Goal: Task Accomplishment & Management: Manage account settings

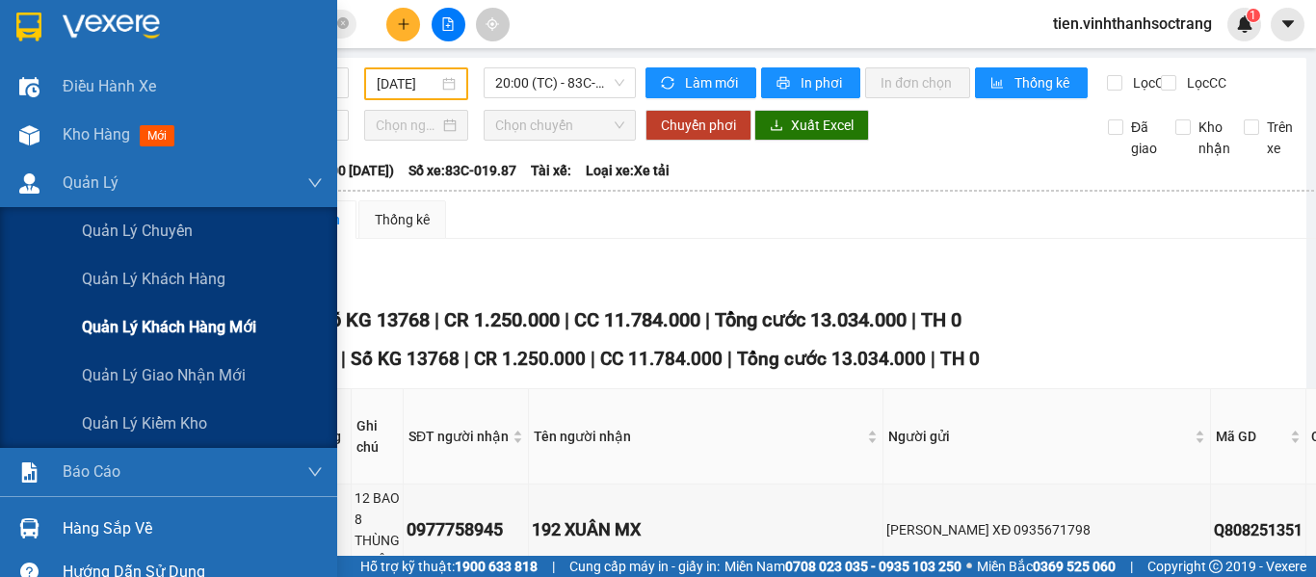
click at [122, 369] on span "Quản lý giao nhận mới" at bounding box center [164, 375] width 164 height 24
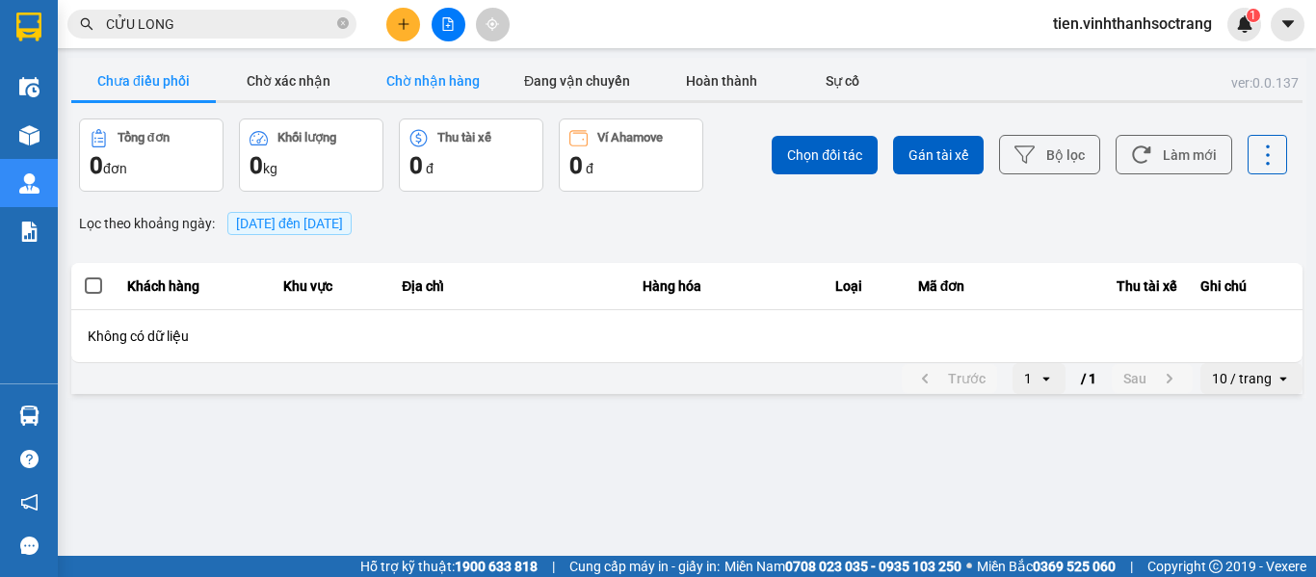
click at [439, 71] on button "Chờ nhận hàng" at bounding box center [432, 81] width 144 height 39
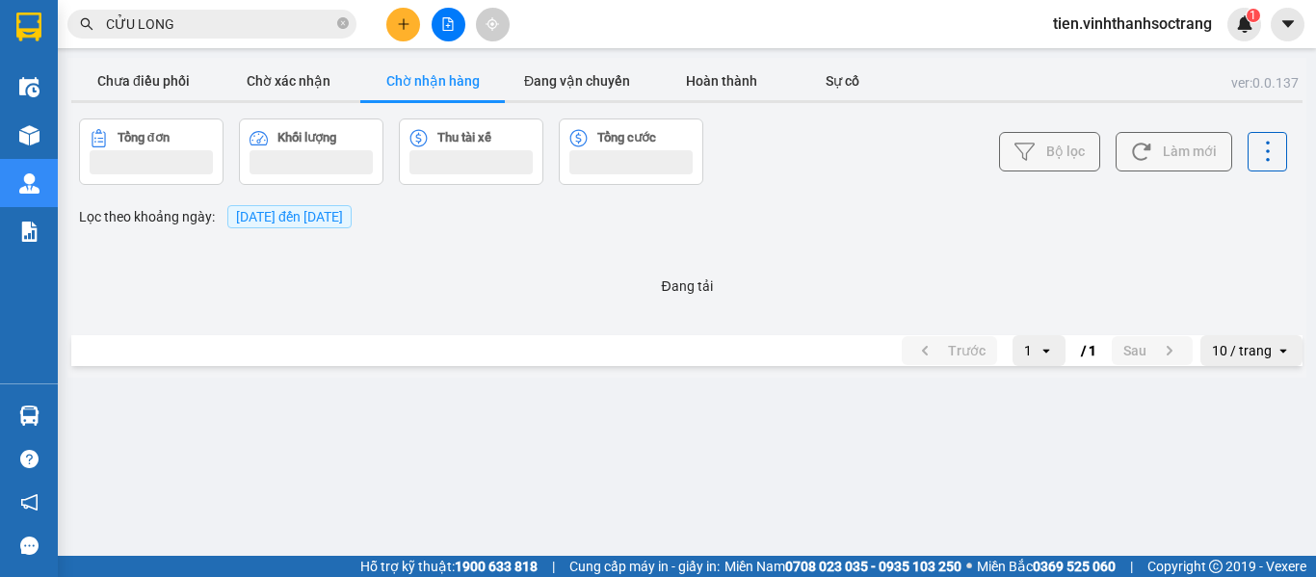
click at [303, 221] on span "13/08/2025 đến 13/08/2025" at bounding box center [289, 216] width 107 height 15
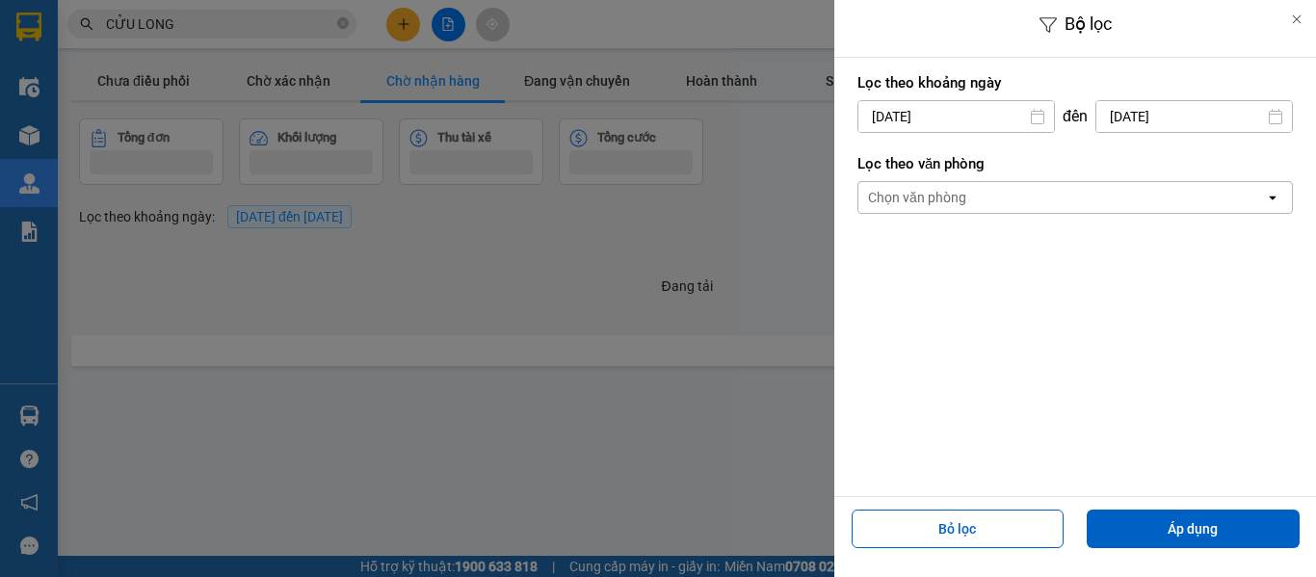
click at [921, 118] on input "13/08/2025" at bounding box center [956, 116] width 196 height 31
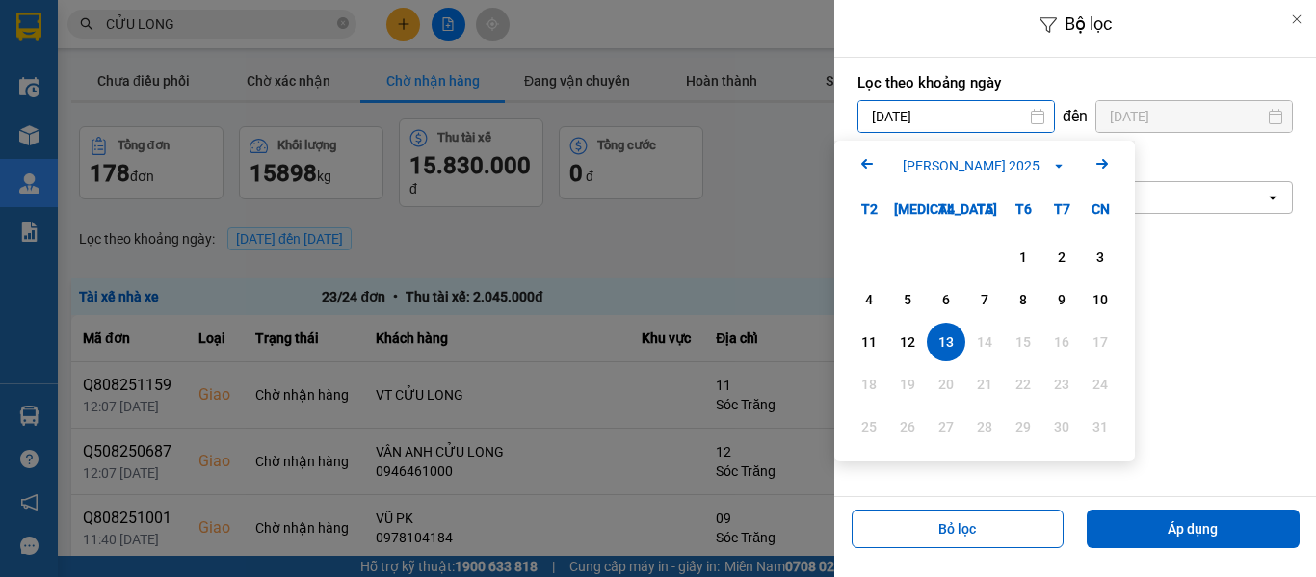
click at [870, 164] on icon "Previous month." at bounding box center [867, 164] width 12 height 10
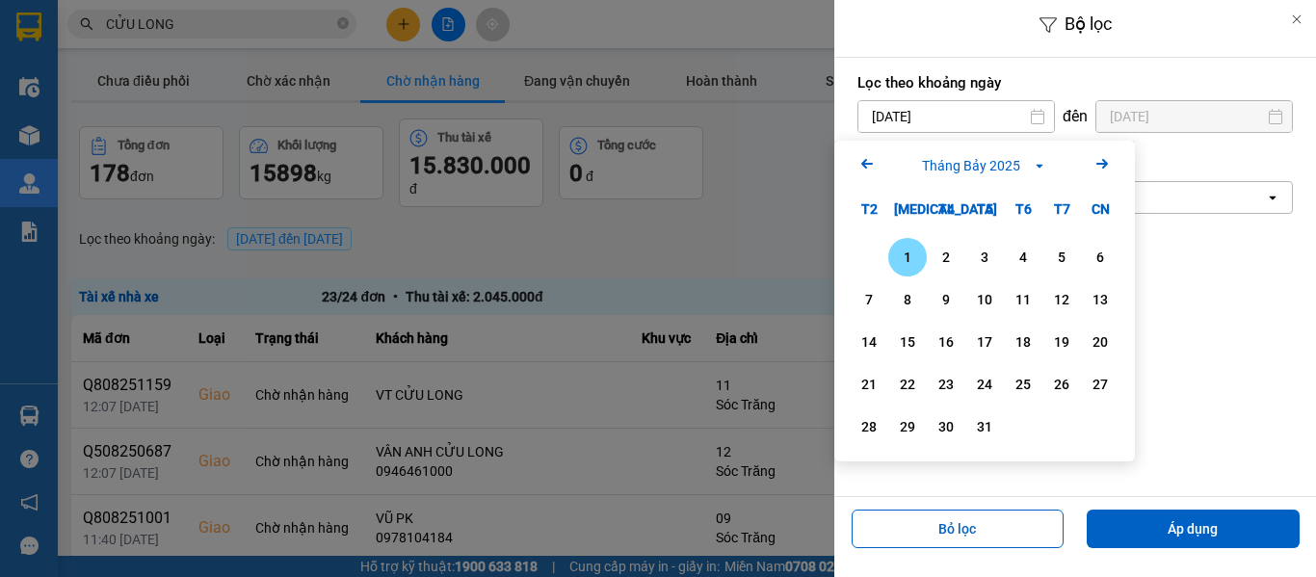
click at [890, 258] on div "1" at bounding box center [907, 257] width 39 height 39
type input "01/07/2025"
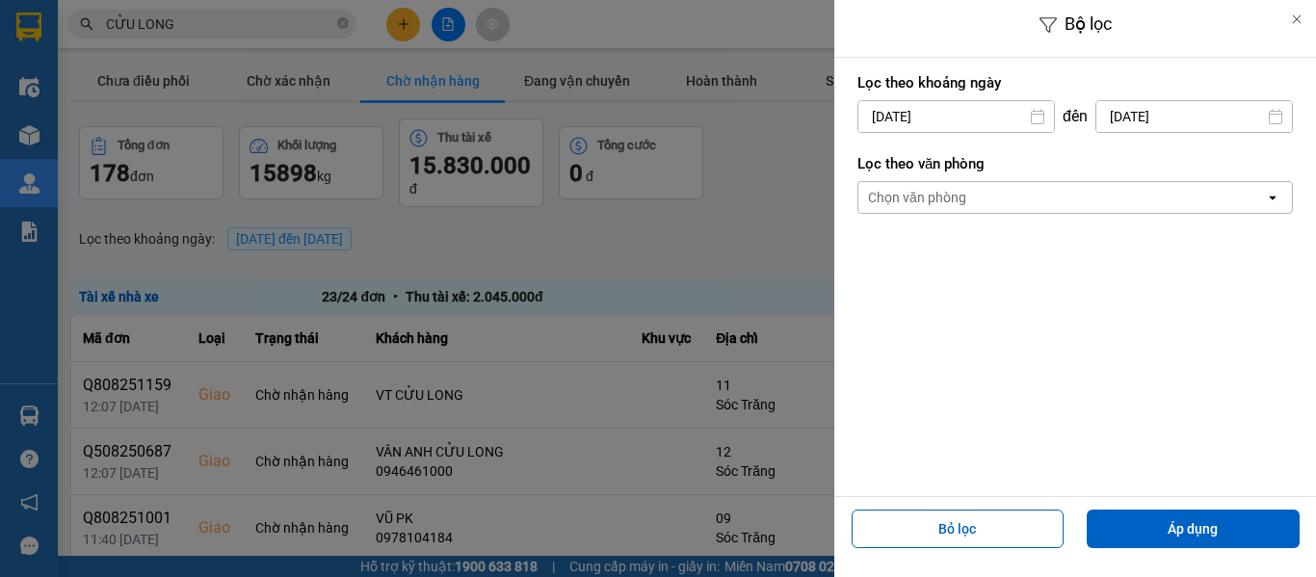
click at [1184, 116] on input "13/08/2025" at bounding box center [1194, 116] width 196 height 31
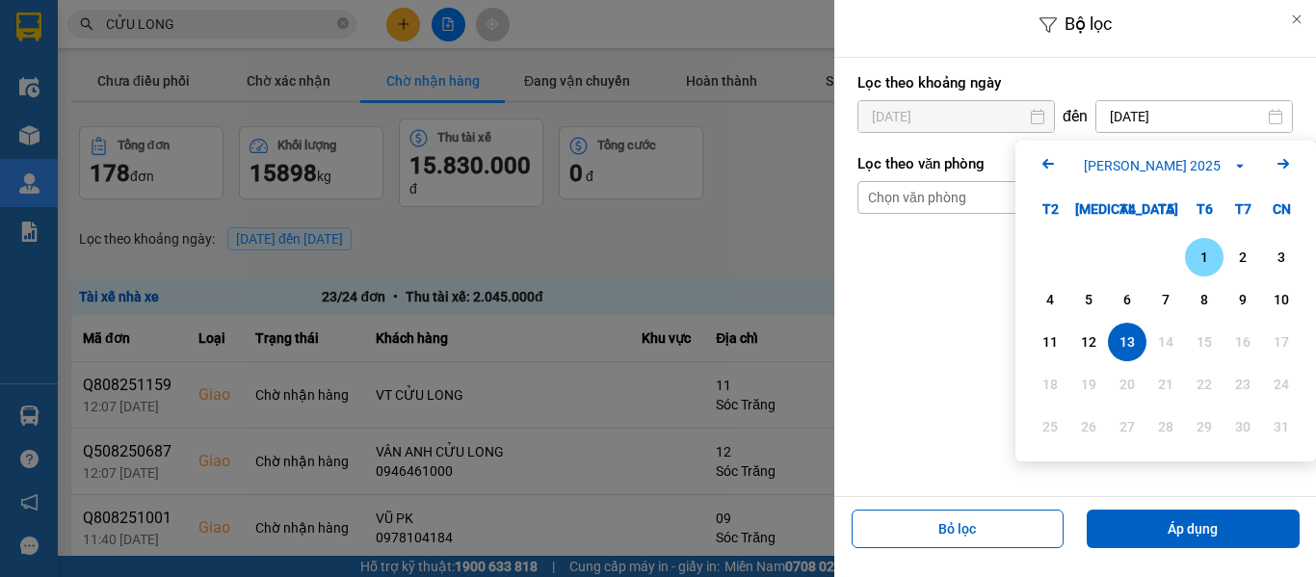
click at [1188, 259] on div "1" at bounding box center [1204, 257] width 39 height 39
type input "01/08/2025"
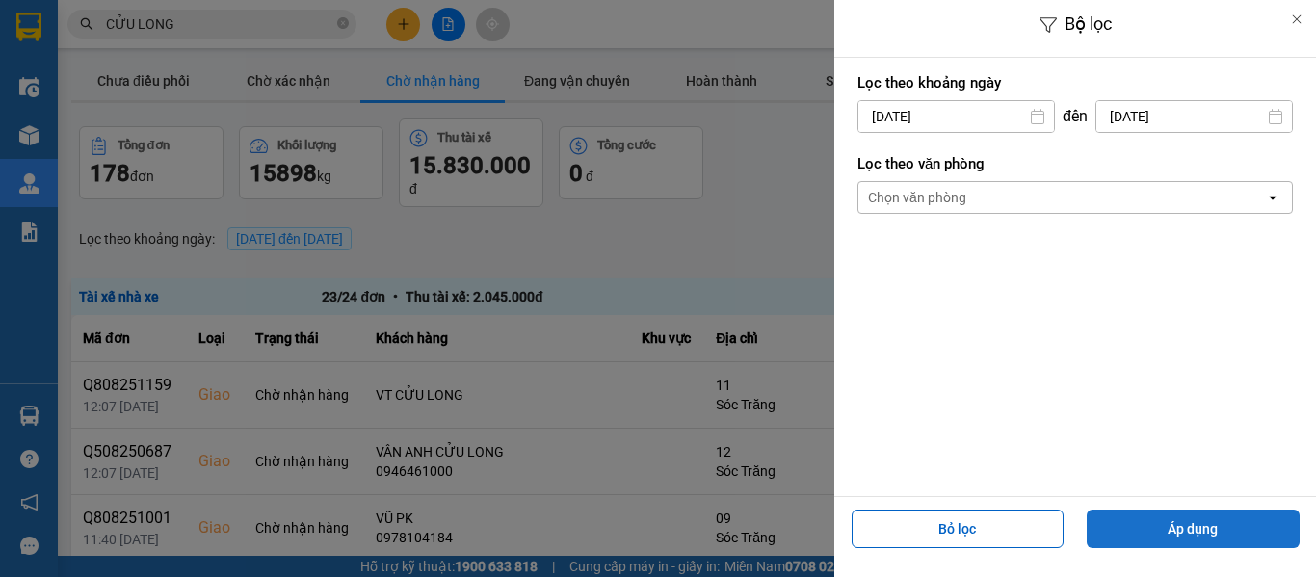
click at [1190, 534] on button "Áp dụng" at bounding box center [1192, 528] width 213 height 39
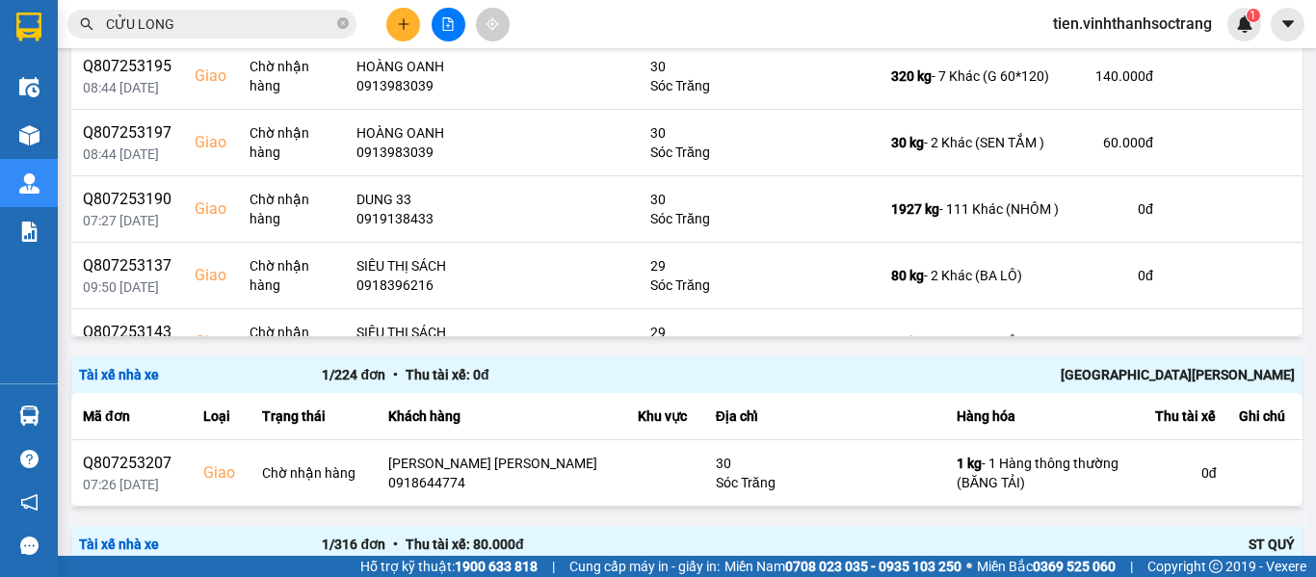
scroll to position [528, 0]
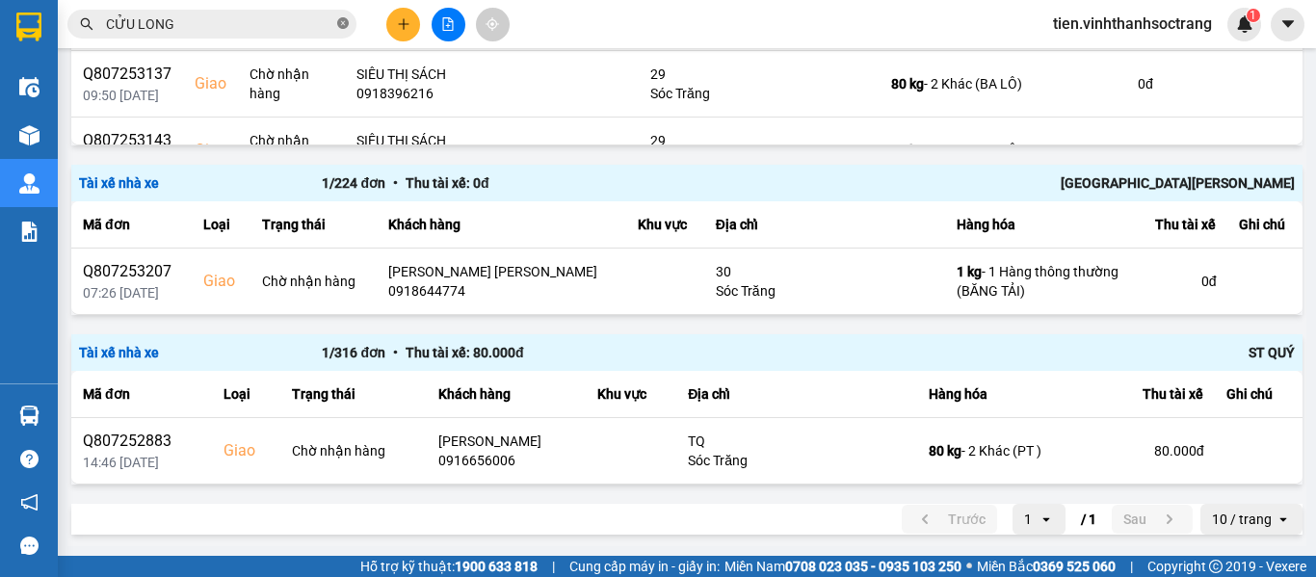
click at [341, 25] on icon "close-circle" at bounding box center [343, 23] width 12 height 12
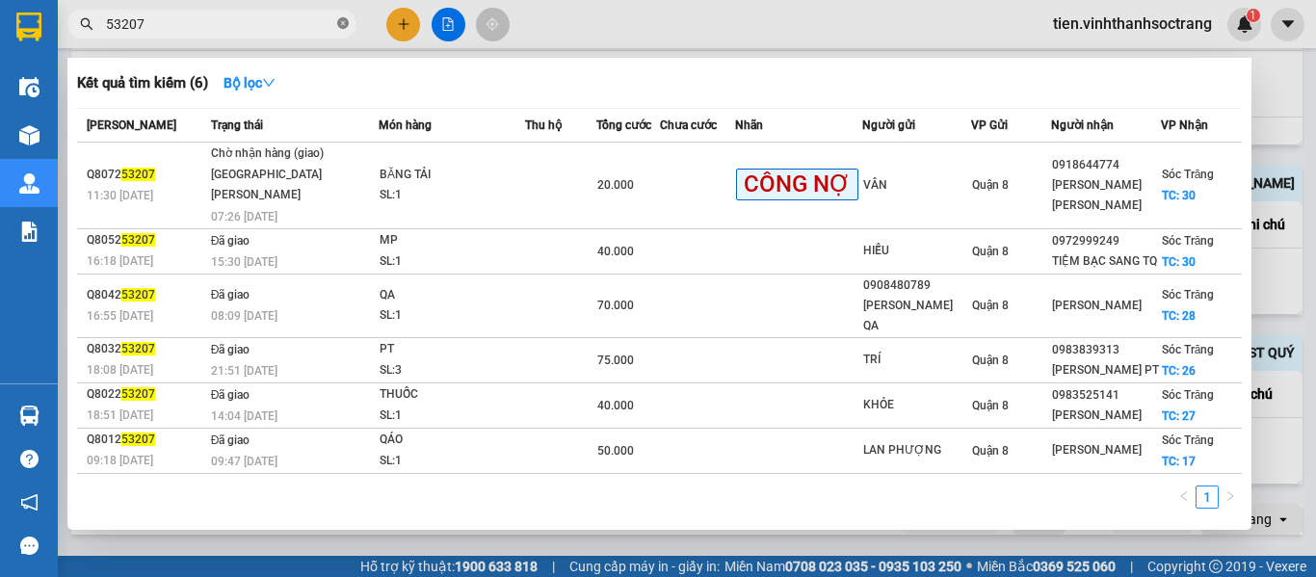
type input "53207"
click at [1315, 271] on div at bounding box center [658, 288] width 1316 height 577
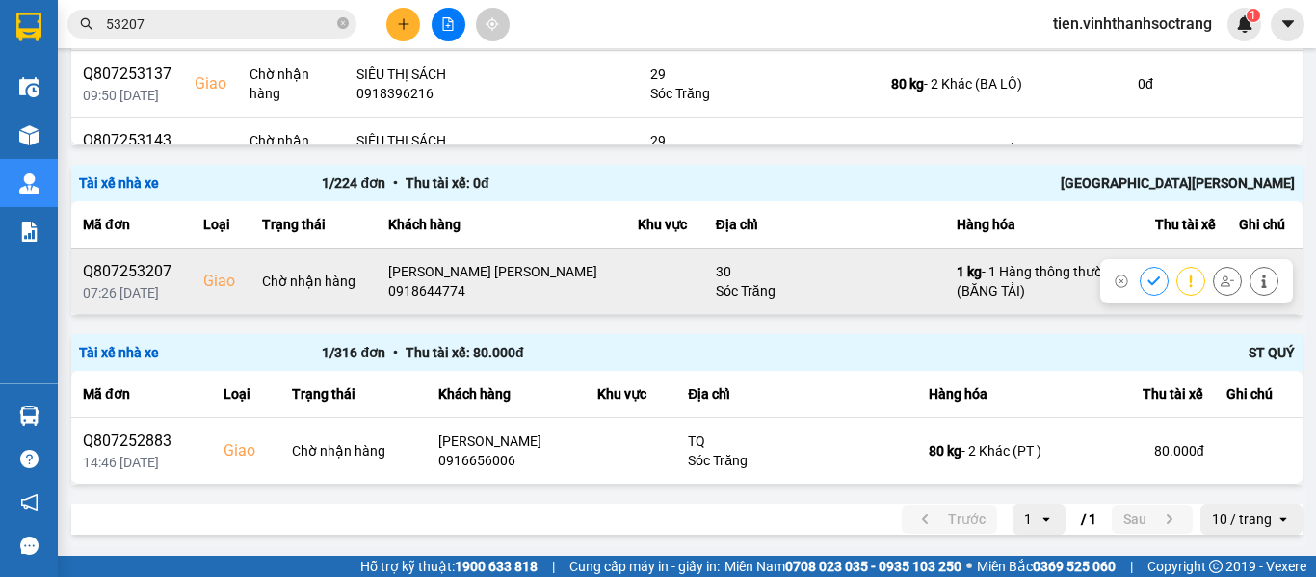
click at [1147, 282] on icon at bounding box center [1153, 280] width 13 height 13
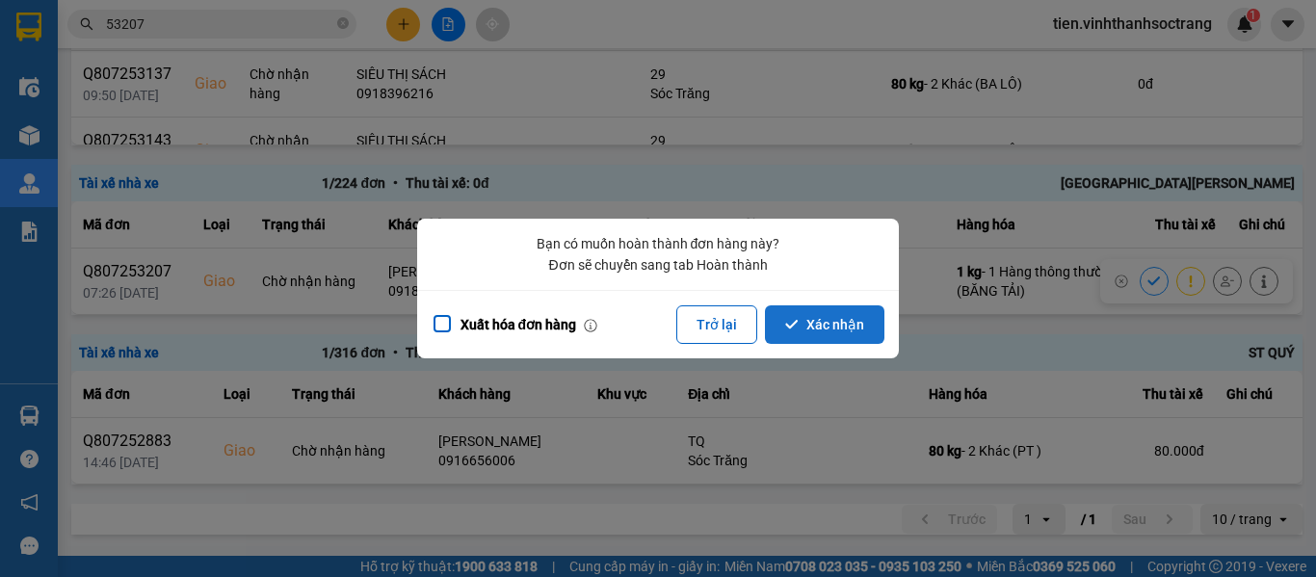
click at [820, 326] on button "Xác nhận" at bounding box center [824, 324] width 119 height 39
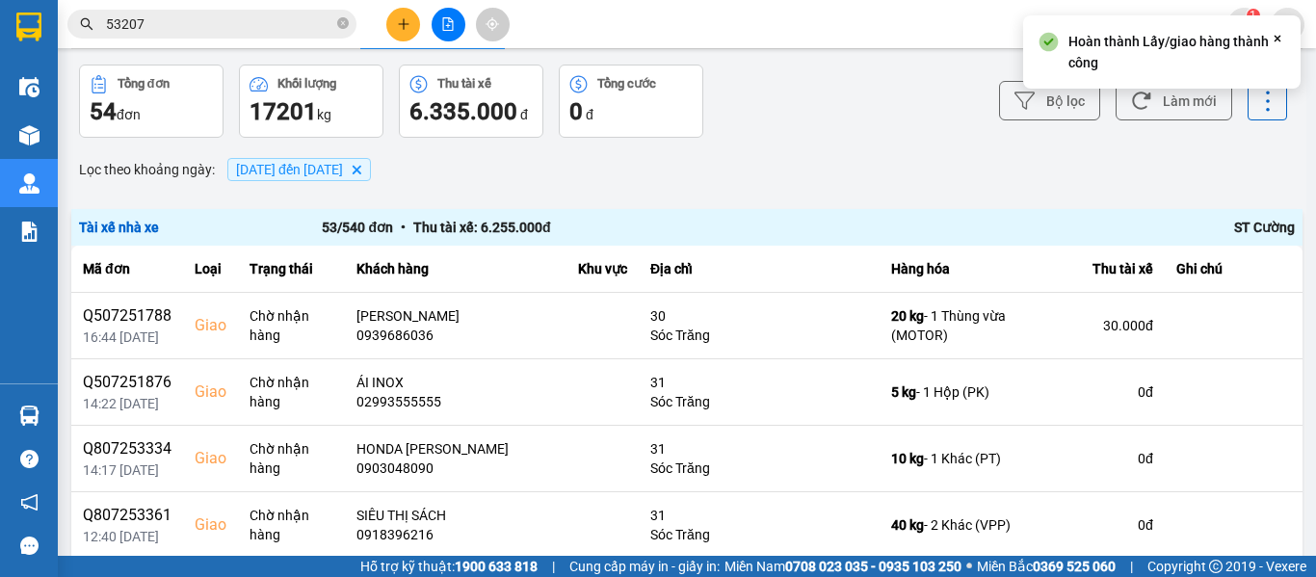
scroll to position [96, 0]
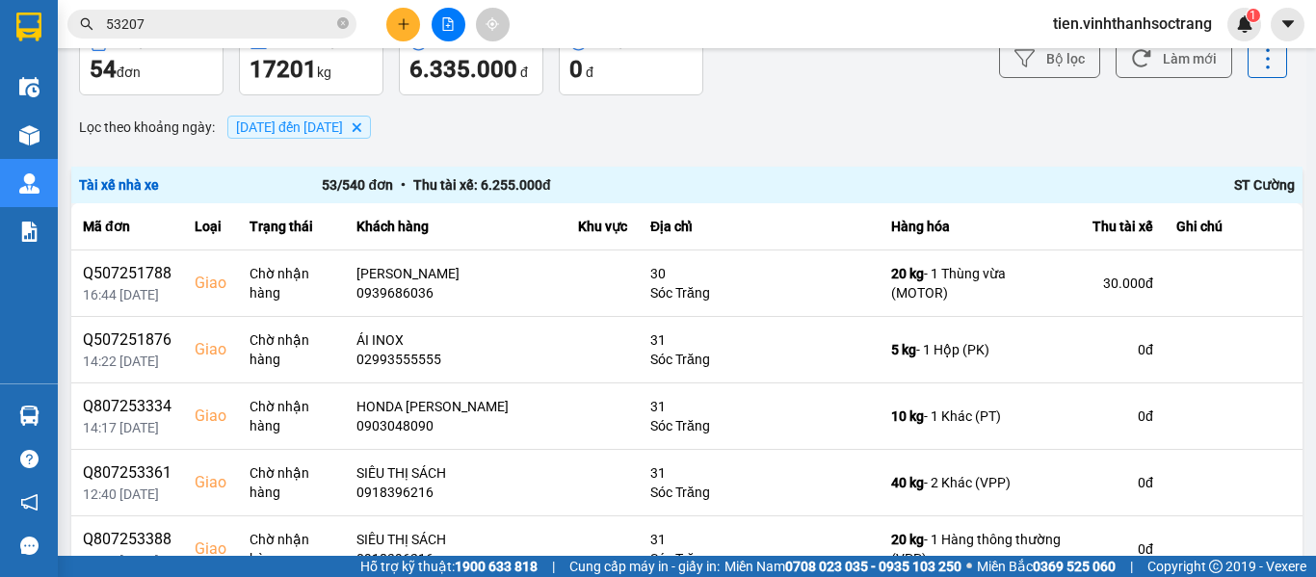
click at [352, 116] on span "01/07/2025 đến 01/08/2025 Delete" at bounding box center [298, 127] width 143 height 23
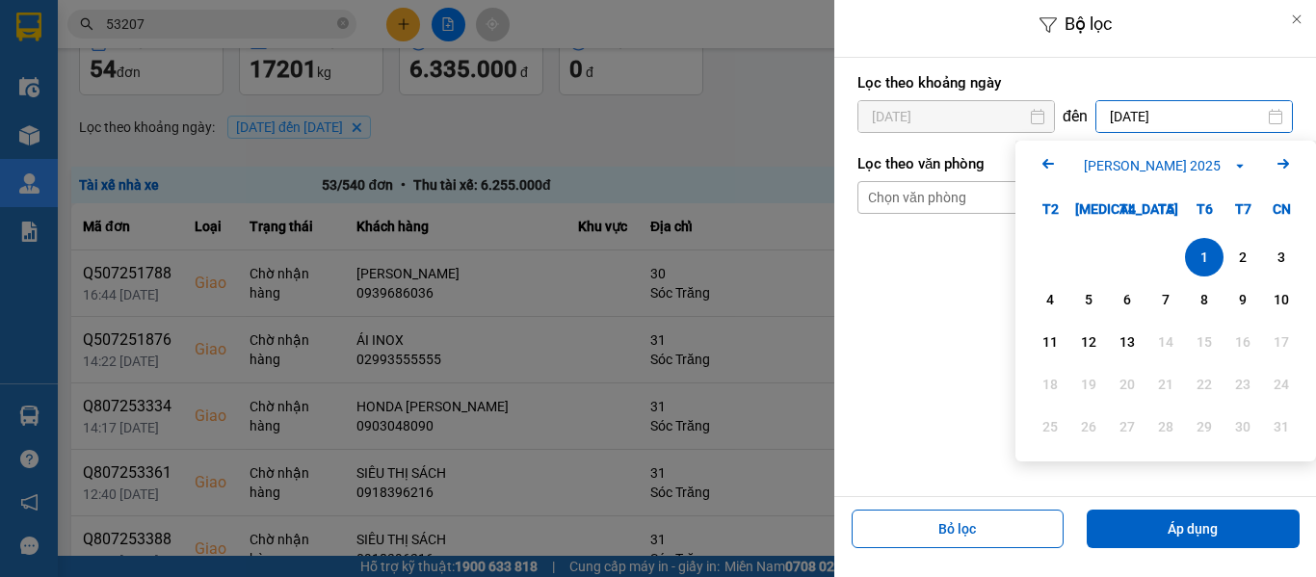
click at [1049, 159] on icon "Arrow Left" at bounding box center [1047, 163] width 23 height 23
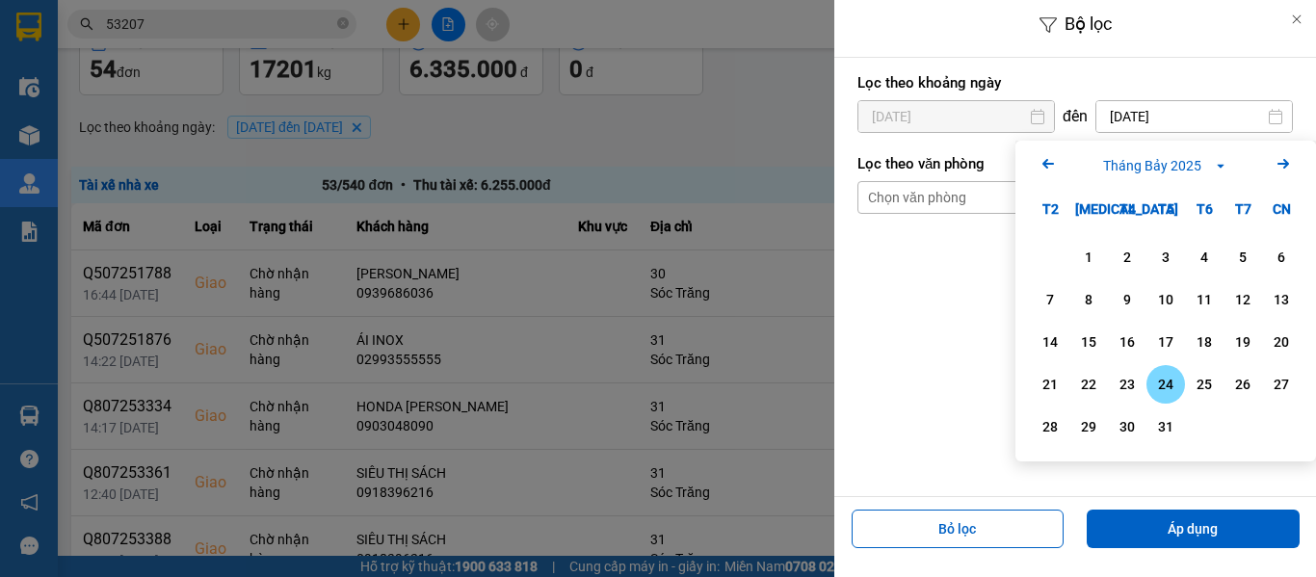
click at [1164, 414] on div "31" at bounding box center [1165, 426] width 39 height 39
type input "31/07/2025"
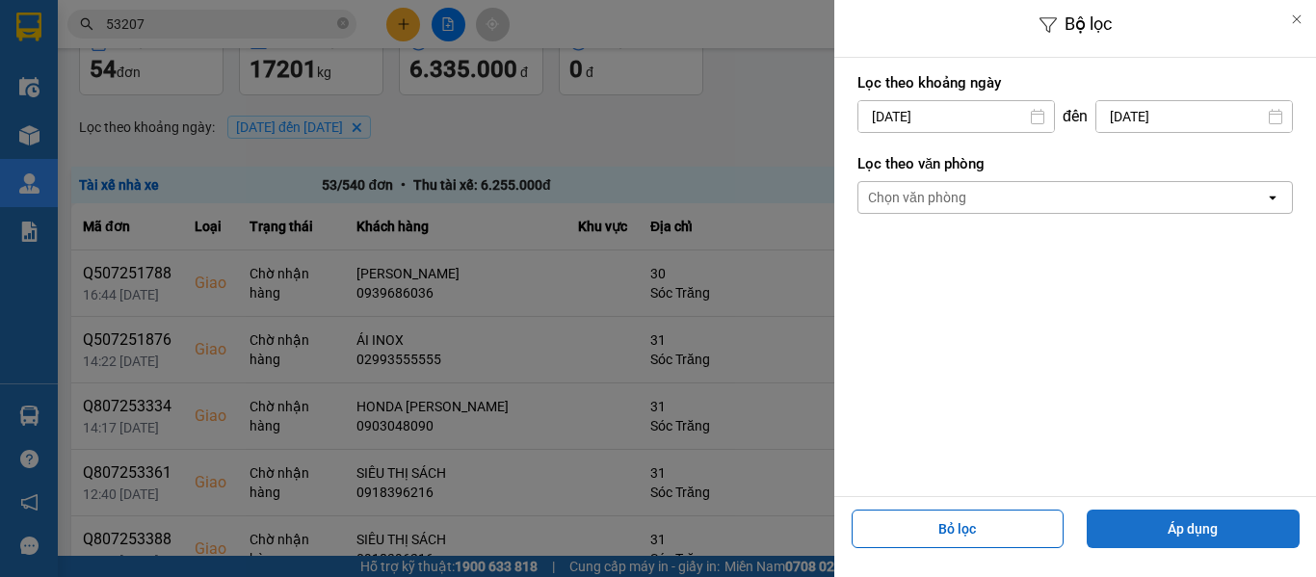
drag, startPoint x: 1193, startPoint y: 559, endPoint x: 1197, endPoint y: 535, distance: 23.4
click at [1193, 557] on div "Bộ lọc Lọc theo khoảng ngày 01/07/2025 Press the down arrow key to interact wit…" at bounding box center [1075, 288] width 482 height 577
click at [1198, 533] on button "Áp dụng" at bounding box center [1192, 528] width 213 height 39
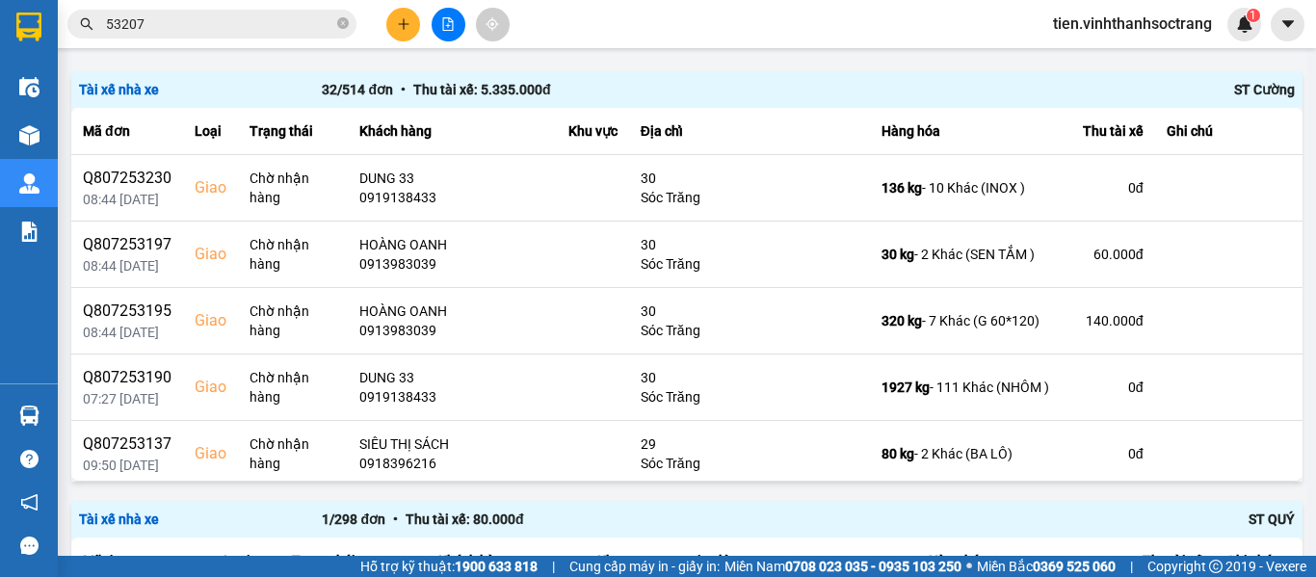
scroll to position [193, 0]
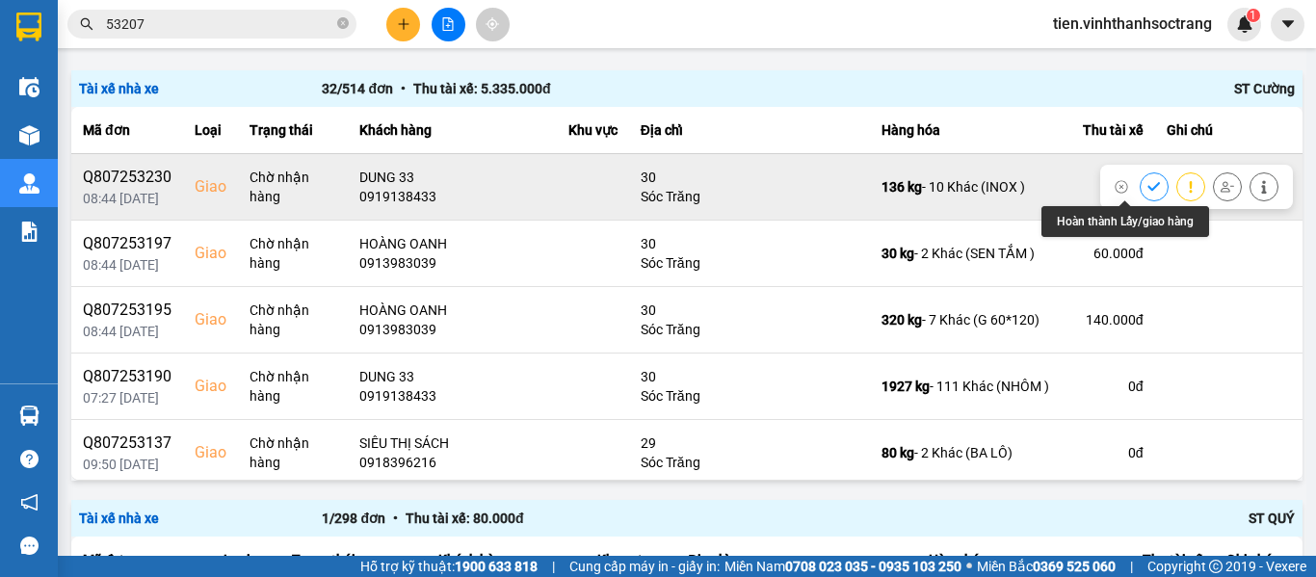
click at [1147, 184] on icon at bounding box center [1153, 186] width 13 height 13
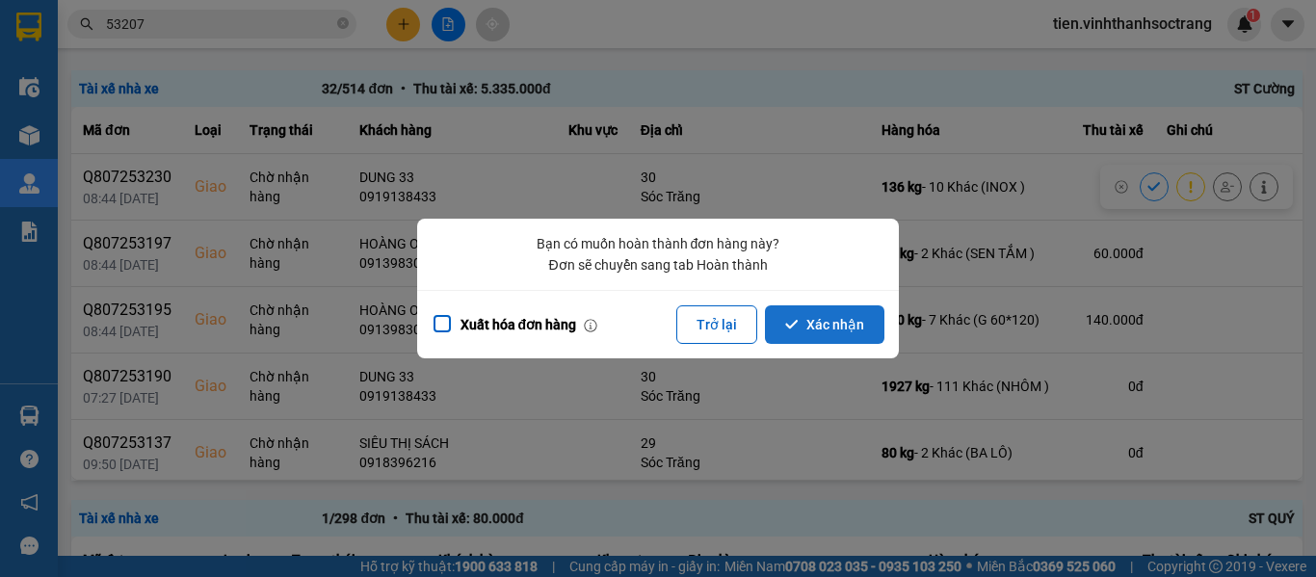
click at [838, 323] on button "Xác nhận" at bounding box center [824, 324] width 119 height 39
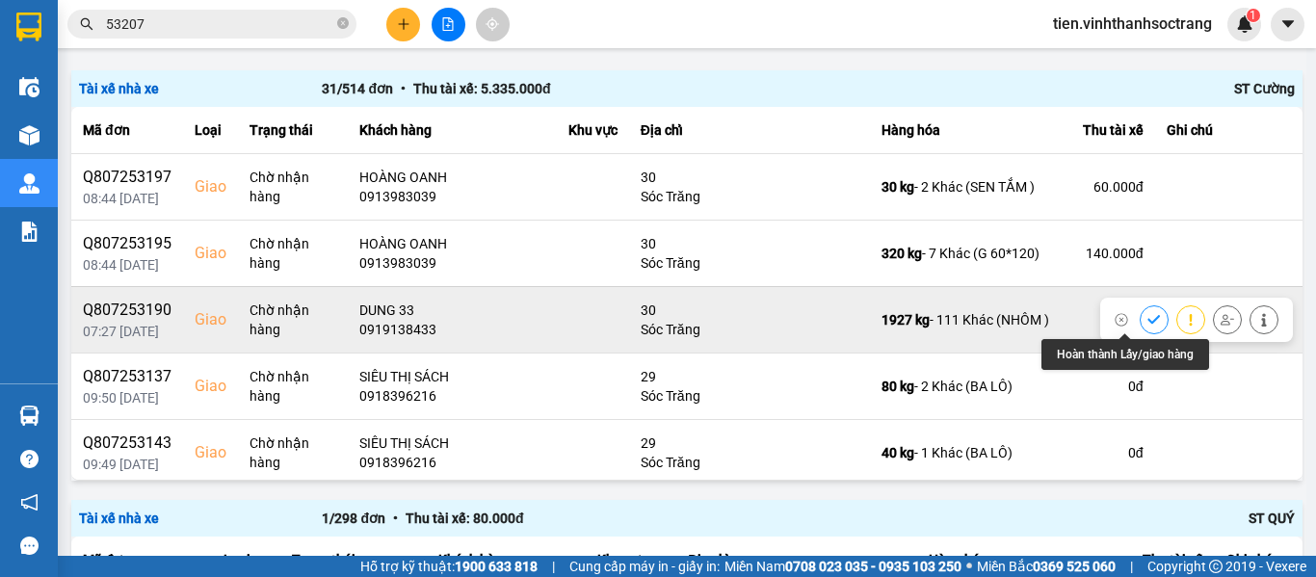
click at [1147, 319] on icon at bounding box center [1153, 319] width 13 height 13
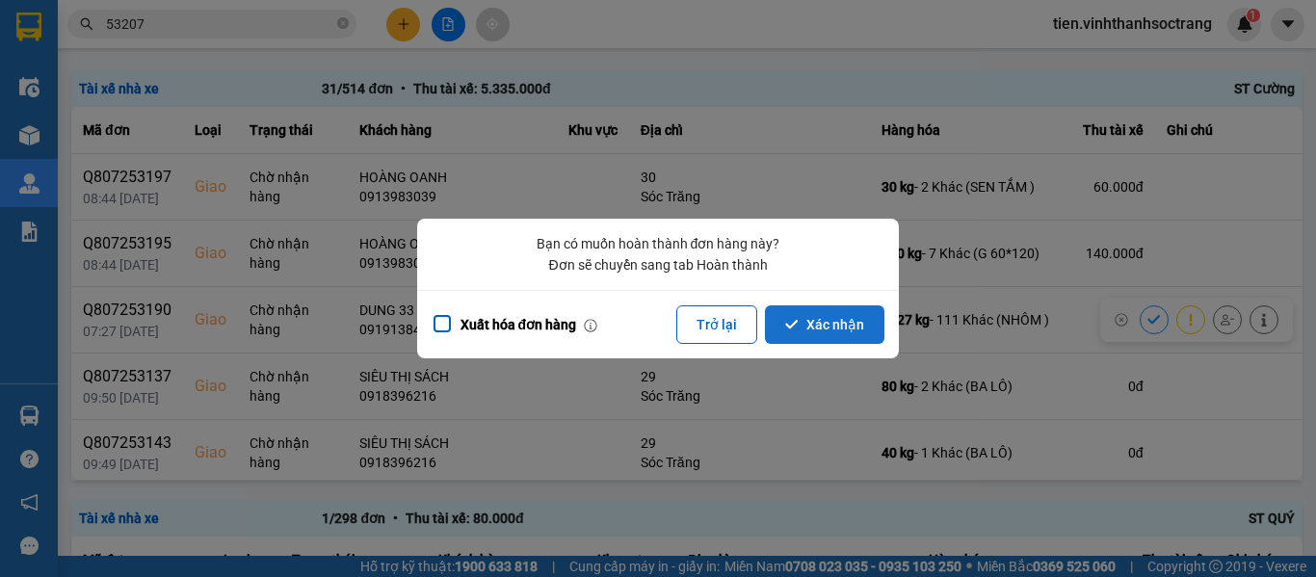
click at [842, 318] on button "Xác nhận" at bounding box center [824, 324] width 119 height 39
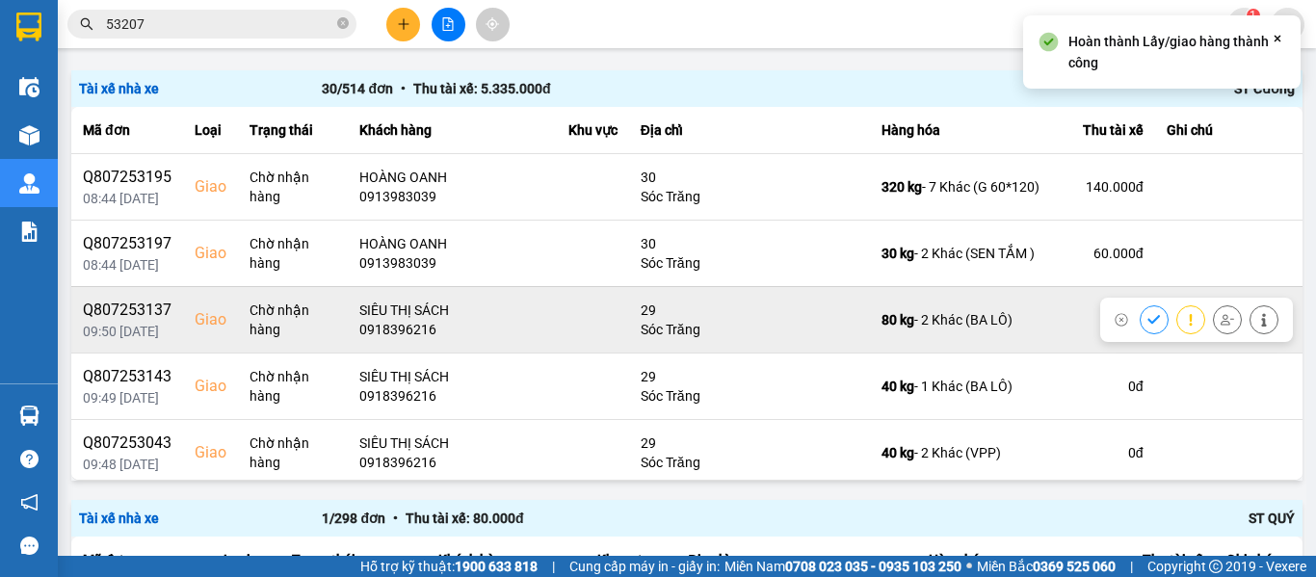
click at [1147, 314] on icon at bounding box center [1153, 319] width 13 height 13
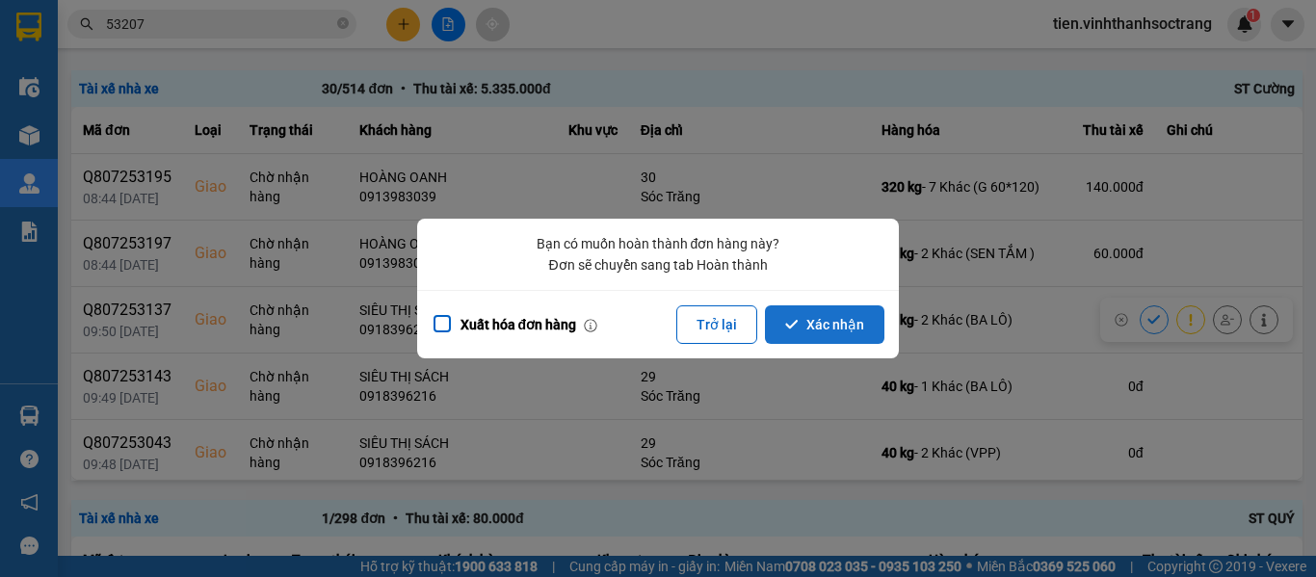
click at [854, 312] on button "Xác nhận" at bounding box center [824, 324] width 119 height 39
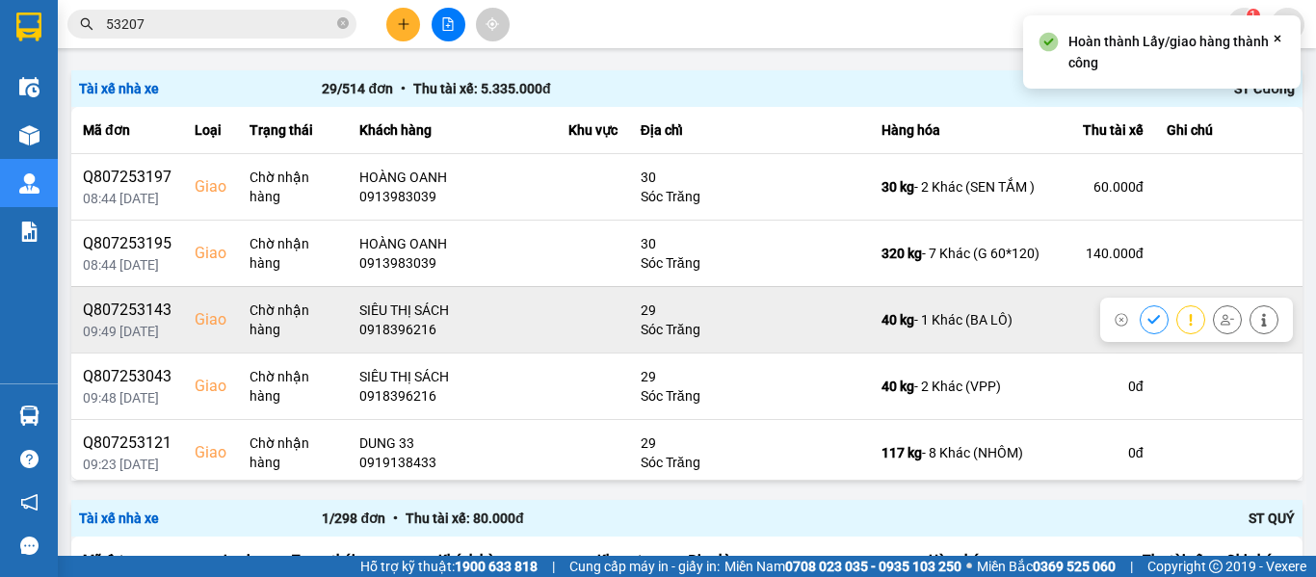
click at [1147, 317] on icon at bounding box center [1153, 319] width 13 height 13
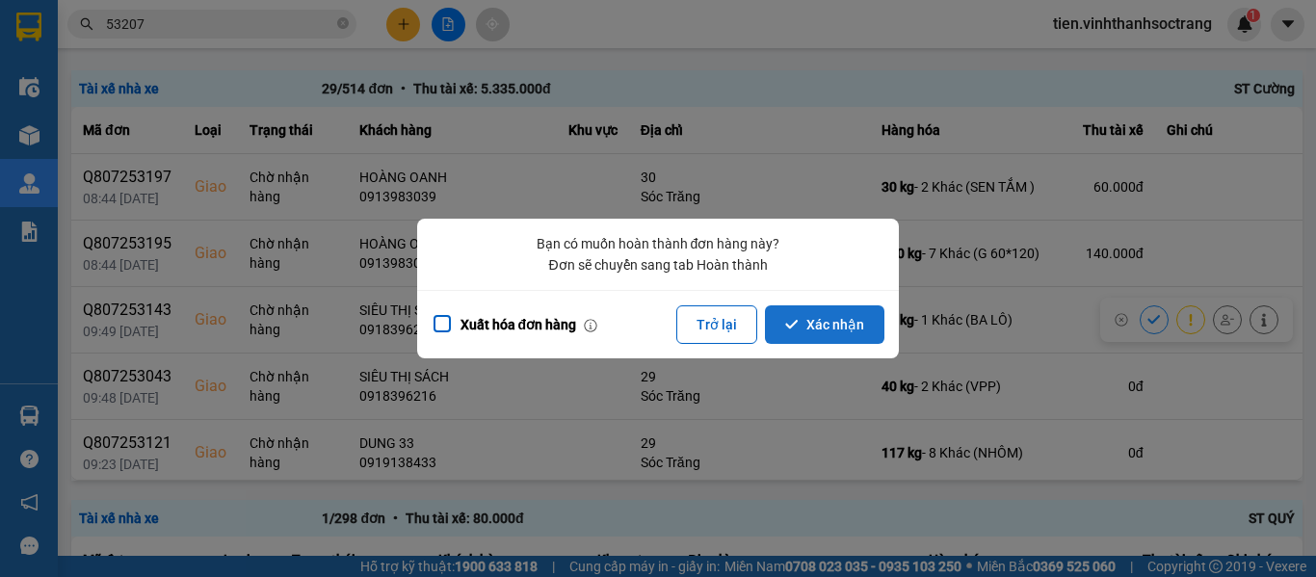
click at [847, 336] on button "Xác nhận" at bounding box center [824, 324] width 119 height 39
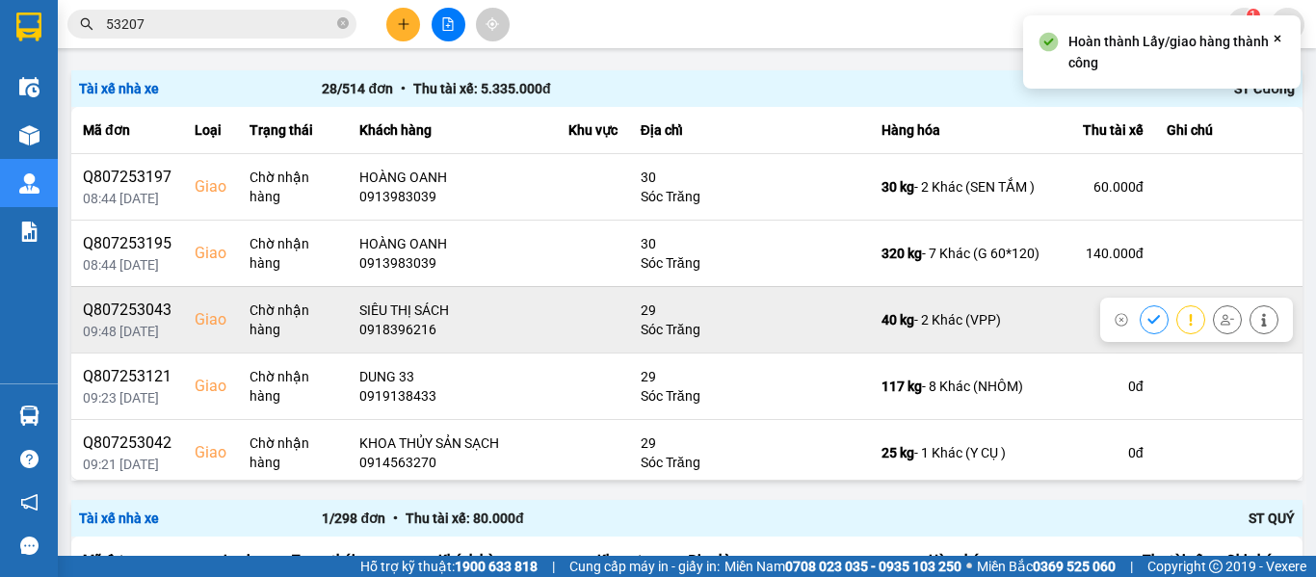
click at [1140, 322] on button at bounding box center [1153, 319] width 27 height 34
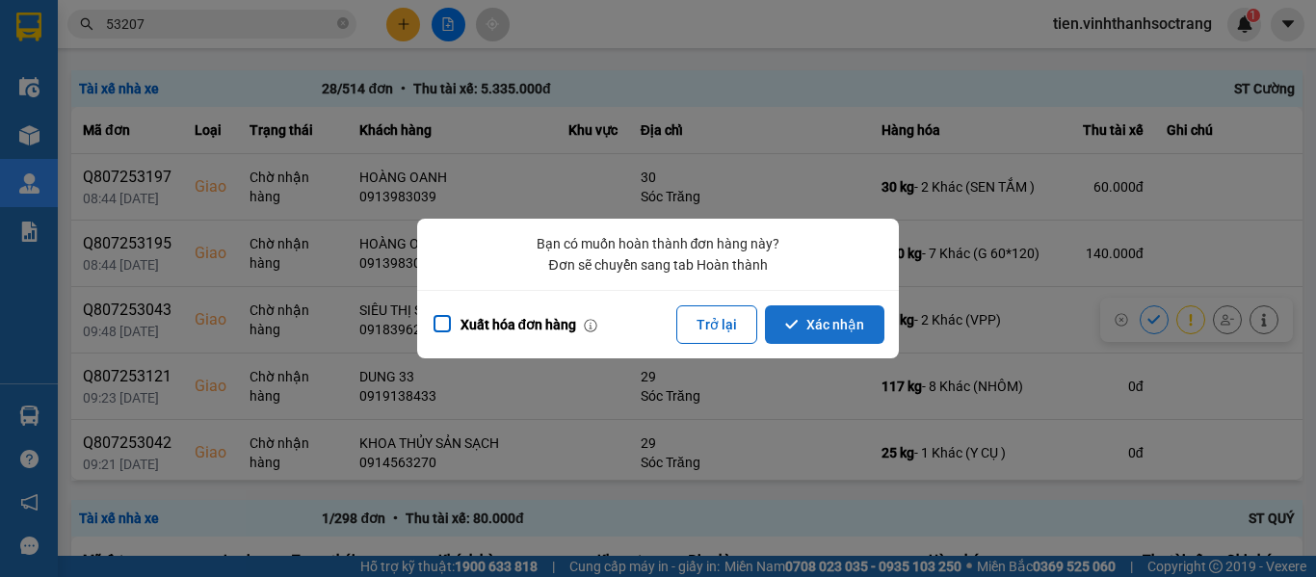
click at [845, 327] on button "Xác nhận" at bounding box center [824, 324] width 119 height 39
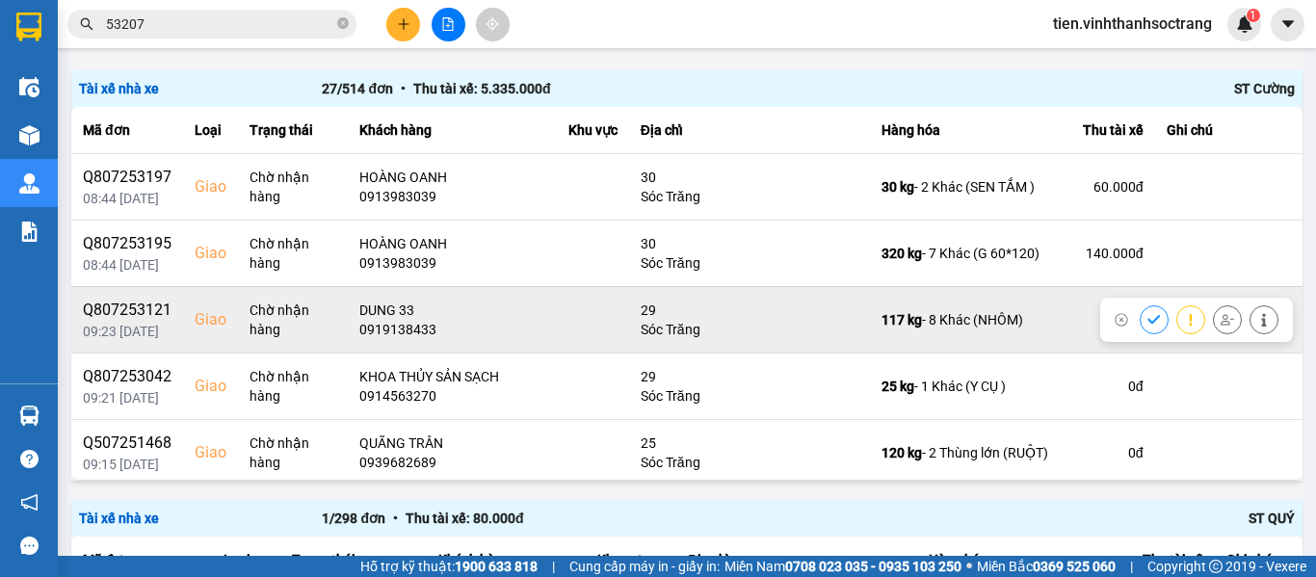
click at [1147, 319] on icon at bounding box center [1153, 319] width 13 height 9
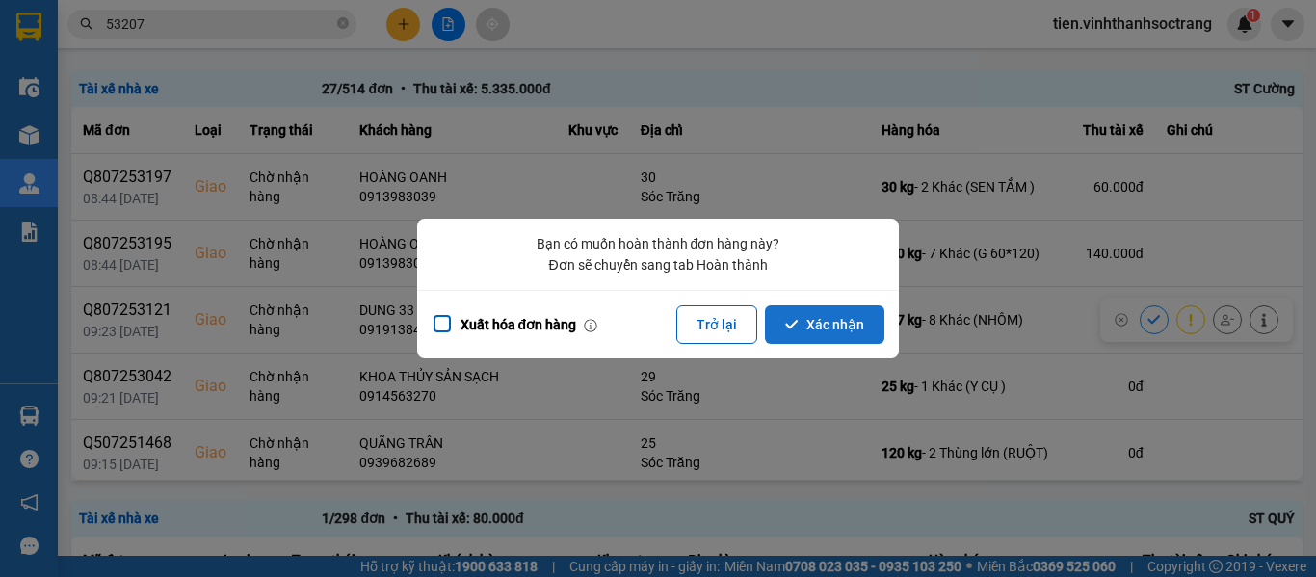
click at [790, 326] on icon "dialog" at bounding box center [791, 324] width 13 height 9
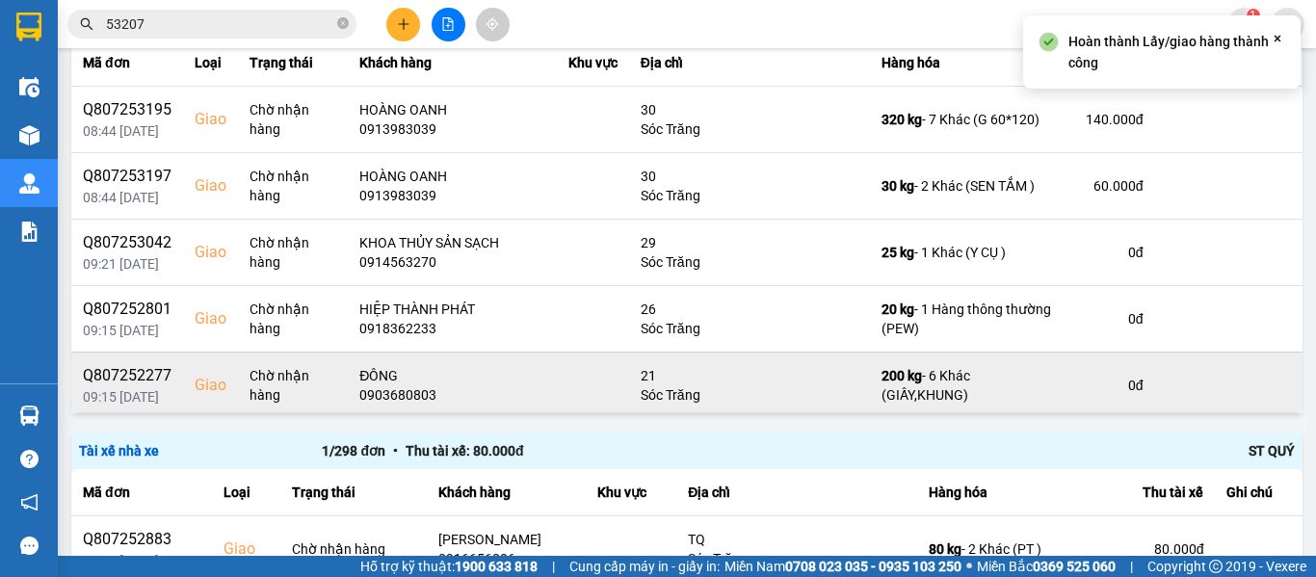
scroll to position [289, 0]
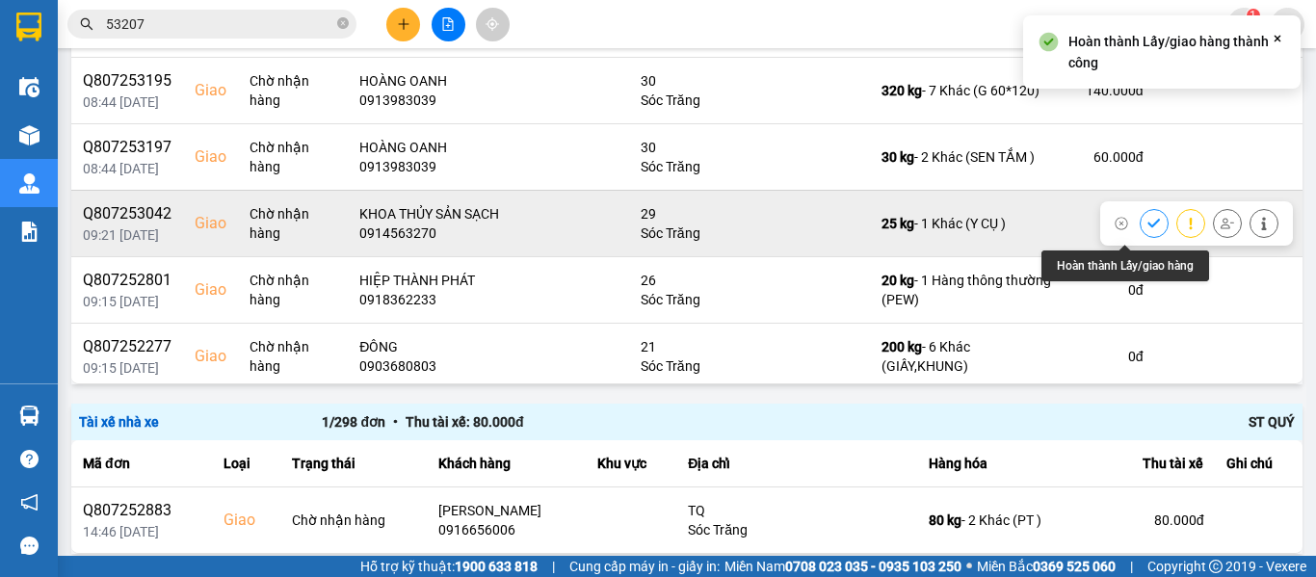
click at [1140, 226] on button at bounding box center [1153, 223] width 27 height 34
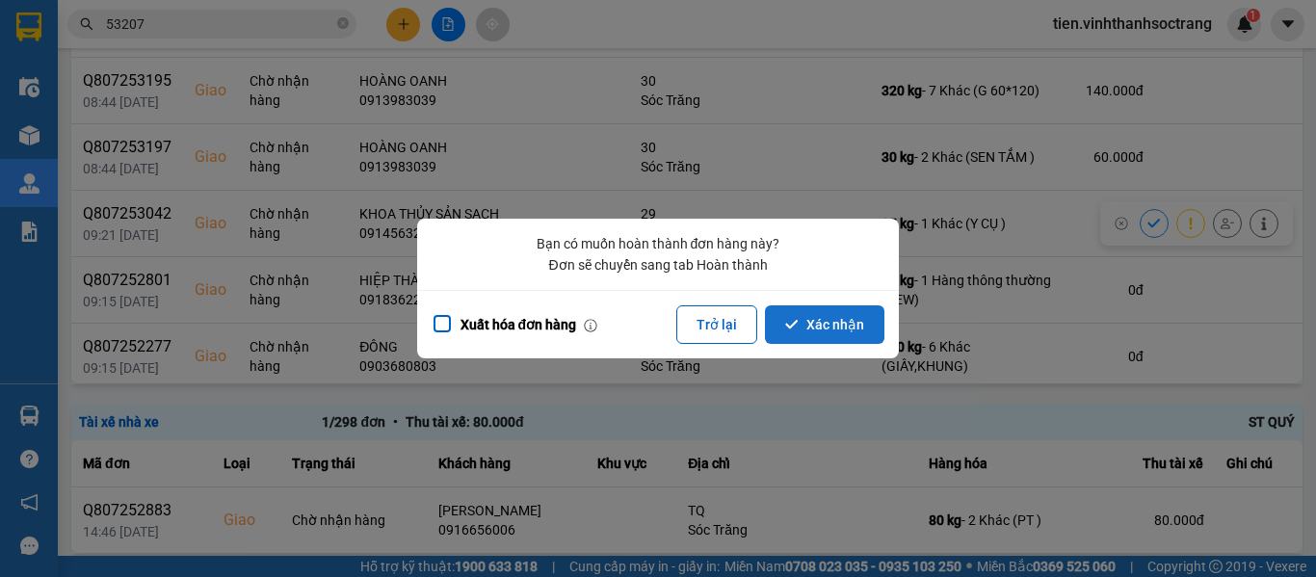
click at [840, 312] on button "Xác nhận" at bounding box center [824, 324] width 119 height 39
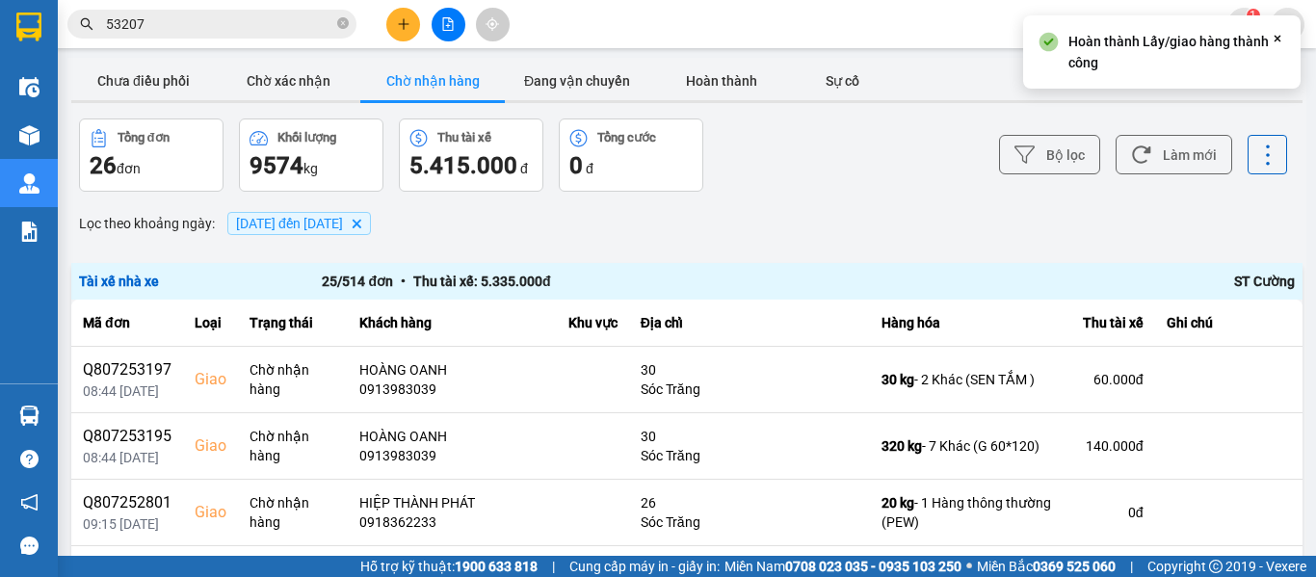
scroll to position [193, 0]
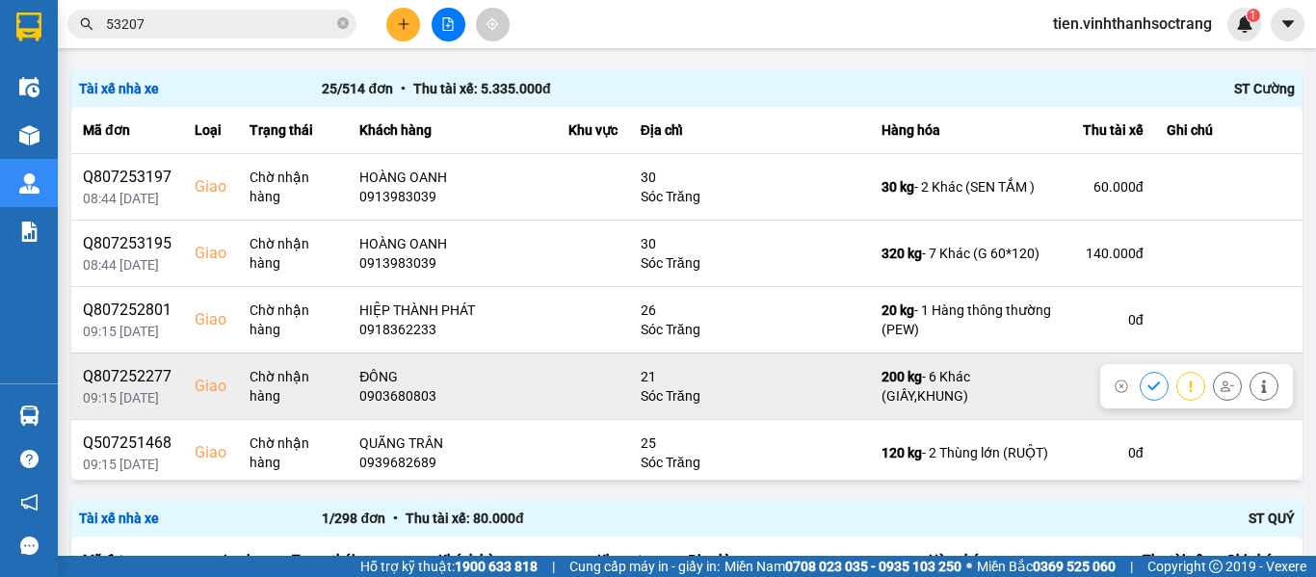
click at [1147, 379] on icon at bounding box center [1153, 385] width 13 height 13
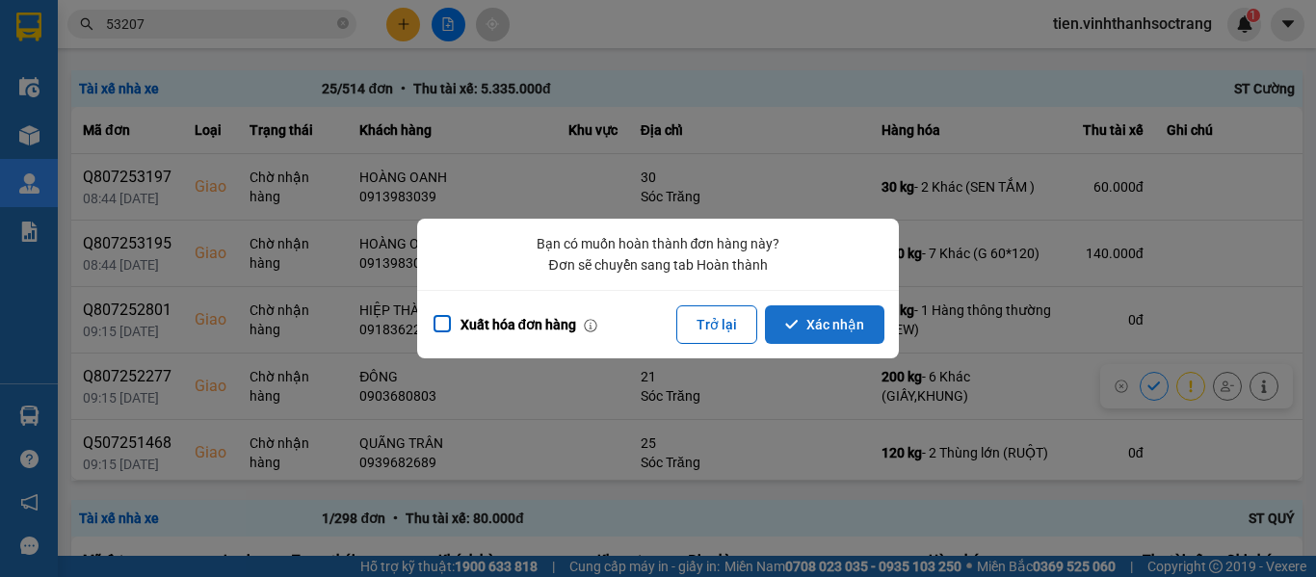
click at [856, 318] on button "Xác nhận" at bounding box center [824, 324] width 119 height 39
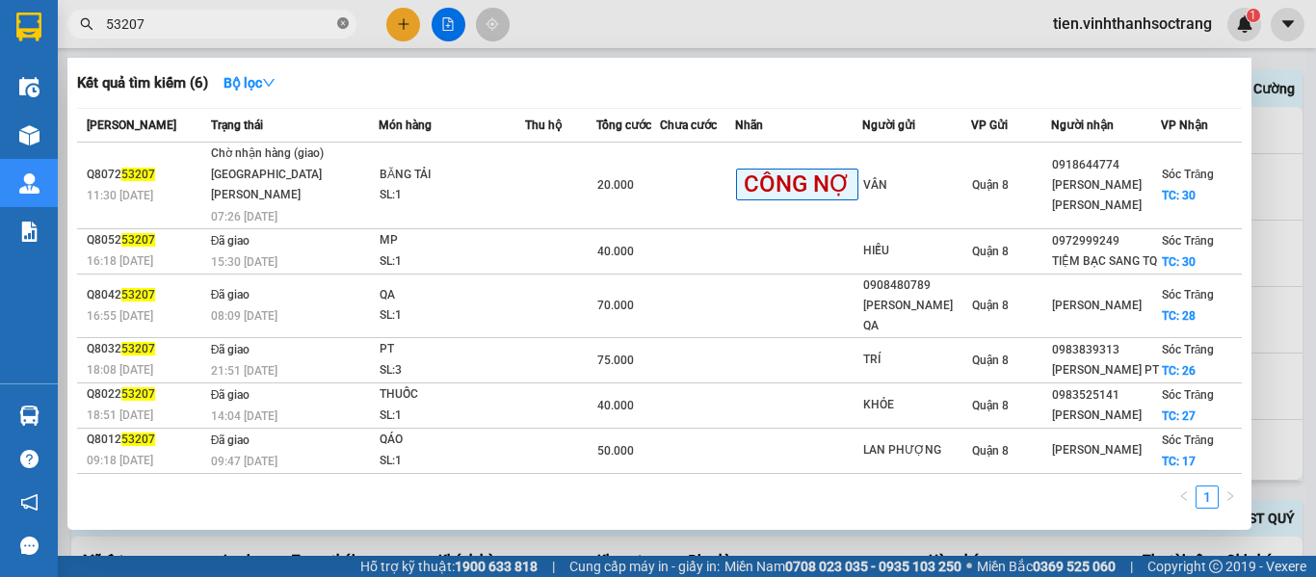
click at [342, 21] on icon "close-circle" at bounding box center [343, 23] width 12 height 12
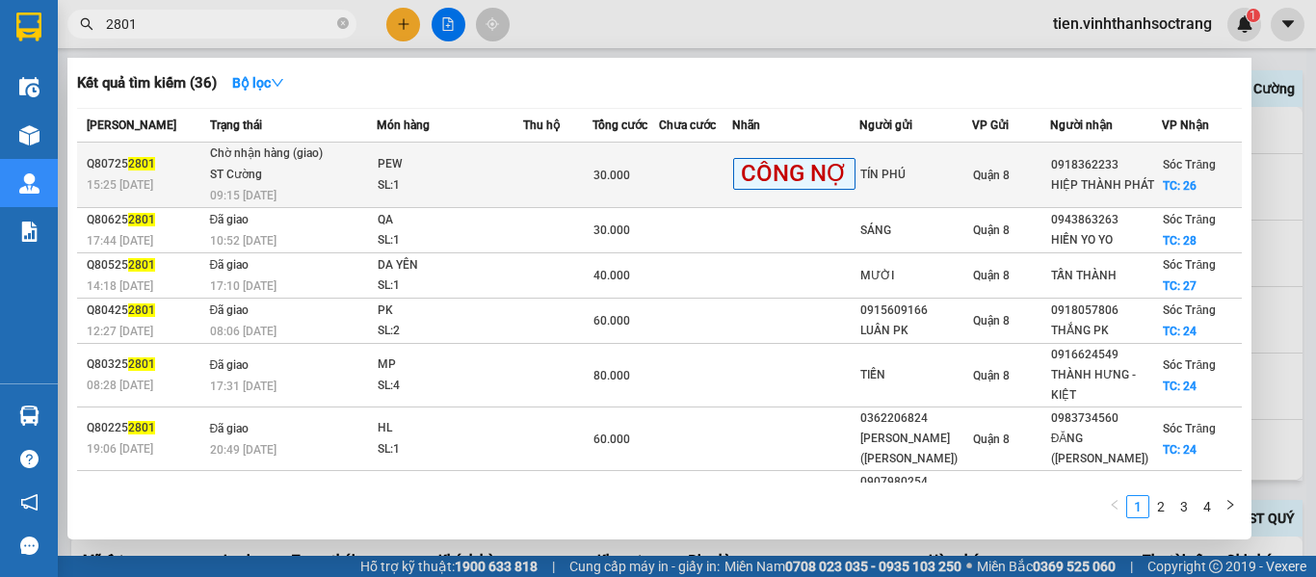
type input "2801"
click at [646, 180] on div "30.000" at bounding box center [625, 175] width 65 height 21
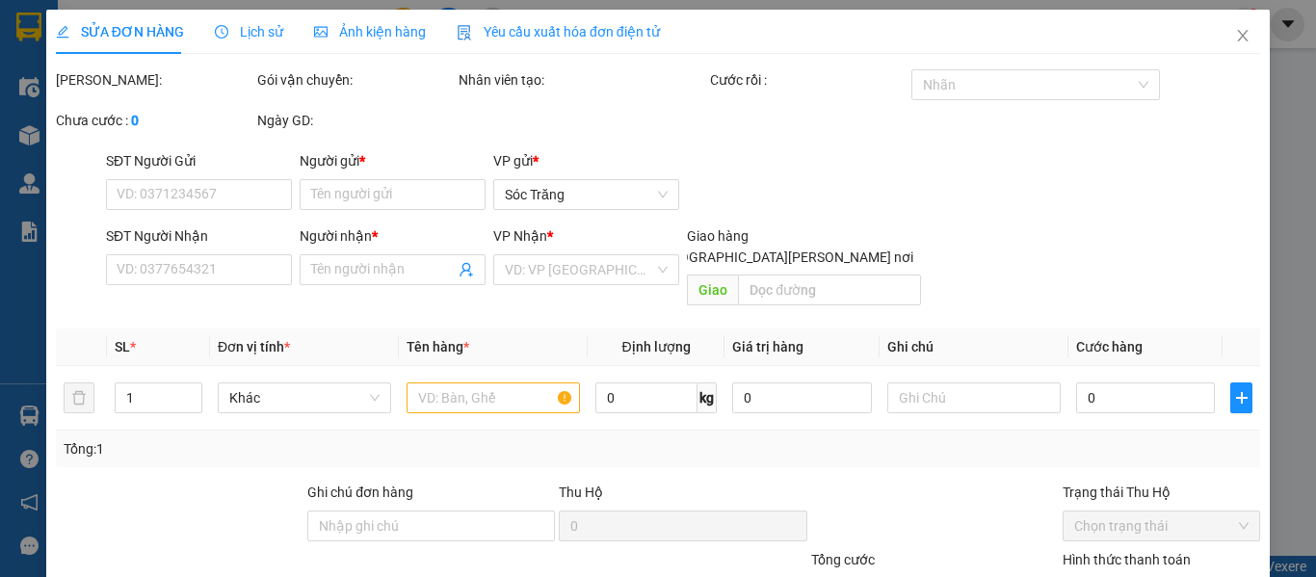
type input "TÍN PHÚ"
type input "0918362233"
type input "HIỆP THÀNH PHÁT"
checkbox input "true"
type input "26"
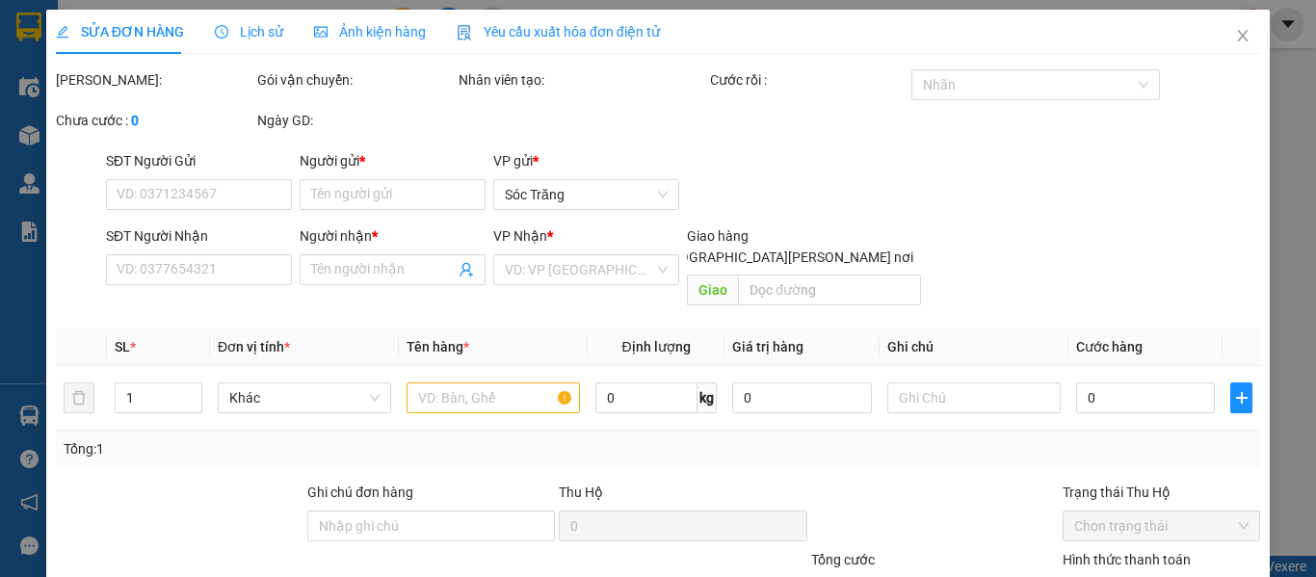
type input "30.000"
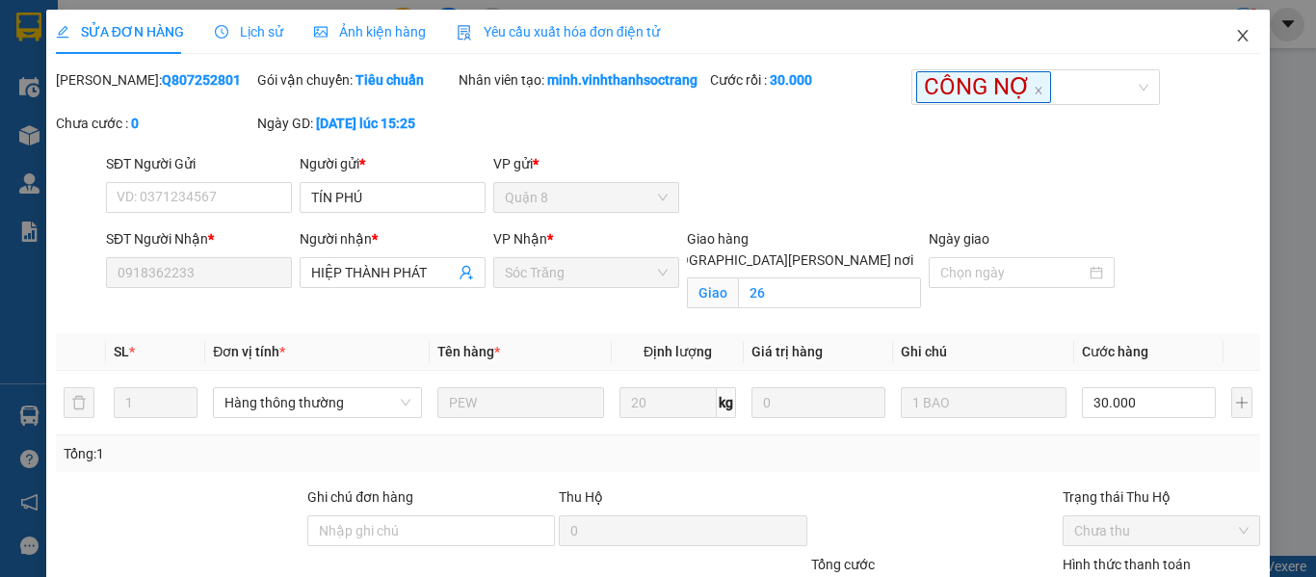
click at [1235, 33] on icon "close" at bounding box center [1242, 35] width 15 height 15
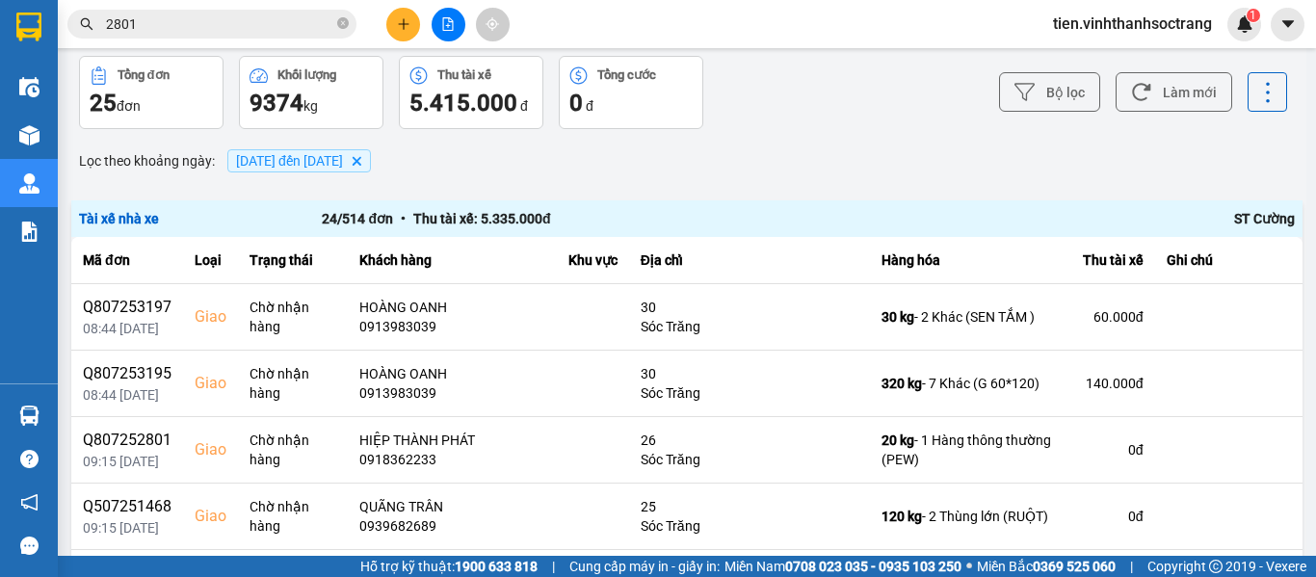
scroll to position [96, 0]
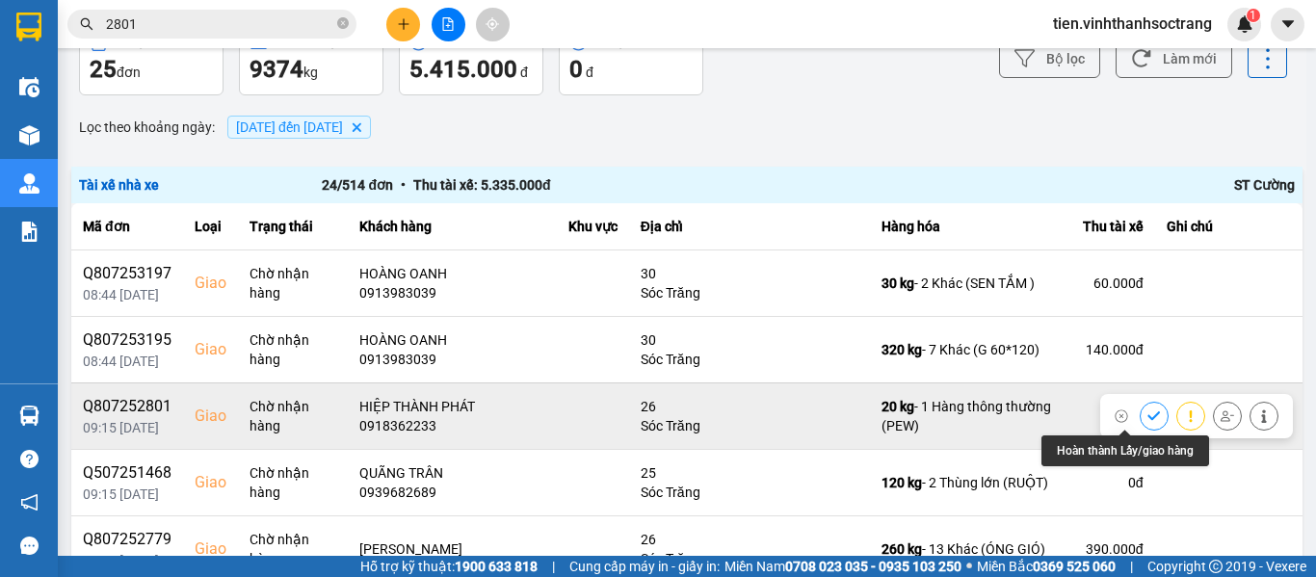
click at [1140, 408] on button at bounding box center [1153, 416] width 27 height 34
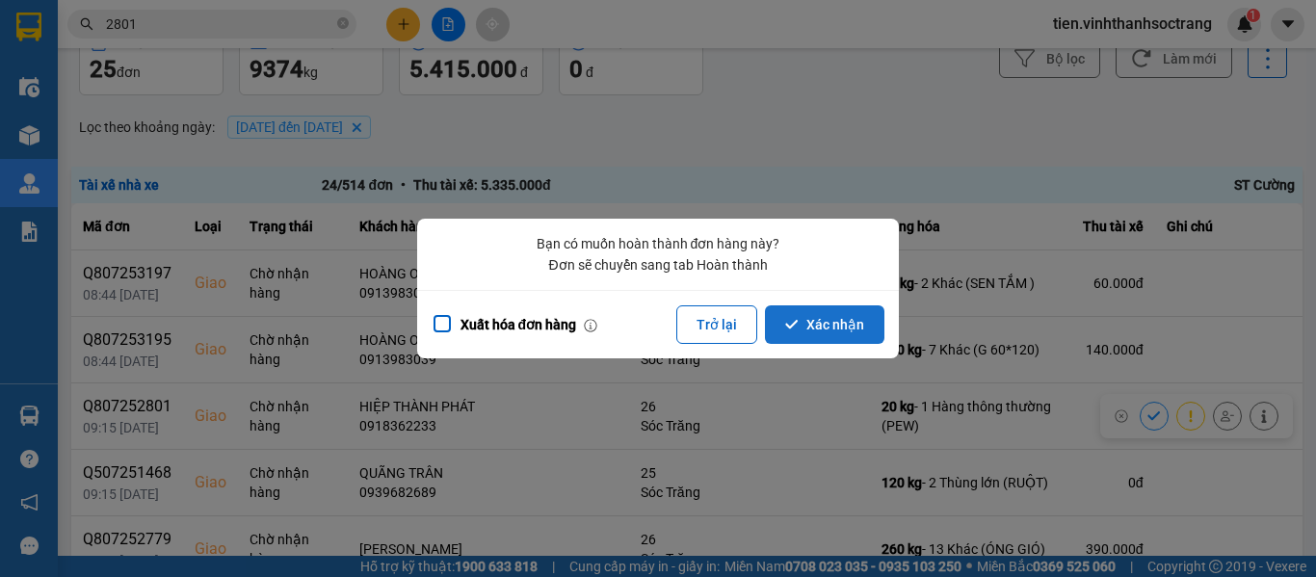
click at [803, 328] on button "Xác nhận" at bounding box center [824, 324] width 119 height 39
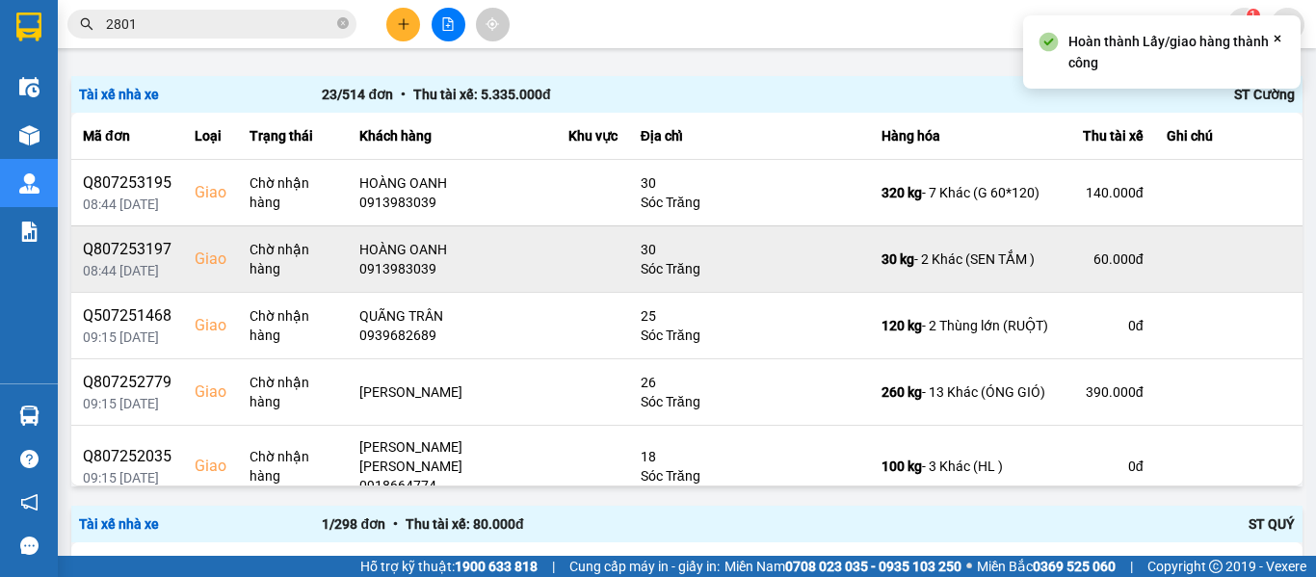
scroll to position [193, 0]
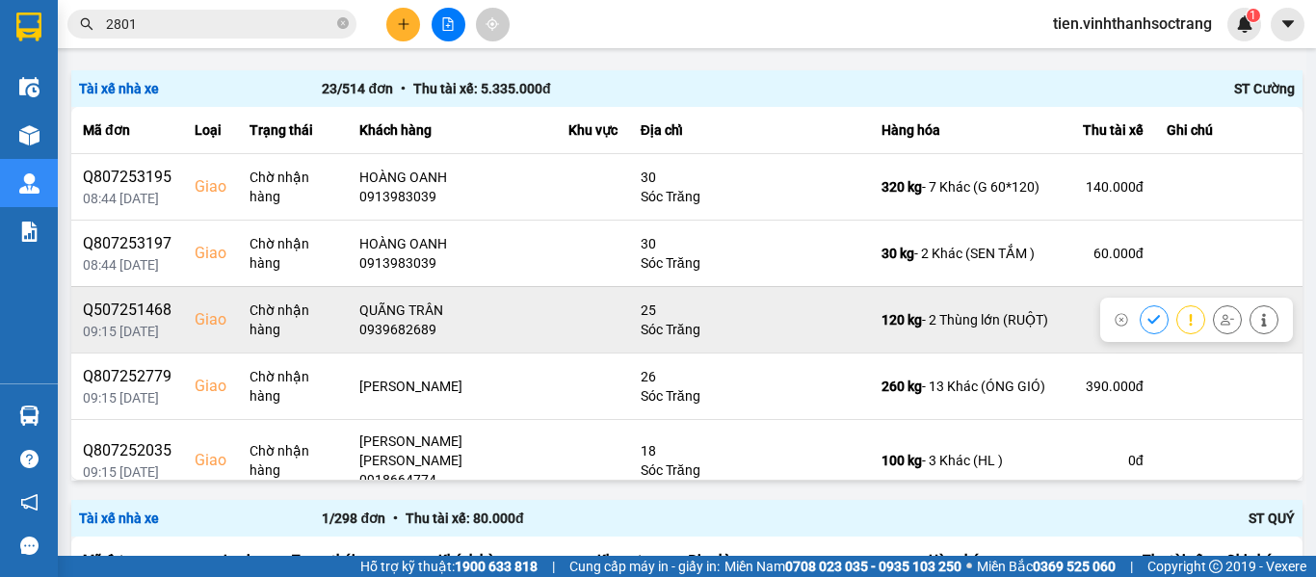
click at [1257, 318] on icon at bounding box center [1263, 319] width 13 height 13
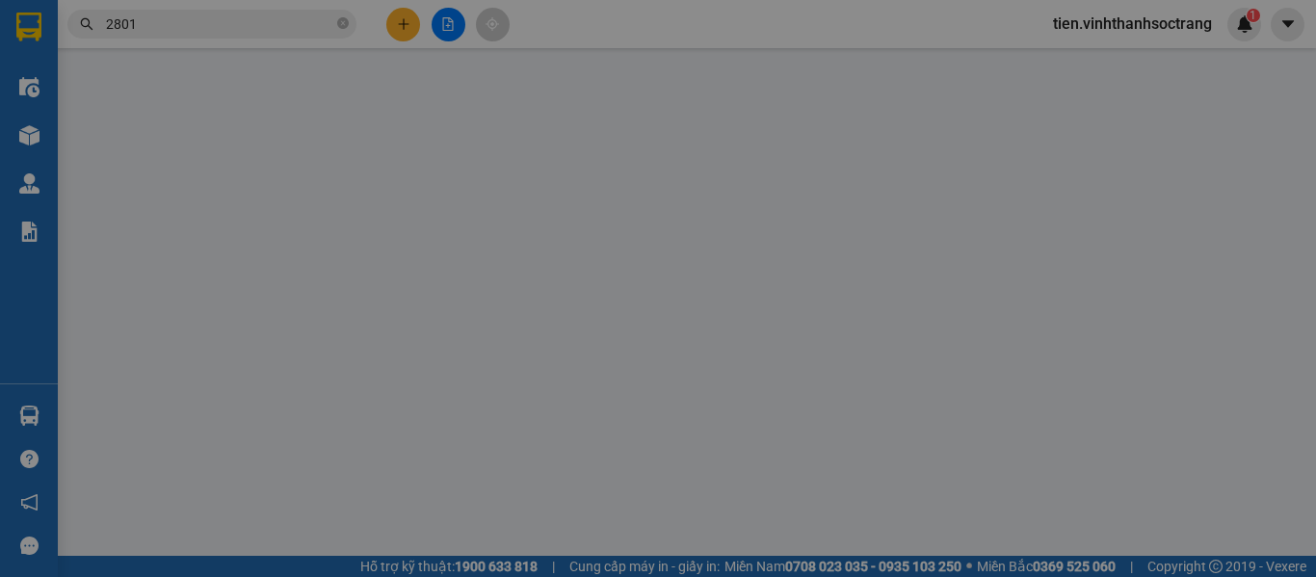
type input "VINH"
type input "0939682689"
type input "QUÃNG TRÂN"
checkbox input "true"
type input "25"
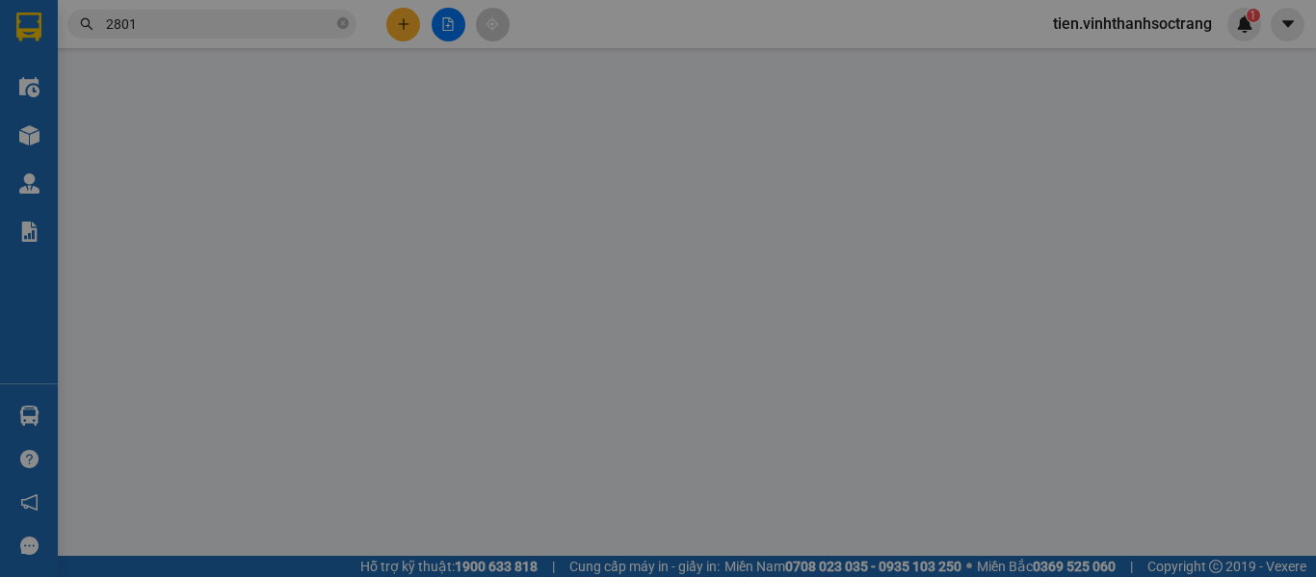
type input "100.000"
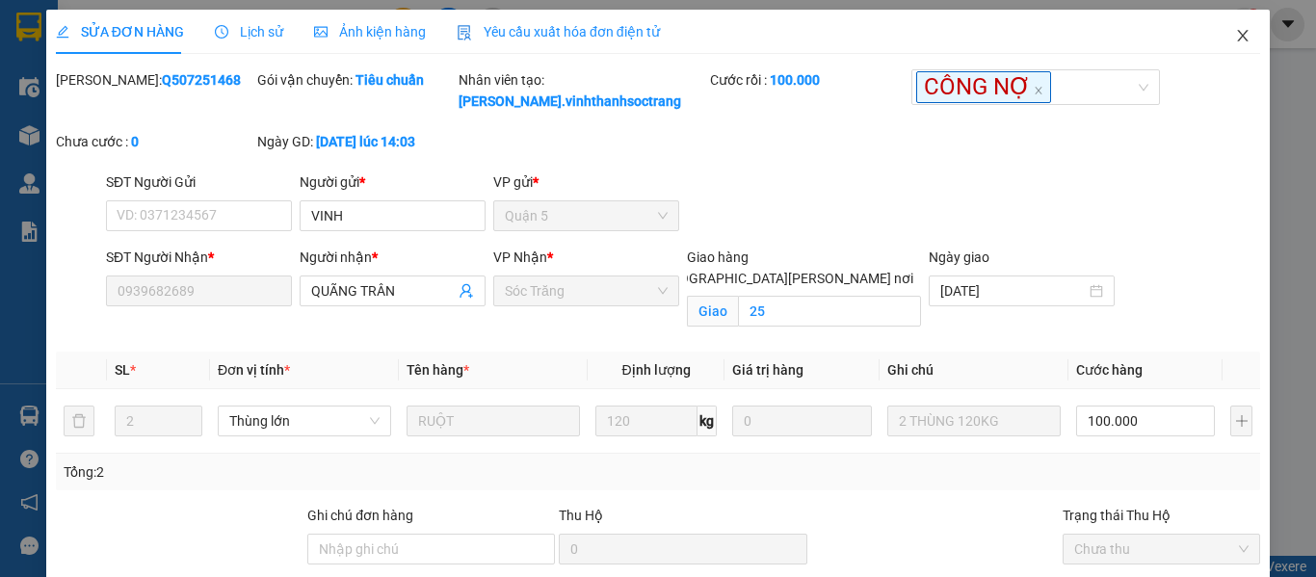
click at [1218, 36] on span "Close" at bounding box center [1242, 37] width 54 height 54
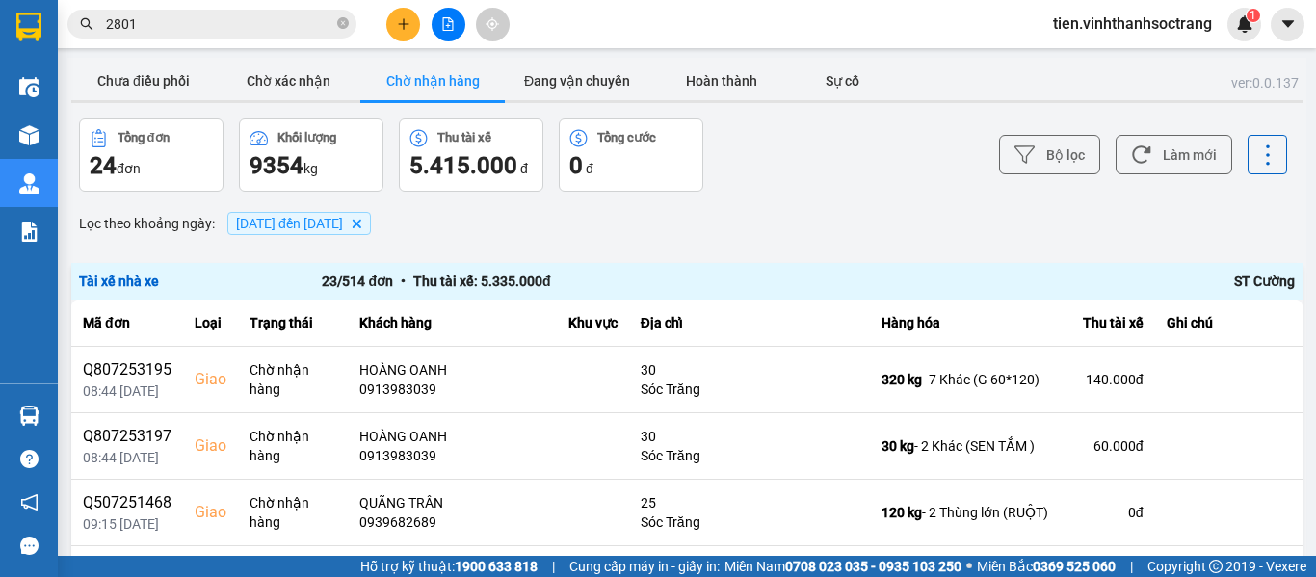
scroll to position [193, 0]
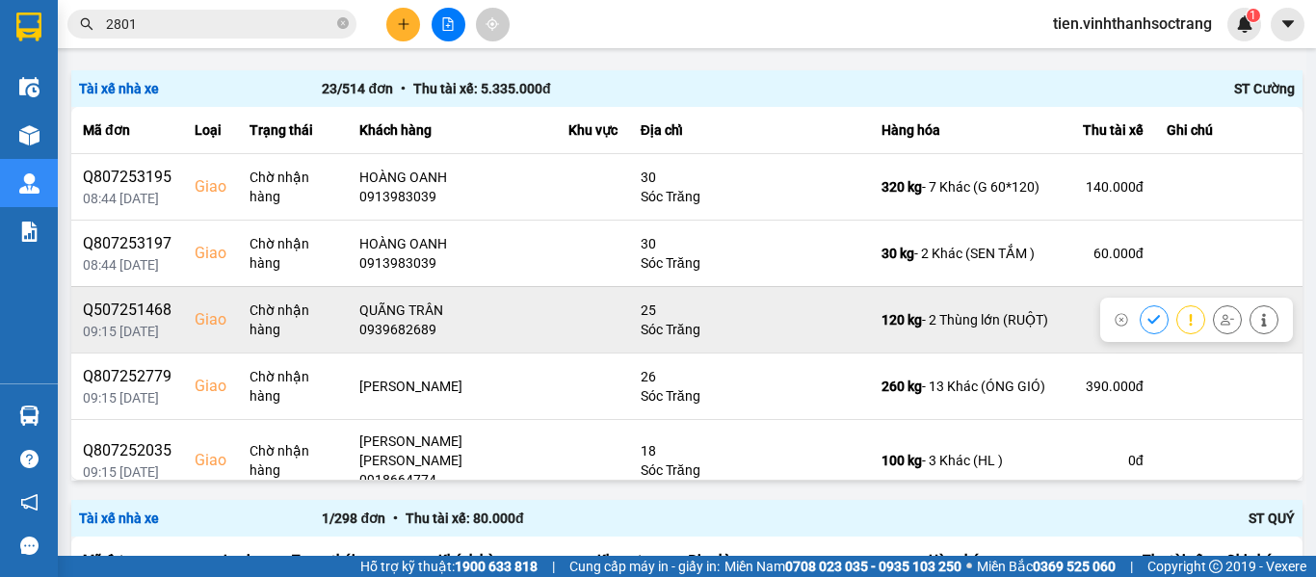
click at [1140, 319] on button at bounding box center [1153, 319] width 27 height 34
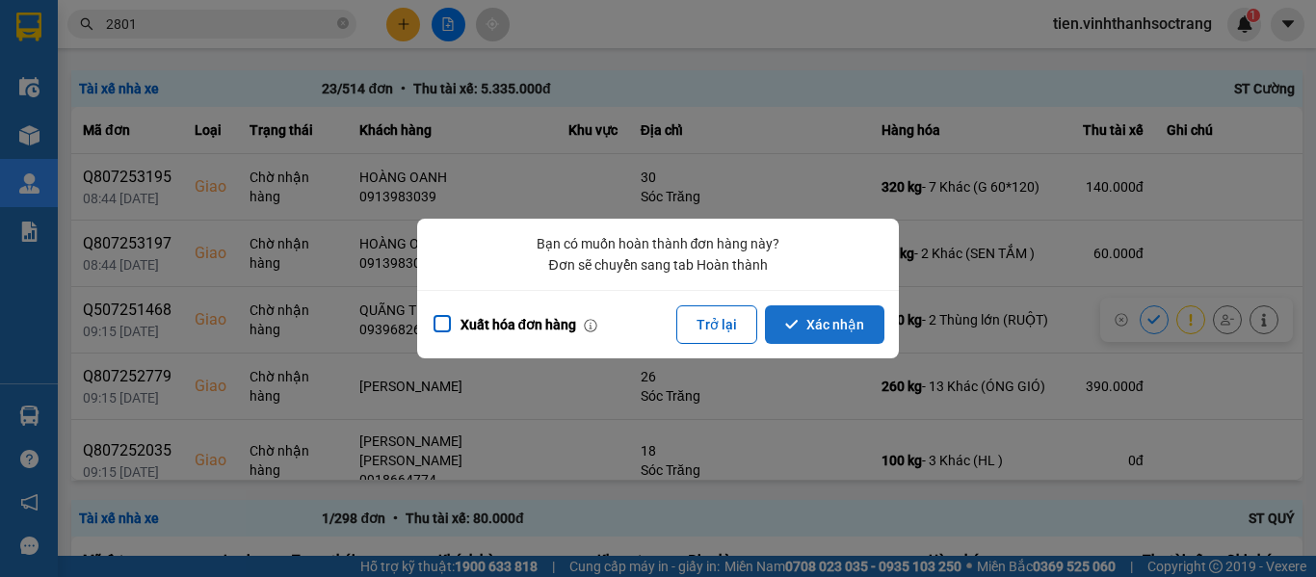
click at [840, 325] on button "Xác nhận" at bounding box center [824, 324] width 119 height 39
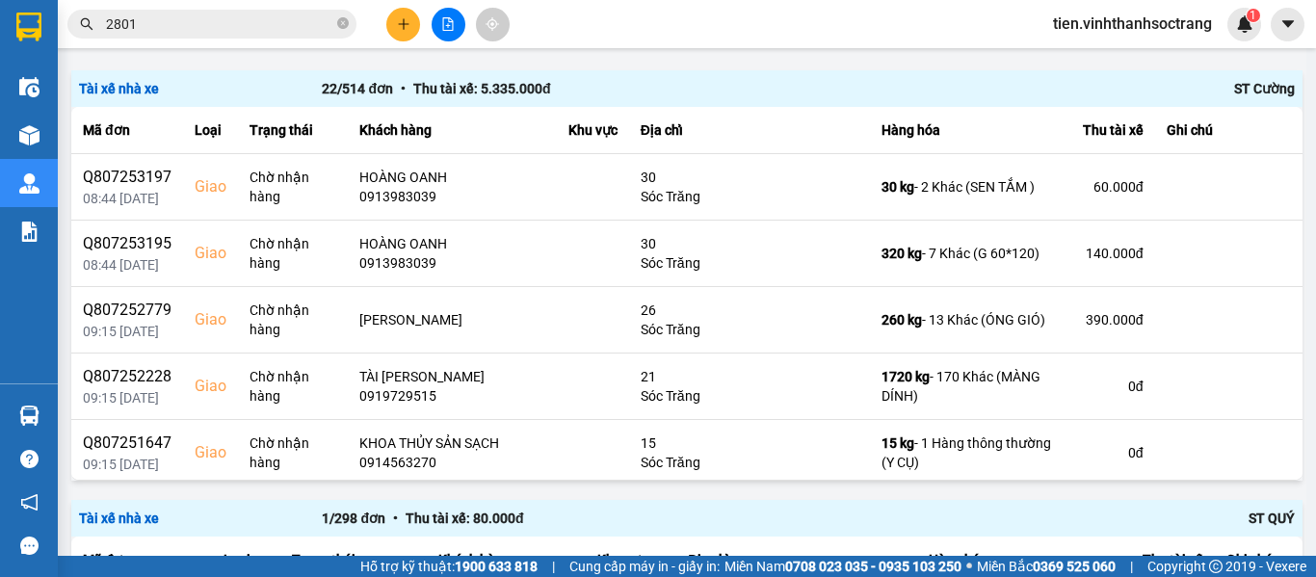
click at [339, 26] on icon "close-circle" at bounding box center [343, 23] width 12 height 12
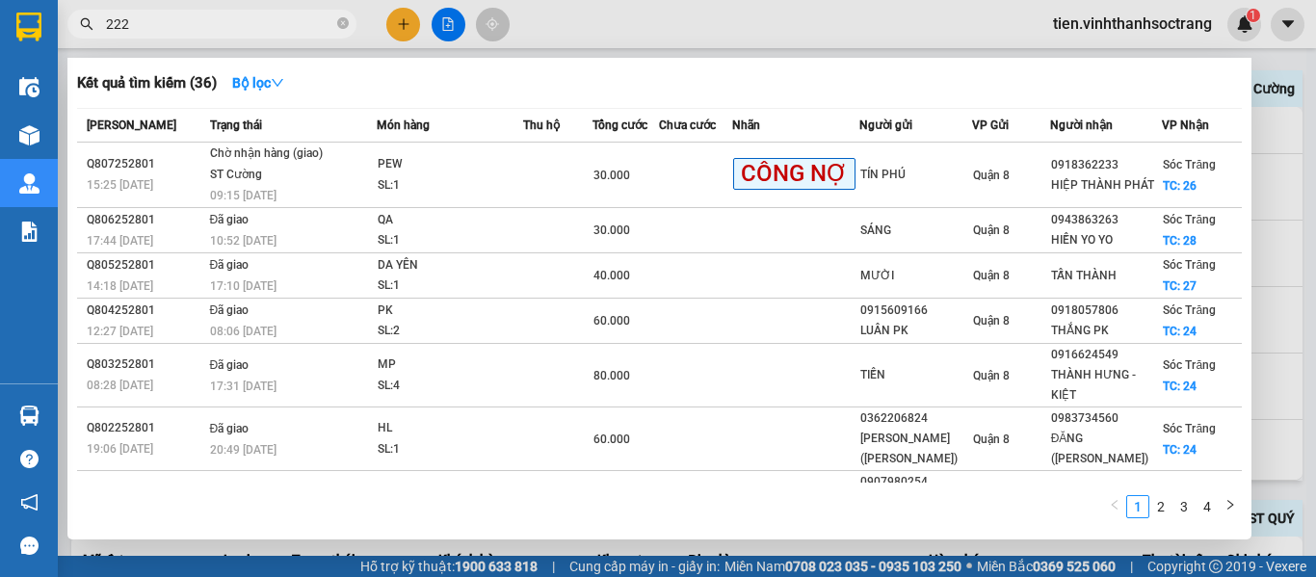
type input "2228"
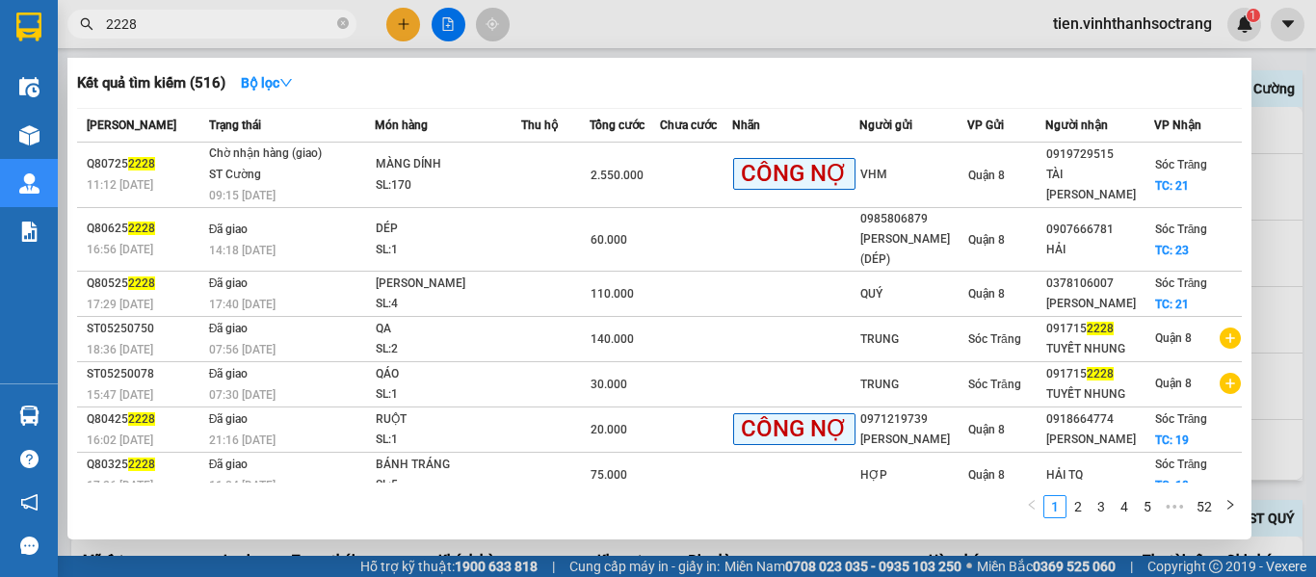
click at [338, 26] on icon "close-circle" at bounding box center [343, 23] width 12 height 12
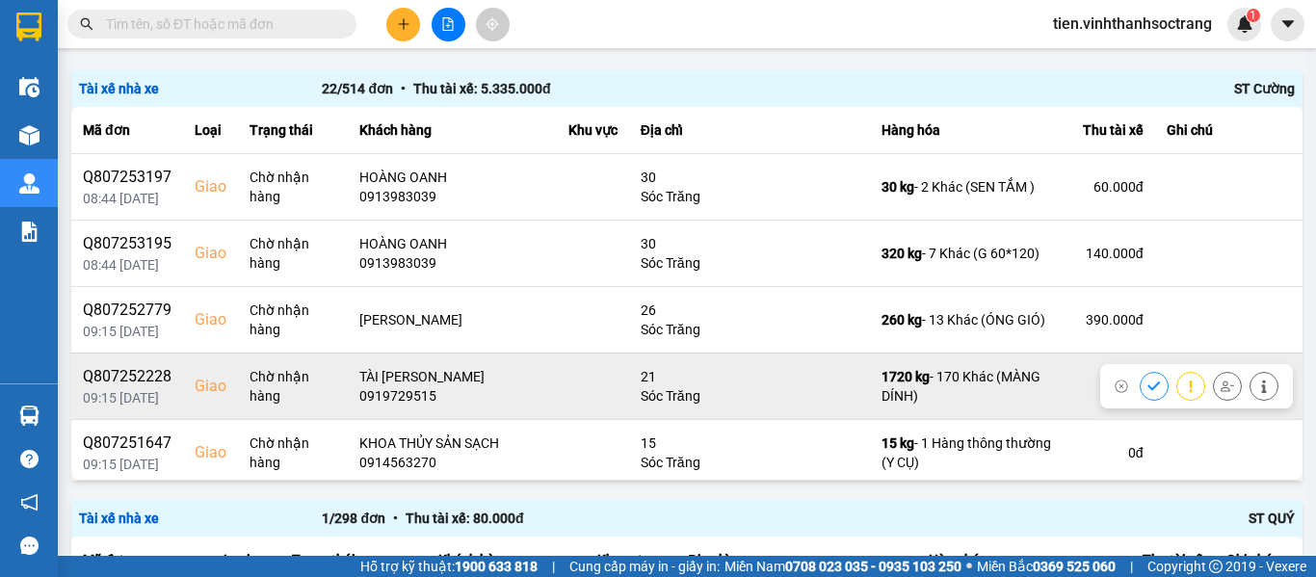
click at [1147, 383] on icon at bounding box center [1153, 385] width 13 height 13
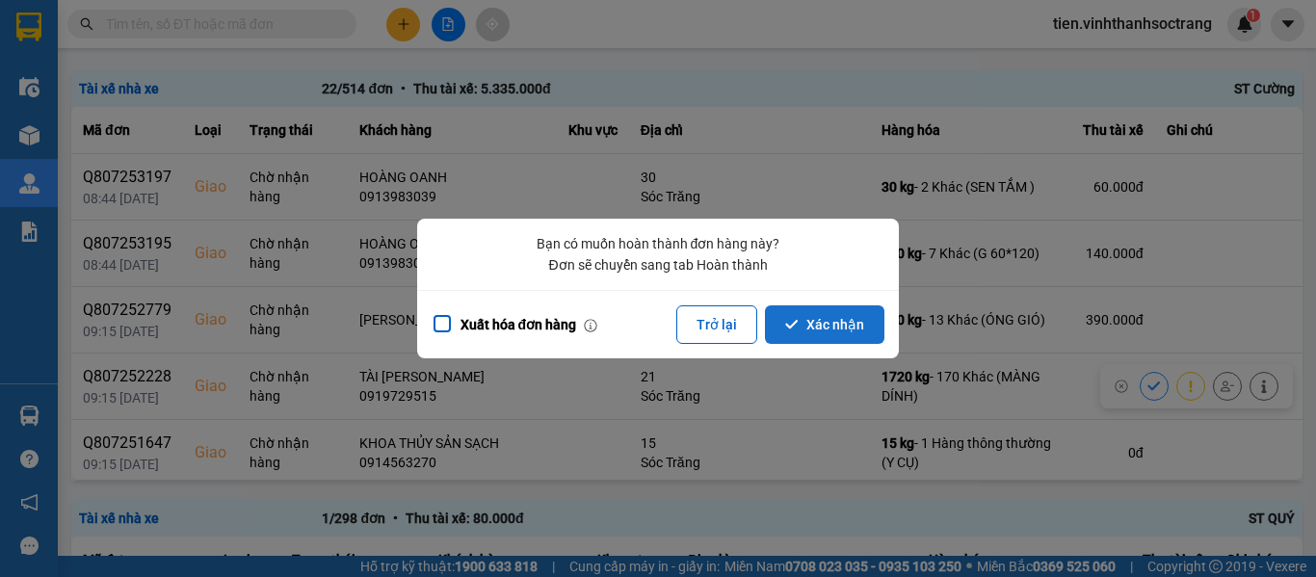
click at [811, 330] on button "Xác nhận" at bounding box center [824, 324] width 119 height 39
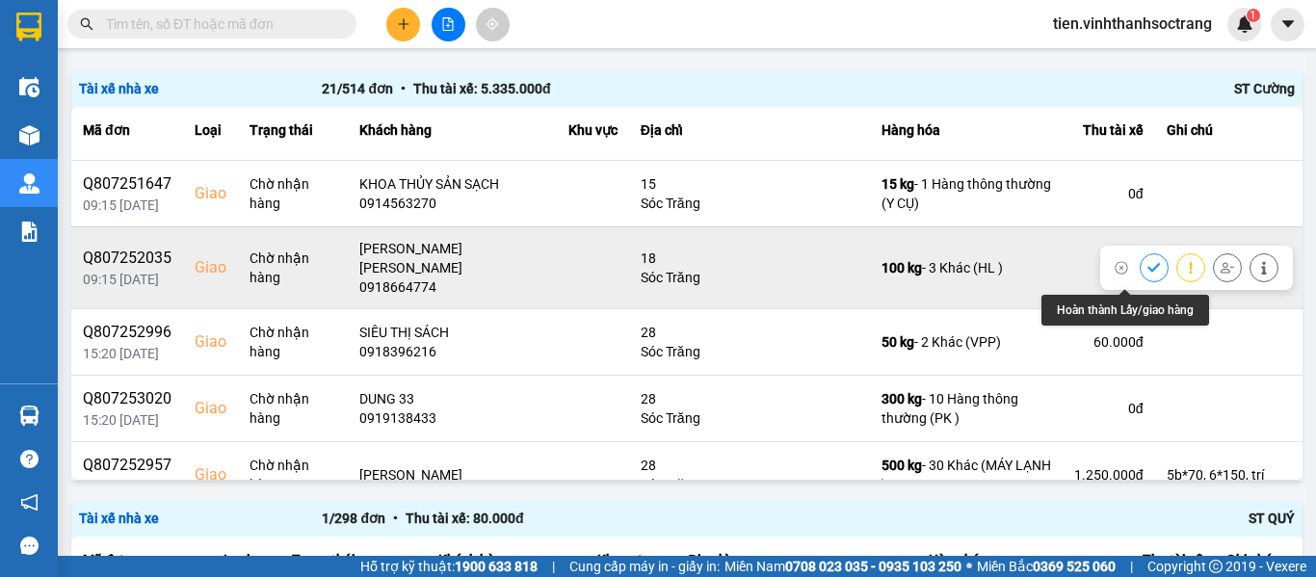
click at [1147, 269] on icon at bounding box center [1153, 267] width 13 height 13
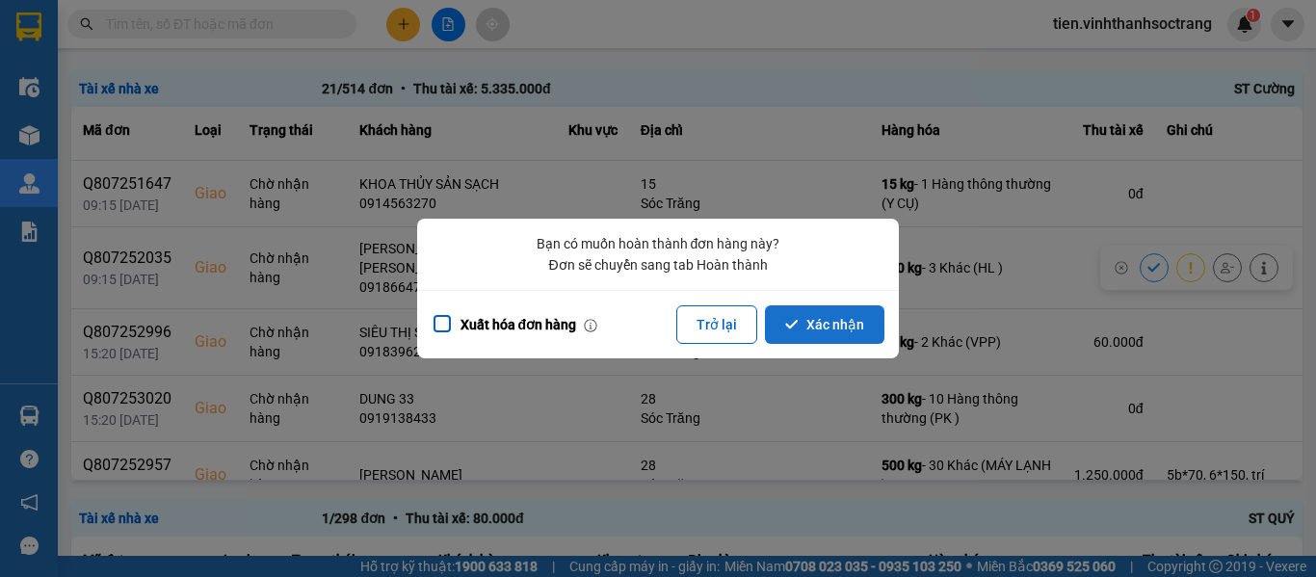
click at [819, 316] on button "Xác nhận" at bounding box center [824, 324] width 119 height 39
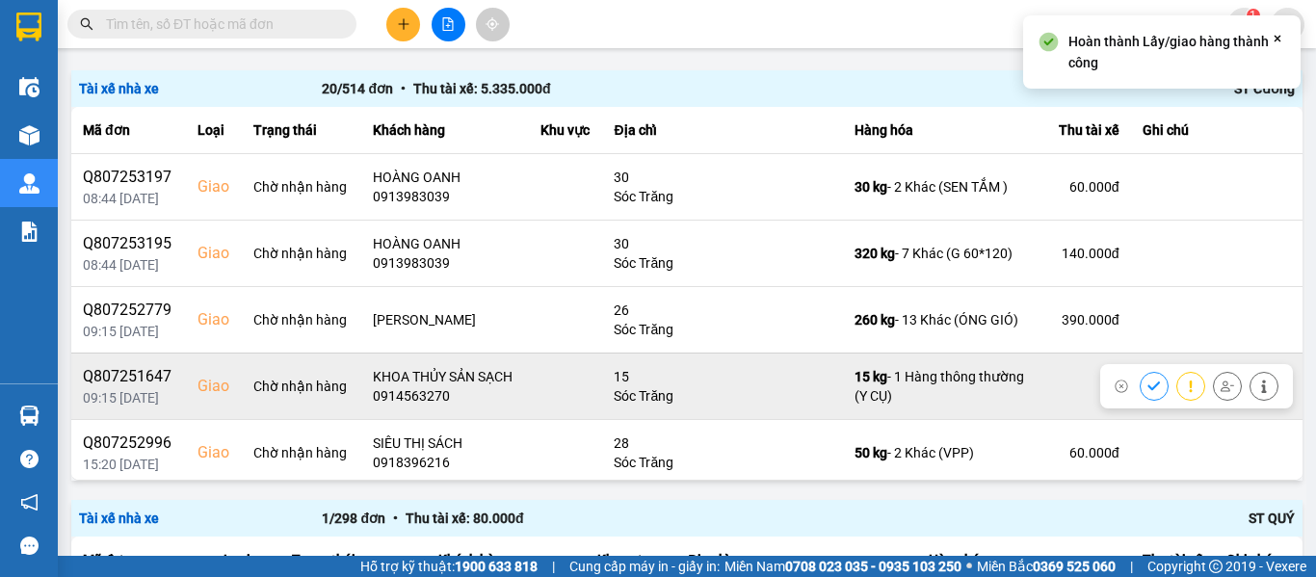
click at [1147, 389] on icon at bounding box center [1153, 385] width 13 height 13
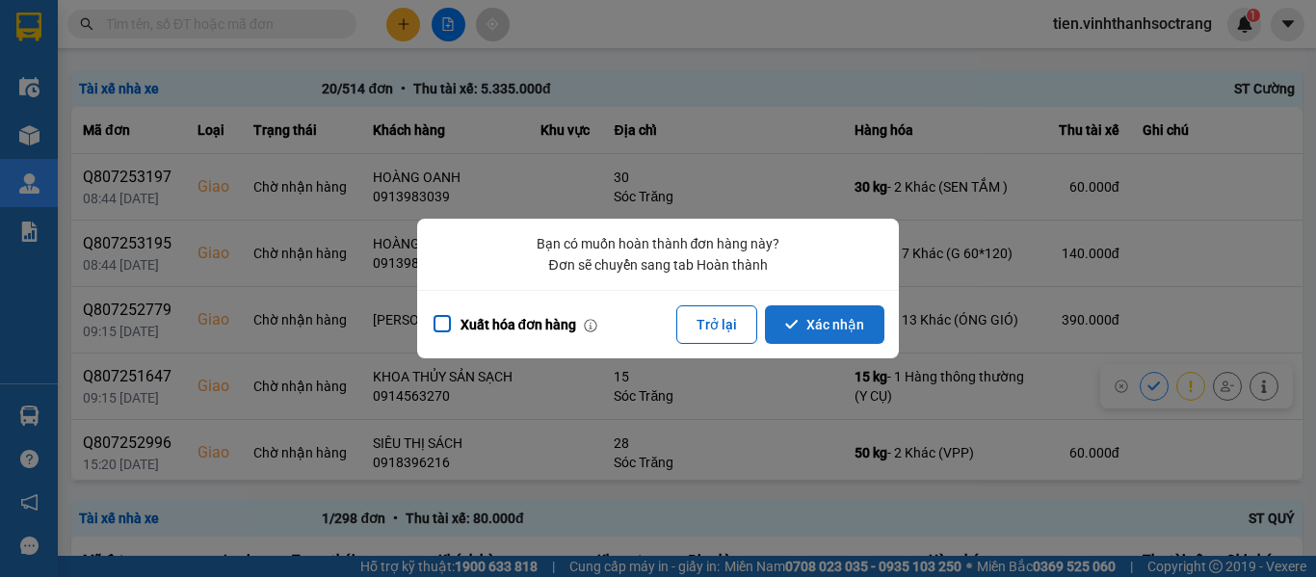
click at [799, 314] on button "Xác nhận" at bounding box center [824, 324] width 119 height 39
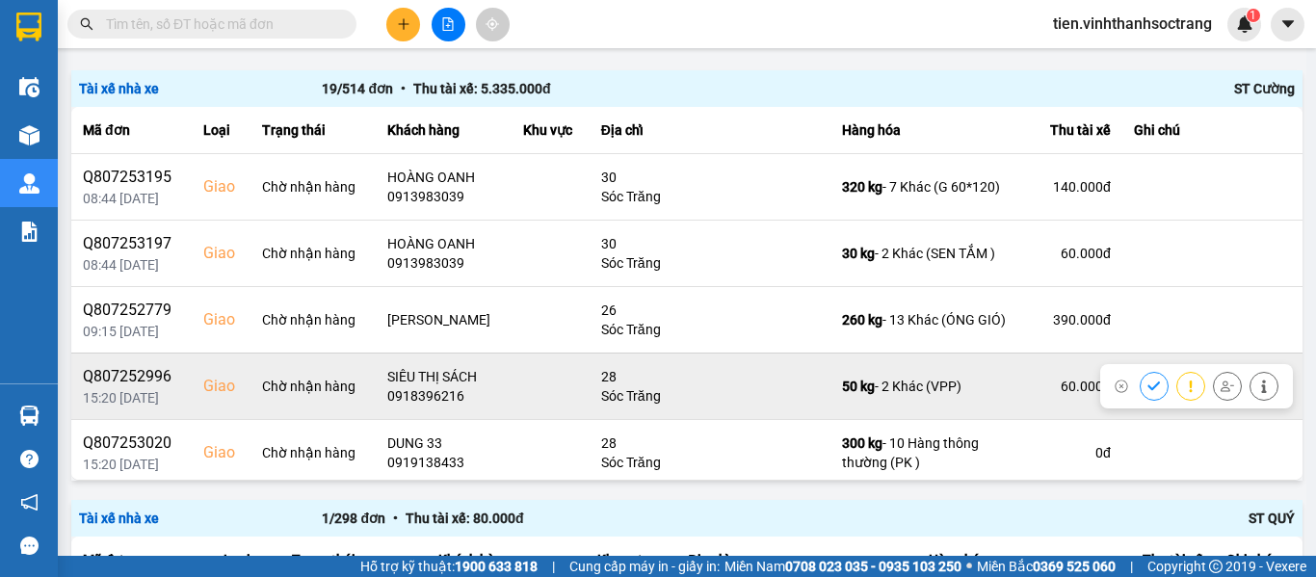
click at [1257, 385] on icon at bounding box center [1263, 385] width 13 height 13
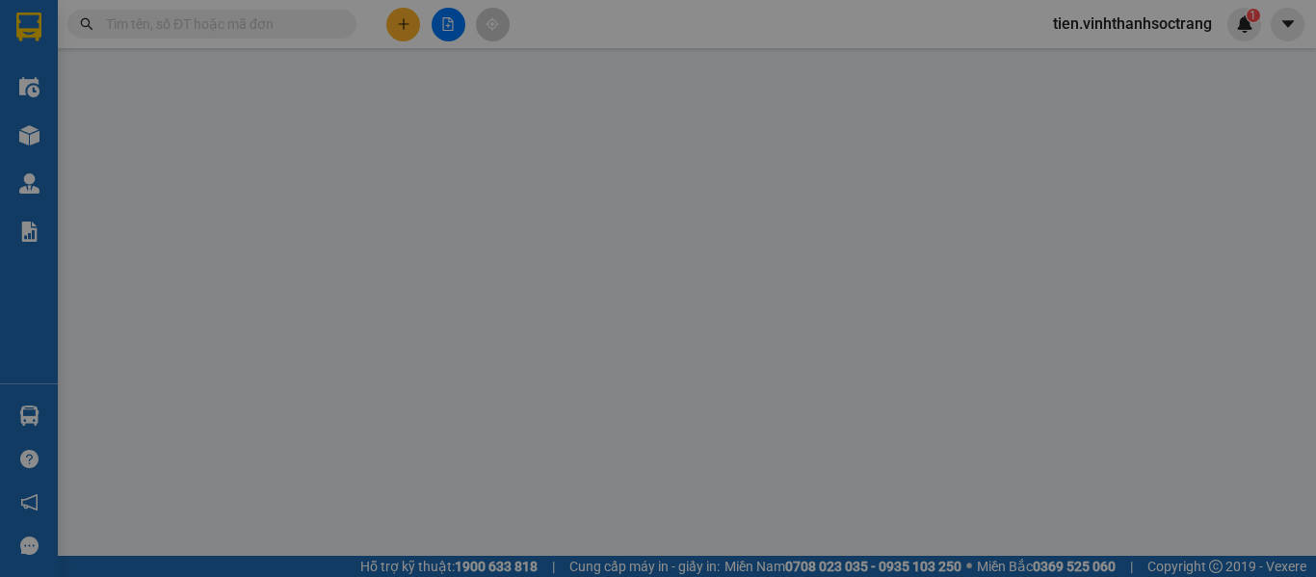
type input "0902784186"
type input "CTY ĐỀ AN"
type input "0918396216"
type input "SIÊU THỊ SÁCH"
checkbox input "true"
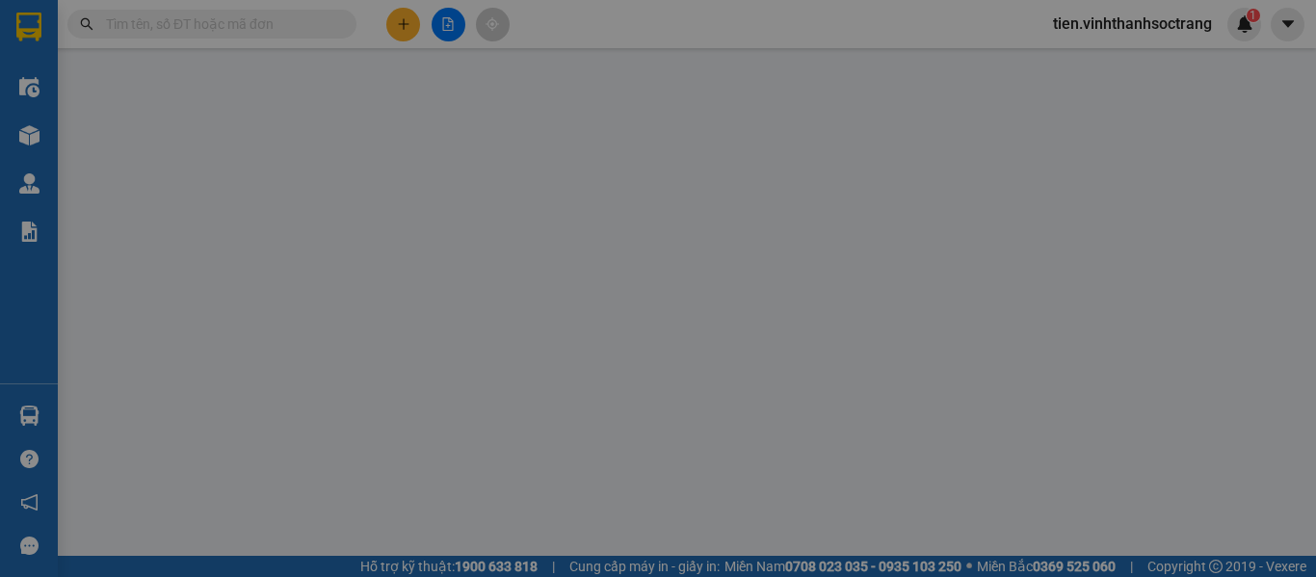
type input "28"
type input "60.000"
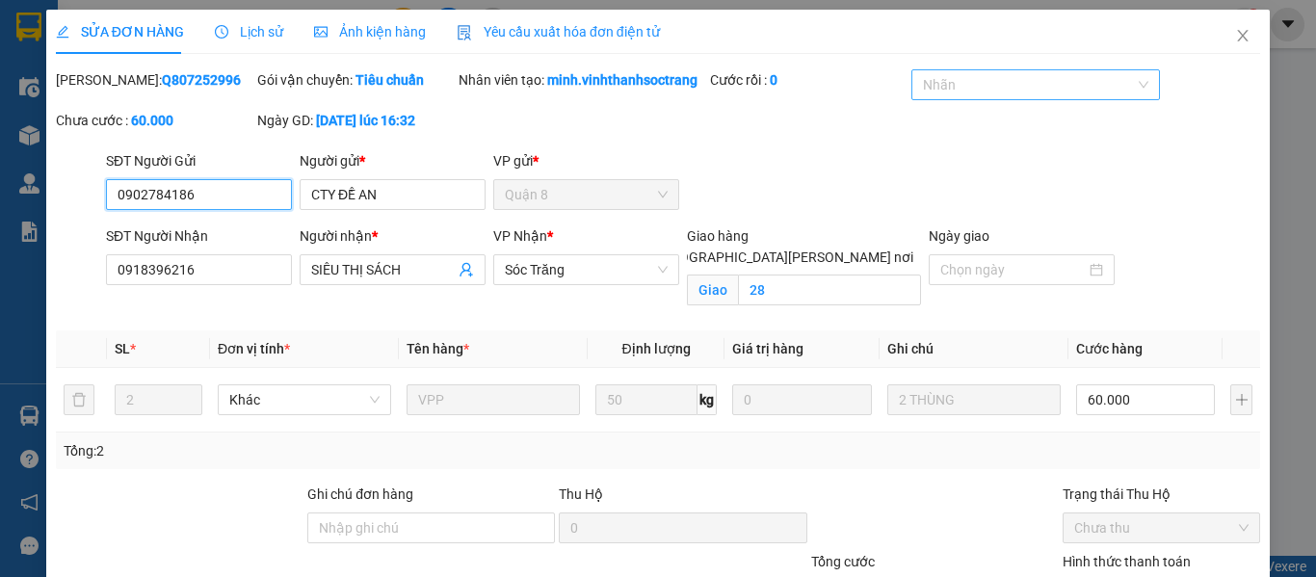
click at [1077, 72] on div "Nhãn" at bounding box center [1035, 84] width 248 height 31
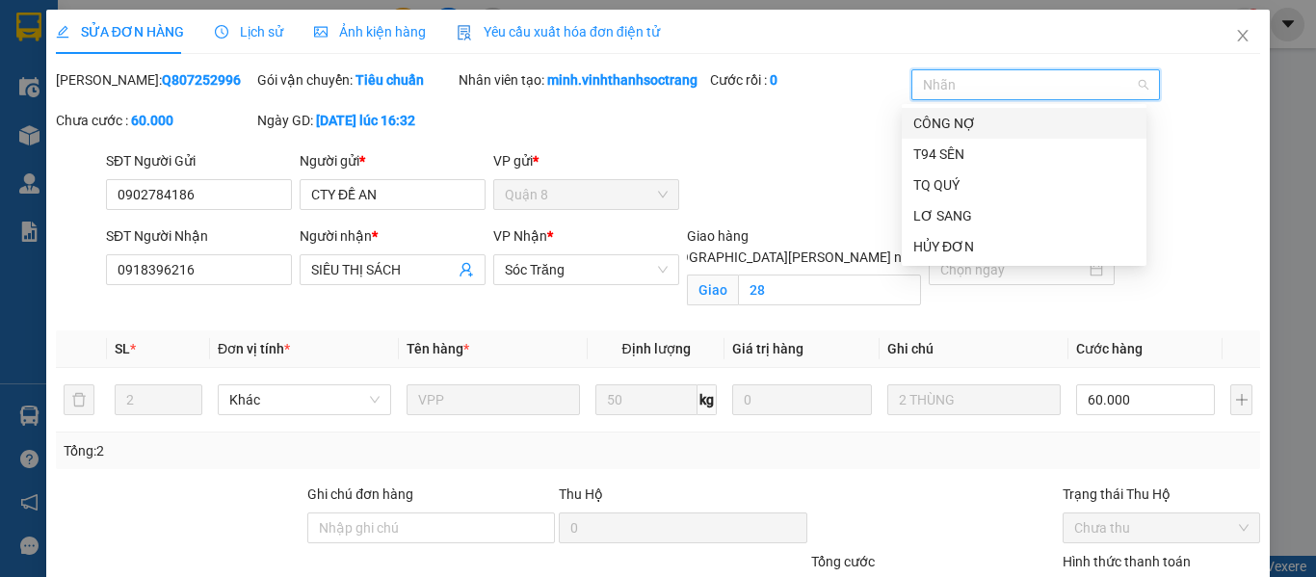
click at [1024, 126] on div "CÔNG NỢ" at bounding box center [1024, 123] width 222 height 21
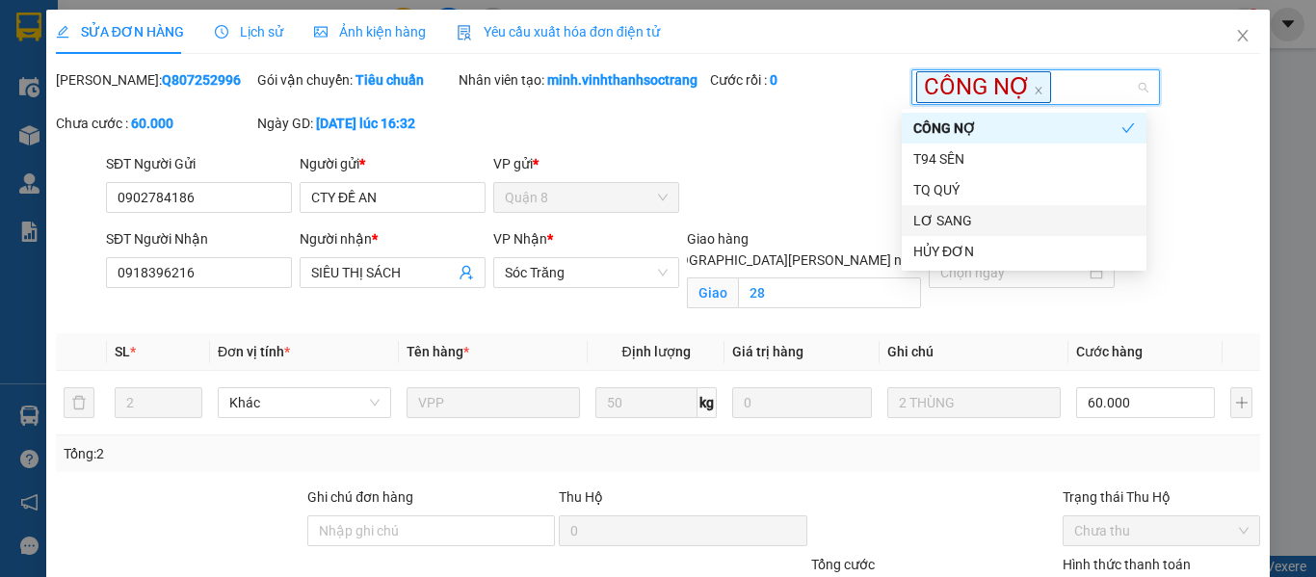
scroll to position [184, 0]
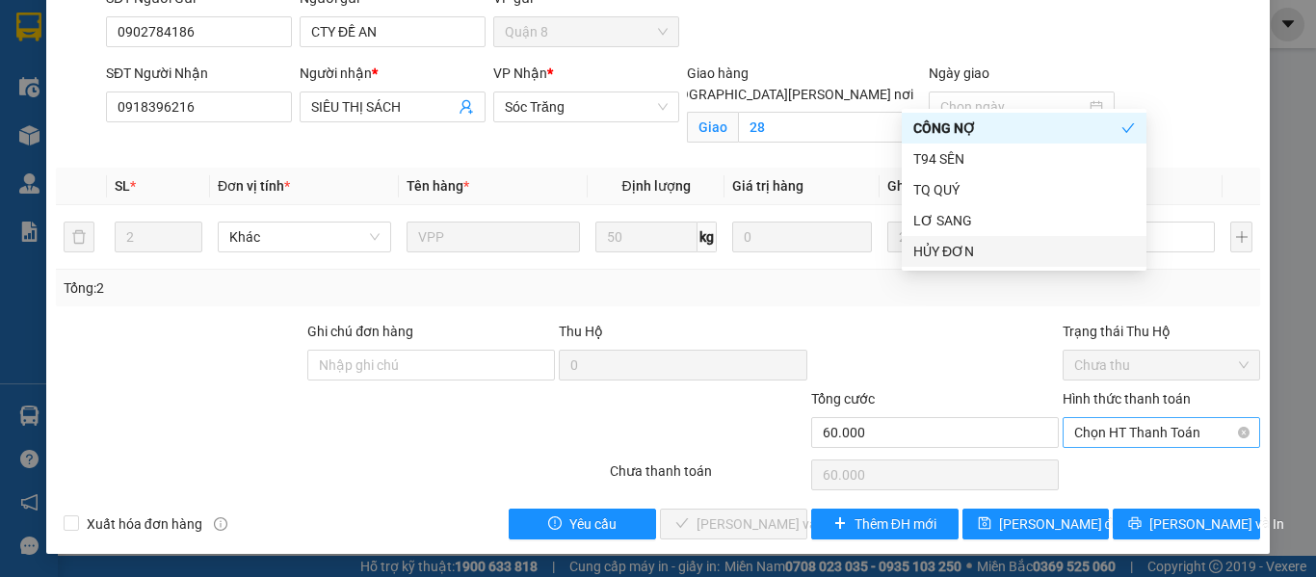
click at [1121, 431] on span "Chọn HT Thanh Toán" at bounding box center [1161, 432] width 174 height 29
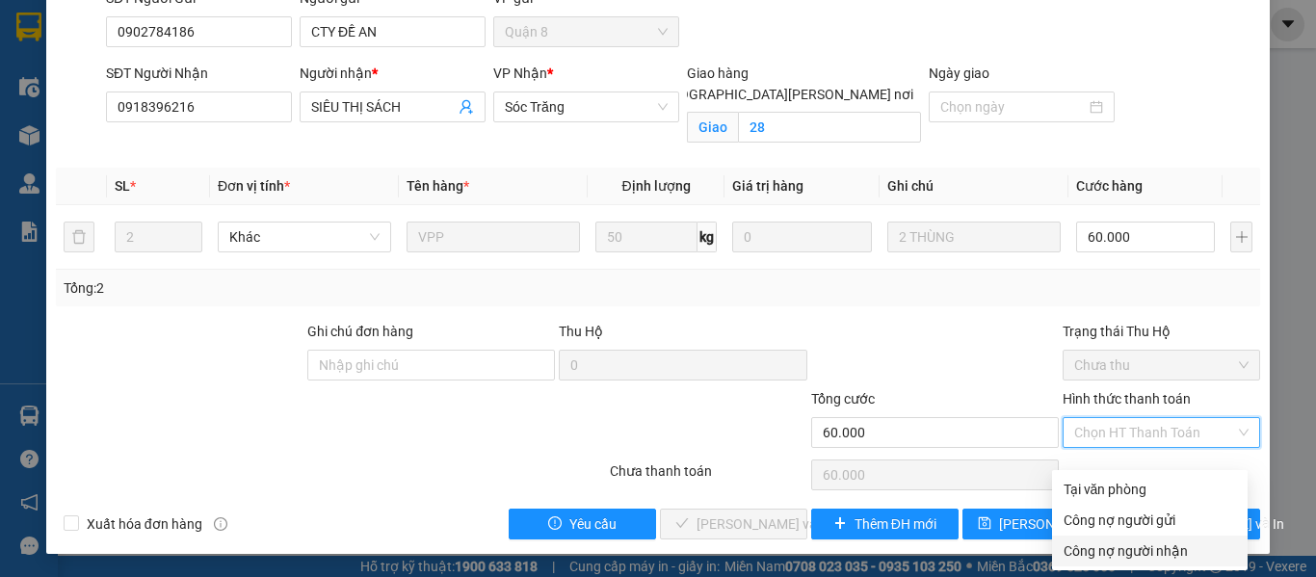
click at [1137, 540] on div "Công nợ người nhận" at bounding box center [1149, 550] width 172 height 21
type input "0"
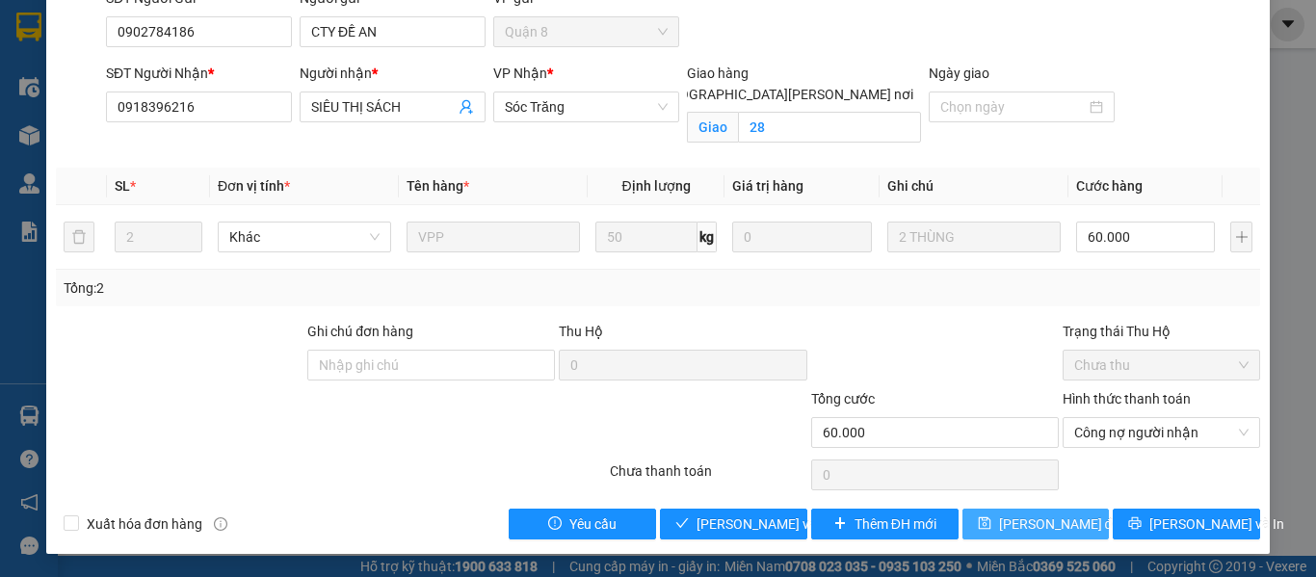
click at [1001, 519] on span "[PERSON_NAME] đổi" at bounding box center [1061, 523] width 124 height 21
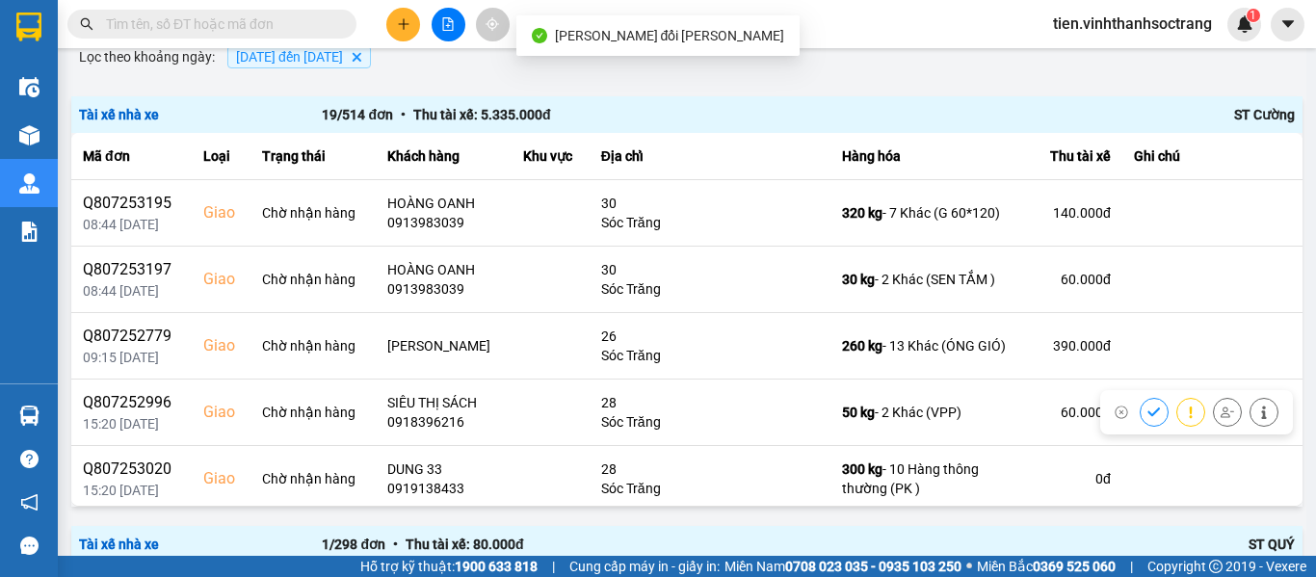
scroll to position [193, 0]
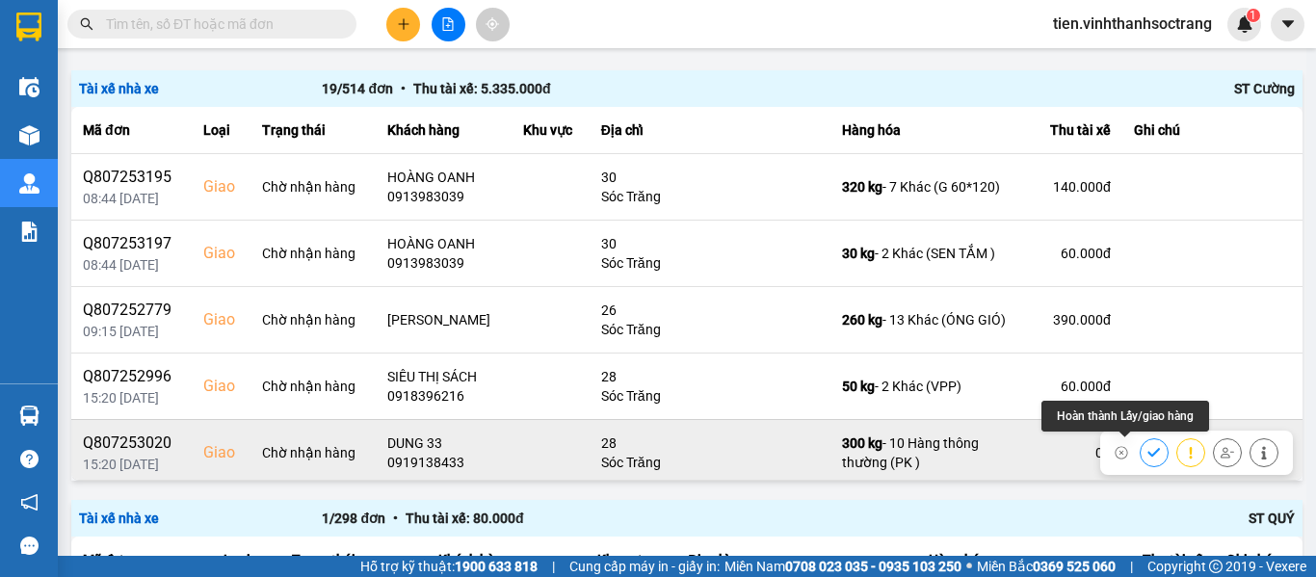
click at [1147, 446] on icon at bounding box center [1153, 452] width 13 height 13
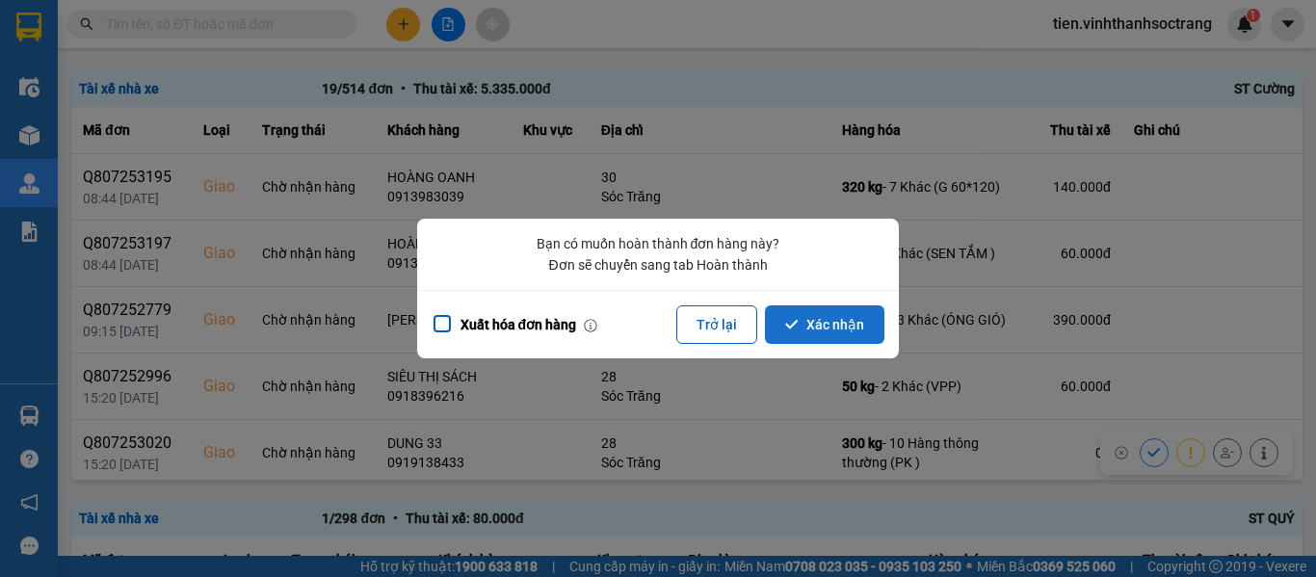
click at [787, 331] on button "Xác nhận" at bounding box center [824, 324] width 119 height 39
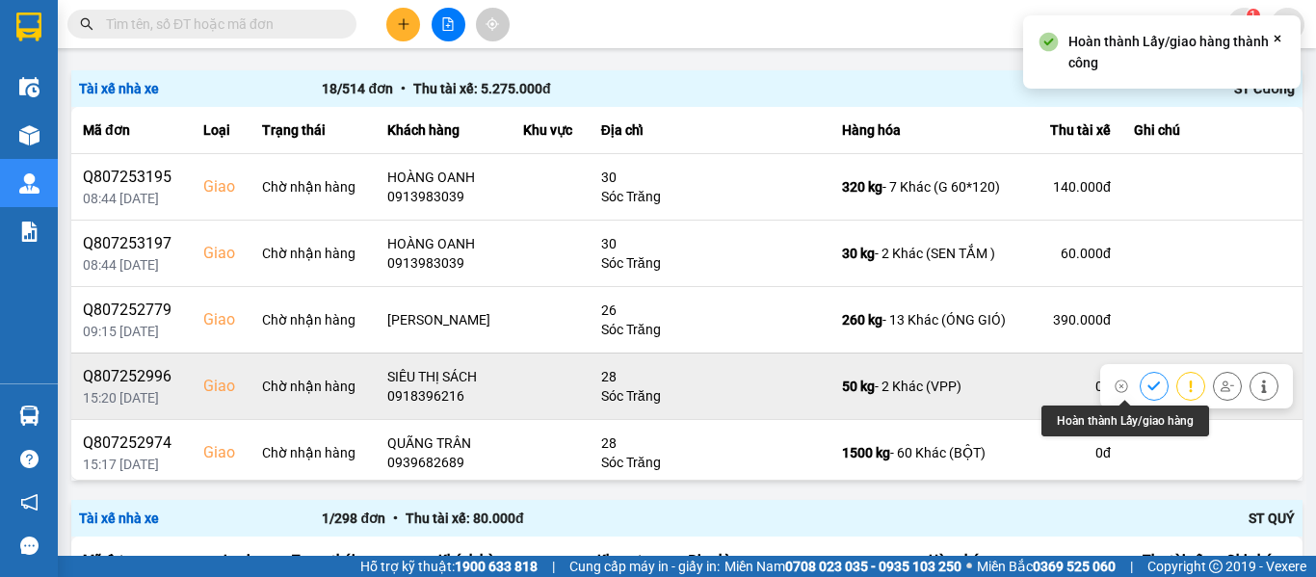
click at [1147, 387] on icon at bounding box center [1153, 385] width 13 height 13
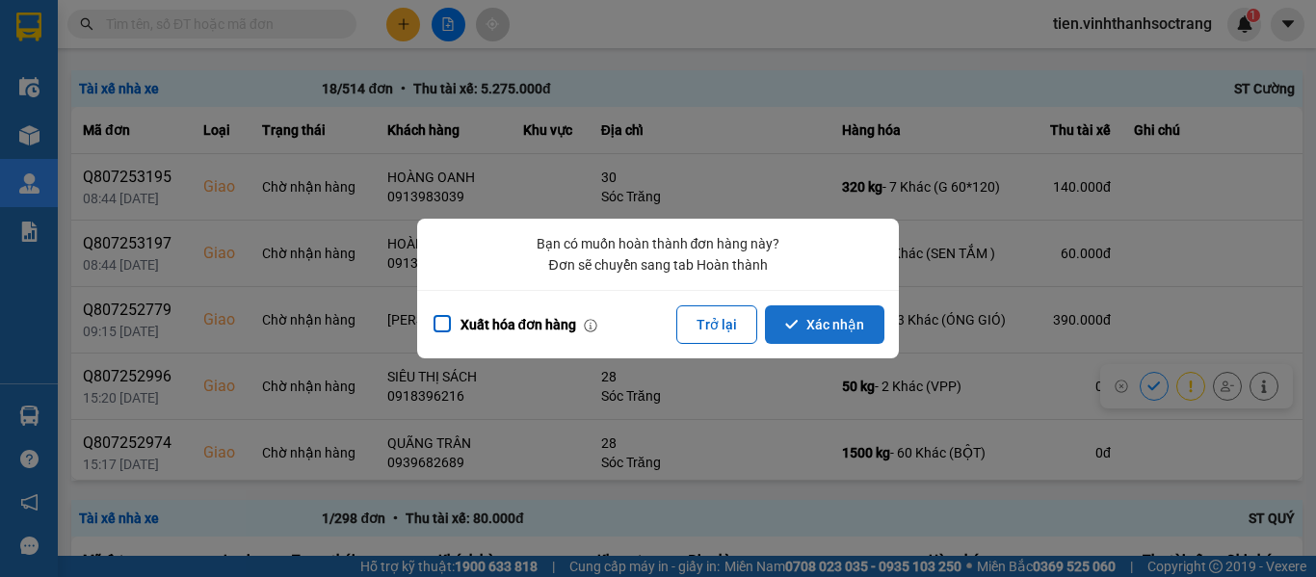
click at [813, 309] on button "Xác nhận" at bounding box center [824, 324] width 119 height 39
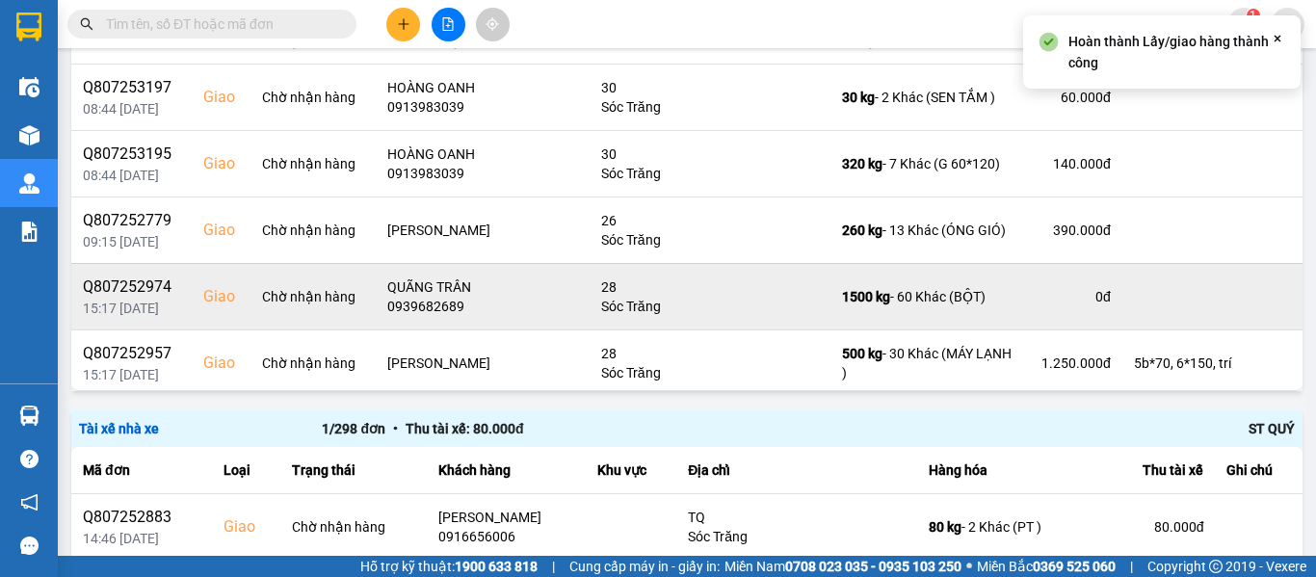
scroll to position [289, 0]
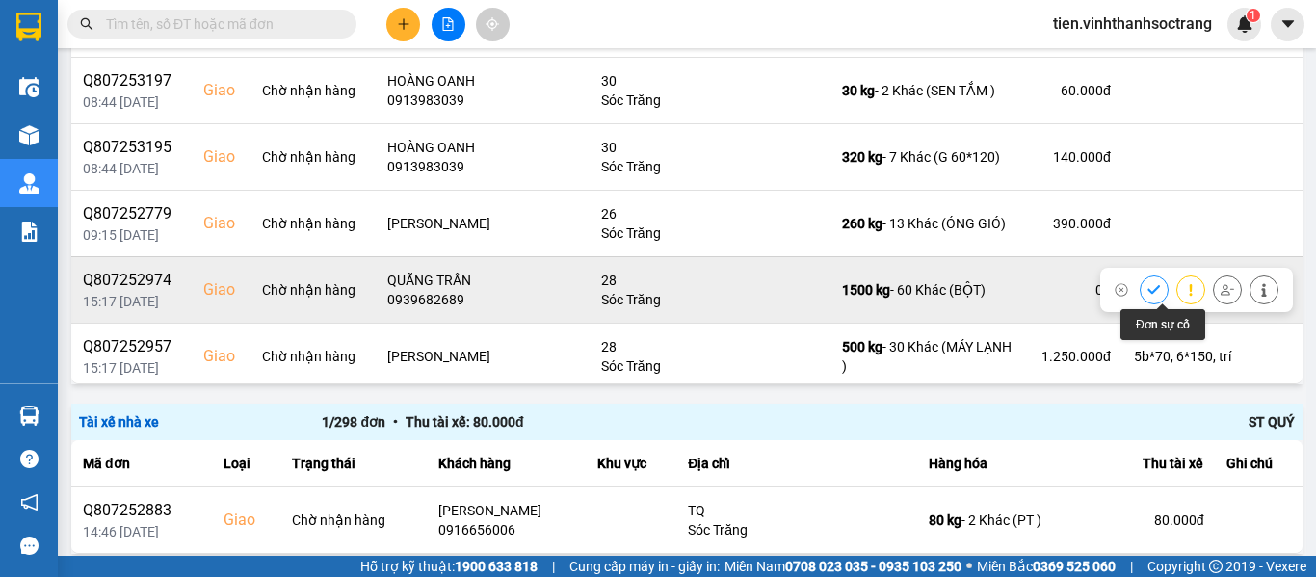
click at [1140, 288] on button at bounding box center [1153, 290] width 27 height 34
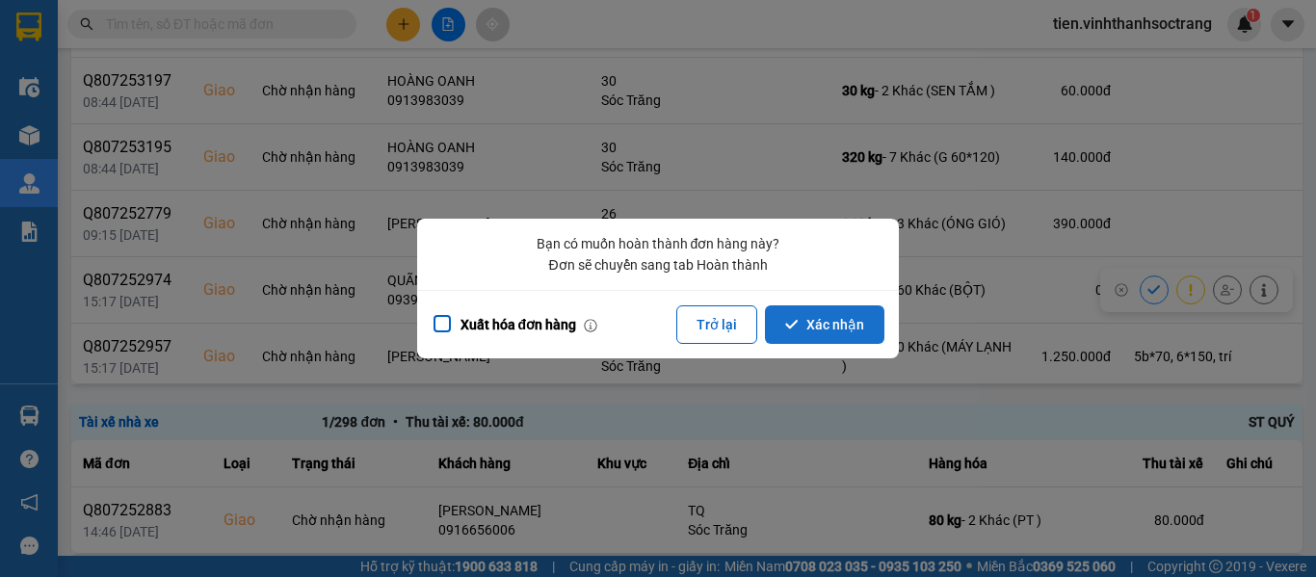
click at [801, 321] on button "Xác nhận" at bounding box center [824, 324] width 119 height 39
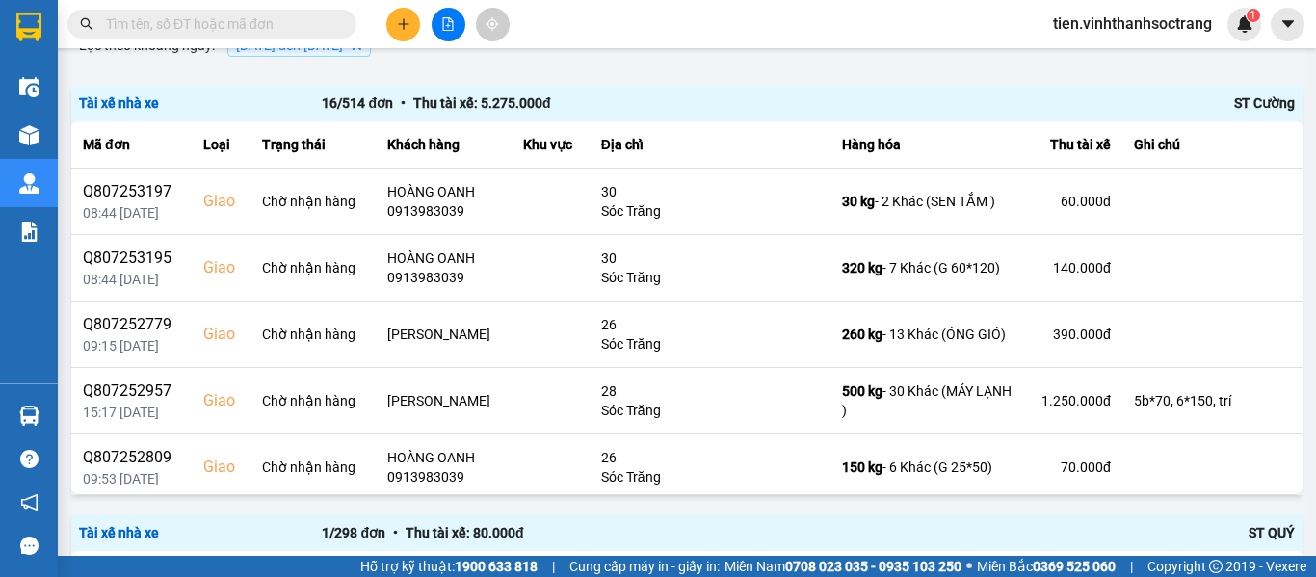
scroll to position [0, 0]
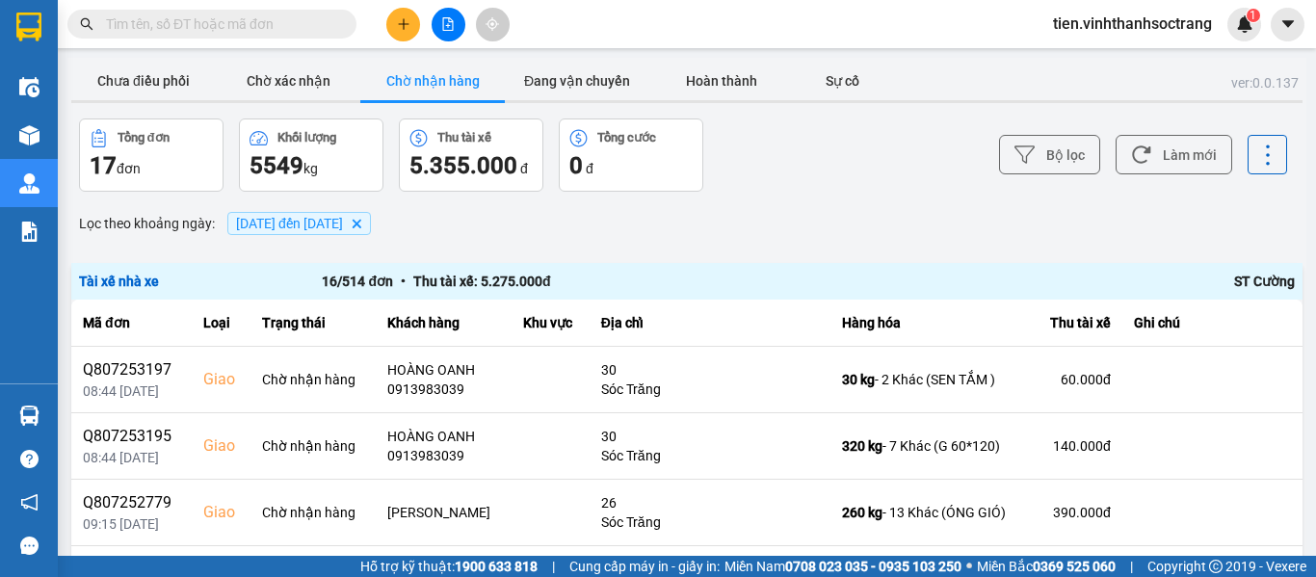
click at [320, 218] on span "01/07/2025 đến 31/07/2025" at bounding box center [289, 223] width 107 height 15
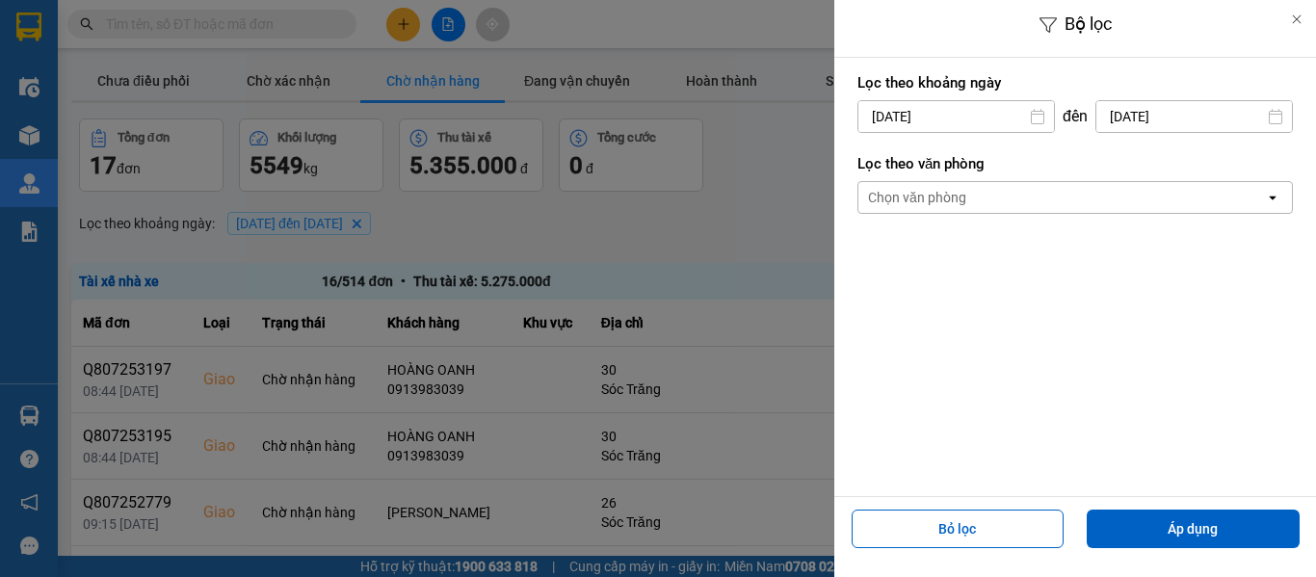
click at [1138, 120] on input "31/07/2025" at bounding box center [1194, 116] width 196 height 31
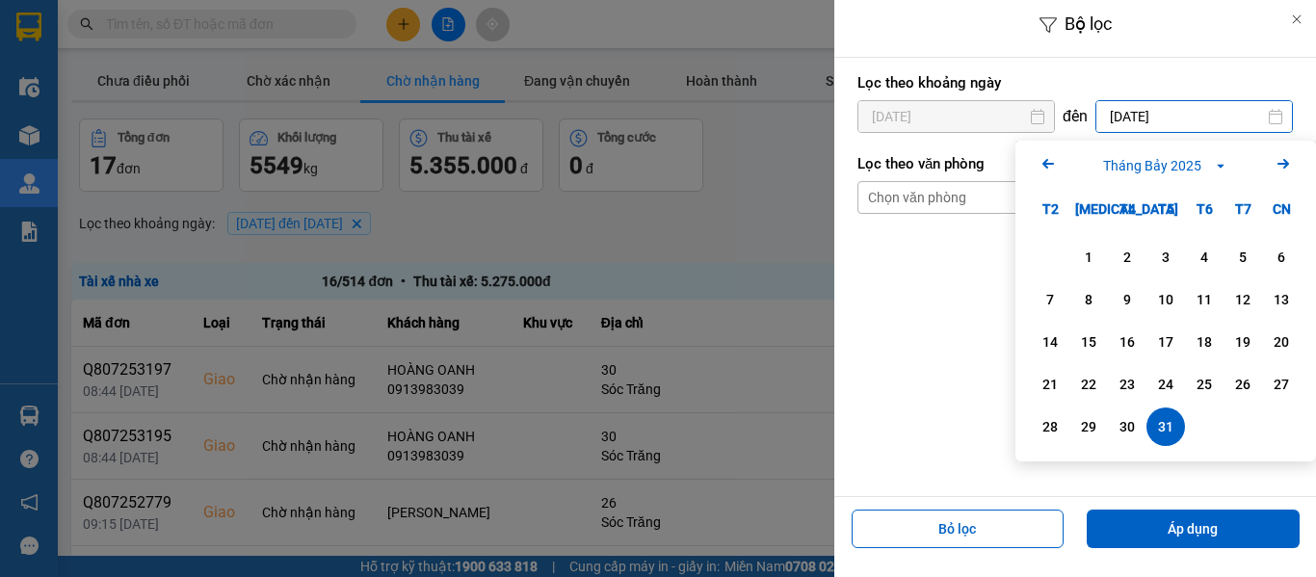
click at [1277, 159] on icon "Arrow Right" at bounding box center [1282, 163] width 23 height 23
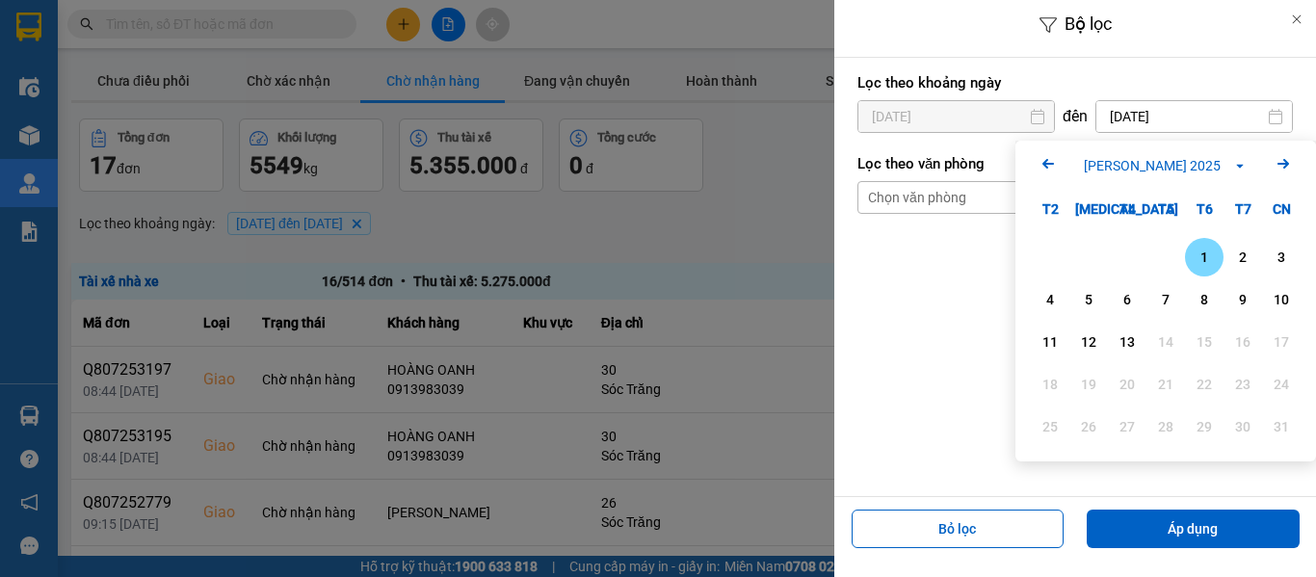
drag, startPoint x: 1209, startPoint y: 253, endPoint x: 1124, endPoint y: 230, distance: 87.8
click at [1208, 254] on div "1" at bounding box center [1203, 257] width 27 height 23
type input "01/08/2025"
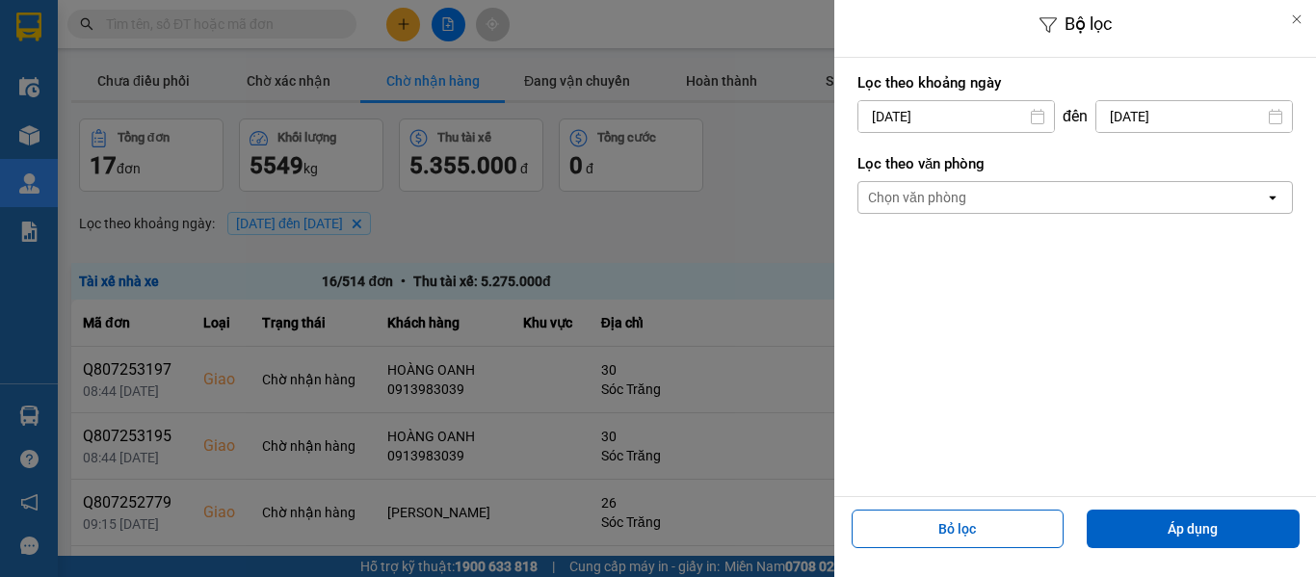
click at [961, 124] on input "01/07/2025" at bounding box center [956, 116] width 196 height 31
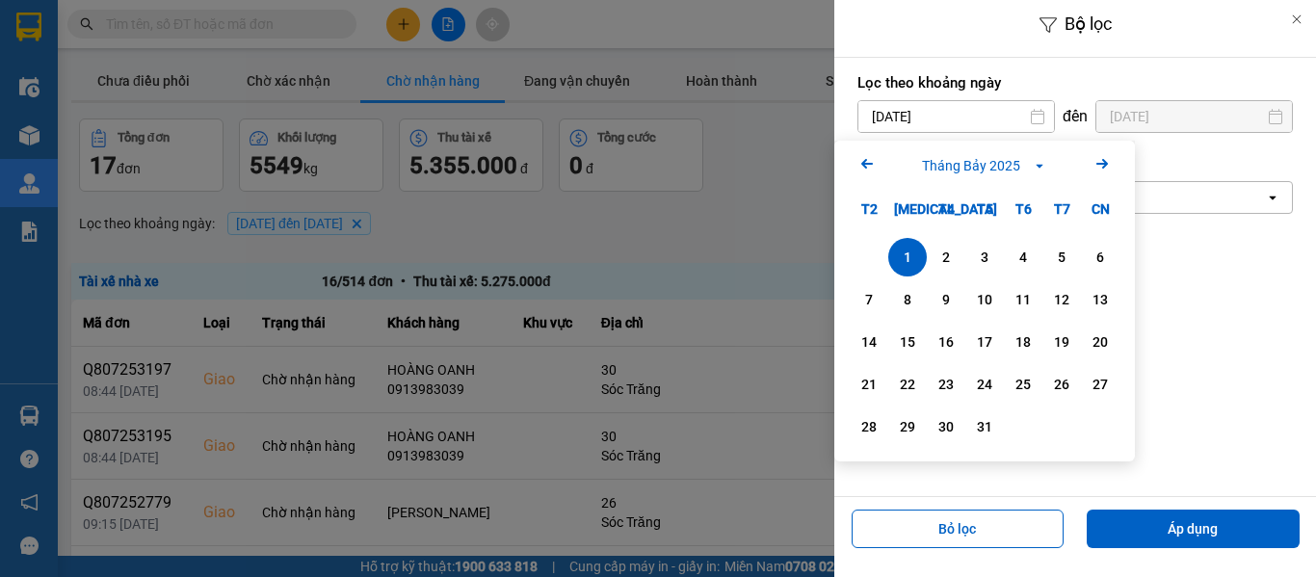
click at [1103, 167] on icon "Arrow Right" at bounding box center [1101, 163] width 23 height 23
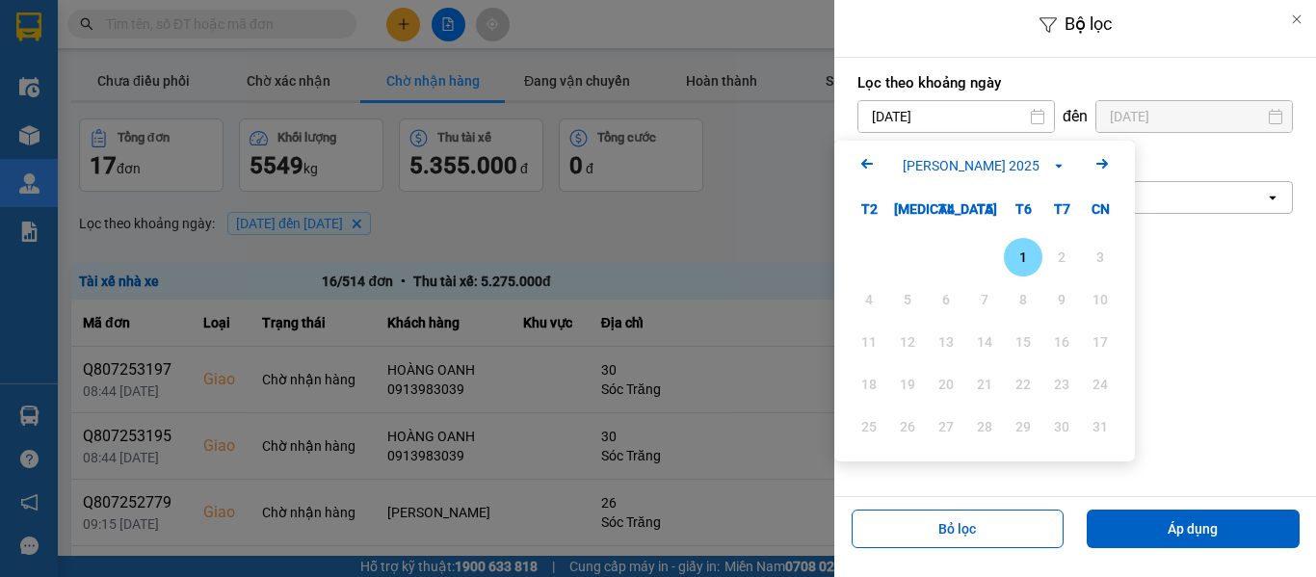
click at [1022, 249] on div "1" at bounding box center [1022, 257] width 27 height 23
type input "01/08/2025"
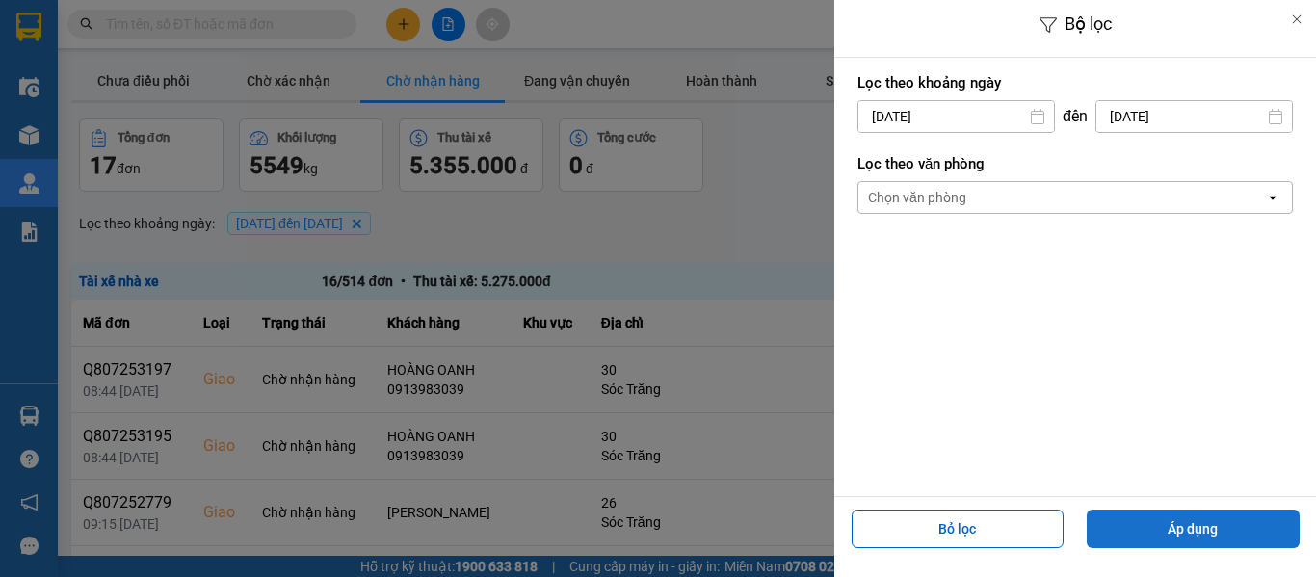
click at [1162, 521] on button "Áp dụng" at bounding box center [1192, 528] width 213 height 39
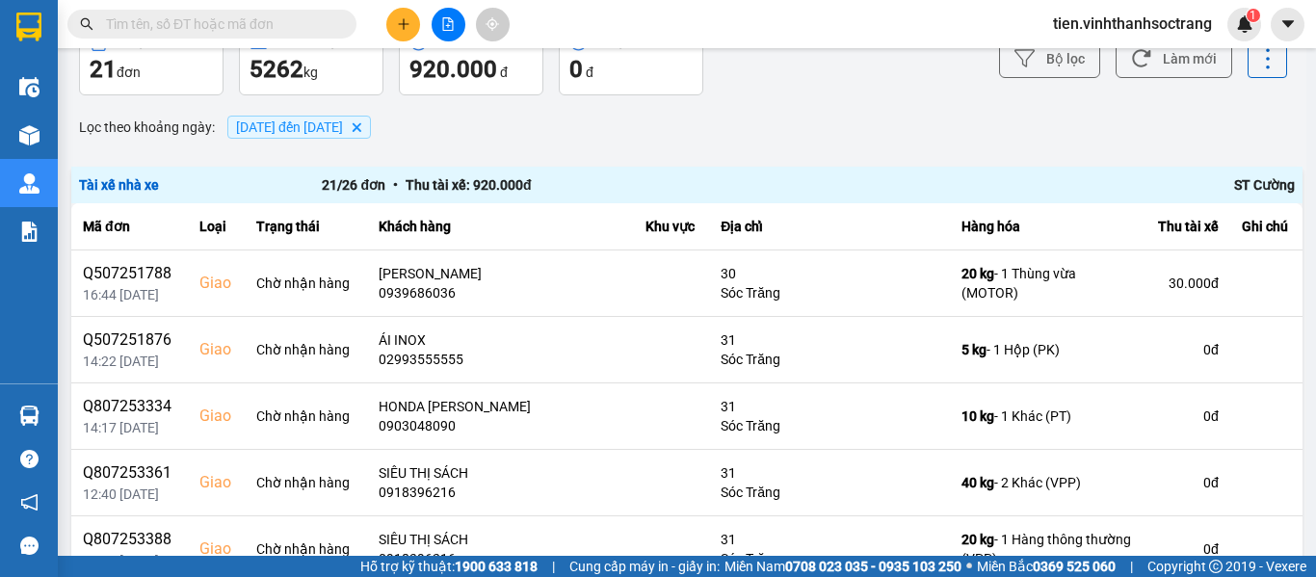
scroll to position [189, 0]
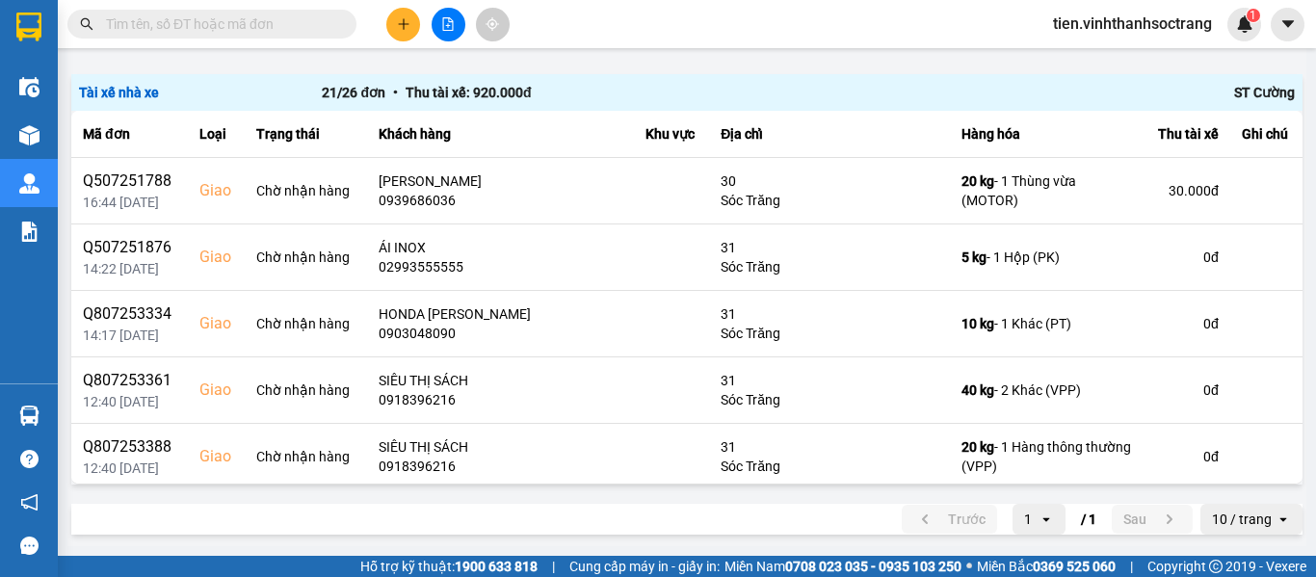
click at [304, 28] on input "text" at bounding box center [219, 23] width 227 height 21
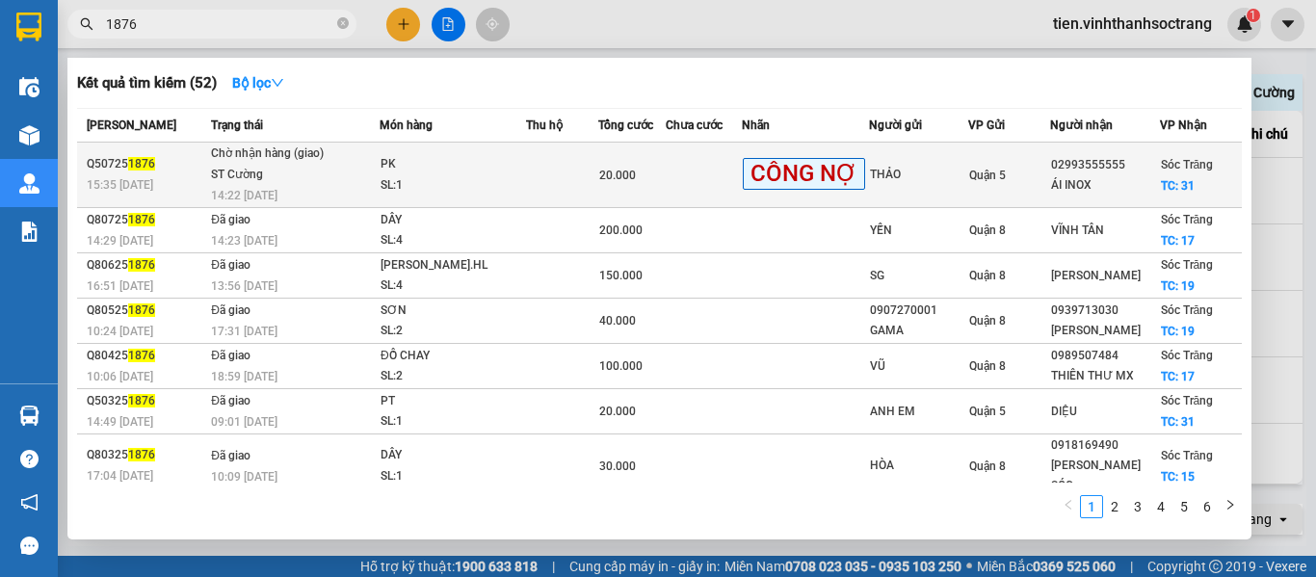
type input "1876"
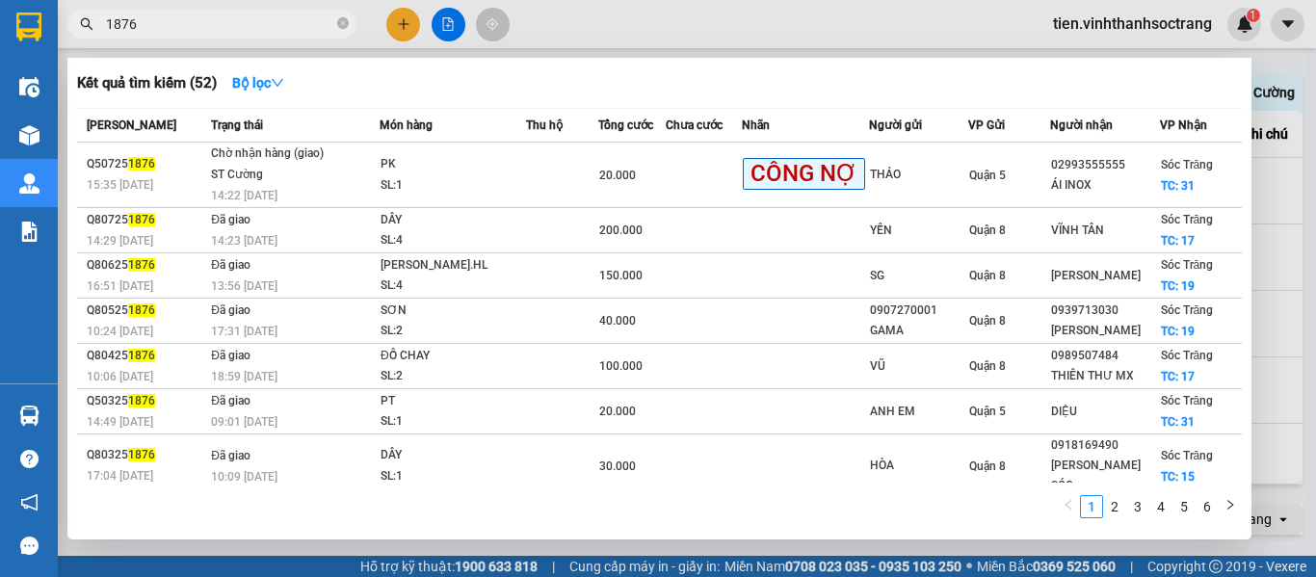
click at [1315, 239] on div at bounding box center [658, 288] width 1316 height 577
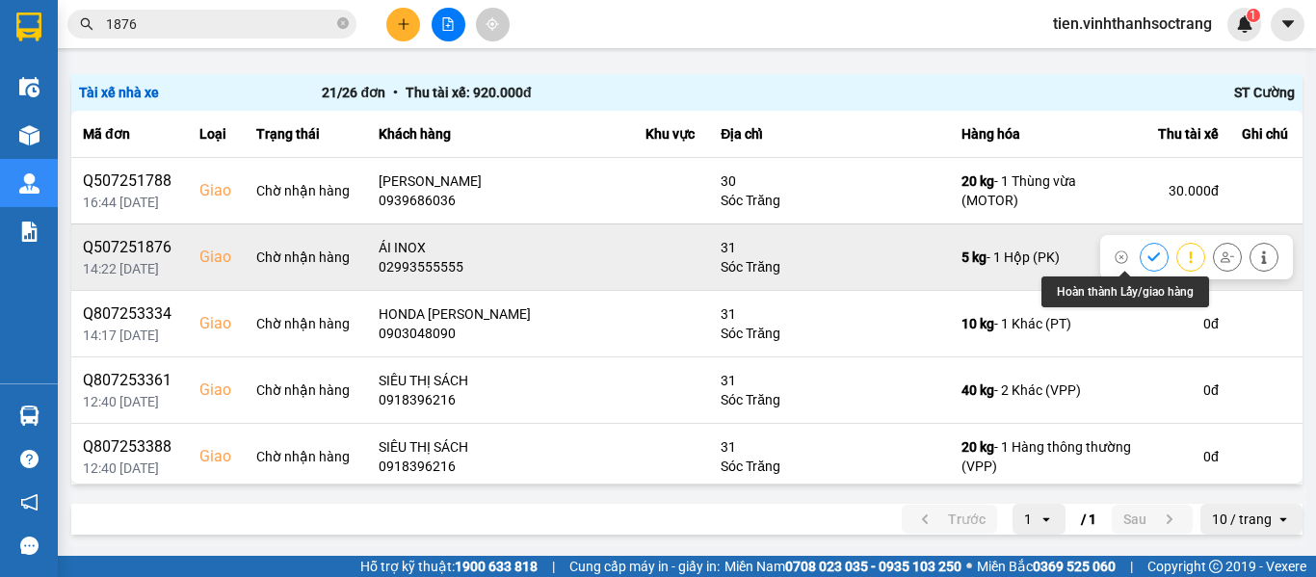
click at [1147, 255] on icon at bounding box center [1153, 256] width 13 height 9
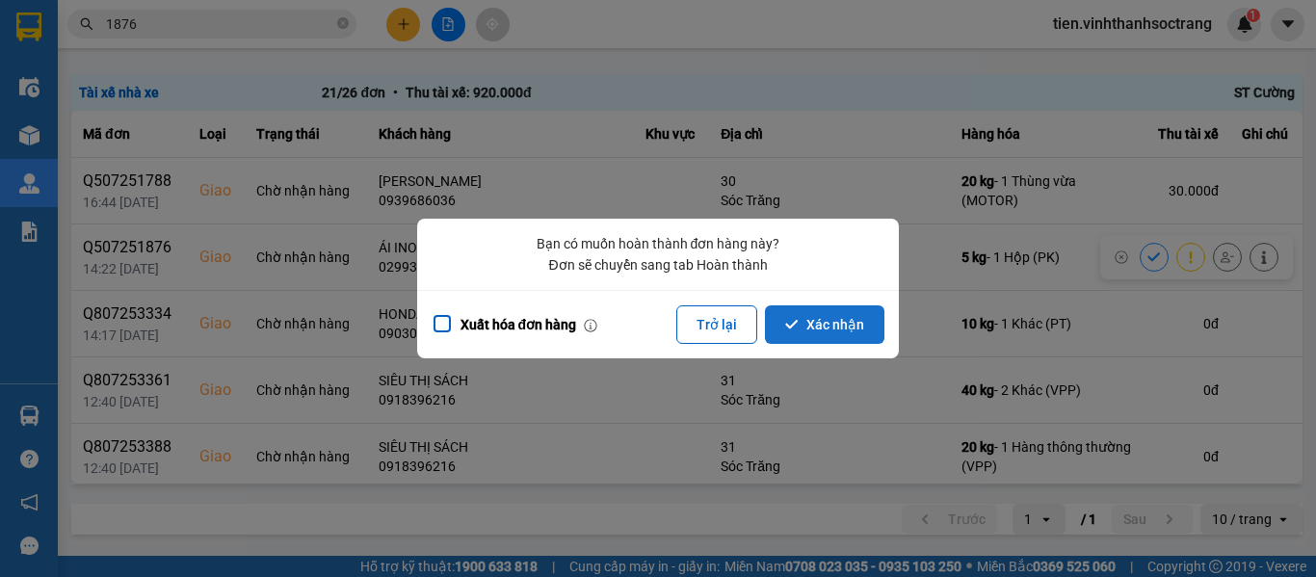
click at [805, 319] on button "Xác nhận" at bounding box center [824, 324] width 119 height 39
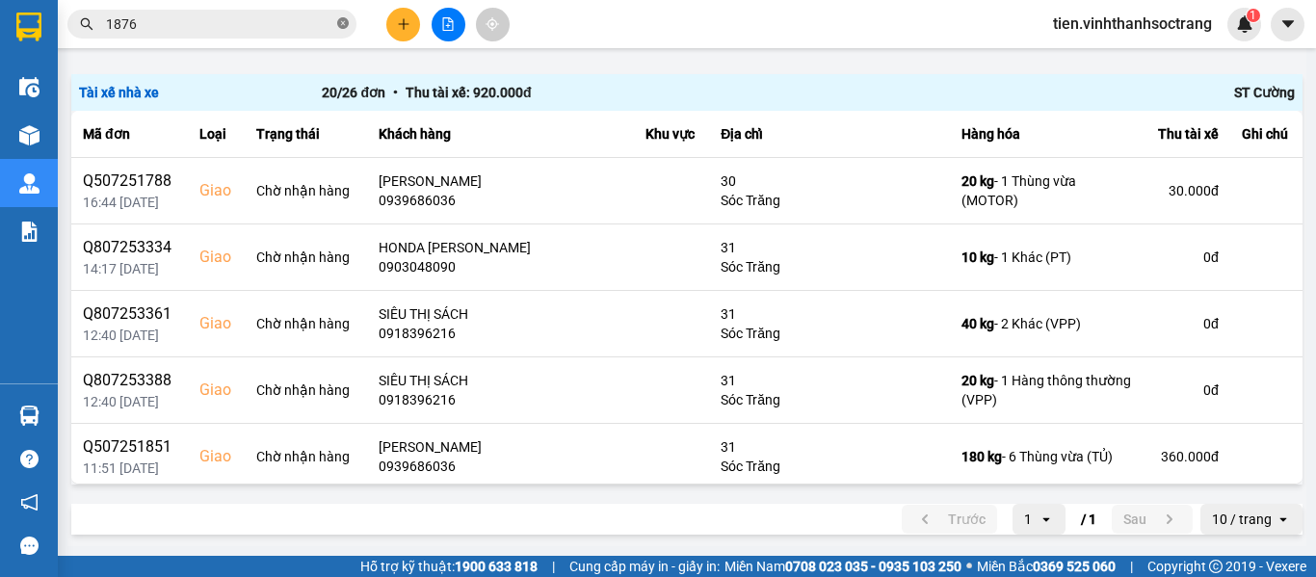
click at [342, 21] on icon "close-circle" at bounding box center [343, 23] width 12 height 12
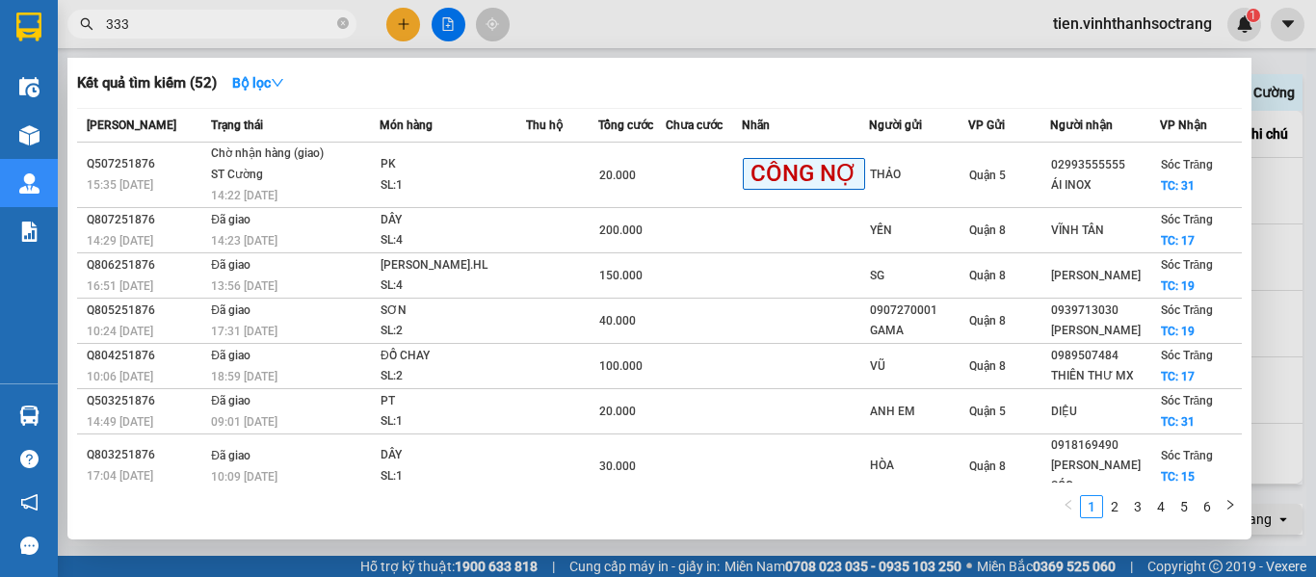
type input "3334"
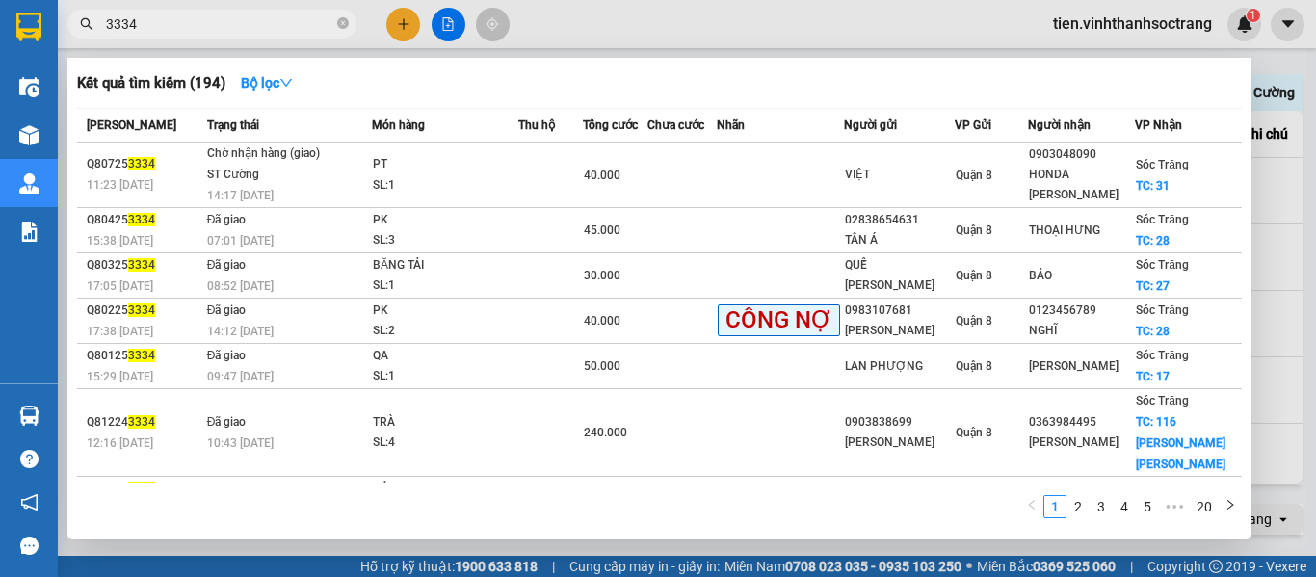
click at [343, 21] on icon "close-circle" at bounding box center [343, 23] width 12 height 12
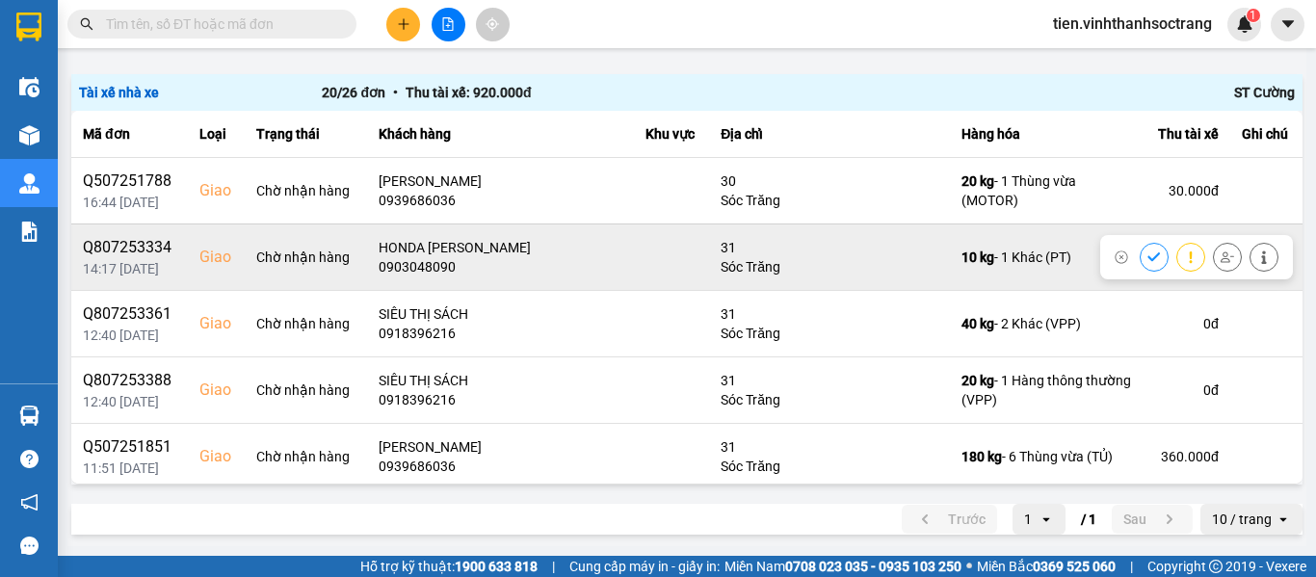
click at [1147, 260] on icon at bounding box center [1153, 256] width 13 height 13
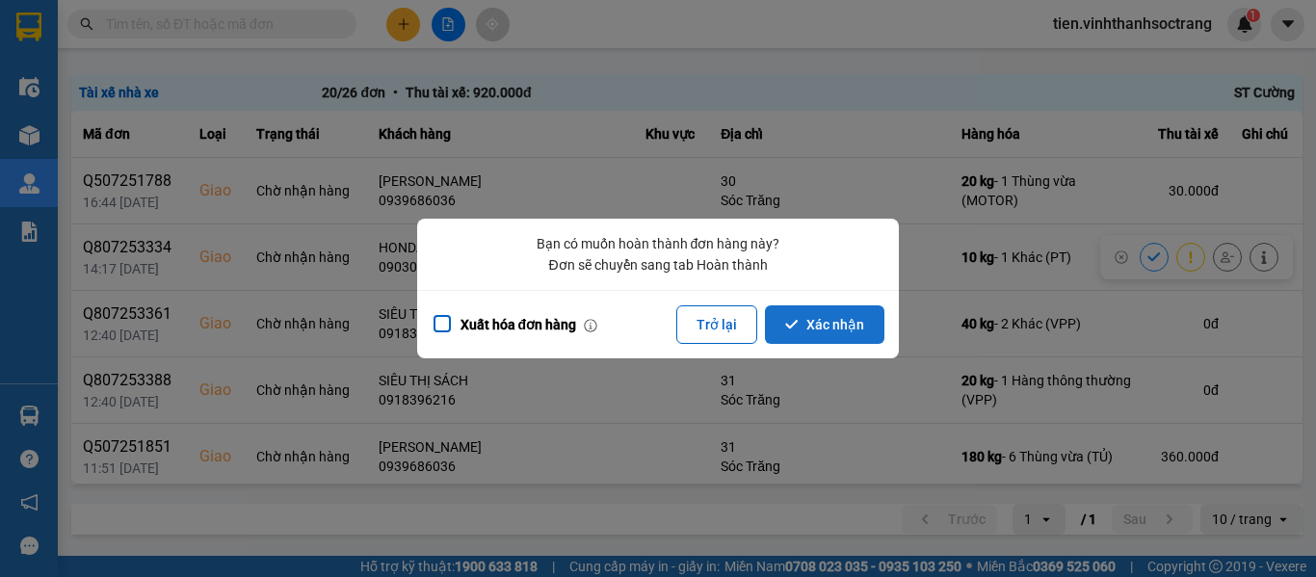
click at [781, 320] on button "Xác nhận" at bounding box center [824, 324] width 119 height 39
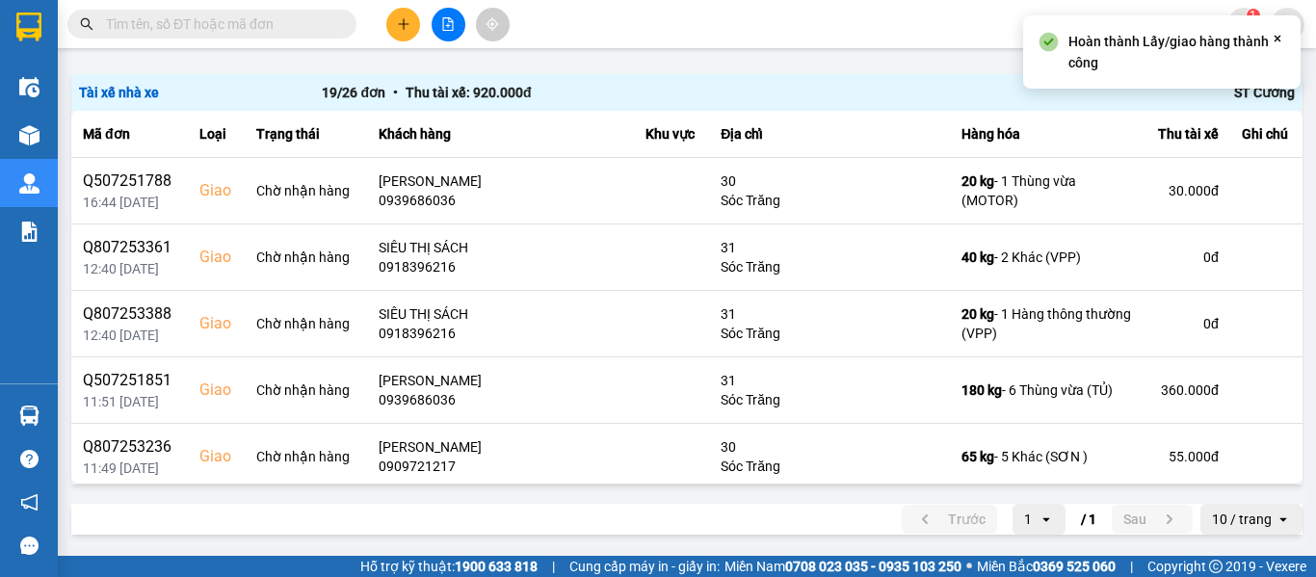
click at [231, 15] on input "text" at bounding box center [219, 23] width 227 height 21
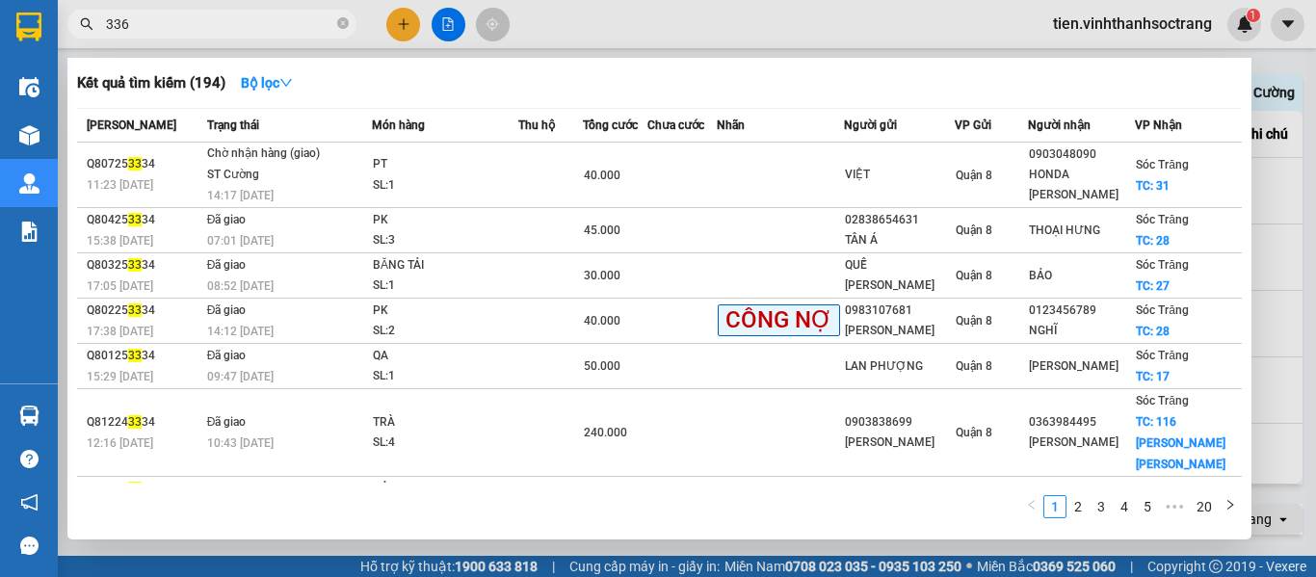
type input "3361"
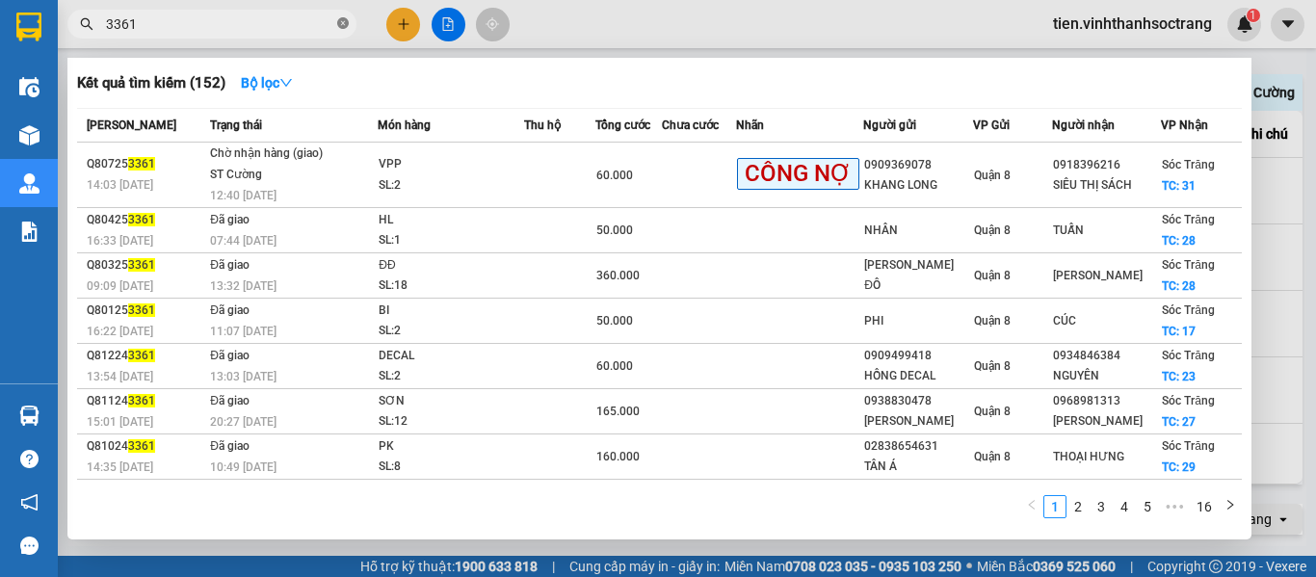
click at [346, 23] on icon "close-circle" at bounding box center [343, 23] width 12 height 12
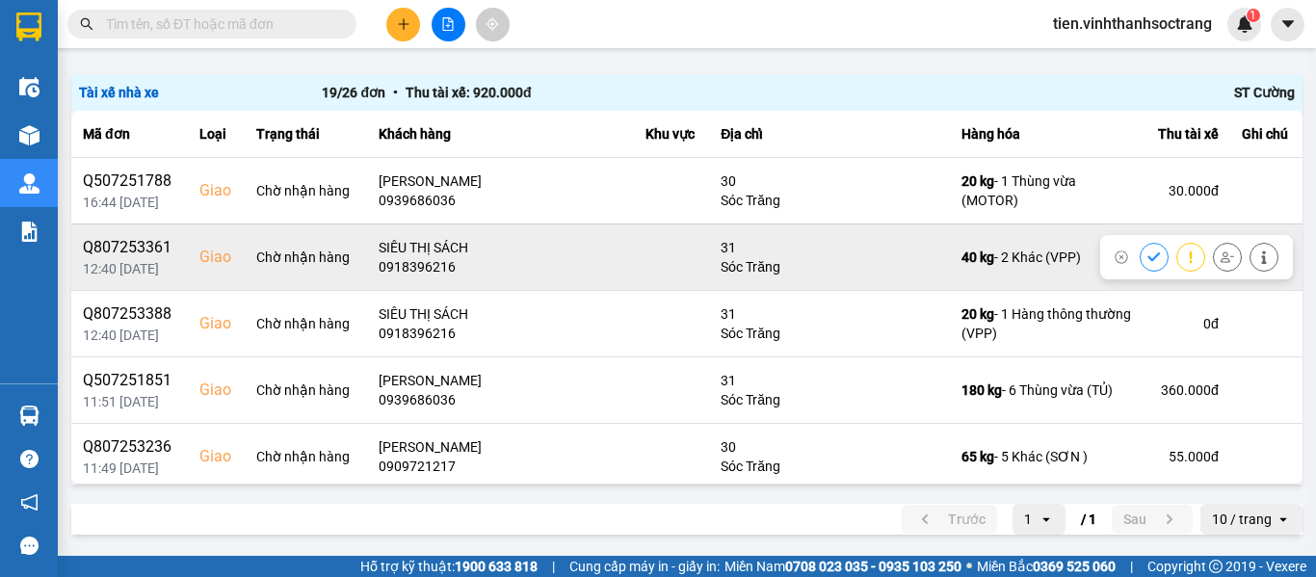
click at [1147, 255] on icon at bounding box center [1153, 256] width 13 height 13
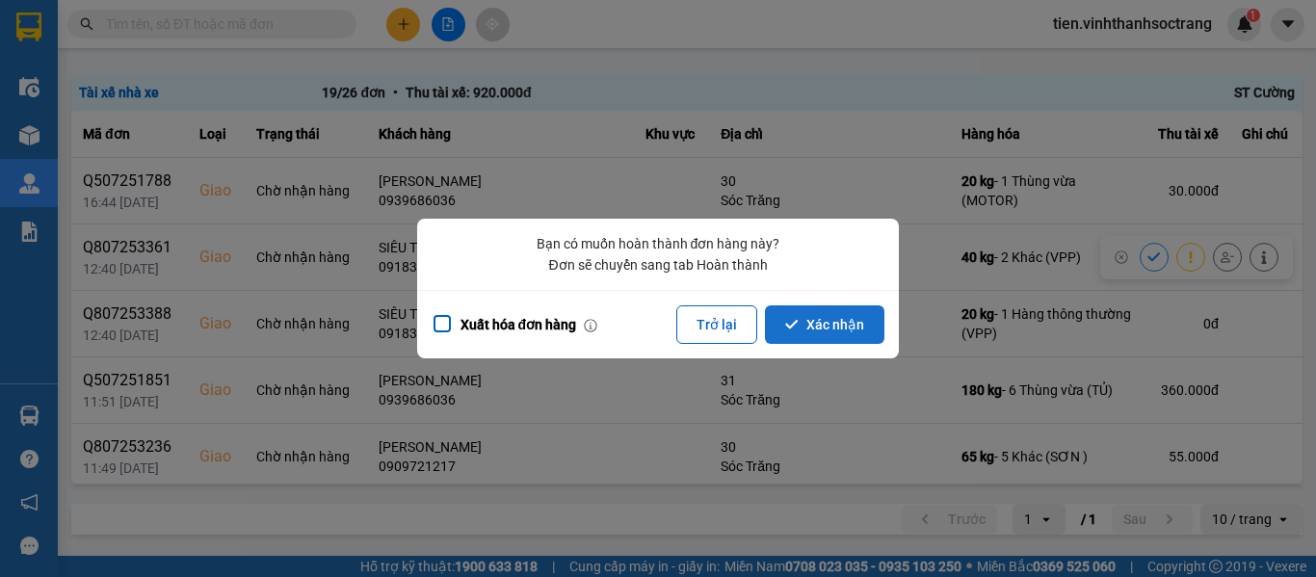
click at [818, 320] on button "Xác nhận" at bounding box center [824, 324] width 119 height 39
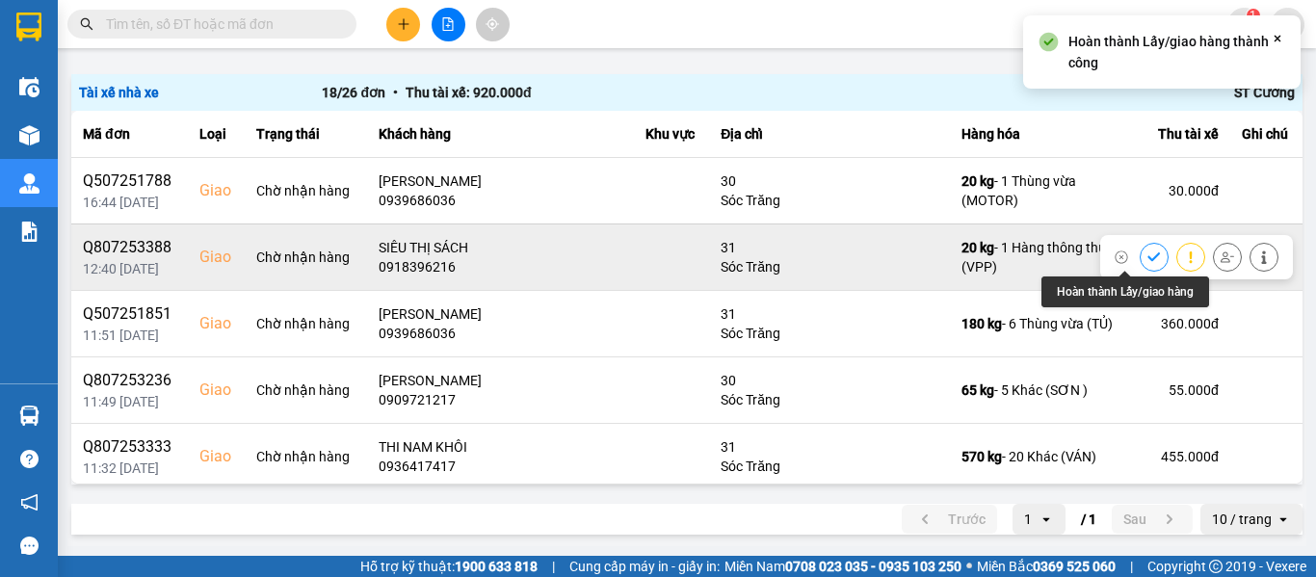
click at [1147, 256] on icon at bounding box center [1153, 256] width 13 height 9
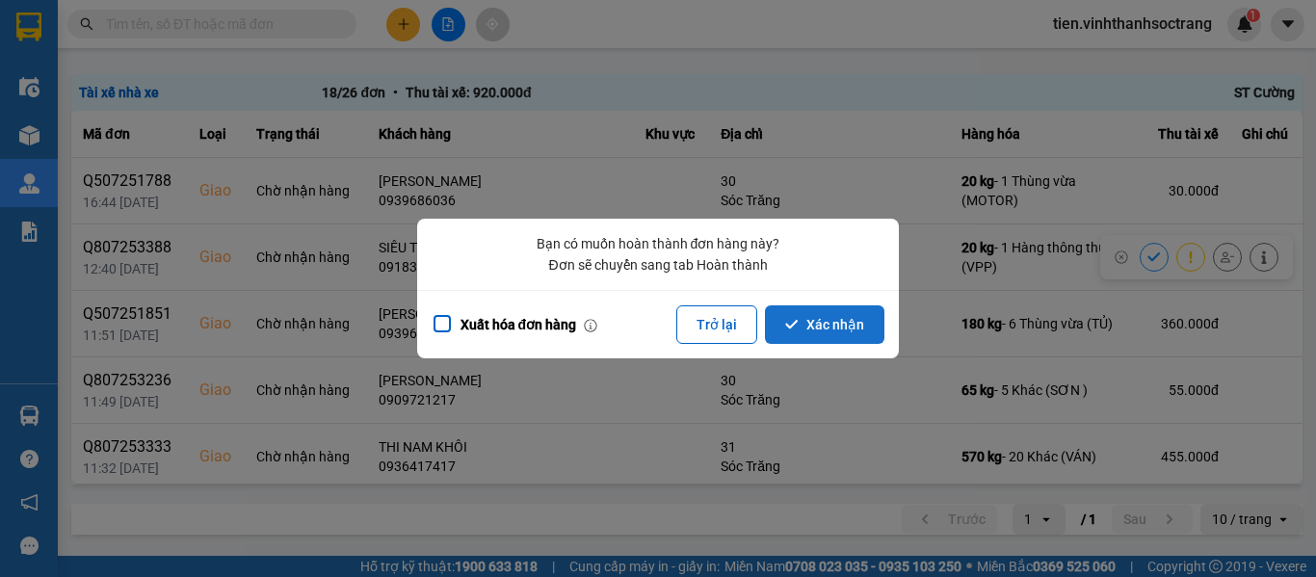
click at [818, 315] on button "Xác nhận" at bounding box center [824, 324] width 119 height 39
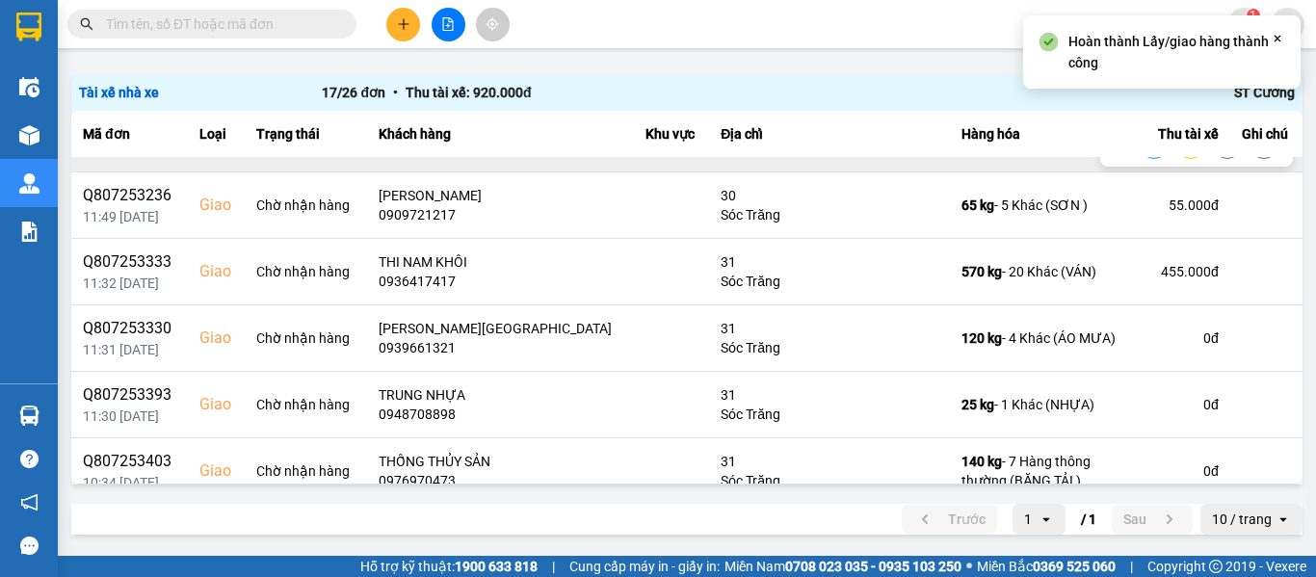
scroll to position [193, 0]
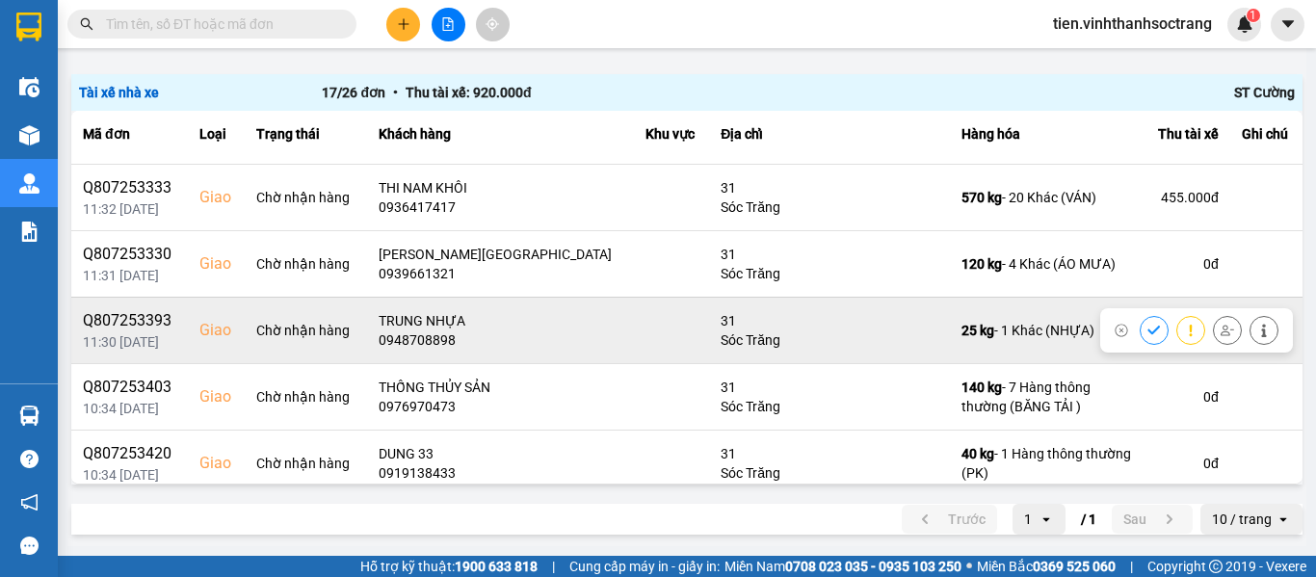
click at [1261, 330] on icon at bounding box center [1263, 330] width 5 height 13
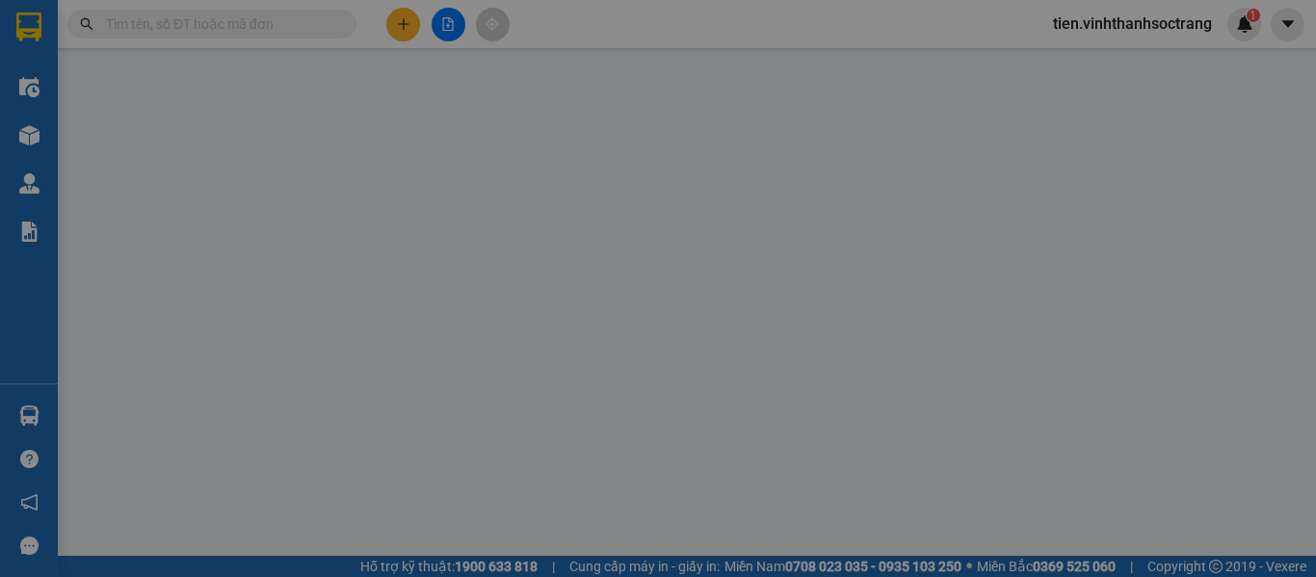
type input "LƯỢNG"
type input "0948708898"
type input "TRUNG NHỰA"
checkbox input "true"
type input "31"
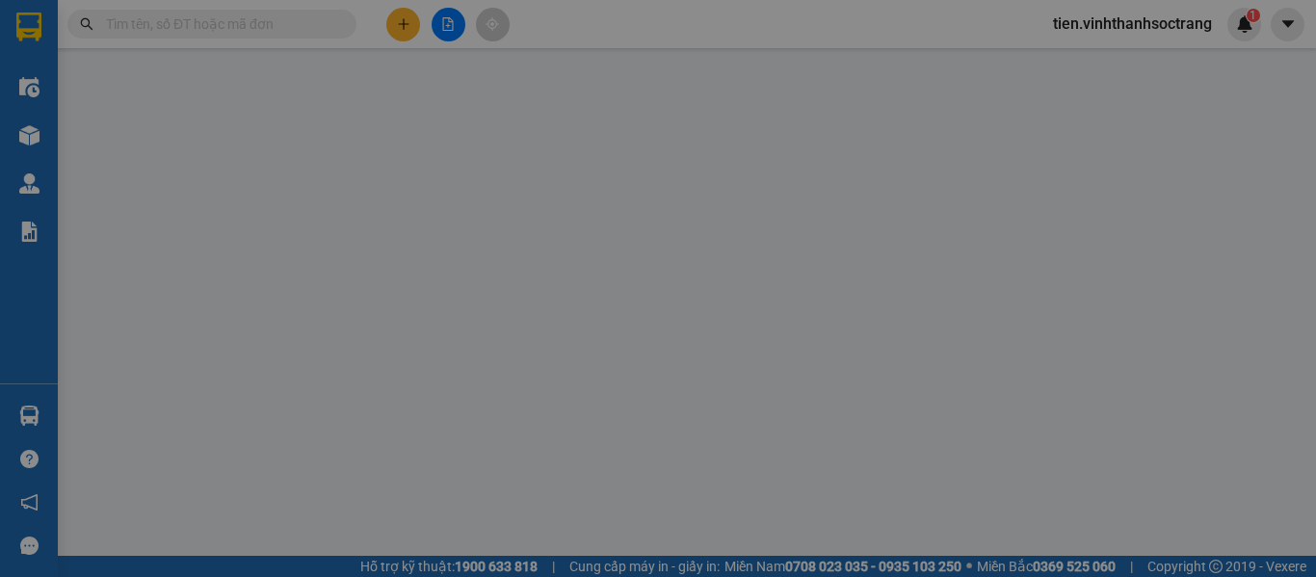
type input "30.000"
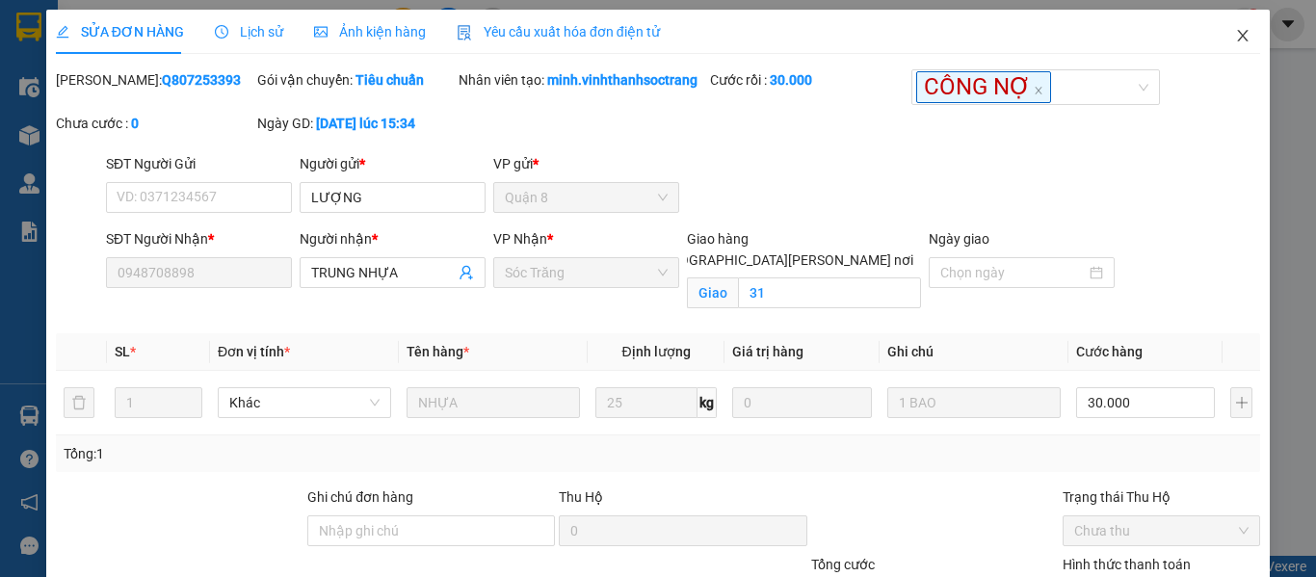
click at [1235, 29] on icon "close" at bounding box center [1242, 35] width 15 height 15
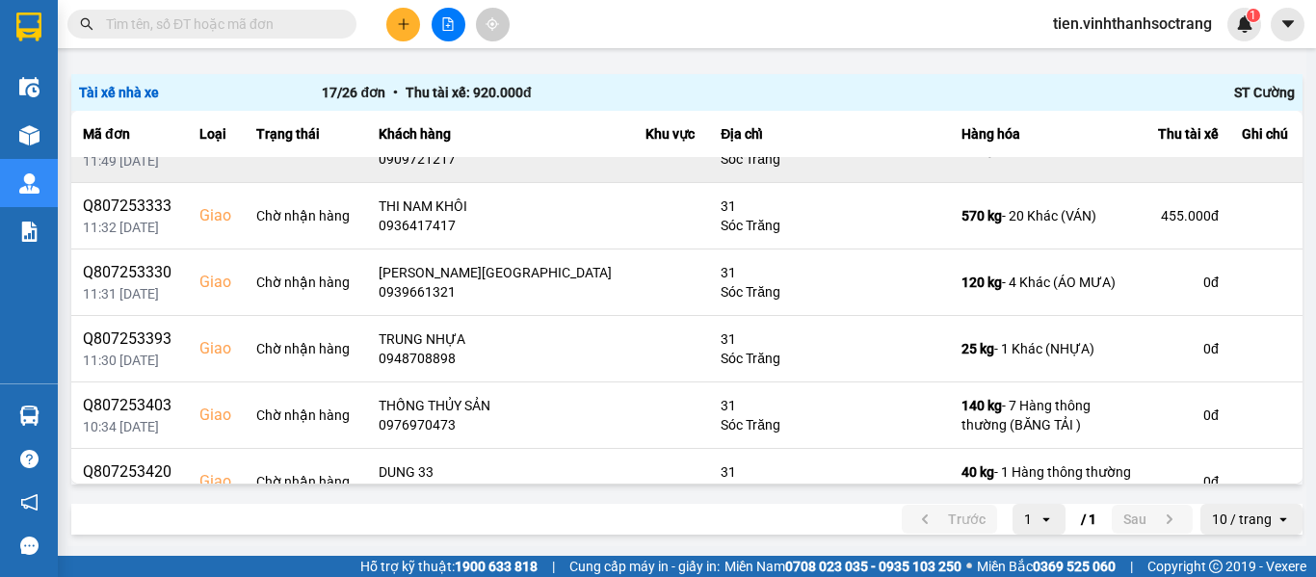
scroll to position [193, 0]
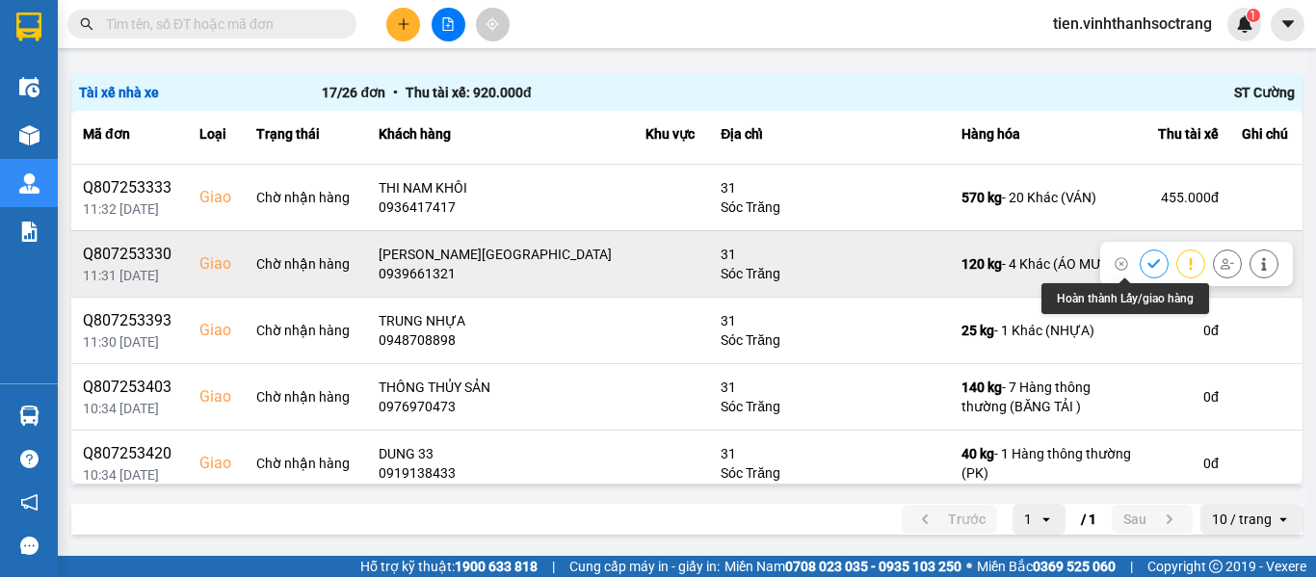
click at [1147, 270] on icon at bounding box center [1153, 263] width 13 height 13
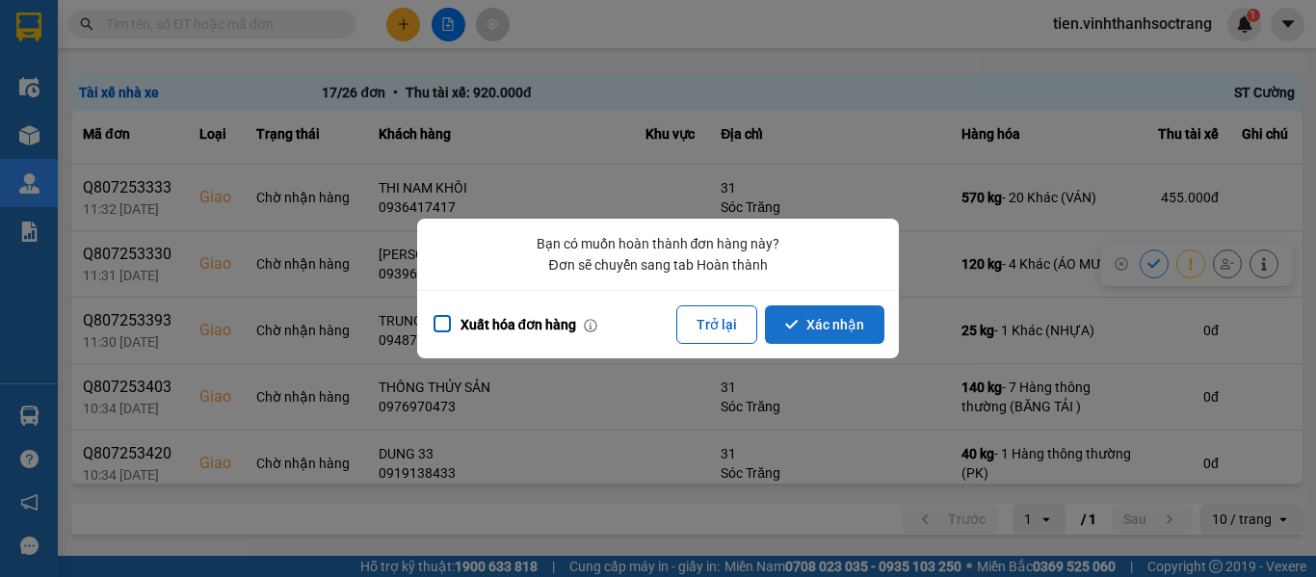
click at [826, 335] on button "Xác nhận" at bounding box center [824, 324] width 119 height 39
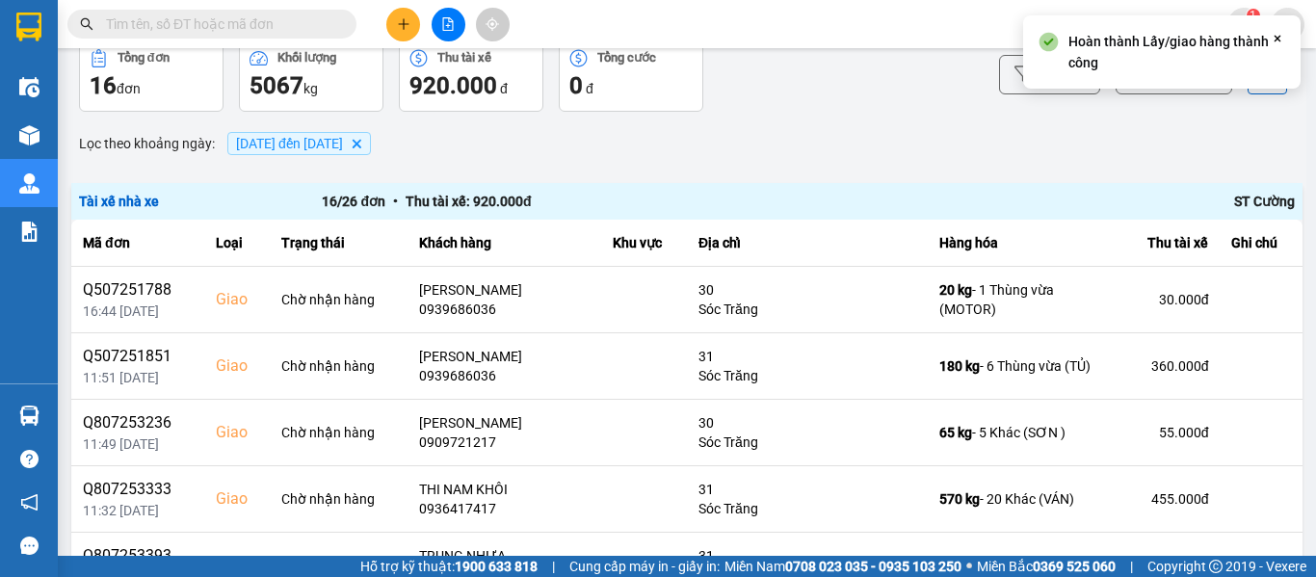
scroll to position [189, 0]
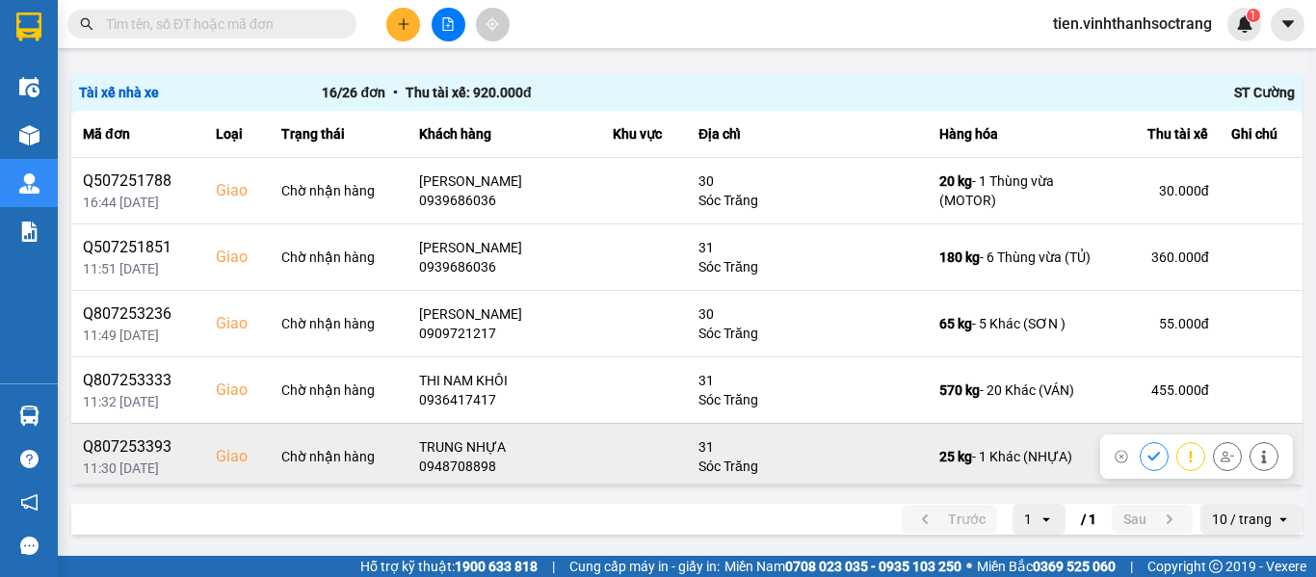
click at [1140, 455] on button at bounding box center [1153, 456] width 27 height 34
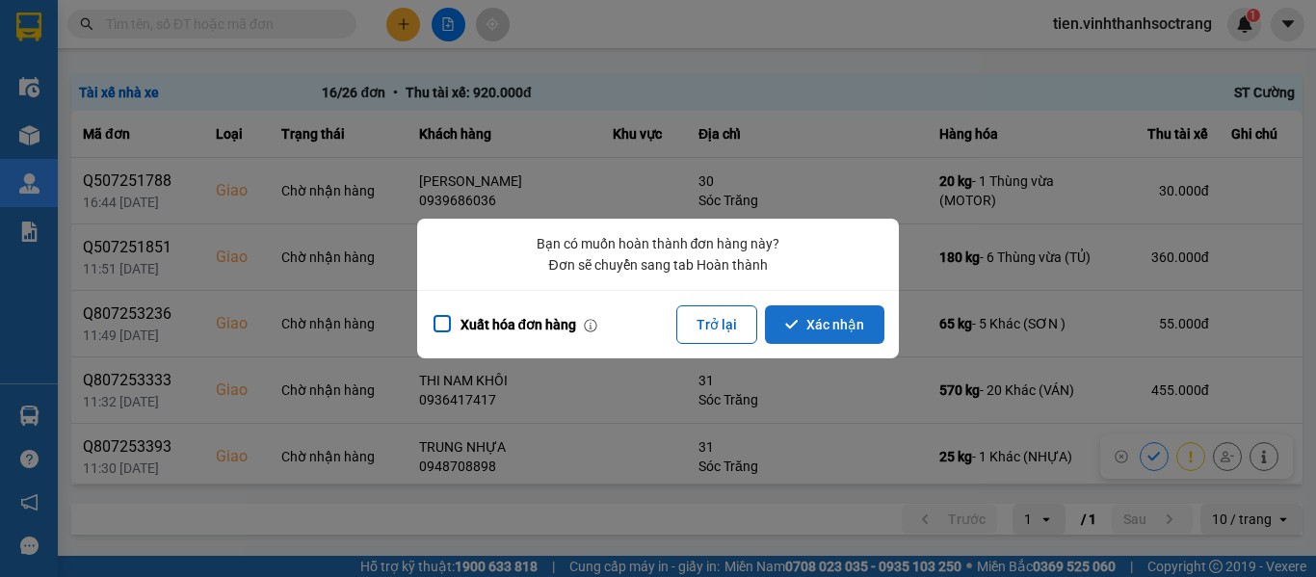
click at [841, 333] on button "Xác nhận" at bounding box center [824, 324] width 119 height 39
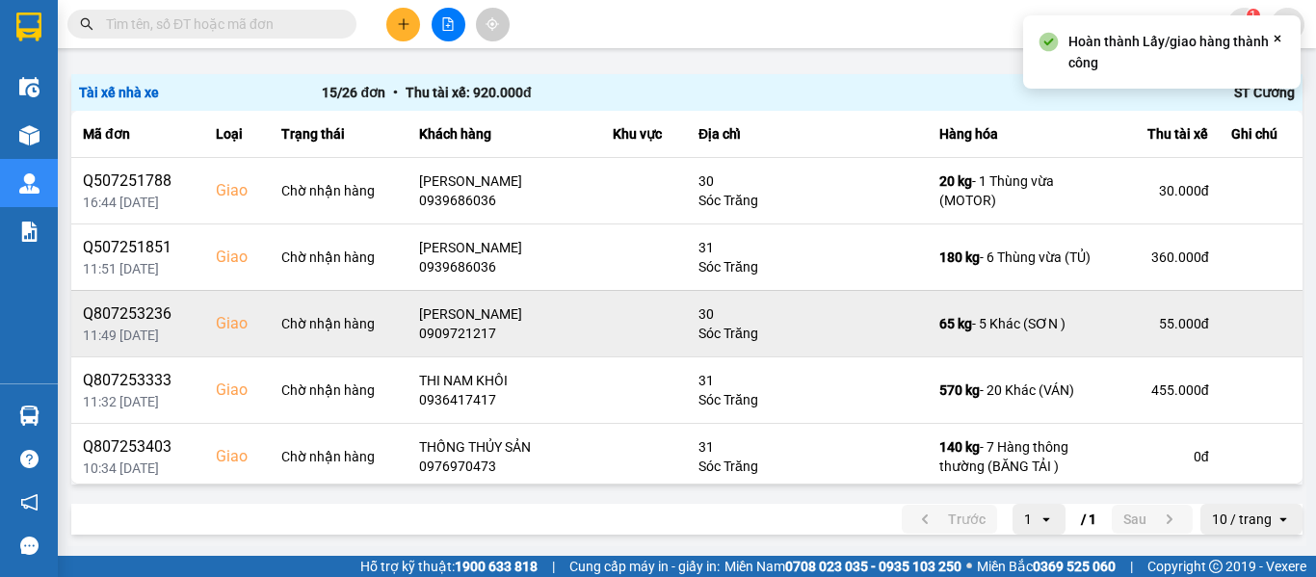
scroll to position [96, 0]
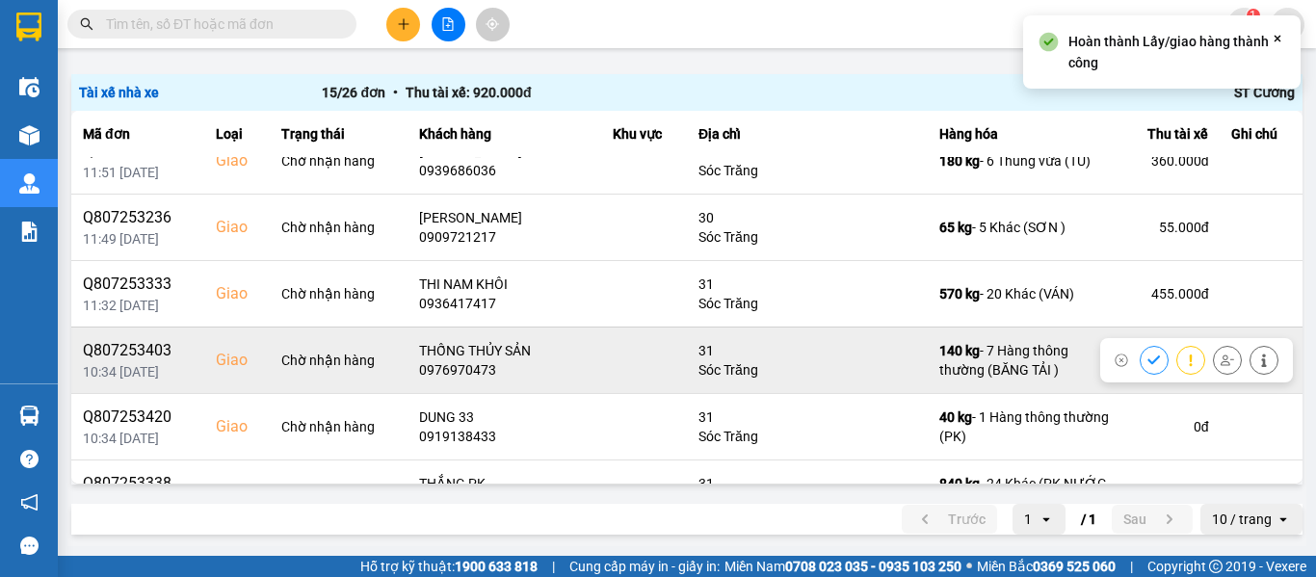
click at [1147, 363] on icon at bounding box center [1153, 359] width 13 height 13
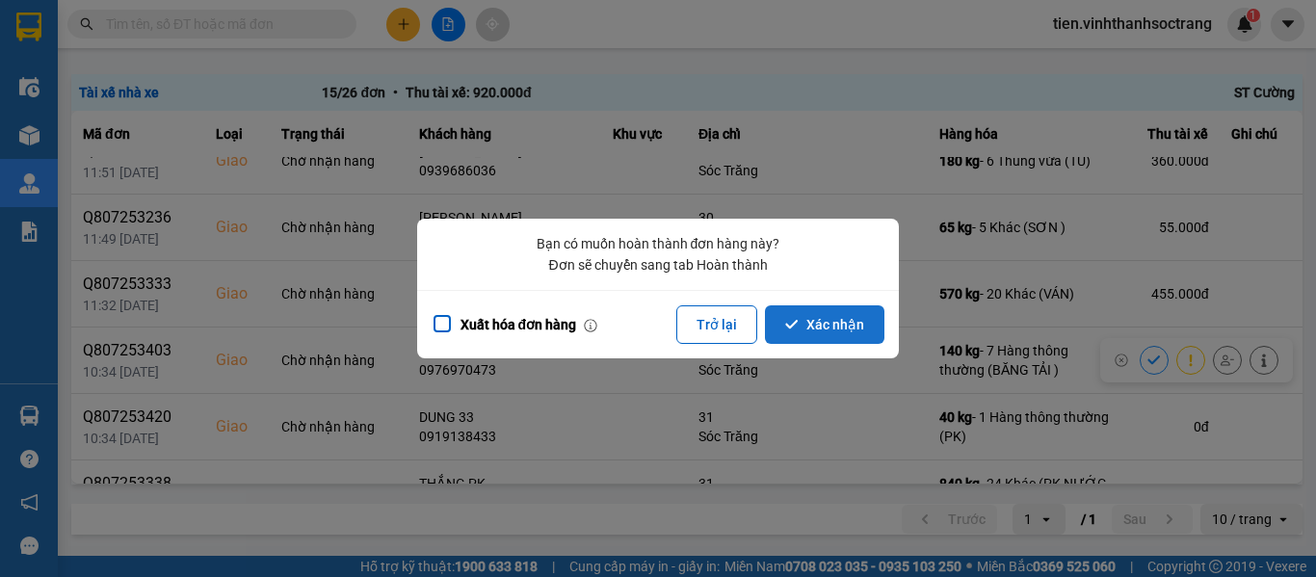
click at [789, 319] on icon "dialog" at bounding box center [791, 324] width 13 height 13
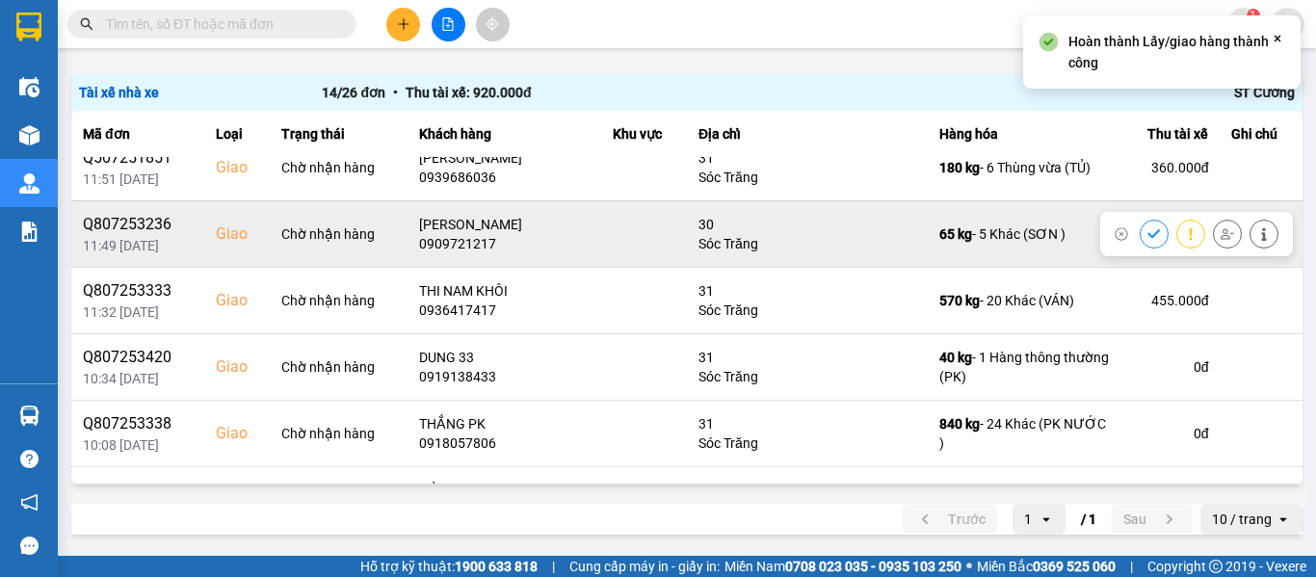
scroll to position [193, 0]
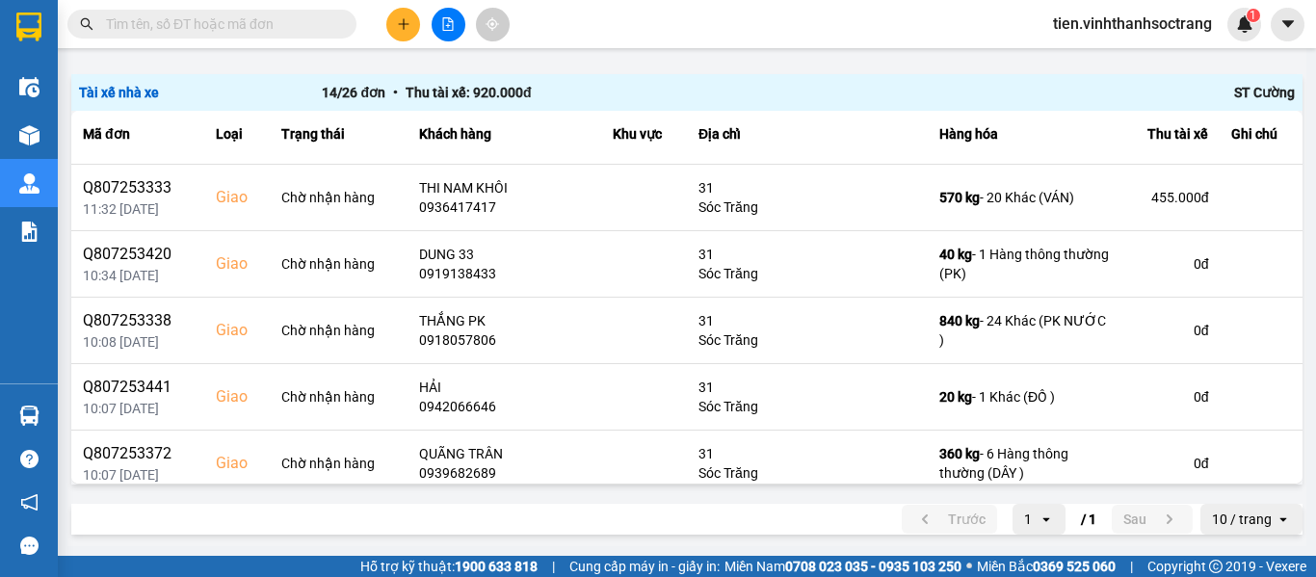
click at [290, 25] on input "text" at bounding box center [219, 23] width 227 height 21
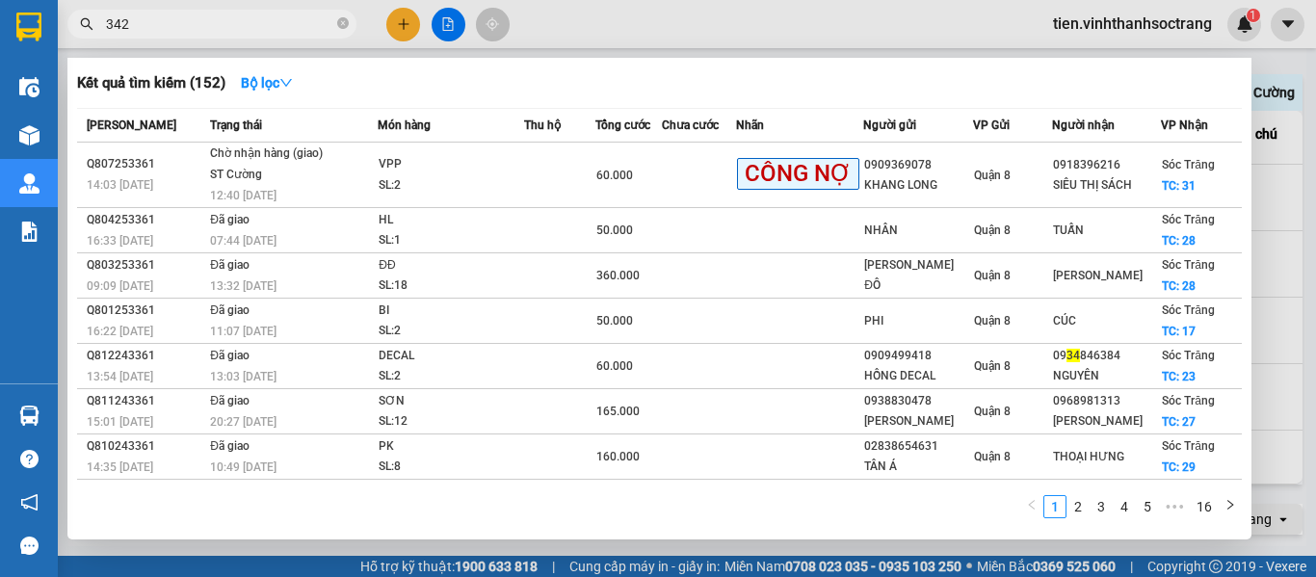
type input "3420"
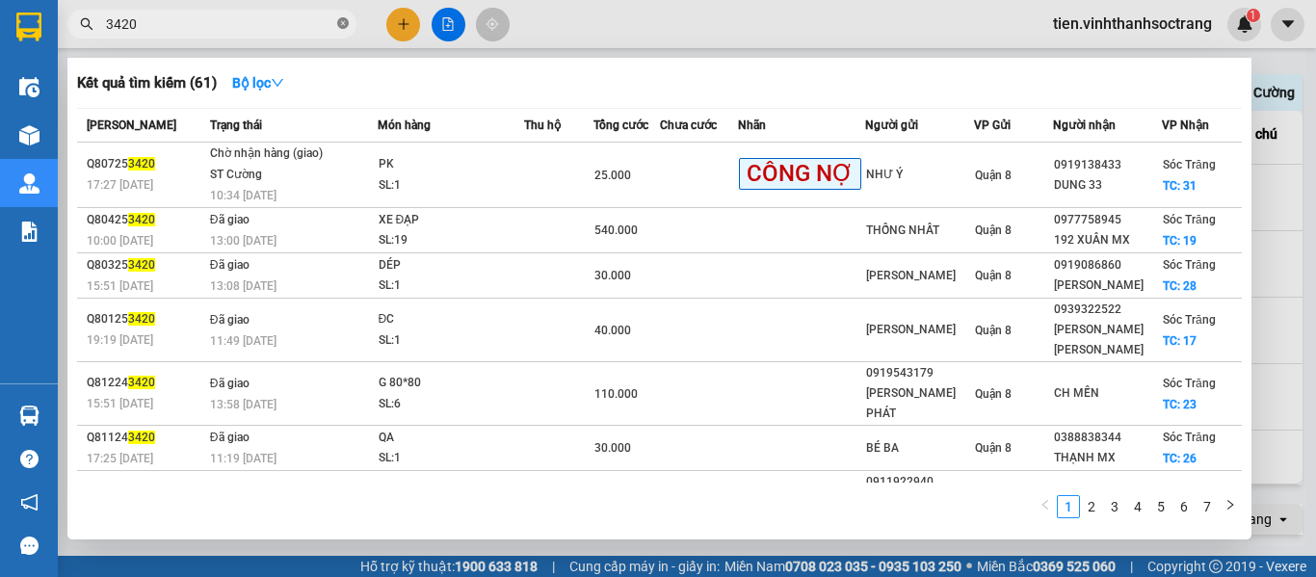
click at [346, 21] on icon "close-circle" at bounding box center [343, 23] width 12 height 12
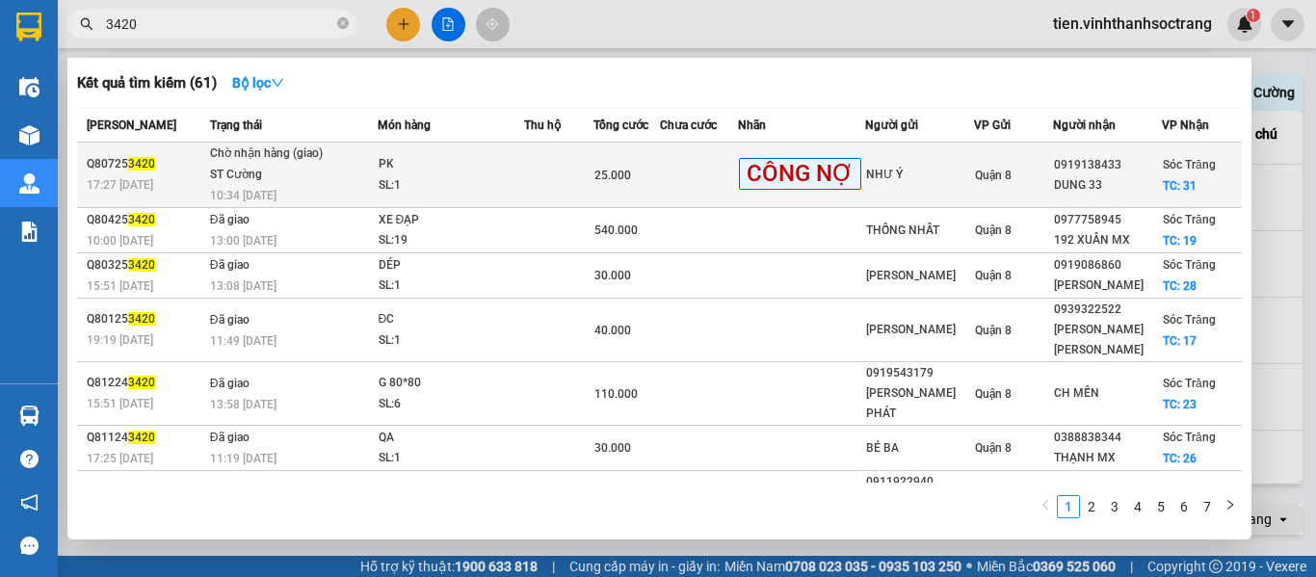
type input "3420"
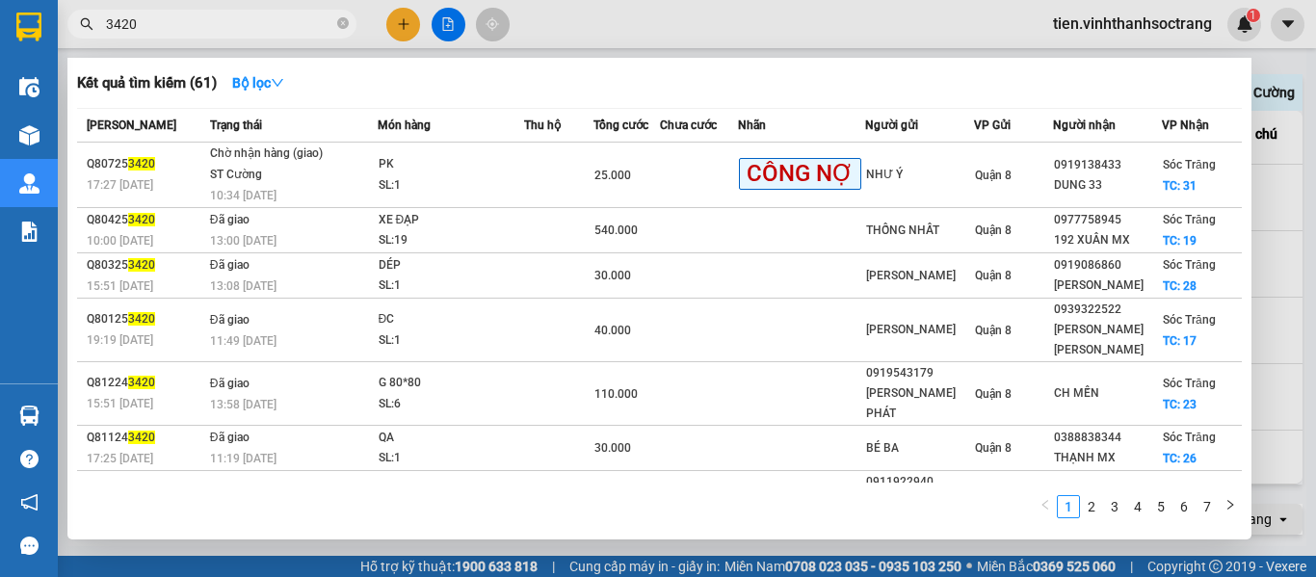
click at [1315, 295] on div at bounding box center [658, 288] width 1316 height 577
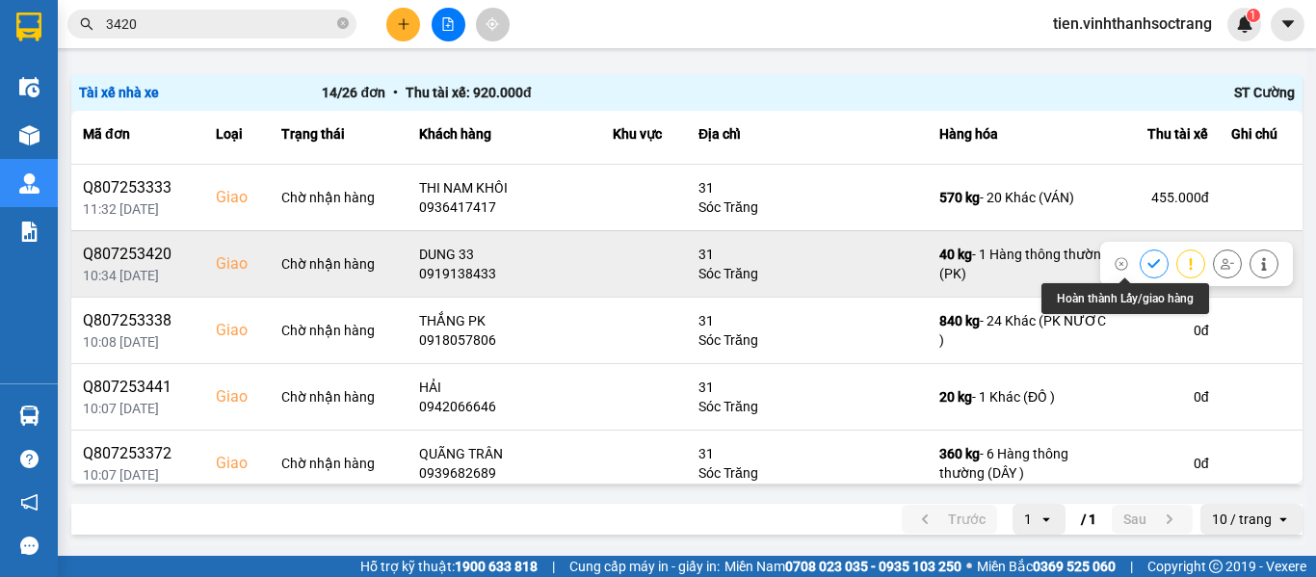
click at [1147, 258] on icon at bounding box center [1153, 263] width 13 height 13
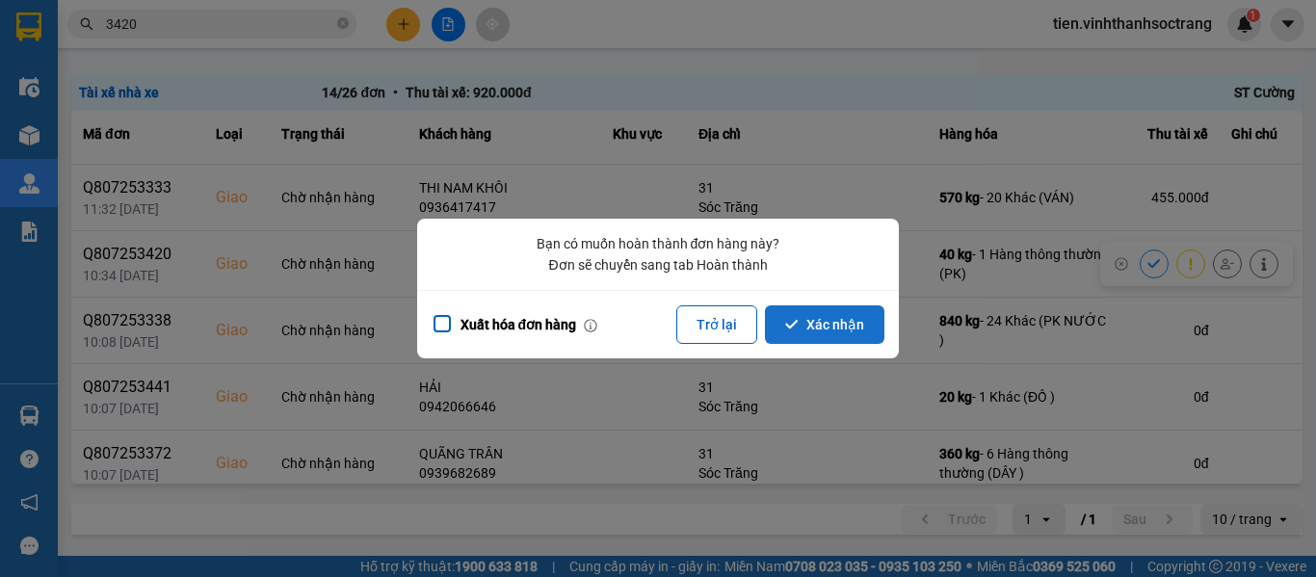
click at [806, 326] on button "Xác nhận" at bounding box center [824, 324] width 119 height 39
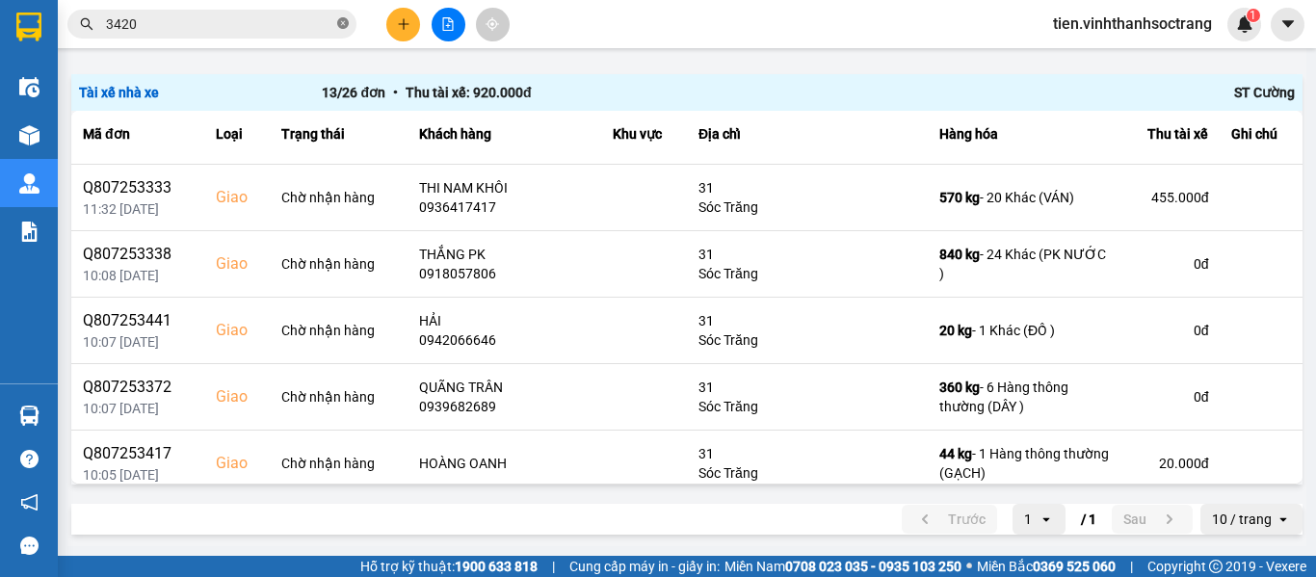
click at [337, 16] on span at bounding box center [343, 24] width 12 height 18
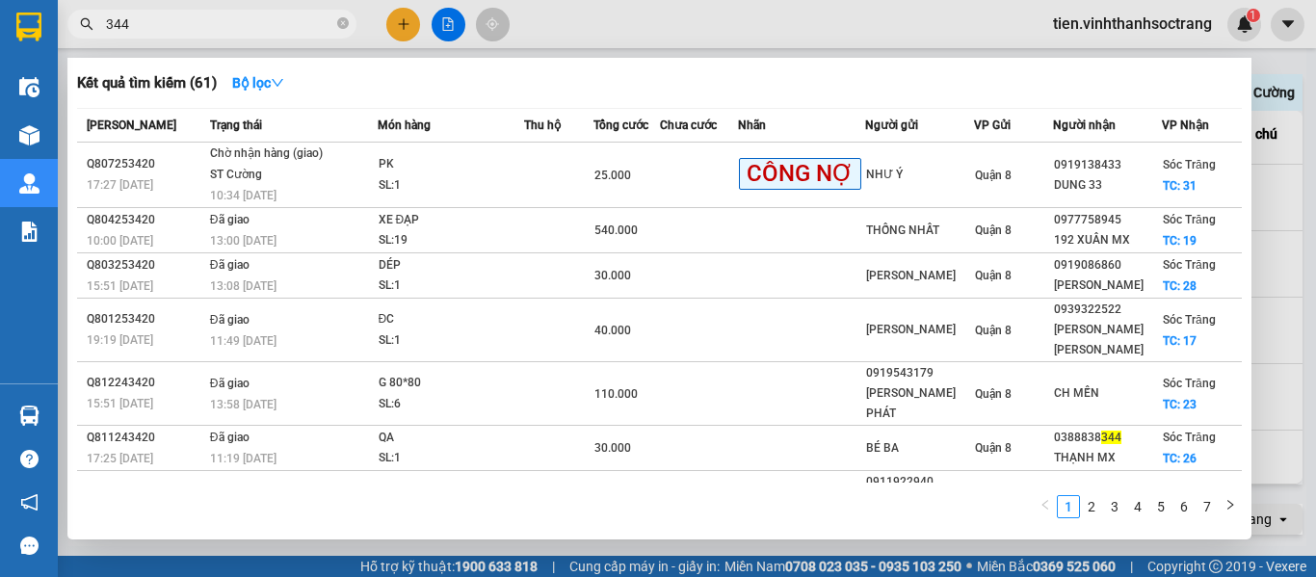
type input "3441"
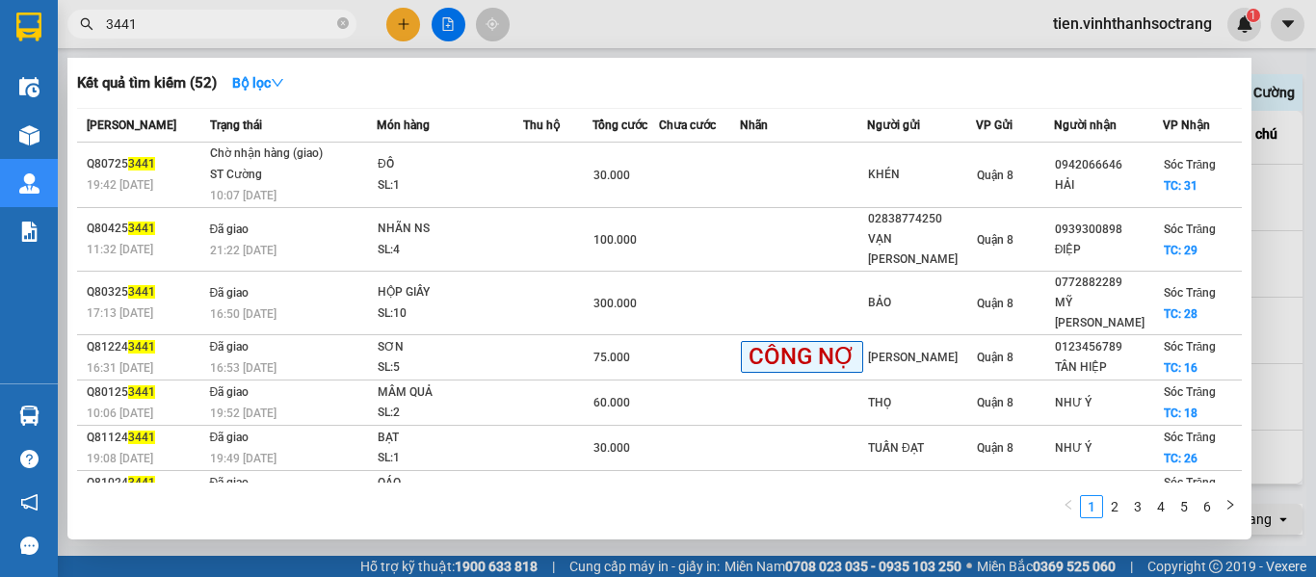
click at [341, 16] on span at bounding box center [343, 24] width 12 height 18
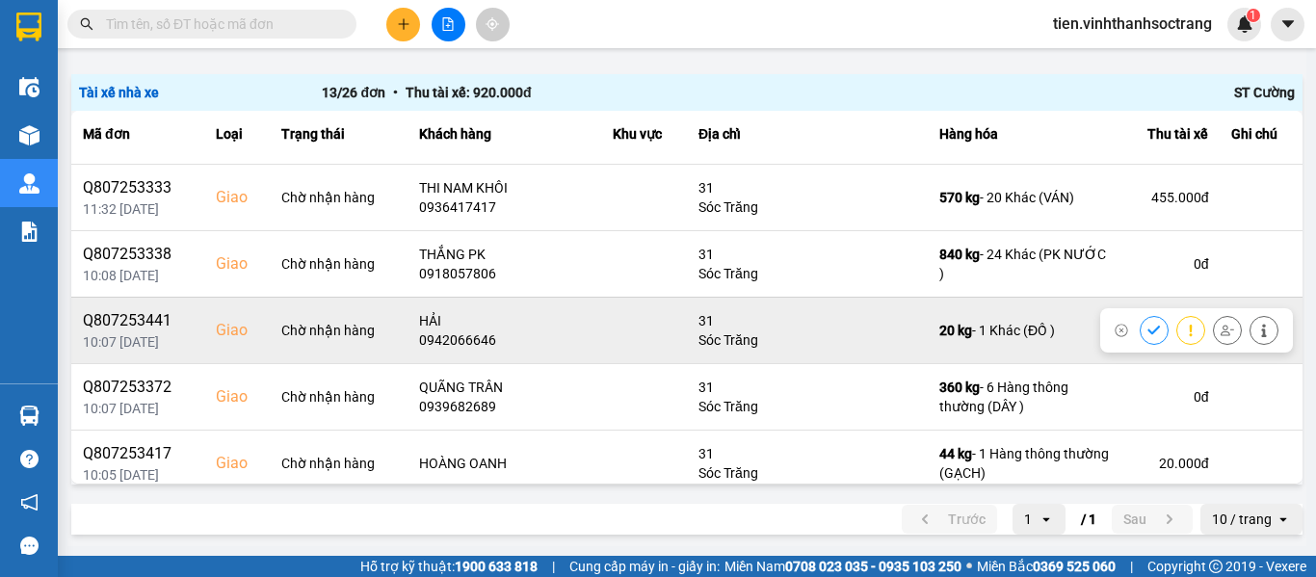
click at [1140, 328] on button at bounding box center [1153, 330] width 27 height 34
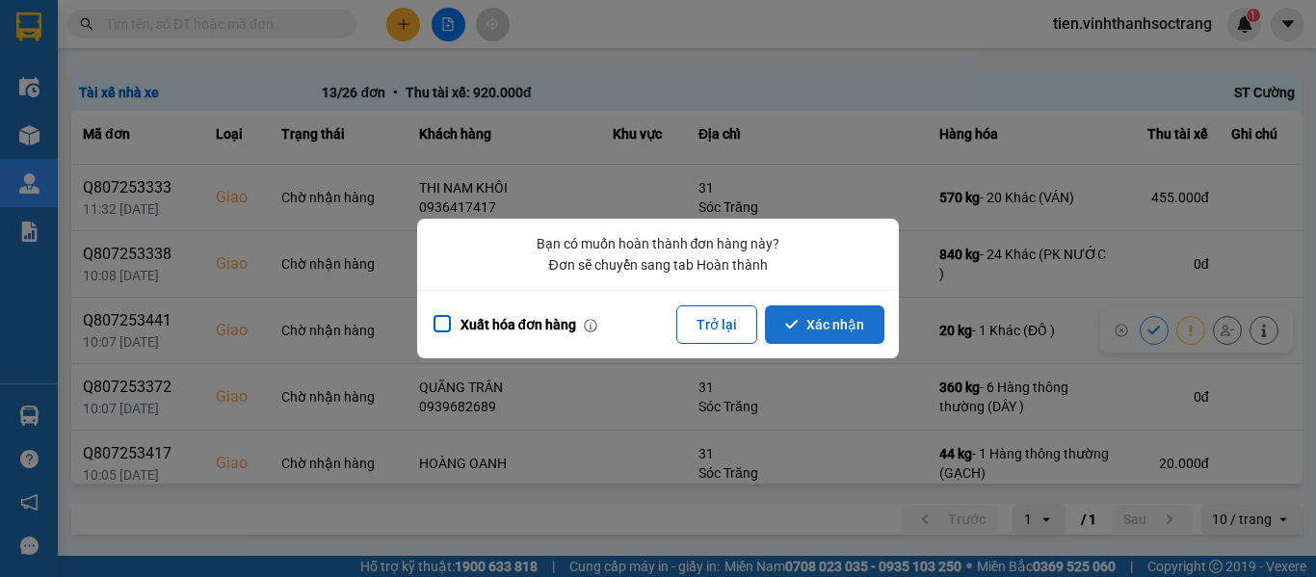
click at [838, 321] on button "Xác nhận" at bounding box center [824, 324] width 119 height 39
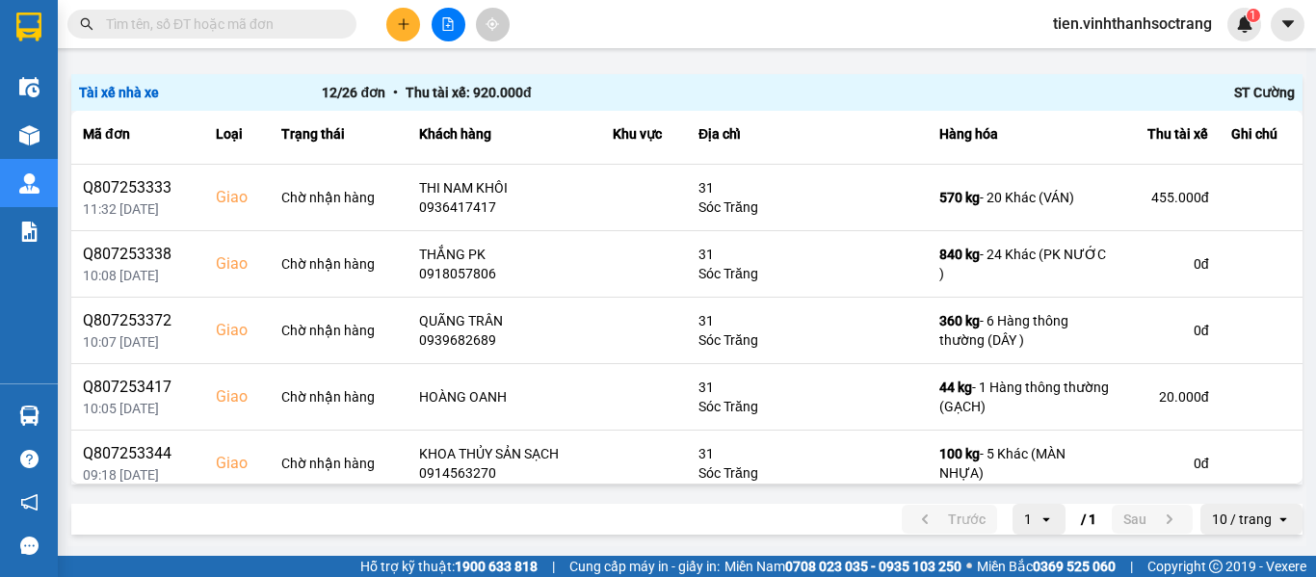
click at [281, 27] on input "text" at bounding box center [219, 23] width 227 height 21
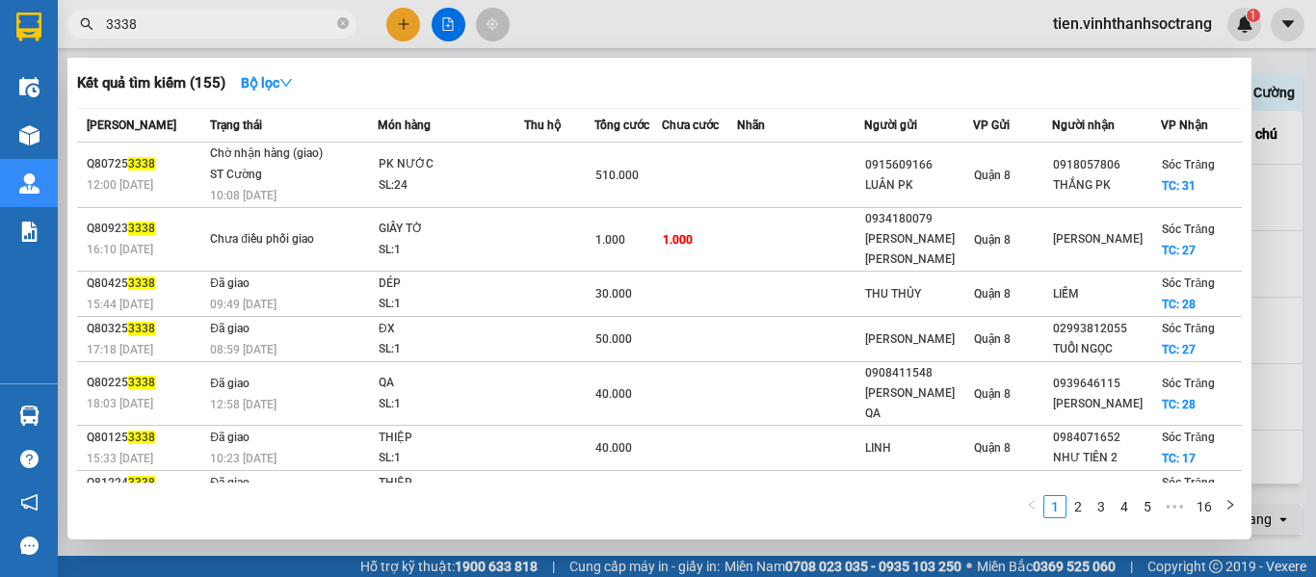
type input "3338"
click at [1315, 266] on div at bounding box center [658, 288] width 1316 height 577
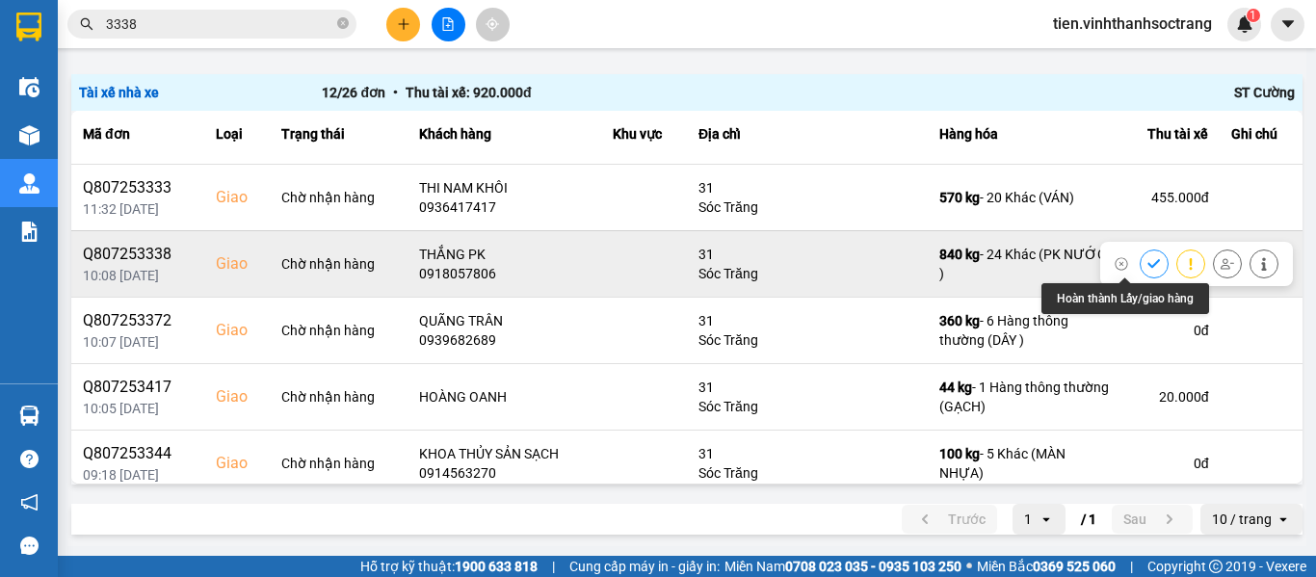
click at [1140, 271] on button at bounding box center [1153, 264] width 27 height 34
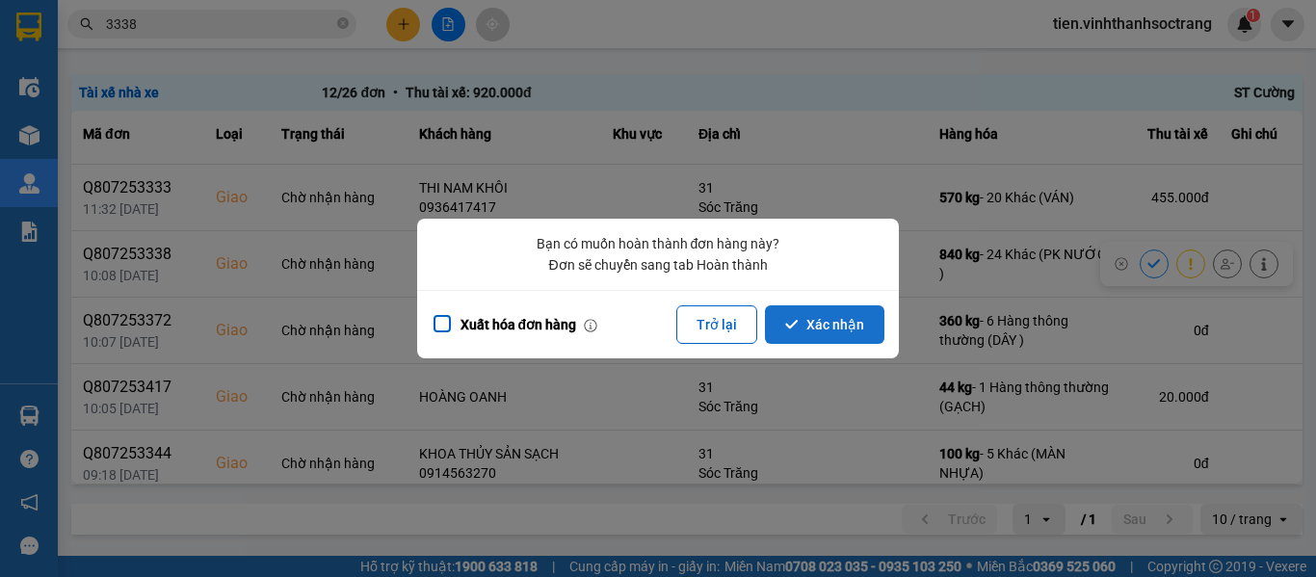
click at [805, 326] on button "Xác nhận" at bounding box center [824, 324] width 119 height 39
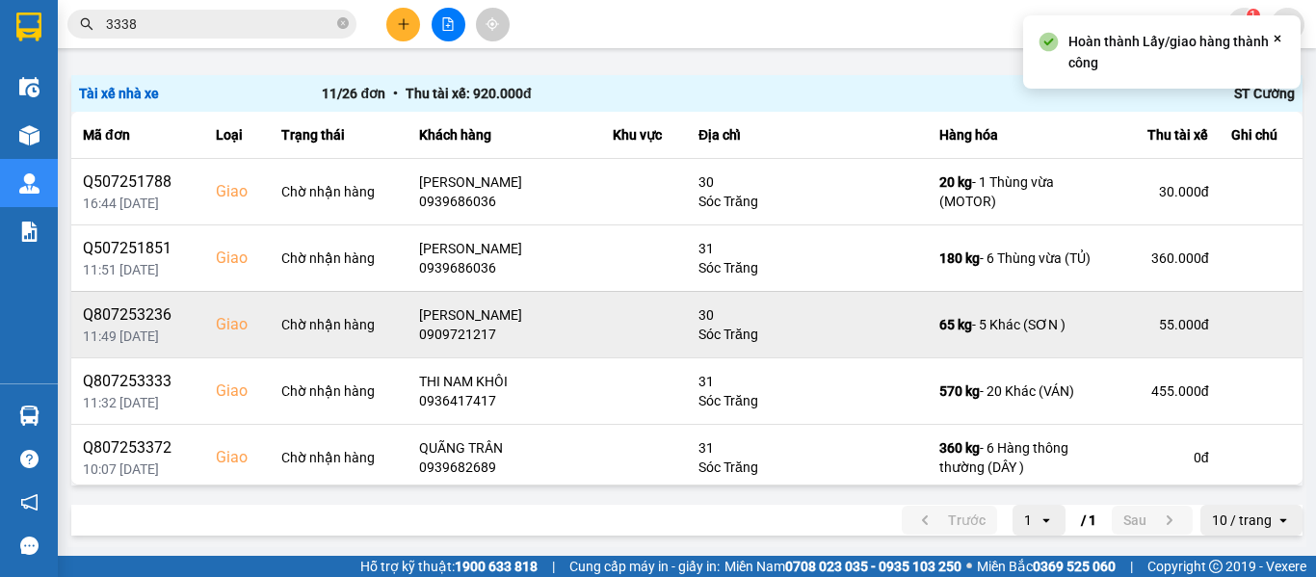
scroll to position [189, 0]
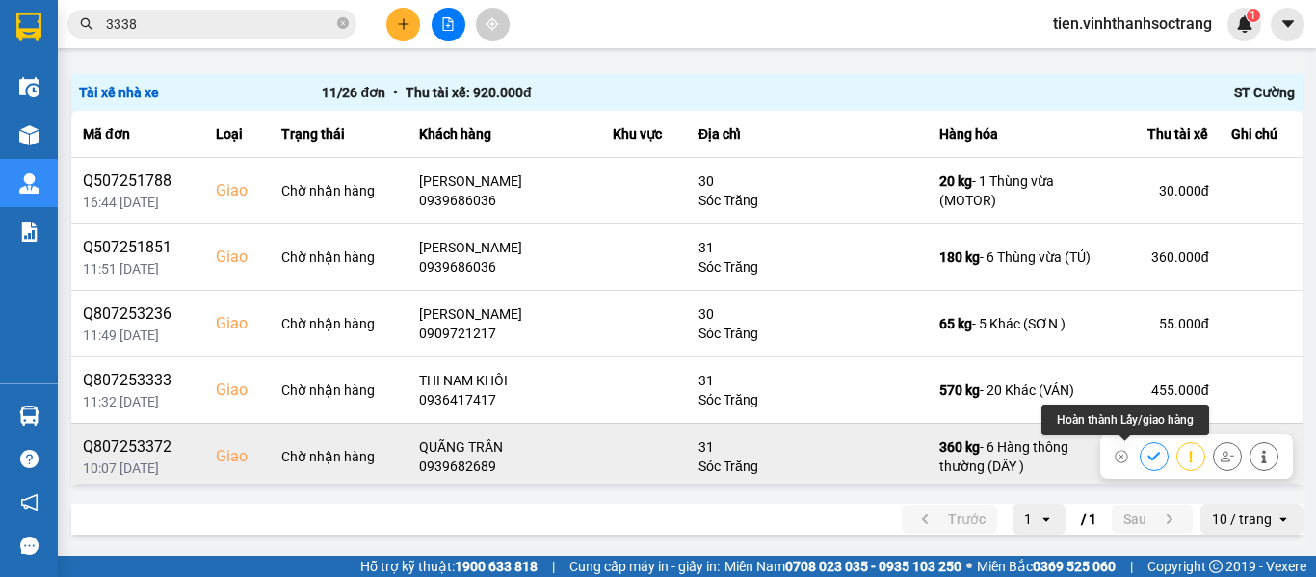
click at [1147, 455] on icon at bounding box center [1153, 456] width 13 height 13
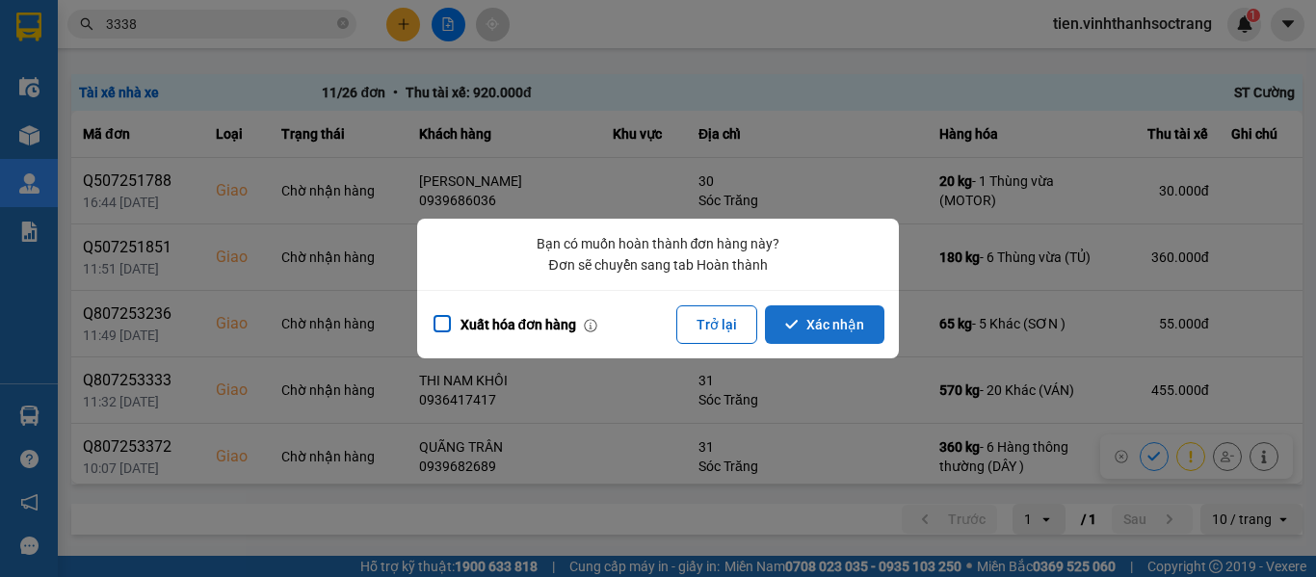
click at [817, 323] on button "Xác nhận" at bounding box center [824, 324] width 119 height 39
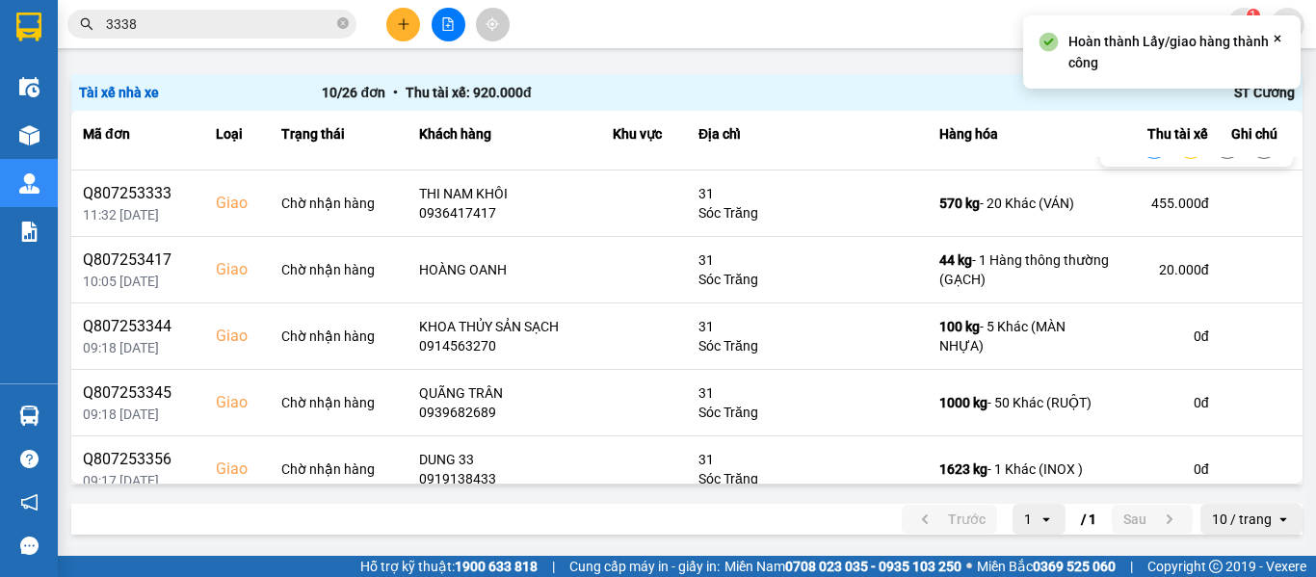
scroll to position [193, 0]
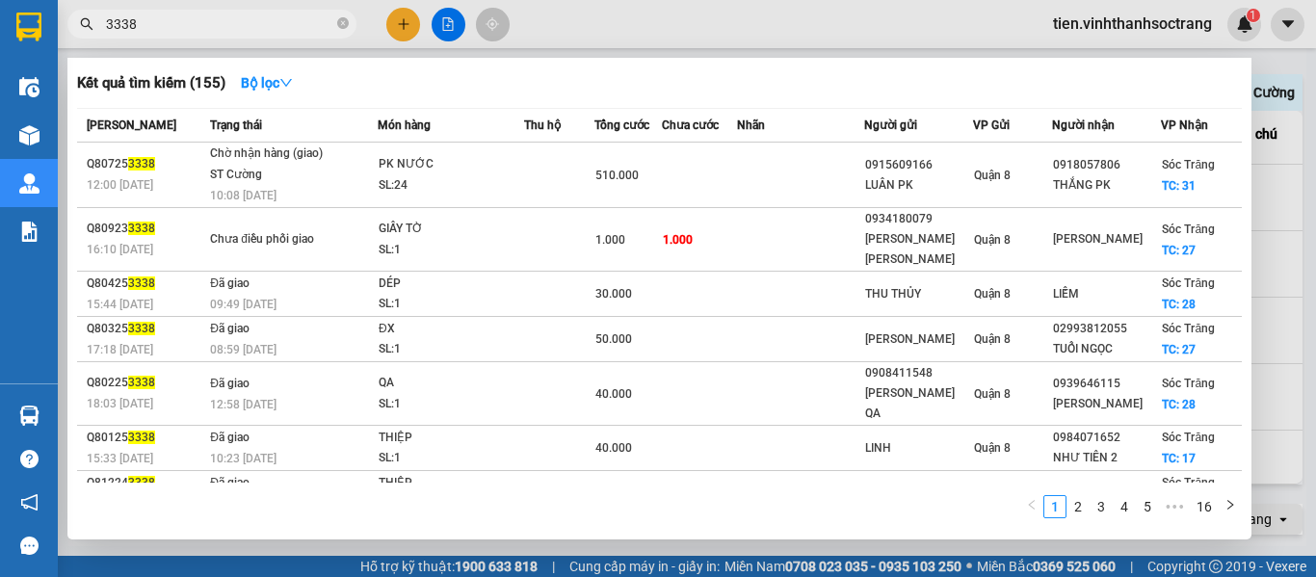
click at [342, 22] on icon "close-circle" at bounding box center [343, 23] width 12 height 12
type input "3344"
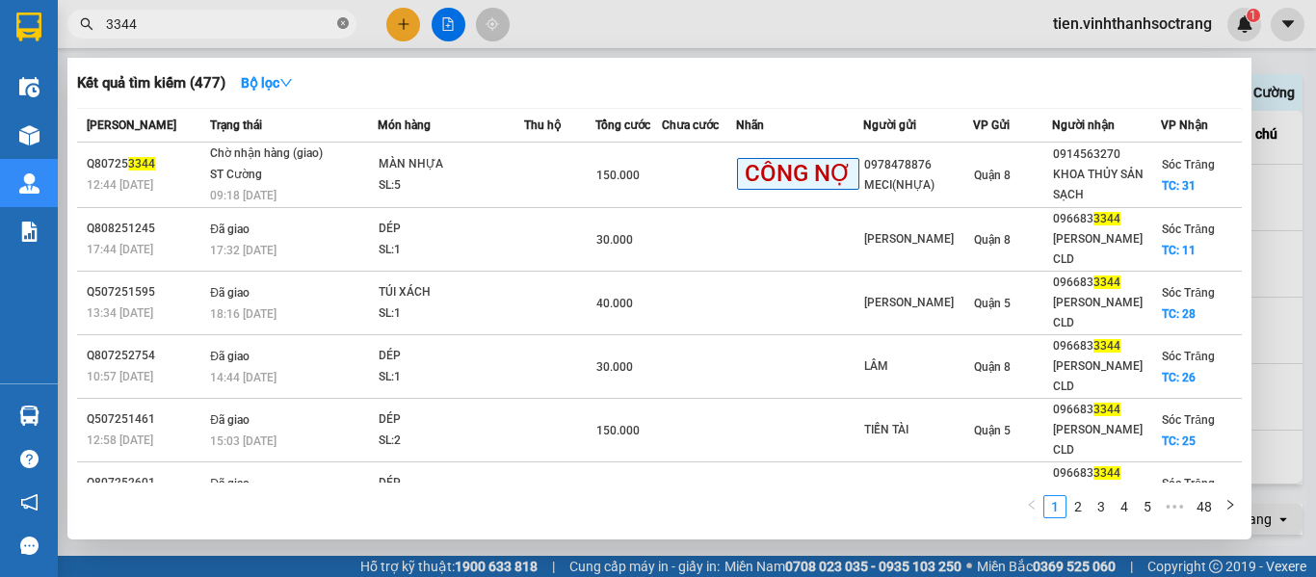
click at [338, 25] on icon "close-circle" at bounding box center [343, 23] width 12 height 12
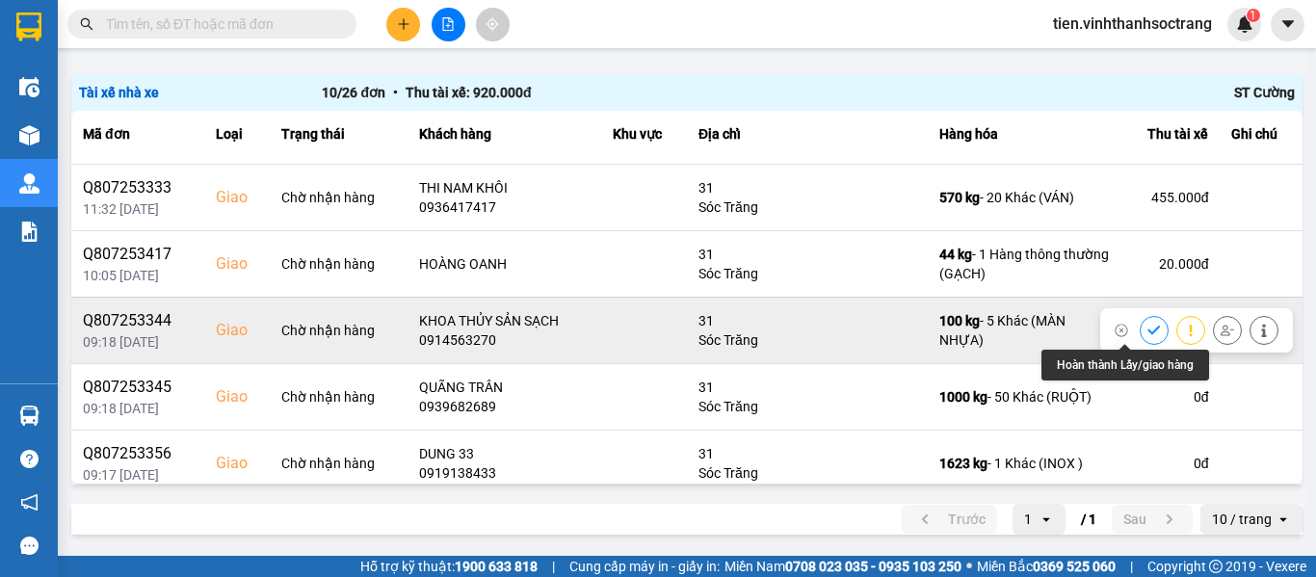
click at [1140, 326] on button at bounding box center [1153, 330] width 27 height 34
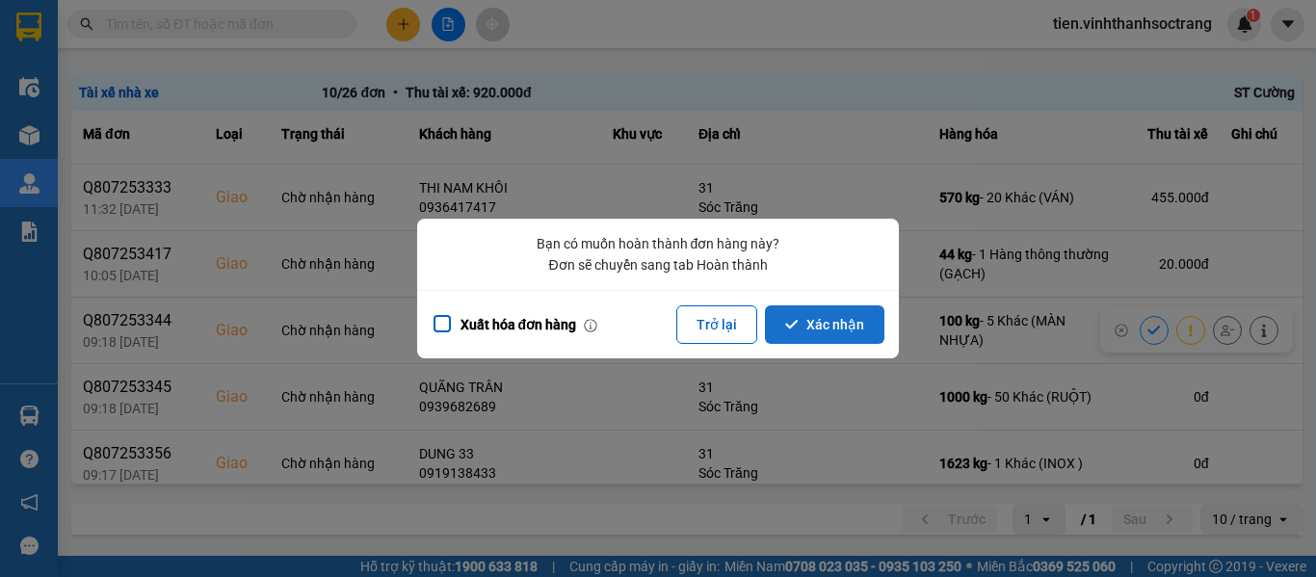
click at [807, 329] on button "Xác nhận" at bounding box center [824, 324] width 119 height 39
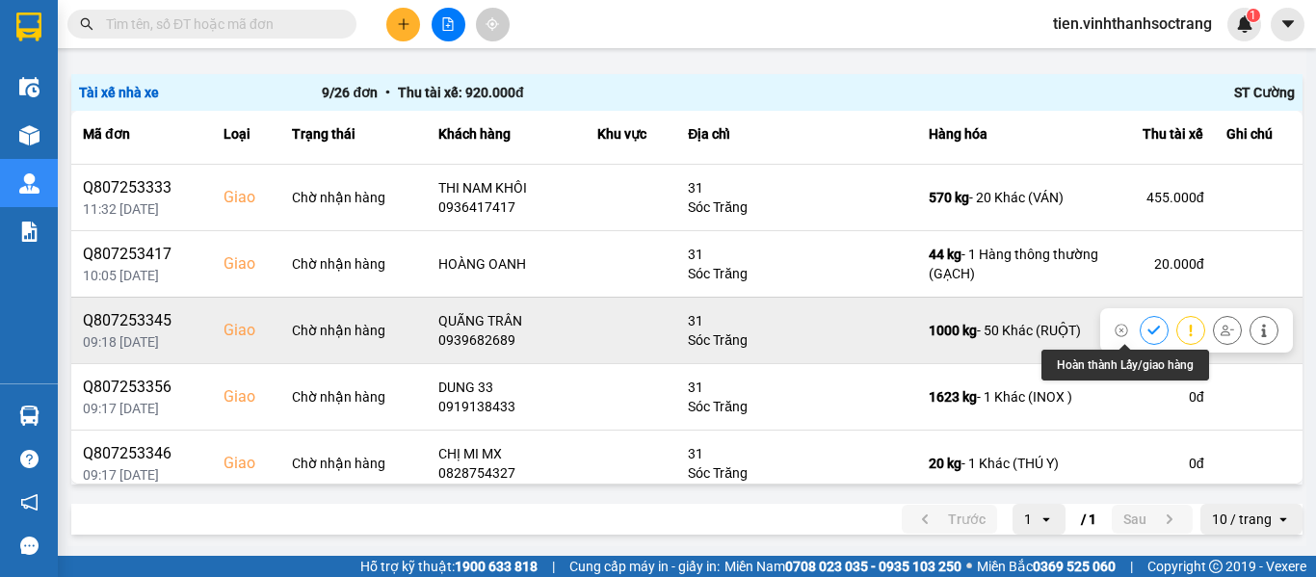
click at [1147, 330] on icon at bounding box center [1153, 330] width 13 height 9
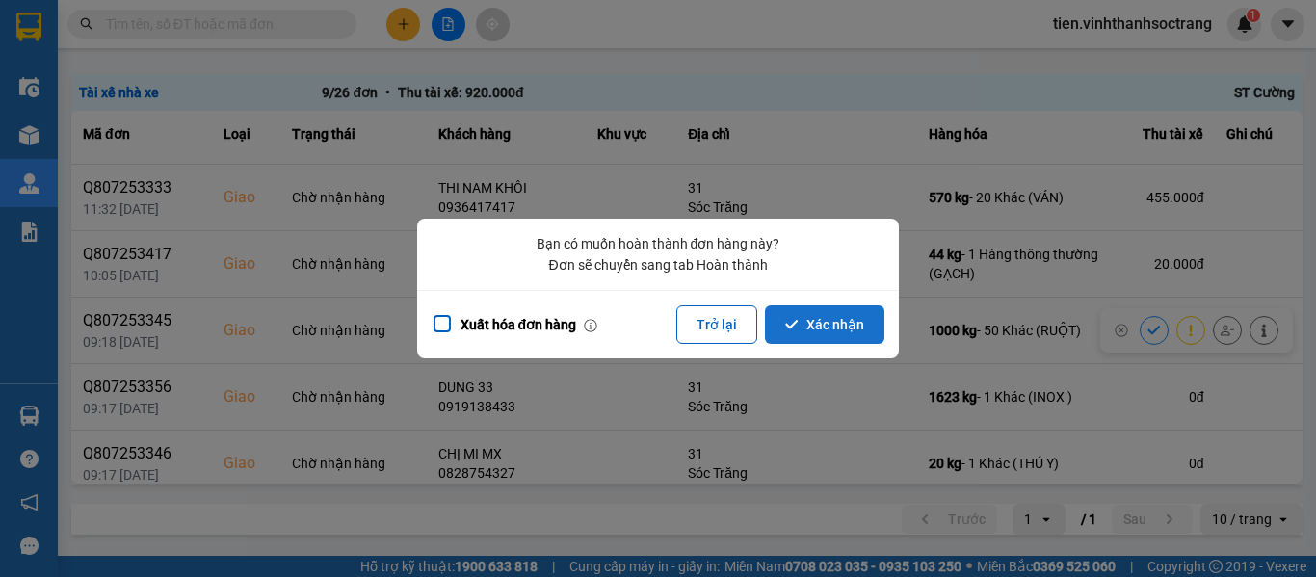
click at [834, 323] on button "Xác nhận" at bounding box center [824, 324] width 119 height 39
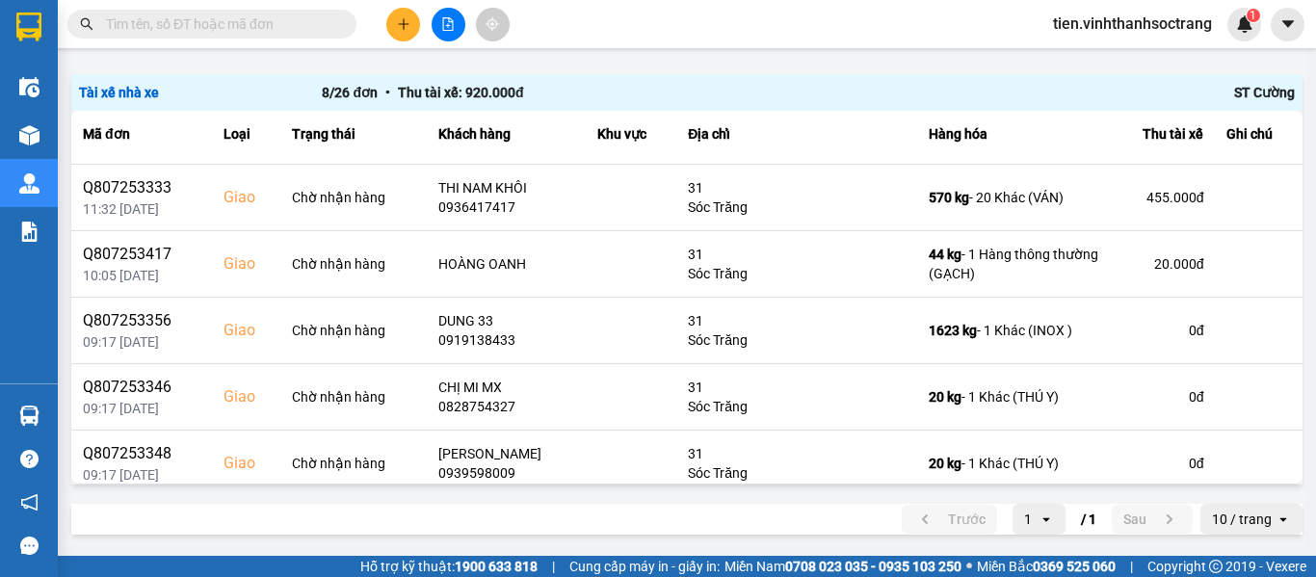
click at [273, 32] on input "text" at bounding box center [219, 23] width 227 height 21
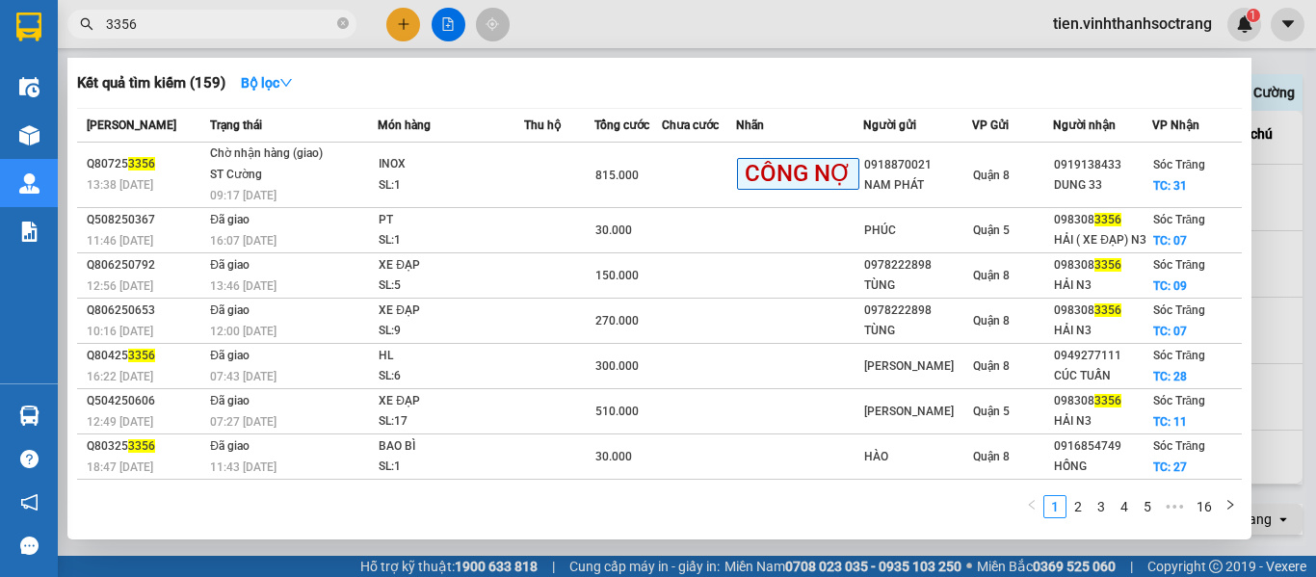
type input "3356"
click at [1315, 267] on div at bounding box center [658, 288] width 1316 height 577
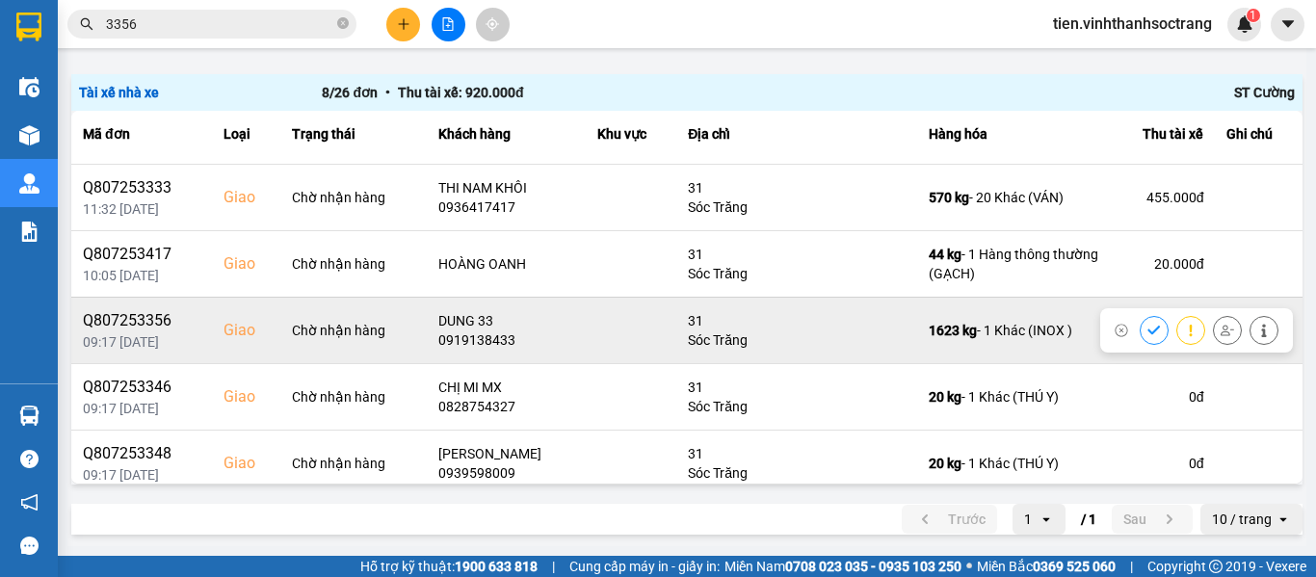
click at [1147, 336] on icon at bounding box center [1153, 330] width 13 height 13
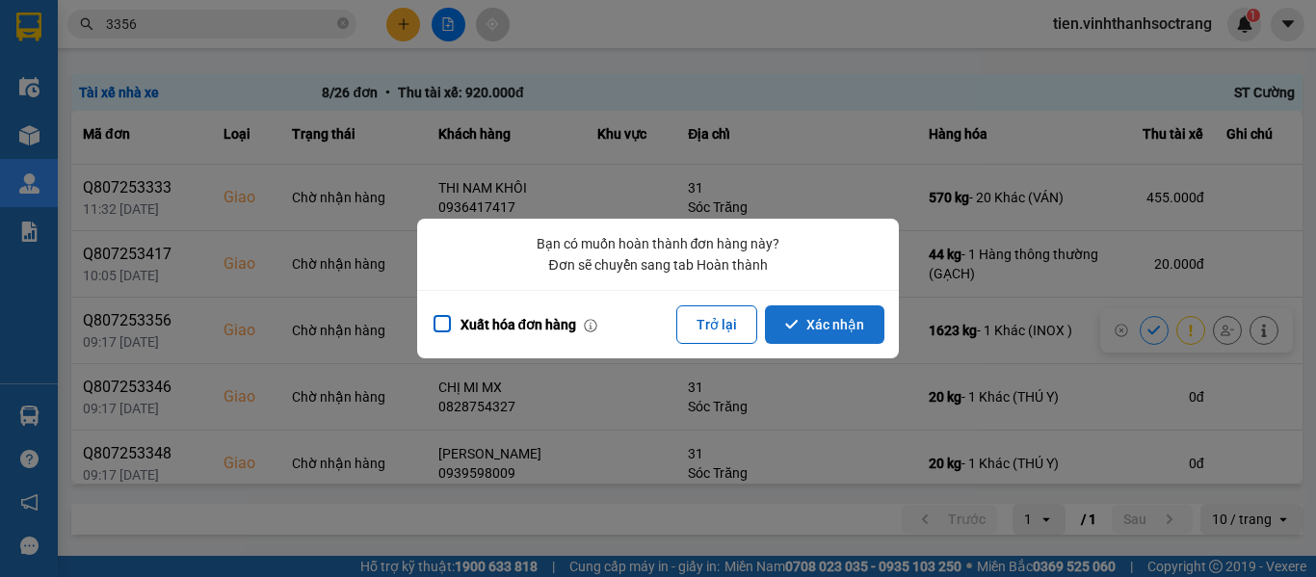
drag, startPoint x: 839, startPoint y: 324, endPoint x: 859, endPoint y: 324, distance: 20.2
click at [838, 323] on button "Xác nhận" at bounding box center [824, 324] width 119 height 39
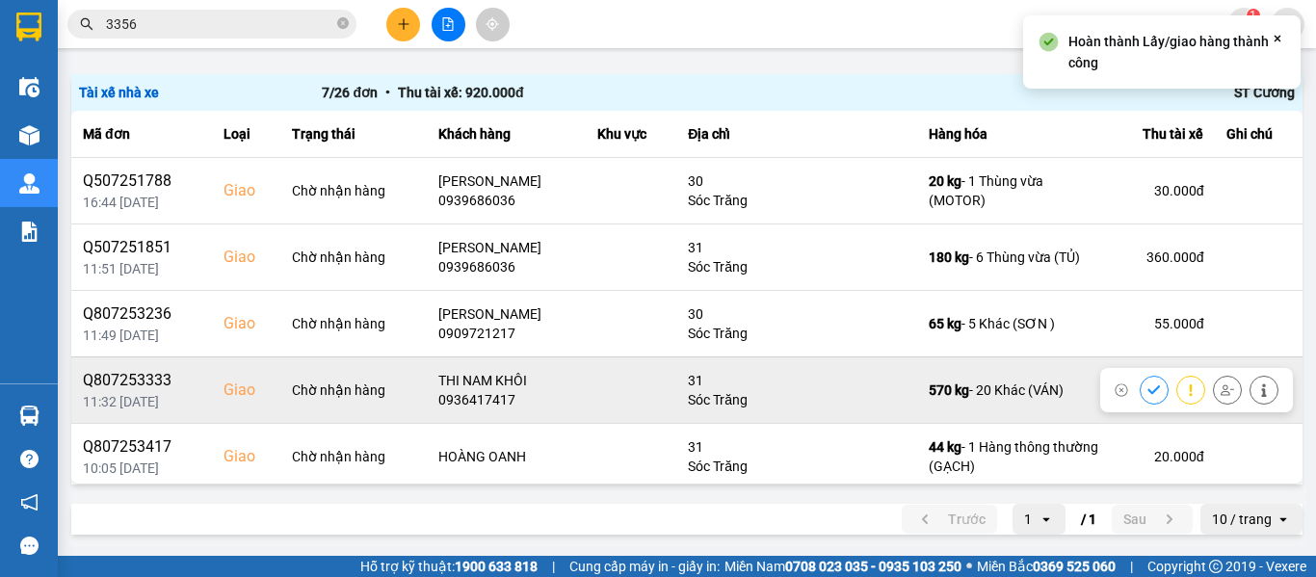
scroll to position [139, 0]
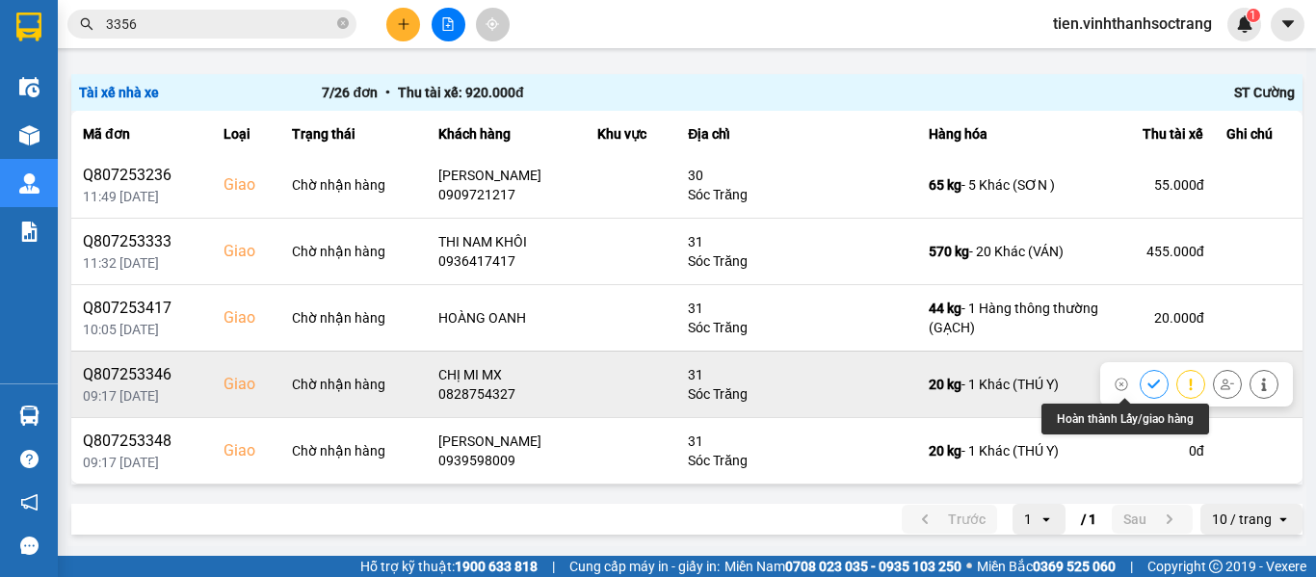
click at [1147, 380] on icon at bounding box center [1153, 383] width 13 height 9
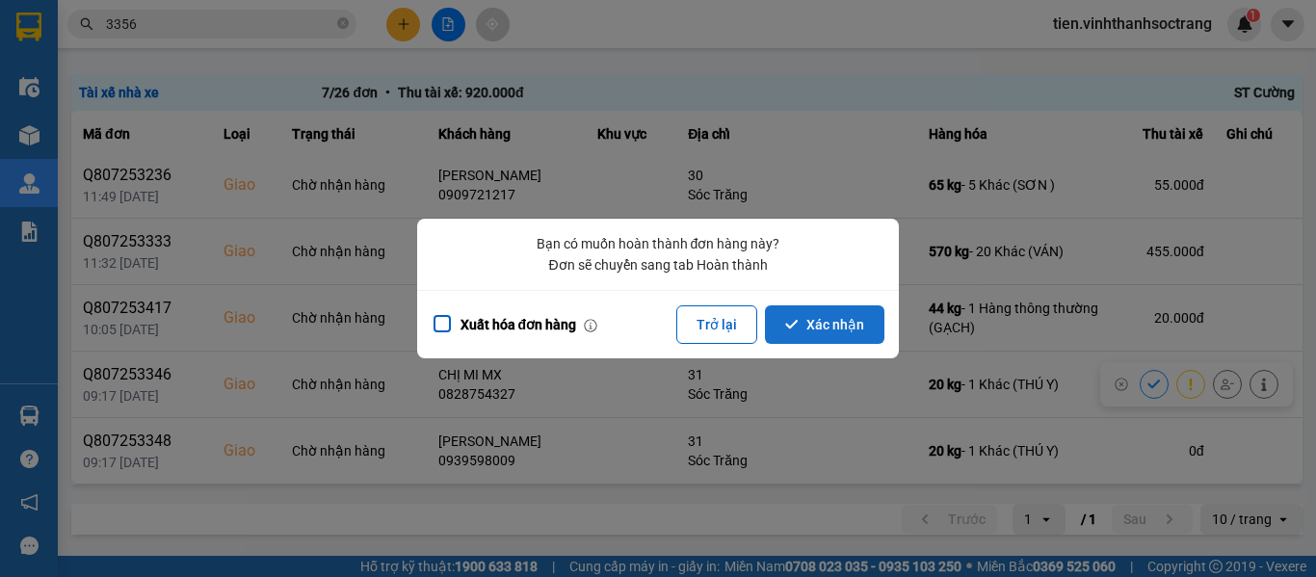
click at [854, 322] on button "Xác nhận" at bounding box center [824, 324] width 119 height 39
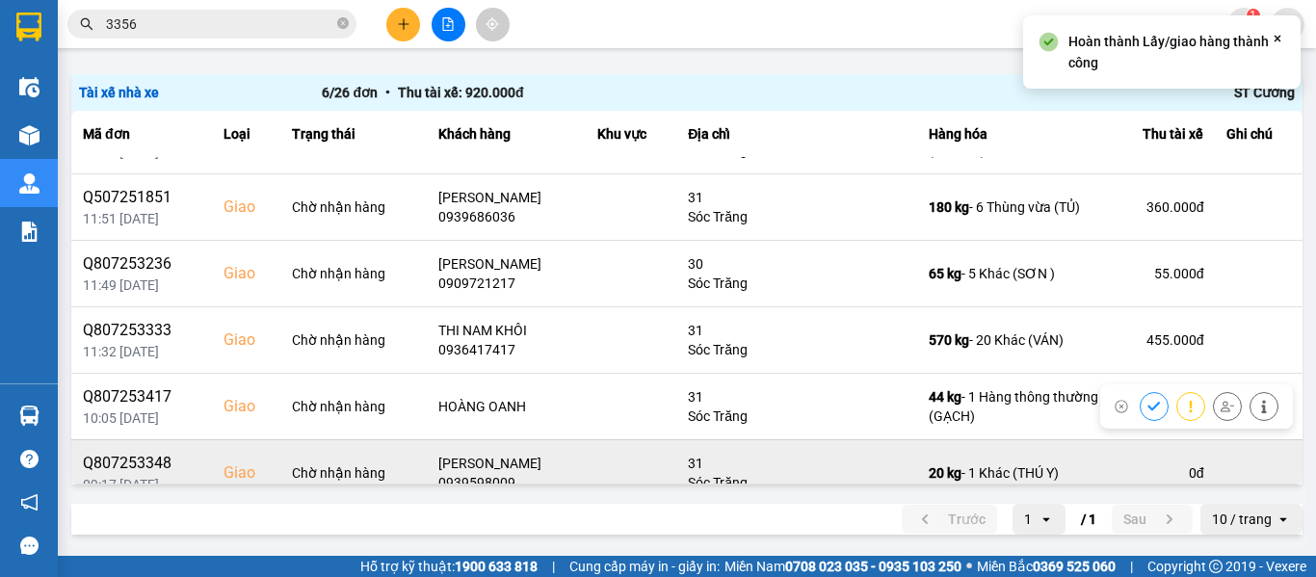
scroll to position [72, 0]
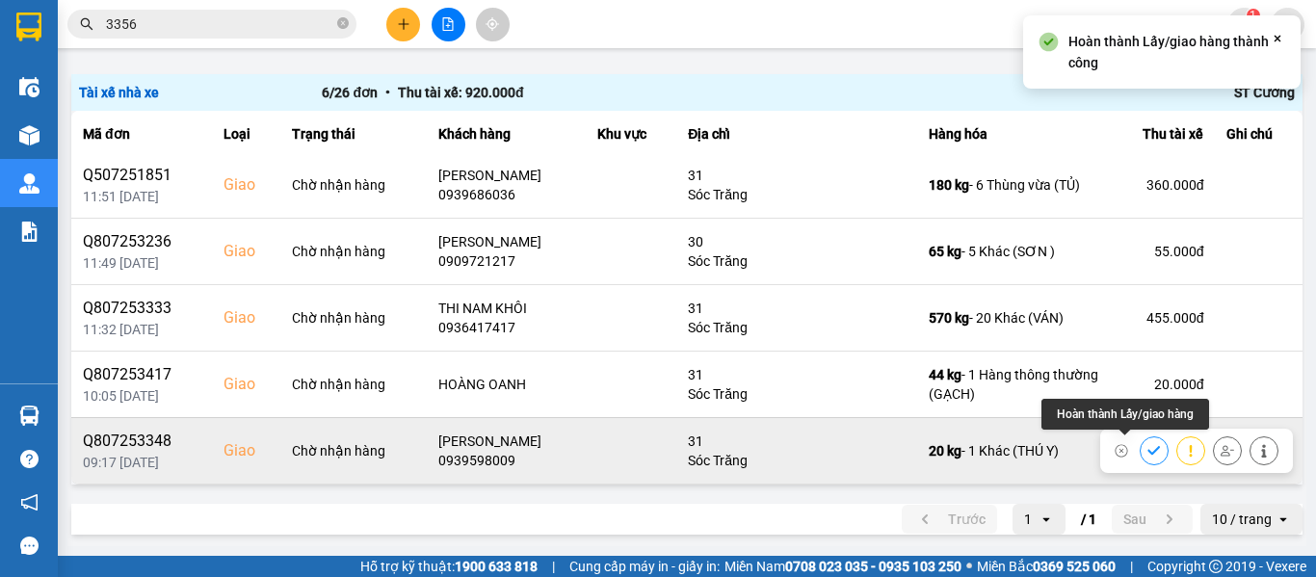
click at [1147, 451] on icon at bounding box center [1153, 450] width 13 height 13
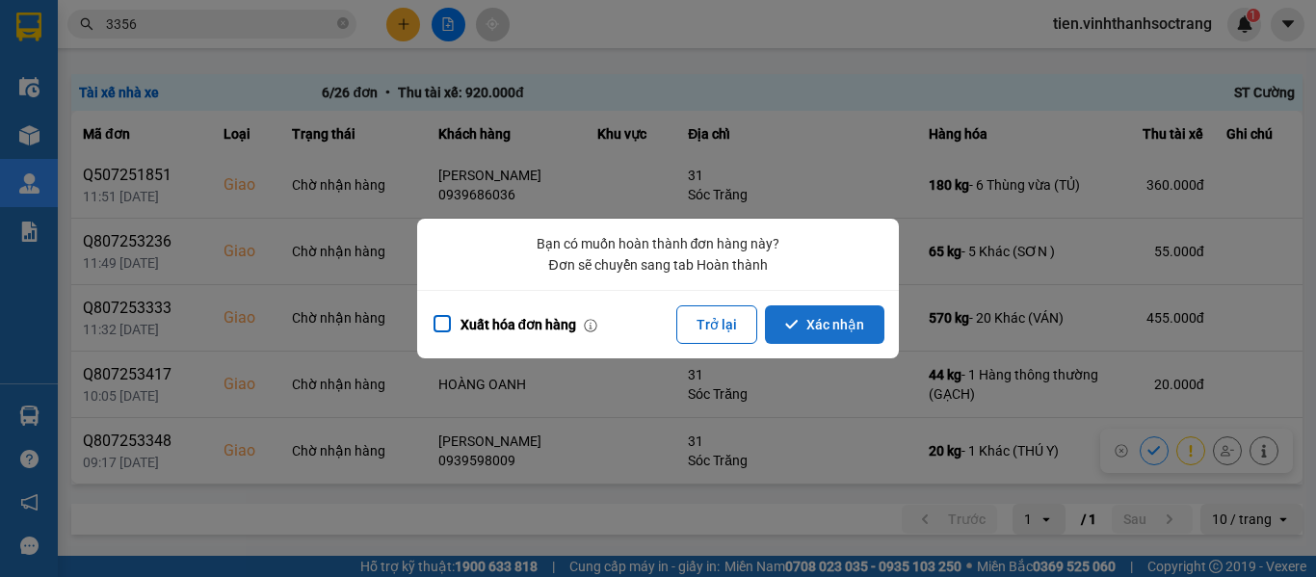
click at [810, 327] on button "Xác nhận" at bounding box center [824, 324] width 119 height 39
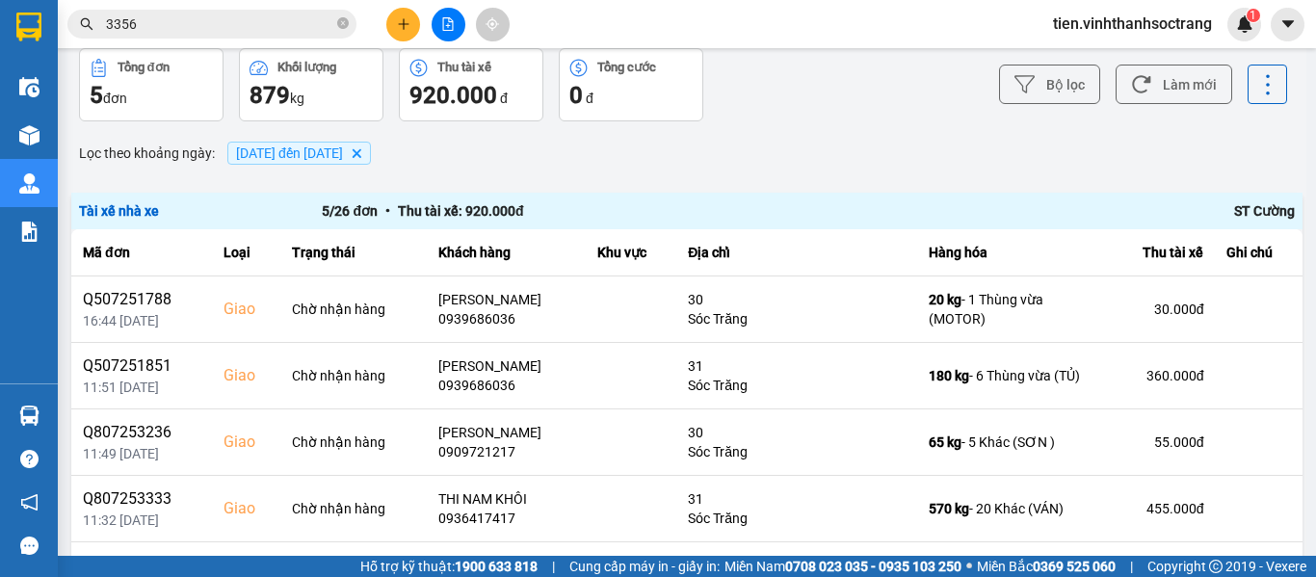
scroll to position [0, 0]
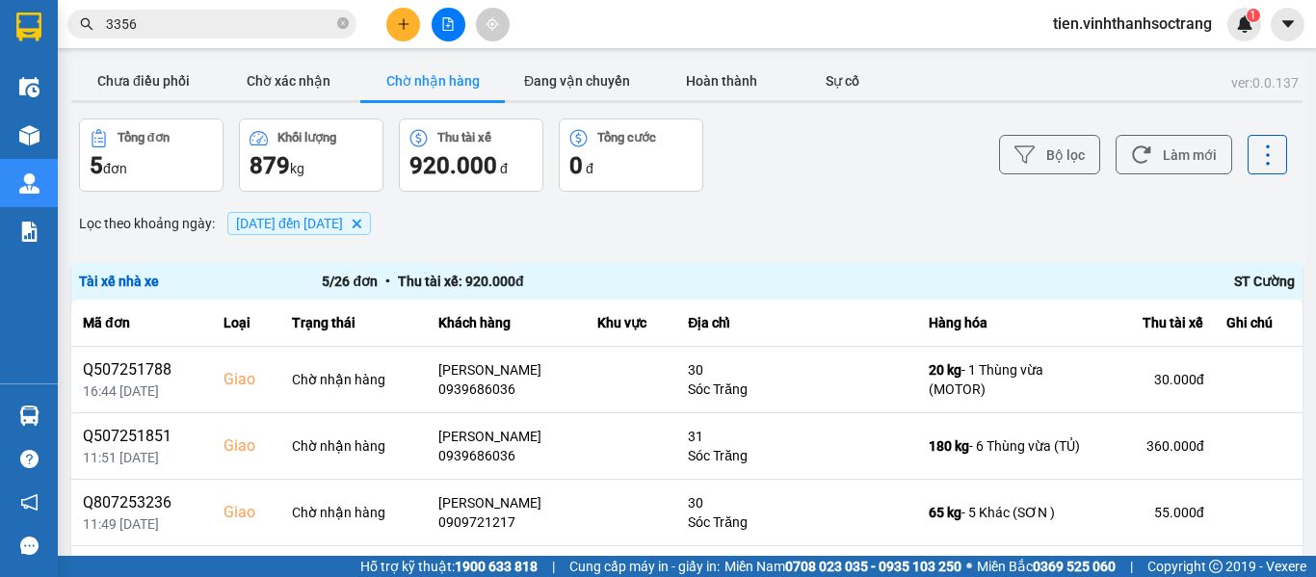
click at [343, 221] on span "01/08/2025 đến 01/08/2025" at bounding box center [289, 223] width 107 height 15
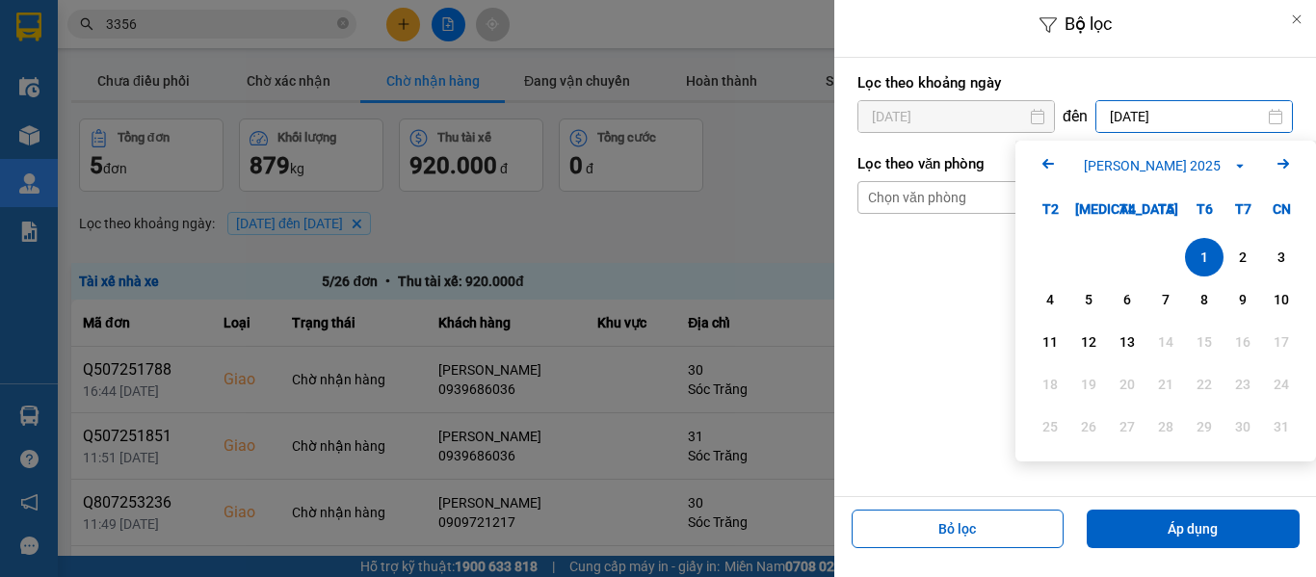
drag, startPoint x: 1102, startPoint y: 117, endPoint x: 1166, endPoint y: 155, distance: 75.1
click at [1105, 117] on input "01/08/2025" at bounding box center [1194, 116] width 196 height 31
drag, startPoint x: 1223, startPoint y: 248, endPoint x: 1184, endPoint y: 237, distance: 40.9
click at [1222, 248] on div "1 2 3" at bounding box center [1165, 257] width 270 height 39
click at [951, 139] on form "Lọc theo khoảng ngày 01/08/2025 Press the down arrow key to interact with the c…" at bounding box center [1074, 148] width 435 height 162
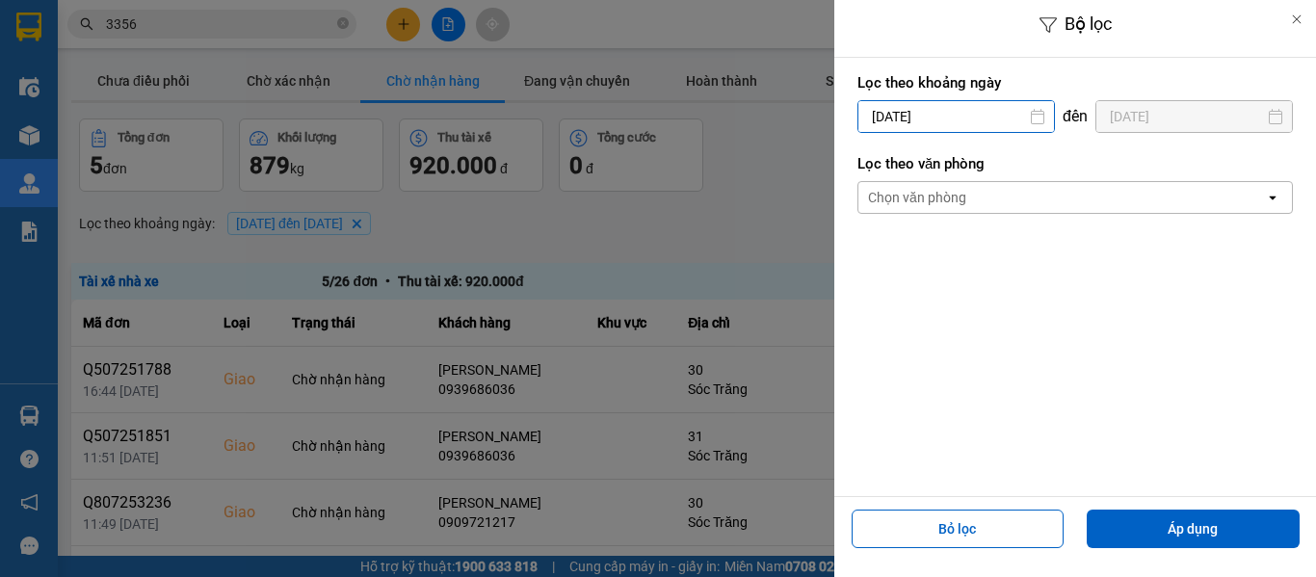
drag, startPoint x: 940, startPoint y: 118, endPoint x: 968, endPoint y: 124, distance: 28.5
click at [943, 117] on input "01/08/2025" at bounding box center [956, 116] width 196 height 31
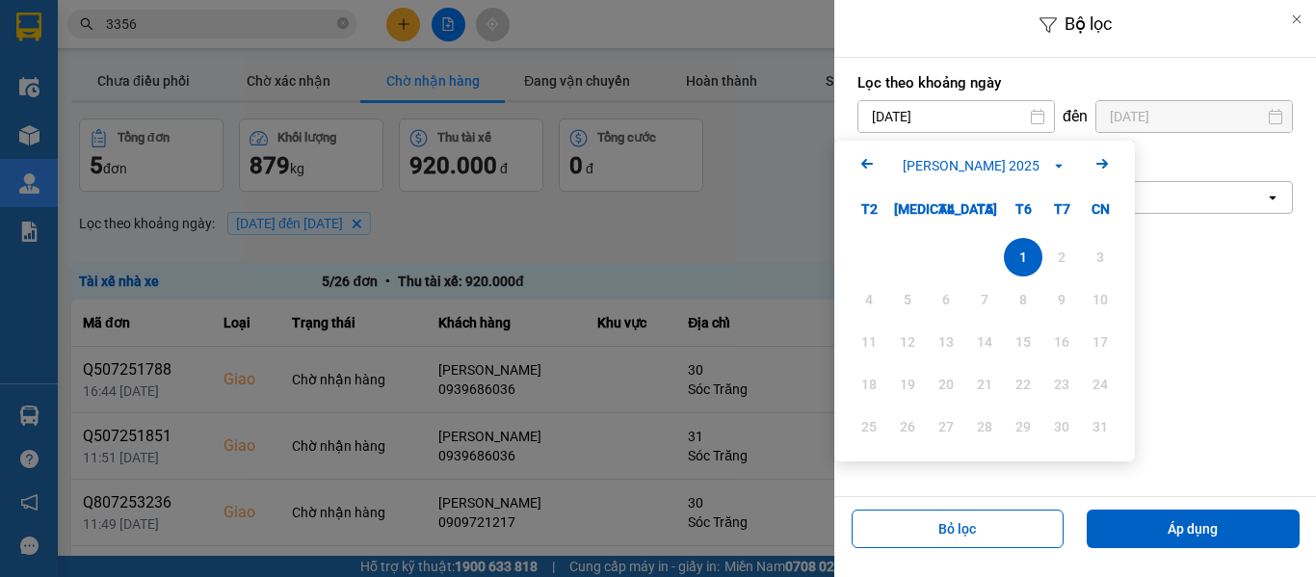
drag, startPoint x: 1018, startPoint y: 258, endPoint x: 1105, endPoint y: 136, distance: 149.9
click at [1018, 254] on div "1" at bounding box center [1022, 257] width 27 height 23
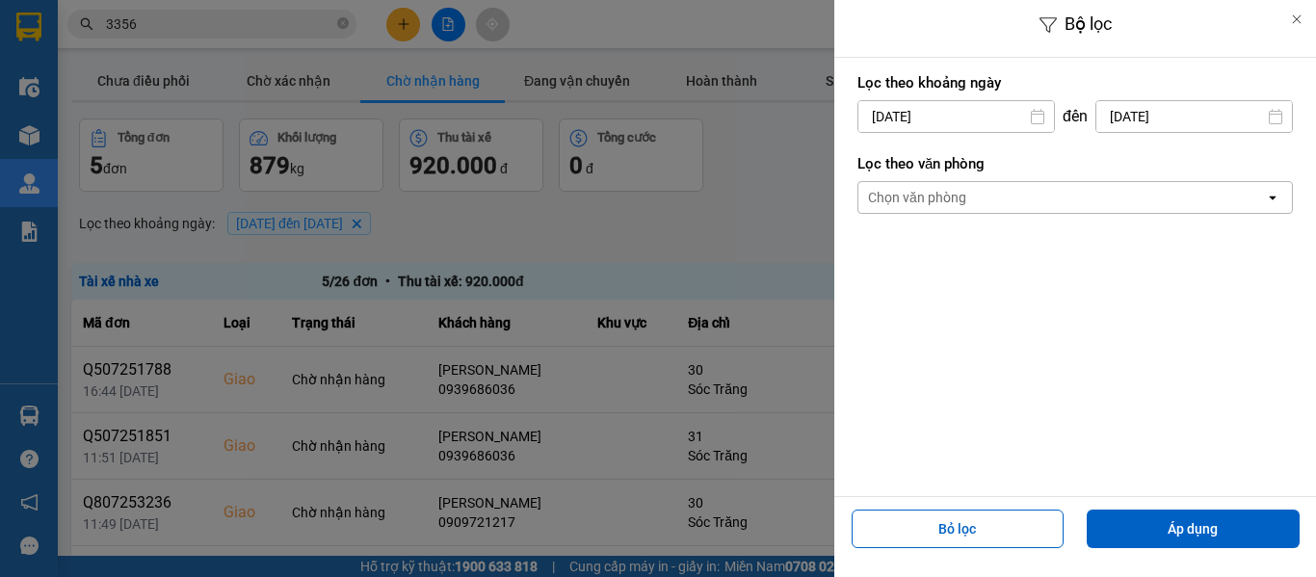
click at [1124, 117] on input "01/08/2025" at bounding box center [1194, 116] width 196 height 31
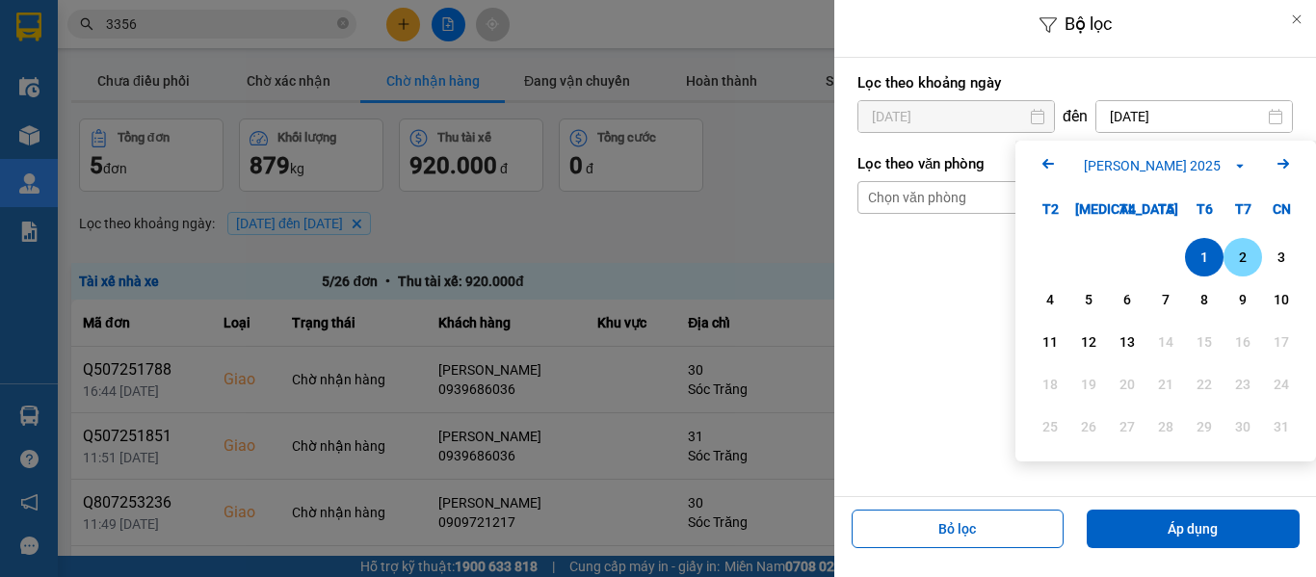
click at [1232, 245] on div "2" at bounding box center [1242, 257] width 39 height 39
type input "02/08/2025"
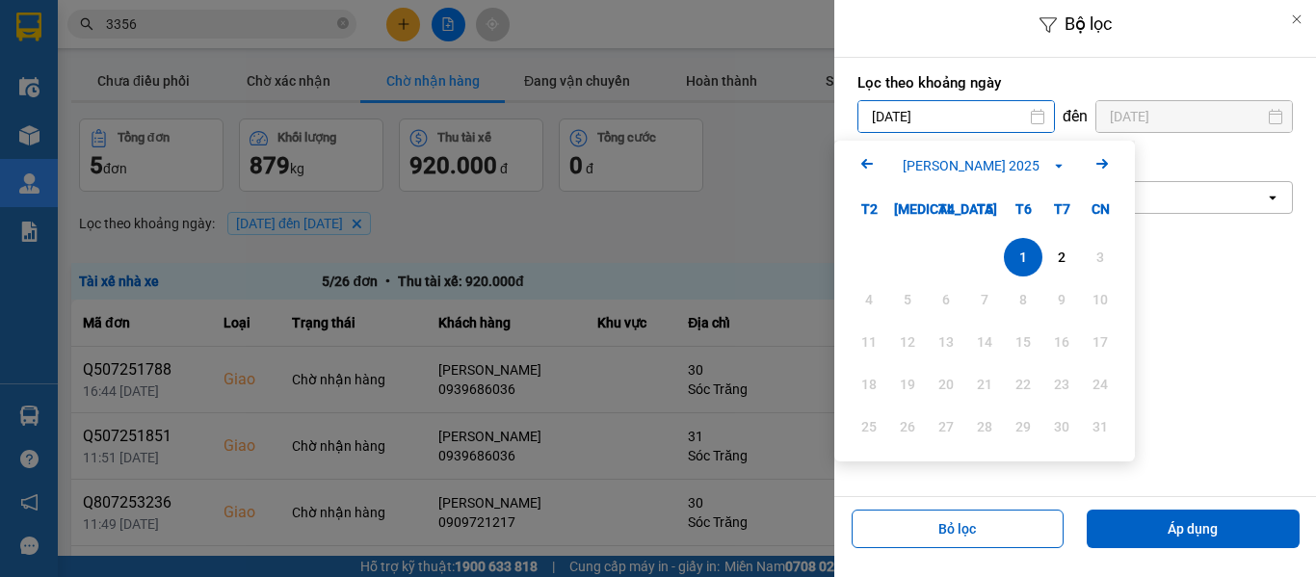
click at [1038, 245] on div "1" at bounding box center [1023, 257] width 39 height 39
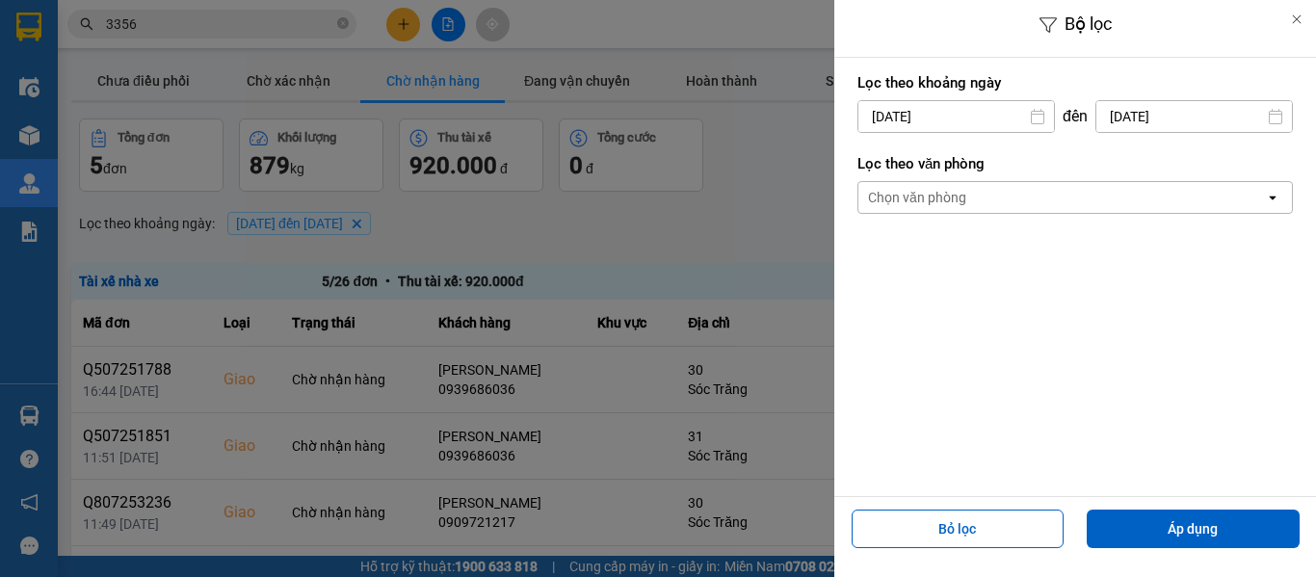
click at [1055, 255] on div "Lọc theo khoảng ngày 01/08/2025 Press the down arrow key to interact with the c…" at bounding box center [1075, 277] width 482 height 438
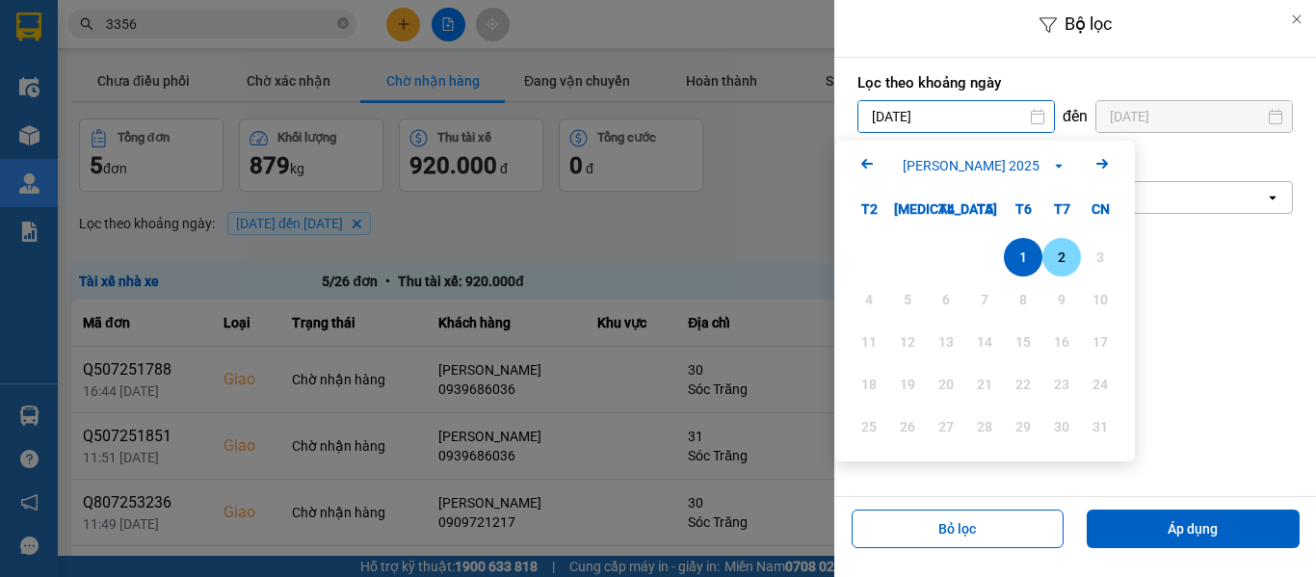
click at [1026, 253] on div "1" at bounding box center [1022, 257] width 27 height 23
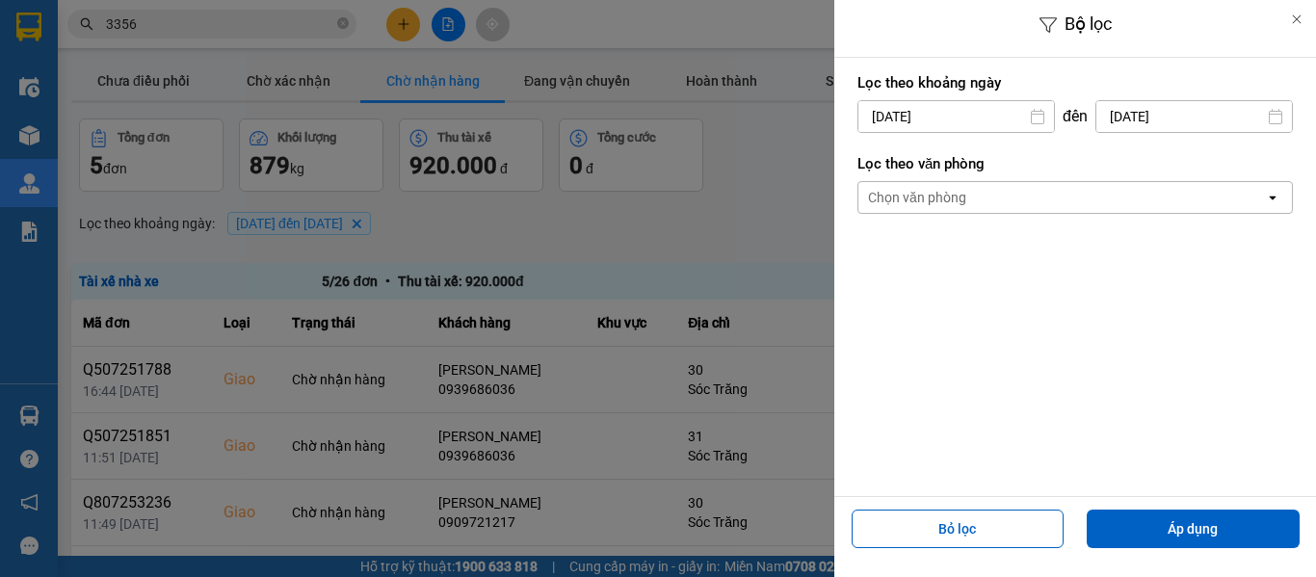
click at [985, 117] on input "01/08/2025" at bounding box center [956, 116] width 196 height 31
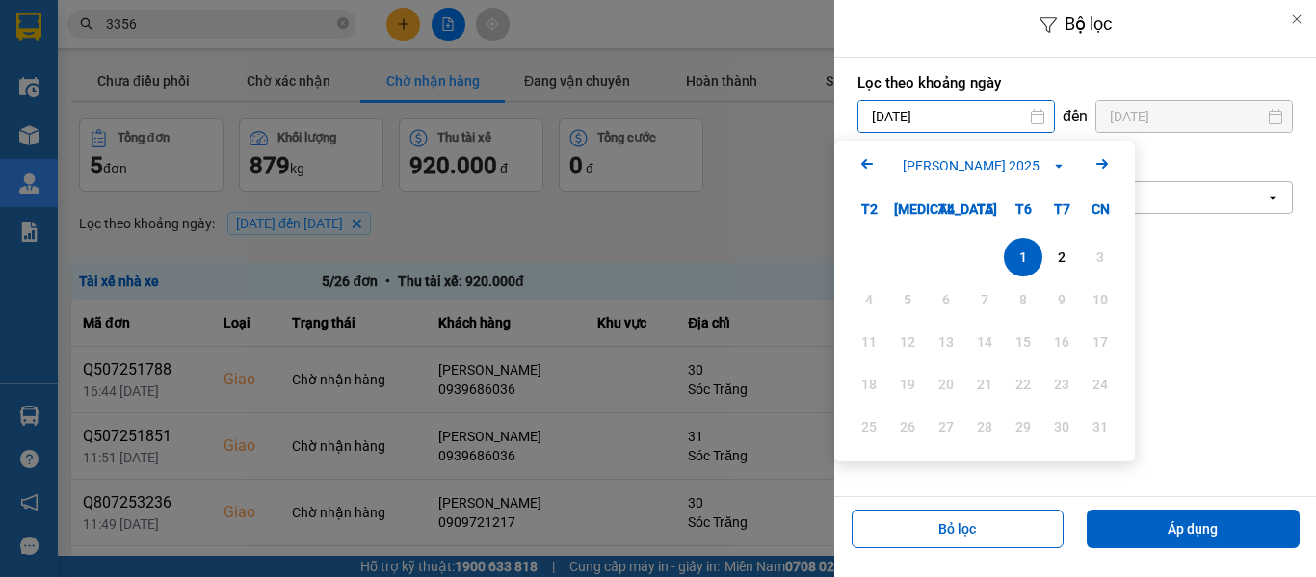
click at [1074, 250] on div "2" at bounding box center [1061, 257] width 27 height 23
type input "02/08/2025"
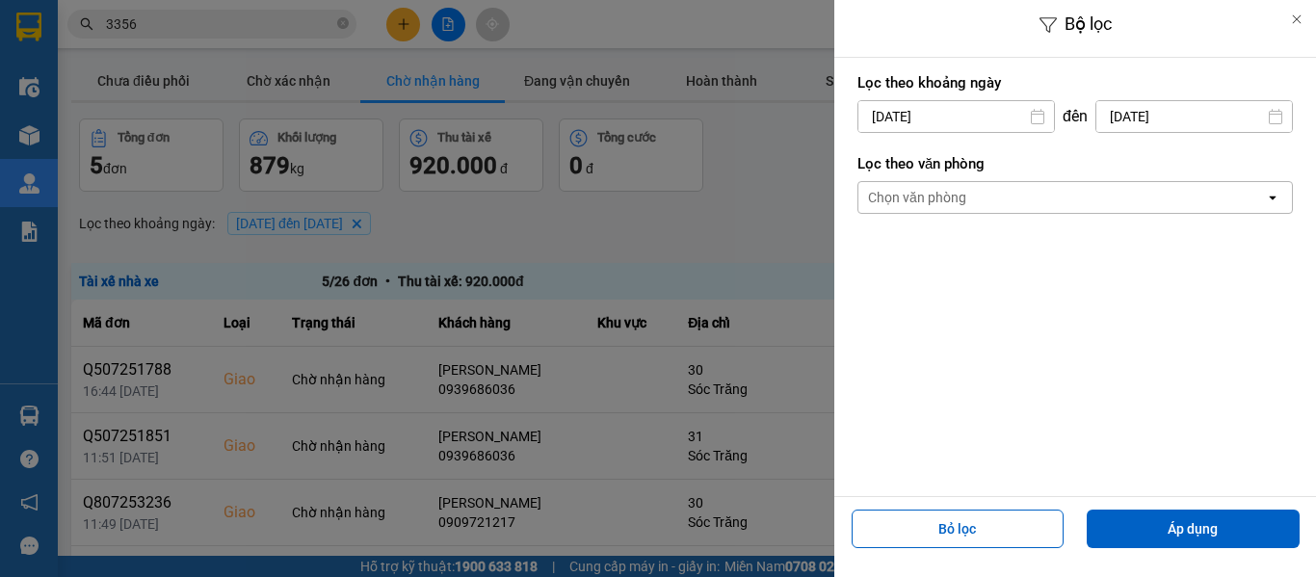
drag, startPoint x: 1179, startPoint y: 497, endPoint x: 1186, endPoint y: 508, distance: 13.4
click at [1186, 507] on div "Bỏ lọc Áp dụng" at bounding box center [1075, 525] width 482 height 58
click at [1189, 517] on button "Áp dụng" at bounding box center [1192, 528] width 213 height 39
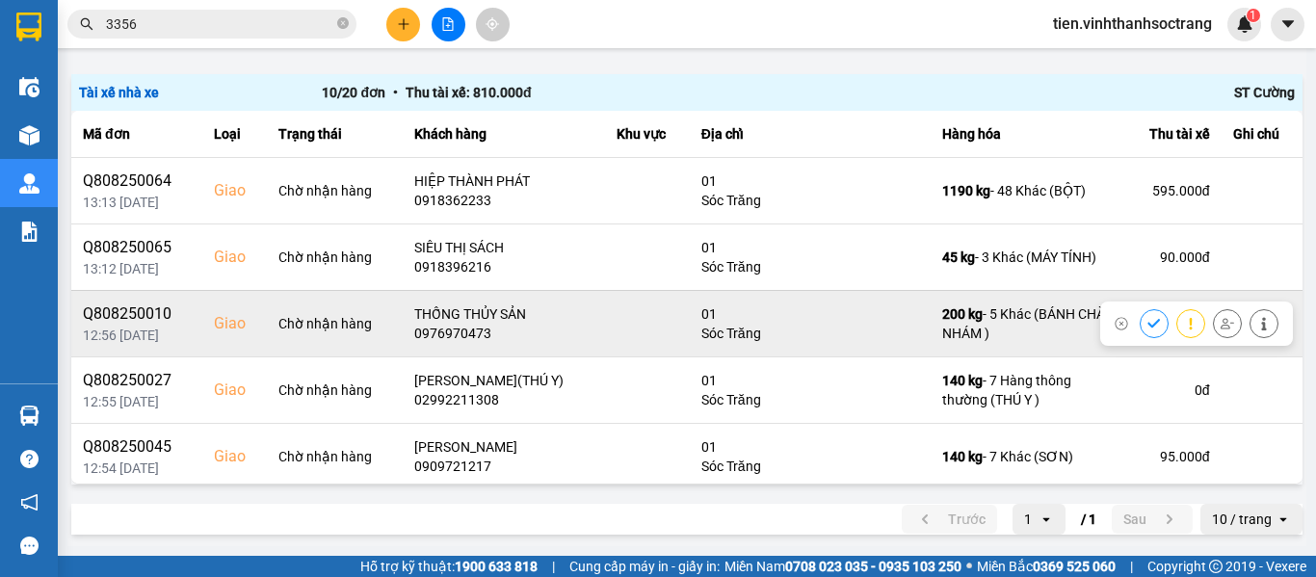
scroll to position [92, 0]
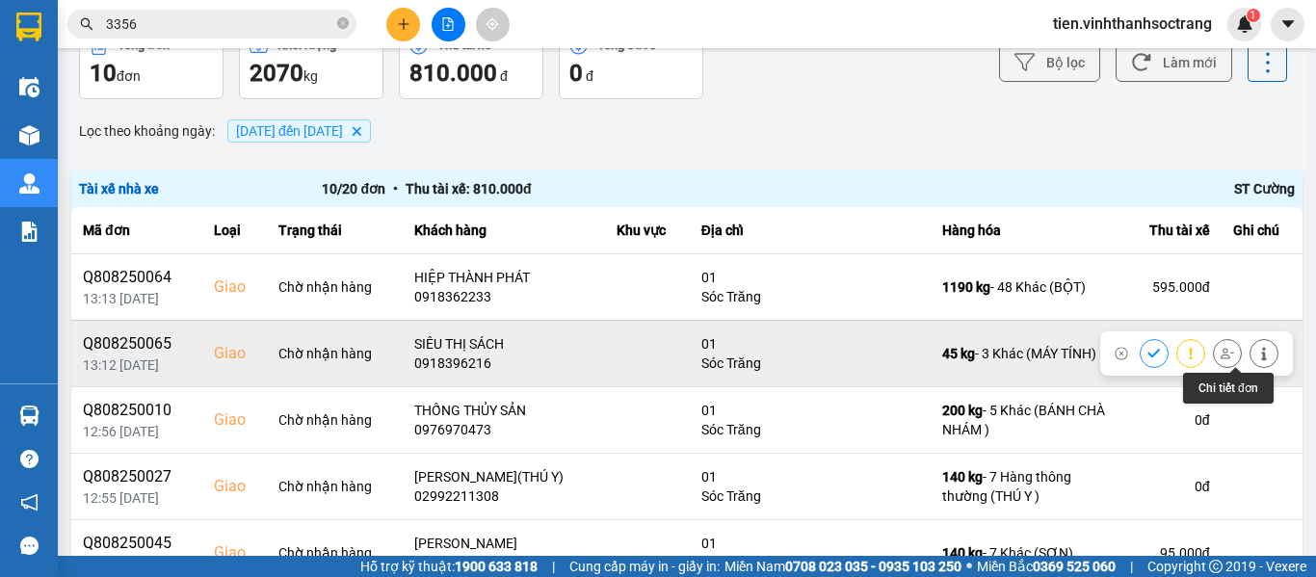
click at [1257, 347] on icon at bounding box center [1263, 353] width 13 height 13
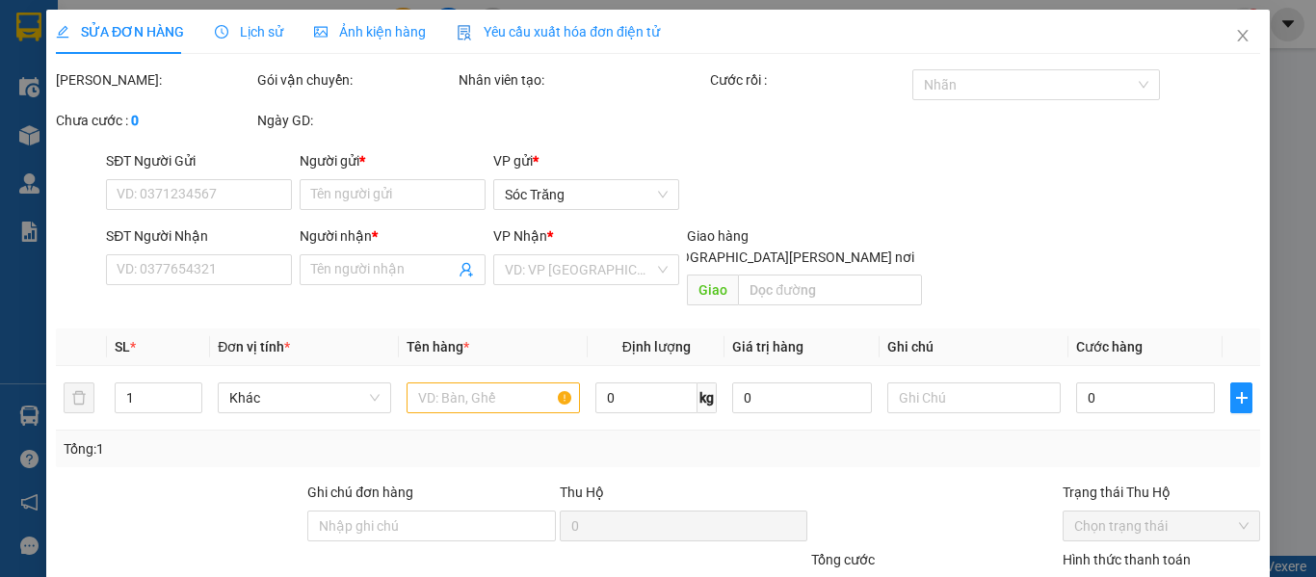
type input "BÌNH TÂY"
type input "0918396216"
type input "SIÊU THỊ SÁCH"
checkbox input "true"
type input "01"
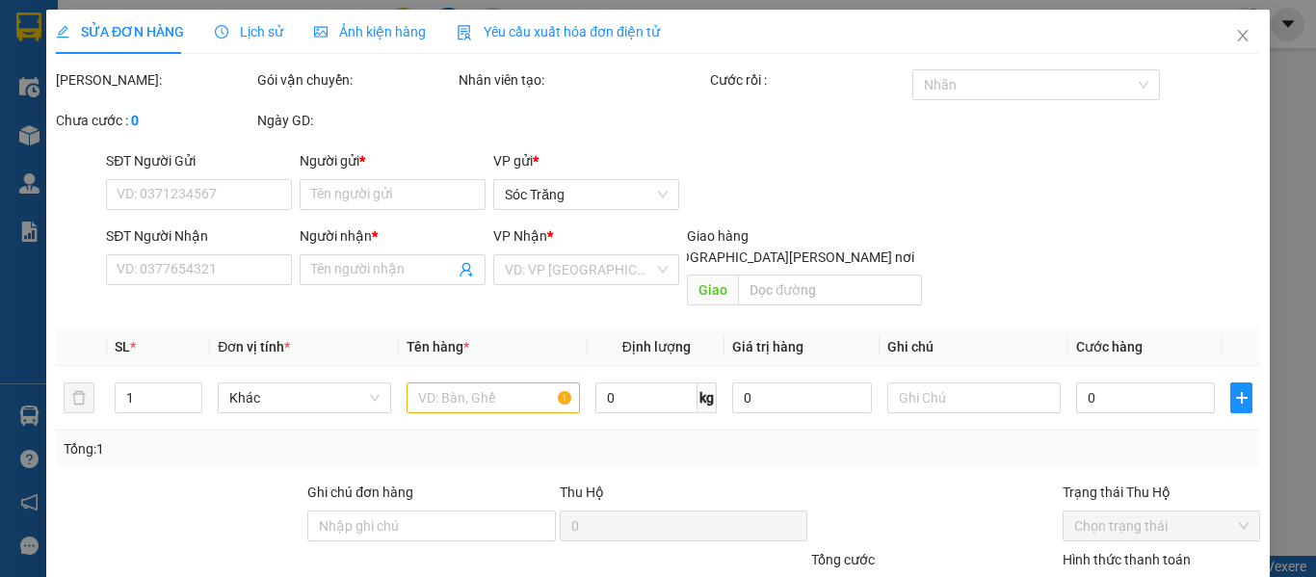
type input "90.000"
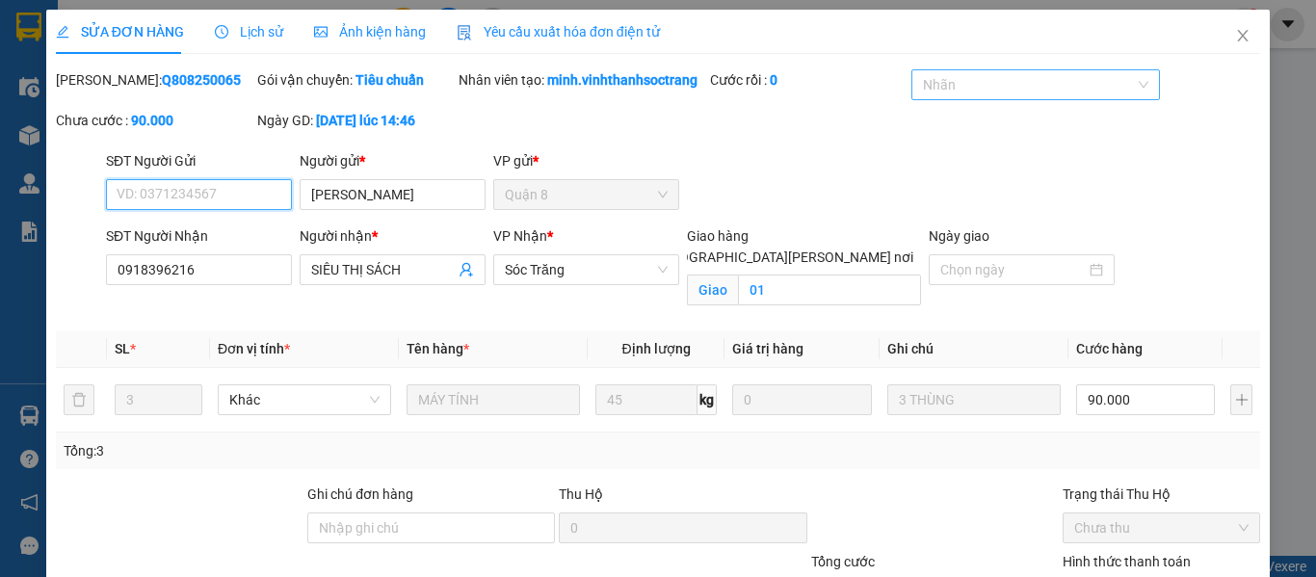
click at [1069, 74] on div at bounding box center [1025, 84] width 219 height 23
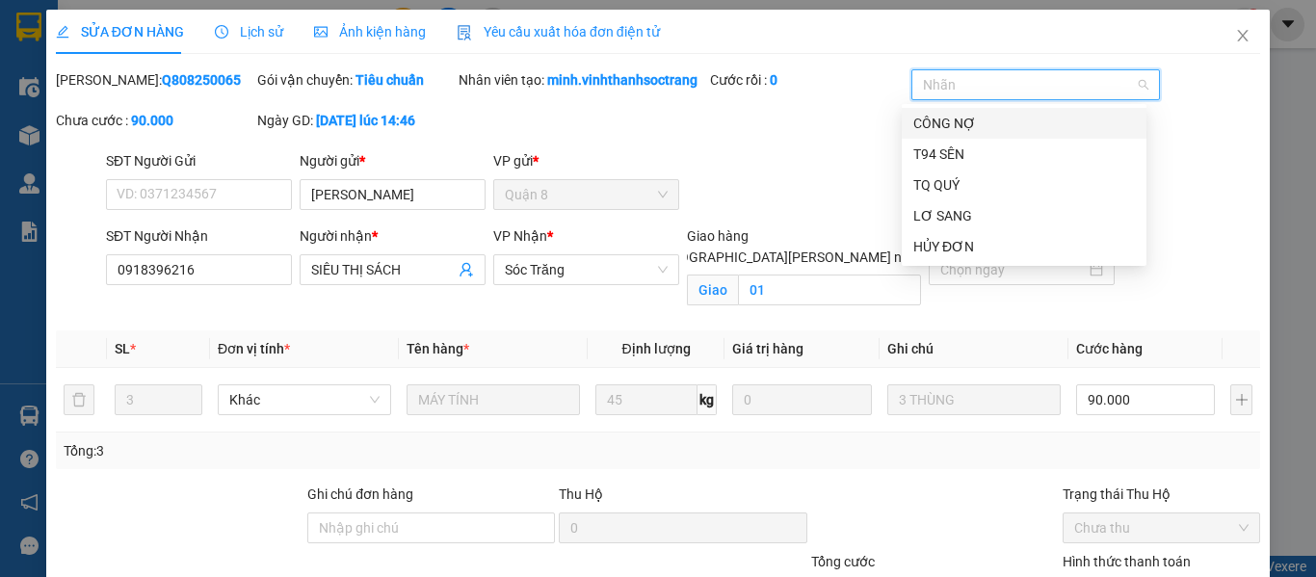
click at [1016, 116] on div "CÔNG NỢ" at bounding box center [1024, 123] width 222 height 21
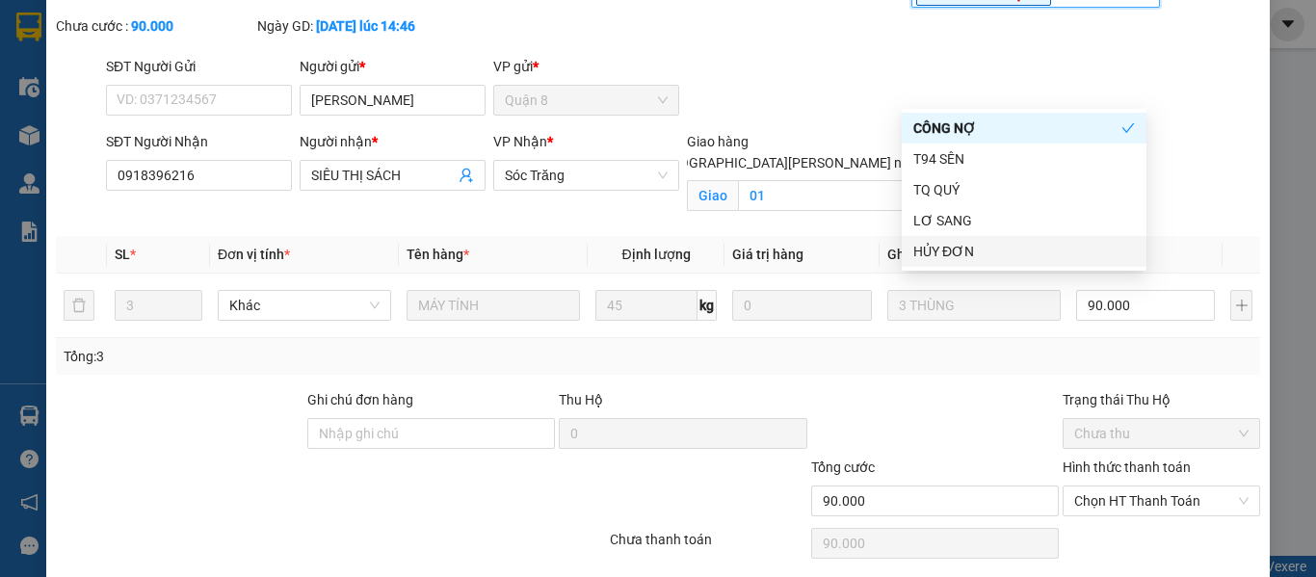
scroll to position [184, 0]
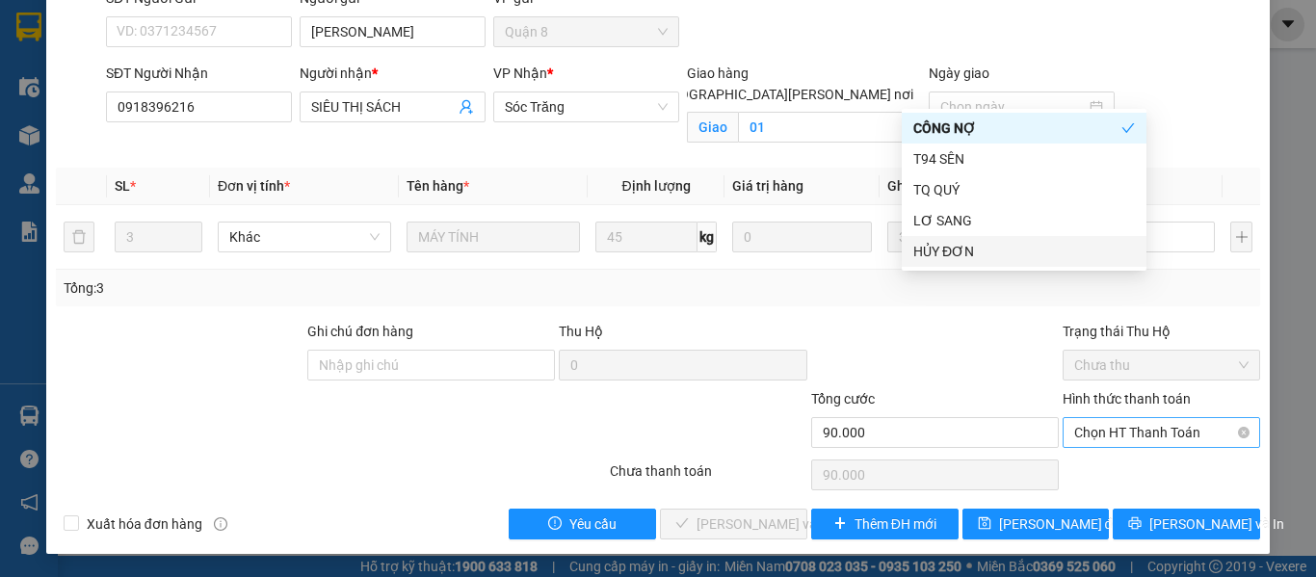
click at [1132, 430] on span "Chọn HT Thanh Toán" at bounding box center [1161, 432] width 174 height 29
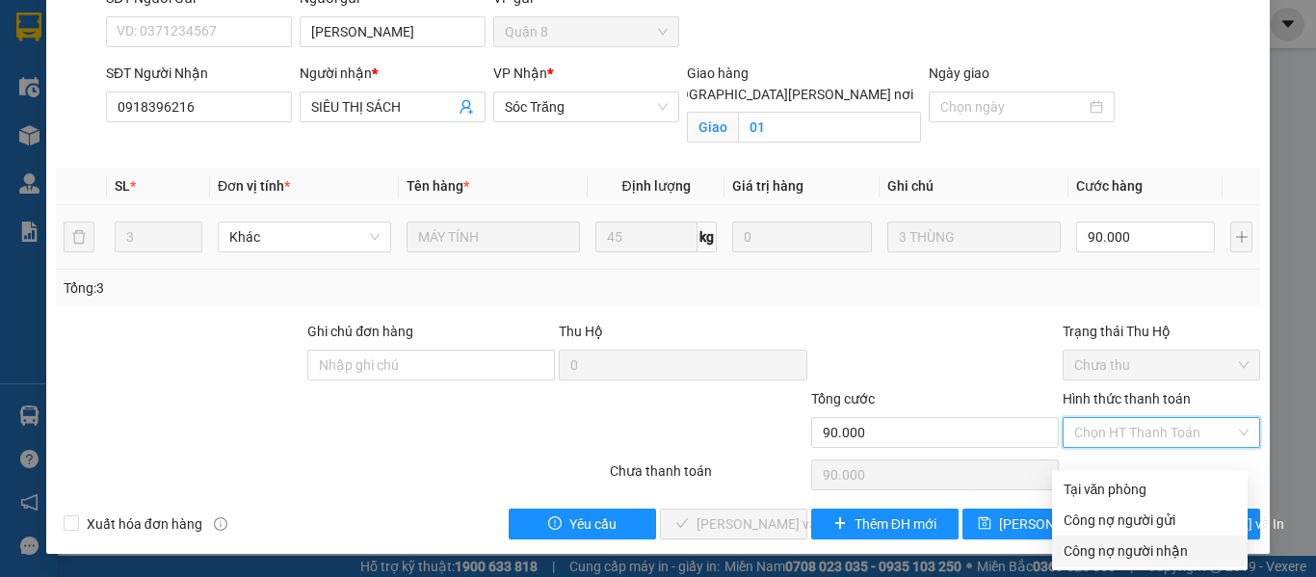
drag, startPoint x: 1119, startPoint y: 533, endPoint x: 399, endPoint y: 254, distance: 772.3
click at [1118, 540] on div "Công nợ người nhận" at bounding box center [1149, 550] width 172 height 21
type input "0"
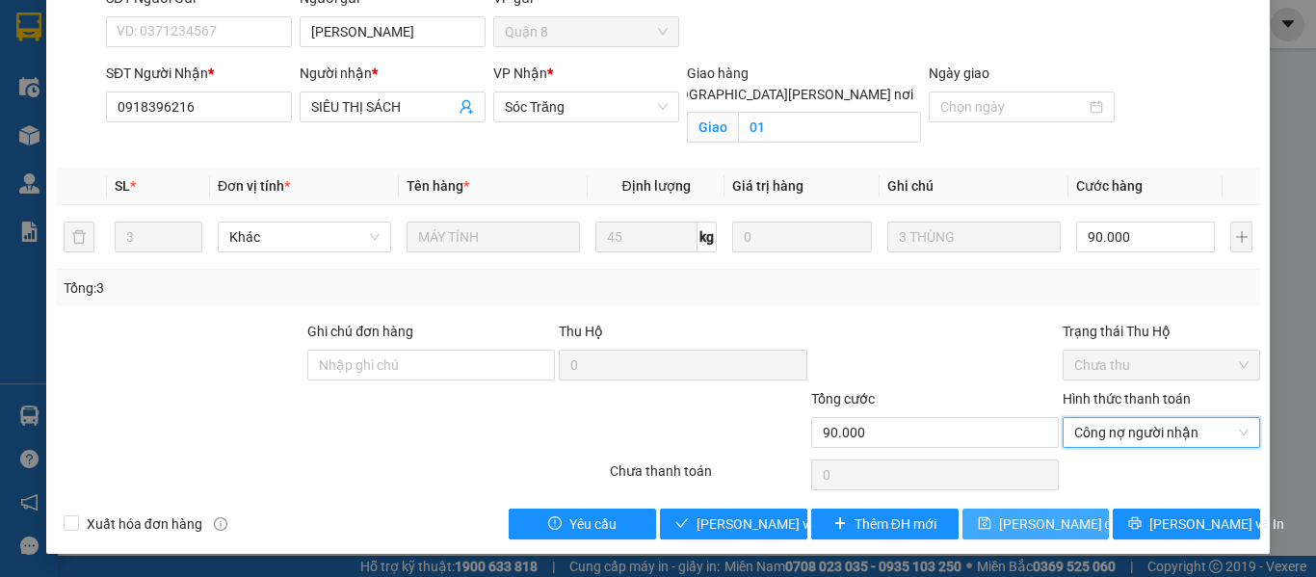
click at [964, 522] on button "[PERSON_NAME] đổi" at bounding box center [1035, 523] width 147 height 31
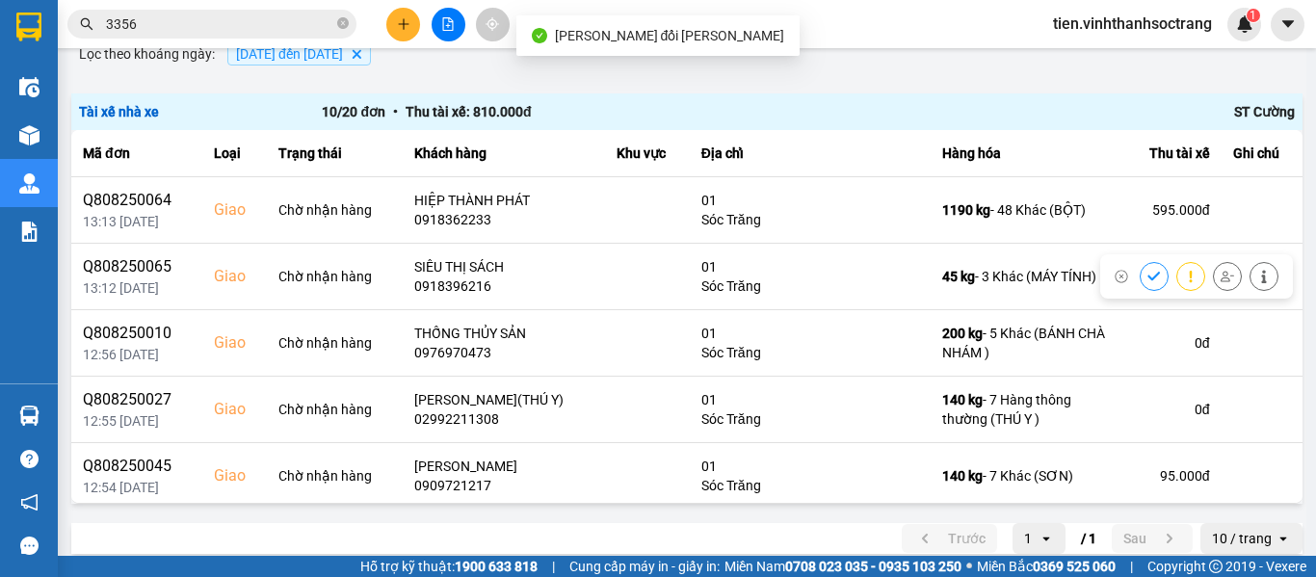
scroll to position [189, 0]
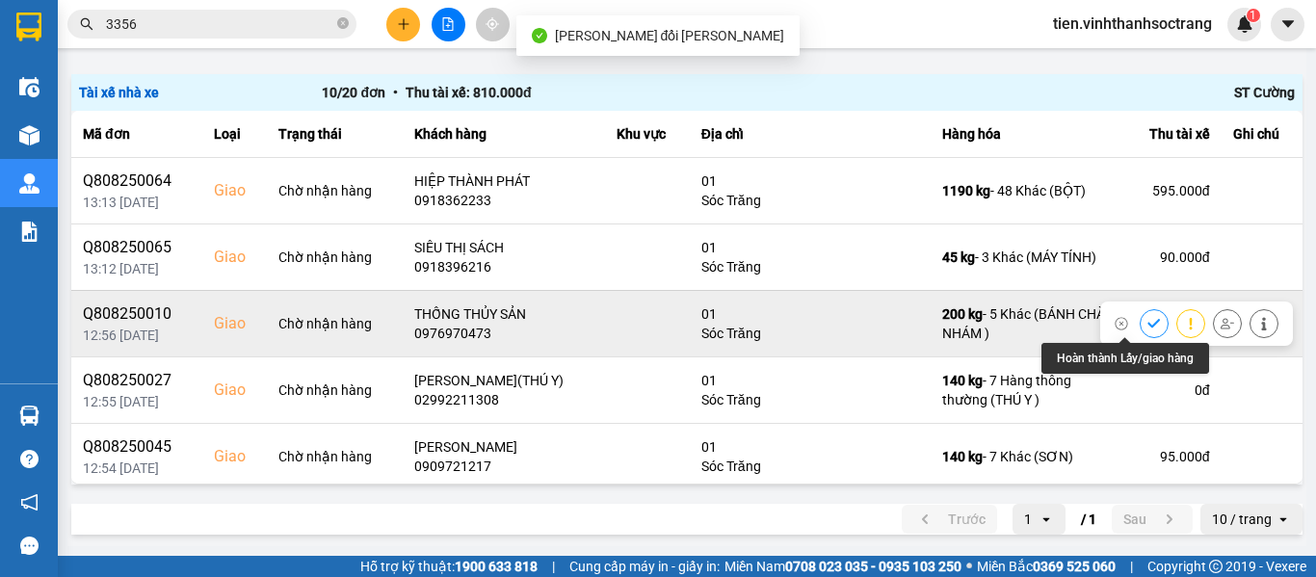
click at [1147, 323] on icon at bounding box center [1153, 323] width 13 height 9
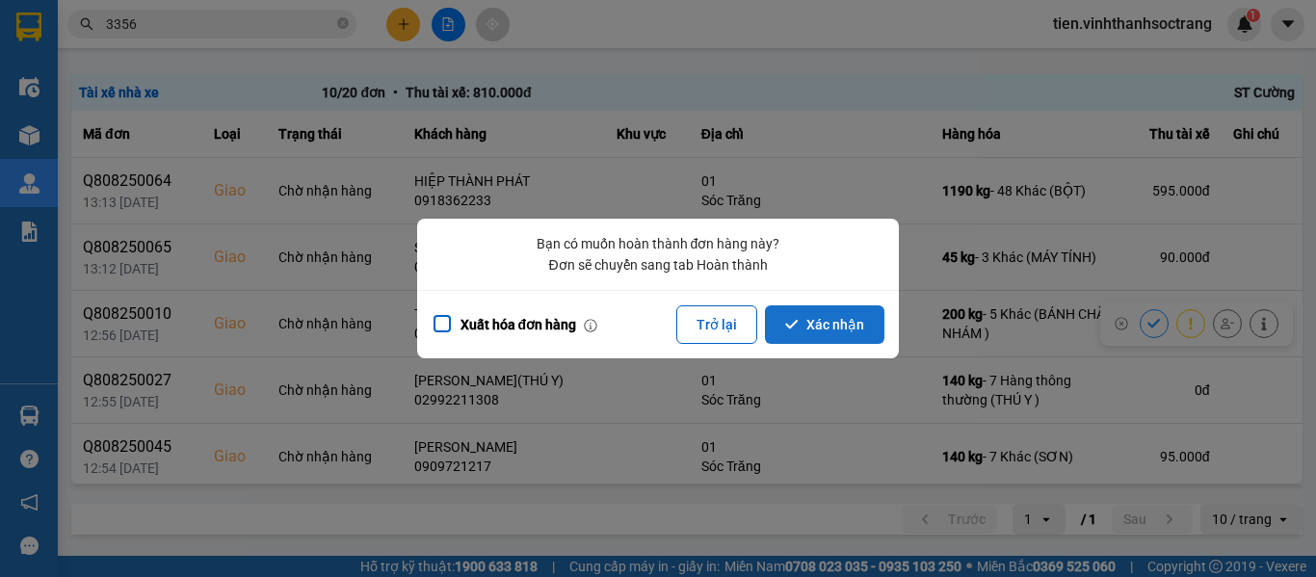
click at [843, 313] on button "Xác nhận" at bounding box center [824, 324] width 119 height 39
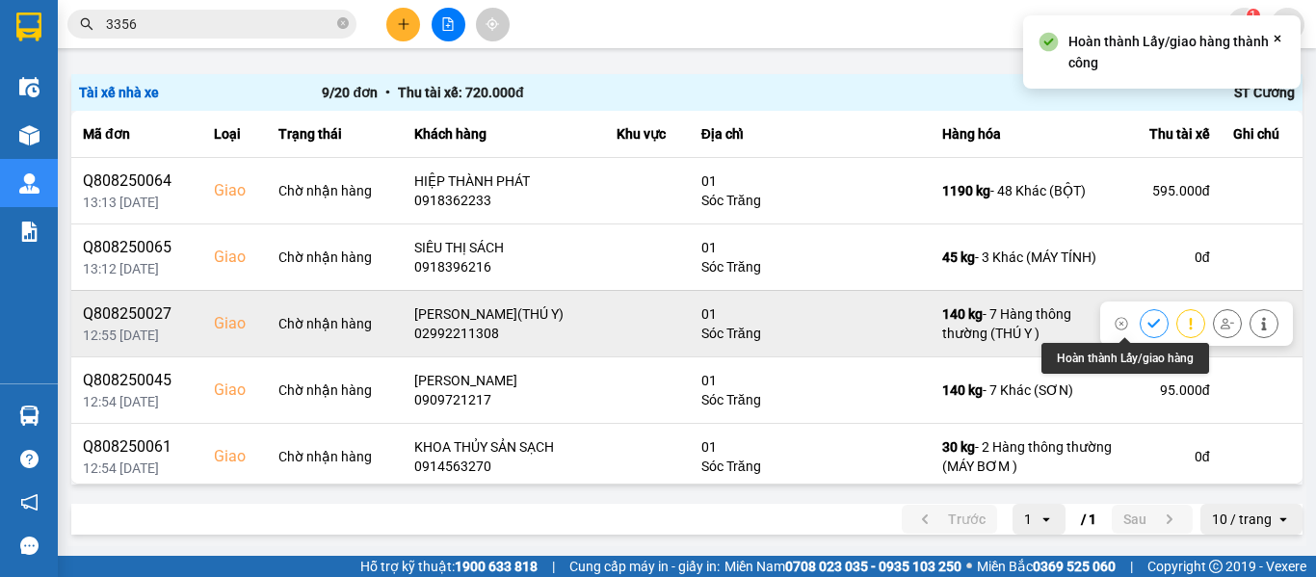
click at [1147, 323] on icon at bounding box center [1153, 323] width 13 height 9
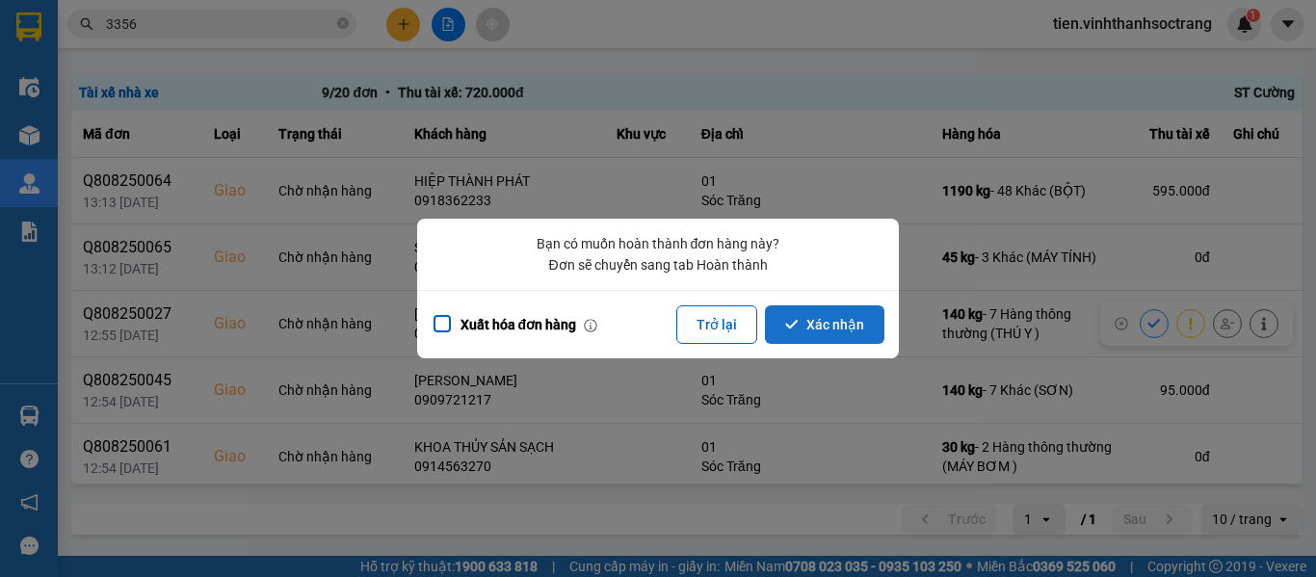
click at [777, 321] on button "Xác nhận" at bounding box center [824, 324] width 119 height 39
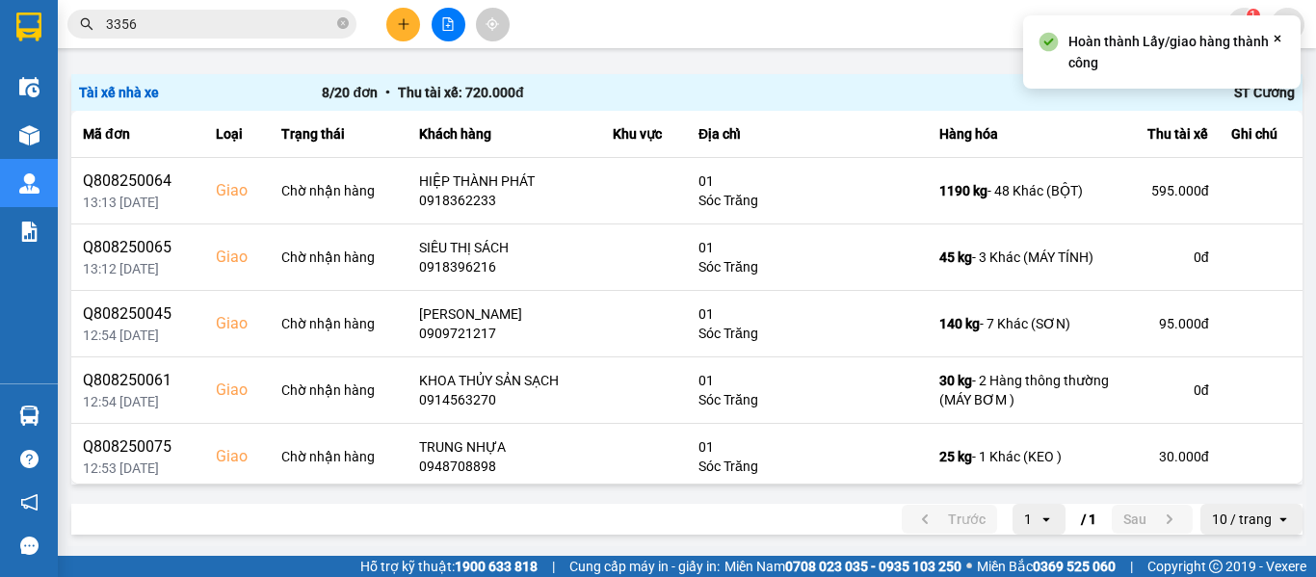
scroll to position [0, 0]
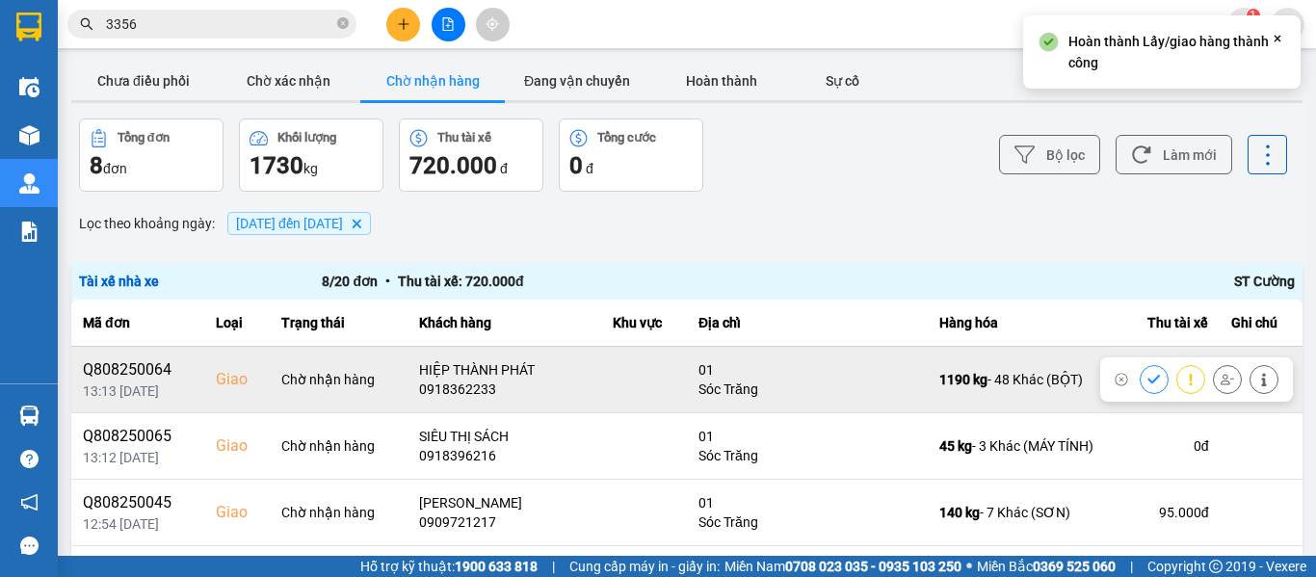
click at [1250, 381] on button at bounding box center [1263, 379] width 27 height 34
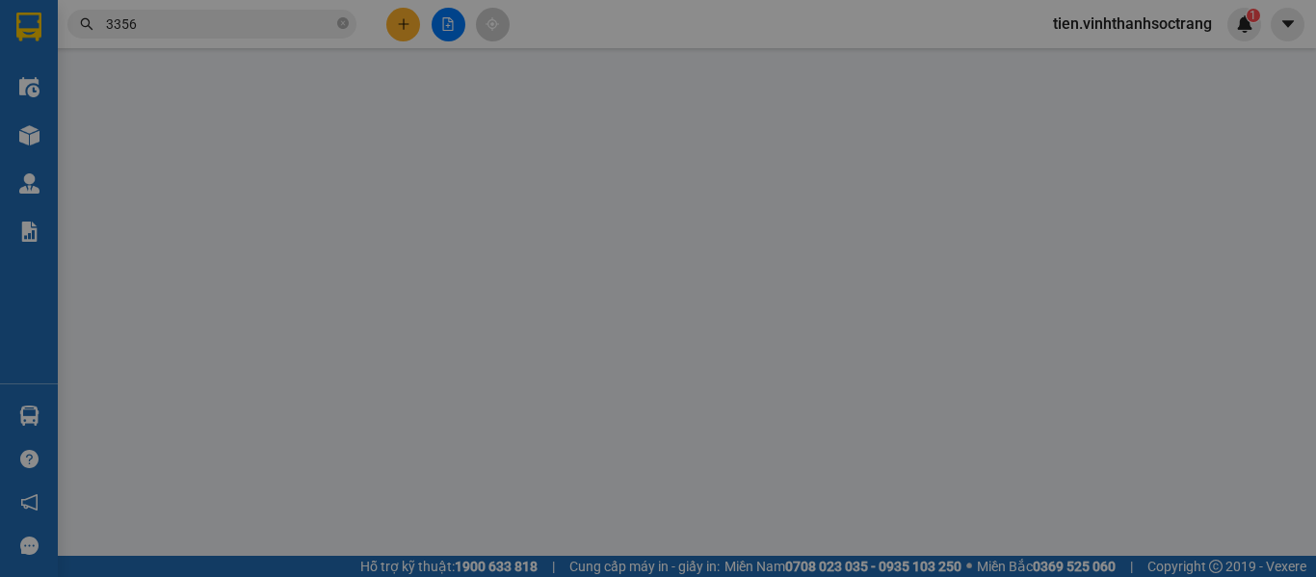
type input "TÍN PHÚ"
type input "0918362233"
type input "HIỆP THÀNH PHÁT"
checkbox input "true"
type input "01"
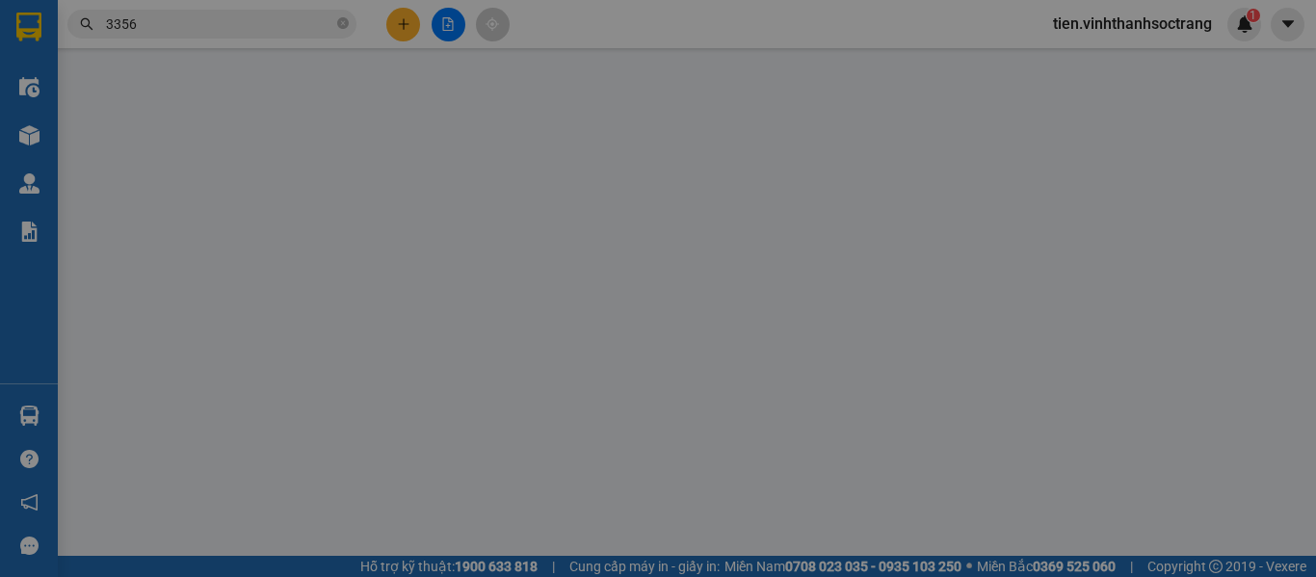
type input "595.000"
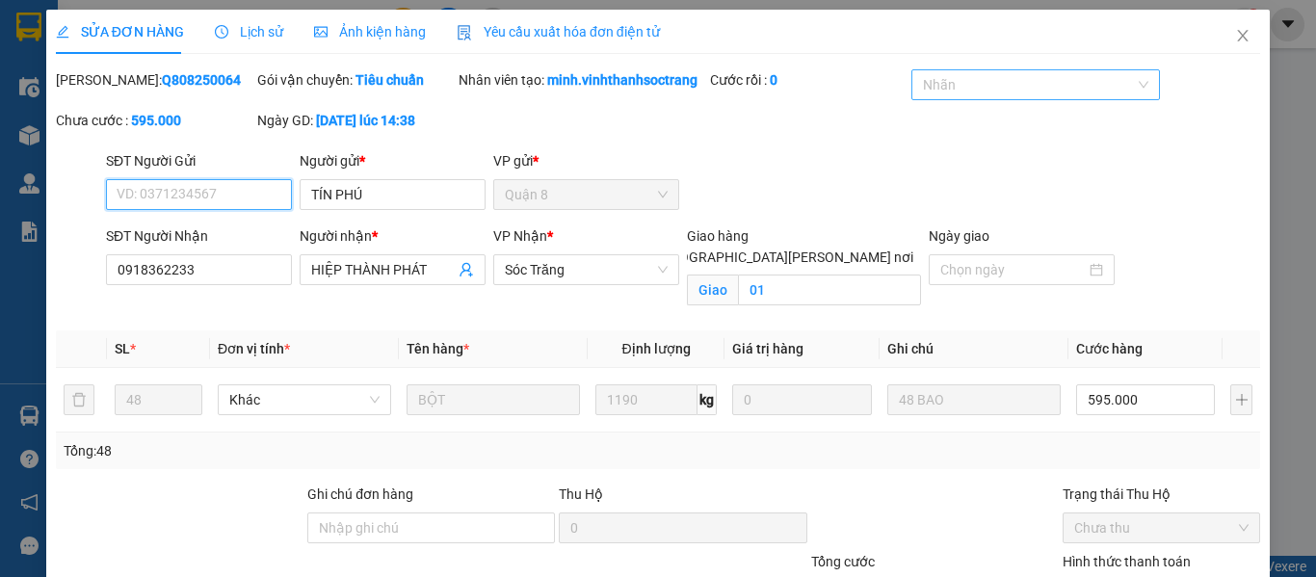
click at [1024, 86] on div at bounding box center [1025, 84] width 219 height 23
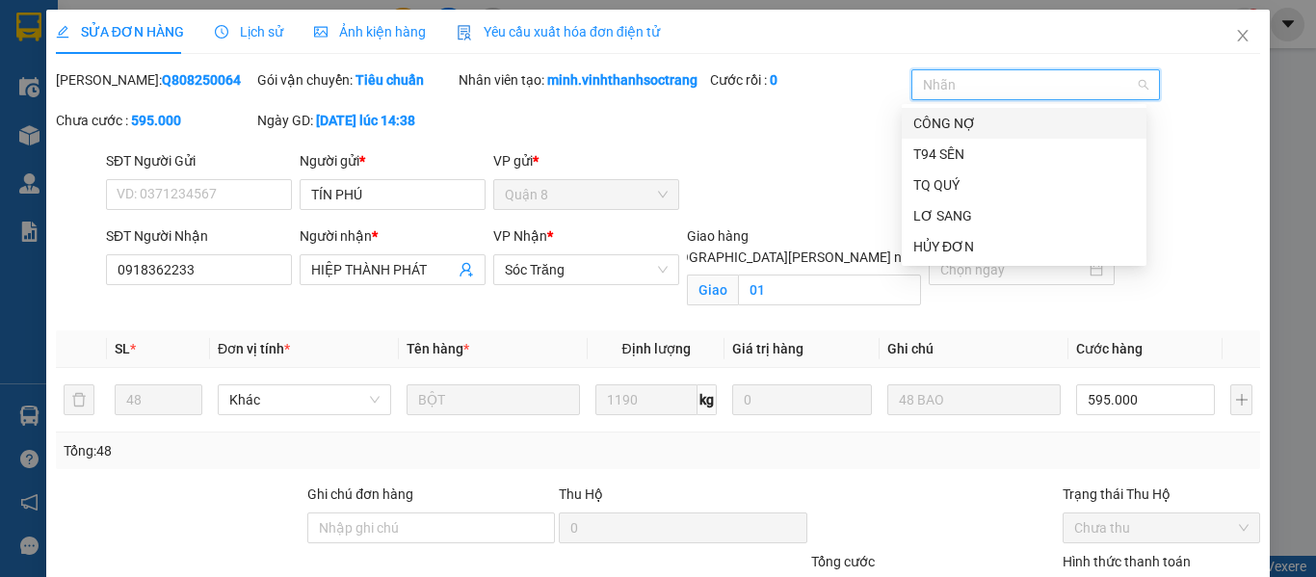
click at [956, 118] on div "CÔNG NỢ" at bounding box center [1024, 123] width 222 height 21
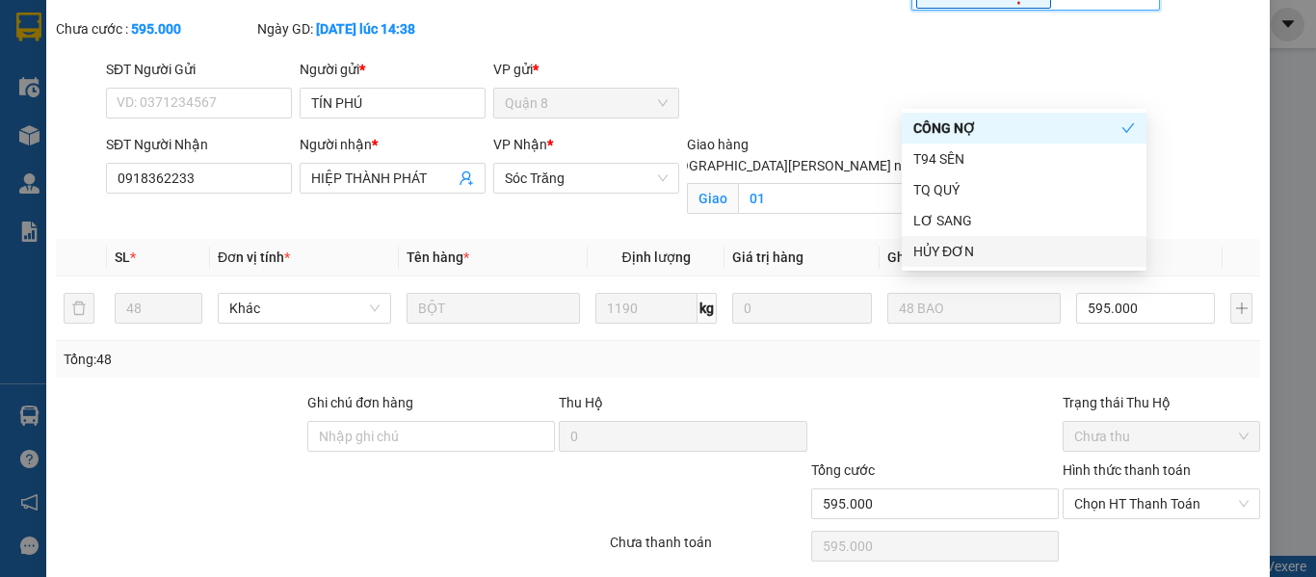
scroll to position [184, 0]
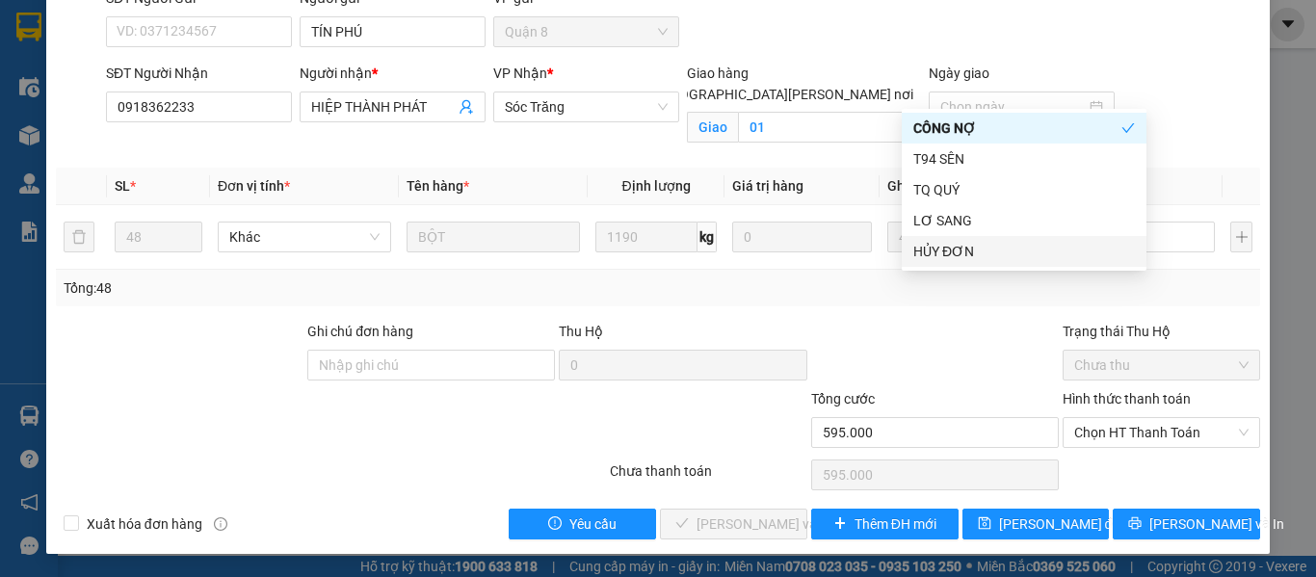
click at [1132, 453] on div "Hình thức thanh toán Chọn HT Thanh Toán" at bounding box center [1160, 421] width 197 height 67
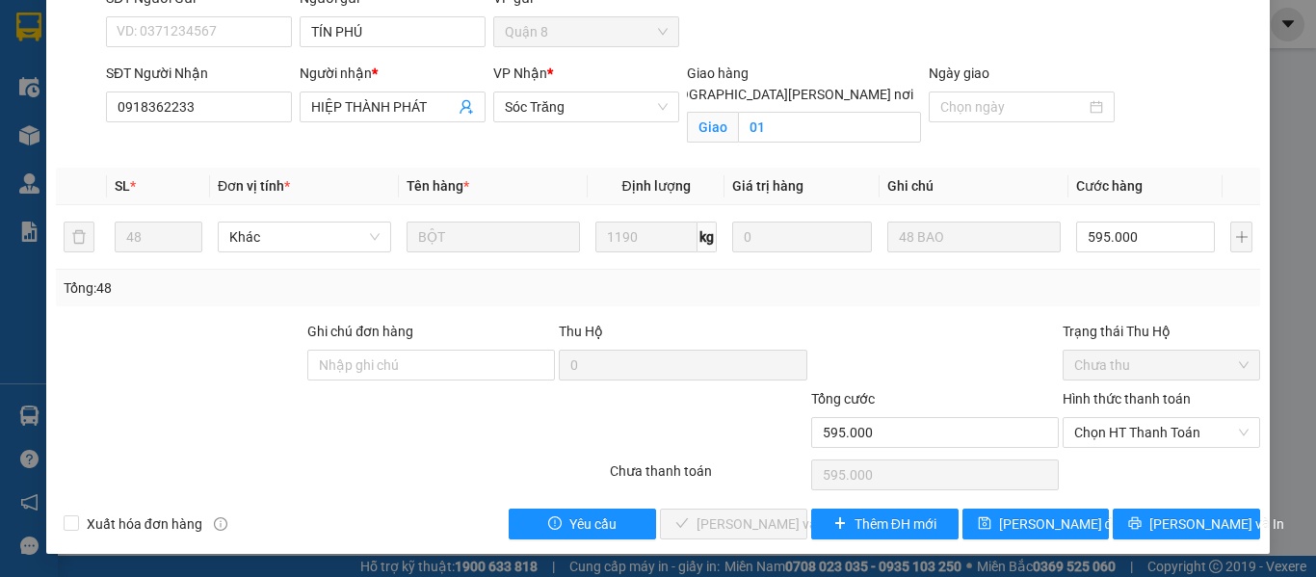
click at [1133, 444] on span "Chọn HT Thanh Toán" at bounding box center [1161, 432] width 174 height 29
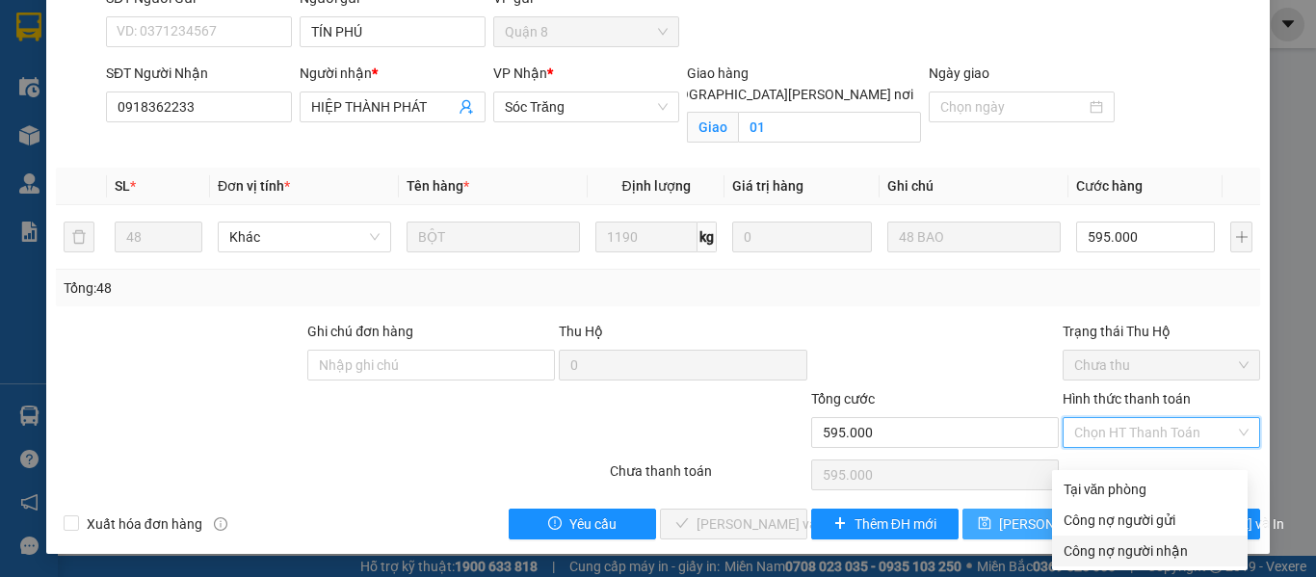
drag, startPoint x: 1106, startPoint y: 535, endPoint x: 1087, endPoint y: 530, distance: 19.2
click at [1106, 540] on div "Công nợ người nhận" at bounding box center [1149, 550] width 172 height 21
type input "0"
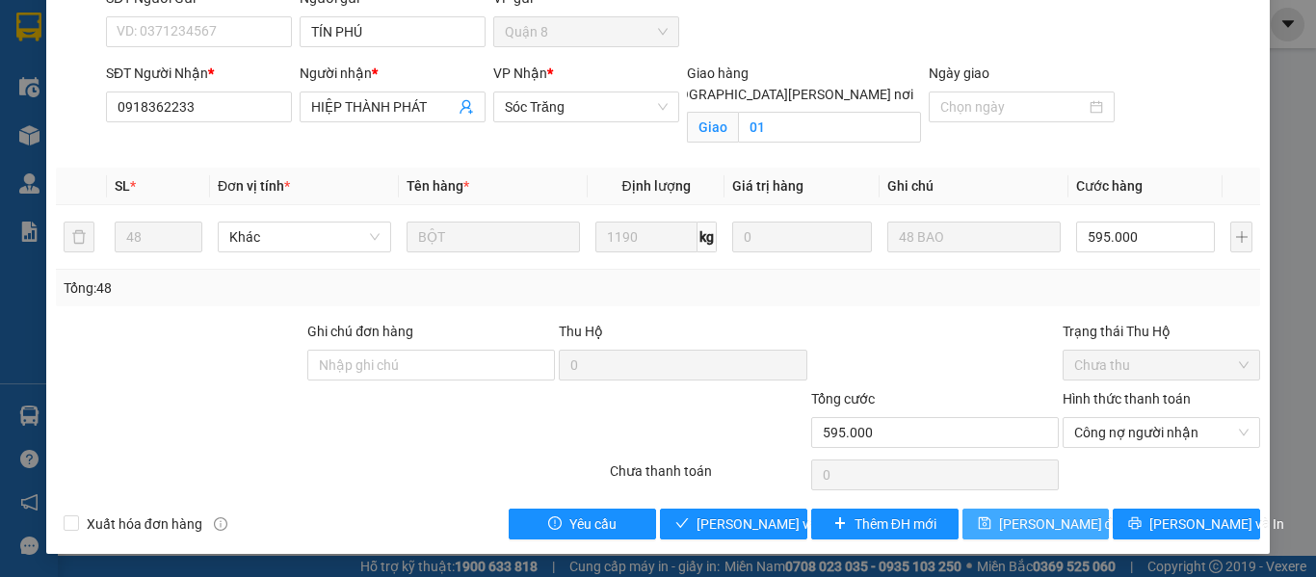
click at [1030, 533] on span "[PERSON_NAME] đổi" at bounding box center [1061, 523] width 124 height 21
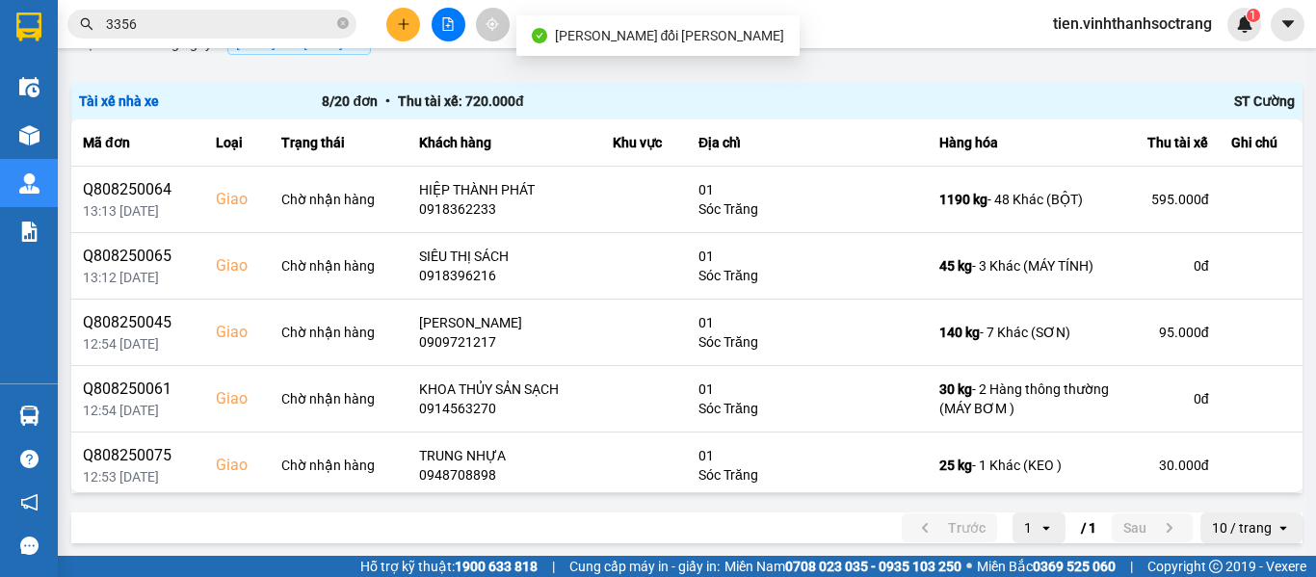
scroll to position [189, 0]
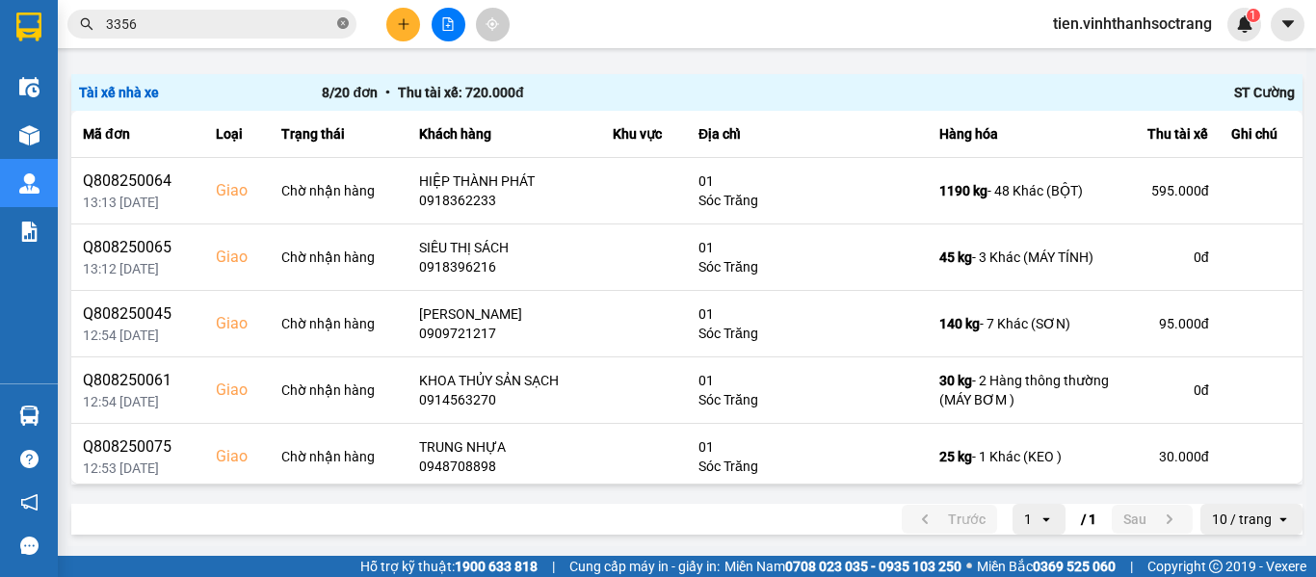
click at [341, 20] on icon "close-circle" at bounding box center [343, 23] width 12 height 12
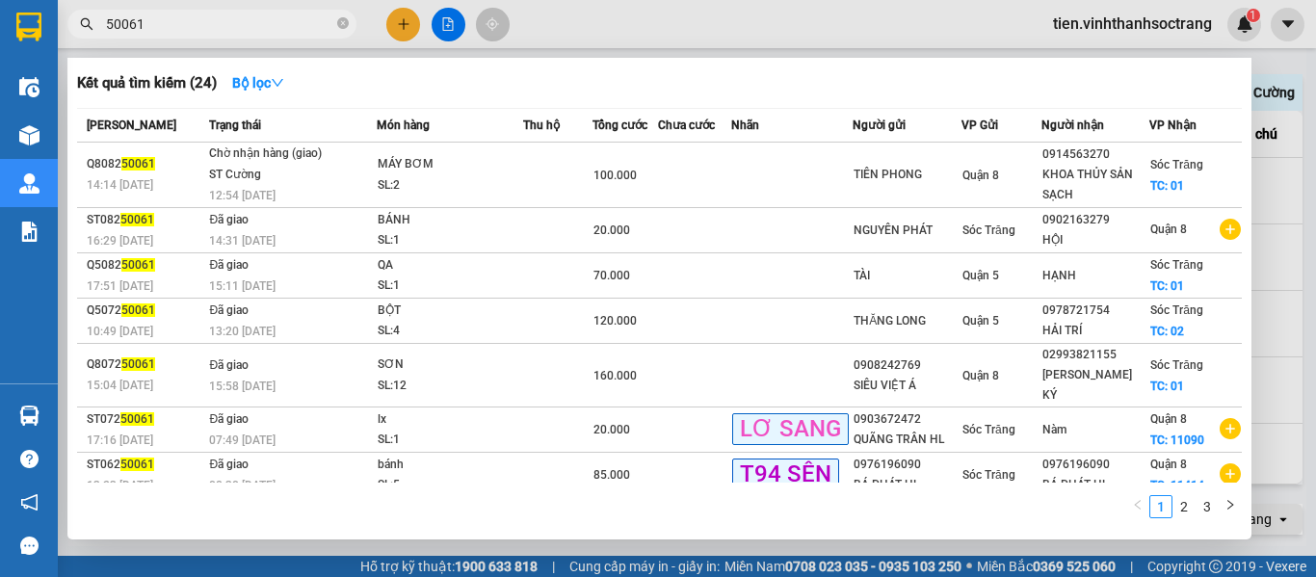
type input "50061"
click at [1315, 217] on div at bounding box center [658, 288] width 1316 height 577
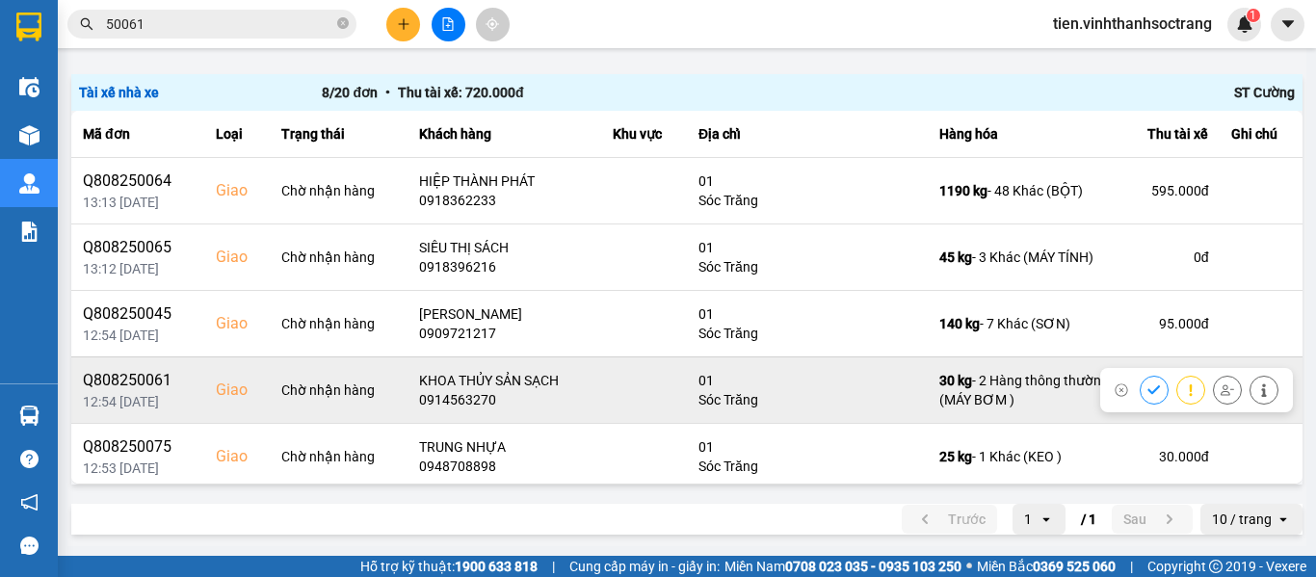
click at [1140, 392] on button at bounding box center [1153, 390] width 27 height 34
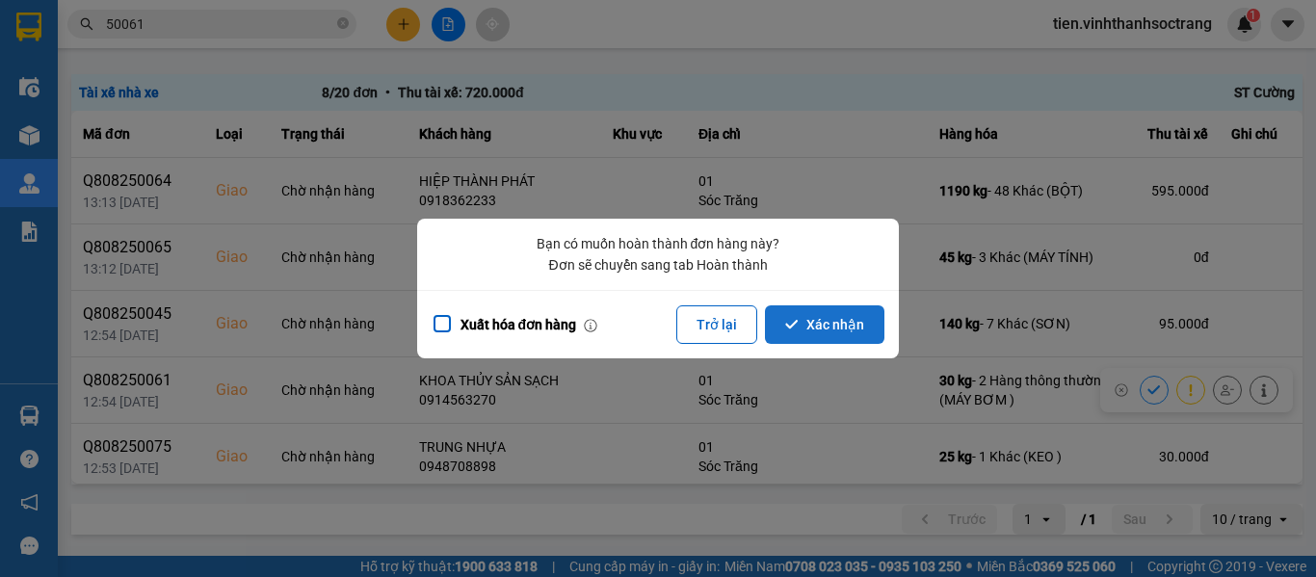
click at [793, 325] on icon "dialog" at bounding box center [791, 324] width 13 height 13
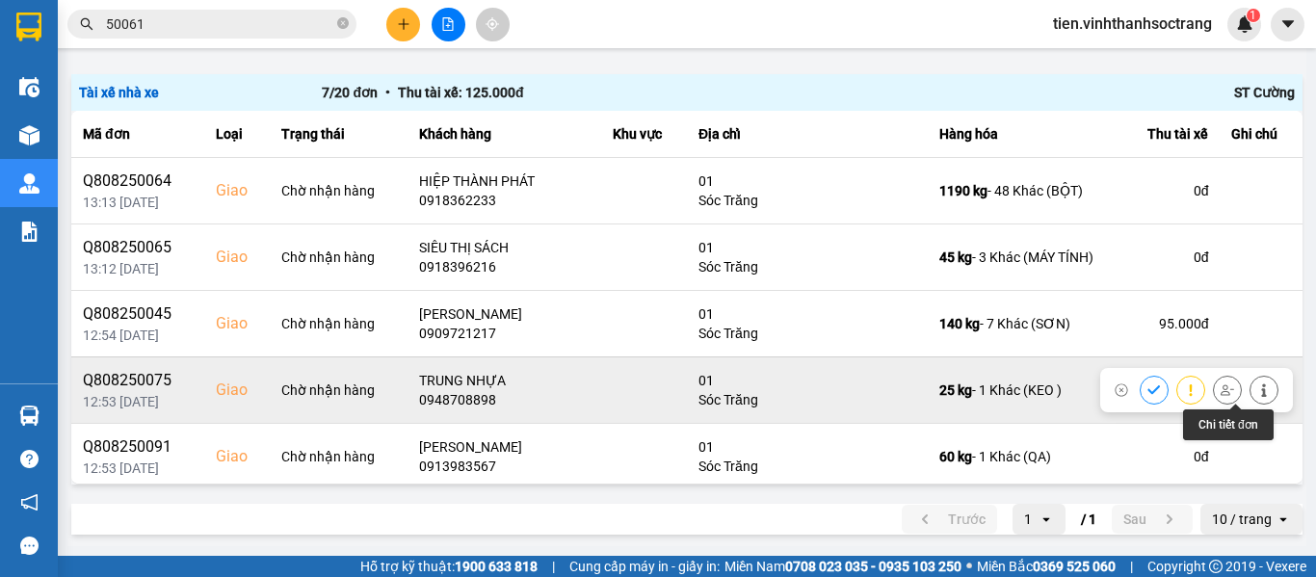
click at [1257, 384] on icon at bounding box center [1263, 389] width 13 height 13
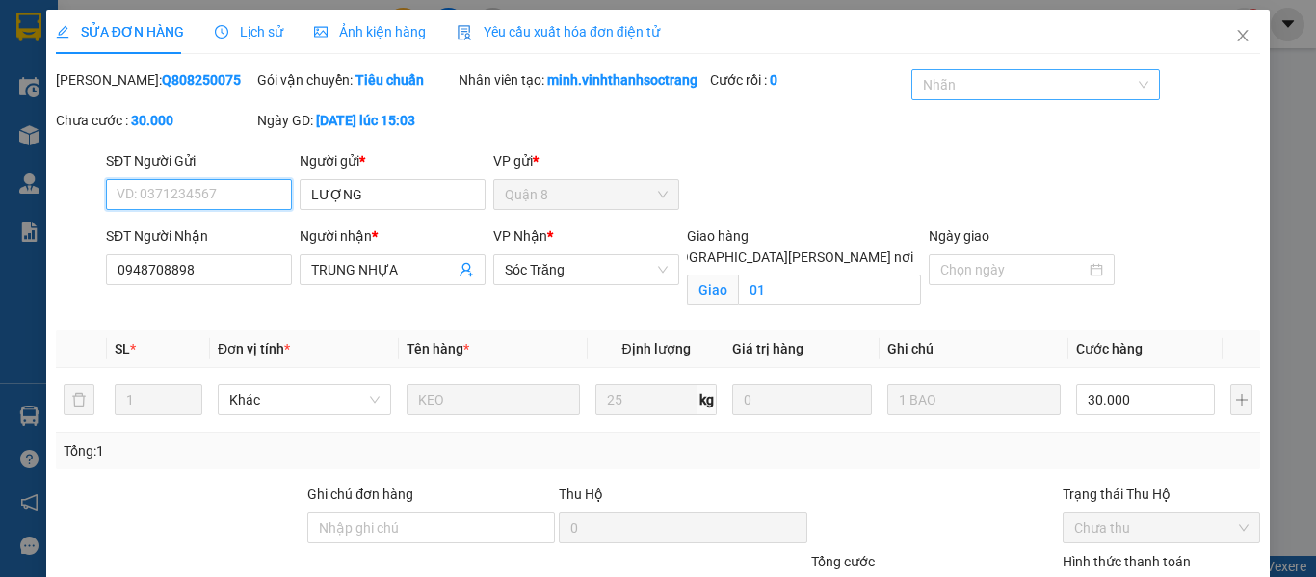
click at [994, 85] on div at bounding box center [1025, 84] width 219 height 23
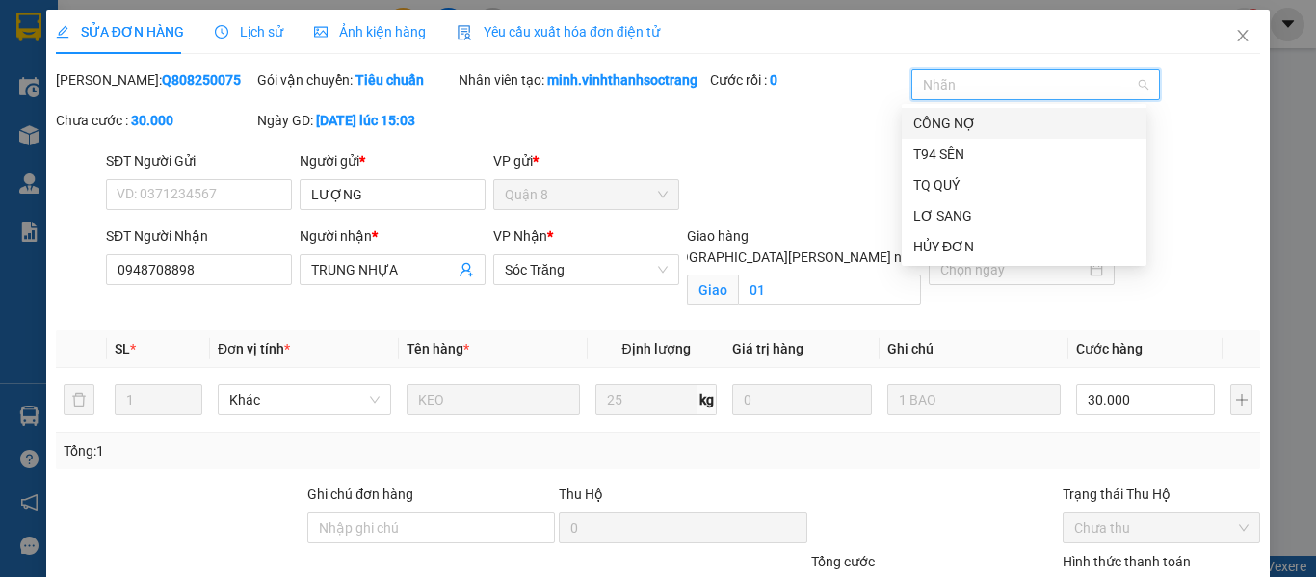
click at [970, 127] on div "CÔNG NỢ" at bounding box center [1024, 123] width 222 height 21
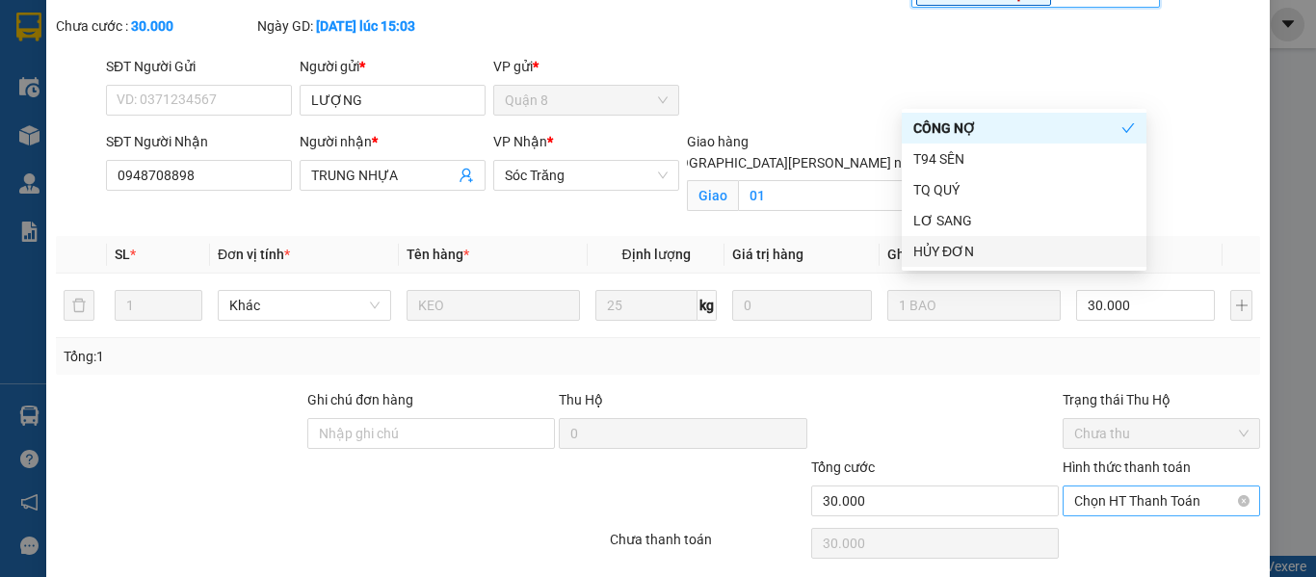
scroll to position [184, 0]
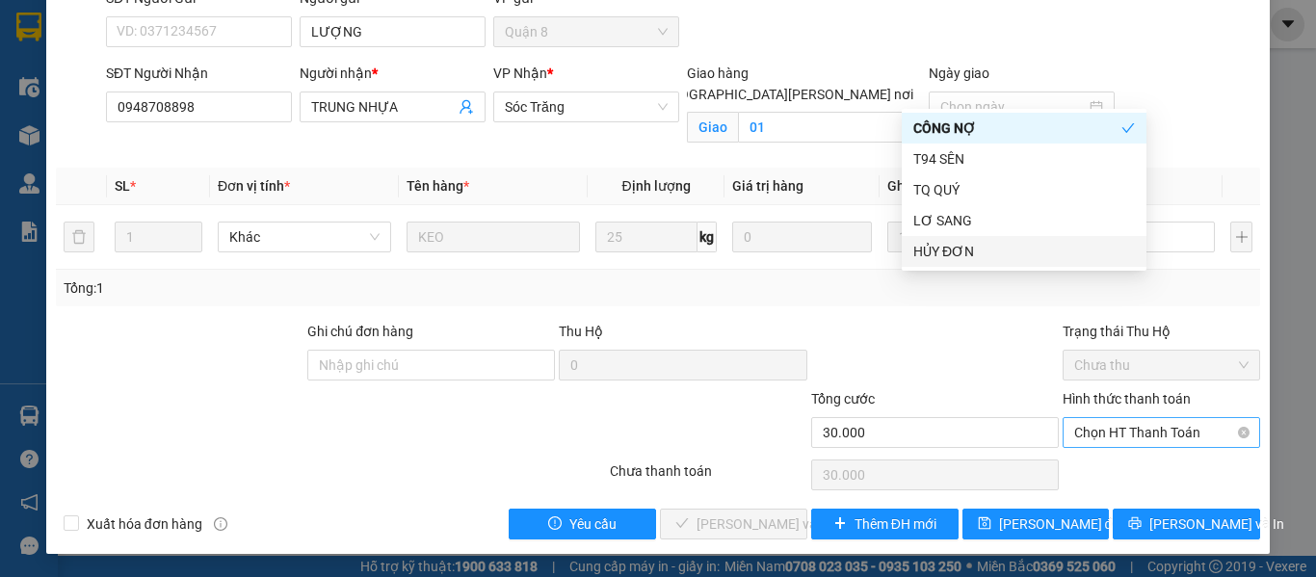
drag, startPoint x: 1122, startPoint y: 419, endPoint x: 1112, endPoint y: 451, distance: 33.2
click at [1122, 421] on span "Chọn HT Thanh Toán" at bounding box center [1161, 432] width 174 height 29
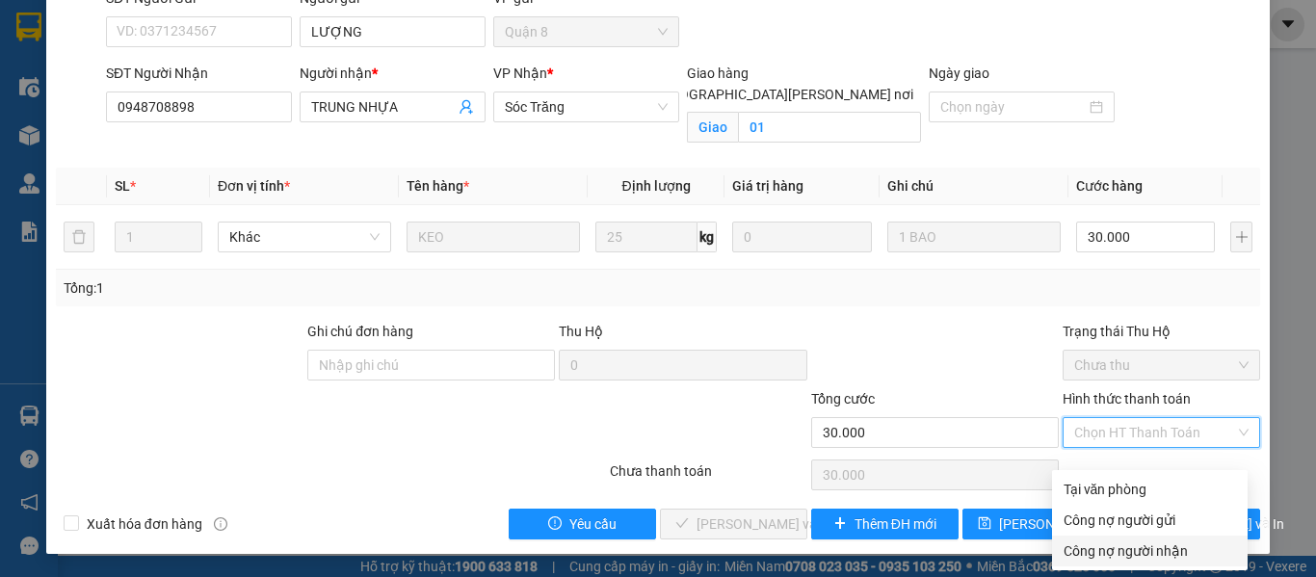
click at [1126, 540] on div "Công nợ người nhận" at bounding box center [1149, 550] width 172 height 21
type input "0"
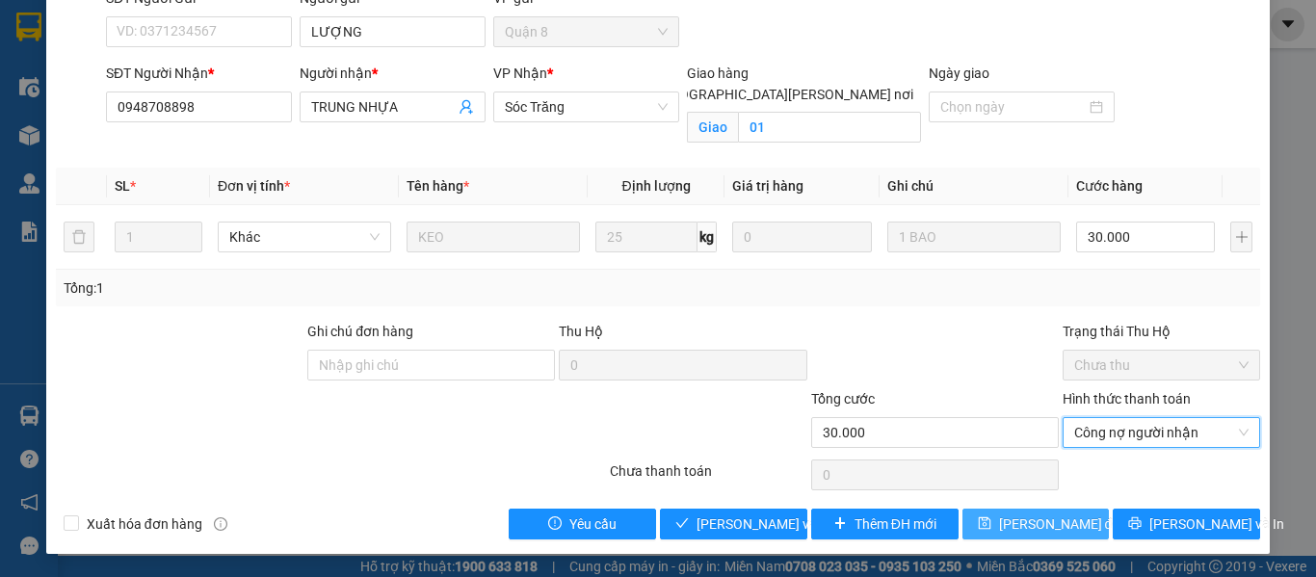
click at [987, 511] on button "[PERSON_NAME] đổi" at bounding box center [1035, 523] width 147 height 31
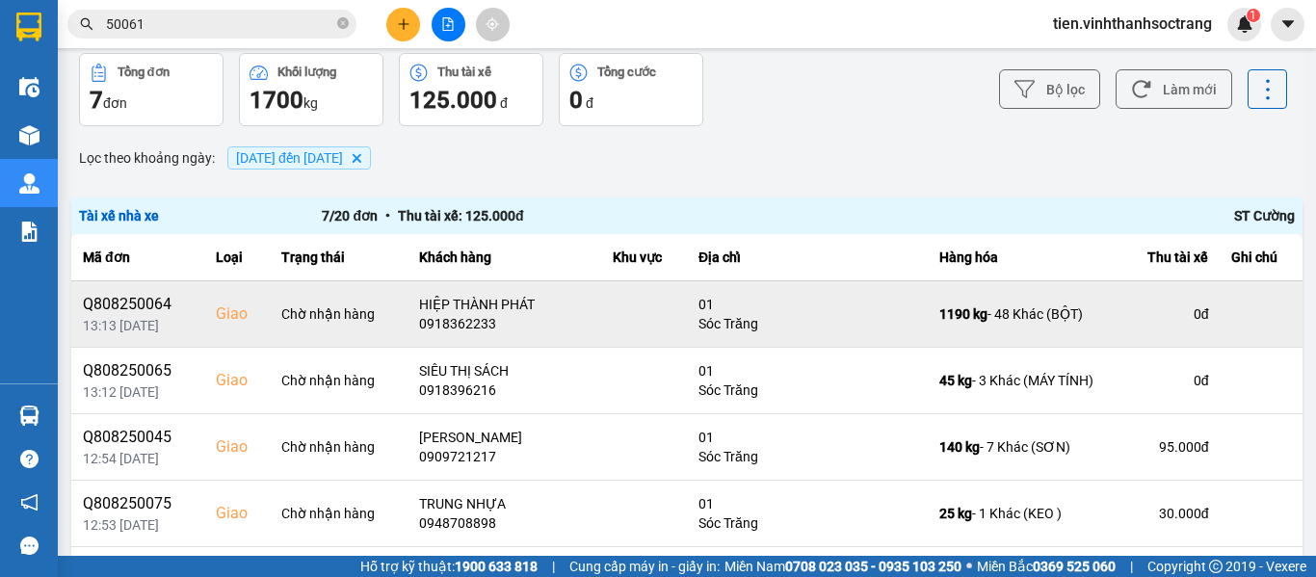
scroll to position [189, 0]
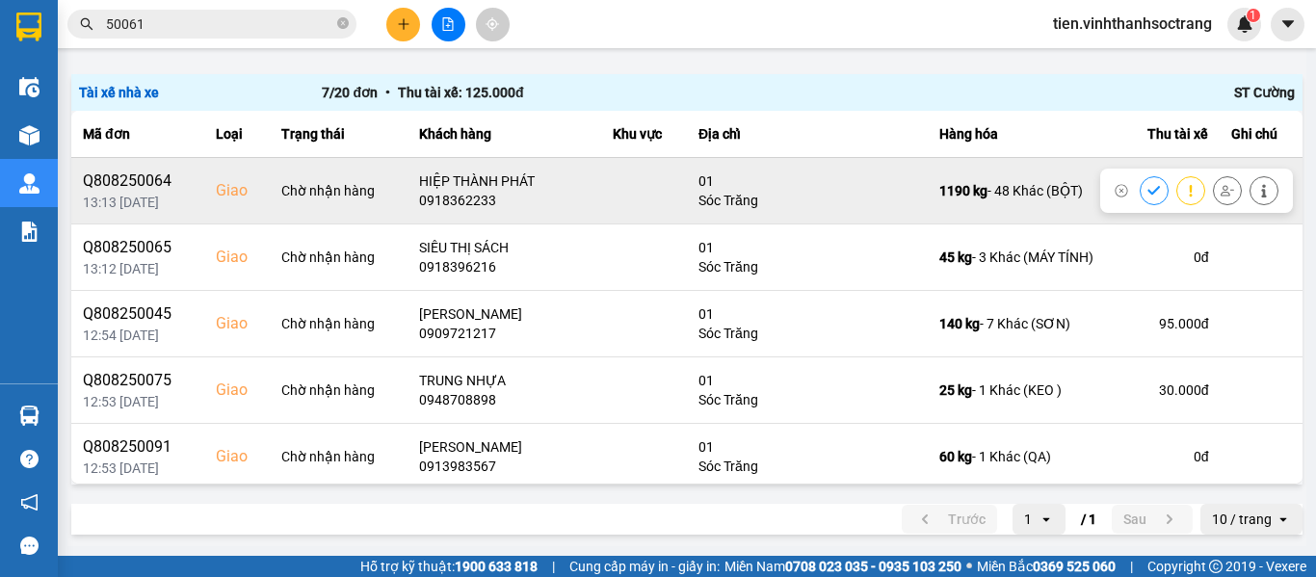
click at [1140, 194] on button at bounding box center [1153, 190] width 27 height 34
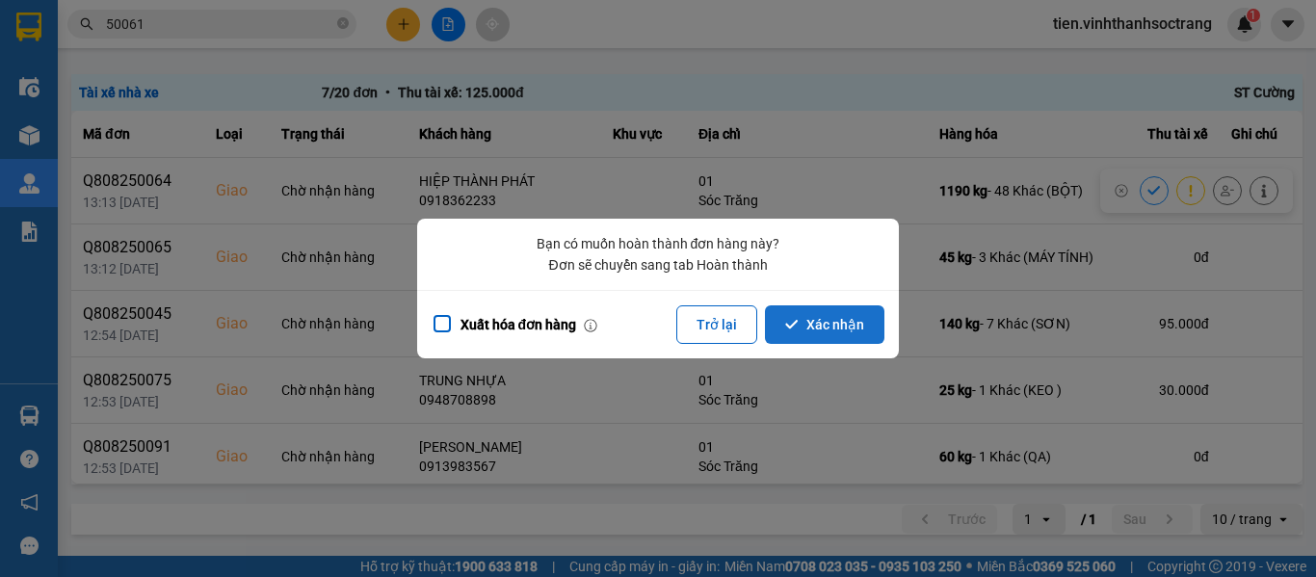
click at [789, 330] on icon "dialog" at bounding box center [791, 324] width 13 height 13
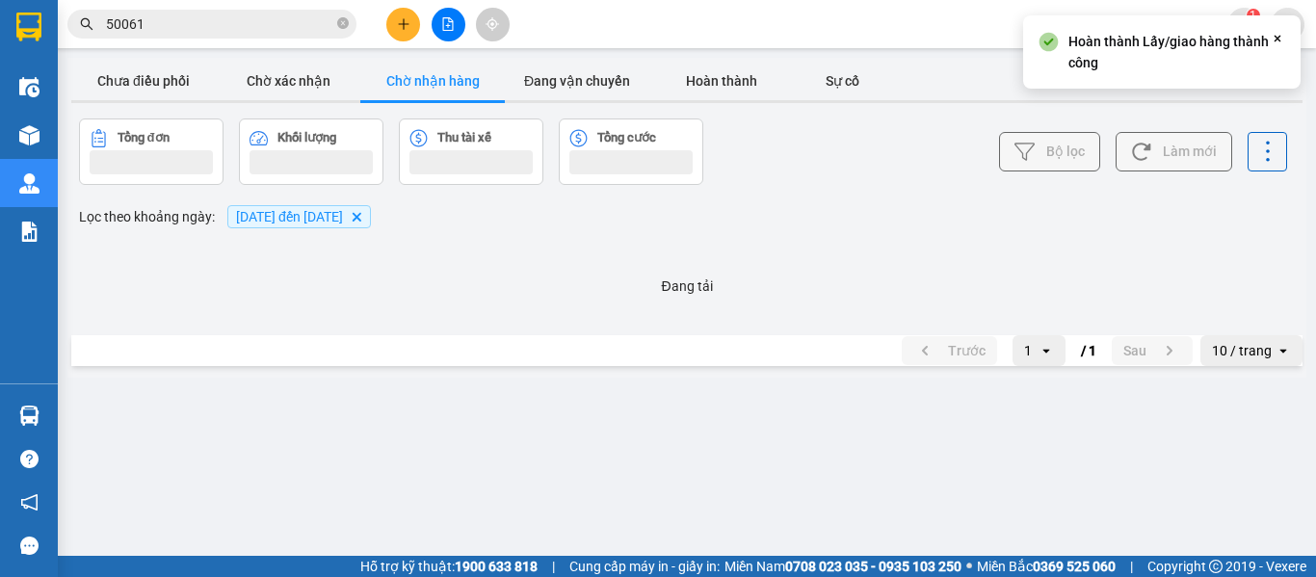
scroll to position [0, 0]
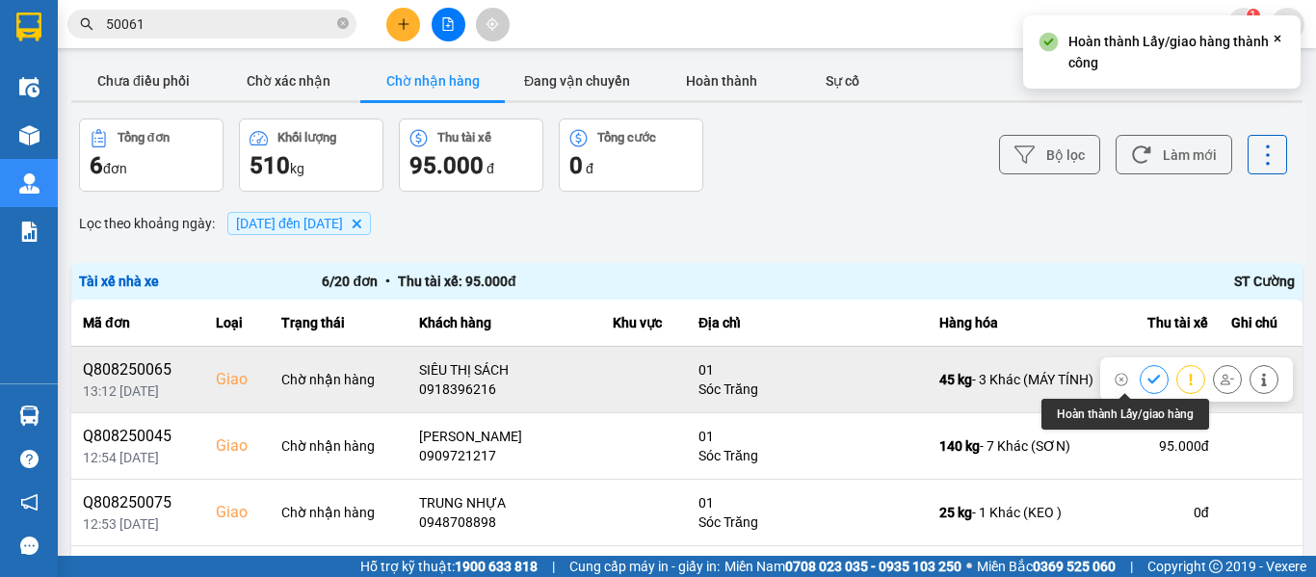
click at [1147, 375] on icon at bounding box center [1153, 379] width 13 height 9
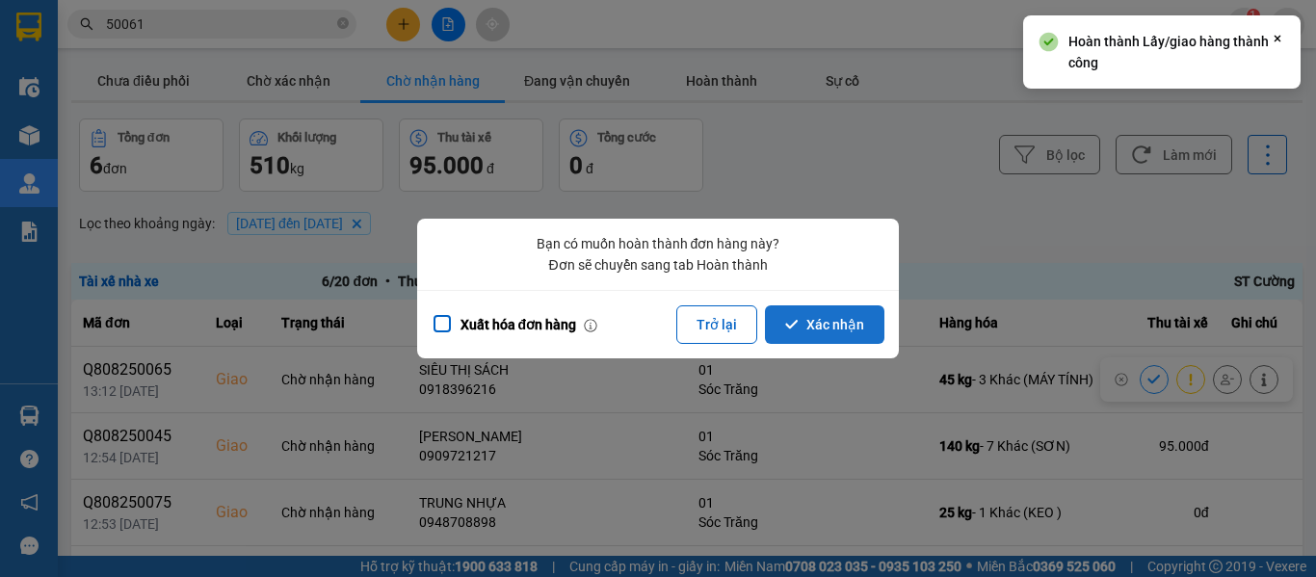
click at [819, 328] on button "Xác nhận" at bounding box center [824, 324] width 119 height 39
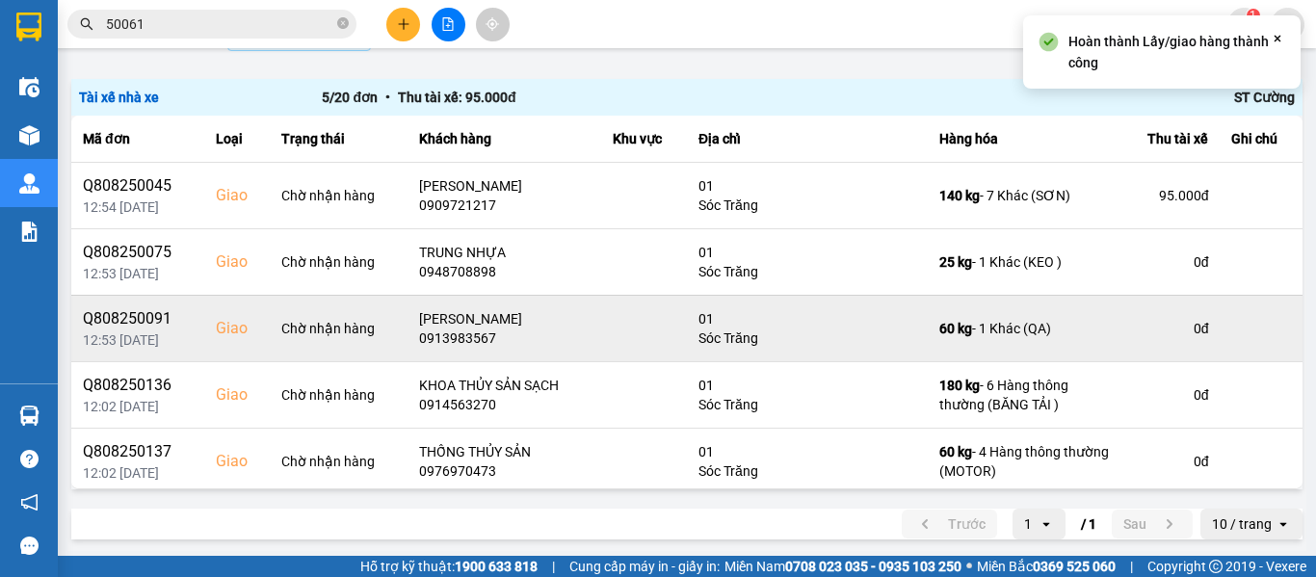
scroll to position [189, 0]
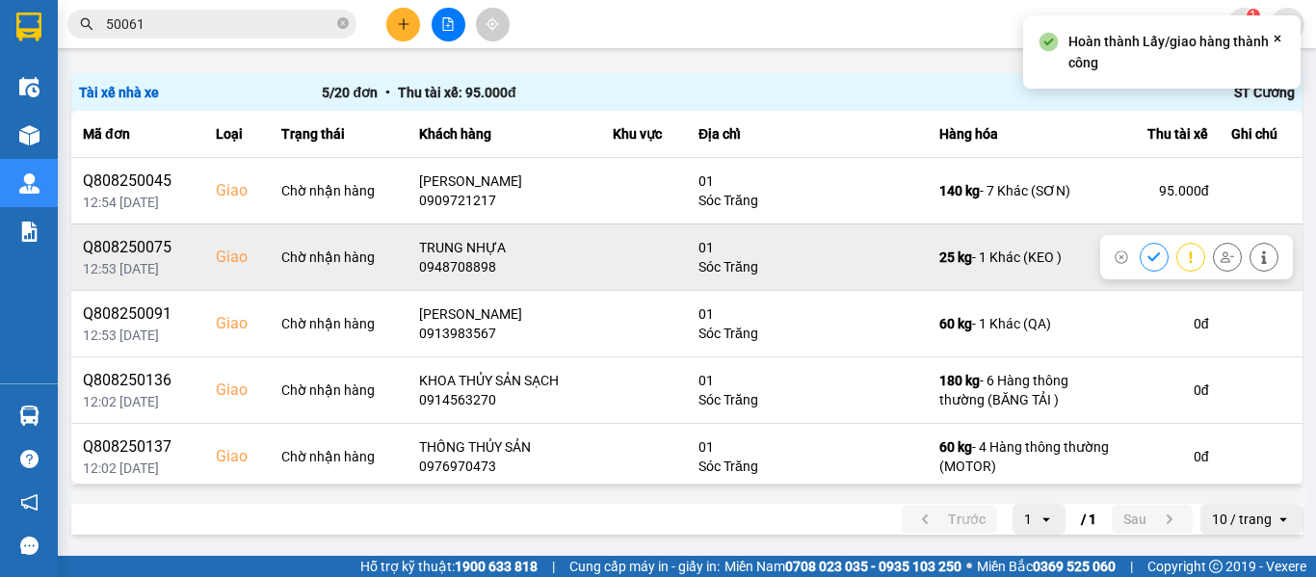
click at [1147, 252] on icon at bounding box center [1153, 256] width 13 height 13
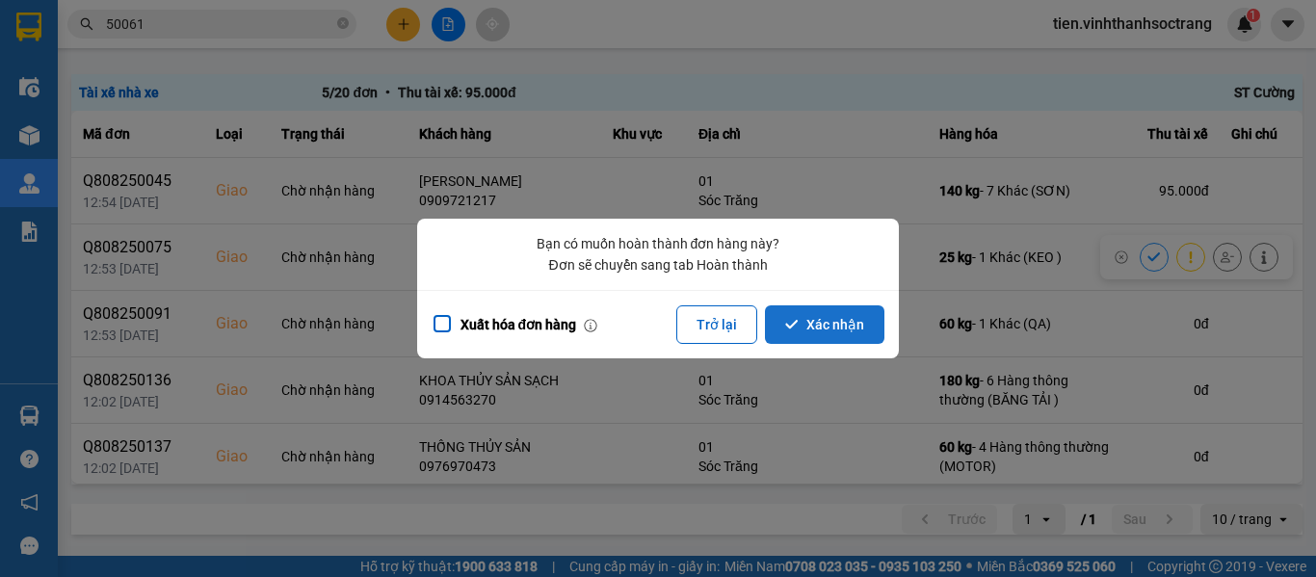
click at [831, 315] on button "Xác nhận" at bounding box center [824, 324] width 119 height 39
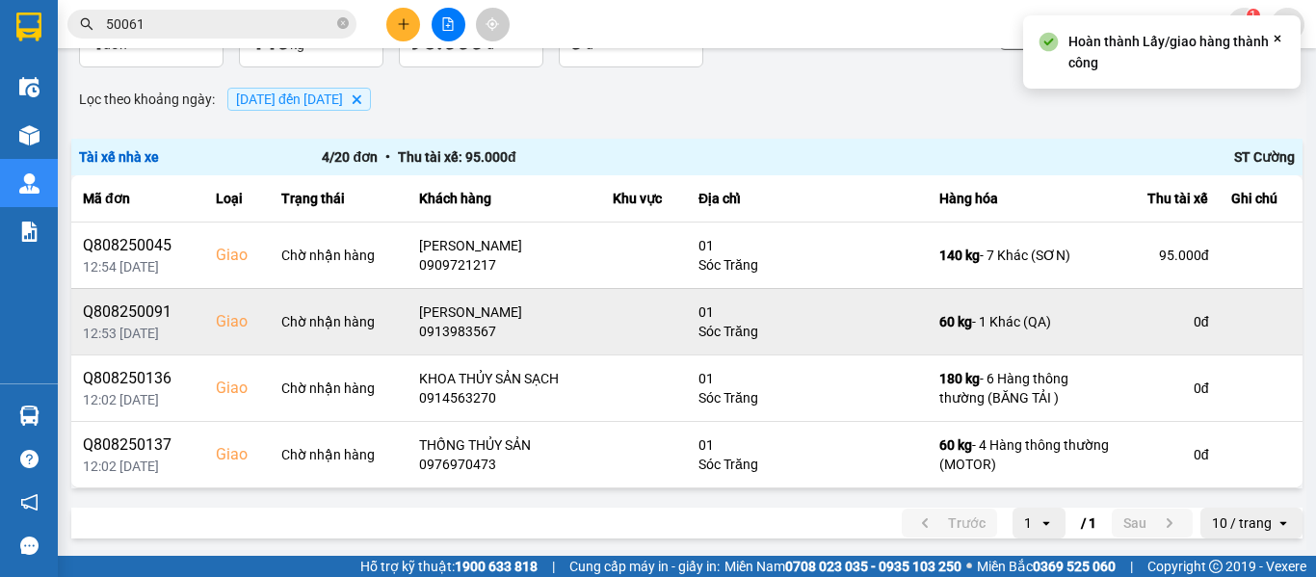
scroll to position [128, 0]
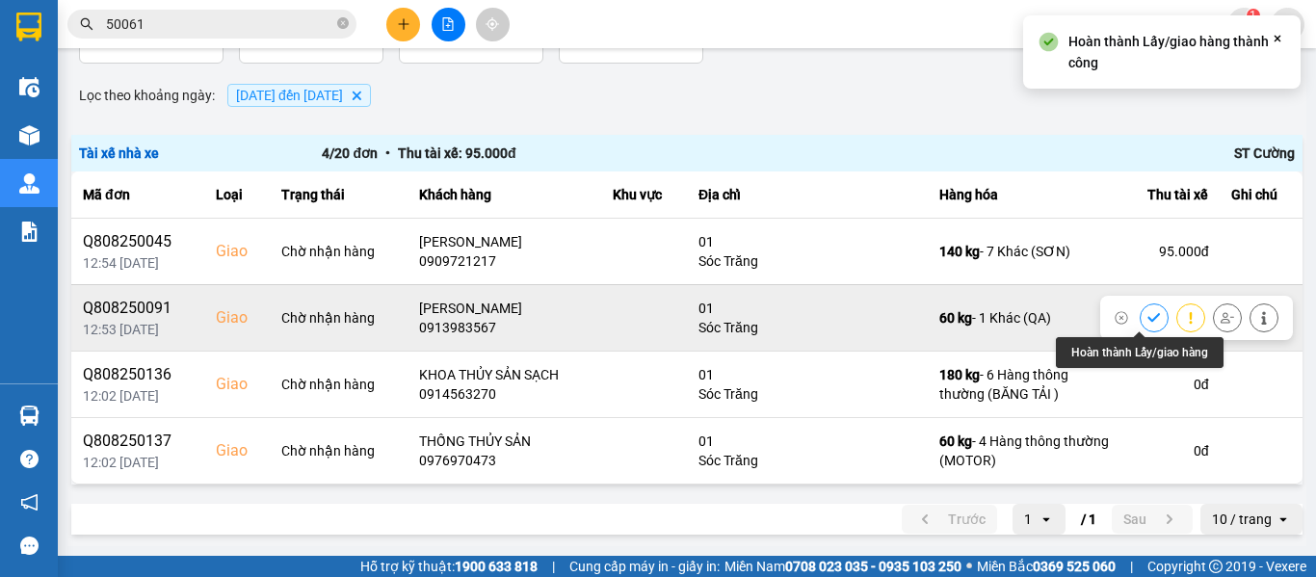
click at [1147, 316] on icon at bounding box center [1153, 317] width 13 height 13
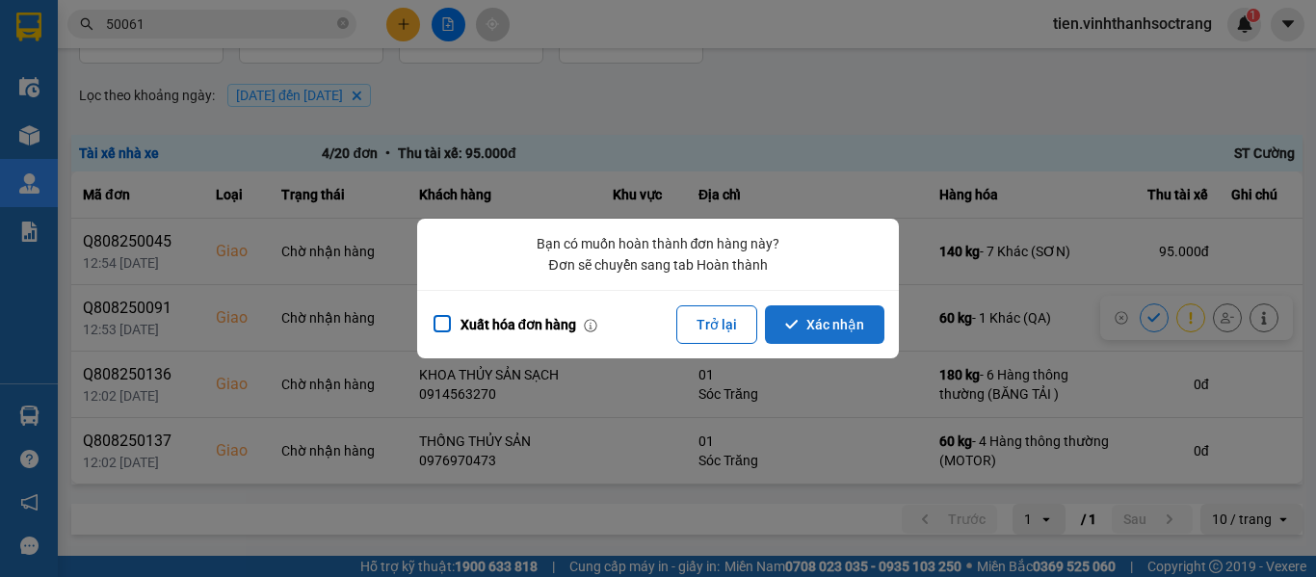
click at [785, 325] on button "Xác nhận" at bounding box center [824, 324] width 119 height 39
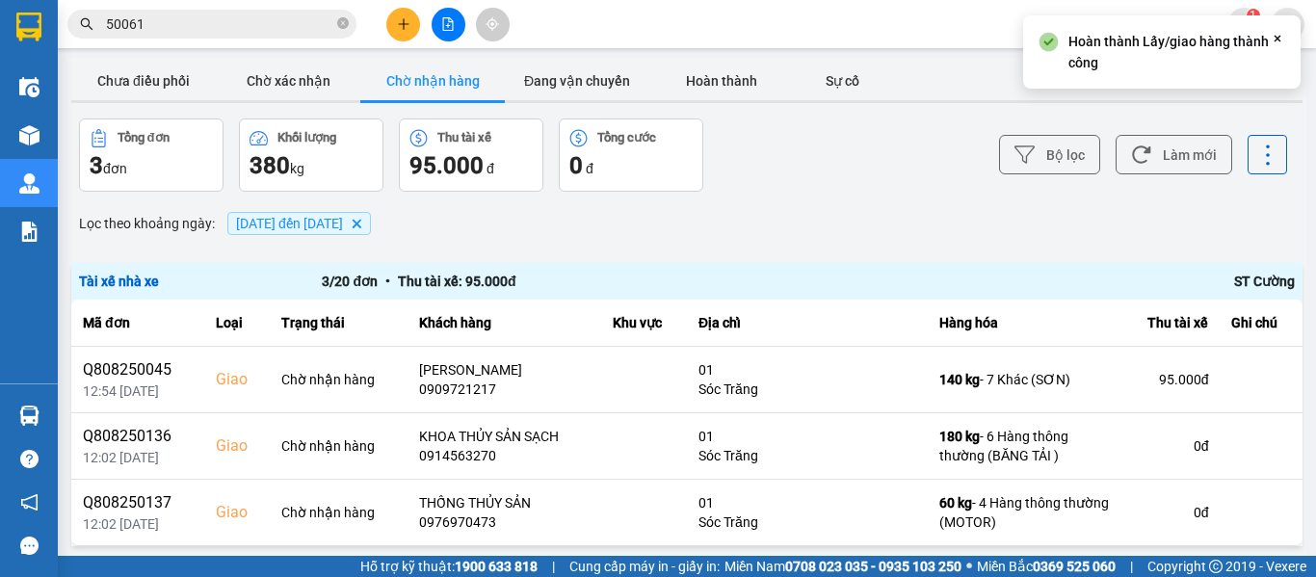
scroll to position [62, 0]
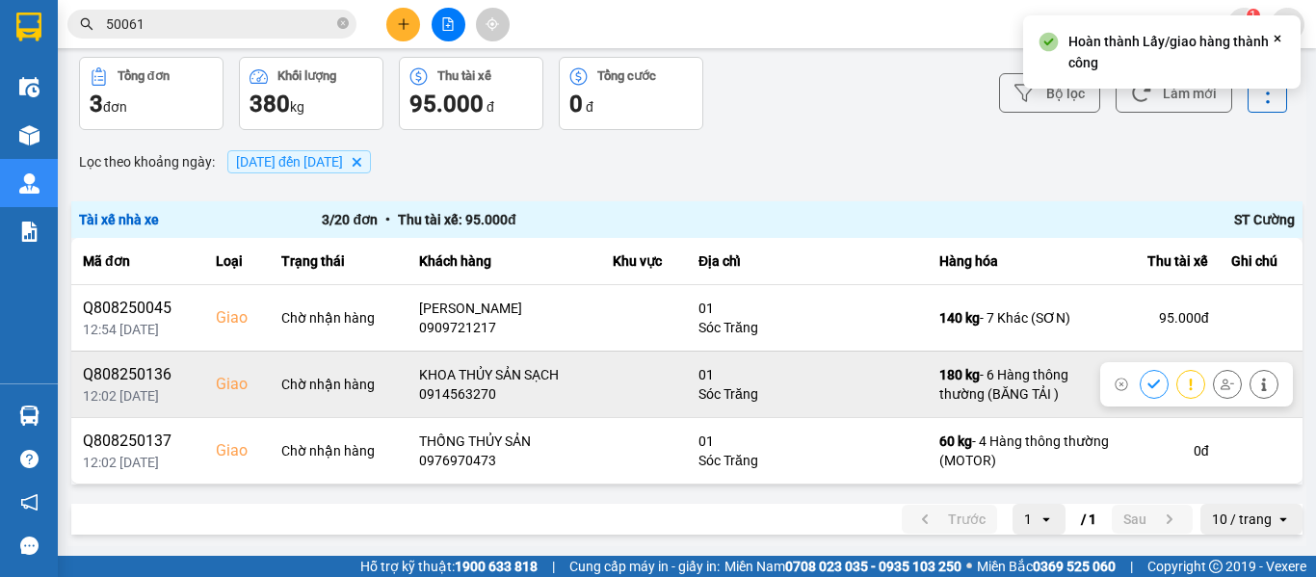
click at [1147, 387] on icon at bounding box center [1153, 384] width 13 height 13
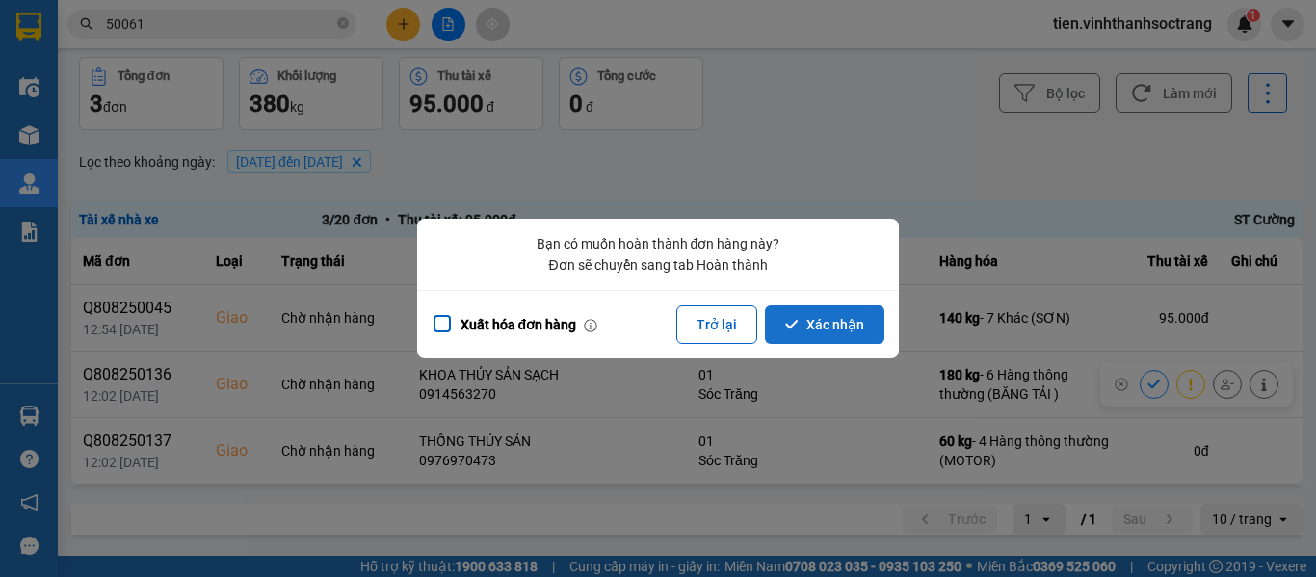
click at [831, 323] on button "Xác nhận" at bounding box center [824, 324] width 119 height 39
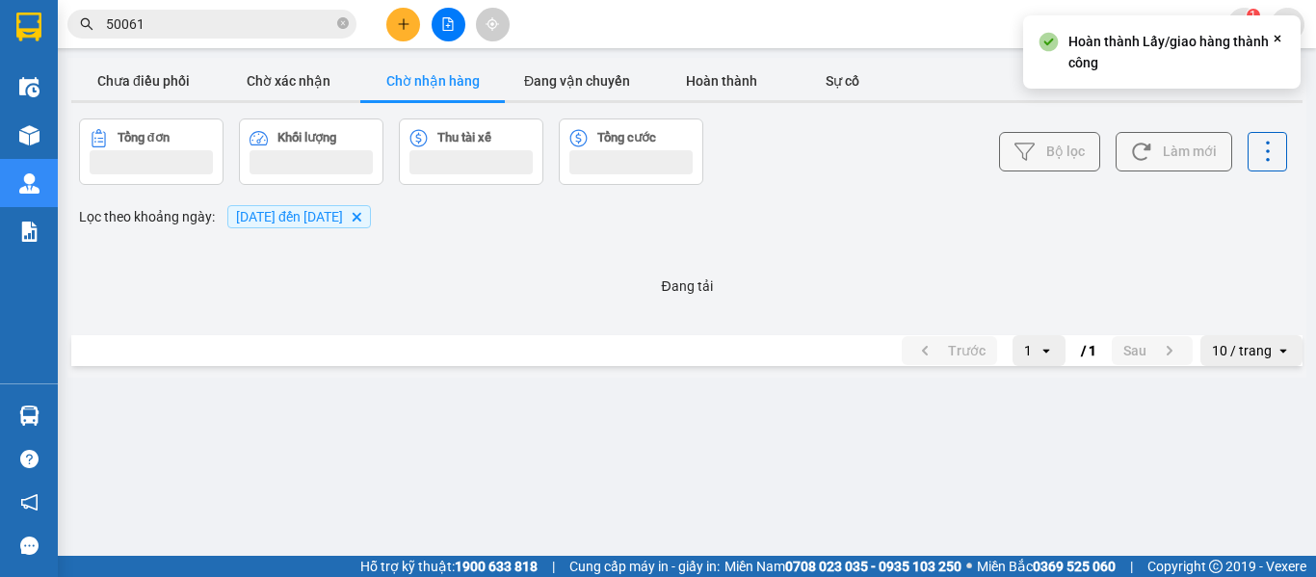
scroll to position [0, 0]
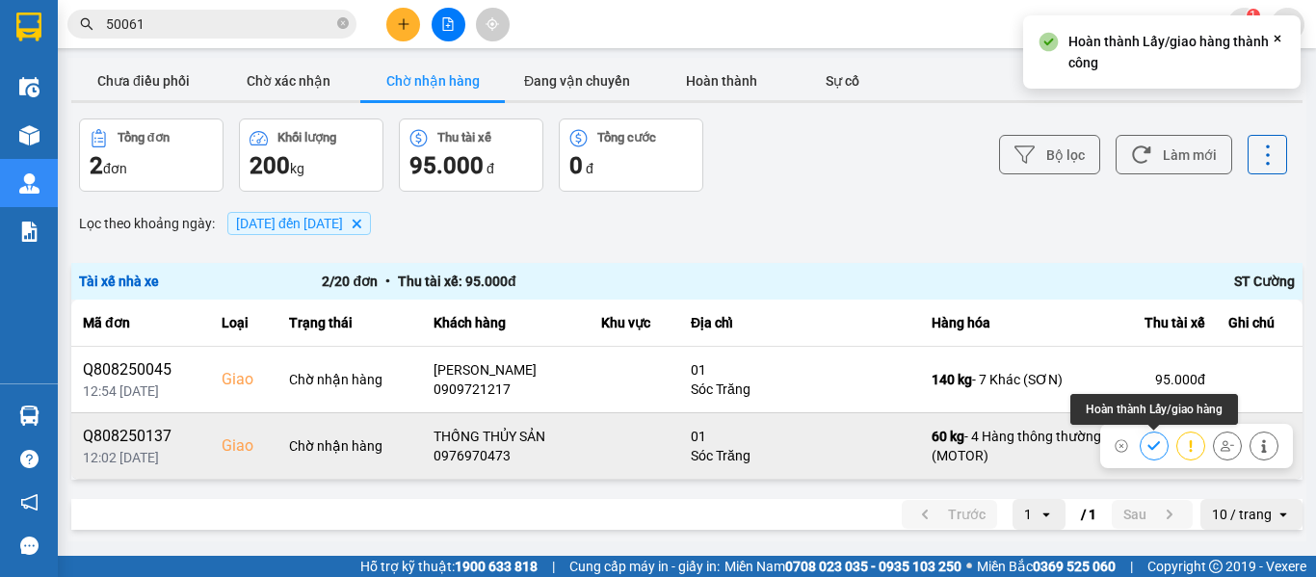
click at [1149, 448] on icon at bounding box center [1153, 445] width 13 height 13
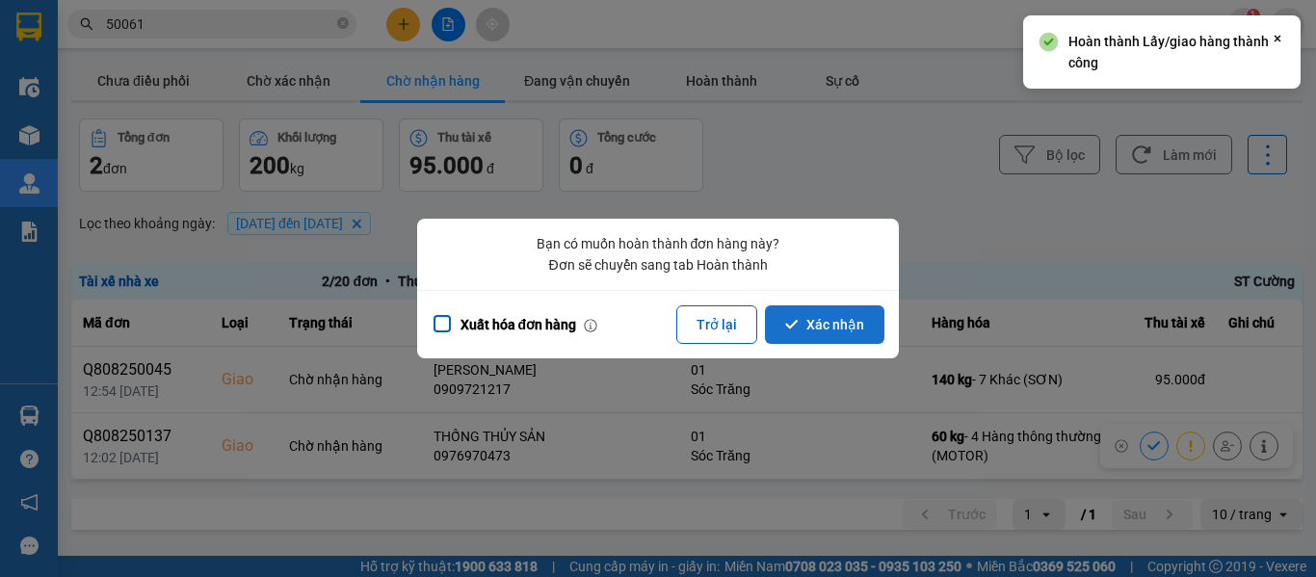
click at [857, 326] on button "Xác nhận" at bounding box center [824, 324] width 119 height 39
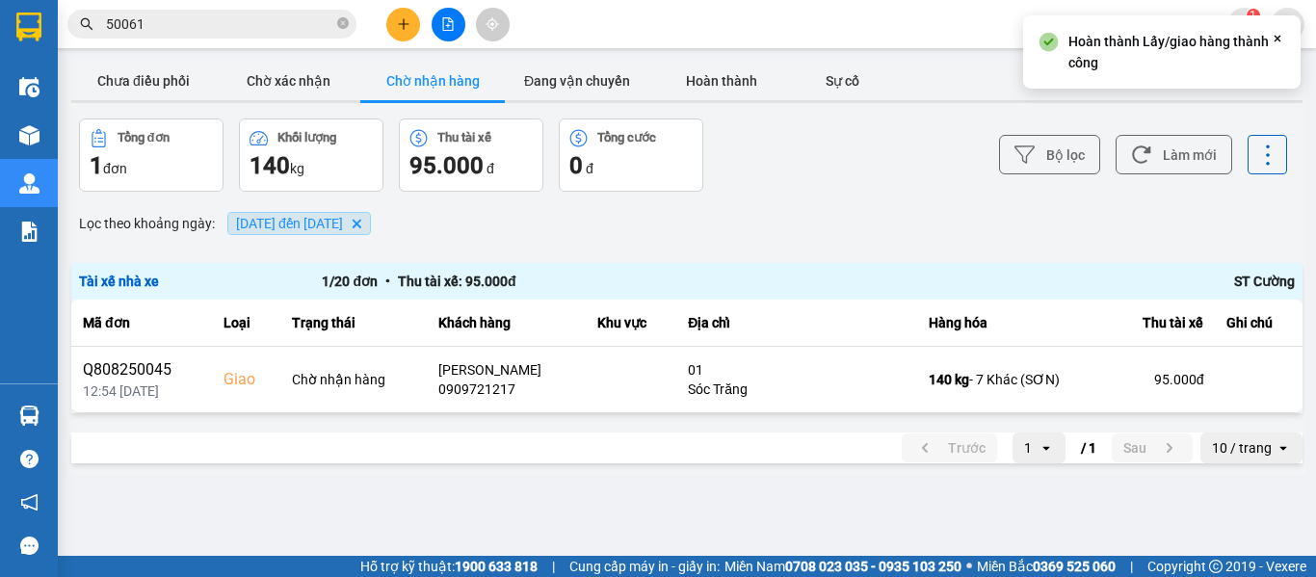
click at [343, 222] on span "02/08/2025 đến 02/08/2025" at bounding box center [289, 223] width 107 height 15
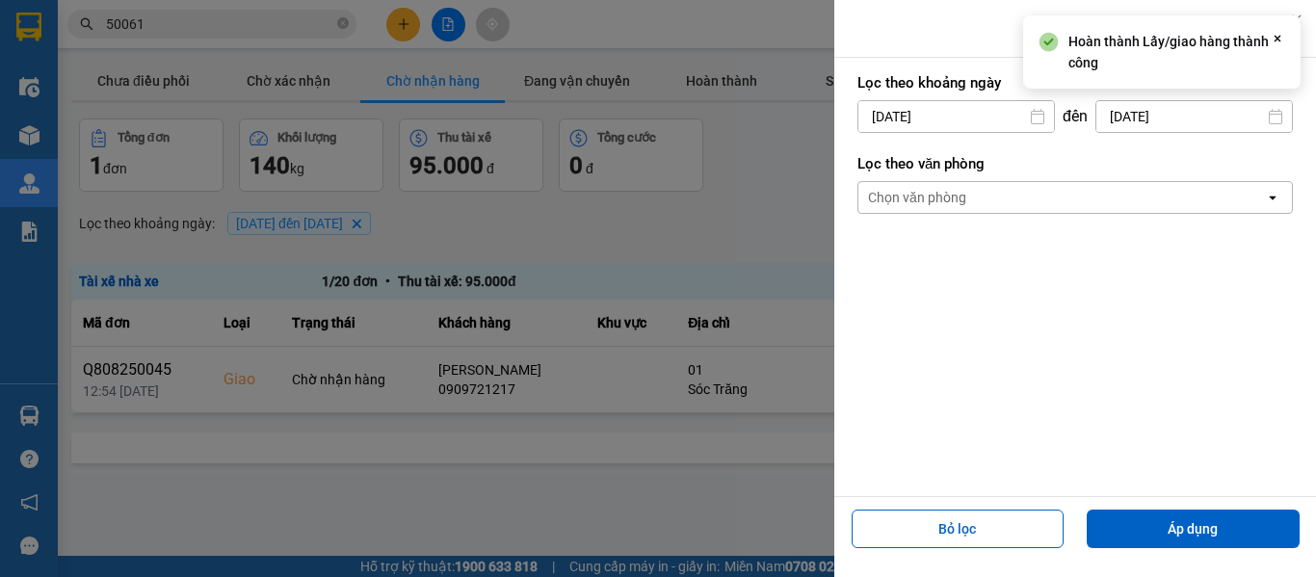
click at [1162, 118] on input "02/08/2025" at bounding box center [1194, 116] width 196 height 31
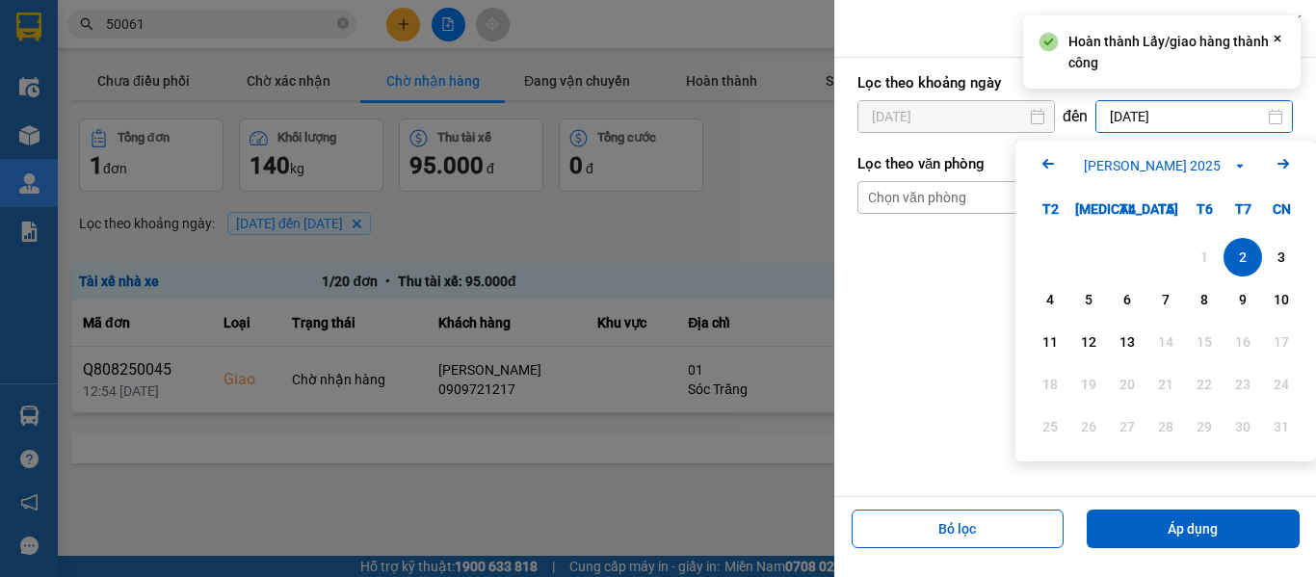
click at [1272, 256] on div "3" at bounding box center [1280, 257] width 27 height 23
type input "03/08/2025"
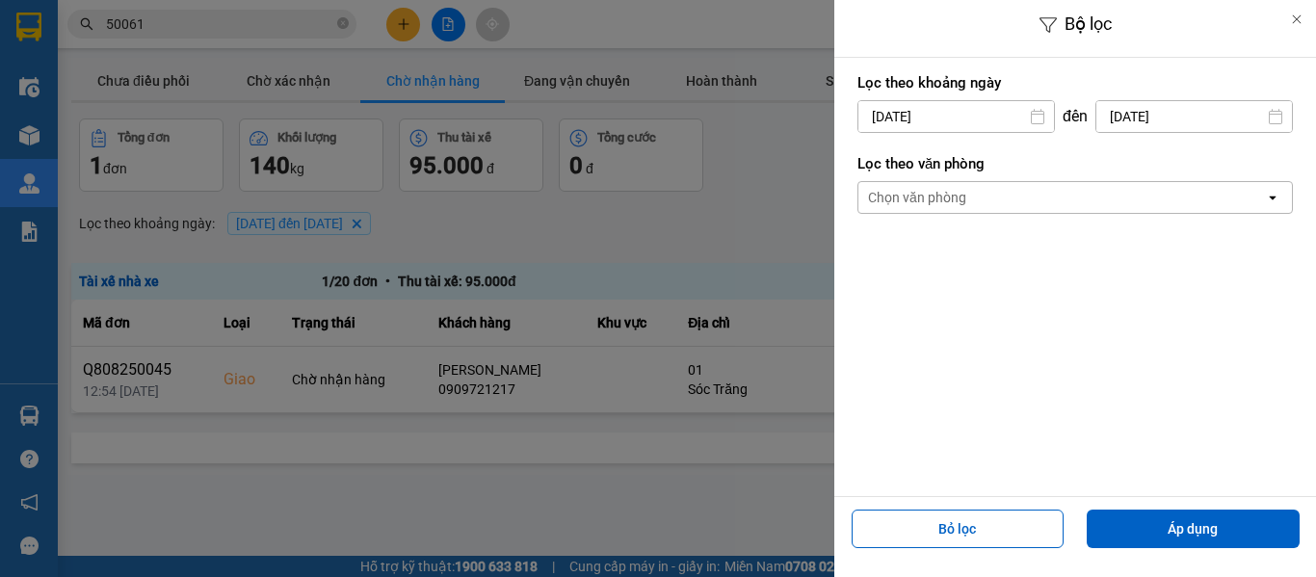
click at [896, 118] on input "02/08/2025" at bounding box center [956, 116] width 196 height 31
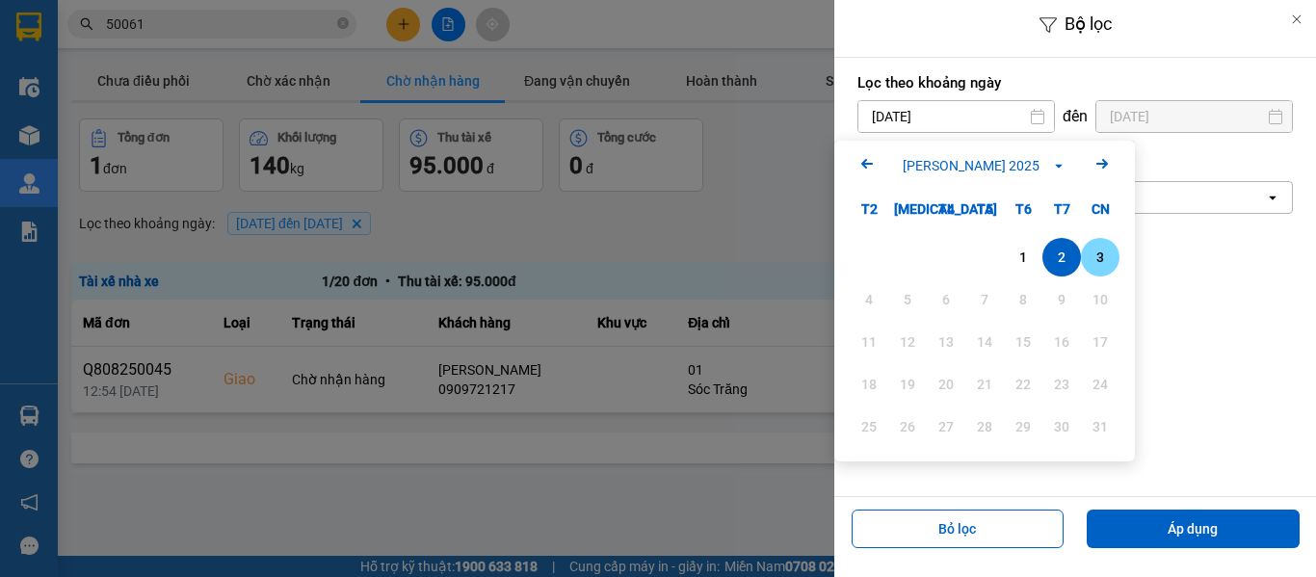
click at [1099, 260] on div "3" at bounding box center [1099, 257] width 27 height 23
type input "03/08/2025"
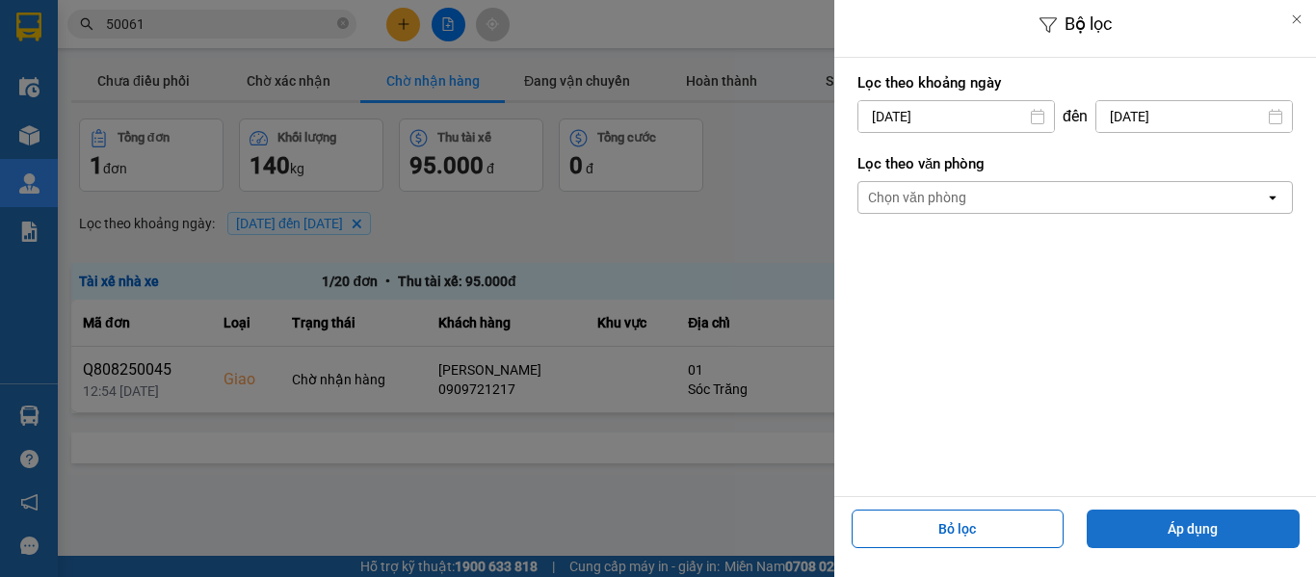
click at [1179, 520] on button "Áp dụng" at bounding box center [1192, 528] width 213 height 39
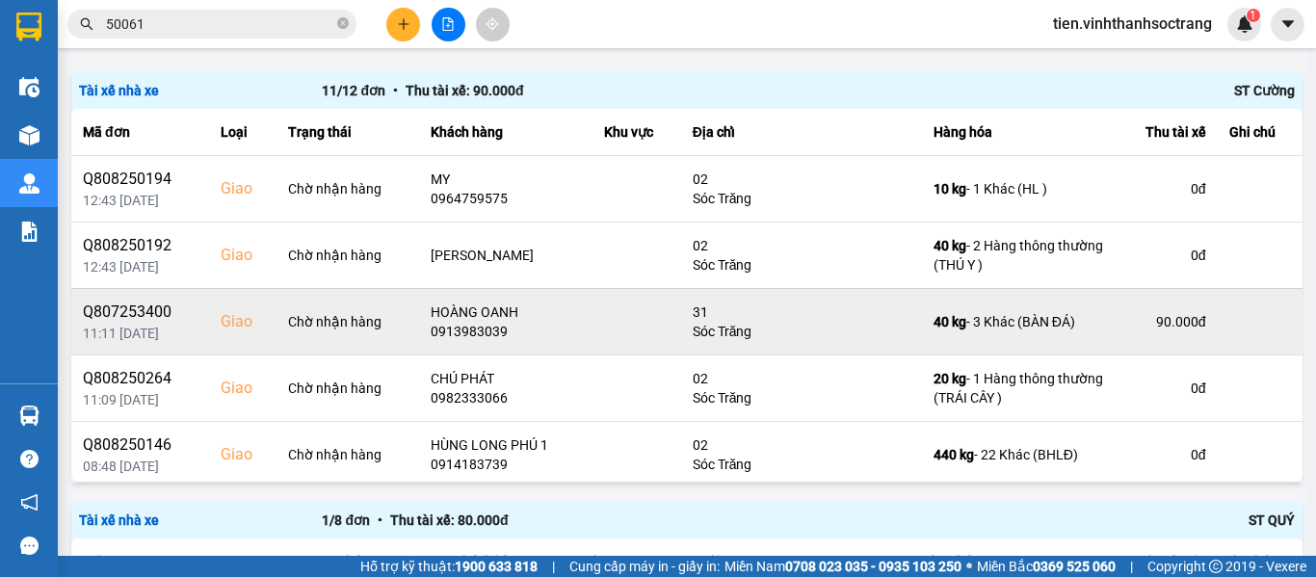
scroll to position [193, 0]
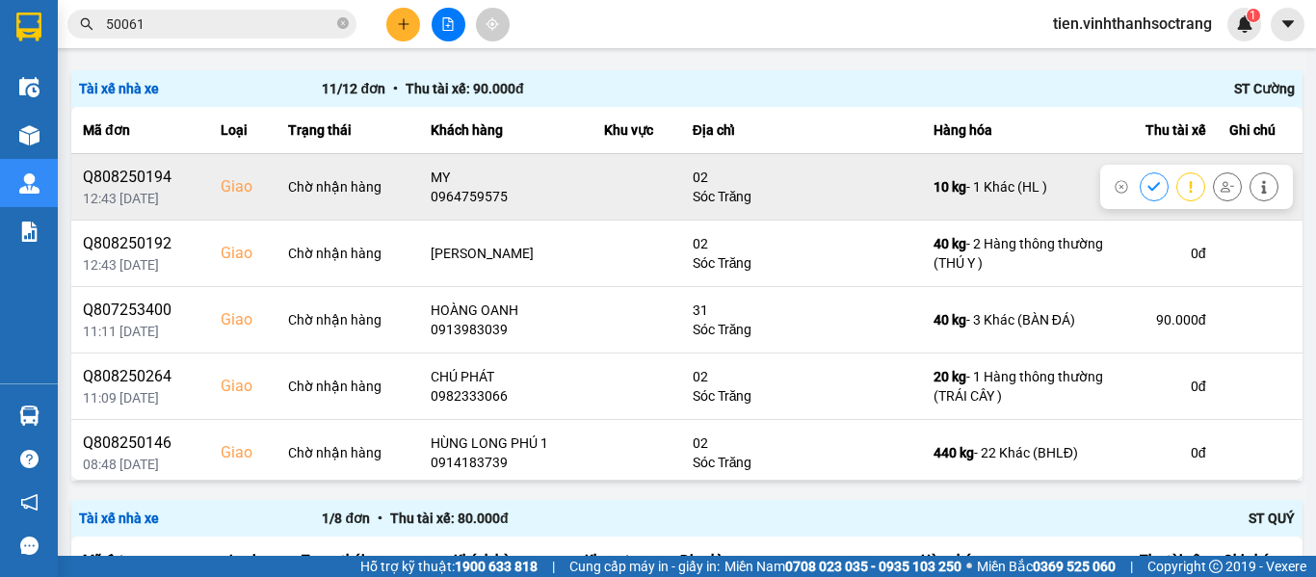
click at [1147, 192] on icon at bounding box center [1153, 186] width 13 height 13
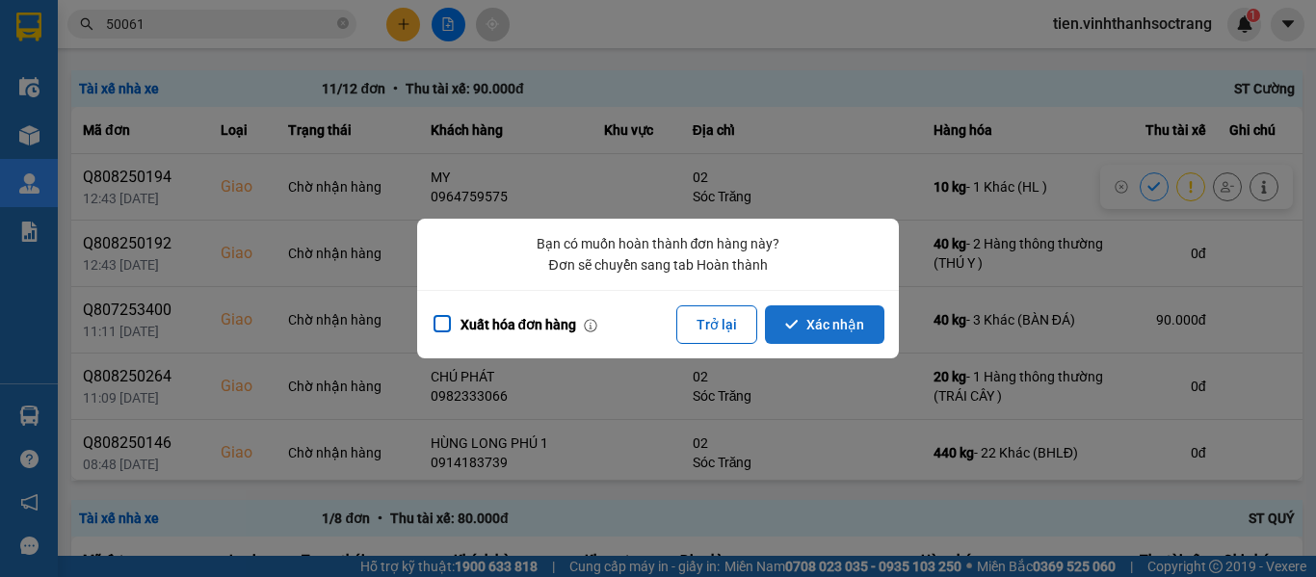
drag, startPoint x: 852, startPoint y: 304, endPoint x: 847, endPoint y: 316, distance: 12.9
click at [850, 306] on div "Xuất hóa đơn hàng Trở lại Xác nhận" at bounding box center [658, 324] width 482 height 68
click at [847, 316] on button "Xác nhận" at bounding box center [824, 324] width 119 height 39
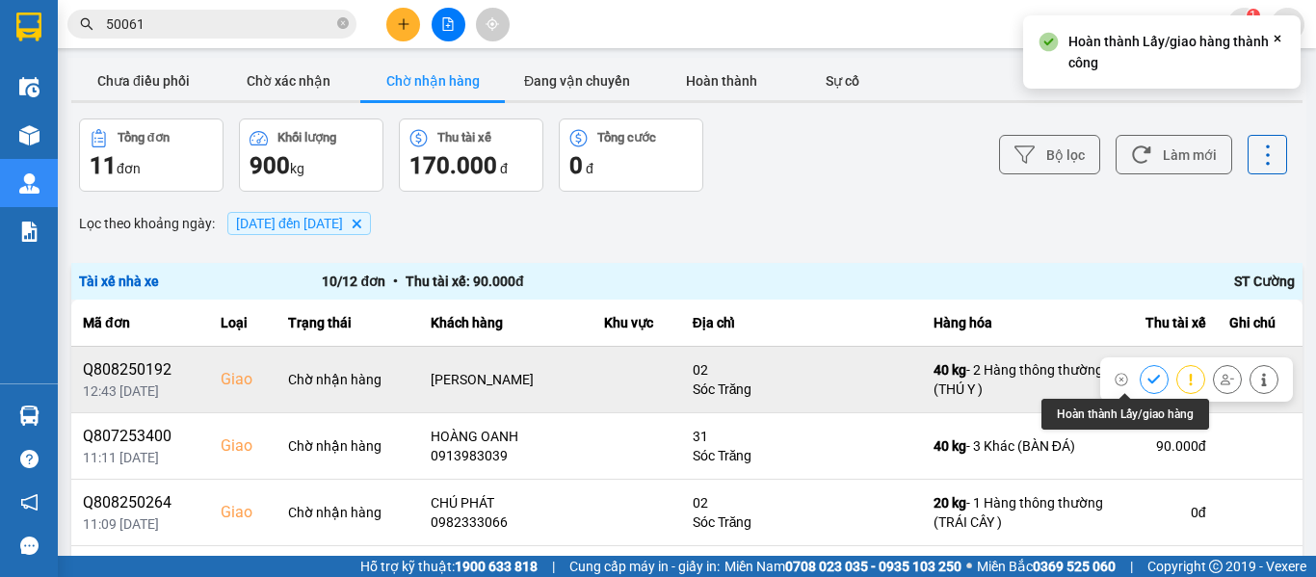
click at [1140, 378] on button at bounding box center [1153, 379] width 27 height 34
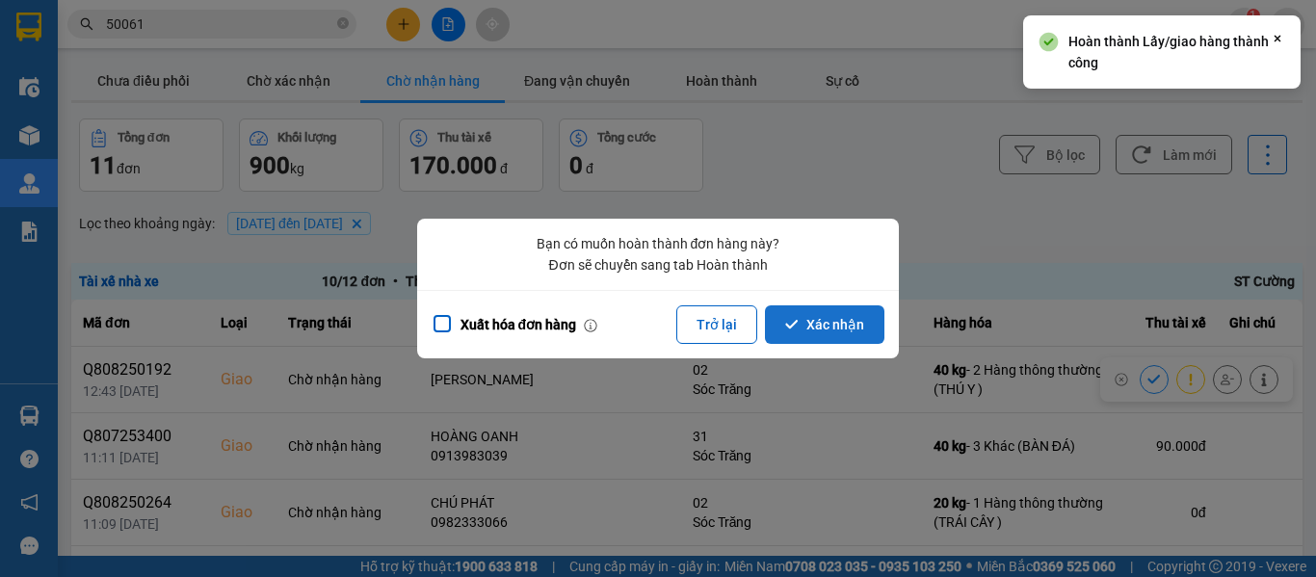
click at [847, 328] on button "Xác nhận" at bounding box center [824, 324] width 119 height 39
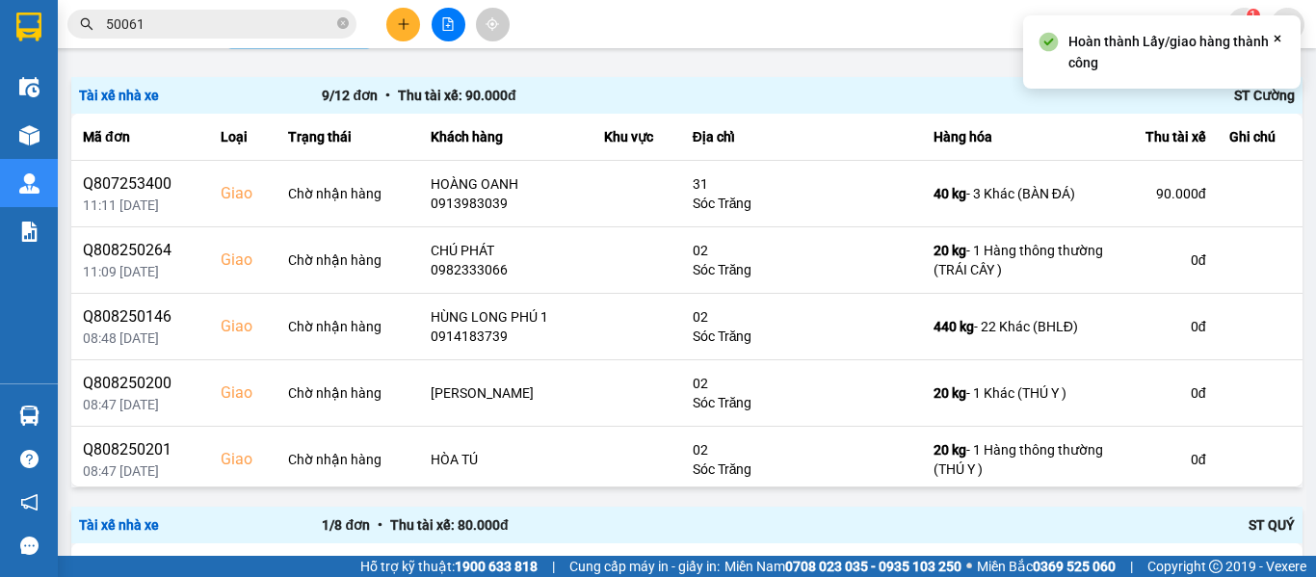
scroll to position [193, 0]
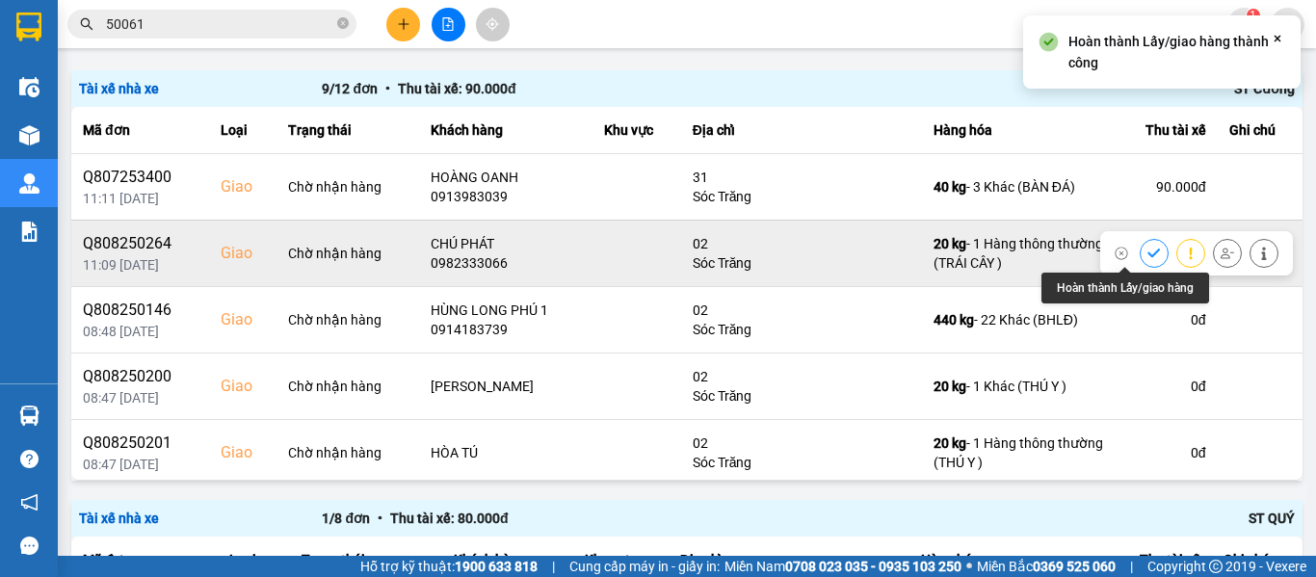
click at [1147, 253] on icon at bounding box center [1153, 252] width 13 height 9
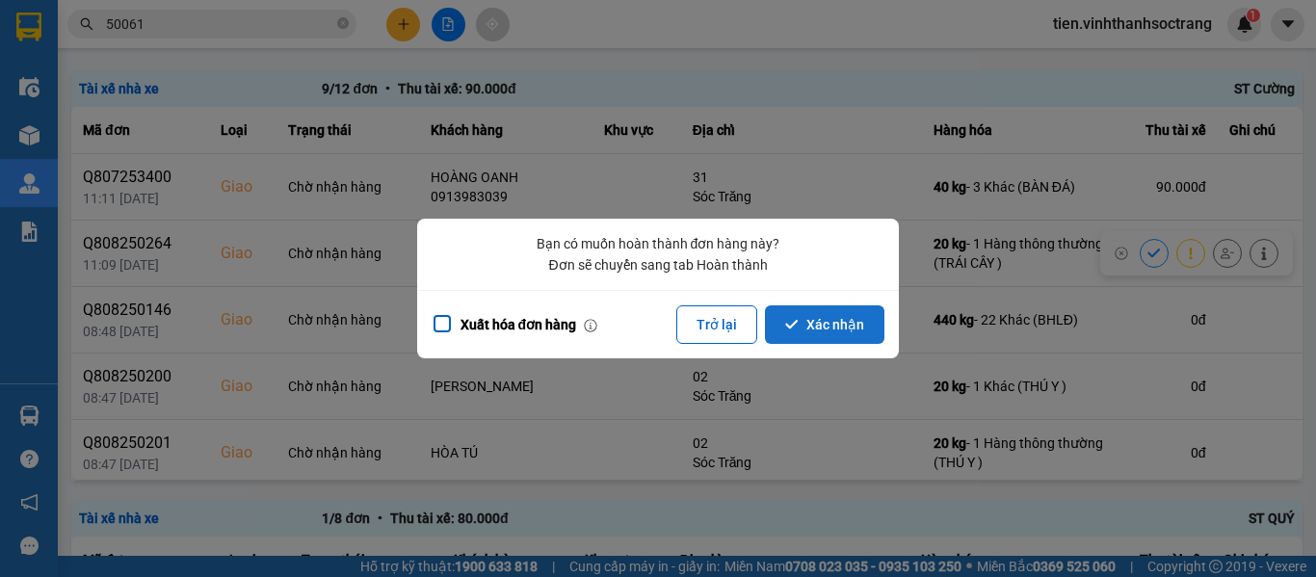
click at [828, 311] on button "Xác nhận" at bounding box center [824, 324] width 119 height 39
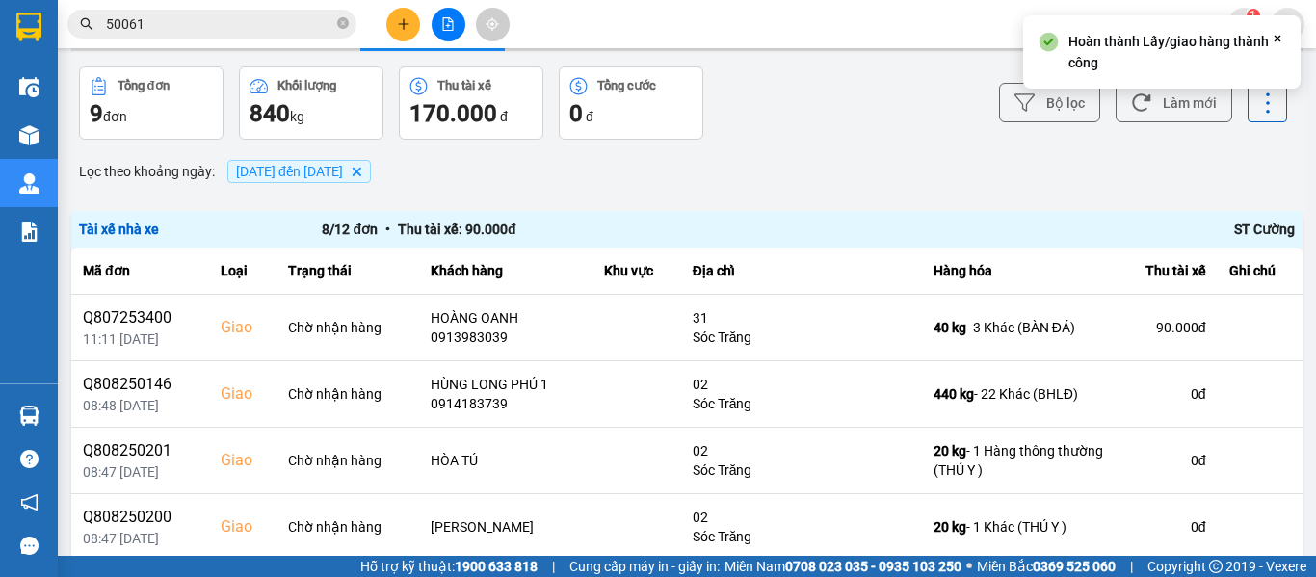
scroll to position [96, 0]
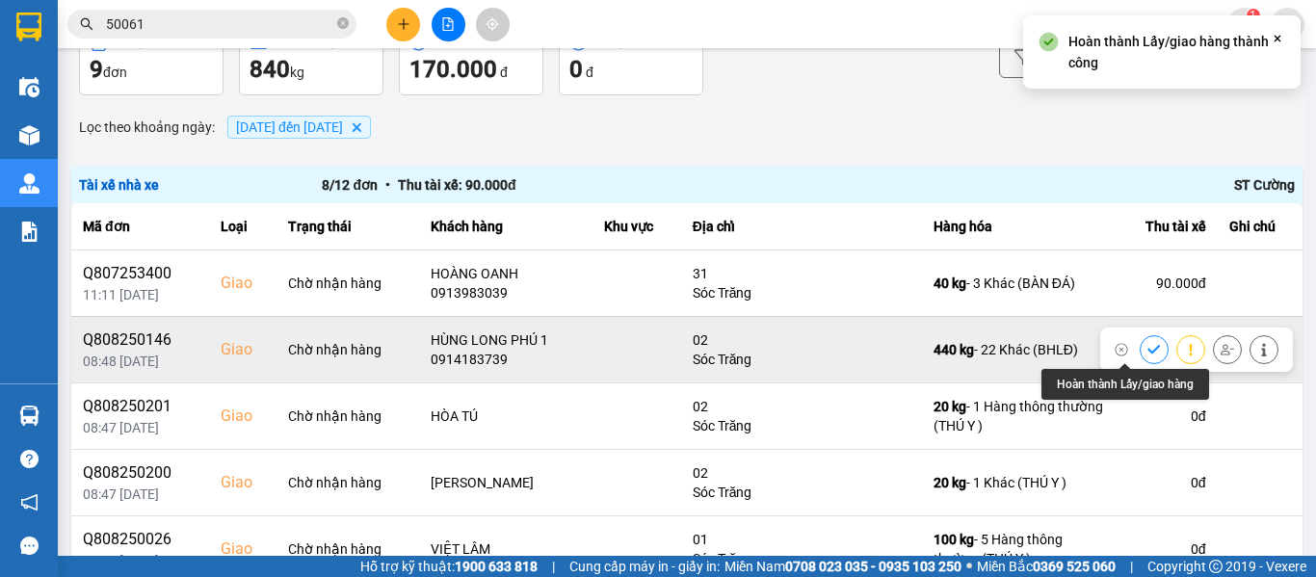
click at [1140, 347] on button at bounding box center [1153, 349] width 27 height 34
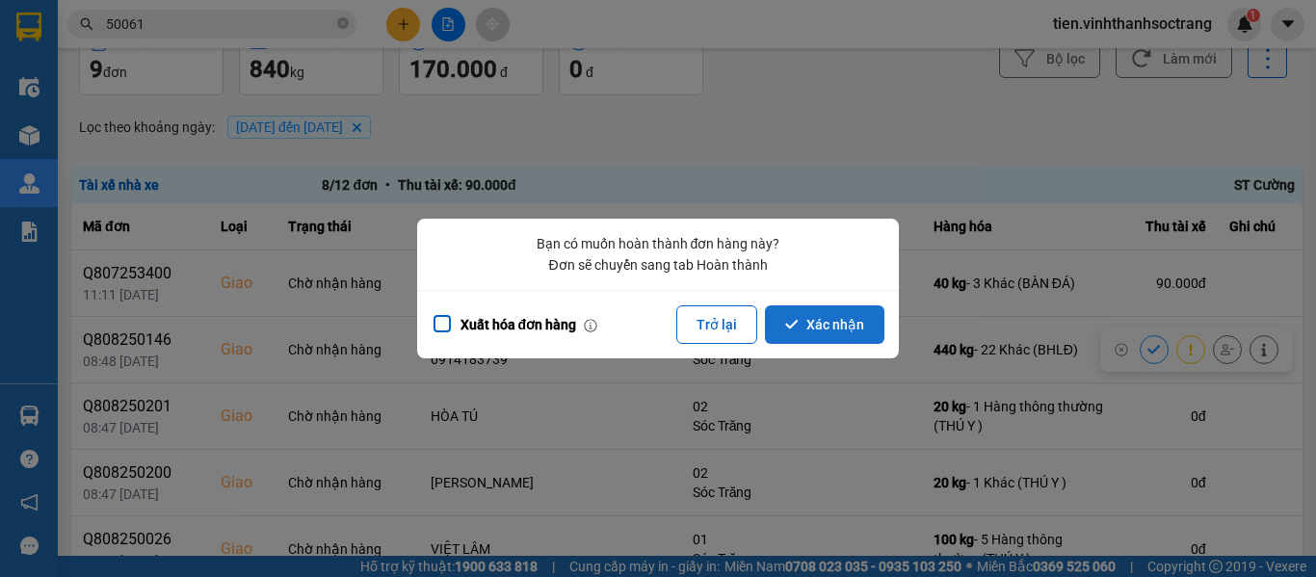
click at [849, 338] on button "Xác nhận" at bounding box center [824, 324] width 119 height 39
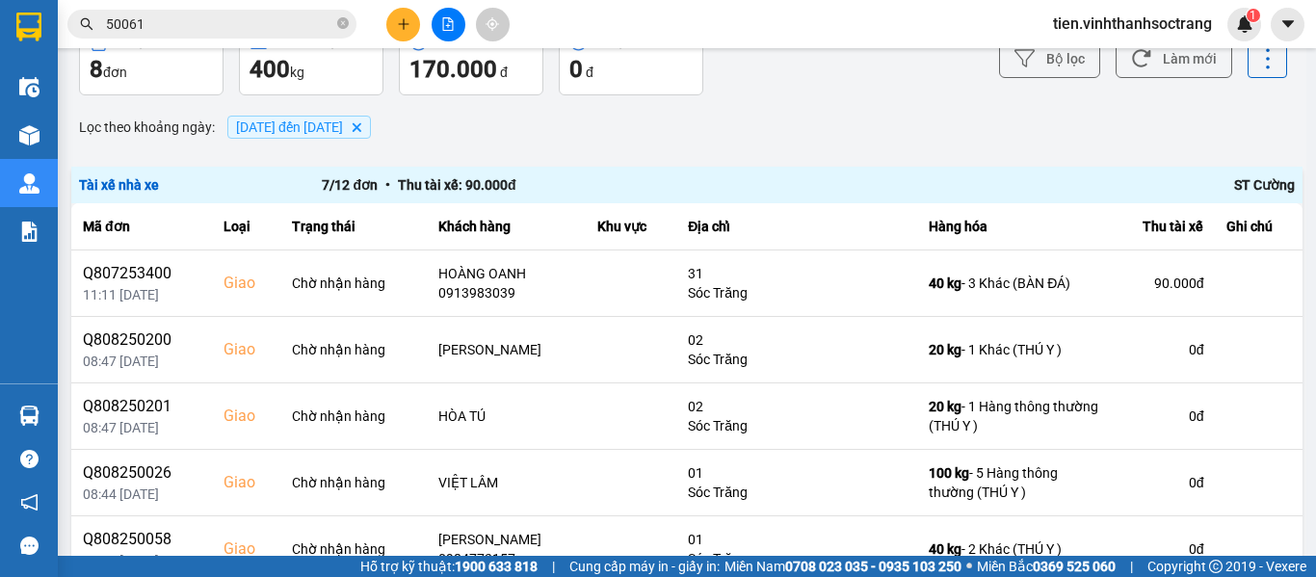
click at [343, 22] on icon "close-circle" at bounding box center [343, 23] width 12 height 12
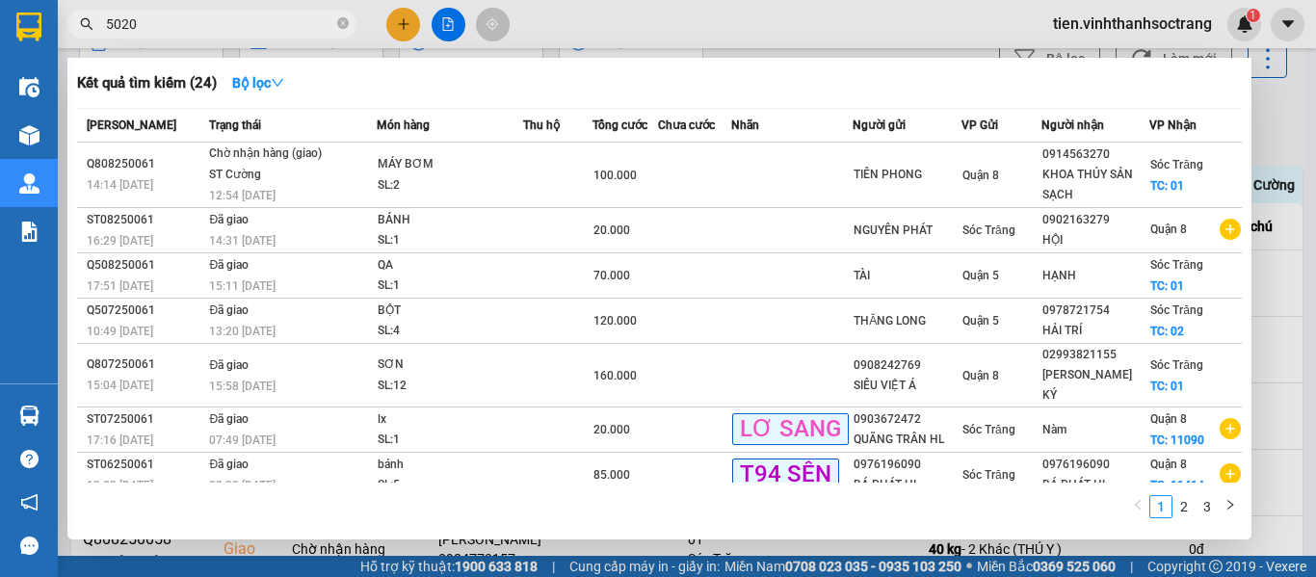
type input "50200"
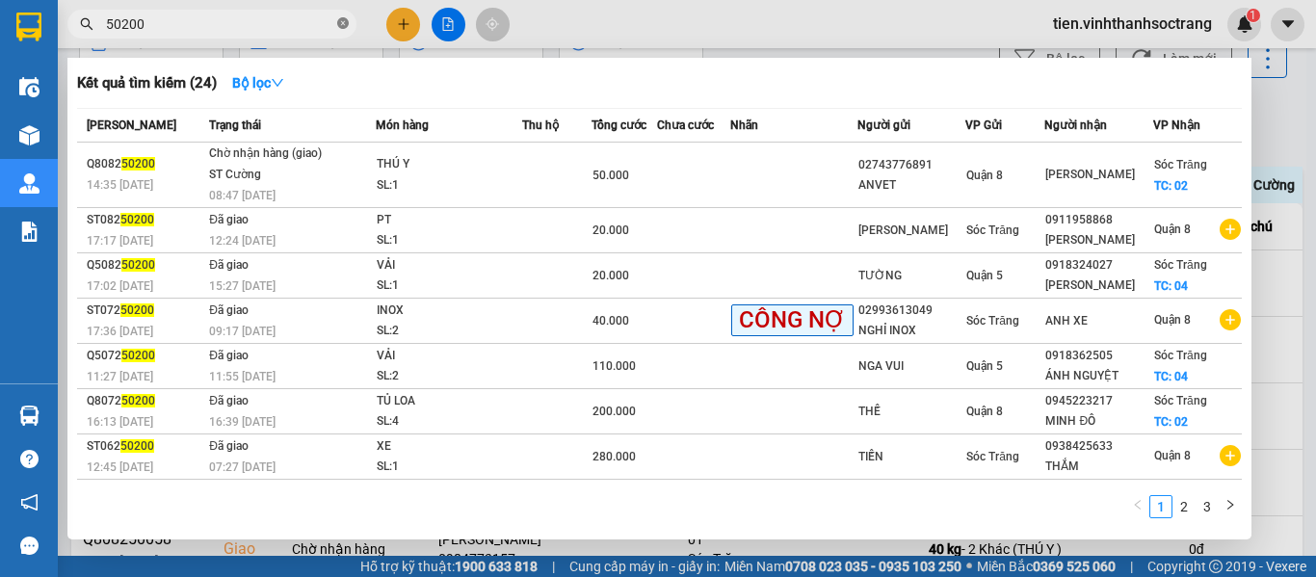
click at [347, 26] on icon "close-circle" at bounding box center [343, 23] width 12 height 12
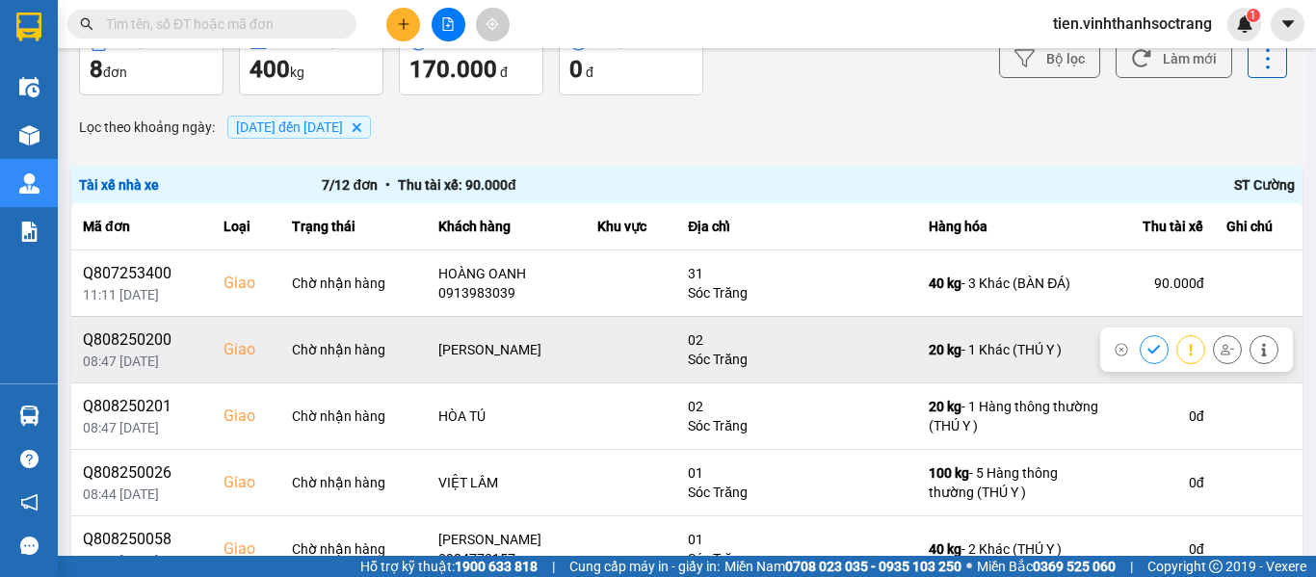
click at [1140, 352] on button at bounding box center [1153, 349] width 27 height 34
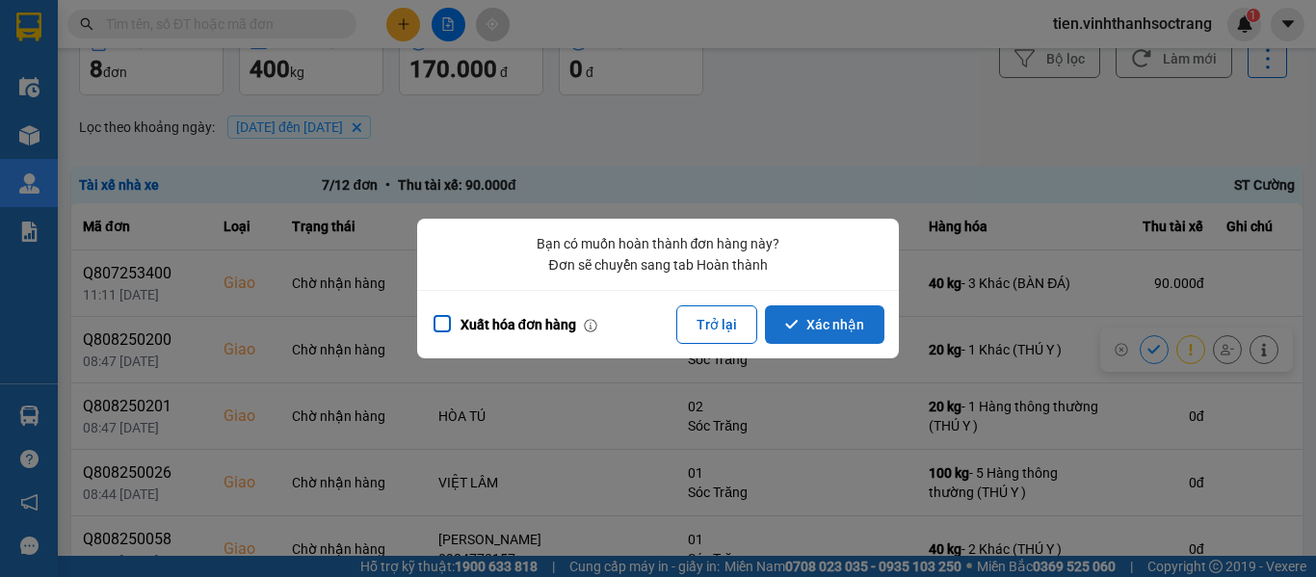
click at [855, 338] on button "Xác nhận" at bounding box center [824, 324] width 119 height 39
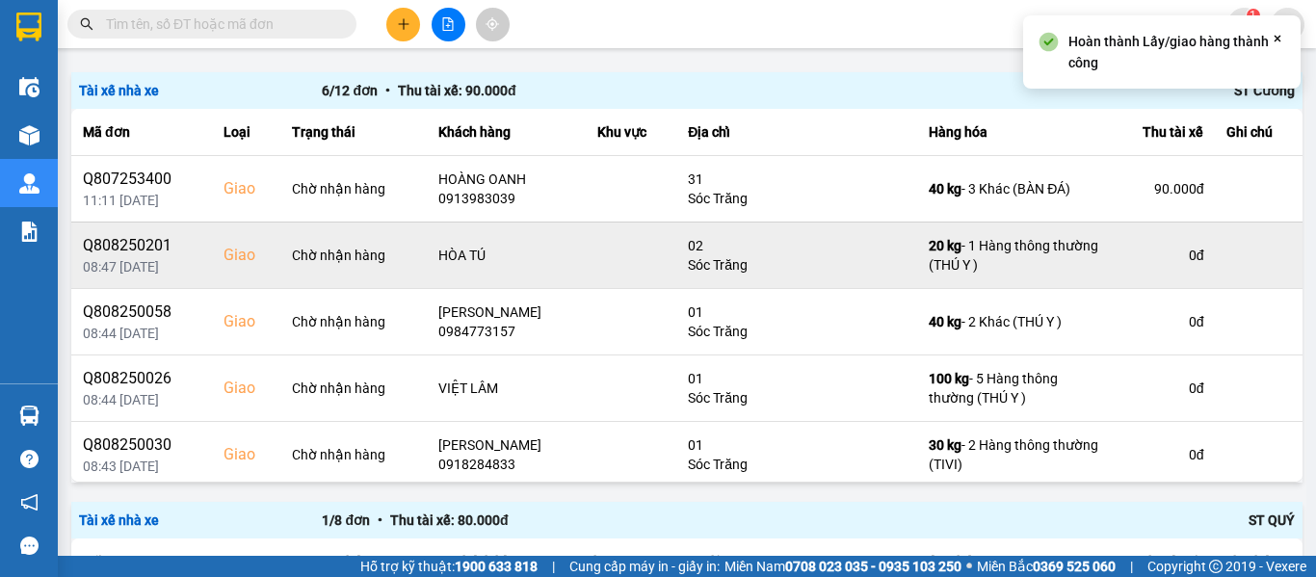
scroll to position [193, 0]
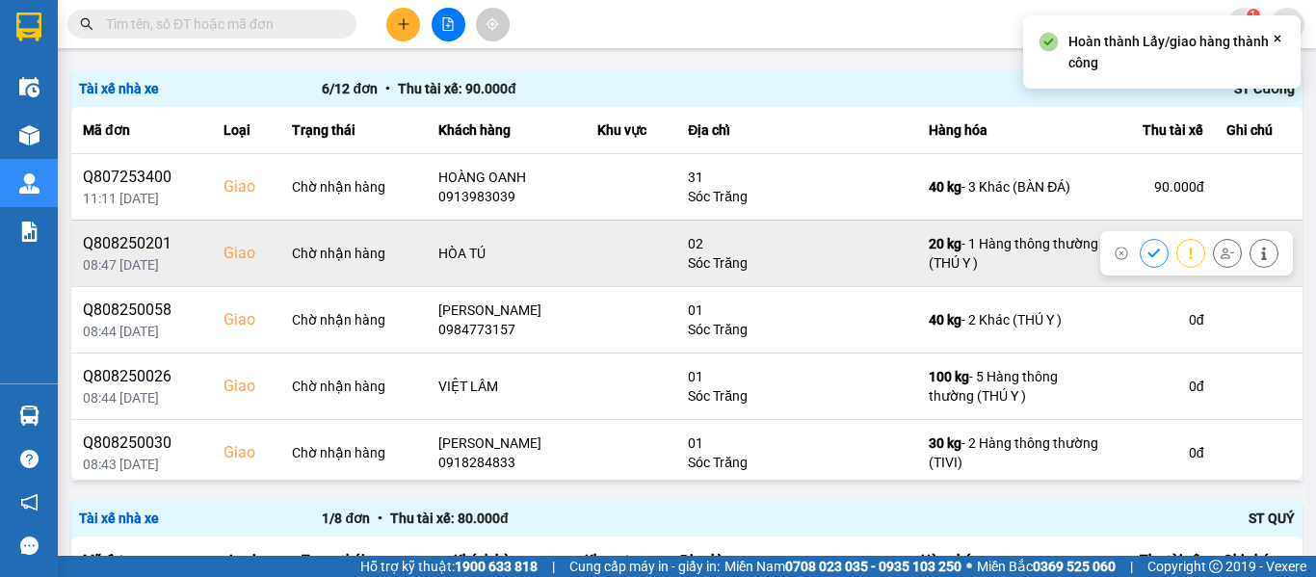
click at [1140, 250] on button at bounding box center [1153, 253] width 27 height 34
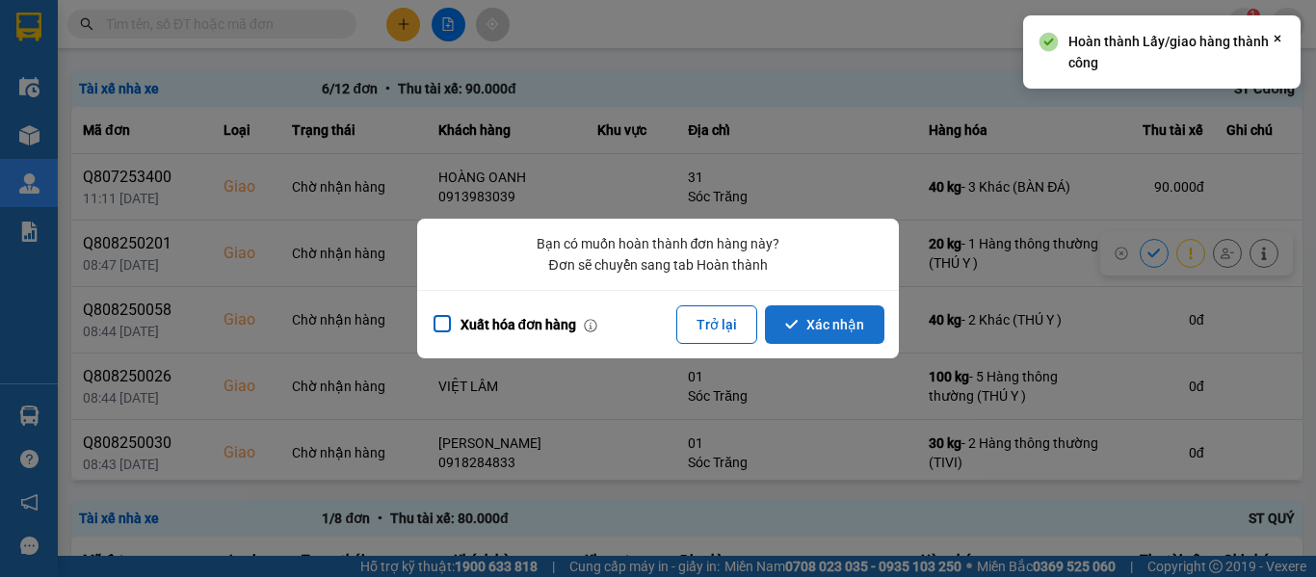
click at [805, 321] on button "Xác nhận" at bounding box center [824, 324] width 119 height 39
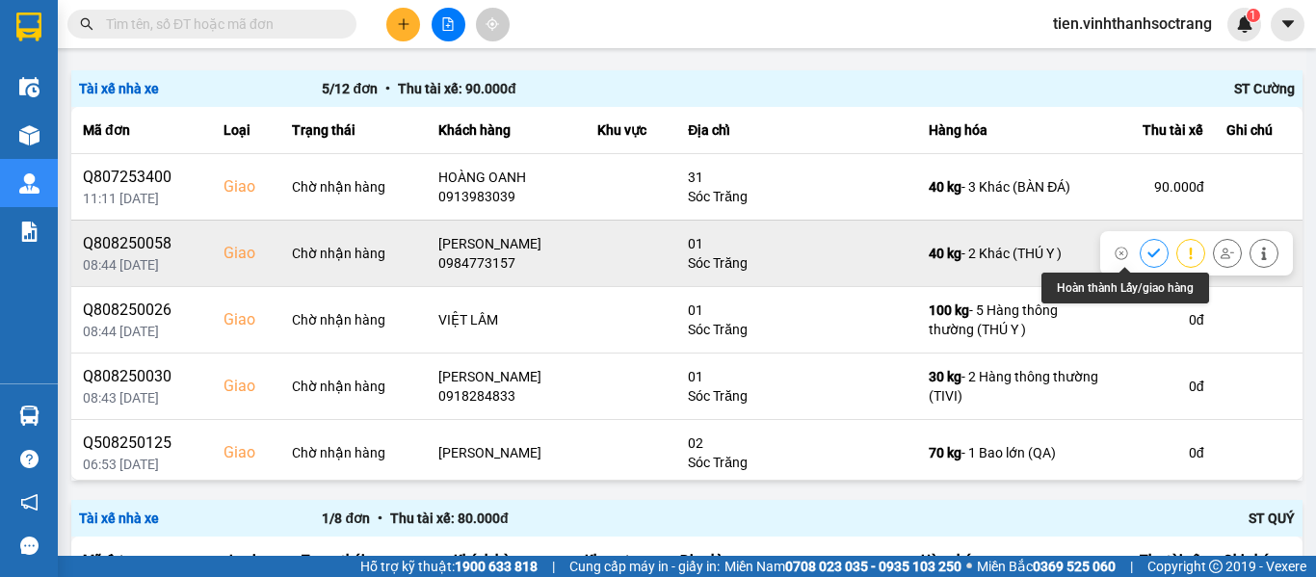
click at [1147, 249] on icon at bounding box center [1153, 253] width 13 height 13
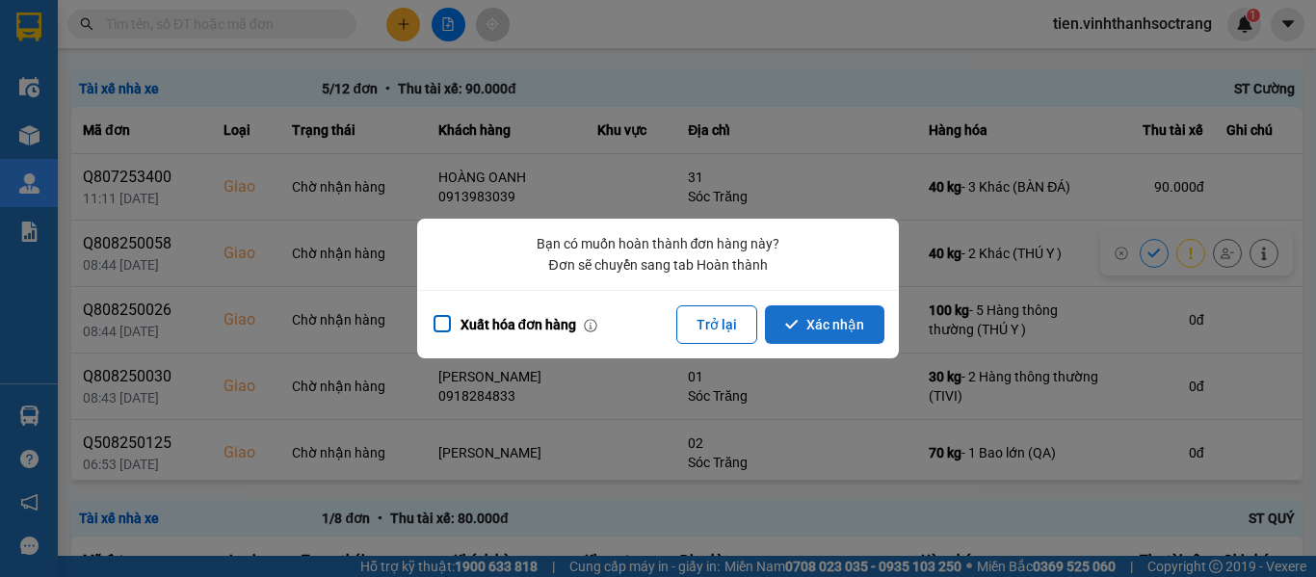
click at [846, 326] on button "Xác nhận" at bounding box center [824, 324] width 119 height 39
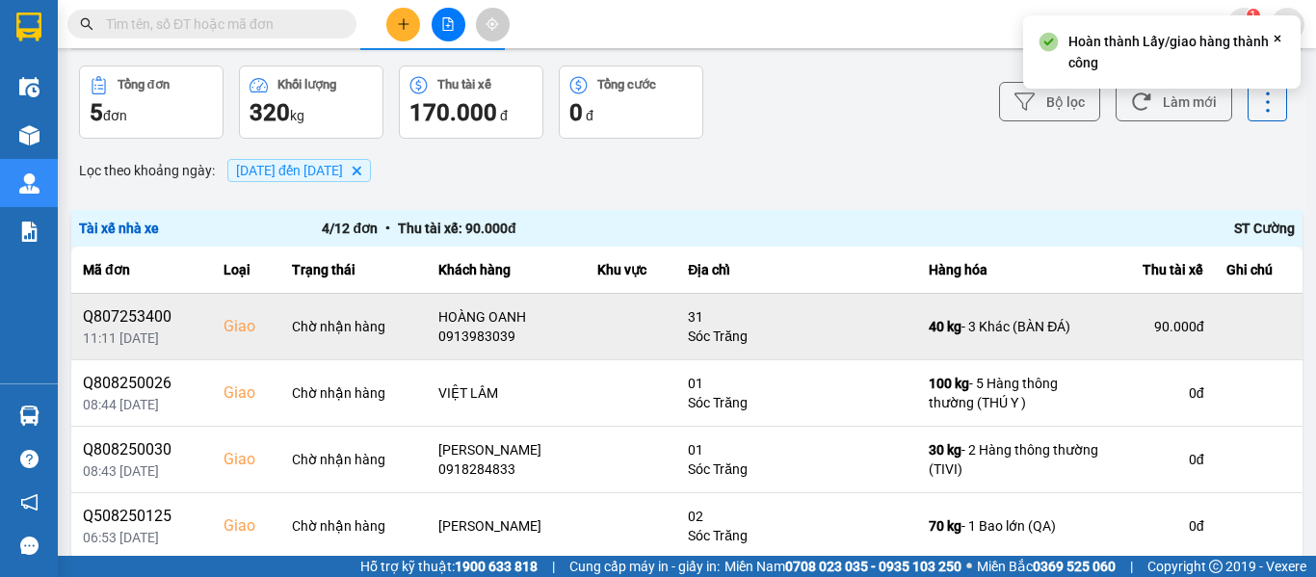
scroll to position [96, 0]
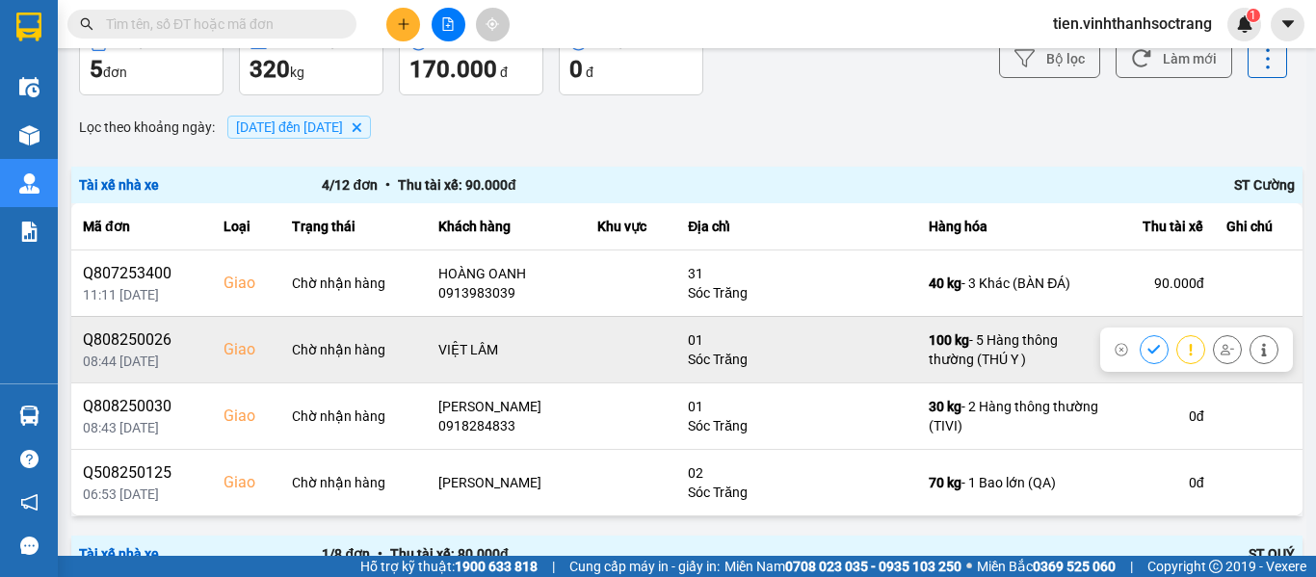
click at [1140, 351] on button at bounding box center [1153, 349] width 27 height 34
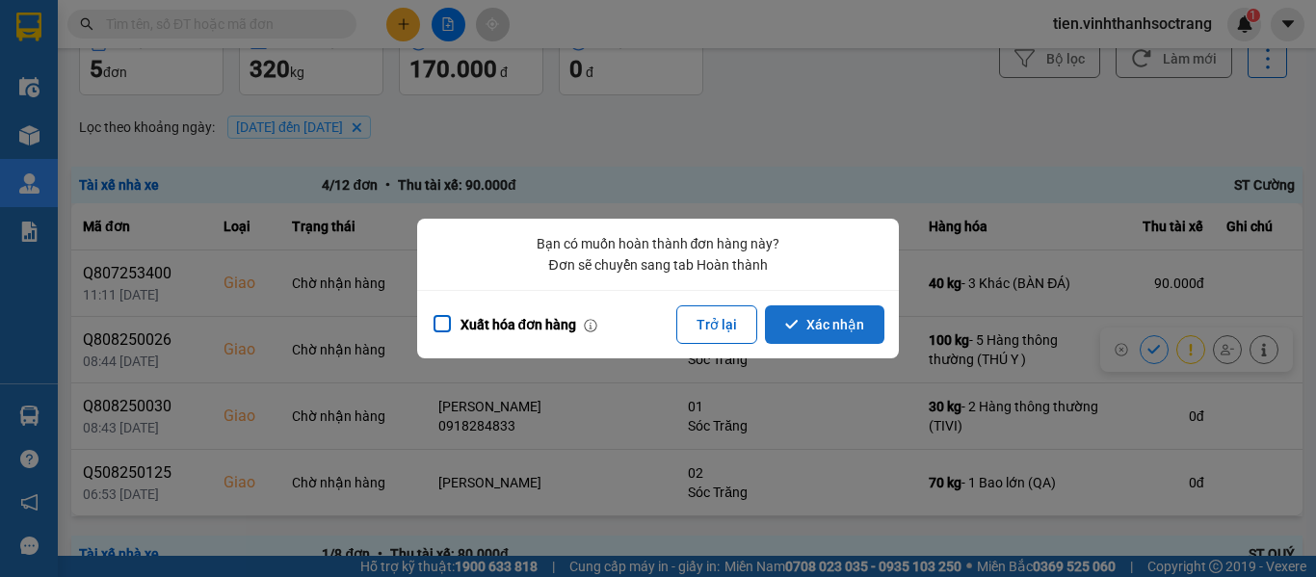
click at [832, 320] on button "Xác nhận" at bounding box center [824, 324] width 119 height 39
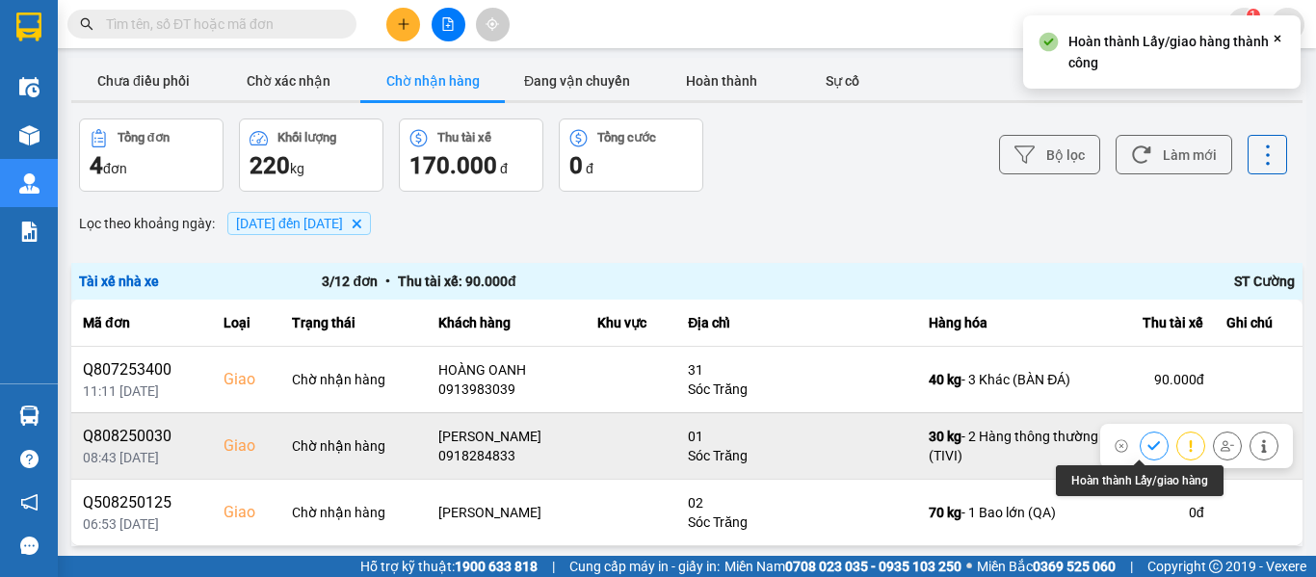
click at [1147, 440] on icon at bounding box center [1153, 445] width 13 height 13
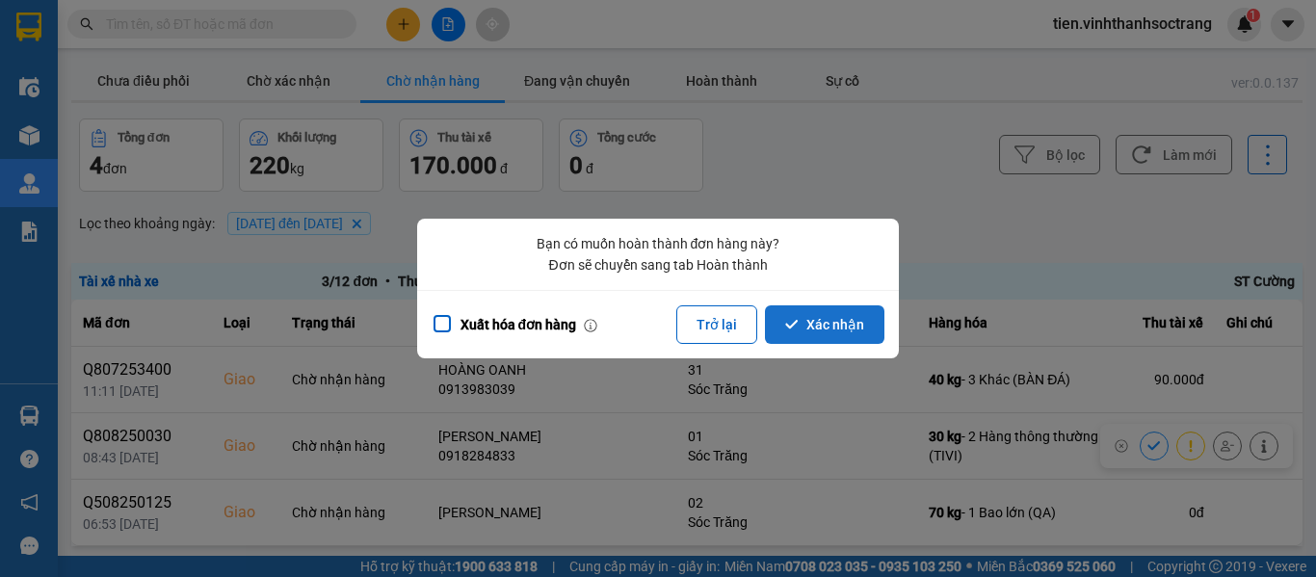
click at [838, 326] on button "Xác nhận" at bounding box center [824, 324] width 119 height 39
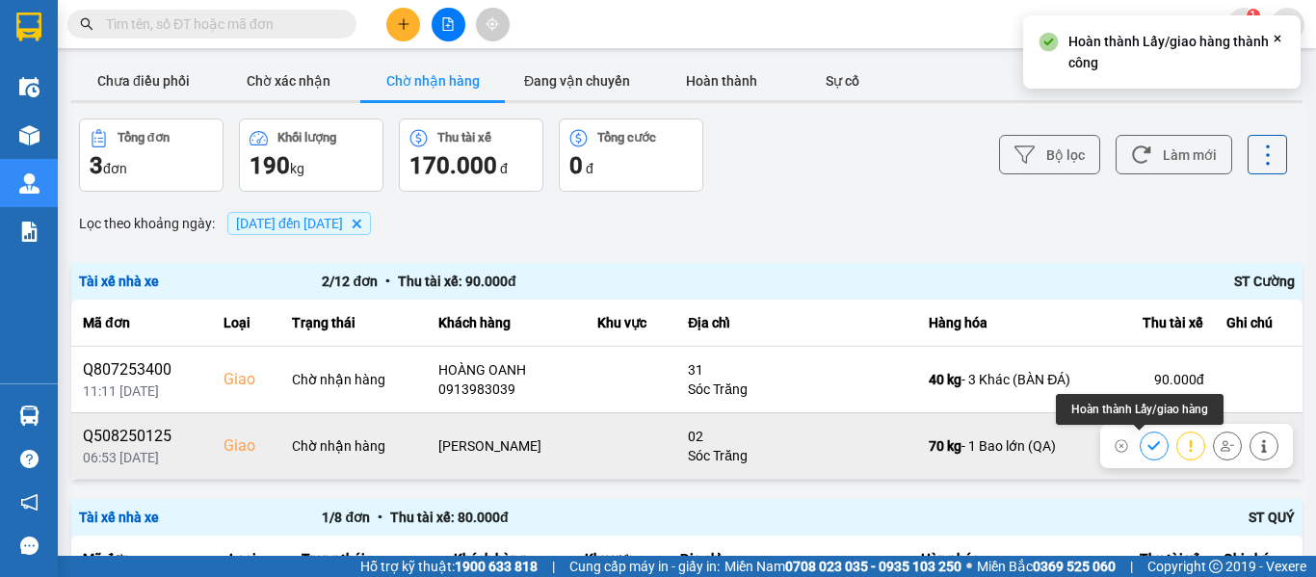
click at [1147, 449] on icon at bounding box center [1153, 445] width 13 height 13
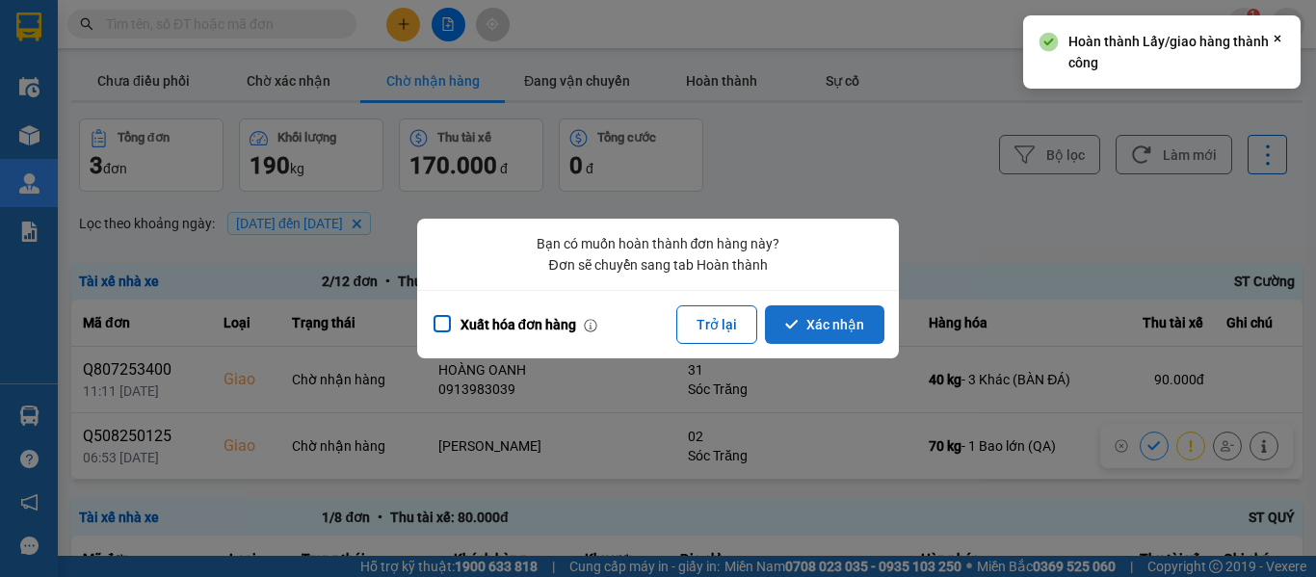
click at [841, 334] on button "Xác nhận" at bounding box center [824, 324] width 119 height 39
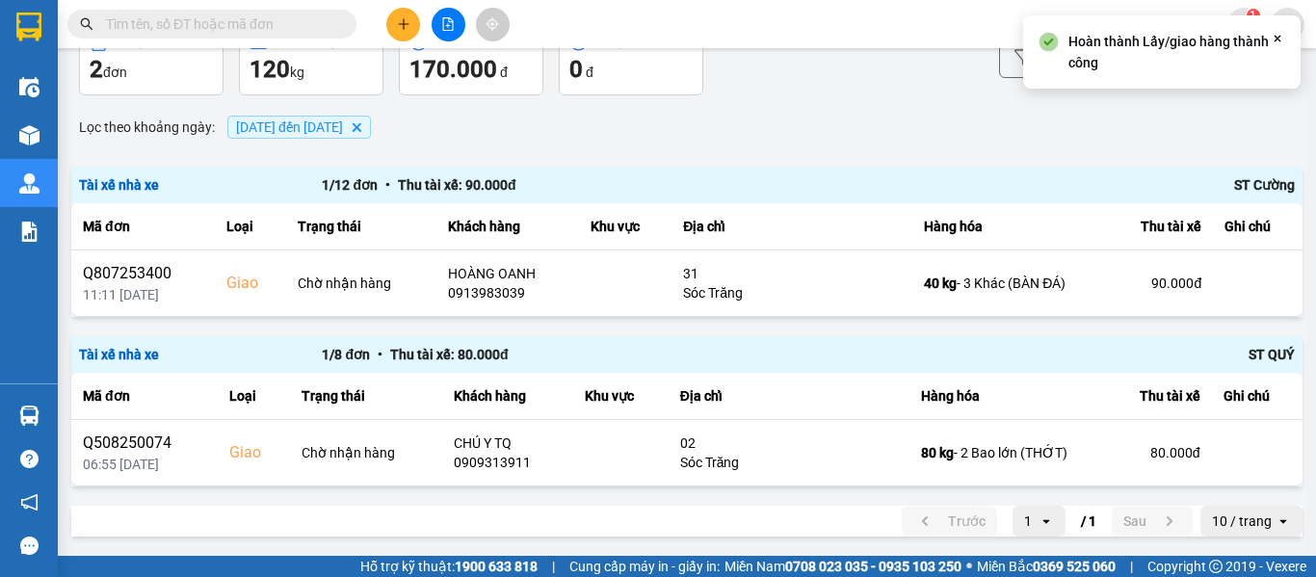
scroll to position [98, 0]
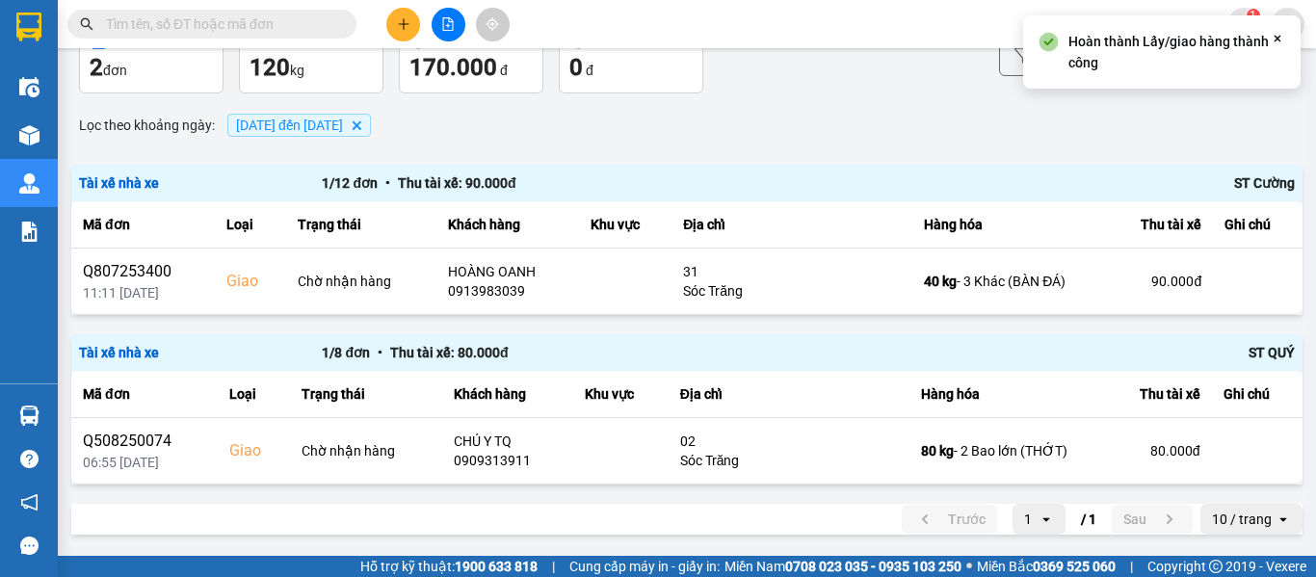
click at [366, 114] on span "03/08/2025 đến 03/08/2025 Delete" at bounding box center [298, 125] width 143 height 23
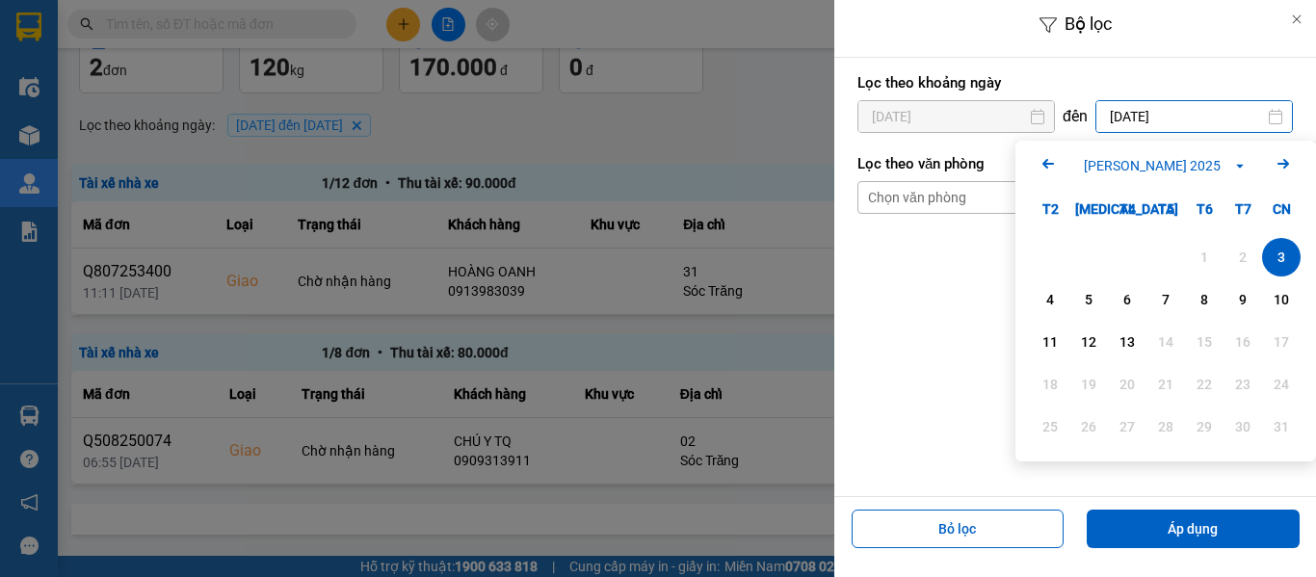
click at [1123, 111] on input "03/08/2025" at bounding box center [1194, 116] width 196 height 31
click at [1057, 301] on div "4" at bounding box center [1049, 299] width 27 height 23
type input "04/08/2025"
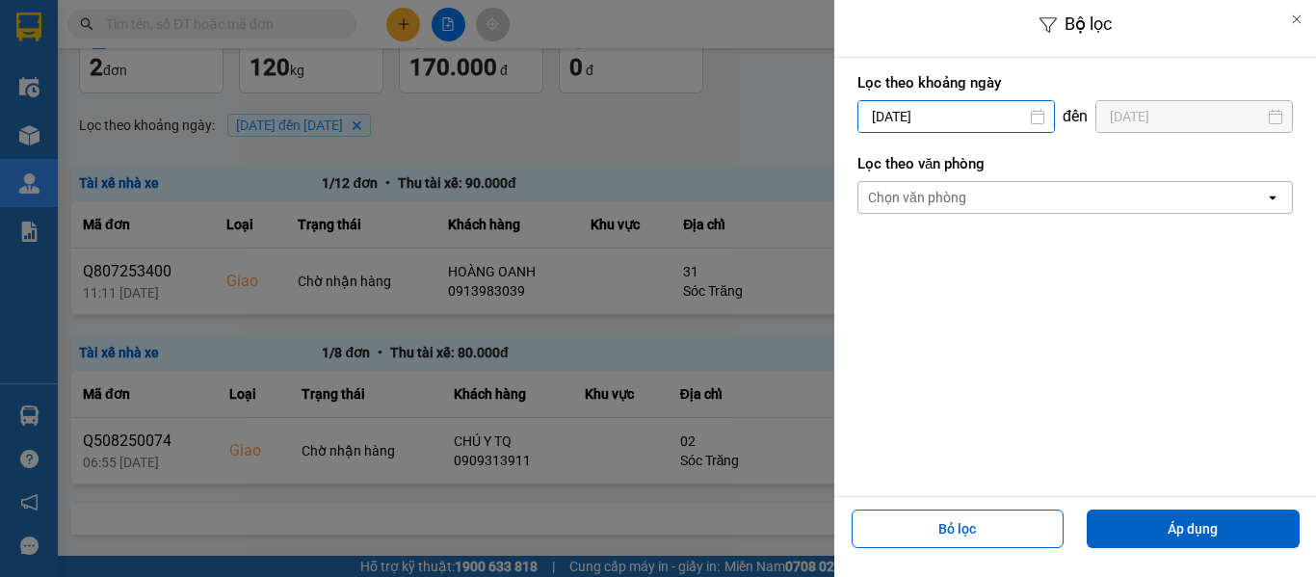
click at [881, 107] on input "03/08/2025" at bounding box center [956, 116] width 196 height 31
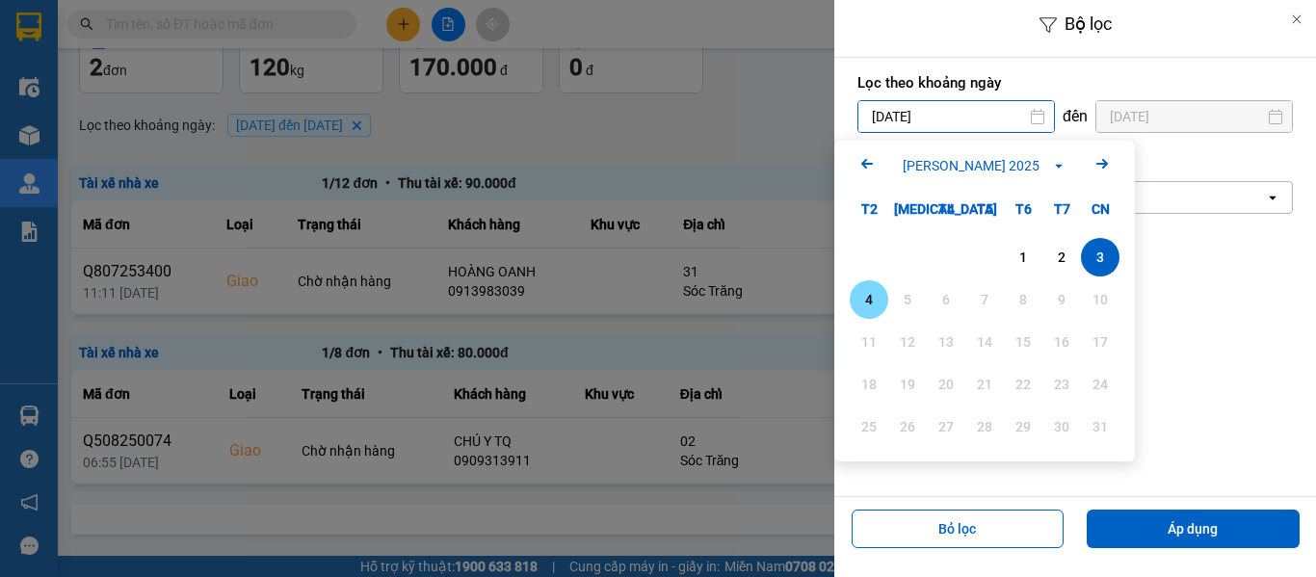
click at [876, 299] on div "4" at bounding box center [868, 299] width 27 height 23
type input "04/08/2025"
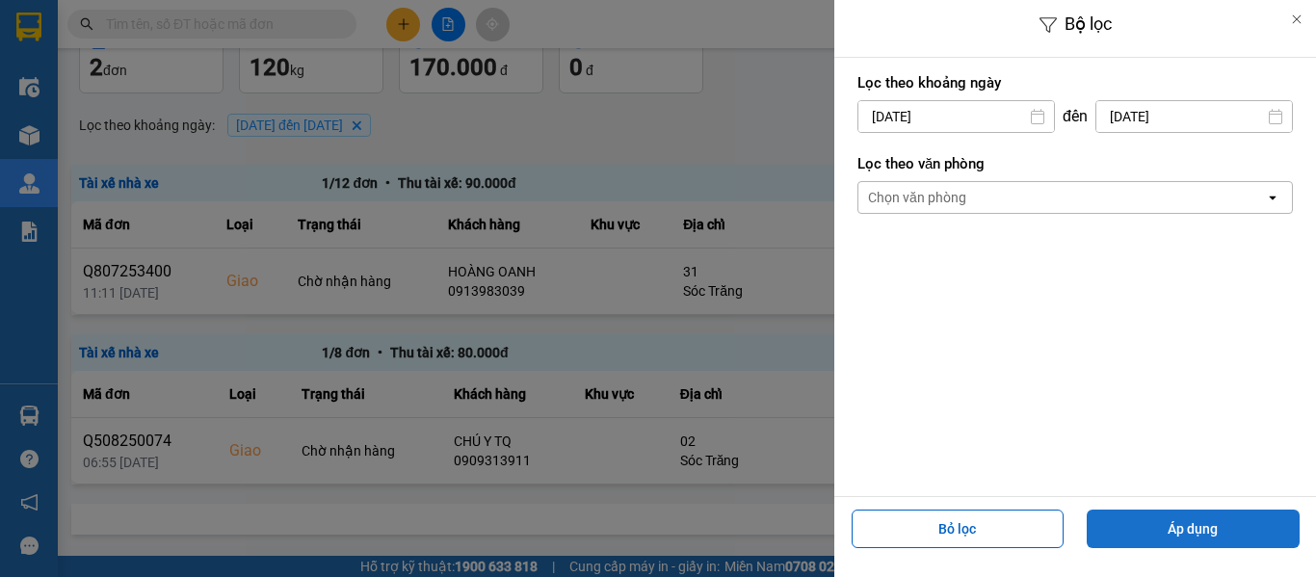
click at [1168, 515] on button "Áp dụng" at bounding box center [1192, 528] width 213 height 39
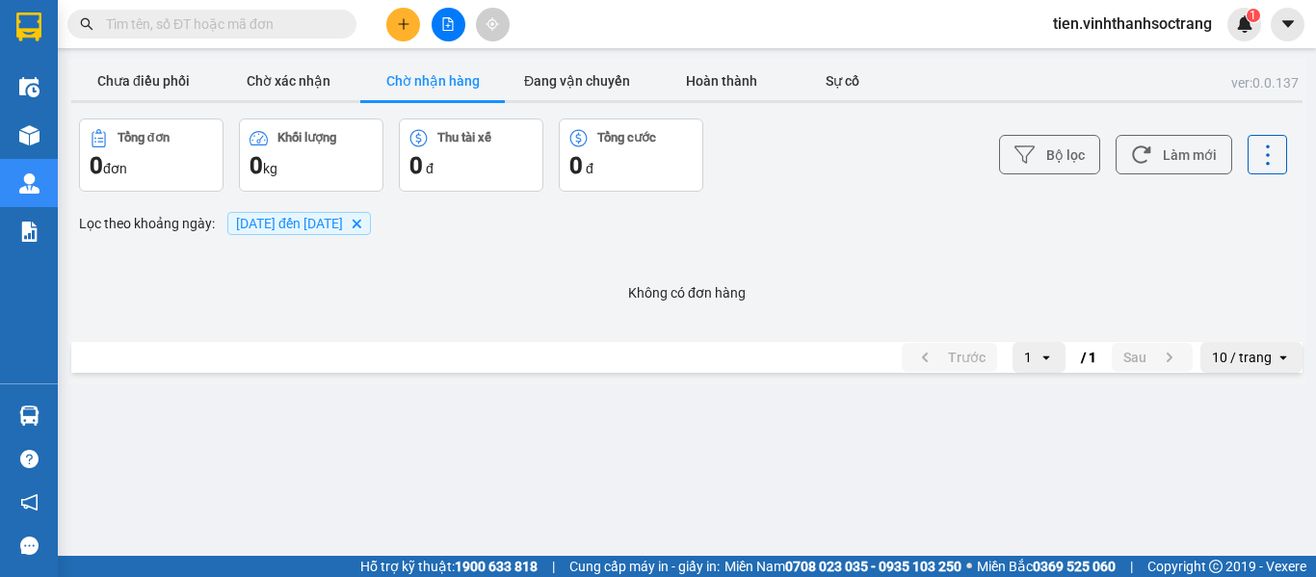
click at [343, 222] on span "04/08/2025 đến 04/08/2025" at bounding box center [289, 223] width 107 height 15
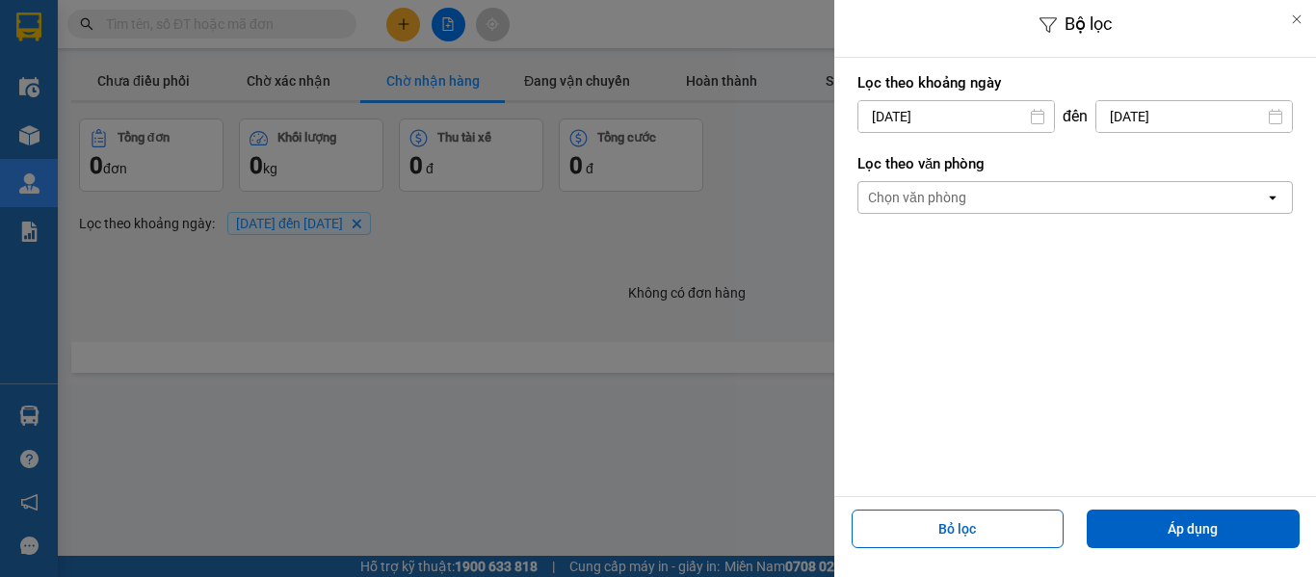
click at [1160, 102] on input "04/08/2025" at bounding box center [1194, 116] width 196 height 31
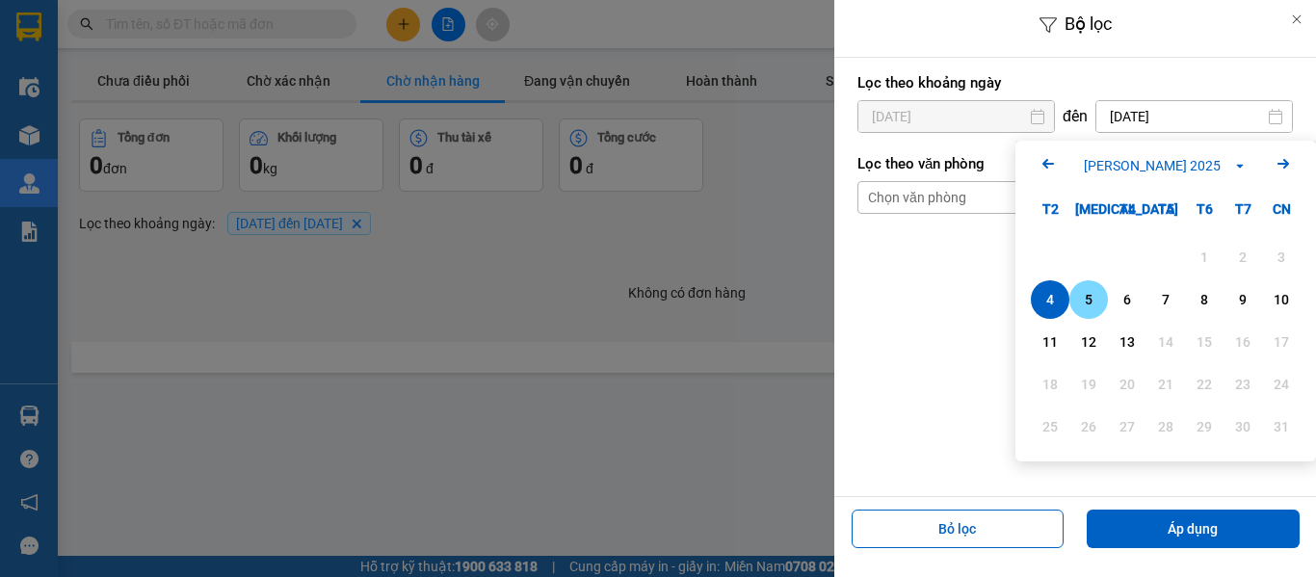
drag, startPoint x: 1089, startPoint y: 297, endPoint x: 881, endPoint y: 120, distance: 272.6
click at [1087, 297] on div "5" at bounding box center [1088, 299] width 27 height 23
type input "05/08/2025"
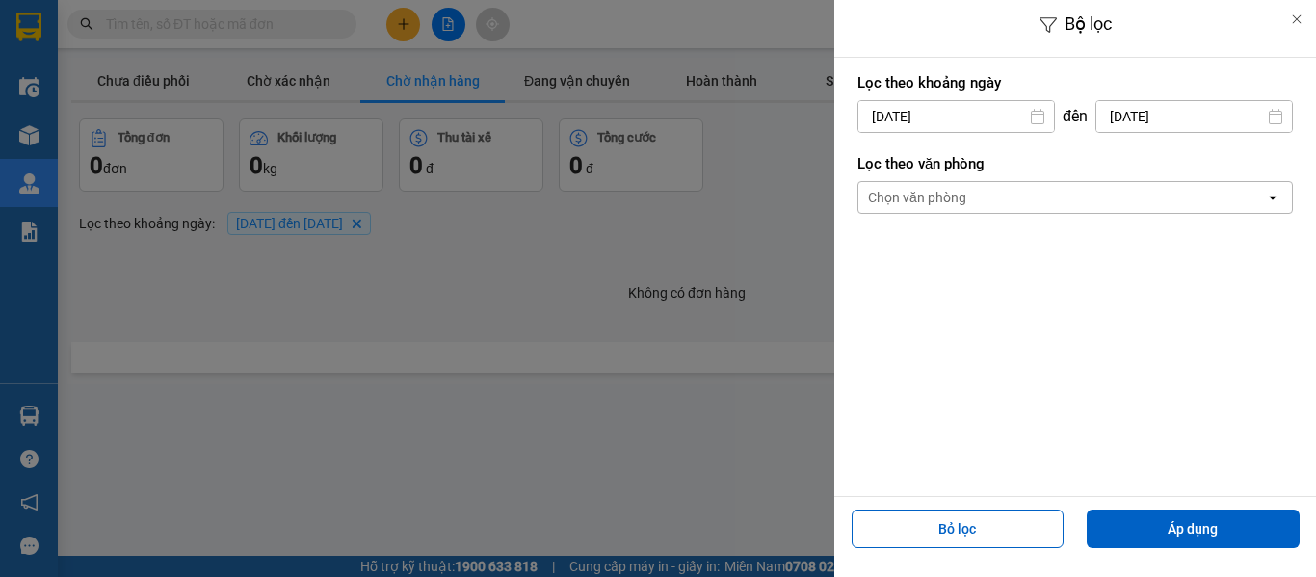
drag, startPoint x: 885, startPoint y: 105, endPoint x: 911, endPoint y: 123, distance: 31.8
click at [887, 105] on input "04/08/2025" at bounding box center [956, 116] width 196 height 31
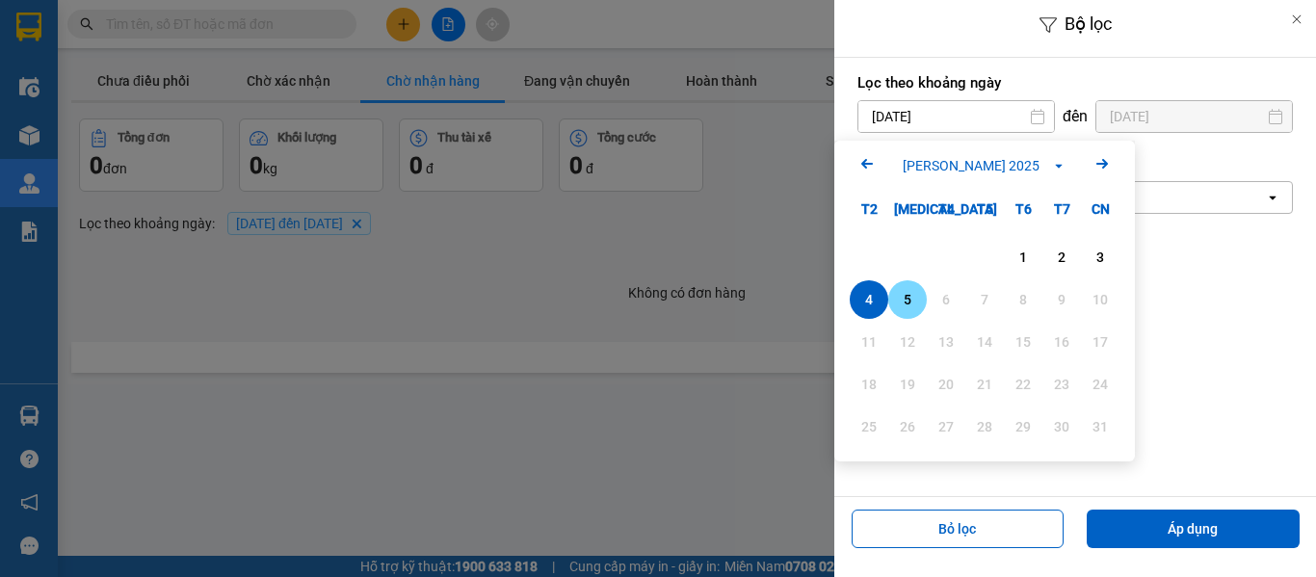
drag, startPoint x: 902, startPoint y: 310, endPoint x: 1061, endPoint y: 447, distance: 209.6
click at [902, 309] on div "5" at bounding box center [907, 299] width 27 height 23
type input "05/08/2025"
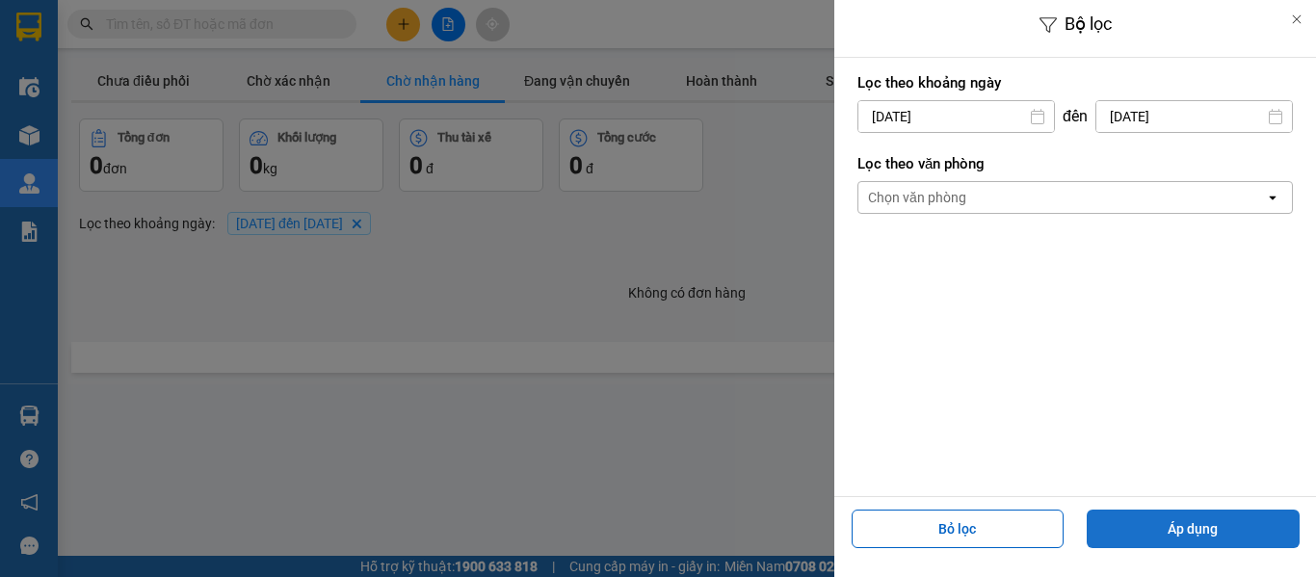
click at [1170, 540] on button "Áp dụng" at bounding box center [1192, 528] width 213 height 39
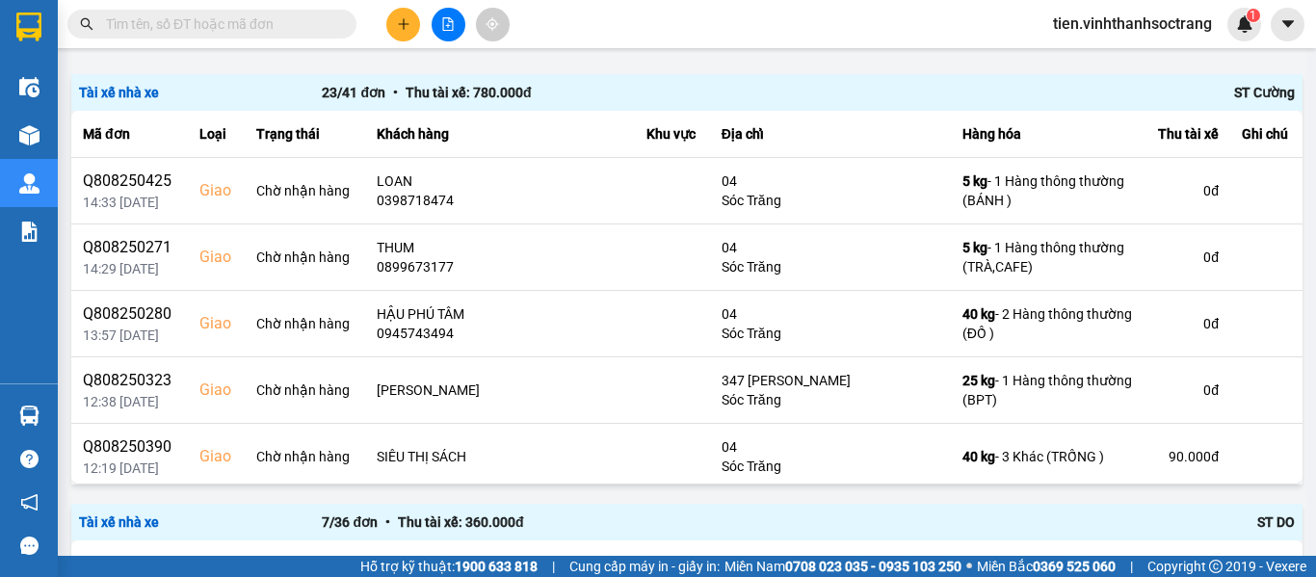
scroll to position [193, 0]
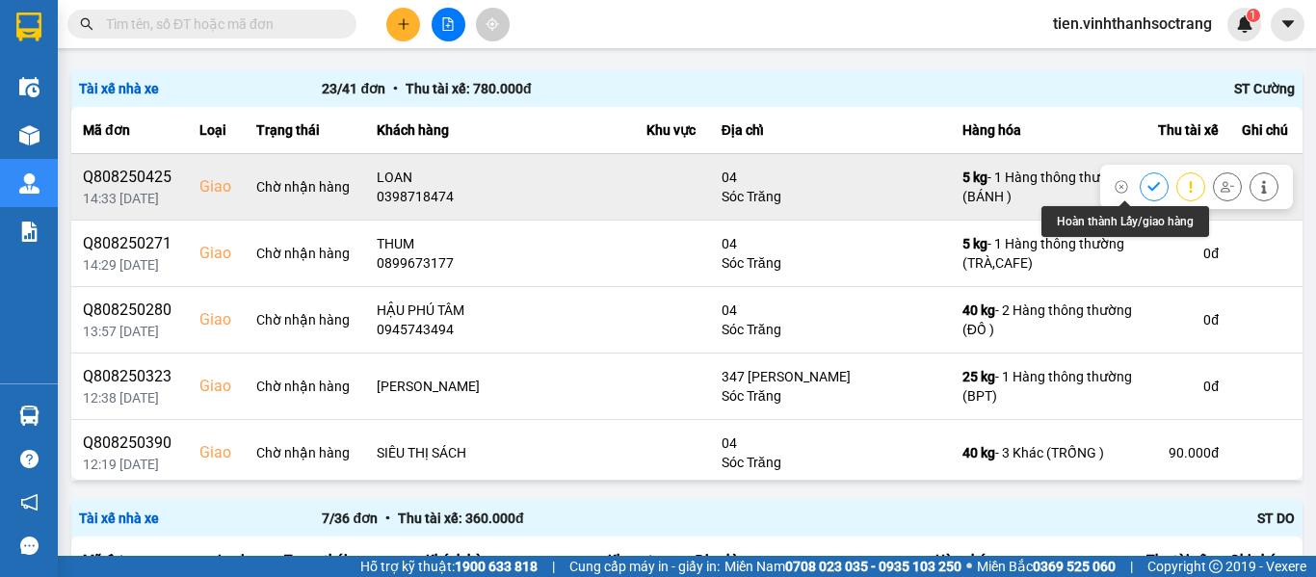
click at [1147, 185] on icon at bounding box center [1153, 186] width 13 height 13
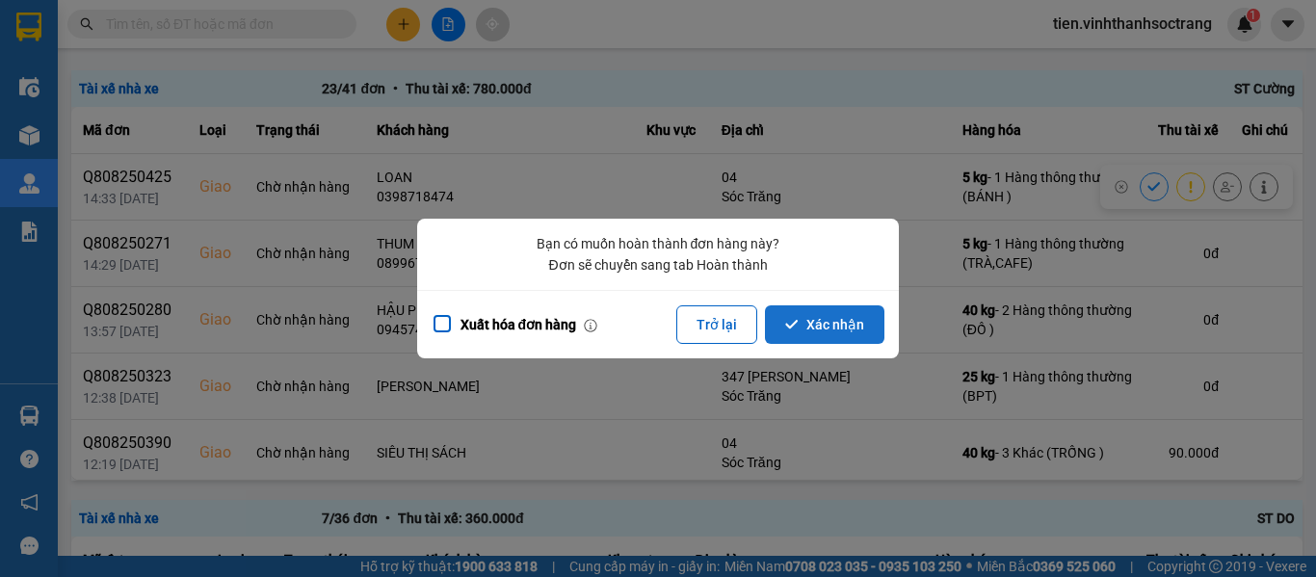
click at [829, 332] on button "Xác nhận" at bounding box center [824, 324] width 119 height 39
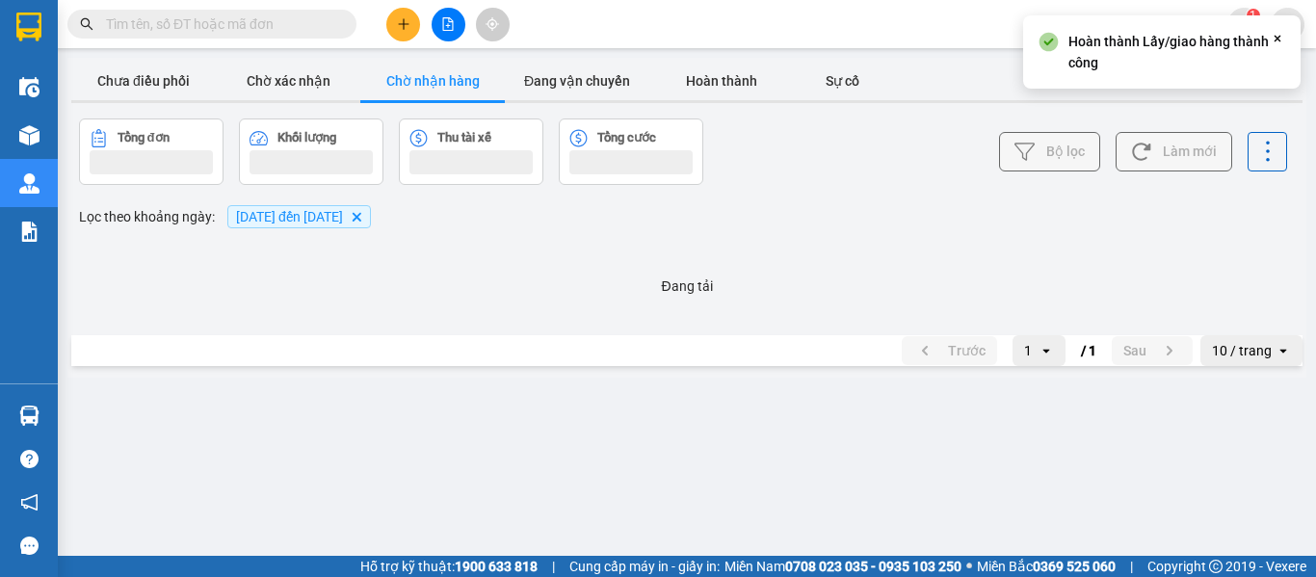
scroll to position [0, 0]
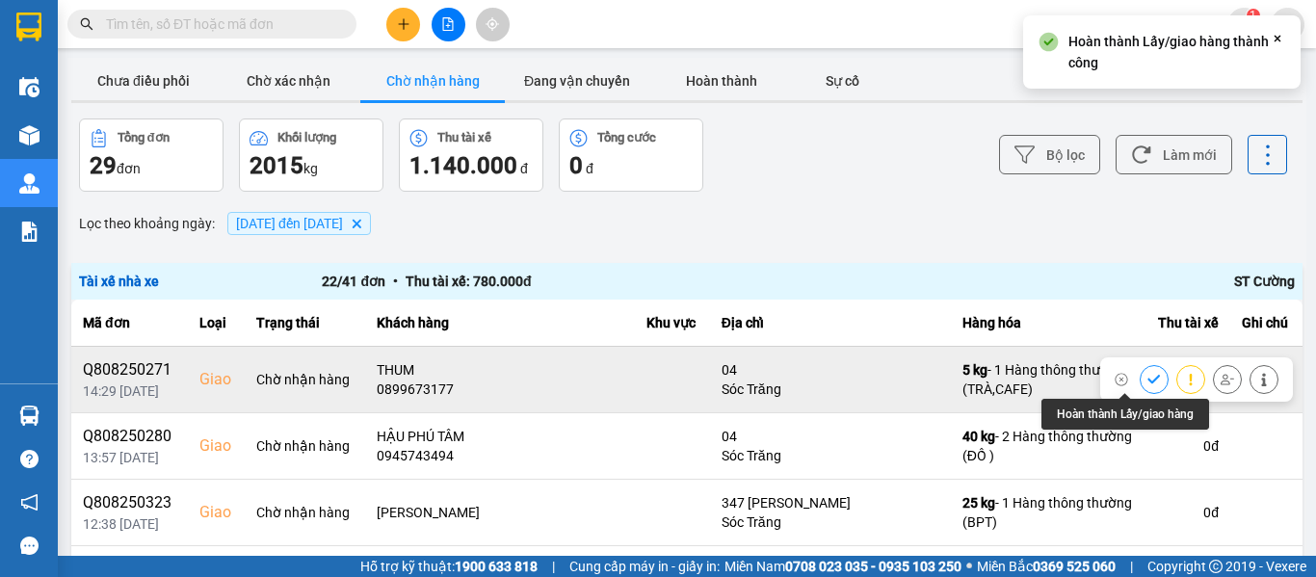
click at [1147, 378] on icon at bounding box center [1153, 379] width 13 height 13
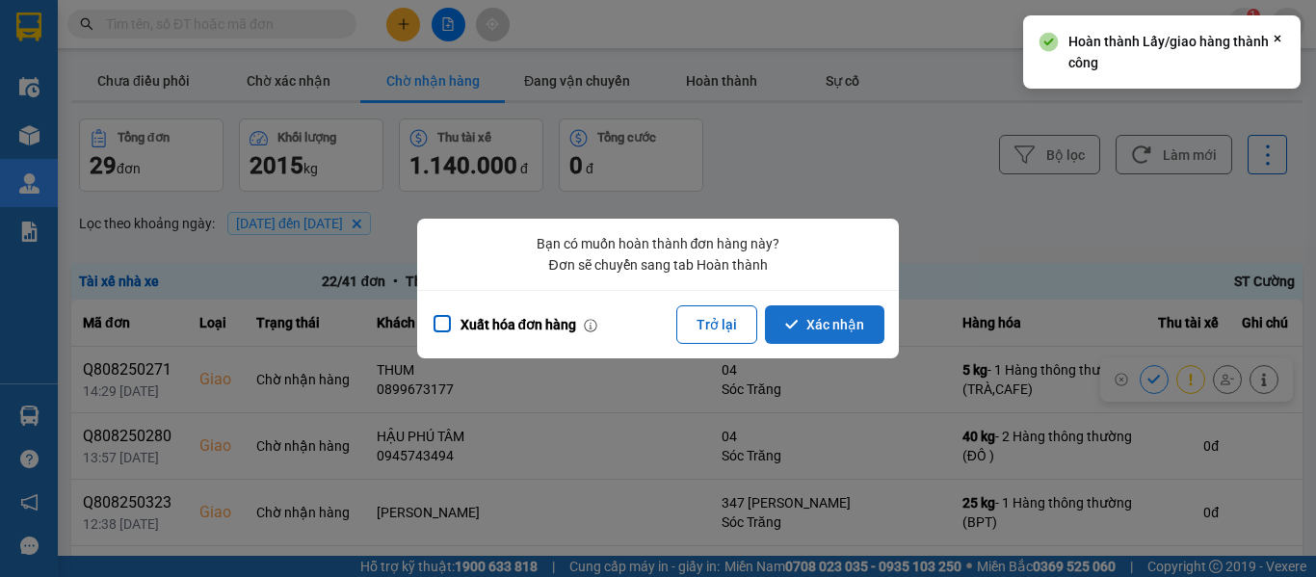
click at [802, 312] on button "Xác nhận" at bounding box center [824, 324] width 119 height 39
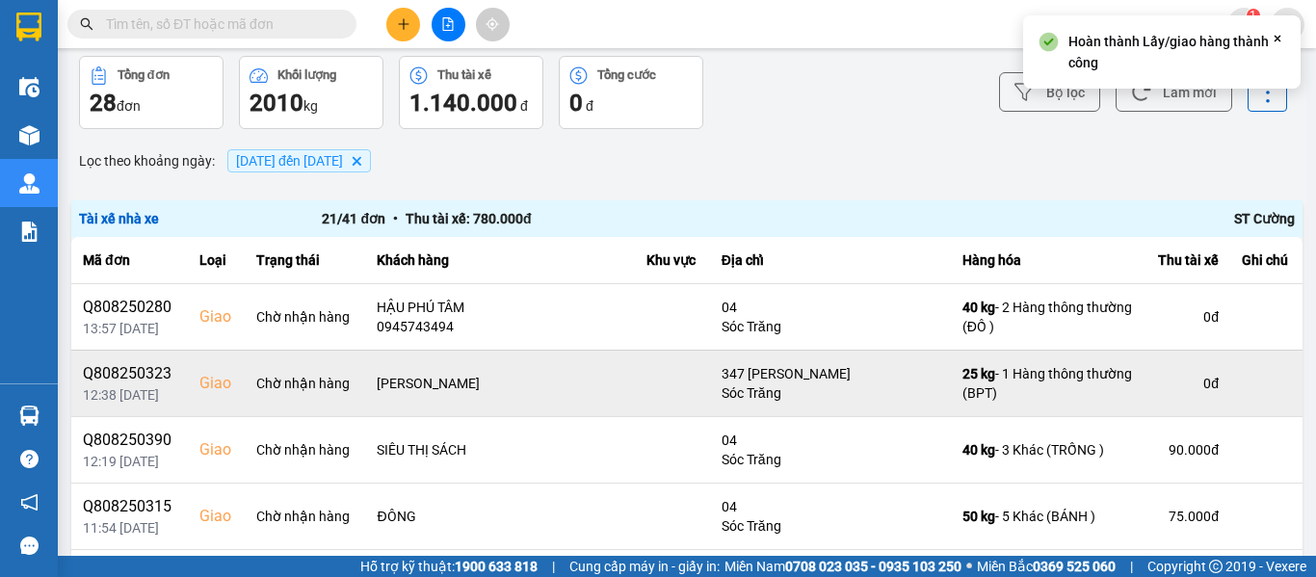
scroll to position [96, 0]
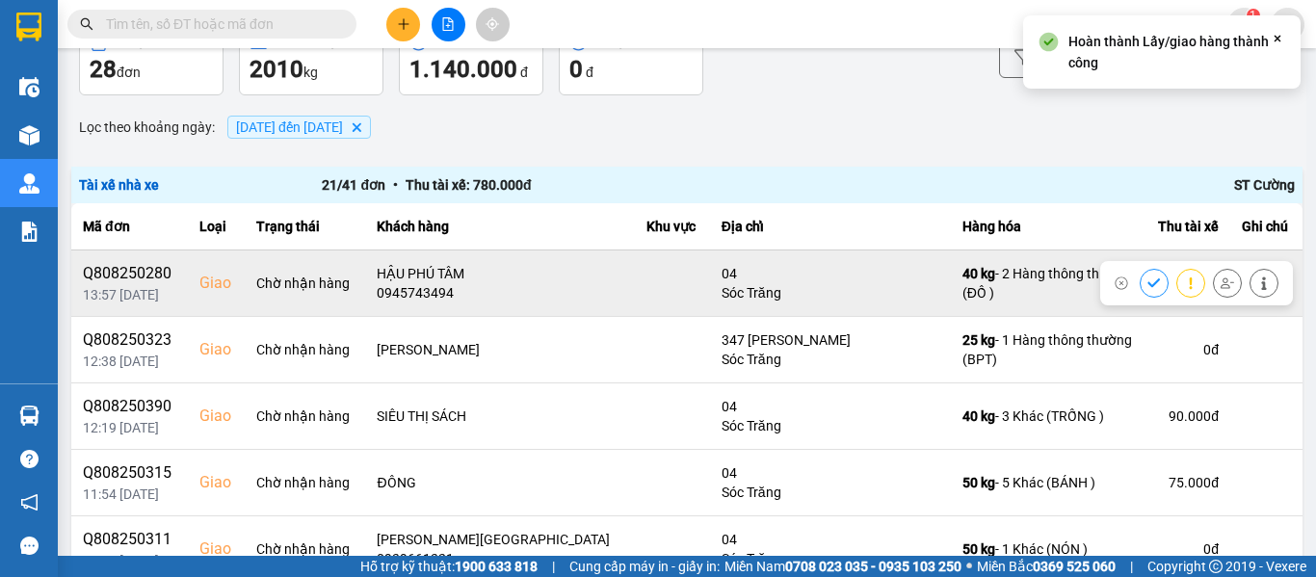
click at [1147, 280] on icon at bounding box center [1153, 282] width 13 height 9
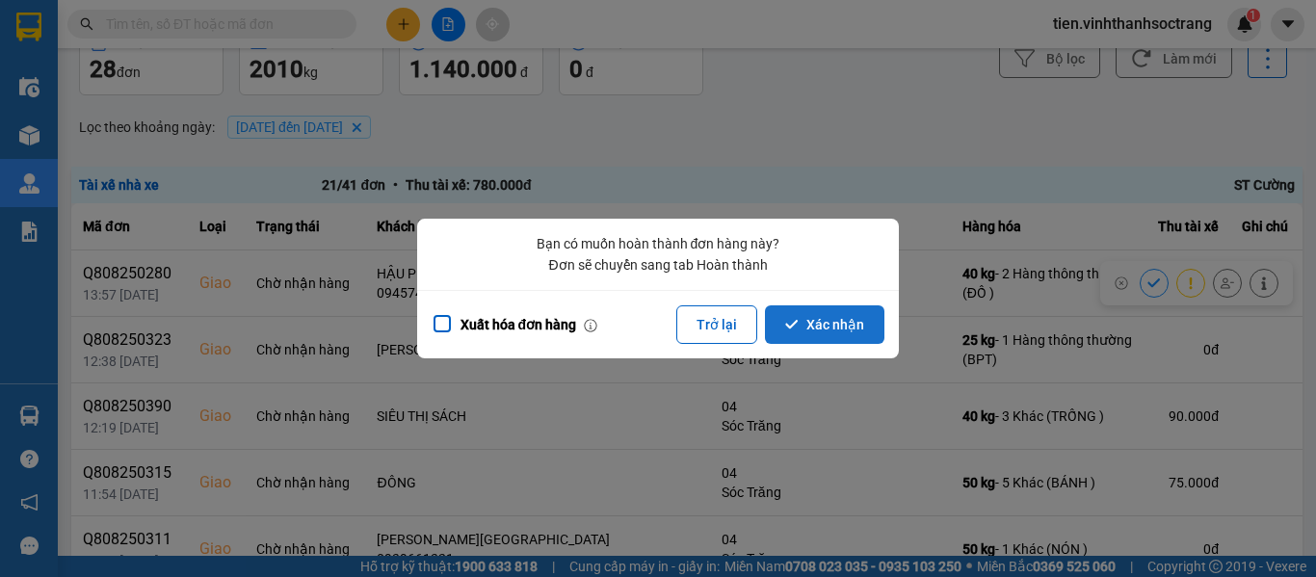
click at [784, 319] on button "Xác nhận" at bounding box center [824, 324] width 119 height 39
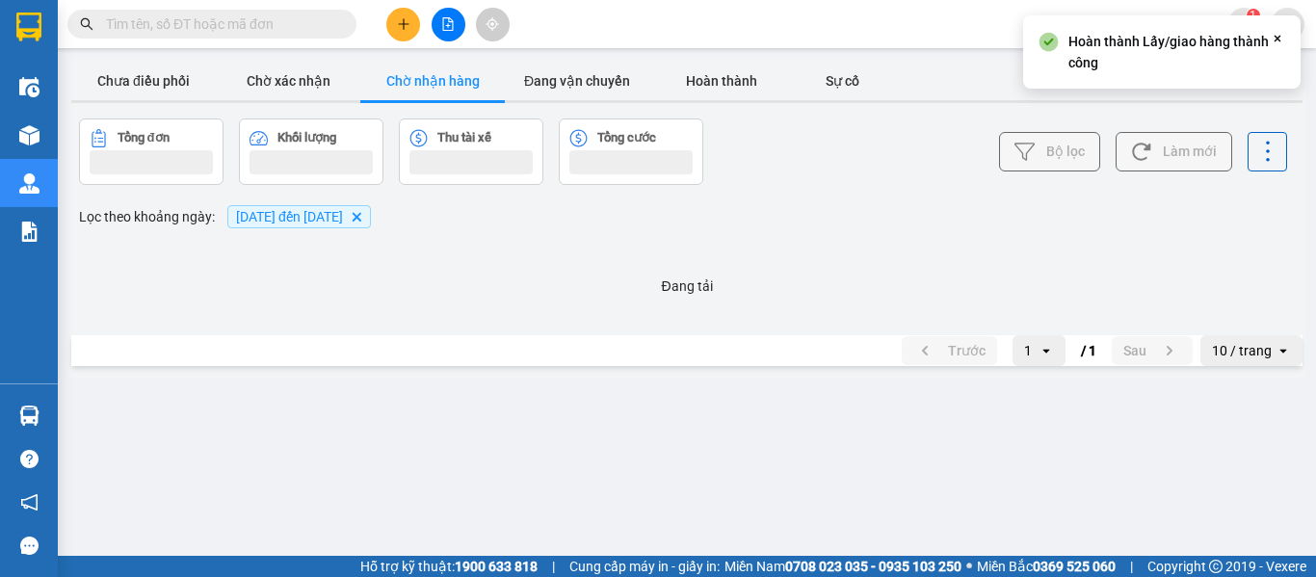
scroll to position [0, 0]
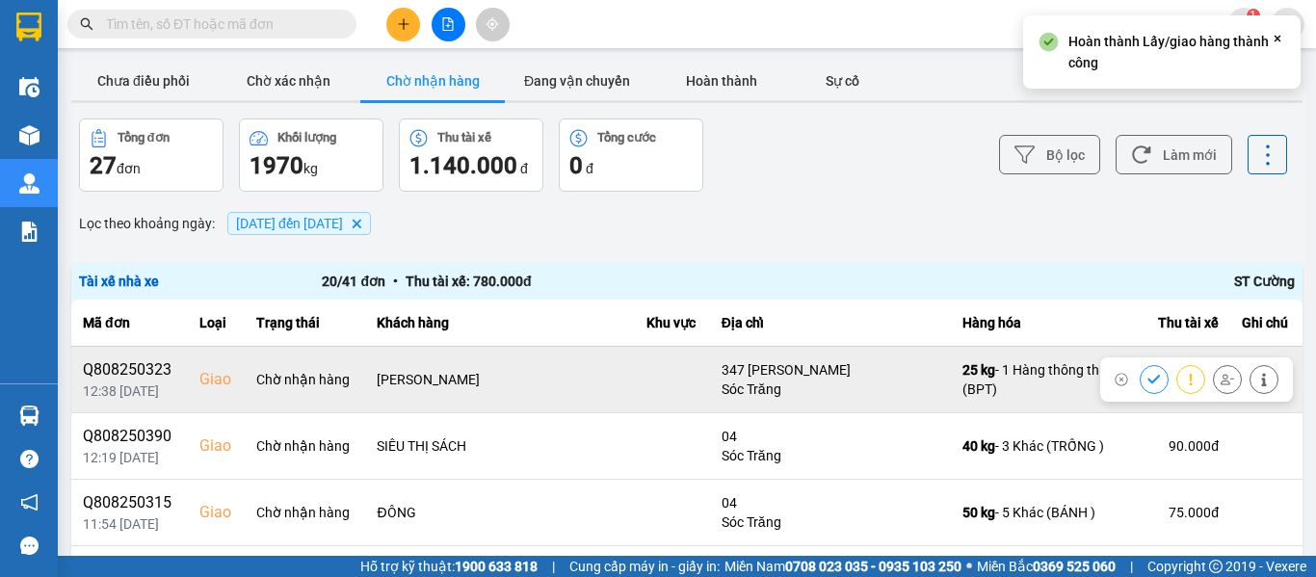
click at [1147, 379] on icon at bounding box center [1153, 379] width 13 height 13
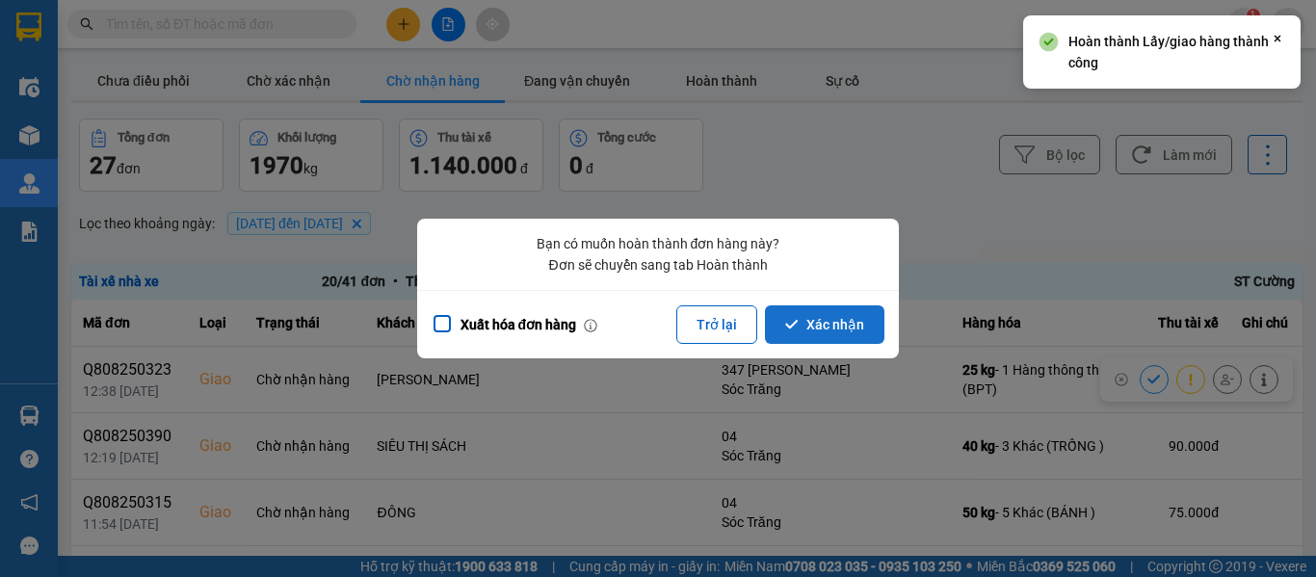
click at [815, 317] on button "Xác nhận" at bounding box center [824, 324] width 119 height 39
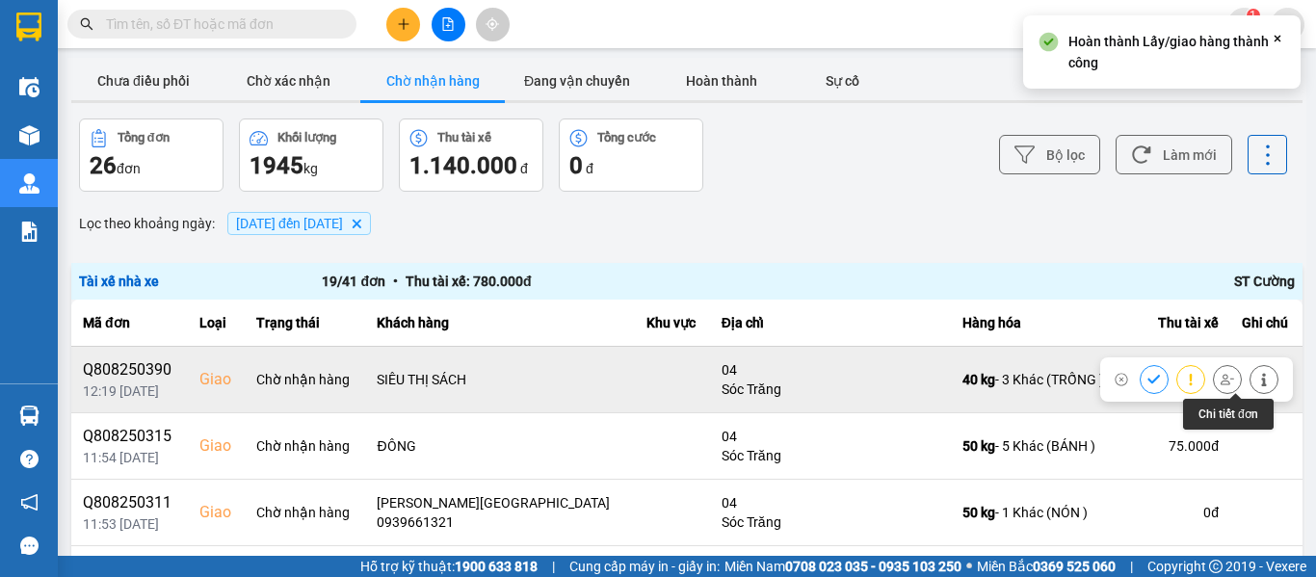
click at [1257, 381] on icon at bounding box center [1263, 379] width 13 height 13
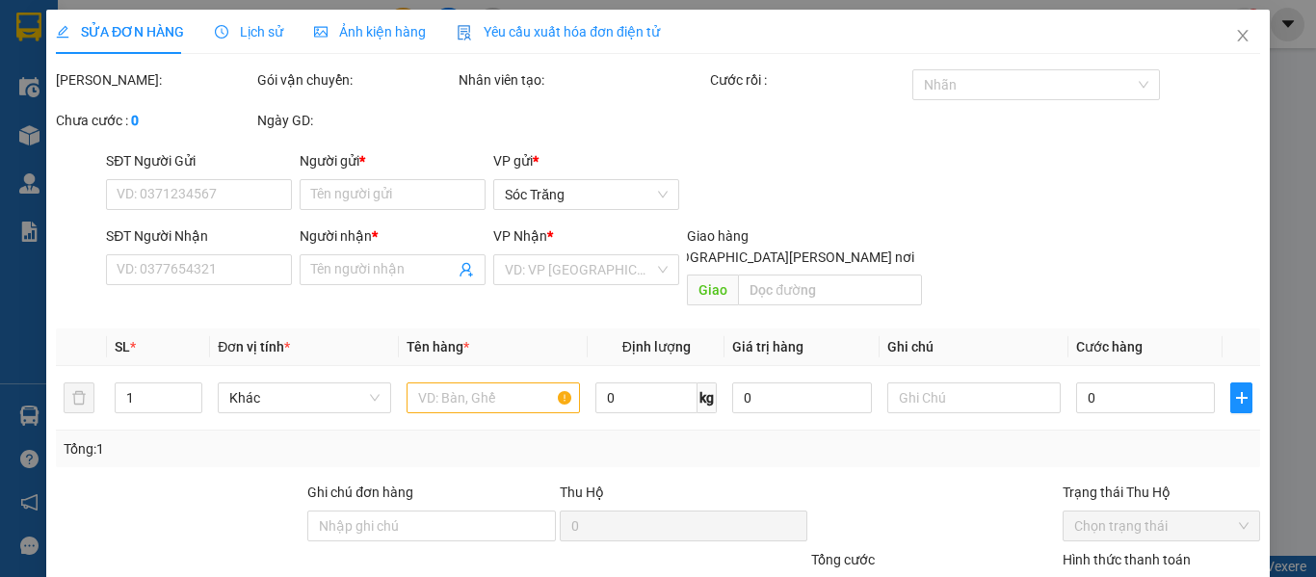
type input "THẾ GIA"
type input "SIÊU THỊ SÁCH"
checkbox input "true"
type input "04"
type input "90.000"
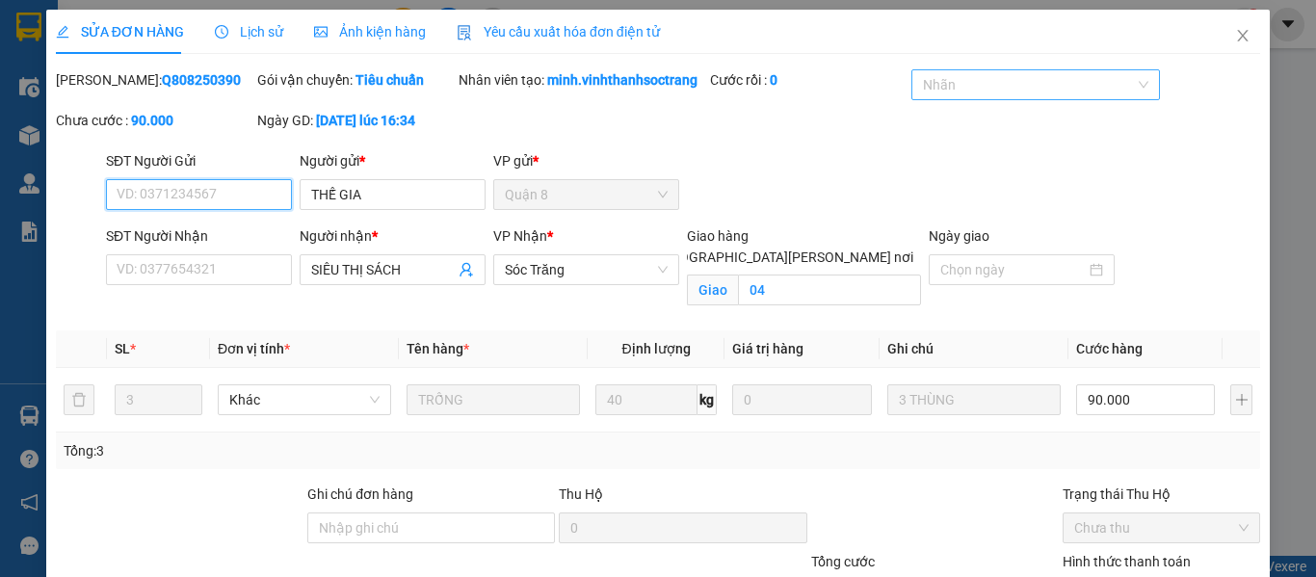
click at [1002, 86] on div at bounding box center [1025, 84] width 219 height 23
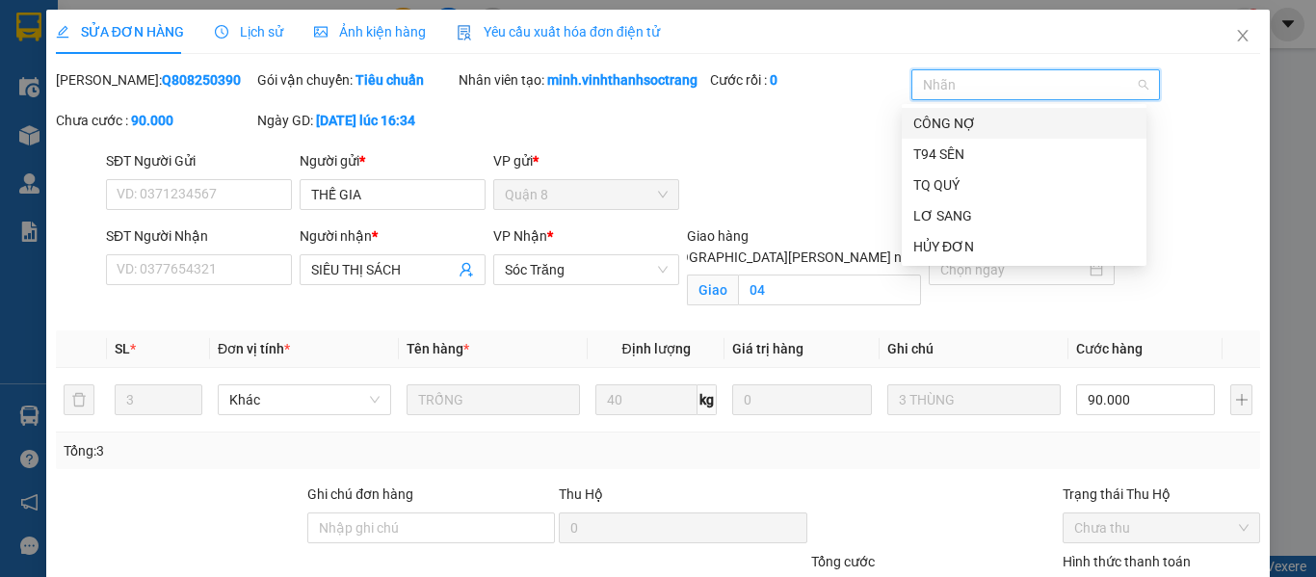
click at [925, 125] on div "CÔNG NỢ" at bounding box center [1024, 123] width 222 height 21
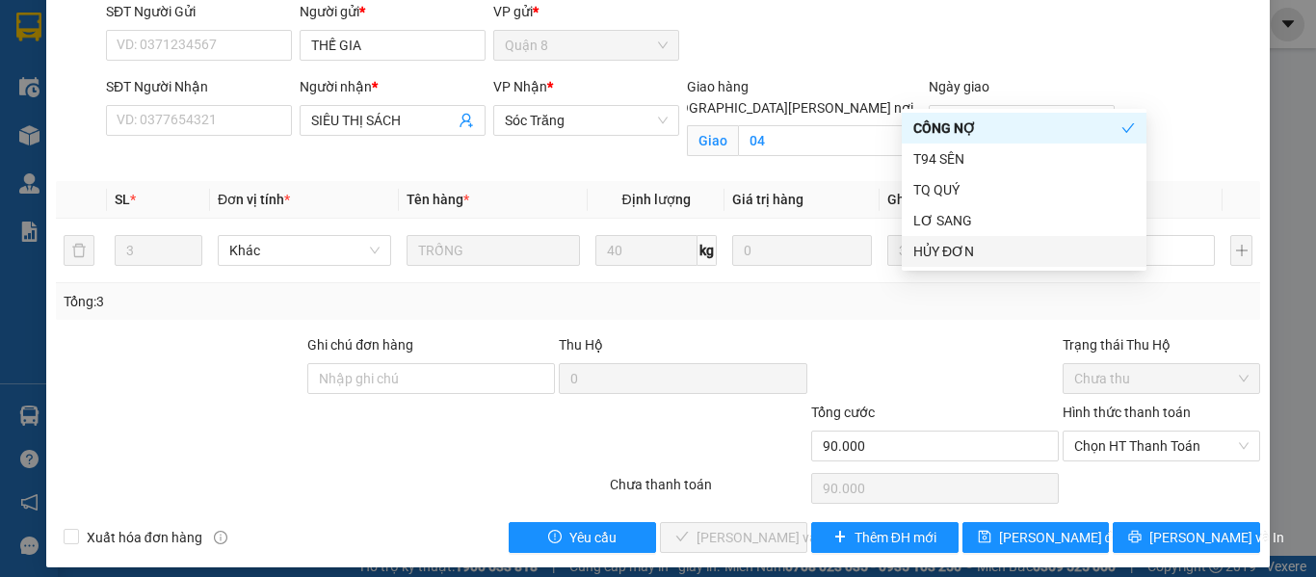
scroll to position [184, 0]
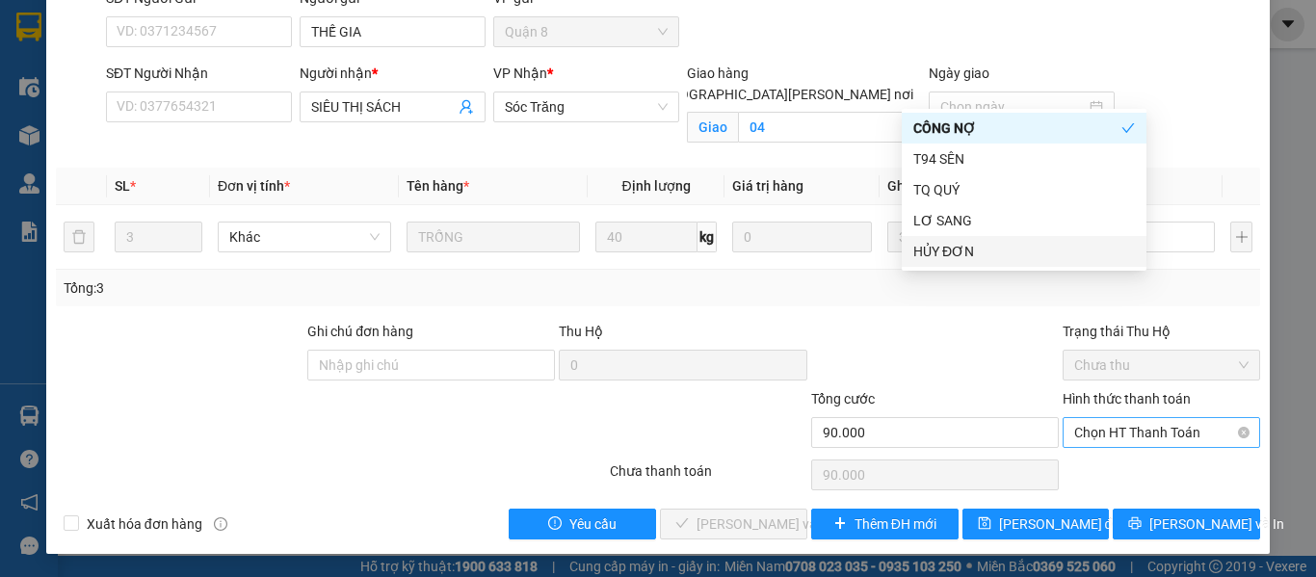
drag, startPoint x: 1127, startPoint y: 455, endPoint x: 1121, endPoint y: 437, distance: 18.3
click at [1121, 450] on div "Total Paid Fee 0 Total UnPaid Fee 90.000 Cash Collection Total Fee Mã ĐH: Q8082…" at bounding box center [658, 222] width 1204 height 636
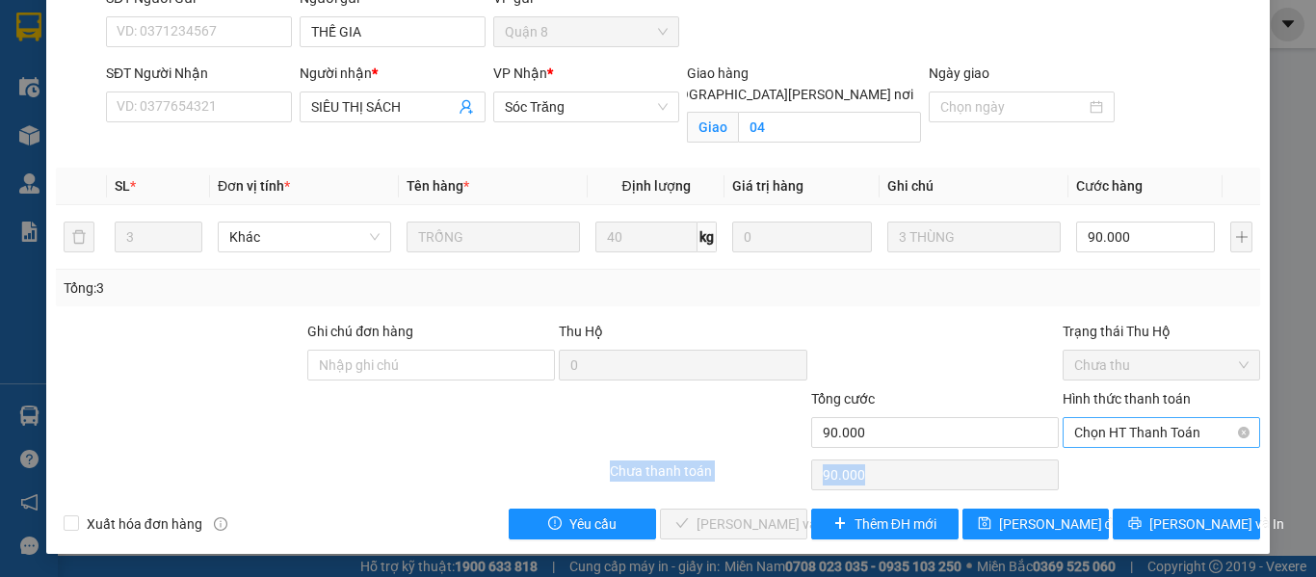
click at [1121, 436] on span "Chọn HT Thanh Toán" at bounding box center [1161, 432] width 174 height 29
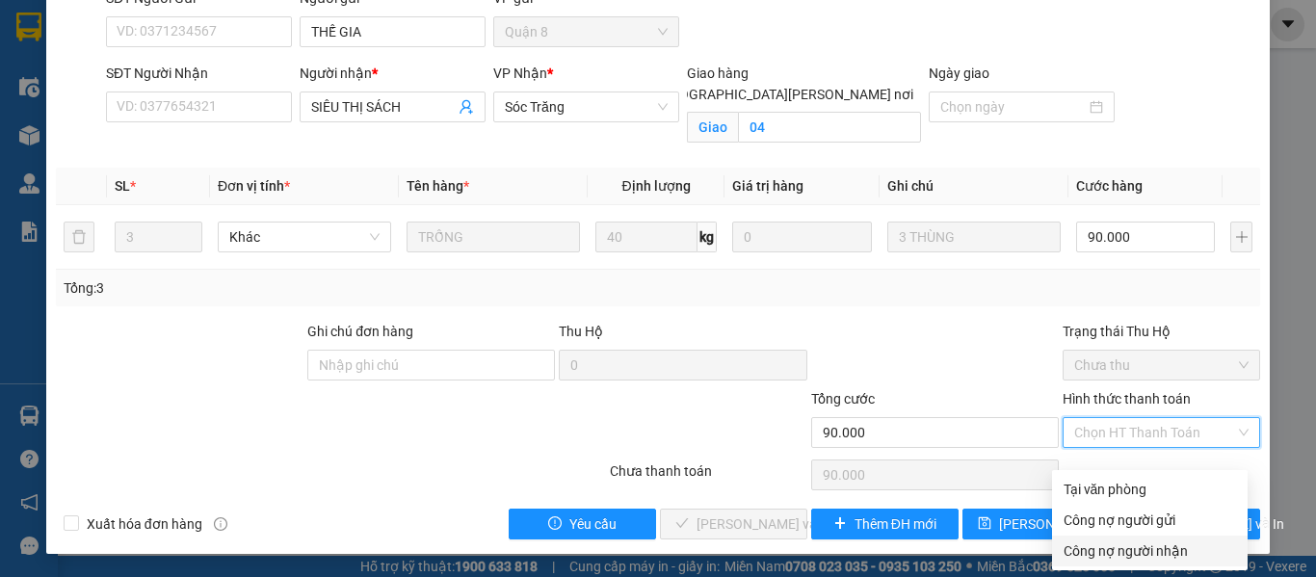
click at [1130, 540] on div "Công nợ người nhận" at bounding box center [1149, 550] width 172 height 21
type input "0"
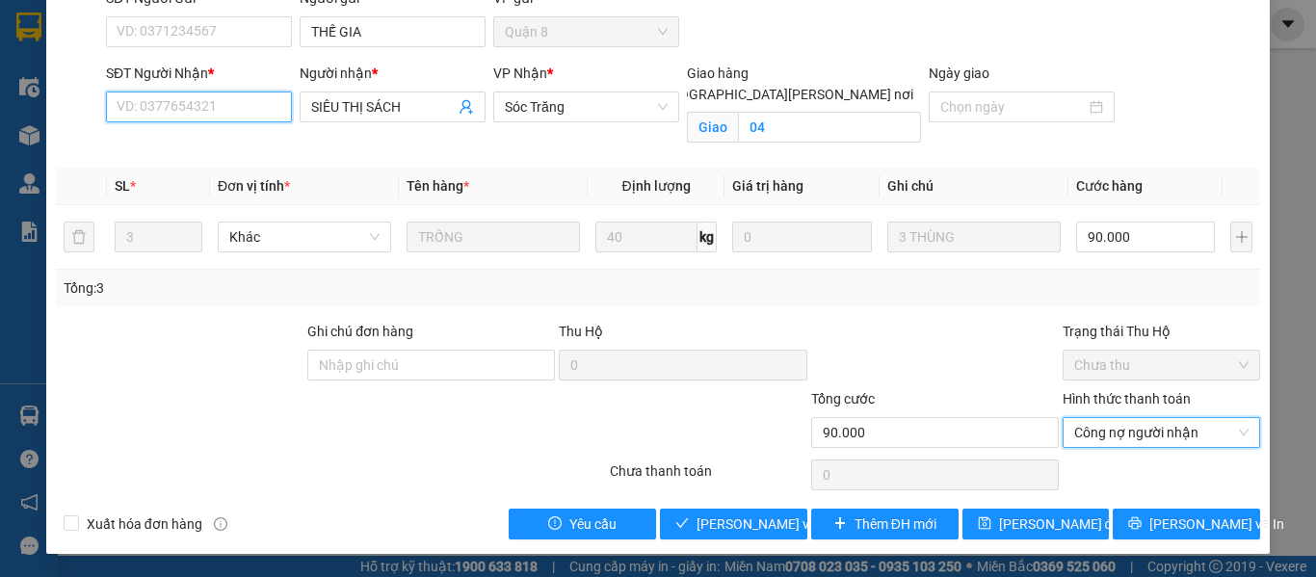
click at [203, 104] on input "SĐT Người Nhận *" at bounding box center [199, 106] width 186 height 31
paste input "0"
drag, startPoint x: 237, startPoint y: 109, endPoint x: 40, endPoint y: 233, distance: 232.4
click at [0, 220] on div "SỬA ĐƠN HÀNG Lịch sử Ảnh kiện hàng Yêu cầu xuất hóa đơn điện tử Total Paid Fee …" at bounding box center [658, 288] width 1316 height 577
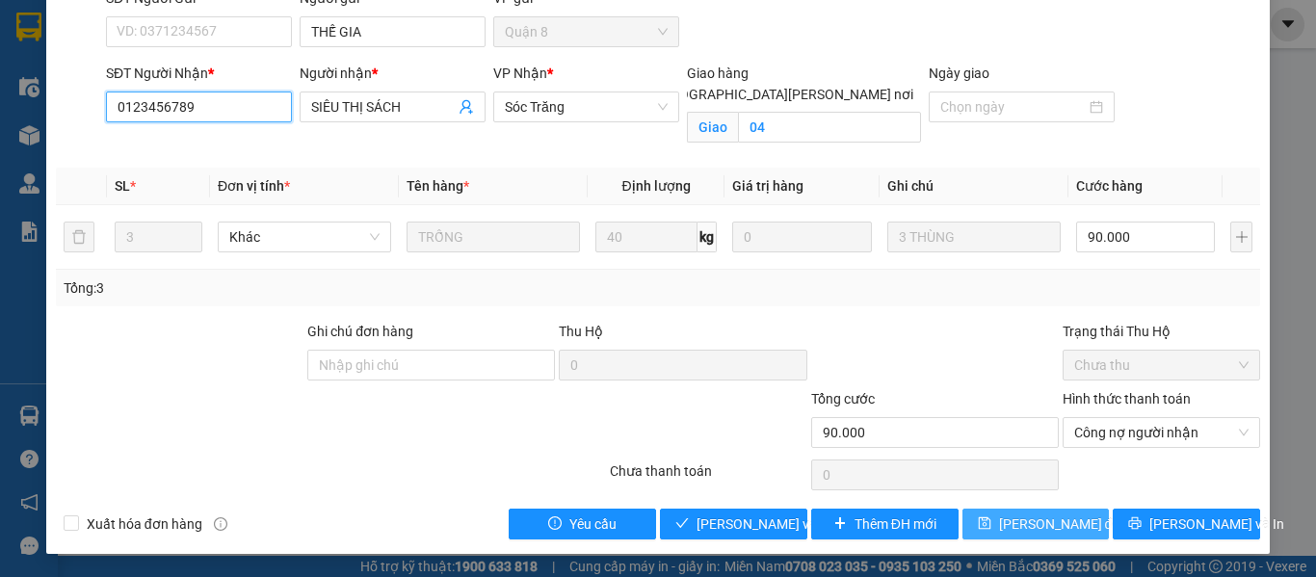
type input "0123456789"
click at [999, 530] on span "[PERSON_NAME] đổi" at bounding box center [1061, 523] width 124 height 21
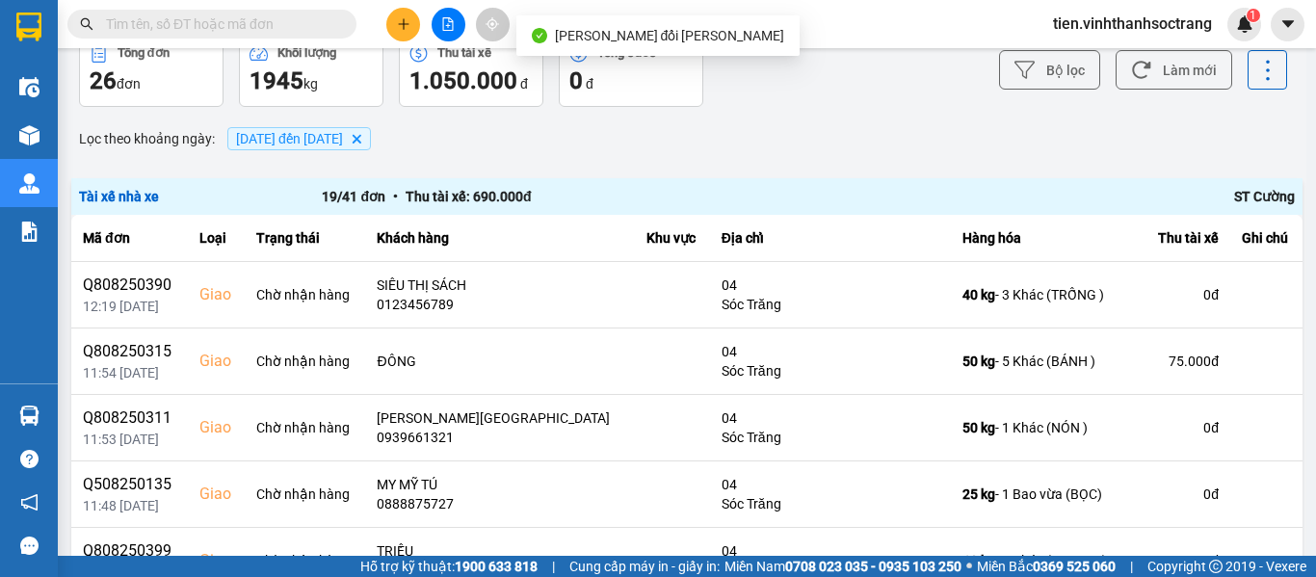
scroll to position [193, 0]
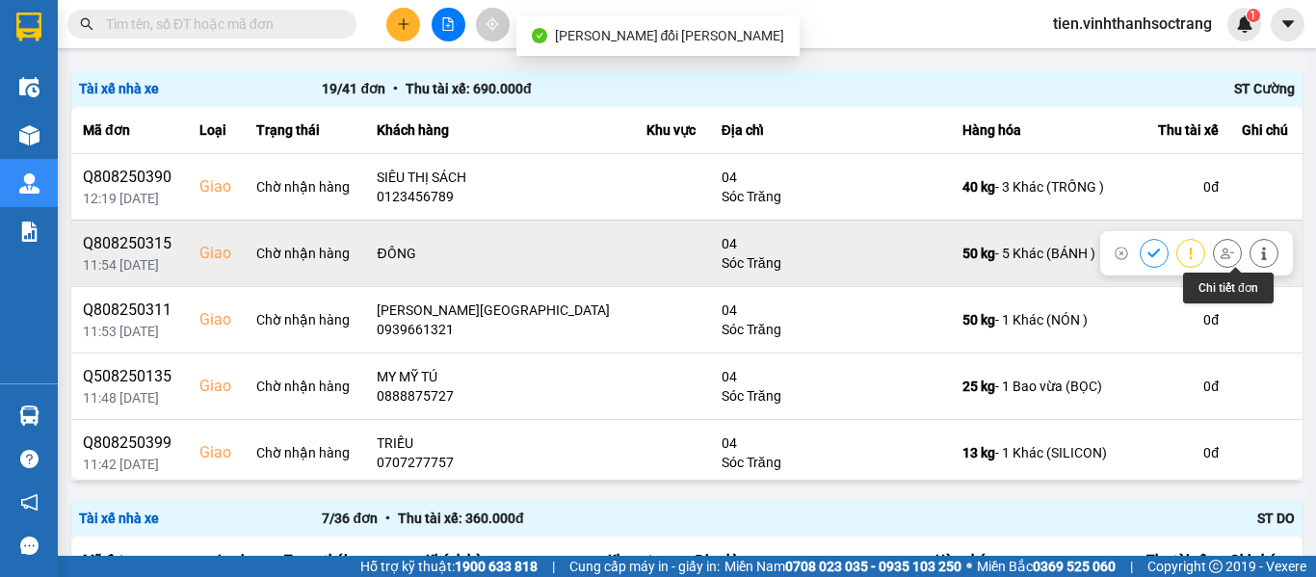
click at [1261, 253] on icon at bounding box center [1263, 253] width 5 height 13
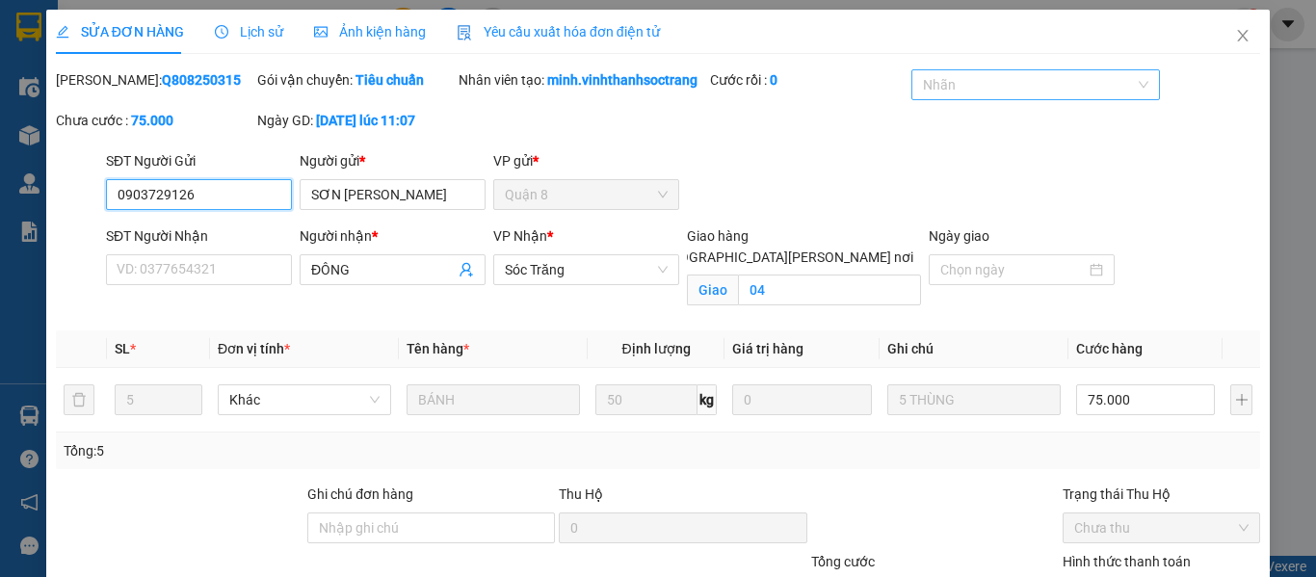
drag, startPoint x: 963, startPoint y: 74, endPoint x: 968, endPoint y: 90, distance: 16.1
click at [962, 74] on div at bounding box center [1025, 84] width 219 height 23
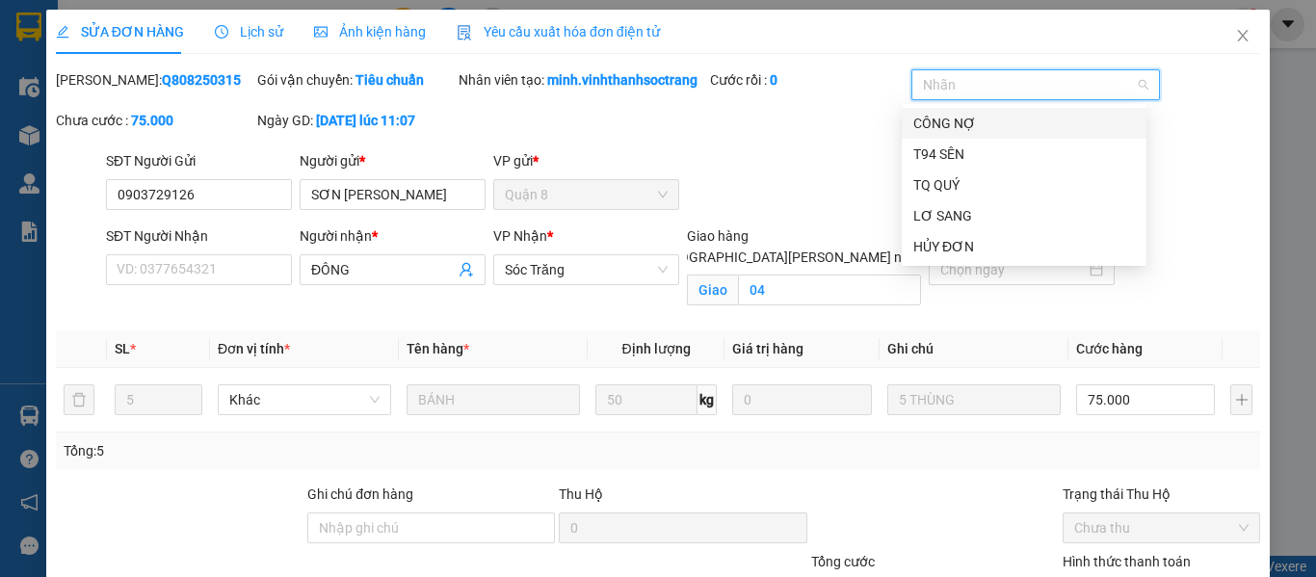
click at [959, 136] on div "CÔNG NỢ" at bounding box center [1023, 123] width 245 height 31
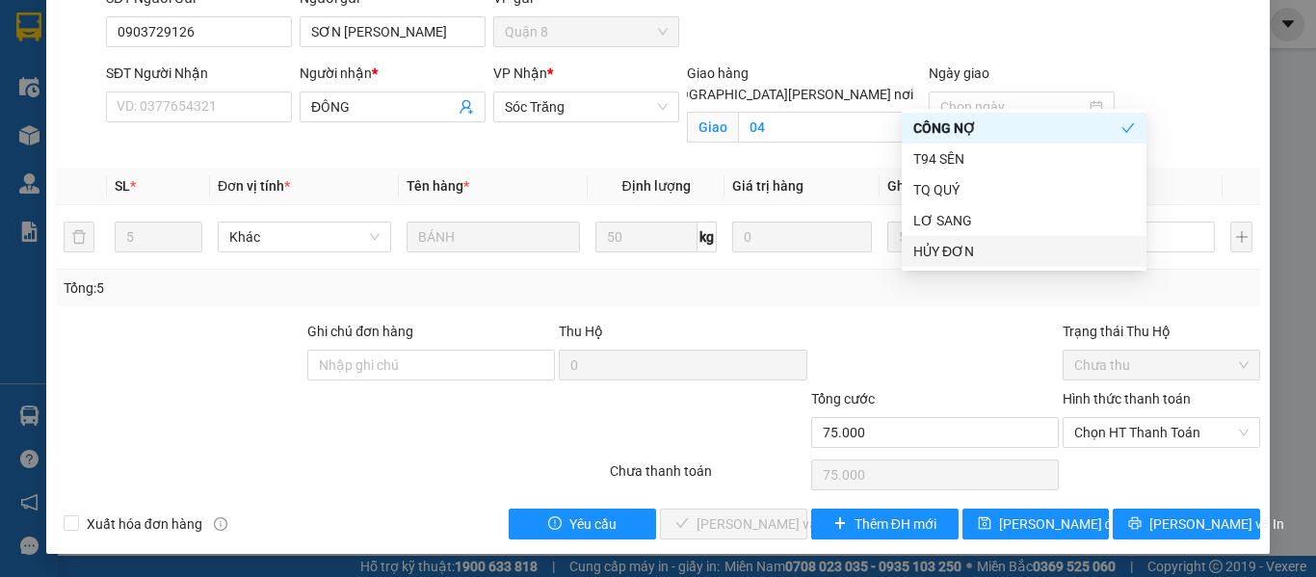
scroll to position [184, 0]
click at [1110, 432] on span "Chọn HT Thanh Toán" at bounding box center [1161, 432] width 174 height 29
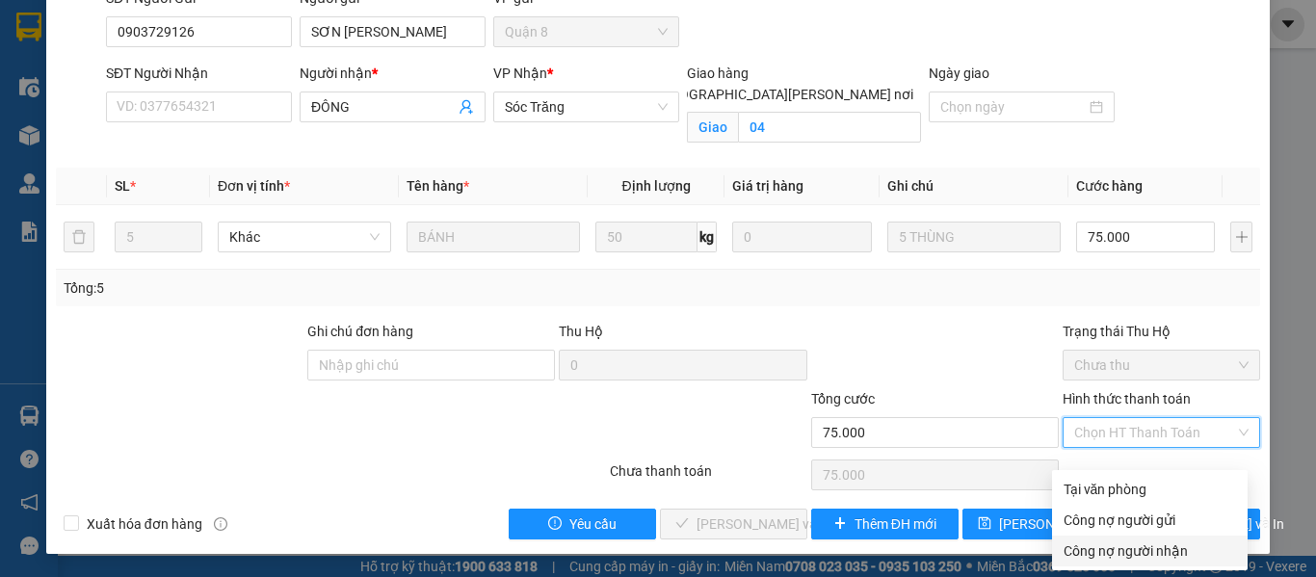
drag, startPoint x: 1096, startPoint y: 528, endPoint x: 495, endPoint y: 295, distance: 644.6
click at [1096, 540] on div "Công nợ người nhận" at bounding box center [1149, 550] width 172 height 21
type input "0"
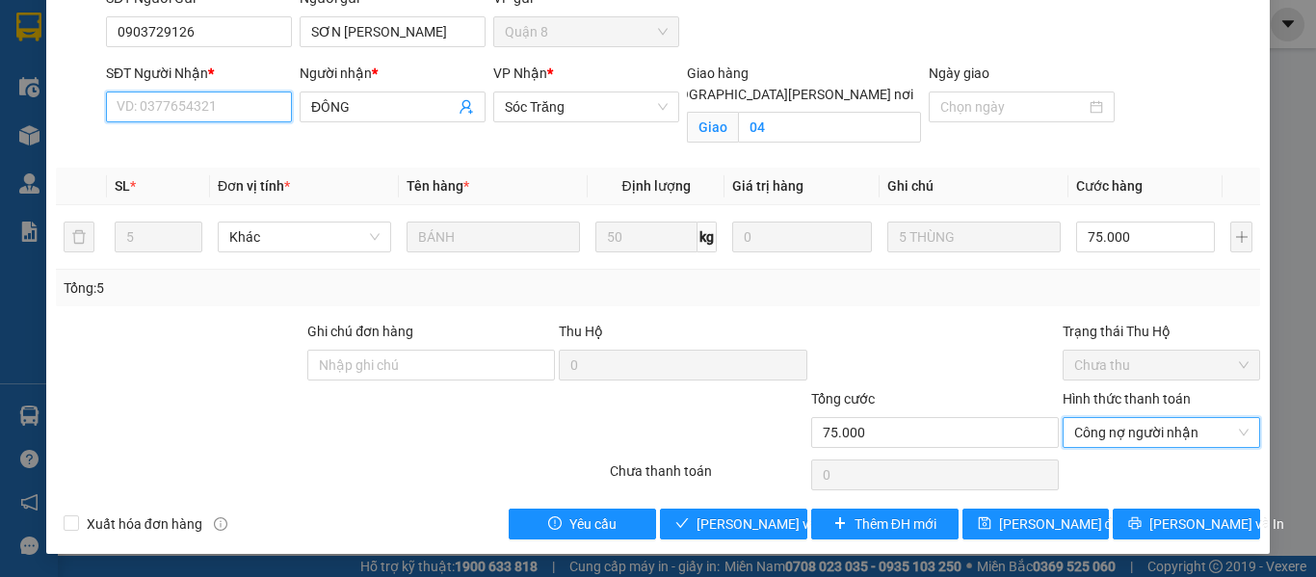
click at [248, 119] on input "SĐT Người Nhận *" at bounding box center [199, 106] width 186 height 31
paste input "0123456789"
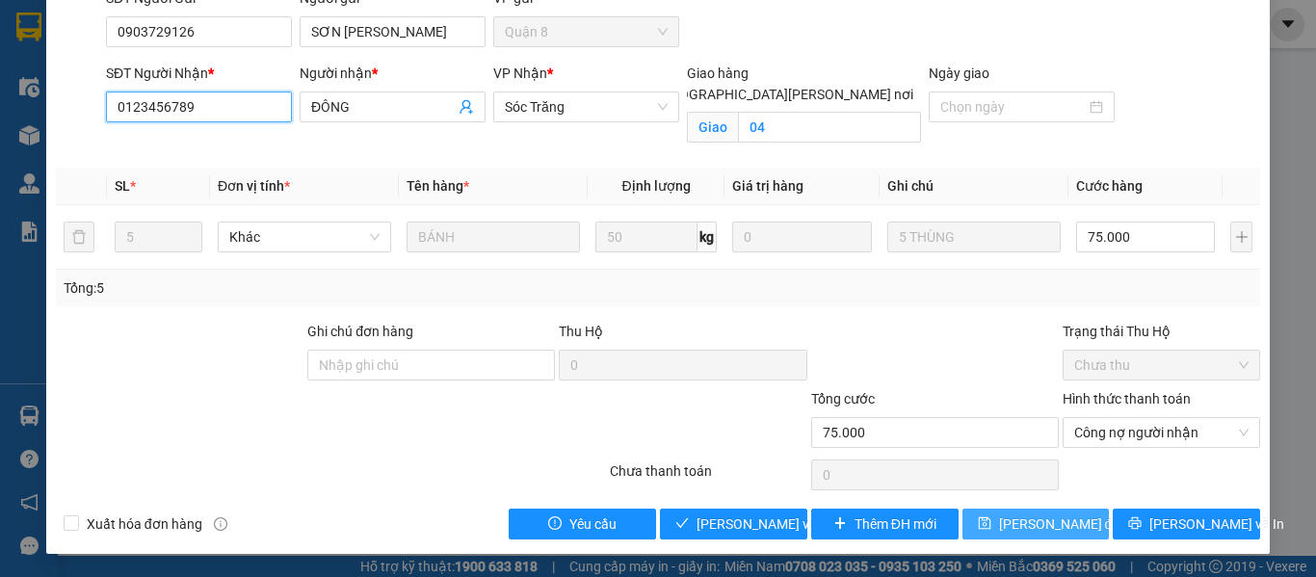
type input "0123456789"
click at [978, 518] on icon "save" at bounding box center [984, 522] width 13 height 13
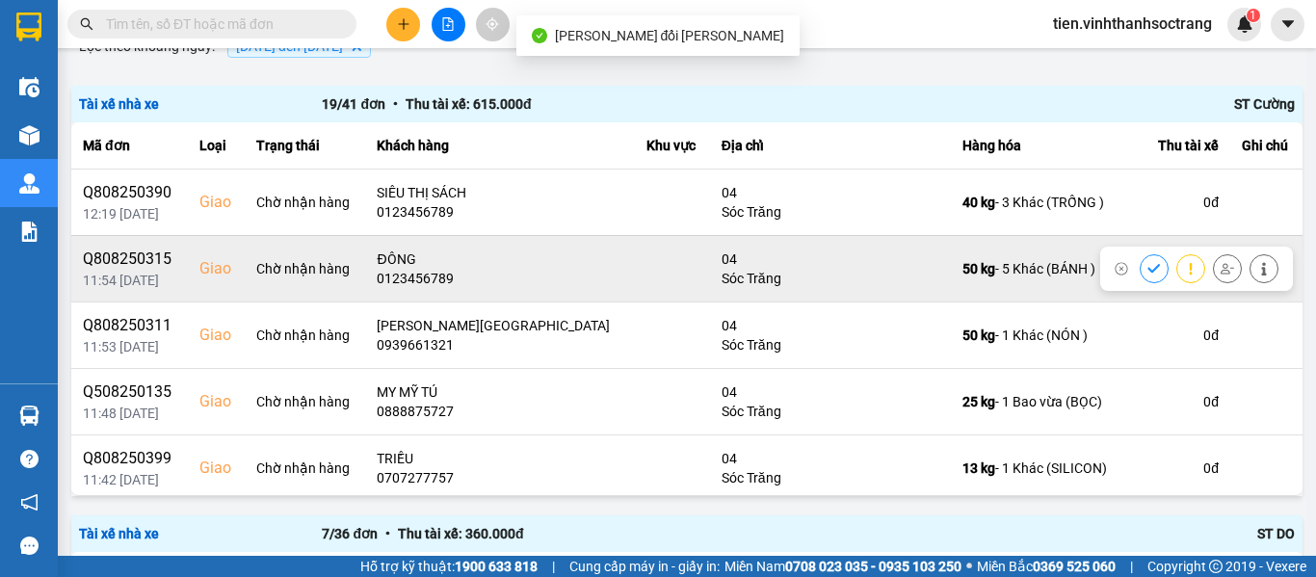
scroll to position [193, 0]
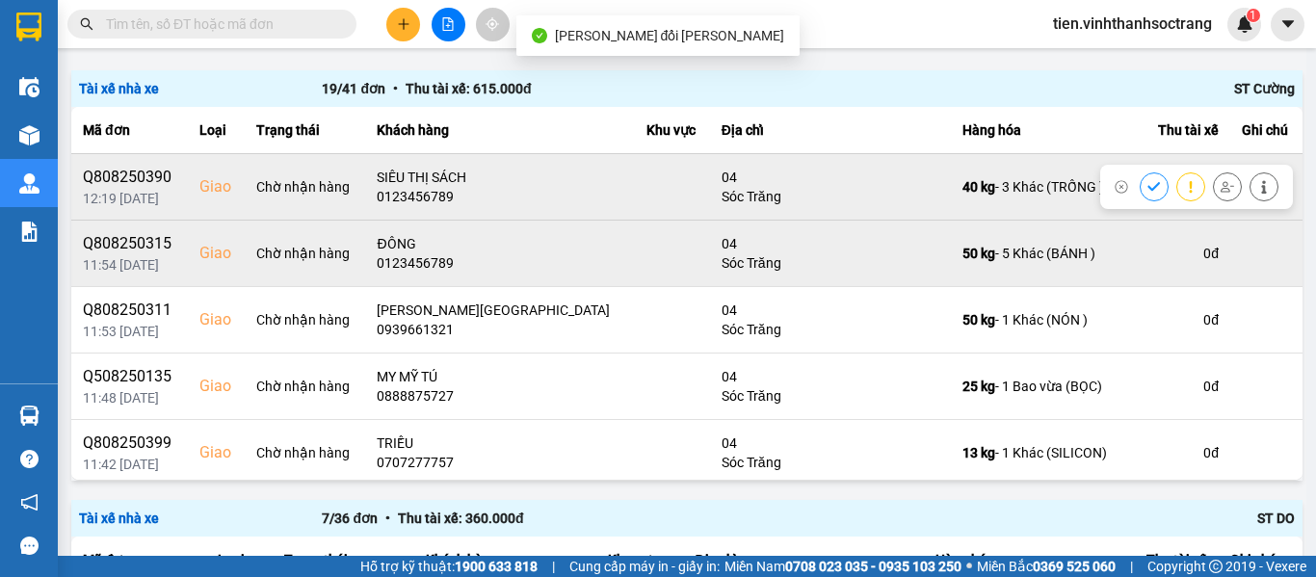
click at [1147, 184] on icon at bounding box center [1153, 186] width 13 height 13
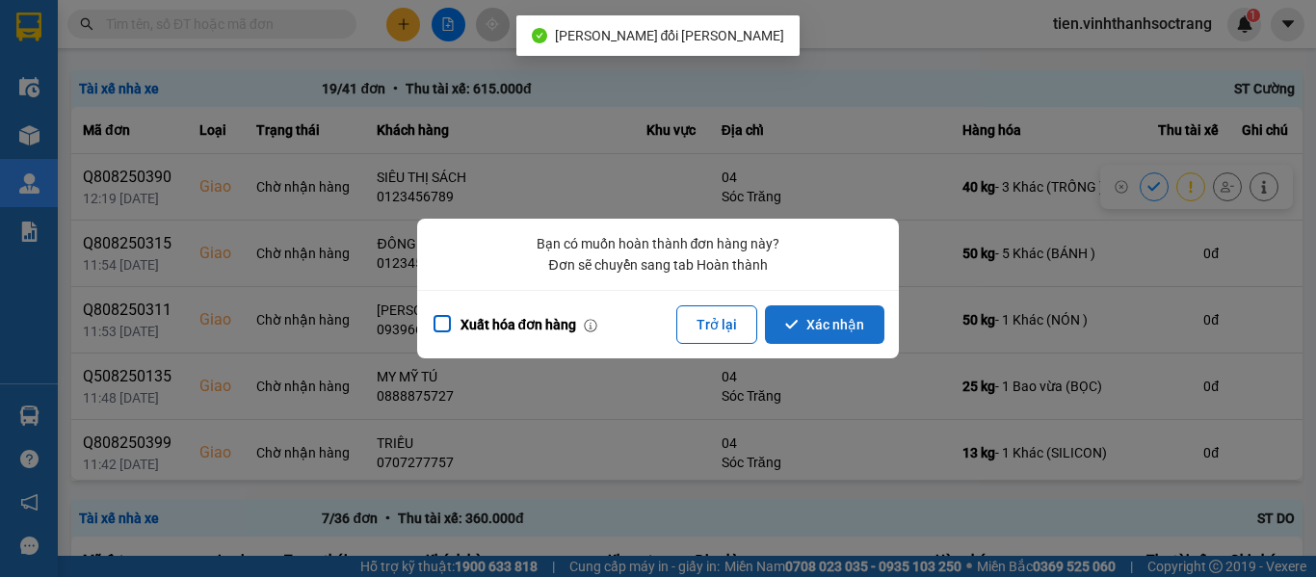
click at [846, 317] on button "Xác nhận" at bounding box center [824, 324] width 119 height 39
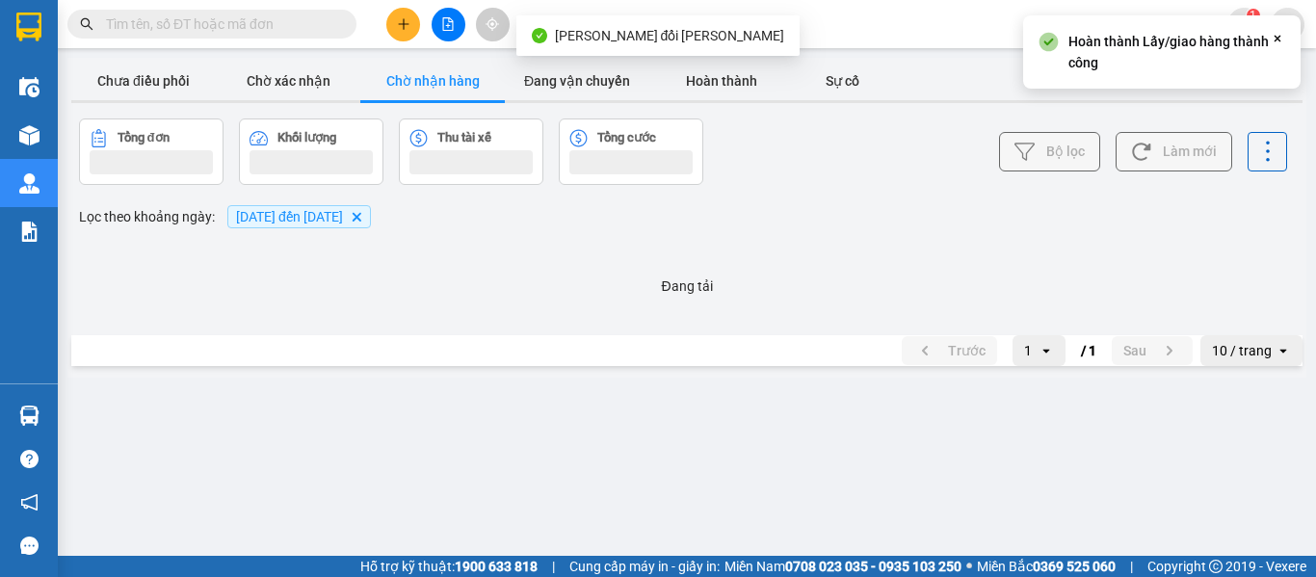
scroll to position [0, 0]
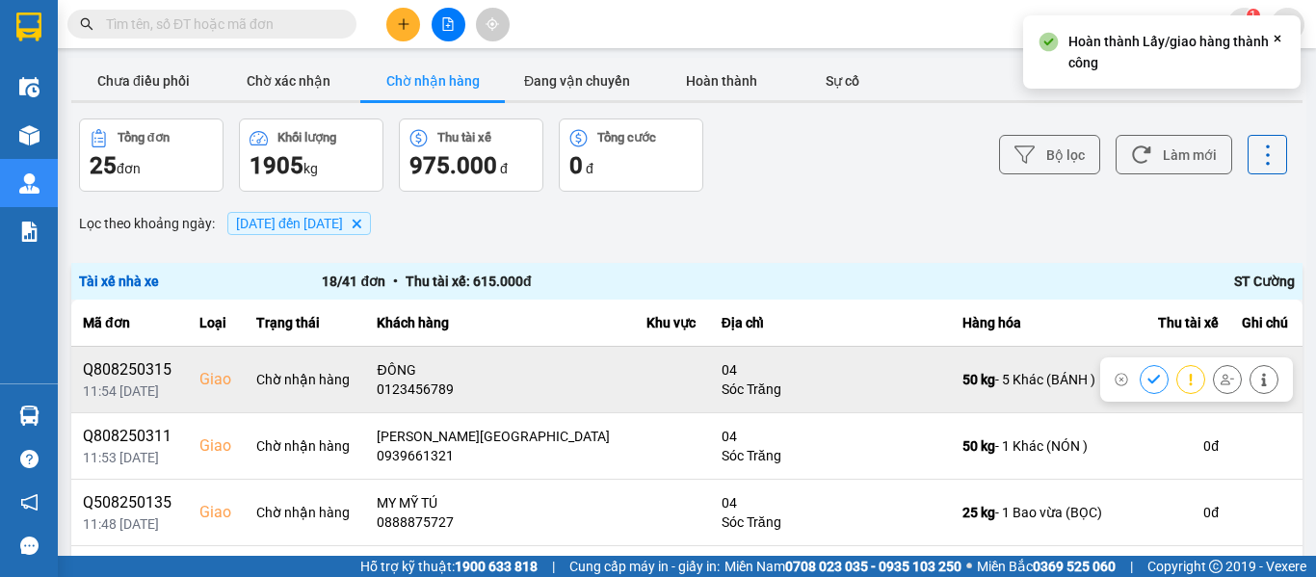
click at [1147, 376] on icon at bounding box center [1153, 379] width 13 height 13
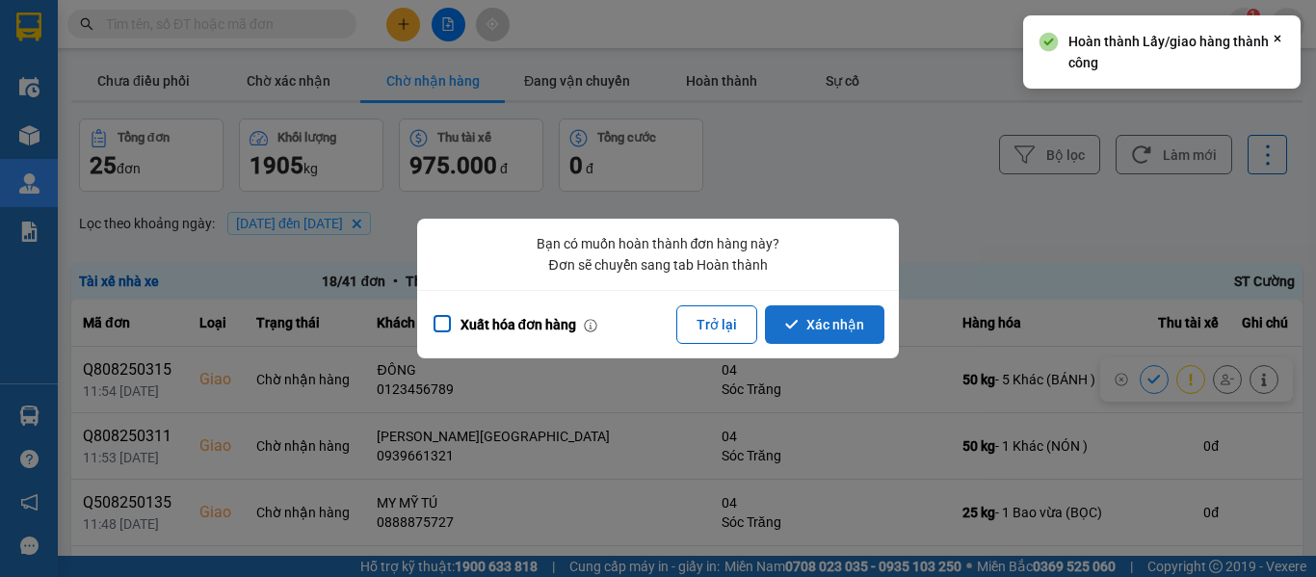
click at [821, 318] on button "Xác nhận" at bounding box center [824, 324] width 119 height 39
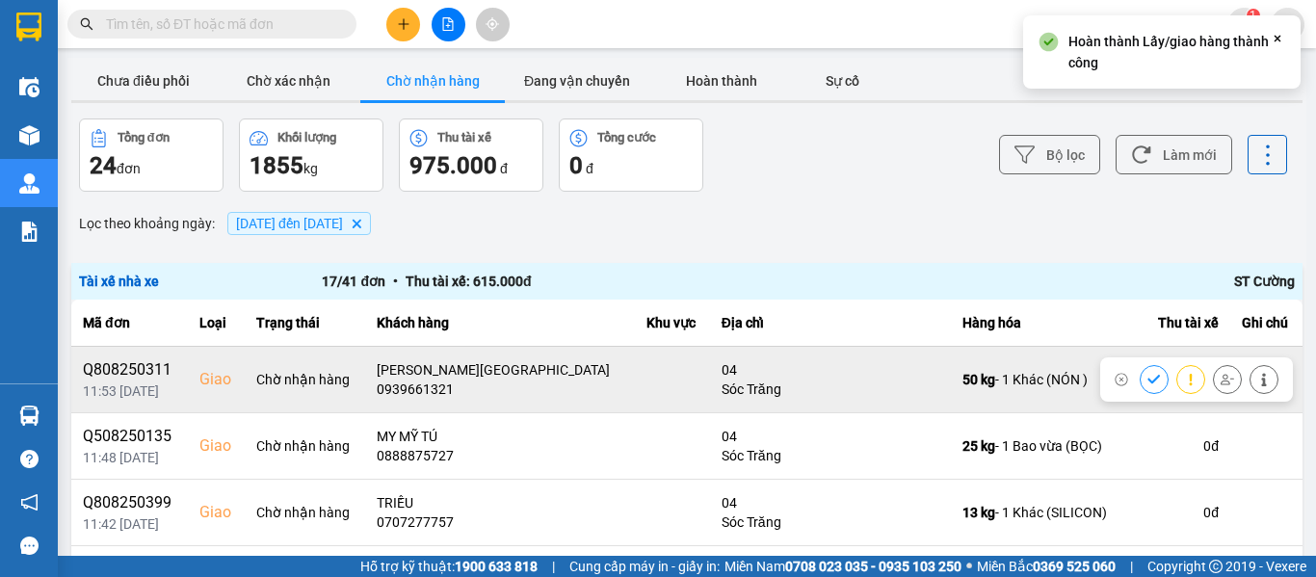
click at [1147, 378] on icon at bounding box center [1153, 379] width 13 height 9
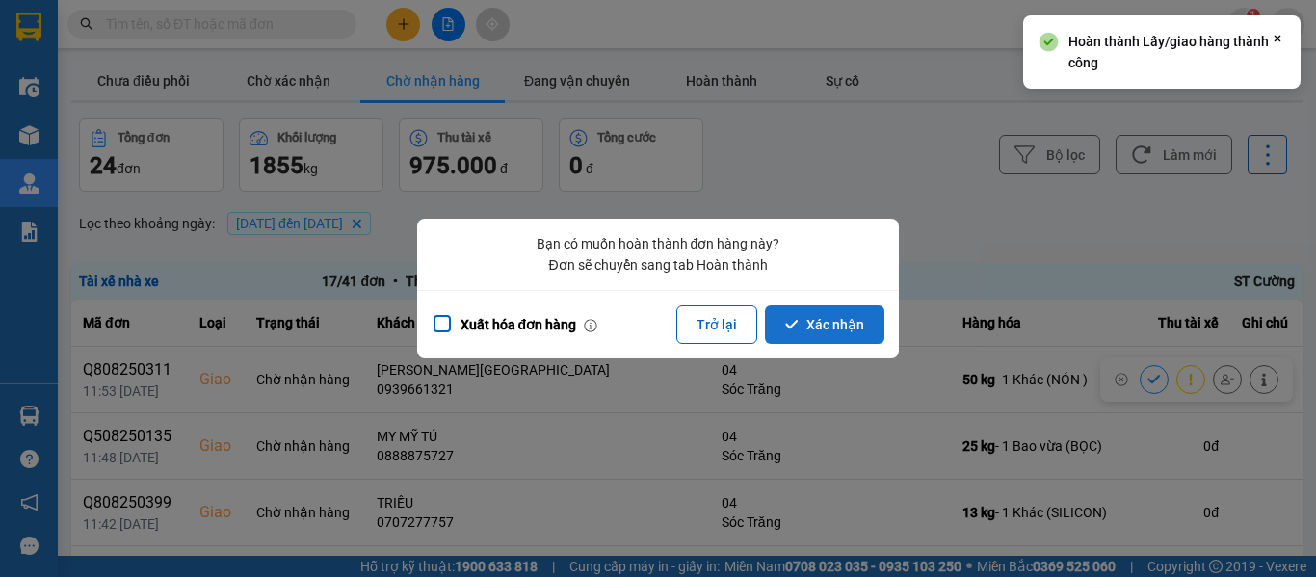
click at [845, 331] on button "Xác nhận" at bounding box center [824, 324] width 119 height 39
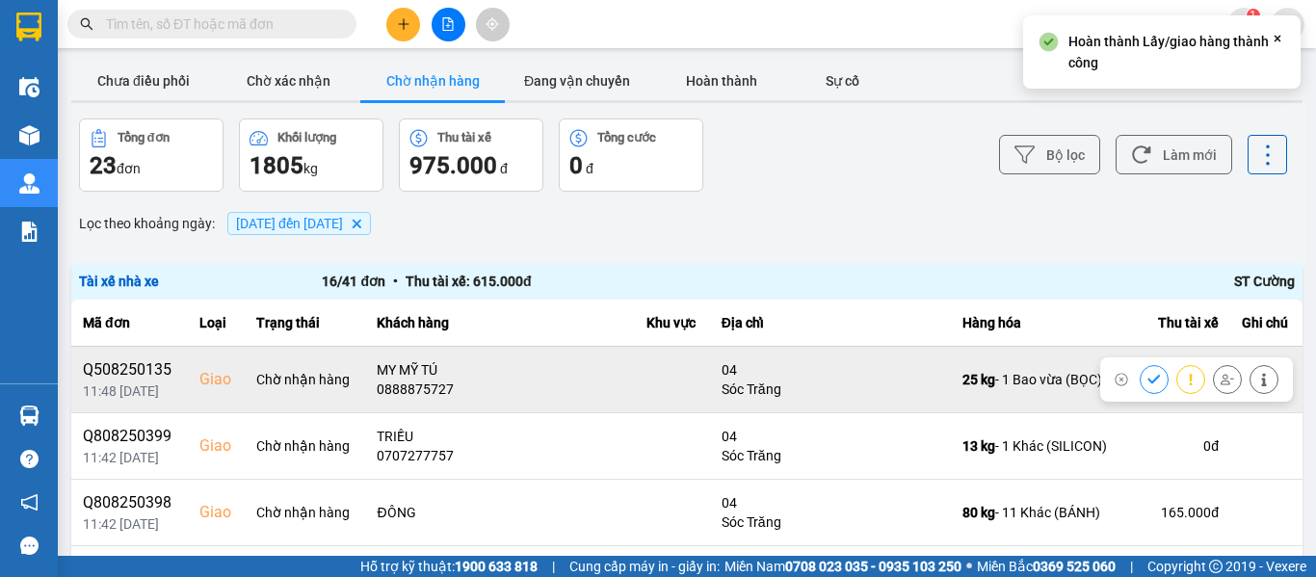
click at [1147, 378] on icon at bounding box center [1153, 379] width 13 height 13
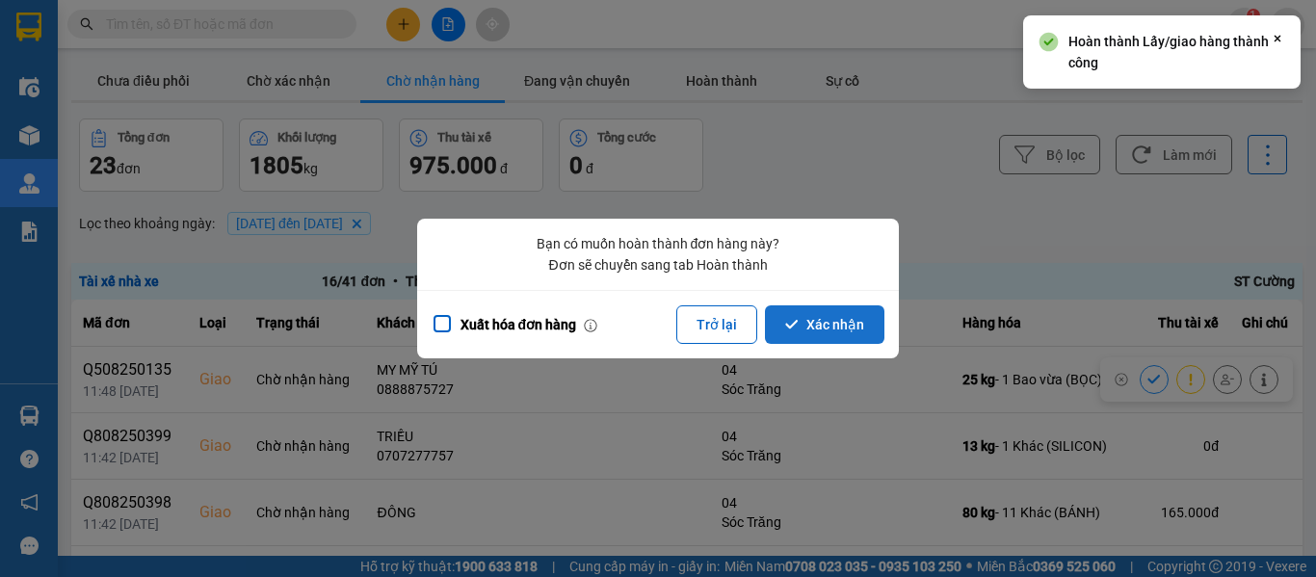
click at [841, 329] on button "Xác nhận" at bounding box center [824, 324] width 119 height 39
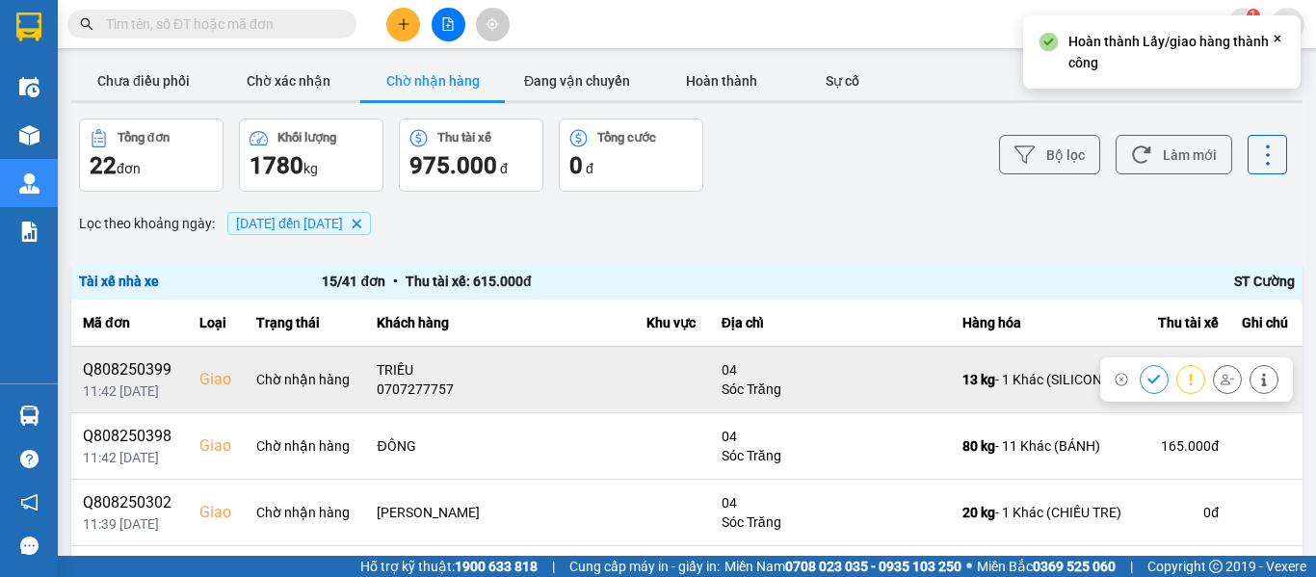
click at [1147, 383] on icon at bounding box center [1153, 379] width 13 height 13
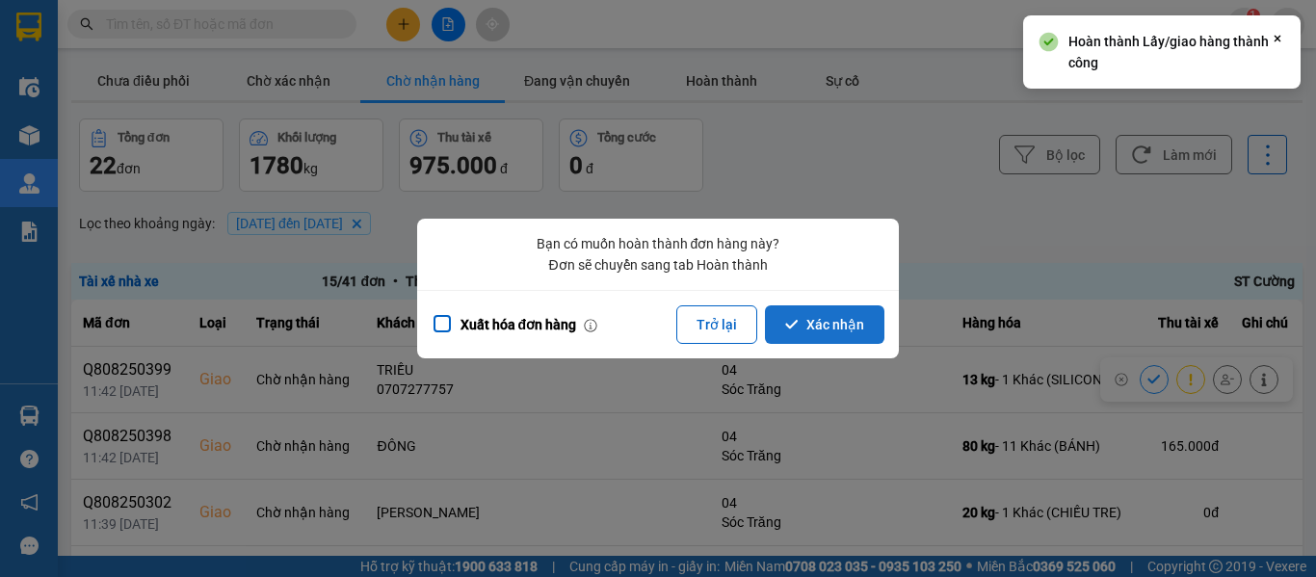
click at [820, 323] on button "Xác nhận" at bounding box center [824, 324] width 119 height 39
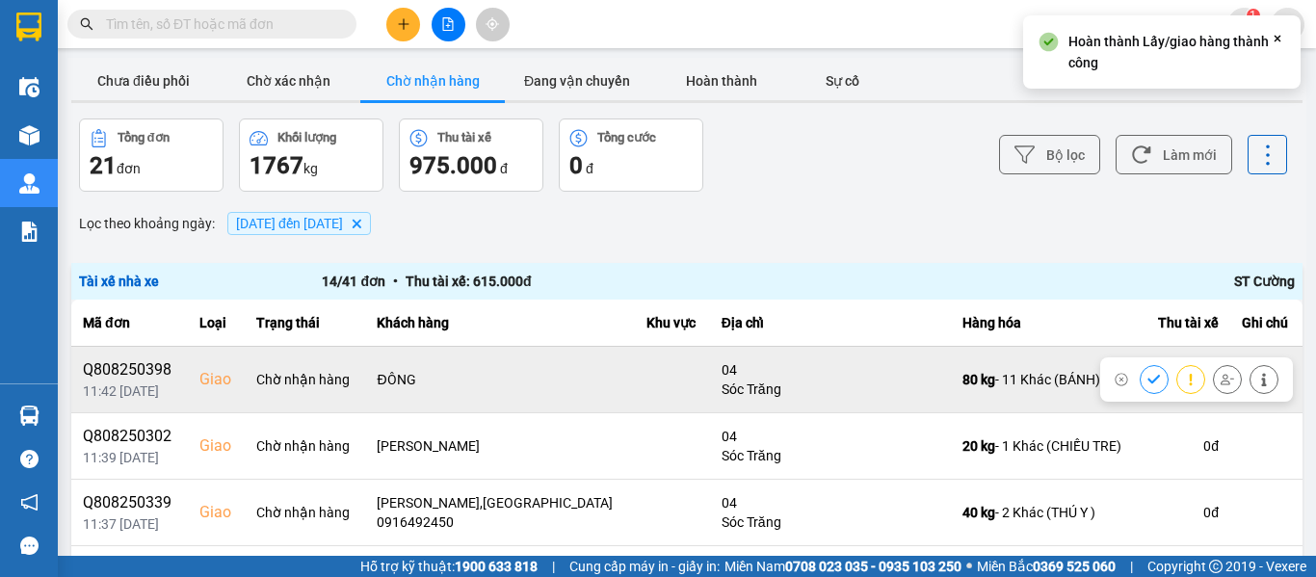
click at [1257, 379] on icon at bounding box center [1263, 379] width 13 height 13
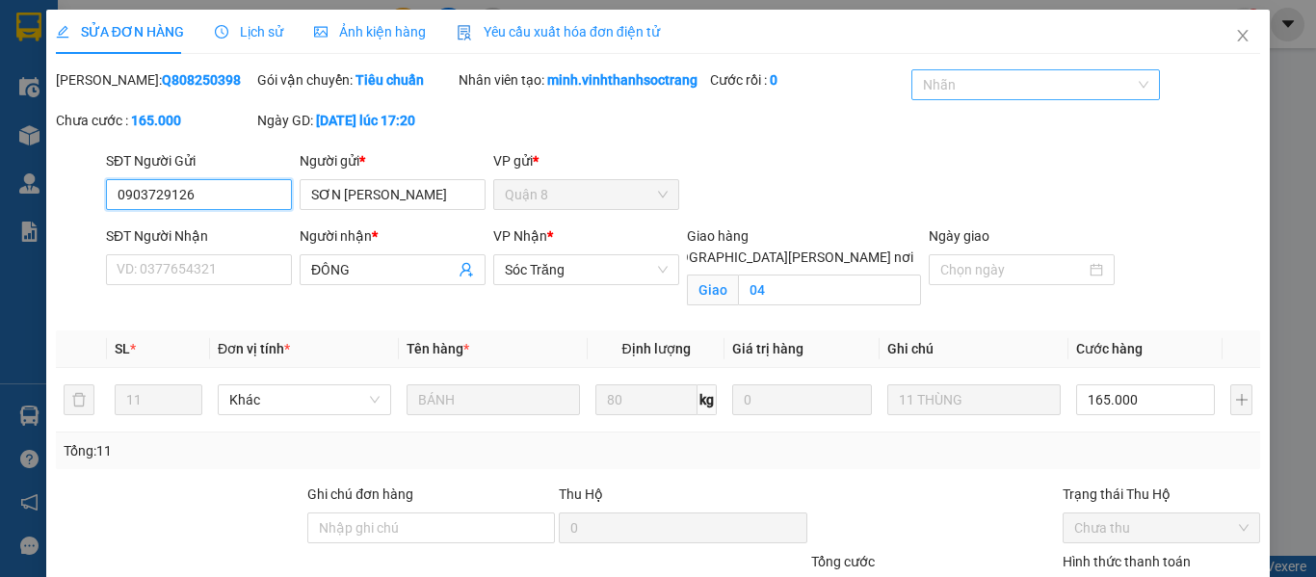
click at [1032, 84] on div at bounding box center [1025, 84] width 219 height 23
click at [952, 102] on div "Nhãn" at bounding box center [1035, 88] width 248 height 39
click at [962, 86] on div at bounding box center [1025, 84] width 219 height 23
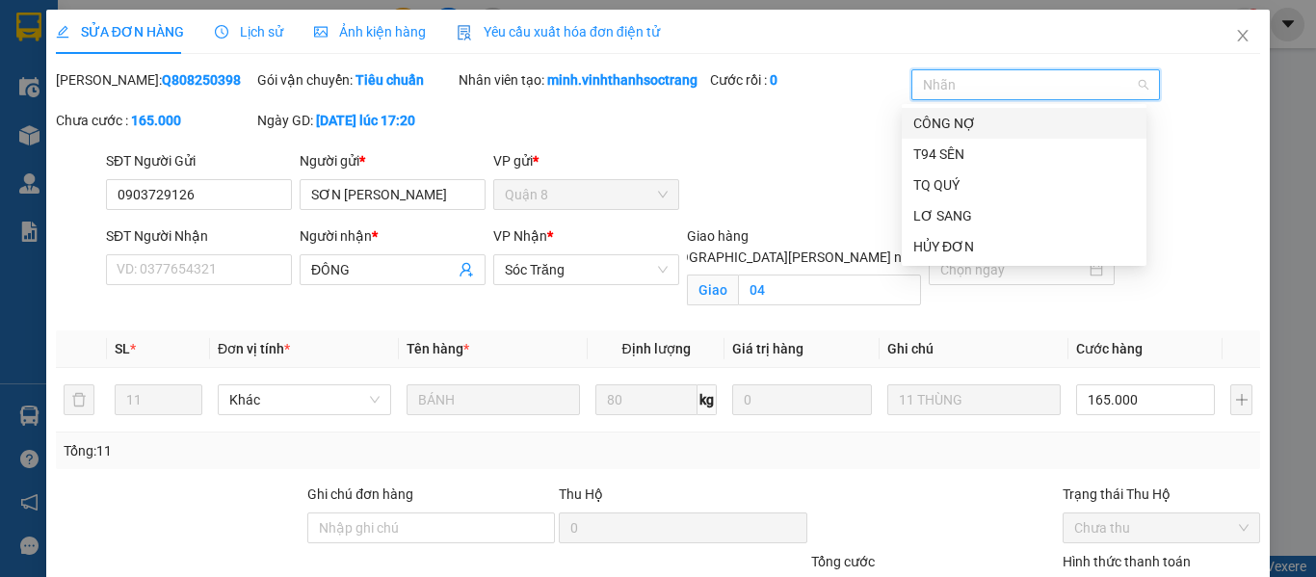
click at [951, 123] on div "CÔNG NỢ" at bounding box center [1024, 123] width 222 height 21
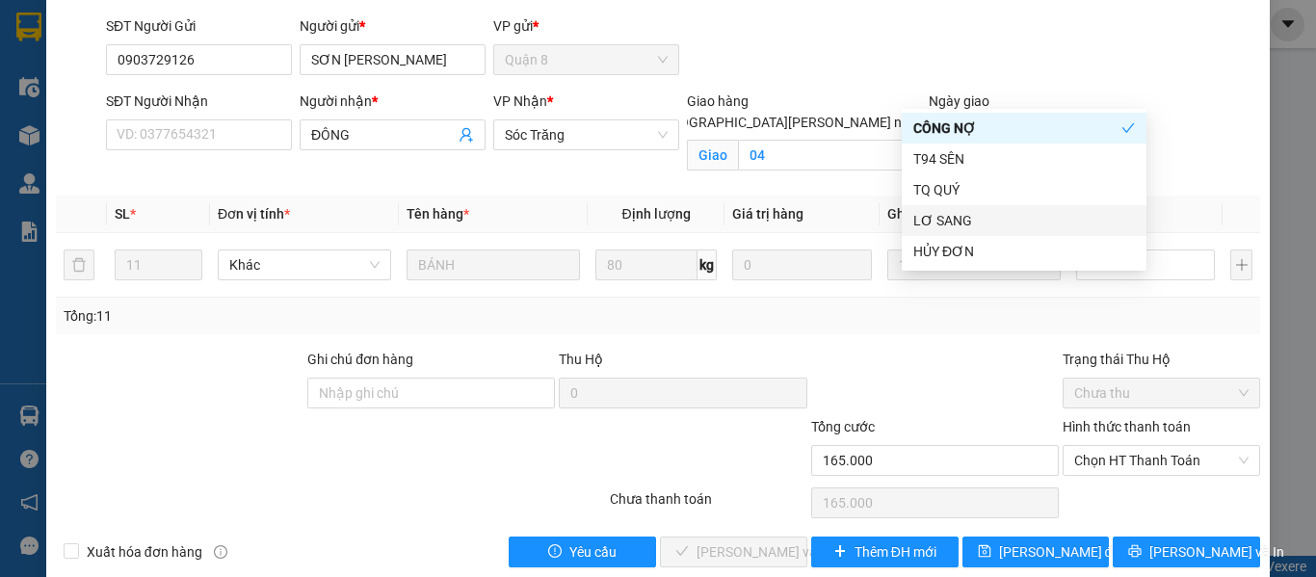
scroll to position [184, 0]
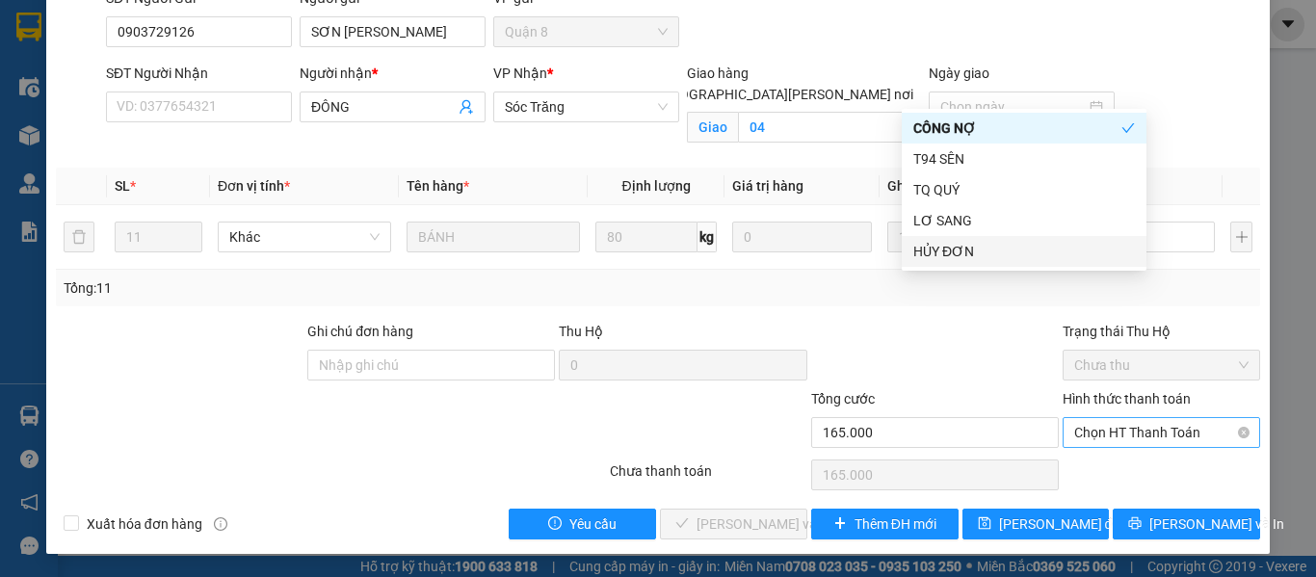
click at [1109, 437] on span "Chọn HT Thanh Toán" at bounding box center [1161, 432] width 174 height 29
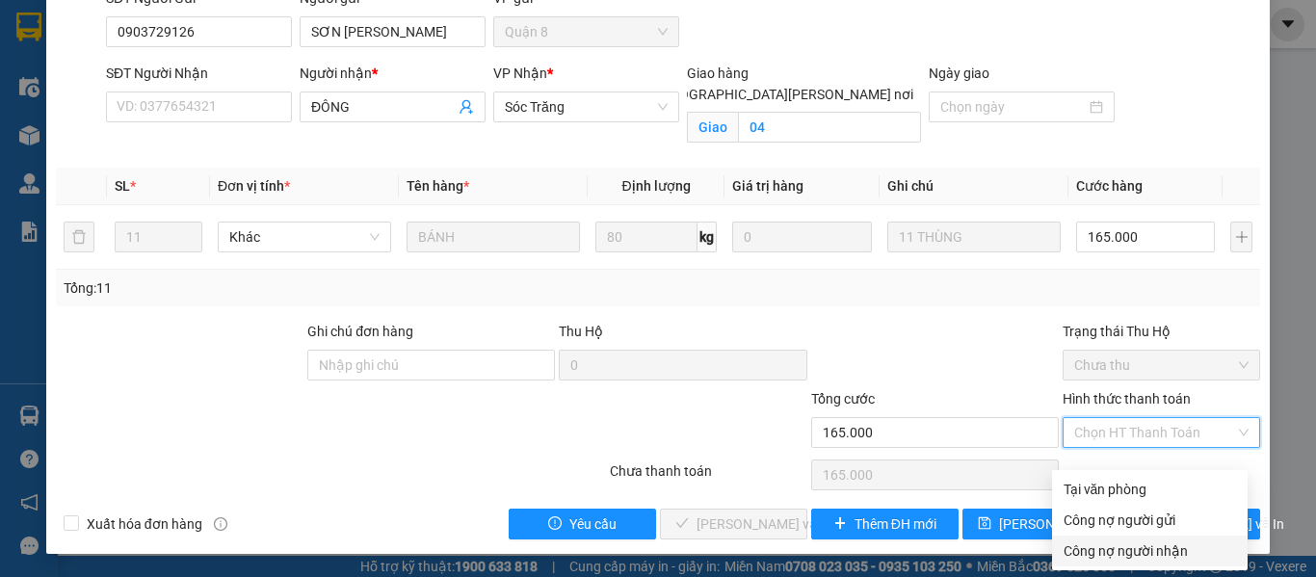
drag, startPoint x: 1113, startPoint y: 526, endPoint x: 1079, endPoint y: 502, distance: 42.2
click at [1114, 540] on div "Công nợ người nhận" at bounding box center [1149, 550] width 172 height 21
type input "0"
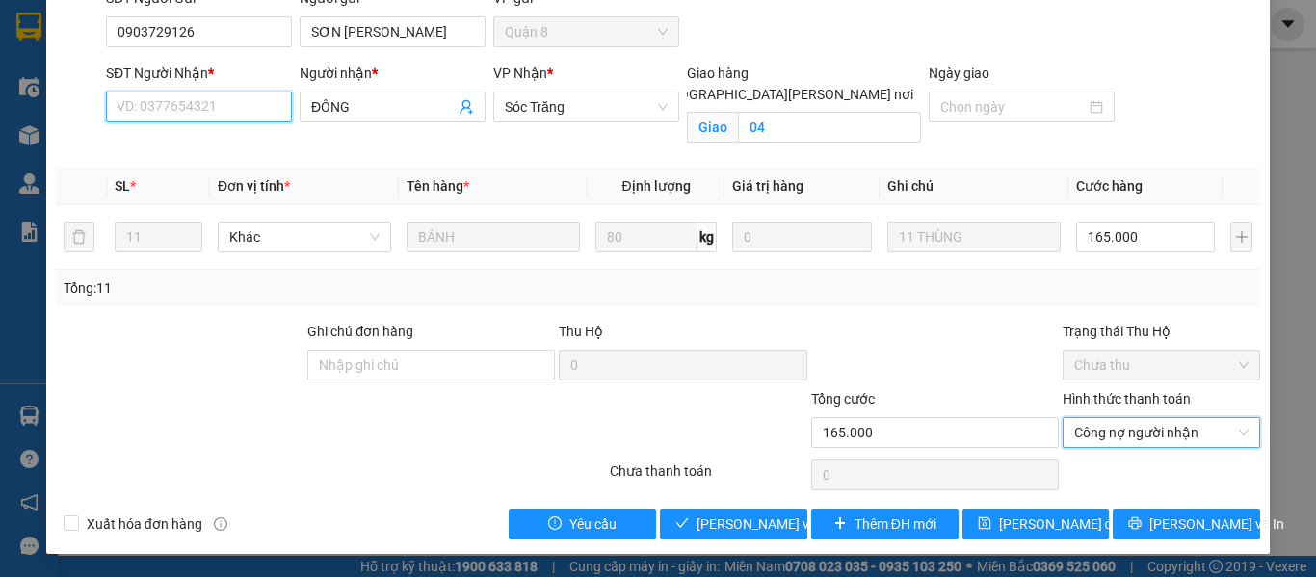
click at [195, 119] on input "SĐT Người Nhận *" at bounding box center [199, 106] width 186 height 31
paste input "0123456789"
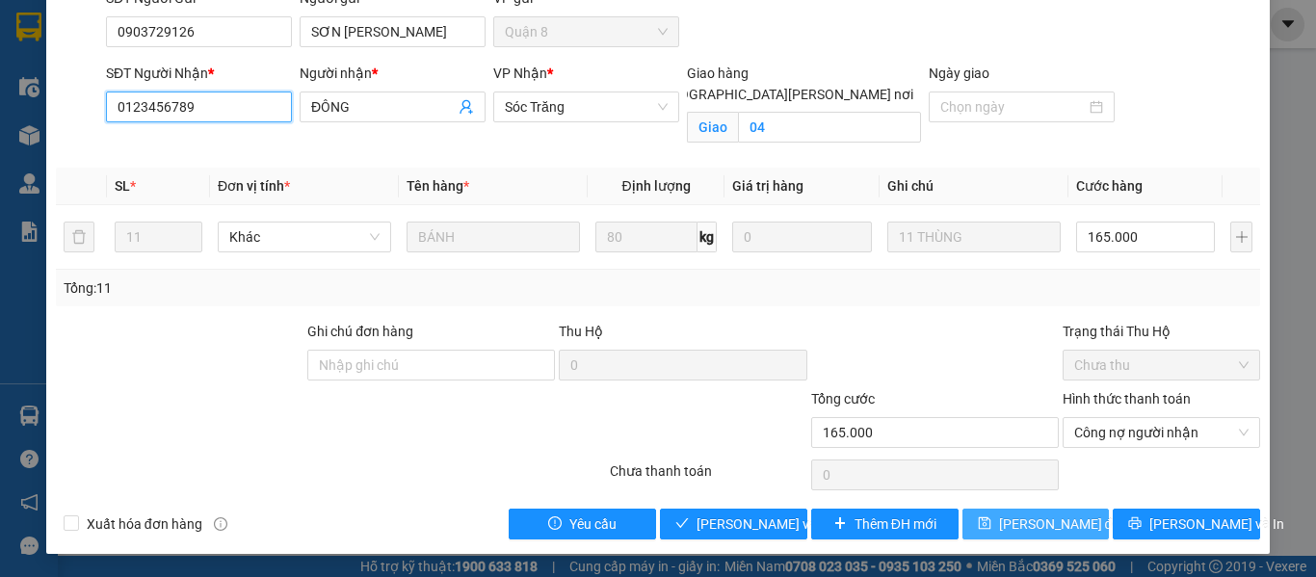
type input "0123456789"
click at [983, 519] on icon "save" at bounding box center [984, 522] width 13 height 13
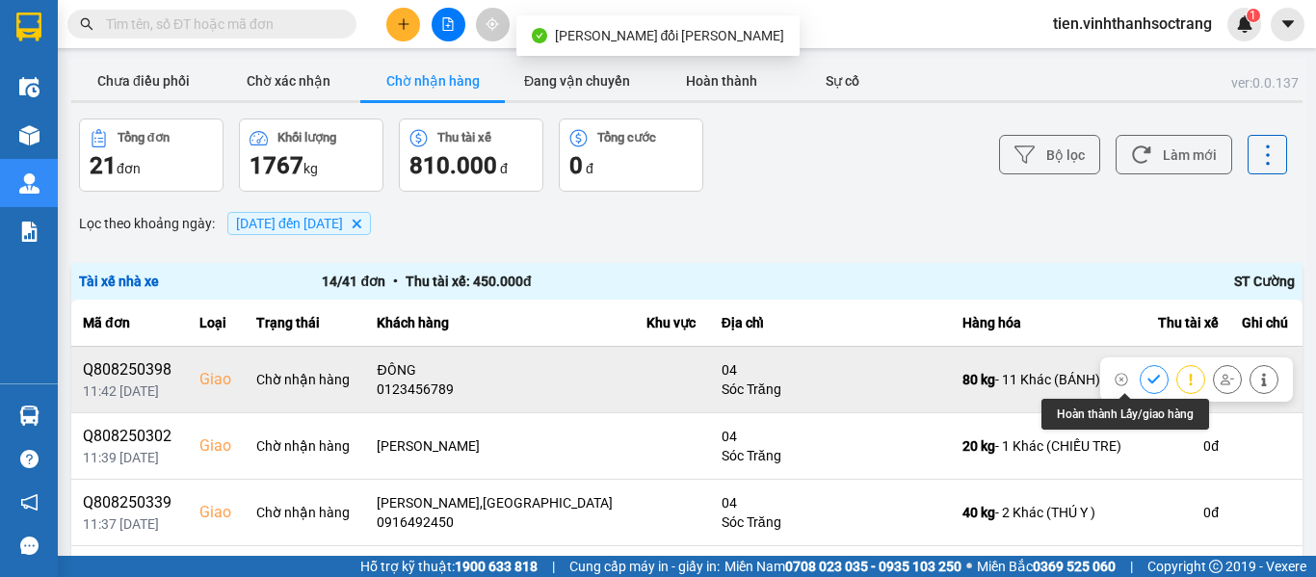
click at [1147, 384] on icon at bounding box center [1153, 379] width 13 height 13
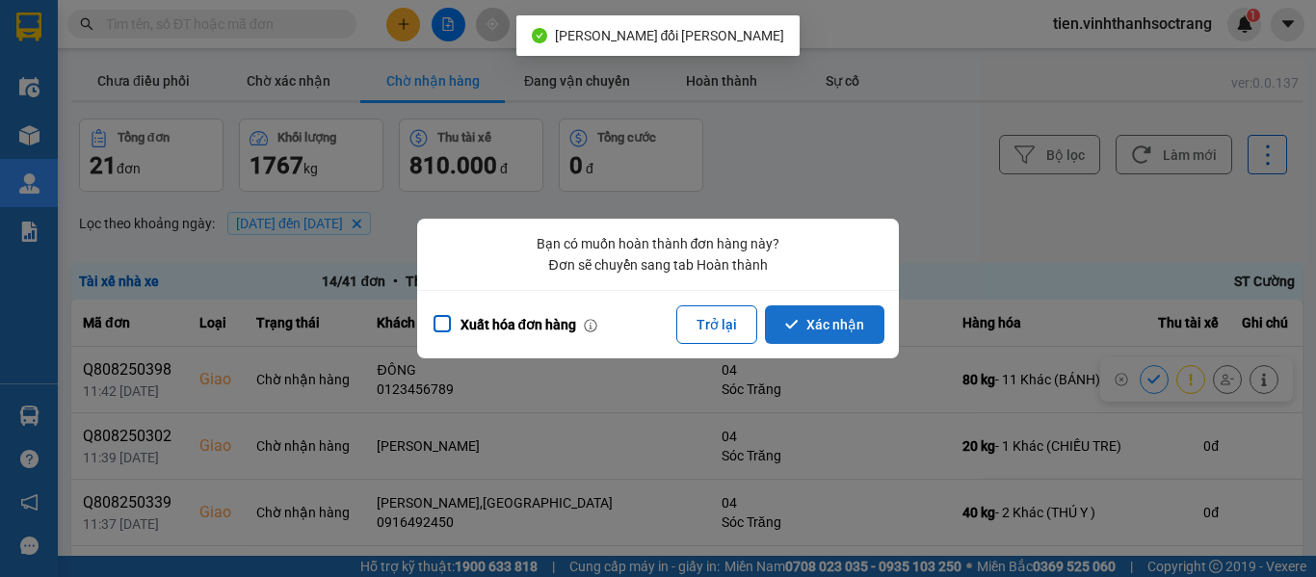
click at [838, 331] on button "Xác nhận" at bounding box center [824, 324] width 119 height 39
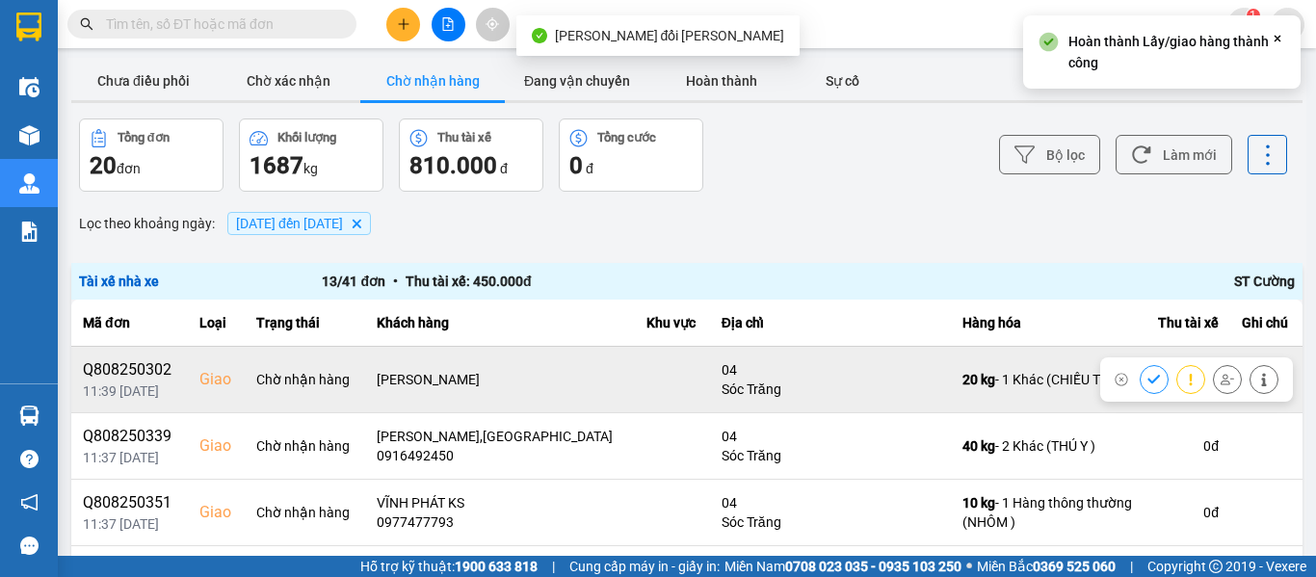
click at [1147, 378] on icon at bounding box center [1153, 379] width 13 height 13
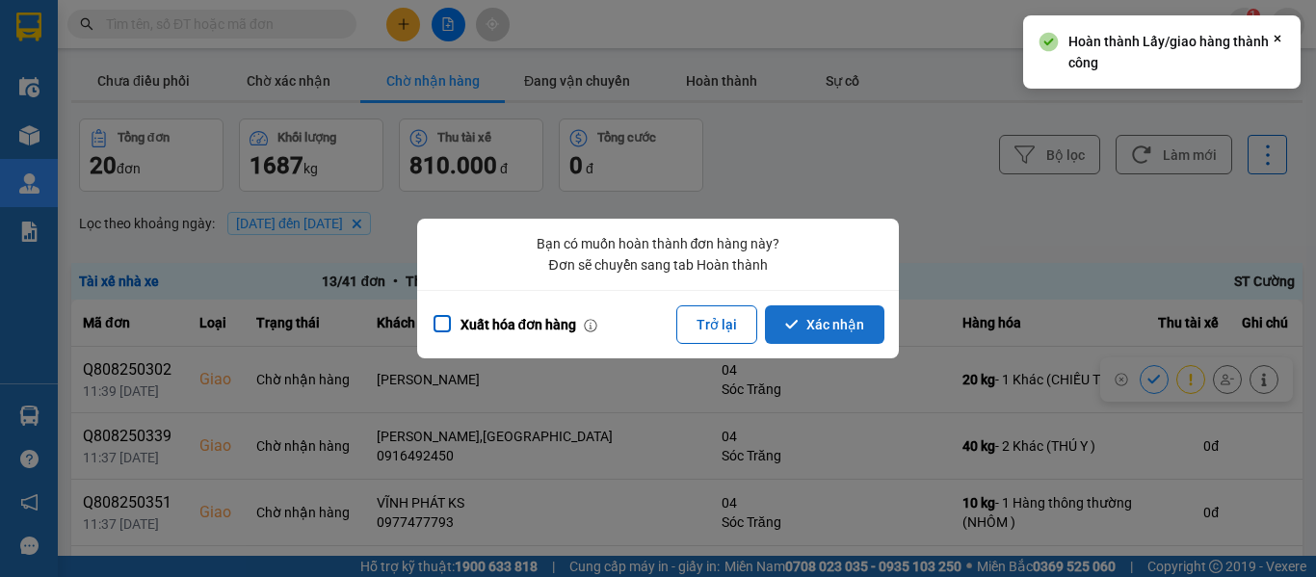
click at [825, 329] on button "Xác nhận" at bounding box center [824, 324] width 119 height 39
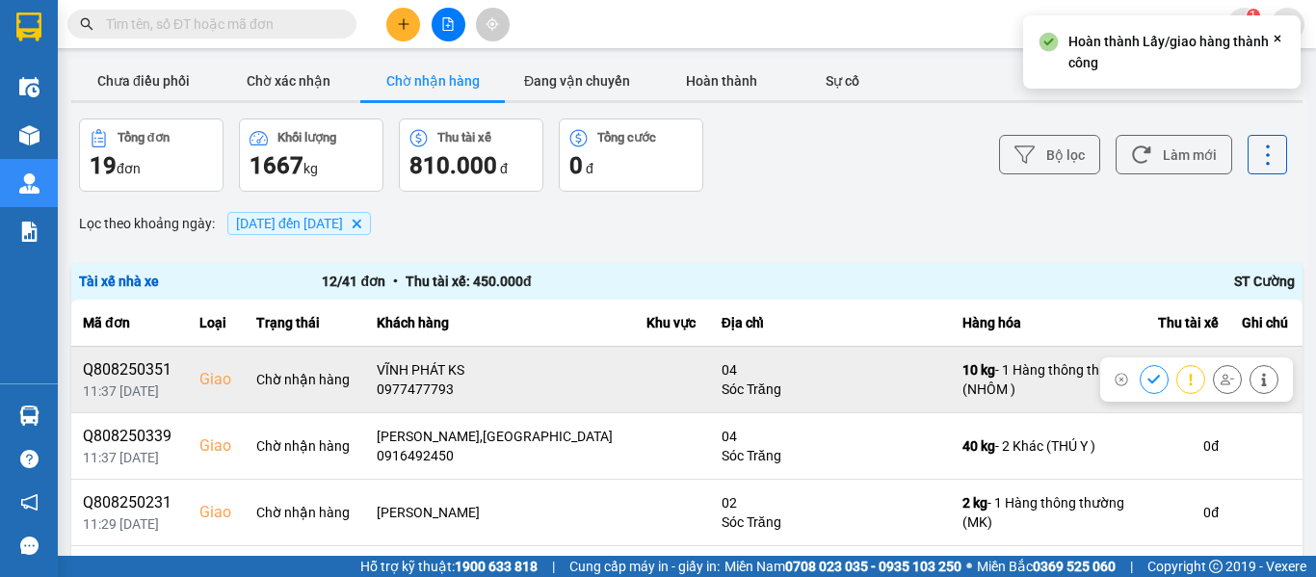
click at [1147, 376] on icon at bounding box center [1153, 379] width 13 height 13
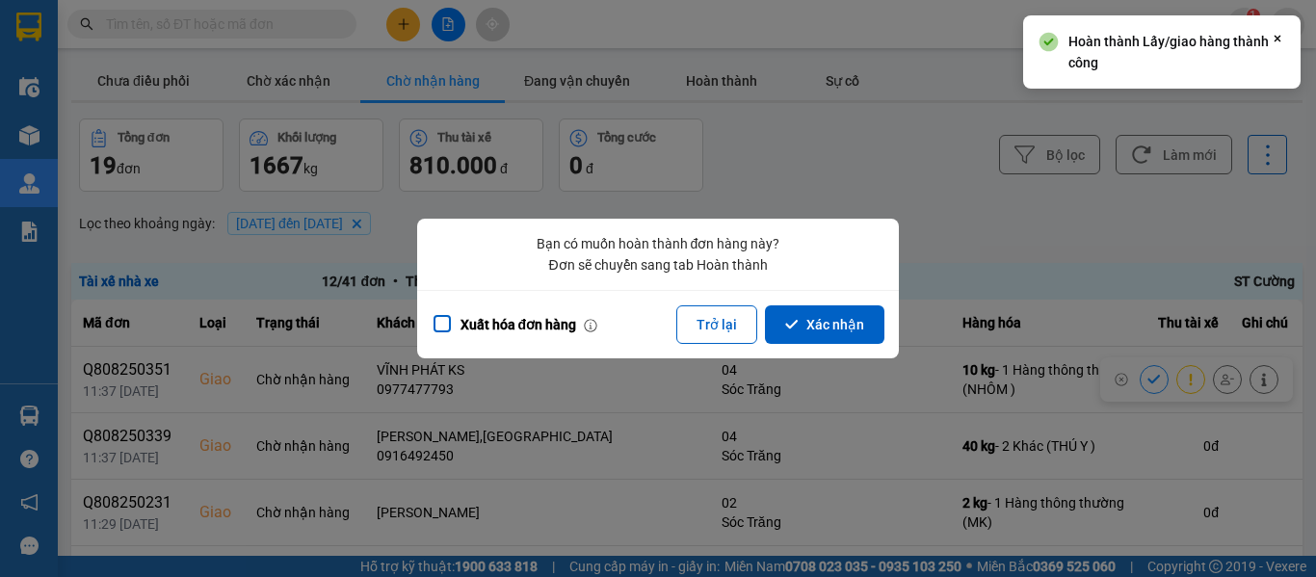
click at [814, 299] on div "Xuất hóa đơn hàng Trở lại Xác nhận" at bounding box center [658, 324] width 482 height 68
click at [815, 313] on button "Xác nhận" at bounding box center [824, 324] width 119 height 39
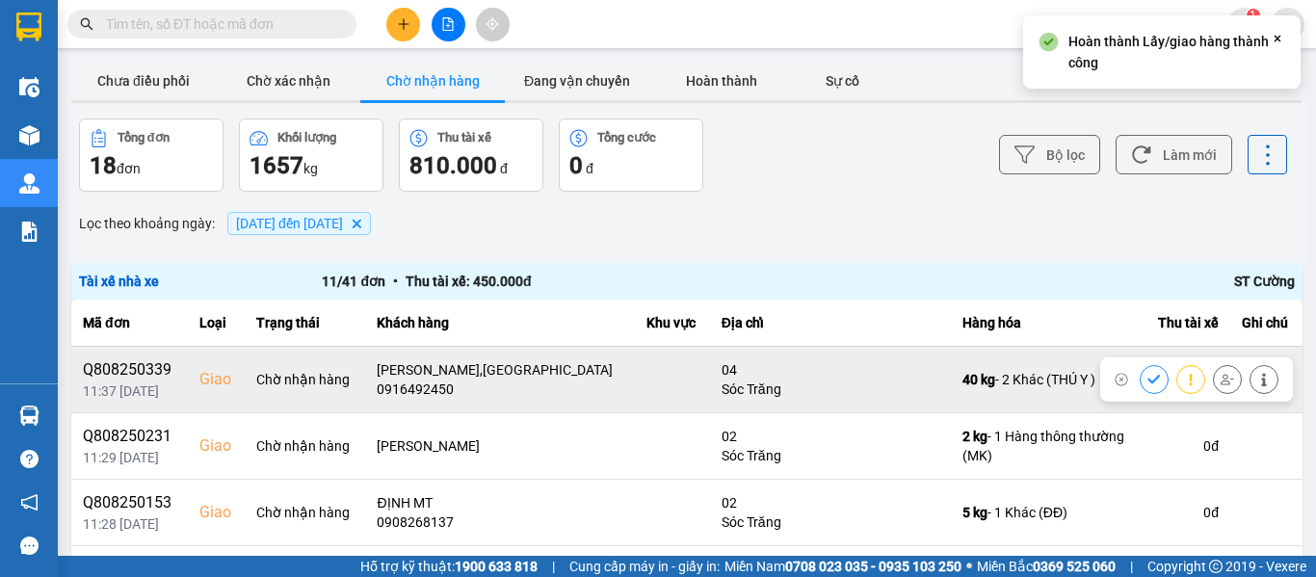
click at [1147, 382] on icon at bounding box center [1153, 379] width 13 height 13
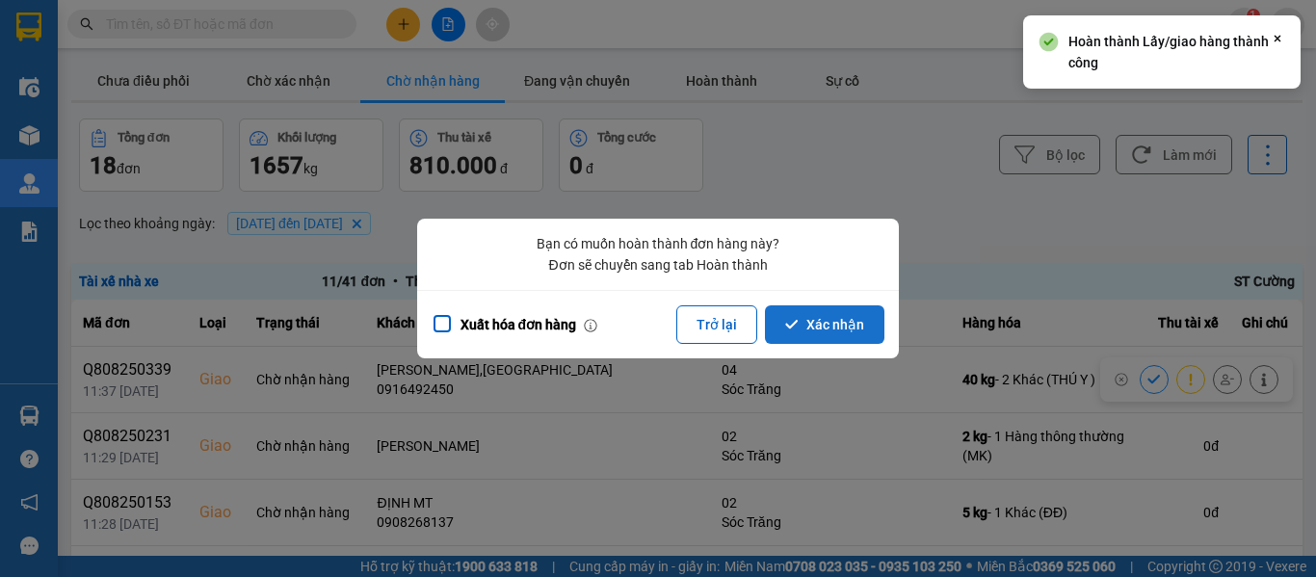
click at [848, 319] on button "Xác nhận" at bounding box center [824, 324] width 119 height 39
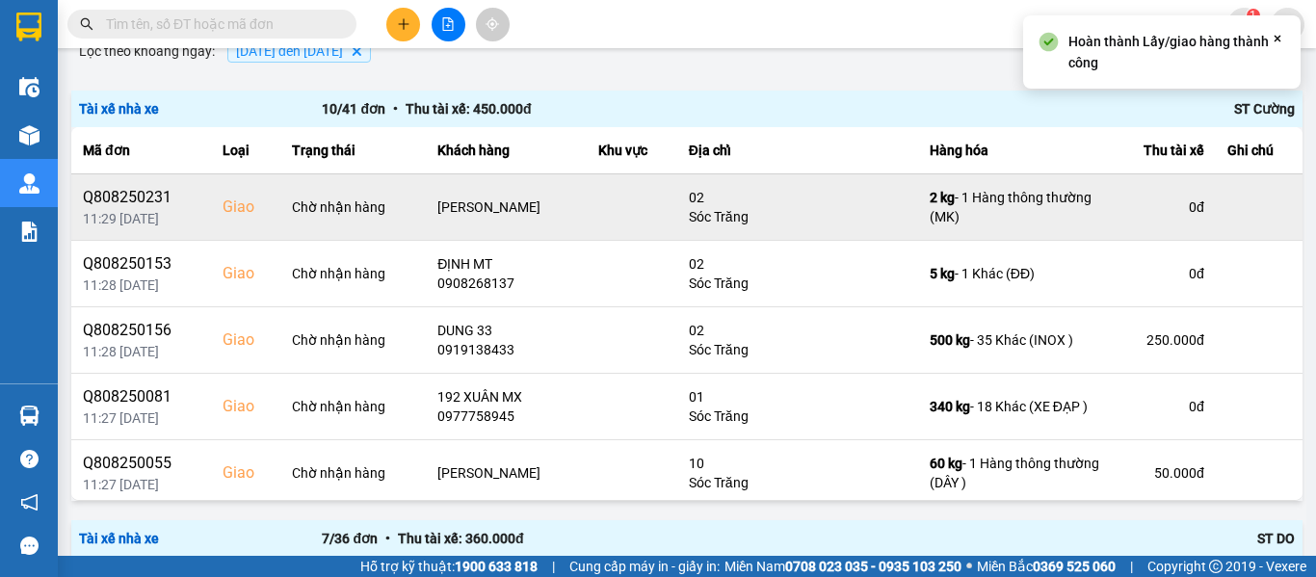
scroll to position [193, 0]
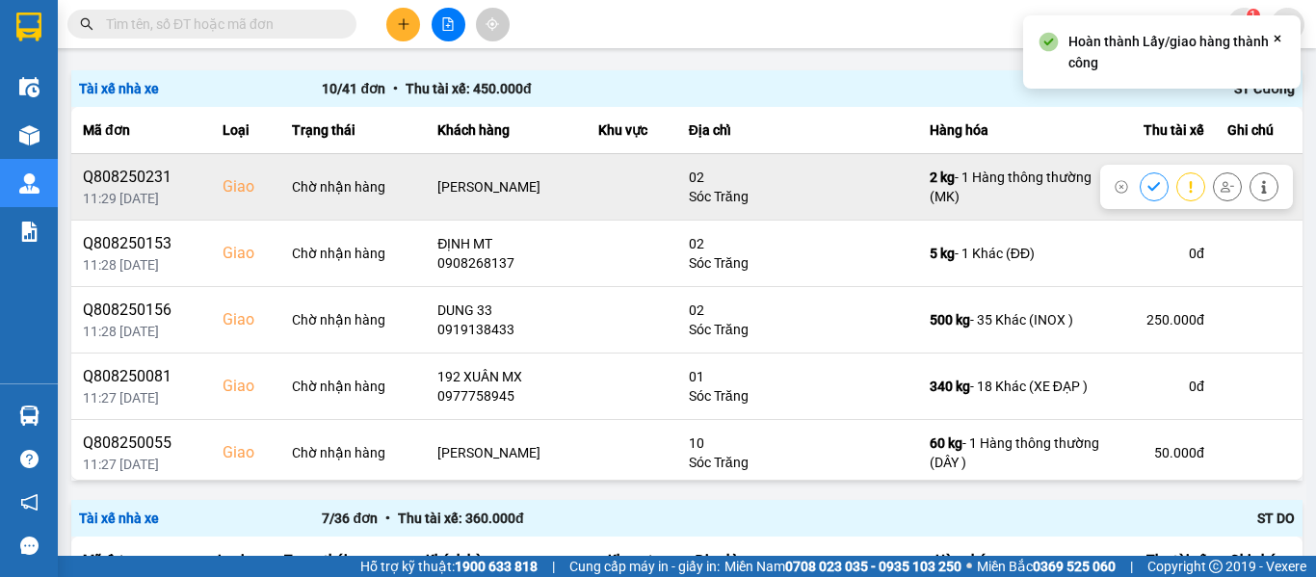
click at [1147, 183] on icon at bounding box center [1153, 186] width 13 height 13
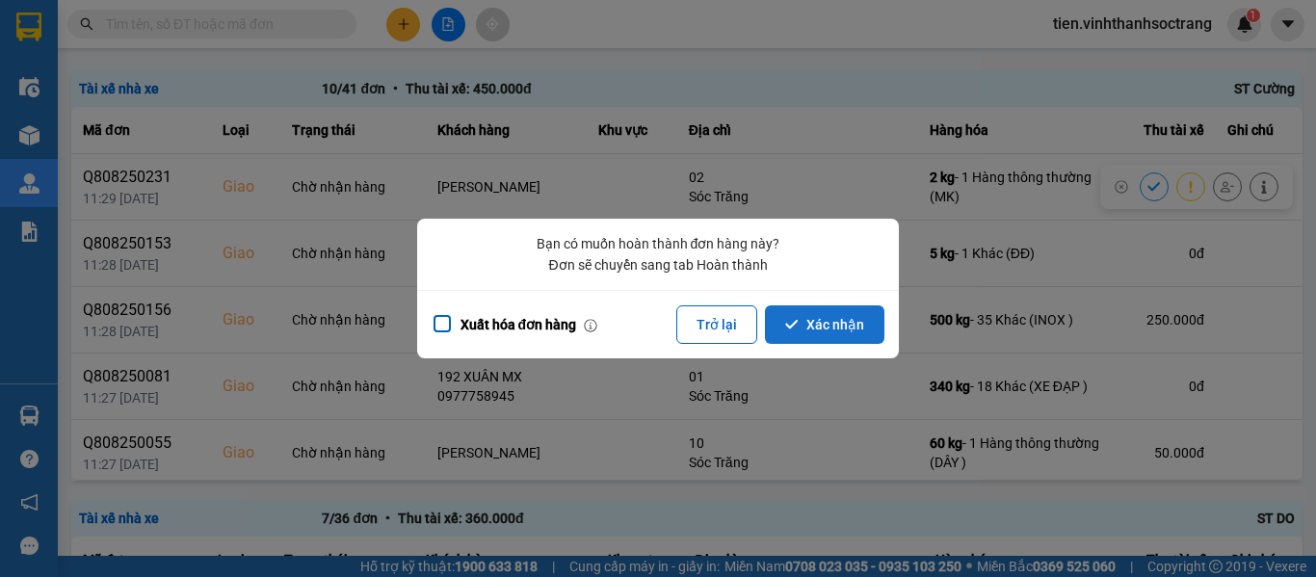
click at [815, 310] on button "Xác nhận" at bounding box center [824, 324] width 119 height 39
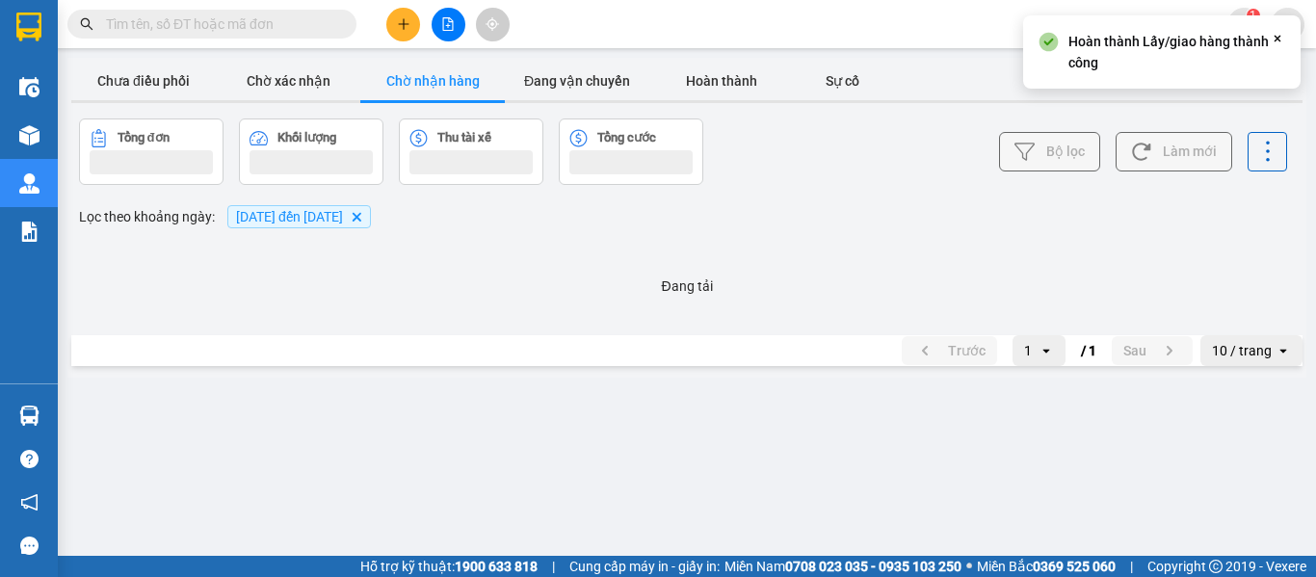
scroll to position [0, 0]
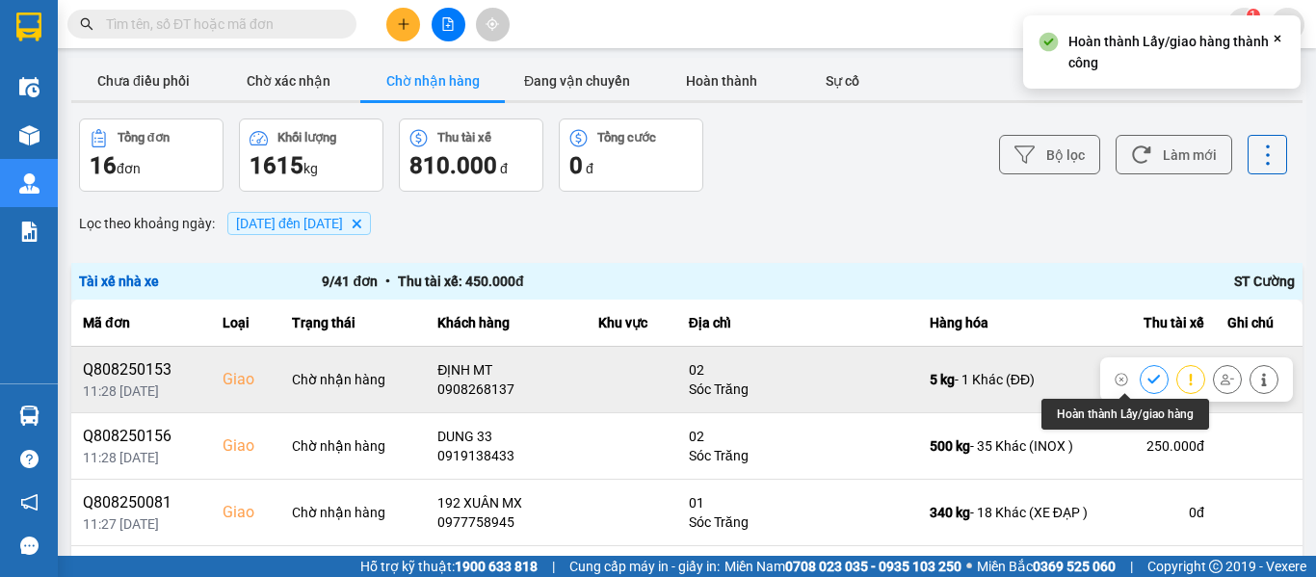
click at [1140, 370] on button at bounding box center [1153, 379] width 27 height 34
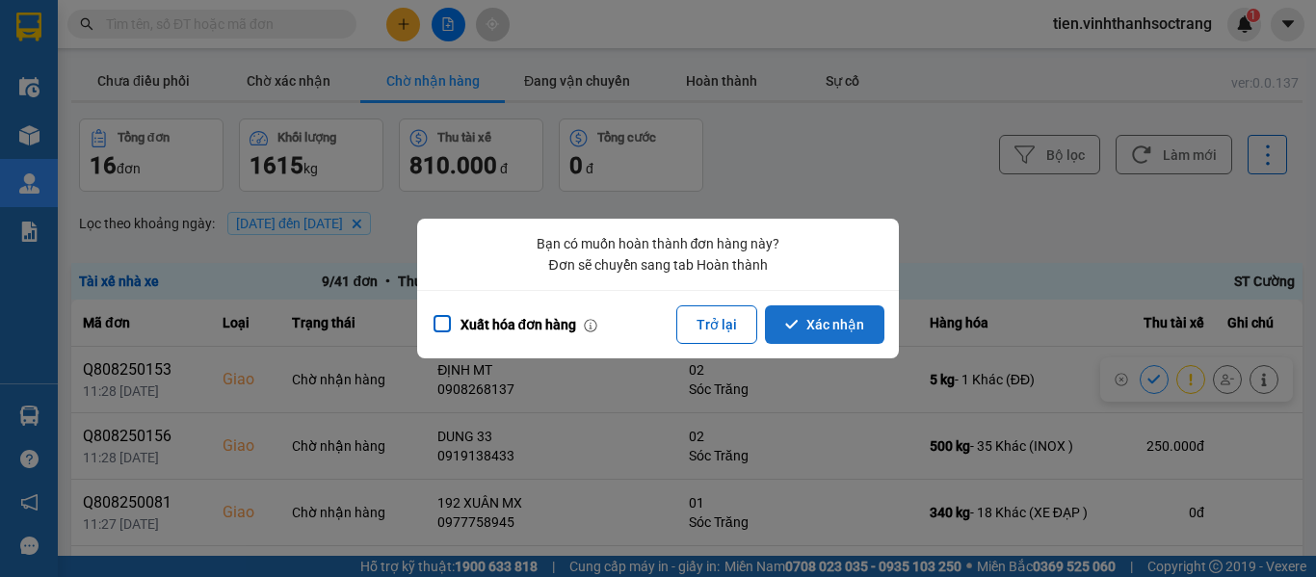
click at [863, 328] on button "Xác nhận" at bounding box center [824, 324] width 119 height 39
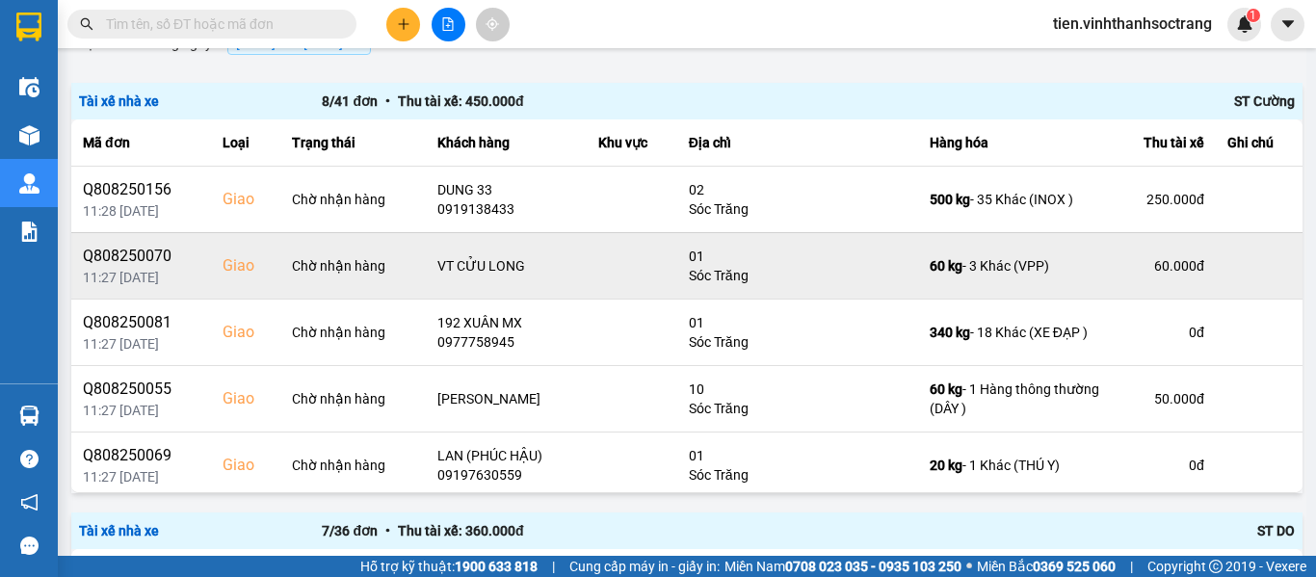
scroll to position [193, 0]
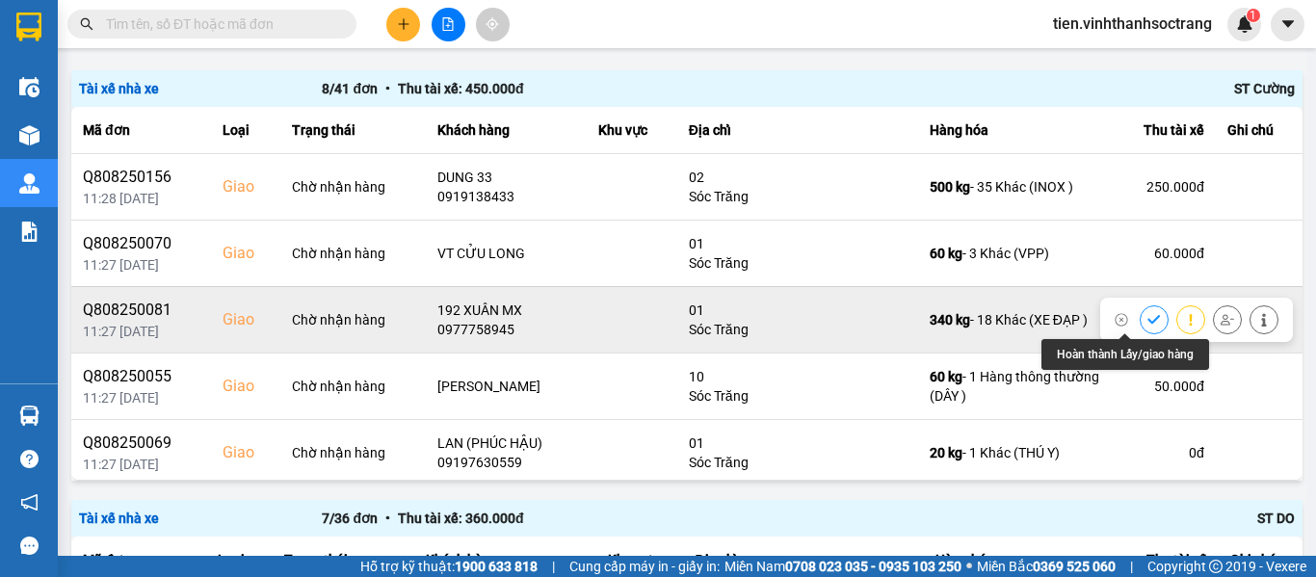
click at [1147, 322] on icon at bounding box center [1153, 319] width 13 height 13
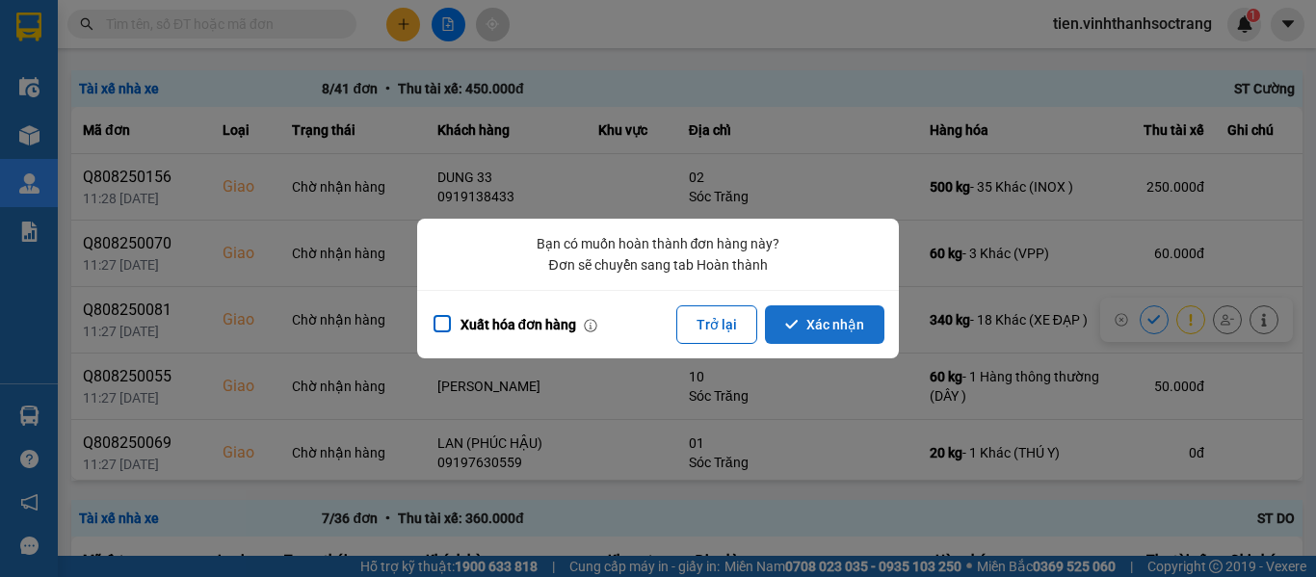
click at [793, 317] on button "Xác nhận" at bounding box center [824, 324] width 119 height 39
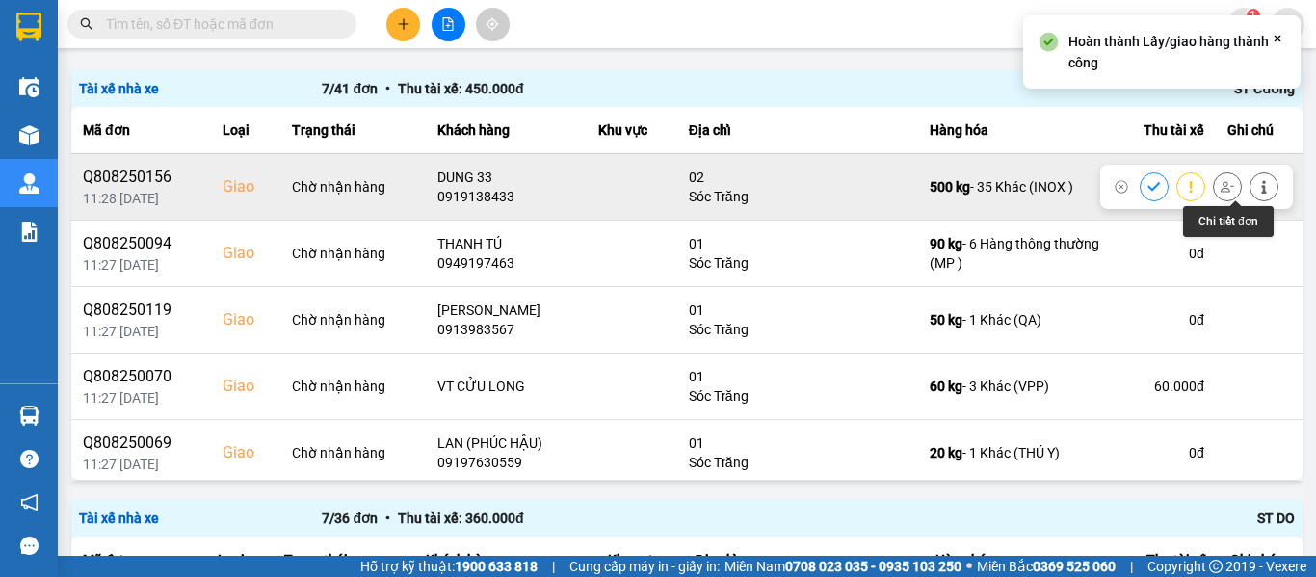
click at [1257, 181] on icon at bounding box center [1263, 186] width 13 height 13
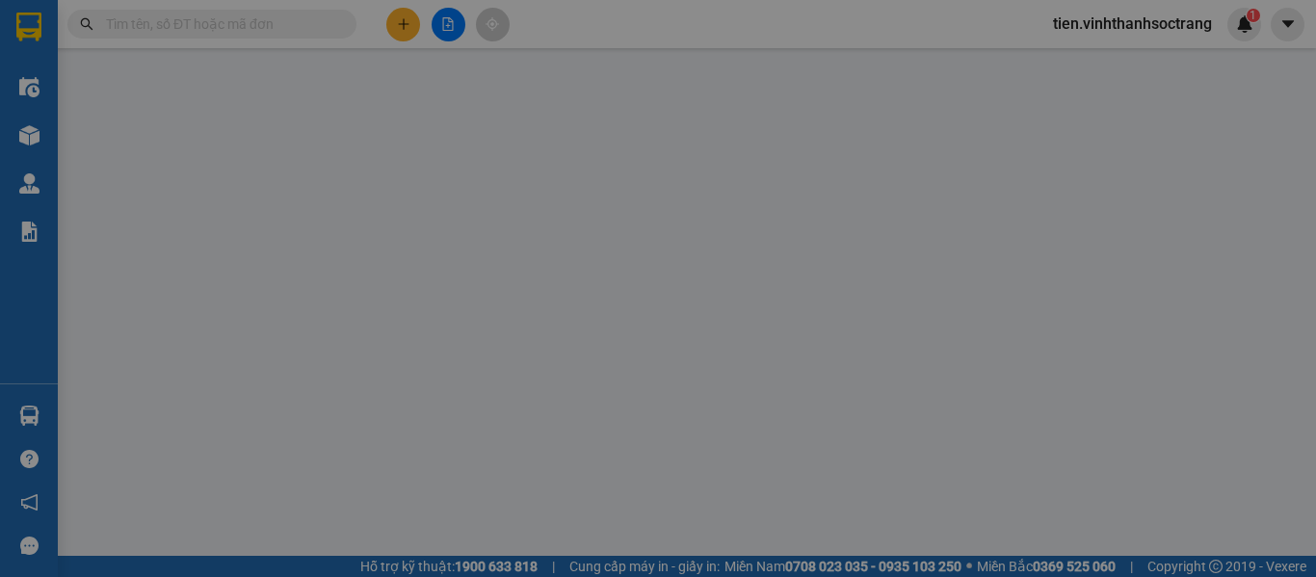
type input "0918870021"
type input "NAM PHÁT"
type input "0919138433"
type input "DUNG 33"
checkbox input "true"
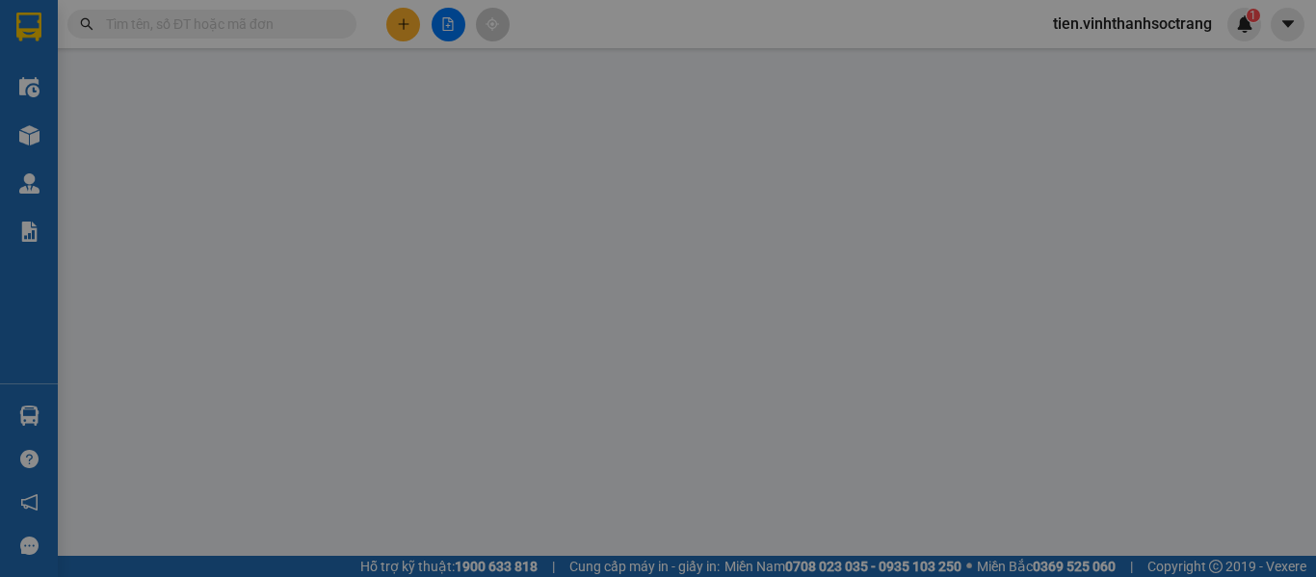
type input "02"
type input "250.000"
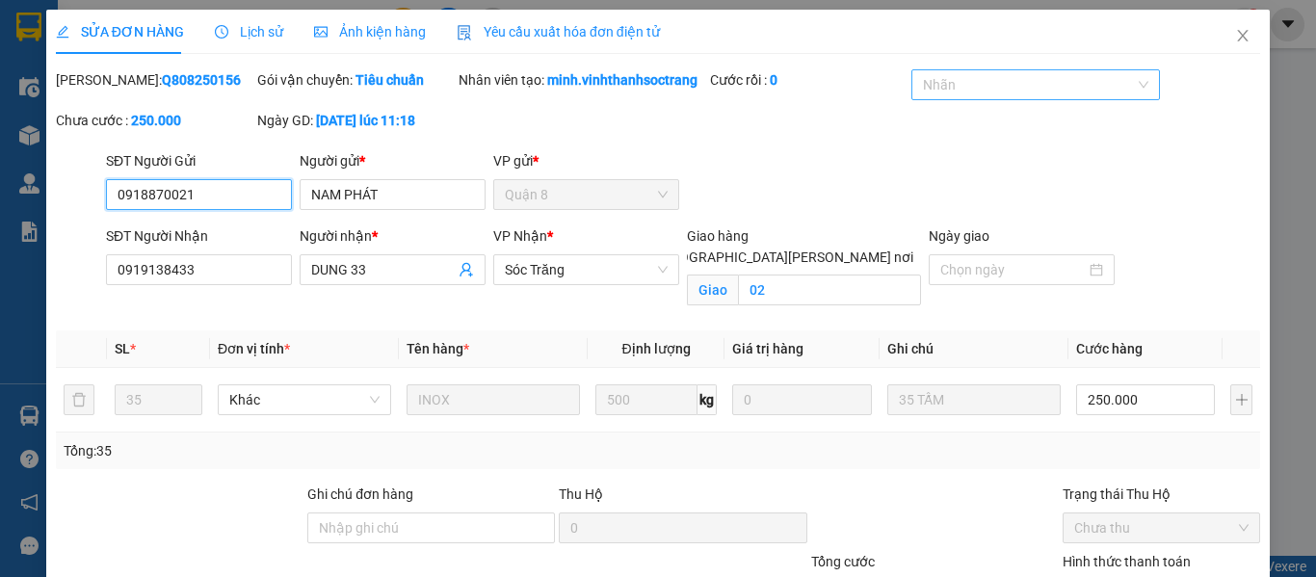
click at [978, 80] on div at bounding box center [1025, 84] width 219 height 23
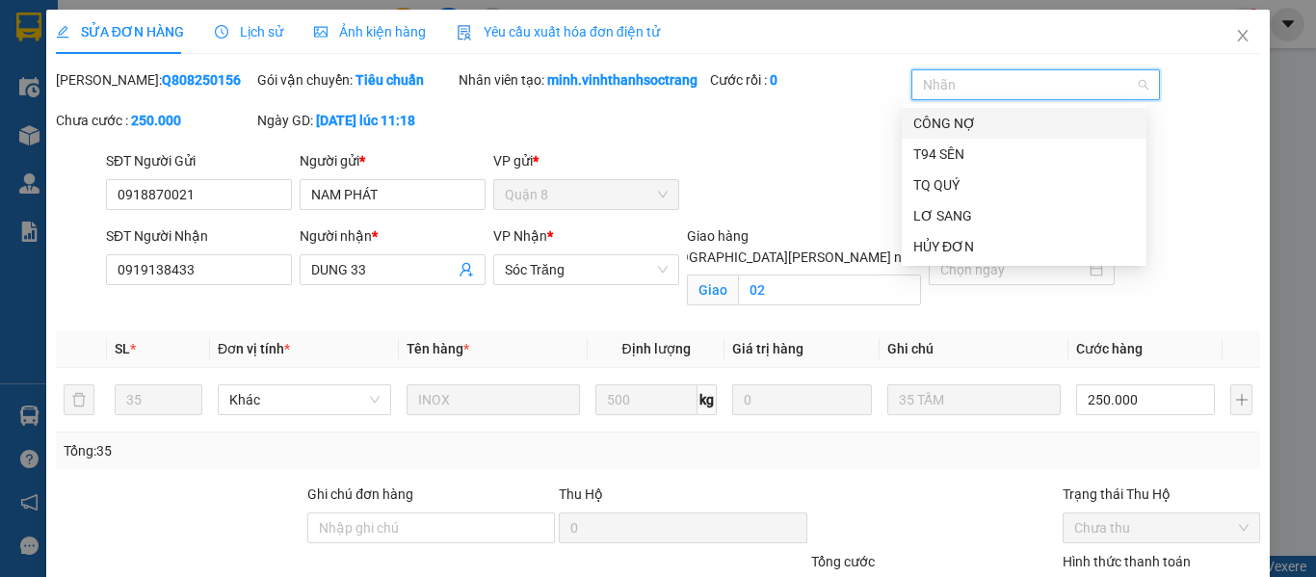
click at [948, 126] on div "CÔNG NỢ" at bounding box center [1024, 123] width 222 height 21
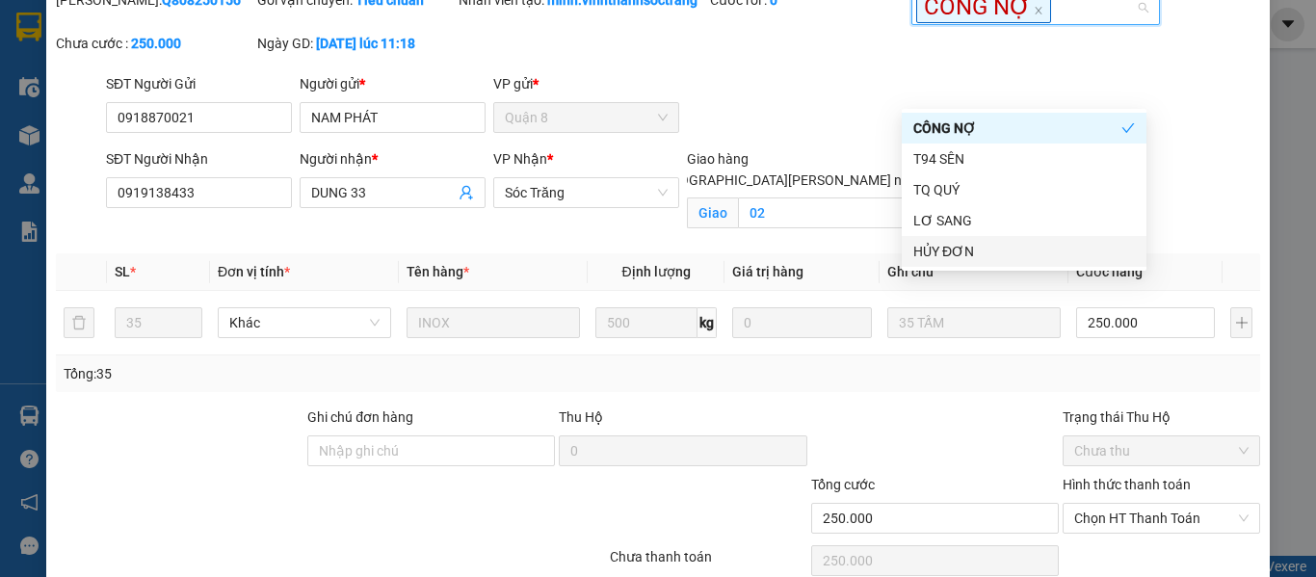
scroll to position [184, 0]
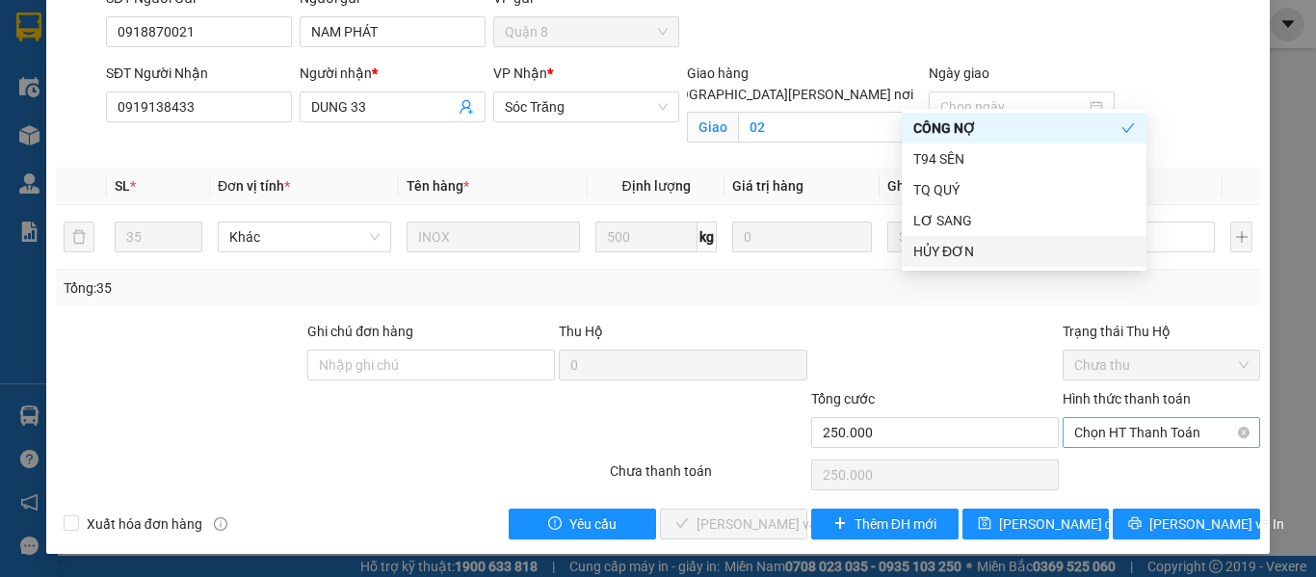
click at [1131, 419] on span "Chọn HT Thanh Toán" at bounding box center [1161, 432] width 174 height 29
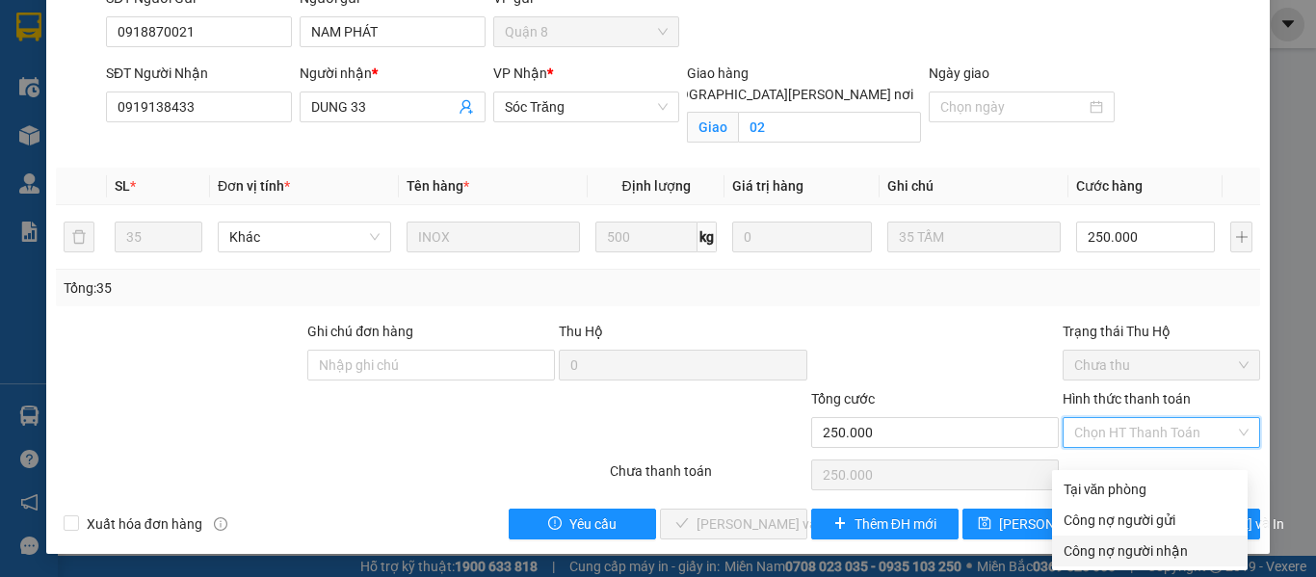
click at [1122, 540] on div "Công nợ người nhận" at bounding box center [1149, 550] width 172 height 21
type input "0"
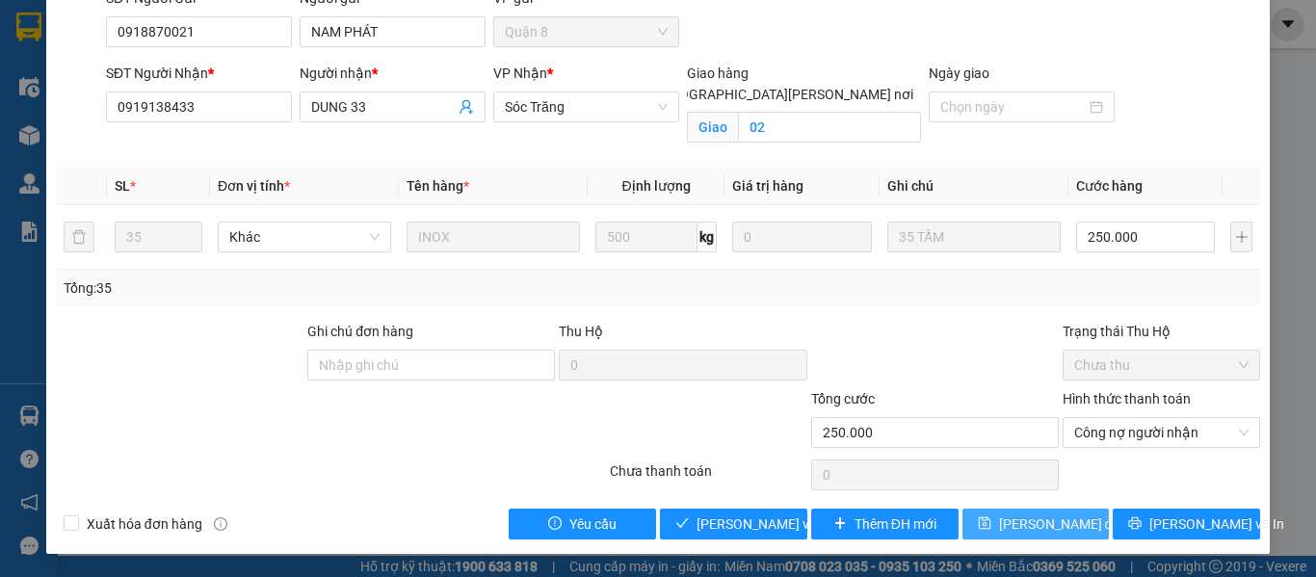
click at [981, 511] on button "[PERSON_NAME] đổi" at bounding box center [1035, 523] width 147 height 31
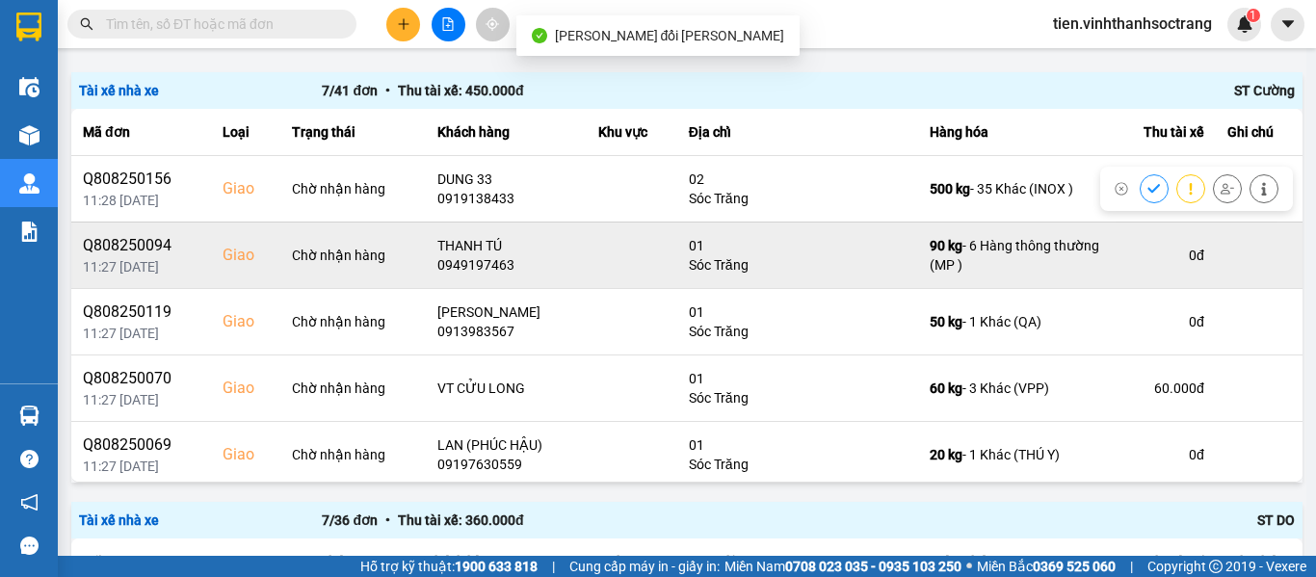
scroll to position [193, 0]
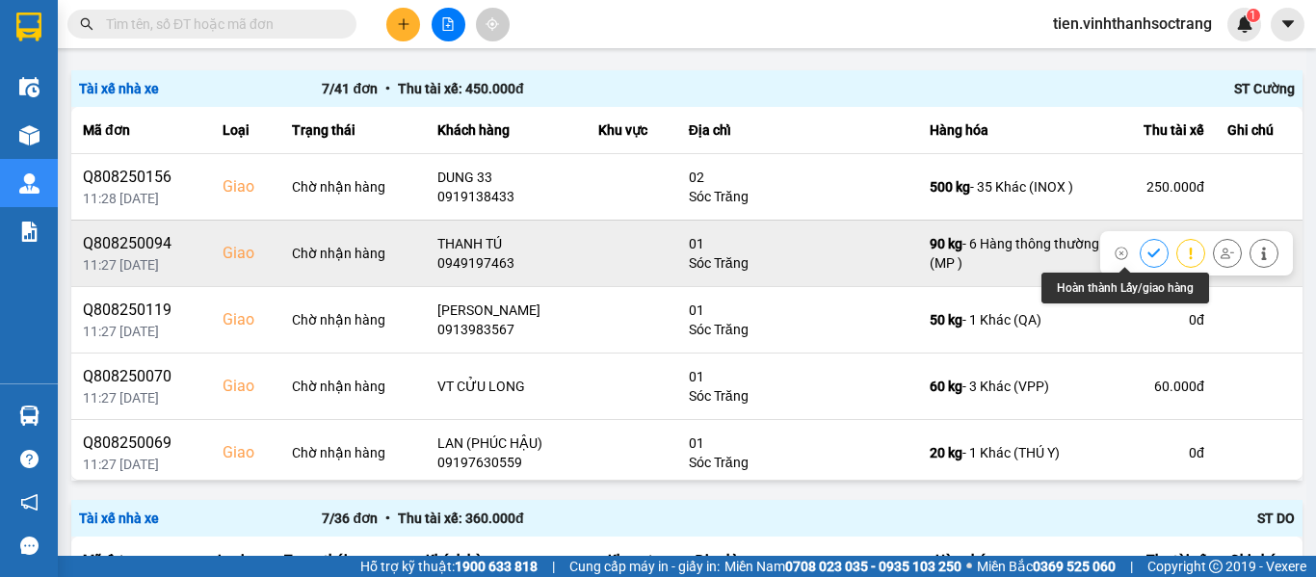
click at [1147, 253] on icon at bounding box center [1153, 252] width 13 height 9
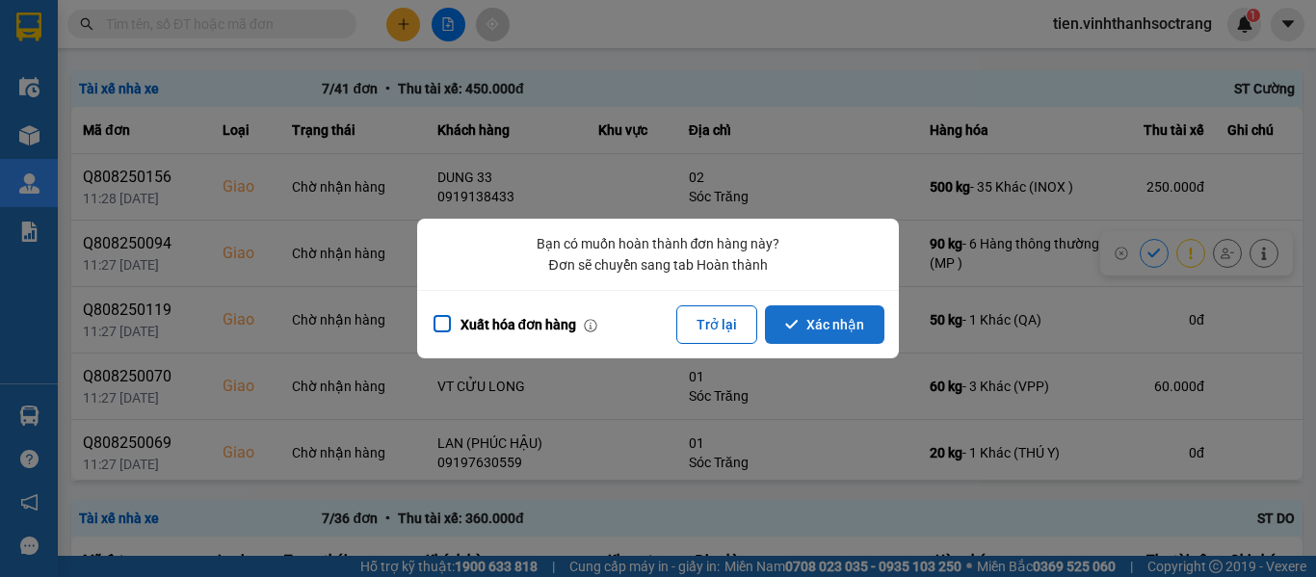
click at [820, 327] on button "Xác nhận" at bounding box center [824, 324] width 119 height 39
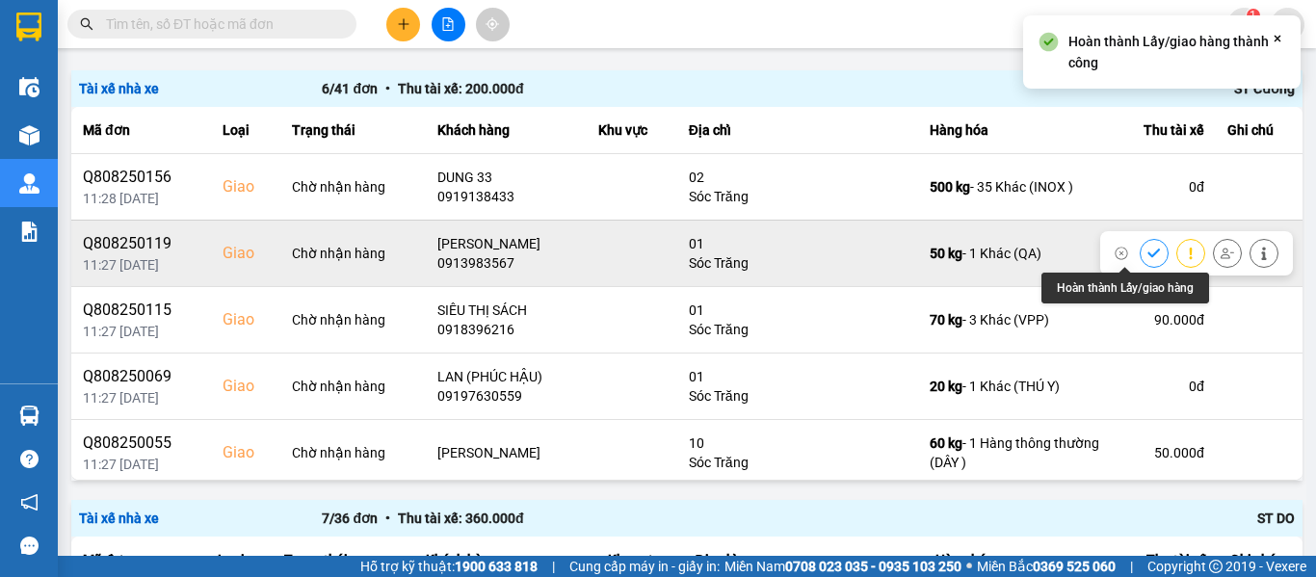
click at [1140, 248] on button at bounding box center [1153, 253] width 27 height 34
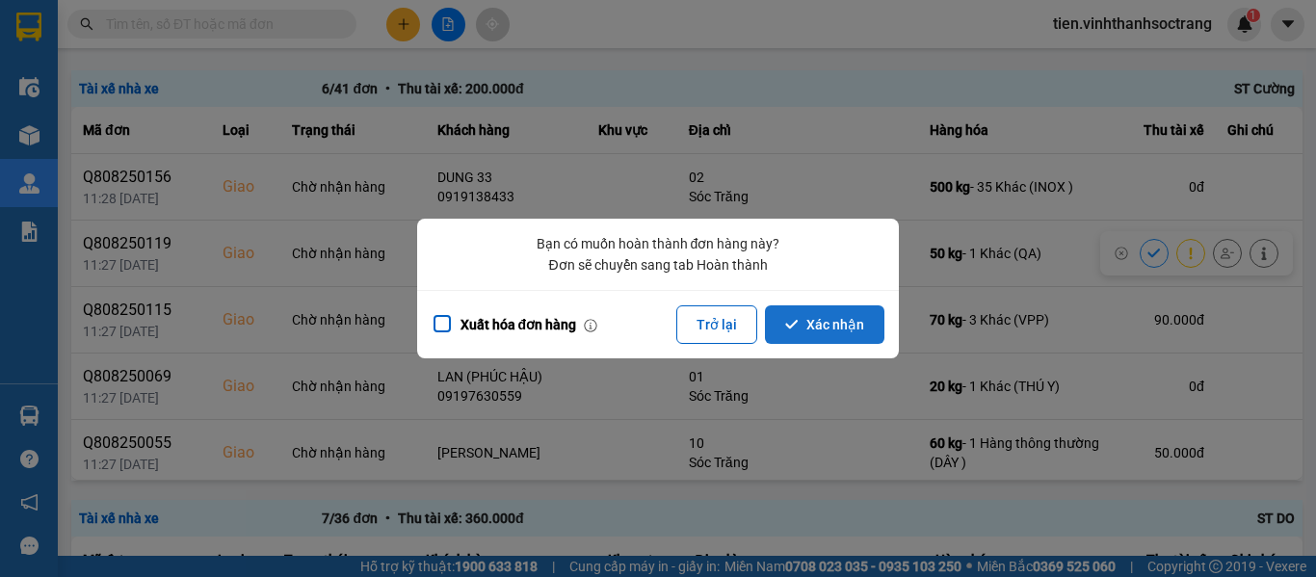
click at [850, 328] on button "Xác nhận" at bounding box center [824, 324] width 119 height 39
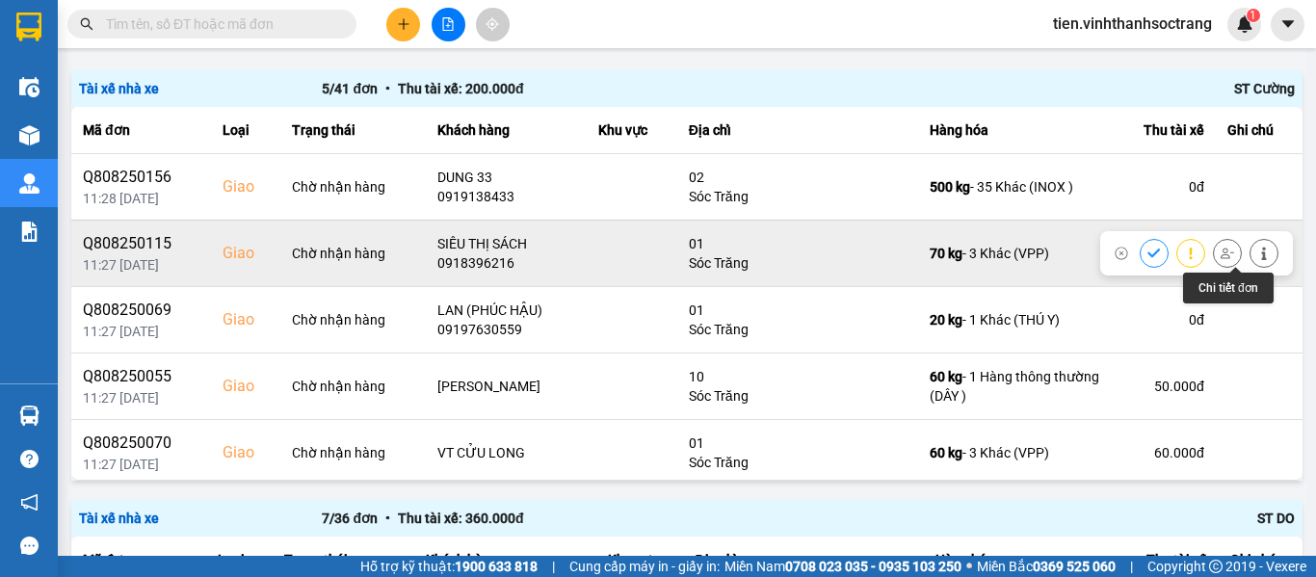
click at [1257, 250] on icon at bounding box center [1263, 253] width 13 height 13
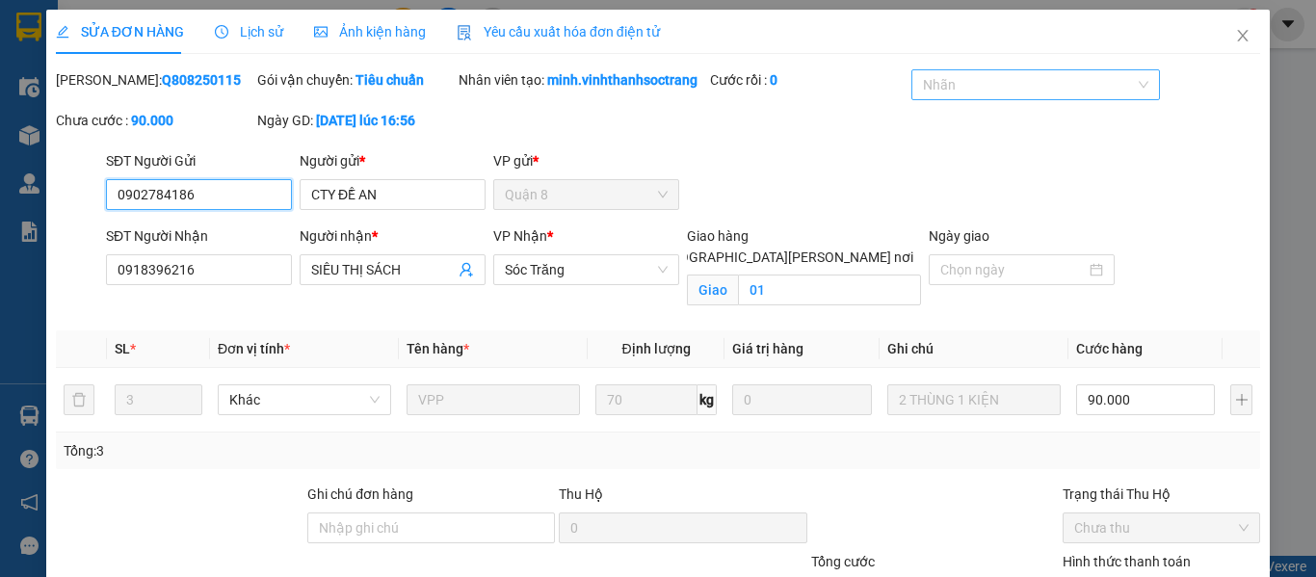
click at [1032, 80] on div at bounding box center [1025, 84] width 219 height 23
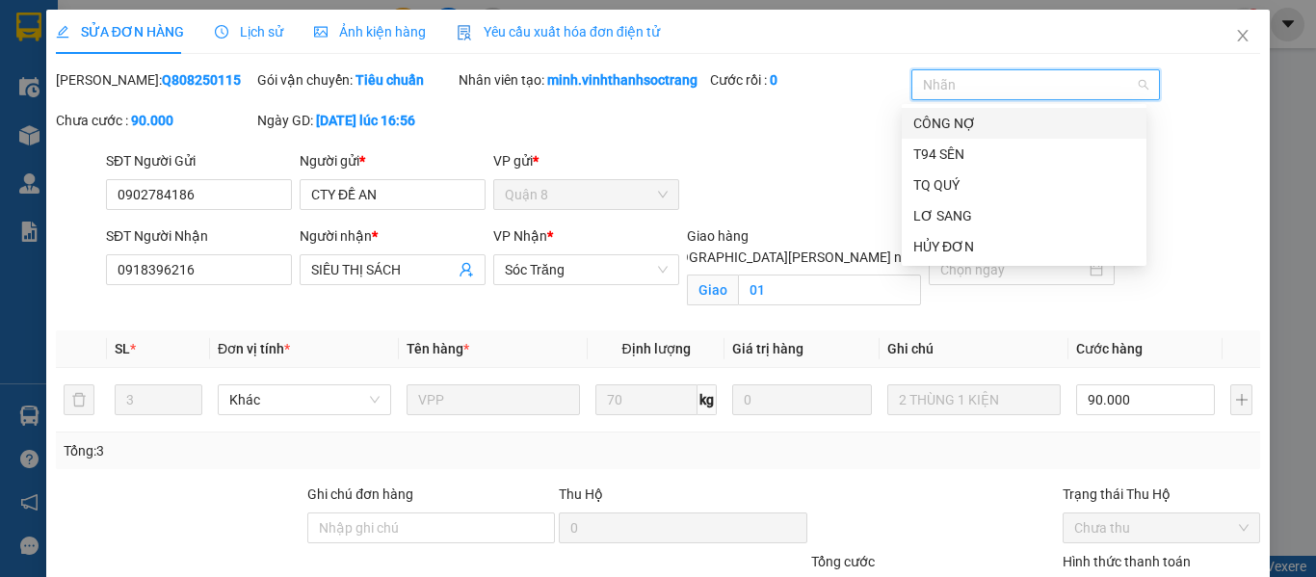
click at [985, 117] on div "CÔNG NỢ" at bounding box center [1024, 123] width 222 height 21
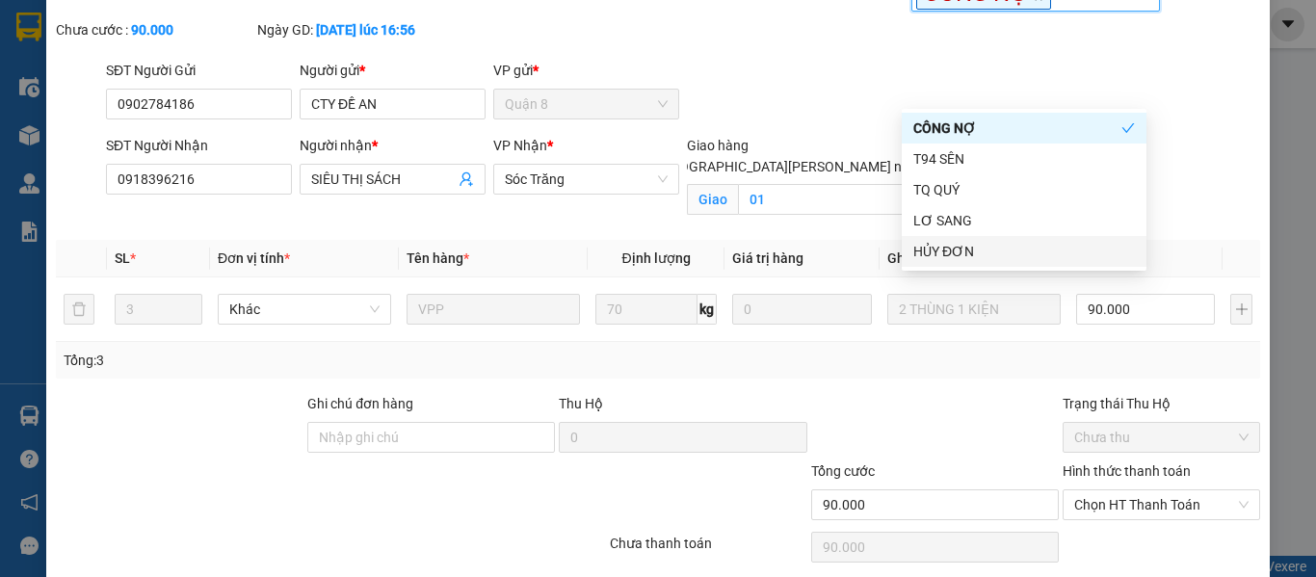
scroll to position [184, 0]
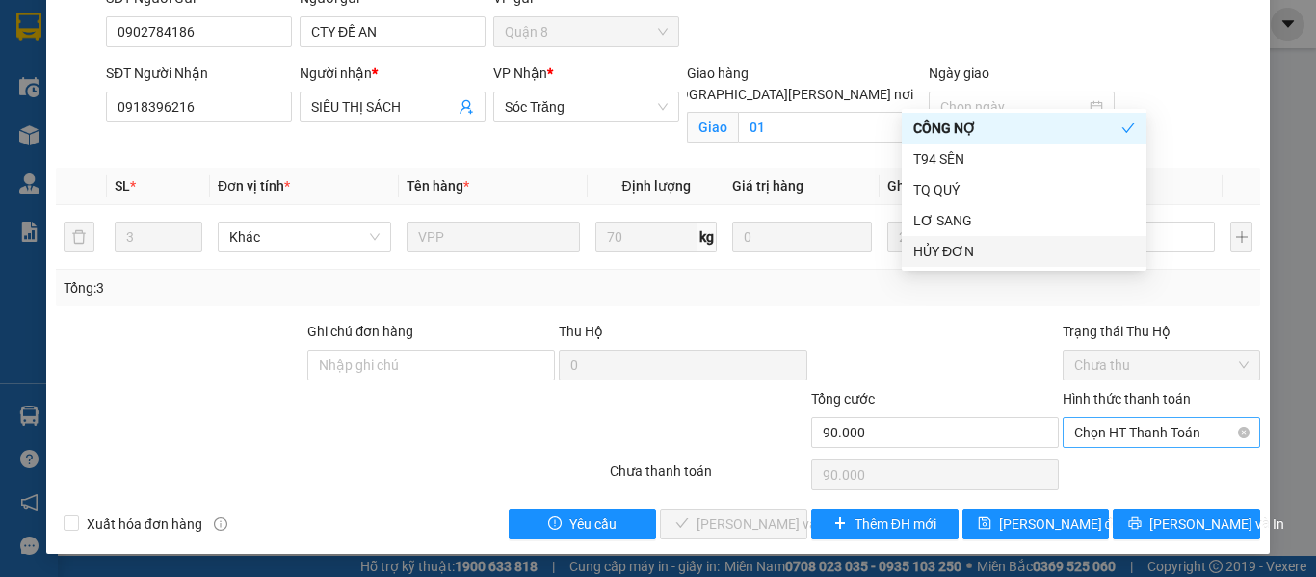
click at [1104, 438] on span "Chọn HT Thanh Toán" at bounding box center [1161, 432] width 174 height 29
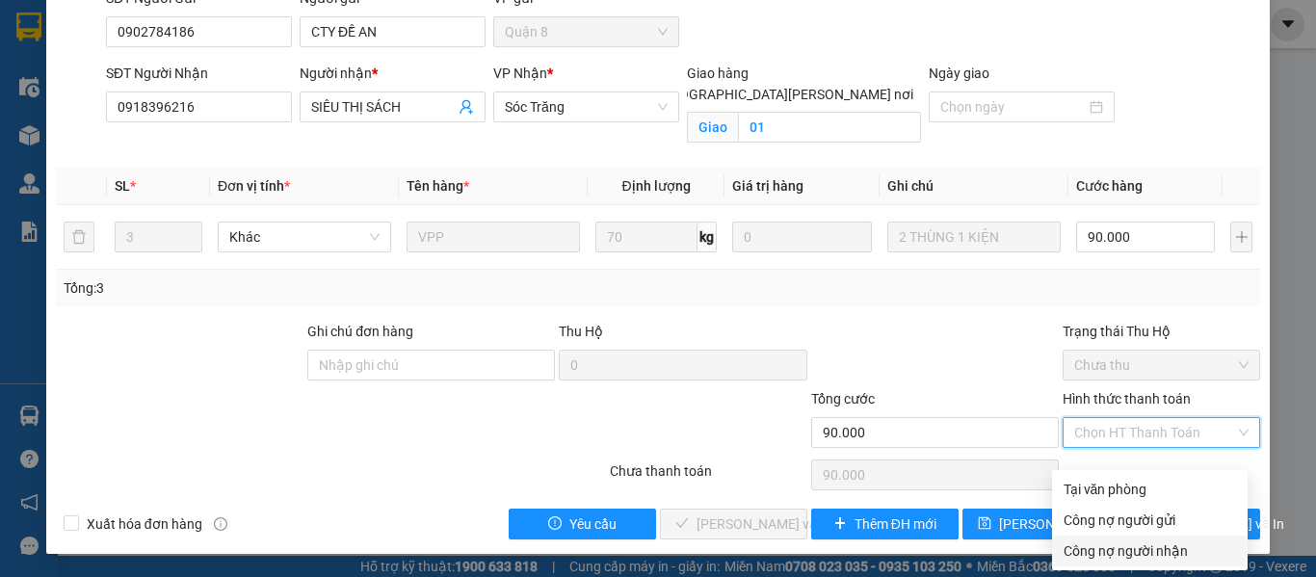
drag, startPoint x: 1125, startPoint y: 534, endPoint x: 248, endPoint y: 169, distance: 950.6
click at [1123, 540] on div "Công nợ người nhận" at bounding box center [1149, 550] width 172 height 21
type input "0"
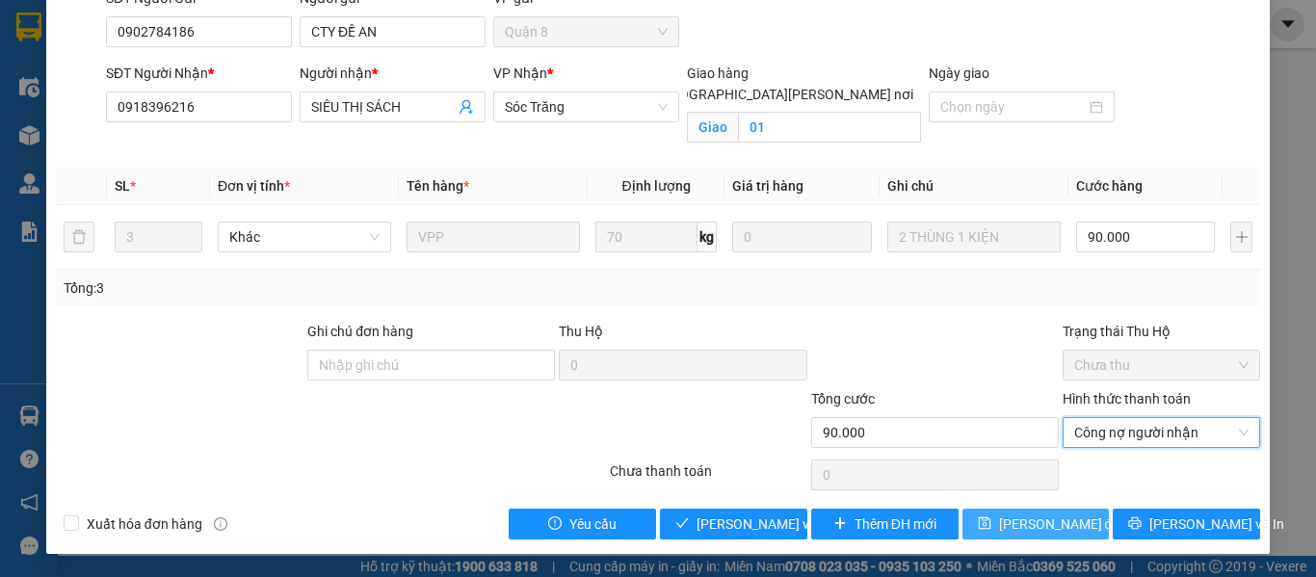
click at [982, 519] on icon "save" at bounding box center [984, 522] width 13 height 13
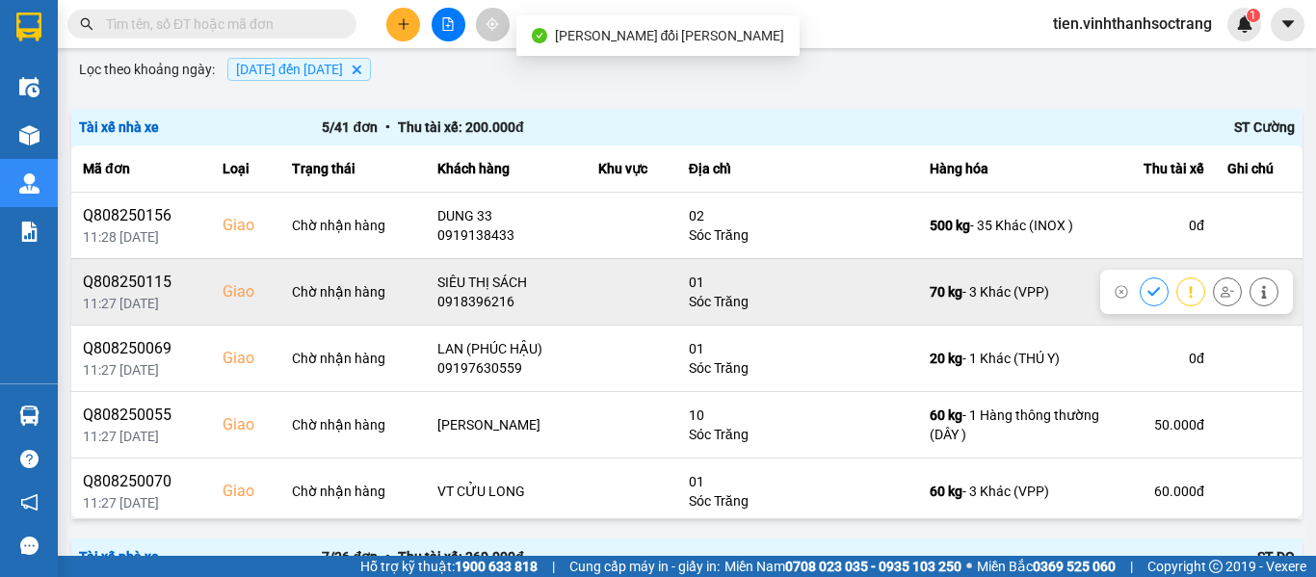
scroll to position [193, 0]
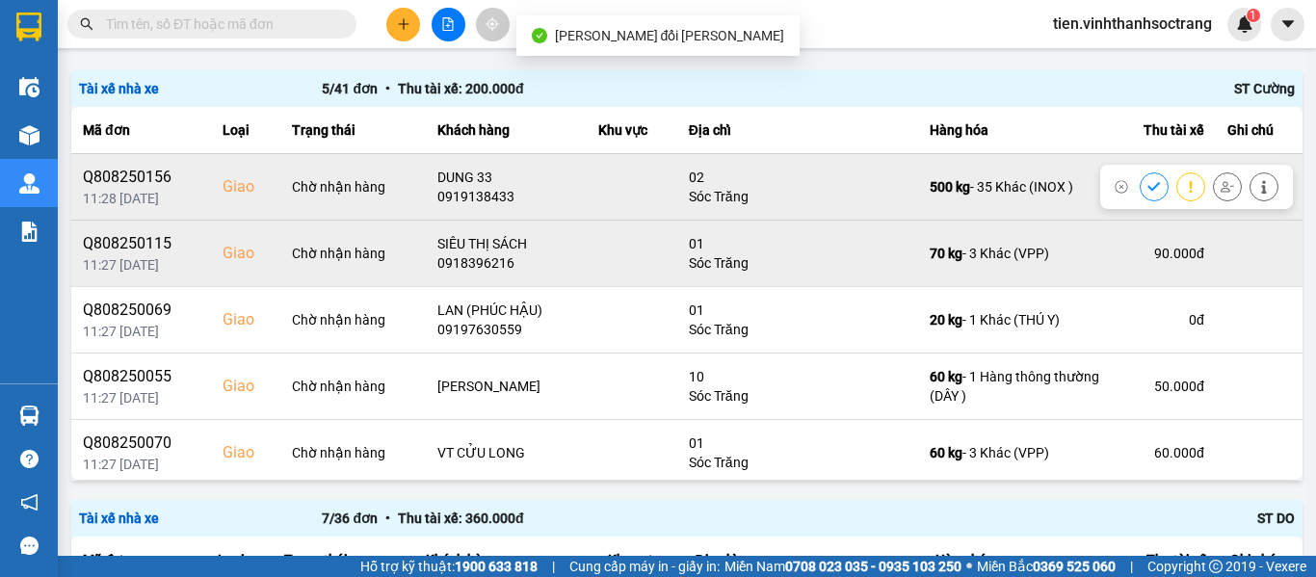
click at [1147, 187] on icon at bounding box center [1153, 186] width 13 height 13
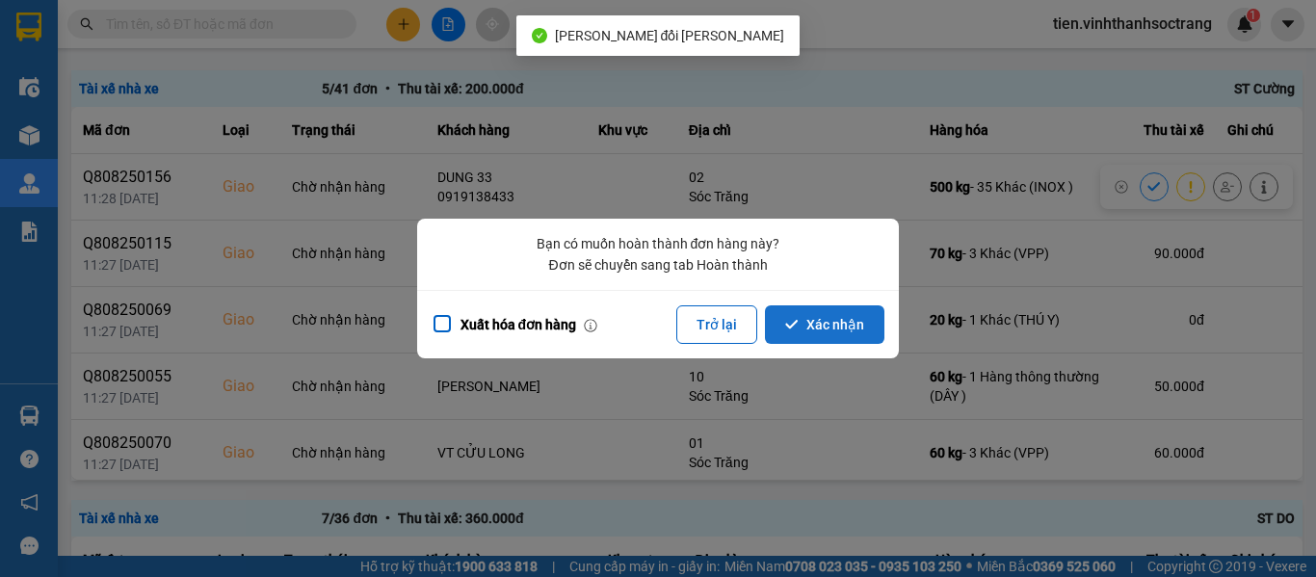
click at [849, 329] on button "Xác nhận" at bounding box center [824, 324] width 119 height 39
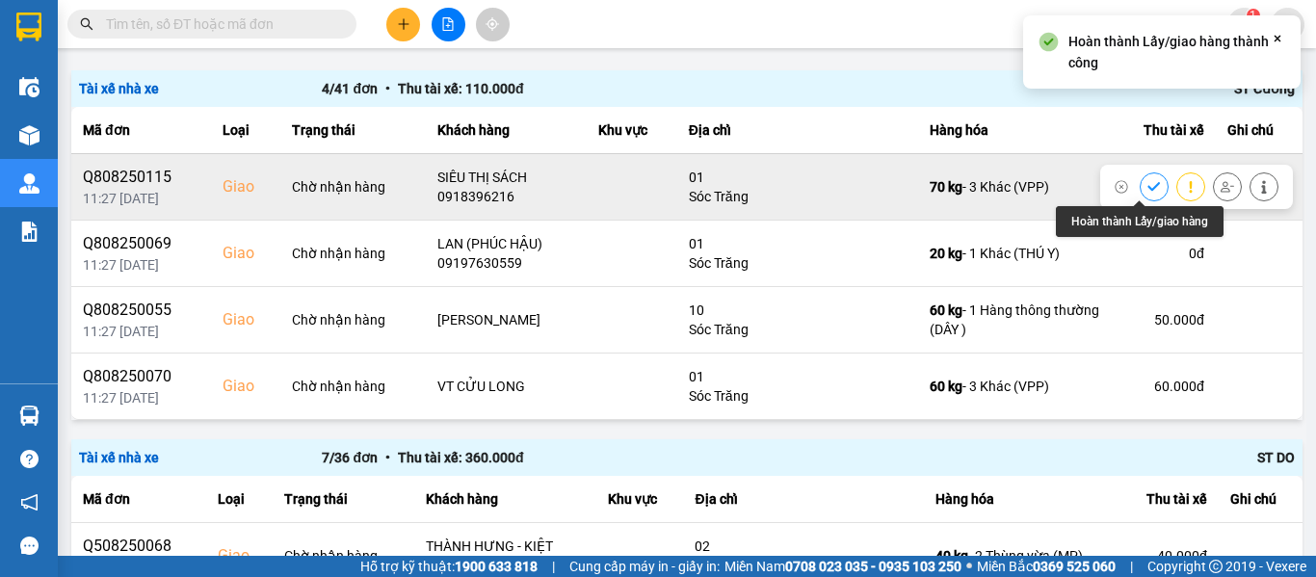
click at [1140, 181] on button at bounding box center [1153, 186] width 27 height 34
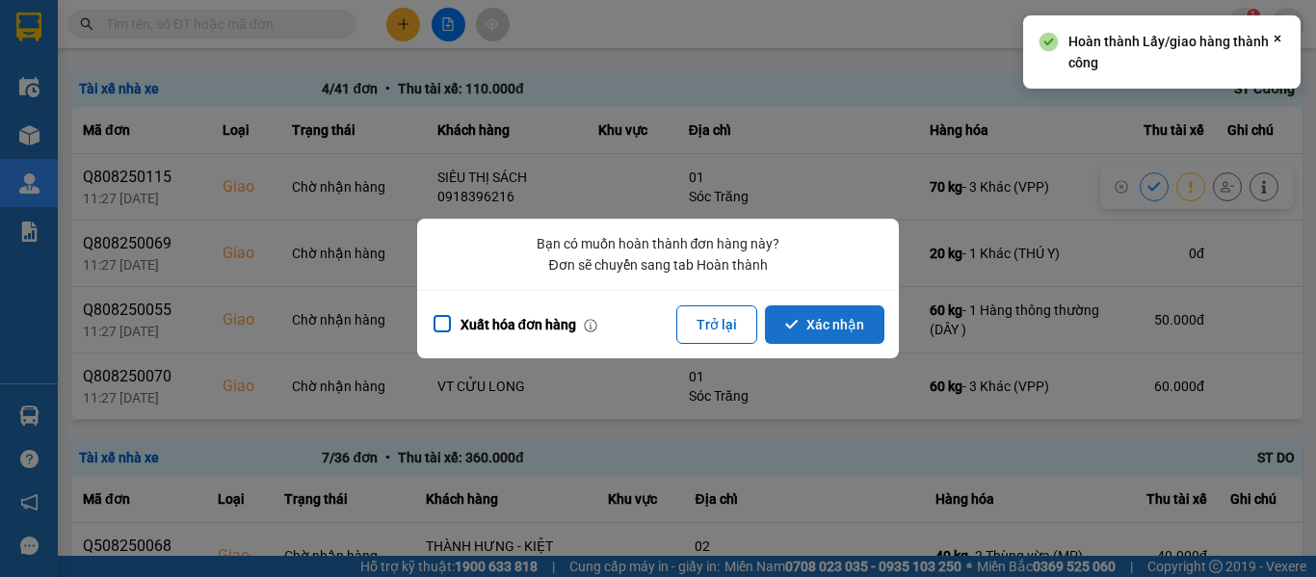
click at [831, 329] on button "Xác nhận" at bounding box center [824, 324] width 119 height 39
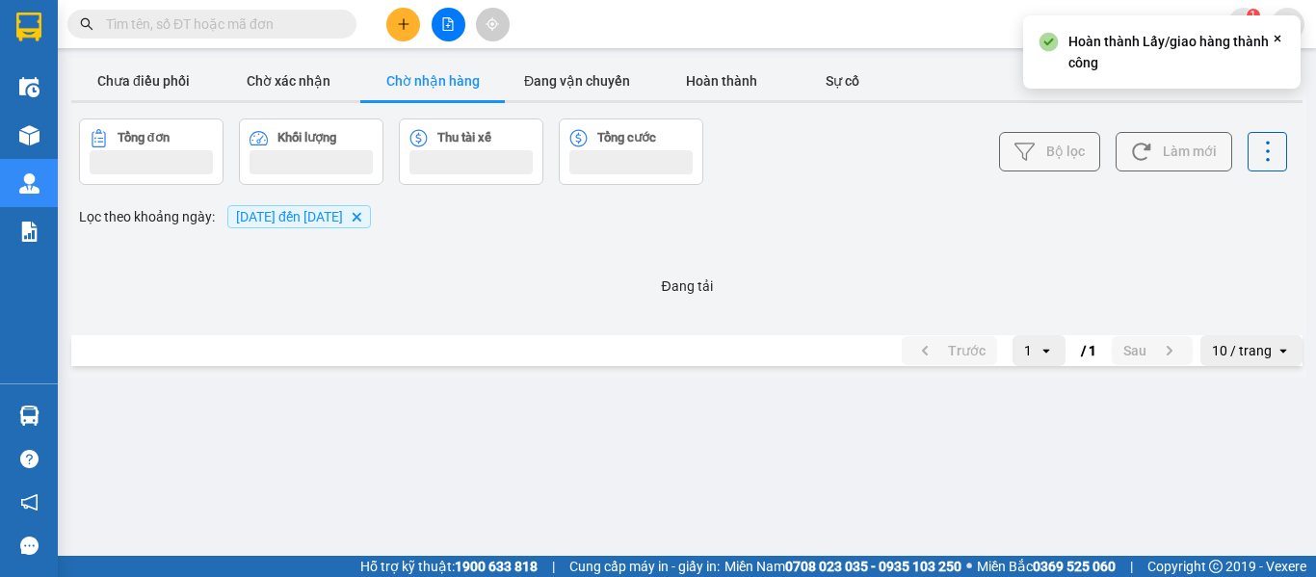
scroll to position [0, 0]
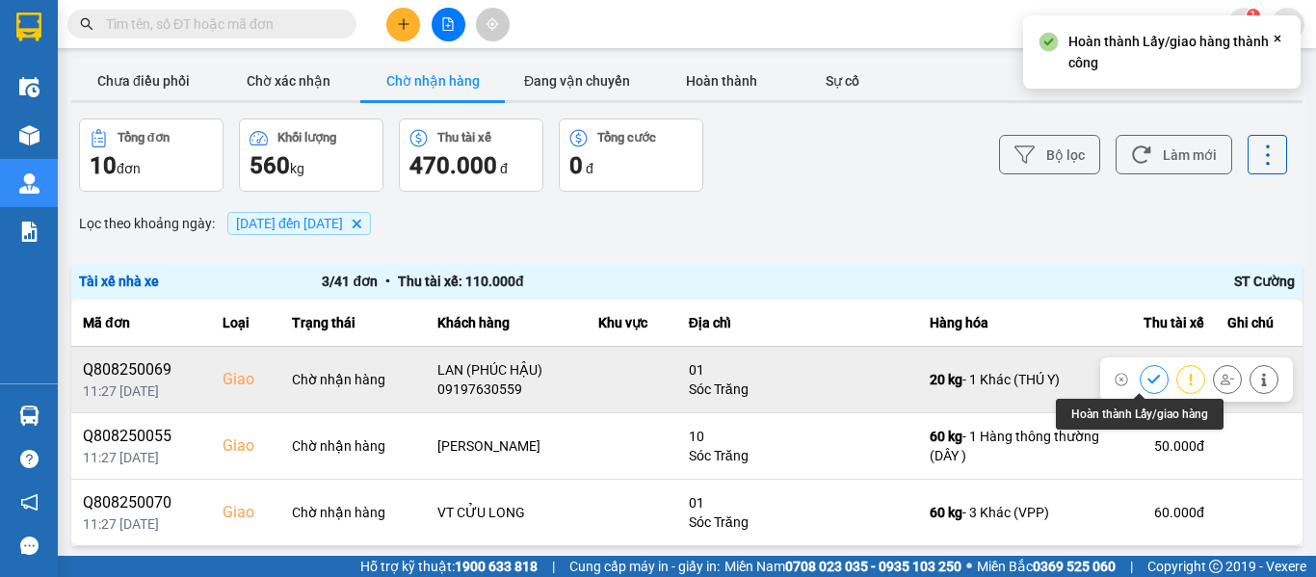
click at [1147, 380] on icon at bounding box center [1153, 379] width 13 height 9
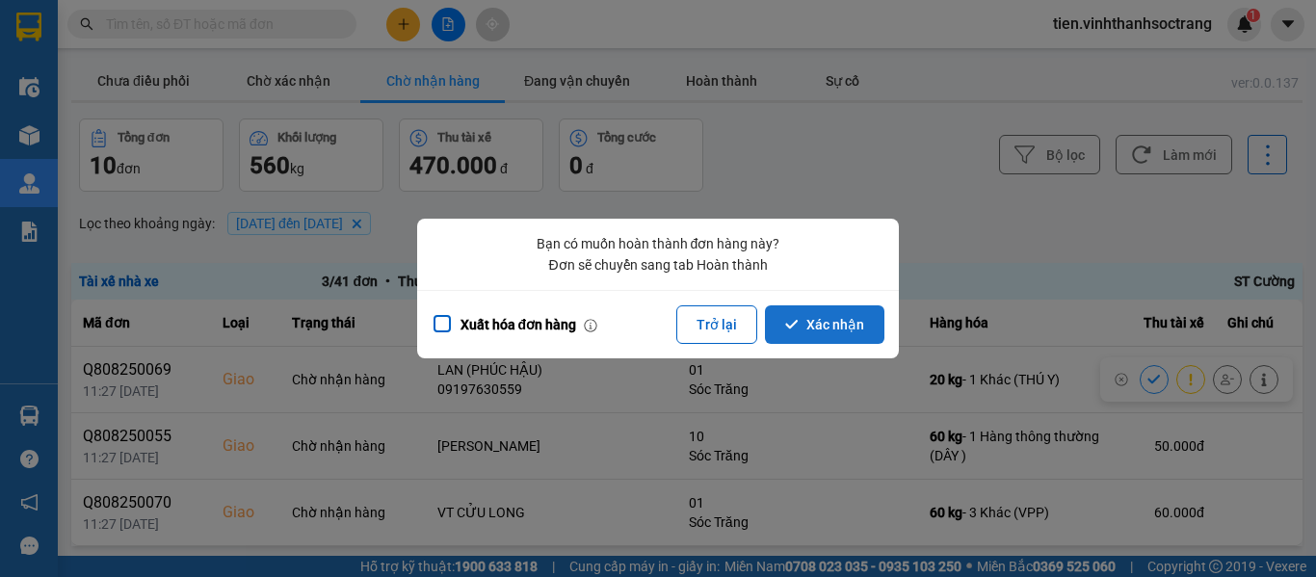
click at [842, 312] on button "Xác nhận" at bounding box center [824, 324] width 119 height 39
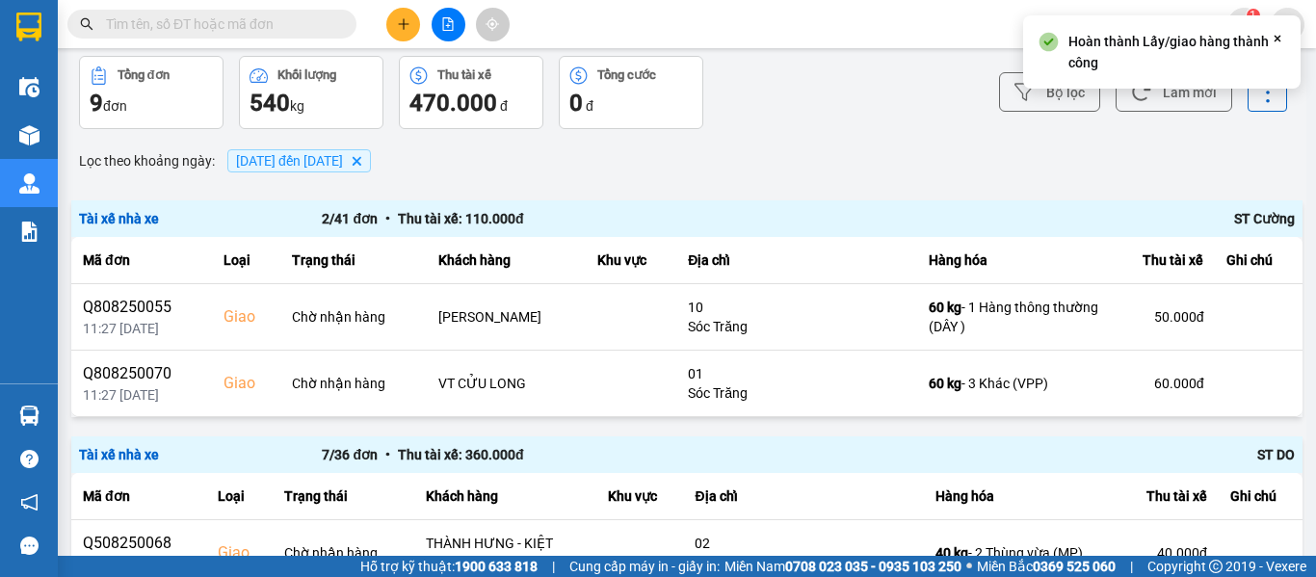
scroll to position [96, 0]
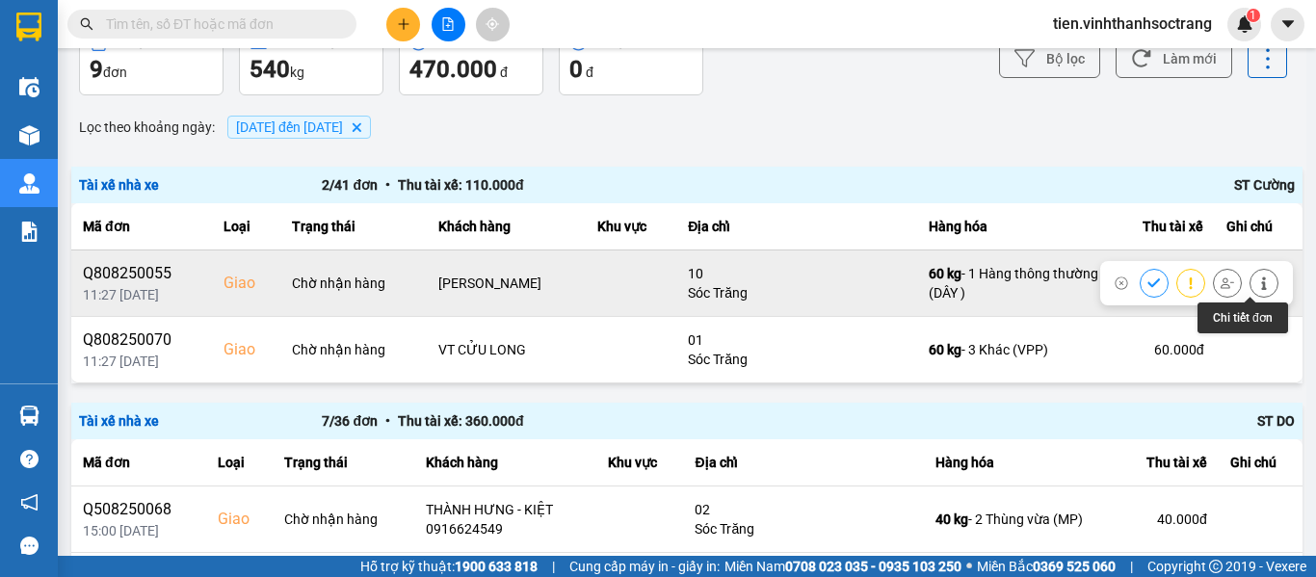
click at [1250, 282] on button at bounding box center [1263, 283] width 27 height 34
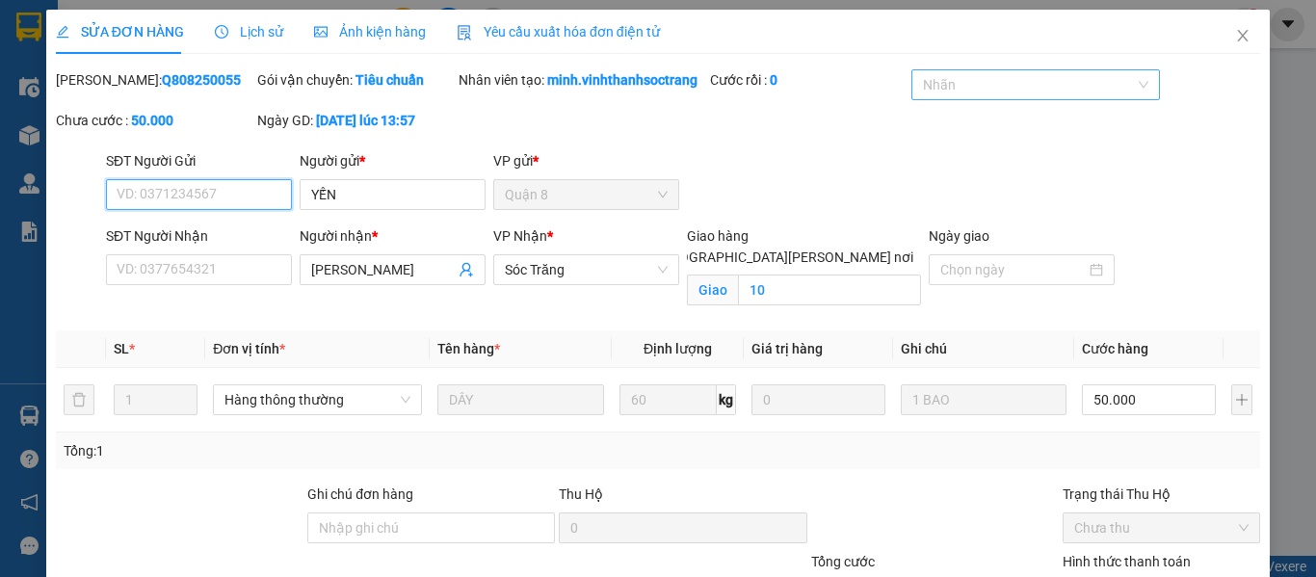
click at [1028, 82] on div at bounding box center [1025, 84] width 219 height 23
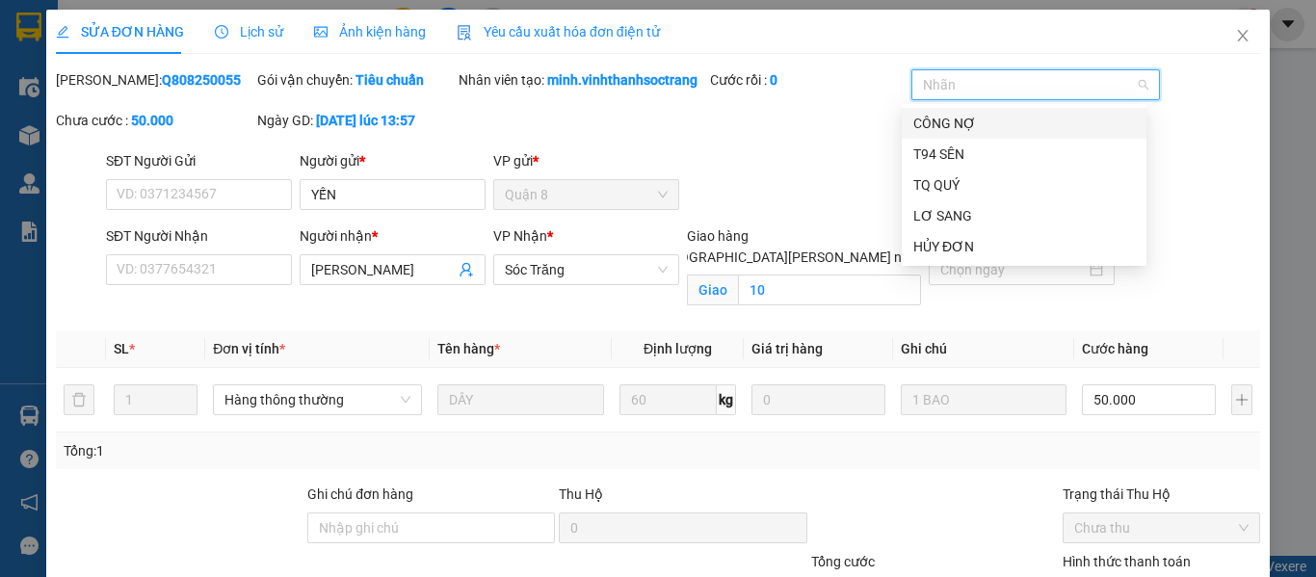
click at [942, 118] on div "CÔNG NỢ" at bounding box center [1024, 123] width 222 height 21
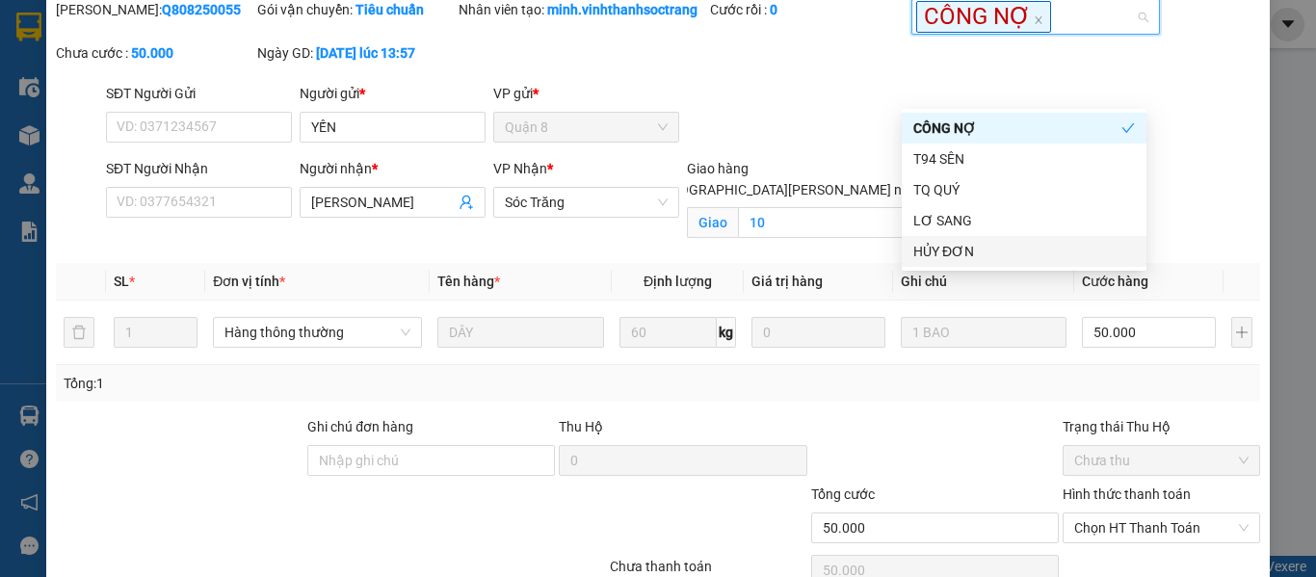
scroll to position [184, 0]
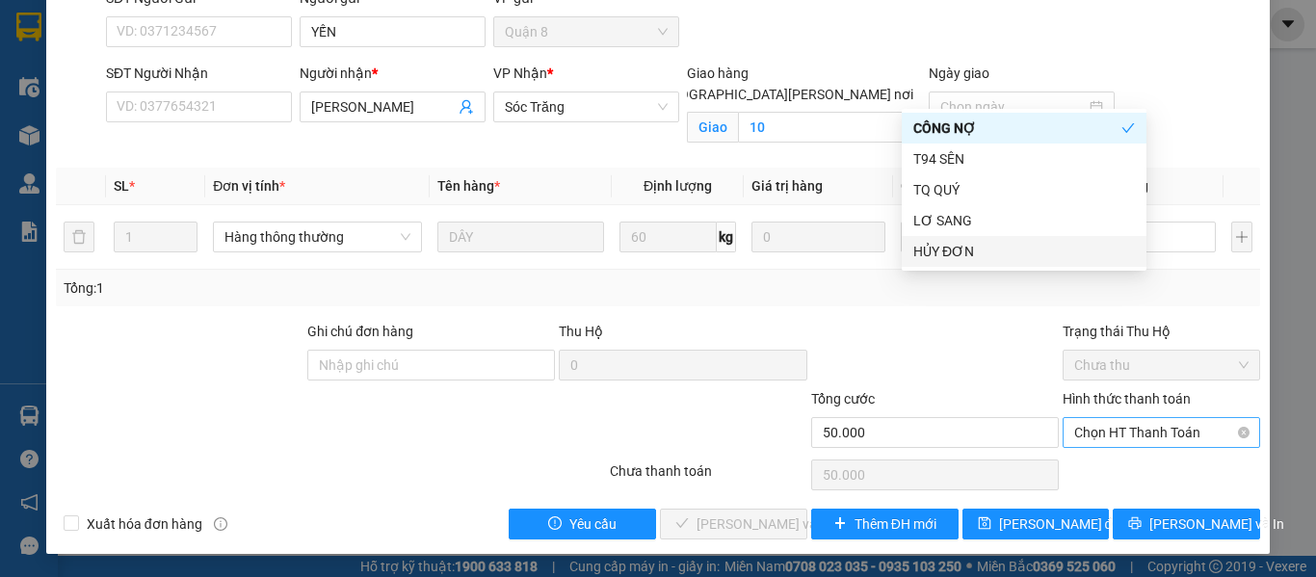
click at [1110, 435] on span "Chọn HT Thanh Toán" at bounding box center [1161, 432] width 174 height 29
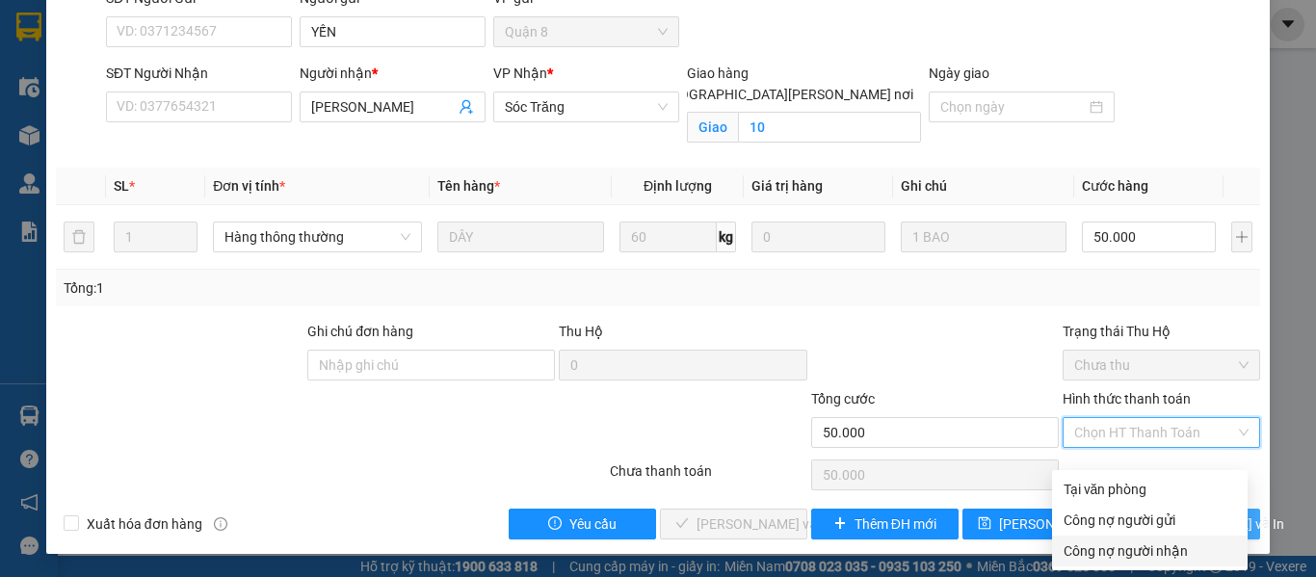
drag, startPoint x: 1118, startPoint y: 538, endPoint x: 1106, endPoint y: 527, distance: 17.0
click at [1118, 540] on div "Công nợ người nhận" at bounding box center [1149, 550] width 172 height 21
type input "0"
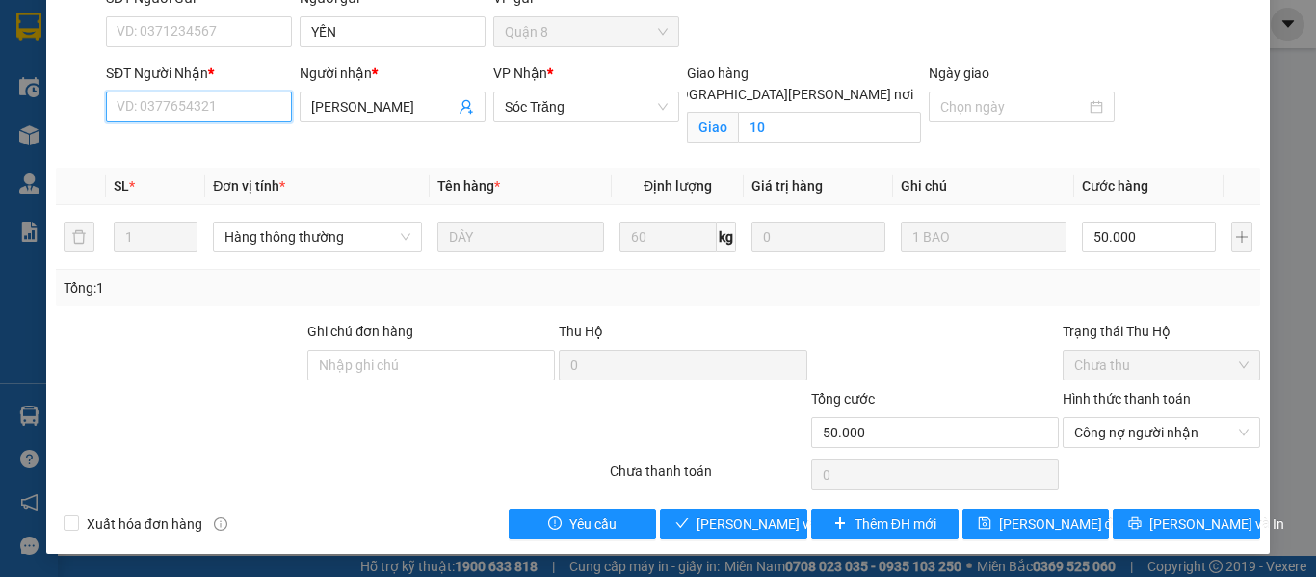
click at [237, 102] on input "SĐT Người Nhận *" at bounding box center [199, 106] width 186 height 31
paste input "0123456789"
type input "0123456789"
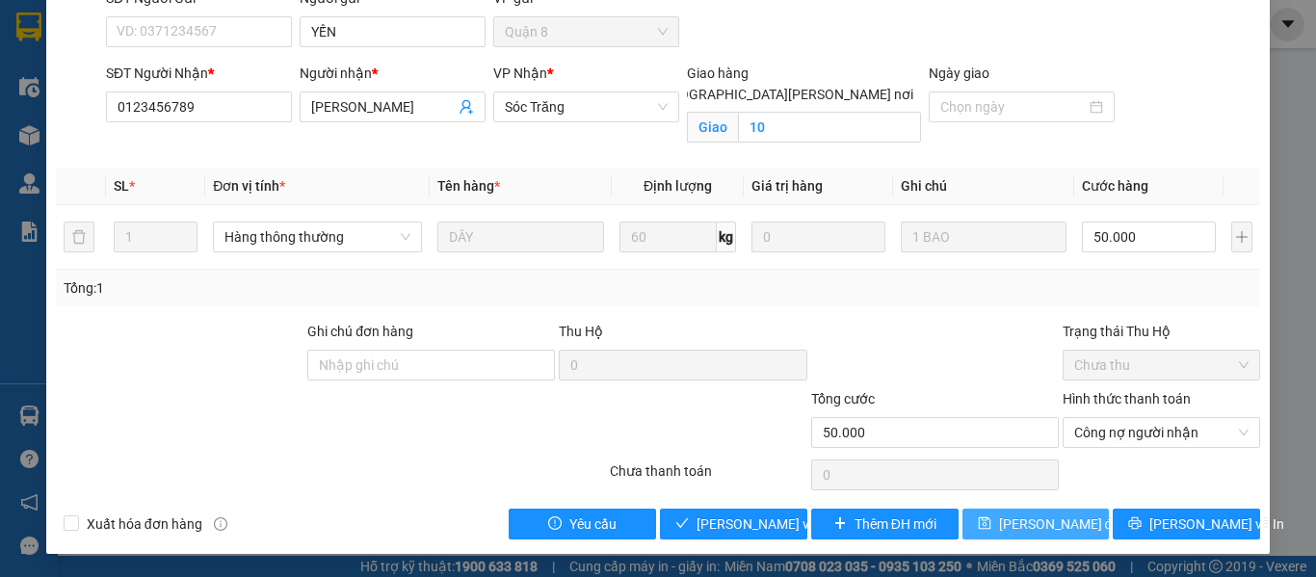
click at [990, 515] on button "[PERSON_NAME] đổi" at bounding box center [1035, 523] width 147 height 31
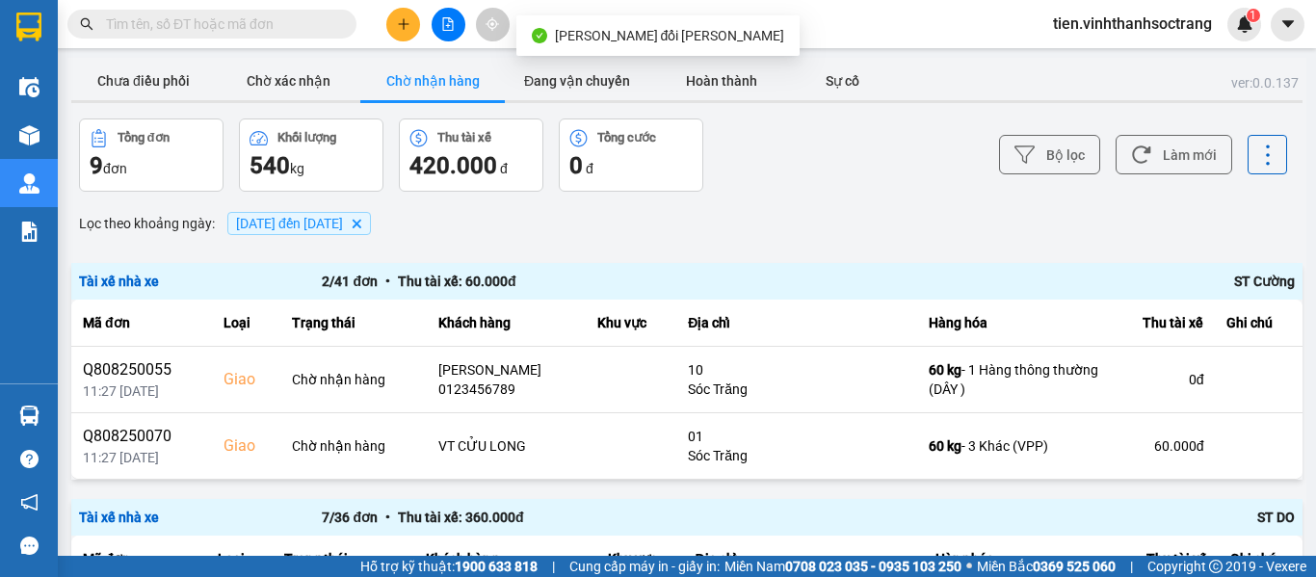
scroll to position [96, 0]
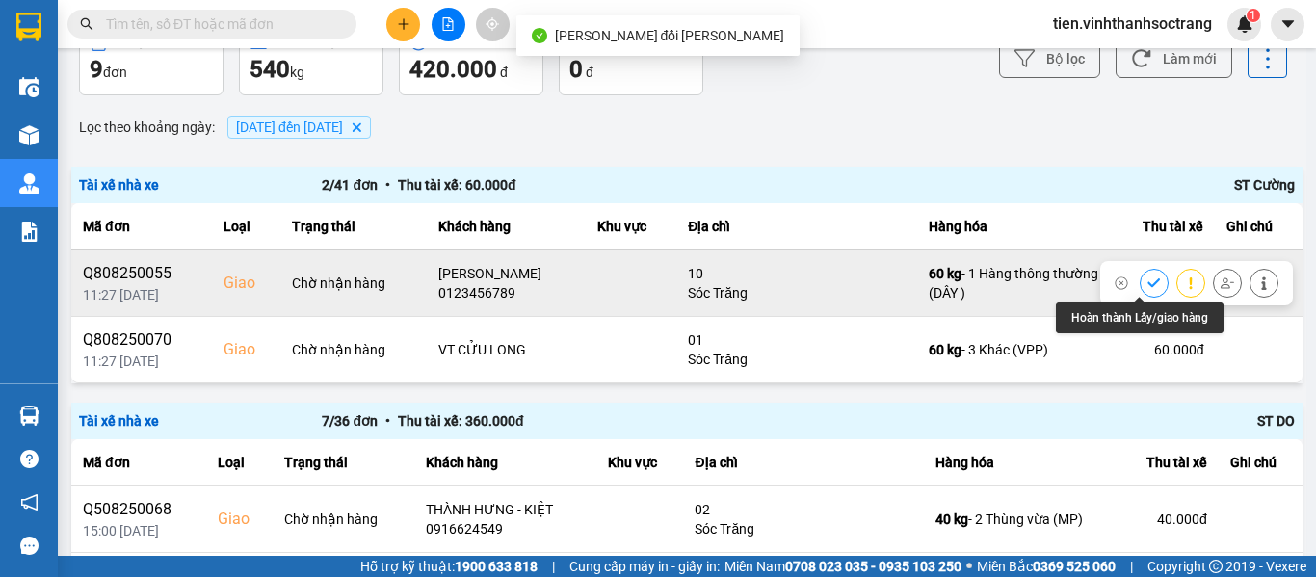
click at [1147, 280] on icon at bounding box center [1153, 282] width 13 height 13
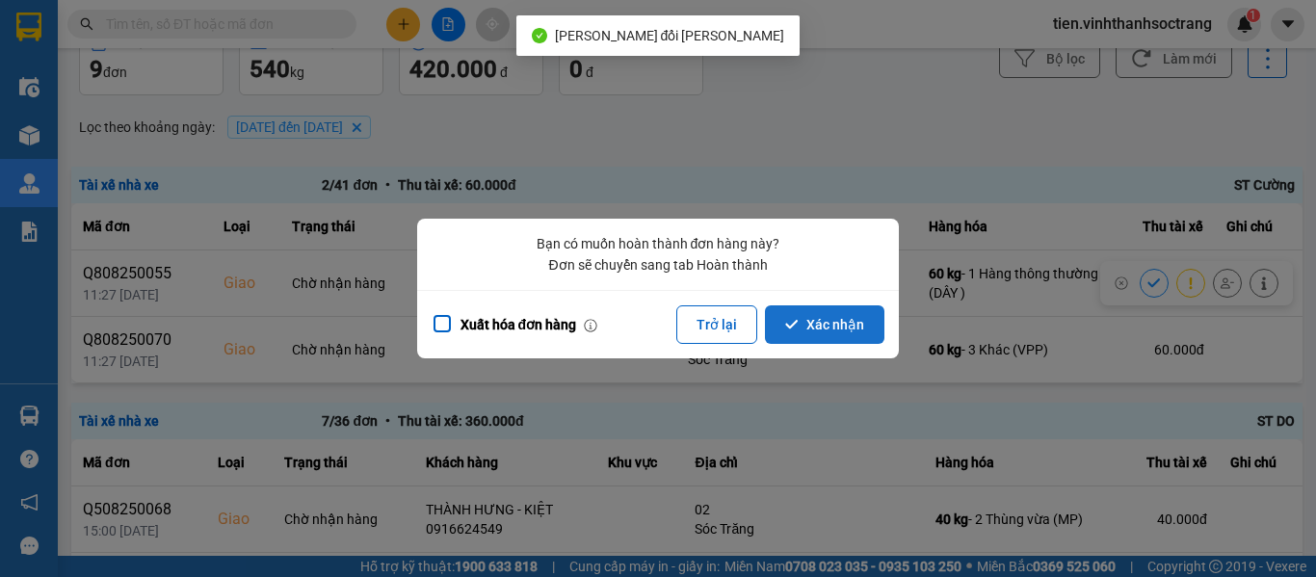
click at [858, 329] on button "Xác nhận" at bounding box center [824, 324] width 119 height 39
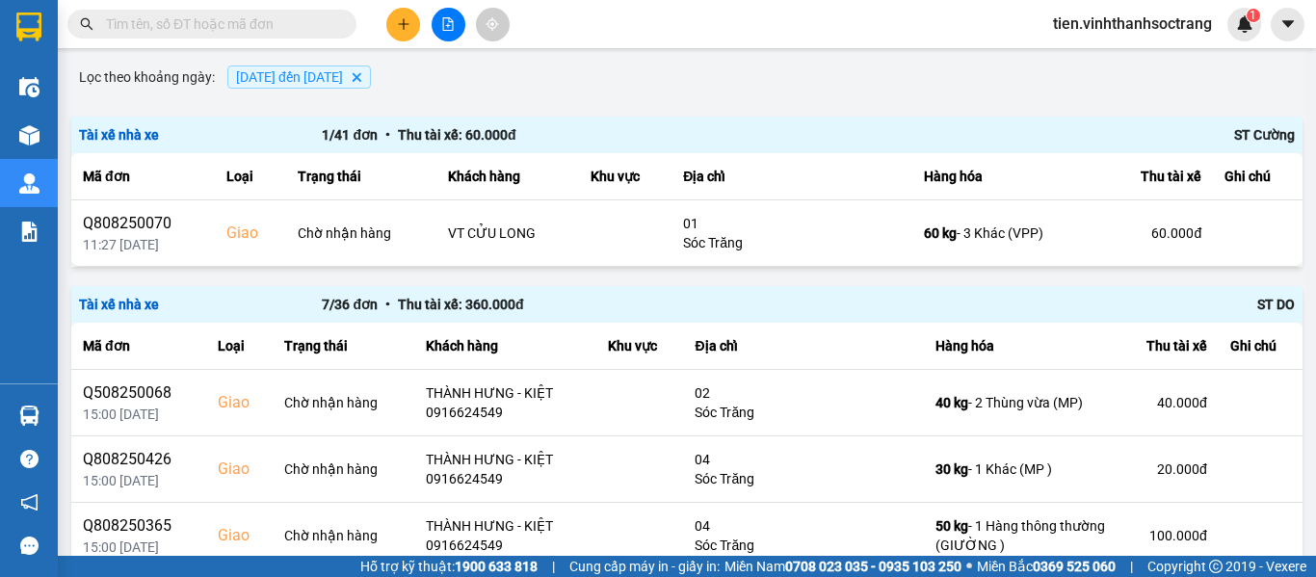
scroll to position [0, 0]
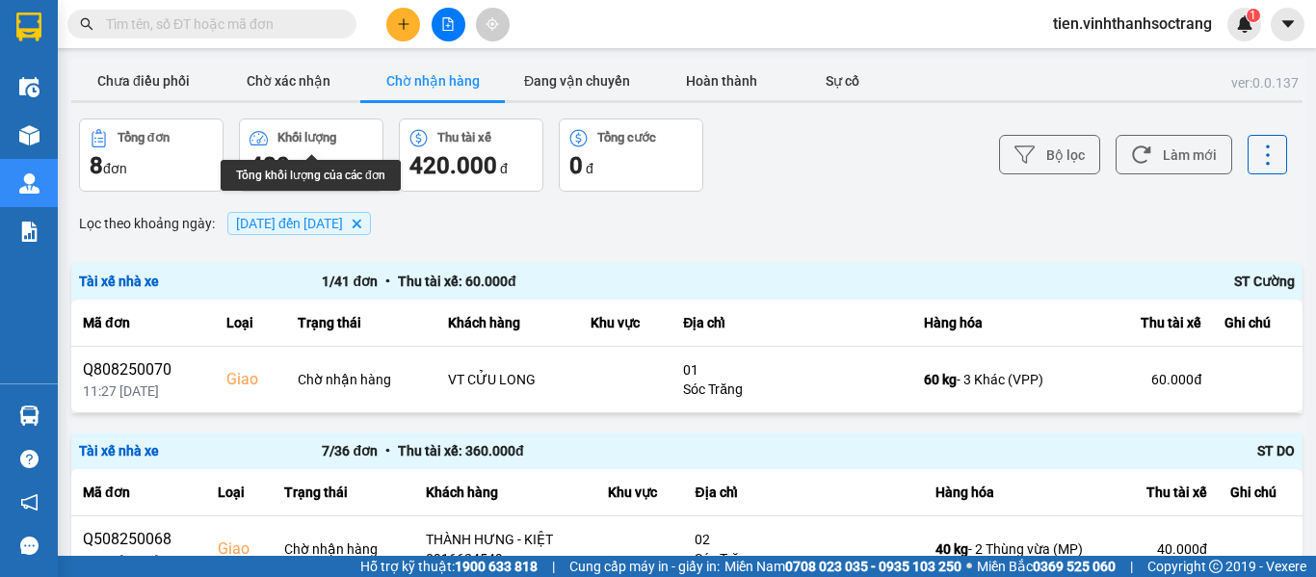
click at [343, 216] on span "05/08/2025 đến 05/08/2025" at bounding box center [289, 223] width 107 height 15
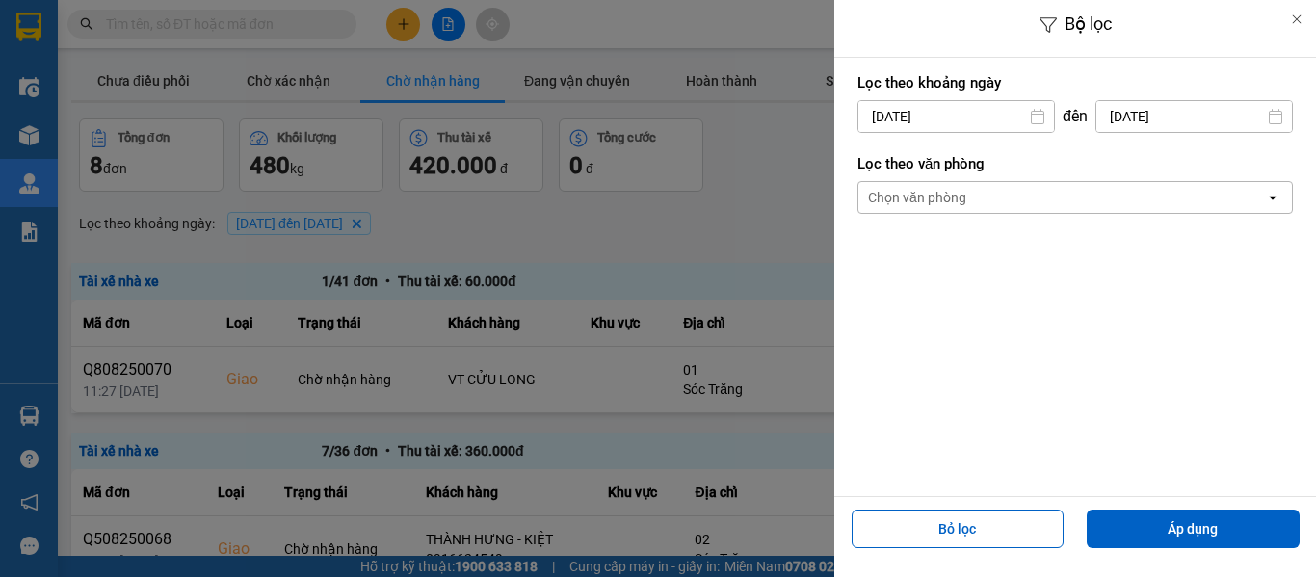
click at [1138, 118] on input "05/08/2025" at bounding box center [1194, 116] width 196 height 31
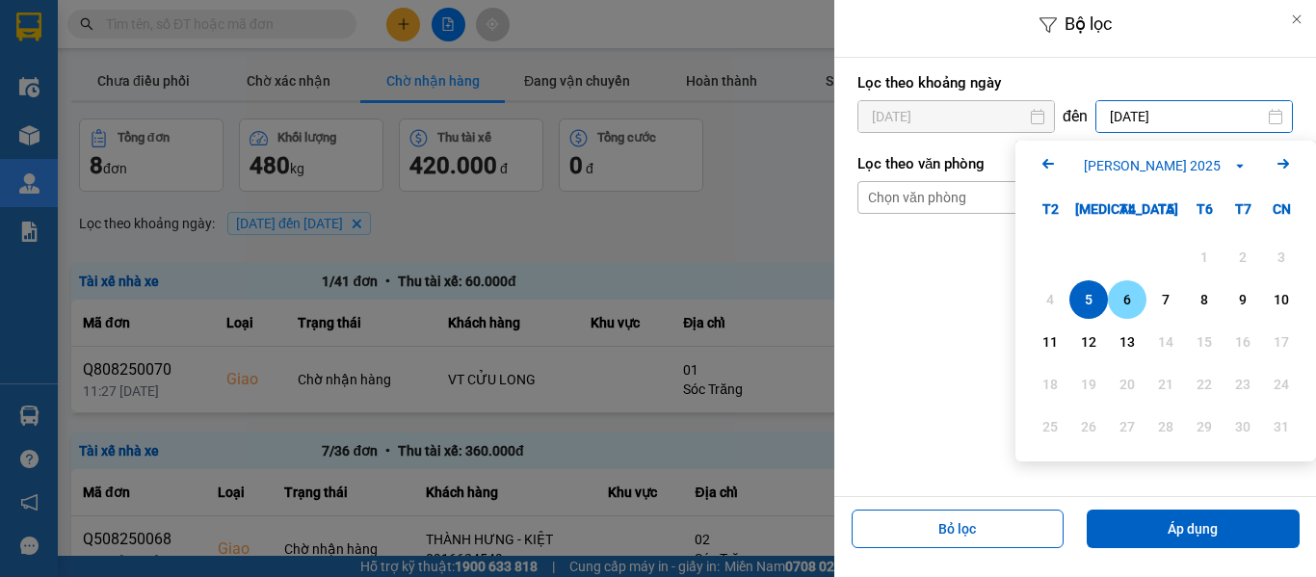
drag, startPoint x: 1111, startPoint y: 299, endPoint x: 978, endPoint y: 152, distance: 198.4
click at [1112, 296] on div "6" at bounding box center [1127, 299] width 39 height 39
type input "[DATE]"
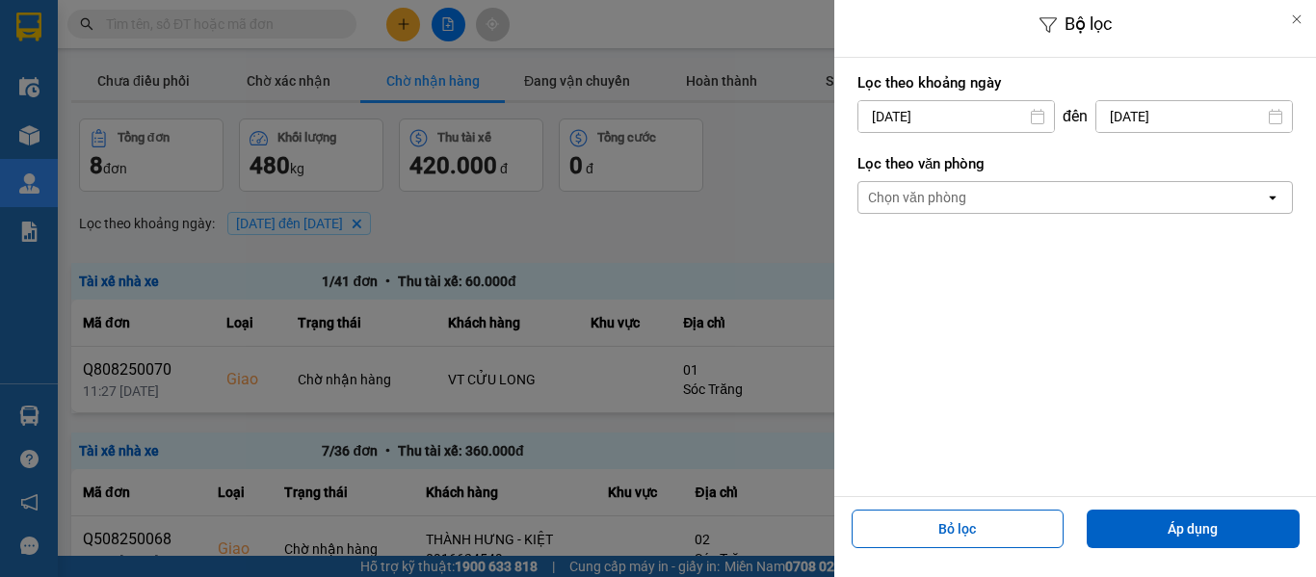
click at [954, 113] on input "05/08/2025" at bounding box center [956, 116] width 196 height 31
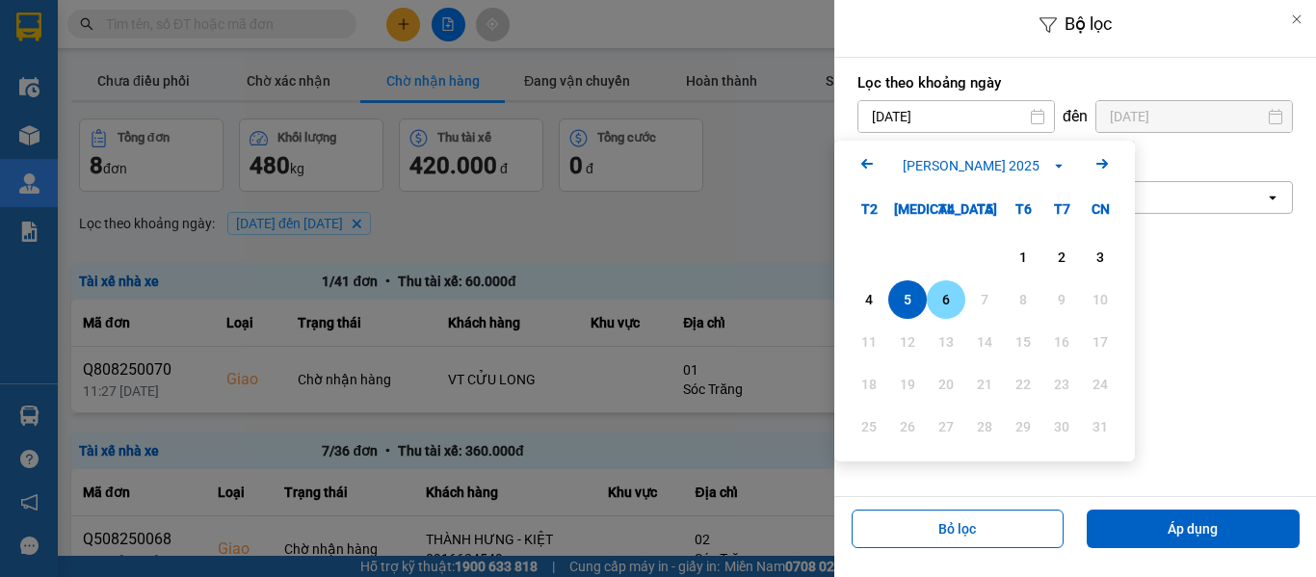
click at [945, 294] on div "6" at bounding box center [945, 299] width 27 height 23
type input "[DATE]"
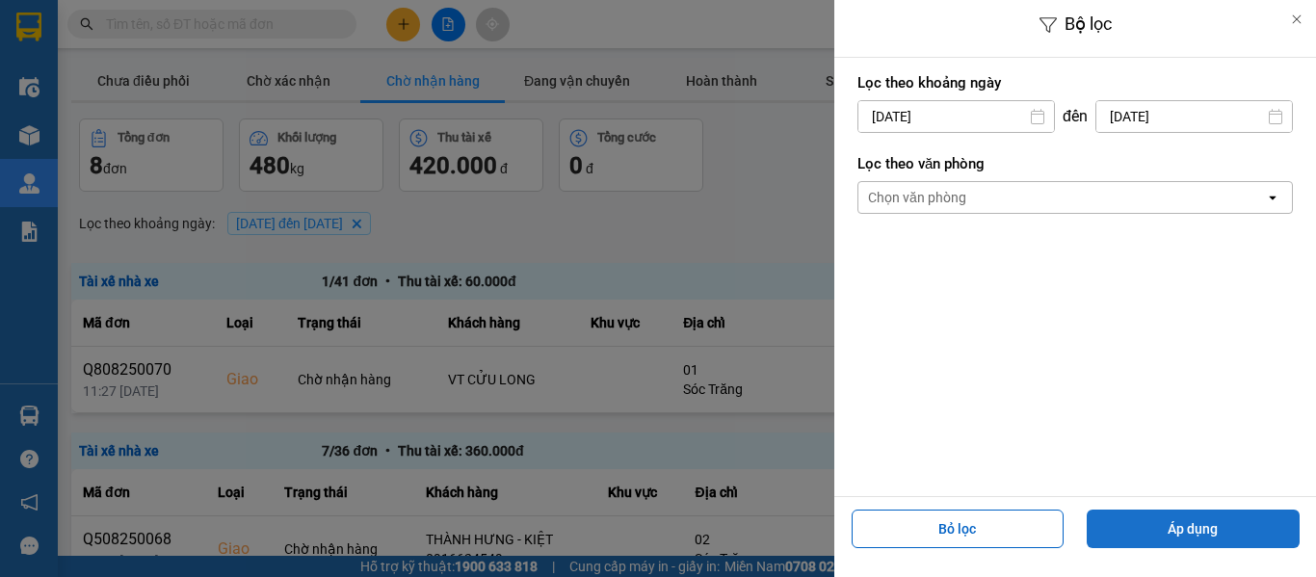
click at [1147, 541] on button "Áp dụng" at bounding box center [1192, 528] width 213 height 39
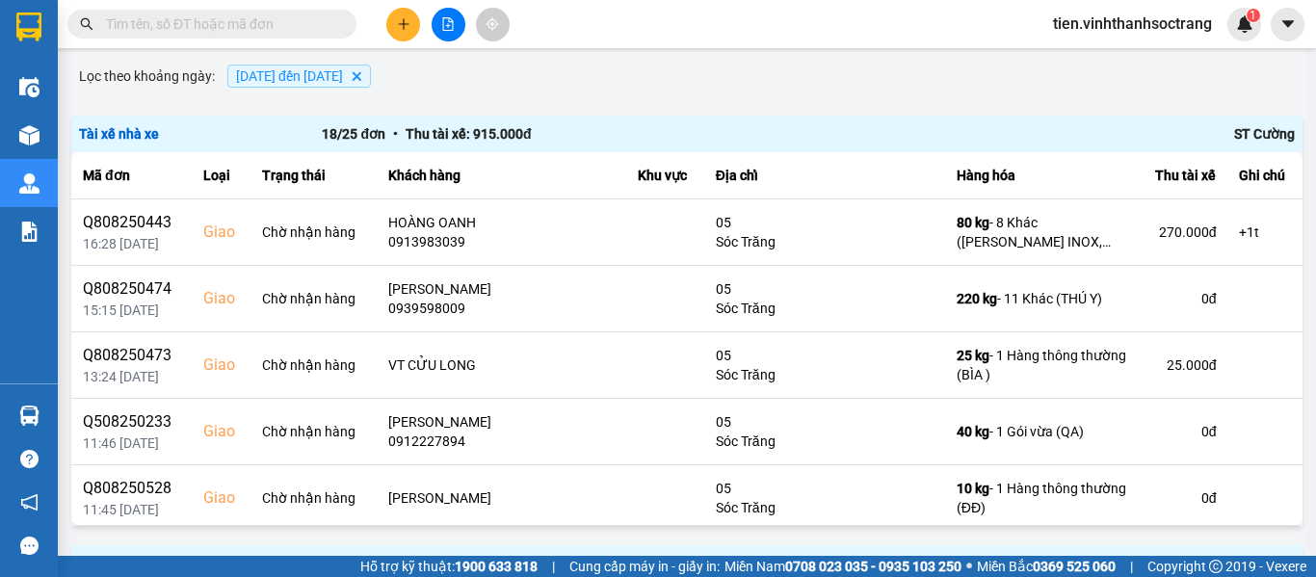
scroll to position [193, 0]
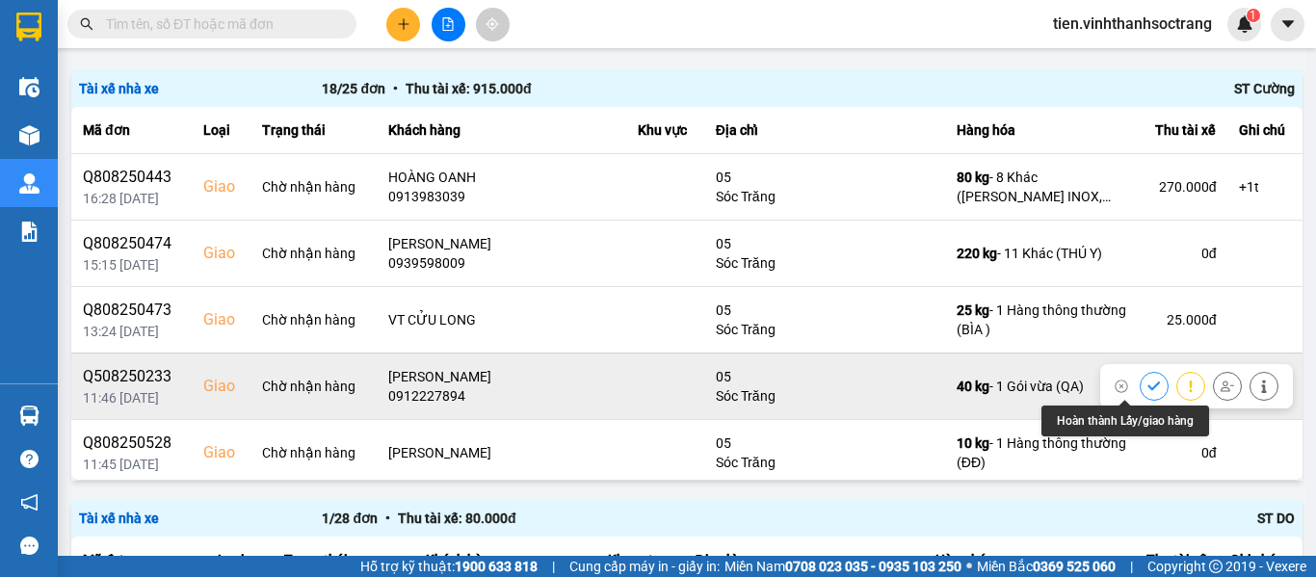
click at [1147, 381] on icon at bounding box center [1153, 385] width 13 height 13
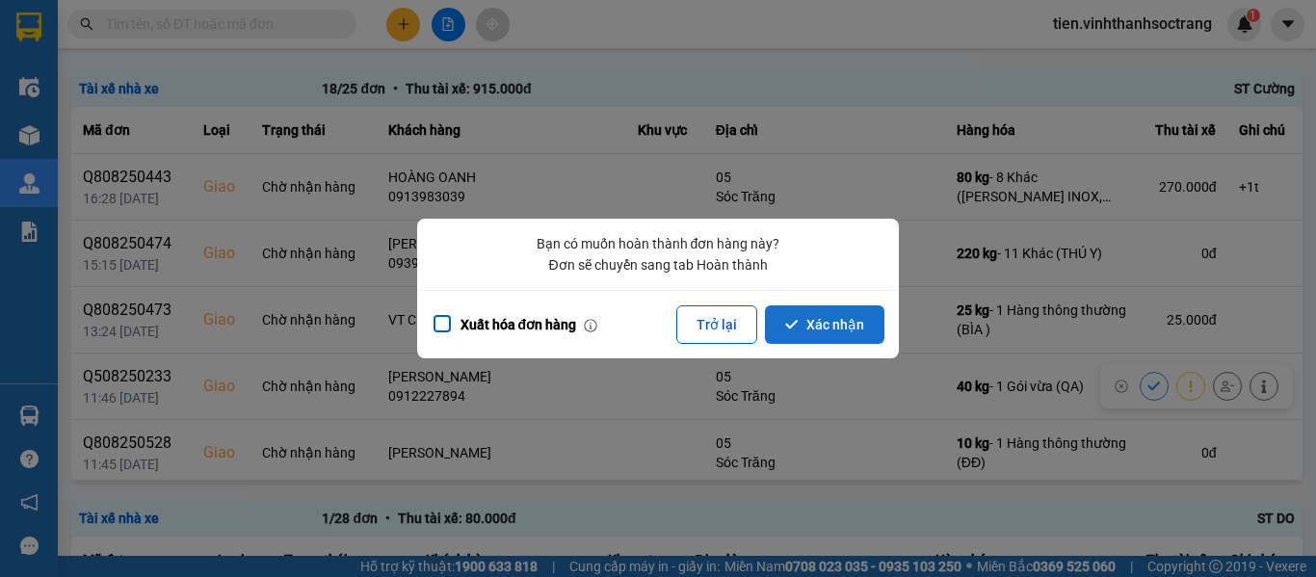
click at [820, 315] on button "Xác nhận" at bounding box center [824, 324] width 119 height 39
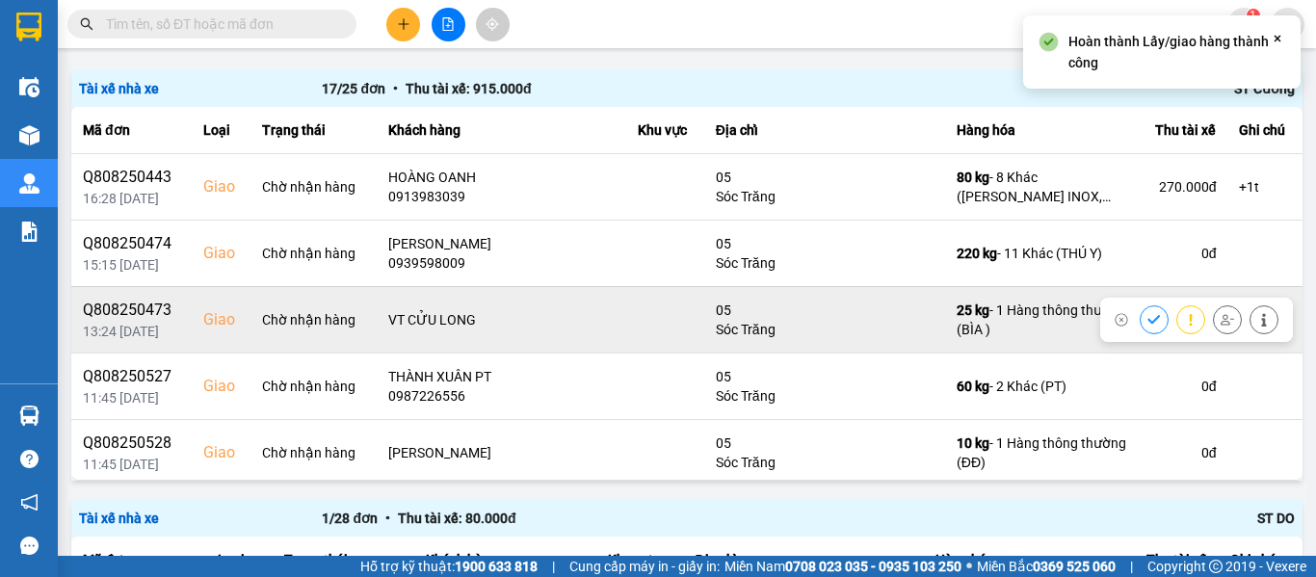
scroll to position [96, 0]
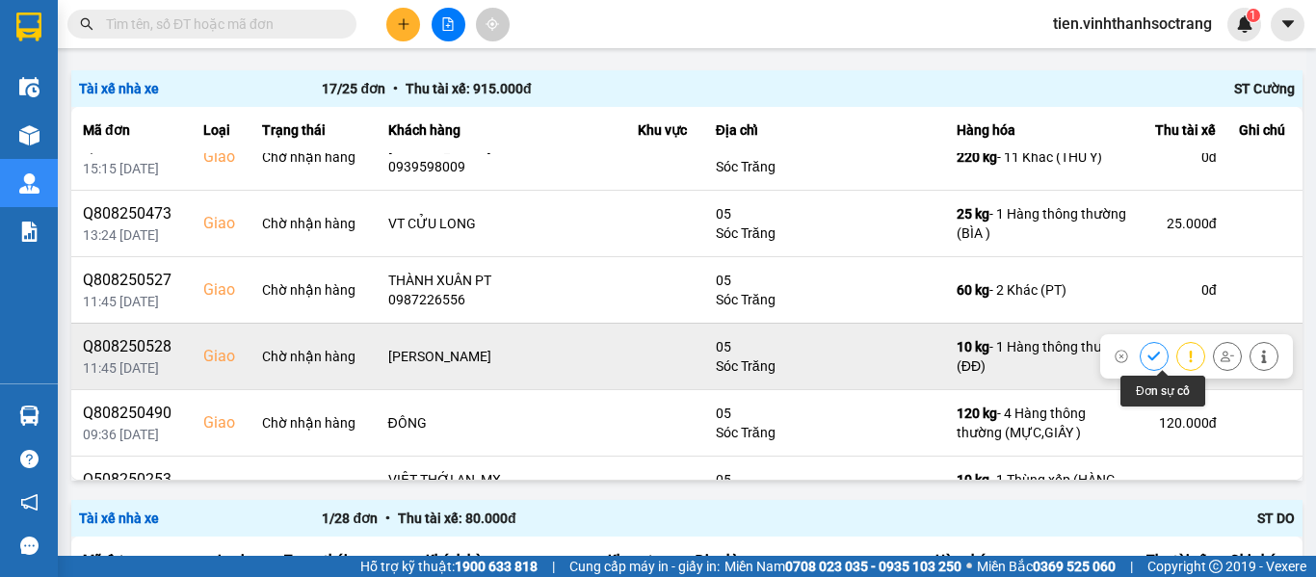
click at [1147, 360] on icon at bounding box center [1153, 356] width 13 height 13
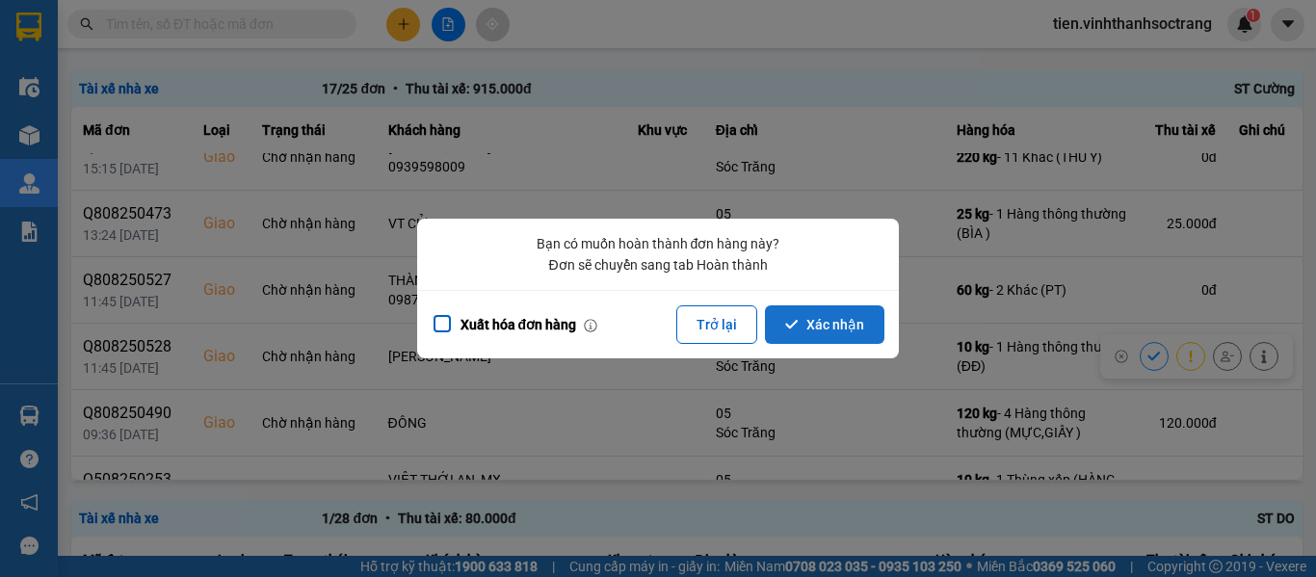
click at [833, 311] on button "Xác nhận" at bounding box center [824, 324] width 119 height 39
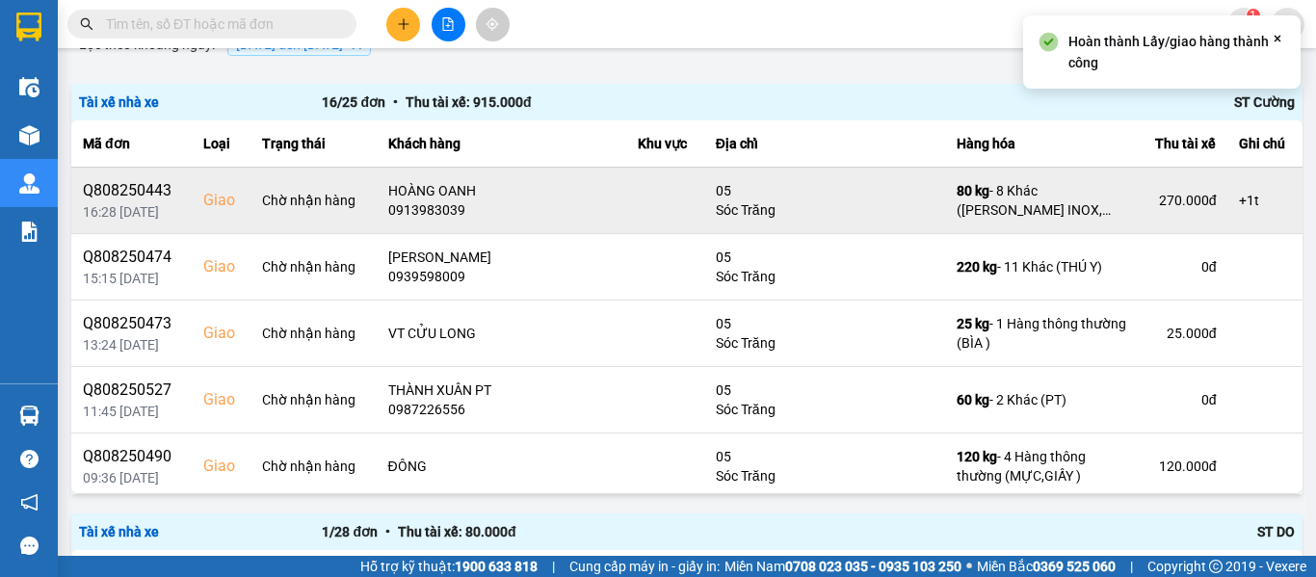
scroll to position [193, 0]
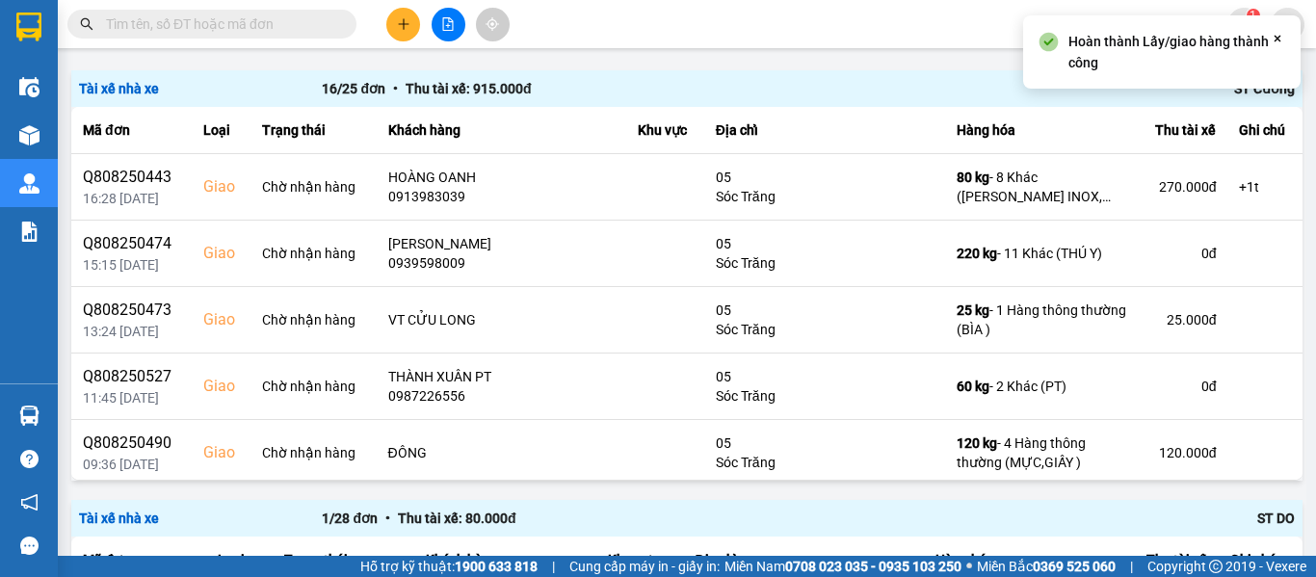
click at [315, 31] on input "text" at bounding box center [219, 23] width 227 height 21
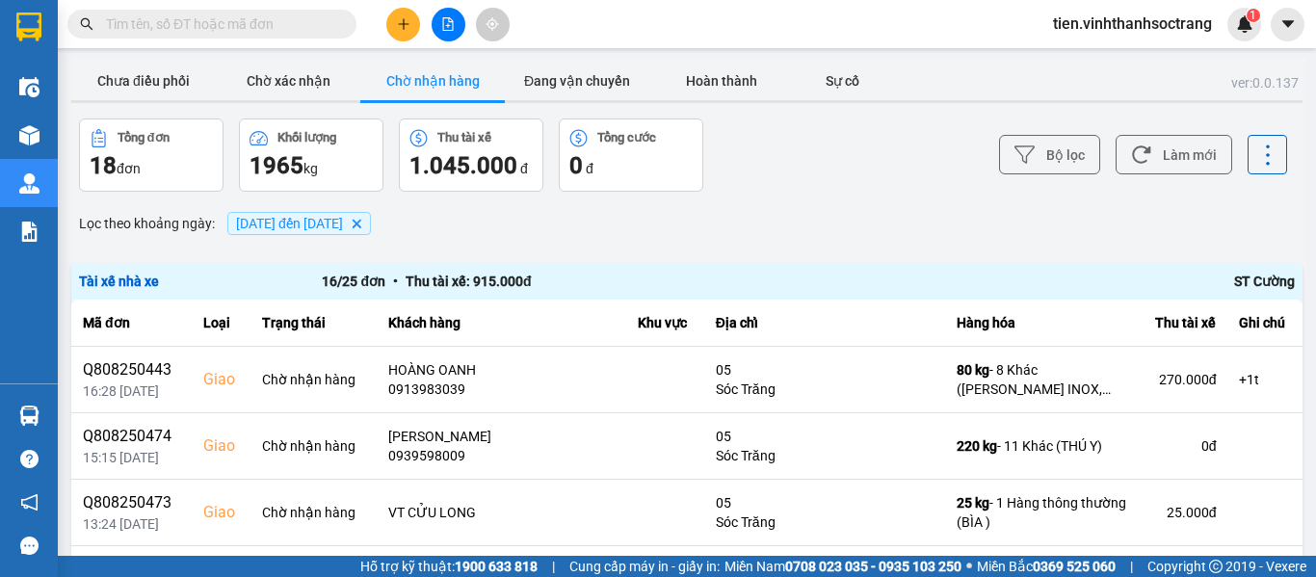
scroll to position [193, 0]
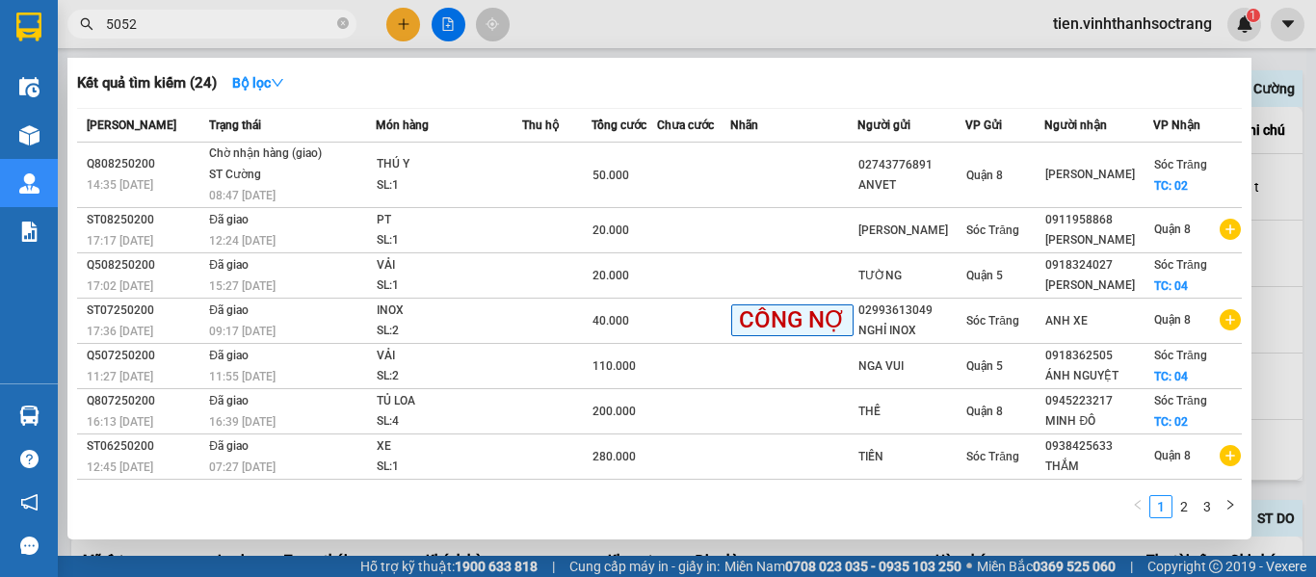
type input "50527"
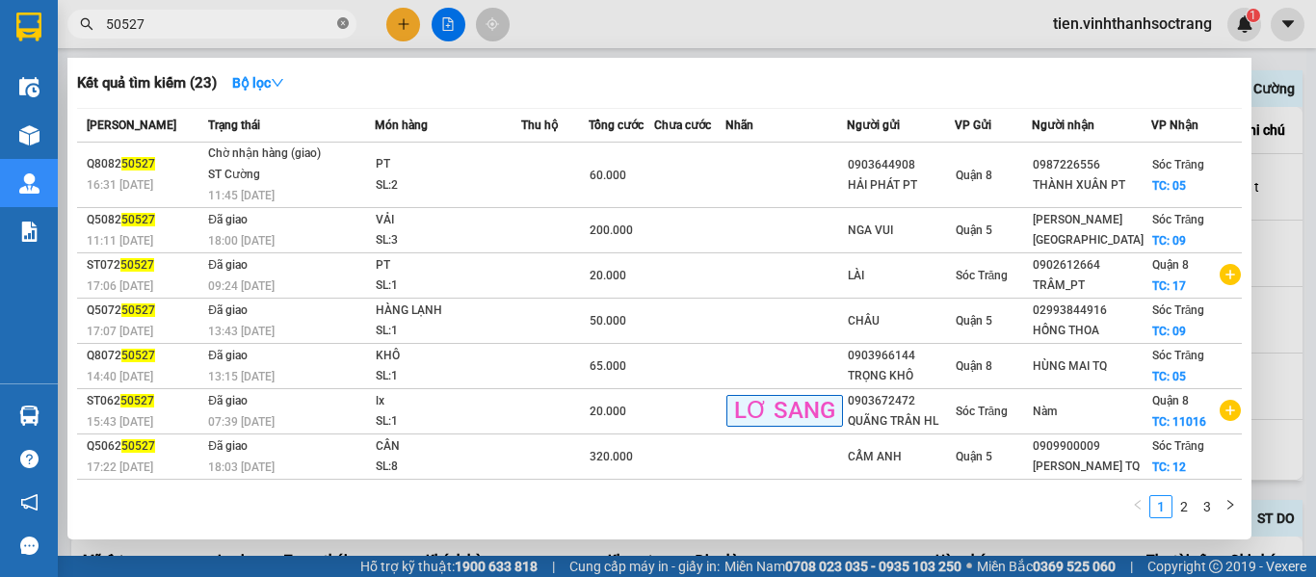
click at [344, 22] on icon "close-circle" at bounding box center [343, 23] width 12 height 12
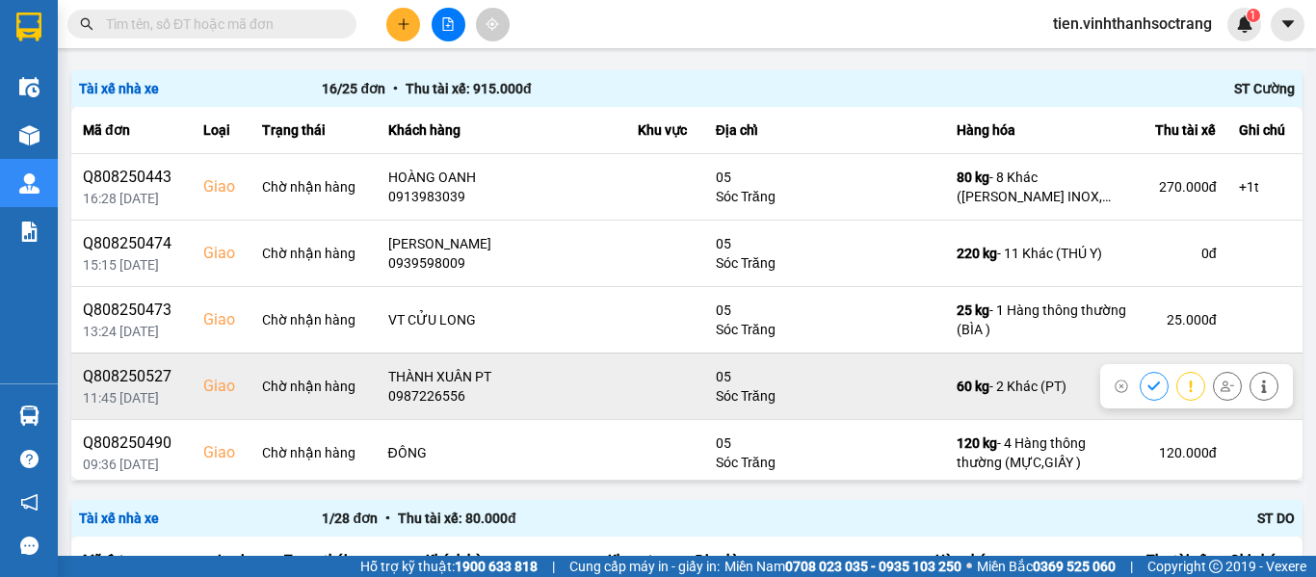
drag, startPoint x: 1126, startPoint y: 399, endPoint x: 1127, endPoint y: 389, distance: 9.7
click at [1147, 389] on icon at bounding box center [1153, 385] width 13 height 13
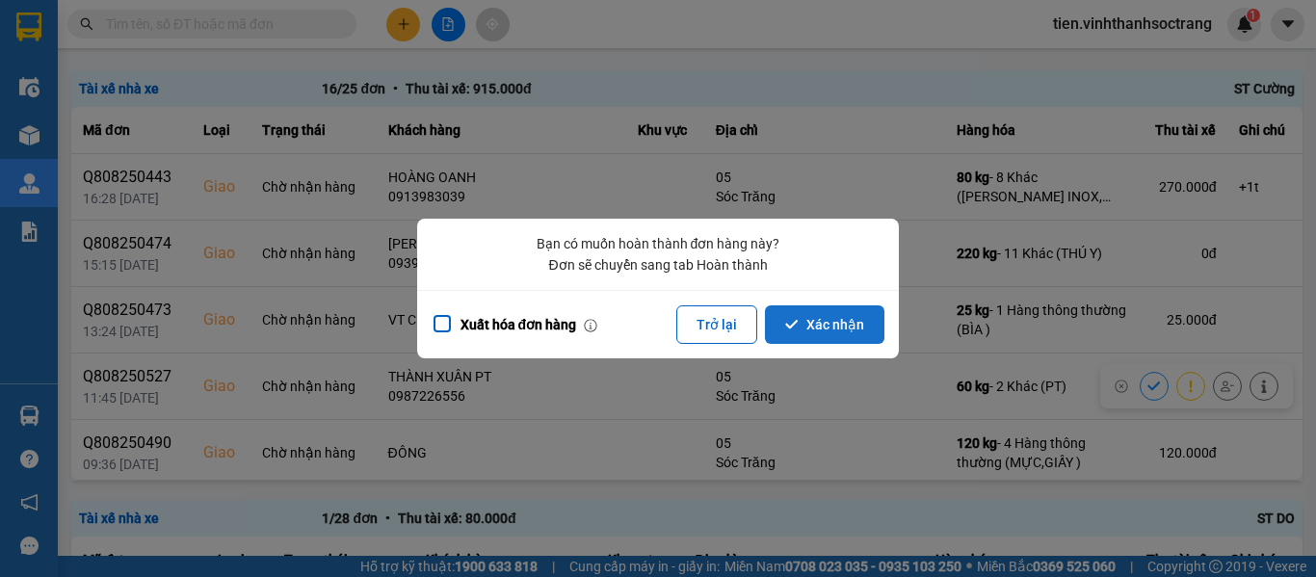
click at [798, 325] on icon "dialog" at bounding box center [791, 324] width 13 height 13
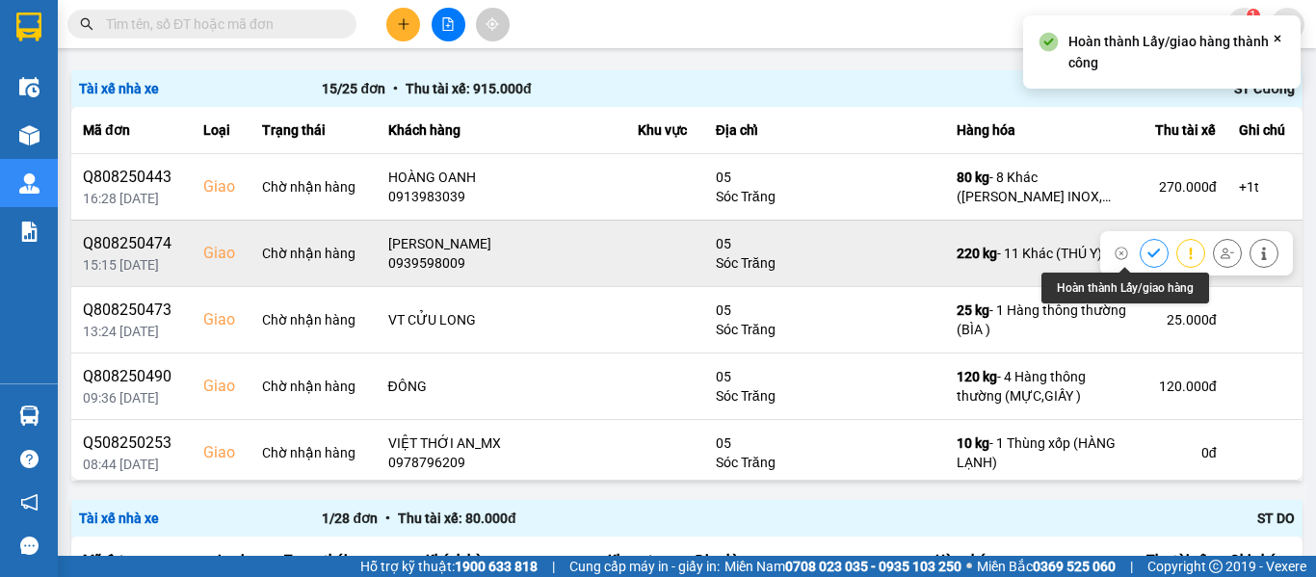
click at [1140, 253] on button at bounding box center [1153, 253] width 27 height 34
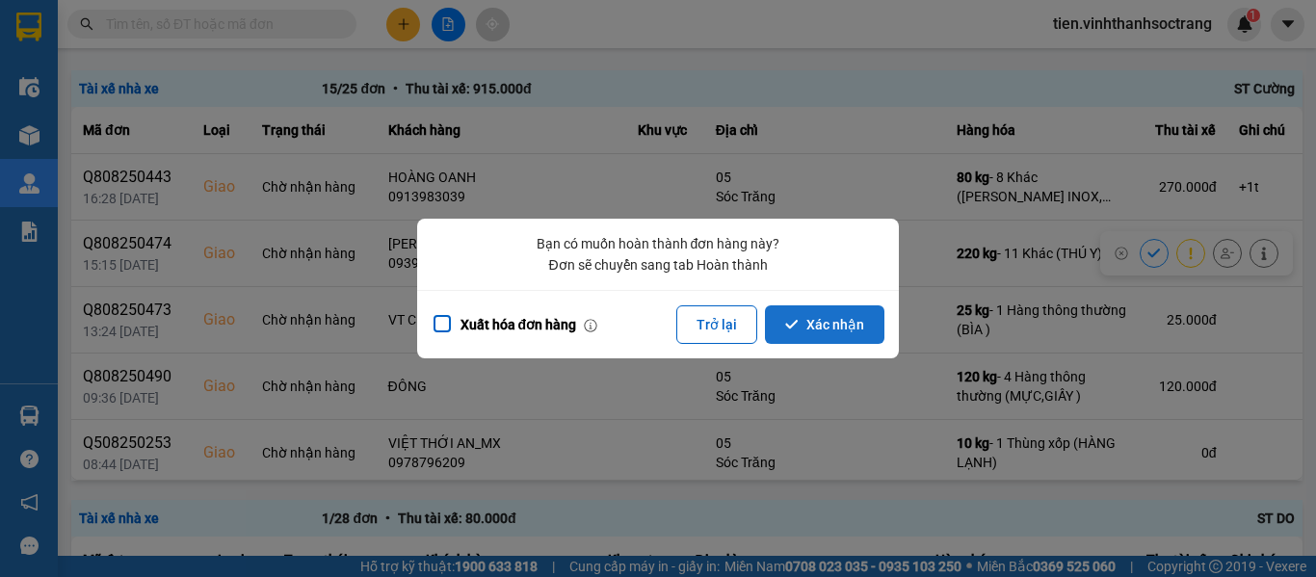
click at [855, 313] on button "Xác nhận" at bounding box center [824, 324] width 119 height 39
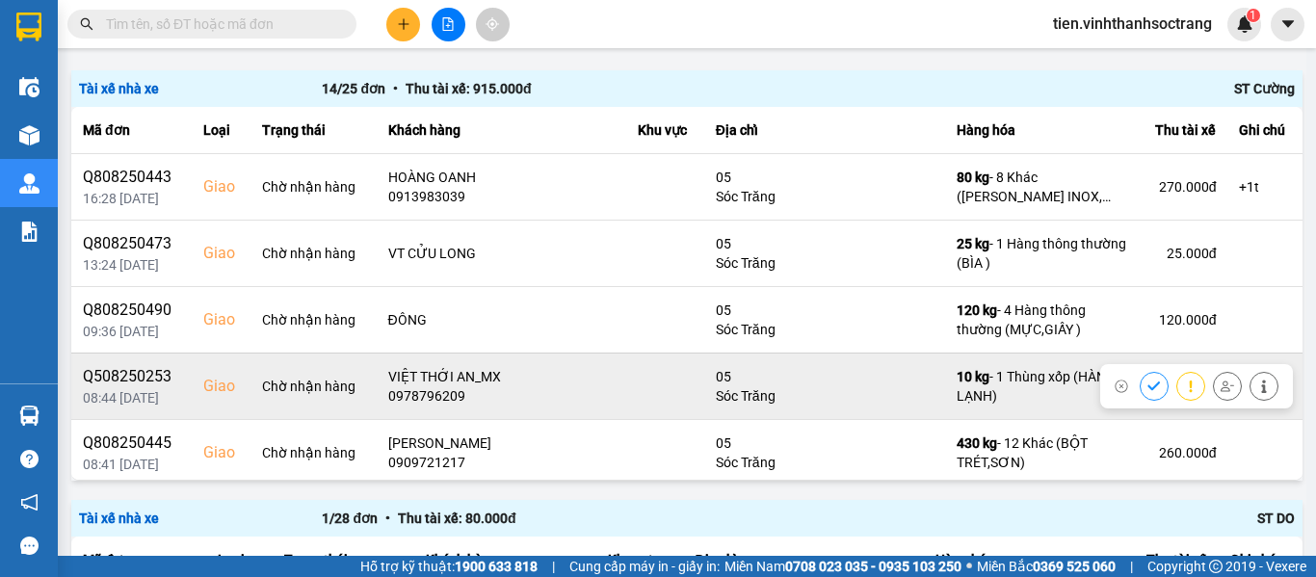
click at [1147, 390] on icon at bounding box center [1153, 385] width 13 height 13
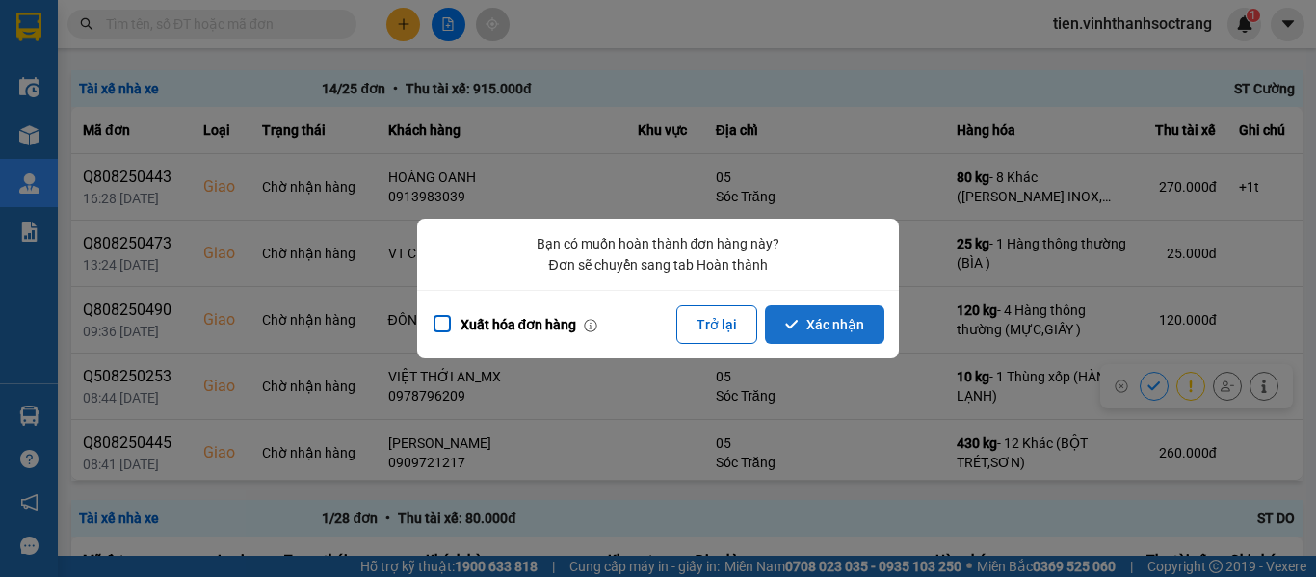
click at [865, 315] on button "Xác nhận" at bounding box center [824, 324] width 119 height 39
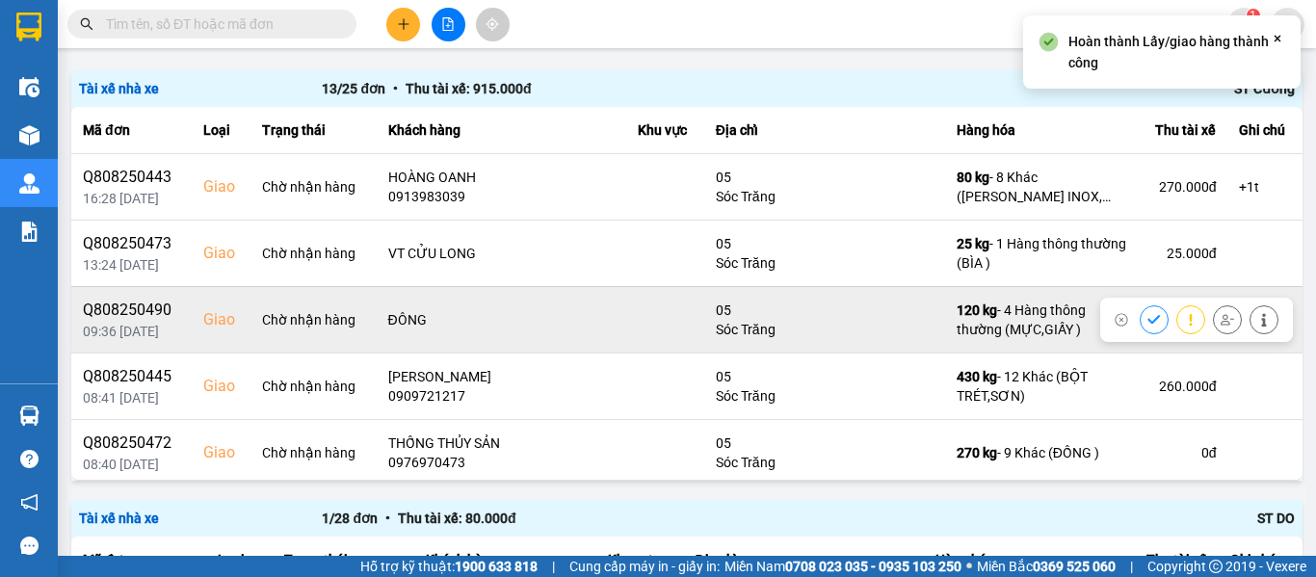
click at [1261, 326] on icon at bounding box center [1263, 319] width 5 height 13
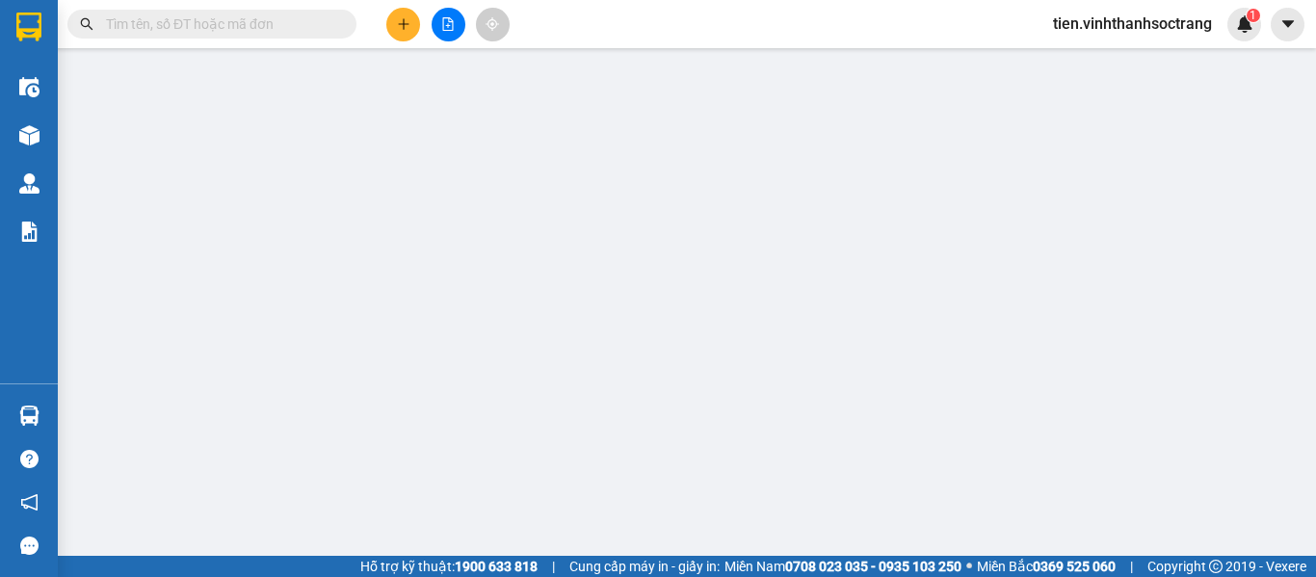
type input "[PERSON_NAME]"
type input "ĐÔNG"
checkbox input "true"
type input "05"
type input "120.000"
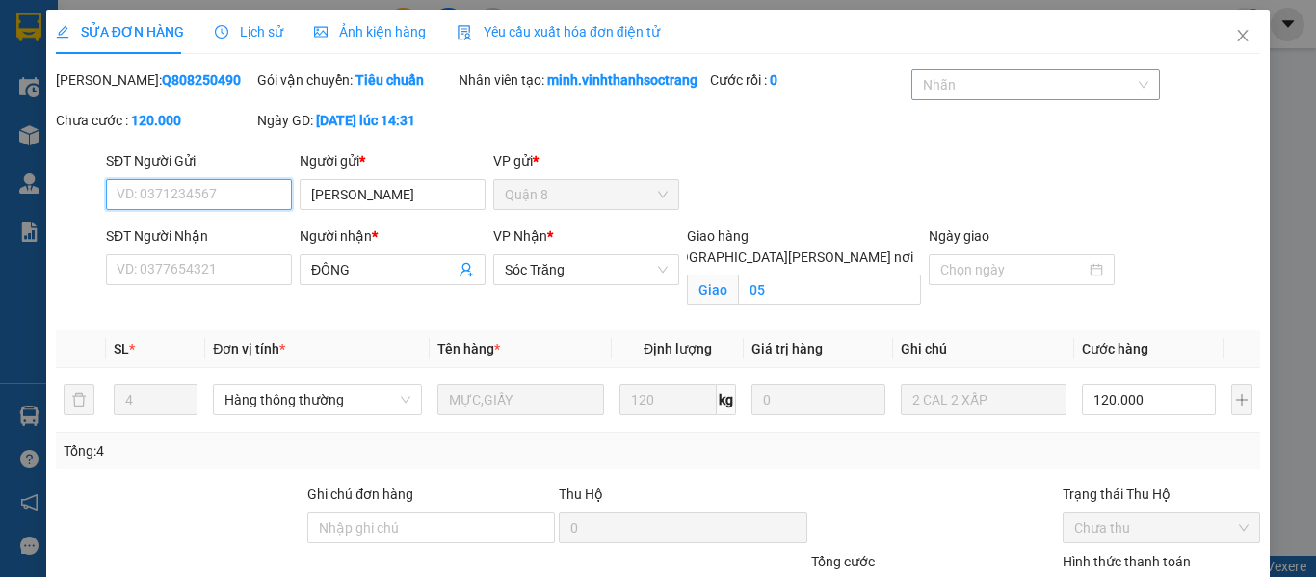
drag, startPoint x: 959, startPoint y: 80, endPoint x: 963, endPoint y: 92, distance: 13.1
click at [961, 82] on div at bounding box center [1025, 84] width 219 height 23
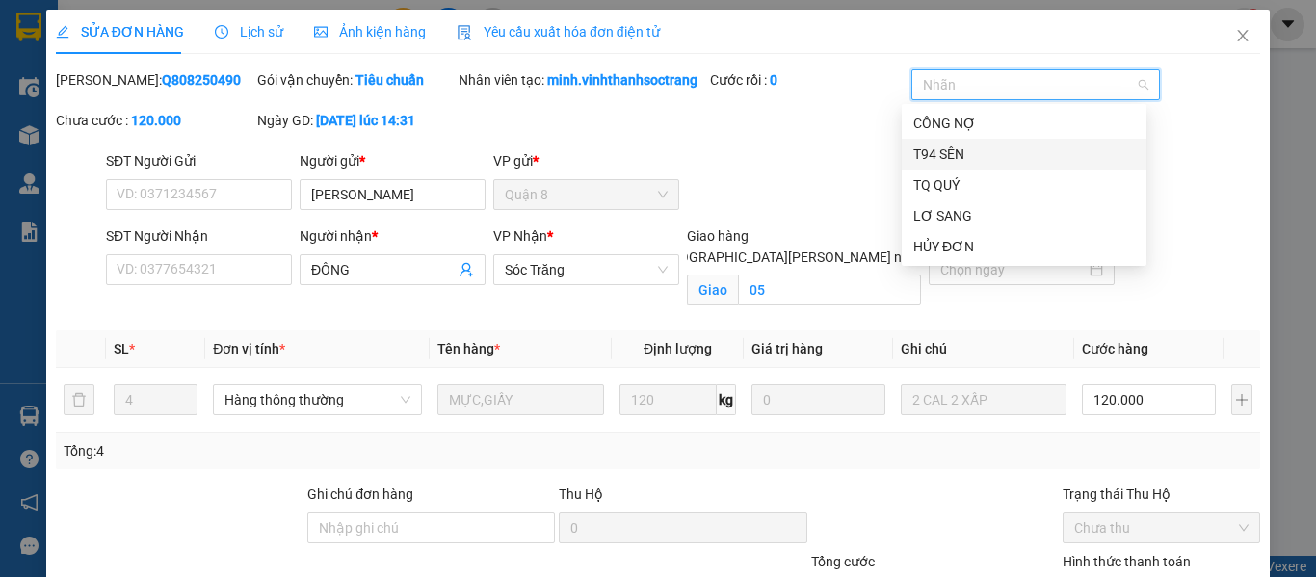
click at [975, 124] on div "CÔNG NỢ" at bounding box center [1024, 123] width 222 height 21
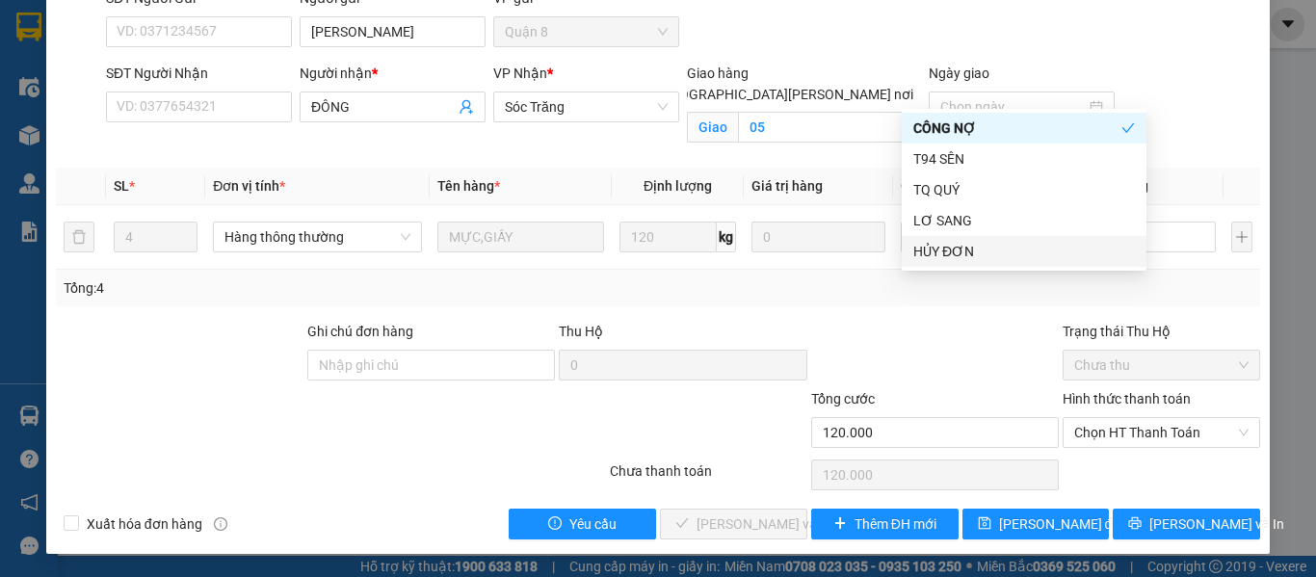
scroll to position [184, 0]
click at [1148, 425] on span "Chọn HT Thanh Toán" at bounding box center [1161, 432] width 174 height 29
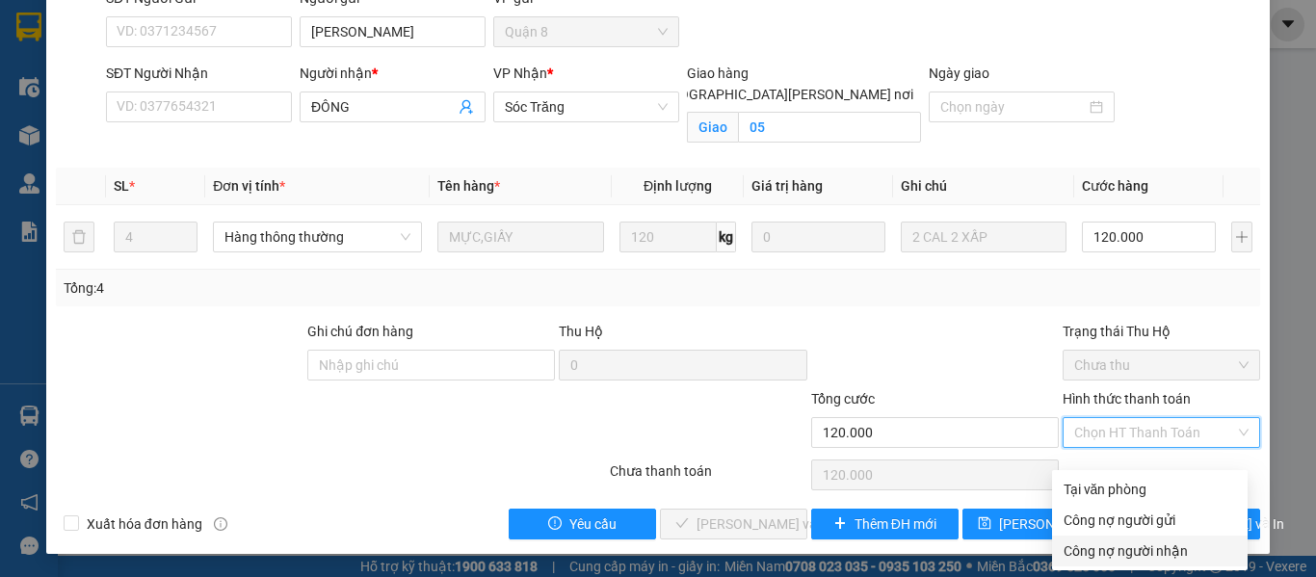
drag, startPoint x: 1117, startPoint y: 532, endPoint x: 1014, endPoint y: 471, distance: 119.6
click at [1115, 540] on div "Công nợ người nhận" at bounding box center [1149, 550] width 172 height 21
type input "0"
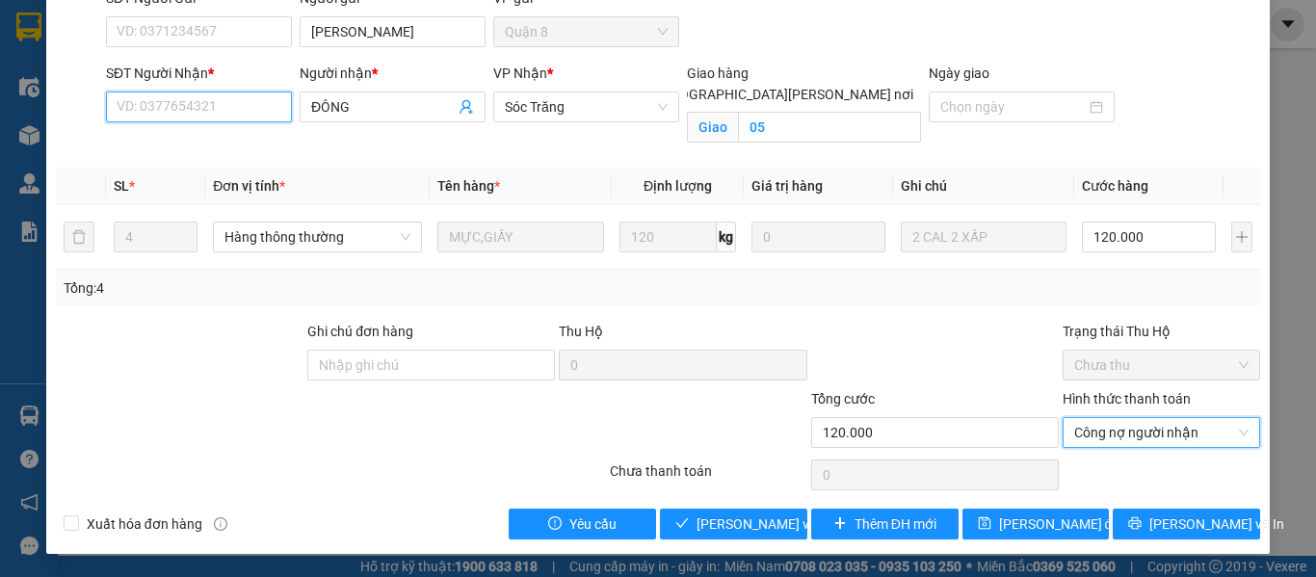
click at [212, 113] on input "SĐT Người Nhận *" at bounding box center [199, 106] width 186 height 31
paste input "0123456789"
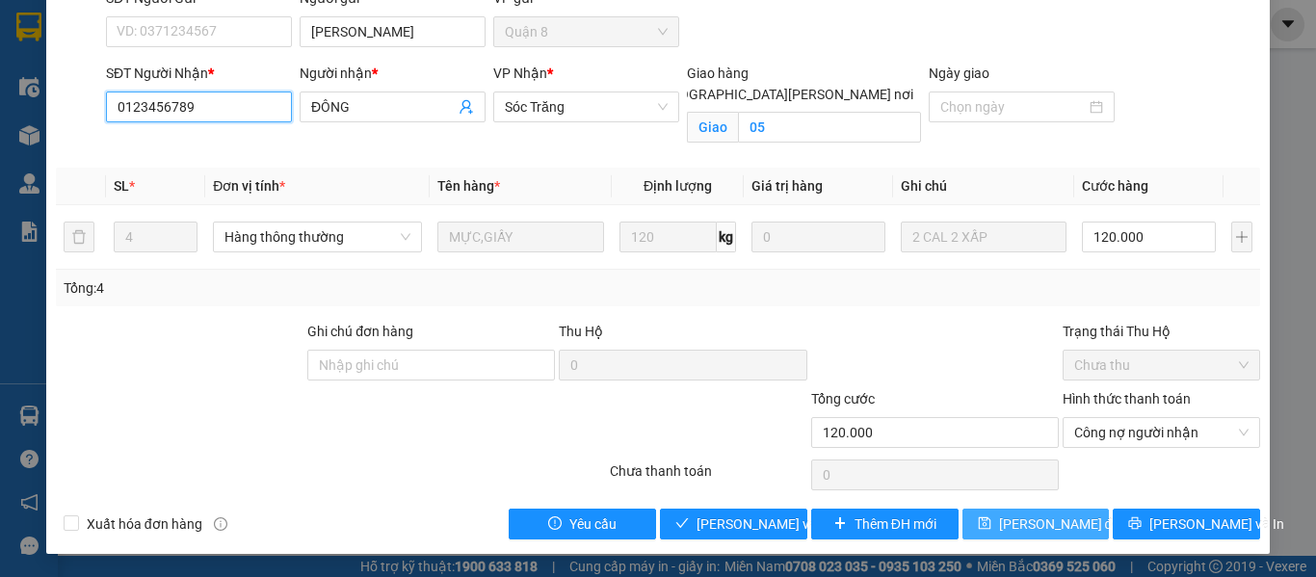
type input "0123456789"
click at [989, 524] on icon "save" at bounding box center [984, 522] width 13 height 13
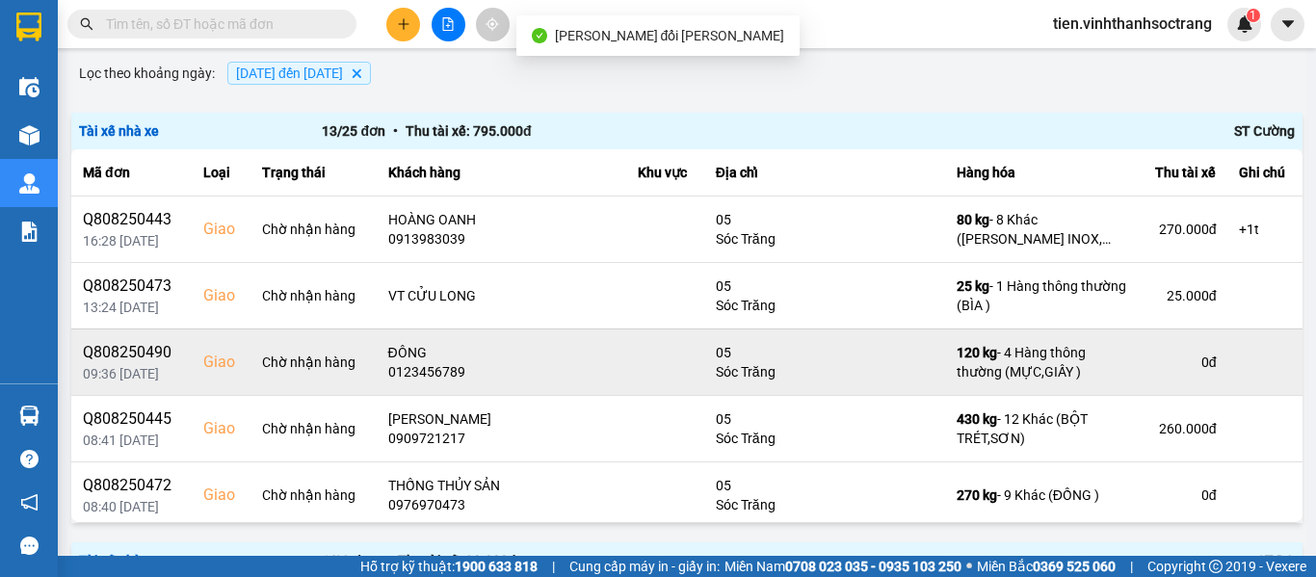
scroll to position [193, 0]
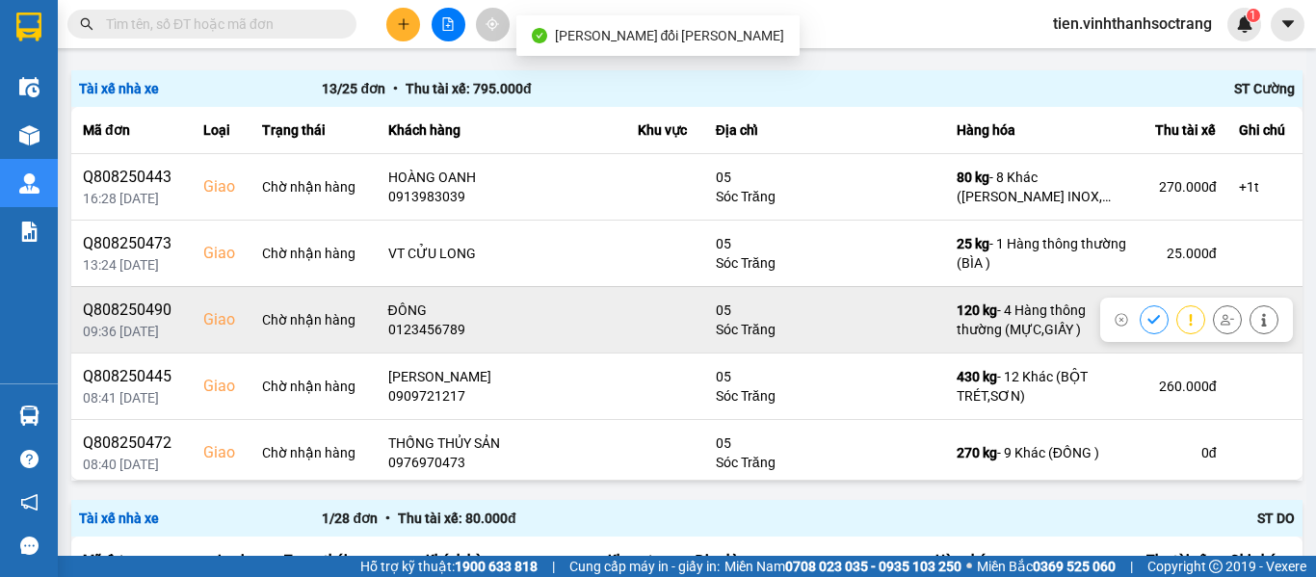
click at [1140, 319] on button at bounding box center [1153, 319] width 27 height 34
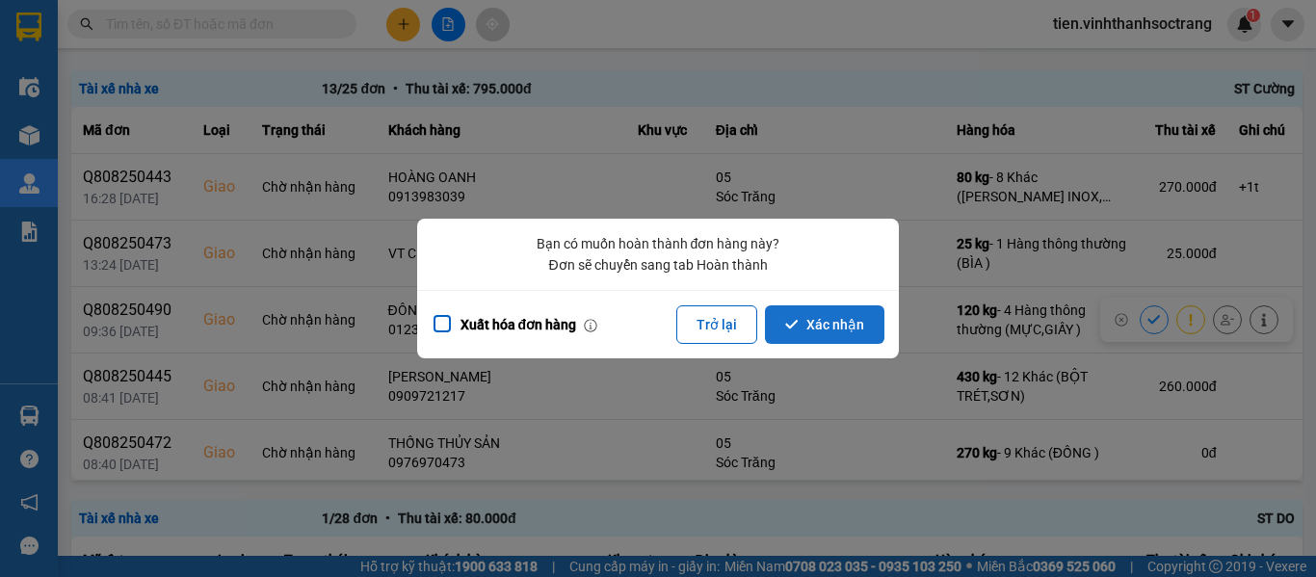
click at [811, 326] on button "Xác nhận" at bounding box center [824, 324] width 119 height 39
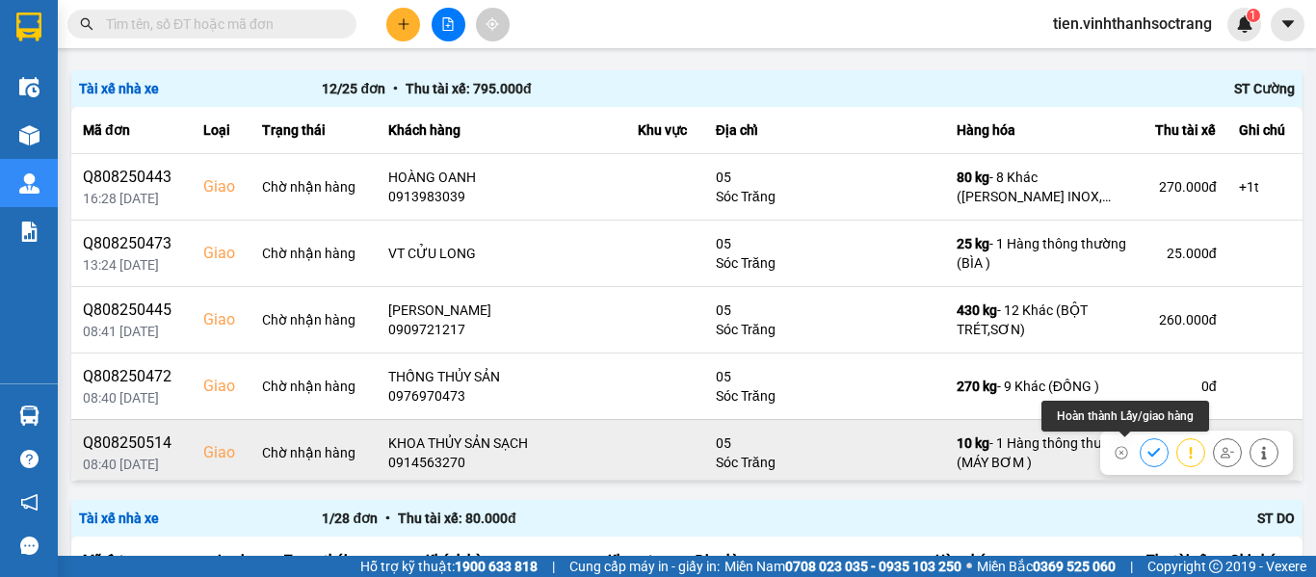
click at [1140, 457] on button at bounding box center [1153, 452] width 27 height 34
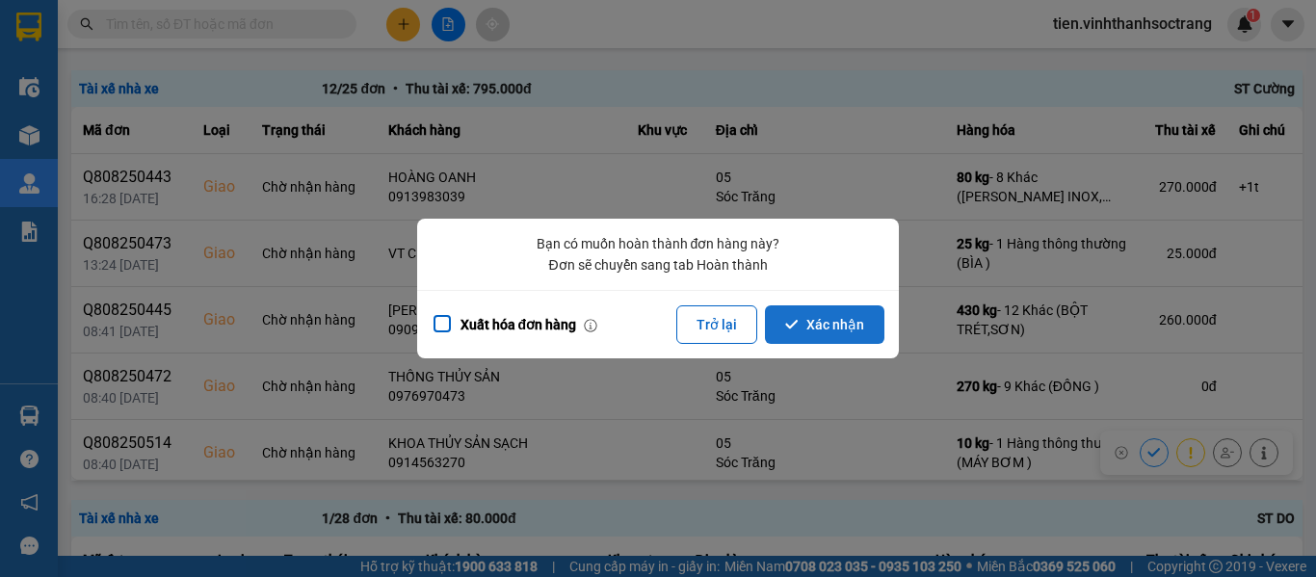
click at [800, 337] on button "Xác nhận" at bounding box center [824, 324] width 119 height 39
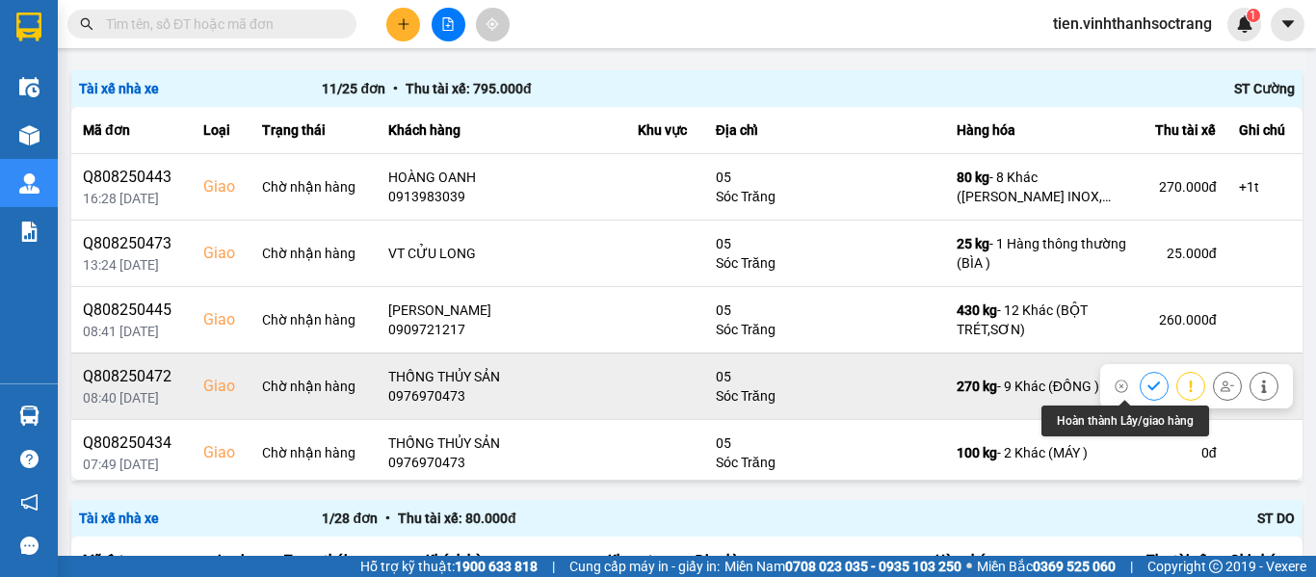
click at [1140, 380] on button at bounding box center [1153, 386] width 27 height 34
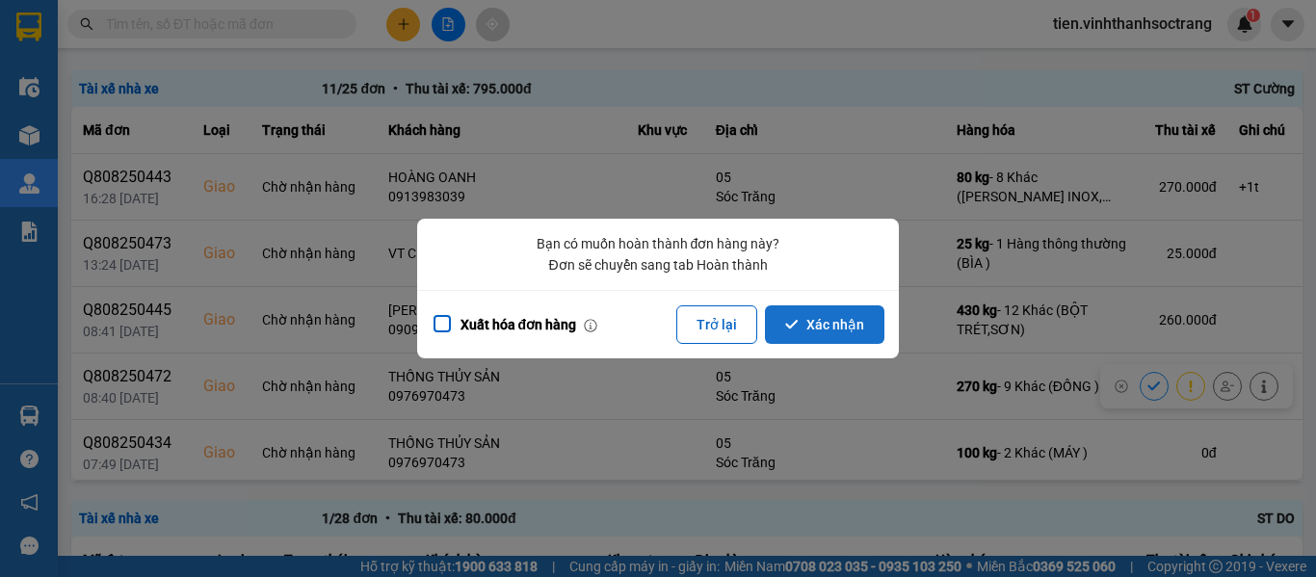
drag, startPoint x: 833, startPoint y: 349, endPoint x: 829, endPoint y: 329, distance: 19.6
click at [830, 344] on div "Xuất hóa đơn hàng Trở lại Xác nhận" at bounding box center [658, 324] width 482 height 68
click at [829, 328] on button "Xác nhận" at bounding box center [824, 324] width 119 height 39
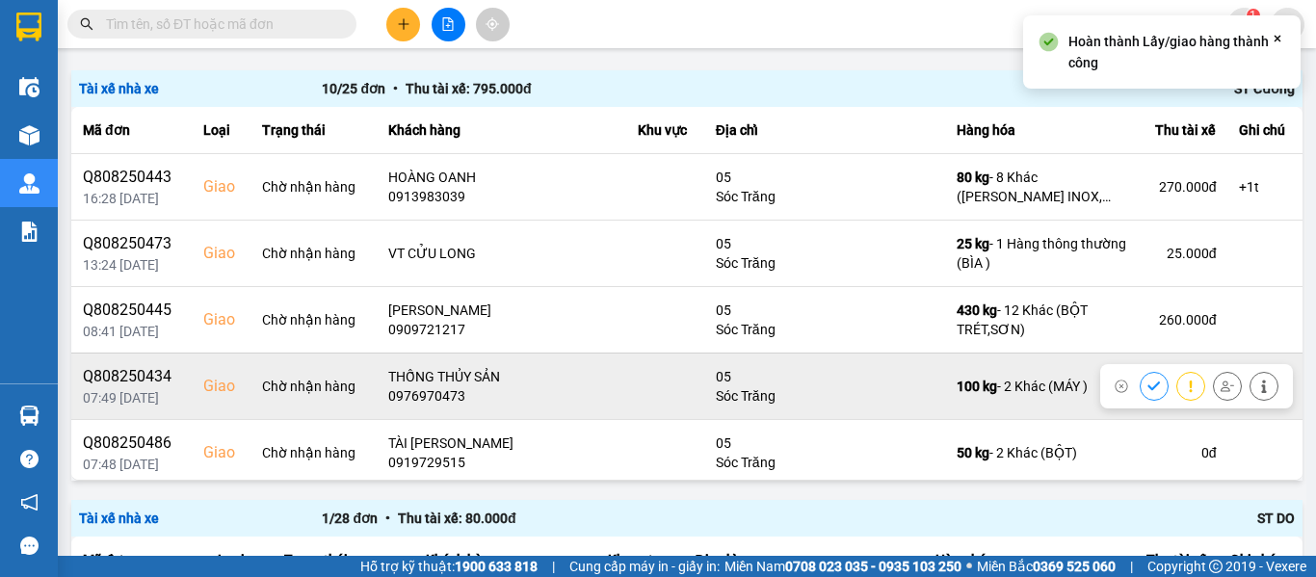
click at [1140, 386] on button at bounding box center [1153, 386] width 27 height 34
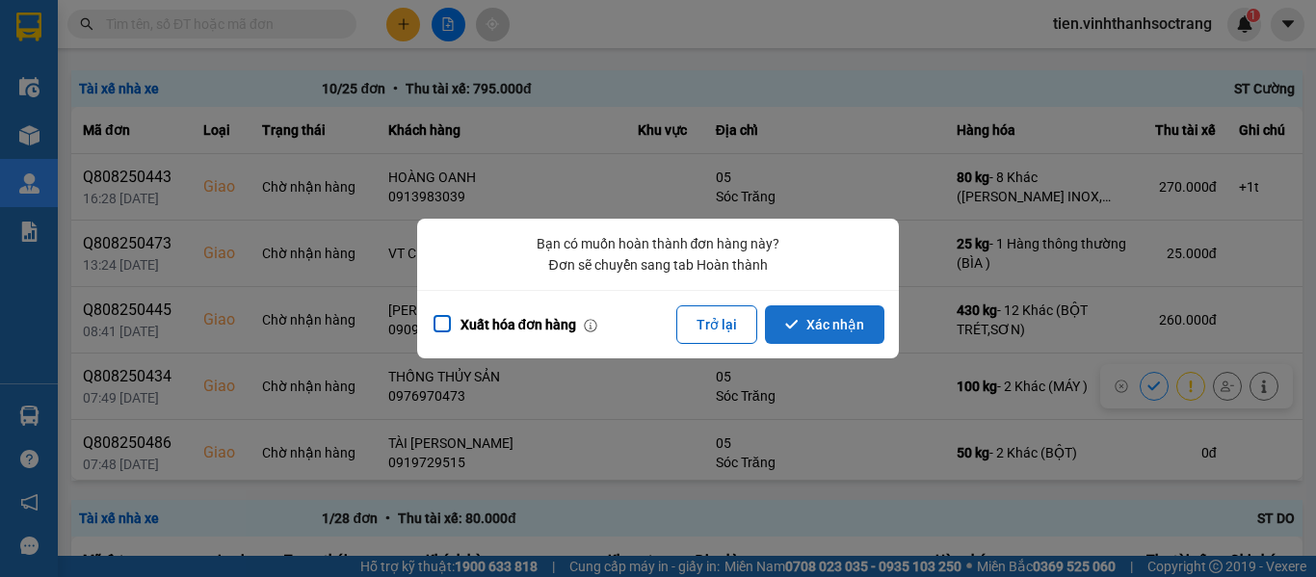
click at [794, 323] on icon "dialog" at bounding box center [791, 324] width 13 height 13
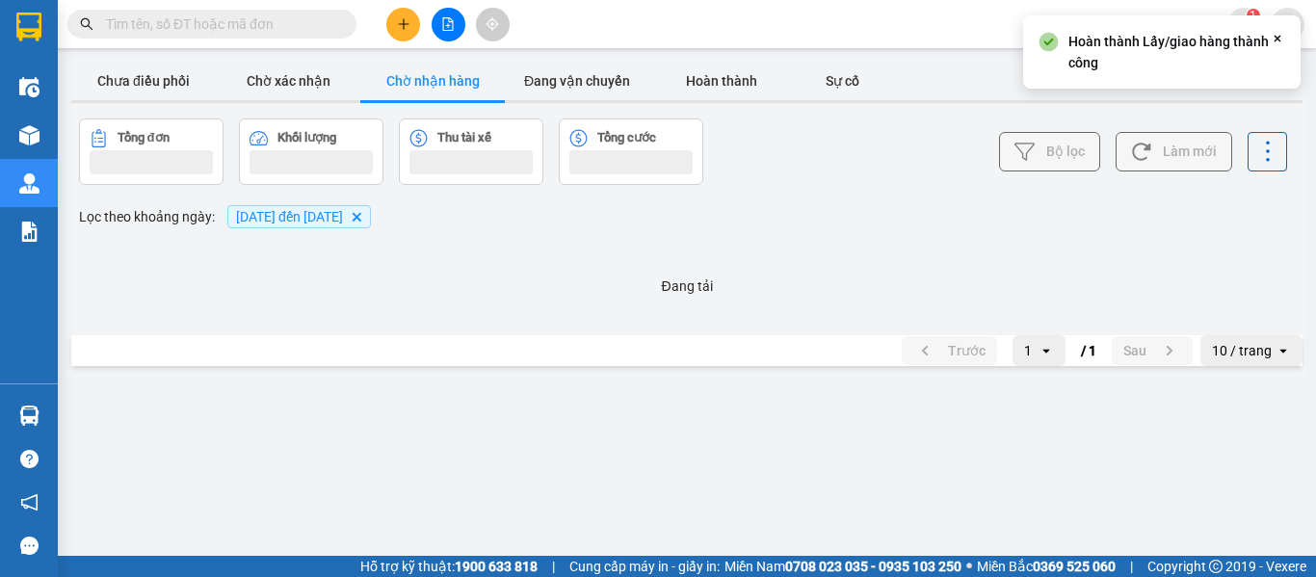
scroll to position [0, 0]
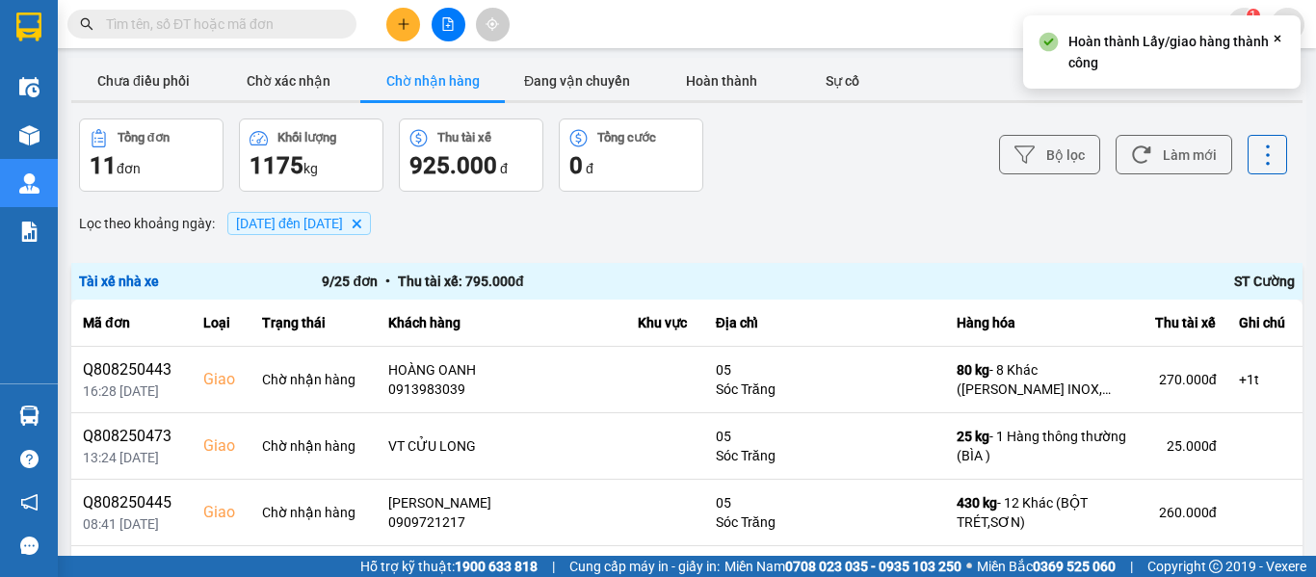
click at [316, 24] on input "text" at bounding box center [219, 23] width 227 height 21
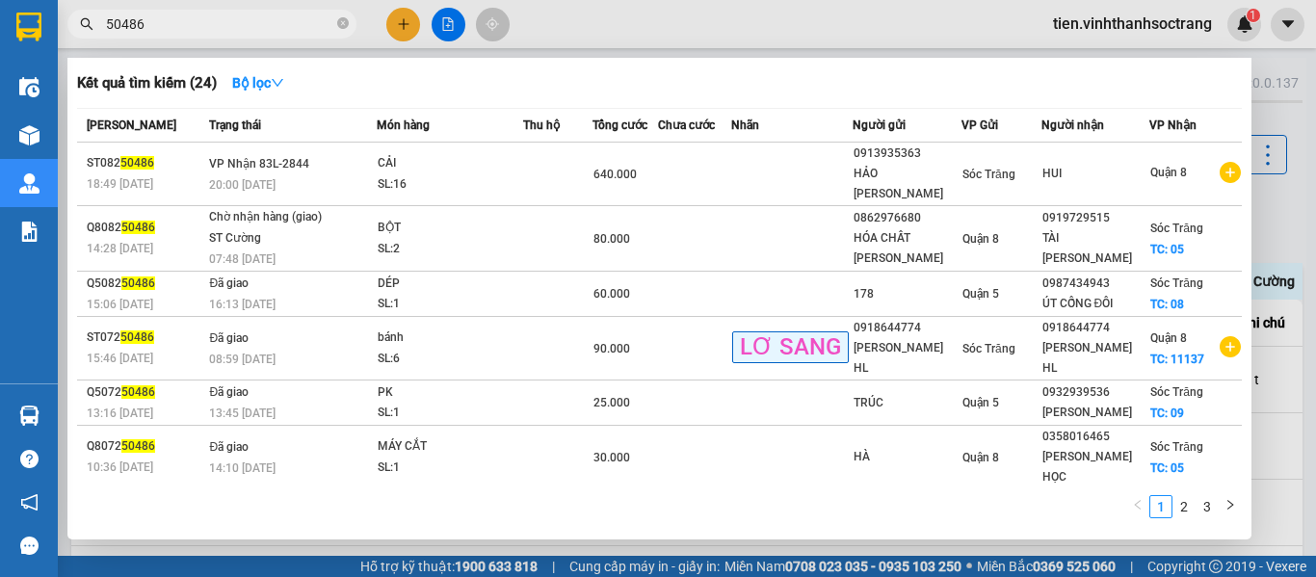
type input "50486"
click at [1315, 286] on div at bounding box center [658, 288] width 1316 height 577
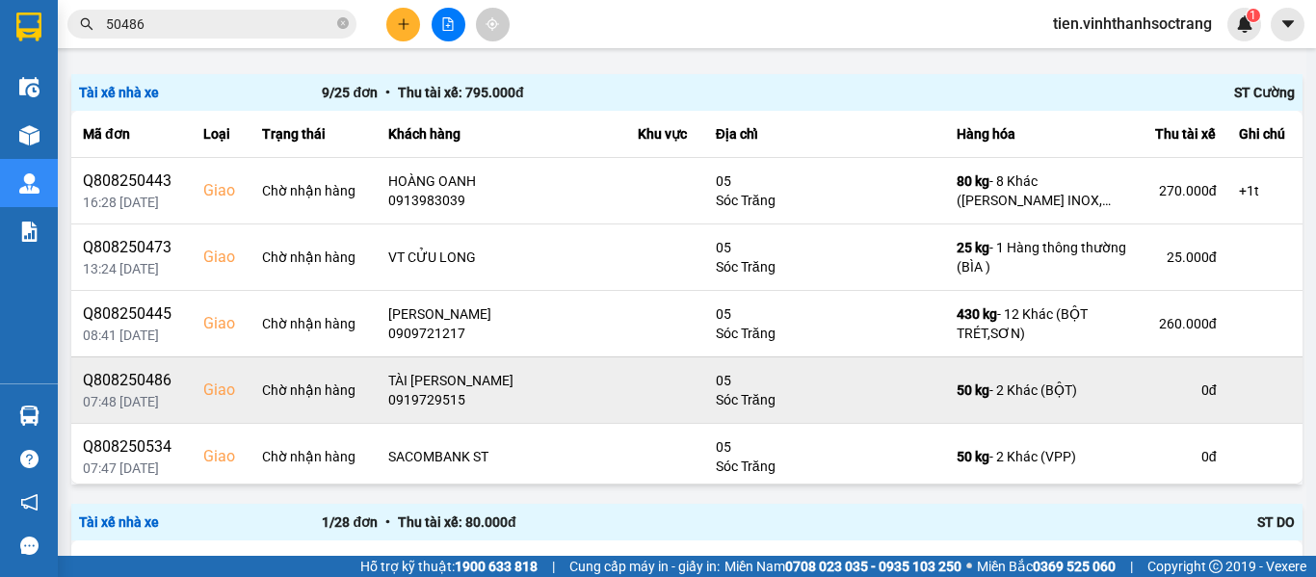
scroll to position [193, 0]
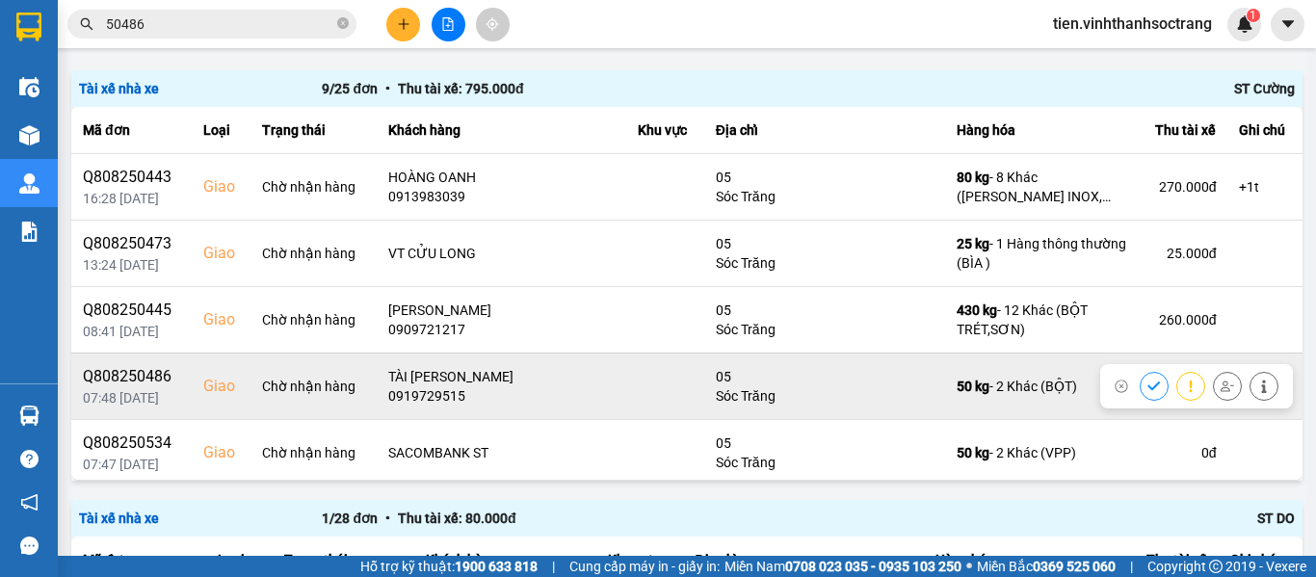
click at [1147, 379] on icon at bounding box center [1153, 385] width 13 height 13
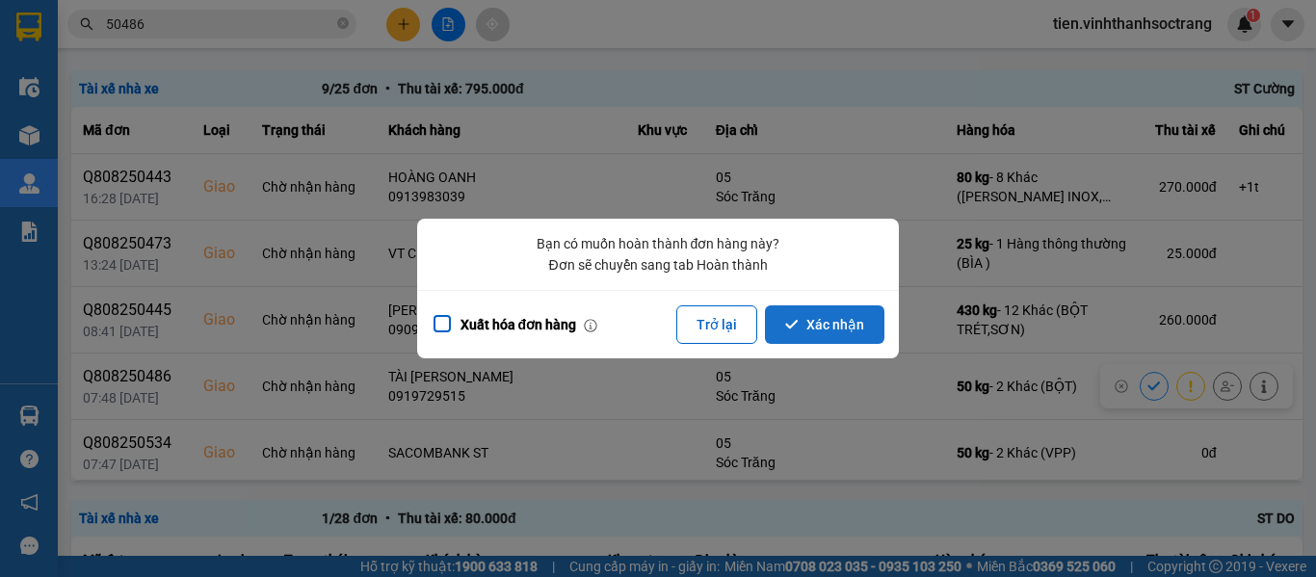
click at [806, 330] on button "Xác nhận" at bounding box center [824, 324] width 119 height 39
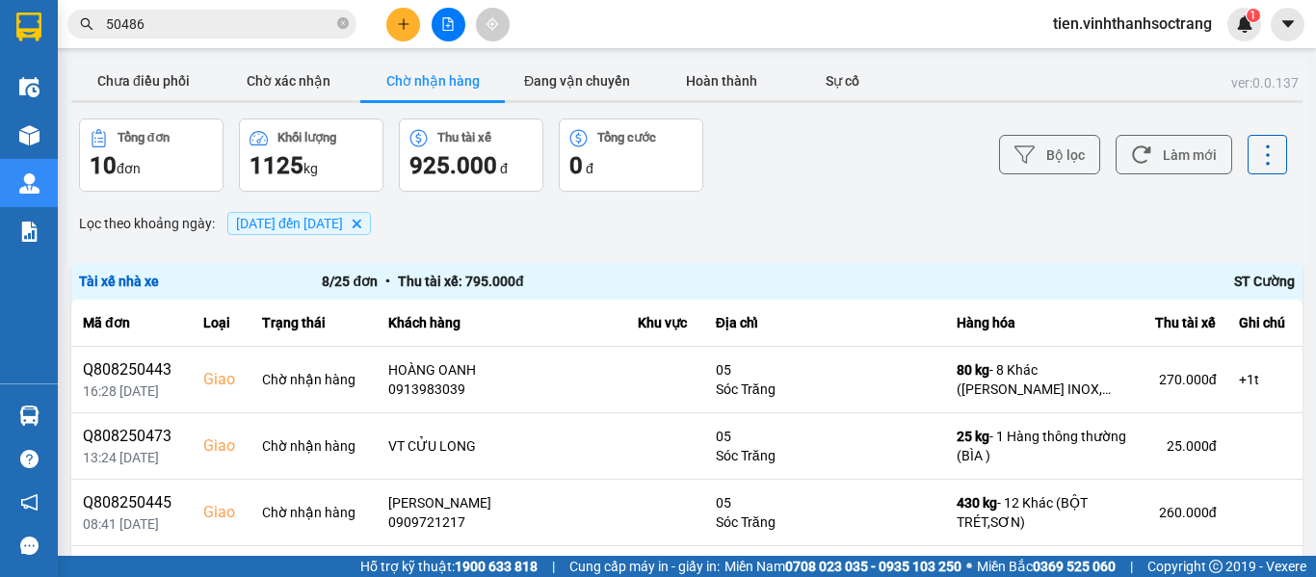
scroll to position [289, 0]
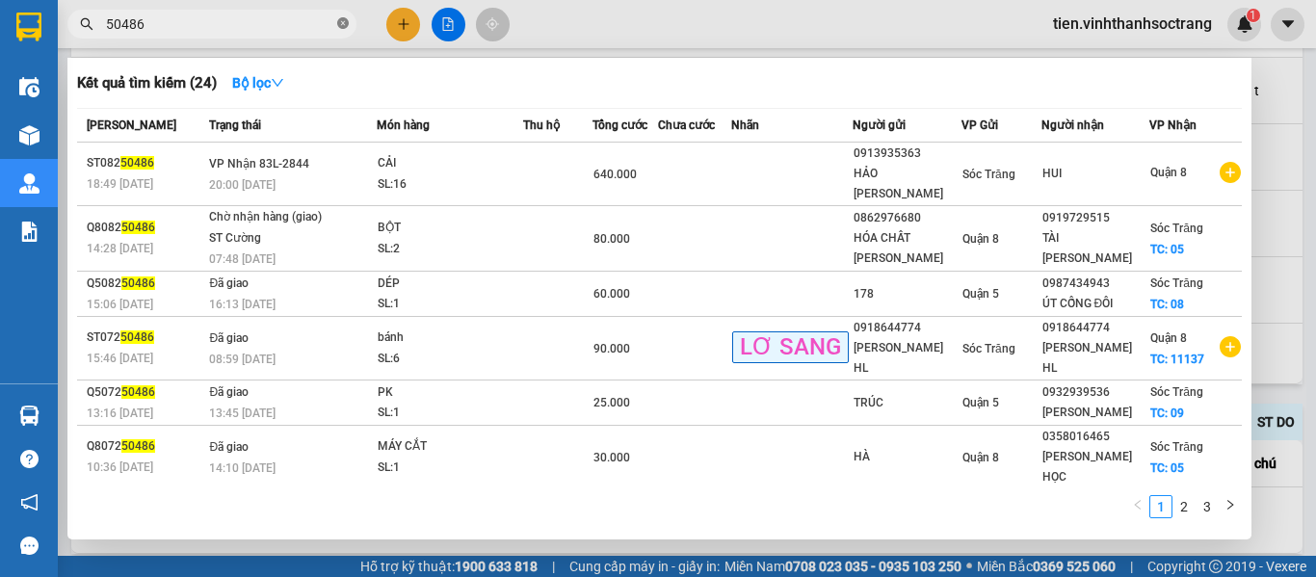
click at [343, 20] on icon "close-circle" at bounding box center [343, 23] width 12 height 12
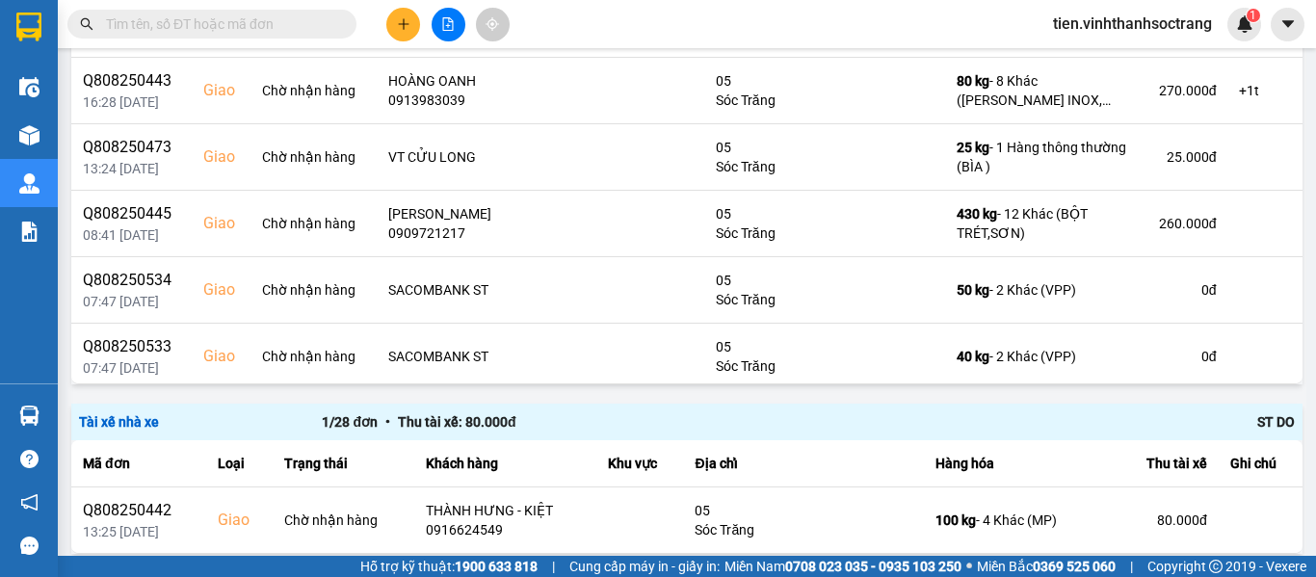
type input "B"
type input "V"
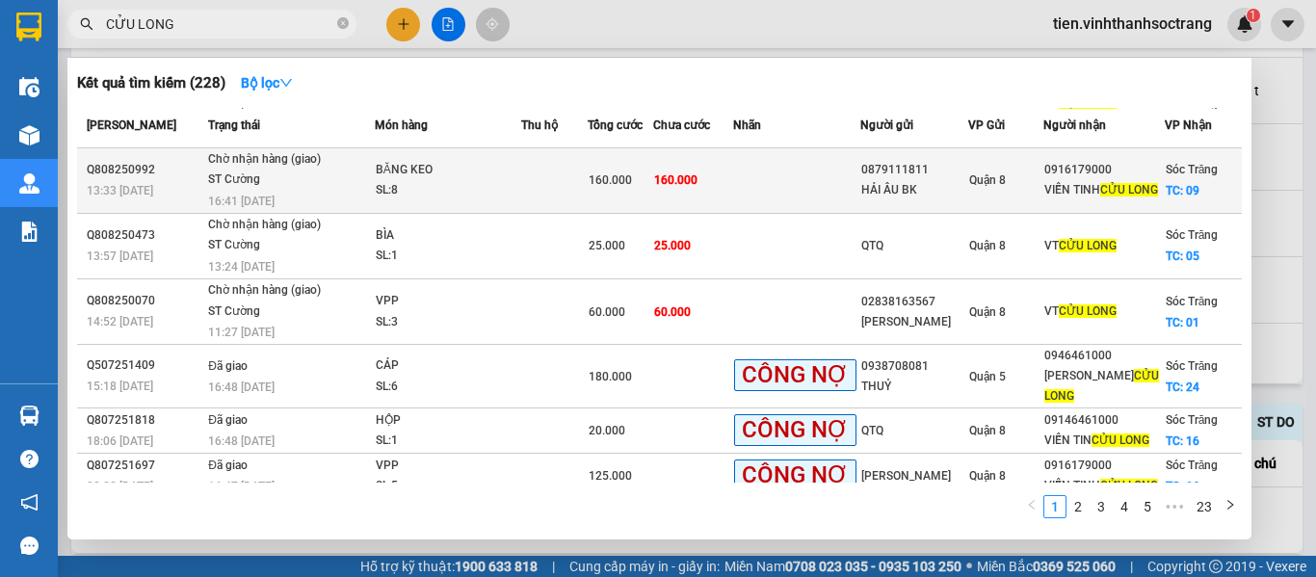
scroll to position [193, 0]
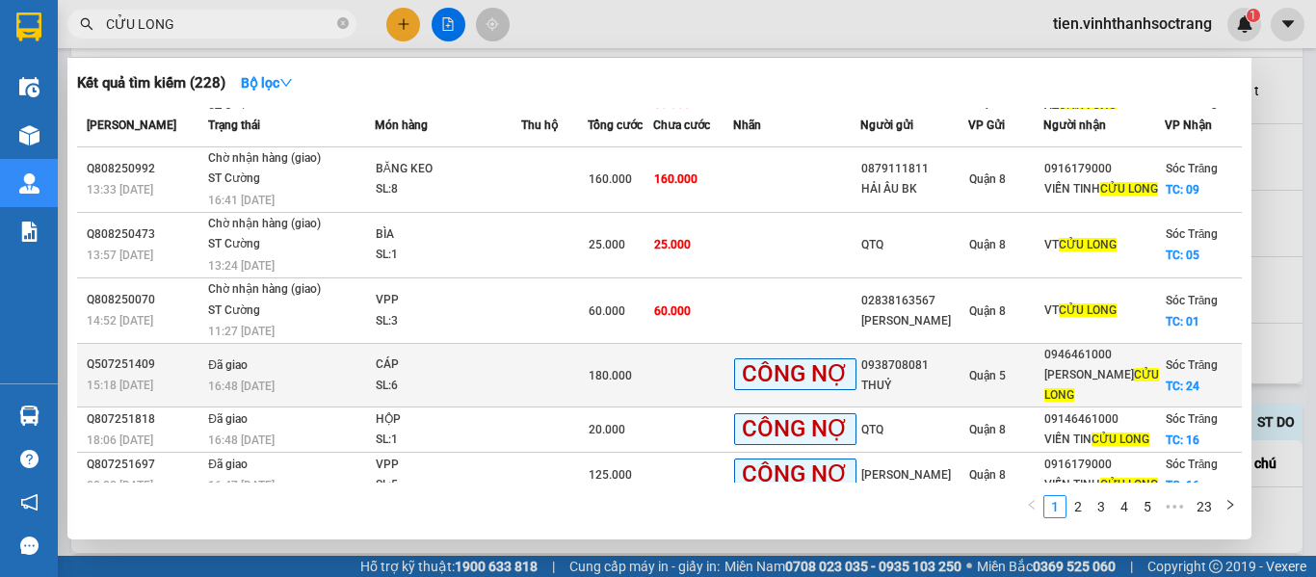
type input "CỬU LONG"
click at [619, 384] on div "180.000" at bounding box center [620, 375] width 64 height 21
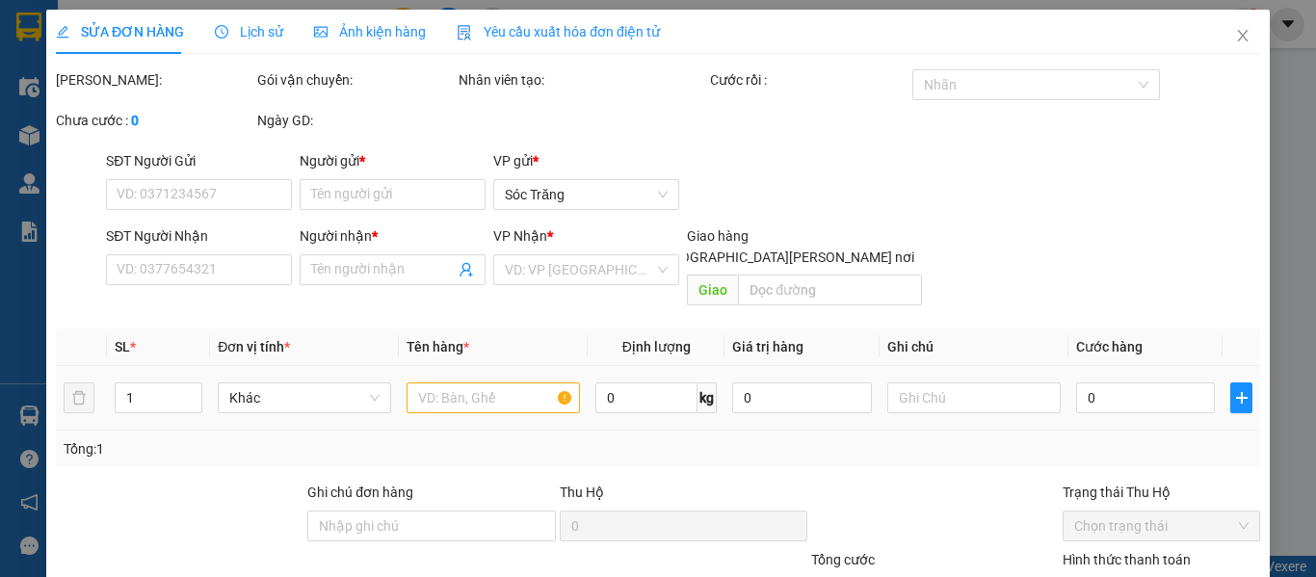
type input "0938708081"
type input "THUỶ"
type input "0946461000"
type input "VÂN ANH CỬU LONG"
checkbox input "true"
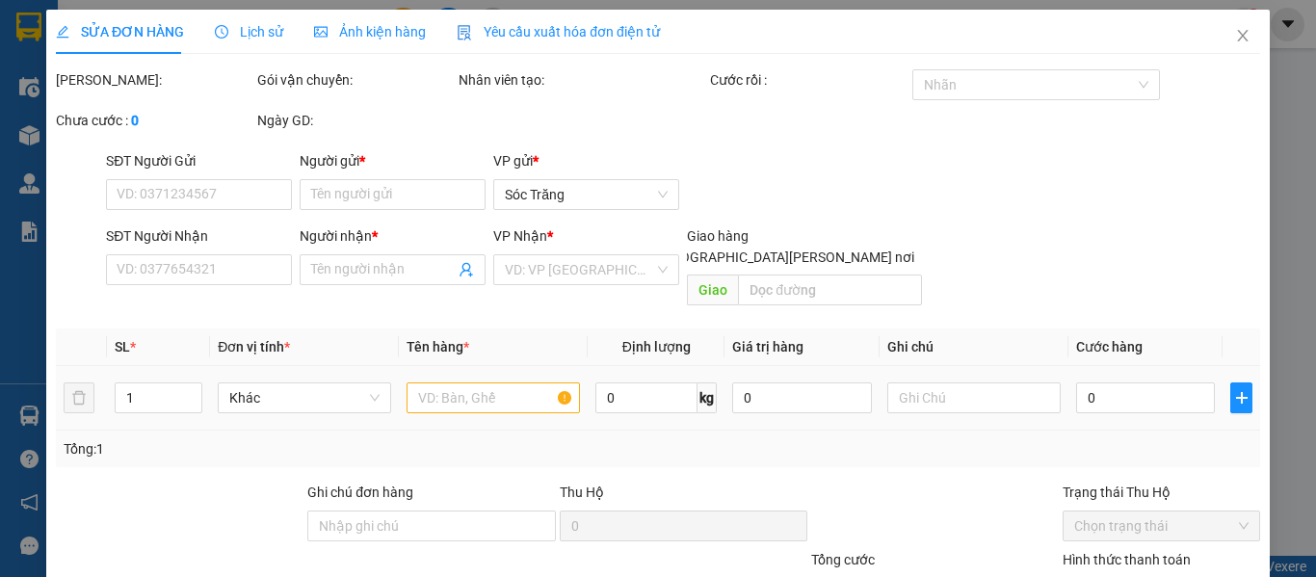
type input "24"
type input "180.000"
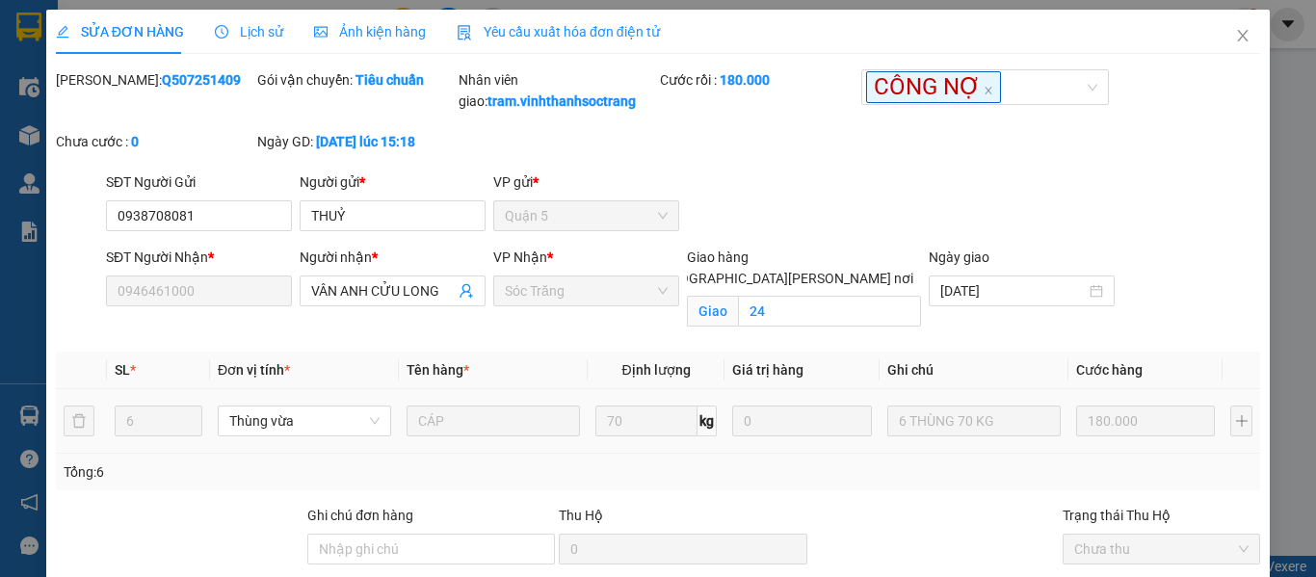
click at [269, 33] on span "Lịch sử" at bounding box center [249, 31] width 68 height 15
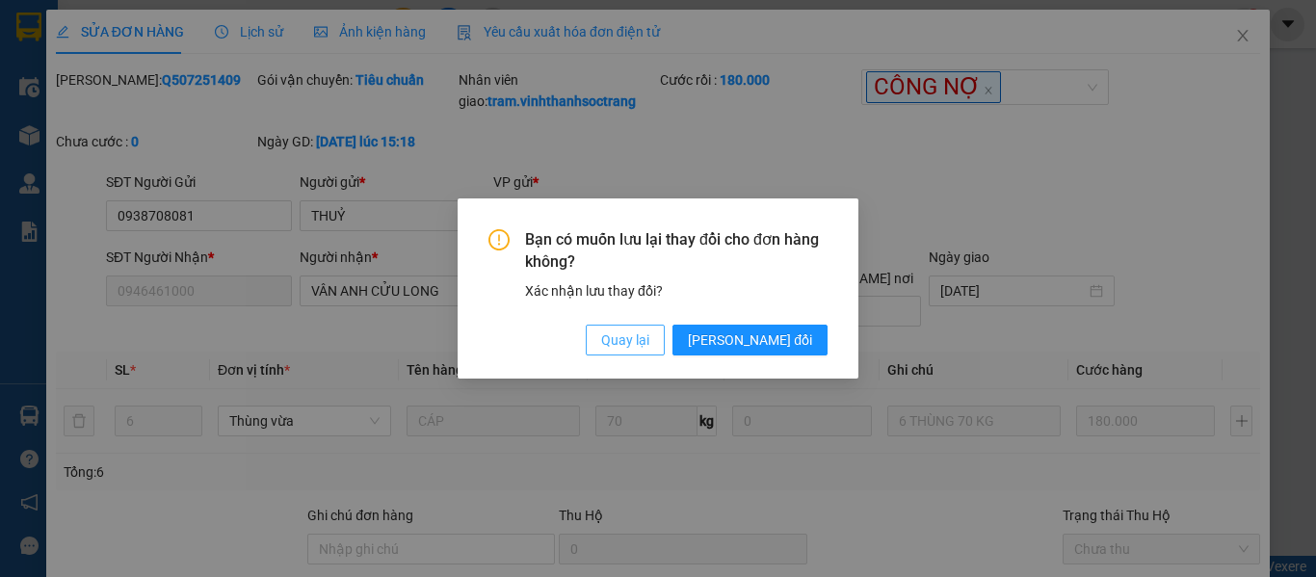
click at [649, 333] on span "Quay lại" at bounding box center [625, 339] width 48 height 21
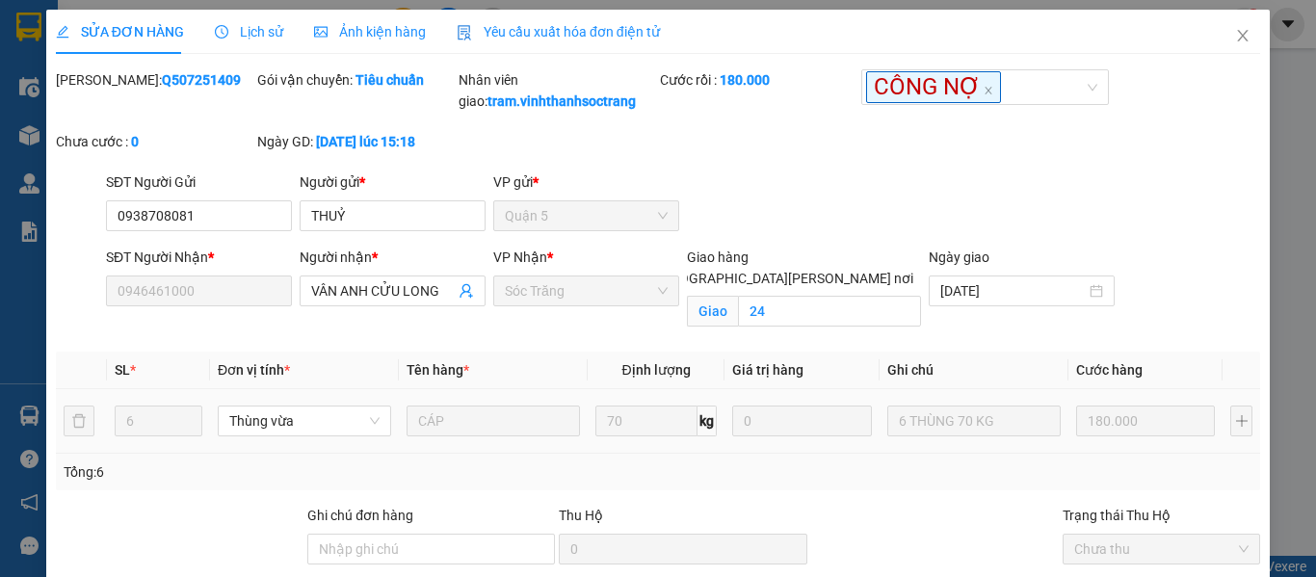
click at [269, 31] on span "Lịch sử" at bounding box center [249, 31] width 68 height 15
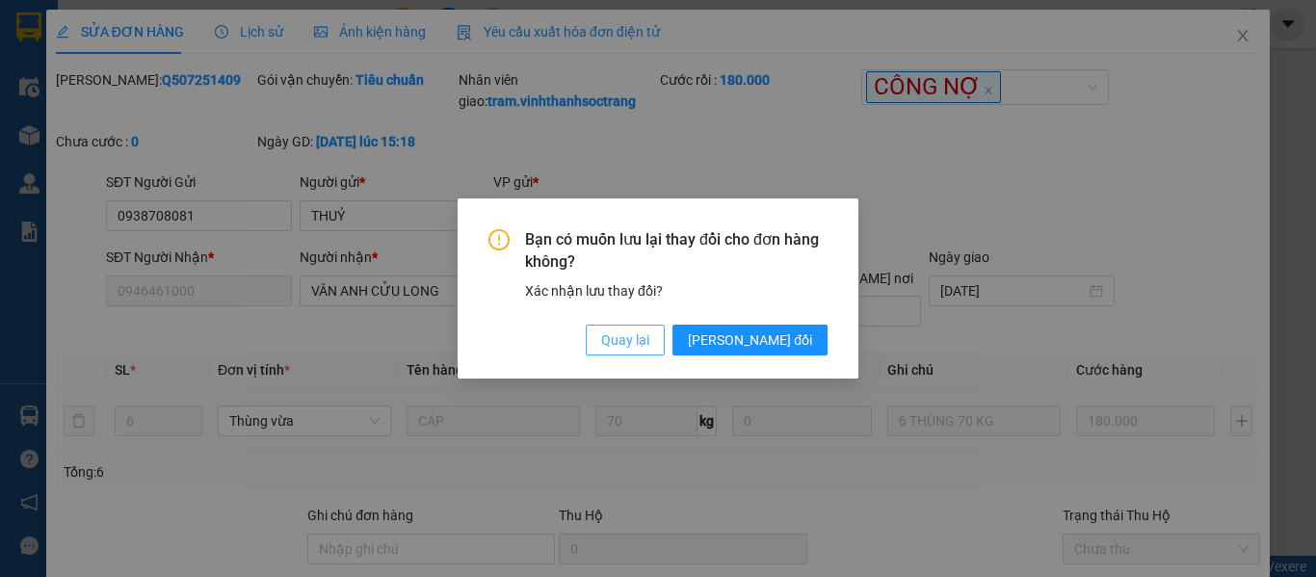
click at [649, 335] on span "Quay lại" at bounding box center [625, 339] width 48 height 21
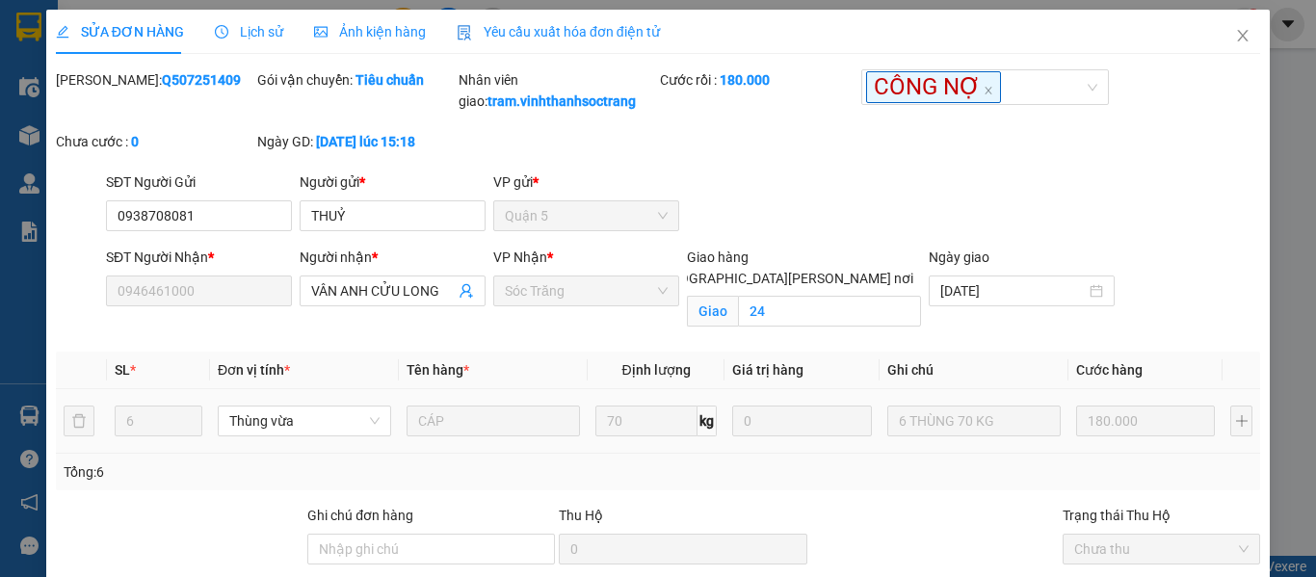
click at [265, 25] on span "Lịch sử" at bounding box center [249, 31] width 68 height 15
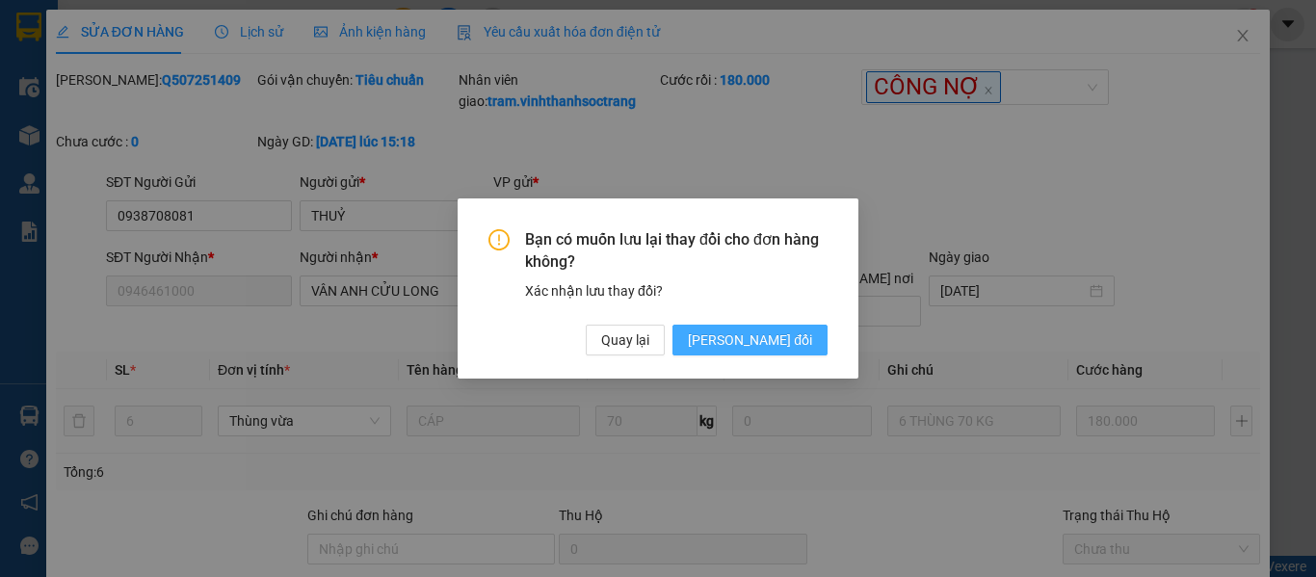
click at [787, 343] on span "[PERSON_NAME] đổi" at bounding box center [750, 339] width 124 height 21
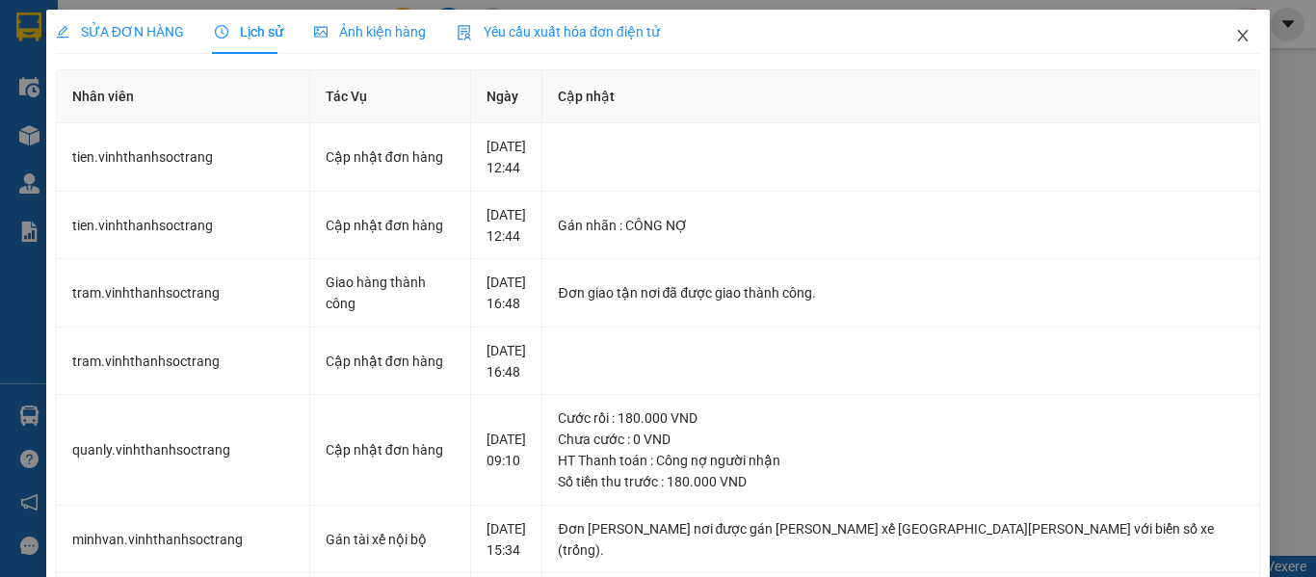
click at [1215, 47] on span "Close" at bounding box center [1242, 37] width 54 height 54
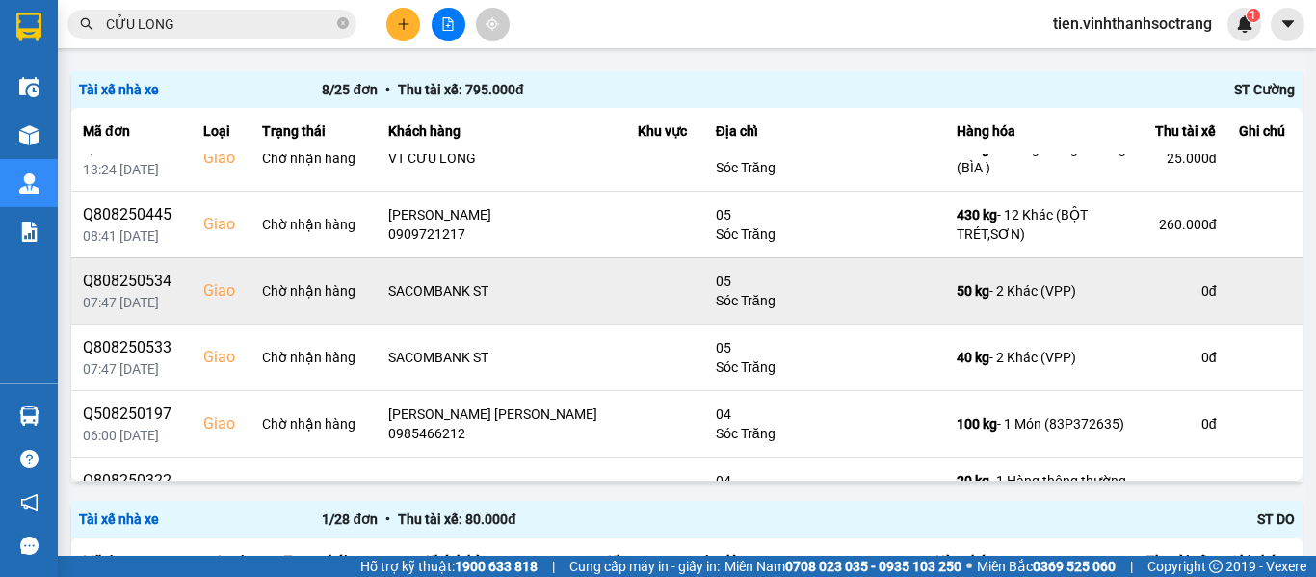
scroll to position [193, 0]
click at [1147, 290] on icon at bounding box center [1153, 289] width 13 height 13
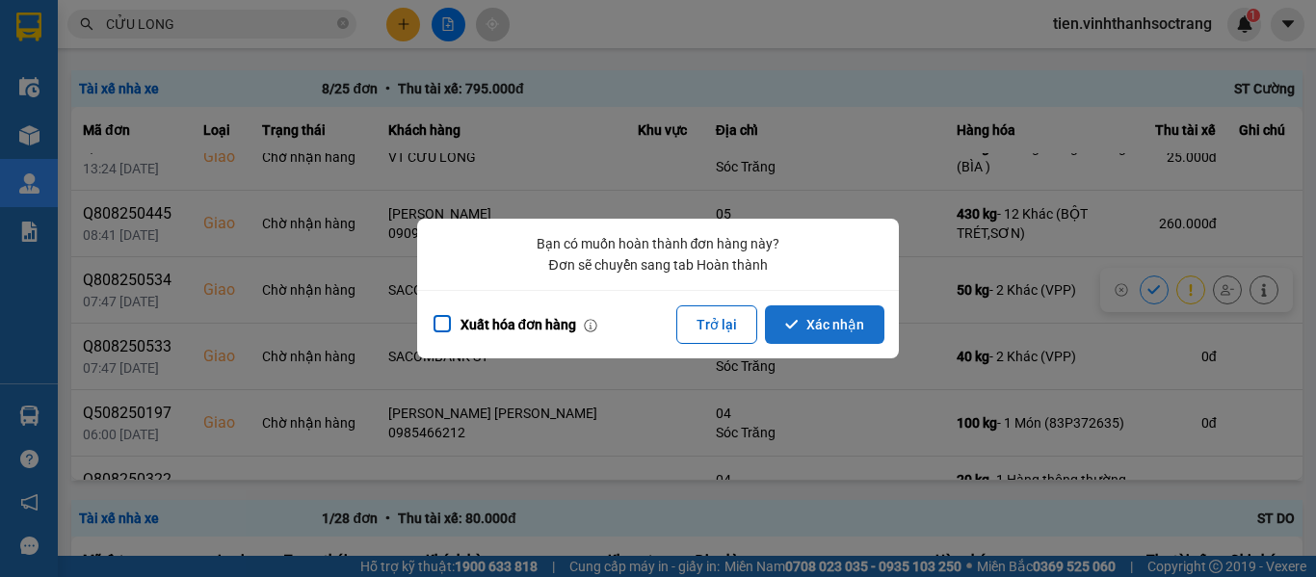
click at [785, 316] on button "Xác nhận" at bounding box center [824, 324] width 119 height 39
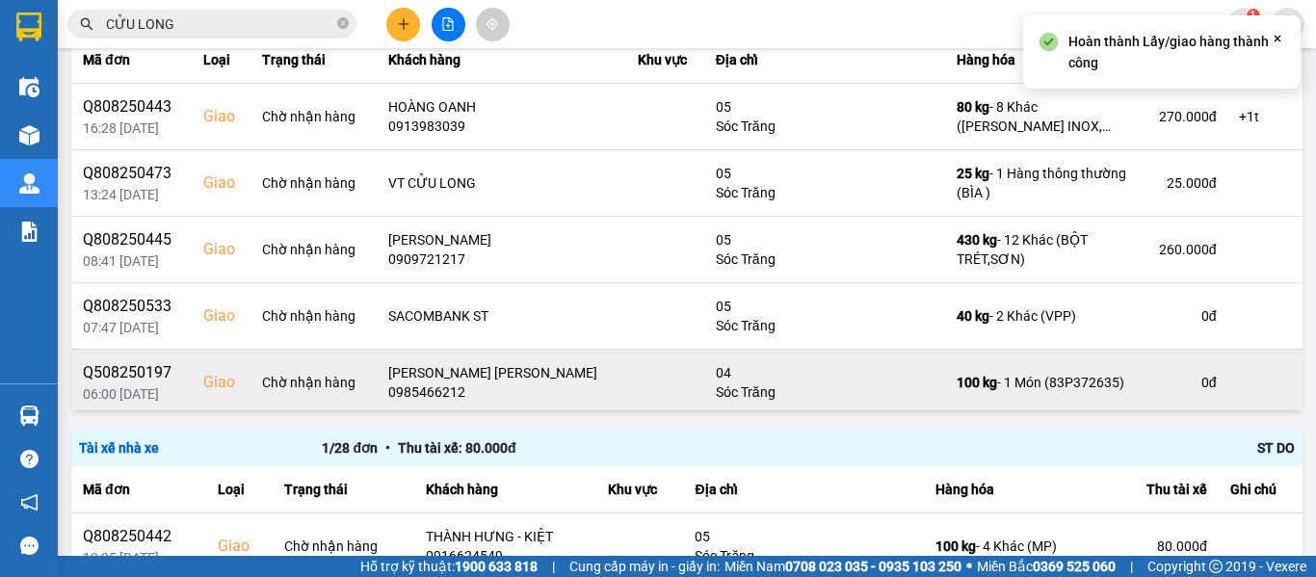
scroll to position [289, 0]
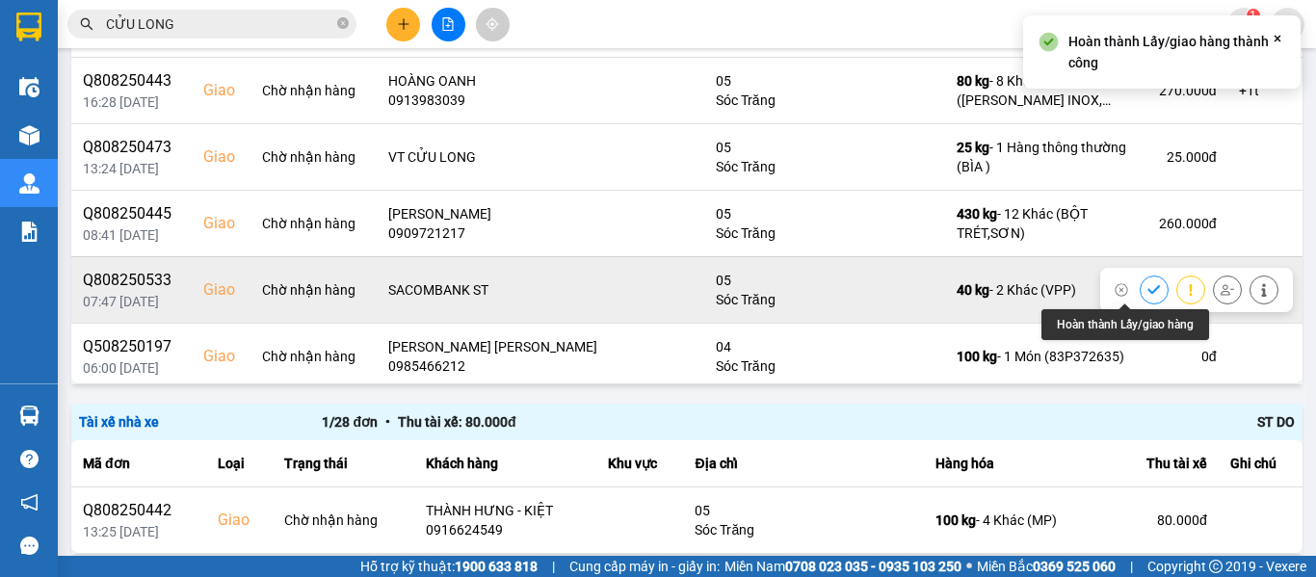
click at [1147, 294] on icon at bounding box center [1153, 289] width 13 height 13
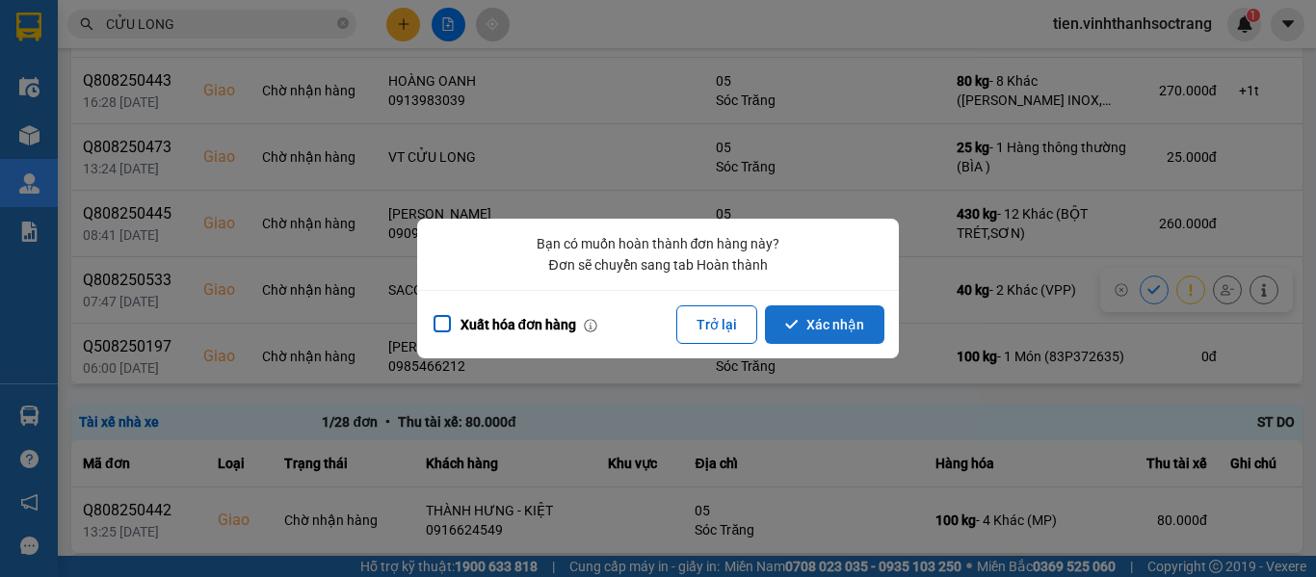
click at [849, 325] on button "Xác nhận" at bounding box center [824, 324] width 119 height 39
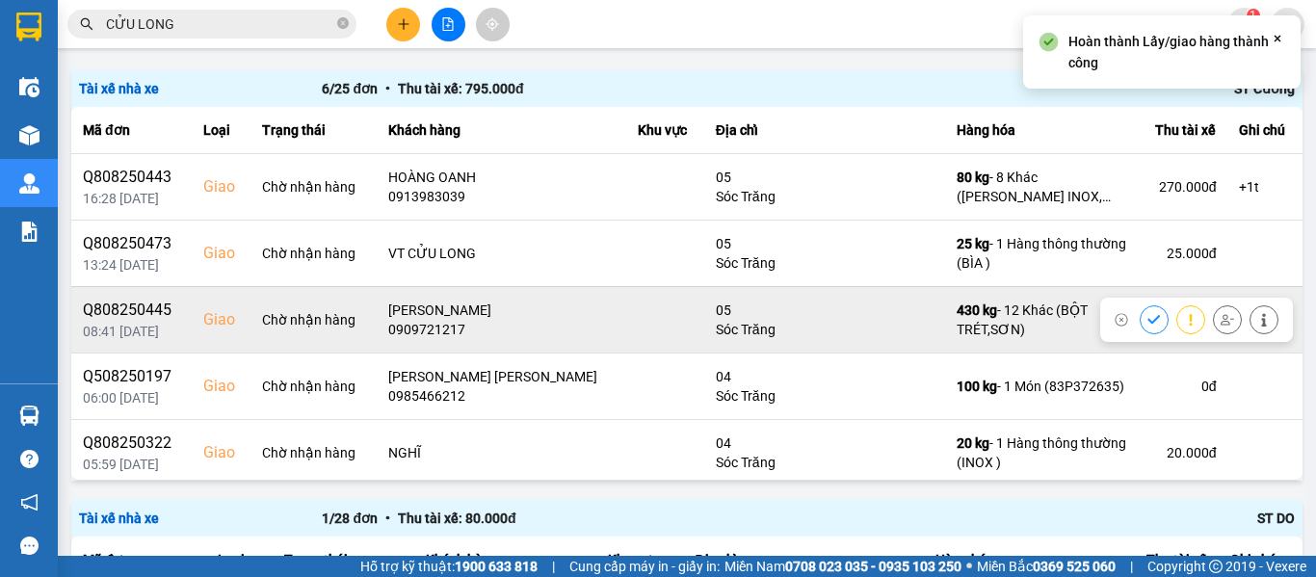
scroll to position [72, 0]
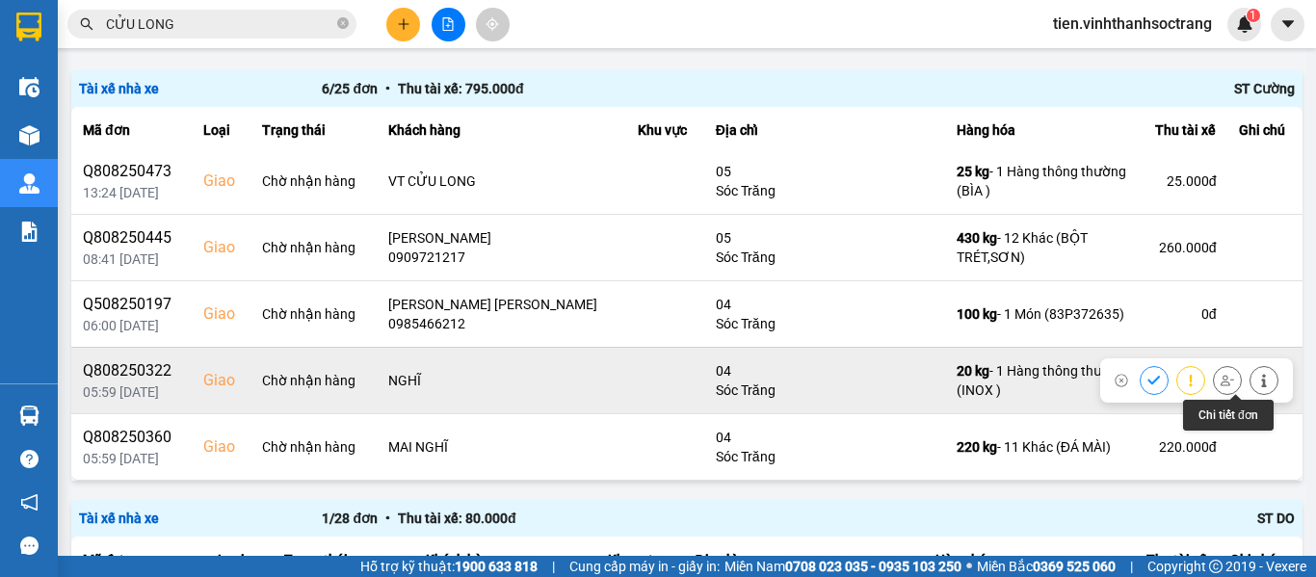
click at [1257, 378] on icon at bounding box center [1263, 380] width 13 height 13
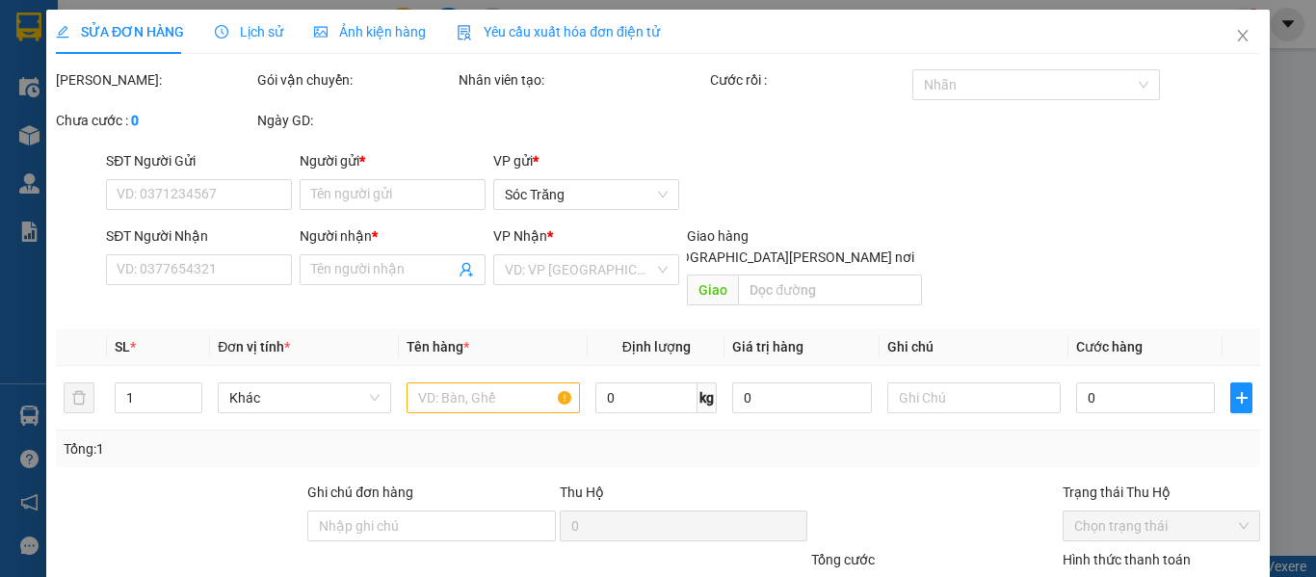
type input "MẠNH"
type input "NGHĨ"
checkbox input "true"
type input "04"
type input "20.000"
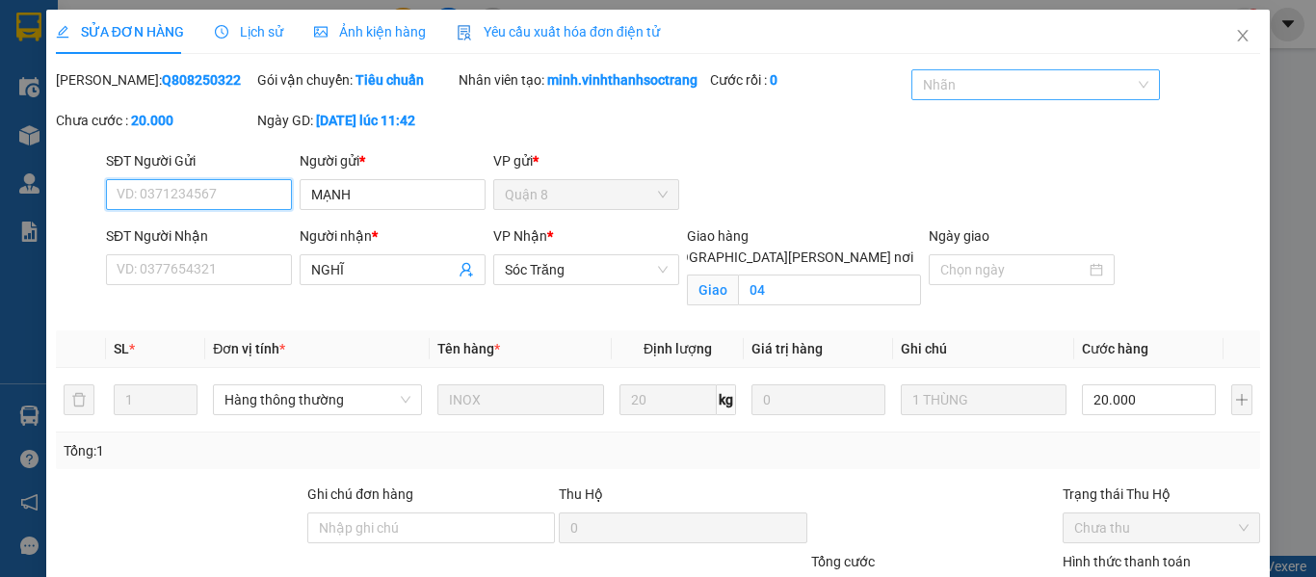
click at [985, 85] on div at bounding box center [1025, 84] width 219 height 23
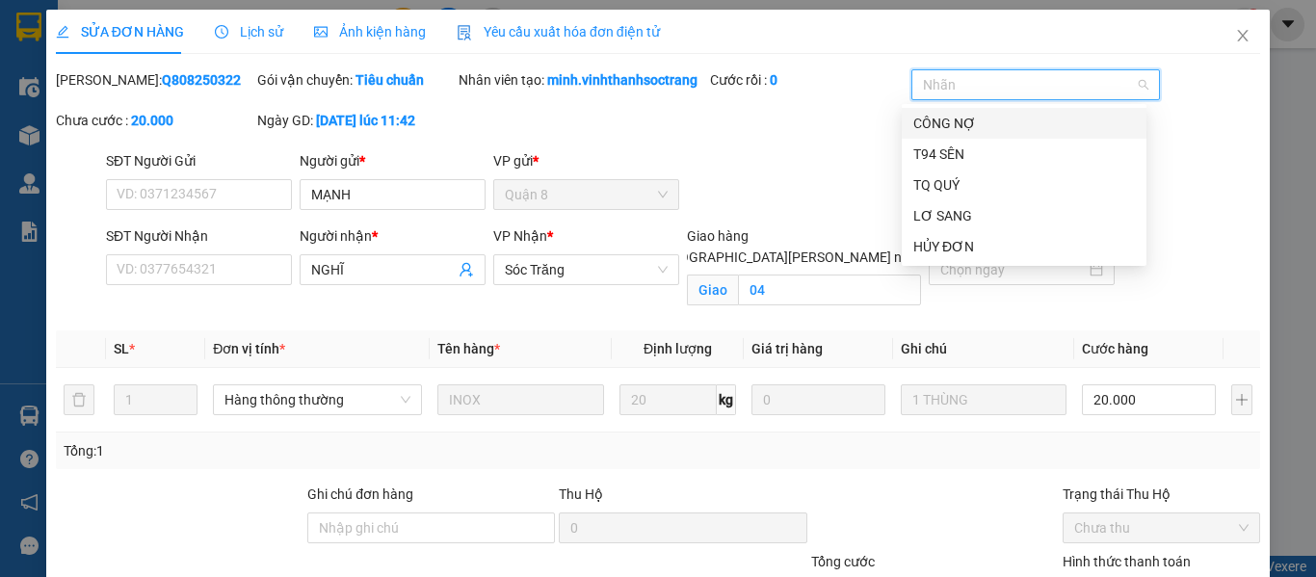
click at [925, 127] on div "CÔNG NỢ" at bounding box center [1024, 123] width 222 height 21
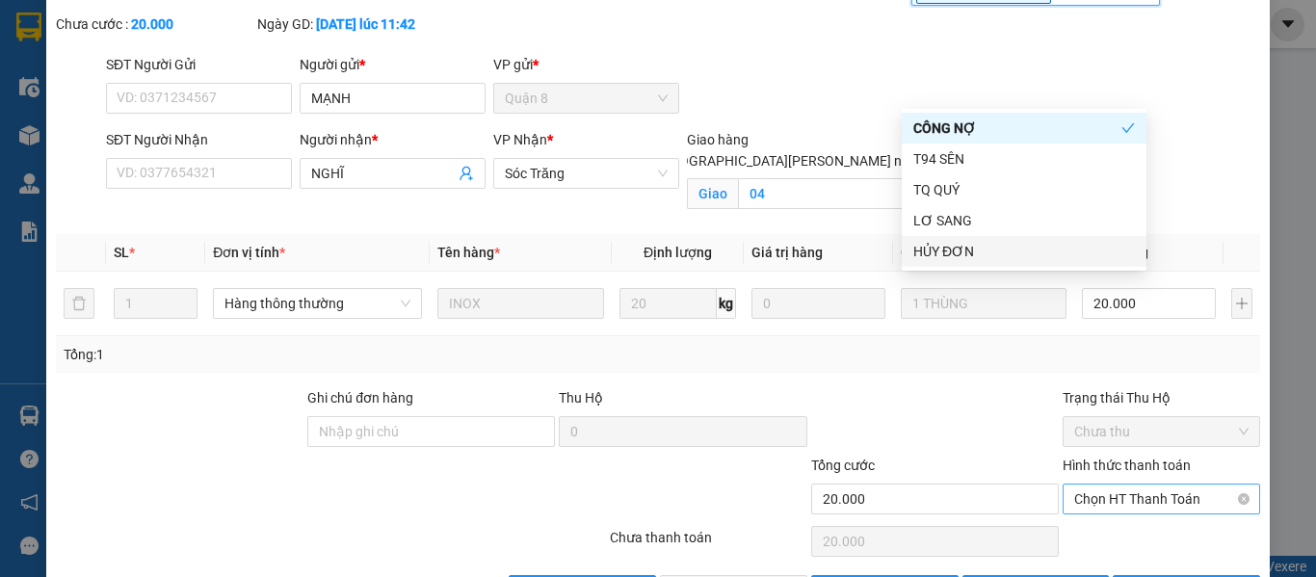
scroll to position [184, 0]
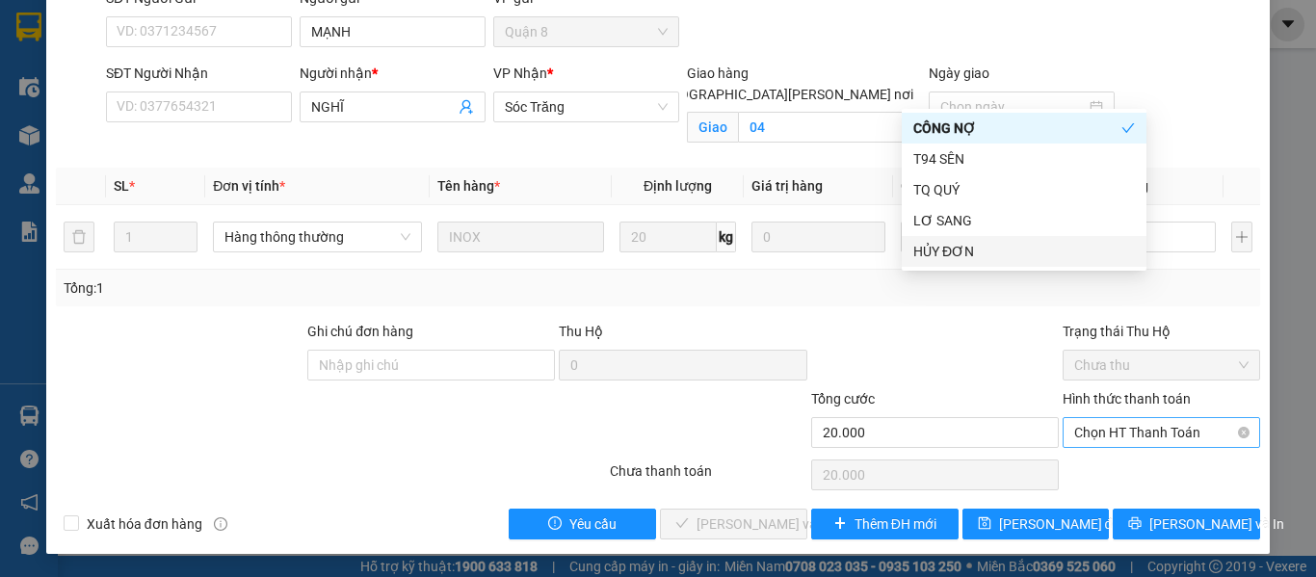
click at [1112, 442] on span "Chọn HT Thanh Toán" at bounding box center [1161, 432] width 174 height 29
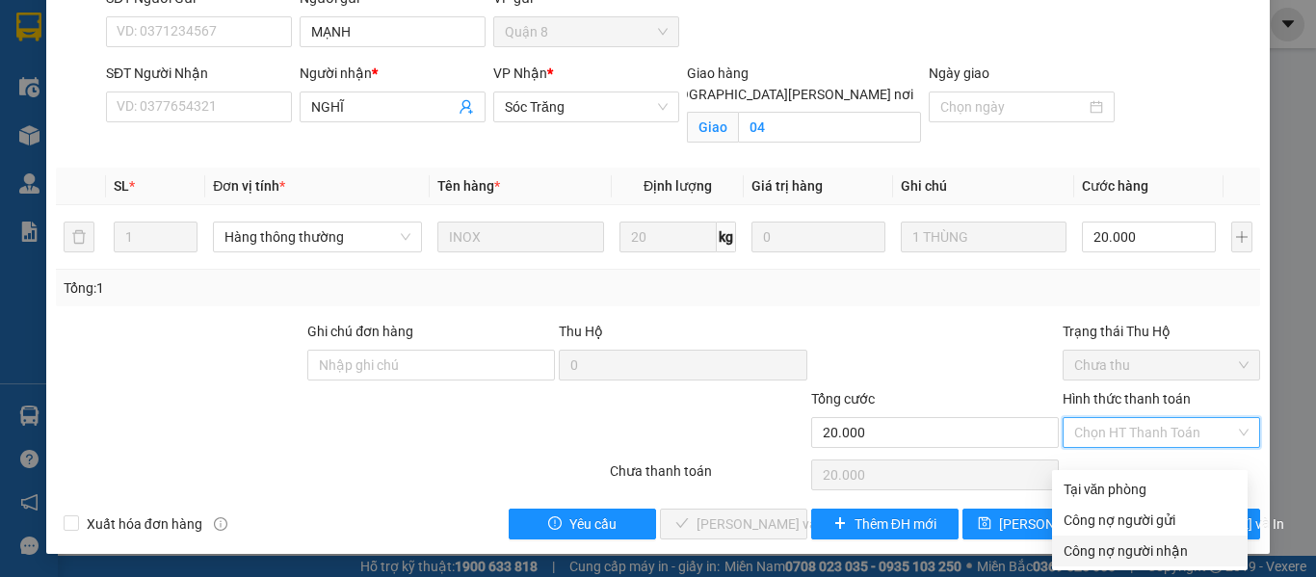
drag, startPoint x: 1106, startPoint y: 539, endPoint x: 625, endPoint y: 332, distance: 523.3
click at [1107, 540] on div "Công nợ người nhận" at bounding box center [1149, 550] width 172 height 21
type input "0"
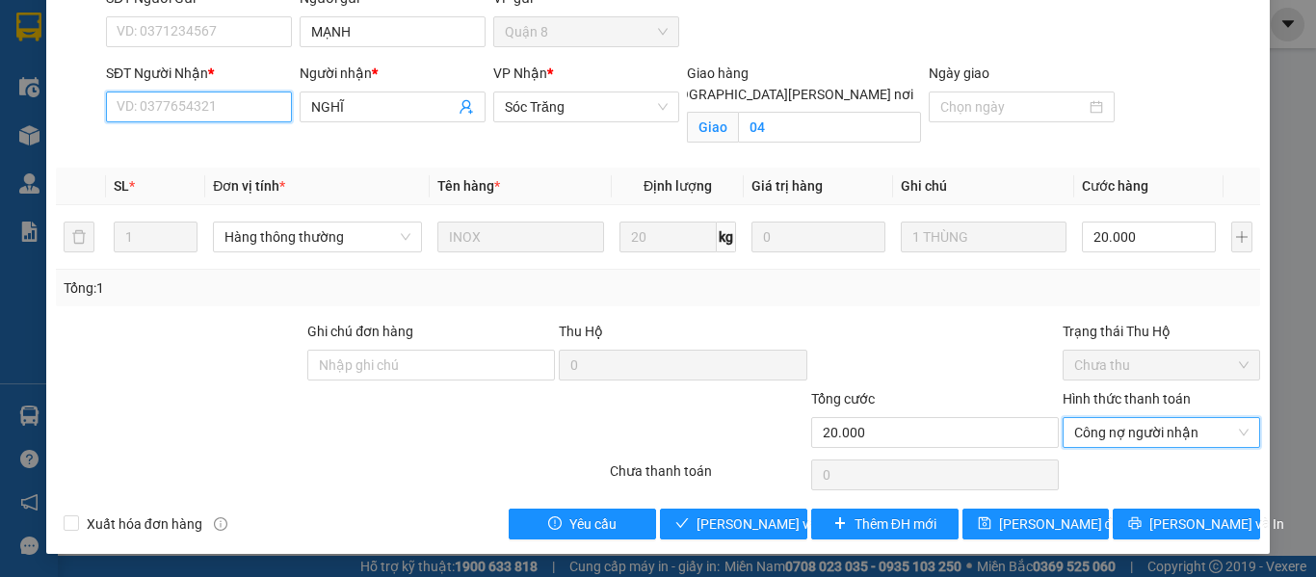
click at [251, 120] on input "SĐT Người Nhận *" at bounding box center [199, 106] width 186 height 31
paste input "0123456789"
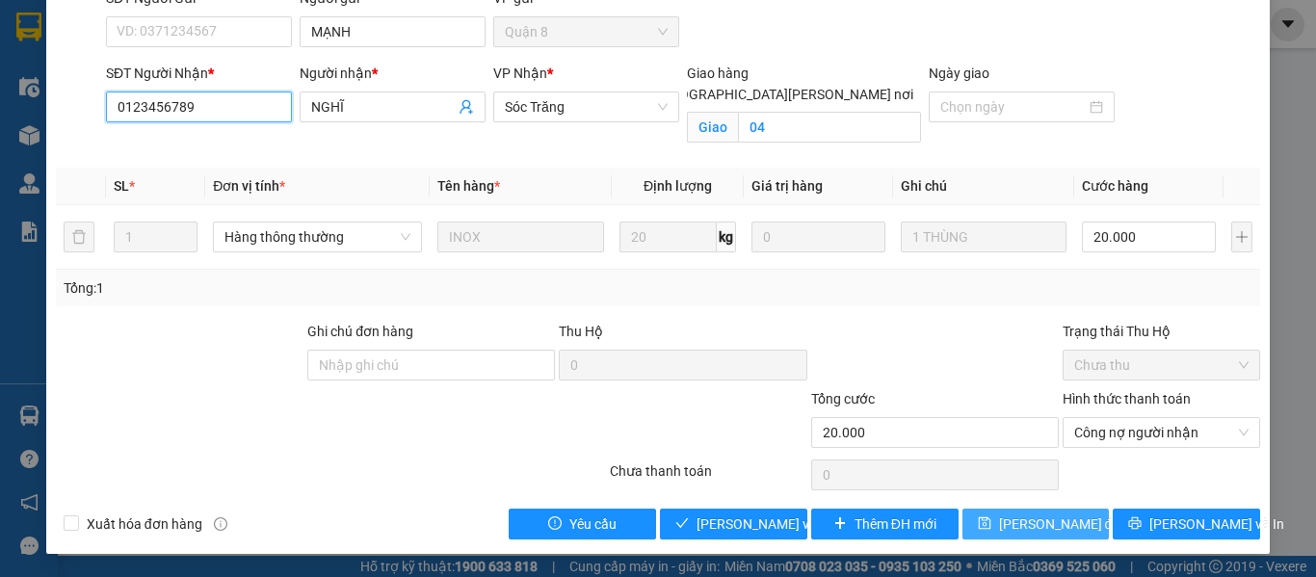
type input "0123456789"
click at [1000, 509] on button "[PERSON_NAME] đổi" at bounding box center [1035, 523] width 147 height 31
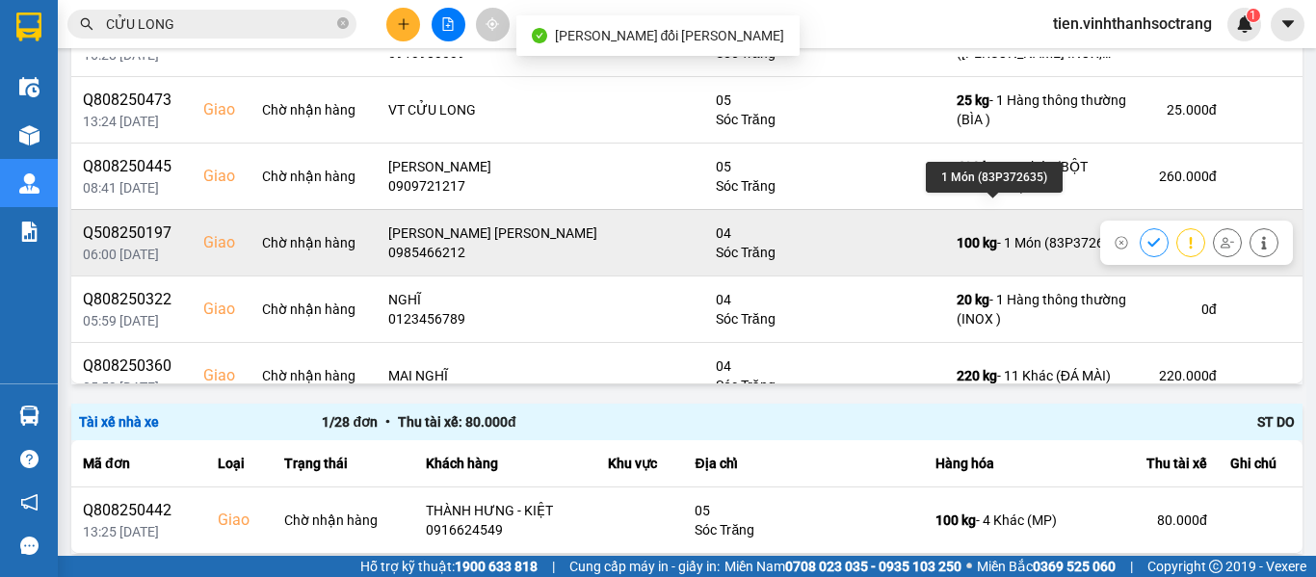
scroll to position [72, 0]
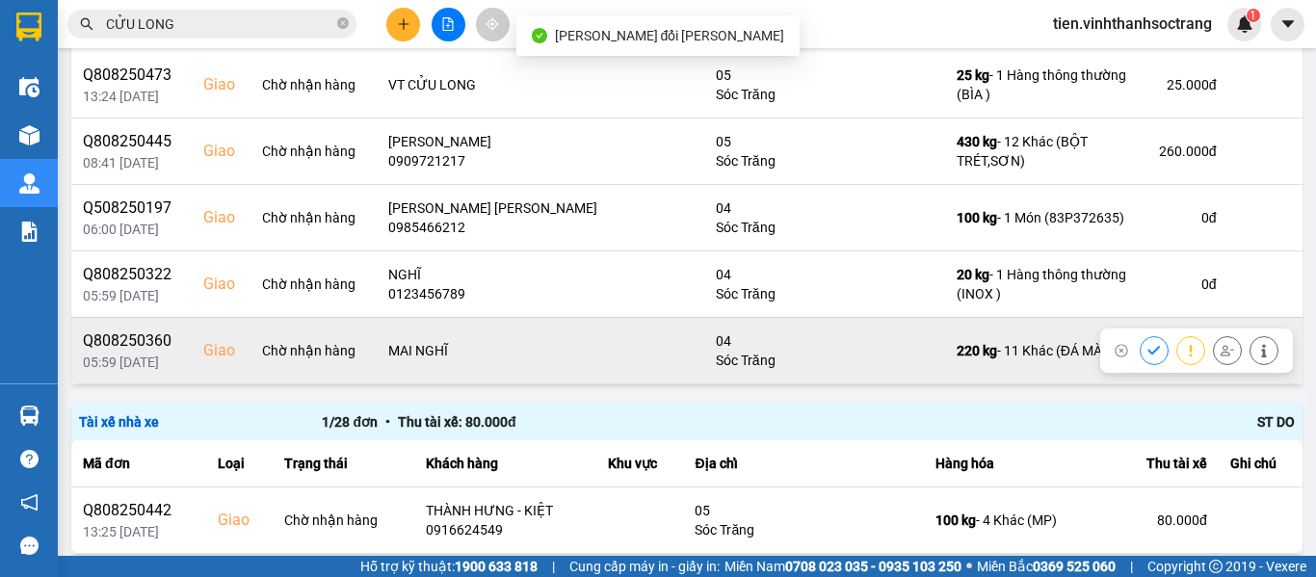
click at [1257, 349] on icon at bounding box center [1263, 350] width 13 height 13
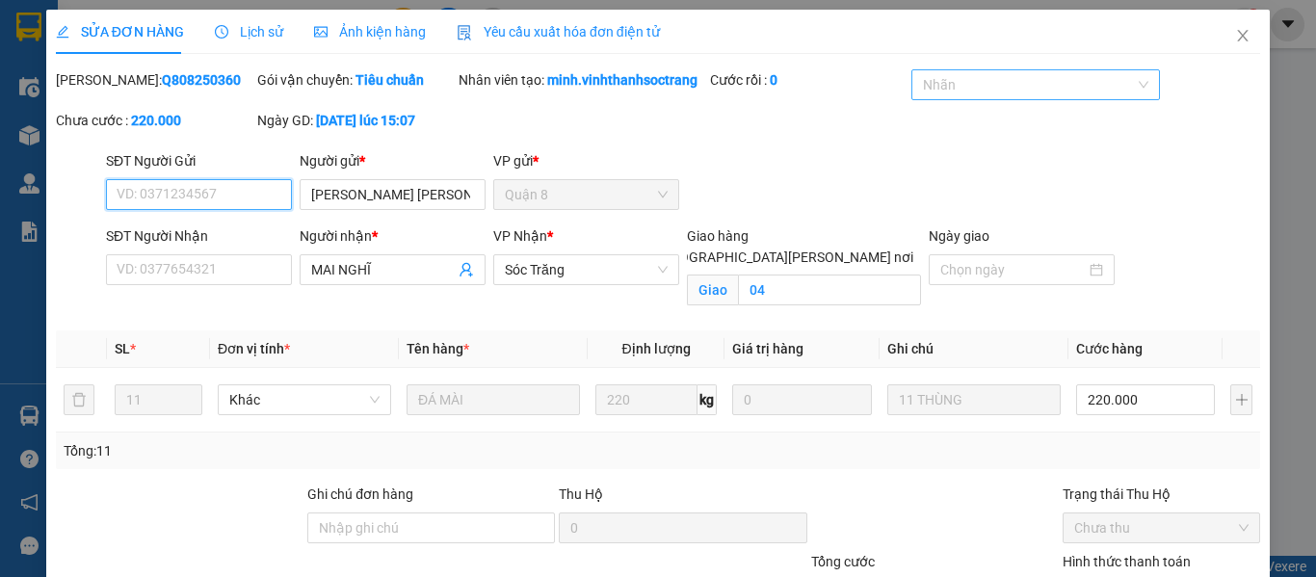
click at [1007, 98] on div "Nhãn" at bounding box center [1035, 84] width 248 height 31
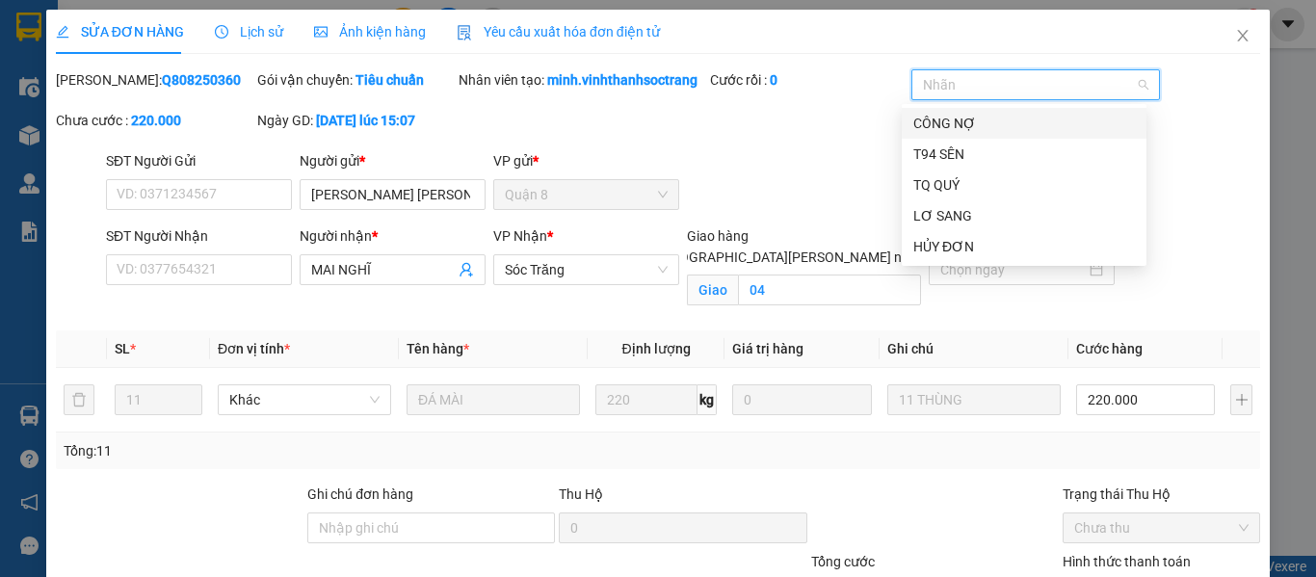
drag, startPoint x: 957, startPoint y: 113, endPoint x: 1017, endPoint y: 172, distance: 84.4
click at [958, 115] on div "CÔNG NỢ" at bounding box center [1024, 123] width 222 height 21
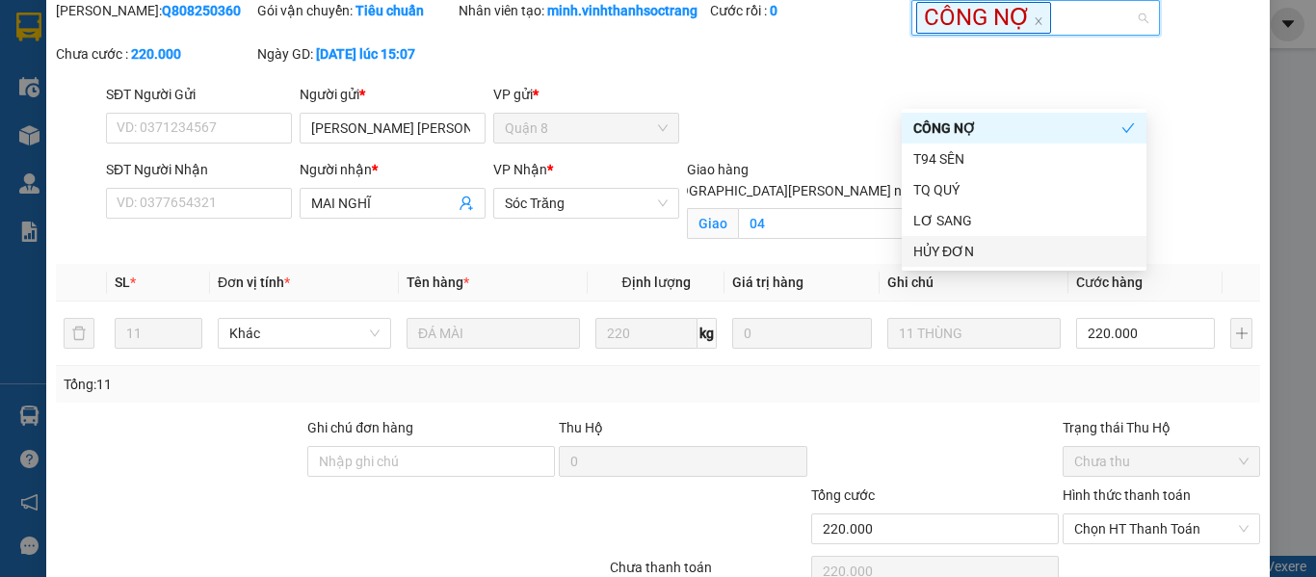
scroll to position [184, 0]
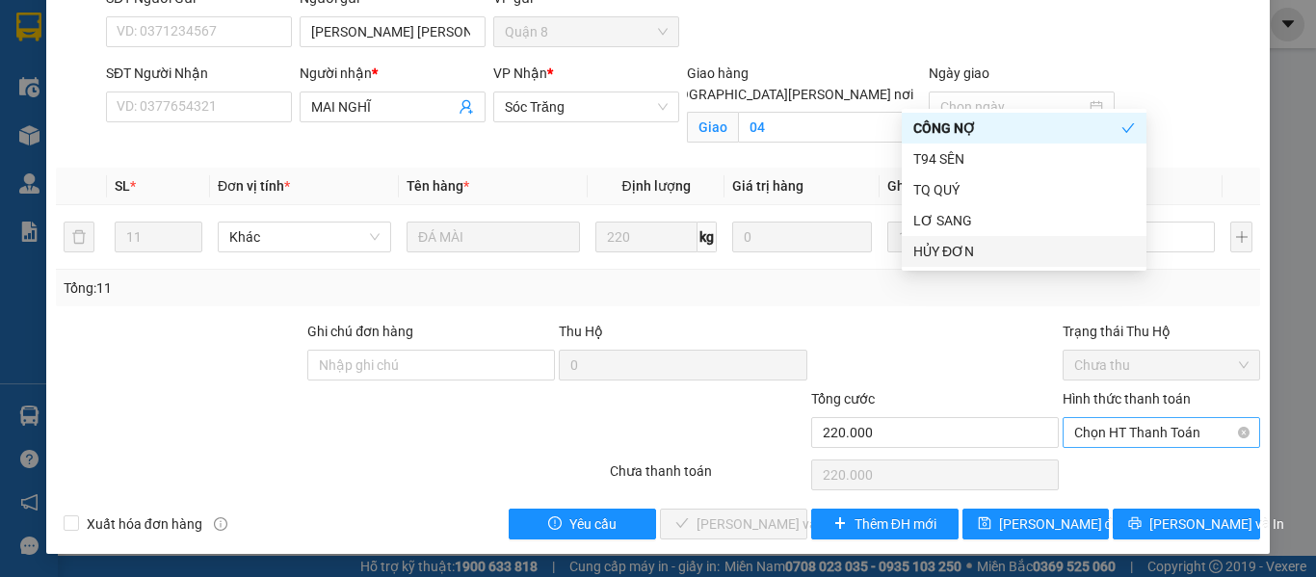
click at [1134, 436] on span "Chọn HT Thanh Toán" at bounding box center [1161, 432] width 174 height 29
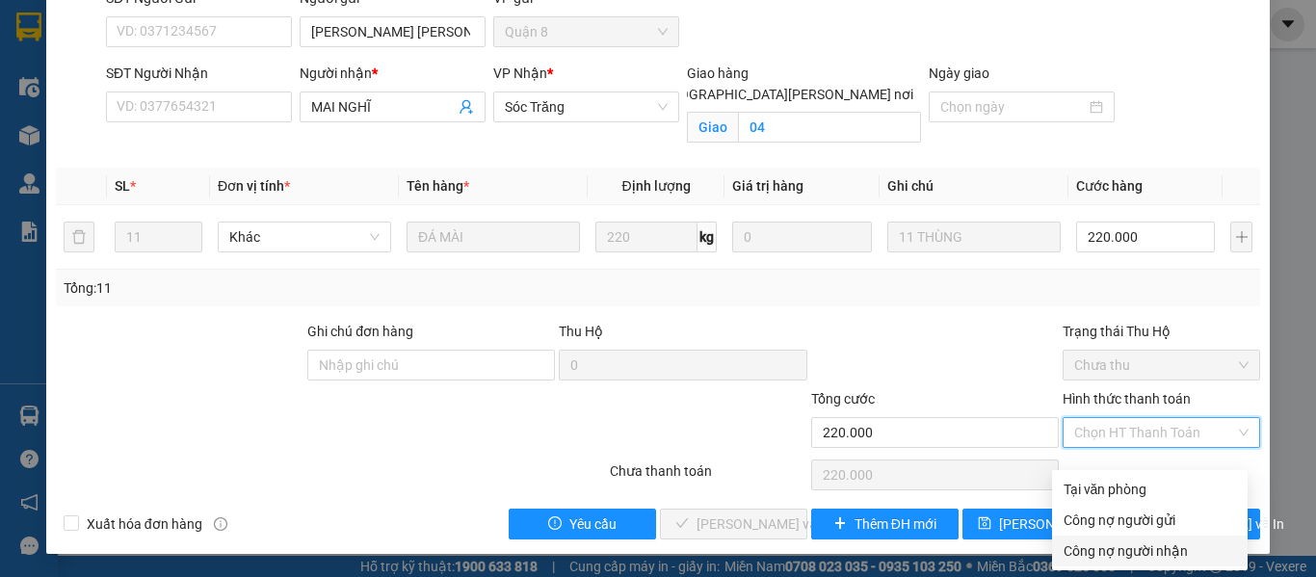
drag, startPoint x: 1117, startPoint y: 540, endPoint x: 513, endPoint y: 316, distance: 644.2
click at [1117, 540] on div "Công nợ người nhận" at bounding box center [1149, 550] width 172 height 21
type input "0"
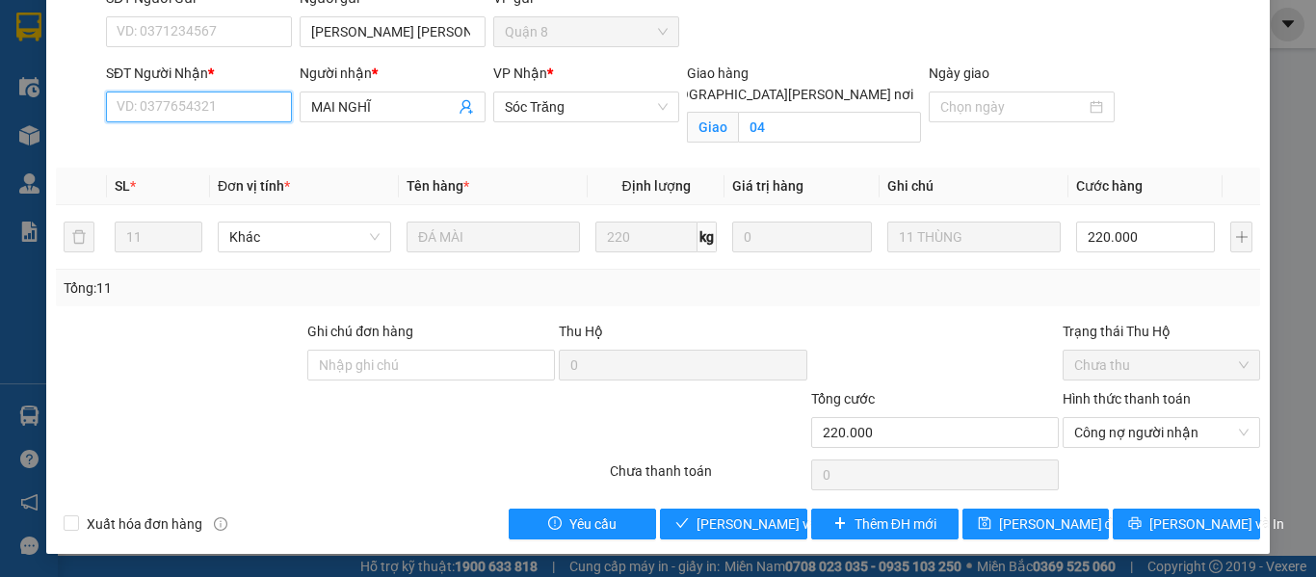
click at [208, 114] on input "SĐT Người Nhận *" at bounding box center [199, 106] width 186 height 31
paste input "0123456789"
type input "0123456789"
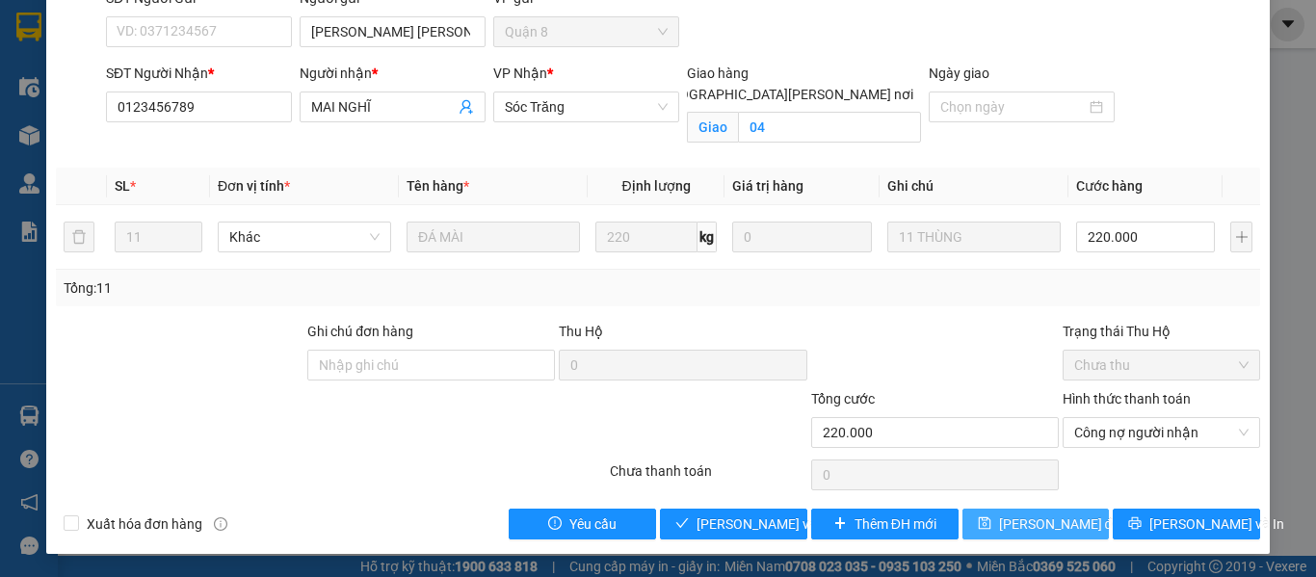
click at [971, 519] on button "[PERSON_NAME] đổi" at bounding box center [1035, 523] width 147 height 31
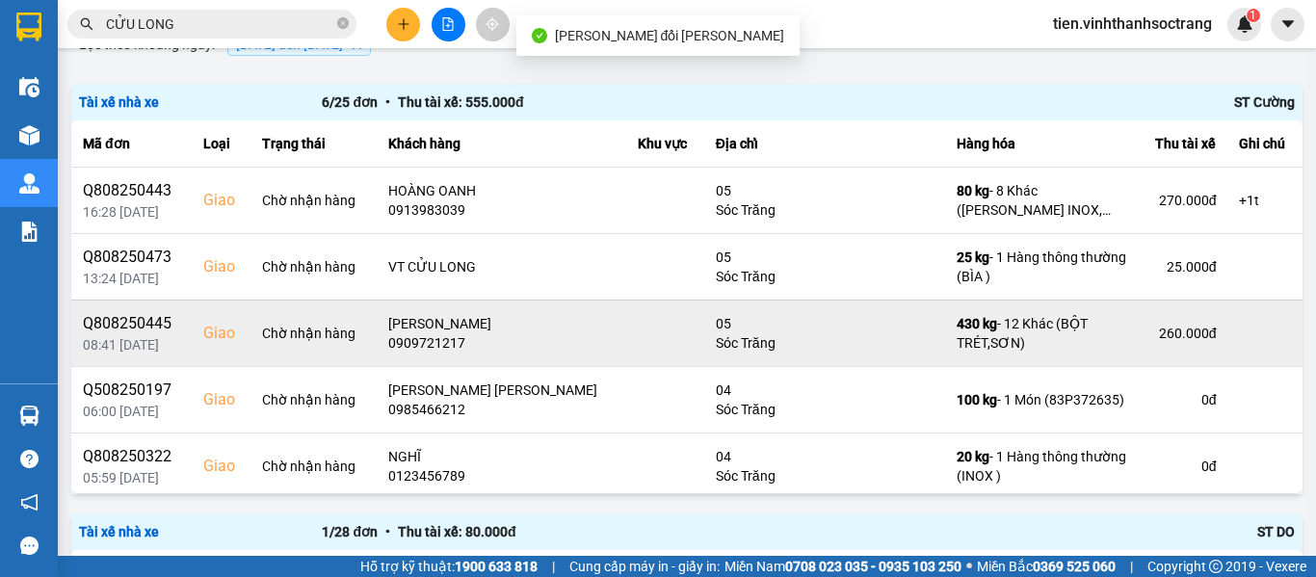
scroll to position [193, 0]
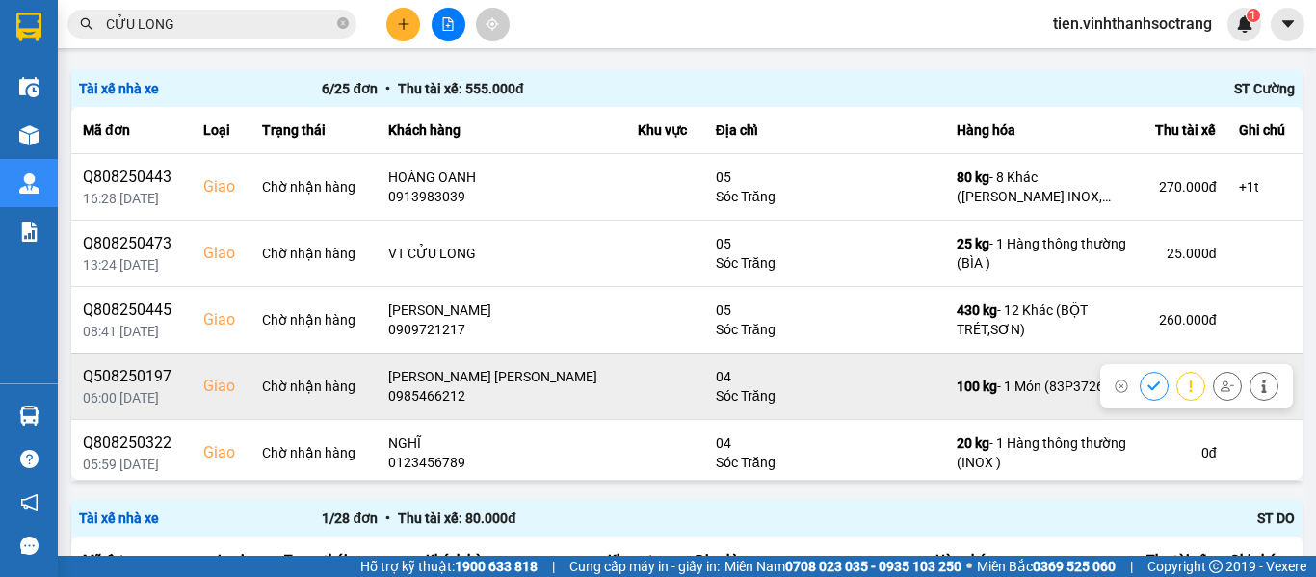
click at [1147, 386] on icon at bounding box center [1153, 385] width 13 height 13
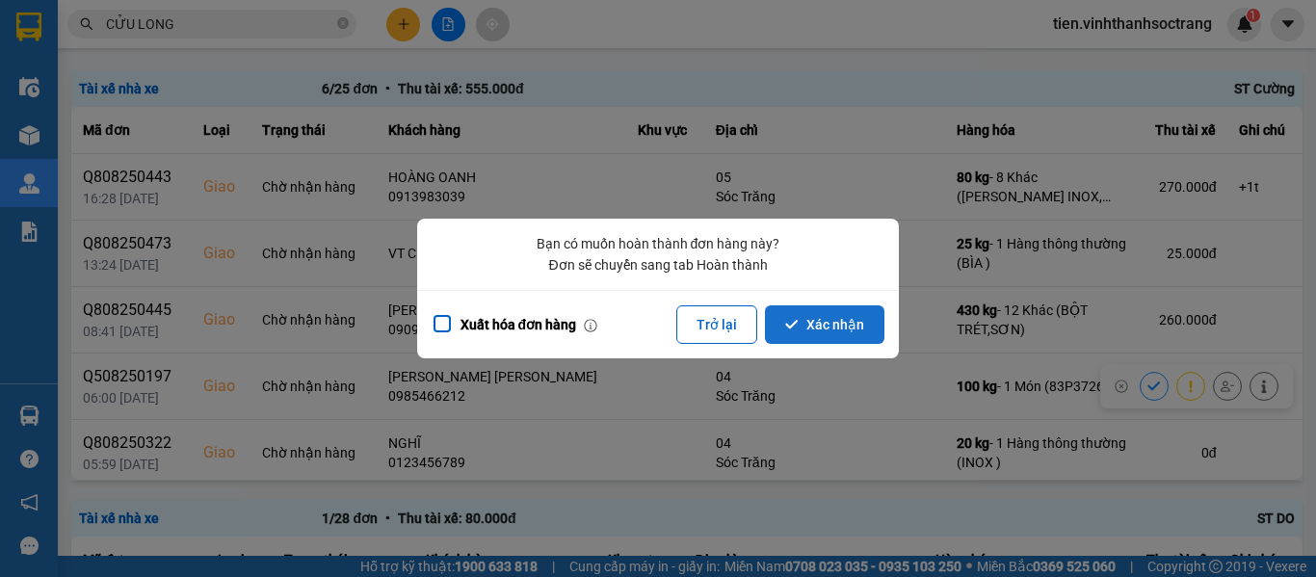
click at [809, 311] on button "Xác nhận" at bounding box center [824, 324] width 119 height 39
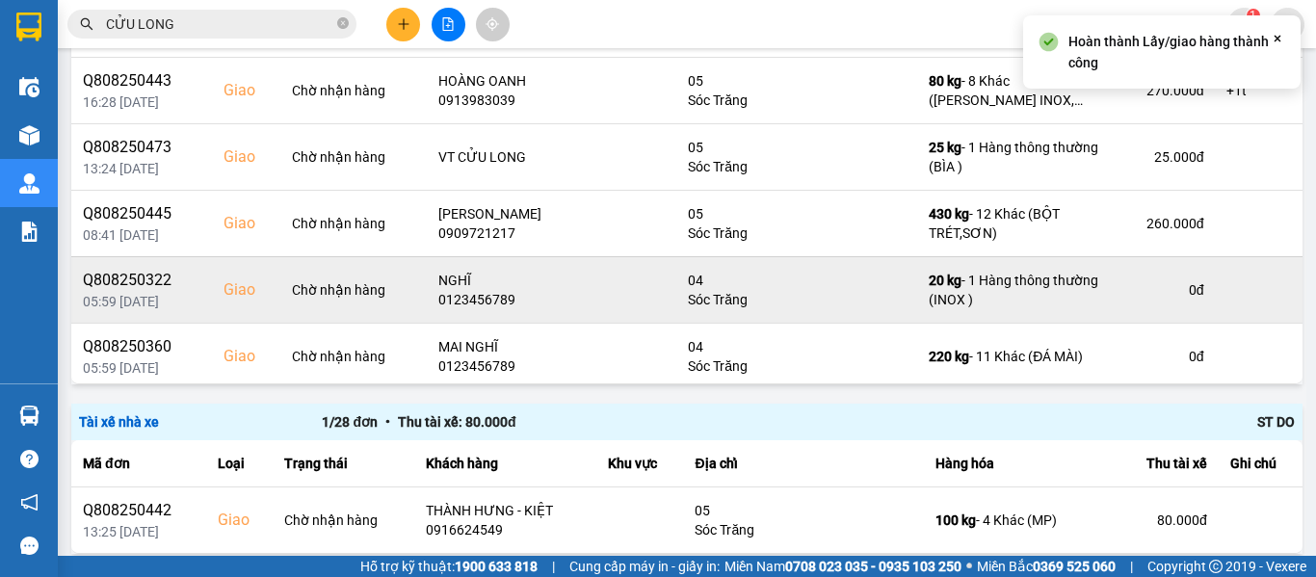
scroll to position [6, 0]
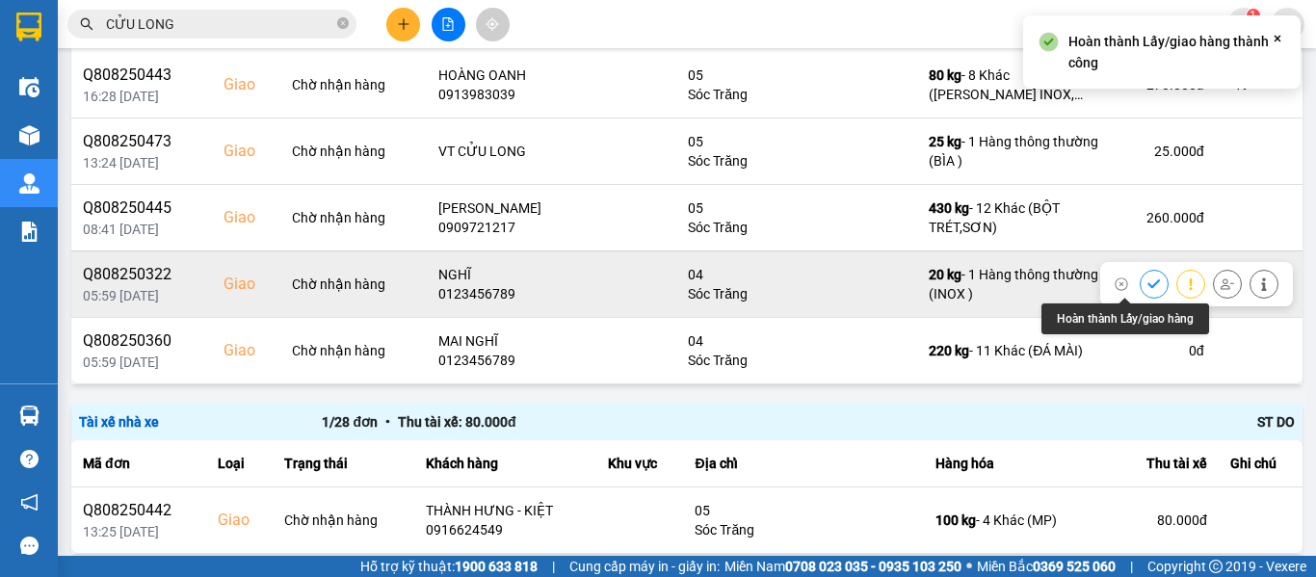
click at [1147, 286] on icon at bounding box center [1153, 283] width 13 height 13
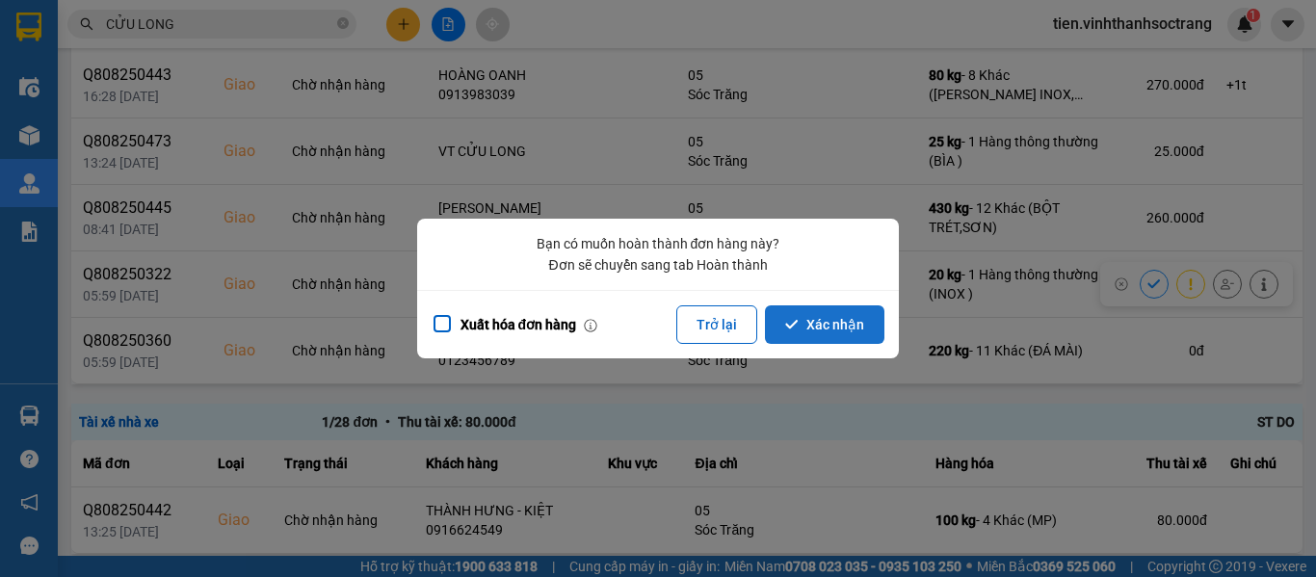
click at [839, 314] on button "Xác nhận" at bounding box center [824, 324] width 119 height 39
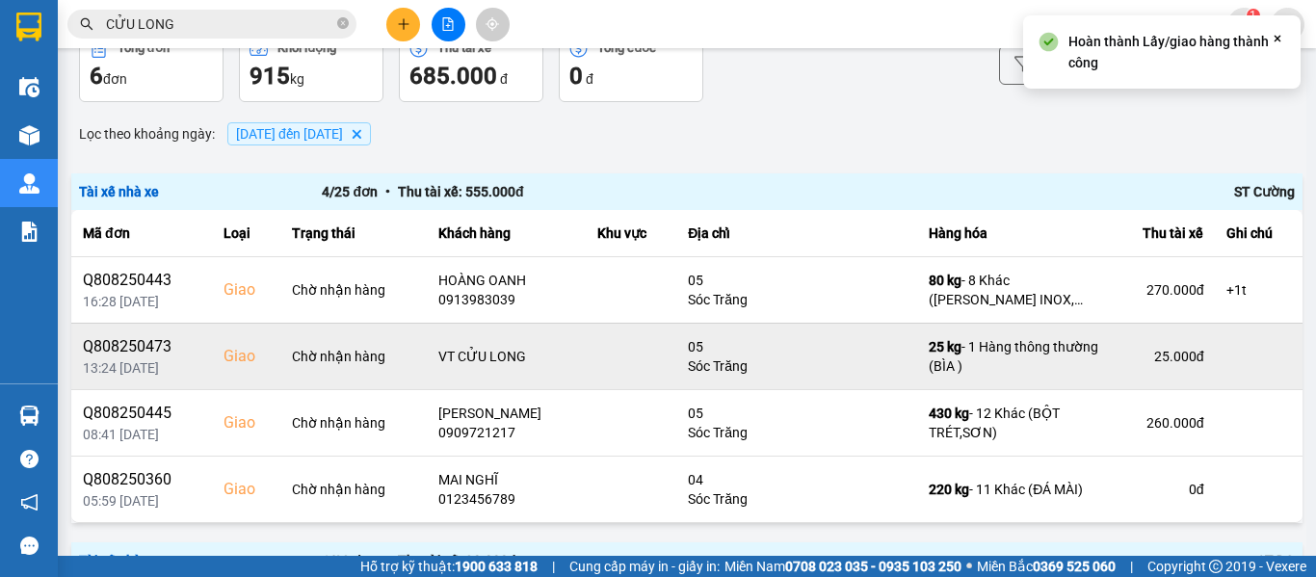
scroll to position [193, 0]
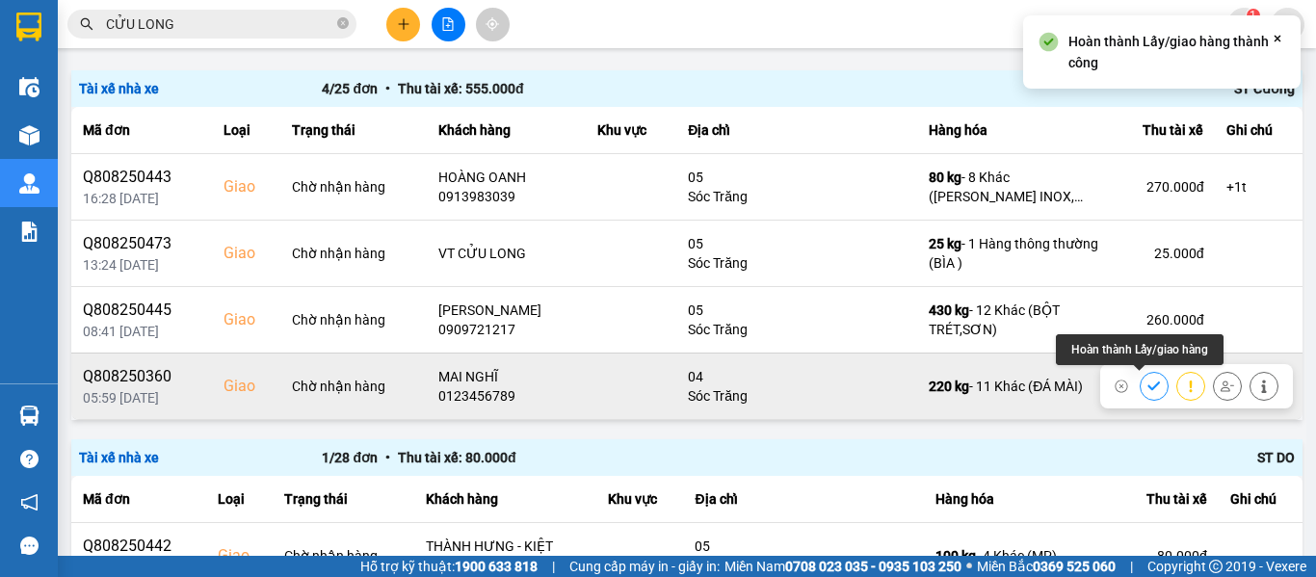
click at [1140, 385] on button at bounding box center [1153, 386] width 27 height 34
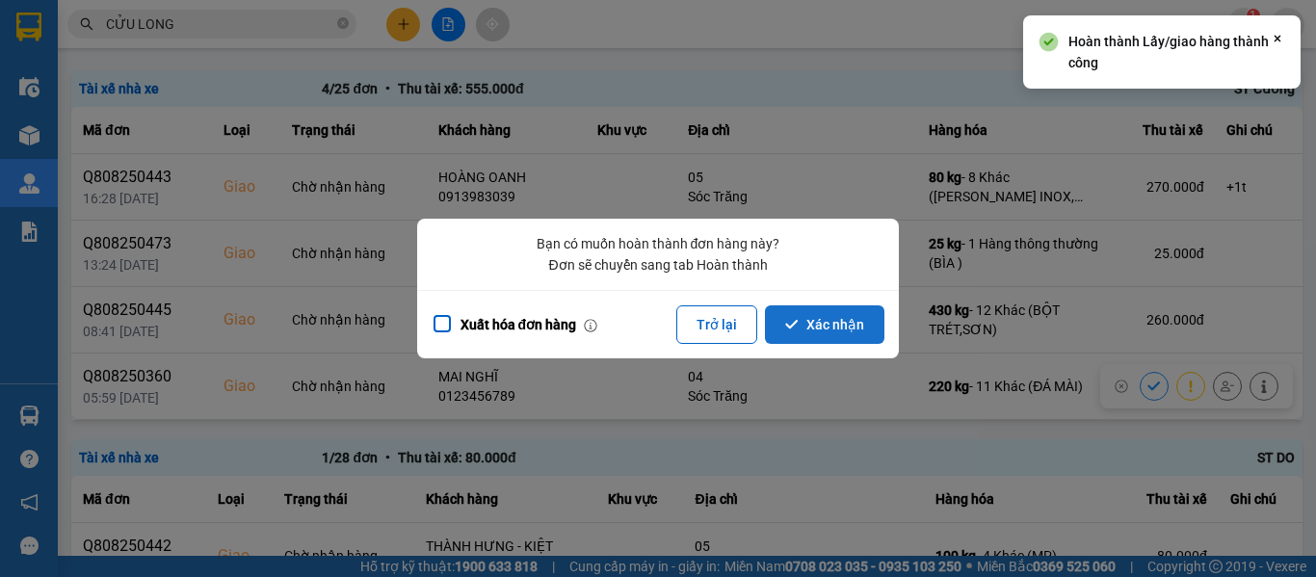
click at [854, 333] on button "Xác nhận" at bounding box center [824, 324] width 119 height 39
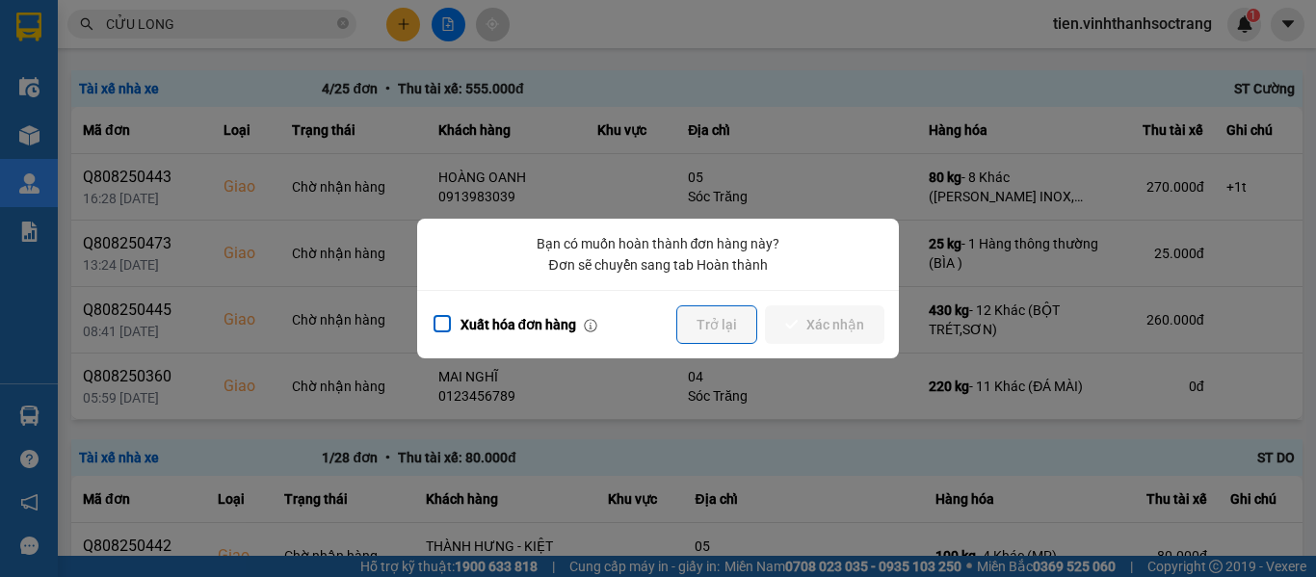
scroll to position [0, 0]
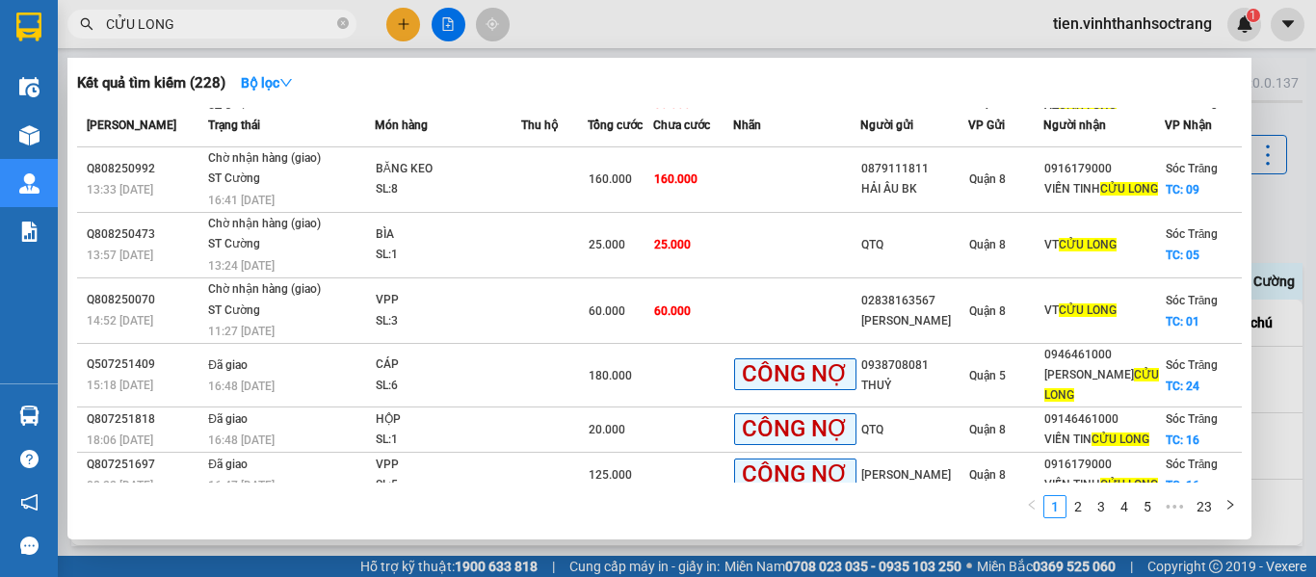
click at [342, 17] on span at bounding box center [343, 24] width 12 height 18
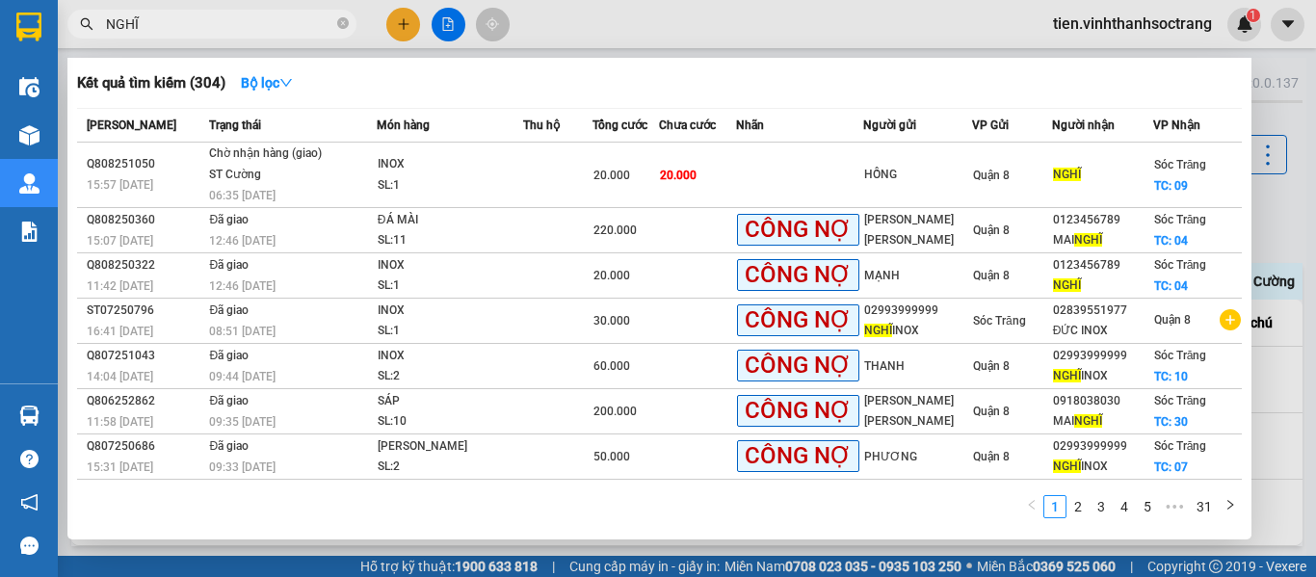
type input "NGHĨ"
click at [342, 25] on icon "close-circle" at bounding box center [343, 23] width 12 height 12
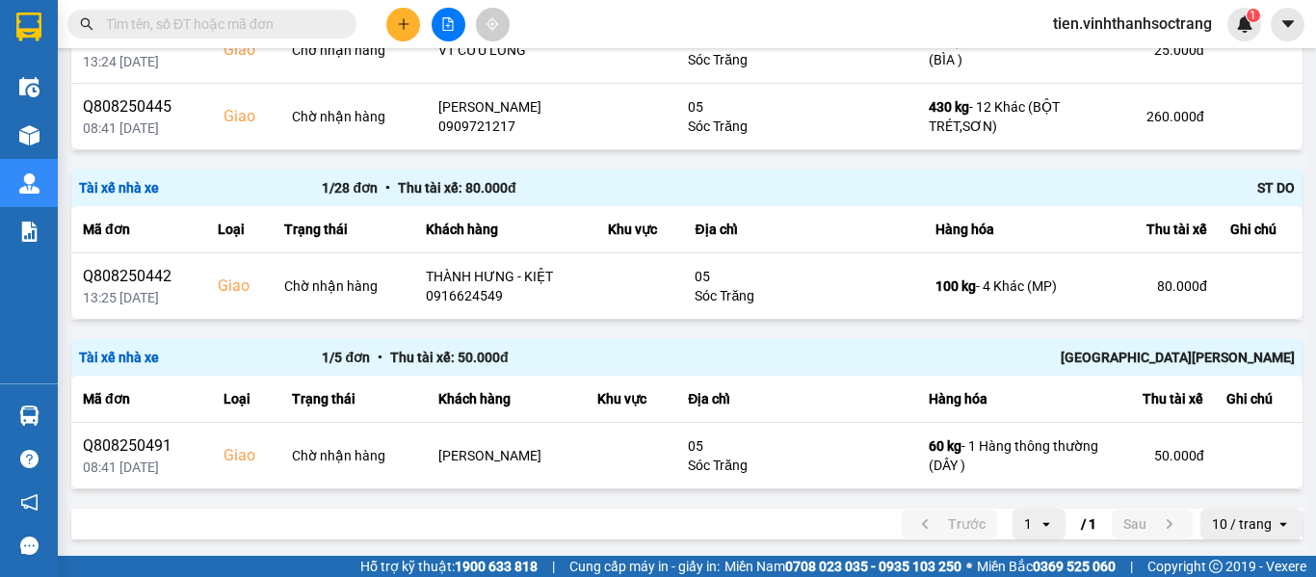
scroll to position [401, 0]
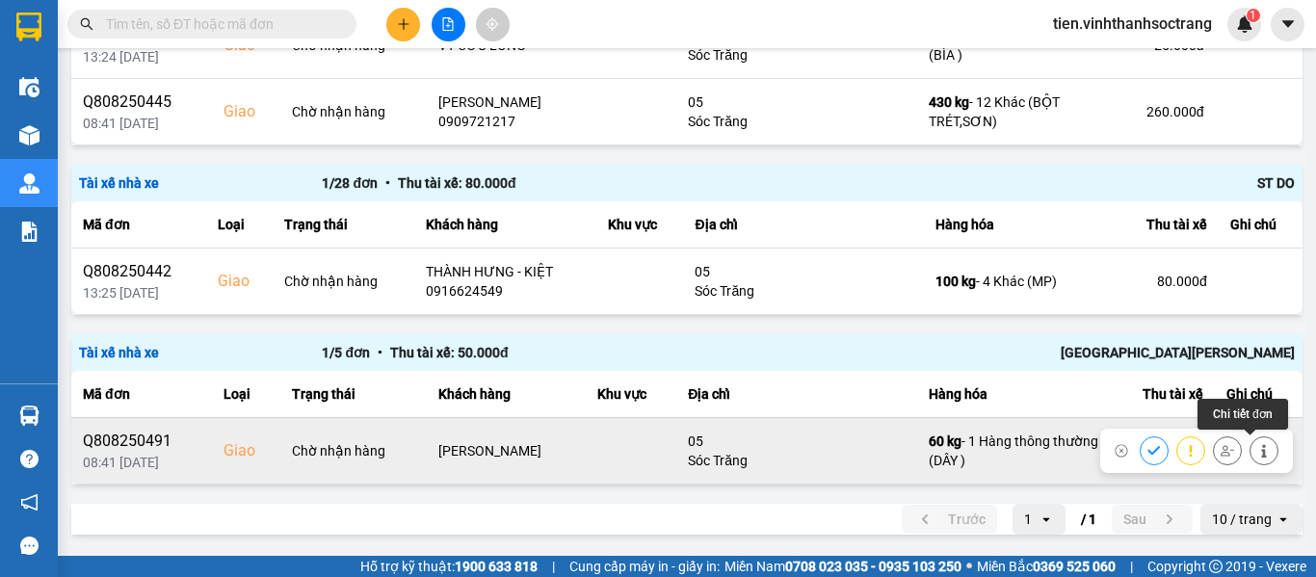
click at [1250, 448] on button at bounding box center [1263, 450] width 27 height 34
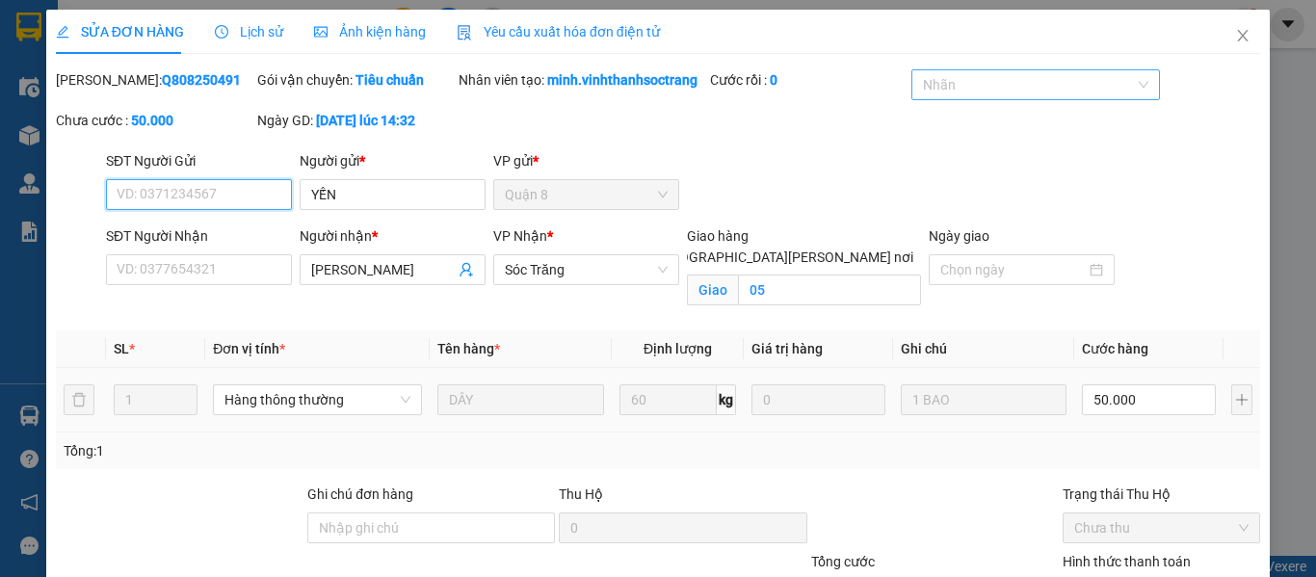
click at [944, 90] on div at bounding box center [1025, 84] width 219 height 23
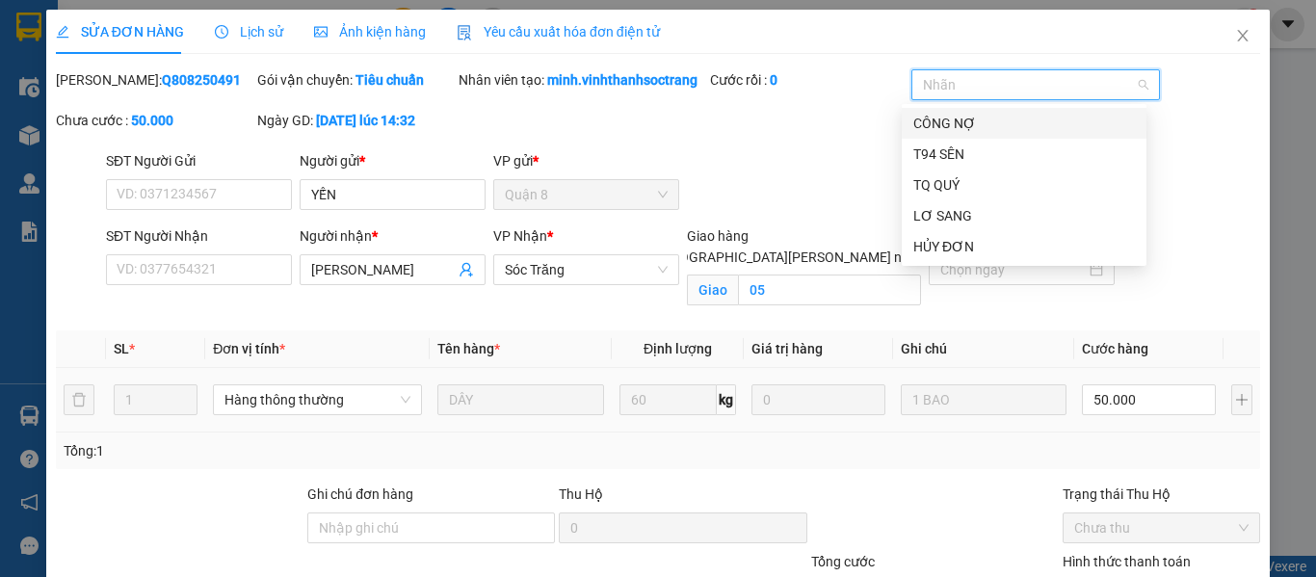
drag, startPoint x: 951, startPoint y: 120, endPoint x: 983, endPoint y: 184, distance: 71.5
click at [948, 120] on div "CÔNG NỢ" at bounding box center [1024, 123] width 222 height 21
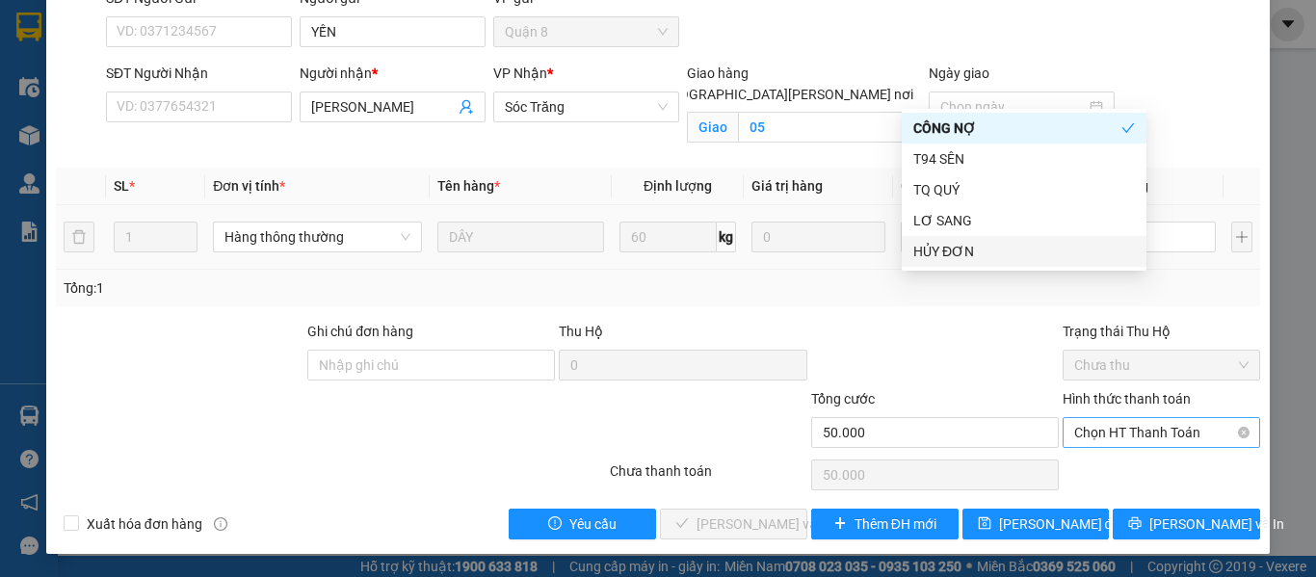
scroll to position [184, 0]
click at [1131, 426] on span "Chọn HT Thanh Toán" at bounding box center [1161, 432] width 174 height 29
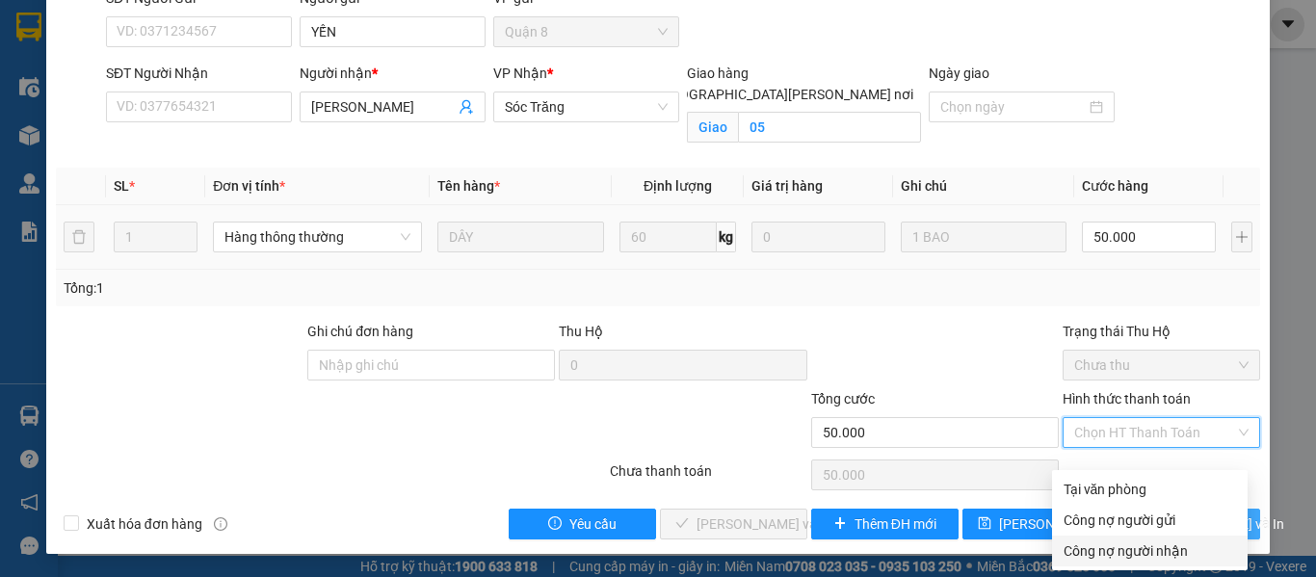
click at [1126, 540] on div "Công nợ người nhận" at bounding box center [1149, 550] width 172 height 21
type input "0"
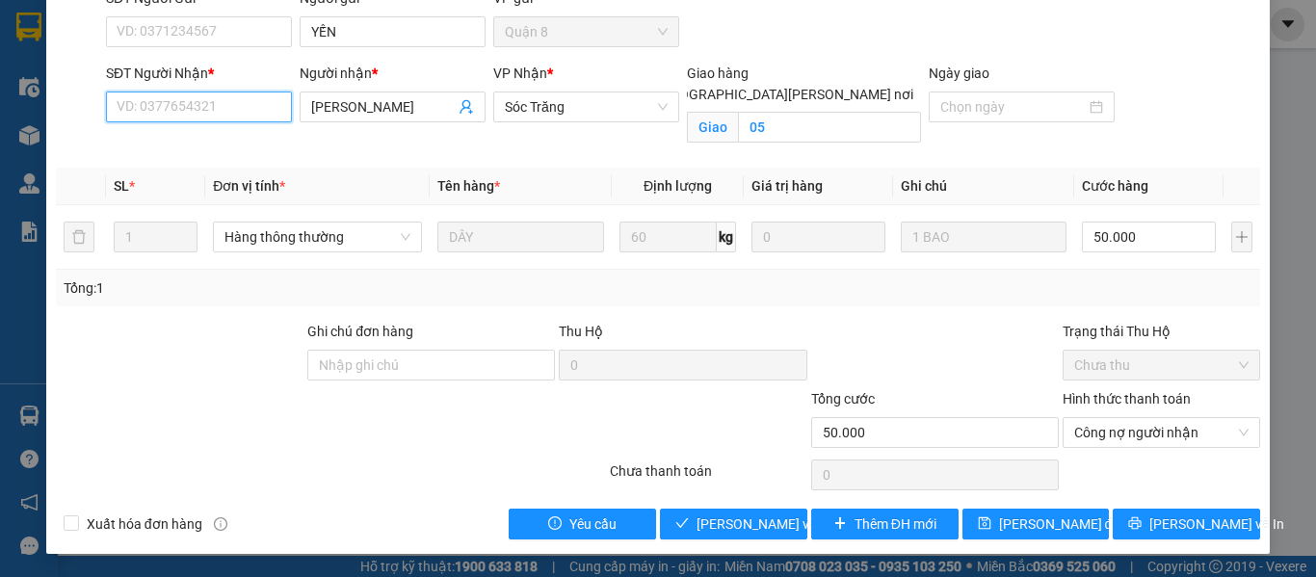
click at [219, 110] on input "SĐT Người Nhận *" at bounding box center [199, 106] width 186 height 31
paste input "0123456789"
type input "0123456789"
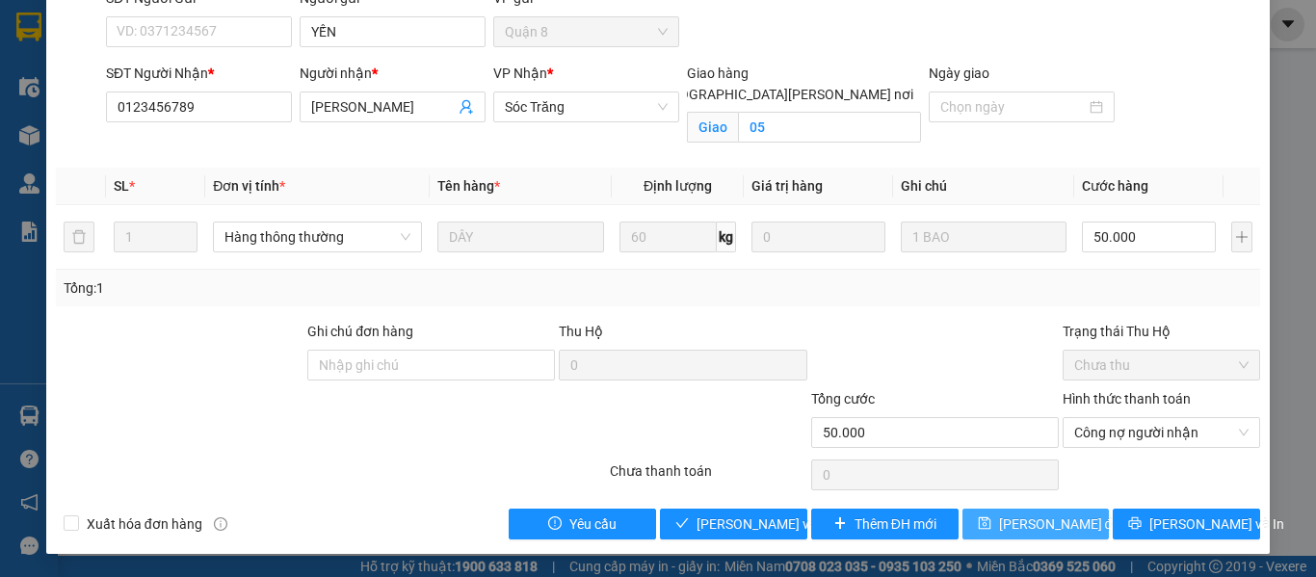
click at [976, 519] on button "[PERSON_NAME] đổi" at bounding box center [1035, 523] width 147 height 31
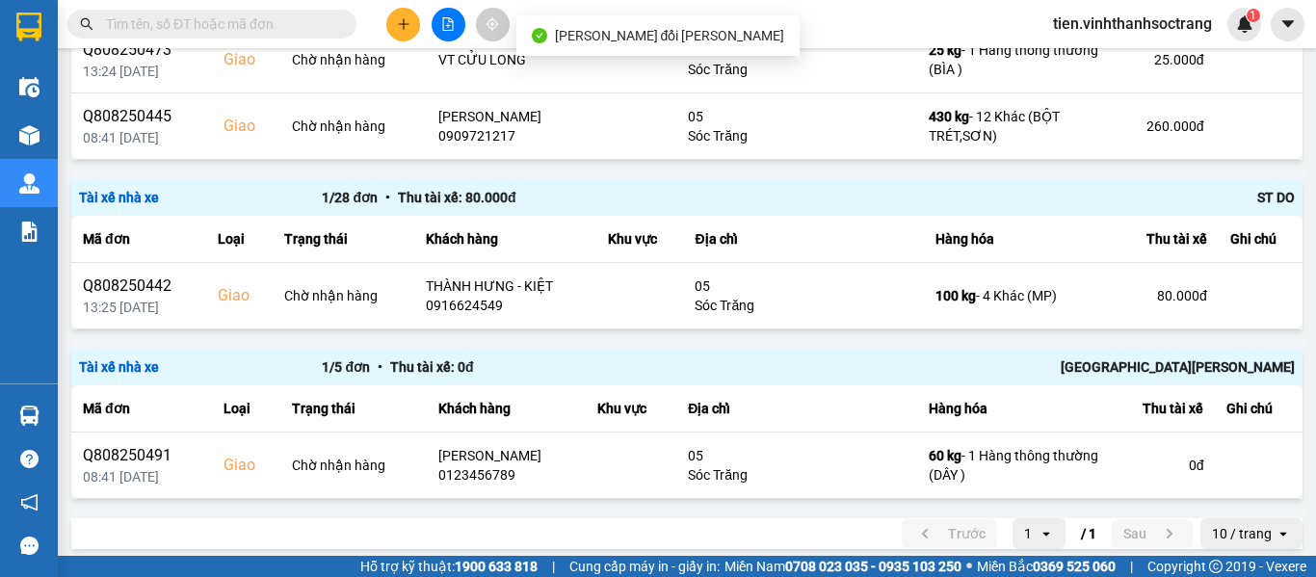
scroll to position [401, 0]
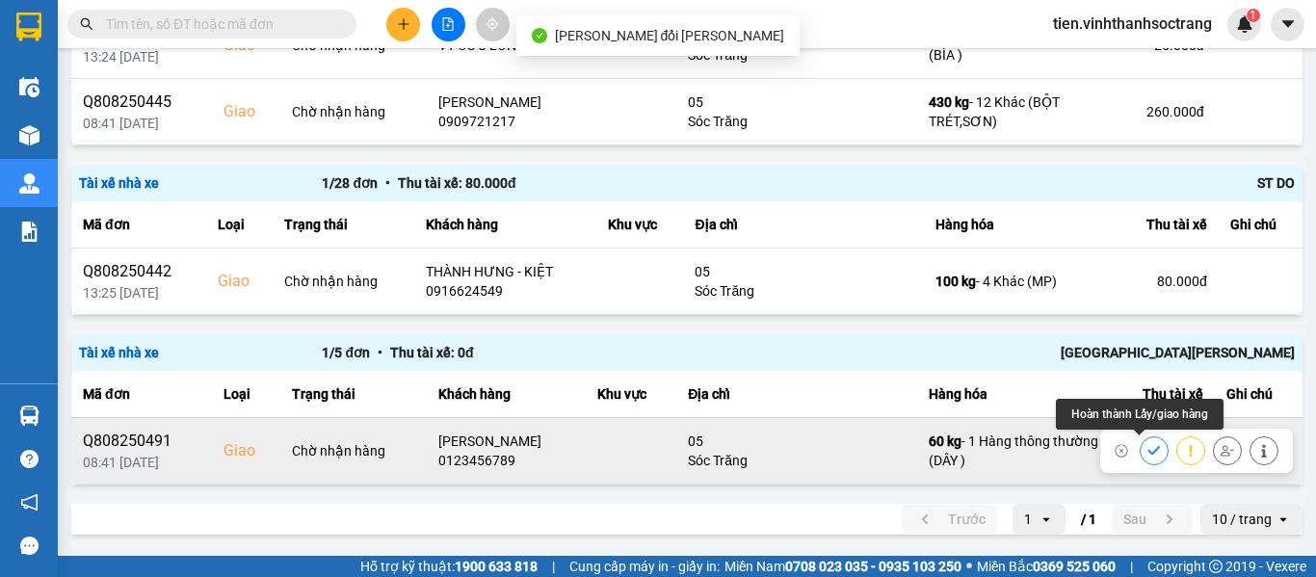
click at [1139, 453] on div at bounding box center [1153, 450] width 29 height 29
click at [1147, 449] on icon at bounding box center [1153, 450] width 13 height 13
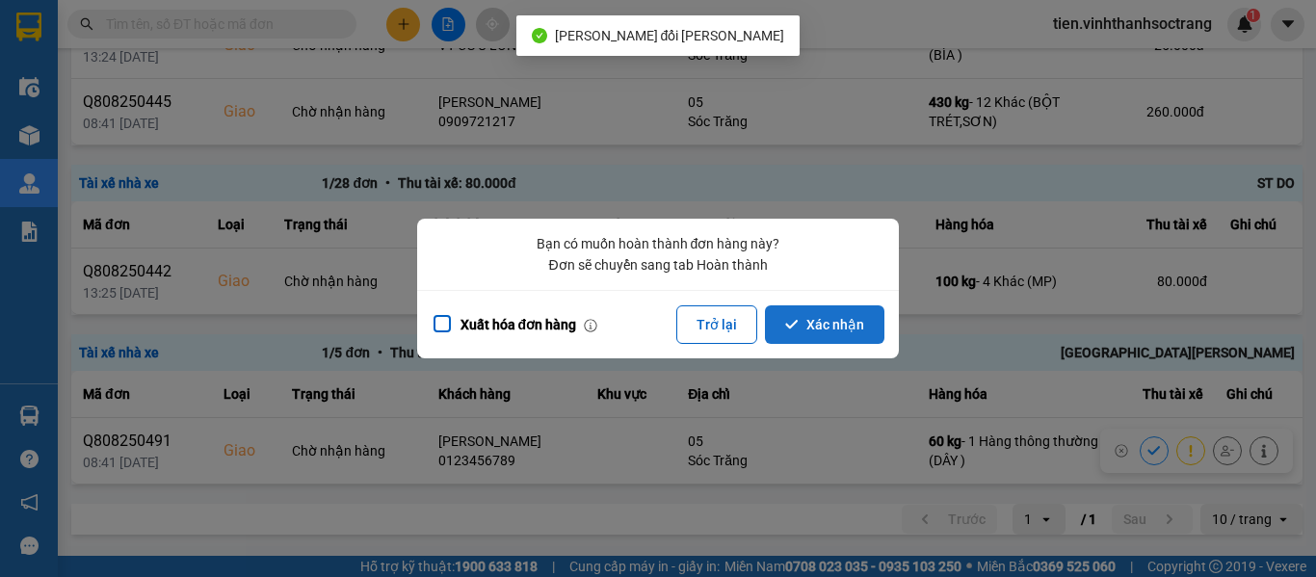
click at [787, 318] on button "Xác nhận" at bounding box center [824, 324] width 119 height 39
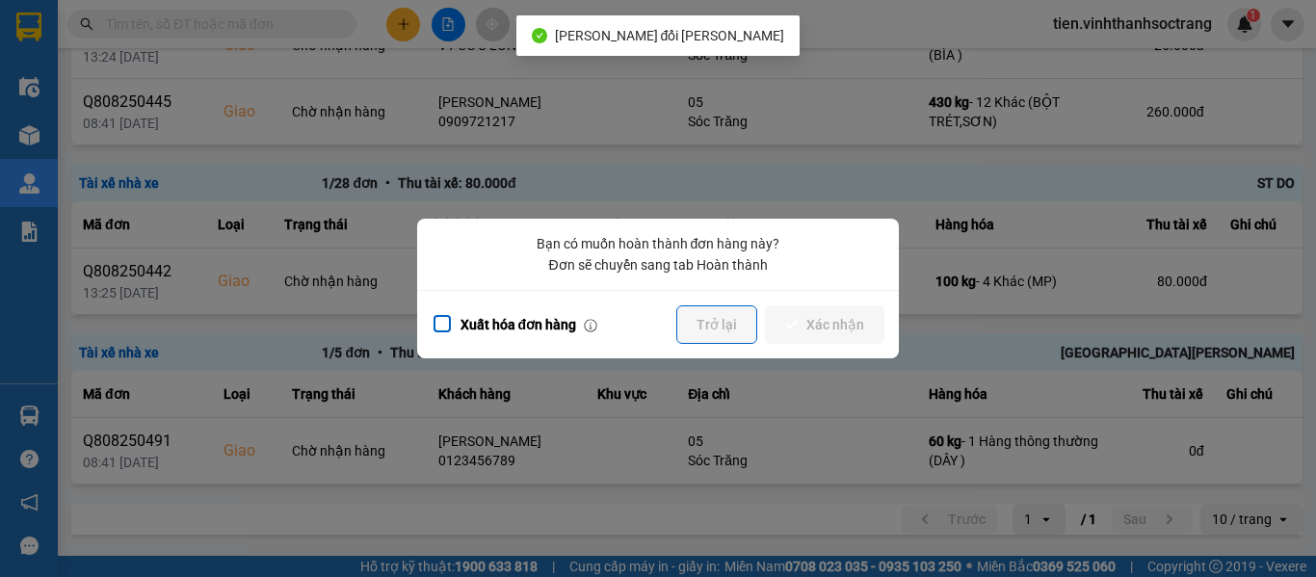
scroll to position [0, 0]
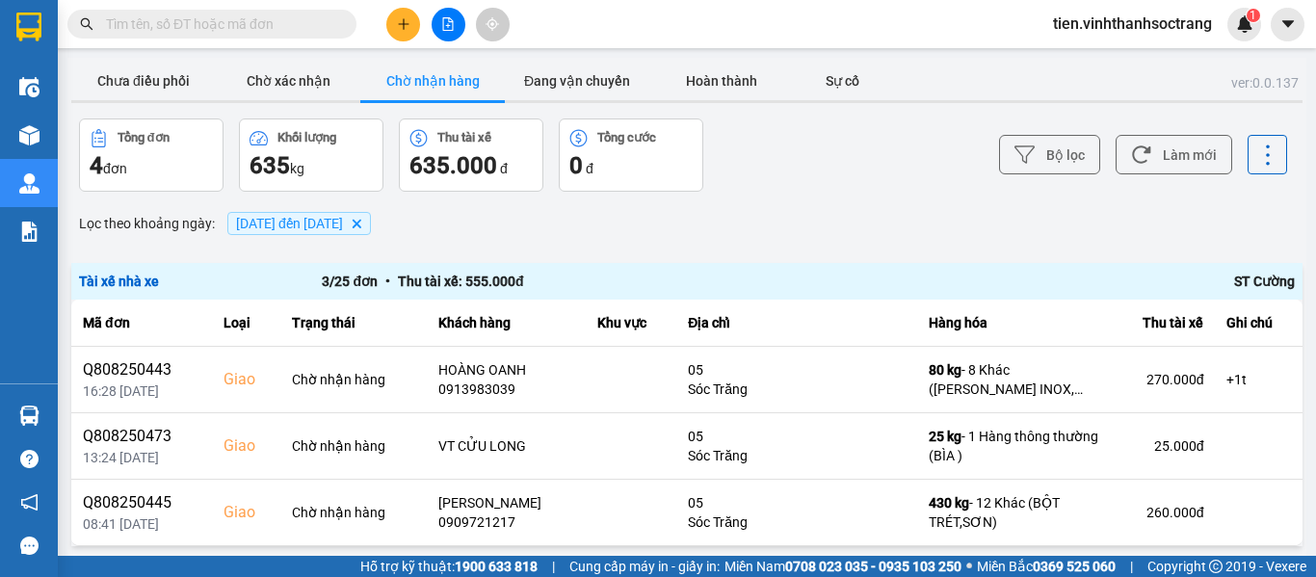
click at [308, 24] on input "text" at bounding box center [219, 23] width 227 height 21
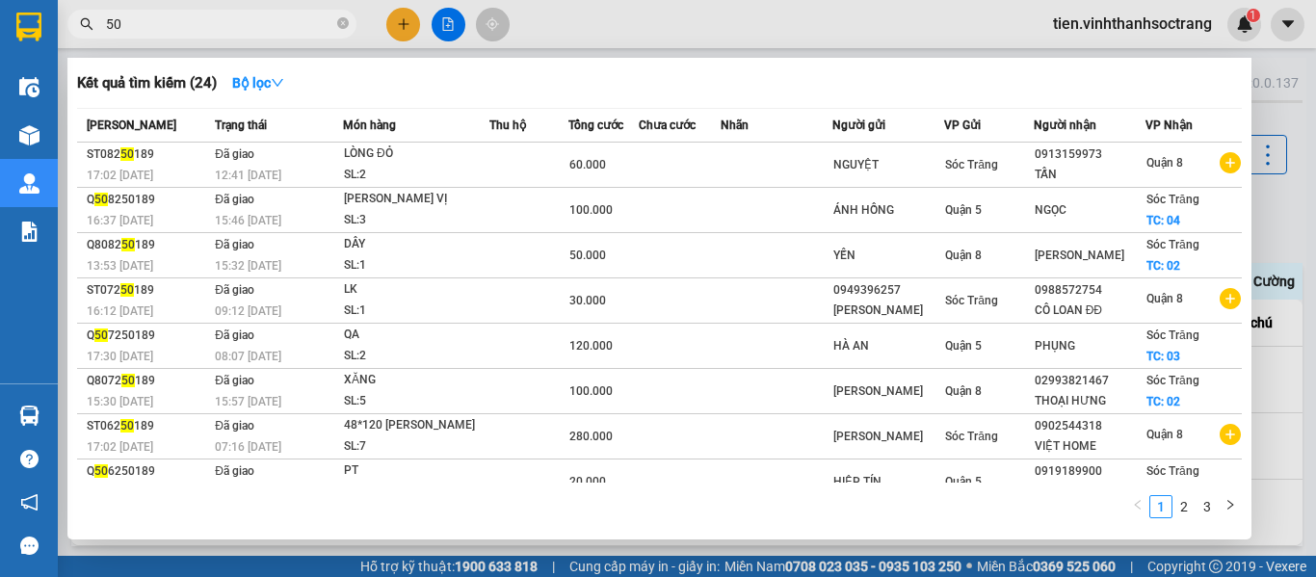
type input "5"
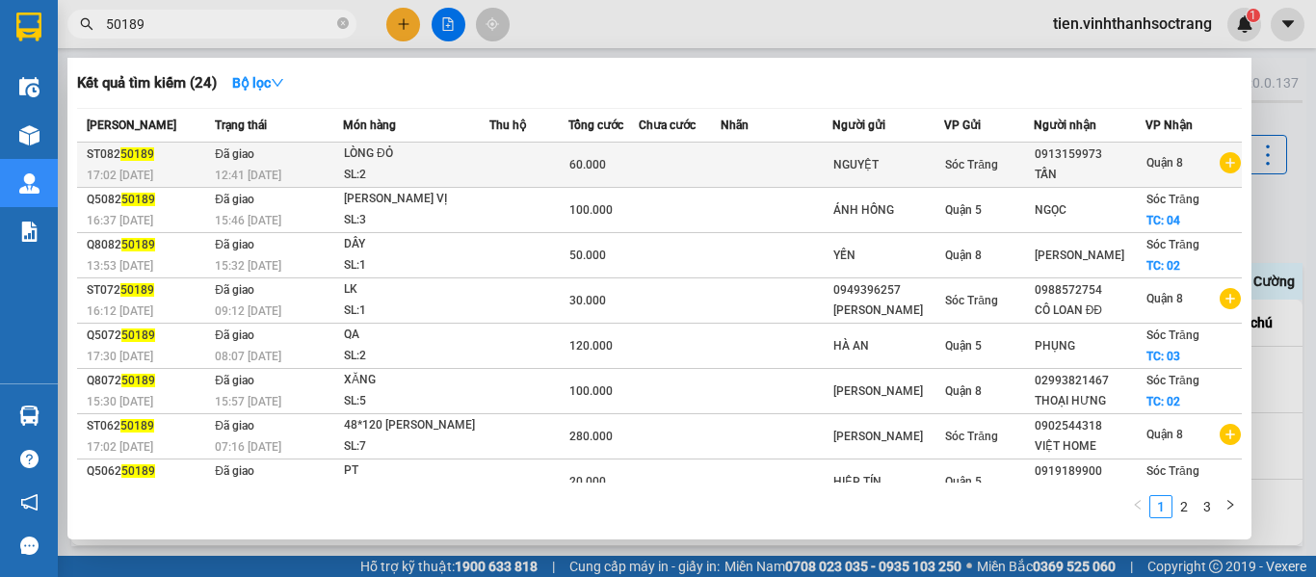
type input "50189"
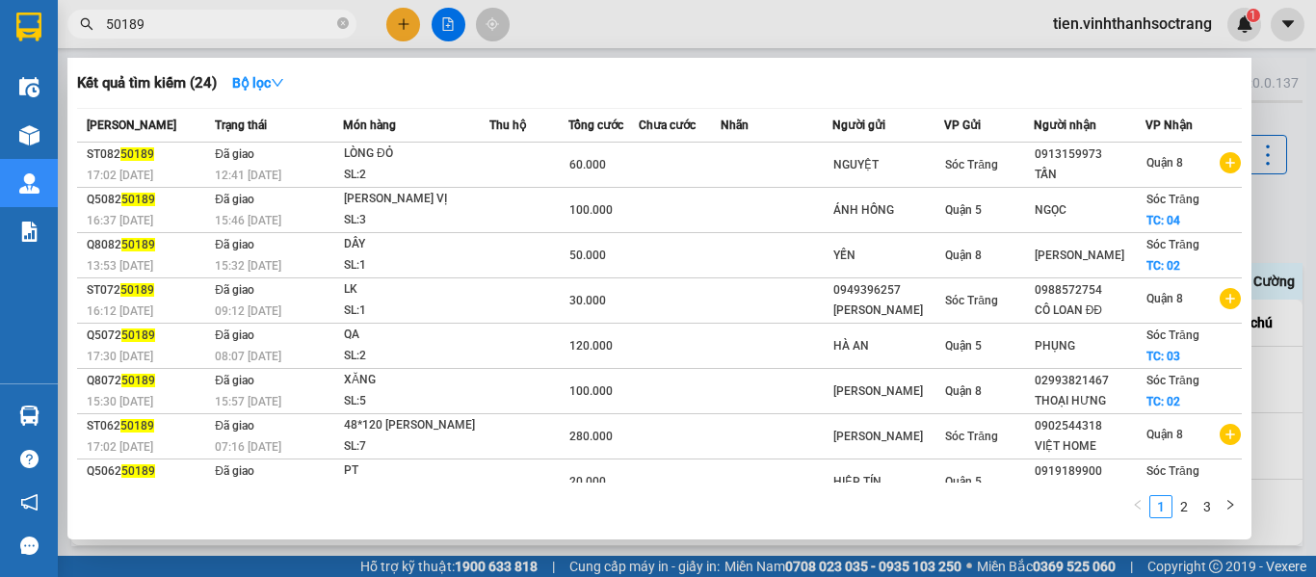
click at [341, 26] on icon "close-circle" at bounding box center [343, 23] width 12 height 12
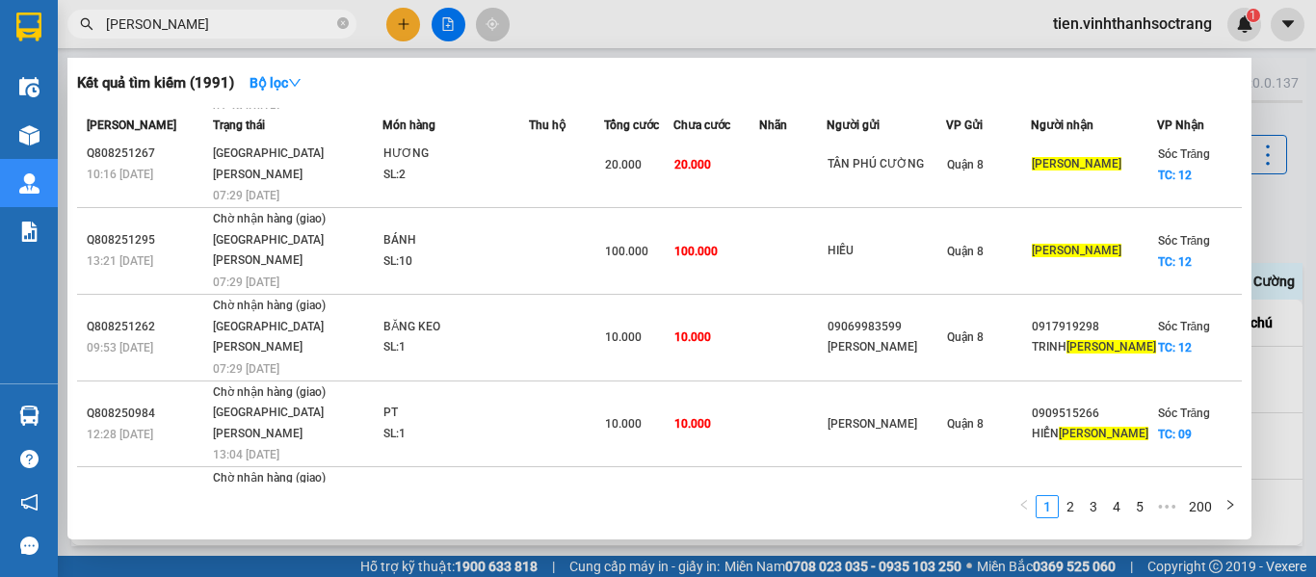
scroll to position [317, 0]
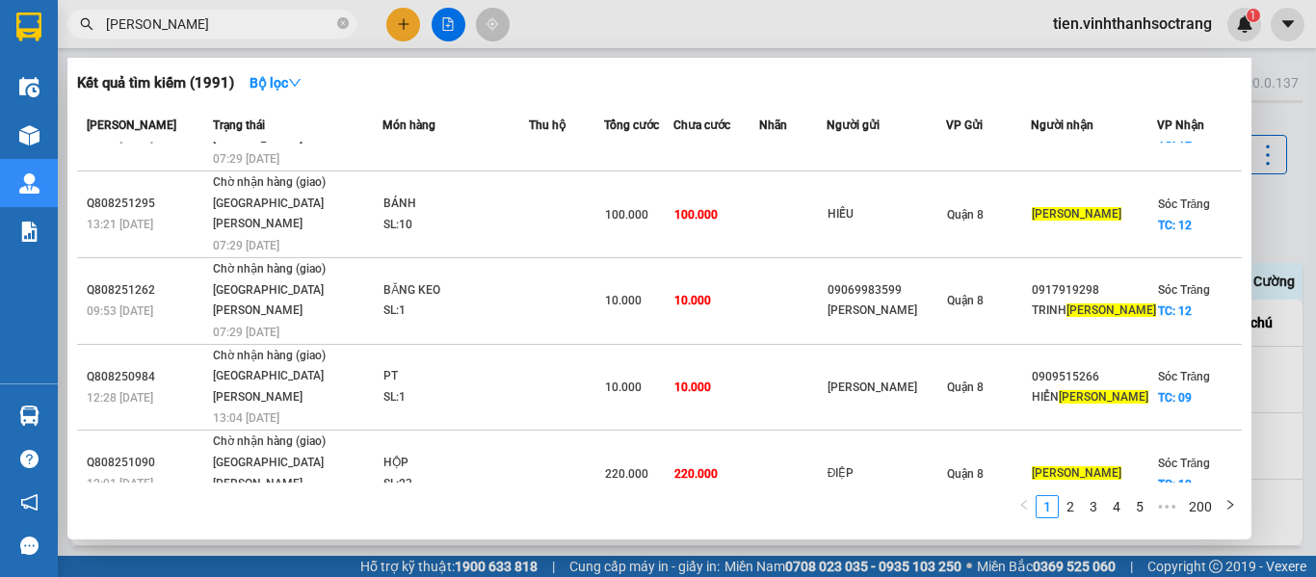
type input "[PERSON_NAME]"
click at [1073, 507] on link "2" at bounding box center [1069, 506] width 21 height 21
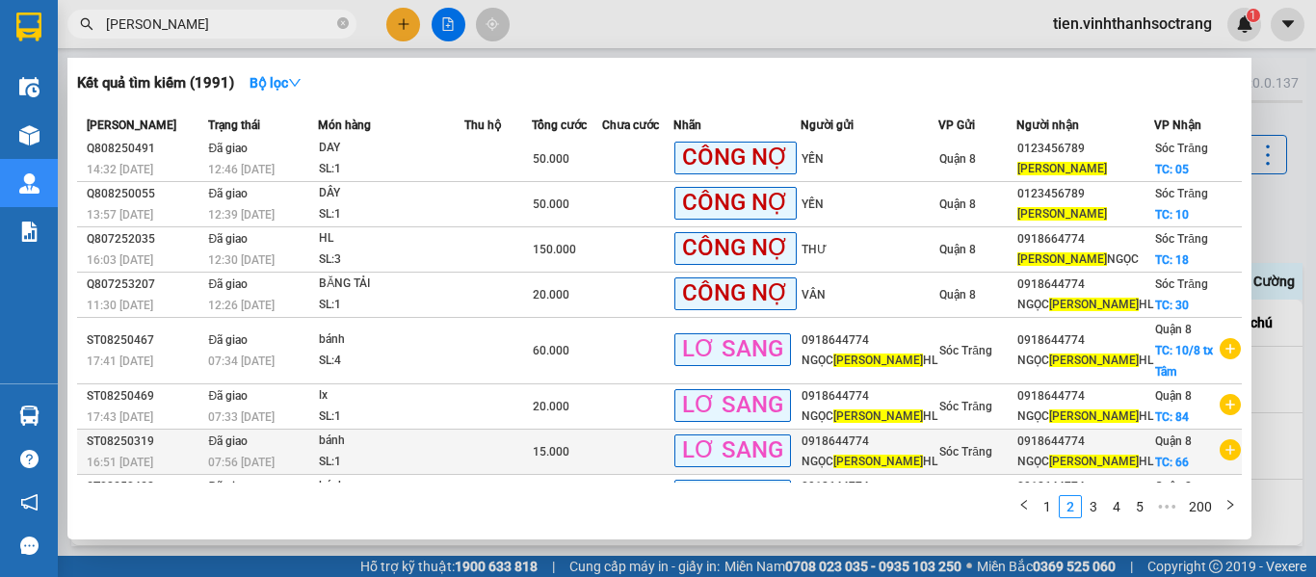
scroll to position [0, 0]
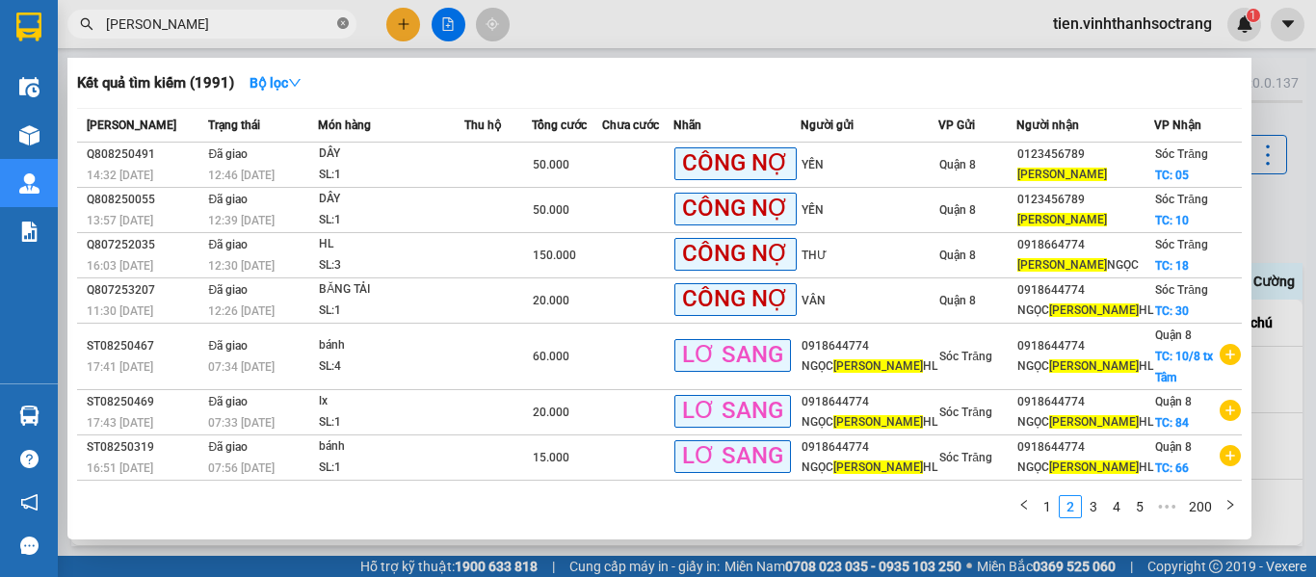
click at [344, 21] on icon "close-circle" at bounding box center [343, 23] width 12 height 12
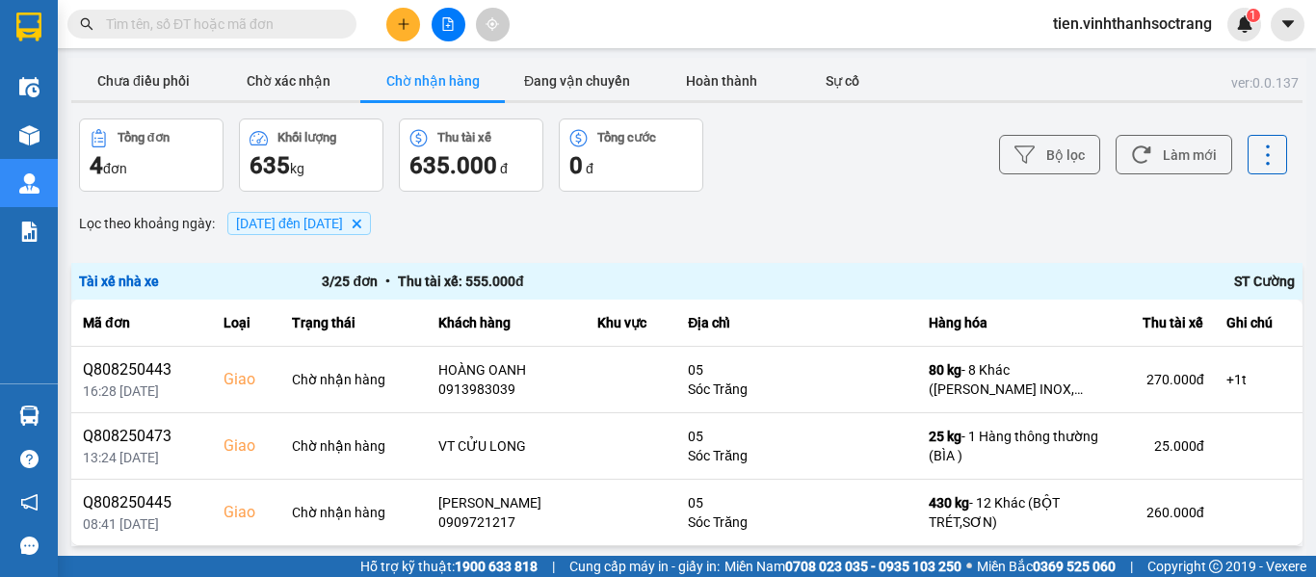
paste input "Q808250189"
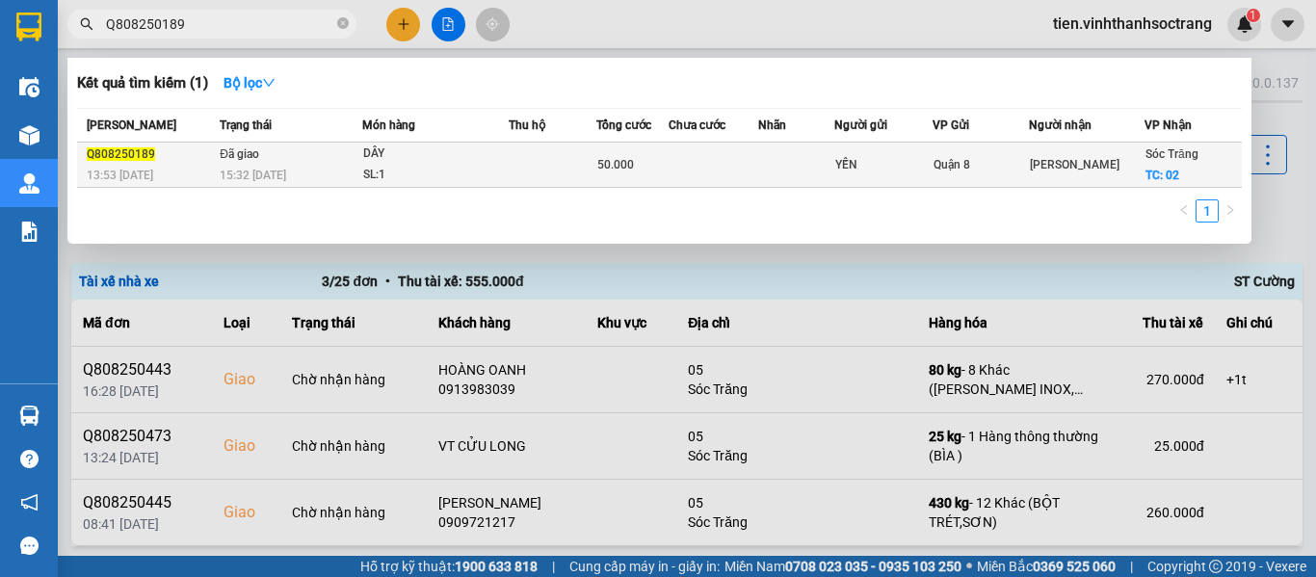
type input "Q808250189"
click at [401, 163] on div "DÂY" at bounding box center [435, 153] width 144 height 21
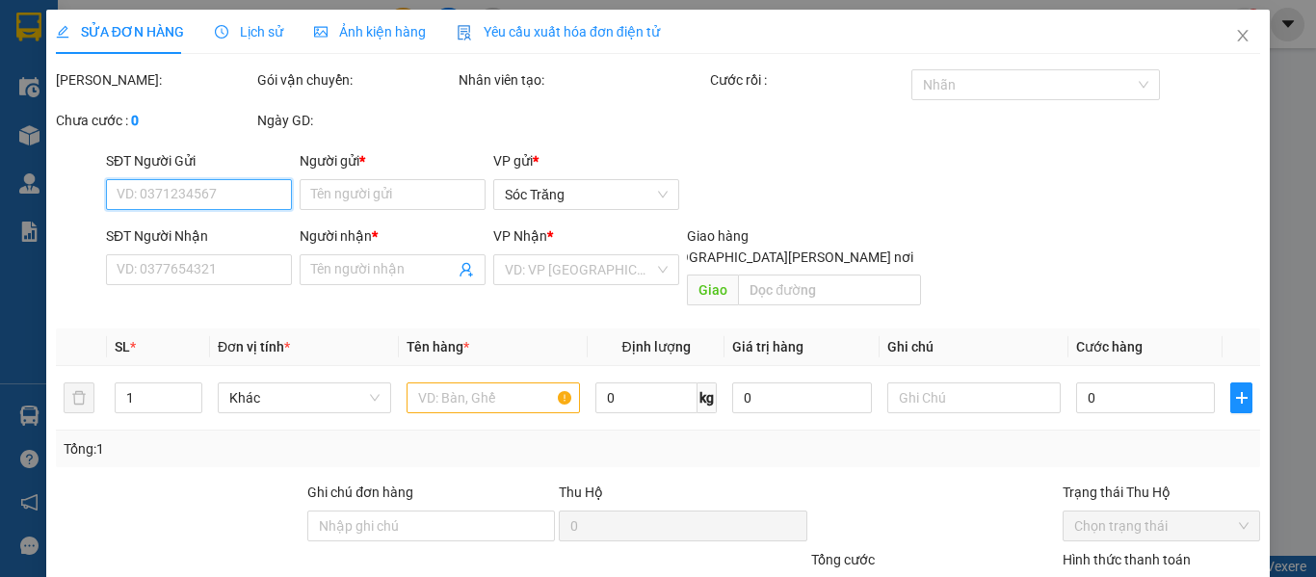
type input "YẾN"
type input "[PERSON_NAME]"
checkbox input "true"
type input "02"
type input "50.000"
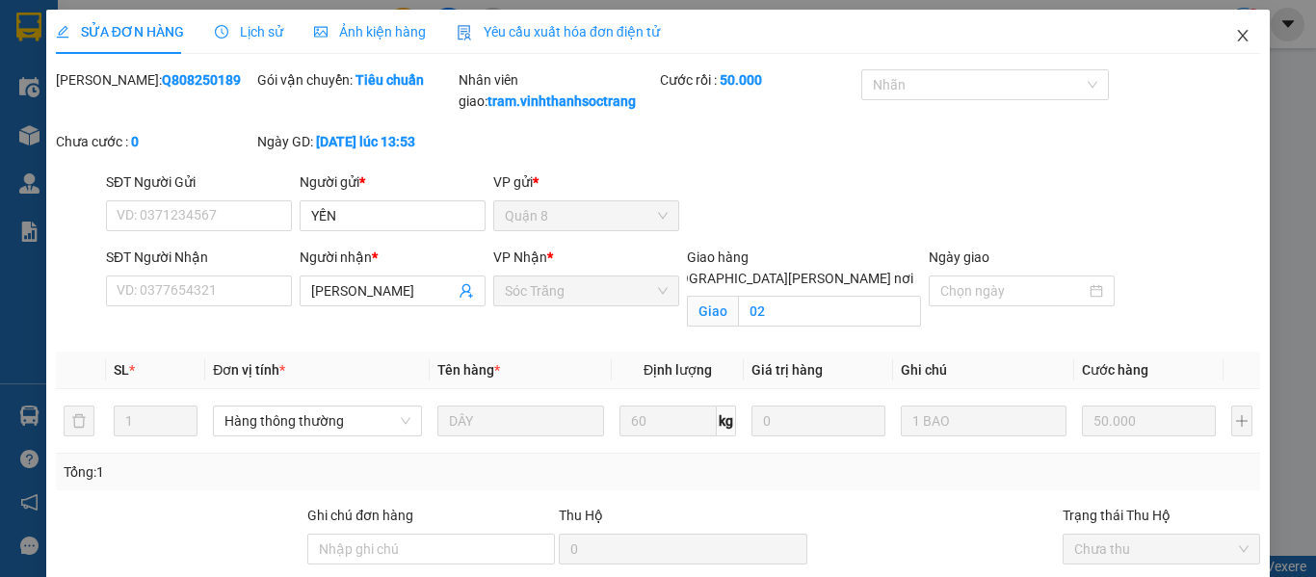
click at [1238, 39] on span "Close" at bounding box center [1242, 37] width 54 height 54
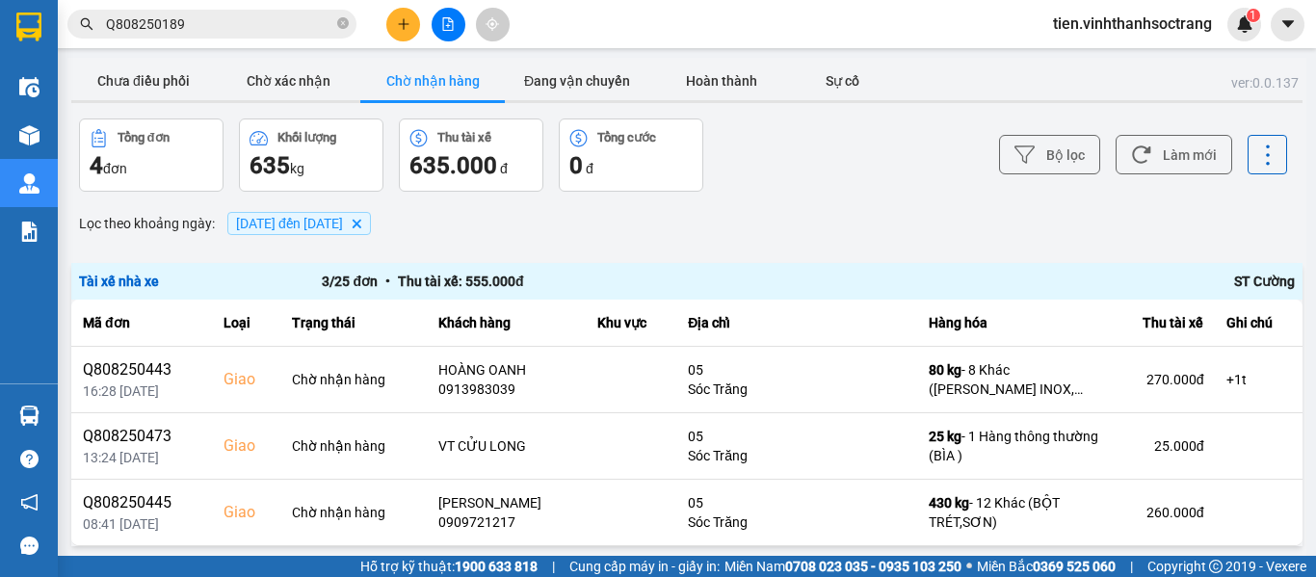
click at [216, 29] on input "Q808250189" at bounding box center [219, 23] width 227 height 21
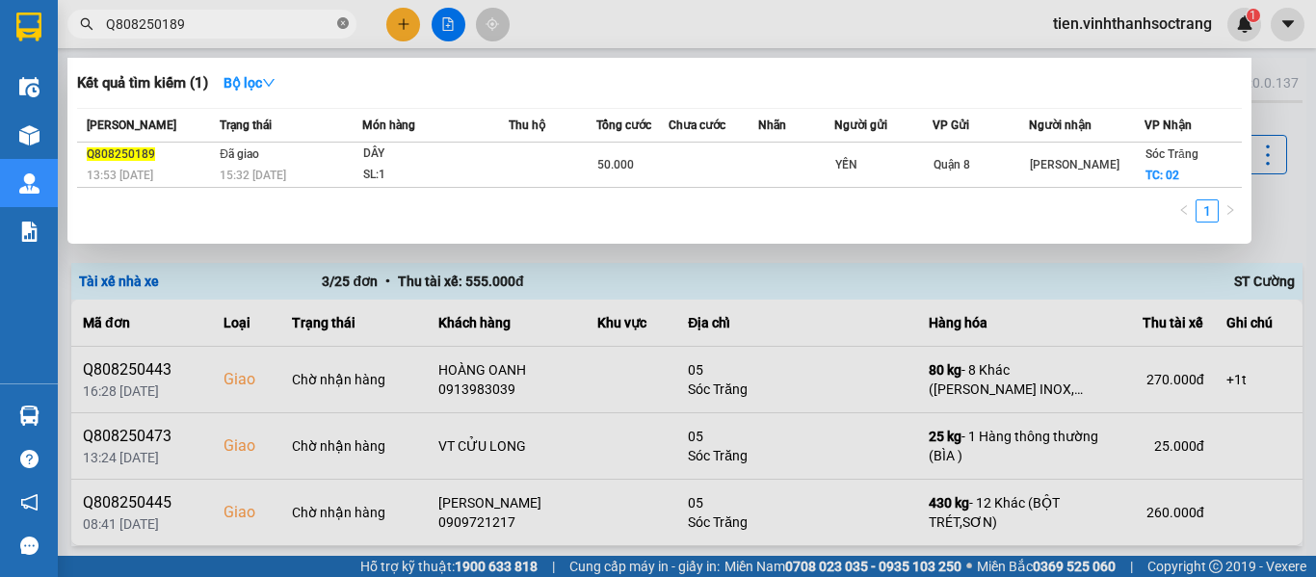
click at [334, 22] on span "Q808250189" at bounding box center [211, 24] width 289 height 29
click at [344, 24] on icon "close-circle" at bounding box center [343, 23] width 12 height 12
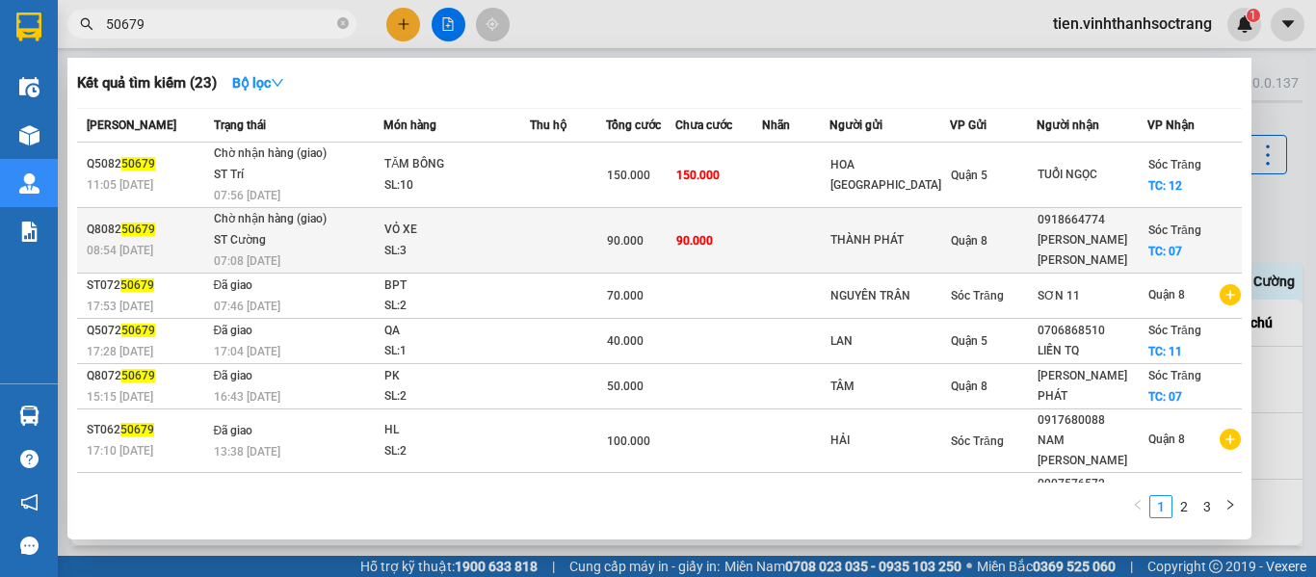
type input "50679"
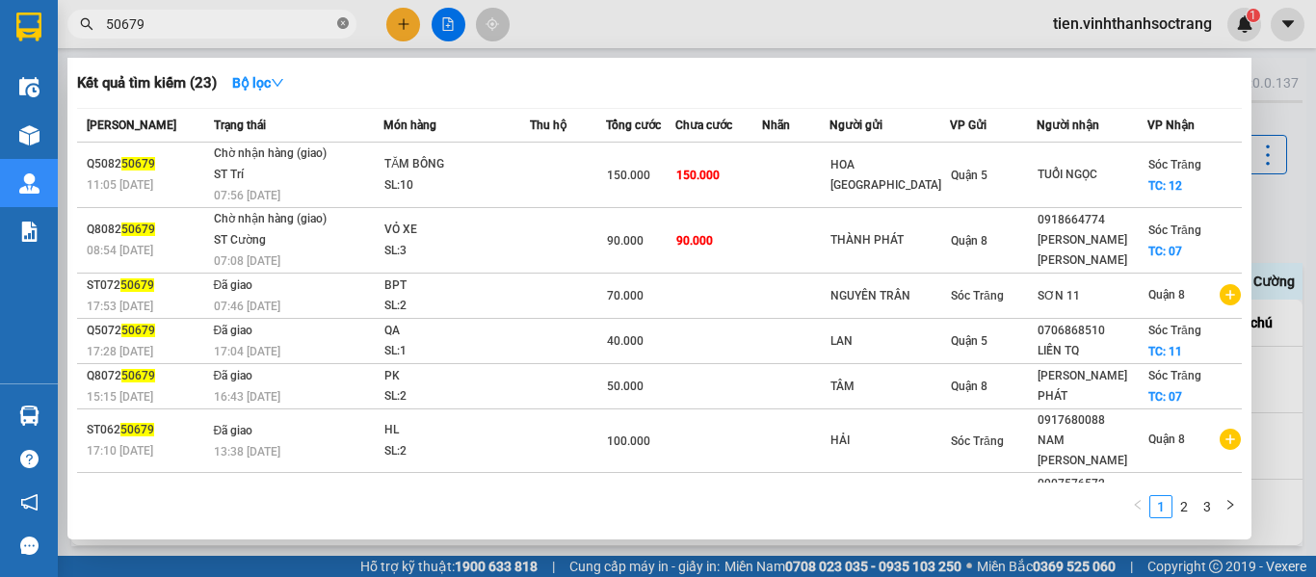
click at [342, 19] on icon "close-circle" at bounding box center [343, 23] width 12 height 12
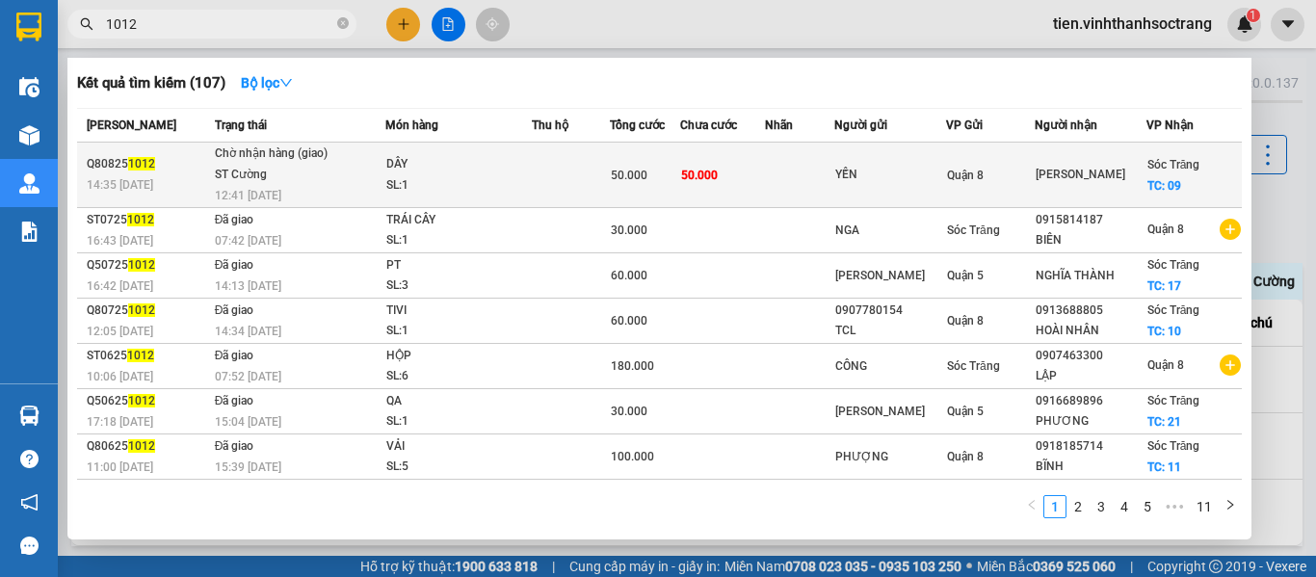
type input "1012"
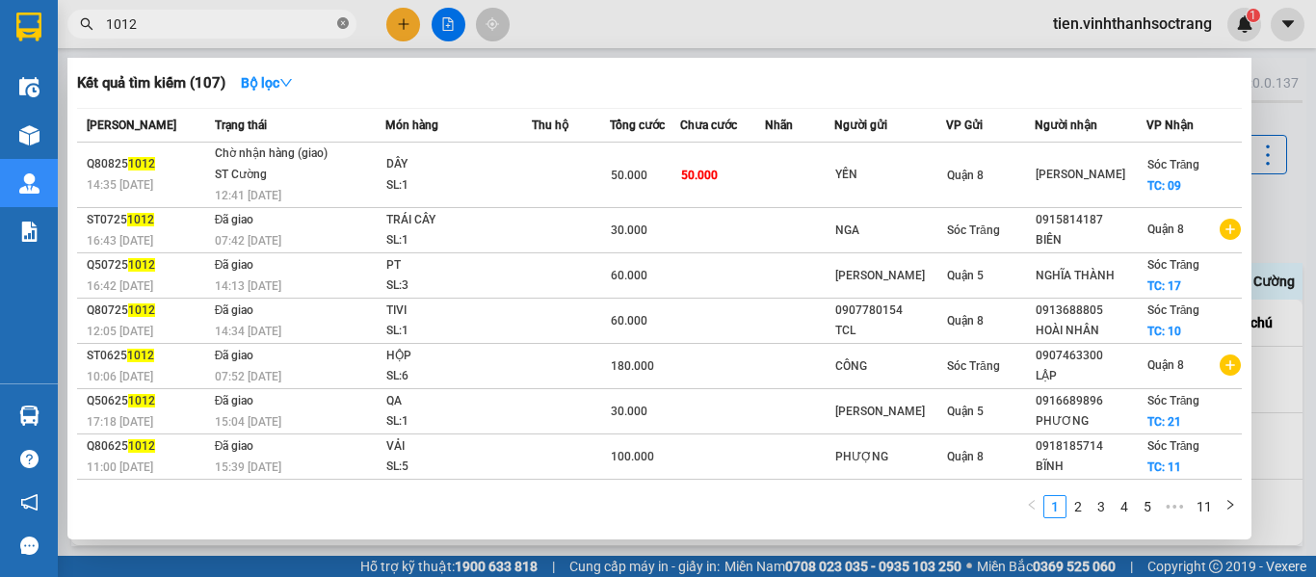
click at [342, 27] on icon "close-circle" at bounding box center [343, 23] width 12 height 12
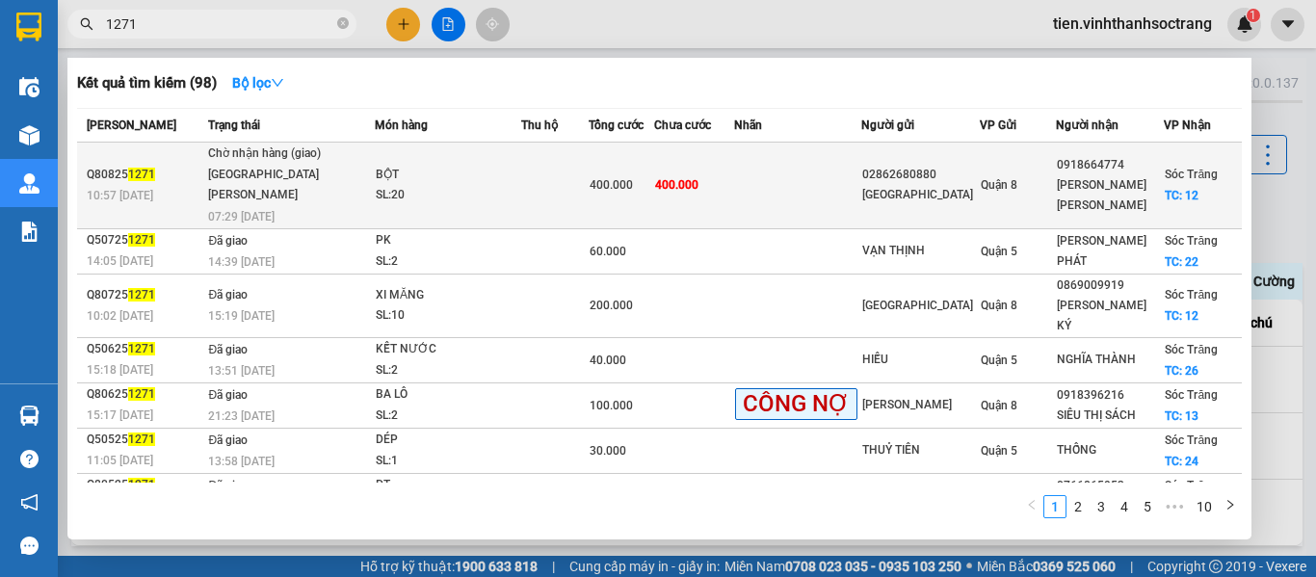
type input "1271"
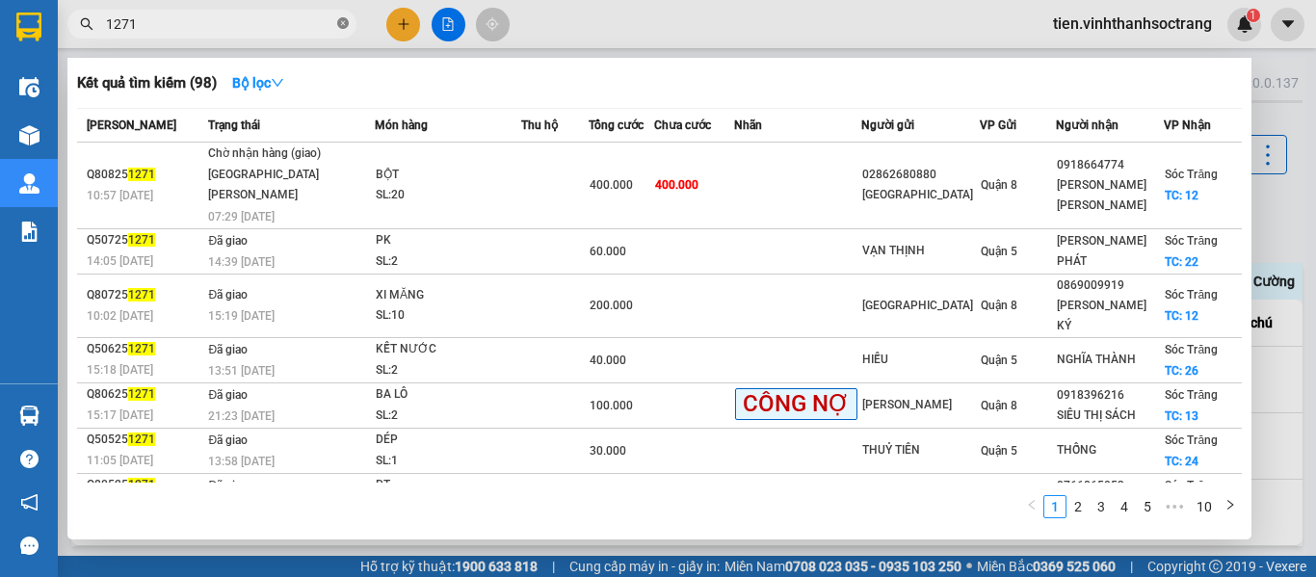
click at [340, 24] on icon "close-circle" at bounding box center [343, 23] width 12 height 12
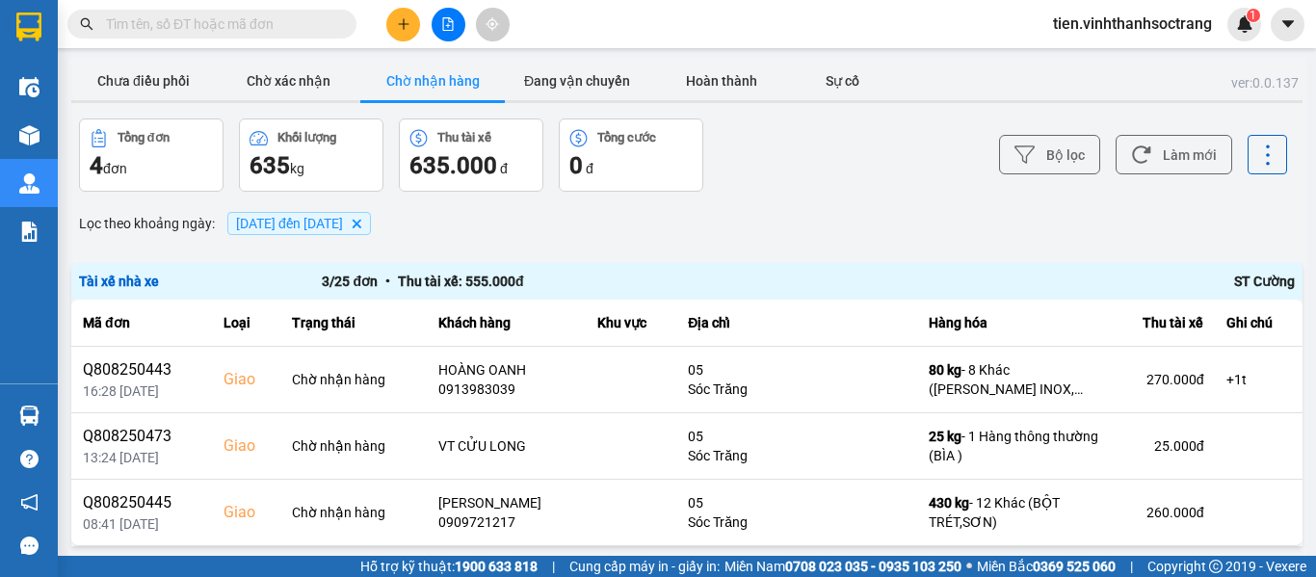
click at [325, 240] on div "ver: 0.0.137 Chưa điều [PERSON_NAME] xác [PERSON_NAME] [PERSON_NAME] hàng Đang …" at bounding box center [686, 417] width 1238 height 719
click at [343, 219] on span "[DATE] đến [DATE]" at bounding box center [289, 223] width 107 height 15
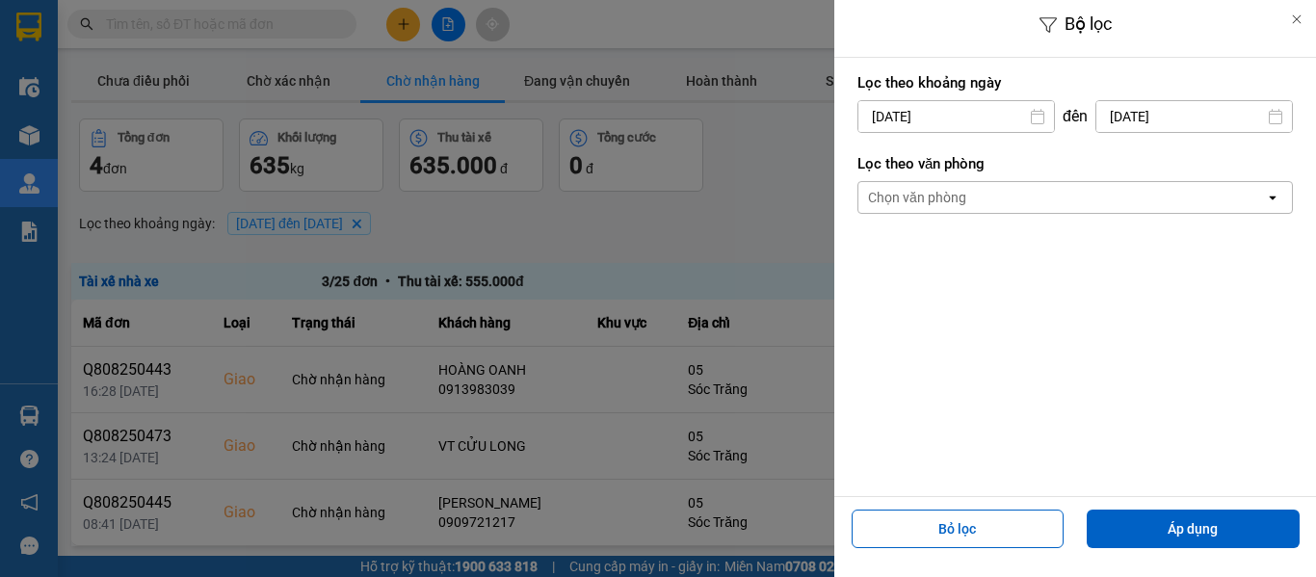
click at [1153, 120] on input "[DATE]" at bounding box center [1194, 116] width 196 height 31
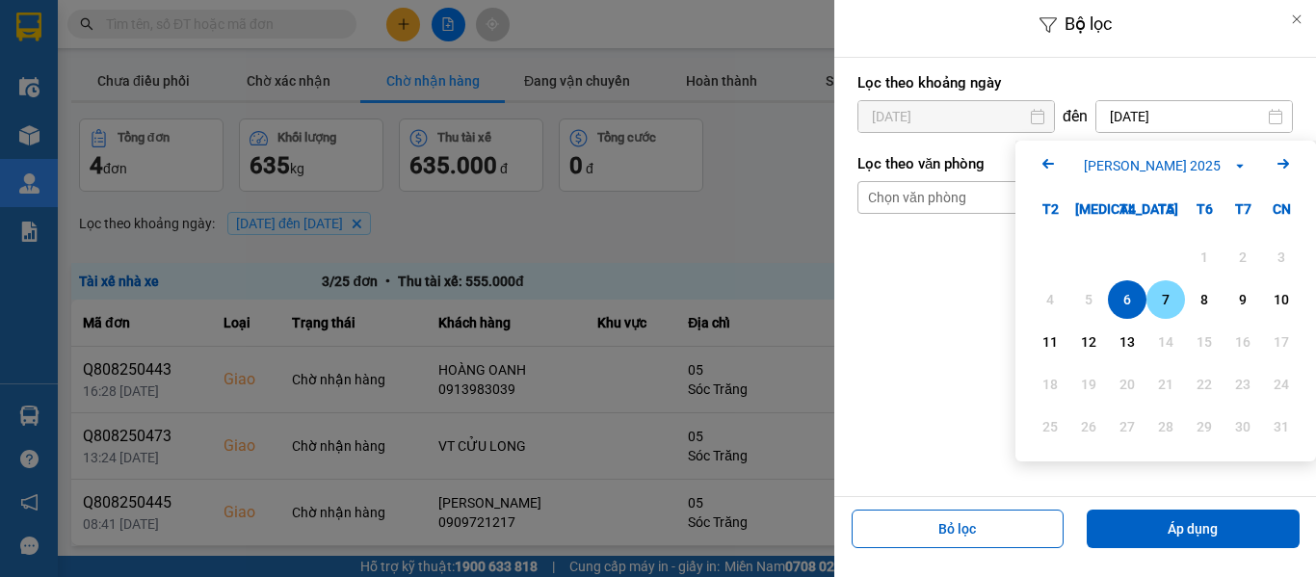
drag, startPoint x: 1165, startPoint y: 301, endPoint x: 1144, endPoint y: 289, distance: 24.6
click at [1164, 300] on div "7" at bounding box center [1165, 299] width 27 height 23
type input "[DATE]"
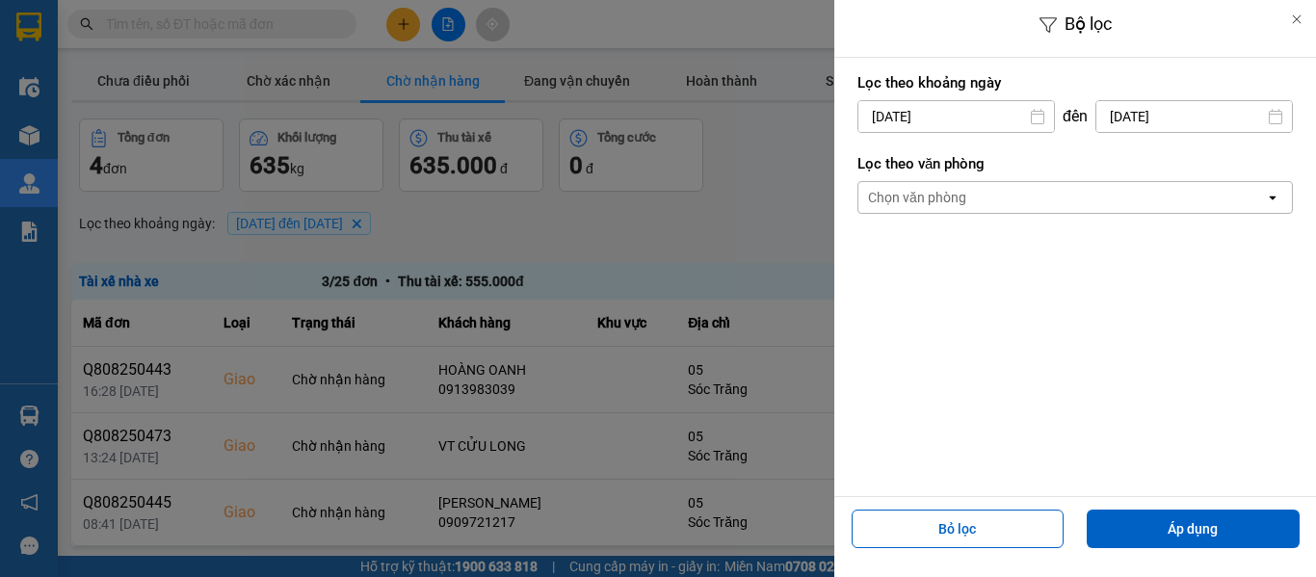
click at [922, 106] on input "[DATE]" at bounding box center [956, 116] width 196 height 31
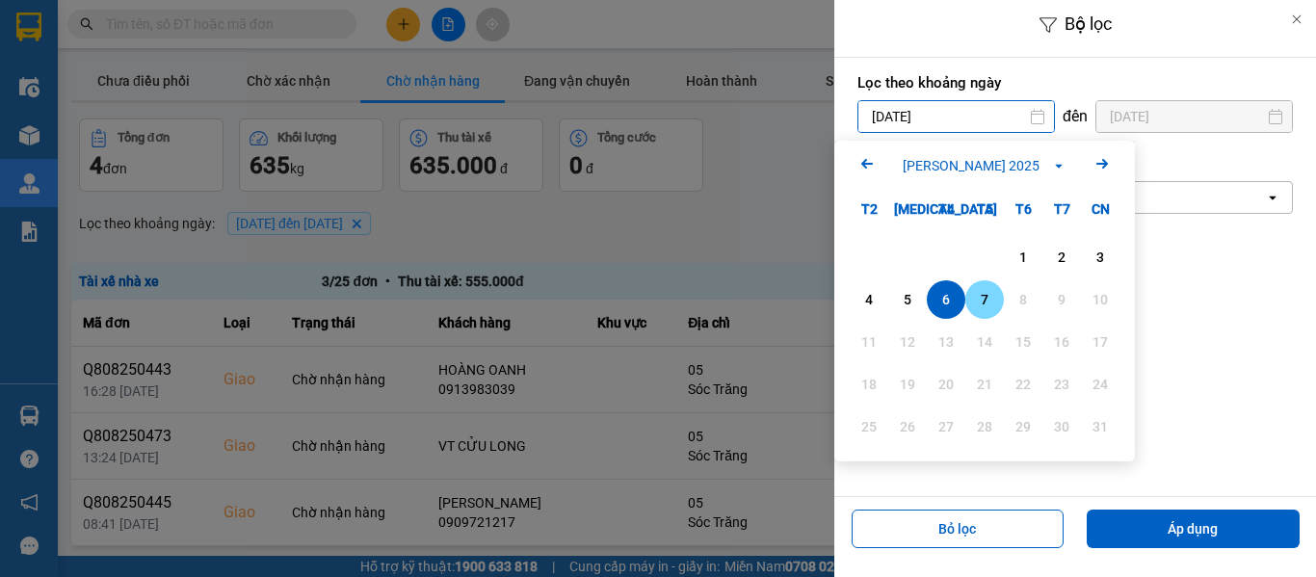
click at [981, 297] on div "7" at bounding box center [984, 299] width 27 height 23
type input "[DATE]"
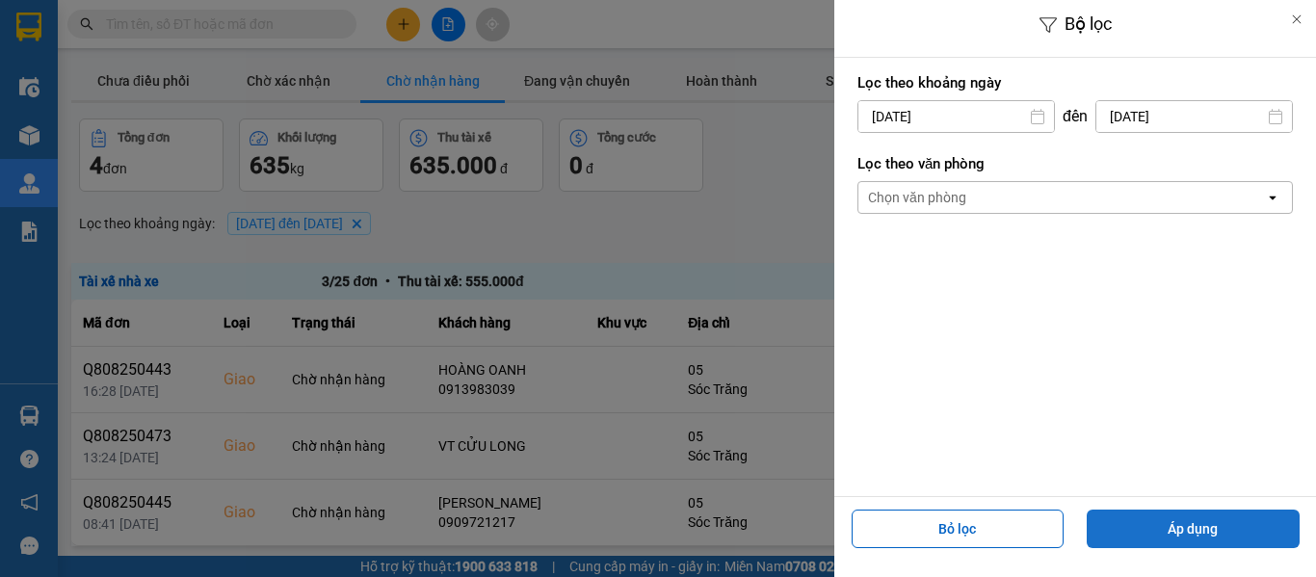
click at [1192, 537] on button "Áp dụng" at bounding box center [1192, 528] width 213 height 39
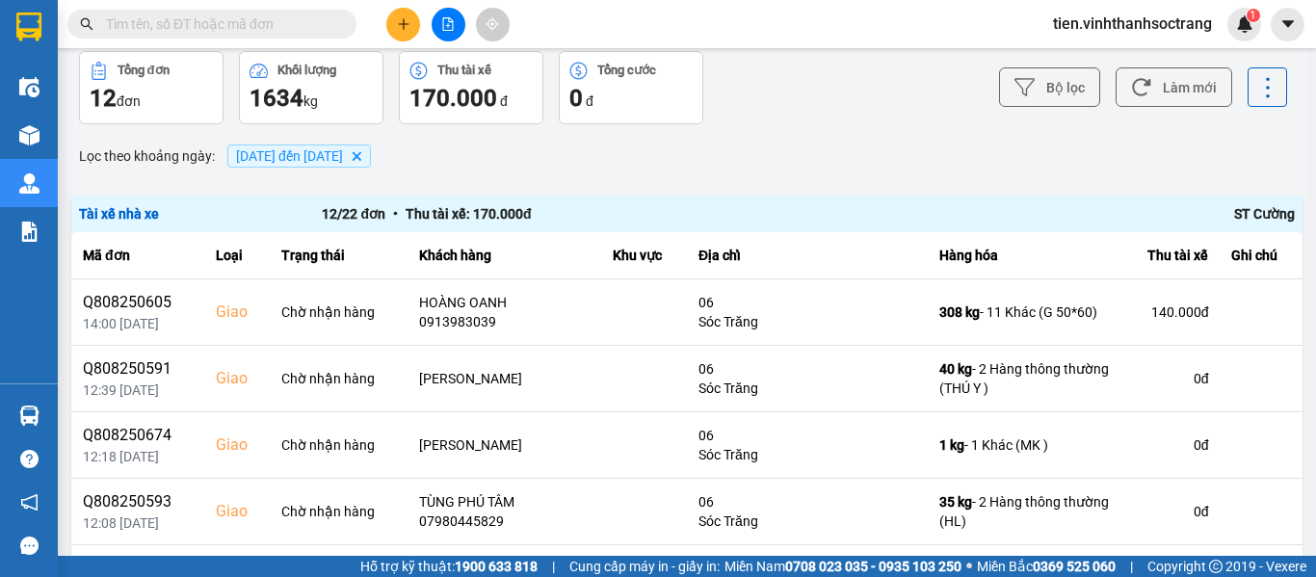
scroll to position [189, 0]
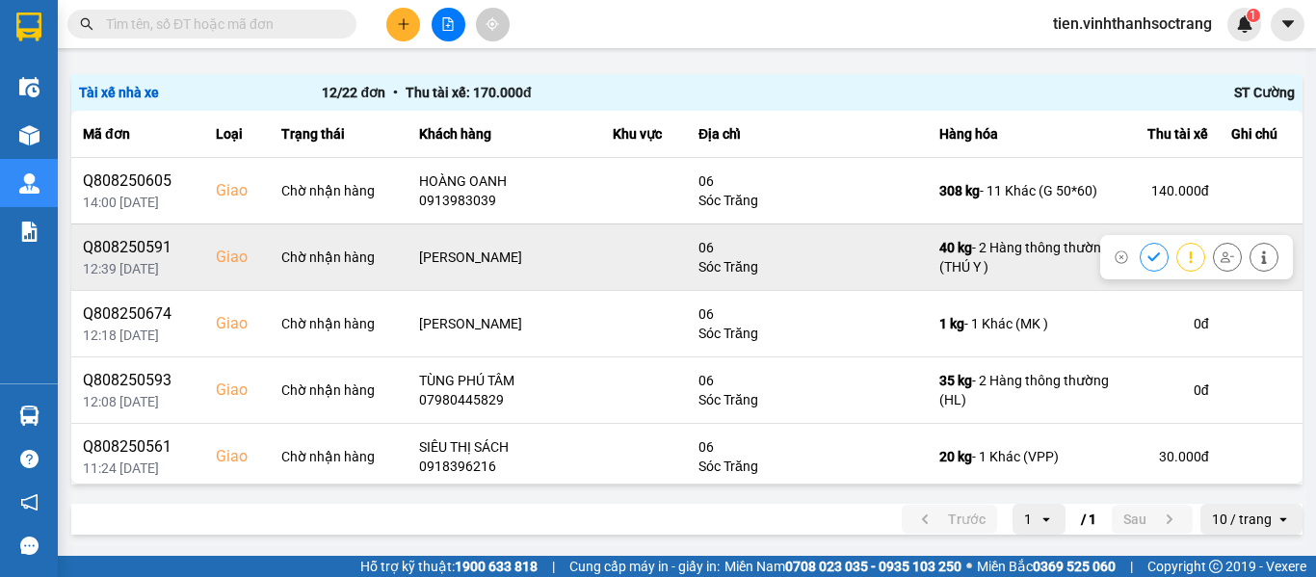
click at [1147, 253] on icon at bounding box center [1153, 256] width 13 height 13
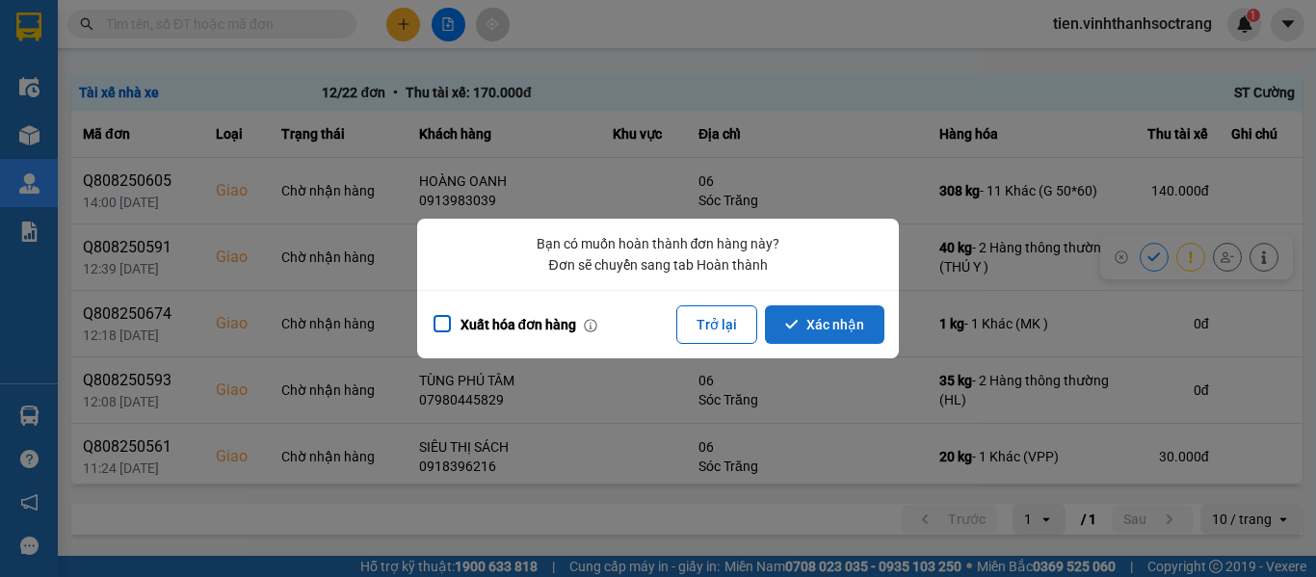
click at [858, 318] on button "Xác nhận" at bounding box center [824, 324] width 119 height 39
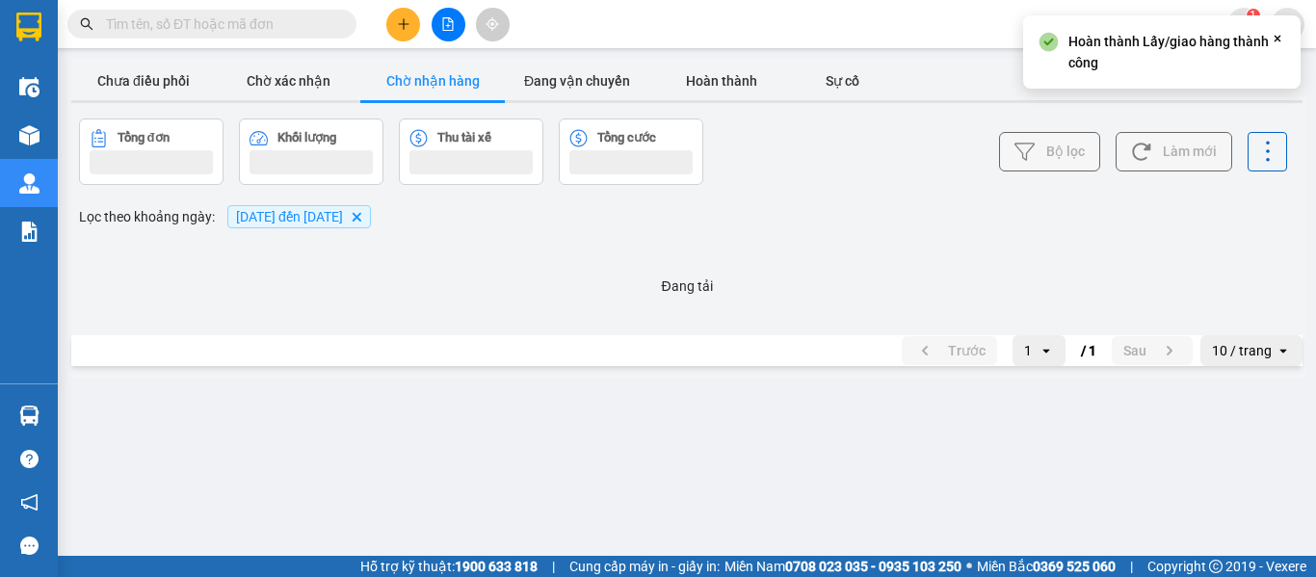
scroll to position [0, 0]
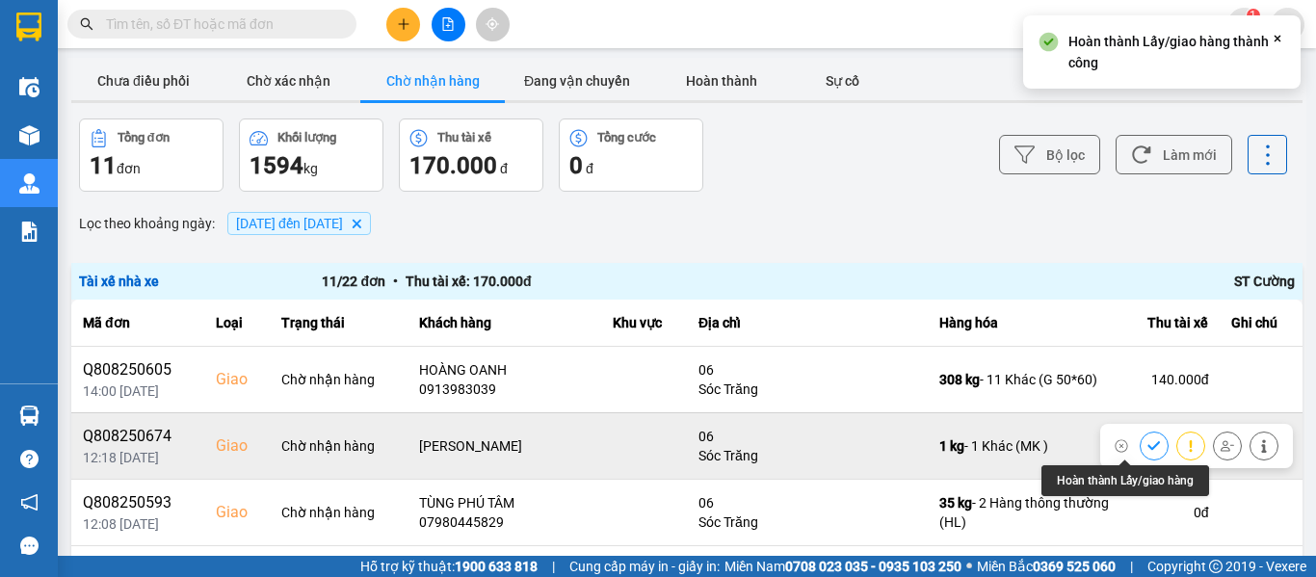
click at [1147, 447] on icon at bounding box center [1153, 445] width 13 height 9
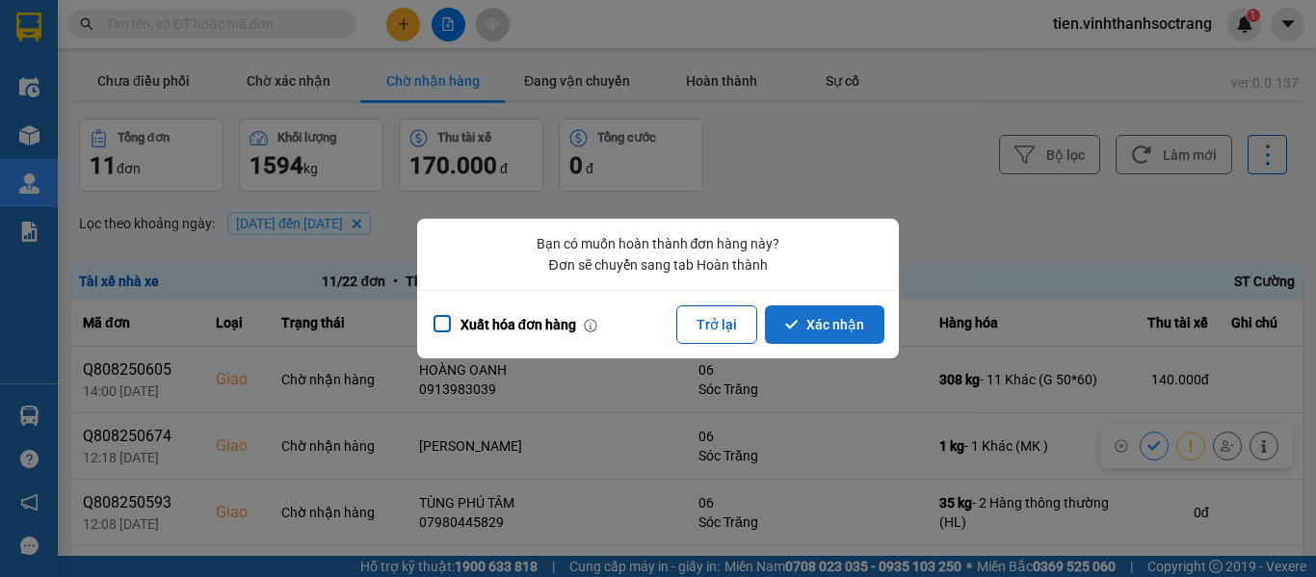
click at [812, 326] on button "Xác nhận" at bounding box center [824, 324] width 119 height 39
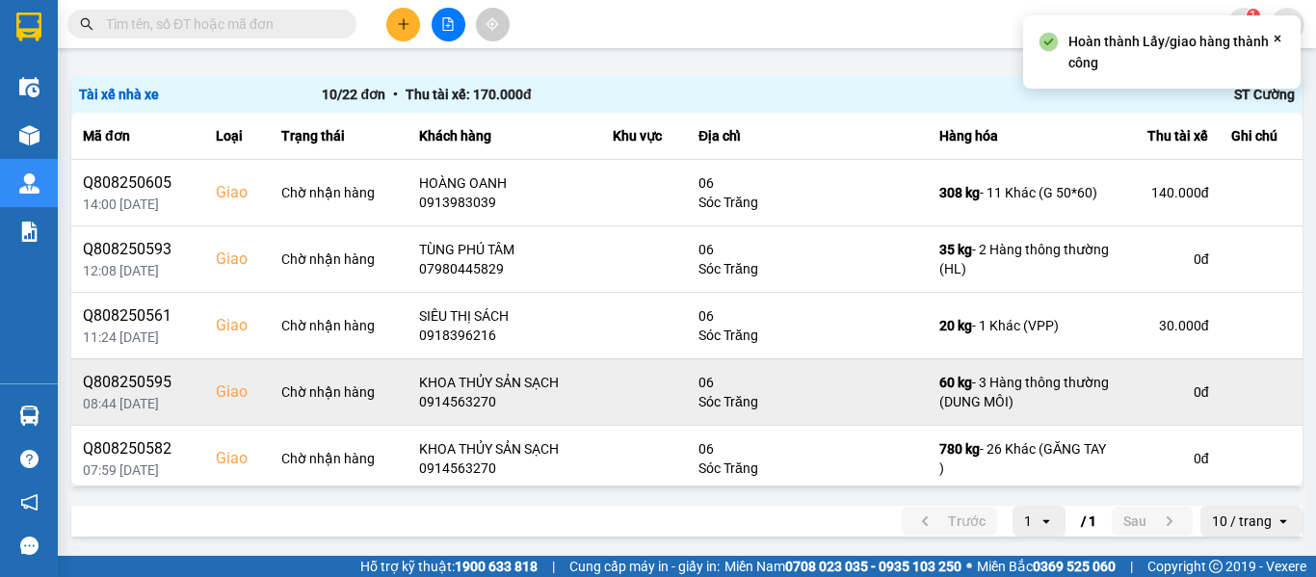
scroll to position [189, 0]
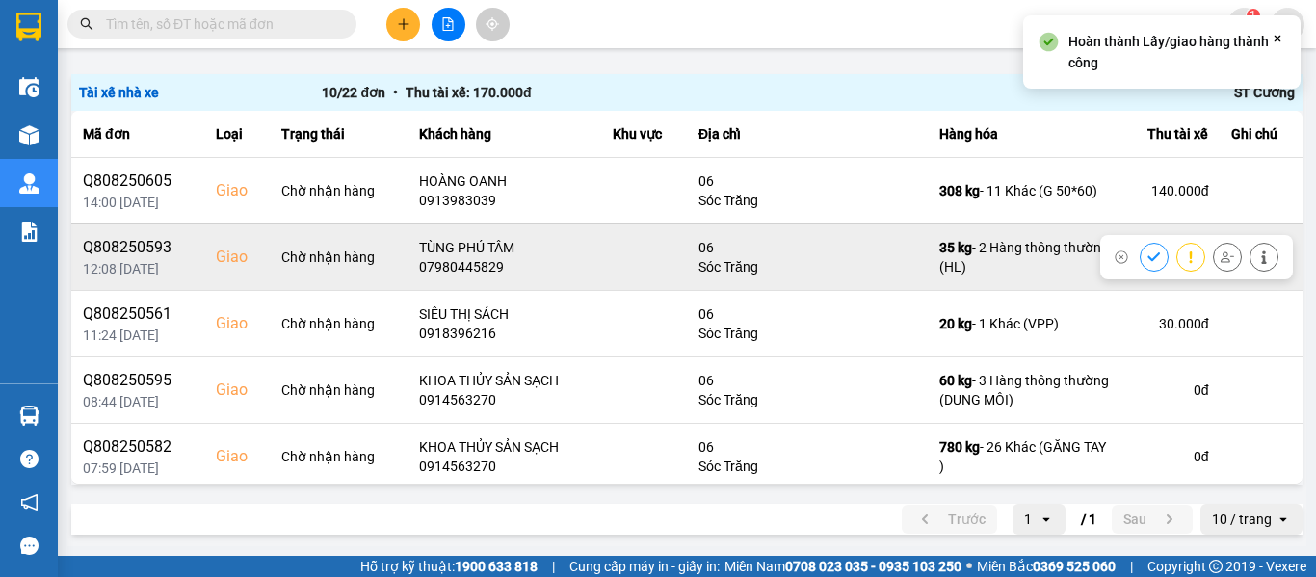
click at [1147, 253] on icon at bounding box center [1153, 256] width 13 height 13
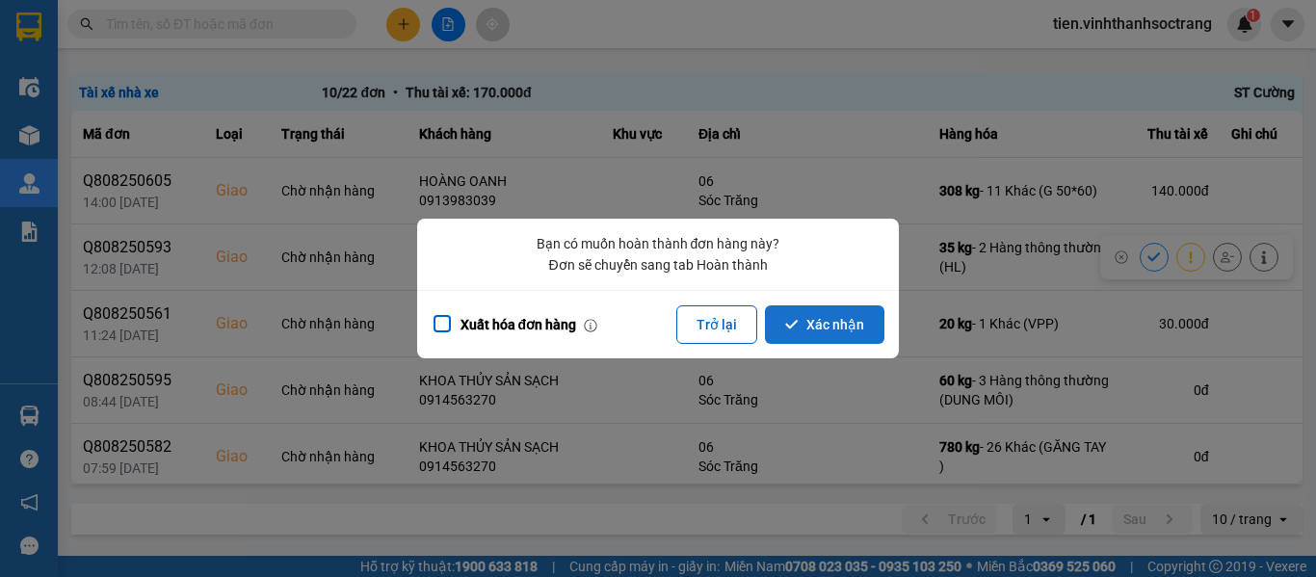
click at [836, 315] on button "Xác nhận" at bounding box center [824, 324] width 119 height 39
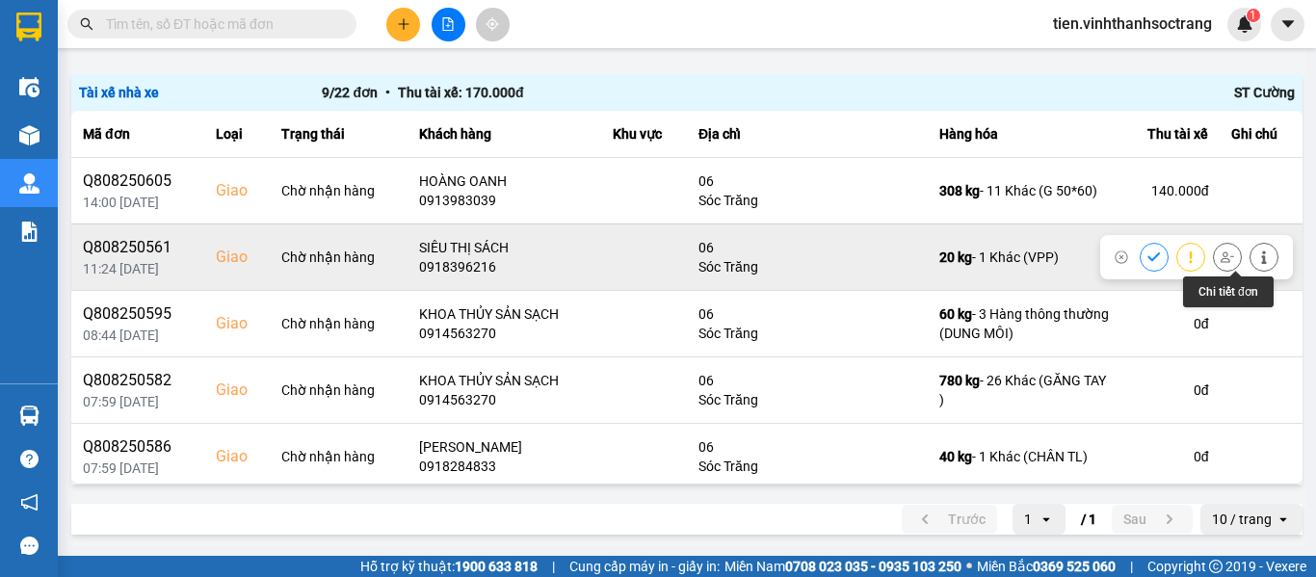
click at [1257, 256] on icon at bounding box center [1263, 256] width 13 height 13
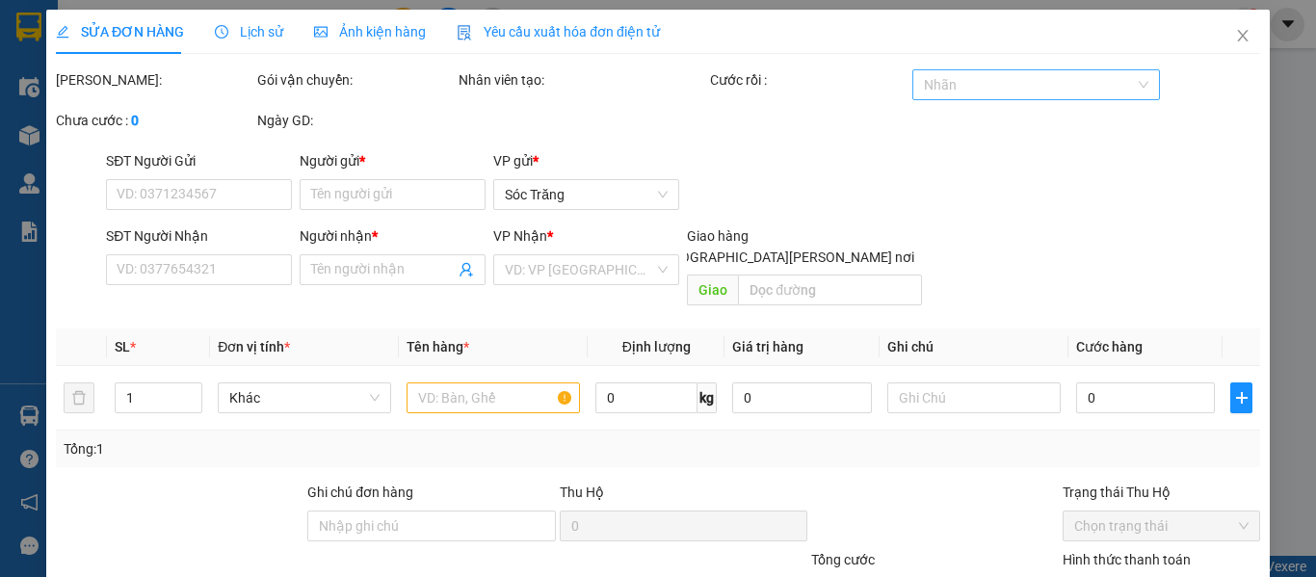
type input "0909369078"
type input "KHANG LONG"
type input "0918396216"
type input "SIÊU THỊ SÁCH"
checkbox input "true"
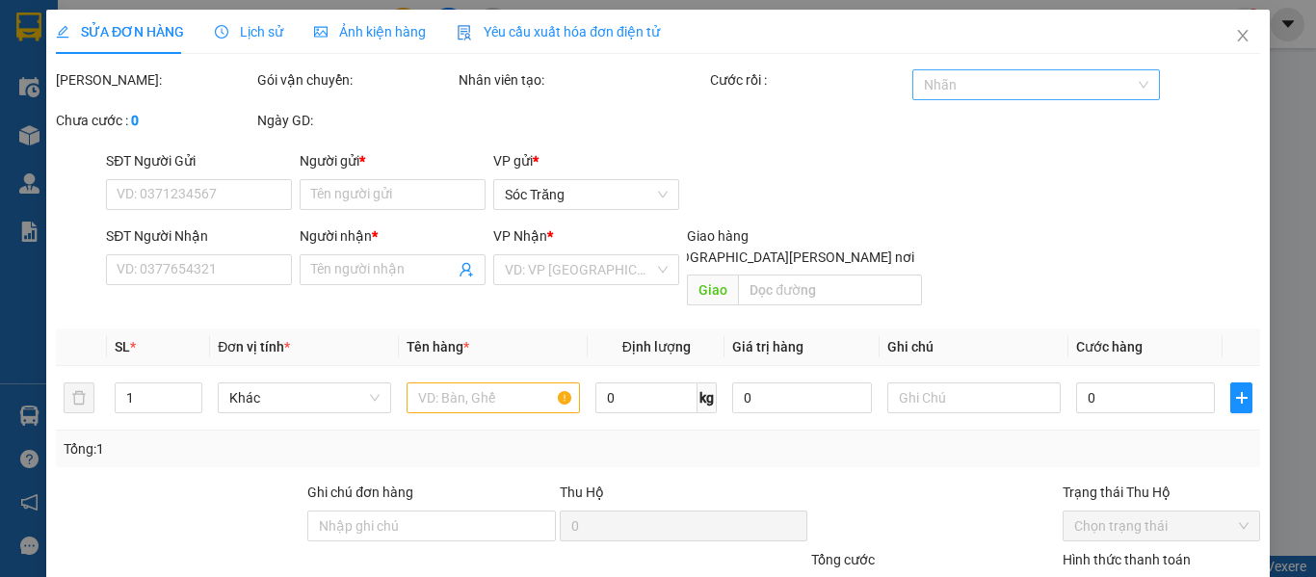
type input "06"
type input "30.000"
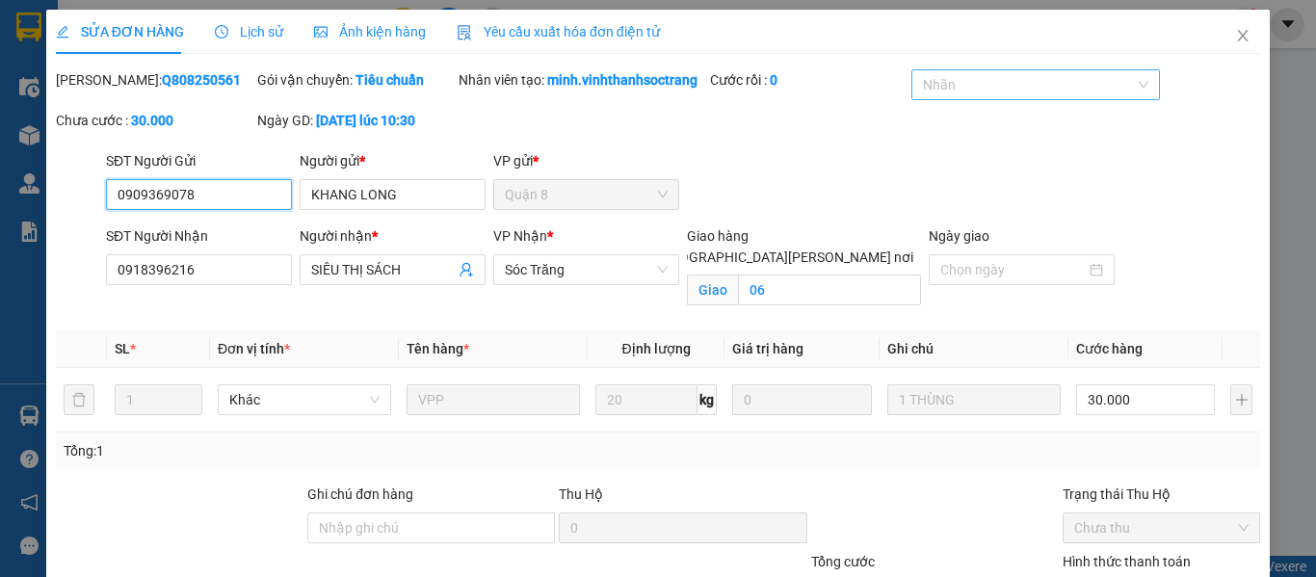
click at [998, 93] on div at bounding box center [1025, 84] width 219 height 23
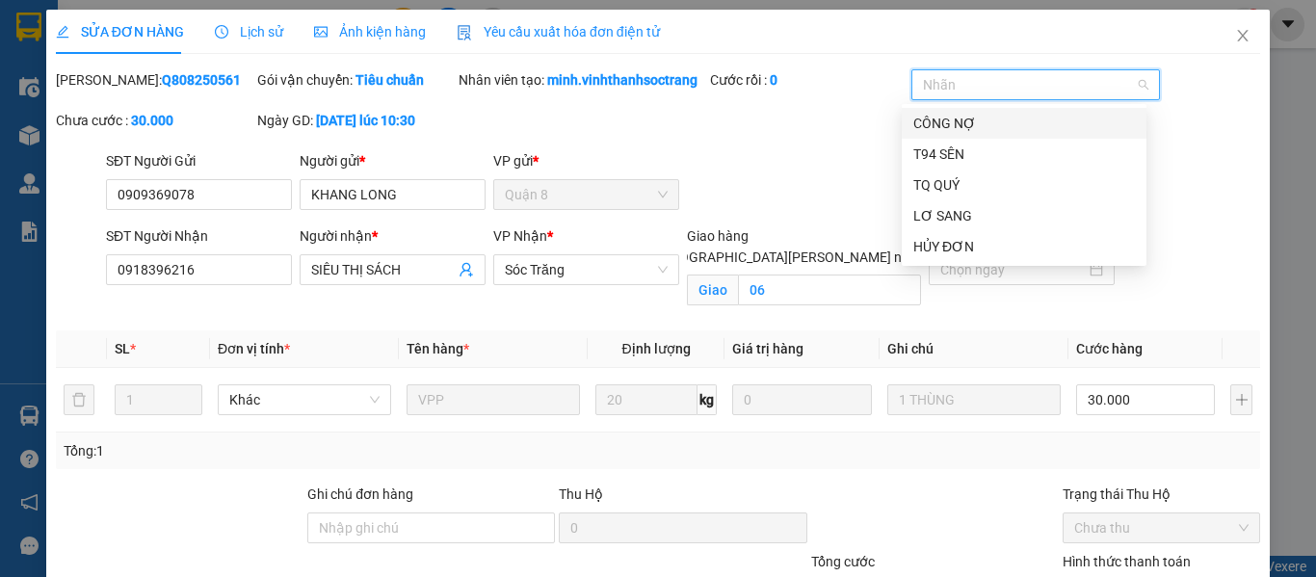
click at [986, 115] on div "CÔNG NỢ" at bounding box center [1024, 123] width 222 height 21
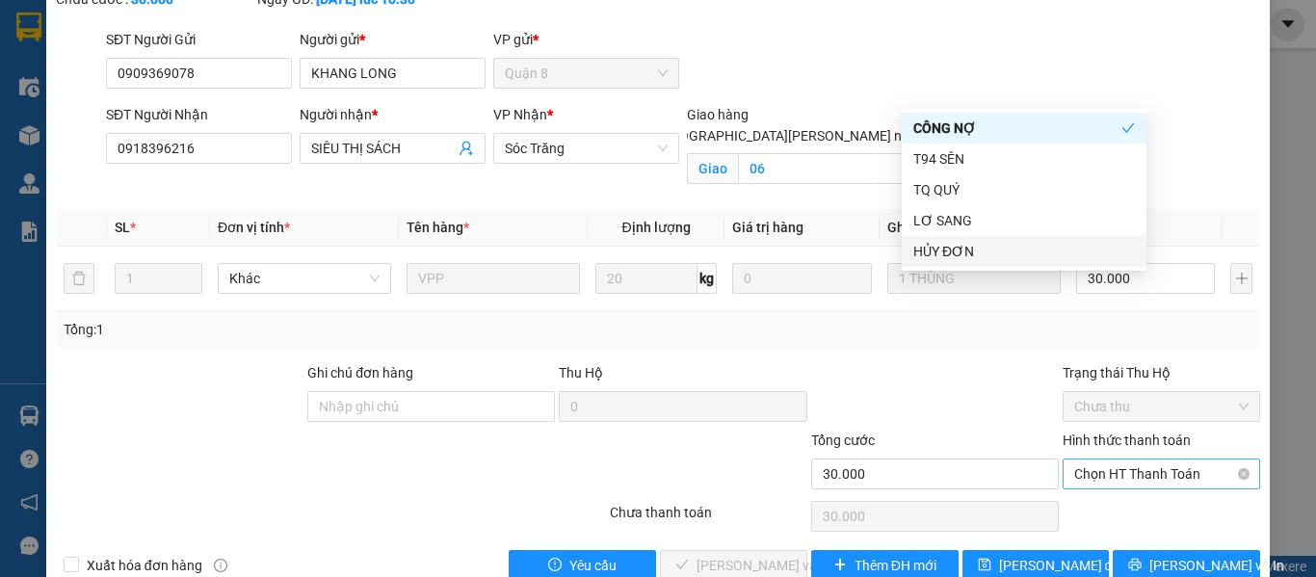
scroll to position [184, 0]
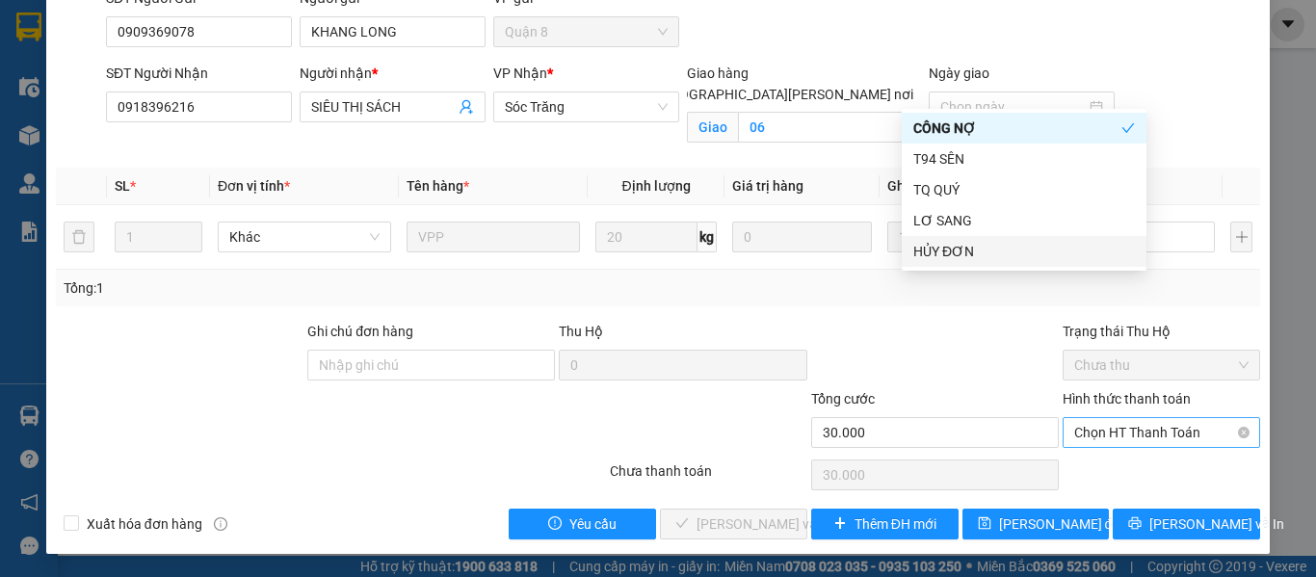
drag, startPoint x: 1136, startPoint y: 428, endPoint x: 1135, endPoint y: 441, distance: 13.5
click at [1137, 429] on span "Chọn HT Thanh Toán" at bounding box center [1161, 432] width 174 height 29
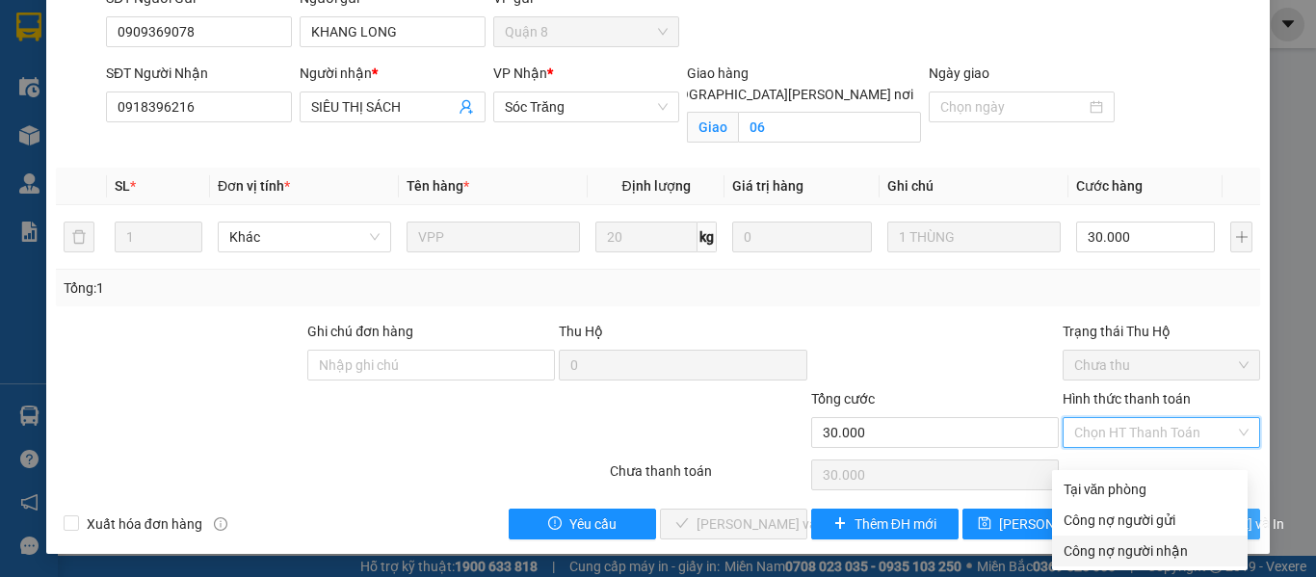
click at [1123, 540] on div "Công nợ người nhận" at bounding box center [1149, 550] width 172 height 21
type input "0"
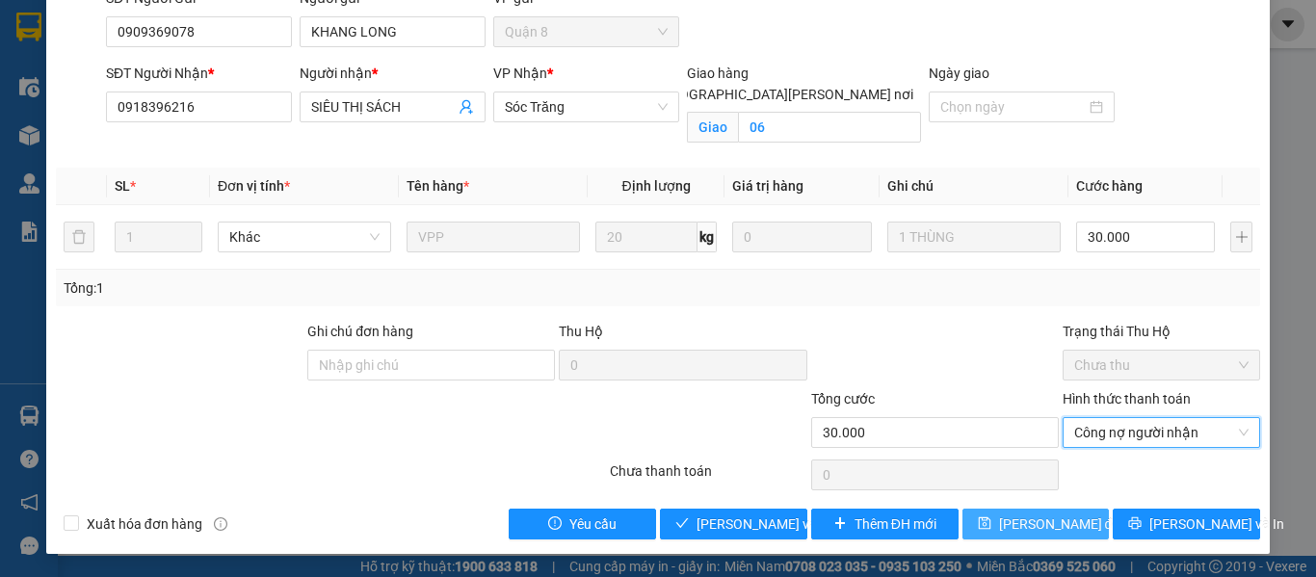
click at [1011, 526] on span "[PERSON_NAME] đổi" at bounding box center [1061, 523] width 124 height 21
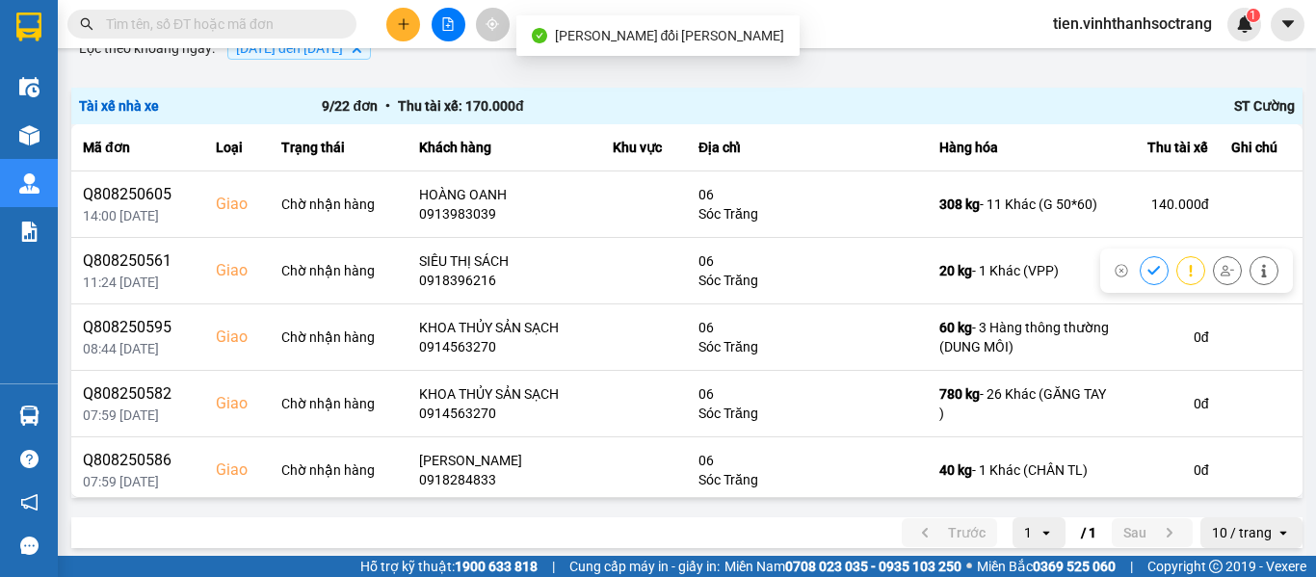
scroll to position [189, 0]
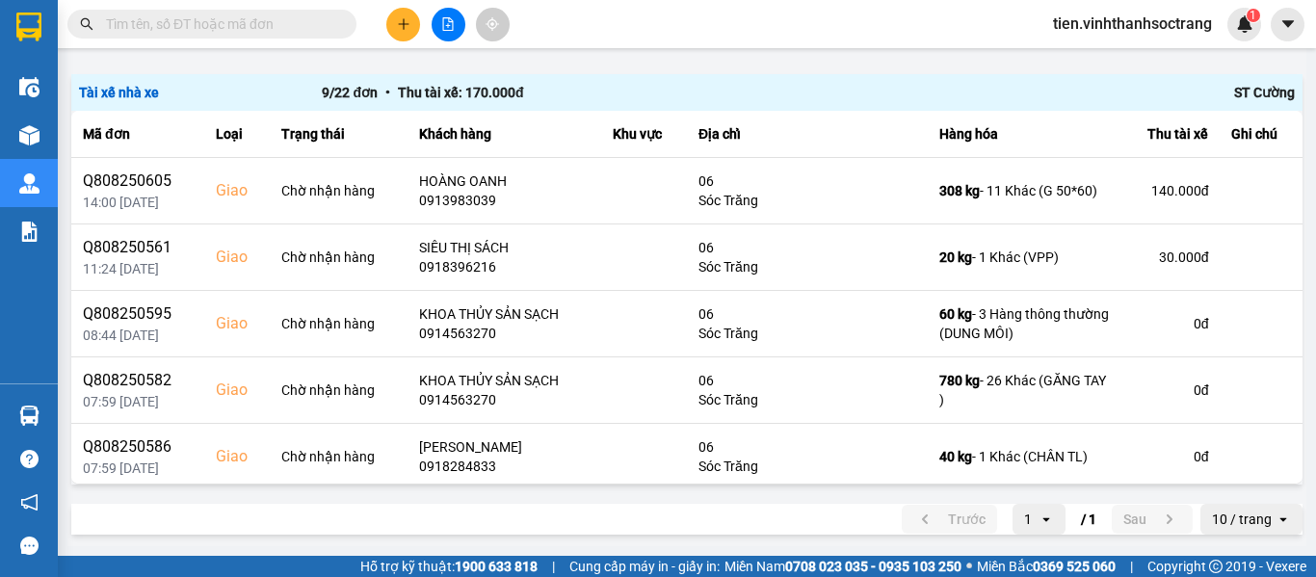
click at [296, 13] on span at bounding box center [211, 24] width 289 height 29
click at [292, 17] on input "text" at bounding box center [219, 23] width 227 height 21
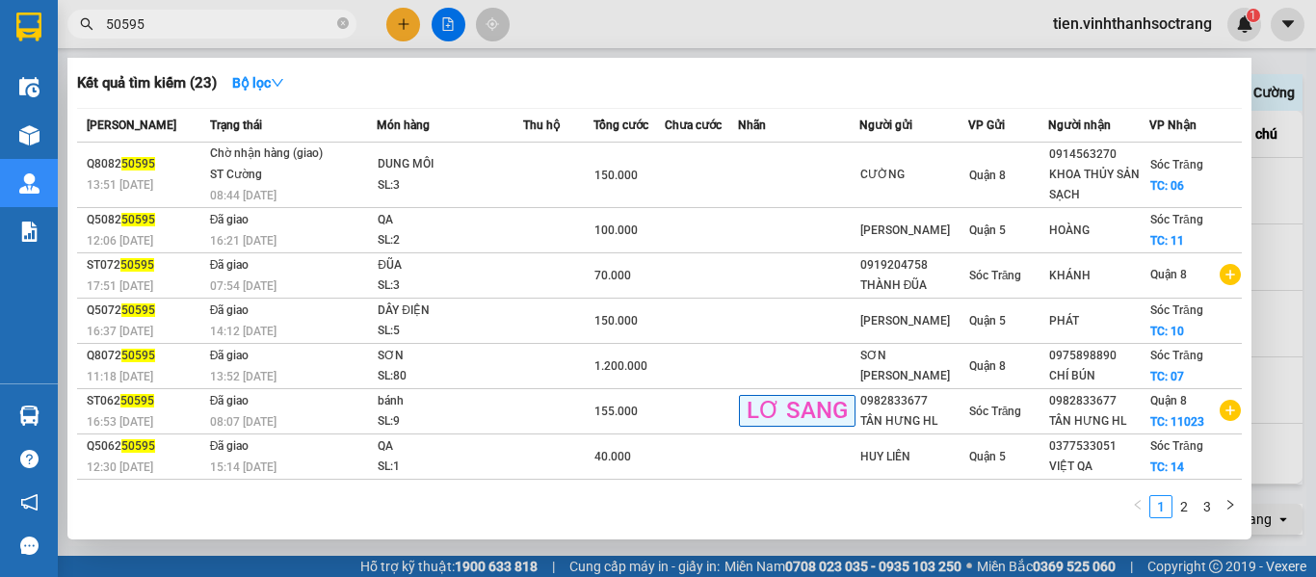
type input "50595"
click at [1315, 183] on div at bounding box center [658, 288] width 1316 height 577
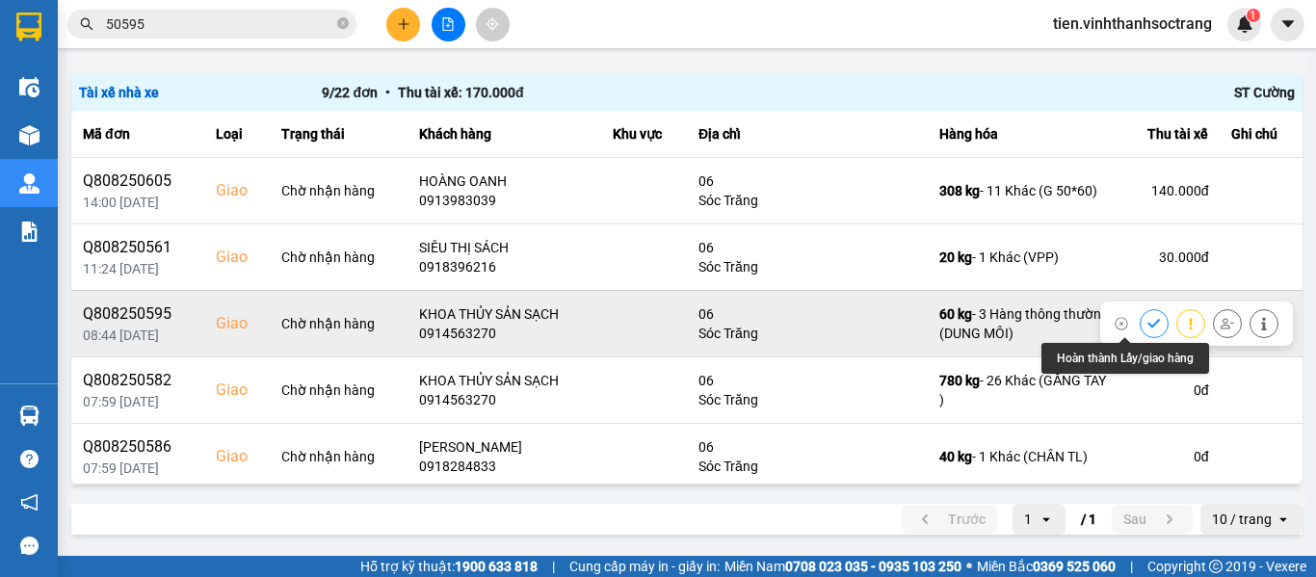
click at [1147, 326] on icon at bounding box center [1153, 323] width 13 height 13
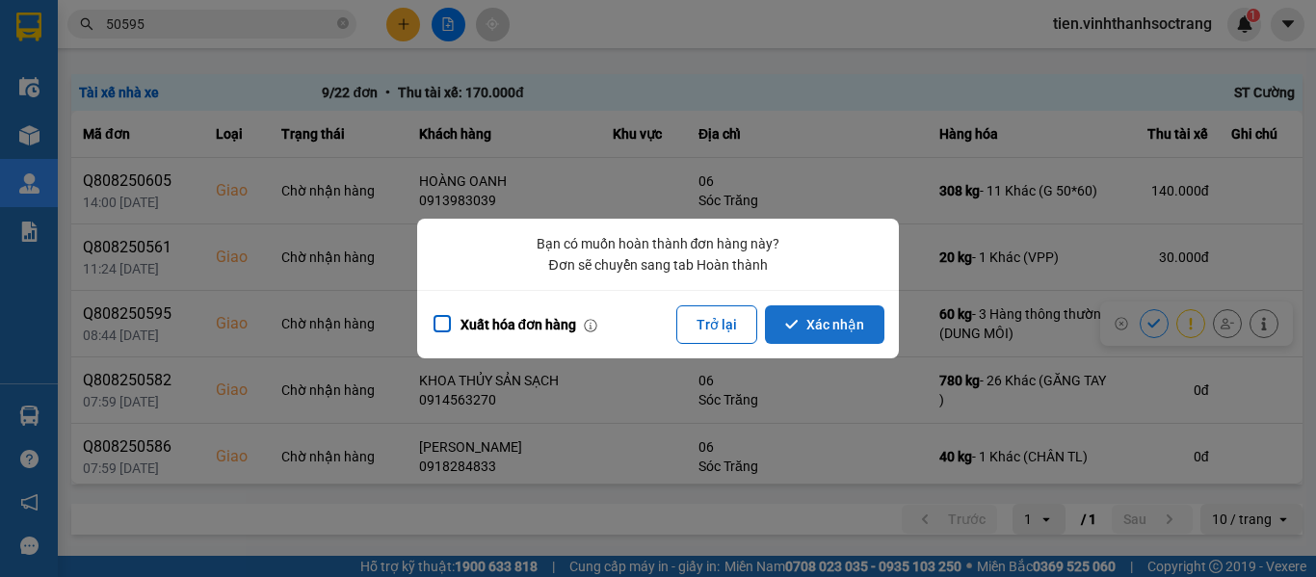
click at [816, 319] on button "Xác nhận" at bounding box center [824, 324] width 119 height 39
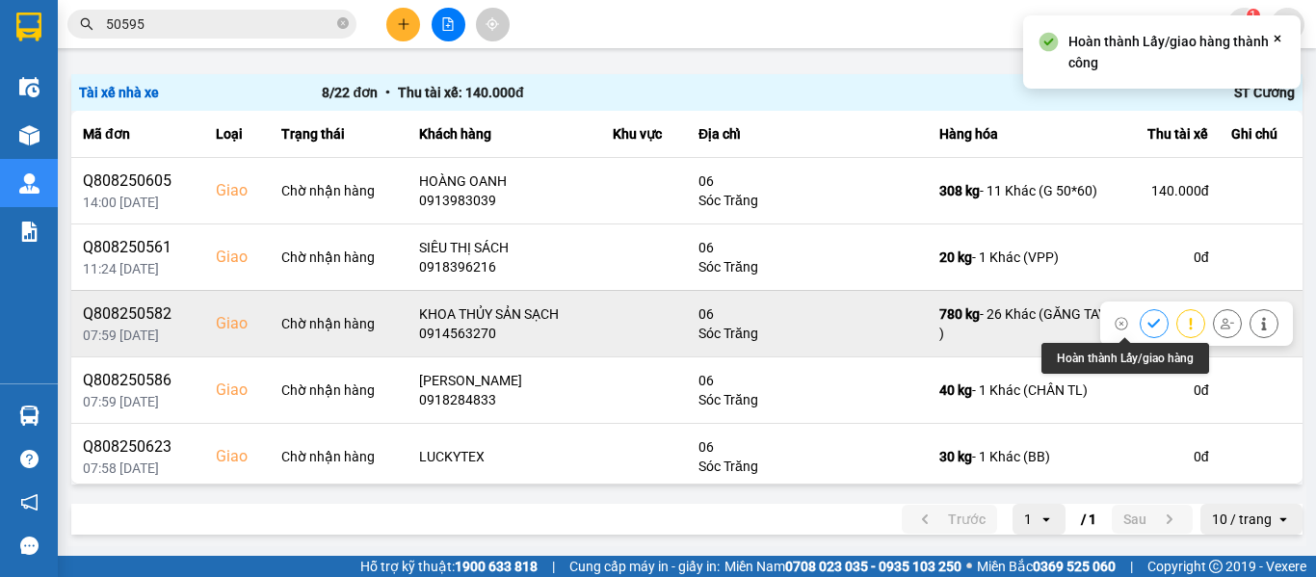
click at [1147, 326] on icon at bounding box center [1153, 323] width 13 height 13
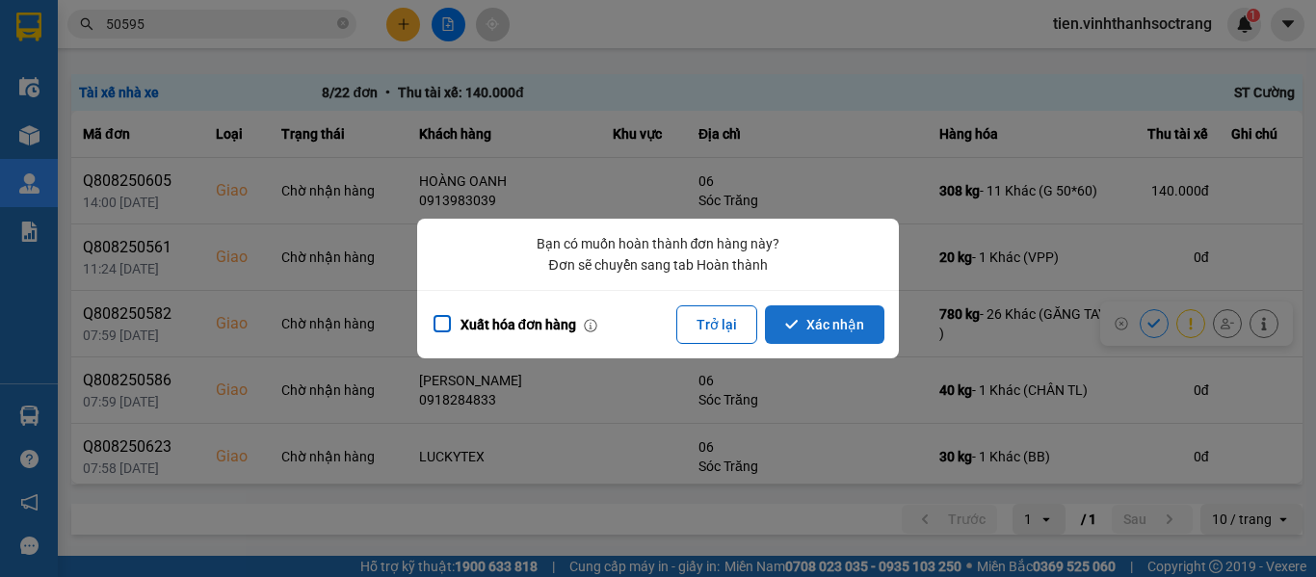
click at [810, 324] on button "Xác nhận" at bounding box center [824, 324] width 119 height 39
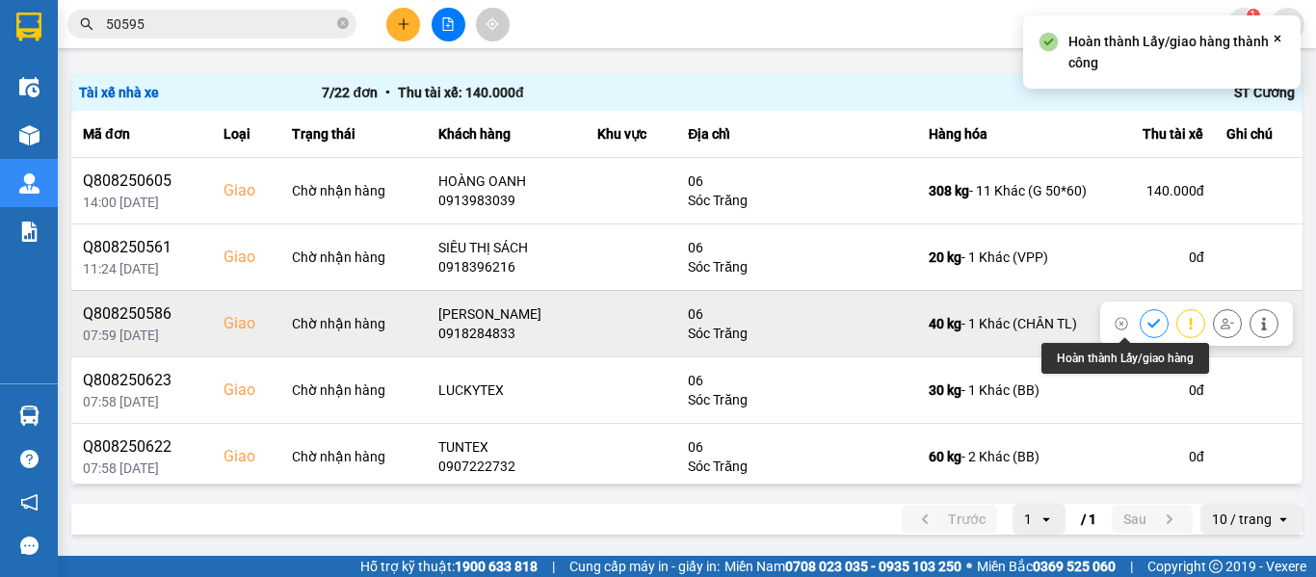
click at [1140, 327] on button at bounding box center [1153, 323] width 27 height 34
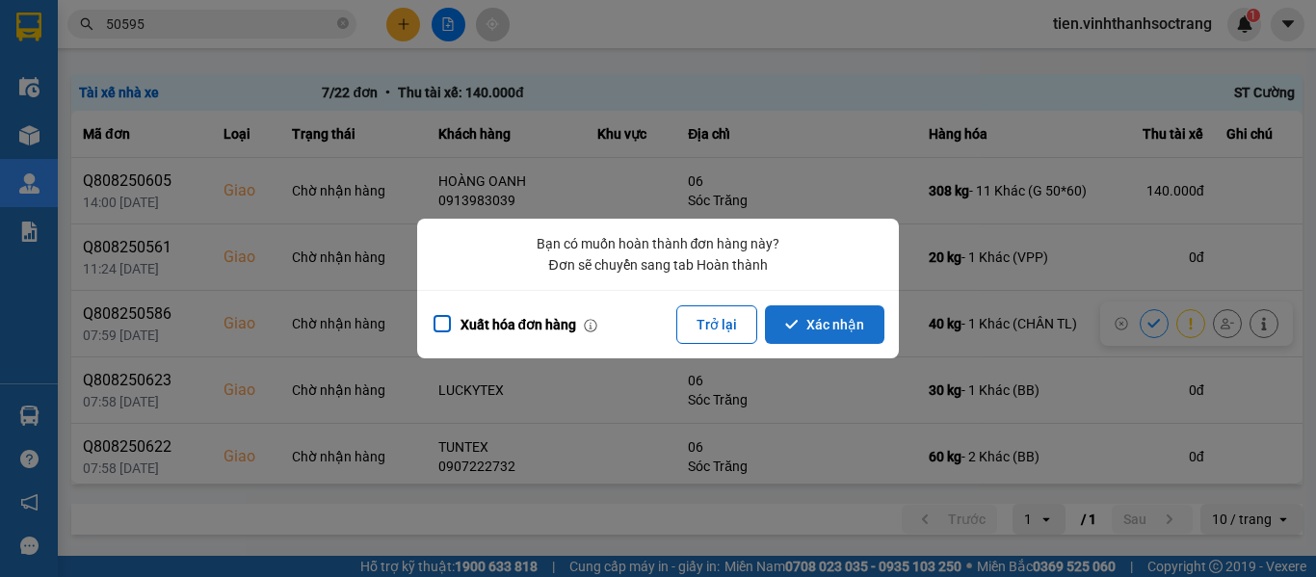
click at [856, 322] on button "Xác nhận" at bounding box center [824, 324] width 119 height 39
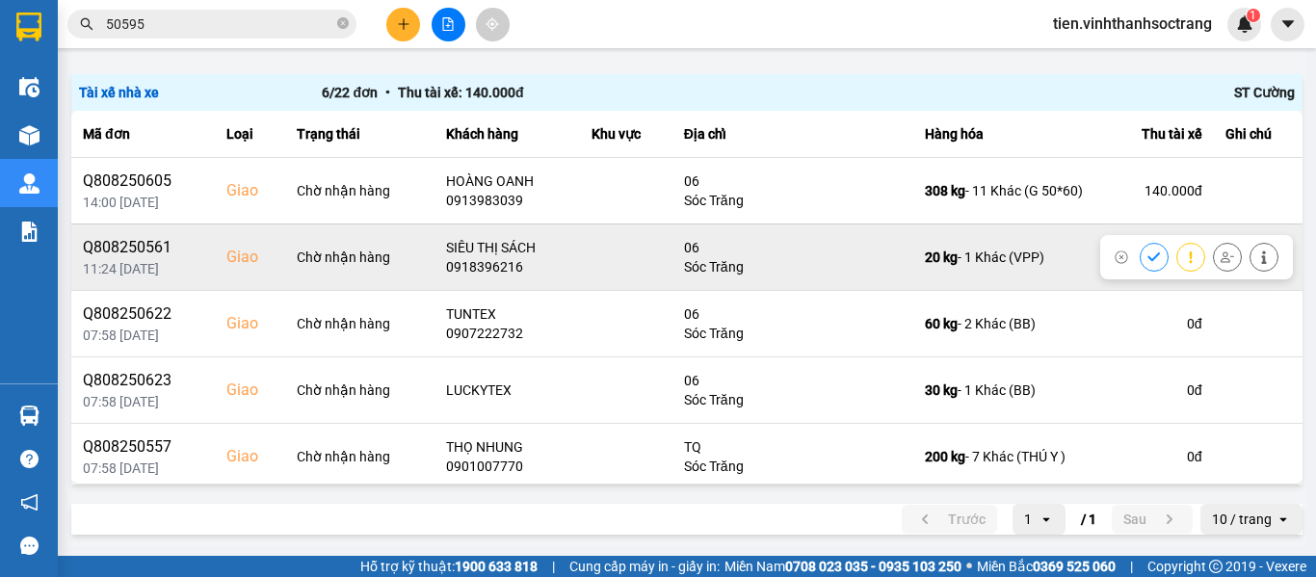
click at [1147, 259] on icon at bounding box center [1153, 256] width 13 height 13
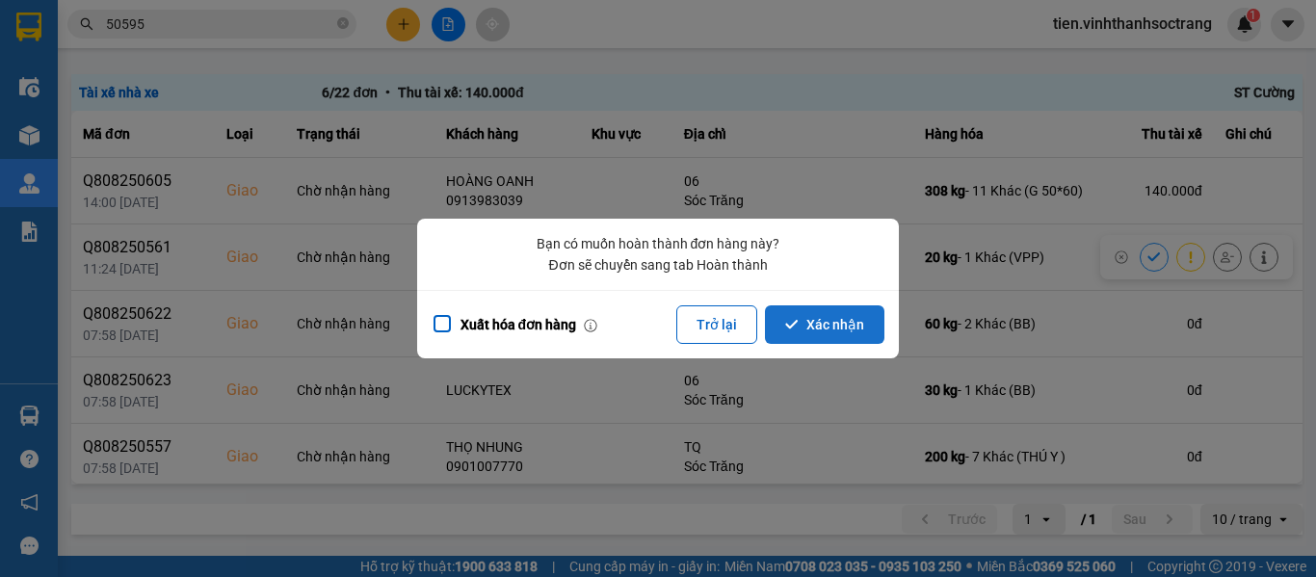
click at [805, 321] on button "Xác nhận" at bounding box center [824, 324] width 119 height 39
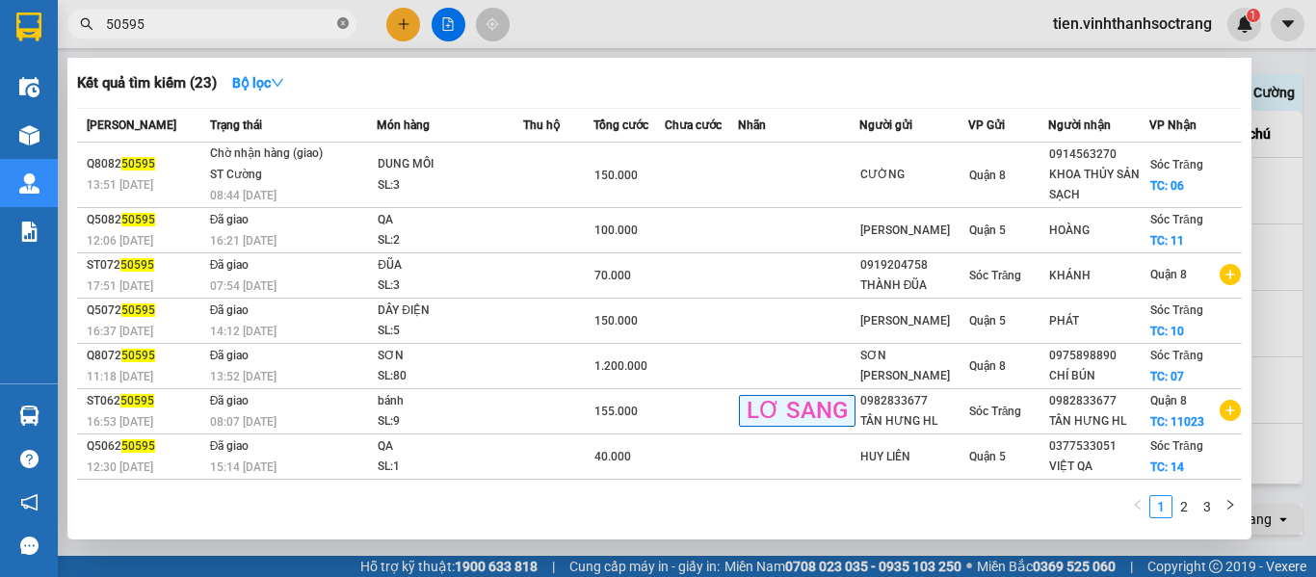
click at [340, 22] on icon "close-circle" at bounding box center [343, 23] width 12 height 12
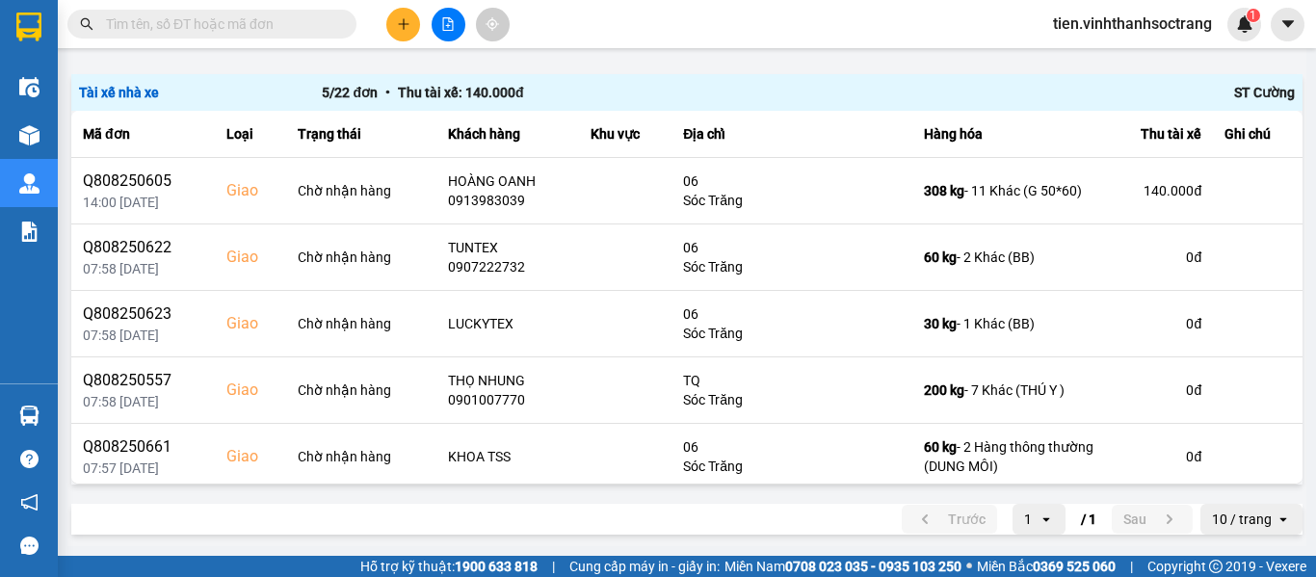
click at [238, 33] on input "text" at bounding box center [219, 23] width 227 height 21
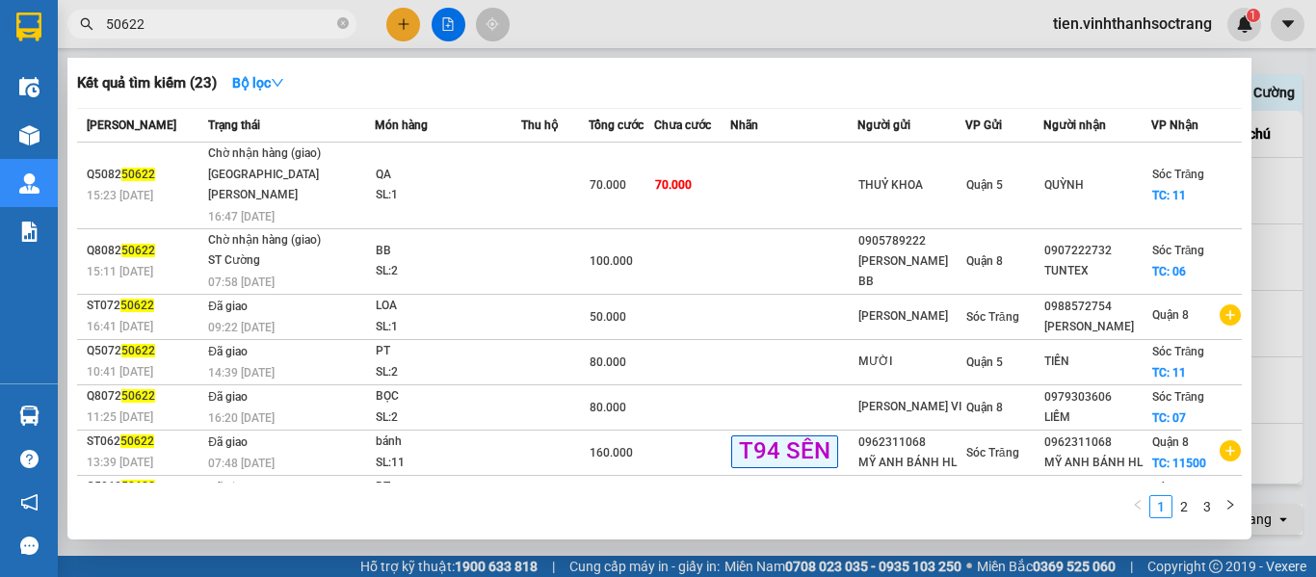
click at [1315, 269] on div at bounding box center [658, 288] width 1316 height 577
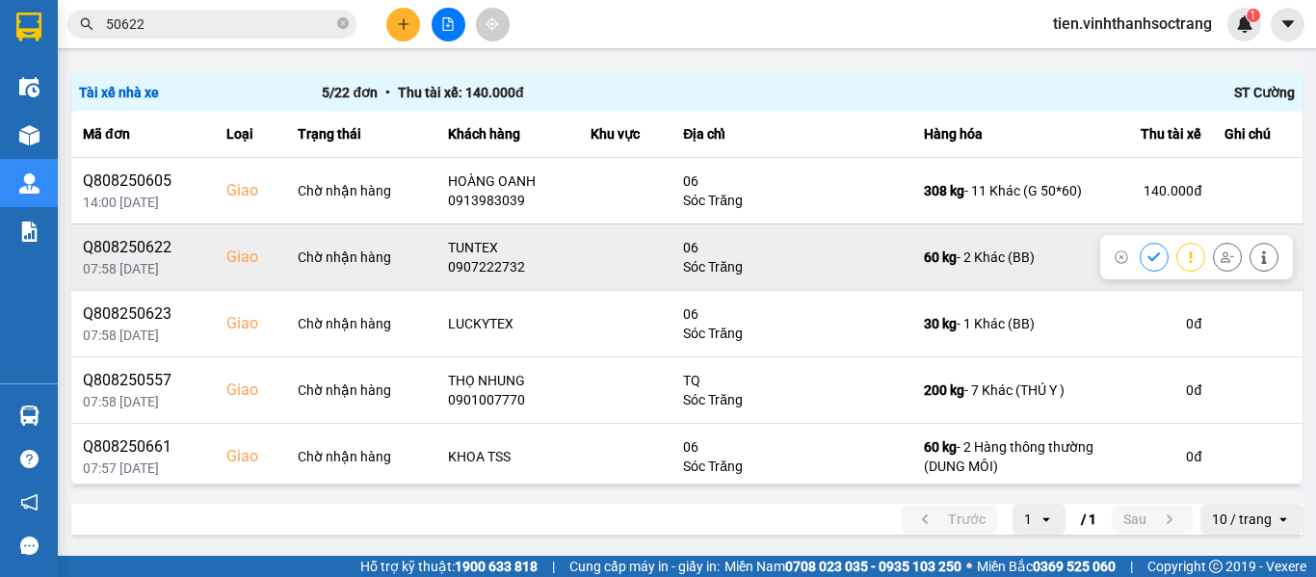
click at [1109, 255] on div at bounding box center [1196, 257] width 193 height 44
click at [1140, 255] on button at bounding box center [1153, 257] width 27 height 34
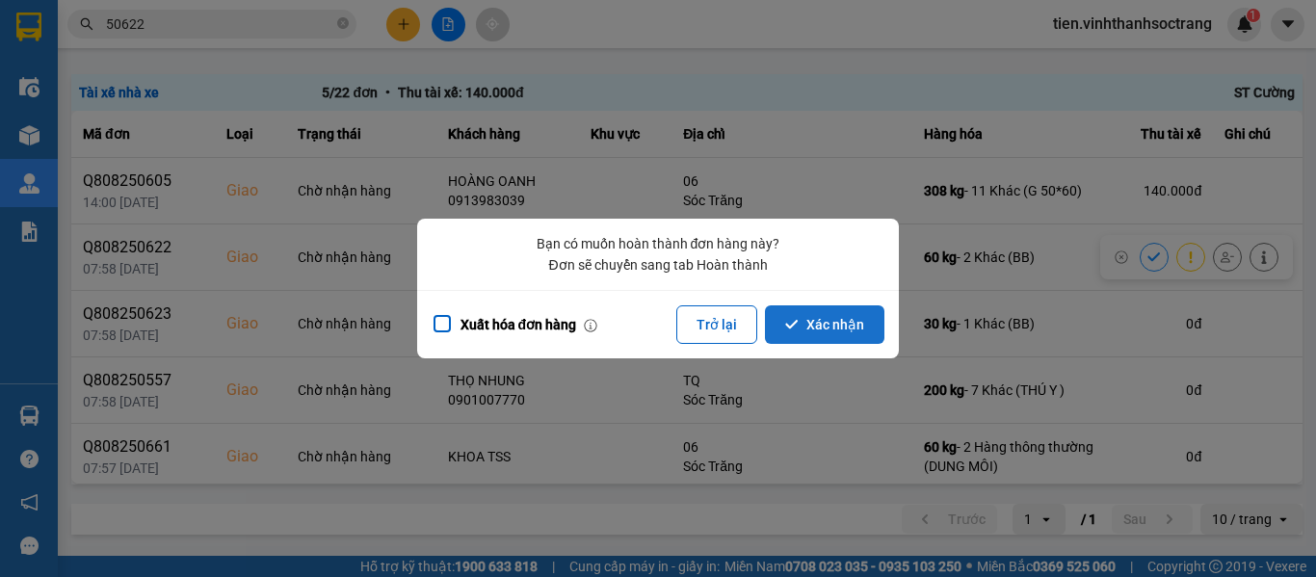
click at [835, 333] on button "Xác nhận" at bounding box center [824, 324] width 119 height 39
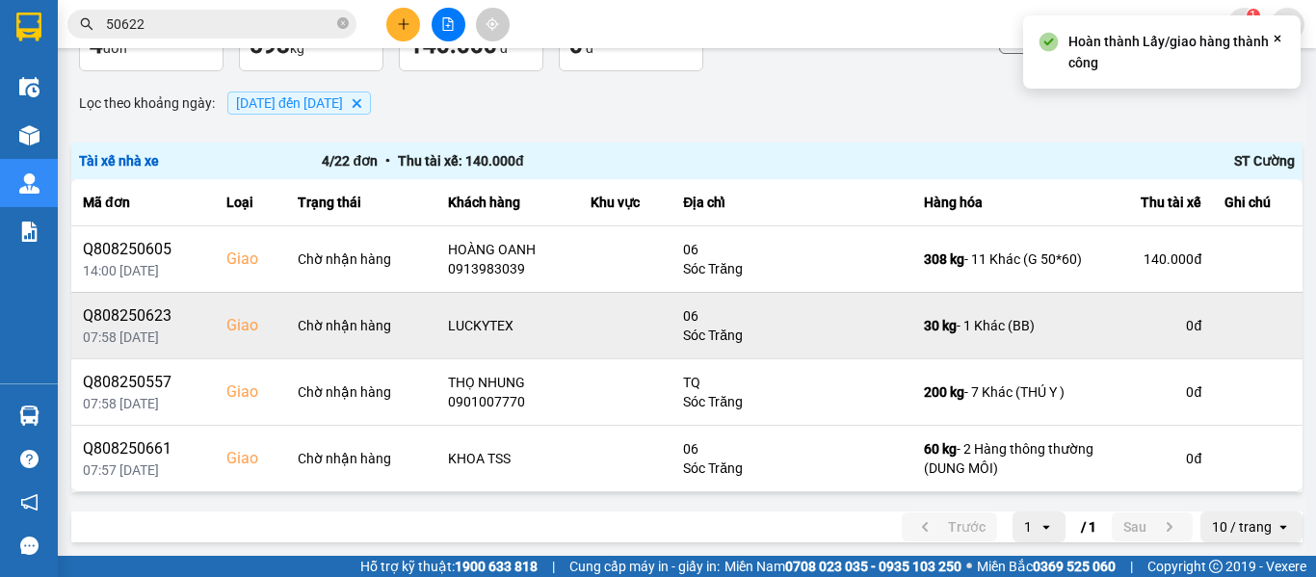
scroll to position [128, 0]
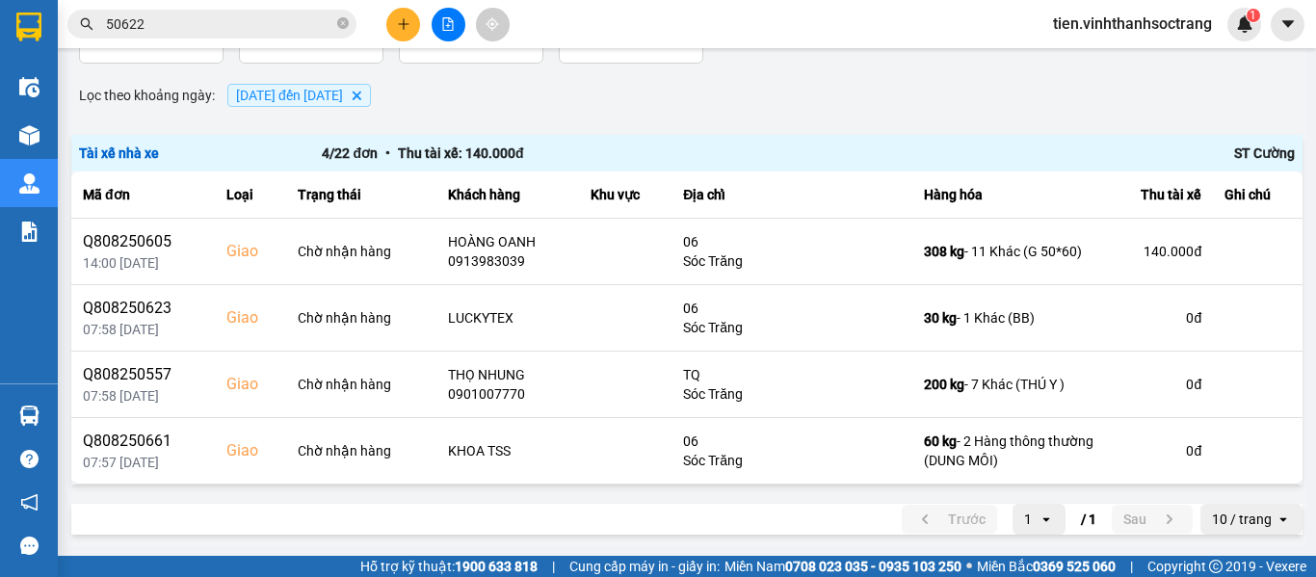
click at [297, 27] on input "50622" at bounding box center [219, 23] width 227 height 21
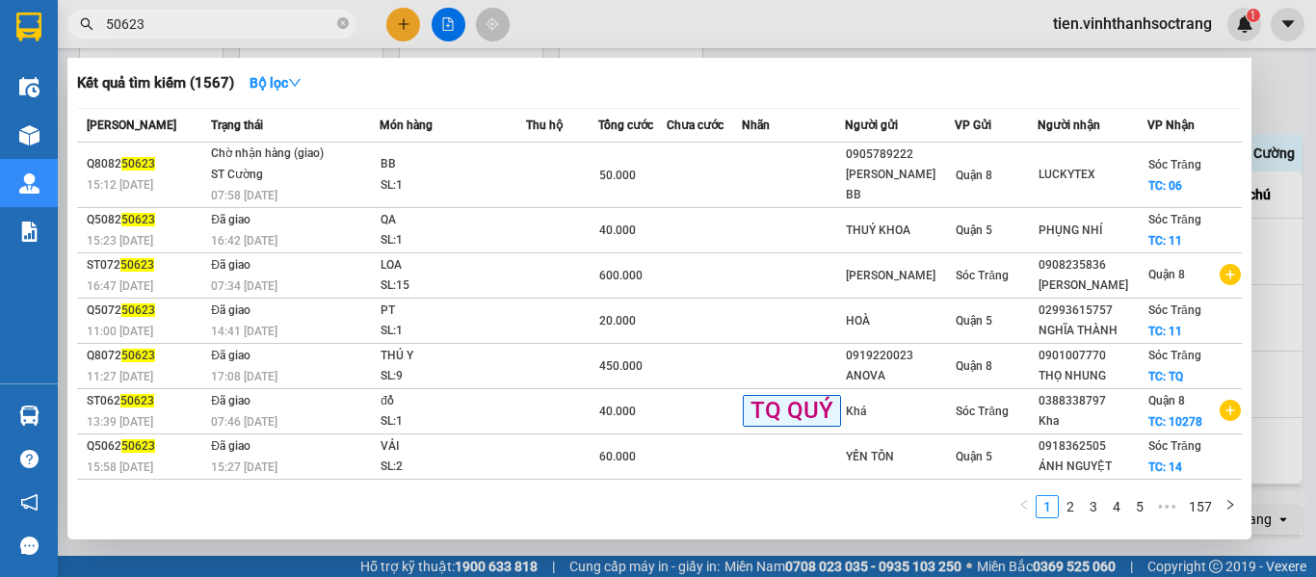
type input "50623"
click at [1315, 371] on div at bounding box center [658, 288] width 1316 height 577
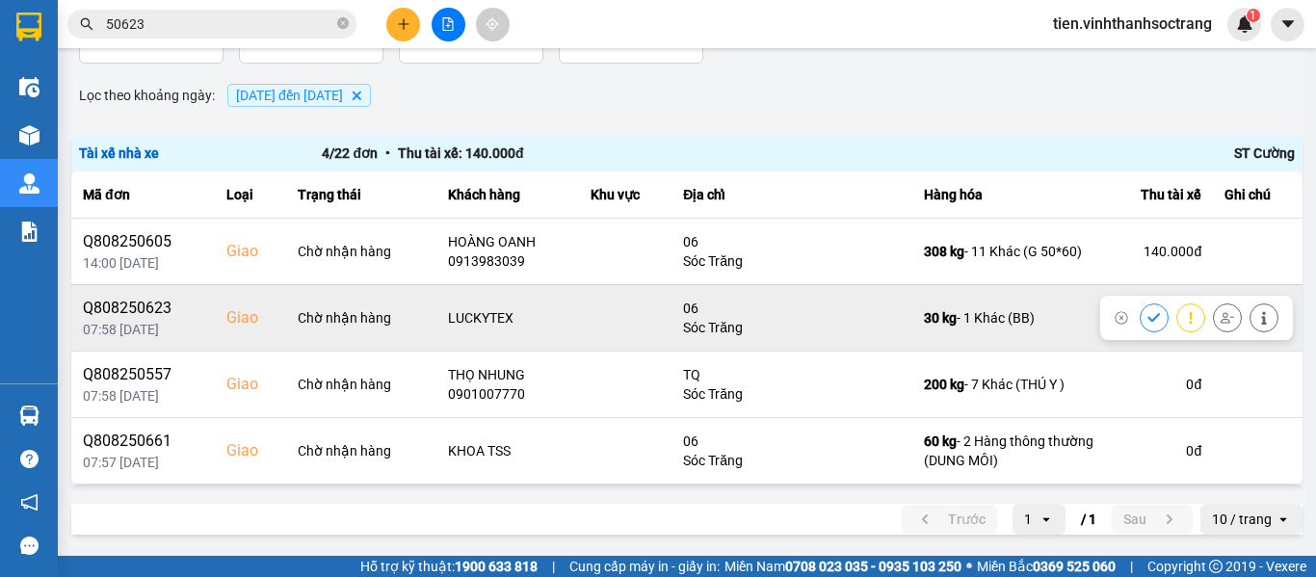
click at [1147, 314] on icon at bounding box center [1153, 317] width 13 height 13
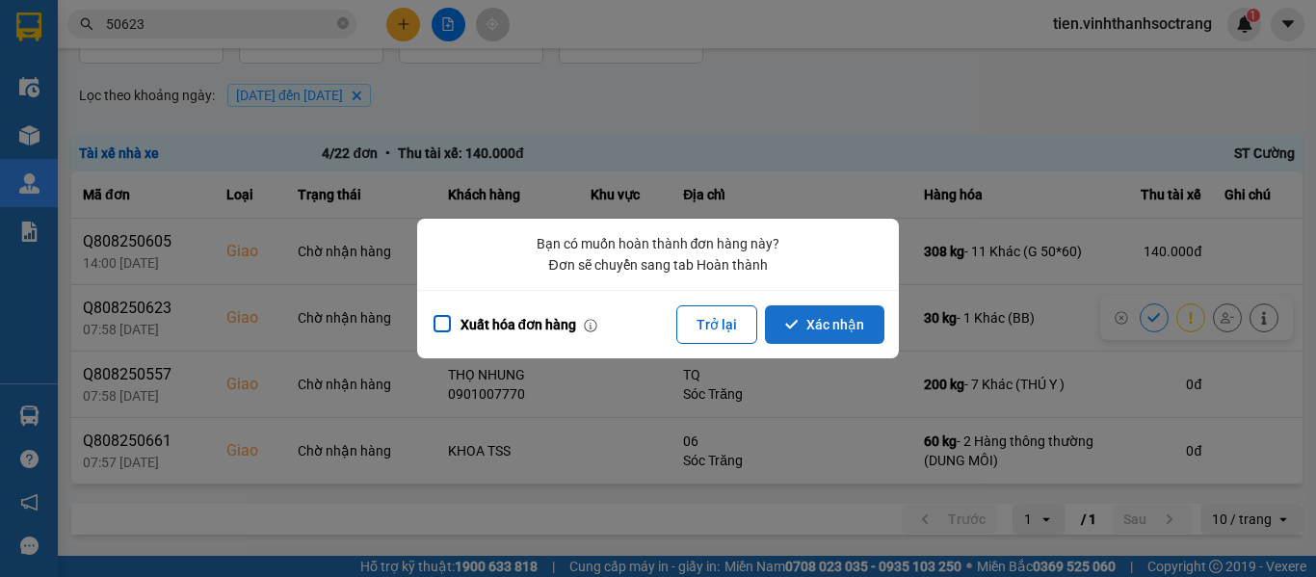
click at [839, 315] on button "Xác nhận" at bounding box center [824, 324] width 119 height 39
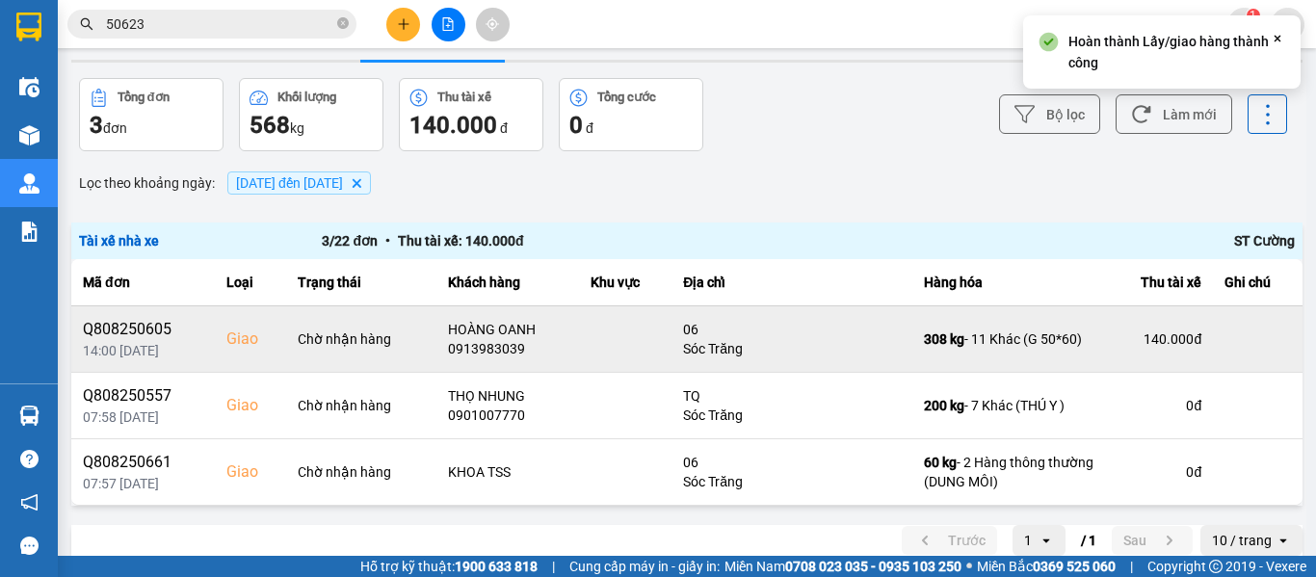
scroll to position [62, 0]
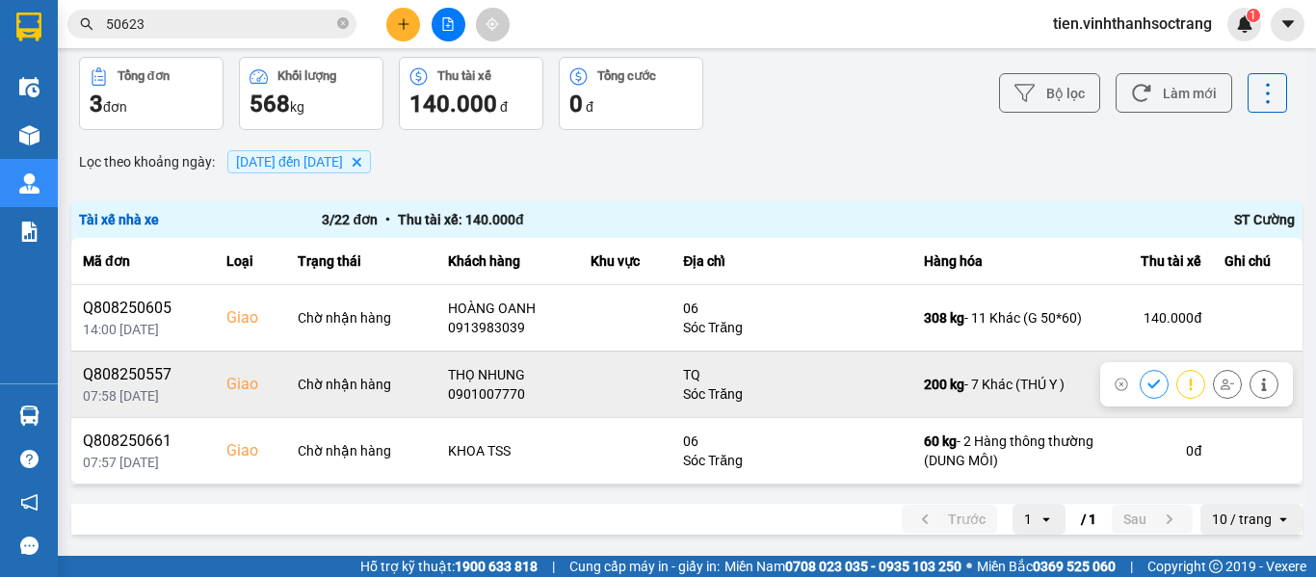
click at [1147, 381] on icon at bounding box center [1153, 384] width 13 height 13
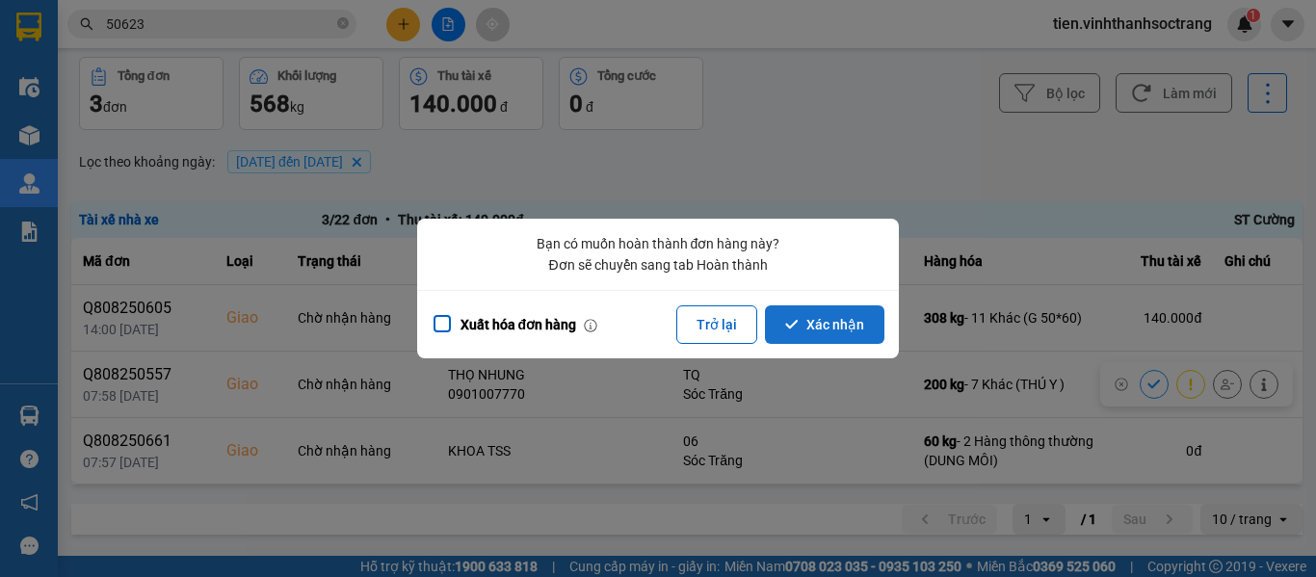
click at [813, 322] on button "Xác nhận" at bounding box center [824, 324] width 119 height 39
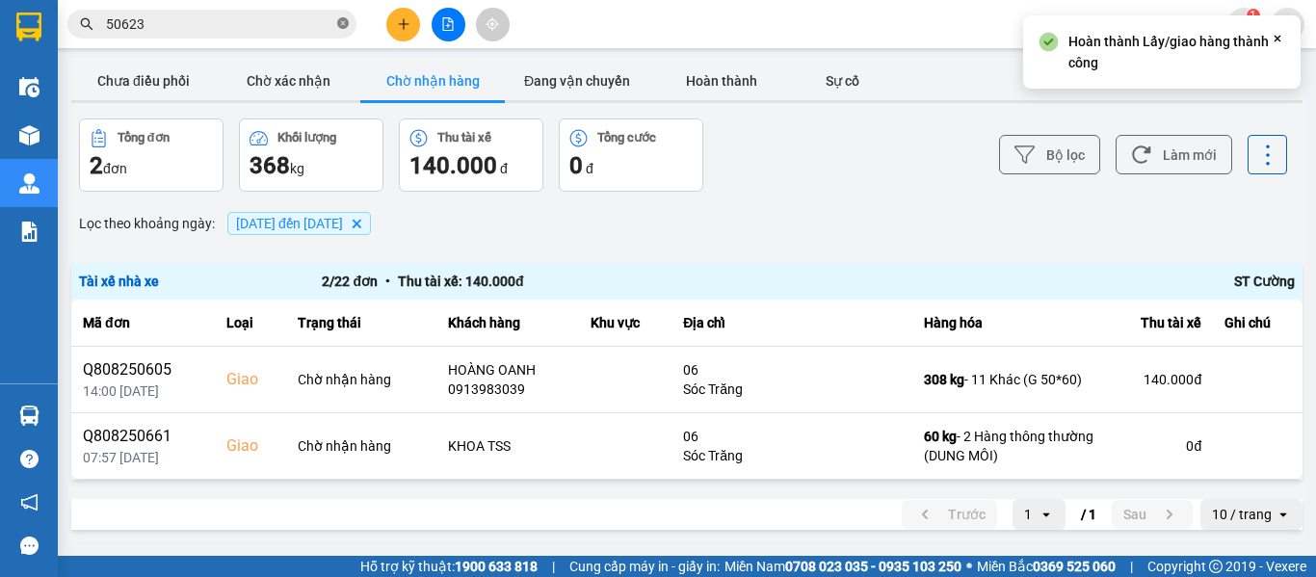
click at [347, 24] on icon "close-circle" at bounding box center [343, 23] width 12 height 12
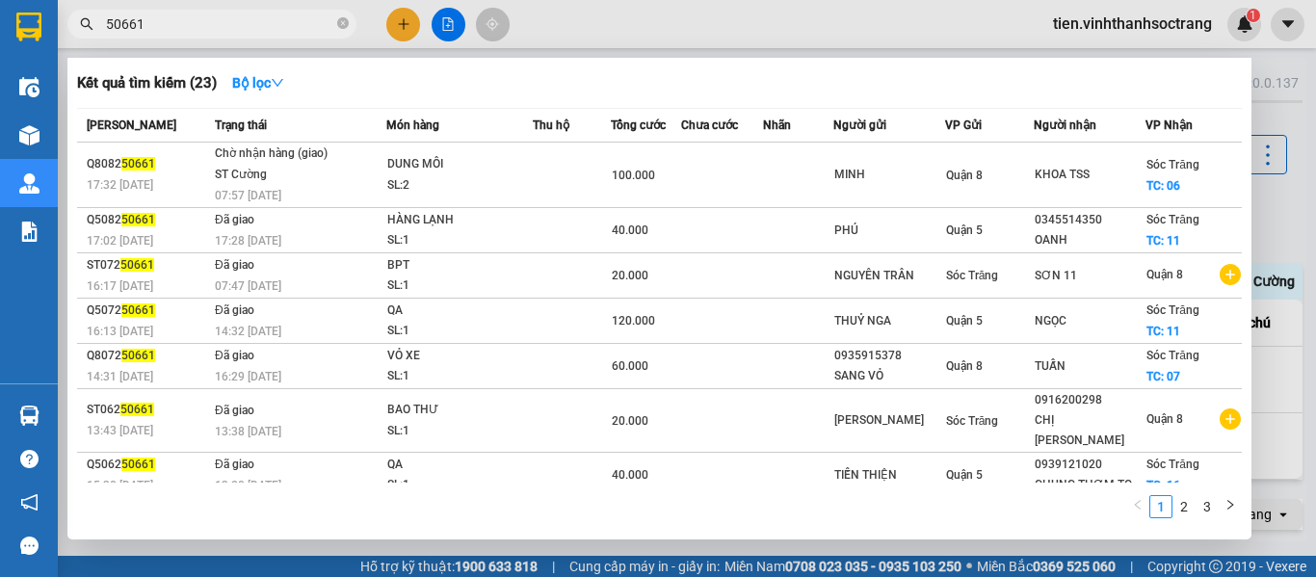
type input "50661"
click at [1315, 255] on div at bounding box center [658, 288] width 1316 height 577
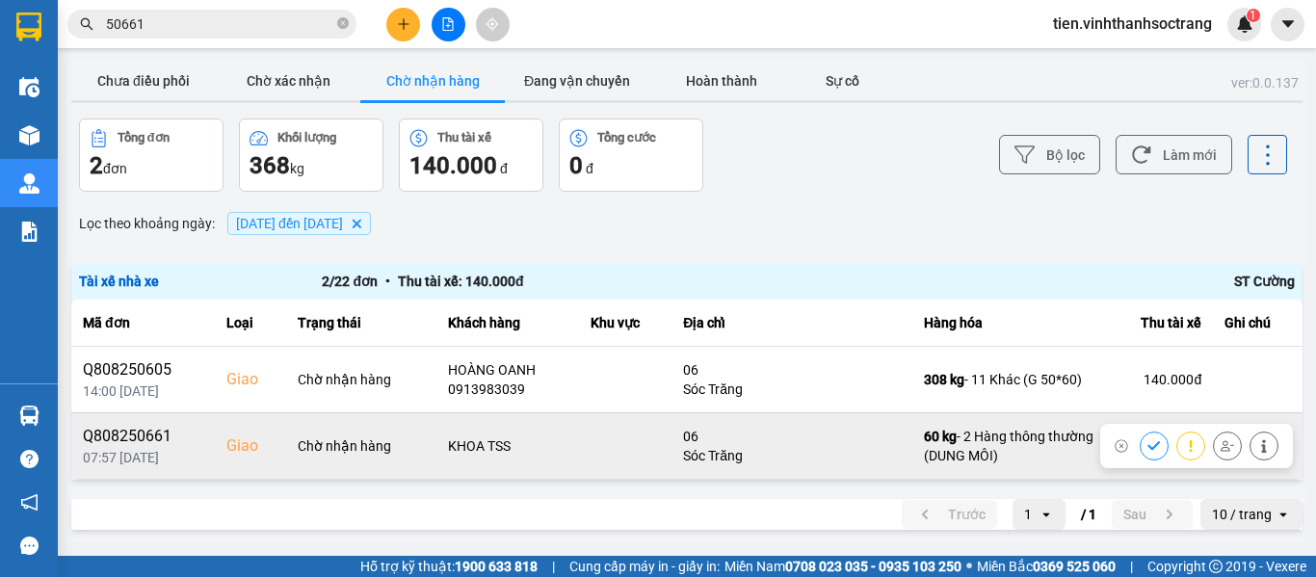
click at [1140, 440] on button at bounding box center [1153, 446] width 27 height 34
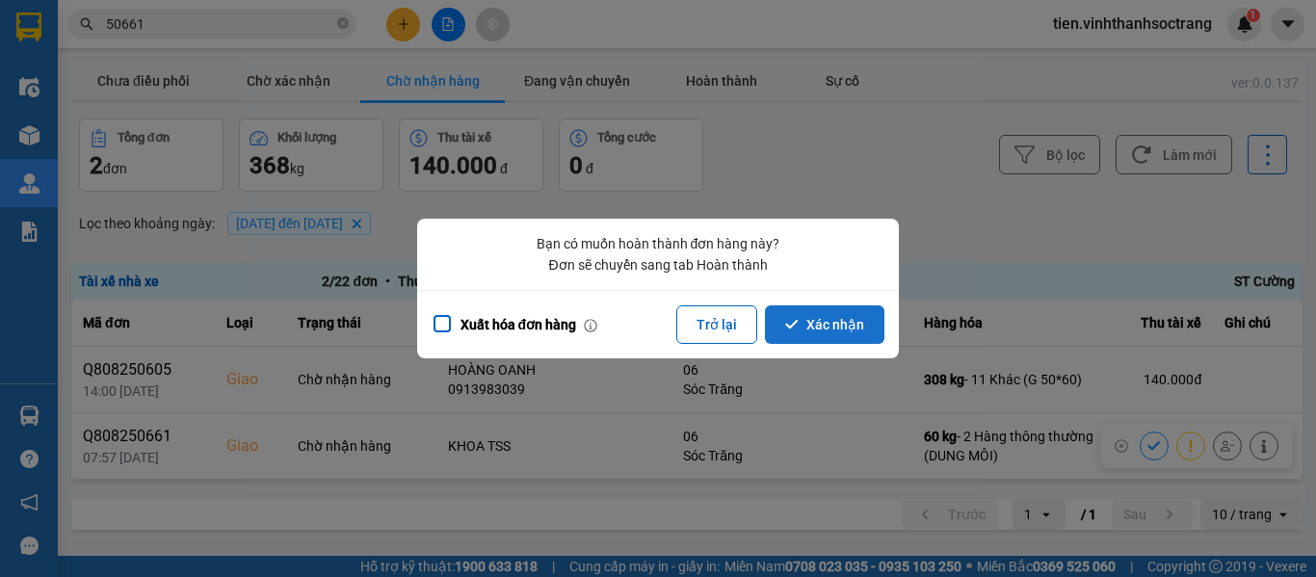
click at [793, 320] on icon "dialog" at bounding box center [791, 324] width 13 height 13
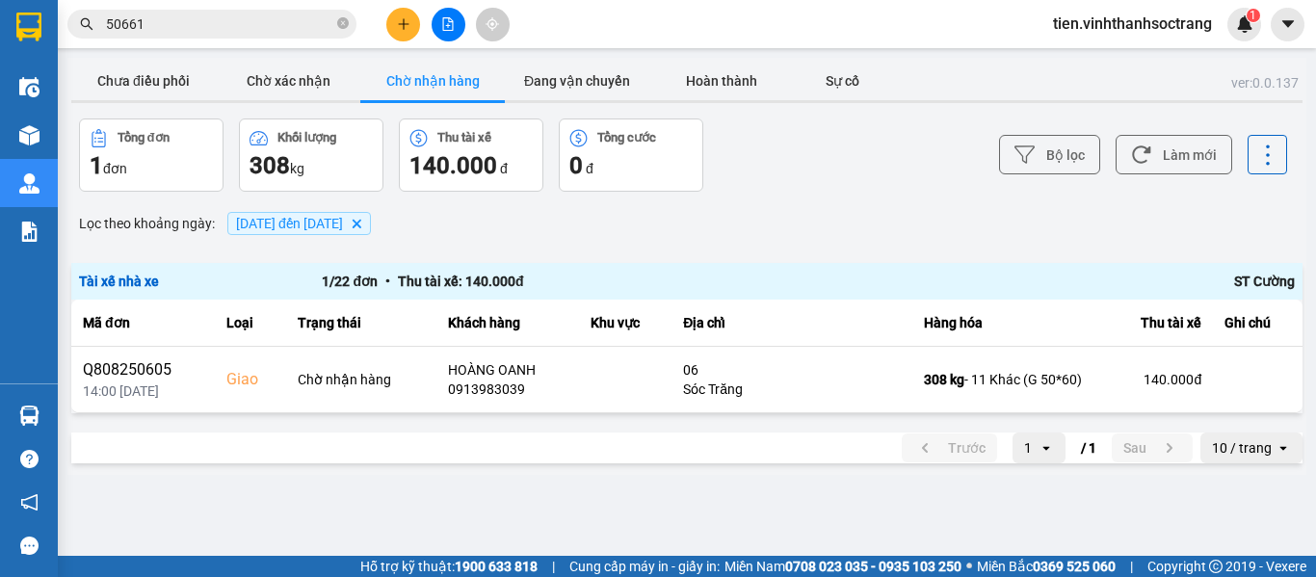
click at [343, 223] on span "[DATE] đến [DATE]" at bounding box center [289, 223] width 107 height 15
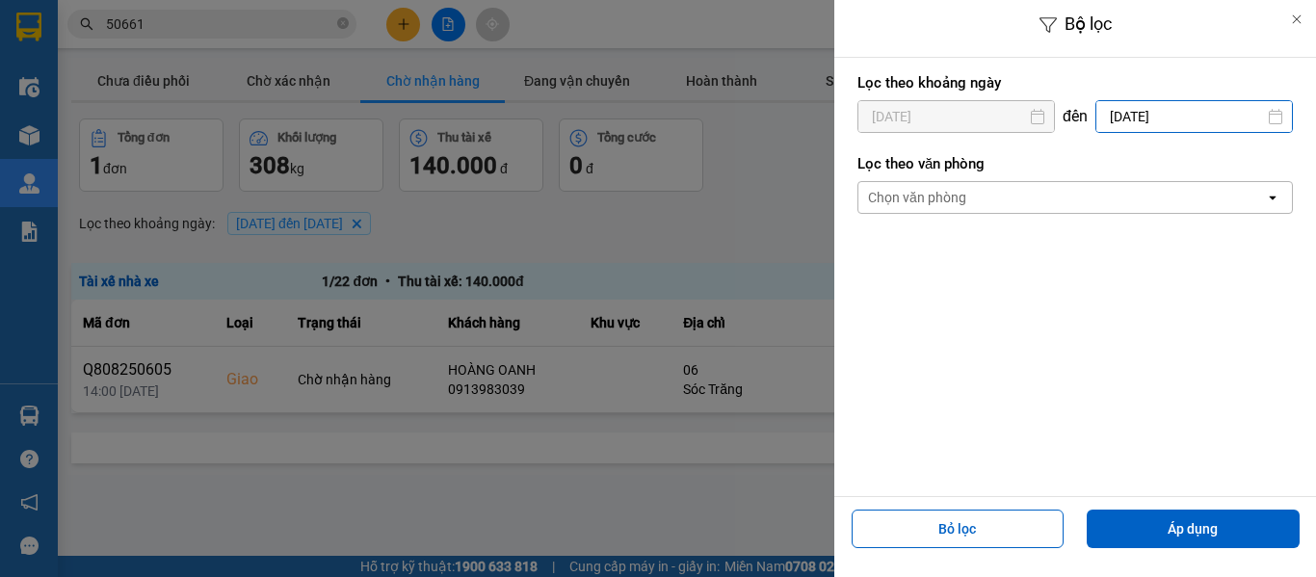
click at [1204, 121] on input "[DATE]" at bounding box center [1194, 116] width 196 height 31
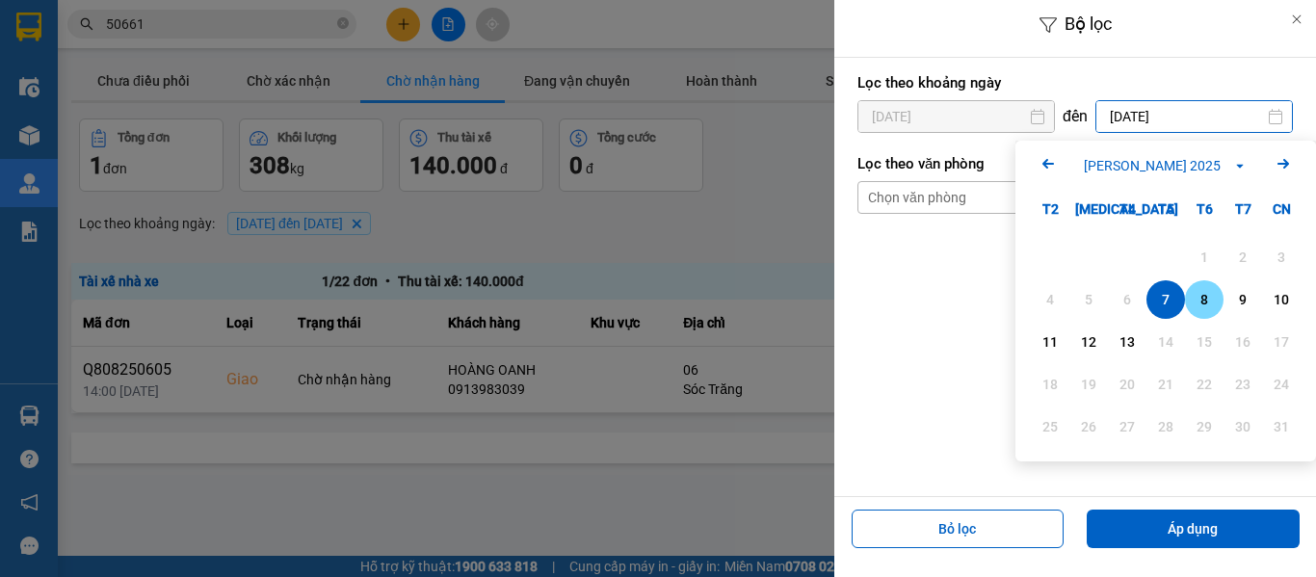
click at [1217, 295] on div "8" at bounding box center [1204, 299] width 39 height 39
type input "[DATE]"
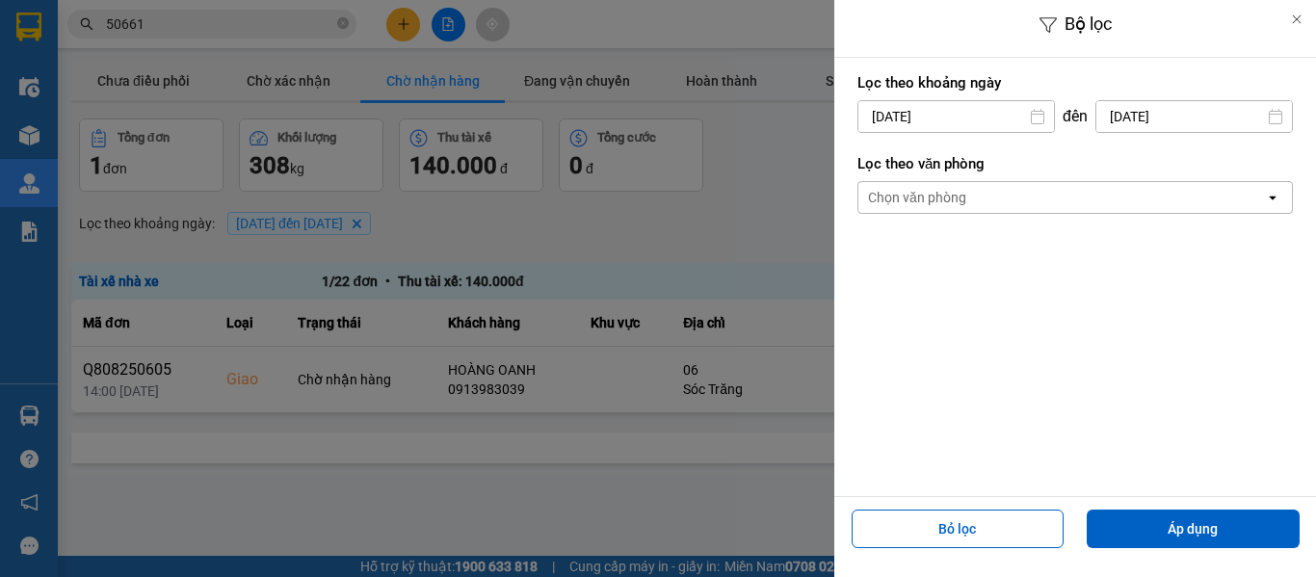
click at [912, 115] on input "[DATE]" at bounding box center [956, 116] width 196 height 31
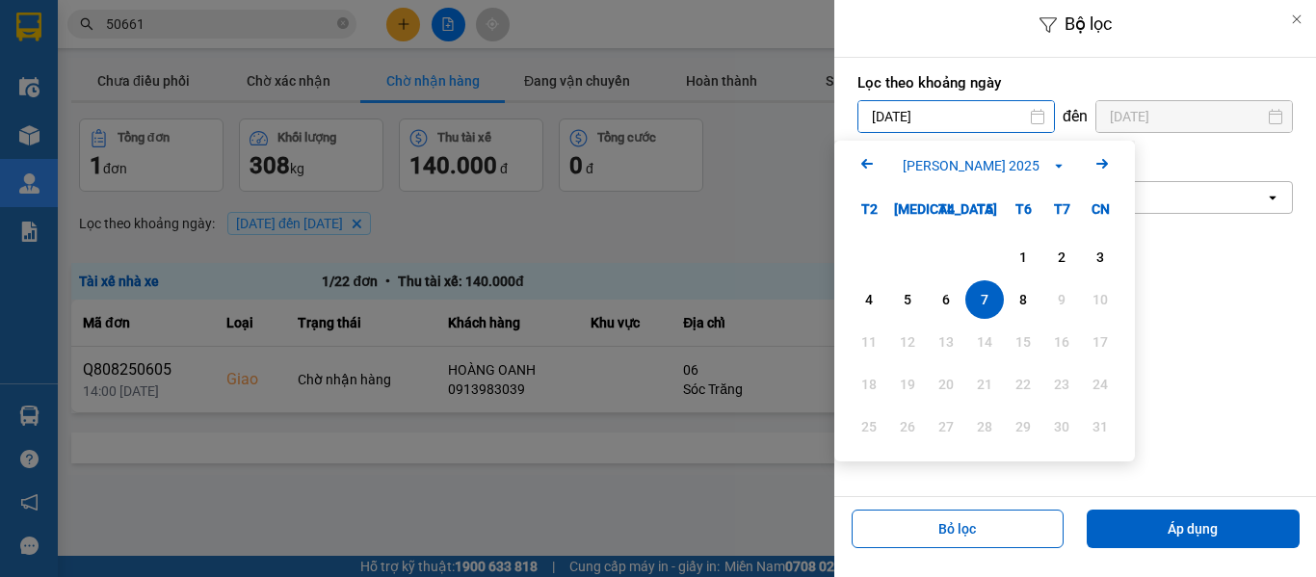
click at [1018, 303] on div "8" at bounding box center [1022, 299] width 27 height 23
type input "[DATE]"
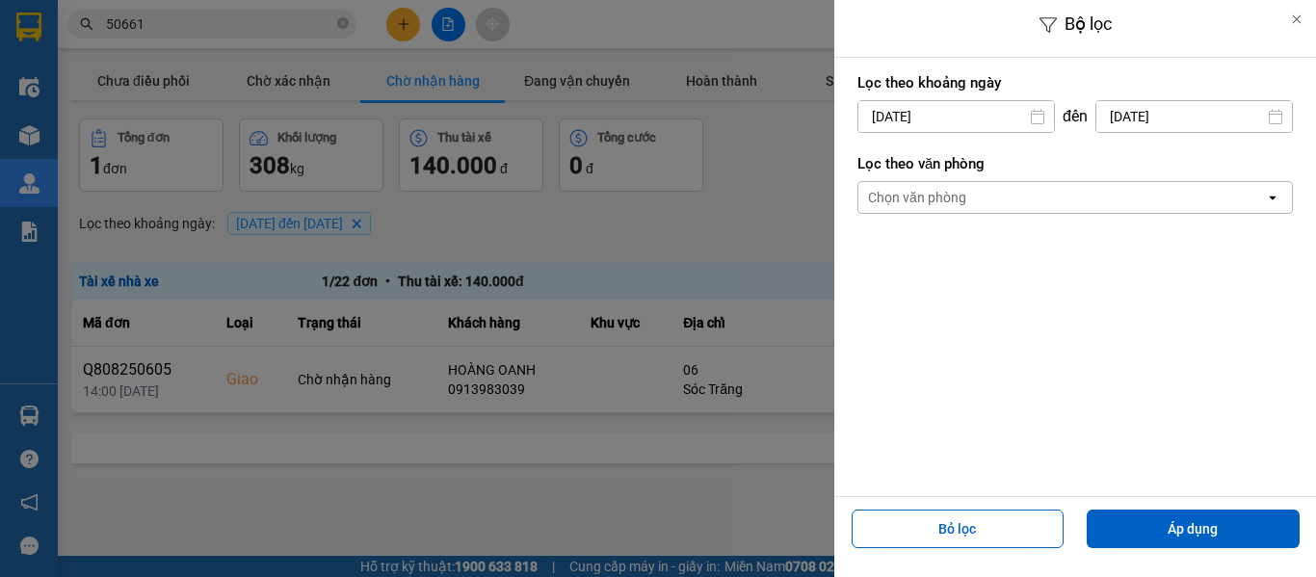
drag, startPoint x: 1138, startPoint y: 504, endPoint x: 1143, endPoint y: 512, distance: 9.9
click at [1140, 505] on div "Bỏ lọc Áp dụng" at bounding box center [1075, 525] width 482 height 58
click at [1149, 524] on button "Áp dụng" at bounding box center [1192, 528] width 213 height 39
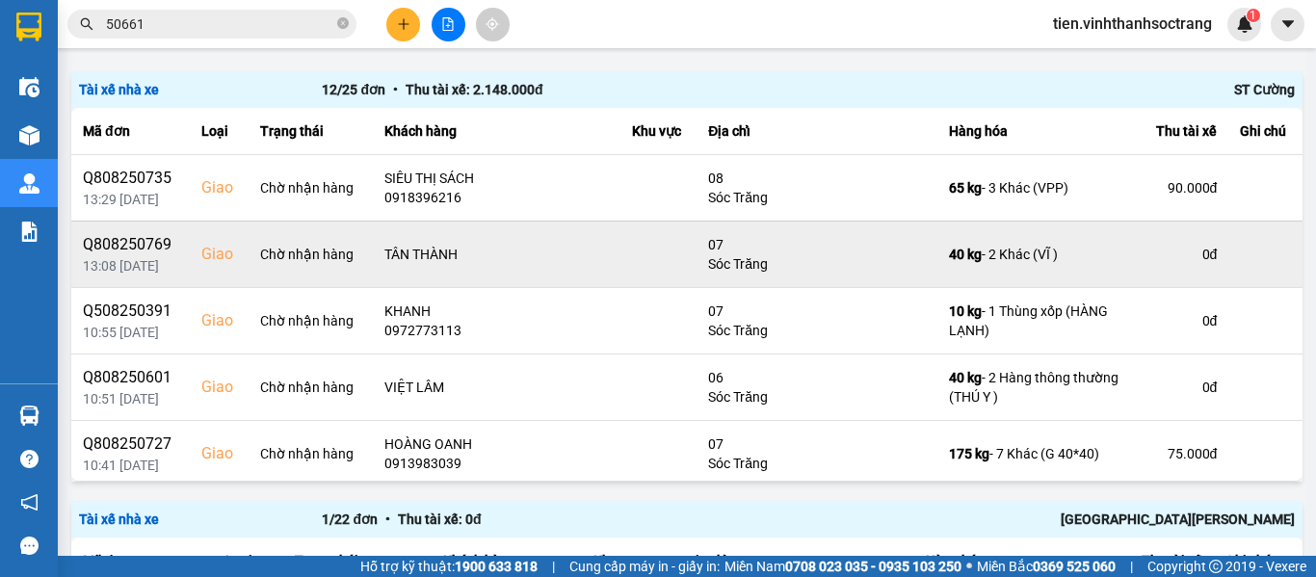
scroll to position [193, 0]
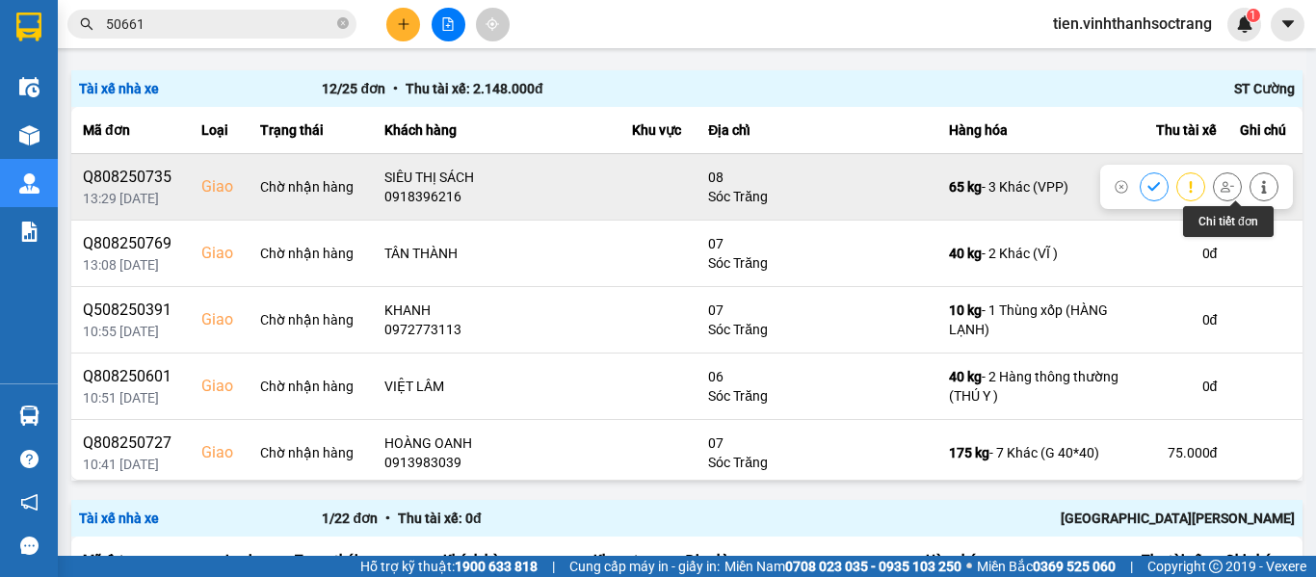
click at [1257, 184] on icon at bounding box center [1263, 186] width 13 height 13
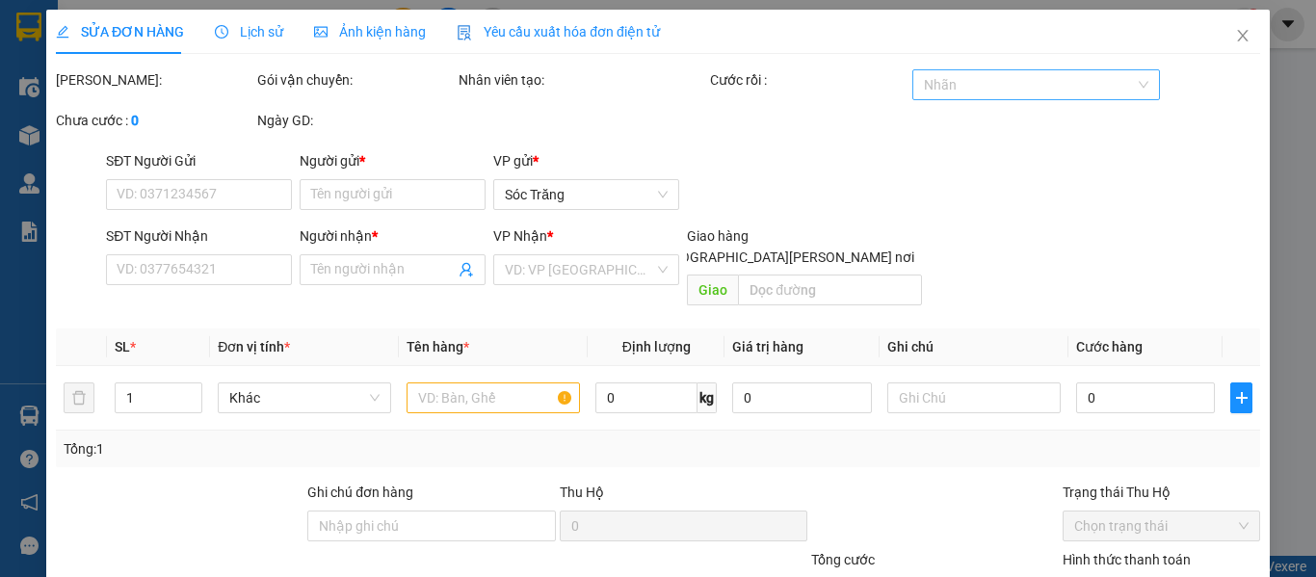
type input "0909369078"
type input "KHANG LONG"
type input "0918396216"
type input "SIÊU THỊ SÁCH"
checkbox input "true"
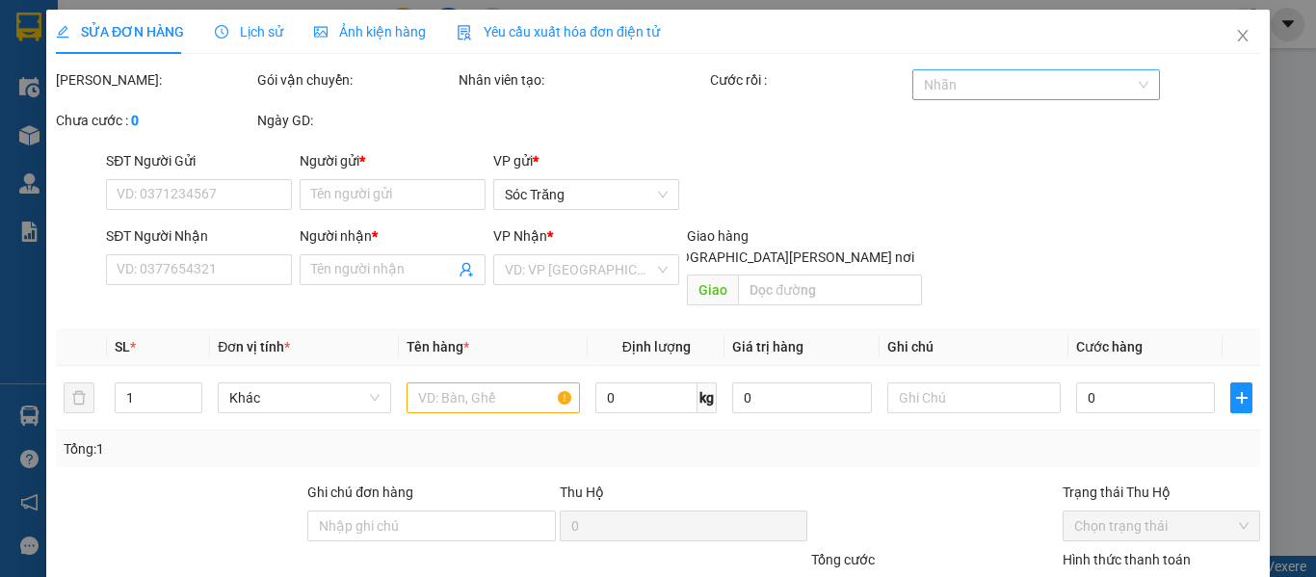
type input "08"
type input "90.000"
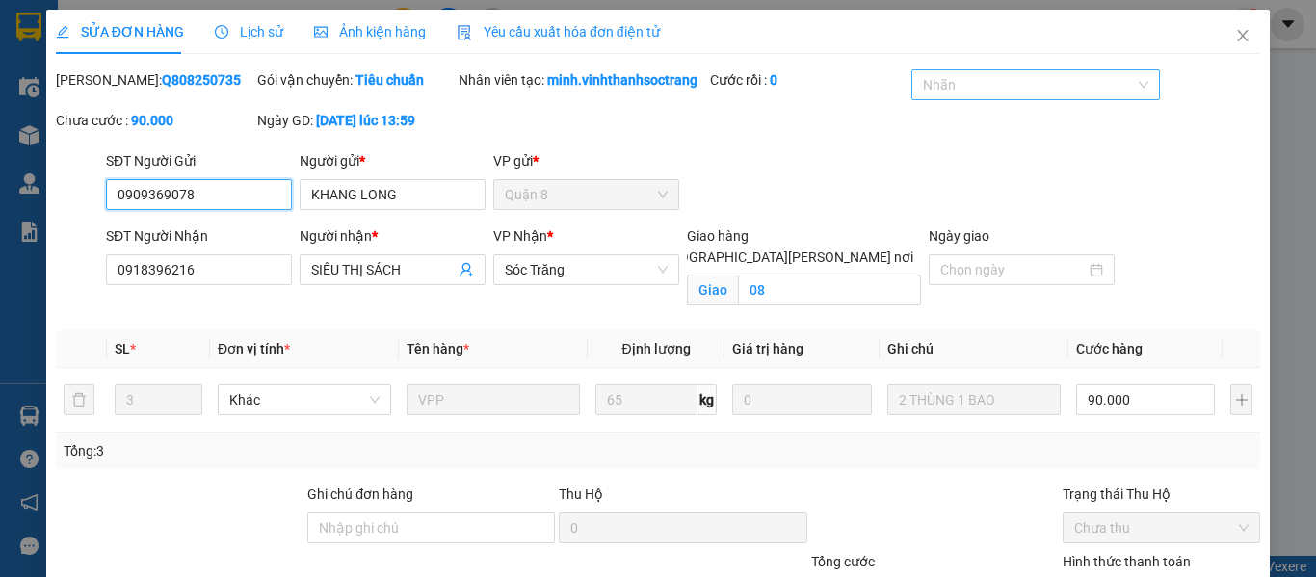
click at [975, 87] on div at bounding box center [1025, 84] width 219 height 23
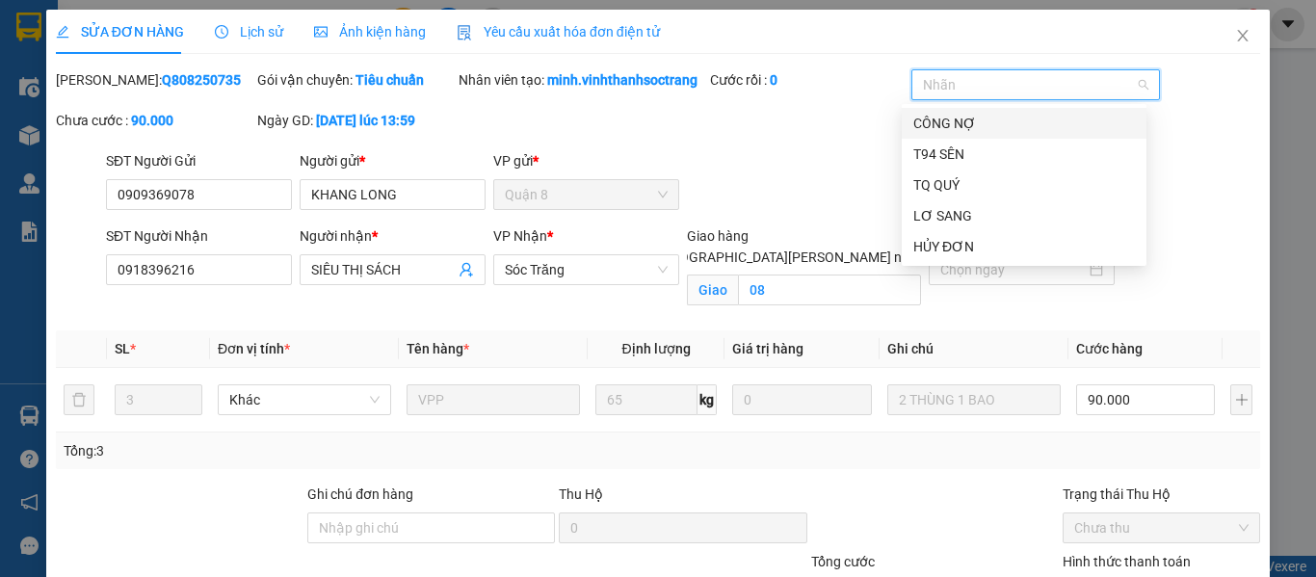
click at [973, 122] on div "CÔNG NỢ" at bounding box center [1024, 123] width 222 height 21
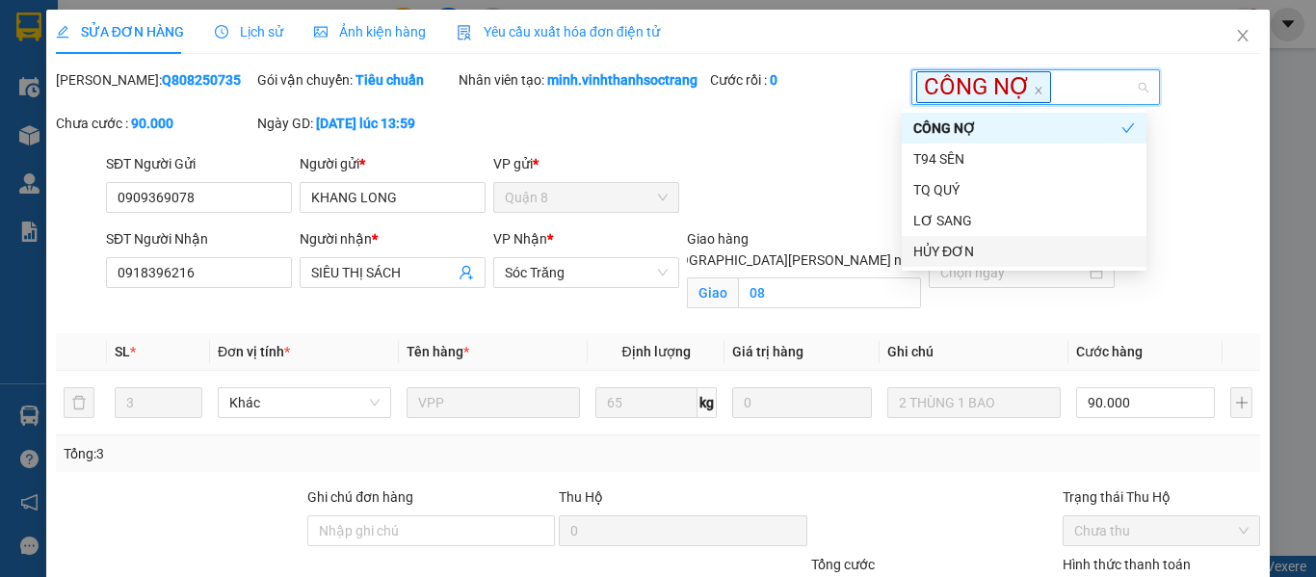
scroll to position [184, 0]
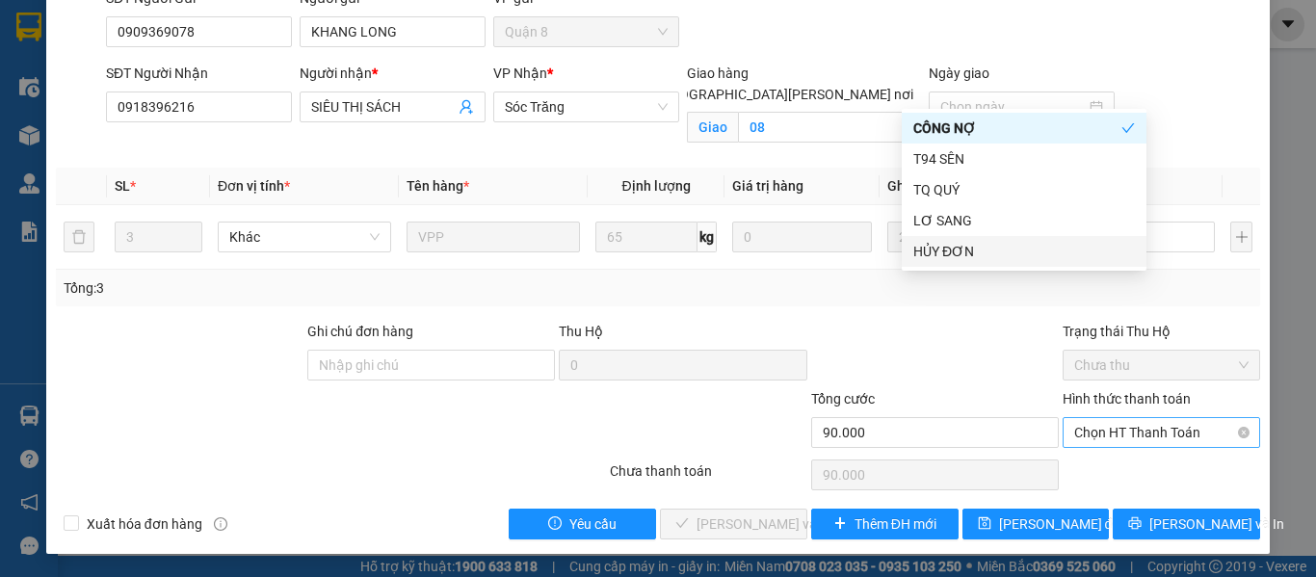
click at [1144, 430] on span "Chọn HT Thanh Toán" at bounding box center [1161, 432] width 174 height 29
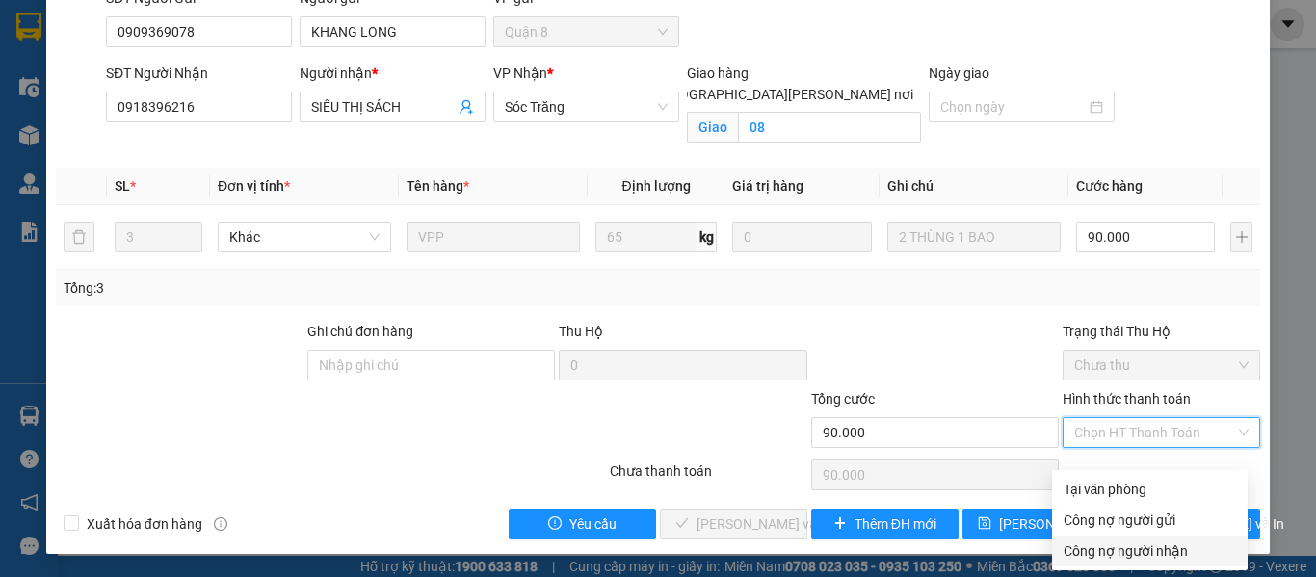
click at [1101, 540] on div "Công nợ người nhận" at bounding box center [1149, 550] width 172 height 21
type input "0"
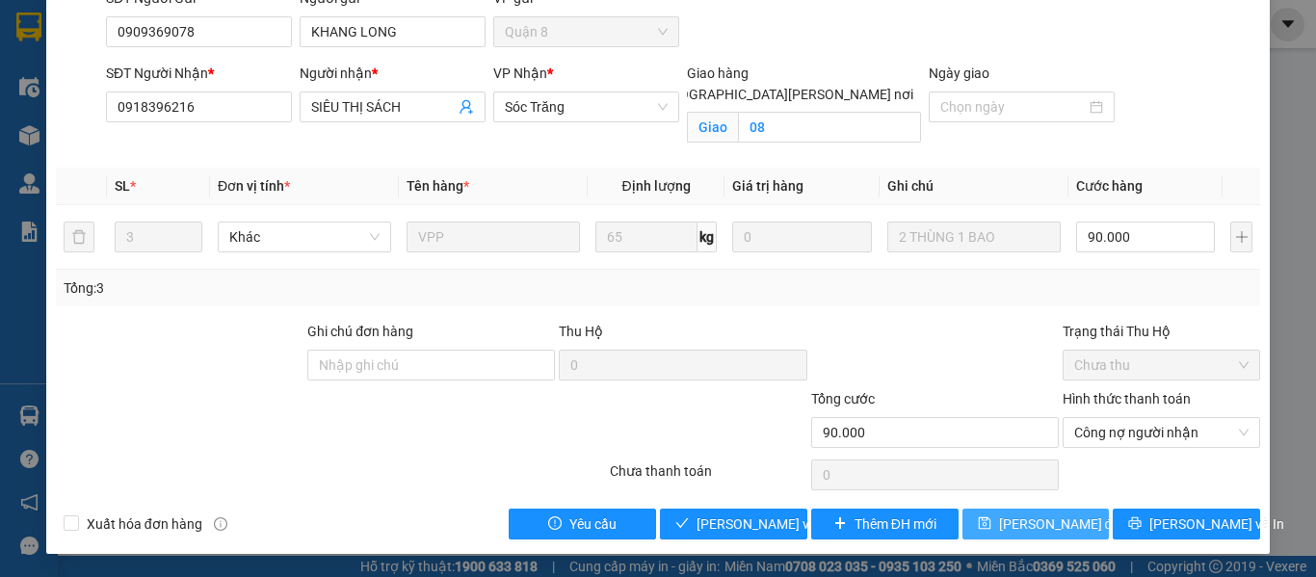
click at [974, 522] on button "[PERSON_NAME] đổi" at bounding box center [1035, 523] width 147 height 31
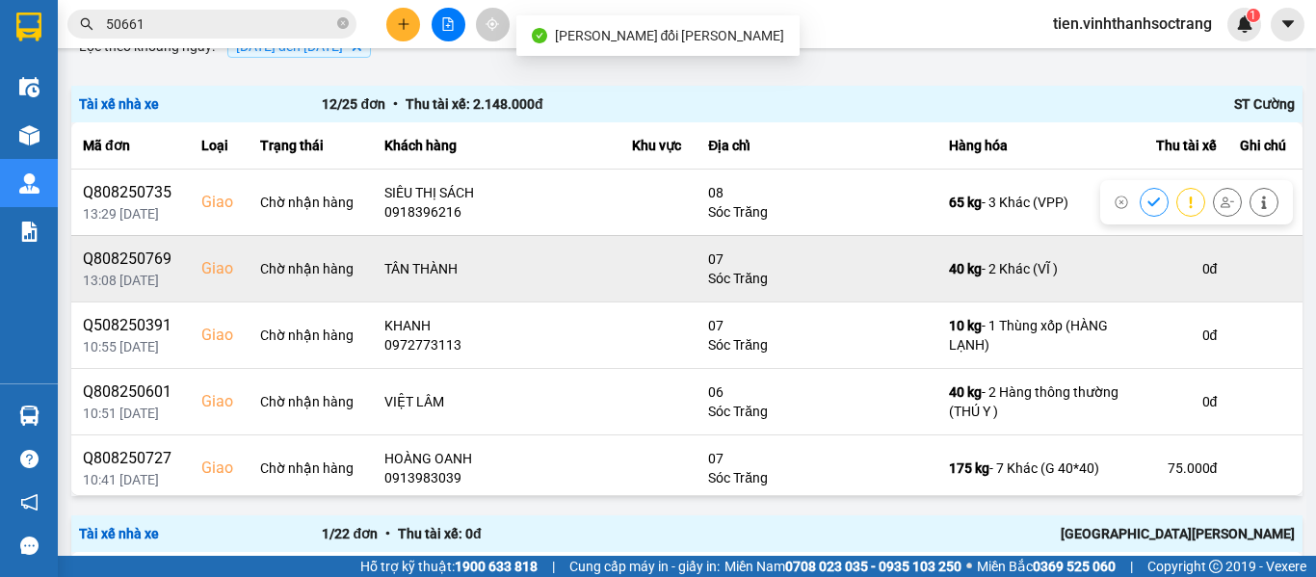
scroll to position [193, 0]
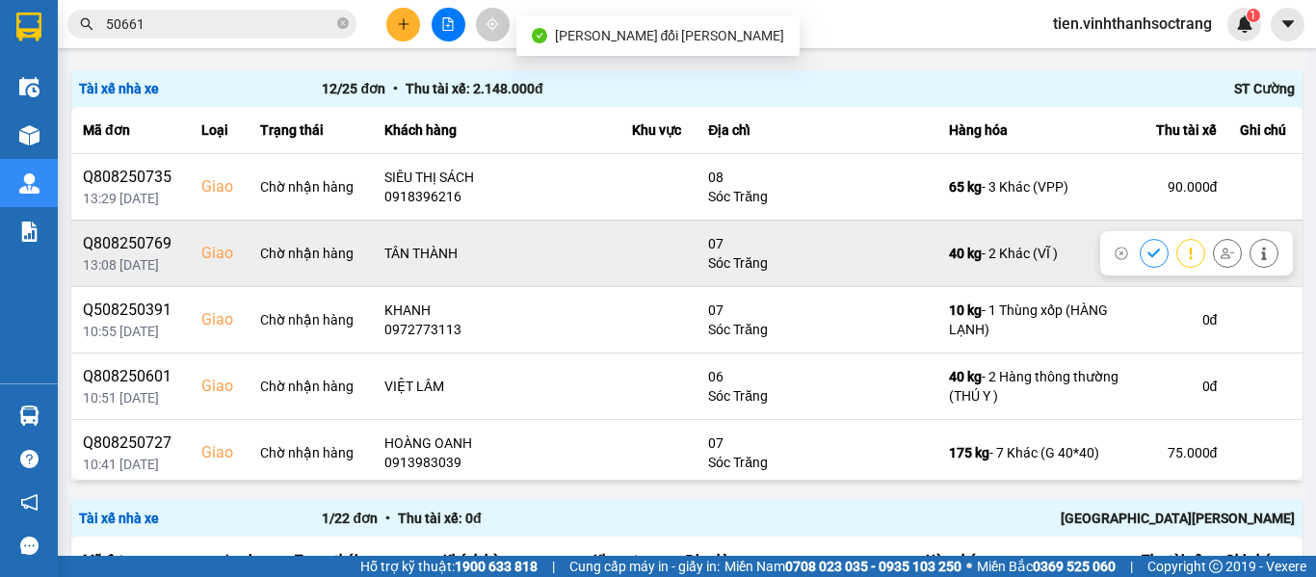
click at [1147, 251] on icon at bounding box center [1153, 252] width 13 height 9
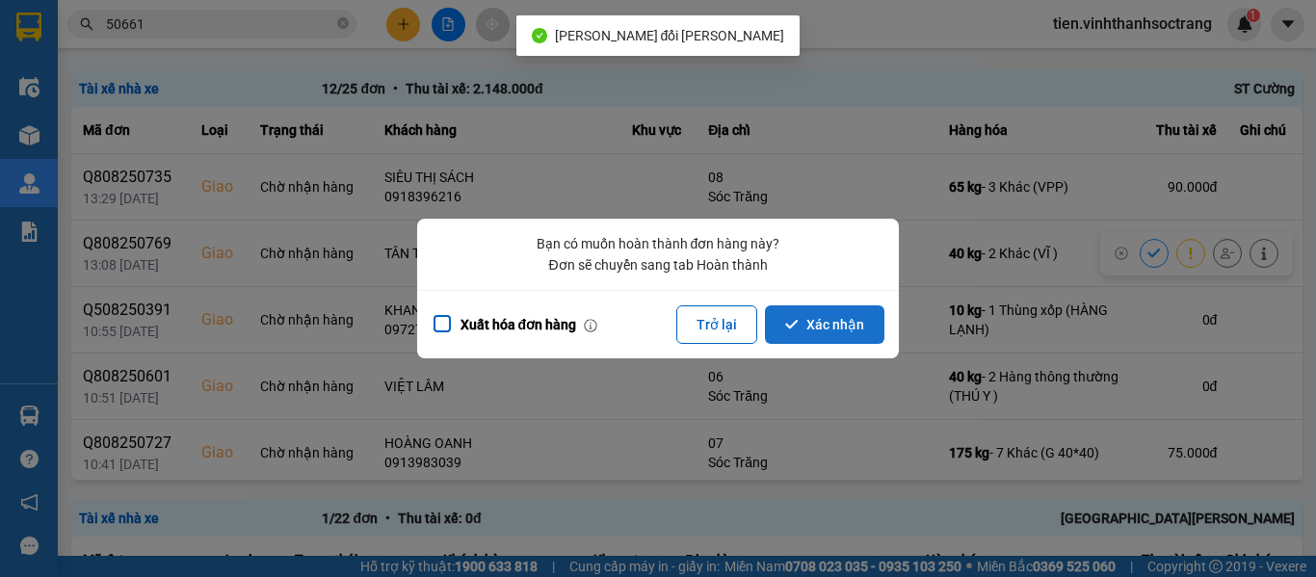
click at [860, 313] on button "Xác nhận" at bounding box center [824, 324] width 119 height 39
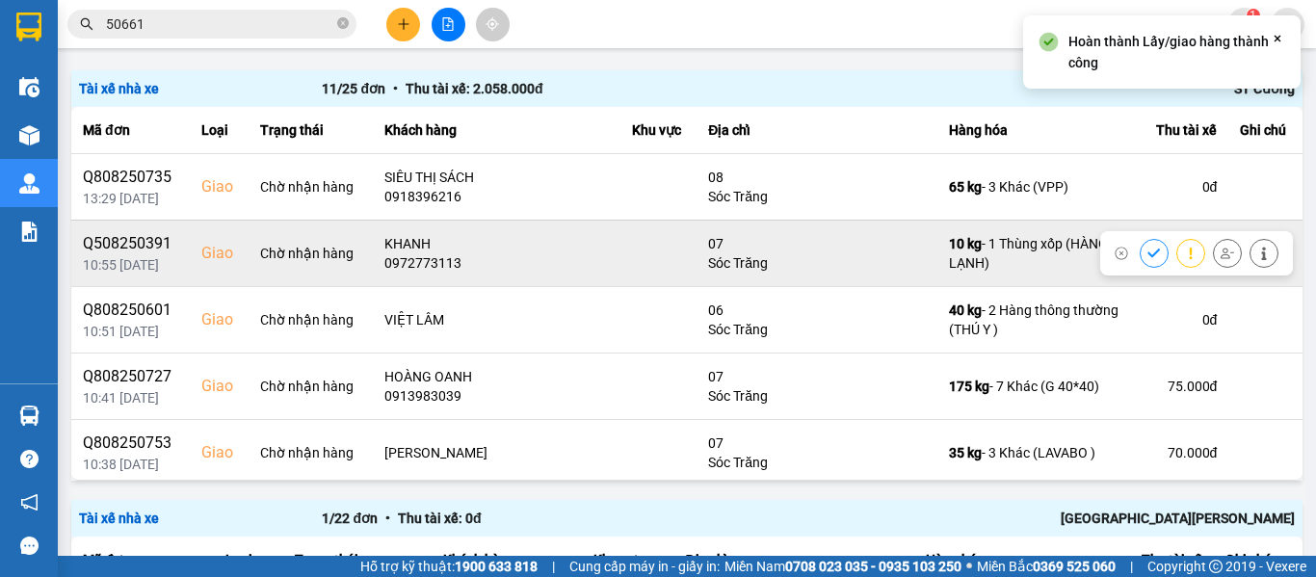
click at [1147, 251] on icon at bounding box center [1153, 253] width 13 height 13
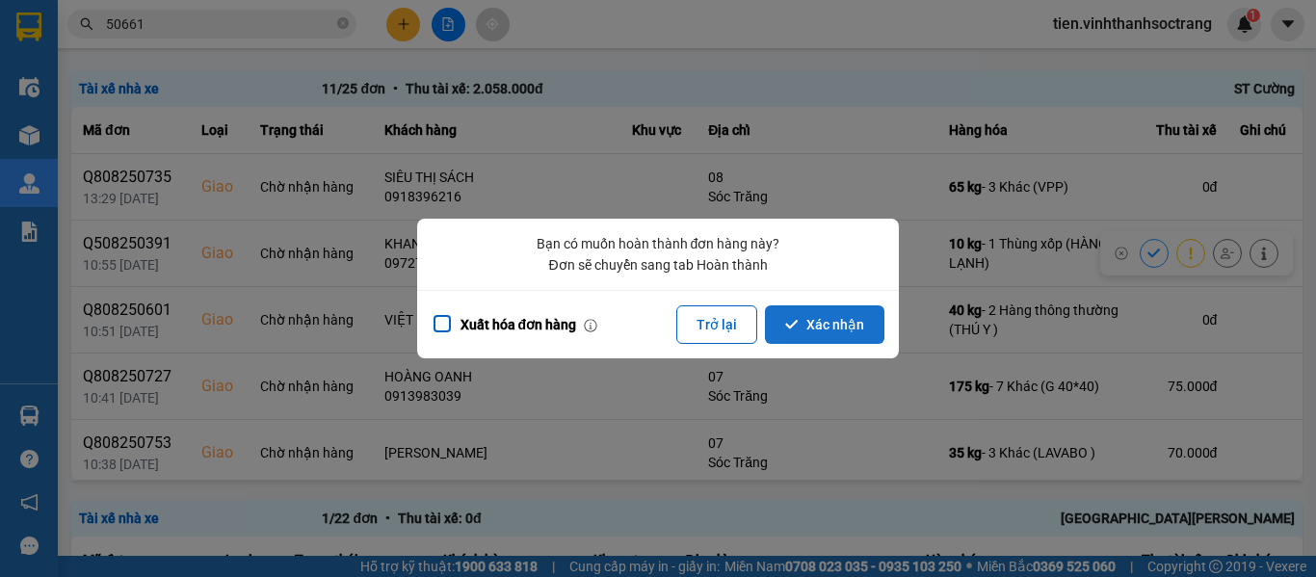
click at [835, 320] on button "Xác nhận" at bounding box center [824, 324] width 119 height 39
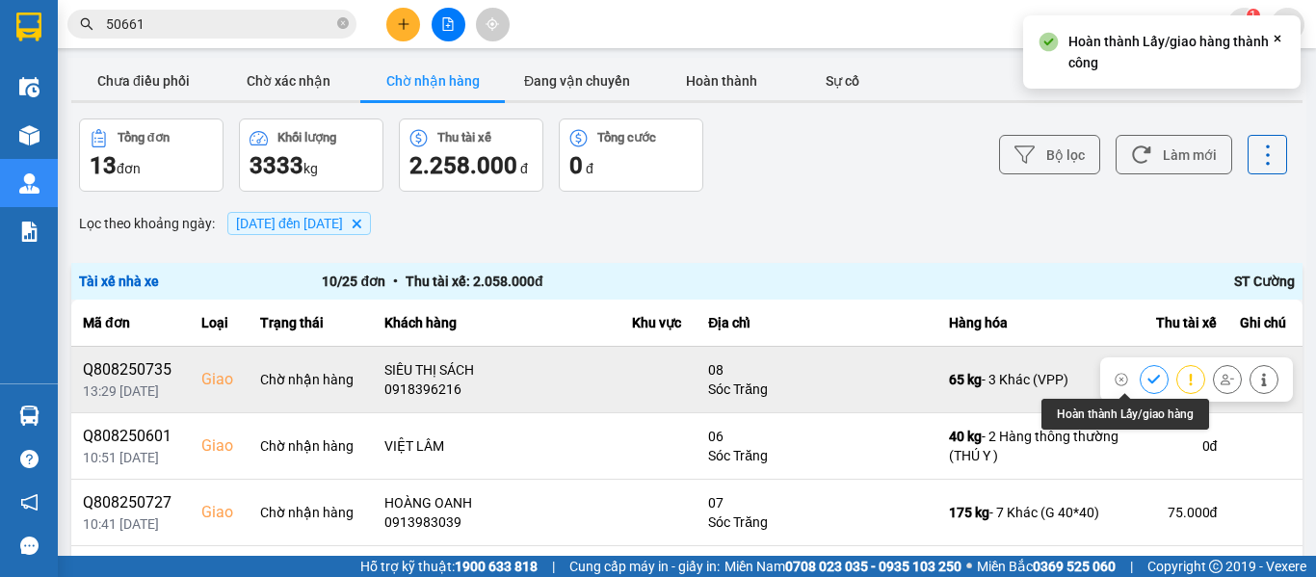
click at [1147, 379] on icon at bounding box center [1153, 379] width 13 height 9
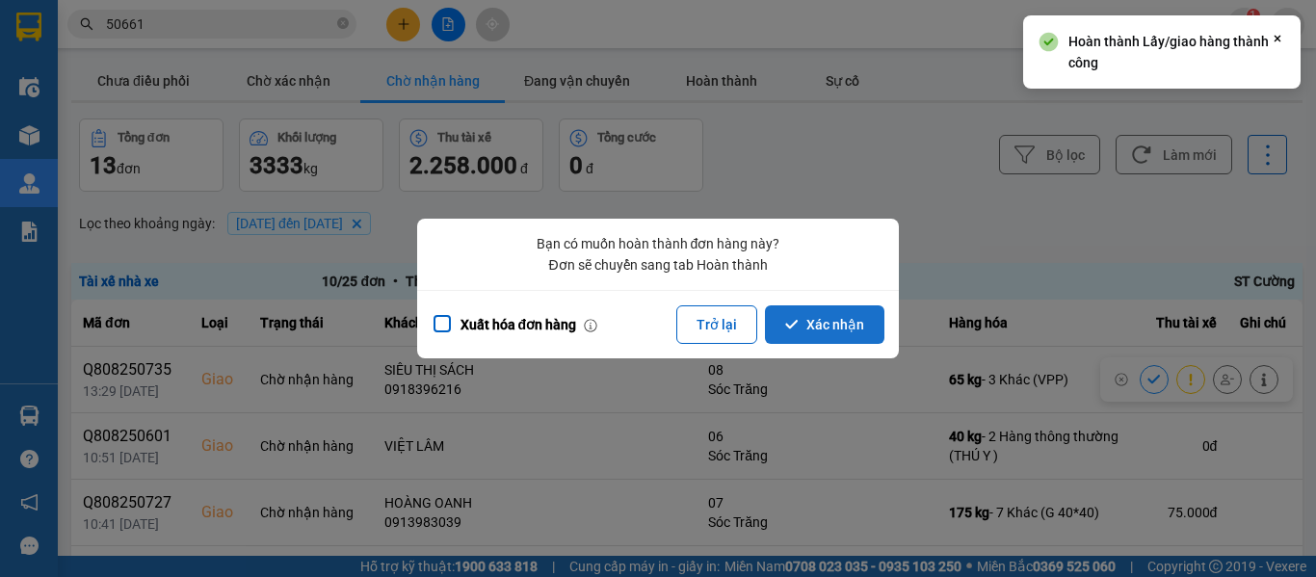
click at [860, 314] on button "Xác nhận" at bounding box center [824, 324] width 119 height 39
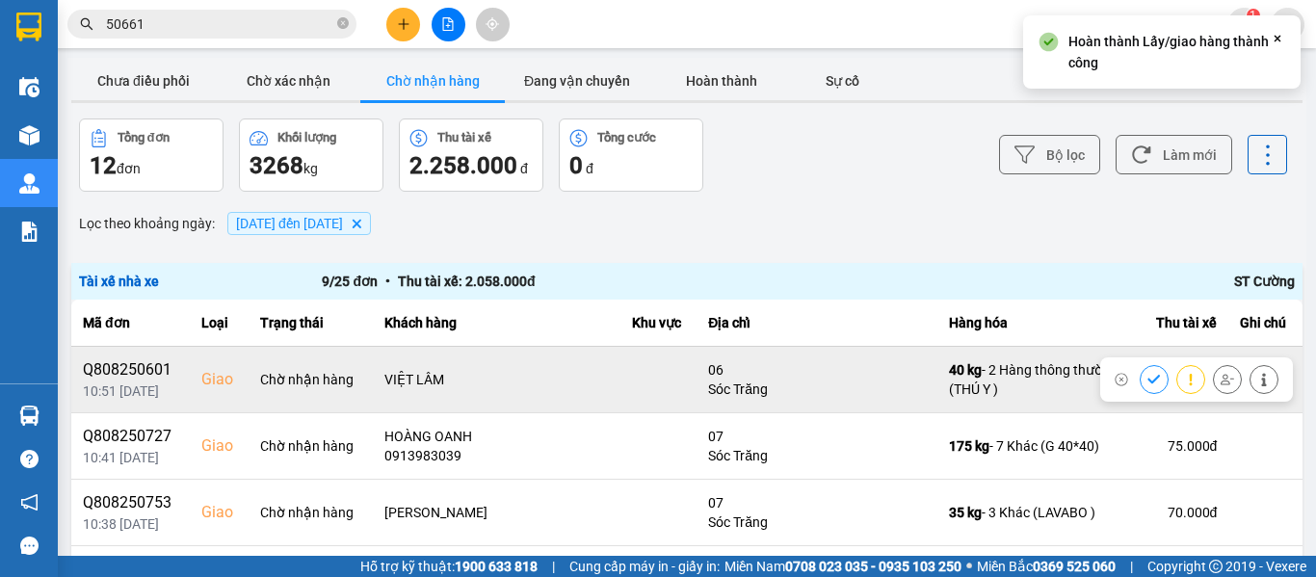
click at [1140, 375] on button at bounding box center [1153, 379] width 27 height 34
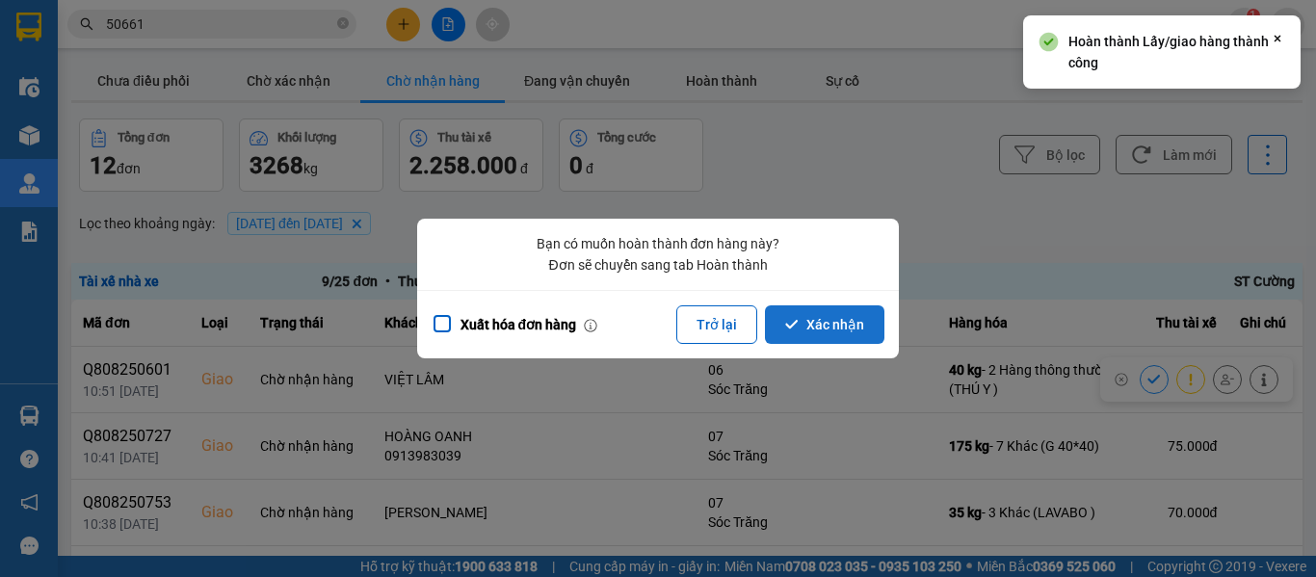
click at [814, 321] on button "Xác nhận" at bounding box center [824, 324] width 119 height 39
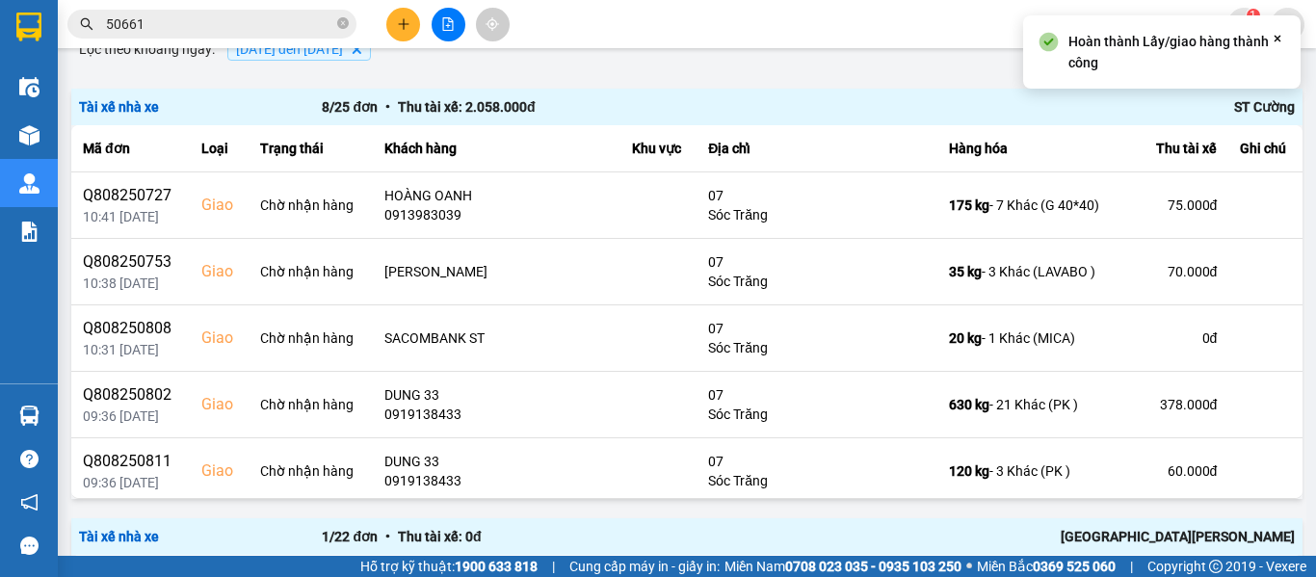
scroll to position [193, 0]
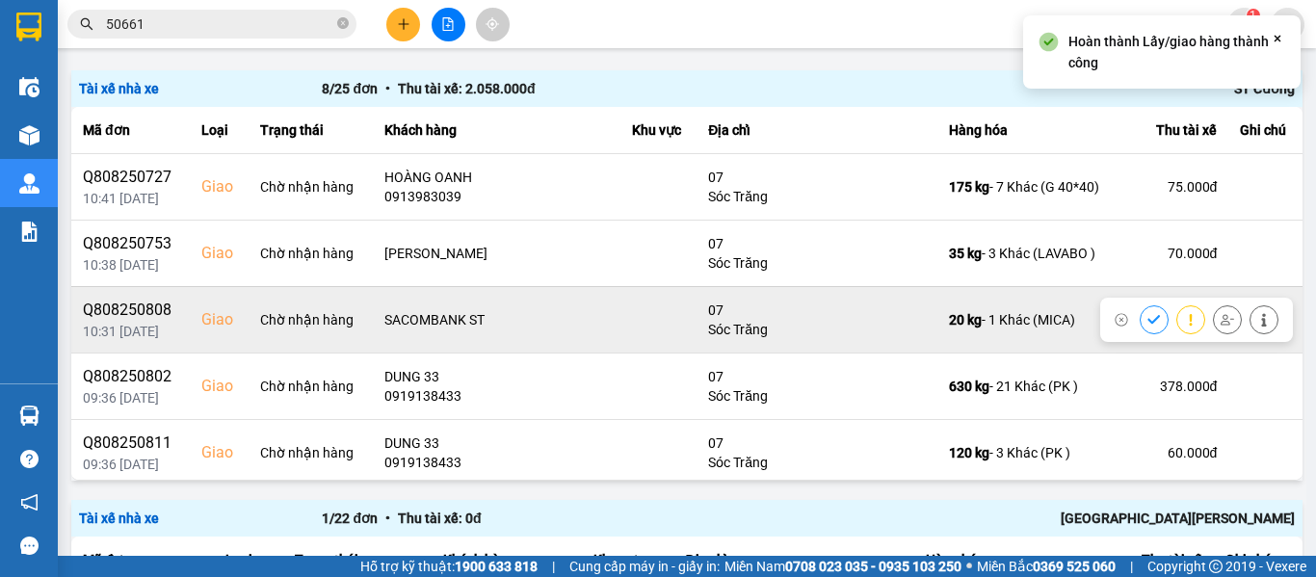
click at [1147, 323] on icon at bounding box center [1153, 319] width 13 height 13
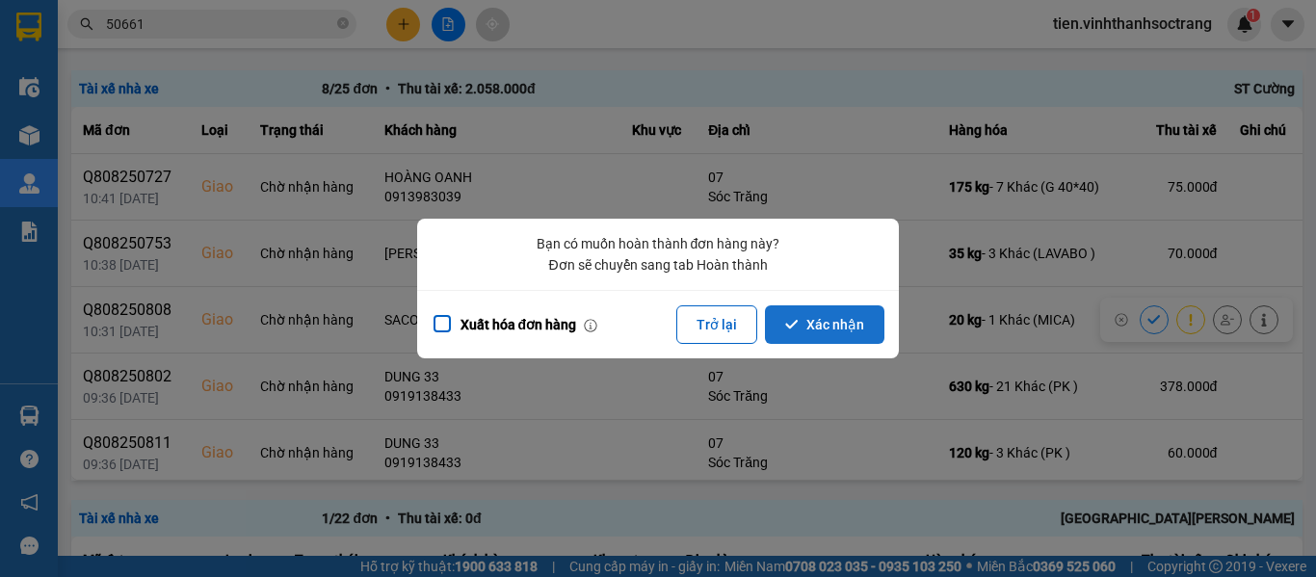
click at [787, 319] on icon "dialog" at bounding box center [791, 324] width 13 height 13
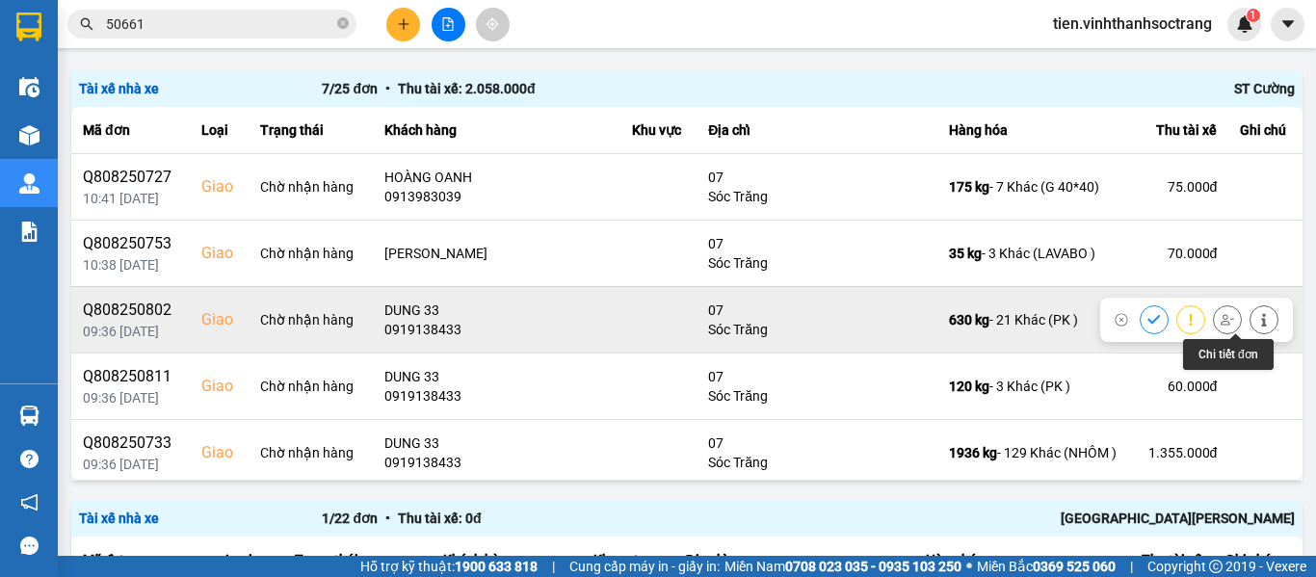
click at [1257, 320] on icon at bounding box center [1263, 319] width 13 height 13
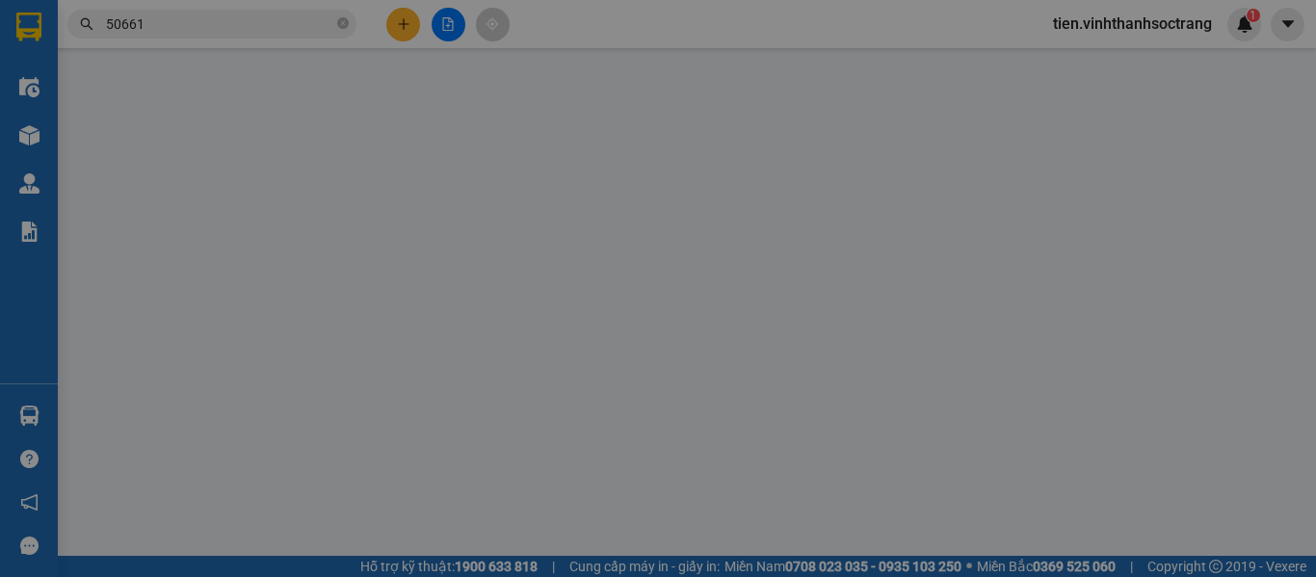
type input "0767880005"
type input "NHƯ Ý(PK)"
type input "0919138433"
type input "DUNG 33"
checkbox input "true"
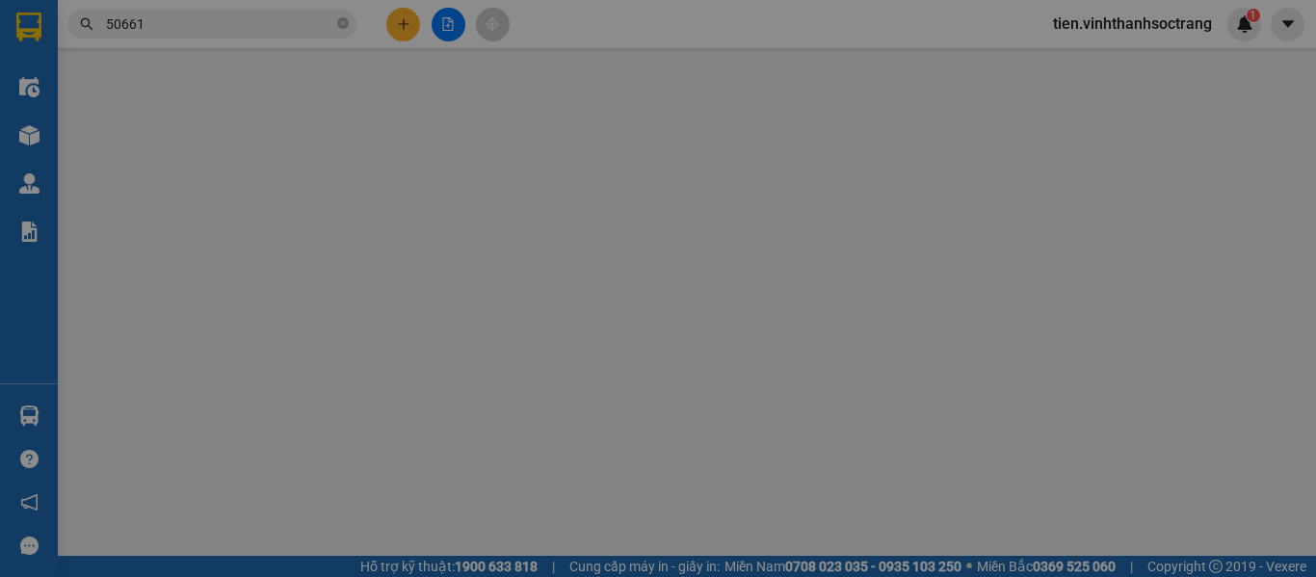
type input "07"
type input "378.000"
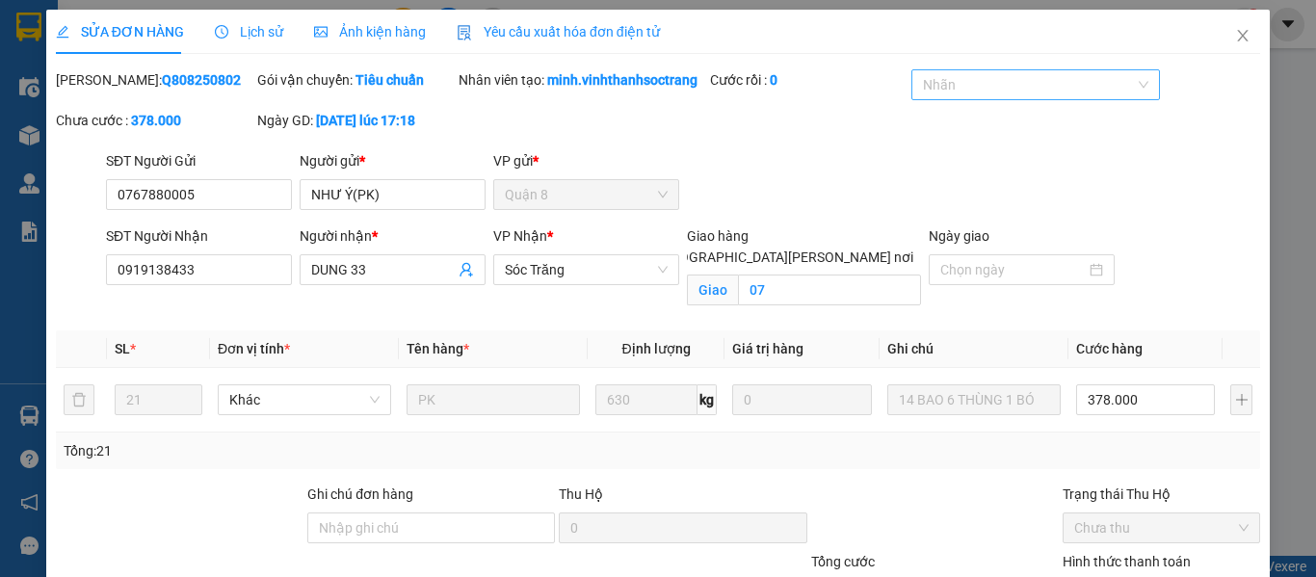
drag, startPoint x: 988, startPoint y: 57, endPoint x: 979, endPoint y: 78, distance: 22.9
click at [985, 57] on div "SỬA ĐƠN HÀNG Lịch sử [PERSON_NAME] hàng Yêu cầu xuất [PERSON_NAME] điện tử Tota…" at bounding box center [658, 356] width 1204 height 692
click at [979, 78] on div at bounding box center [1025, 84] width 219 height 23
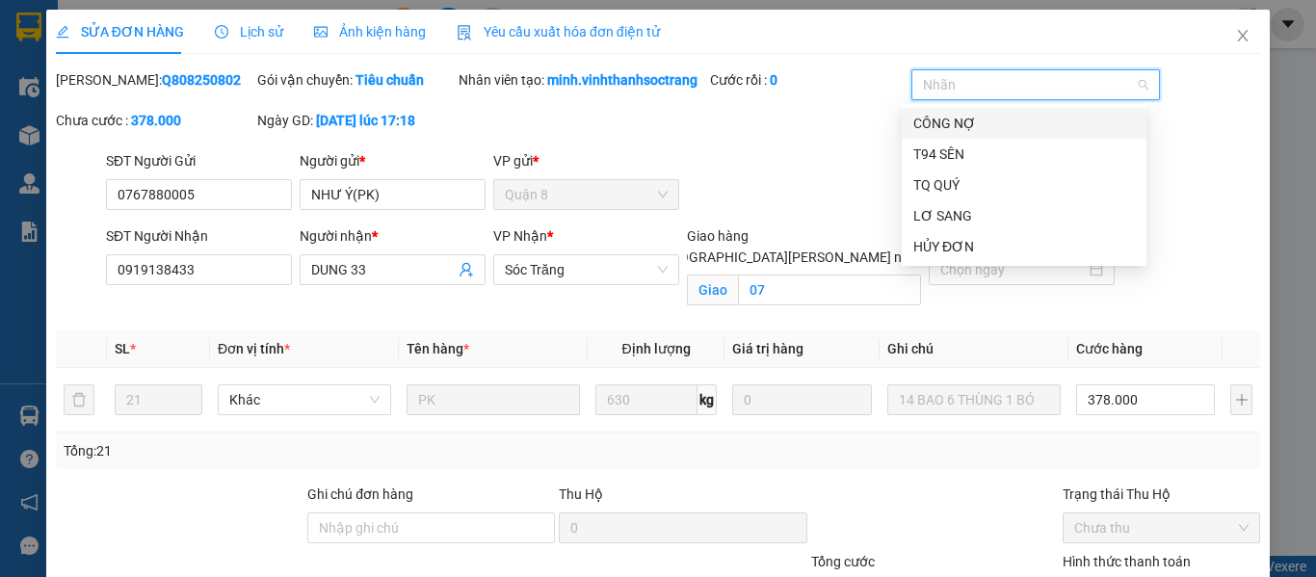
drag, startPoint x: 956, startPoint y: 119, endPoint x: 1059, endPoint y: 209, distance: 136.5
click at [955, 117] on div "CÔNG NỢ" at bounding box center [1024, 123] width 222 height 21
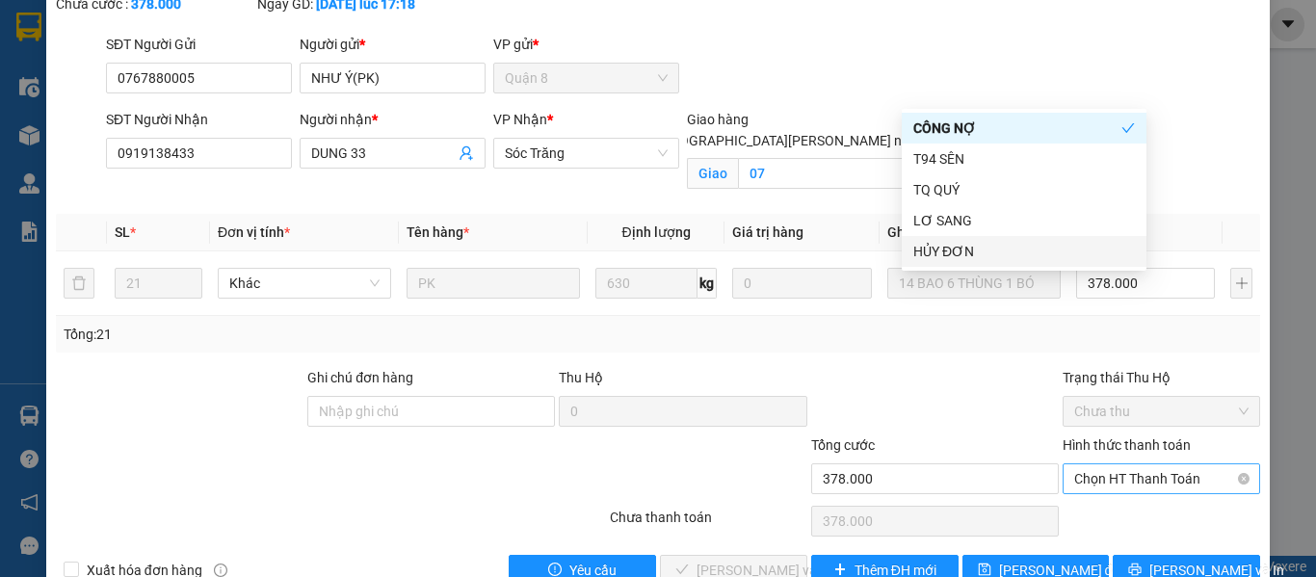
scroll to position [184, 0]
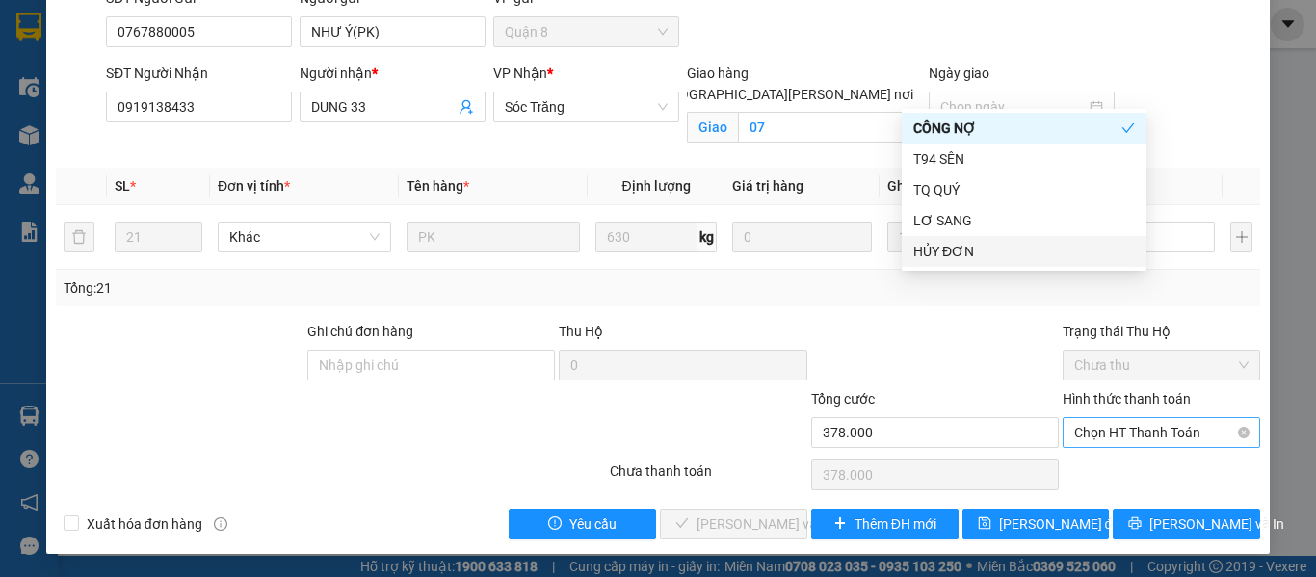
drag, startPoint x: 1126, startPoint y: 423, endPoint x: 1110, endPoint y: 441, distance: 23.9
click at [1125, 423] on span "Chọn HT Thanh Toán" at bounding box center [1161, 432] width 174 height 29
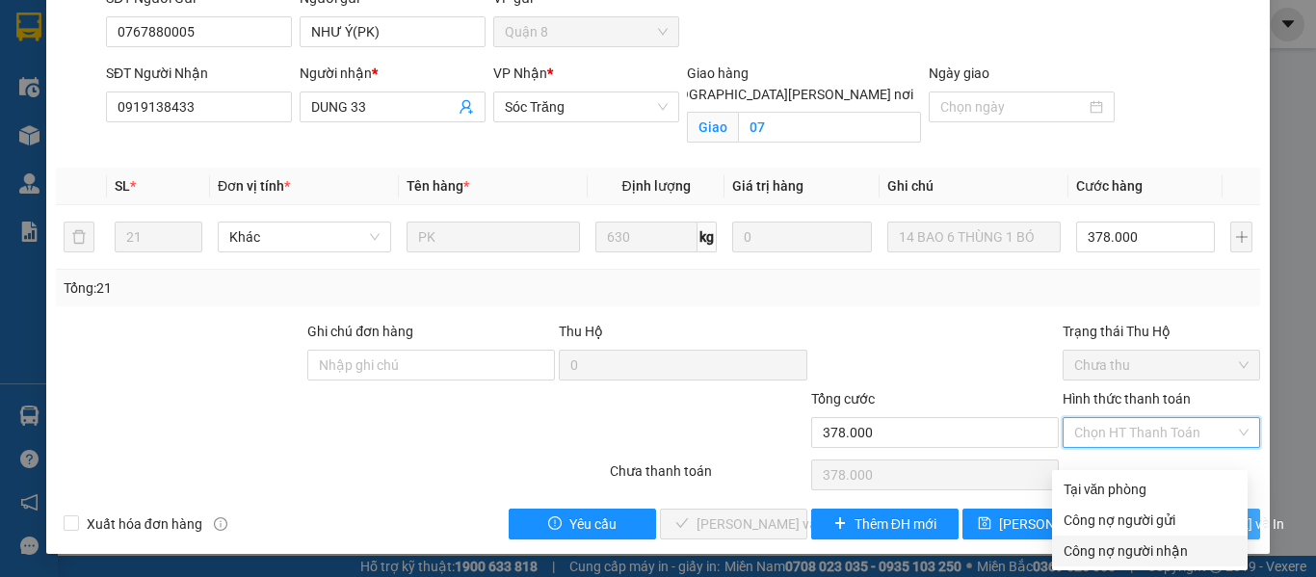
click at [1103, 540] on div "Công nợ người nhận" at bounding box center [1149, 550] width 172 height 21
type input "0"
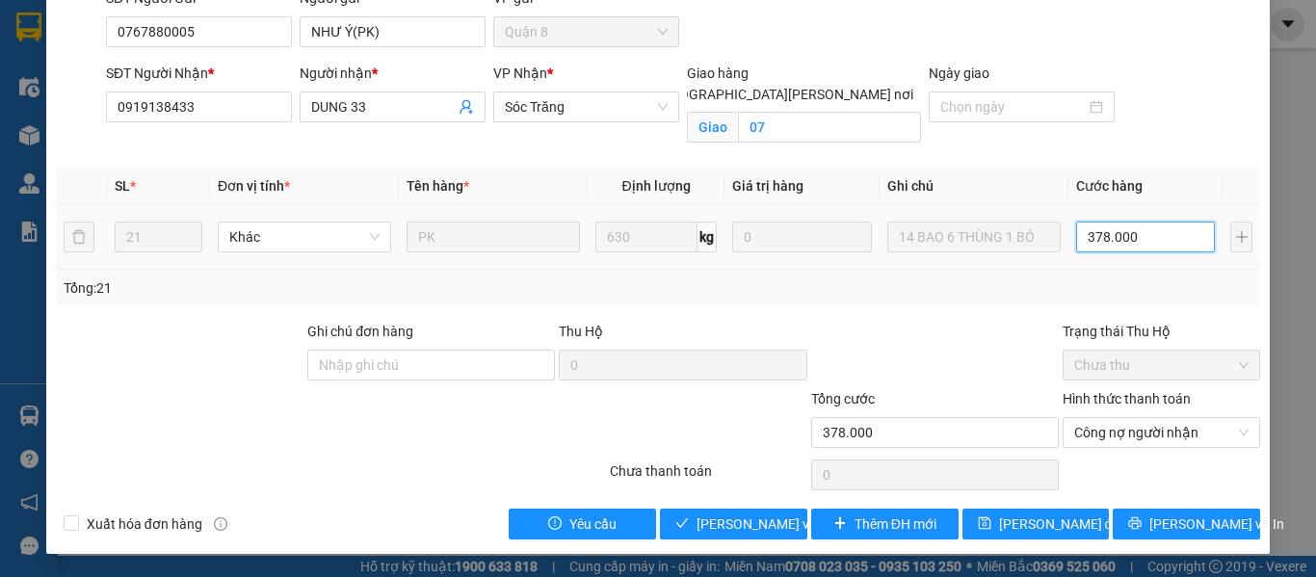
click at [1082, 237] on input "378.000" at bounding box center [1145, 237] width 139 height 31
type input "3"
type input "38"
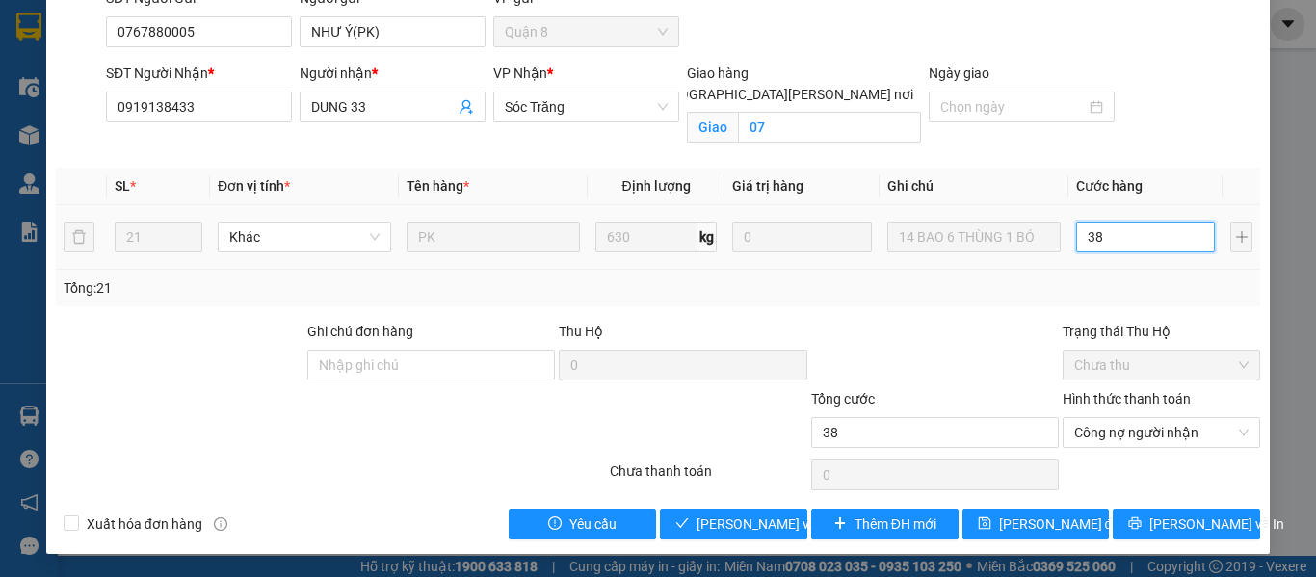
type input "380"
type input "3.800"
type input "38.000"
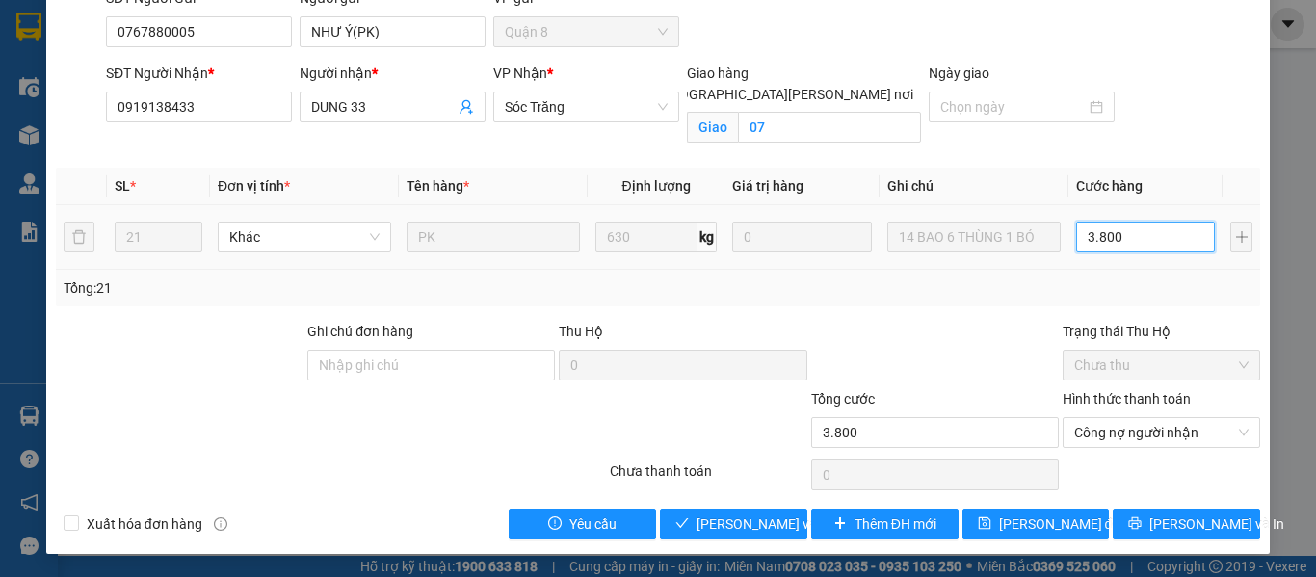
type input "38.000"
type input "380.000"
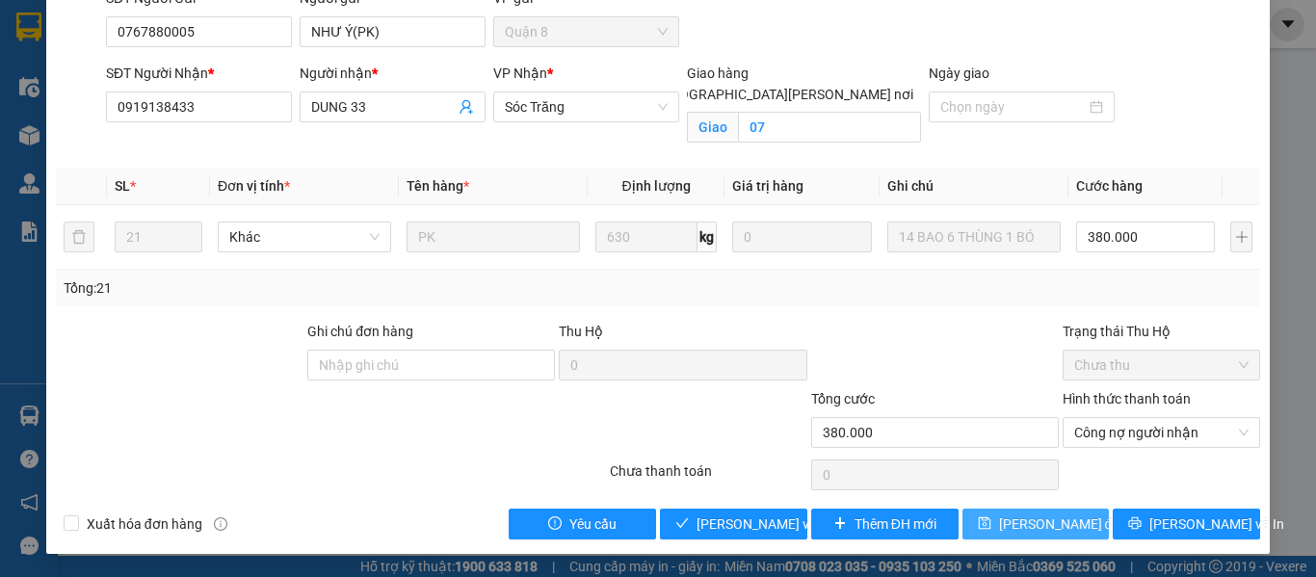
click at [1020, 509] on button "[PERSON_NAME] đổi" at bounding box center [1035, 523] width 147 height 31
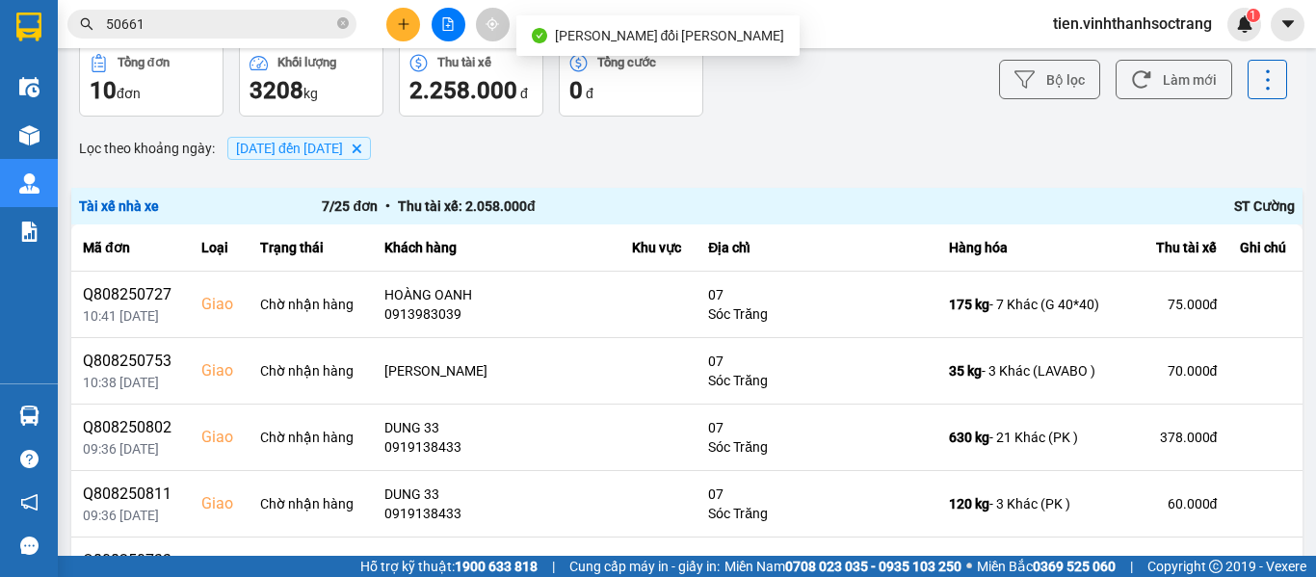
scroll to position [193, 0]
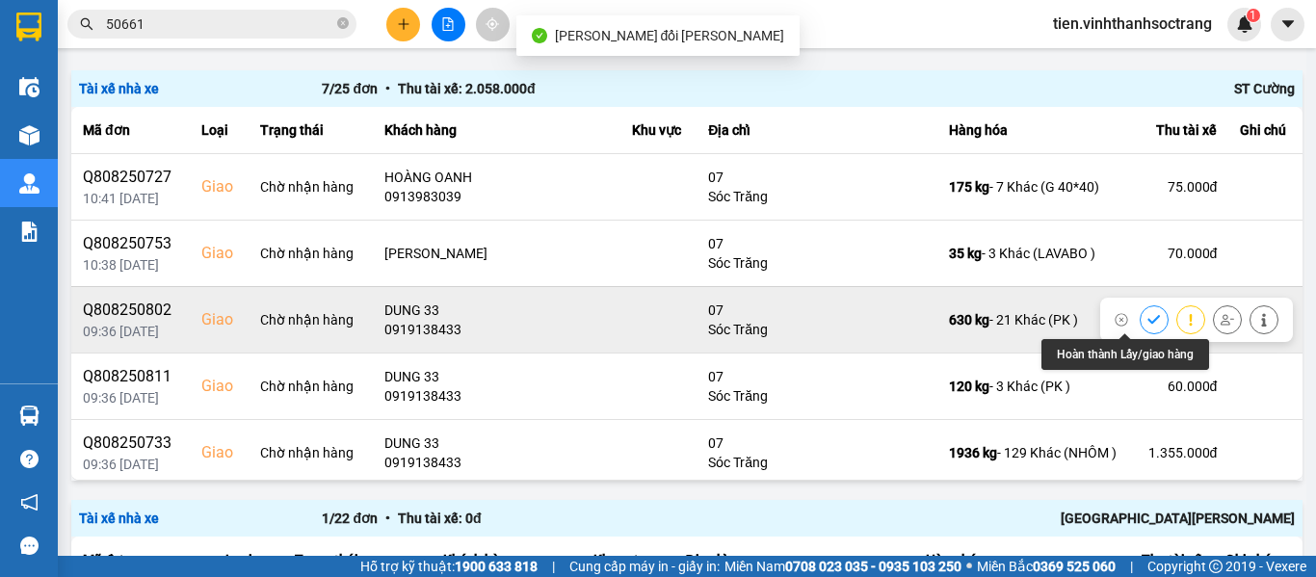
click at [1147, 314] on icon at bounding box center [1153, 319] width 13 height 13
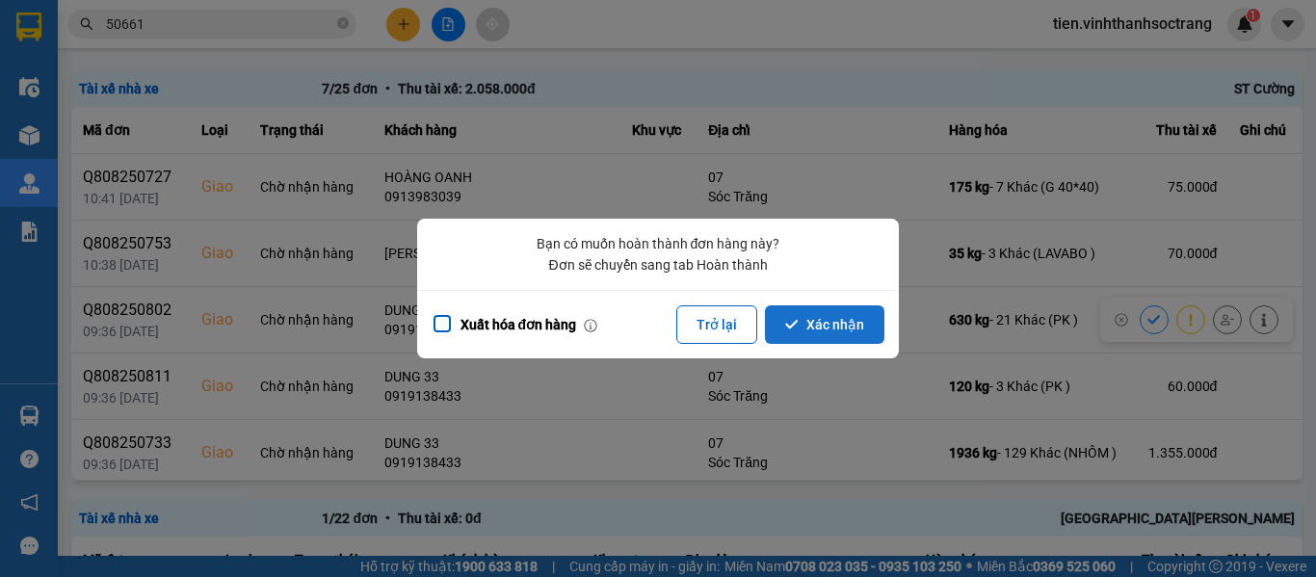
click at [819, 309] on button "Xác nhận" at bounding box center [824, 324] width 119 height 39
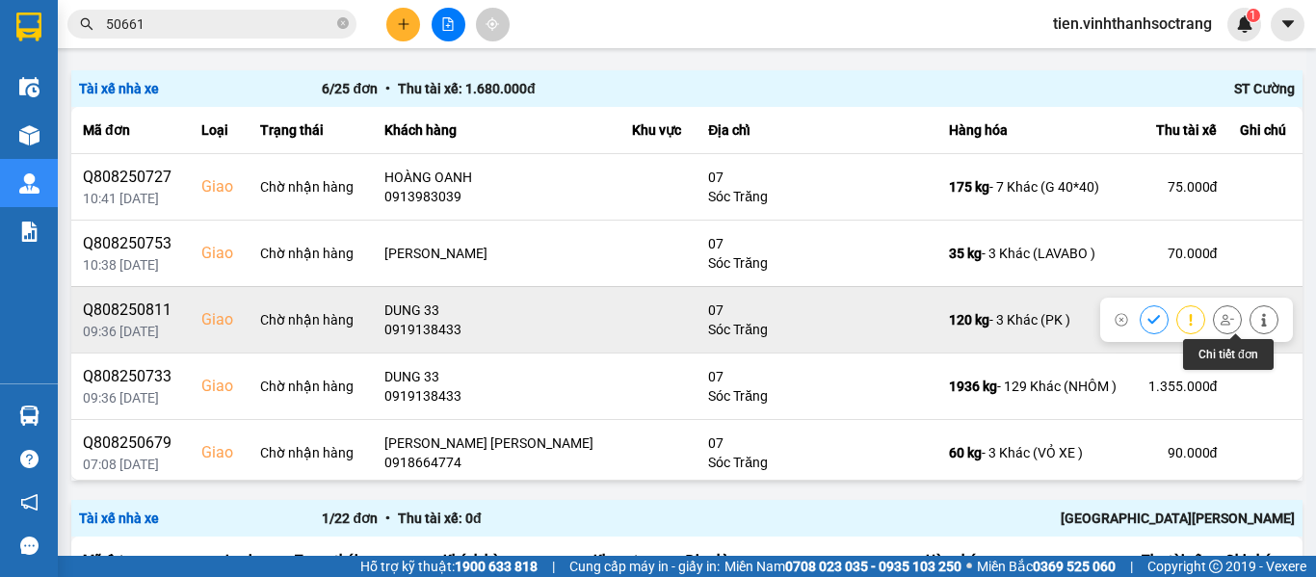
click at [1257, 316] on icon at bounding box center [1263, 319] width 13 height 13
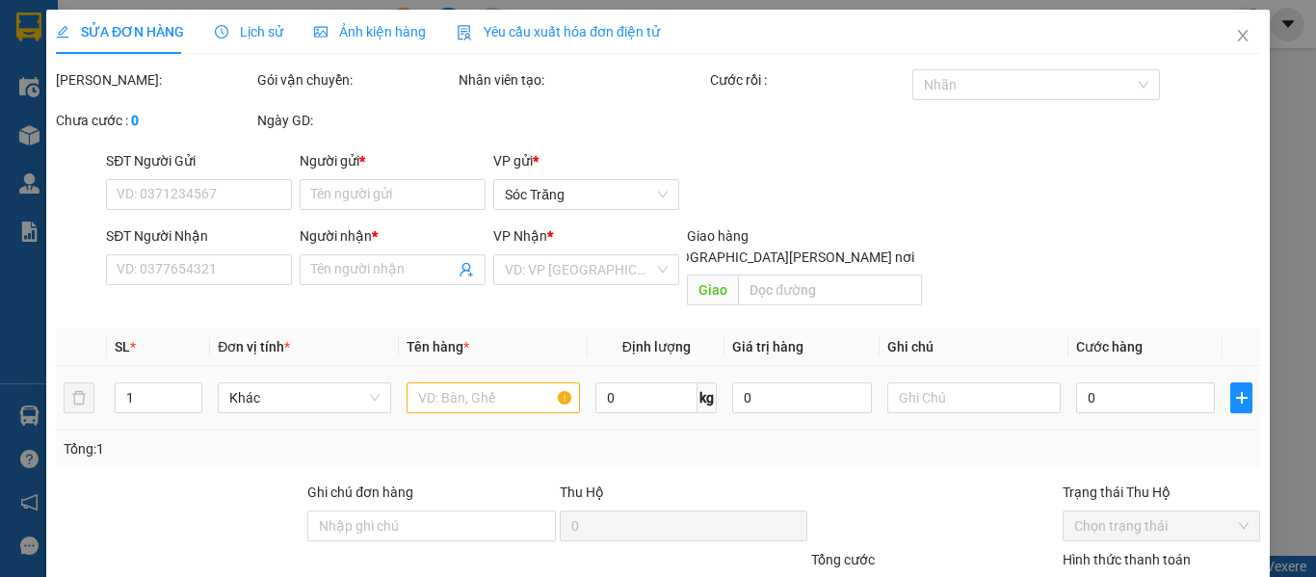
type input "0767880005"
type input "NHƯ Ý(PK)"
type input "0919138433"
type input "DUNG 33"
checkbox input "true"
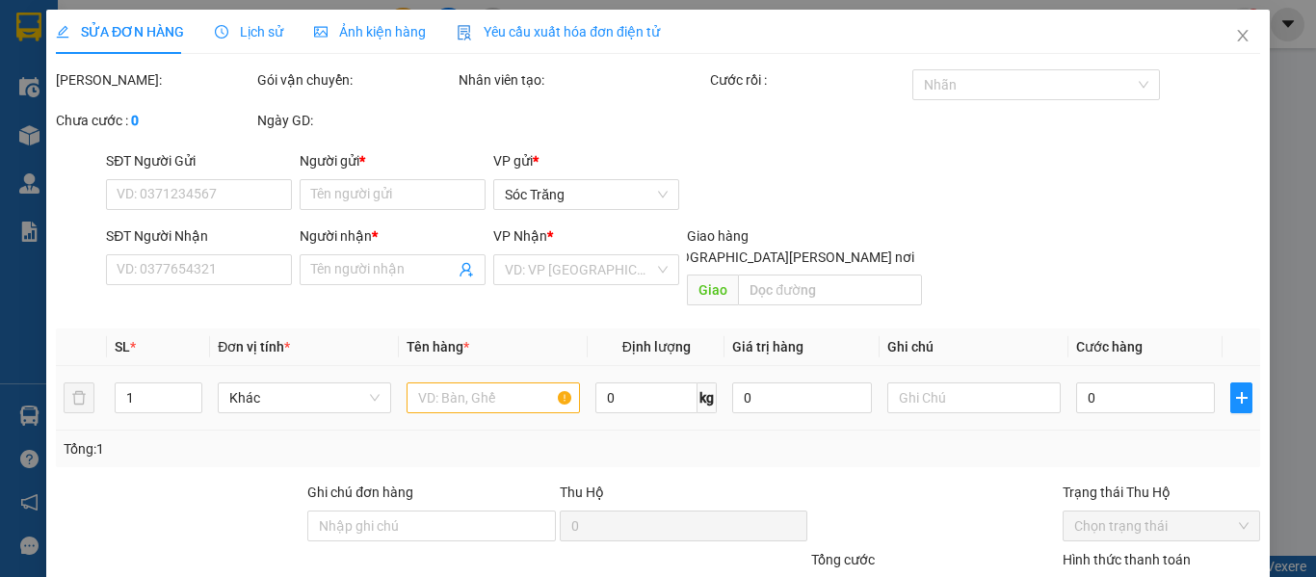
type input "07"
type input "60.000"
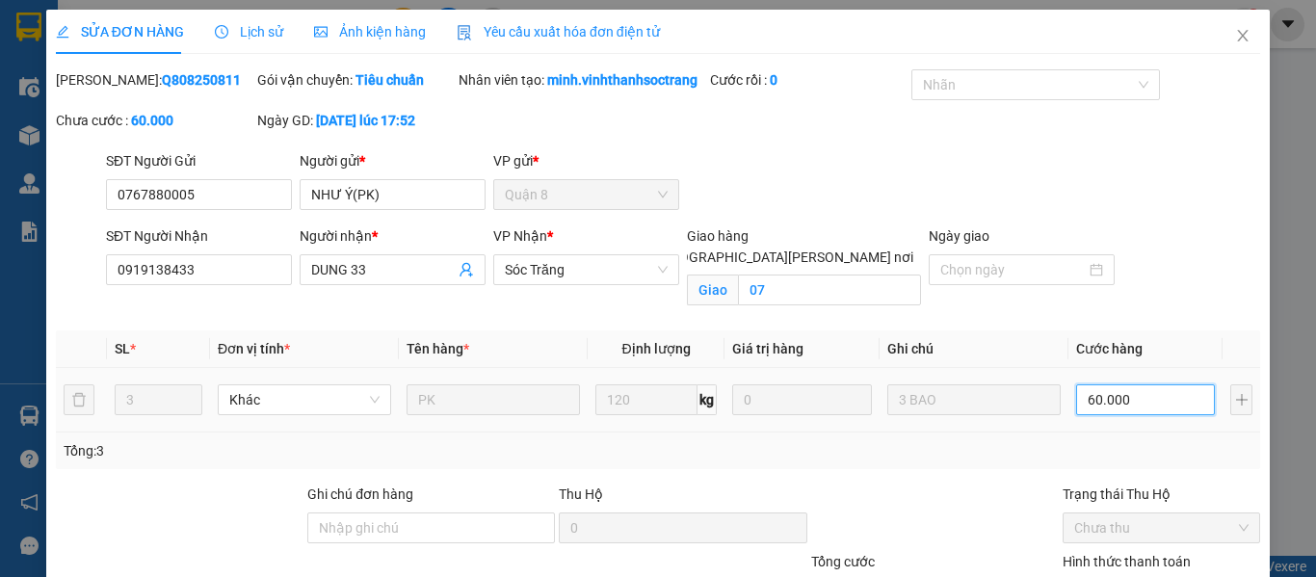
click at [1110, 415] on input "60.000" at bounding box center [1145, 399] width 139 height 31
type input "7"
type input "75"
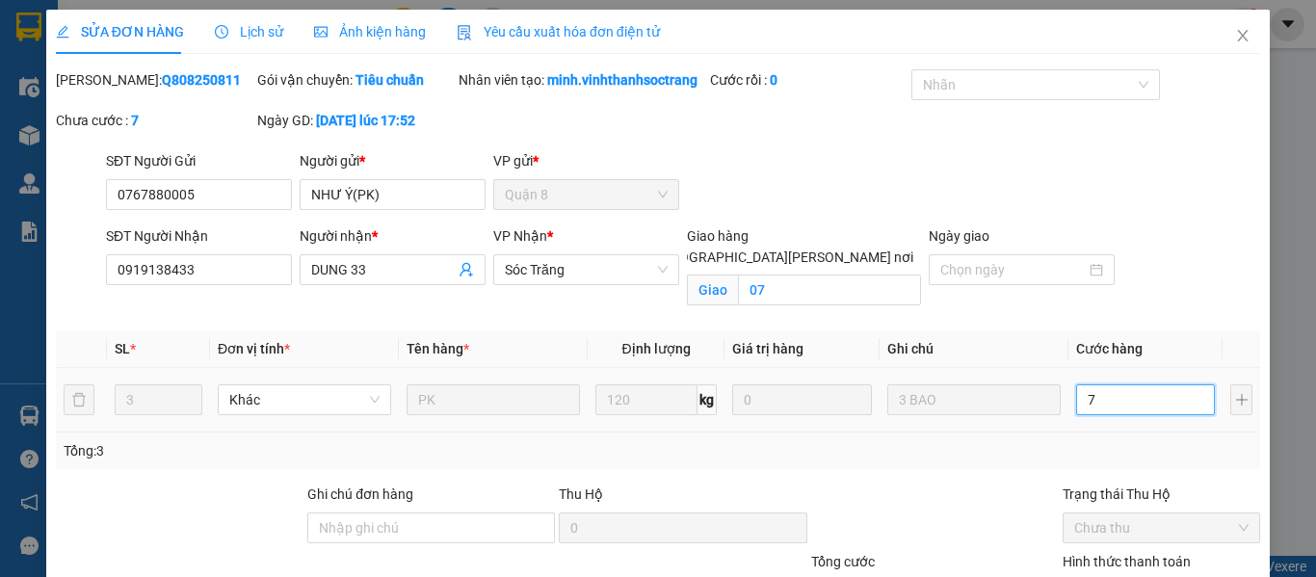
type input "75"
type input "750"
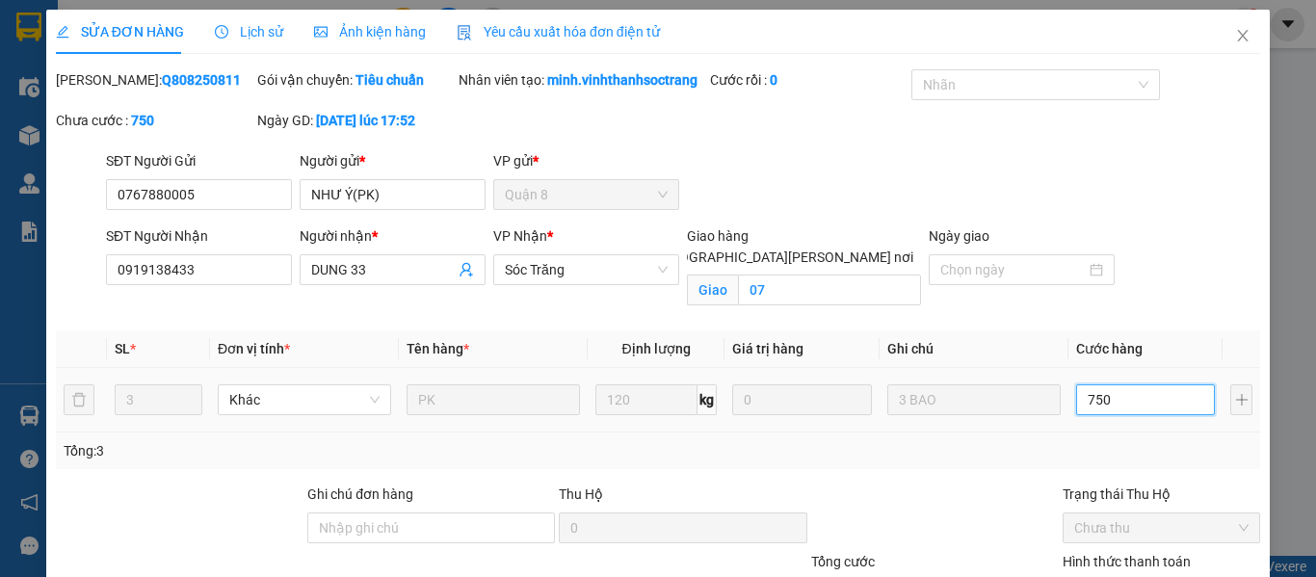
type input "7.500"
type input "75.000"
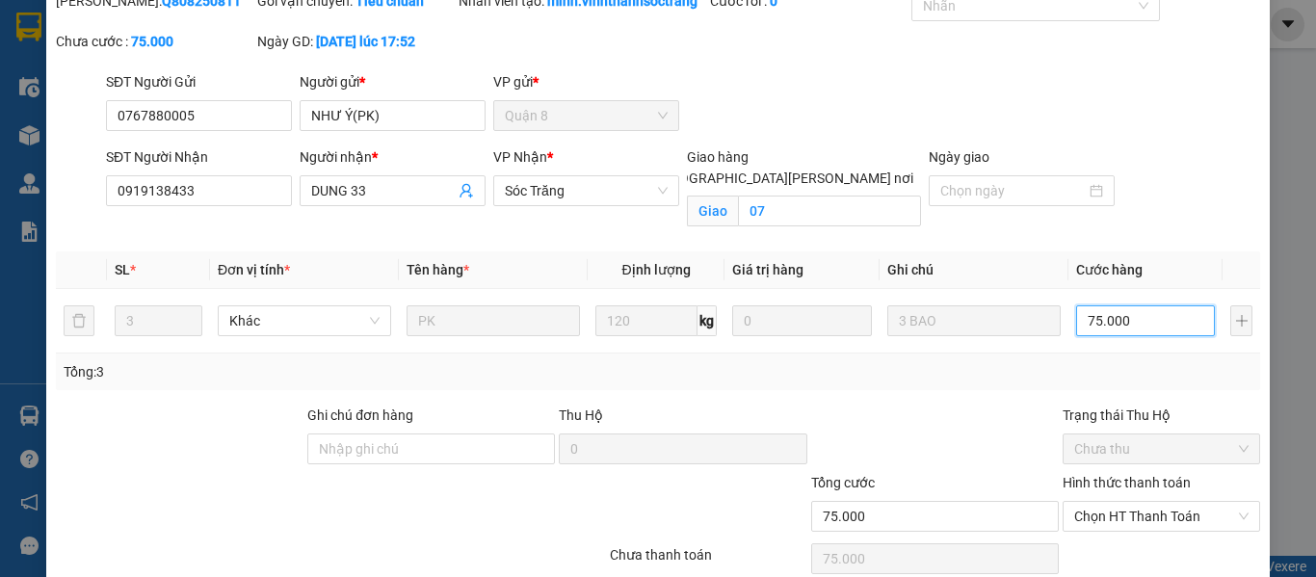
scroll to position [184, 0]
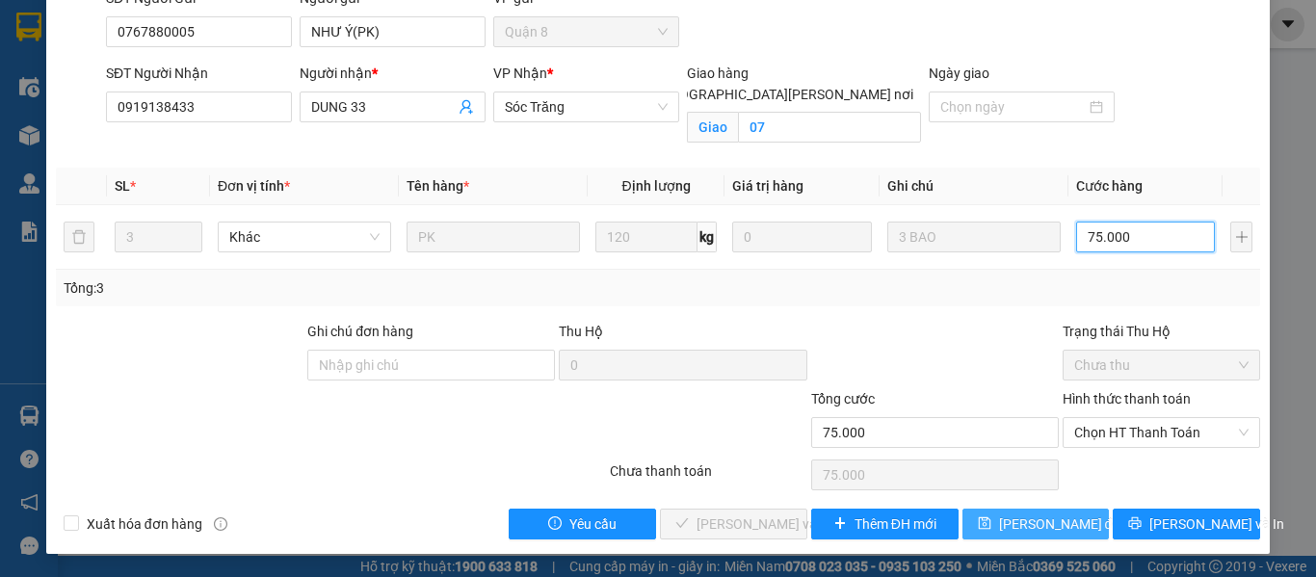
type input "75.000"
click at [1034, 528] on span "[PERSON_NAME] đổi" at bounding box center [1061, 523] width 124 height 21
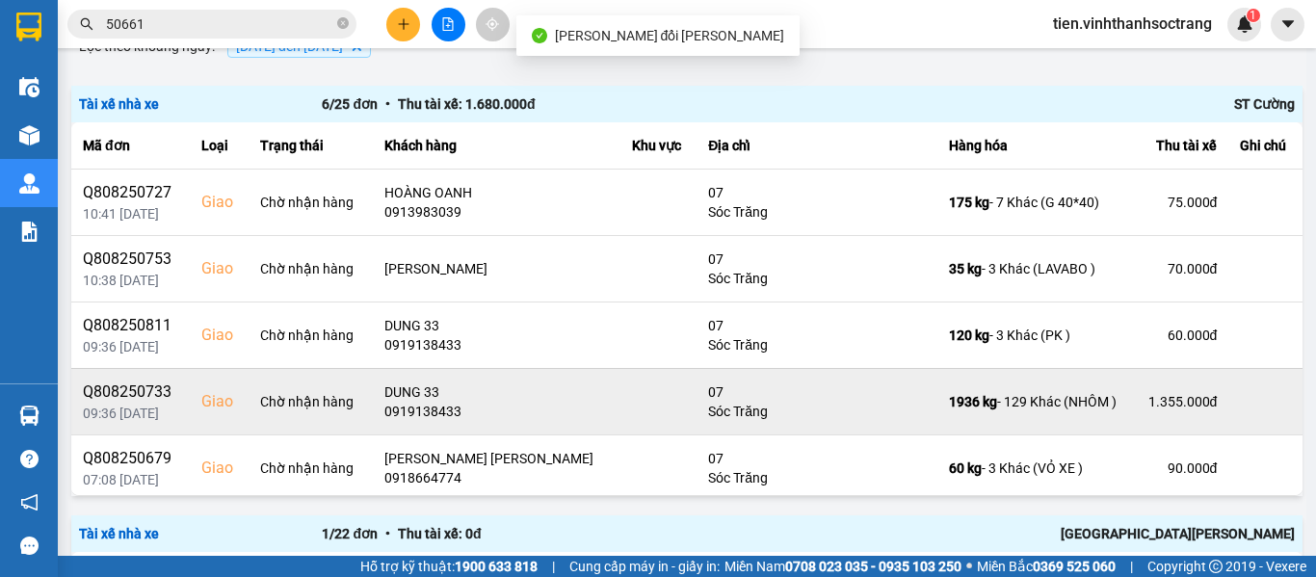
scroll to position [193, 0]
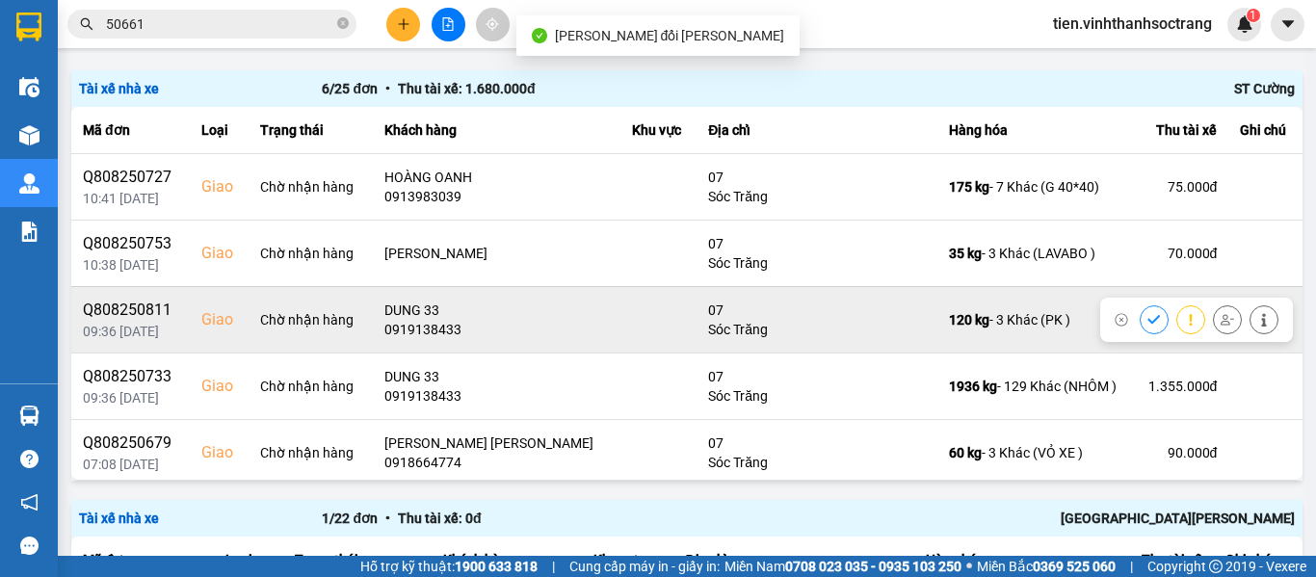
click at [1147, 313] on icon at bounding box center [1153, 319] width 13 height 13
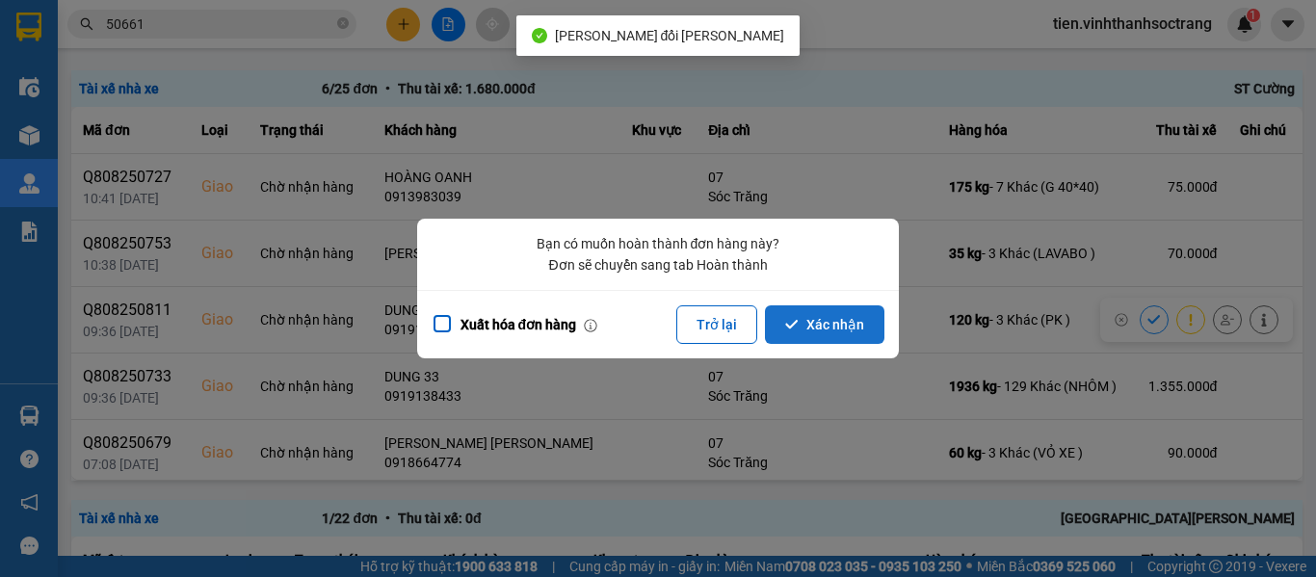
click at [824, 329] on button "Xác nhận" at bounding box center [824, 324] width 119 height 39
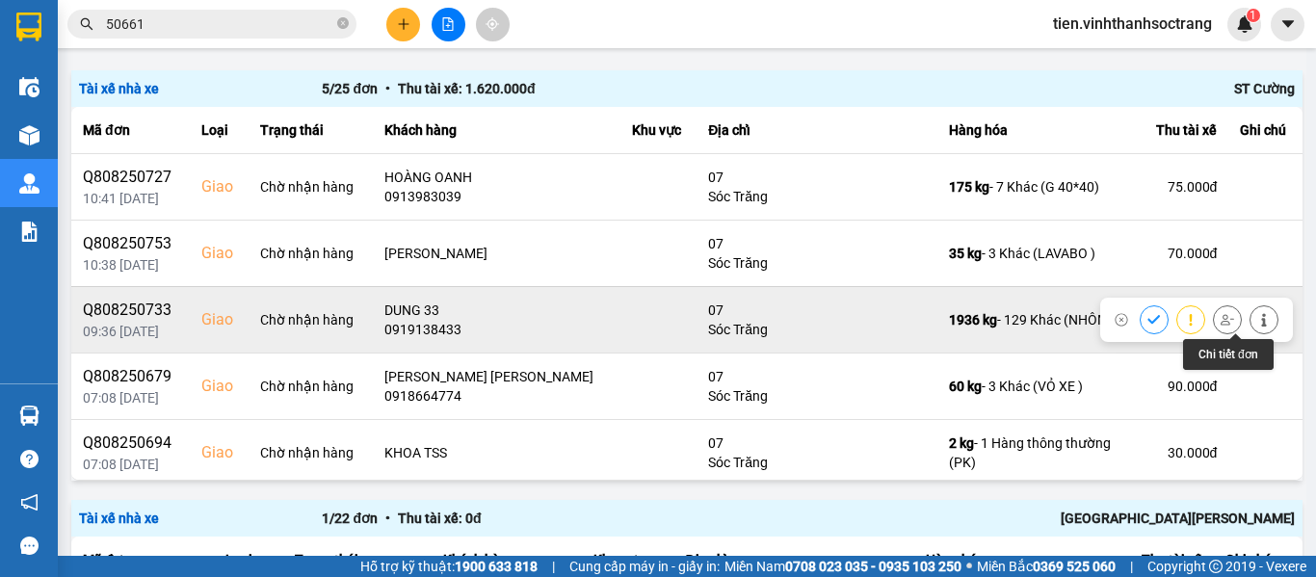
click at [1257, 323] on icon at bounding box center [1263, 319] width 13 height 13
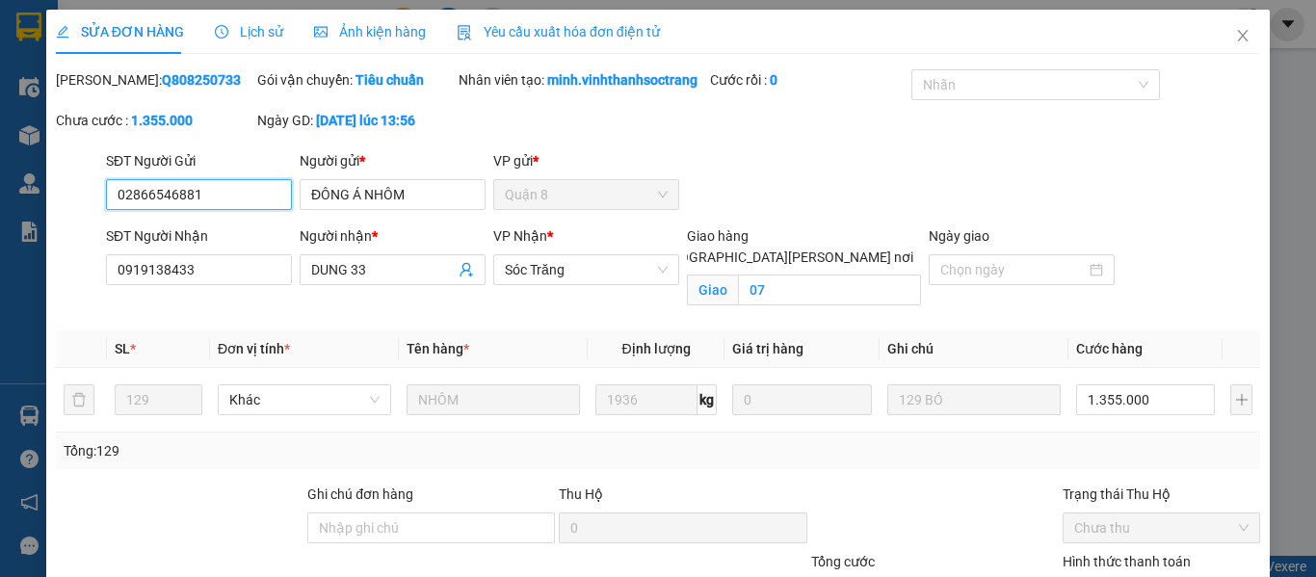
drag, startPoint x: 951, startPoint y: 77, endPoint x: 945, endPoint y: 101, distance: 25.0
click at [953, 77] on div at bounding box center [1025, 84] width 219 height 23
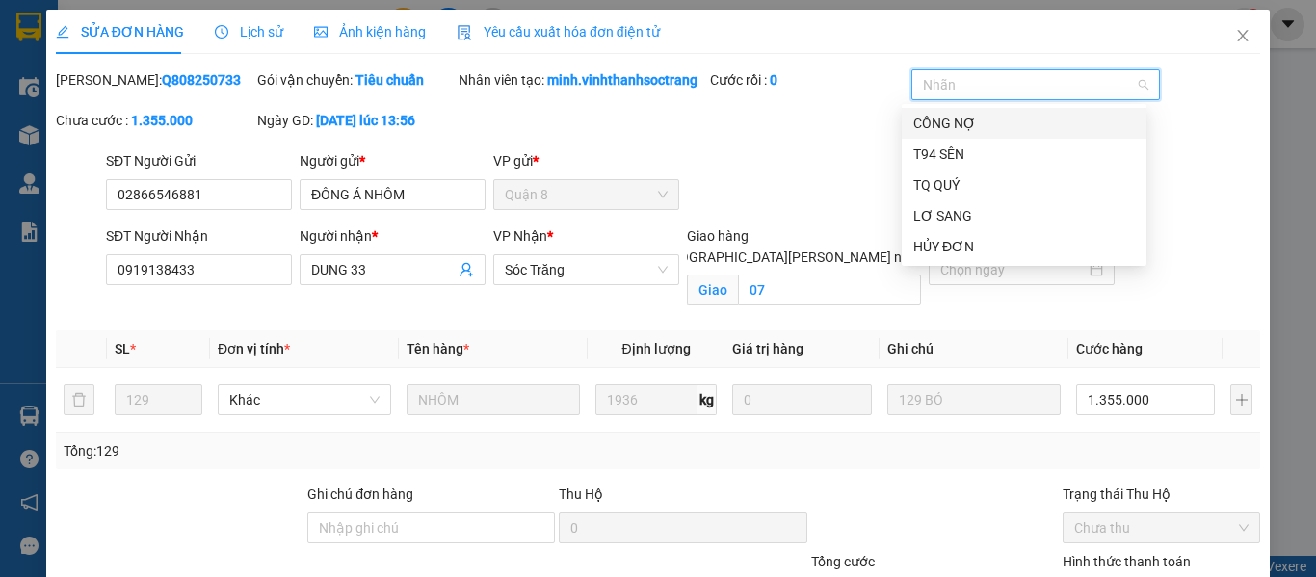
click at [960, 119] on div "CÔNG NỢ" at bounding box center [1024, 123] width 222 height 21
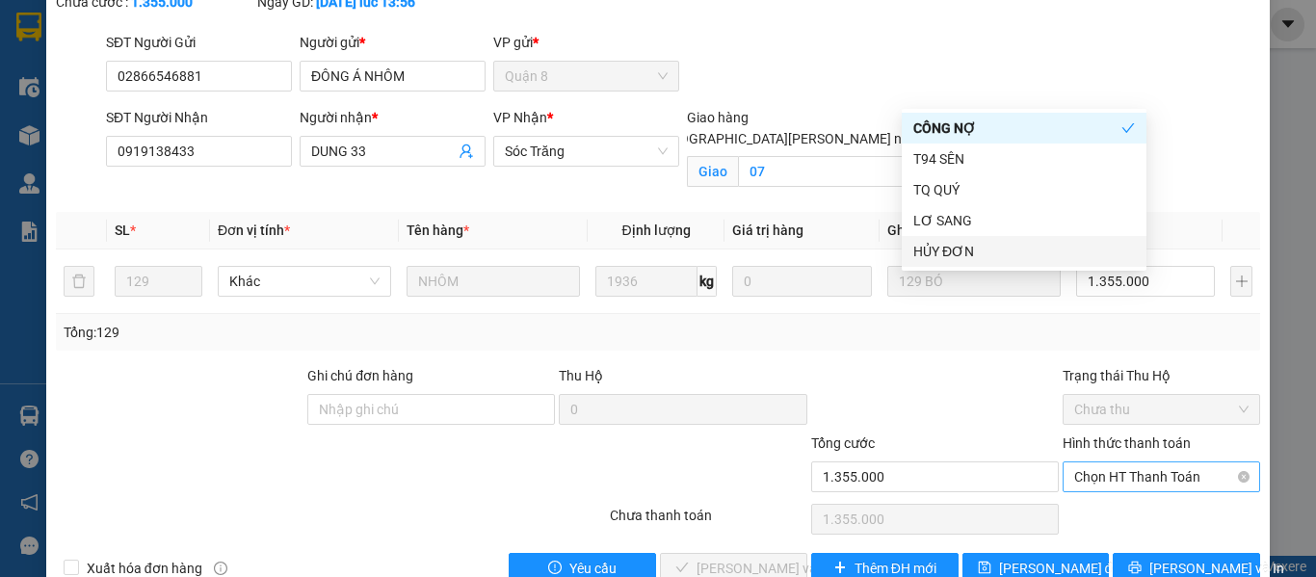
scroll to position [184, 0]
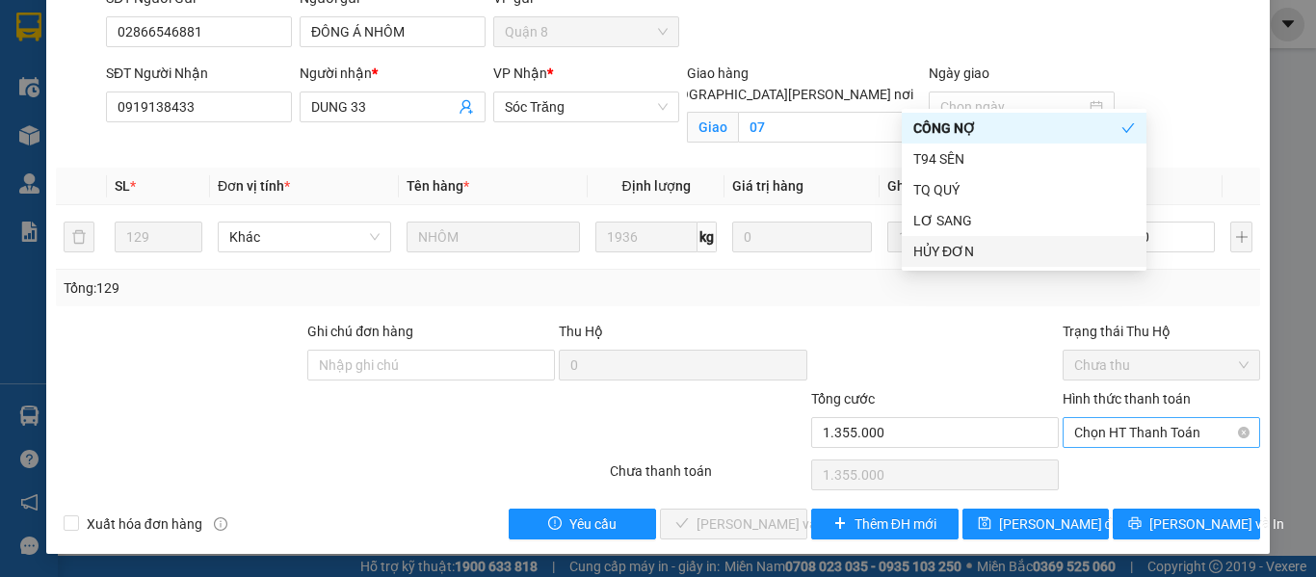
click at [1094, 433] on span "Chọn HT Thanh Toán" at bounding box center [1161, 432] width 174 height 29
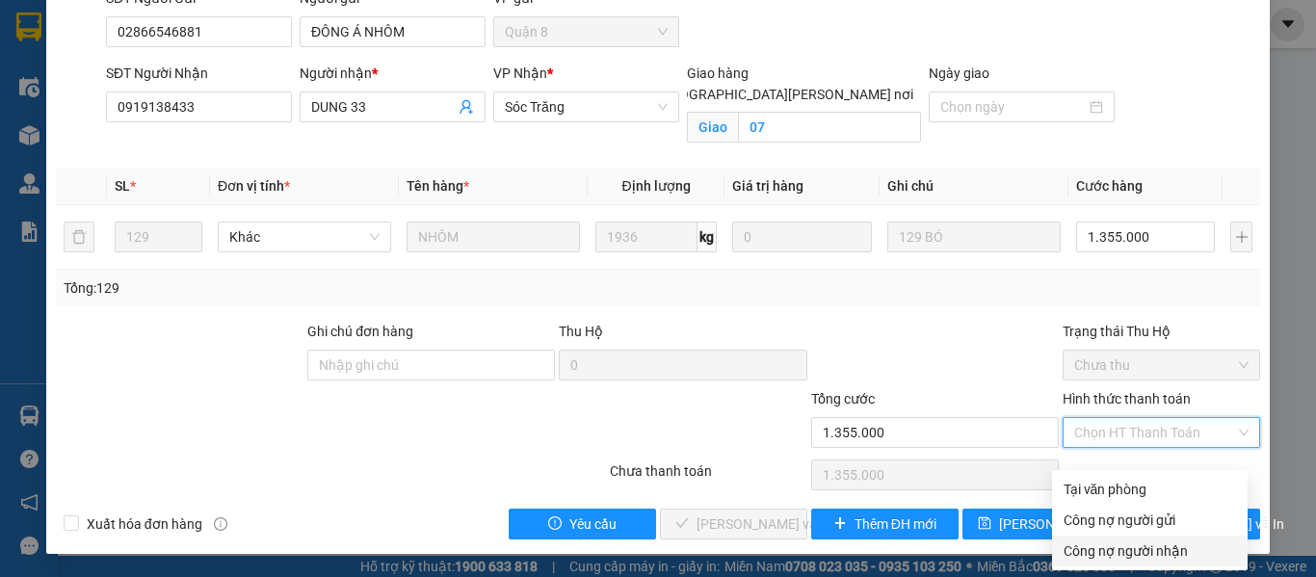
click at [1125, 540] on div "Công nợ người nhận" at bounding box center [1149, 550] width 172 height 21
type input "0"
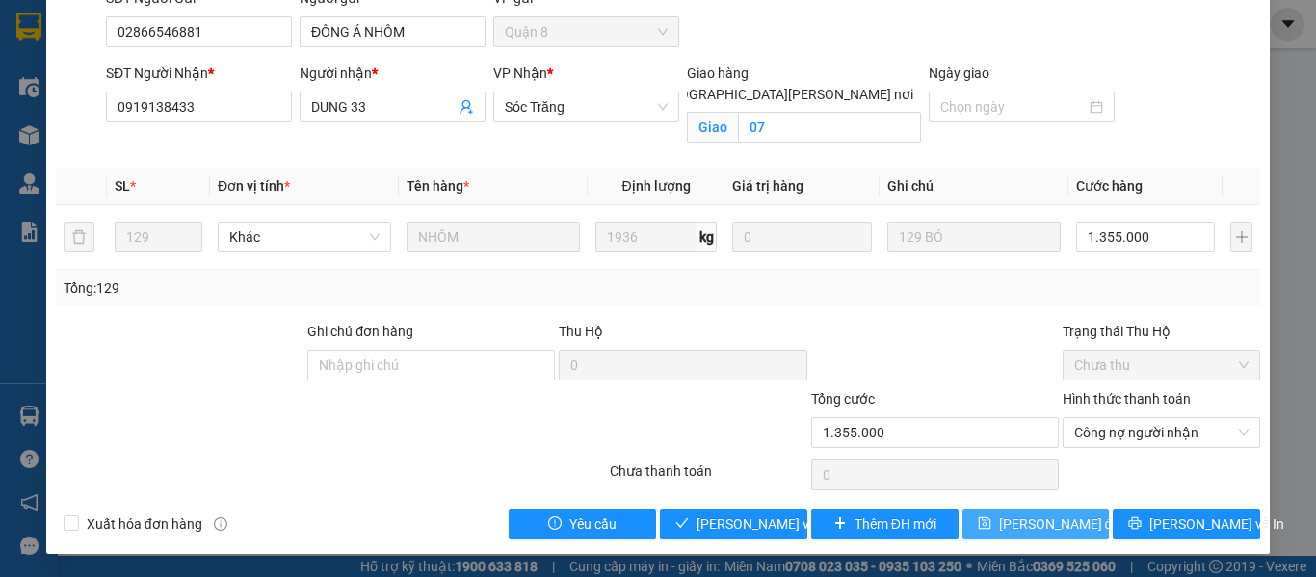
click at [1004, 523] on span "[PERSON_NAME] đổi" at bounding box center [1061, 523] width 124 height 21
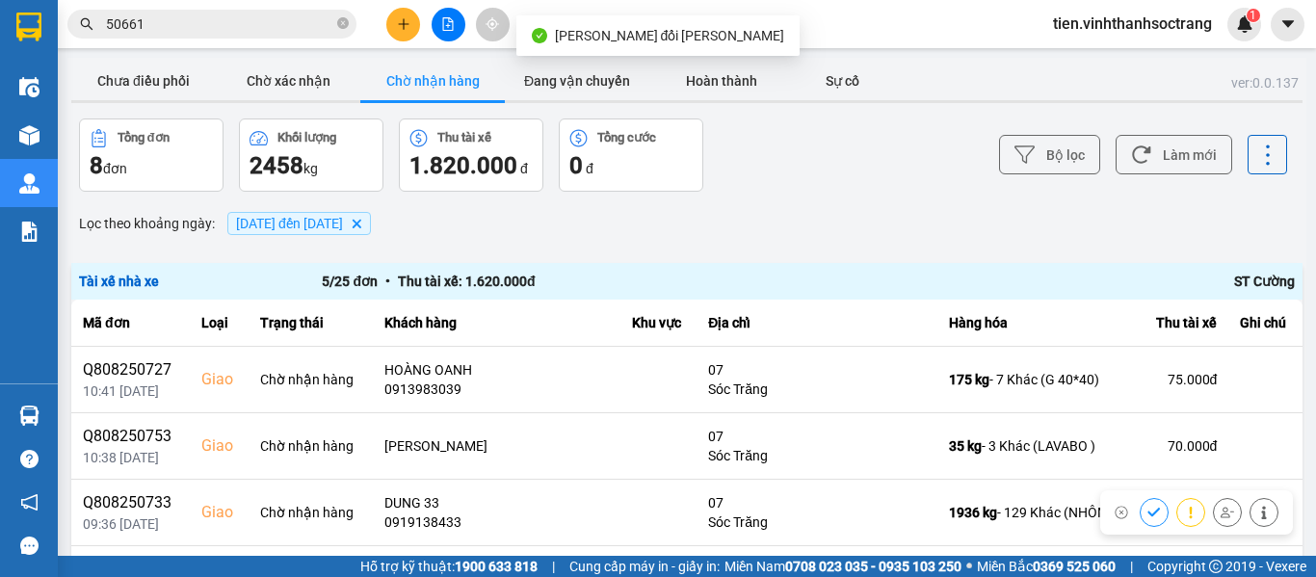
scroll to position [193, 0]
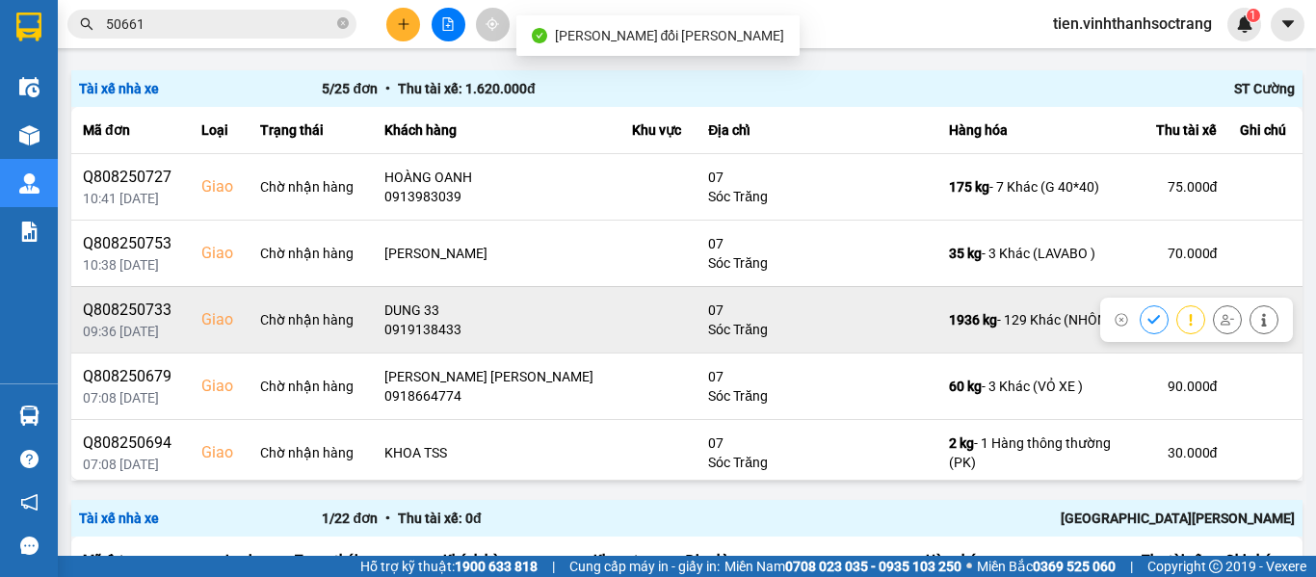
click at [1147, 316] on icon at bounding box center [1153, 319] width 13 height 13
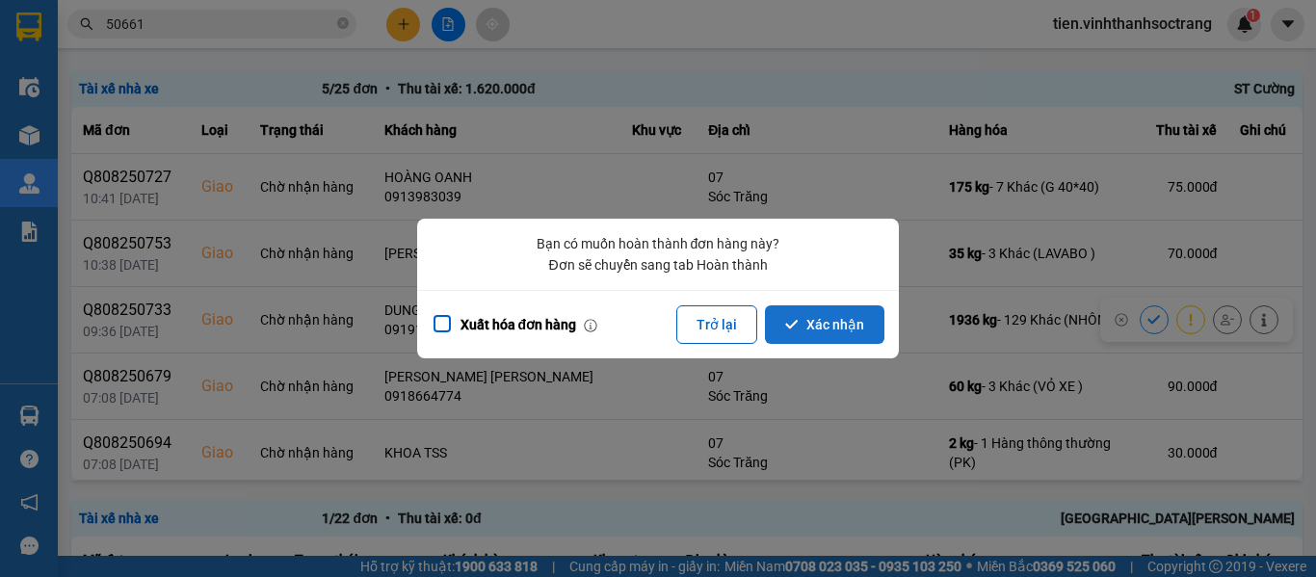
click at [784, 313] on button "Xác nhận" at bounding box center [824, 324] width 119 height 39
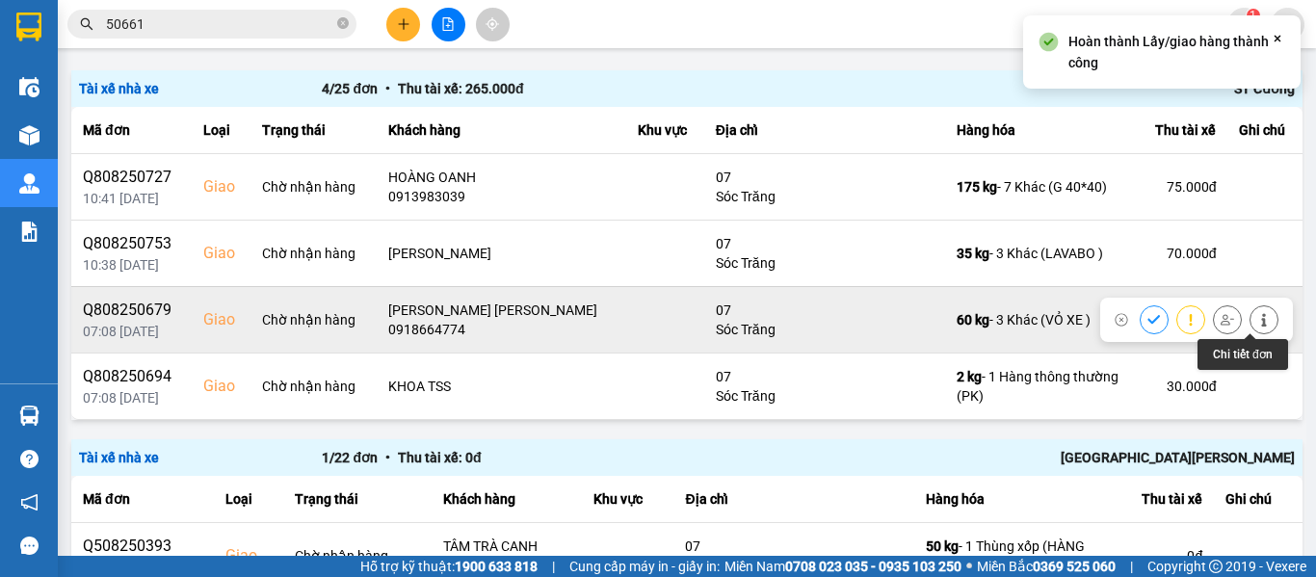
click at [1250, 312] on button at bounding box center [1263, 319] width 27 height 34
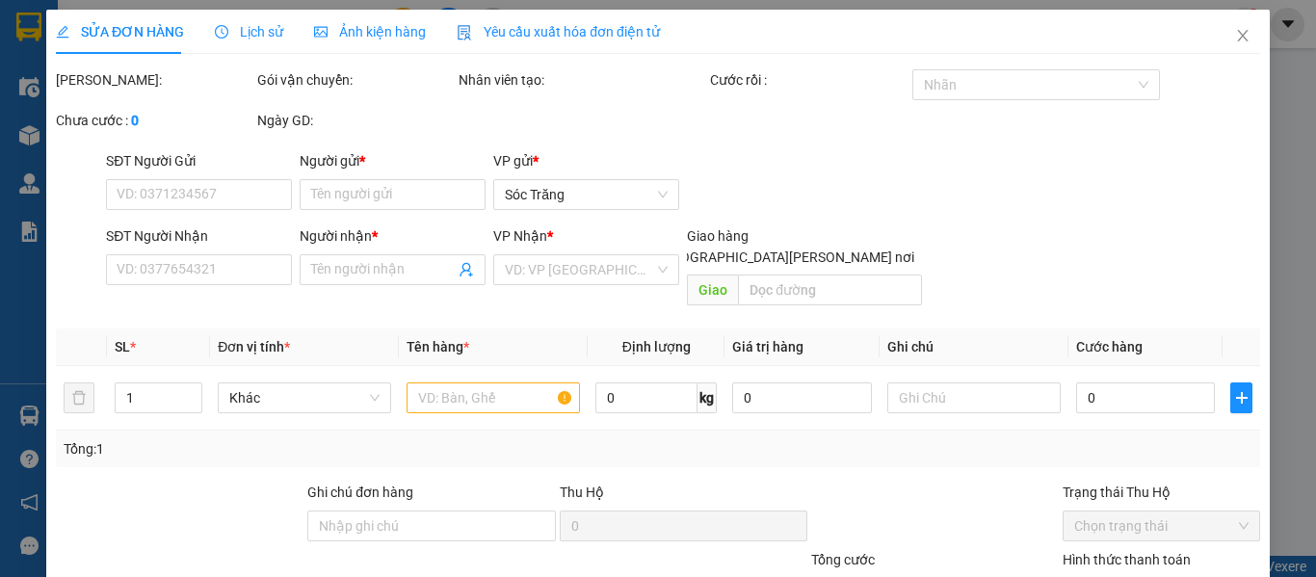
type input "THÀNH PHÁT"
type input "0918664774"
type input "[PERSON_NAME] [PERSON_NAME]"
checkbox input "true"
type input "07"
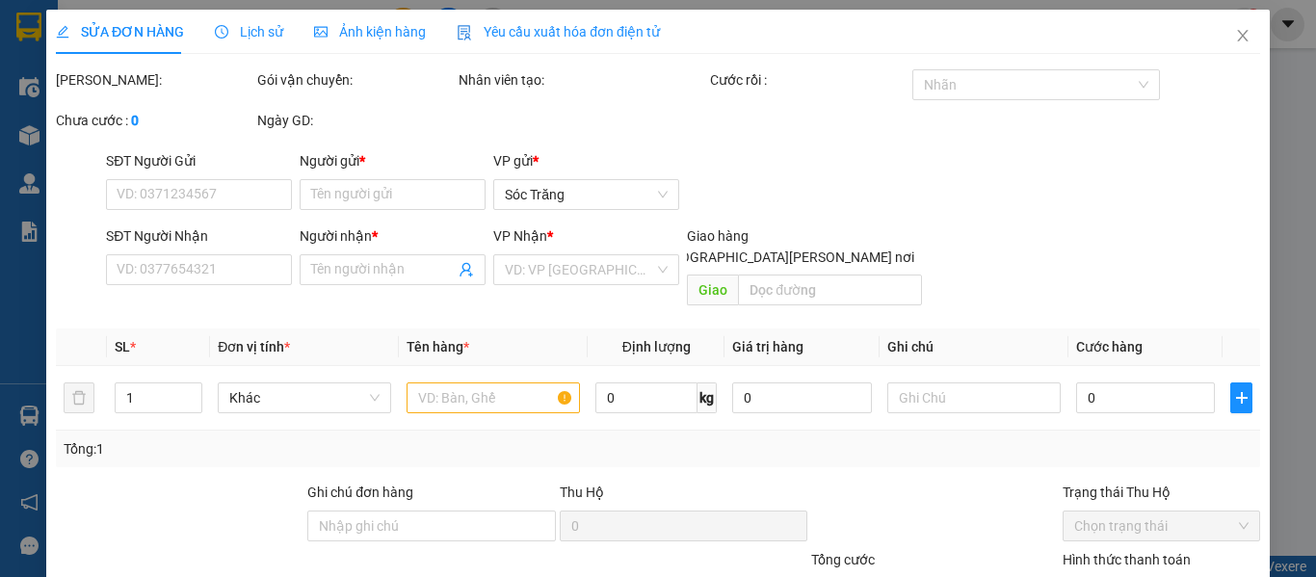
type input "90.000"
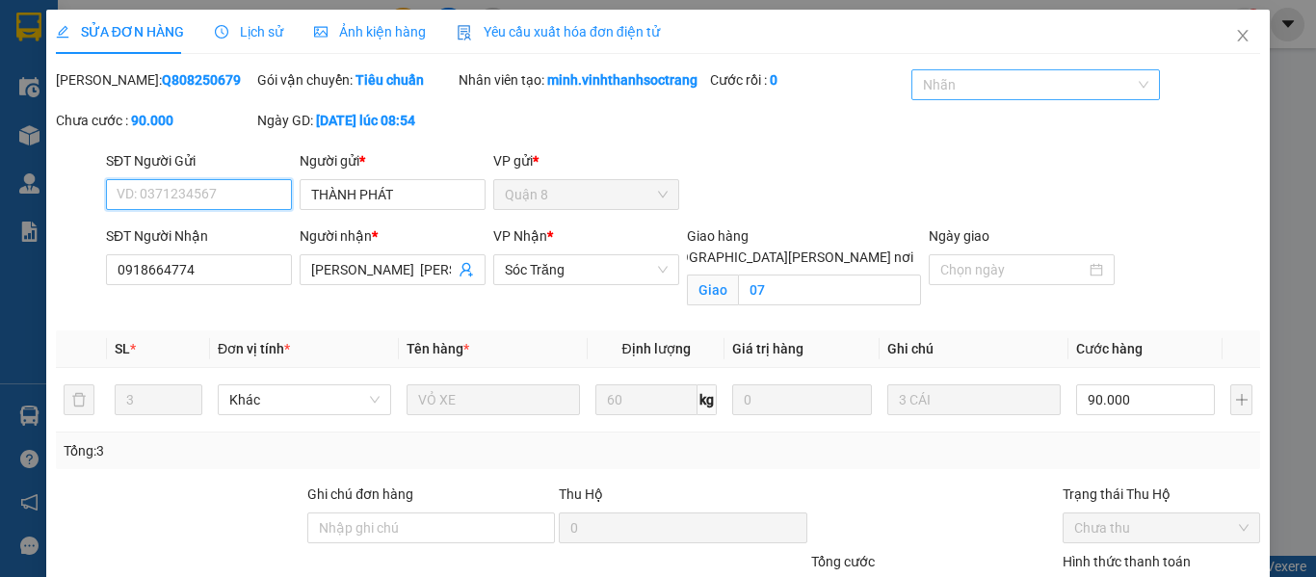
drag, startPoint x: 1001, startPoint y: 84, endPoint x: 969, endPoint y: 95, distance: 33.8
click at [1001, 85] on div at bounding box center [1025, 84] width 219 height 23
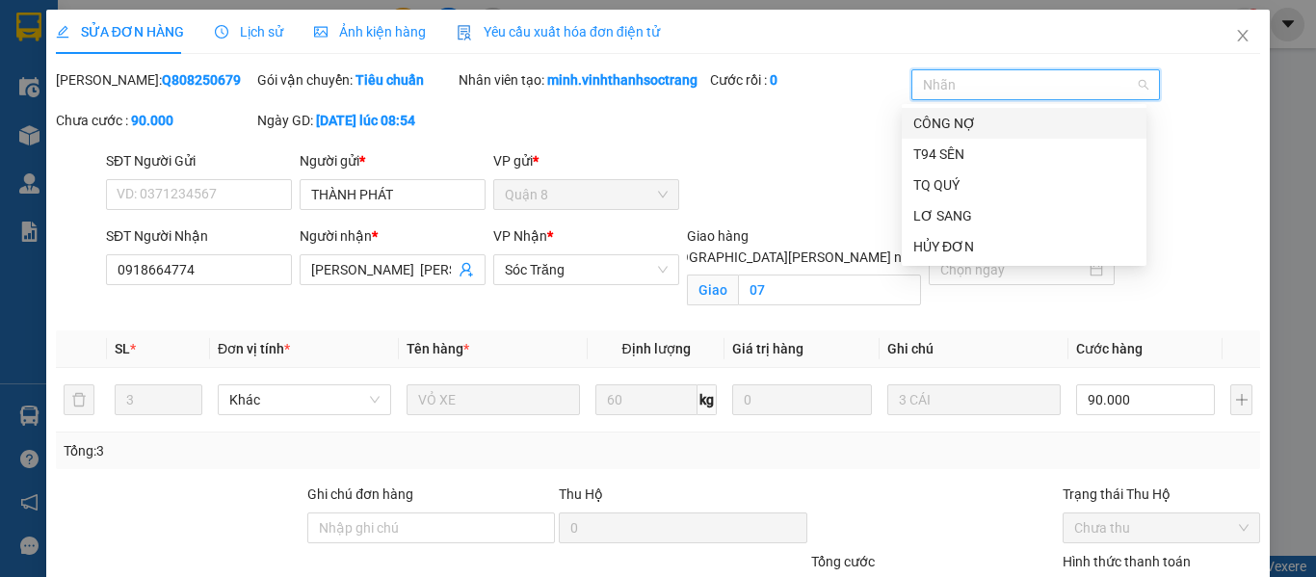
click at [951, 117] on div "CÔNG NỢ" at bounding box center [1024, 123] width 222 height 21
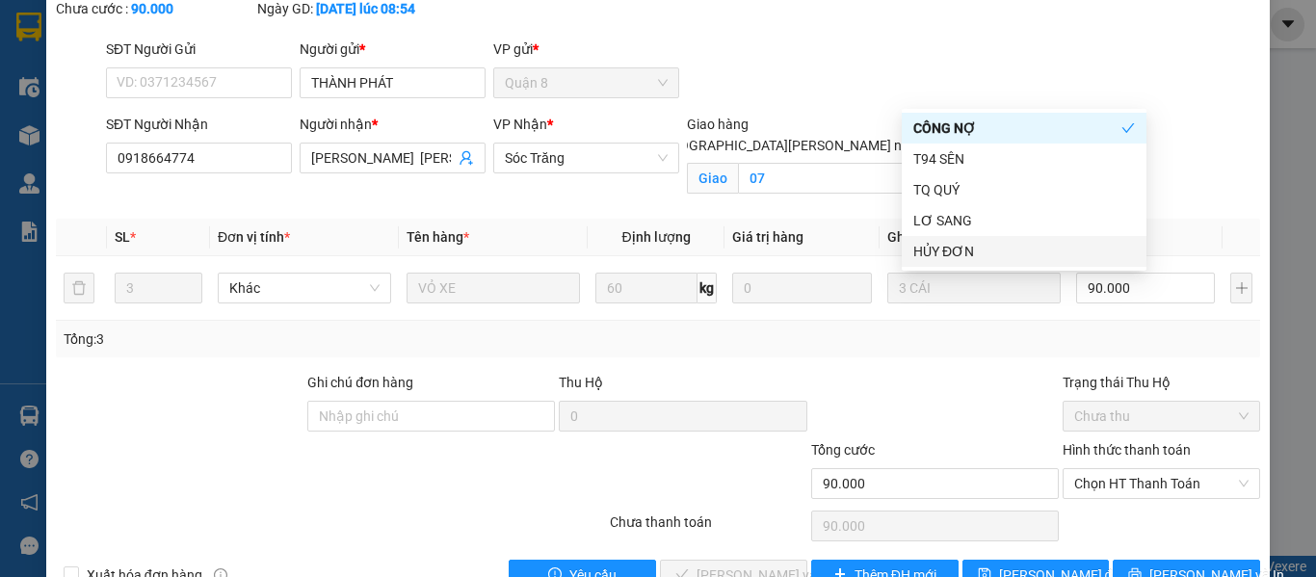
scroll to position [184, 0]
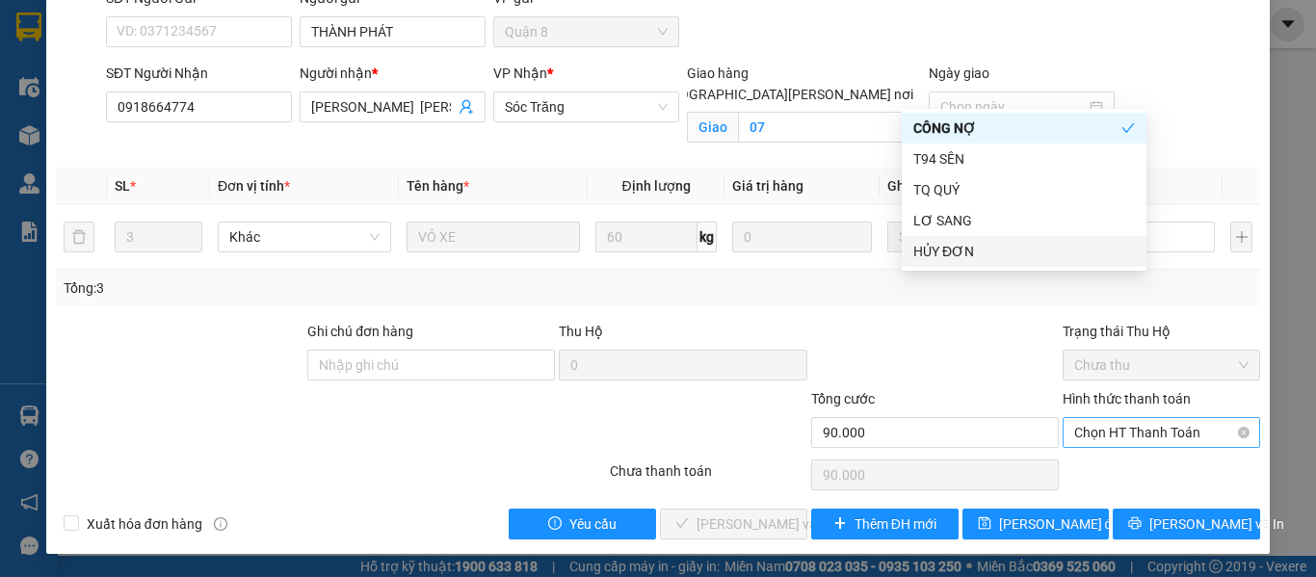
click at [1128, 440] on span "Chọn HT Thanh Toán" at bounding box center [1161, 432] width 174 height 29
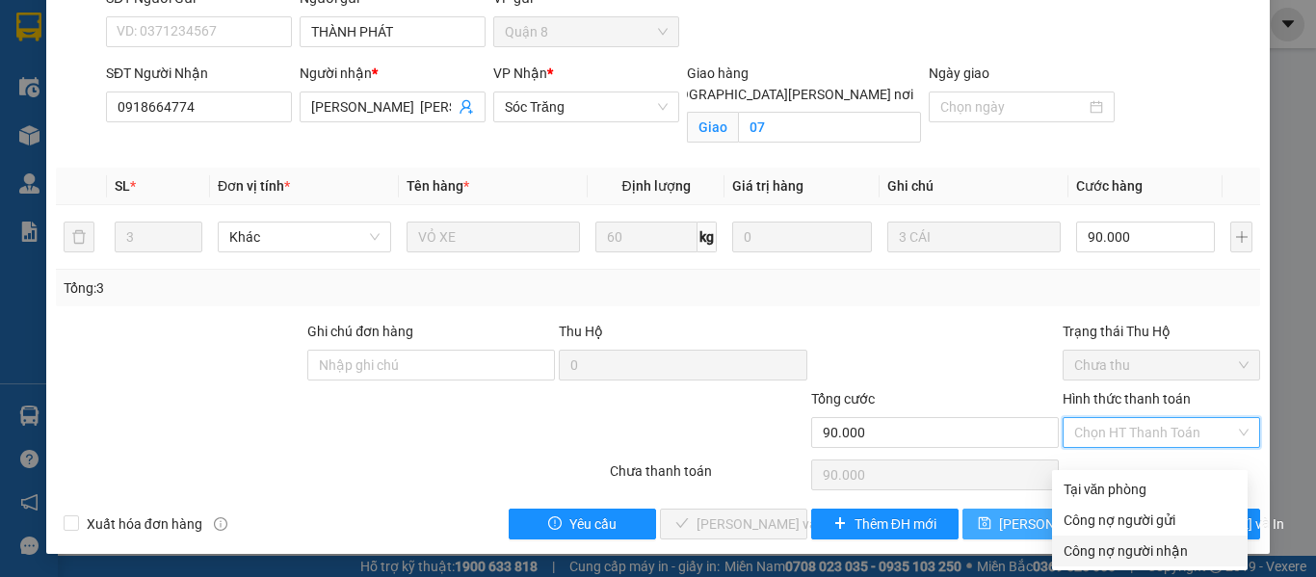
click at [1114, 540] on div "Công nợ người nhận" at bounding box center [1149, 550] width 172 height 21
type input "0"
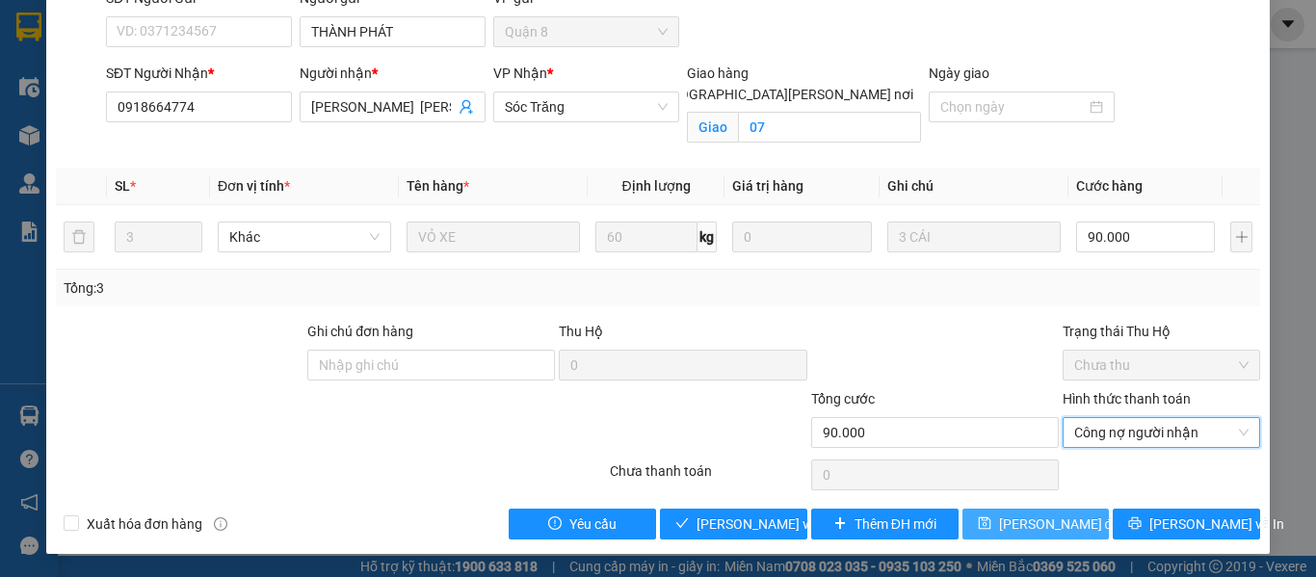
click at [1011, 520] on span "[PERSON_NAME] đổi" at bounding box center [1061, 523] width 124 height 21
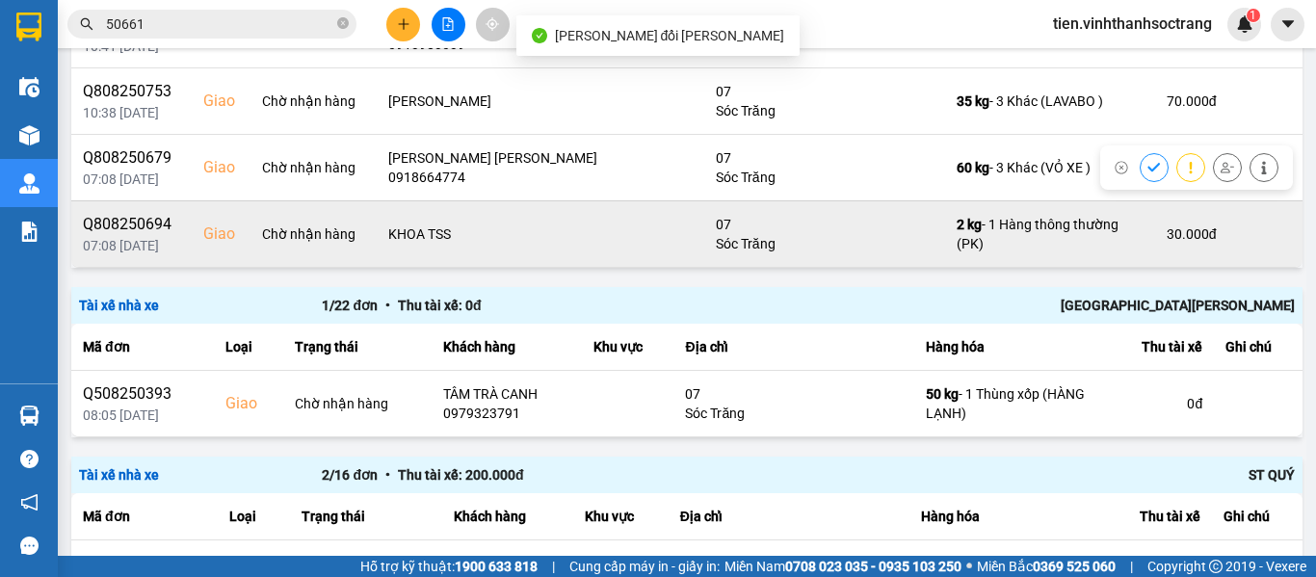
scroll to position [385, 0]
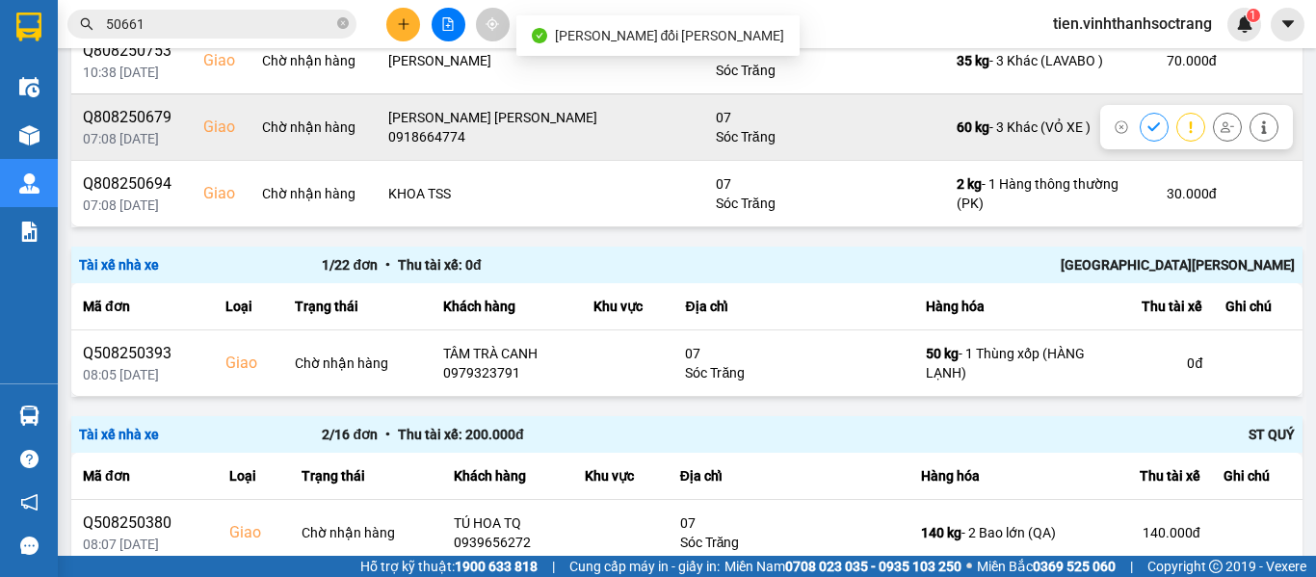
click at [1147, 131] on icon at bounding box center [1153, 126] width 13 height 9
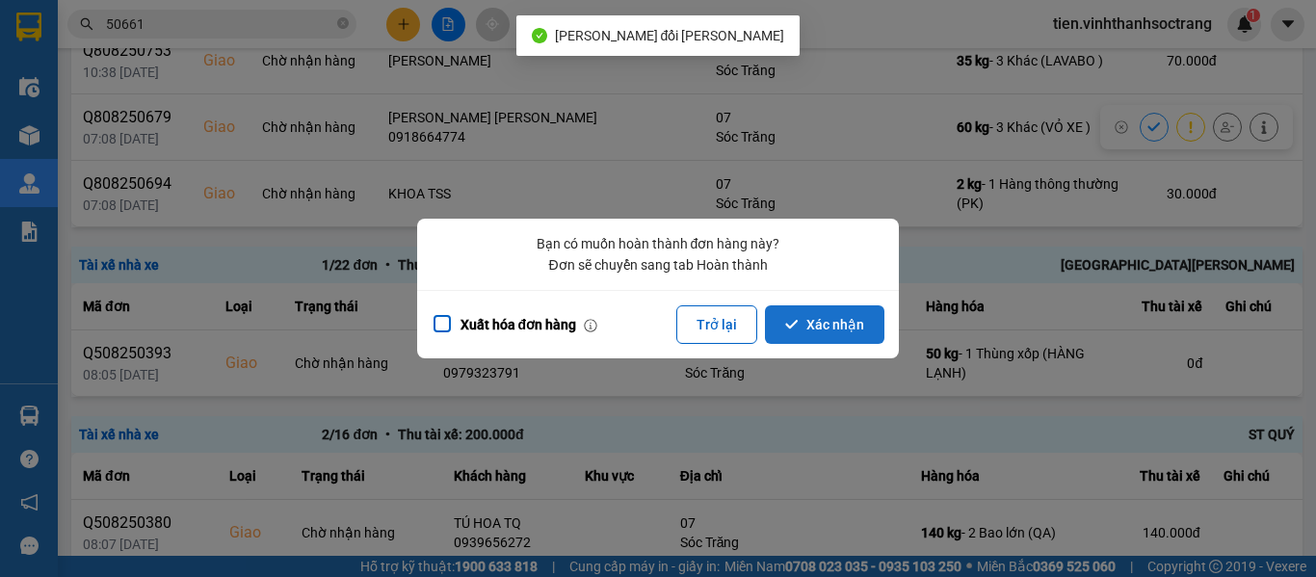
click at [807, 320] on button "Xác nhận" at bounding box center [824, 324] width 119 height 39
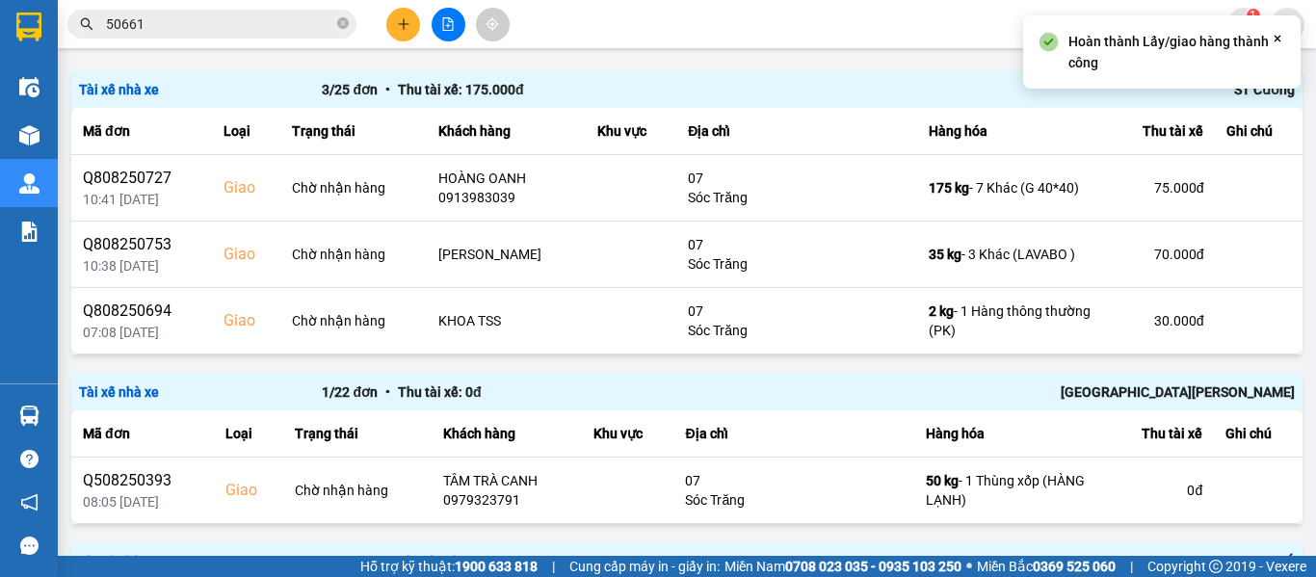
scroll to position [193, 0]
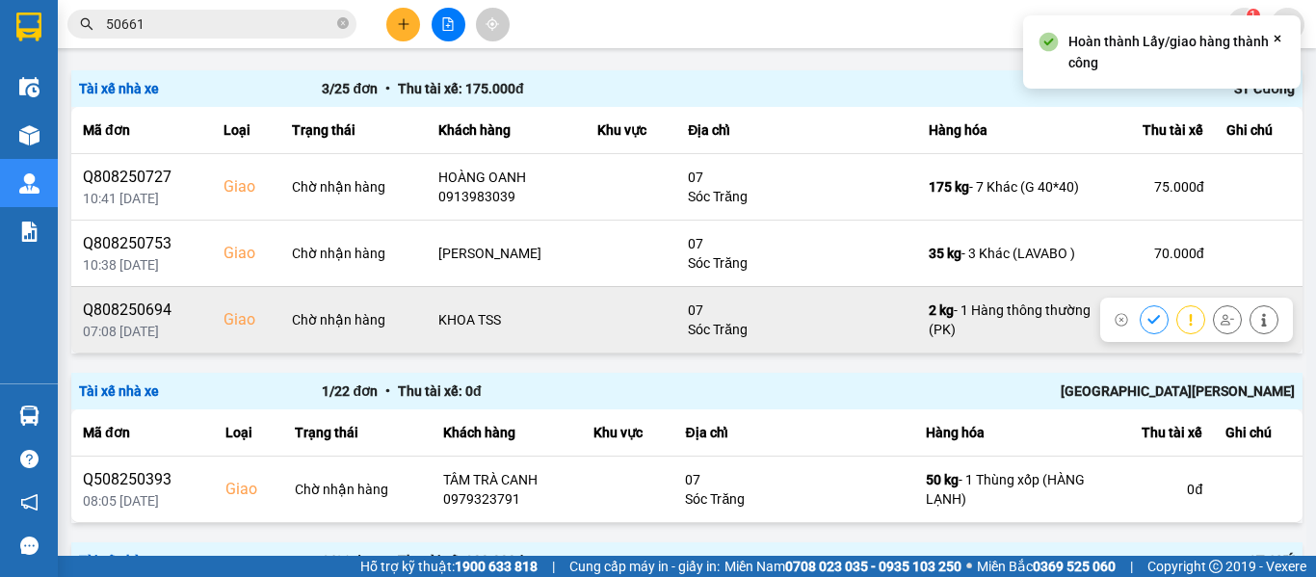
click at [1257, 321] on icon at bounding box center [1263, 319] width 13 height 13
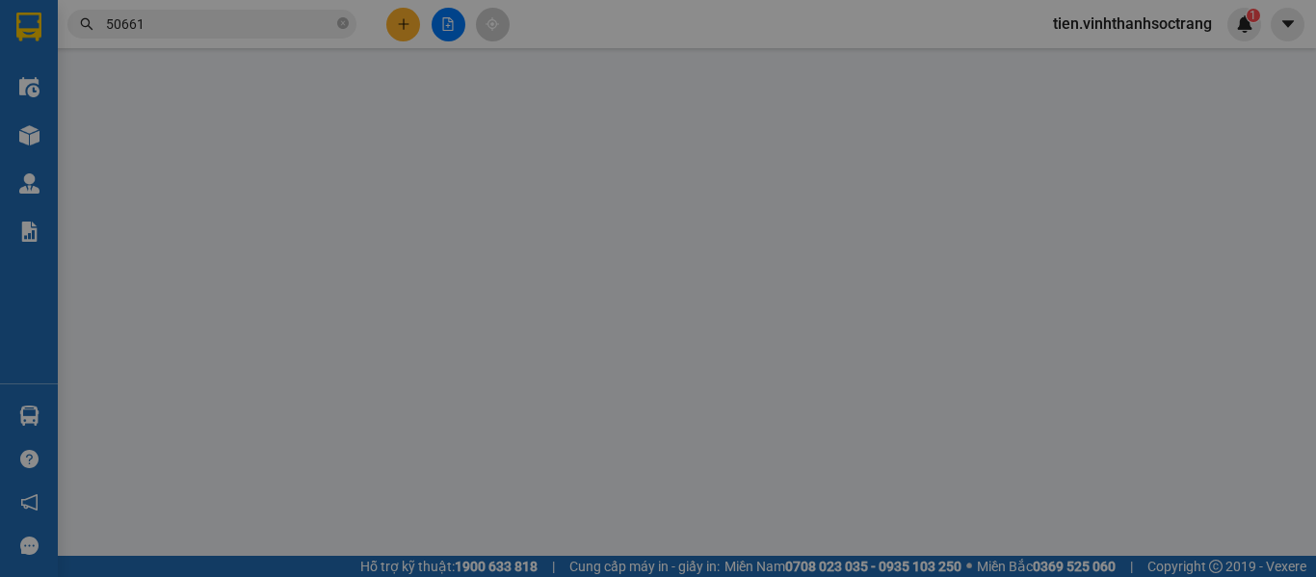
type input "PHÚ"
type input "KHOA TSS"
checkbox input "true"
type input "07"
type input "30.000"
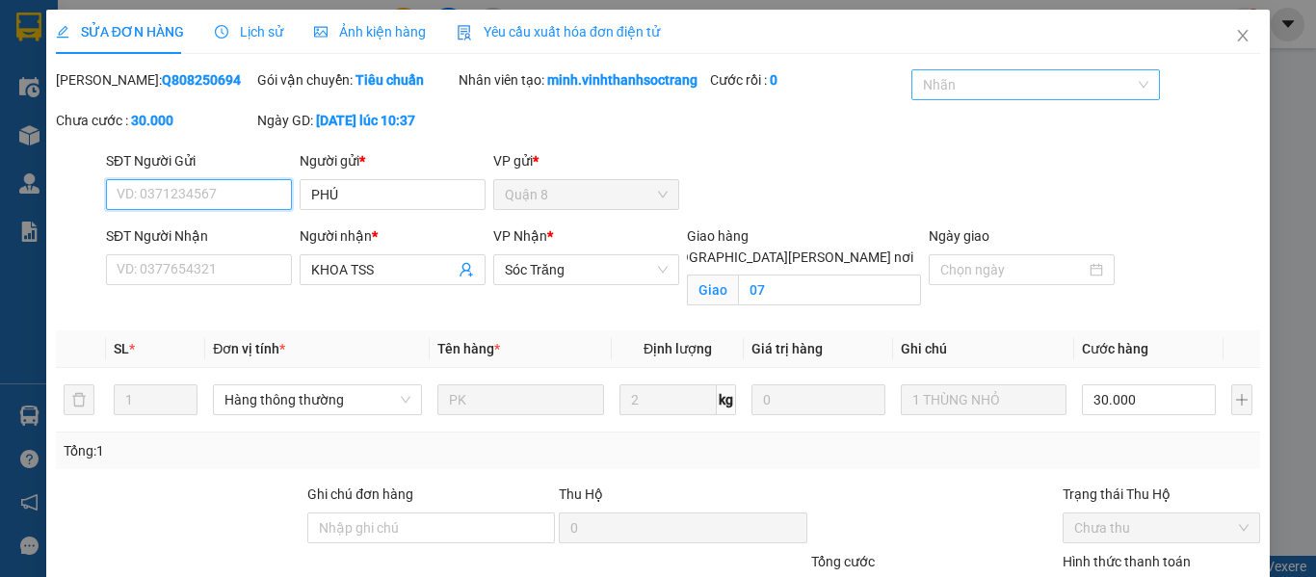
click at [1001, 91] on div at bounding box center [1025, 84] width 219 height 23
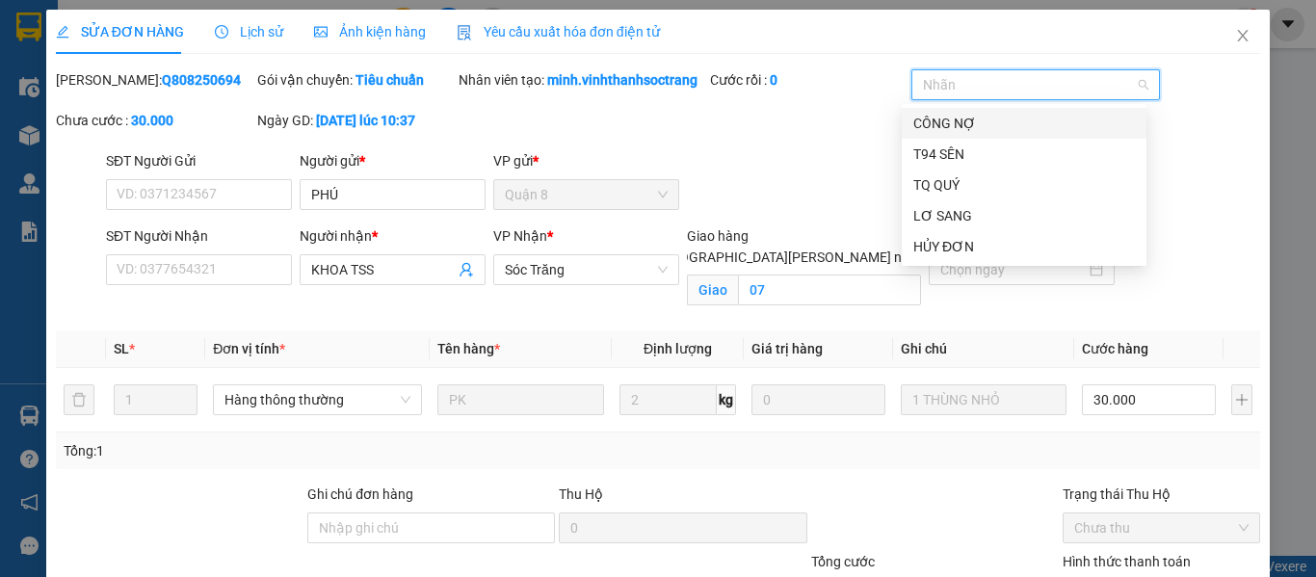
click at [953, 117] on div "CÔNG NỢ" at bounding box center [1024, 123] width 222 height 21
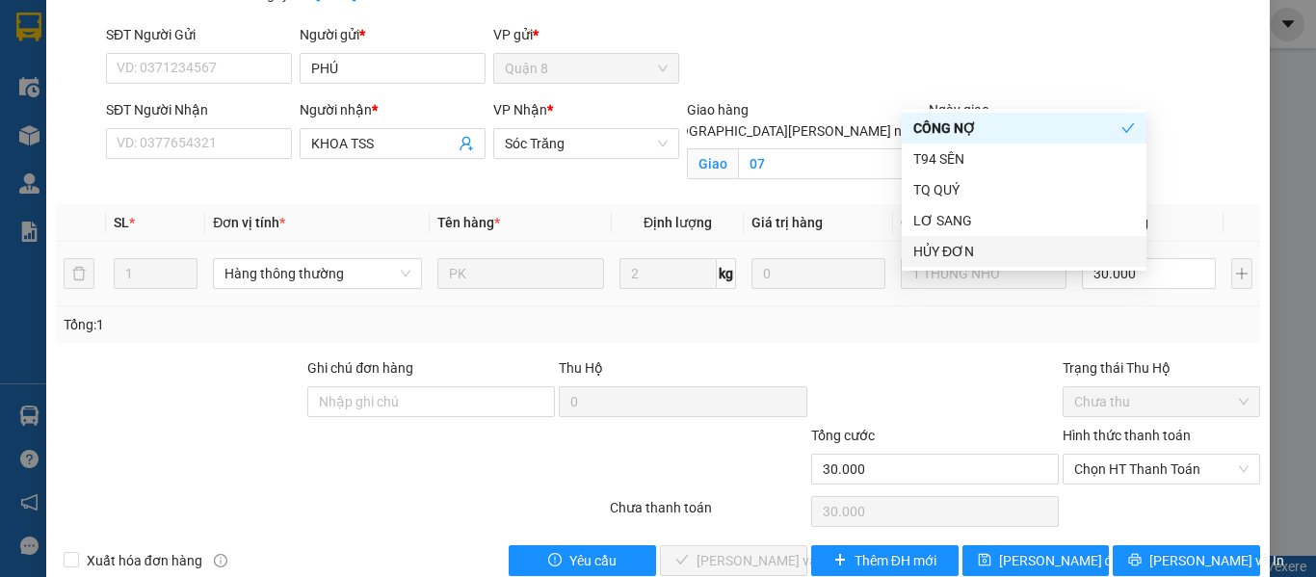
scroll to position [184, 0]
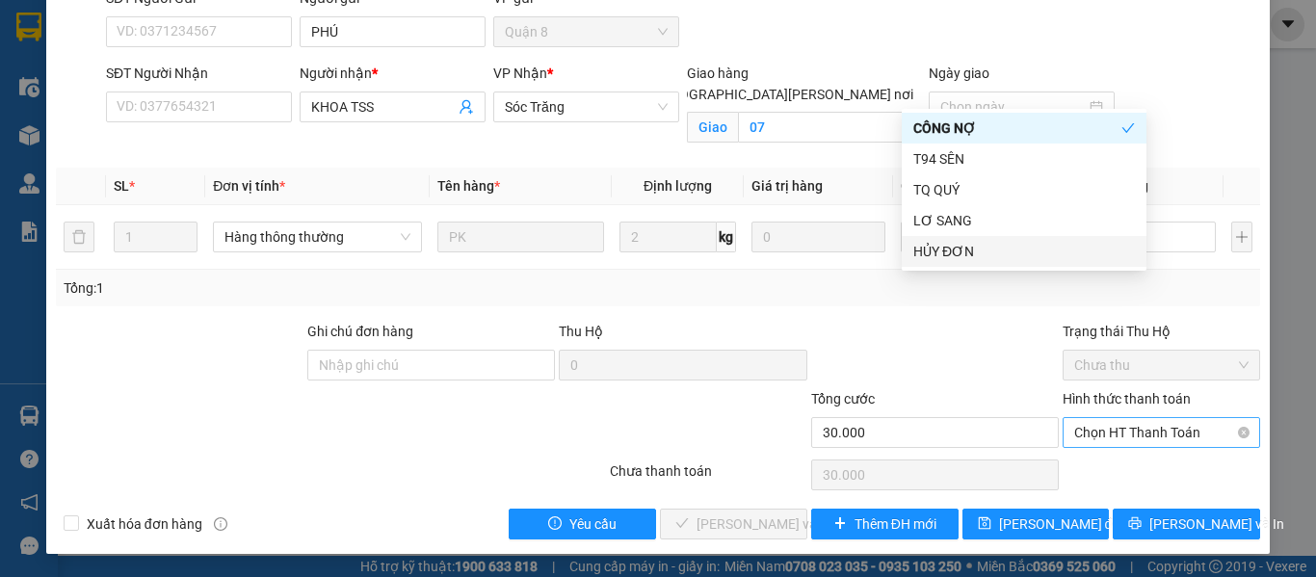
click at [1106, 422] on span "Chọn HT Thanh Toán" at bounding box center [1161, 432] width 174 height 29
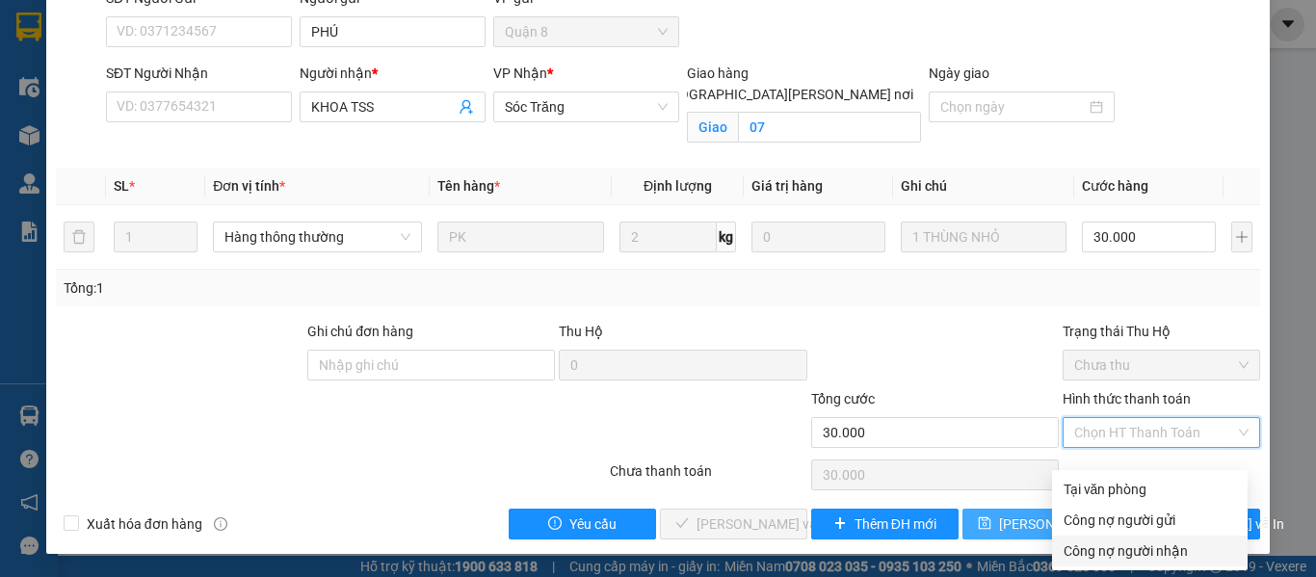
drag, startPoint x: 1100, startPoint y: 532, endPoint x: 1082, endPoint y: 523, distance: 19.4
click at [1100, 540] on div "Công nợ người nhận" at bounding box center [1149, 550] width 172 height 21
type input "0"
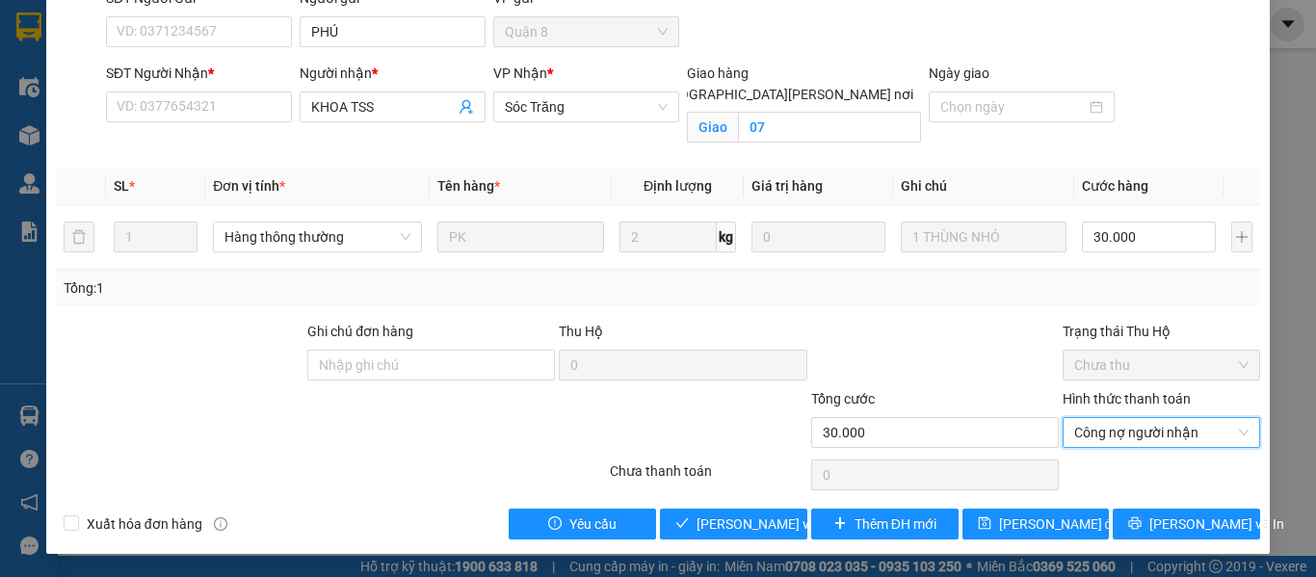
click at [271, 125] on div "SĐT Người Nhận * VD: 0377654321" at bounding box center [199, 96] width 186 height 67
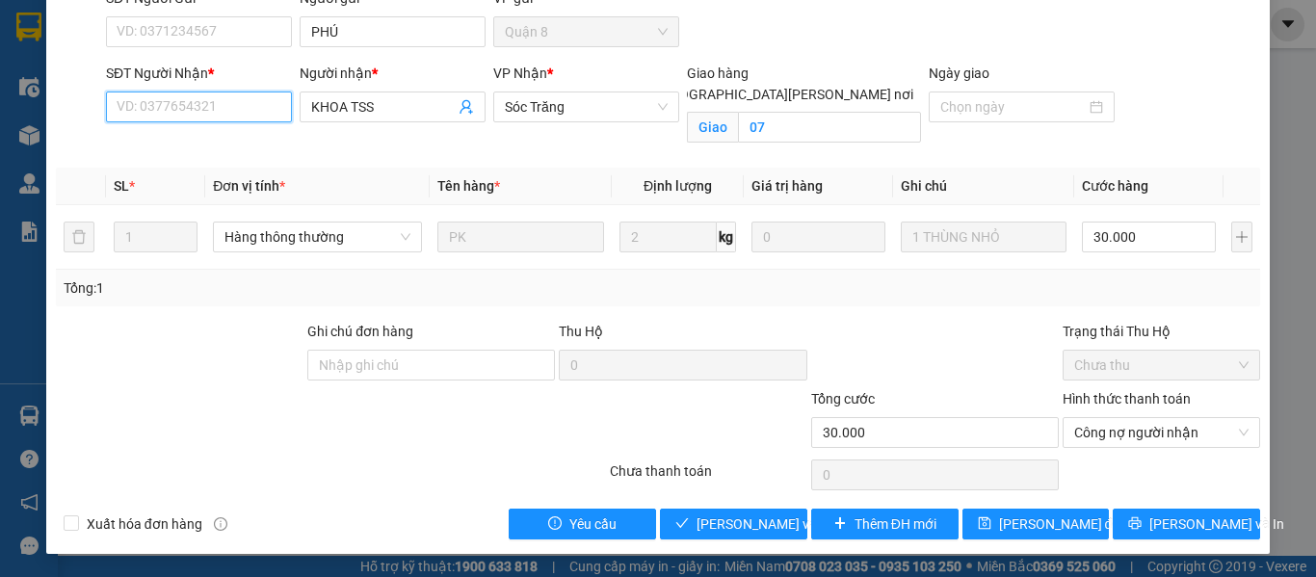
click at [235, 101] on input "SĐT Người Nhận *" at bounding box center [199, 106] width 186 height 31
paste input "Q808250189"
drag, startPoint x: 221, startPoint y: 107, endPoint x: 0, endPoint y: 102, distance: 220.6
click at [0, 106] on div "SỬA ĐƠN HÀNG Lịch sử [PERSON_NAME] hàng Yêu cầu xuất [PERSON_NAME] điện tử Tota…" at bounding box center [658, 288] width 1316 height 577
drag, startPoint x: 251, startPoint y: 113, endPoint x: 6, endPoint y: 110, distance: 245.6
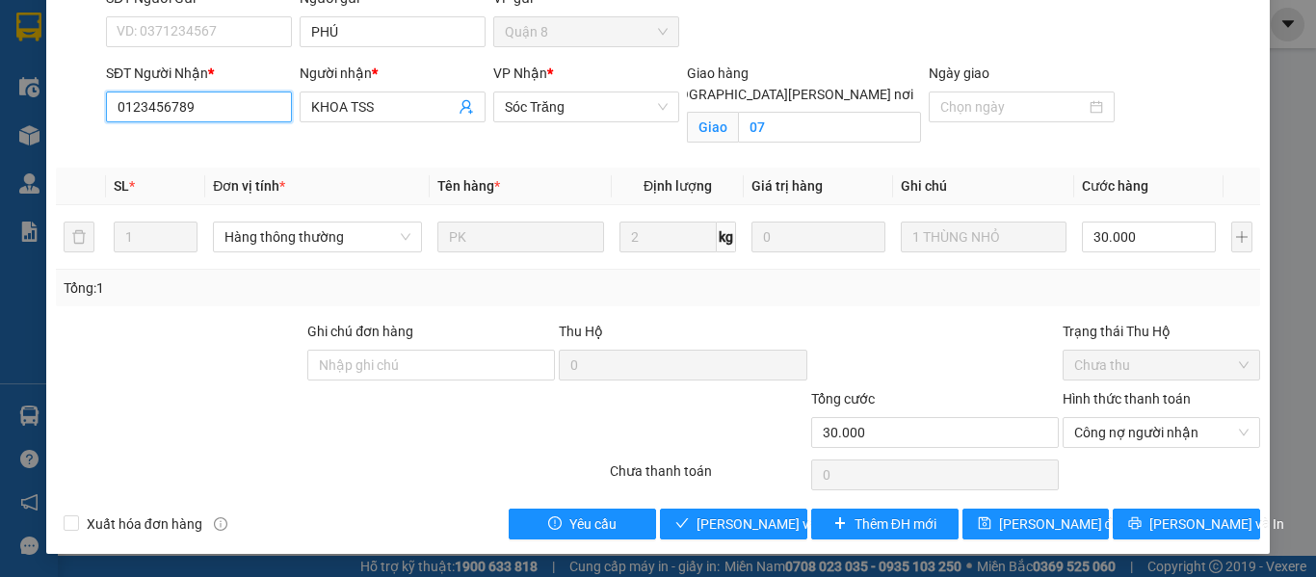
click at [0, 108] on div "SỬA ĐƠN HÀNG Lịch sử [PERSON_NAME] hàng Yêu cầu xuất [PERSON_NAME] điện tử Tota…" at bounding box center [658, 288] width 1316 height 577
type input "0123456789"
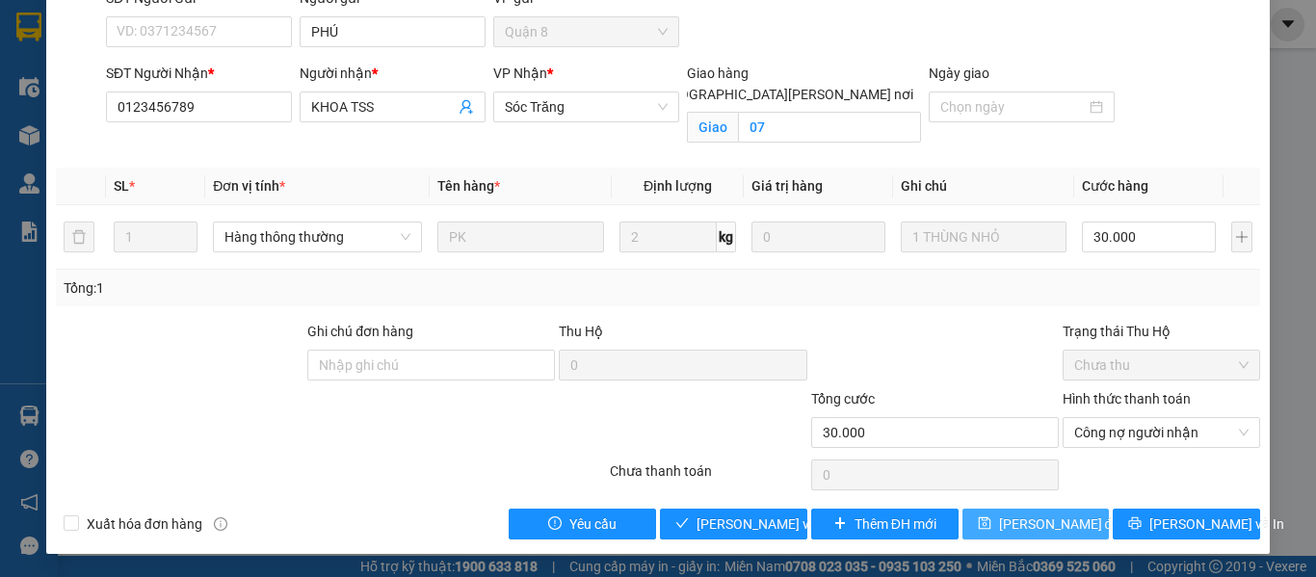
click at [1019, 518] on span "[PERSON_NAME] đổi" at bounding box center [1061, 523] width 124 height 21
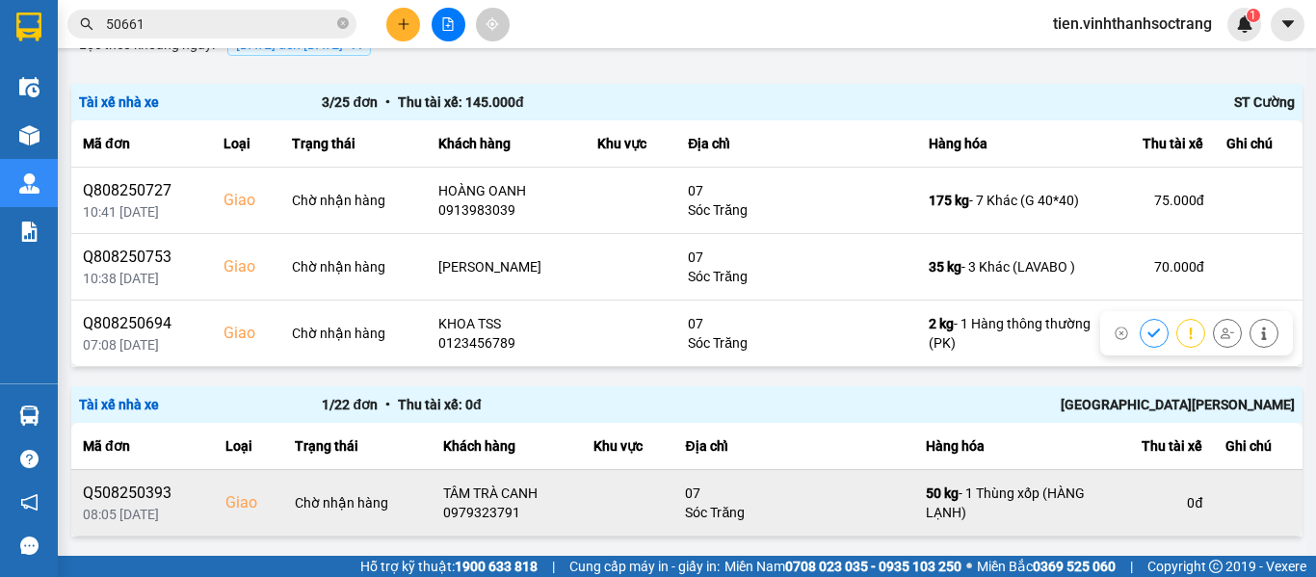
scroll to position [193, 0]
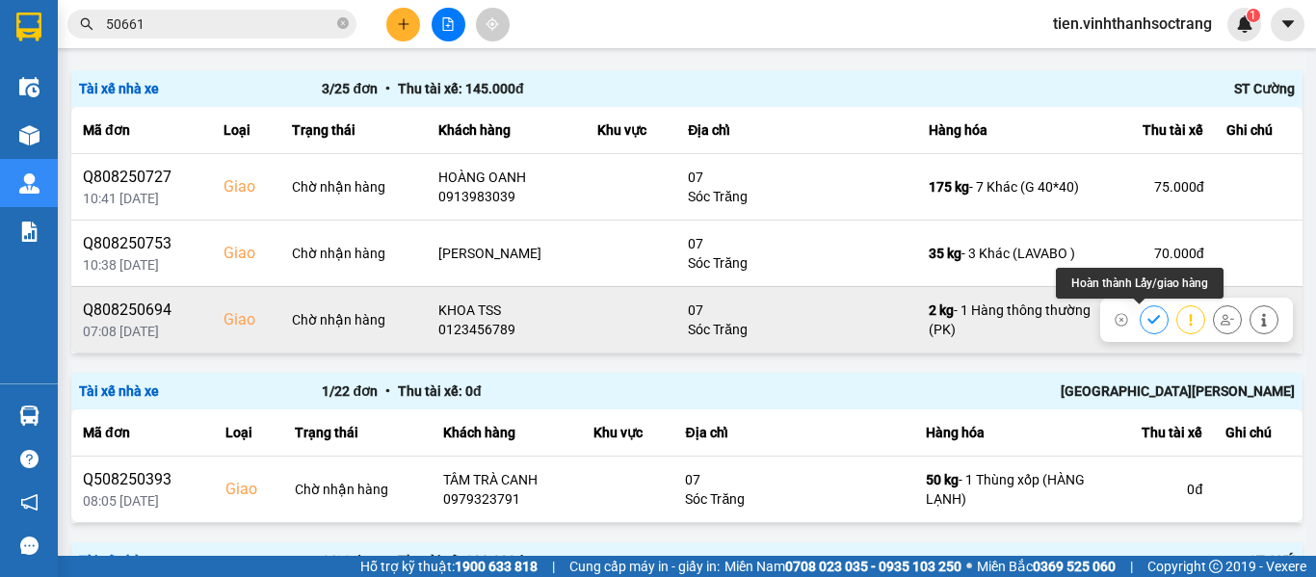
click at [1146, 317] on button at bounding box center [1153, 319] width 27 height 34
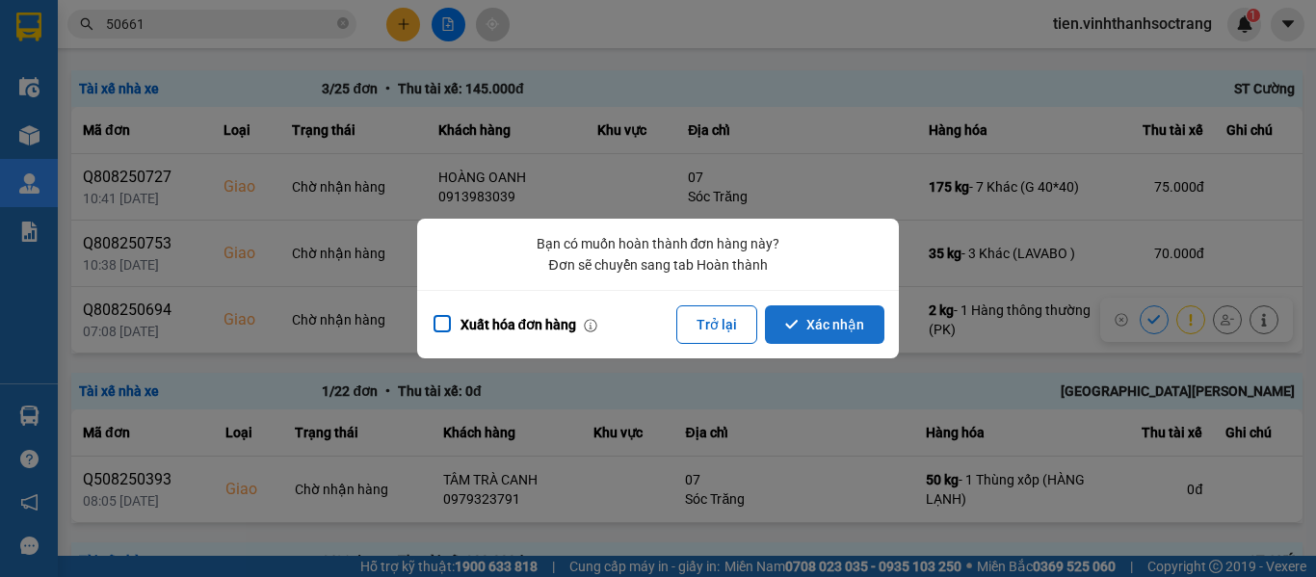
click at [851, 322] on button "Xác nhận" at bounding box center [824, 324] width 119 height 39
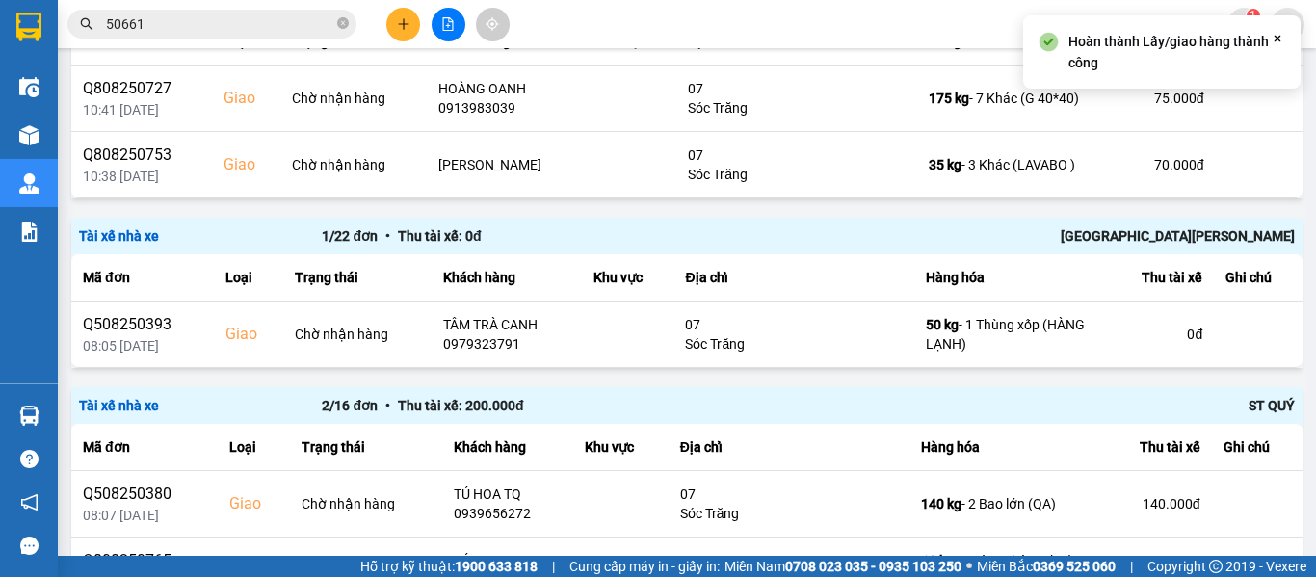
scroll to position [289, 0]
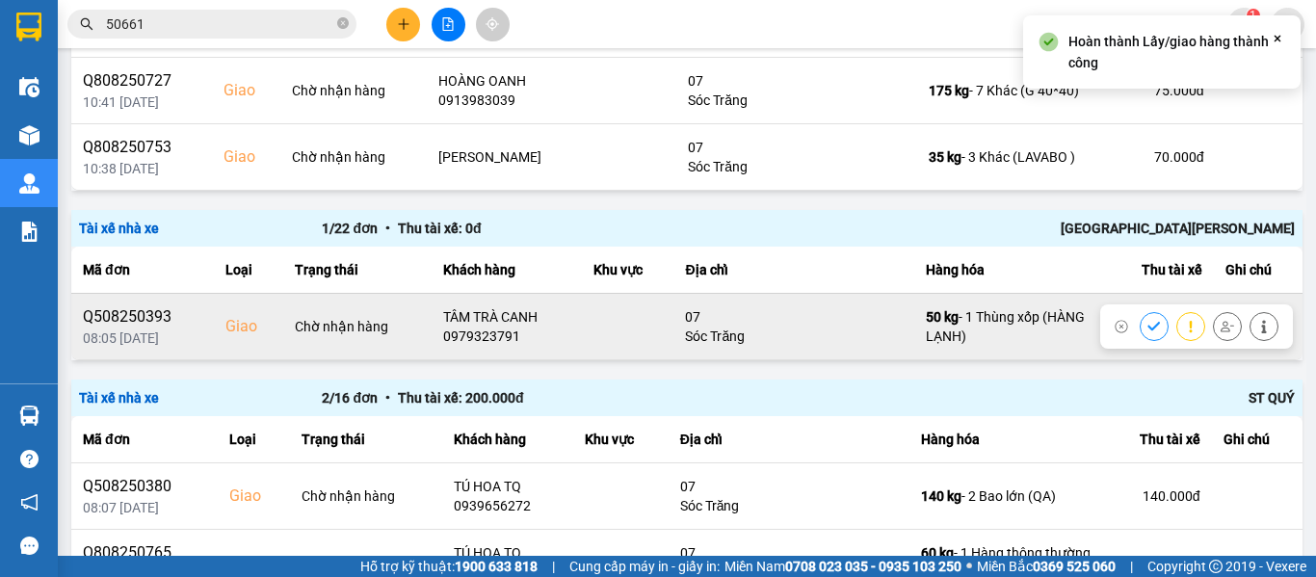
click at [1147, 323] on icon at bounding box center [1153, 326] width 13 height 9
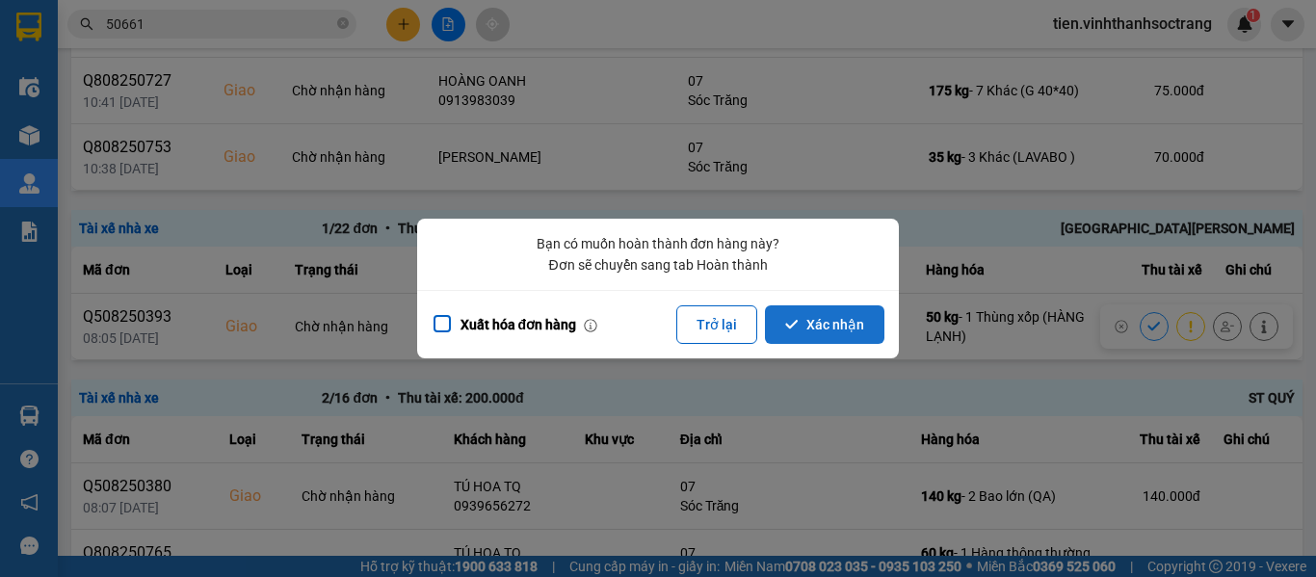
click at [800, 322] on button "Xác nhận" at bounding box center [824, 324] width 119 height 39
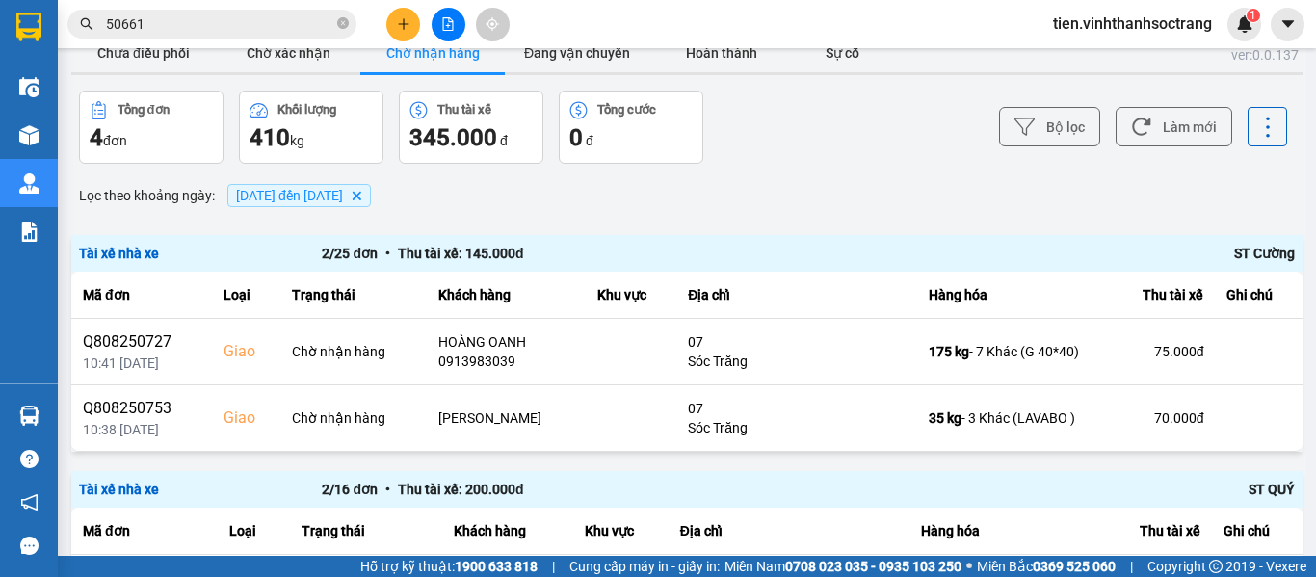
scroll to position [0, 0]
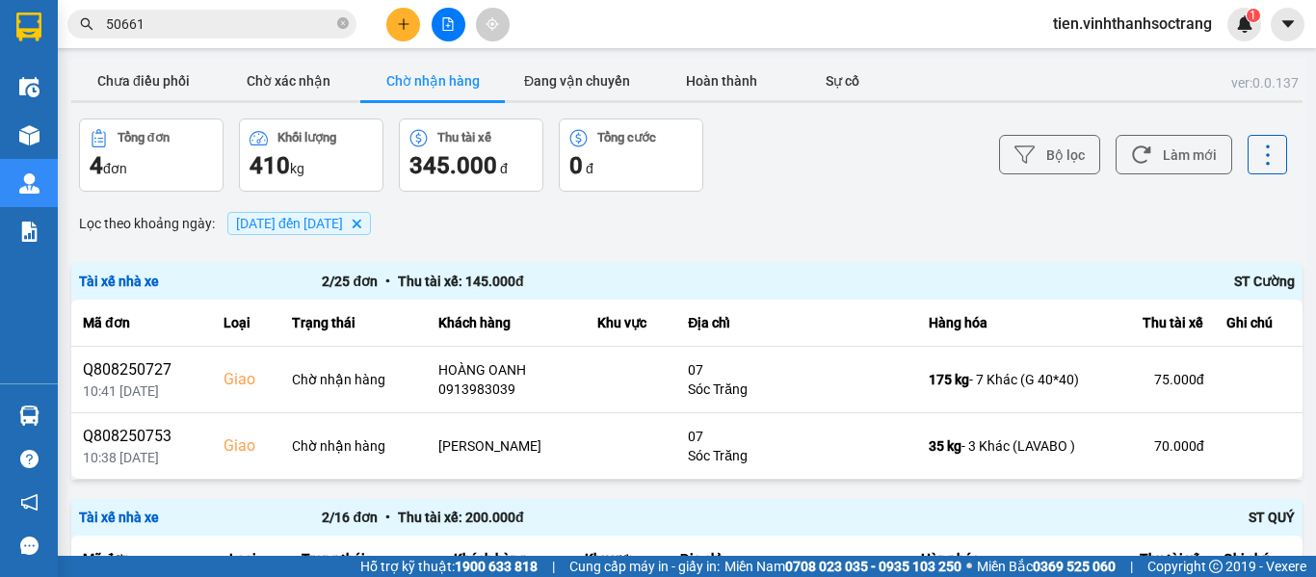
click at [343, 226] on span "[DATE] đến [DATE]" at bounding box center [289, 223] width 107 height 15
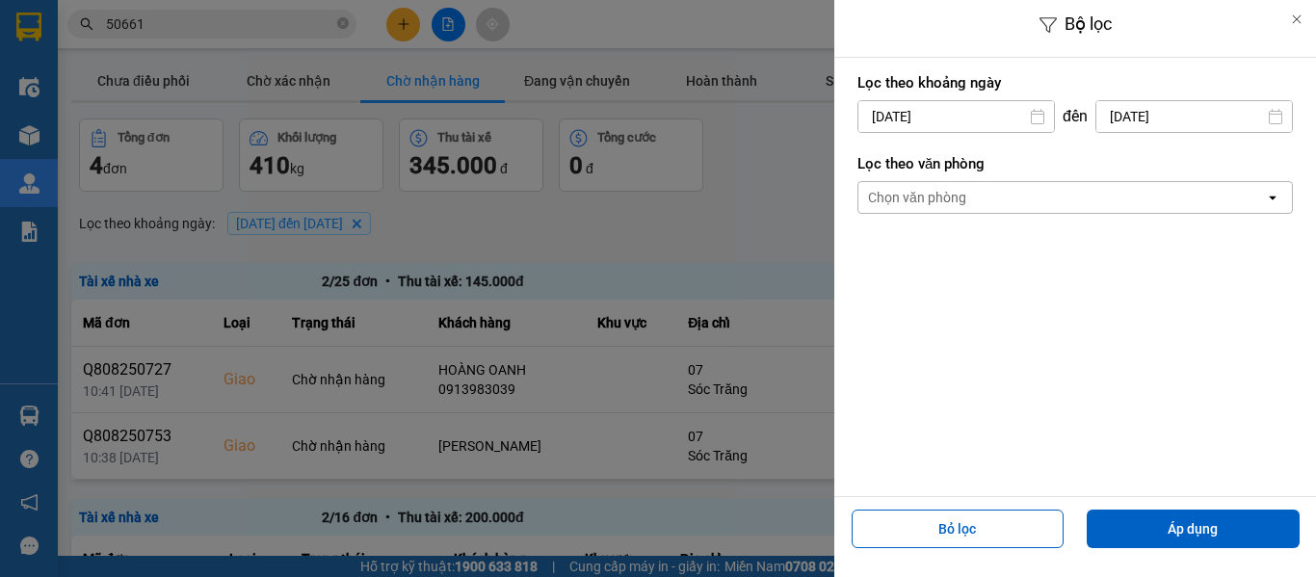
click at [1134, 121] on input "[DATE]" at bounding box center [1194, 116] width 196 height 31
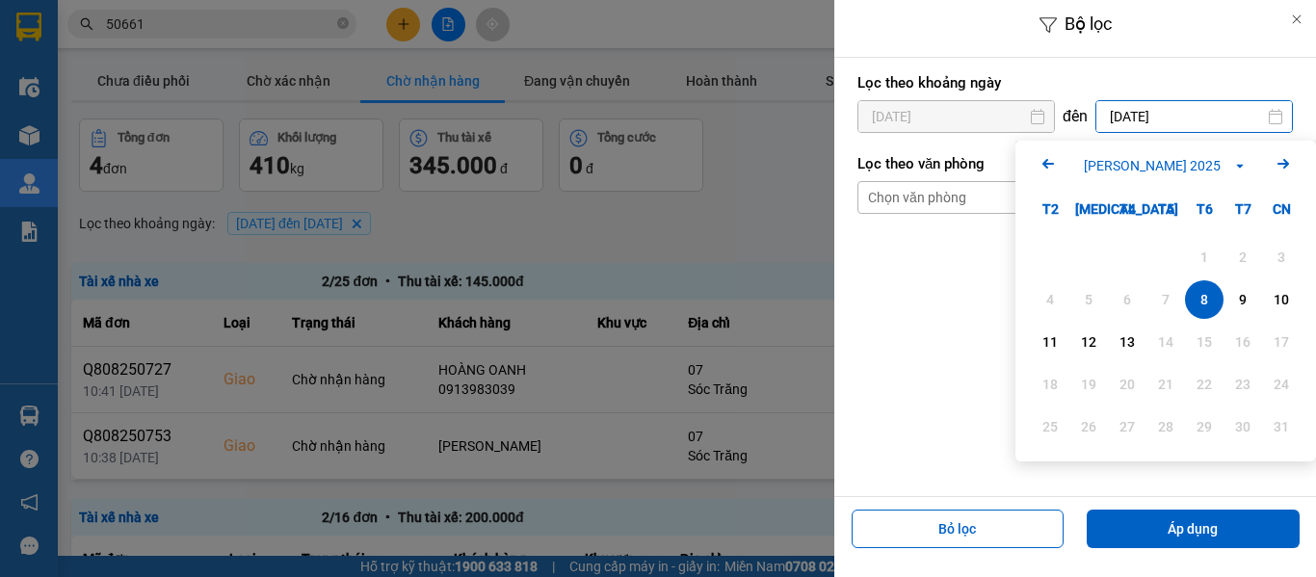
click at [1236, 287] on div "9" at bounding box center [1242, 299] width 39 height 39
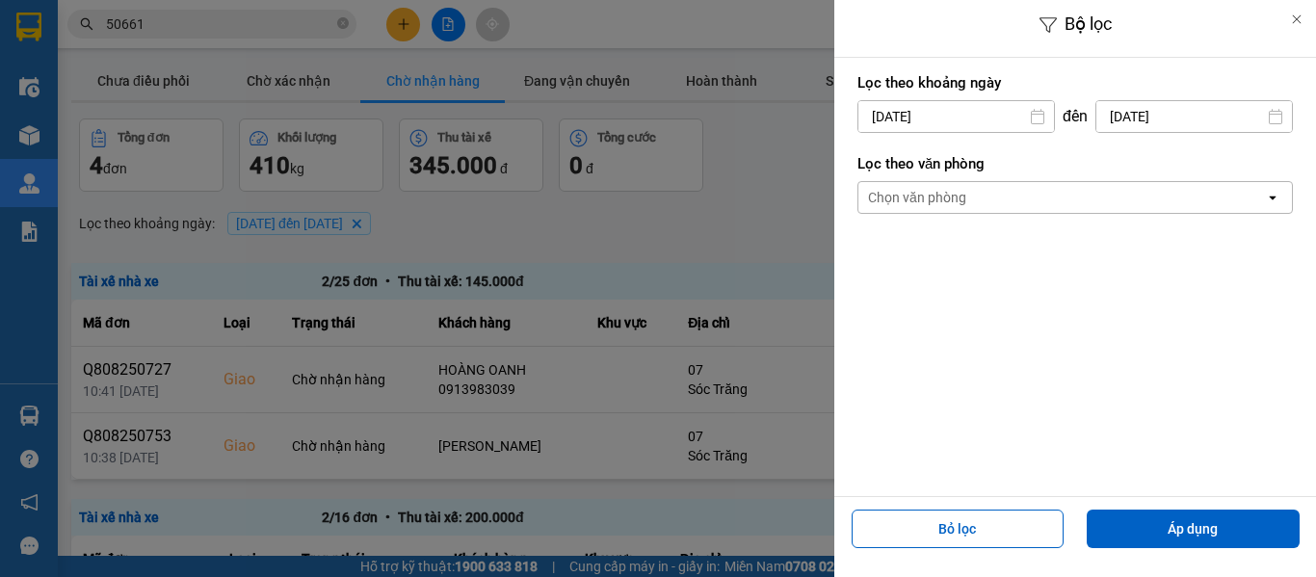
type input "[DATE]"
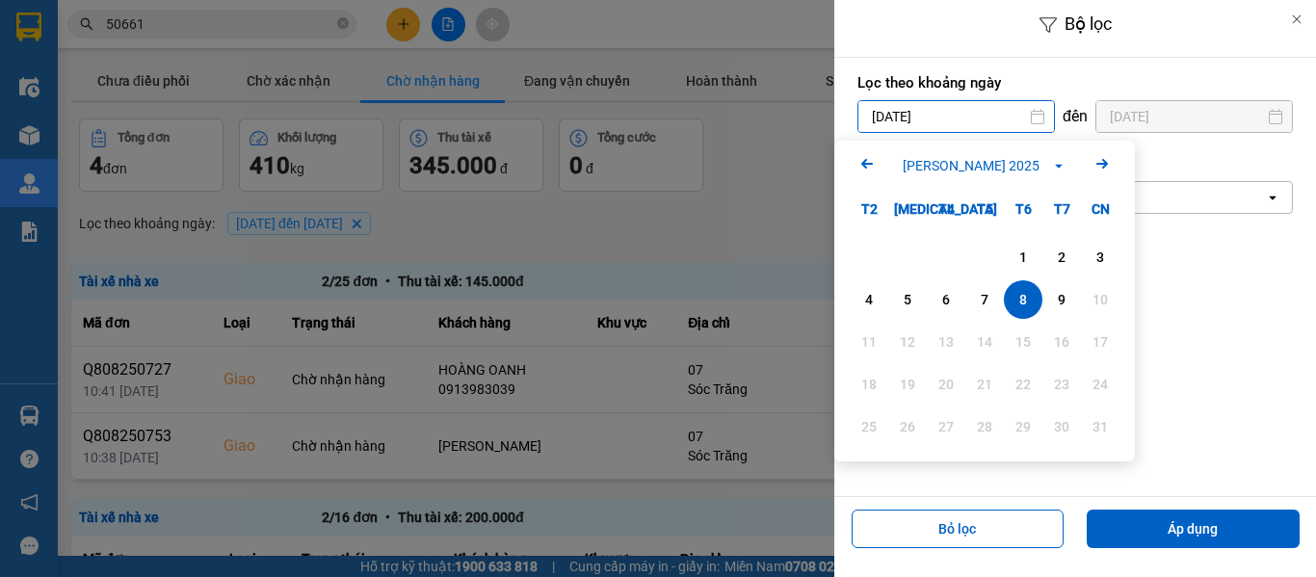
click at [964, 111] on input "[DATE]" at bounding box center [956, 116] width 196 height 31
click at [1057, 303] on div "9" at bounding box center [1061, 299] width 27 height 23
type input "[DATE]"
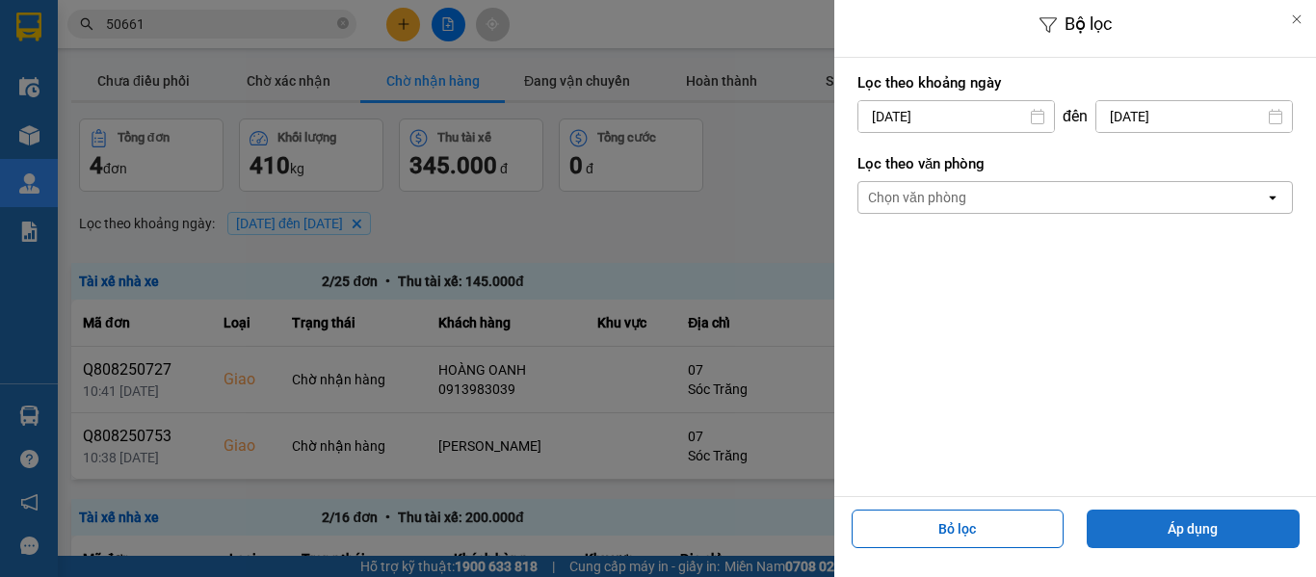
click at [1210, 531] on button "Áp dụng" at bounding box center [1192, 528] width 213 height 39
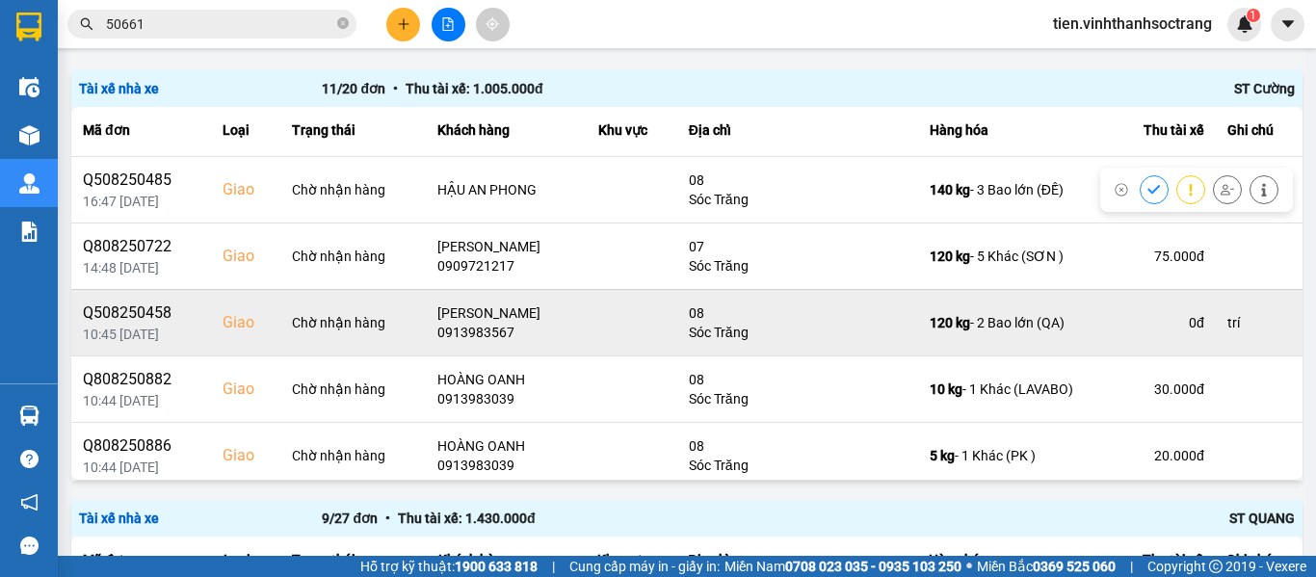
scroll to position [96, 0]
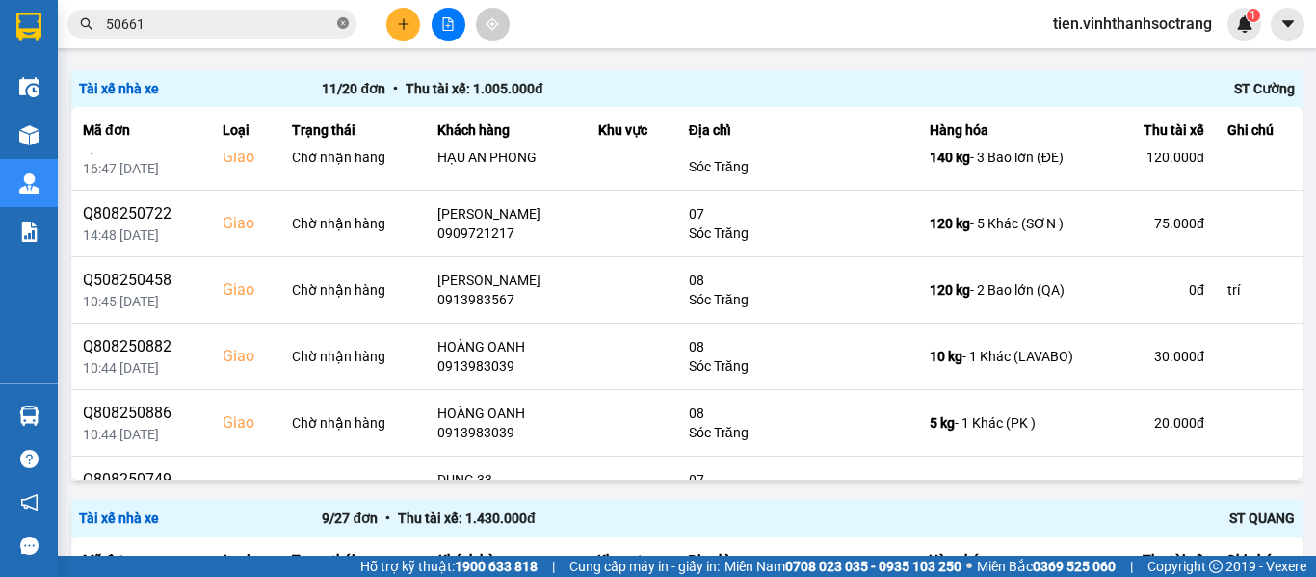
click at [347, 22] on icon "close-circle" at bounding box center [343, 23] width 12 height 12
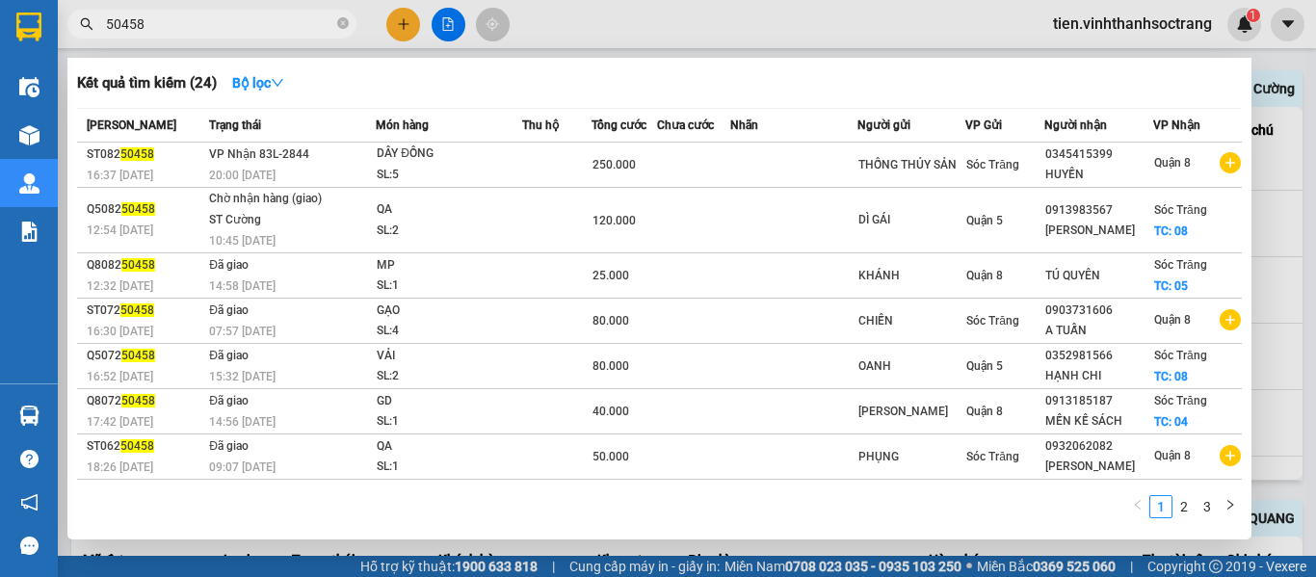
type input "50458"
click at [1315, 202] on div at bounding box center [658, 288] width 1316 height 577
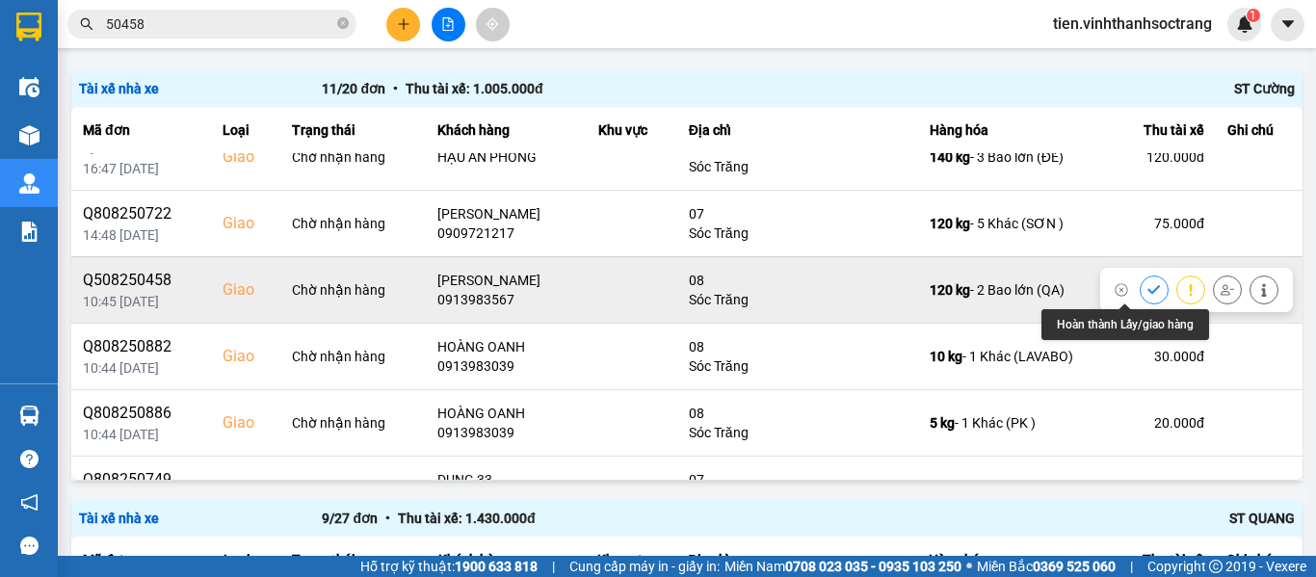
click at [1147, 291] on icon at bounding box center [1153, 289] width 13 height 9
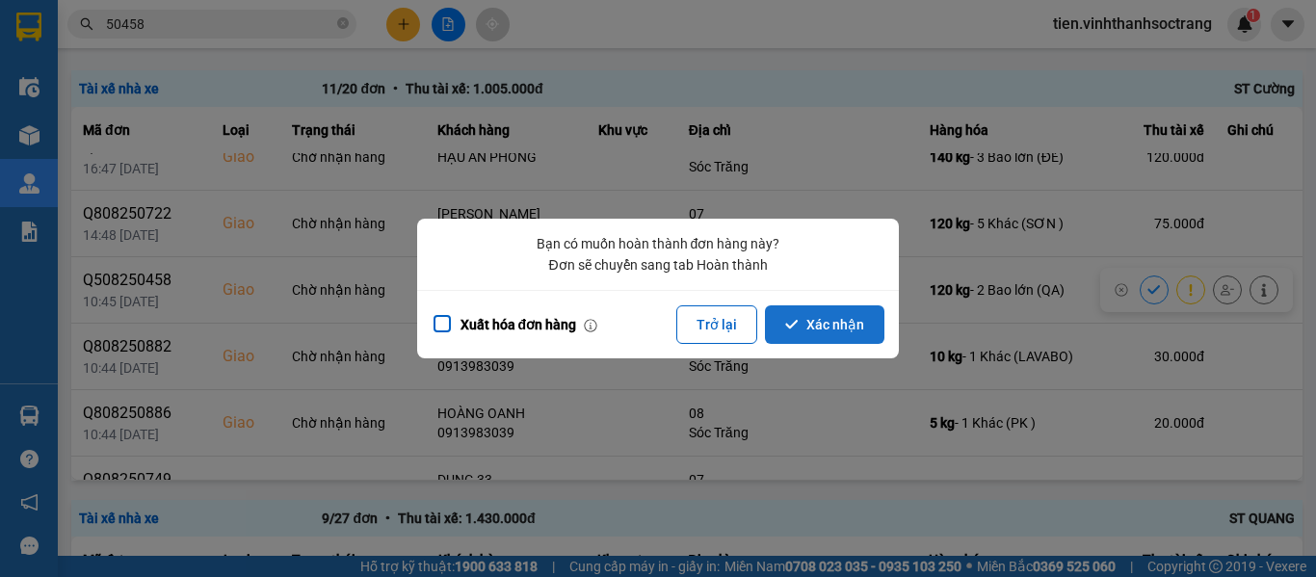
click at [798, 324] on icon "dialog" at bounding box center [791, 324] width 13 height 13
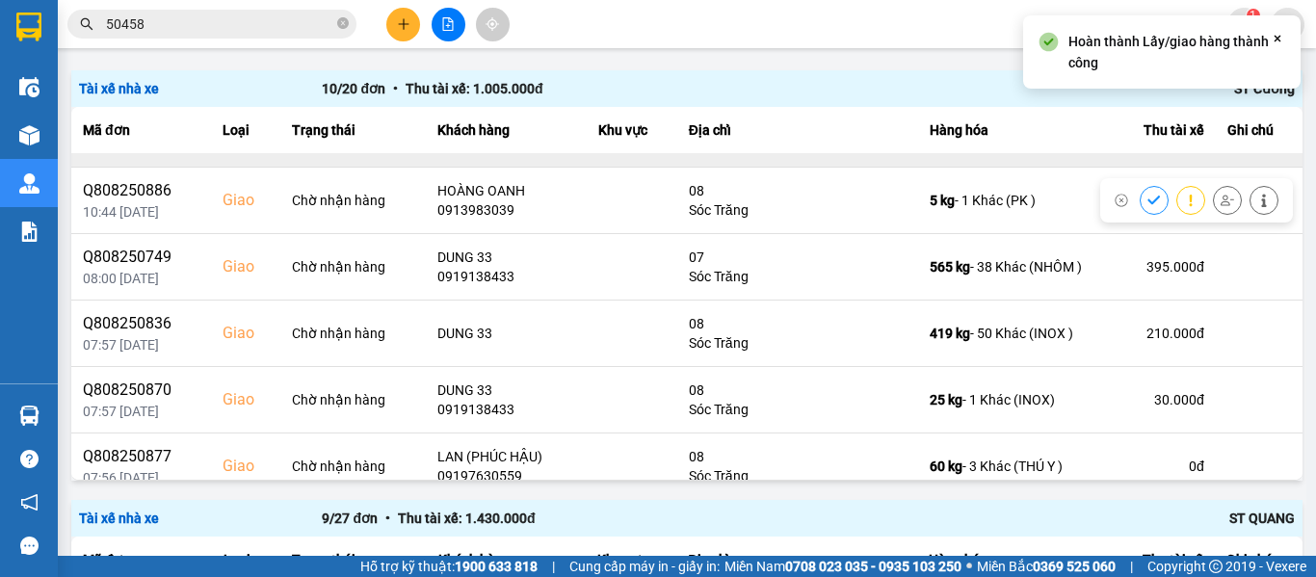
scroll to position [289, 0]
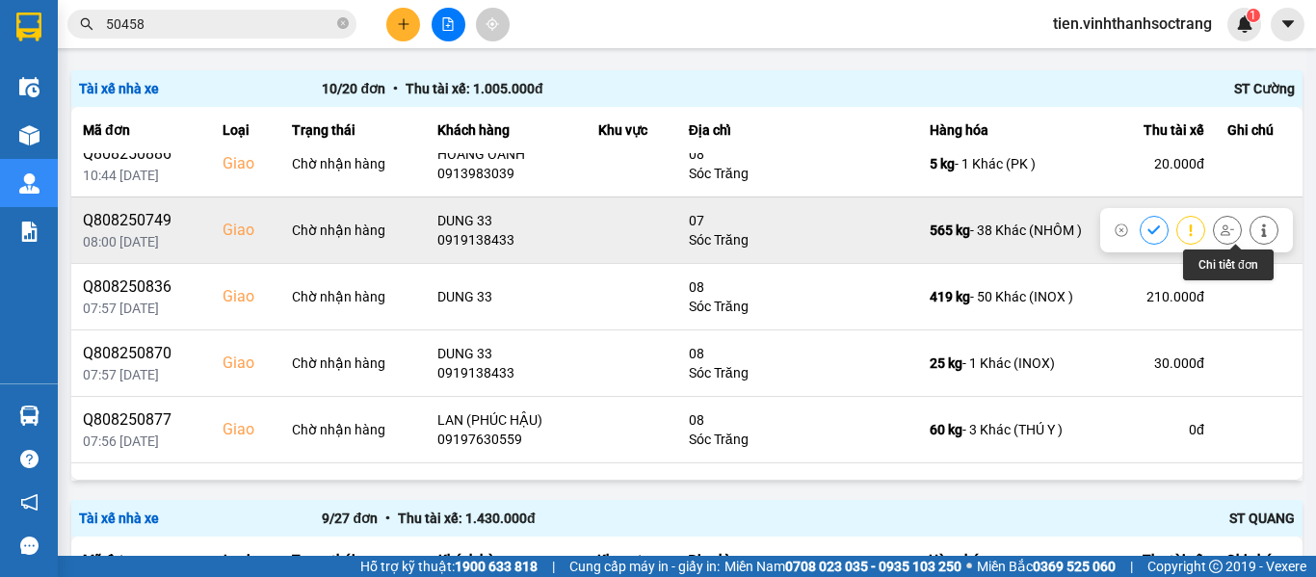
click at [1261, 231] on icon at bounding box center [1263, 229] width 5 height 13
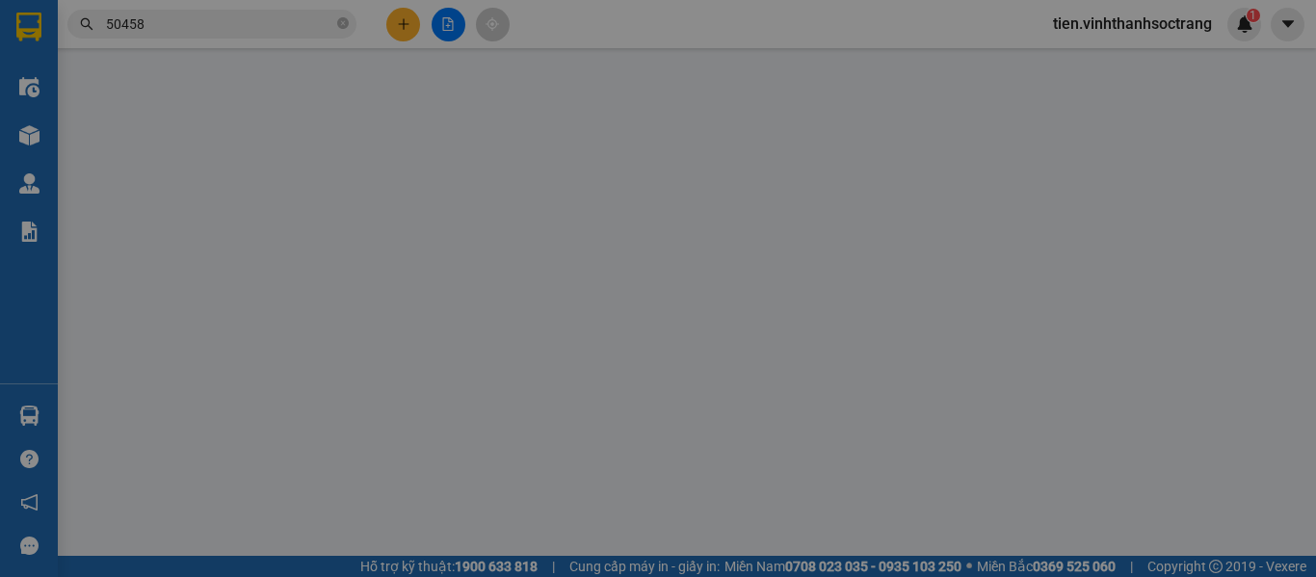
type input "02866546881"
type input "ĐÔNG Á NHÔM"
type input "0919138433"
type input "DUNG 33"
checkbox input "true"
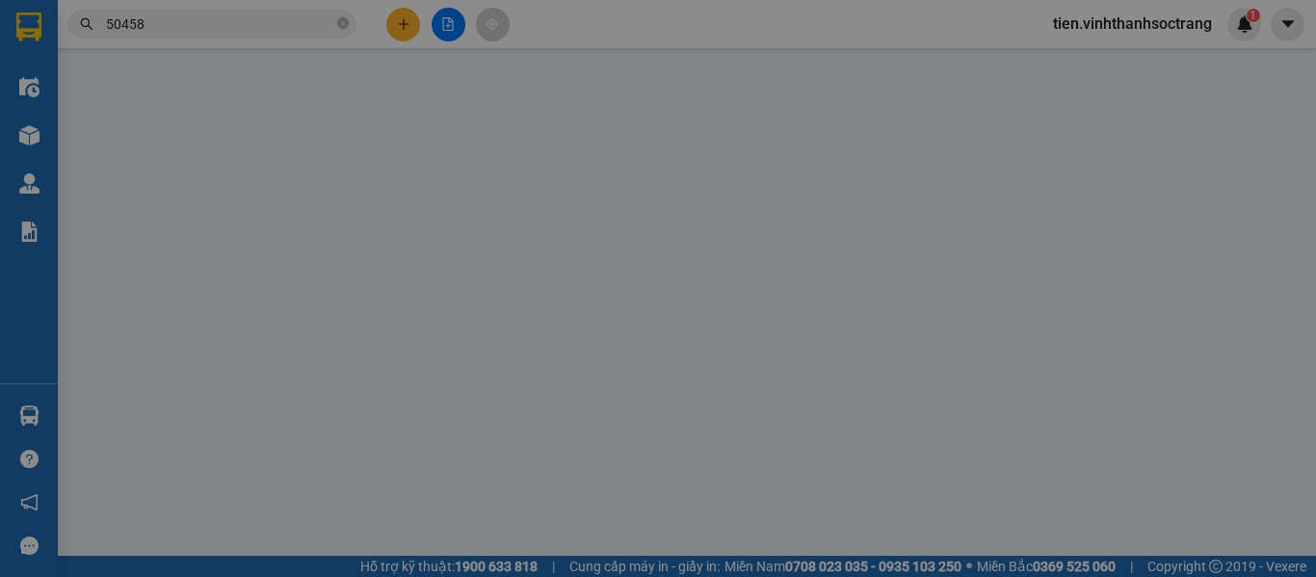
type input "07"
type input "395.000"
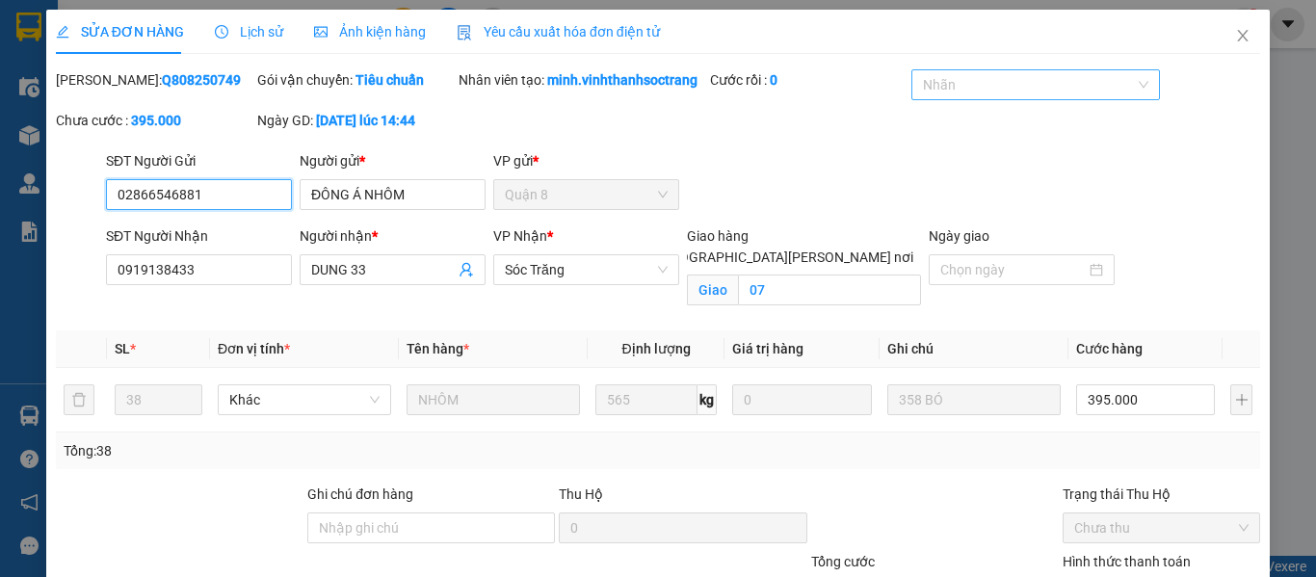
click at [1008, 76] on div at bounding box center [1025, 84] width 219 height 23
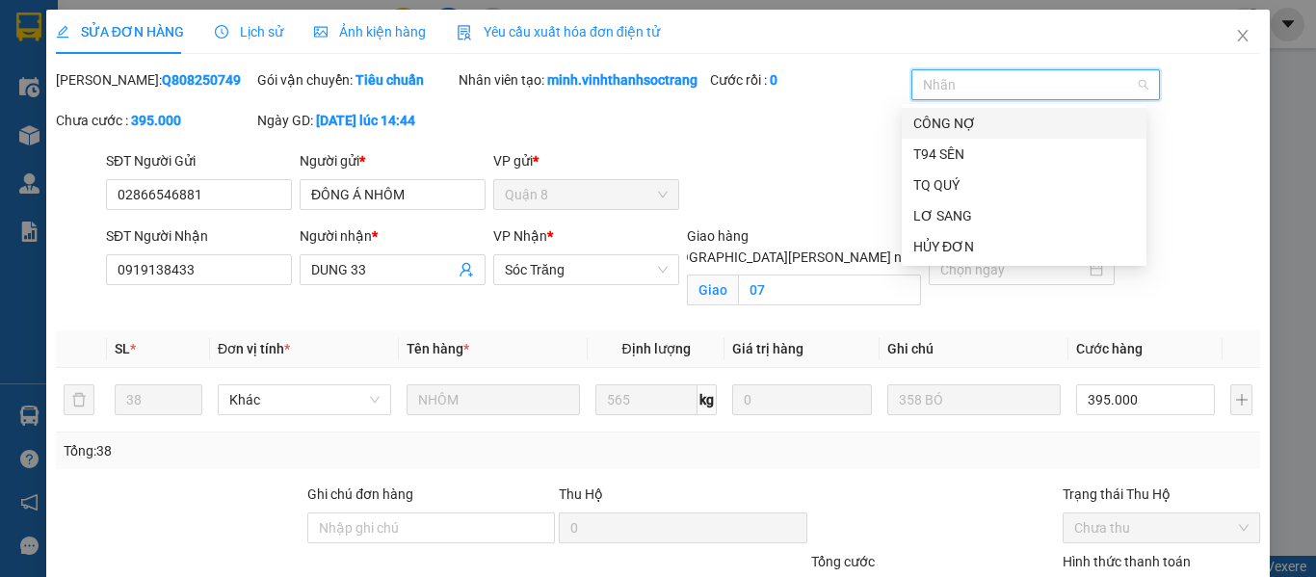
click at [945, 128] on div "CÔNG NỢ" at bounding box center [1024, 123] width 222 height 21
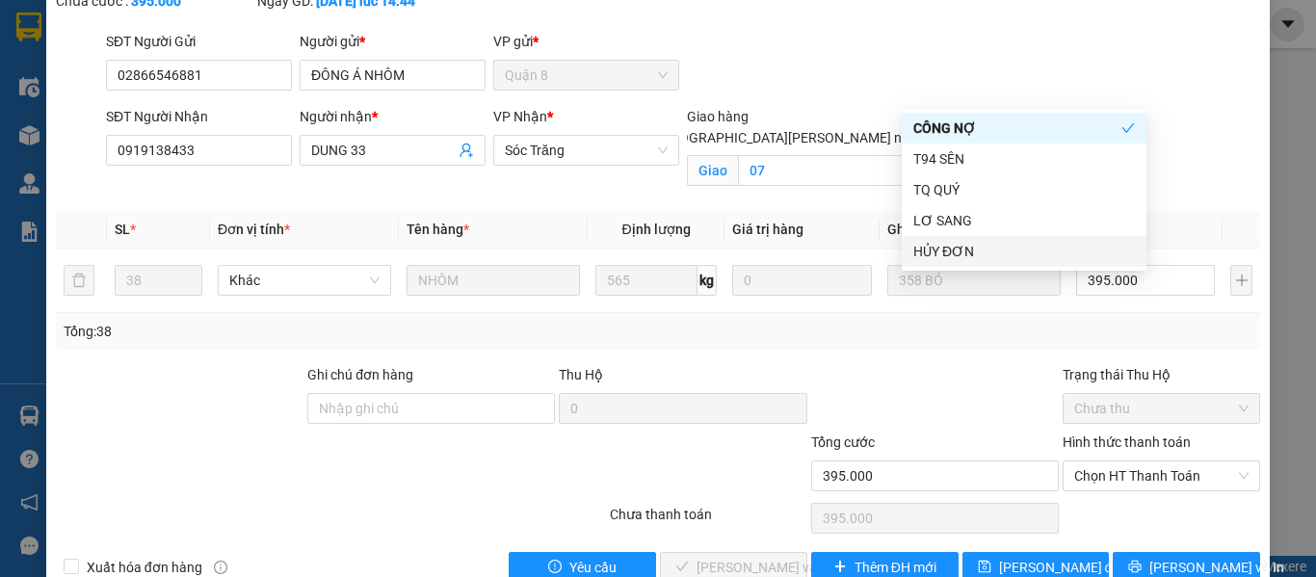
scroll to position [184, 0]
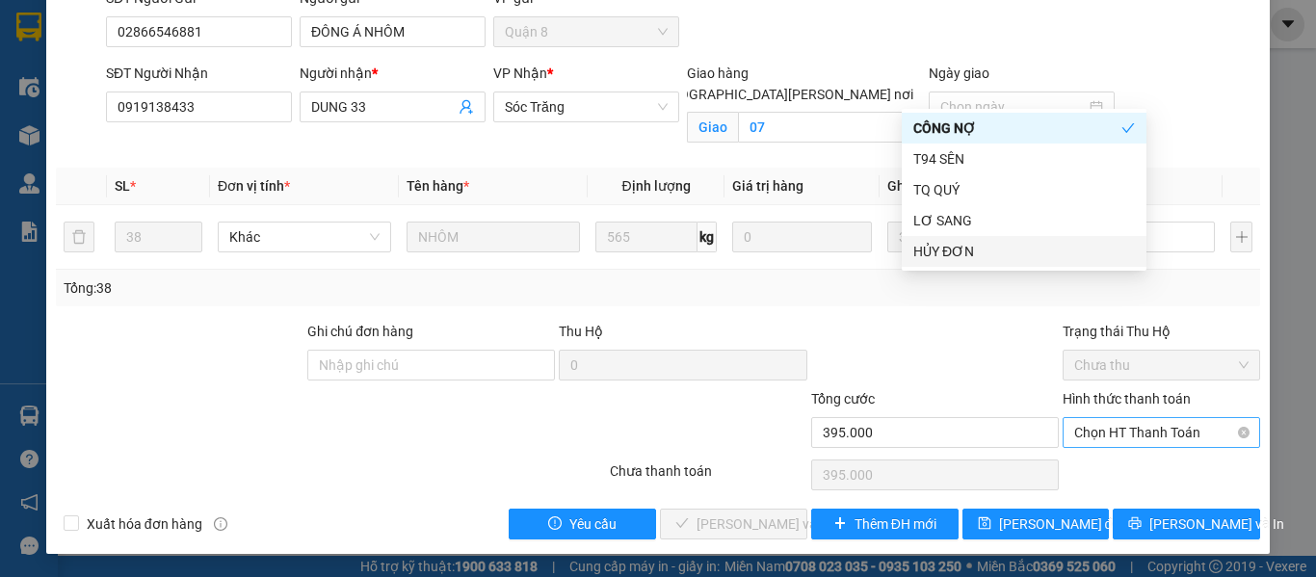
click at [1110, 418] on span "Chọn HT Thanh Toán" at bounding box center [1161, 432] width 174 height 29
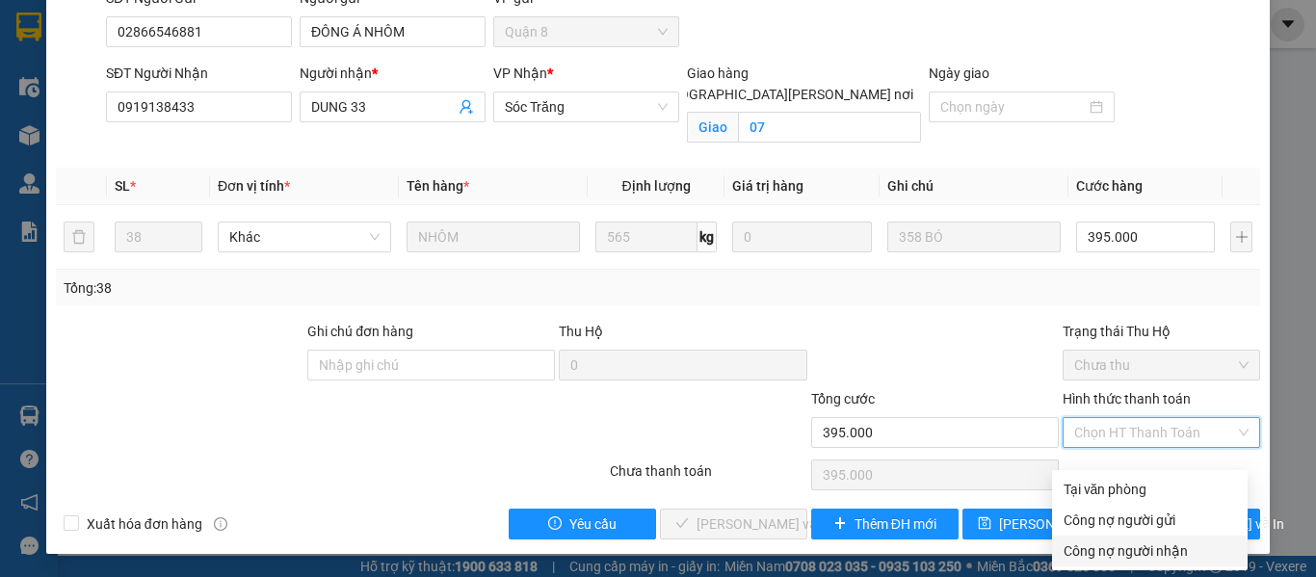
click at [1112, 540] on div "Công nợ người nhận" at bounding box center [1149, 550] width 172 height 21
type input "0"
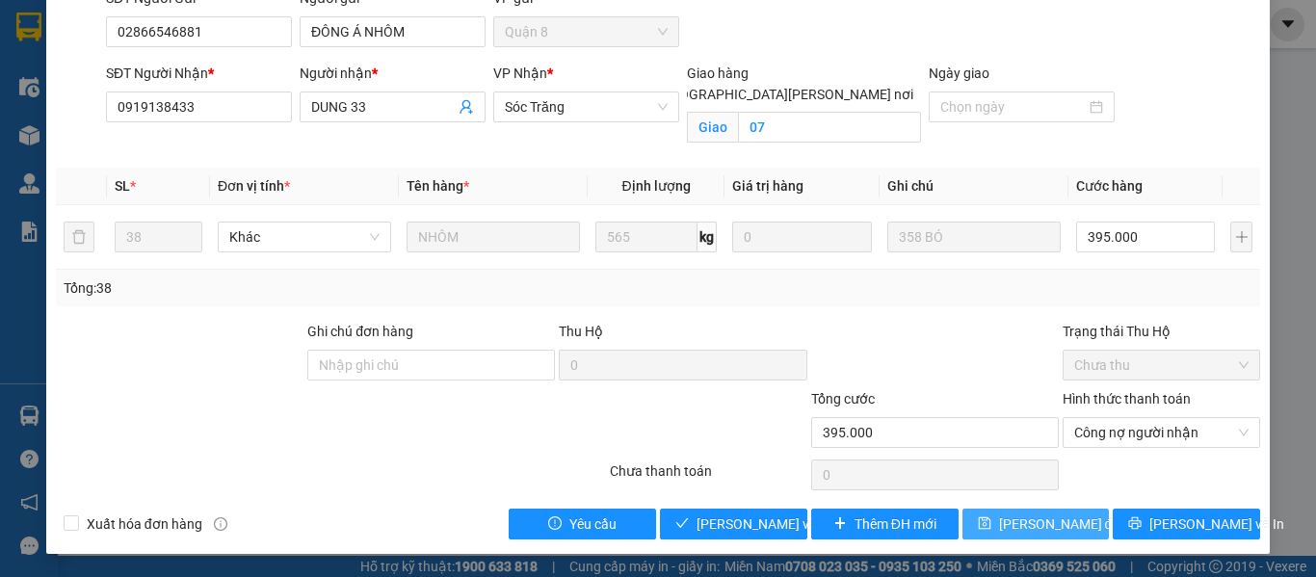
click at [1002, 533] on span "[PERSON_NAME] đổi" at bounding box center [1061, 523] width 124 height 21
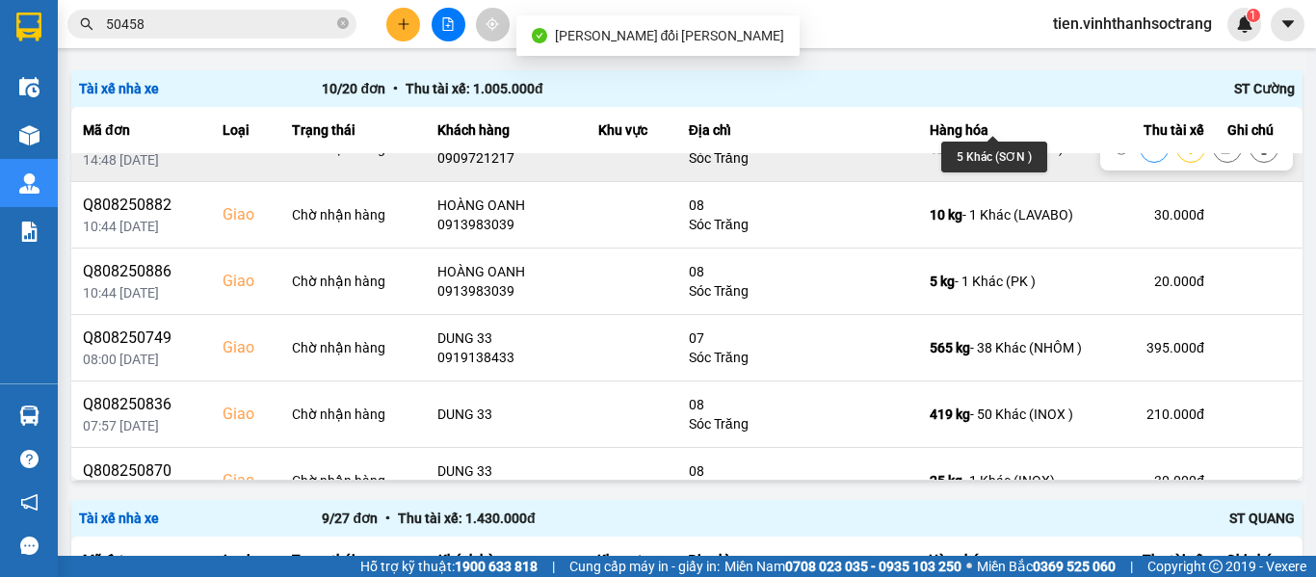
scroll to position [193, 0]
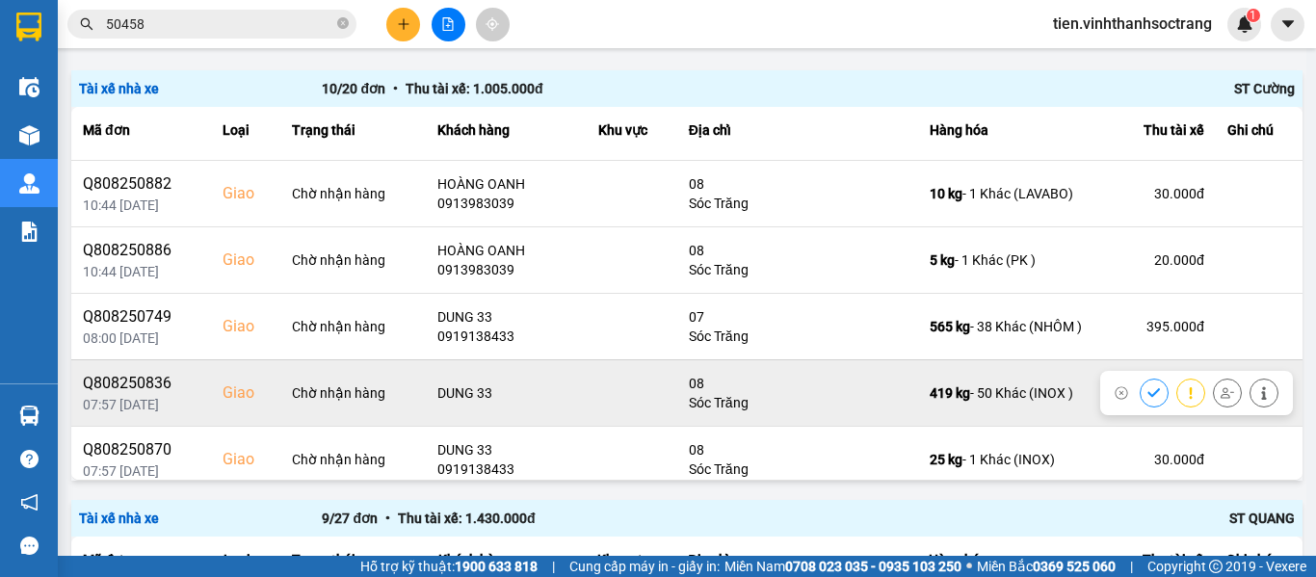
click at [1250, 385] on button at bounding box center [1263, 393] width 27 height 34
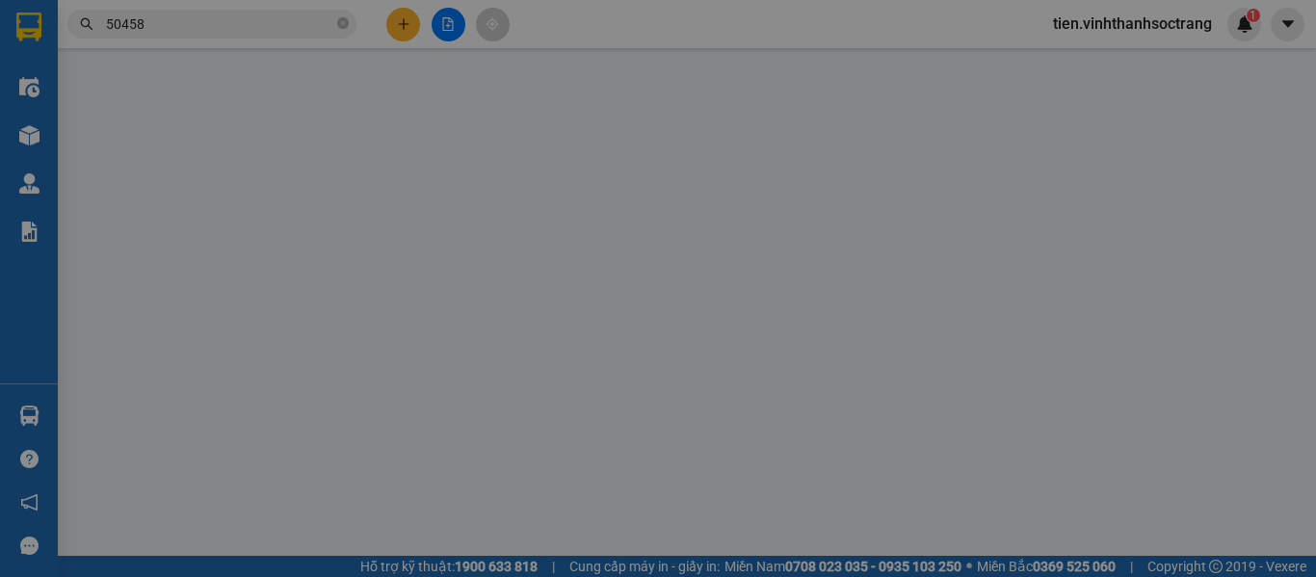
type input "0918870021"
type input "NAM PHÁT"
type input "DUNG 33"
checkbox input "true"
type input "08"
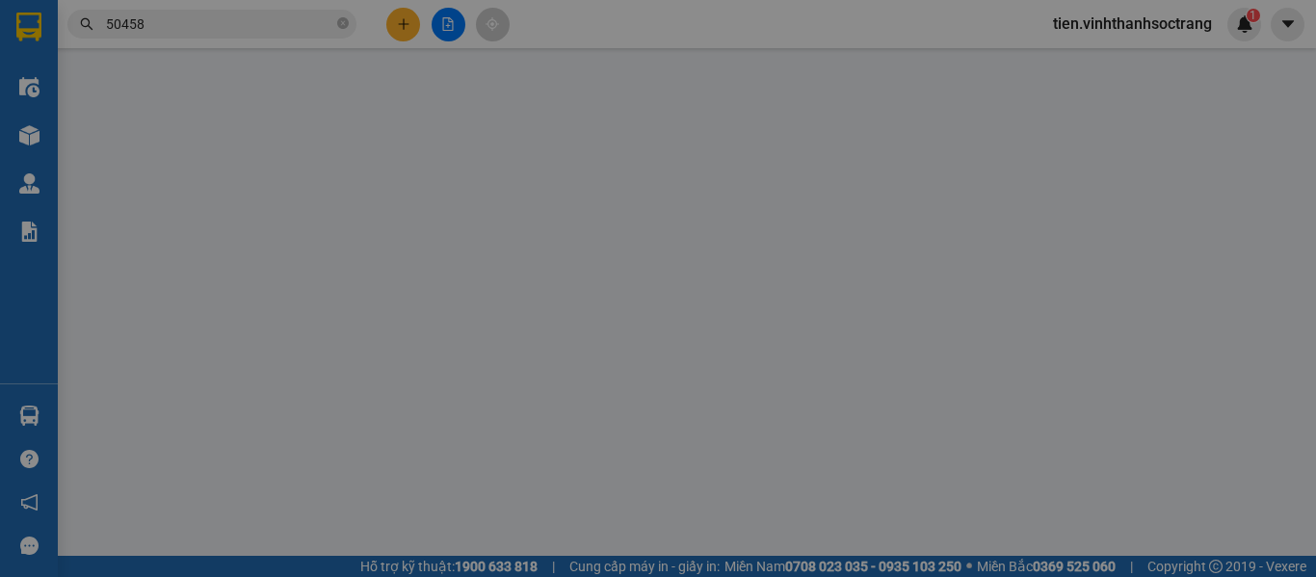
type input "210.000"
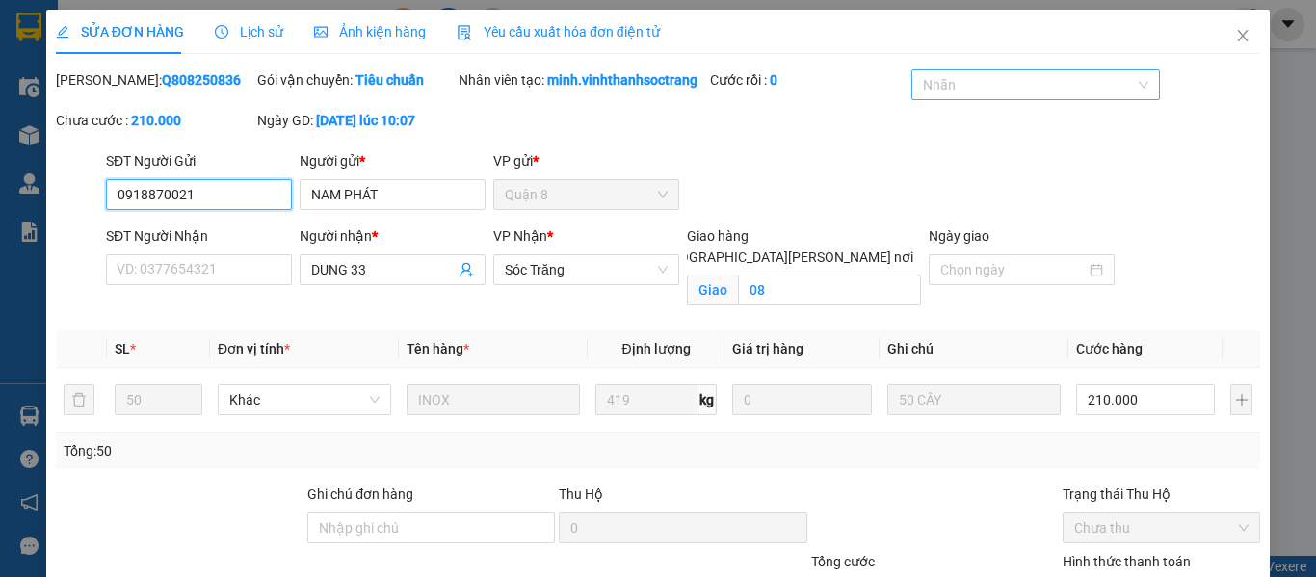
drag, startPoint x: 970, startPoint y: 84, endPoint x: 961, endPoint y: 90, distance: 10.4
click at [970, 83] on div at bounding box center [1025, 84] width 219 height 23
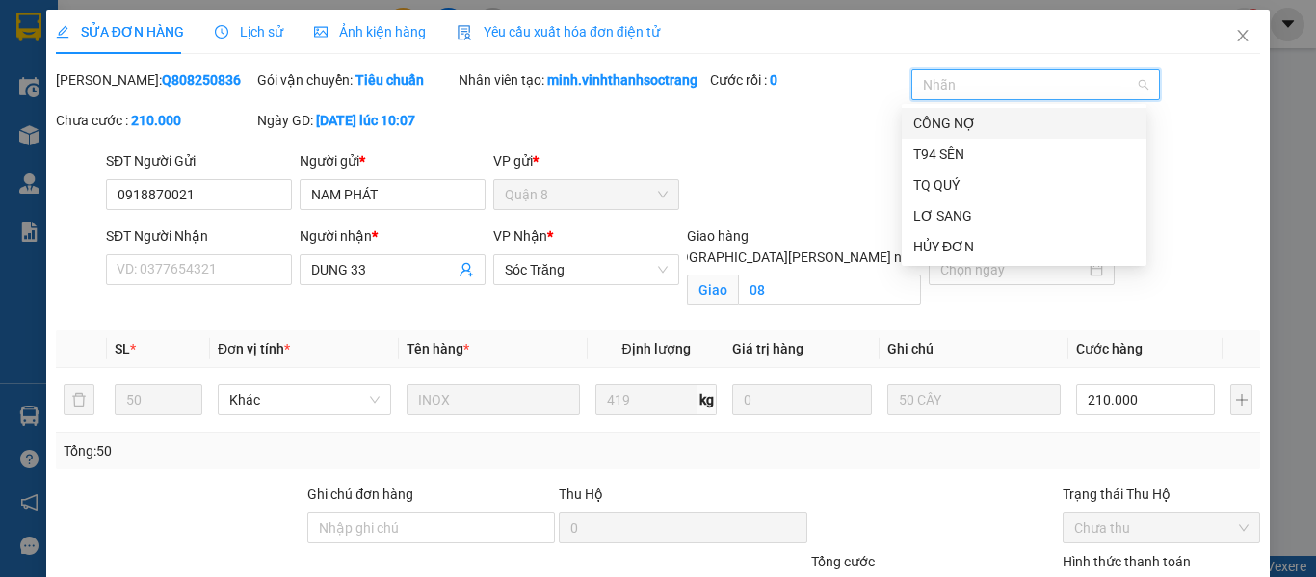
click at [955, 116] on div "CÔNG NỢ" at bounding box center [1024, 123] width 222 height 21
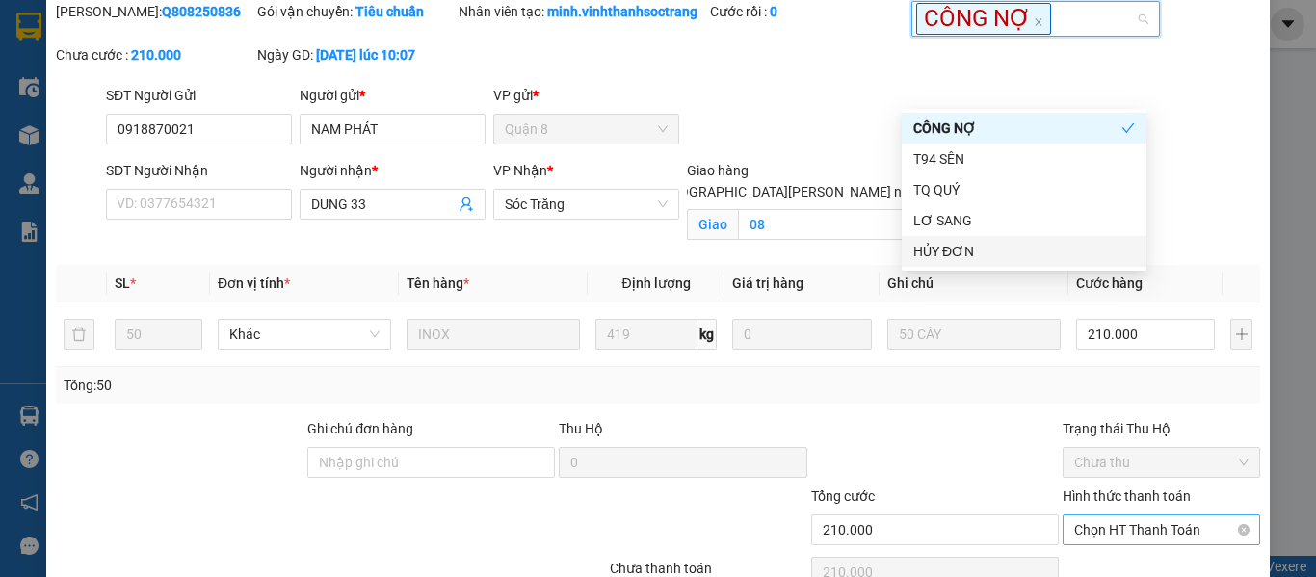
scroll to position [184, 0]
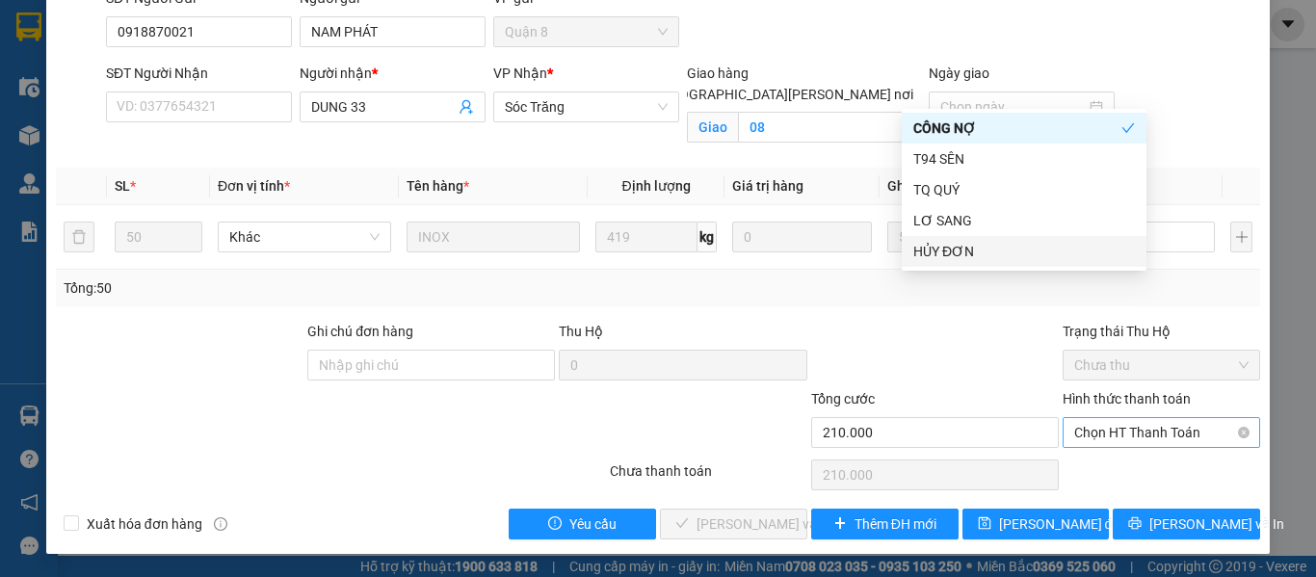
click at [1120, 432] on span "Chọn HT Thanh Toán" at bounding box center [1161, 432] width 174 height 29
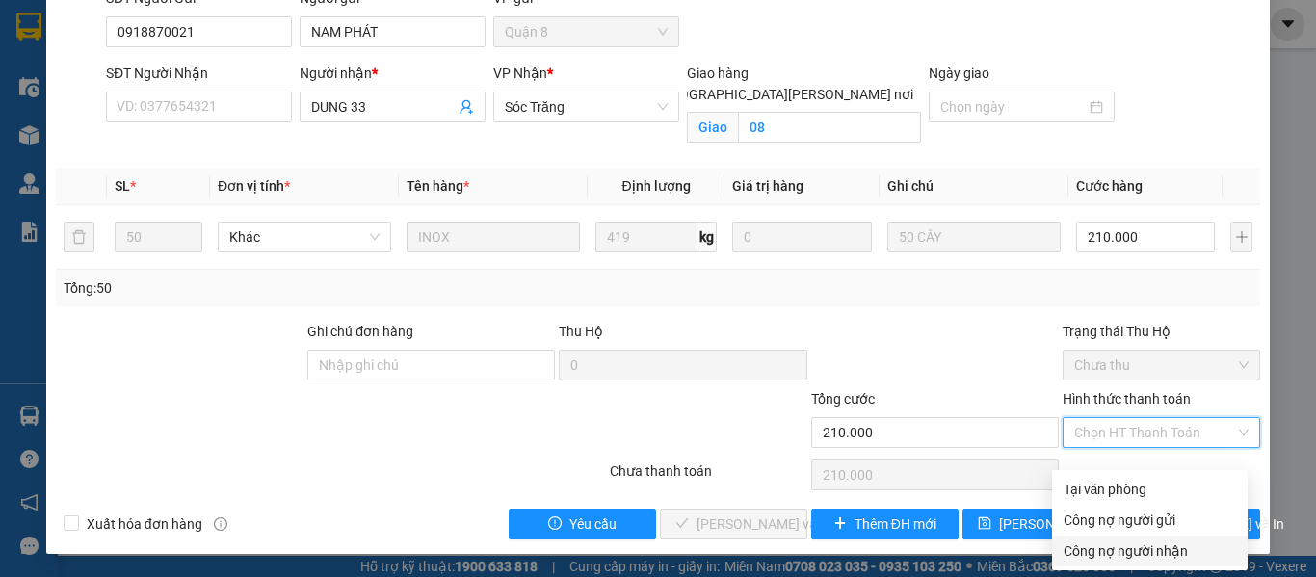
click at [1110, 540] on div "Công nợ người nhận" at bounding box center [1149, 550] width 172 height 21
type input "0"
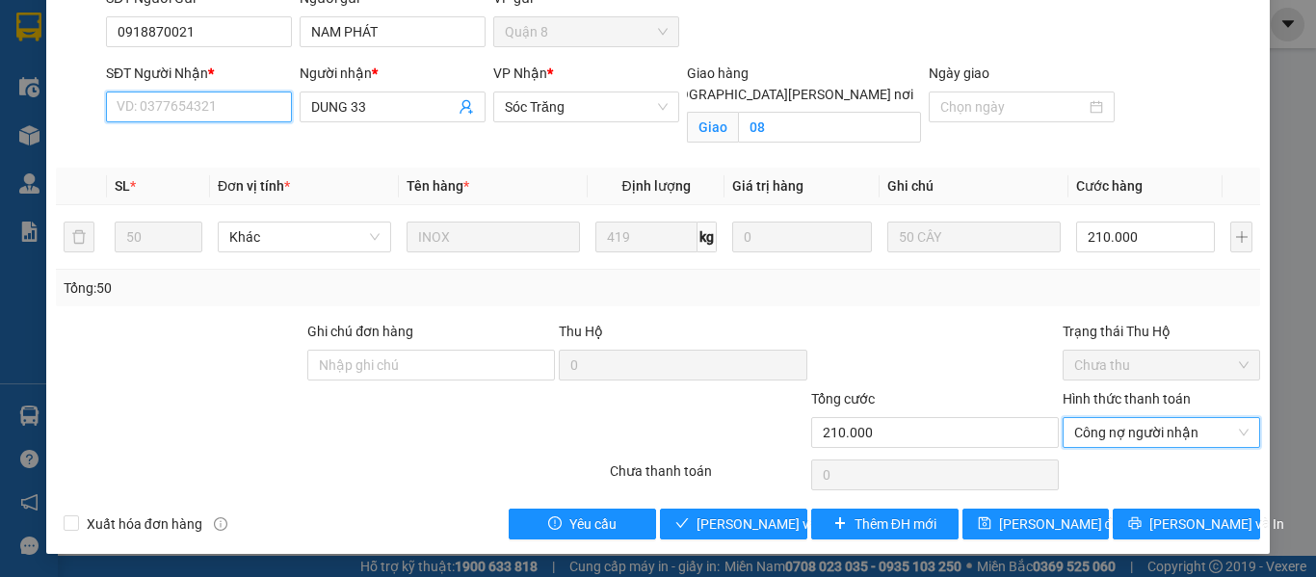
click at [153, 113] on input "SĐT Người Nhận *" at bounding box center [199, 106] width 186 height 31
paste input "0123456789"
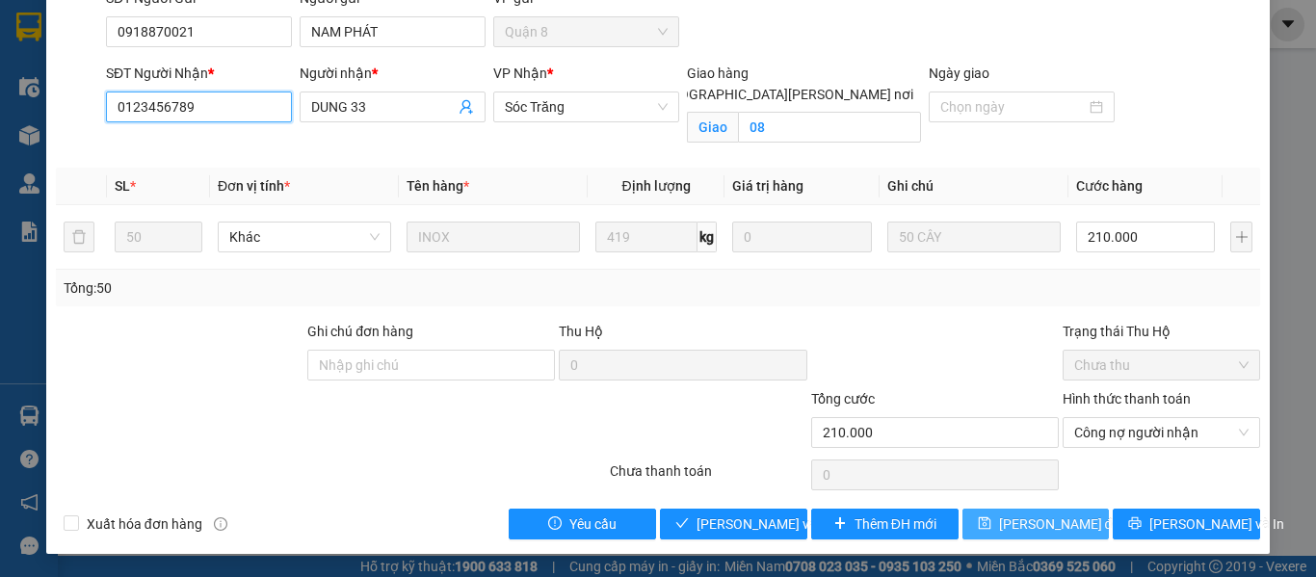
type input "0123456789"
click at [989, 528] on icon "save" at bounding box center [984, 522] width 13 height 13
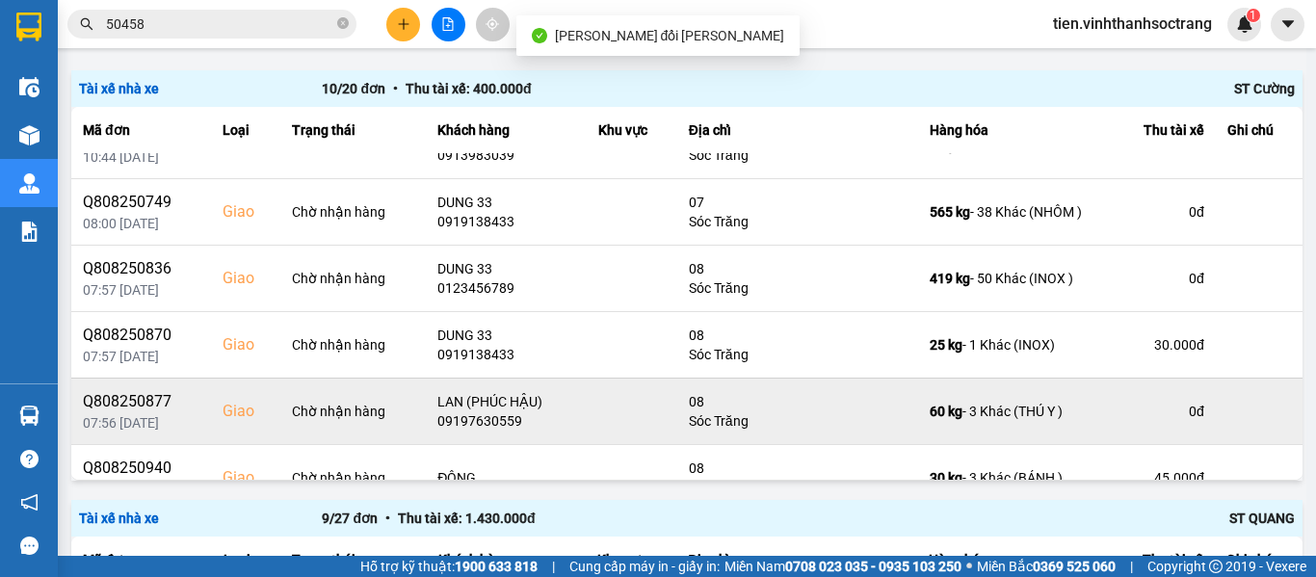
scroll to position [338, 0]
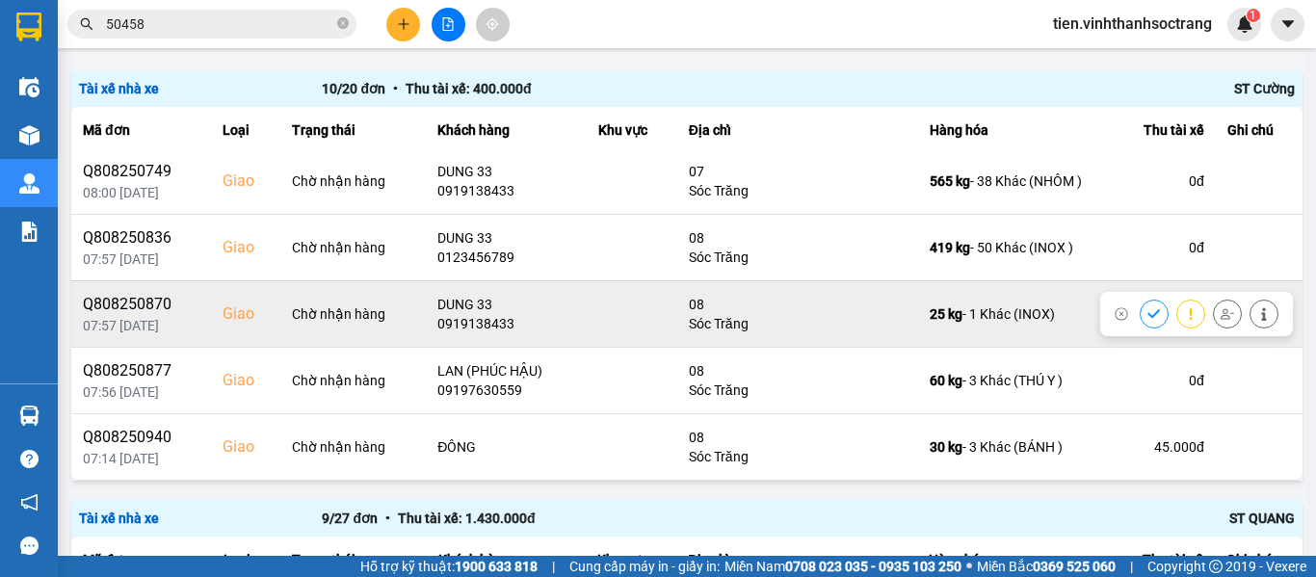
click at [1250, 312] on button at bounding box center [1263, 314] width 27 height 34
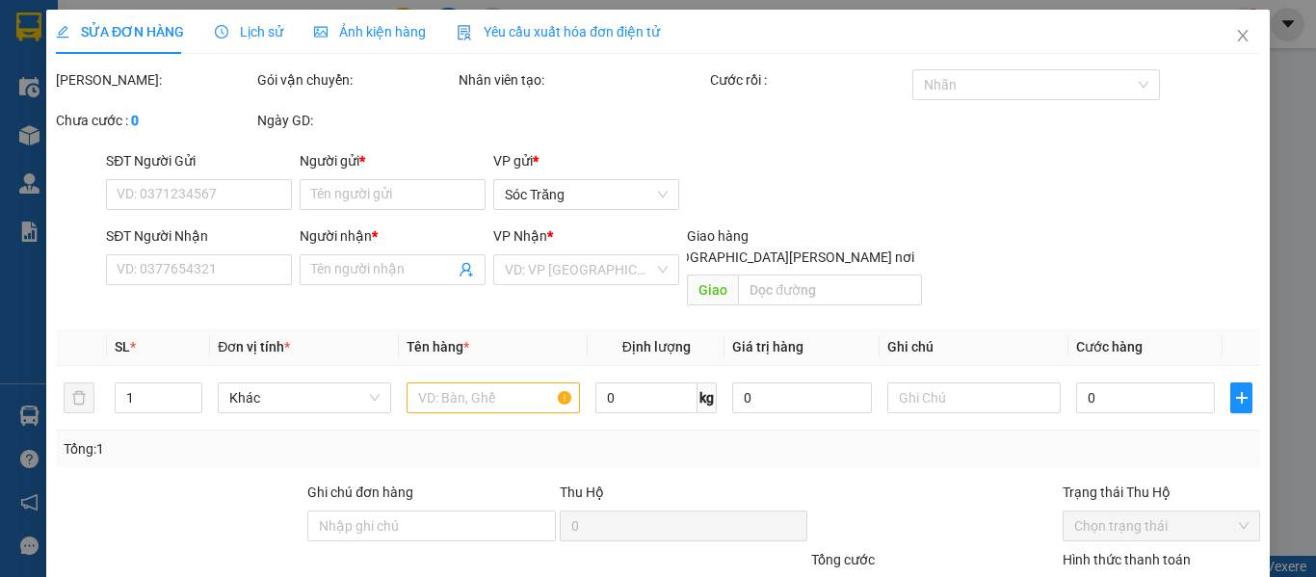
type input "0918870021"
type input "NAM PHÁT"
type input "0919138433"
type input "DUNG 33"
checkbox input "true"
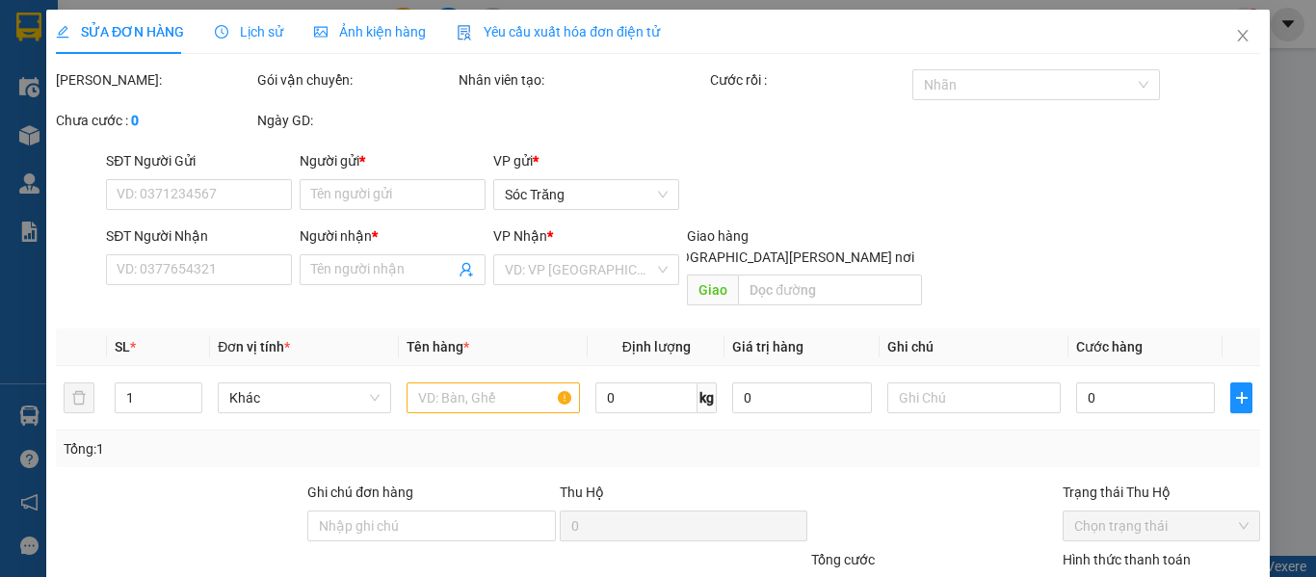
type input "08"
type input "30.000"
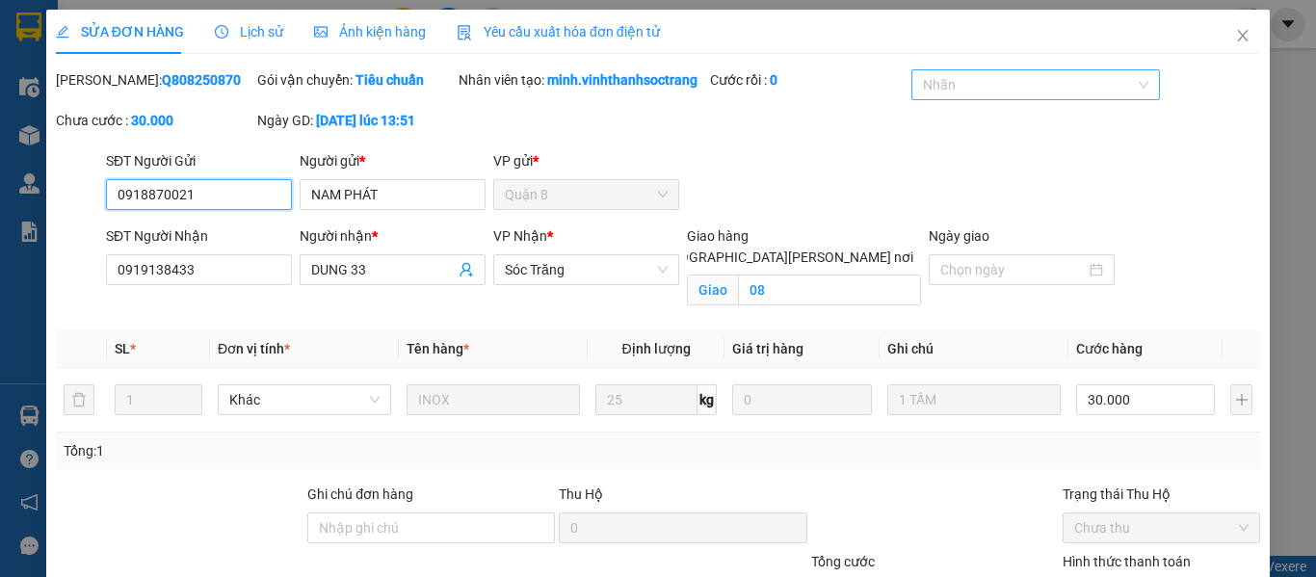
click at [1025, 73] on div at bounding box center [1025, 84] width 219 height 23
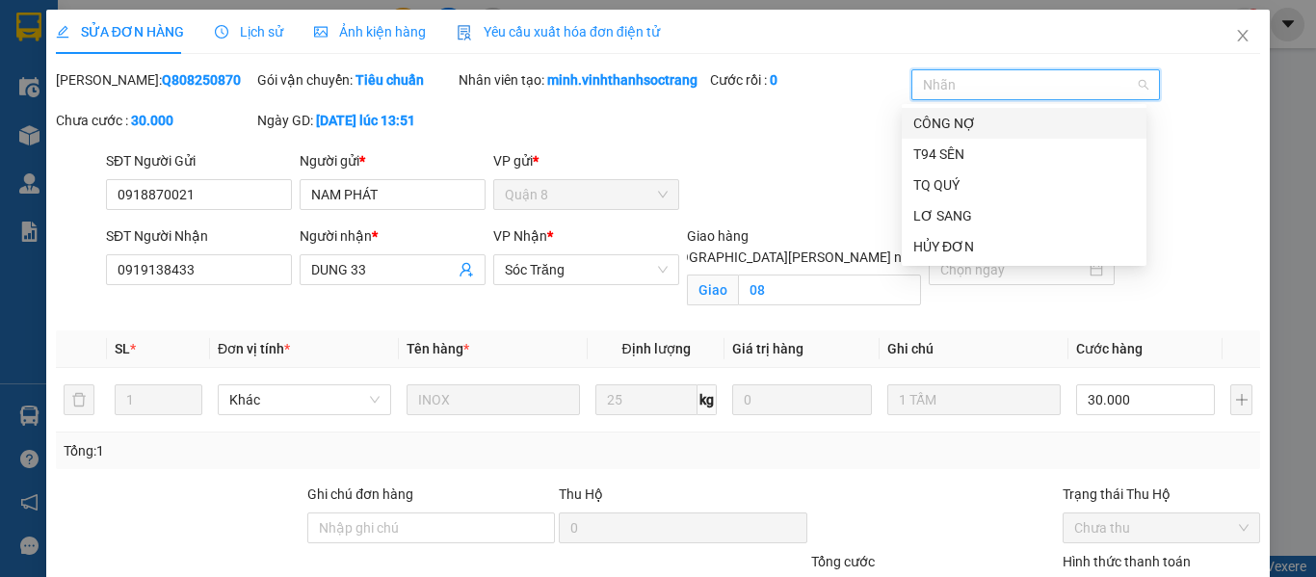
click at [950, 119] on div "CÔNG NỢ" at bounding box center [1024, 123] width 222 height 21
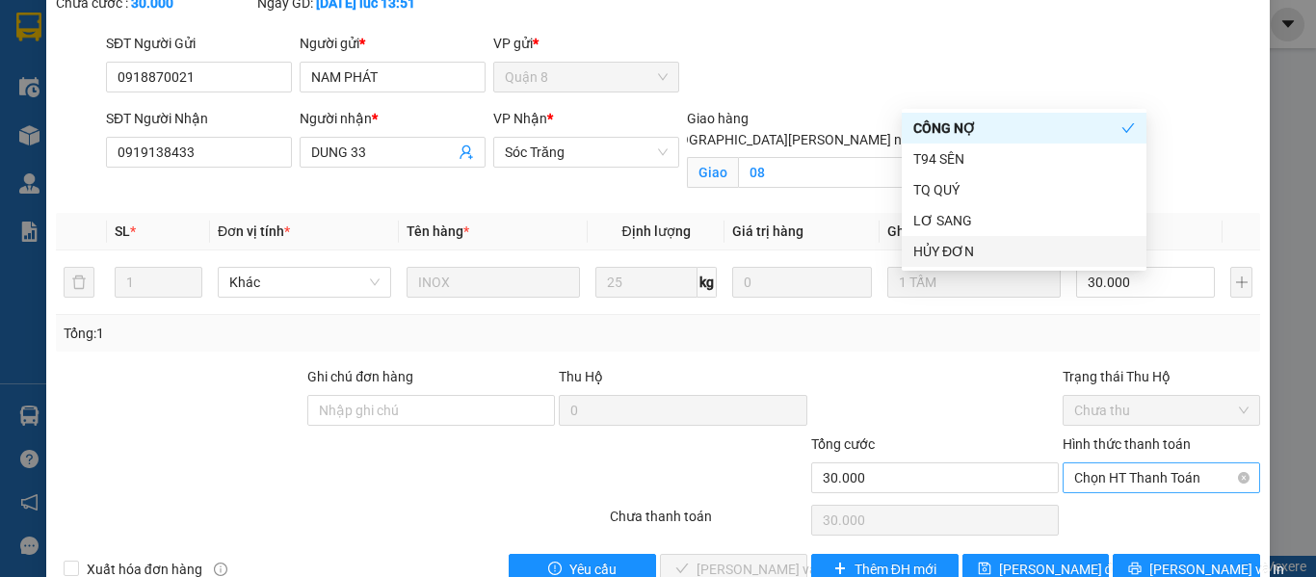
scroll to position [184, 0]
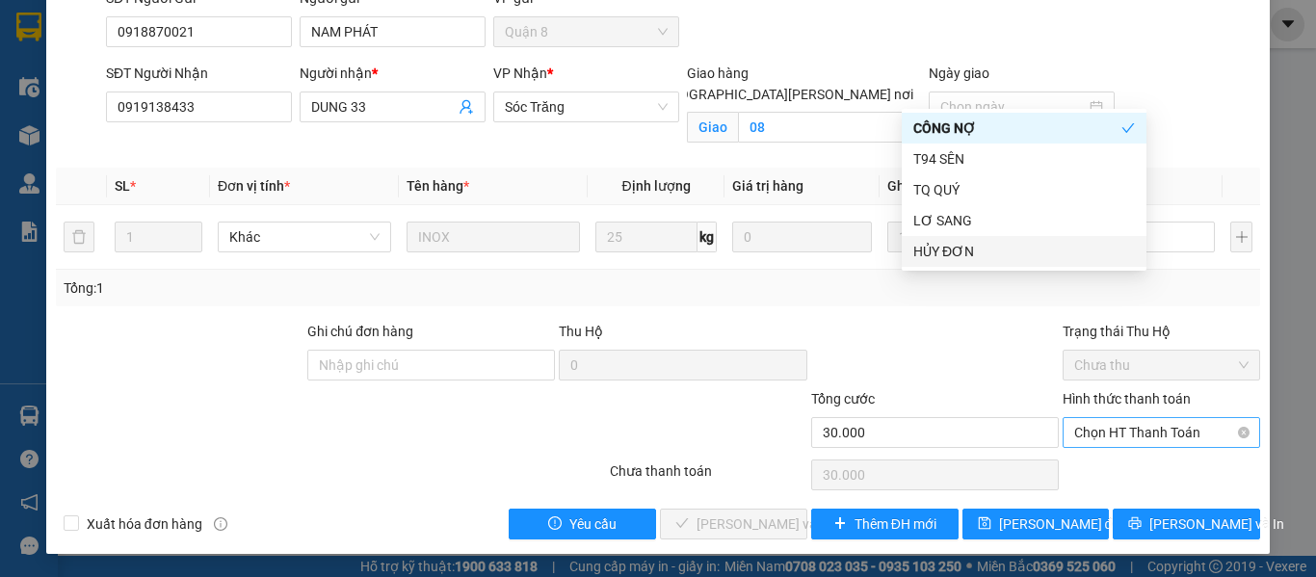
click at [1086, 430] on span "Chọn HT Thanh Toán" at bounding box center [1161, 432] width 174 height 29
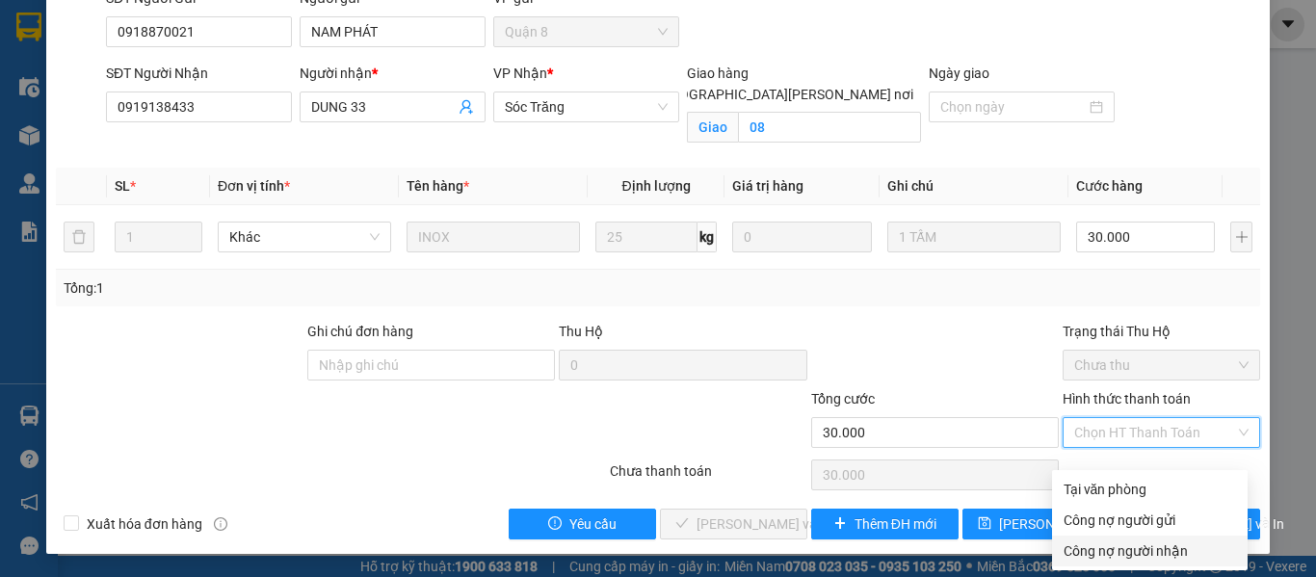
drag, startPoint x: 1109, startPoint y: 534, endPoint x: 1097, endPoint y: 529, distance: 13.4
click at [1110, 540] on div "Công nợ người nhận" at bounding box center [1149, 550] width 172 height 21
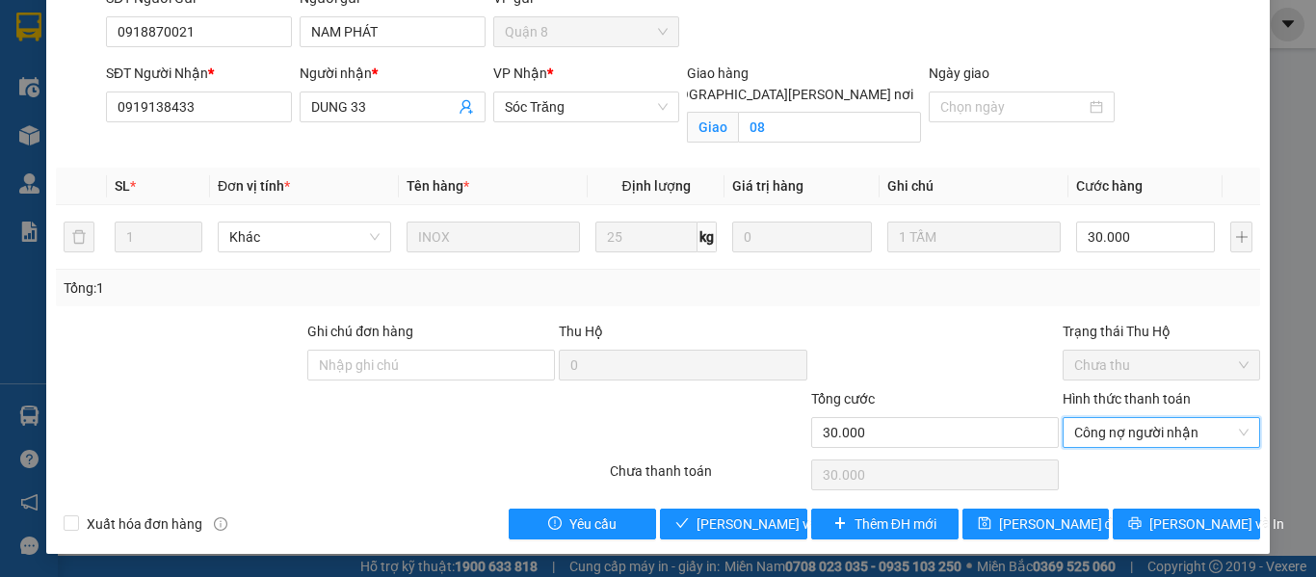
type input "0"
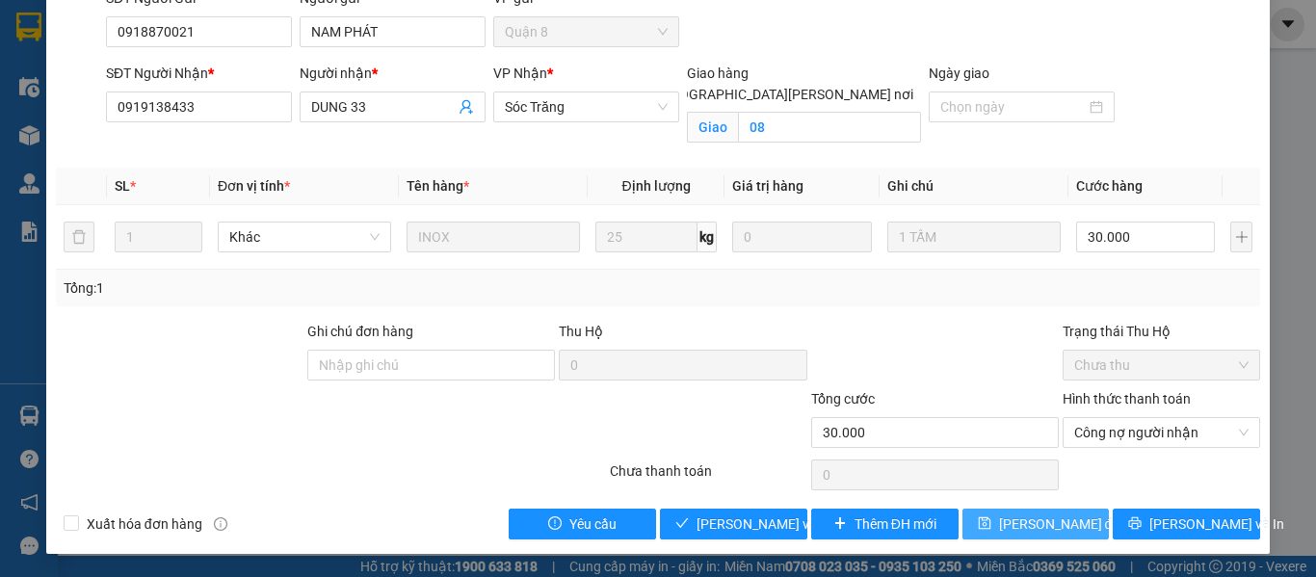
click at [1008, 522] on span "[PERSON_NAME] đổi" at bounding box center [1061, 523] width 124 height 21
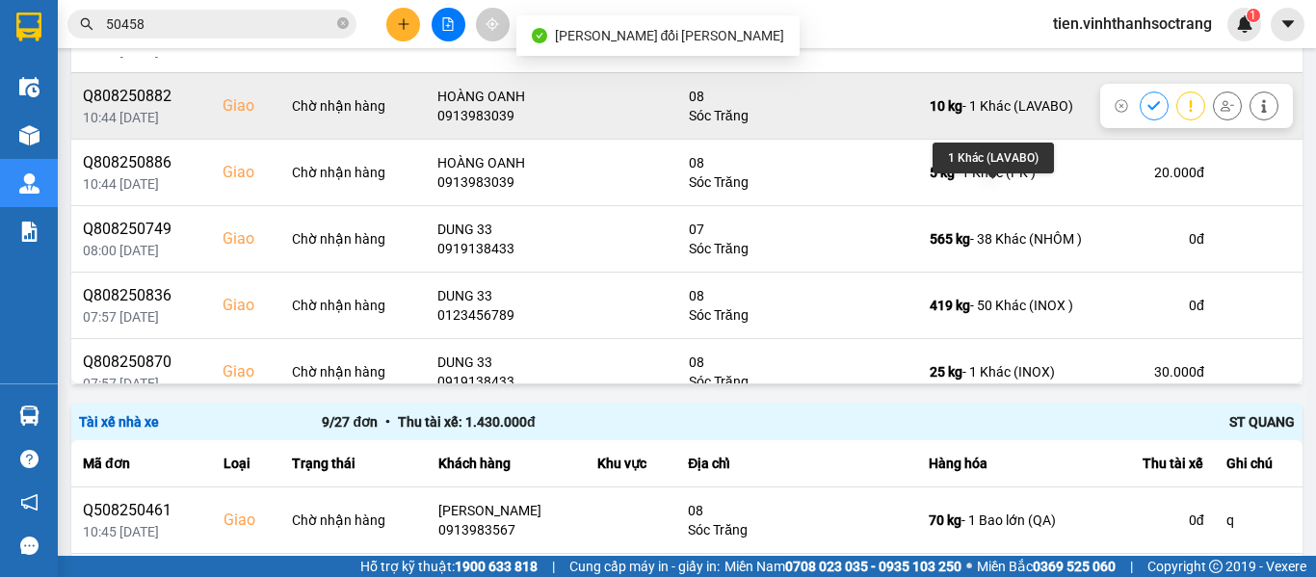
scroll to position [193, 0]
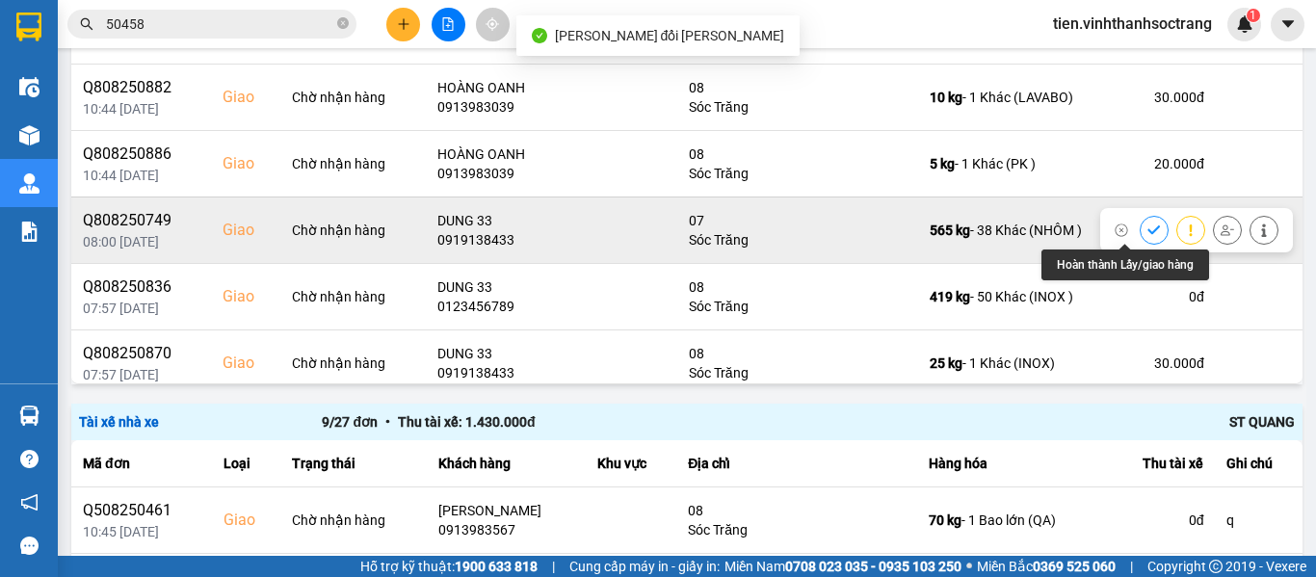
click at [1147, 231] on icon at bounding box center [1153, 229] width 13 height 9
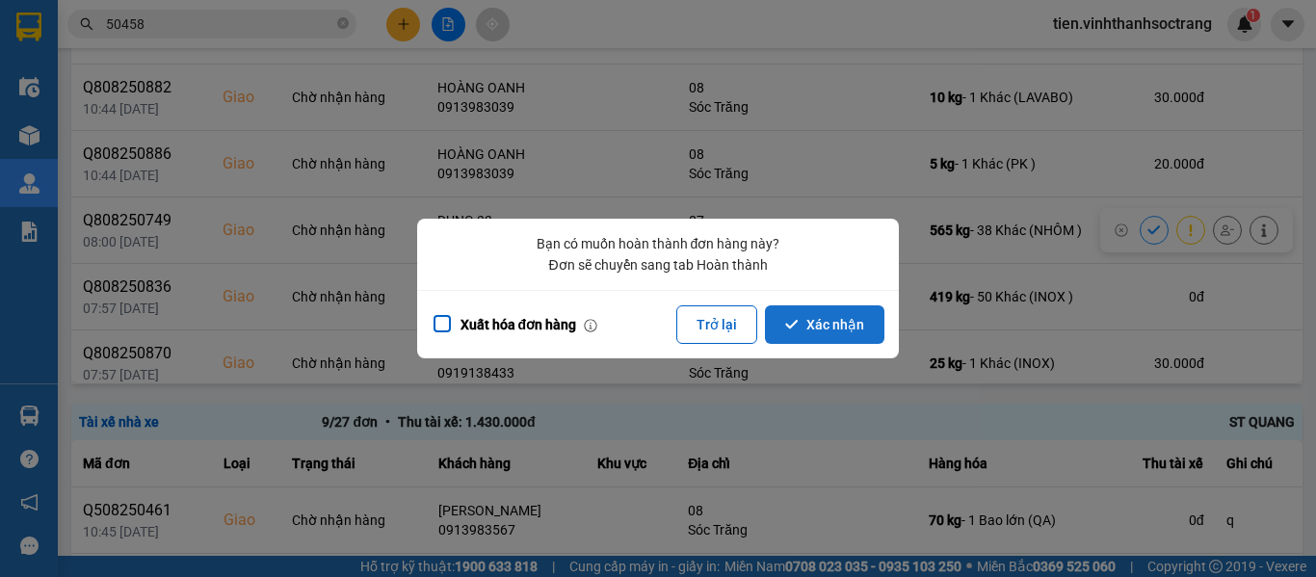
click at [846, 328] on button "Xác nhận" at bounding box center [824, 324] width 119 height 39
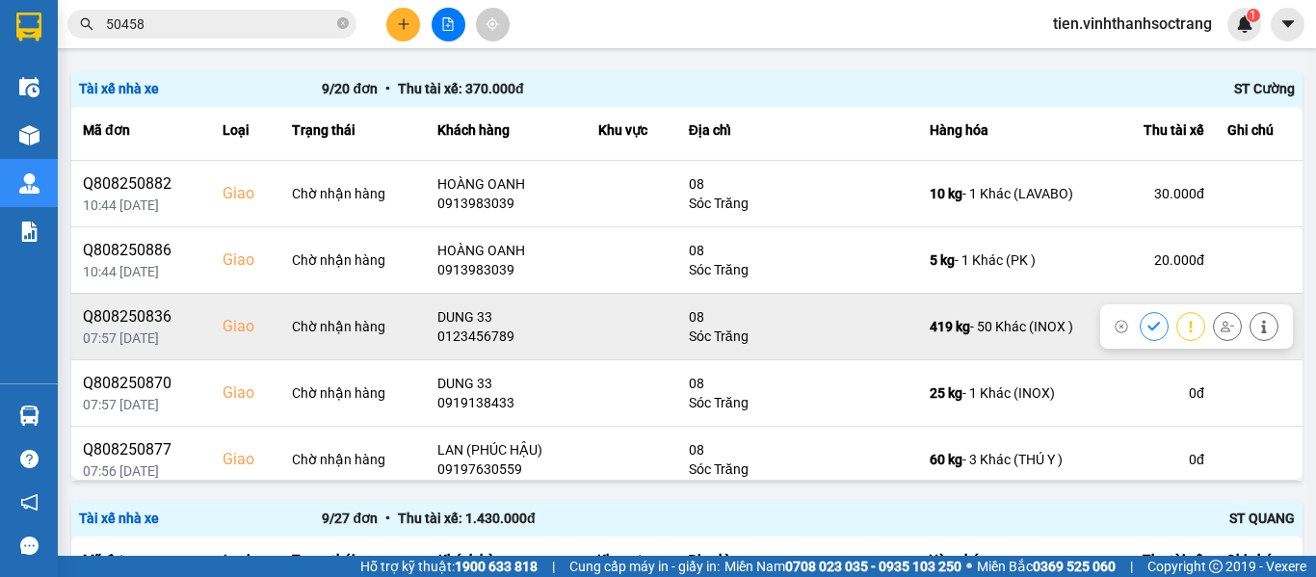
click at [1147, 324] on icon at bounding box center [1153, 326] width 13 height 9
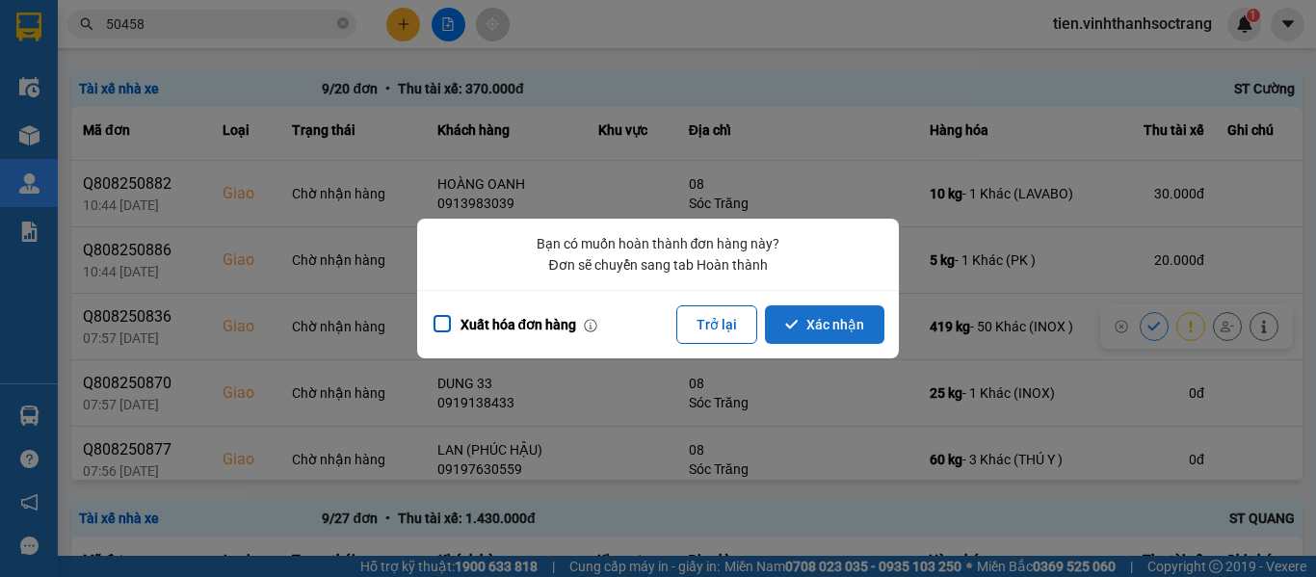
drag, startPoint x: 814, startPoint y: 326, endPoint x: 881, endPoint y: 324, distance: 67.4
click at [815, 325] on button "Xác nhận" at bounding box center [824, 324] width 119 height 39
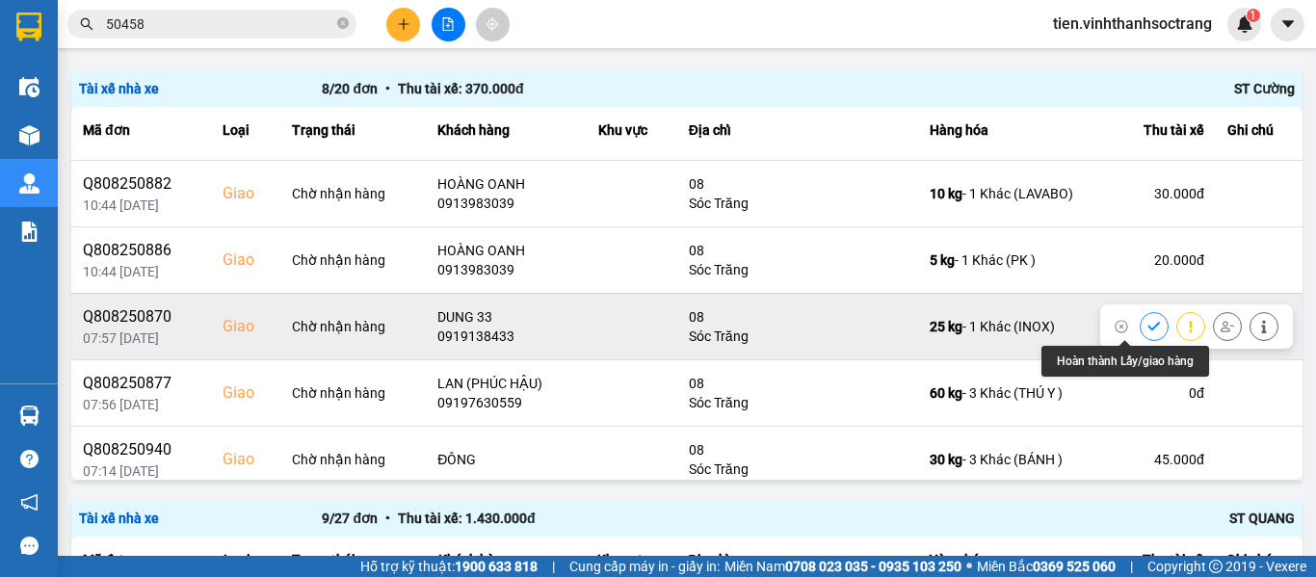
click at [1147, 329] on icon at bounding box center [1153, 326] width 13 height 13
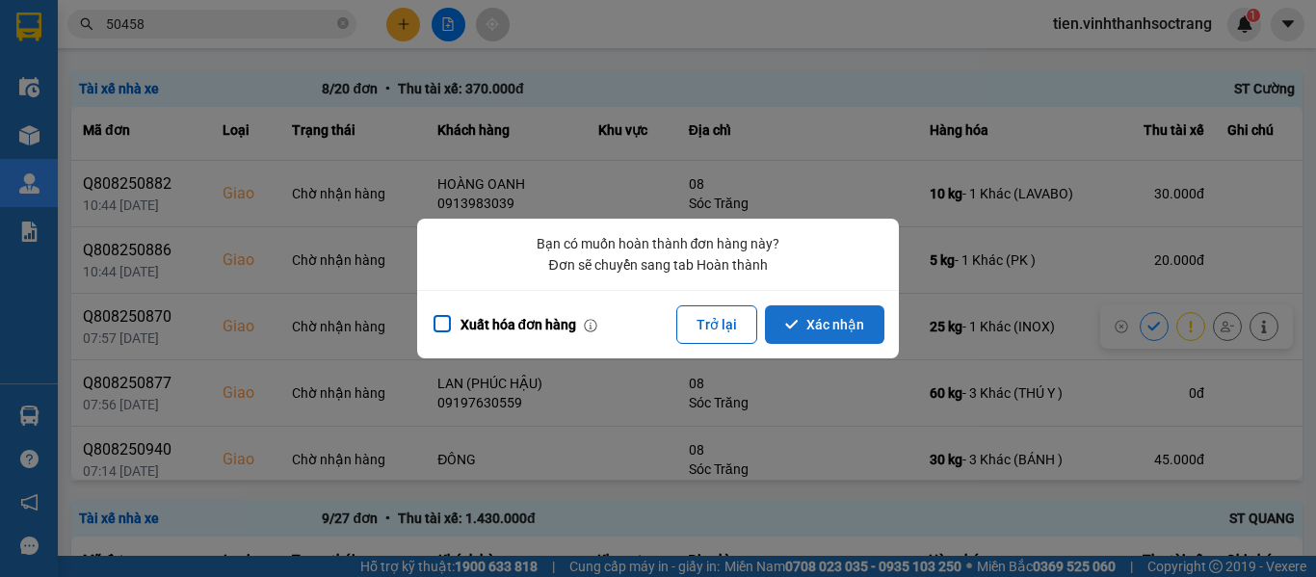
click at [786, 326] on icon "dialog" at bounding box center [791, 324] width 13 height 13
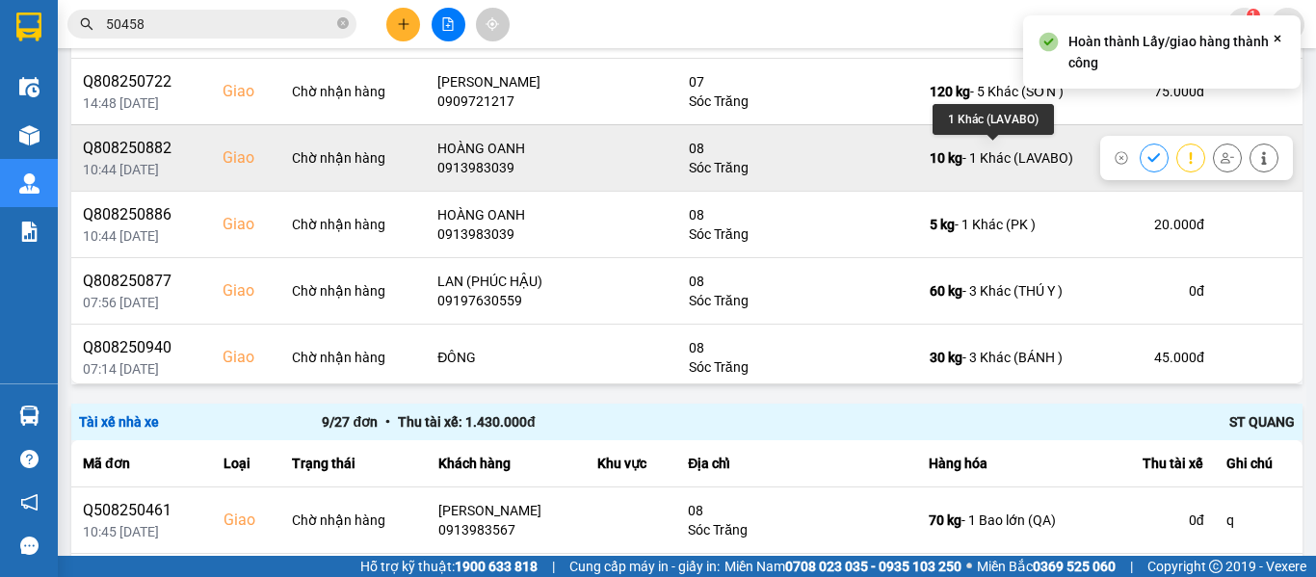
scroll to position [139, 0]
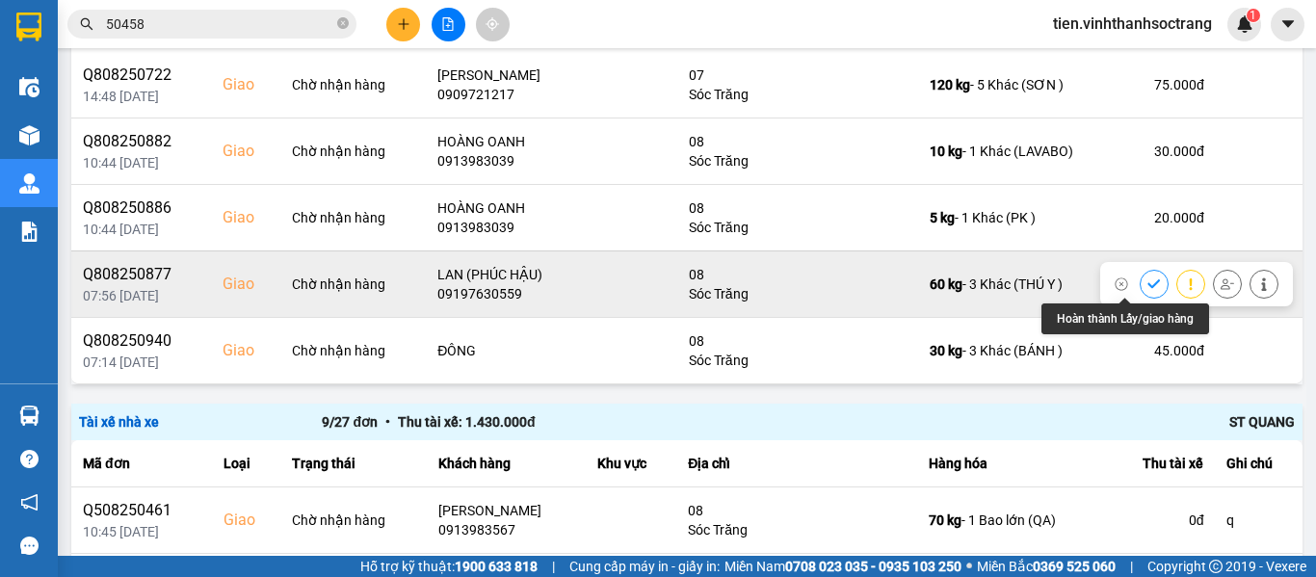
click at [1147, 289] on icon at bounding box center [1153, 283] width 13 height 13
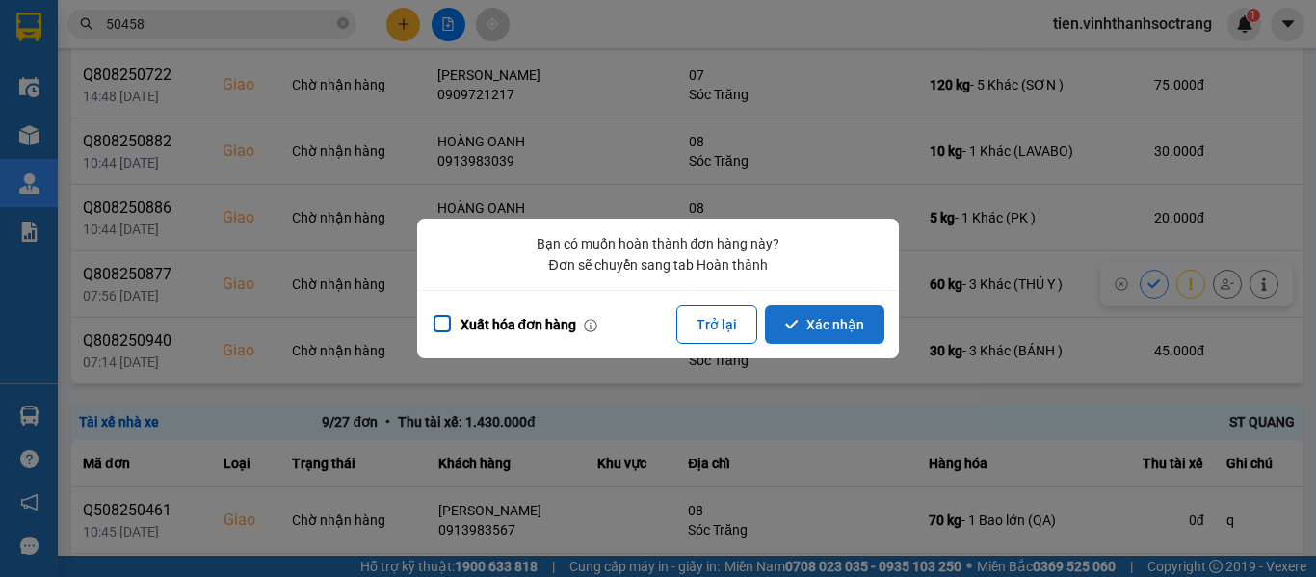
click at [802, 326] on button "Xác nhận" at bounding box center [824, 324] width 119 height 39
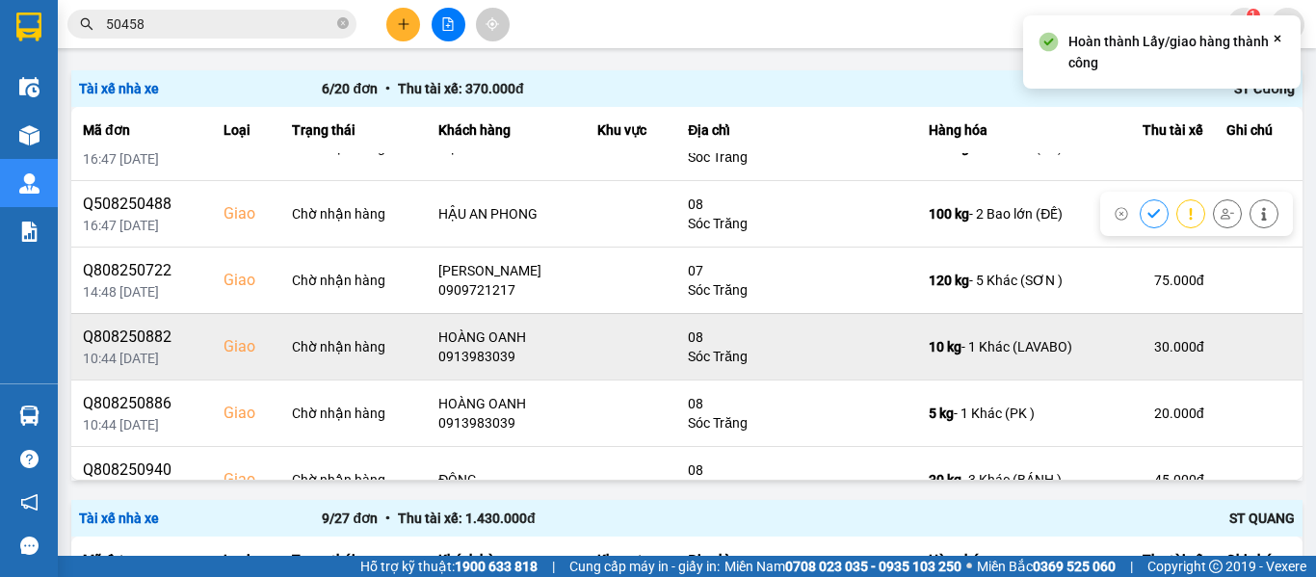
scroll to position [72, 0]
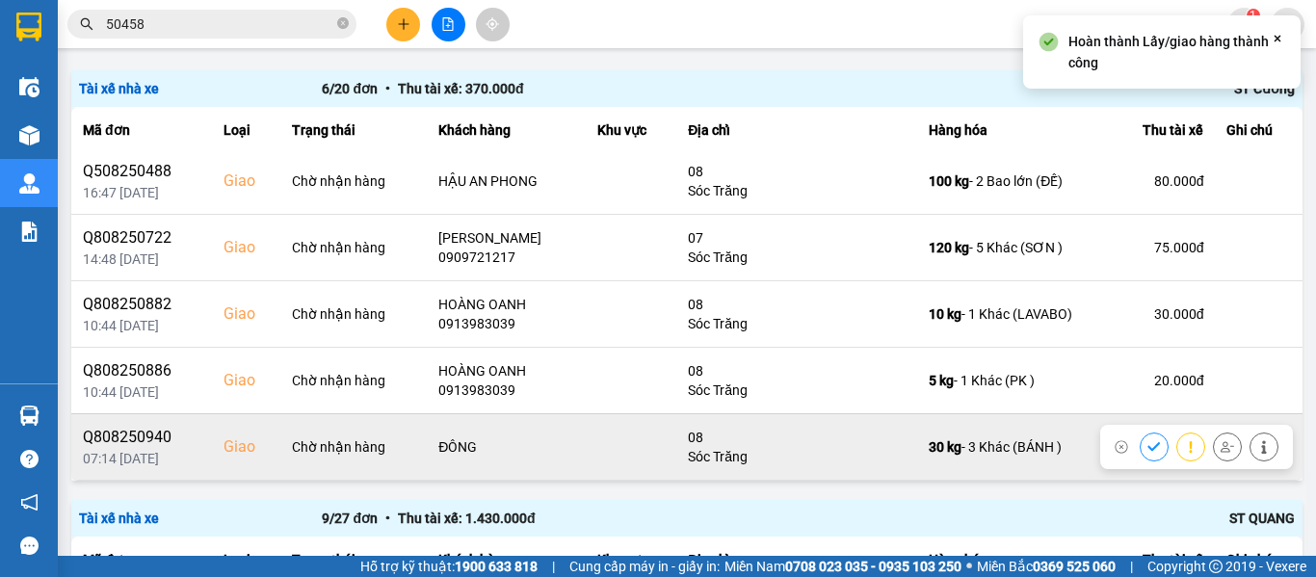
click at [1257, 444] on icon at bounding box center [1263, 446] width 13 height 13
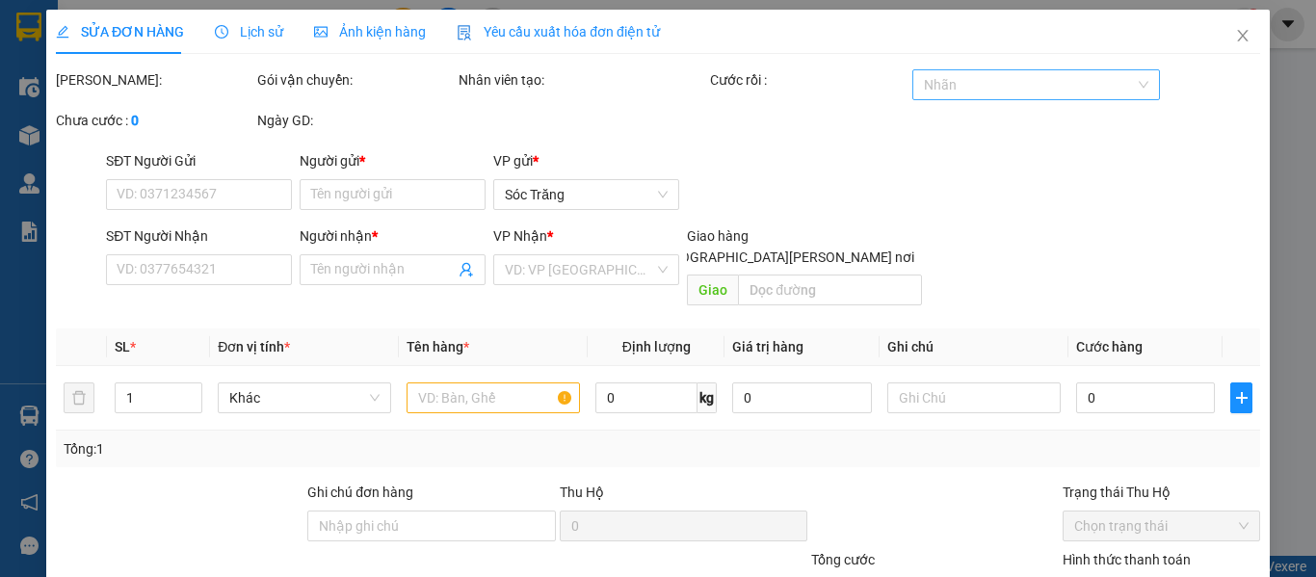
type input "0903729126"
type input "SƠN [PERSON_NAME]"
type input "ĐÔNG"
checkbox input "true"
type input "08"
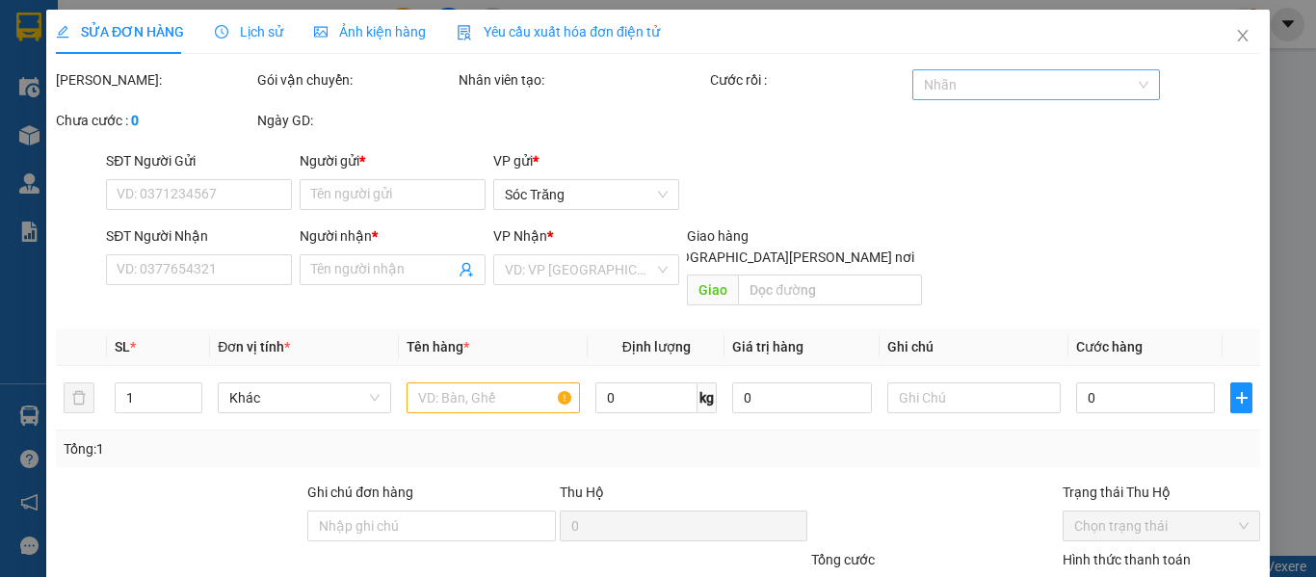
type input "45.000"
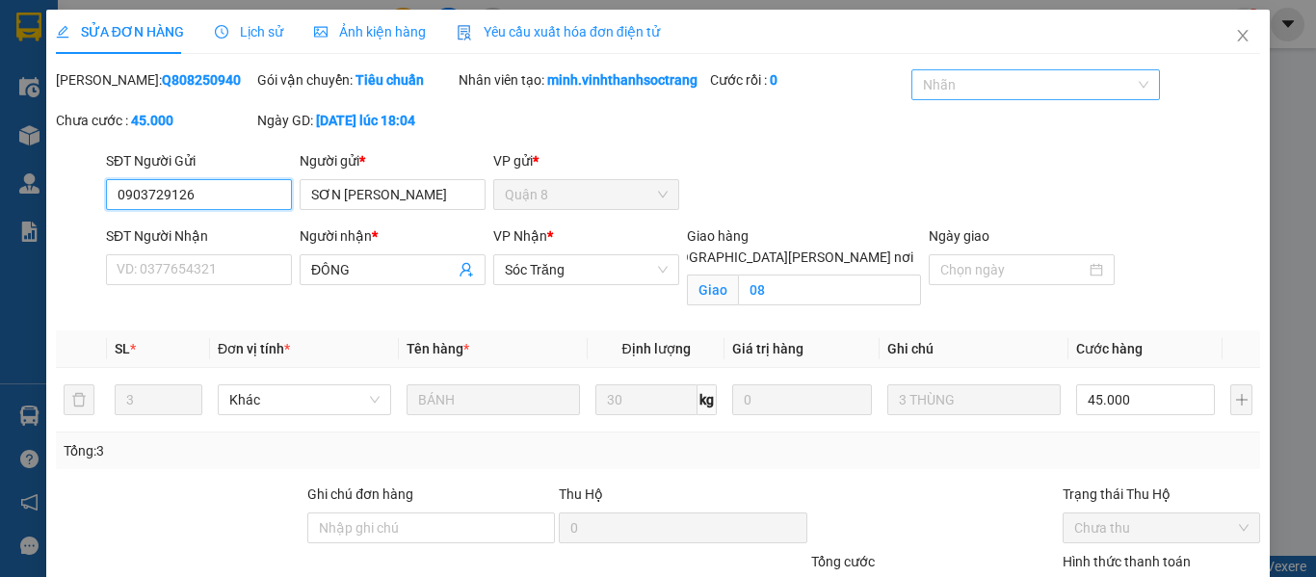
click at [1012, 88] on div at bounding box center [1025, 84] width 219 height 23
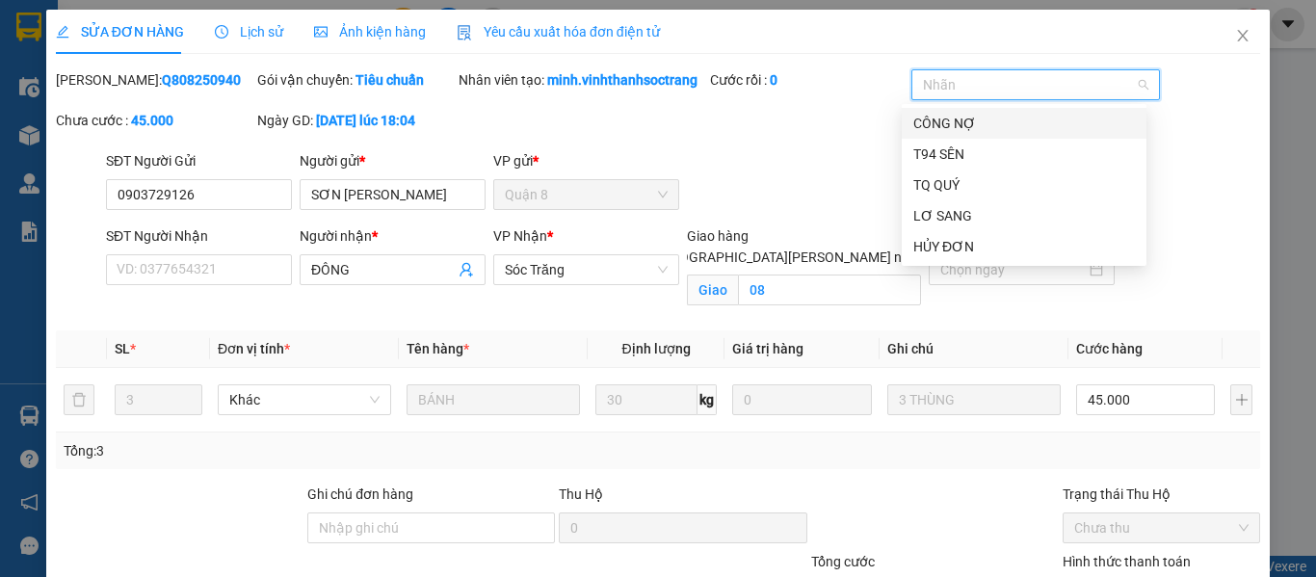
drag, startPoint x: 958, startPoint y: 132, endPoint x: 966, endPoint y: 142, distance: 12.3
click at [957, 133] on div "CÔNG NỢ" at bounding box center [1024, 123] width 222 height 21
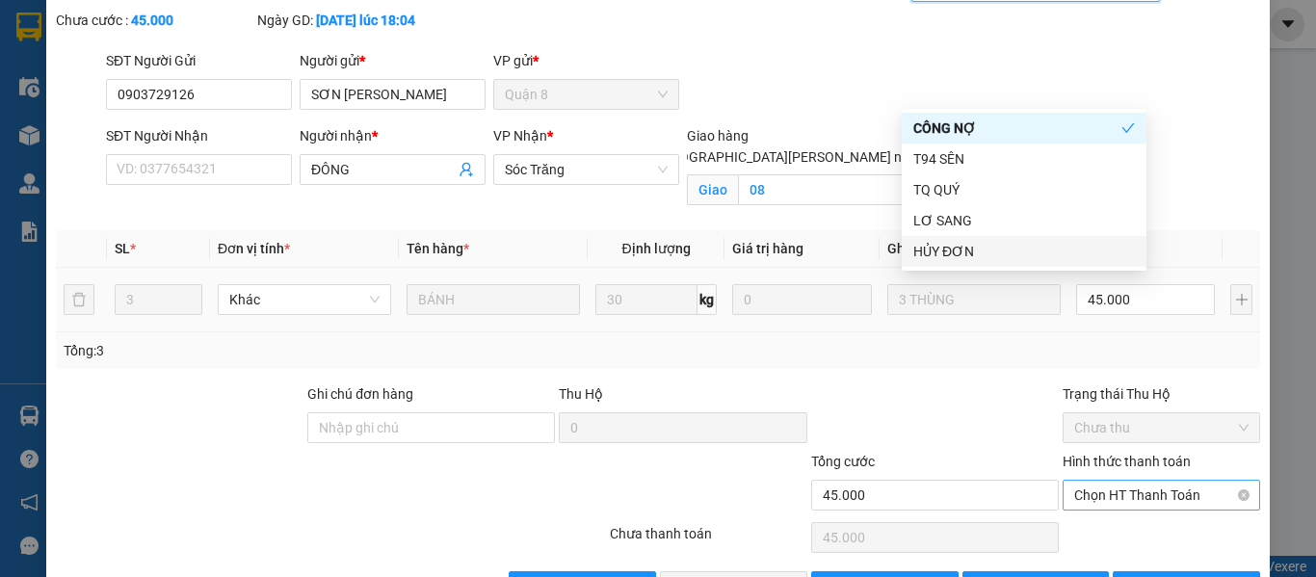
scroll to position [184, 0]
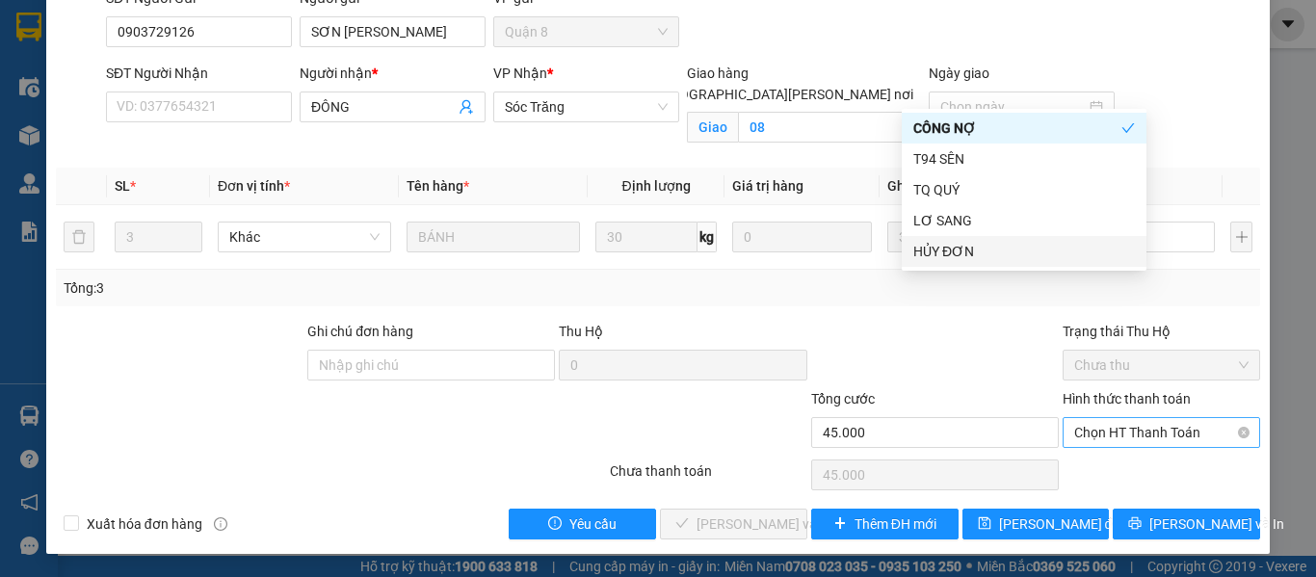
drag, startPoint x: 1107, startPoint y: 432, endPoint x: 1100, endPoint y: 447, distance: 15.9
click at [1105, 432] on span "Chọn HT Thanh Toán" at bounding box center [1161, 432] width 174 height 29
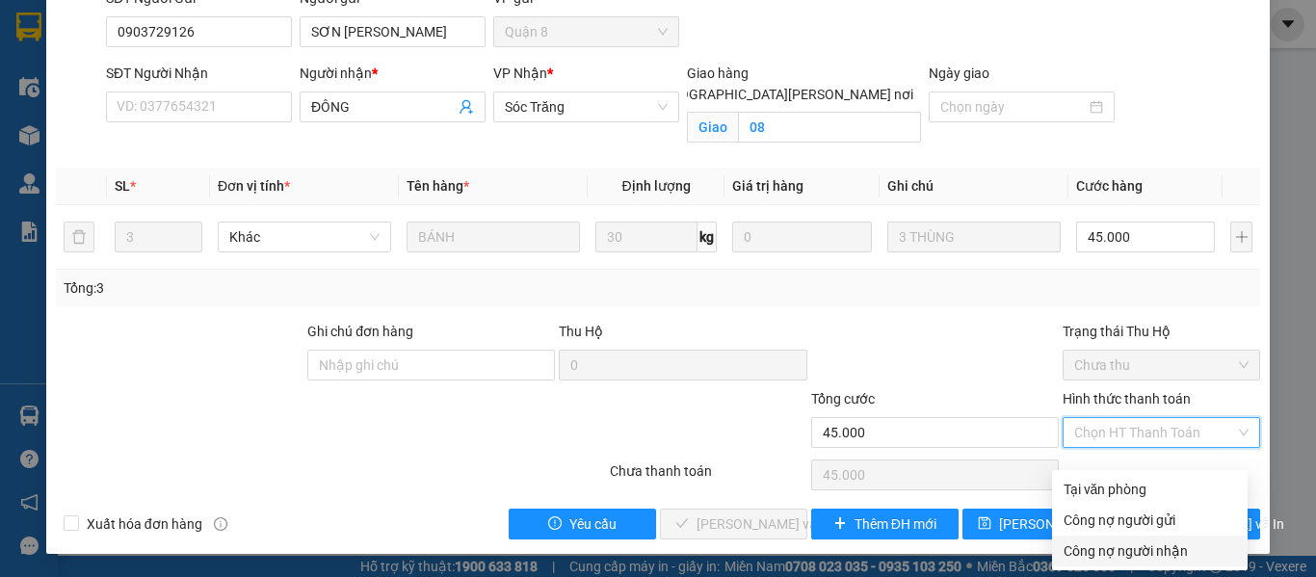
drag, startPoint x: 1120, startPoint y: 535, endPoint x: 482, endPoint y: 324, distance: 672.7
click at [1118, 540] on div "Công nợ người nhận" at bounding box center [1149, 550] width 172 height 21
type input "0"
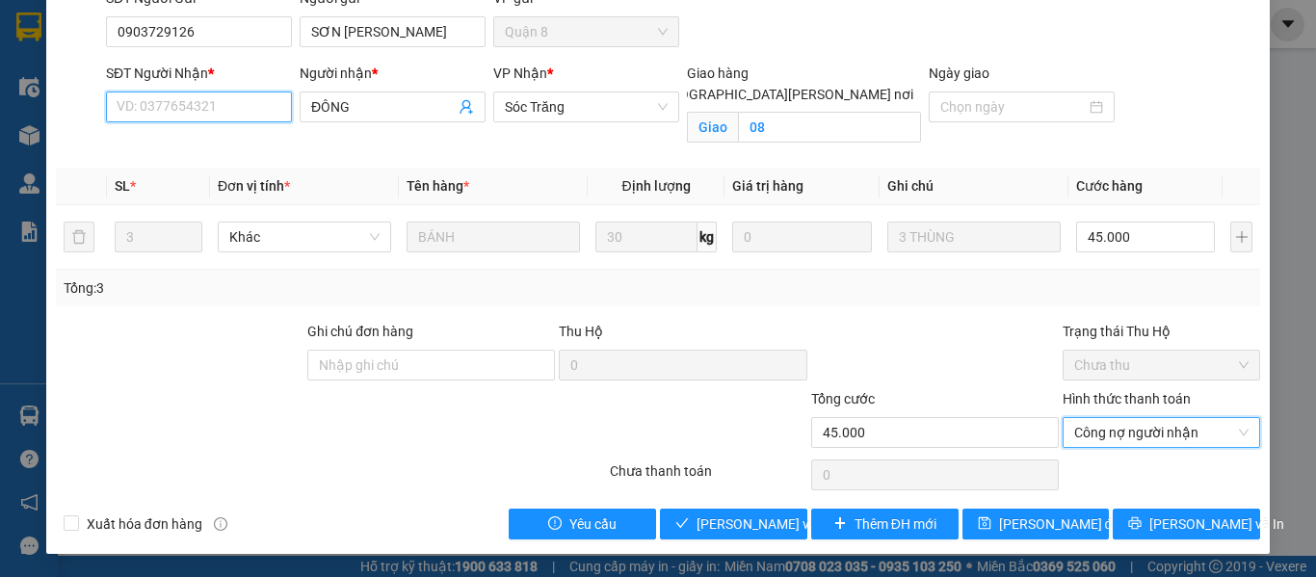
click at [160, 103] on input "SĐT Người Nhận *" at bounding box center [199, 106] width 186 height 31
paste input "0123456789"
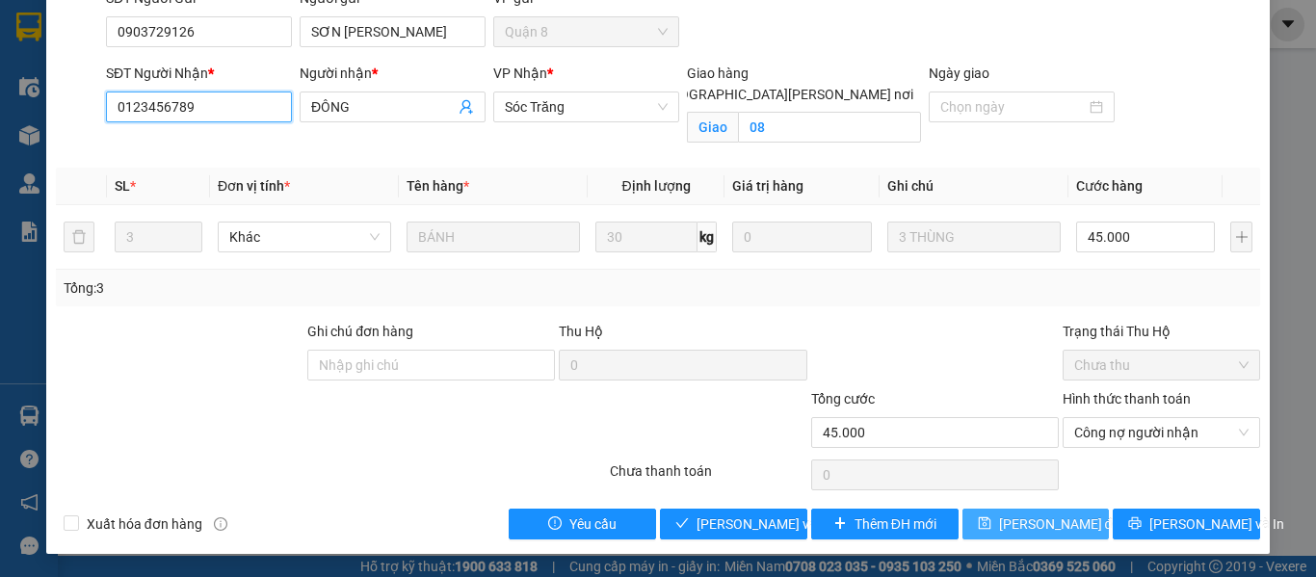
type input "0123456789"
click at [975, 511] on button "[PERSON_NAME] đổi" at bounding box center [1035, 523] width 147 height 31
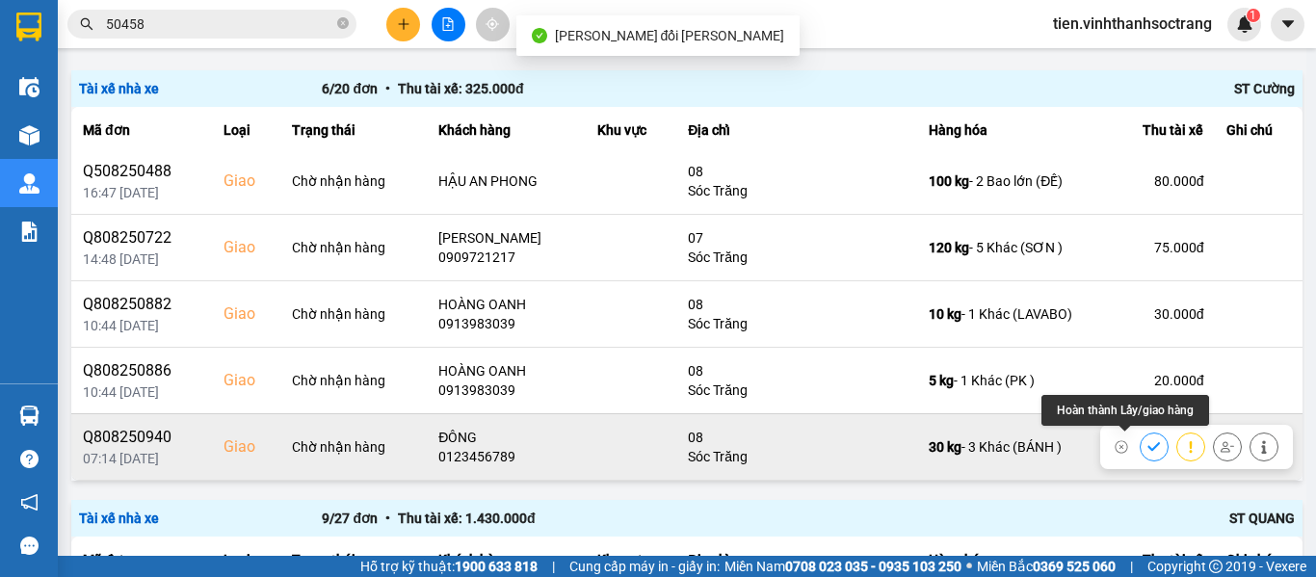
click at [1140, 447] on button at bounding box center [1153, 447] width 27 height 34
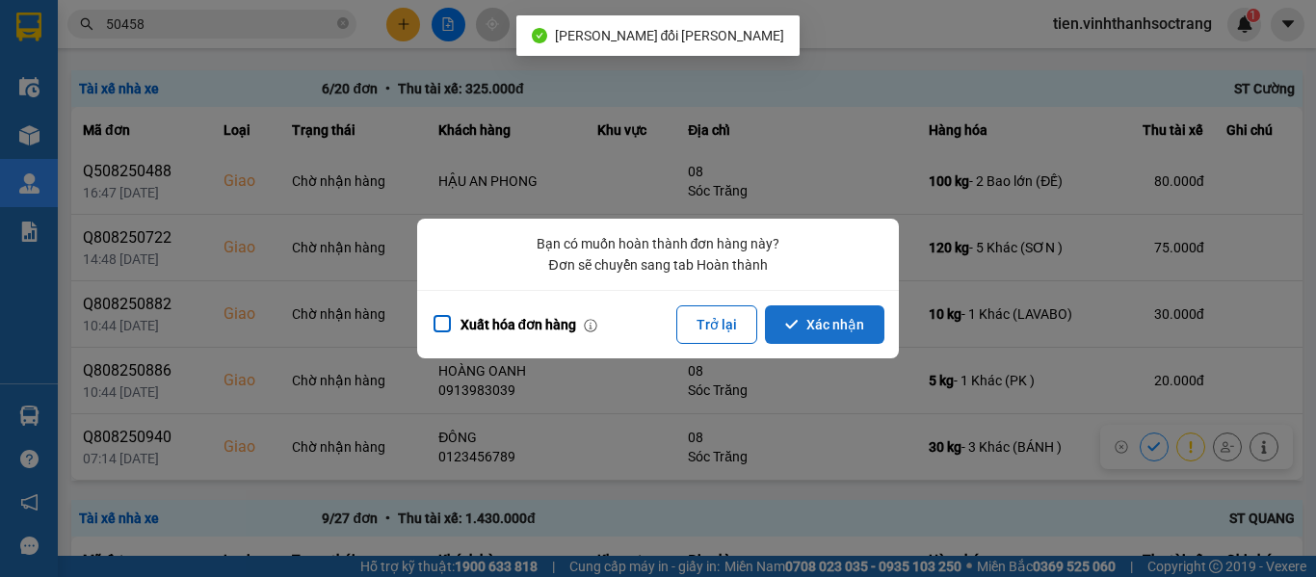
click at [827, 319] on button "Xác nhận" at bounding box center [824, 324] width 119 height 39
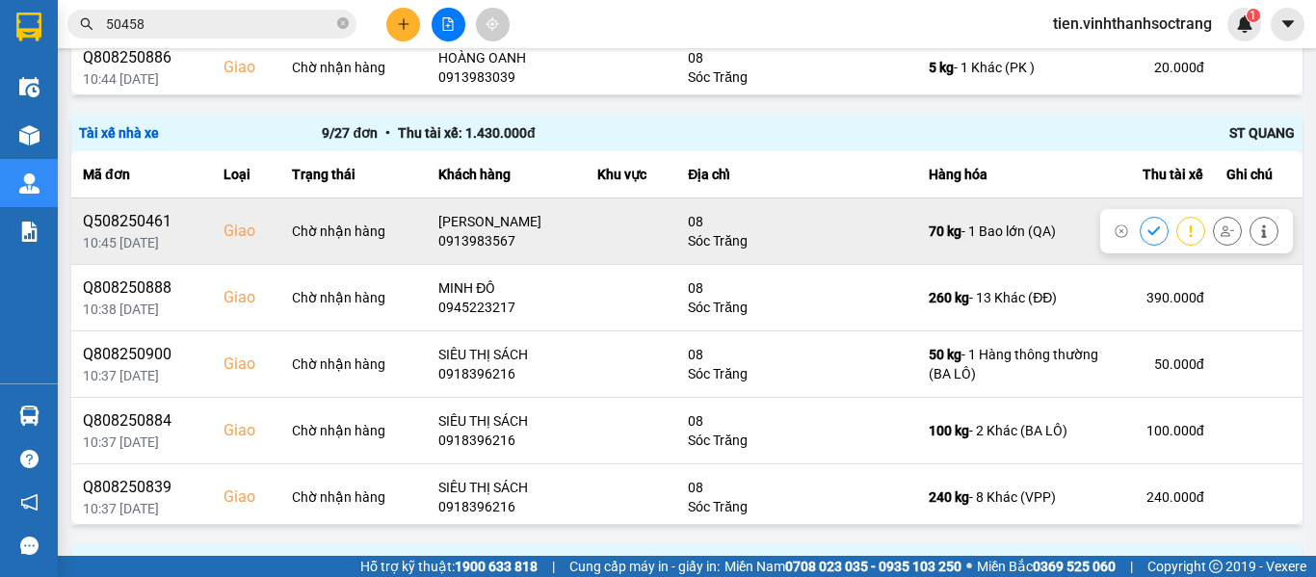
click at [1140, 229] on button at bounding box center [1153, 231] width 27 height 34
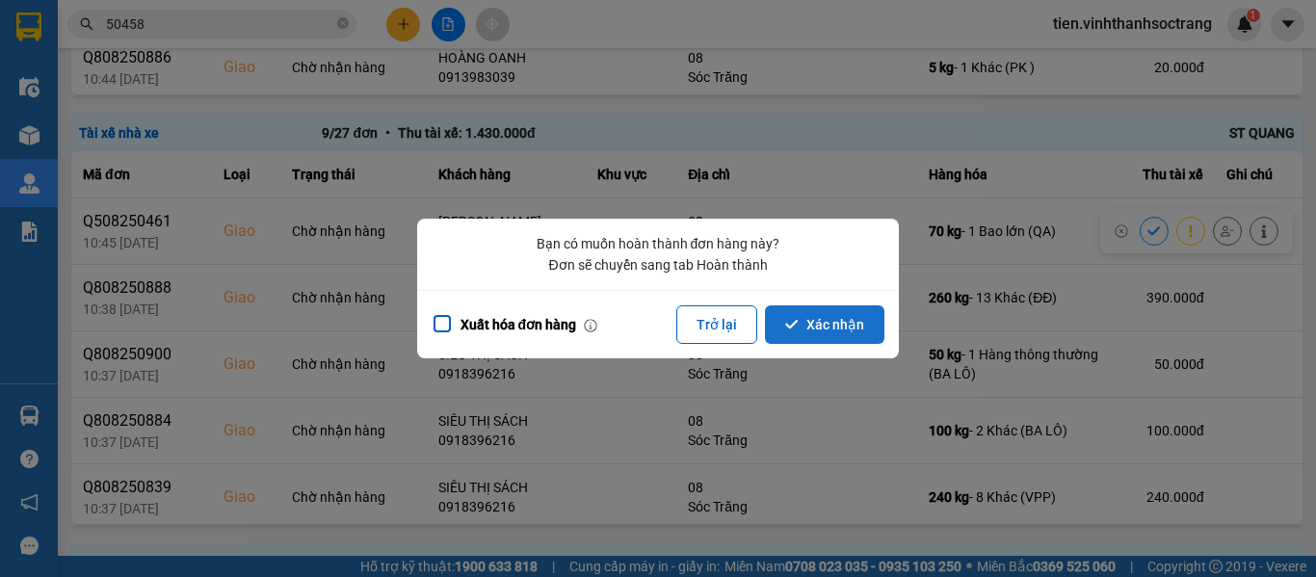
click at [838, 333] on button "Xác nhận" at bounding box center [824, 324] width 119 height 39
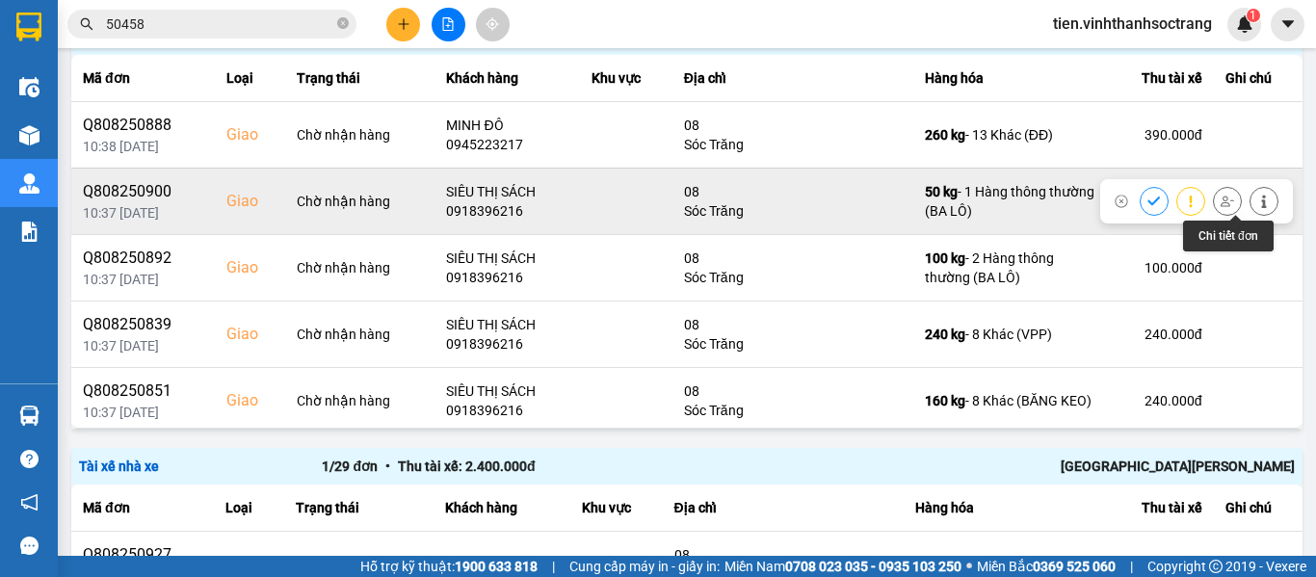
click at [1249, 201] on div at bounding box center [1263, 201] width 29 height 29
click at [1257, 201] on icon at bounding box center [1263, 201] width 13 height 13
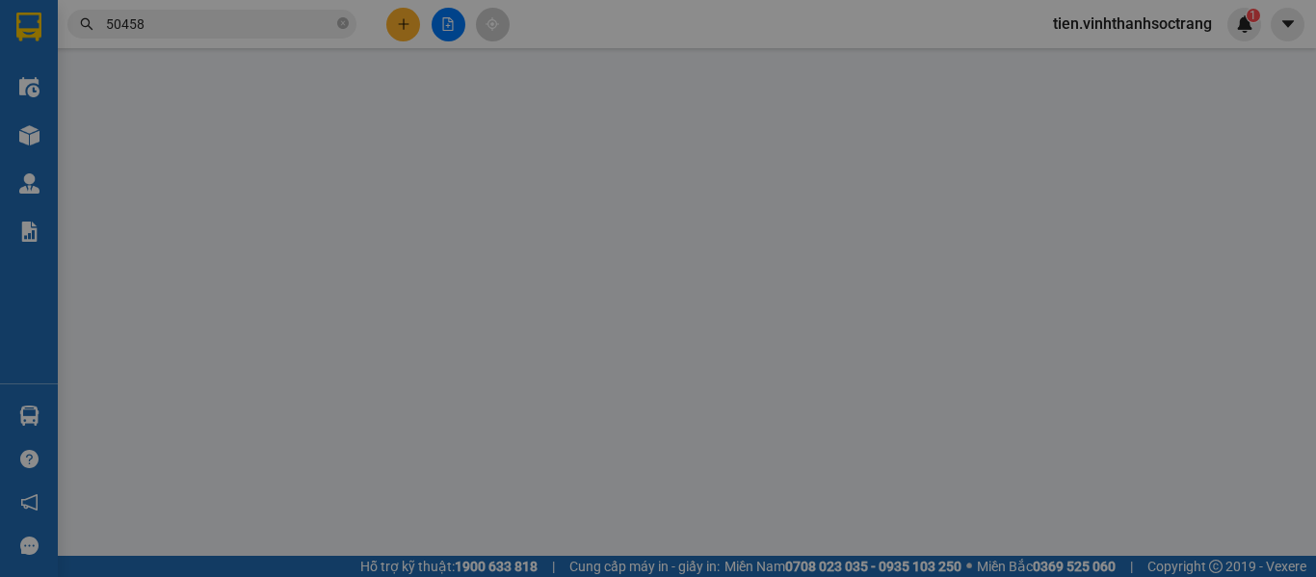
type input "[PERSON_NAME]"
type input "0918396216"
type input "SIÊU THỊ SÁCH"
checkbox input "true"
type input "08"
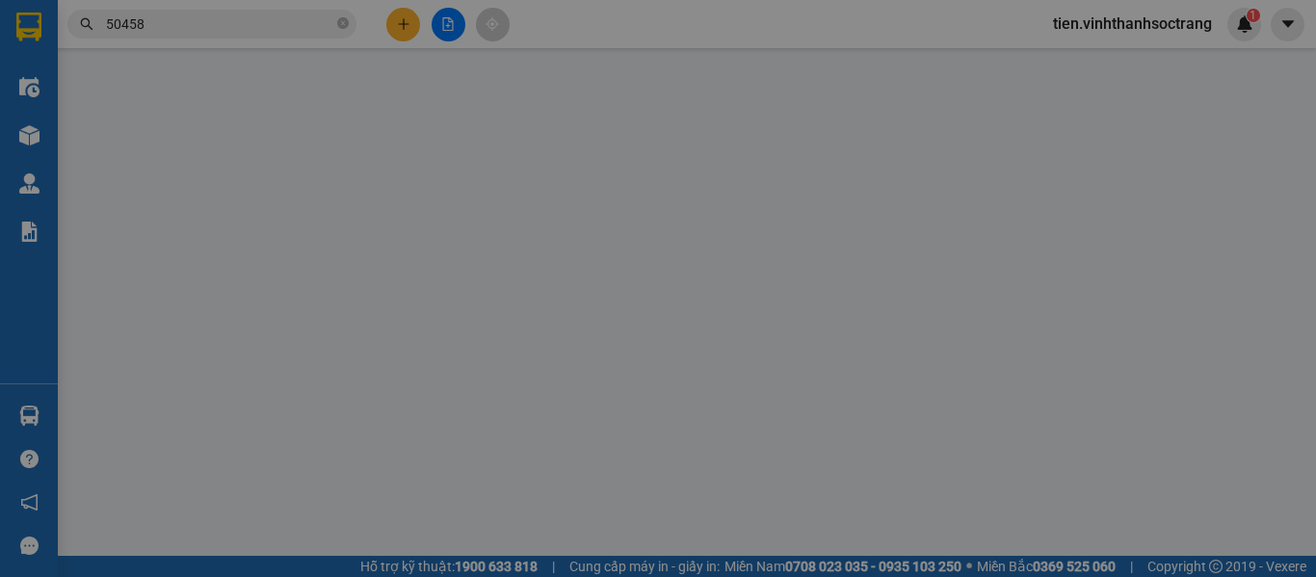
type input "50.000"
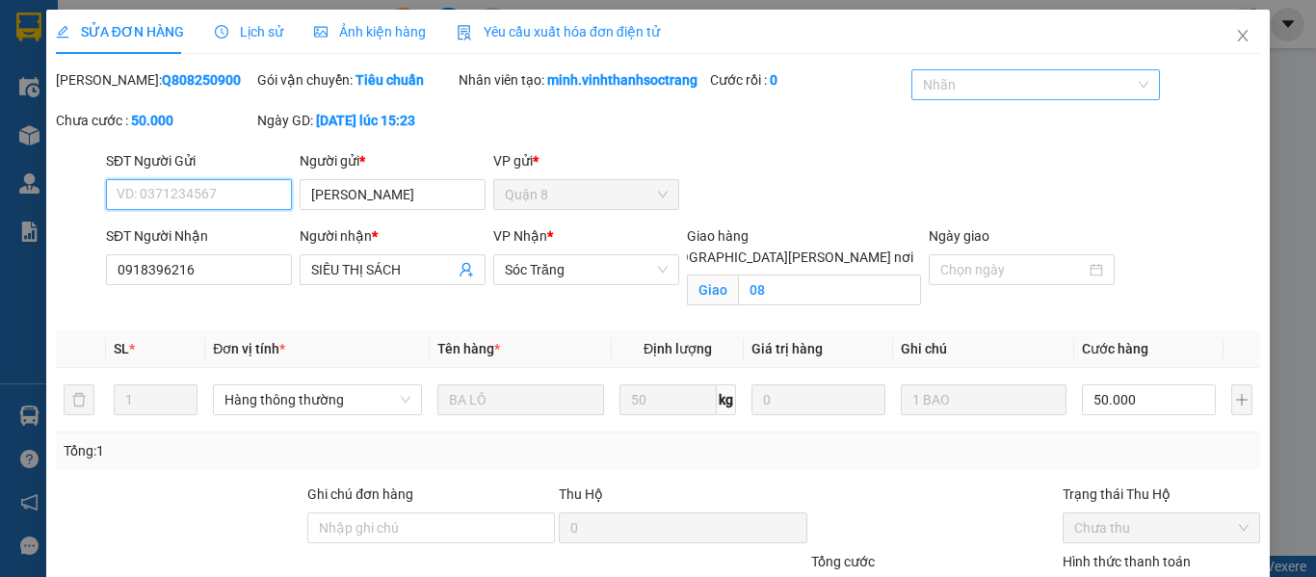
drag, startPoint x: 932, startPoint y: 69, endPoint x: 950, endPoint y: 88, distance: 25.2
click at [939, 73] on div "Nhãn" at bounding box center [1035, 84] width 248 height 31
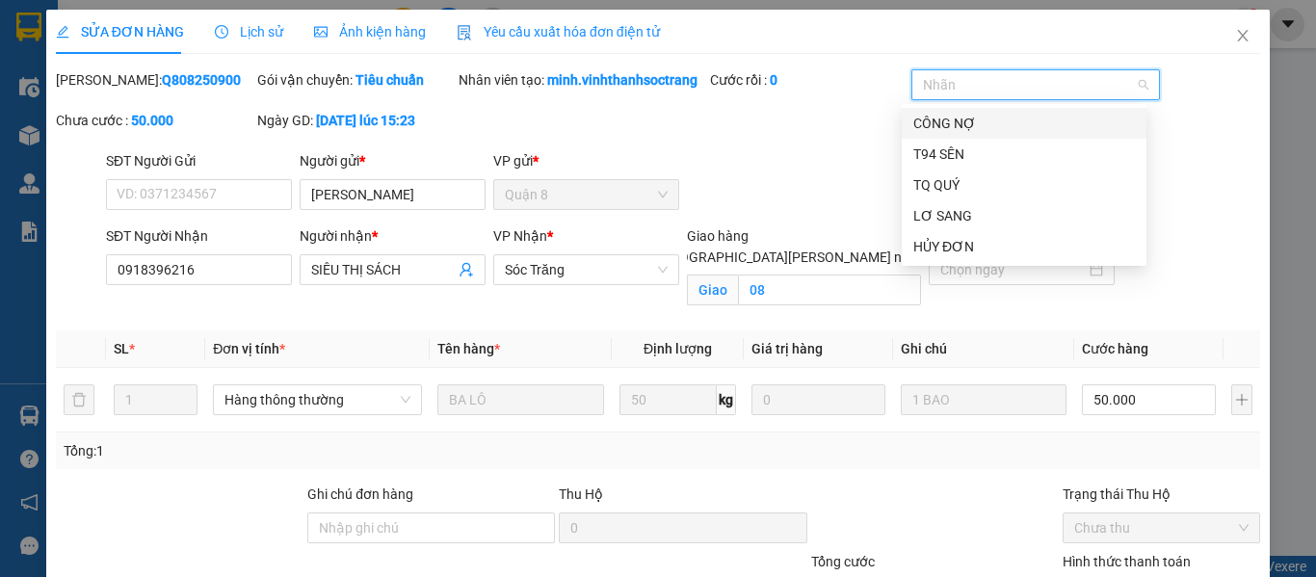
click at [957, 115] on div "CÔNG NỢ" at bounding box center [1024, 123] width 222 height 21
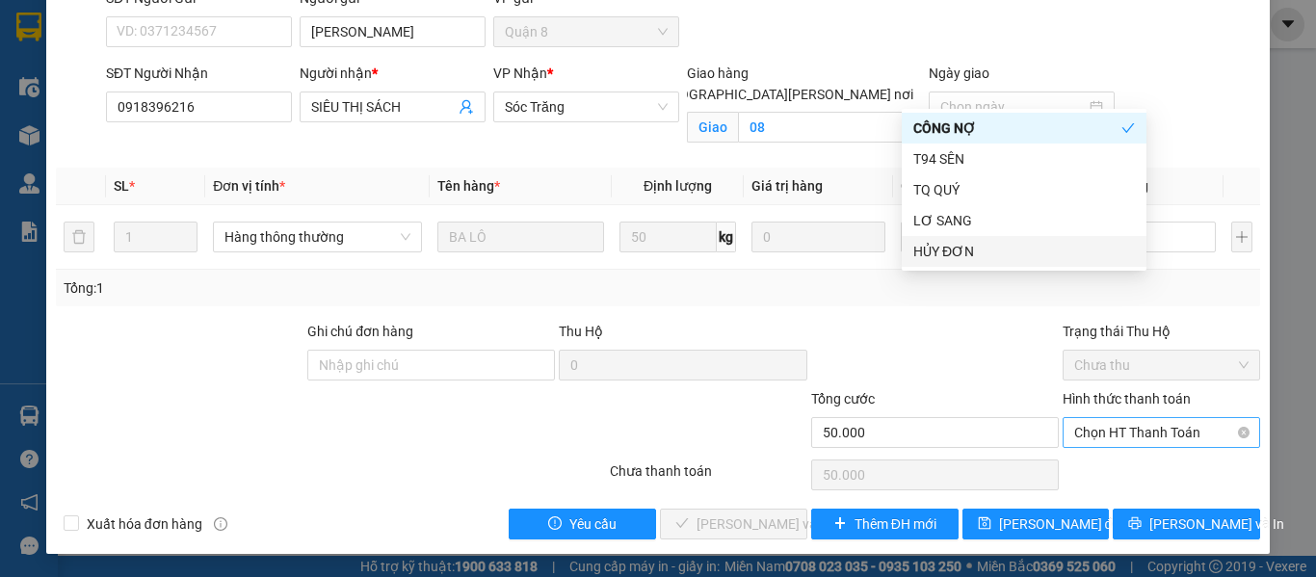
click at [1116, 435] on span "Chọn HT Thanh Toán" at bounding box center [1161, 432] width 174 height 29
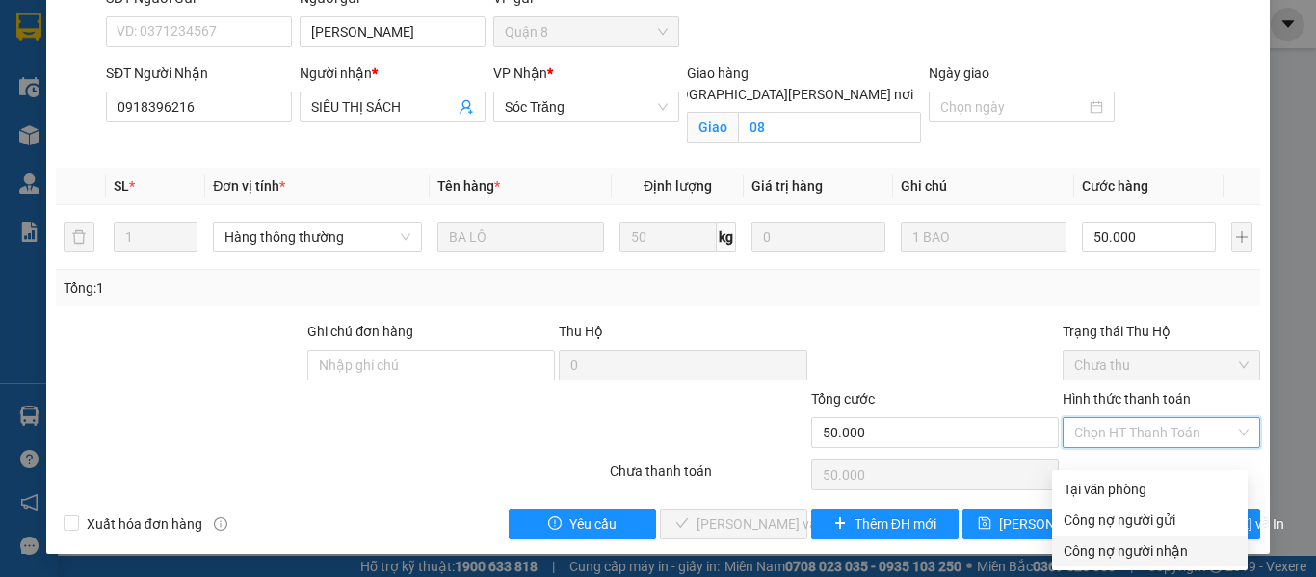
click at [1098, 540] on div "Công nợ người nhận" at bounding box center [1149, 550] width 172 height 21
type input "0"
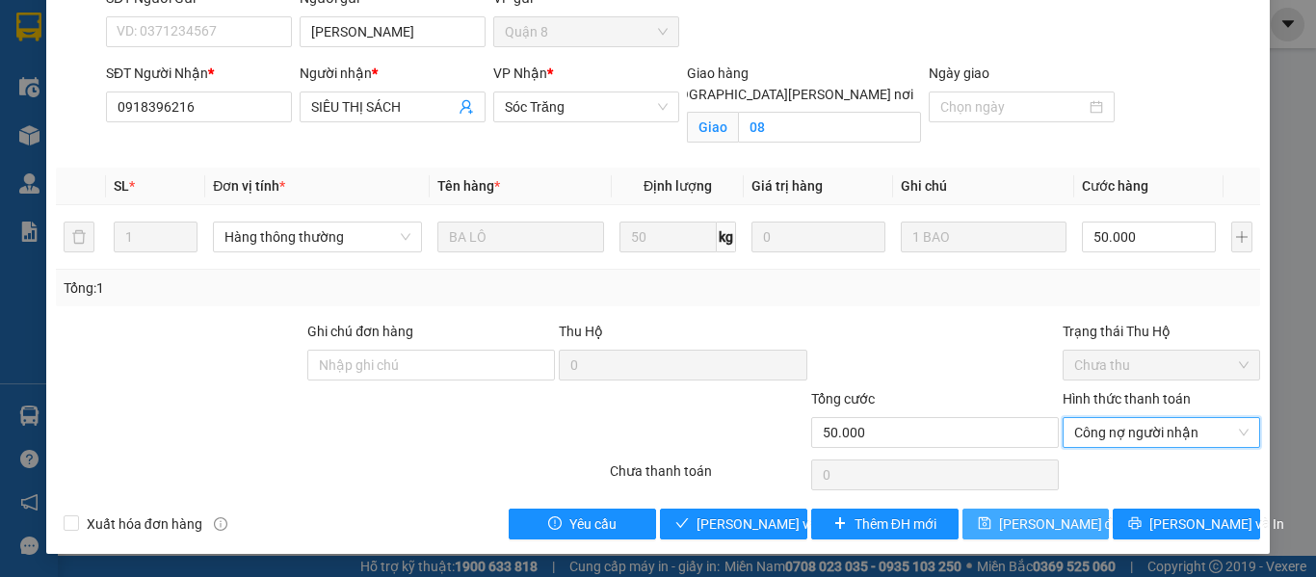
click at [996, 530] on button "[PERSON_NAME] đổi" at bounding box center [1035, 523] width 147 height 31
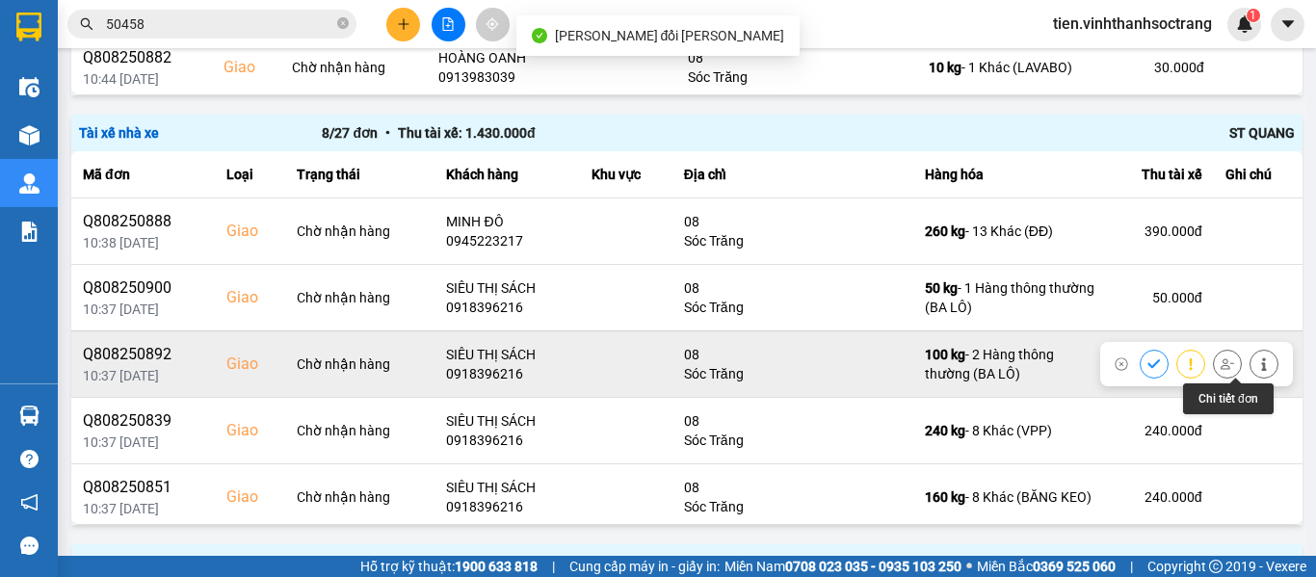
click at [1250, 362] on button at bounding box center [1263, 364] width 27 height 34
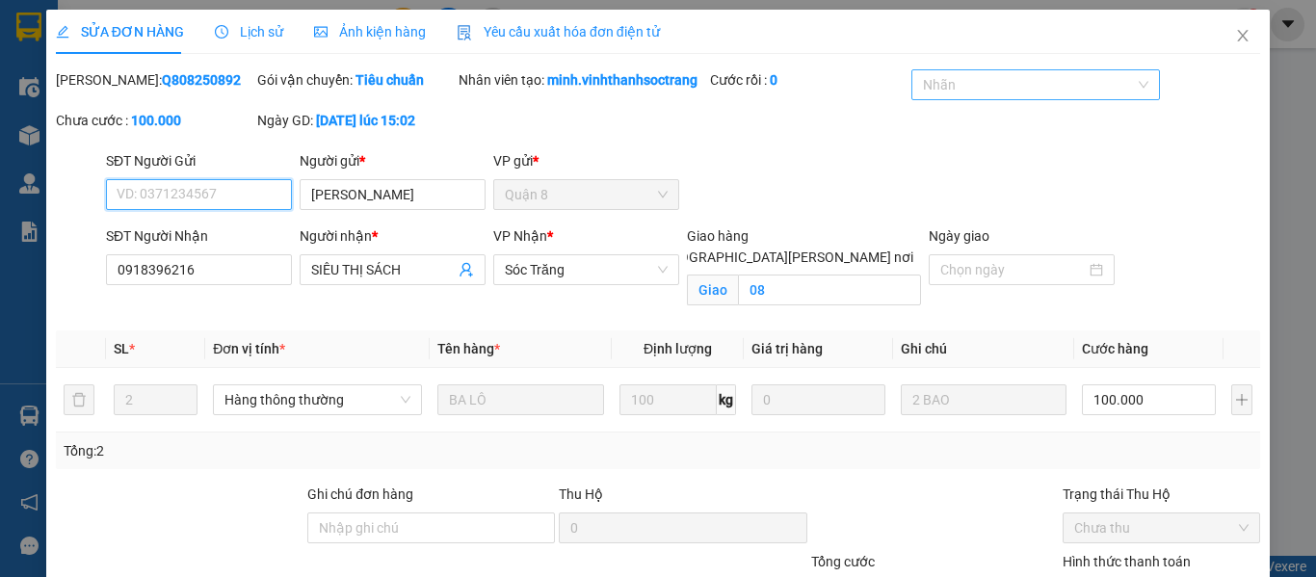
click at [1034, 84] on div at bounding box center [1025, 84] width 219 height 23
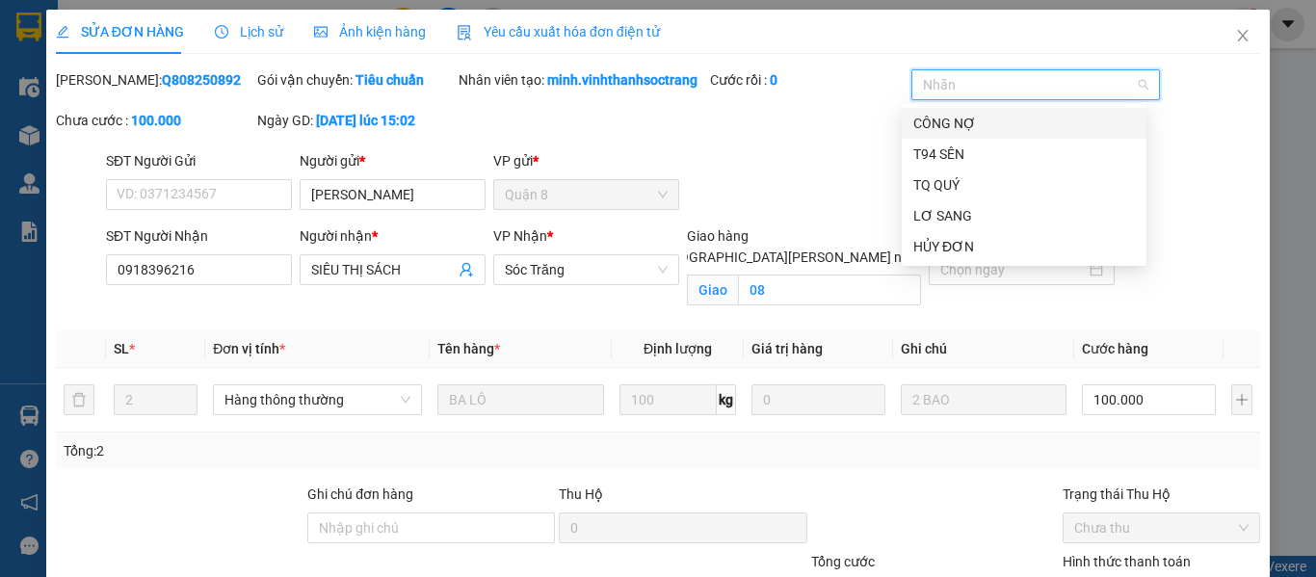
click at [978, 108] on div "CÔNG NỢ" at bounding box center [1023, 123] width 245 height 31
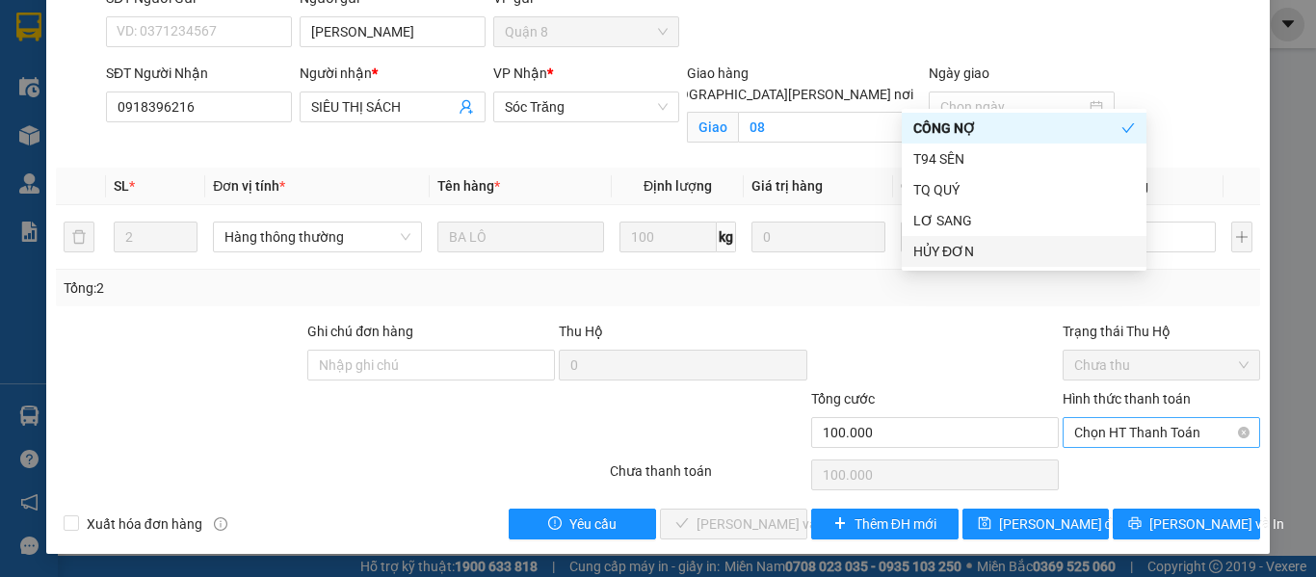
click at [1107, 425] on span "Chọn HT Thanh Toán" at bounding box center [1161, 432] width 174 height 29
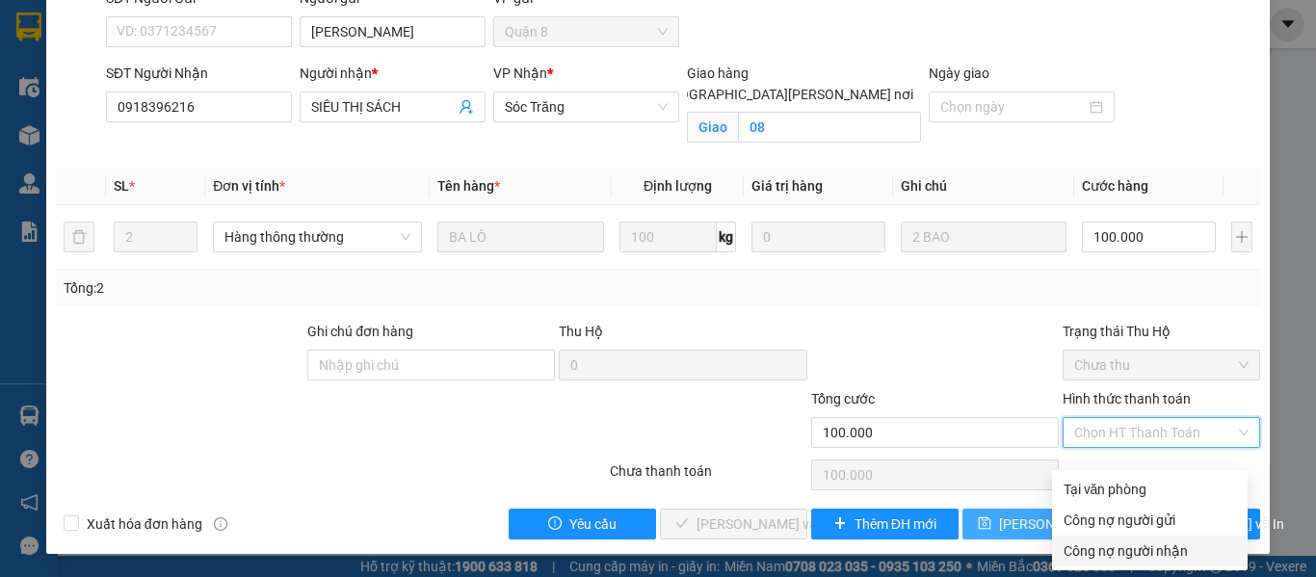
drag, startPoint x: 1110, startPoint y: 544, endPoint x: 1094, endPoint y: 529, distance: 22.5
click at [1111, 544] on div "Công nợ người nhận" at bounding box center [1150, 550] width 196 height 31
type input "0"
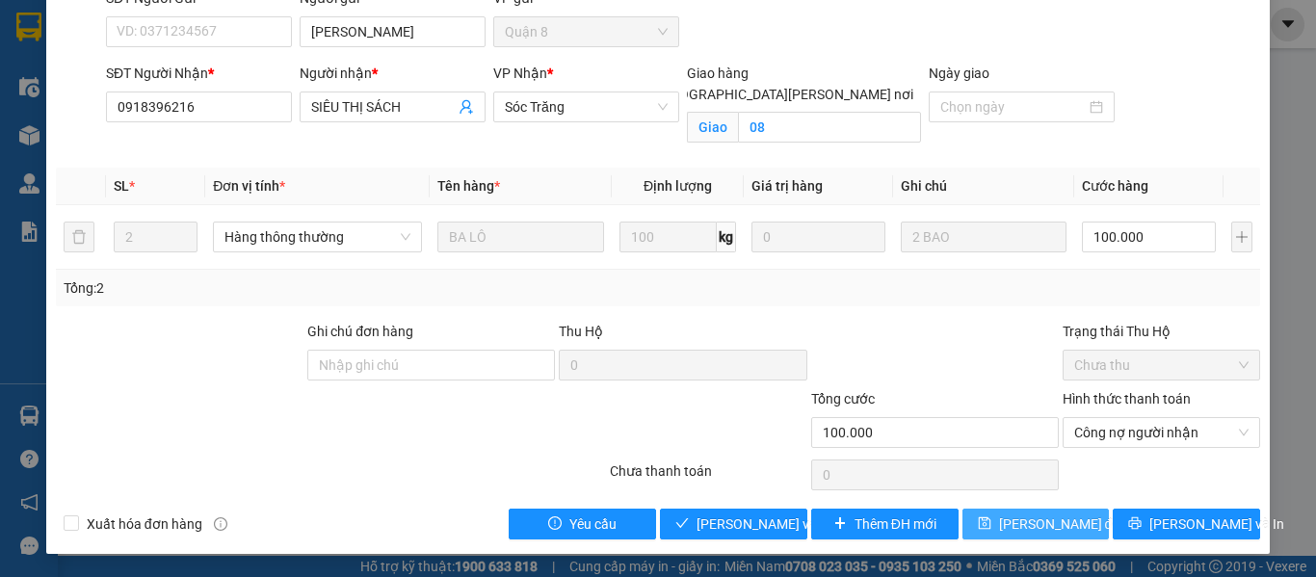
drag, startPoint x: 1022, startPoint y: 519, endPoint x: 1015, endPoint y: 508, distance: 12.6
click at [1021, 519] on span "[PERSON_NAME] đổi" at bounding box center [1061, 523] width 124 height 21
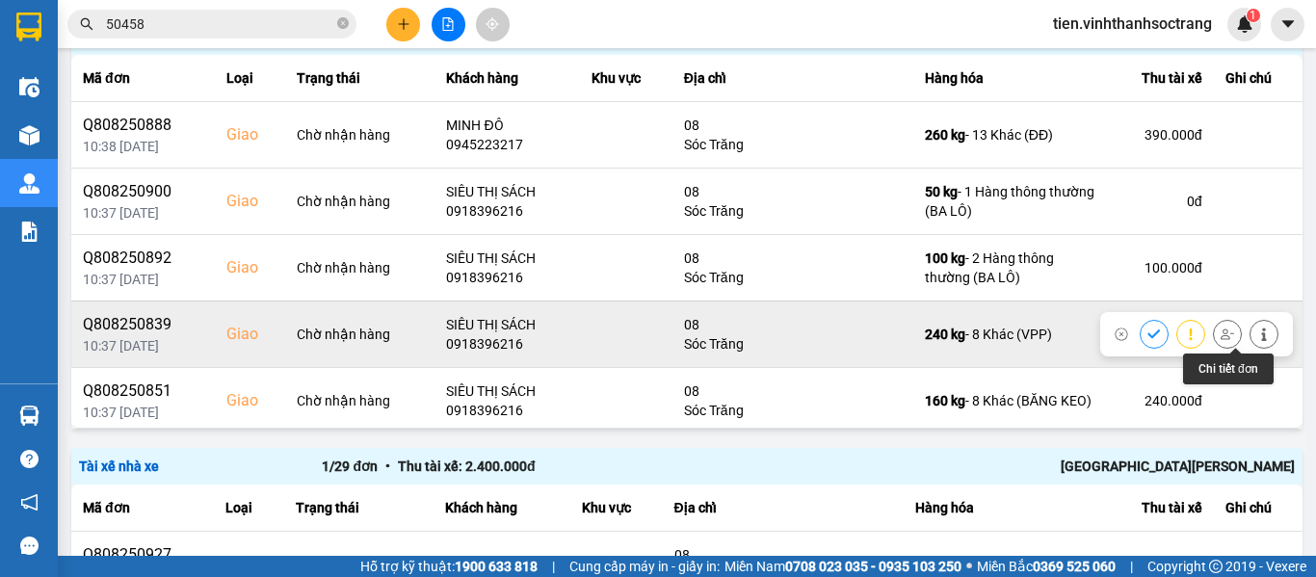
click at [1257, 331] on icon at bounding box center [1263, 333] width 13 height 13
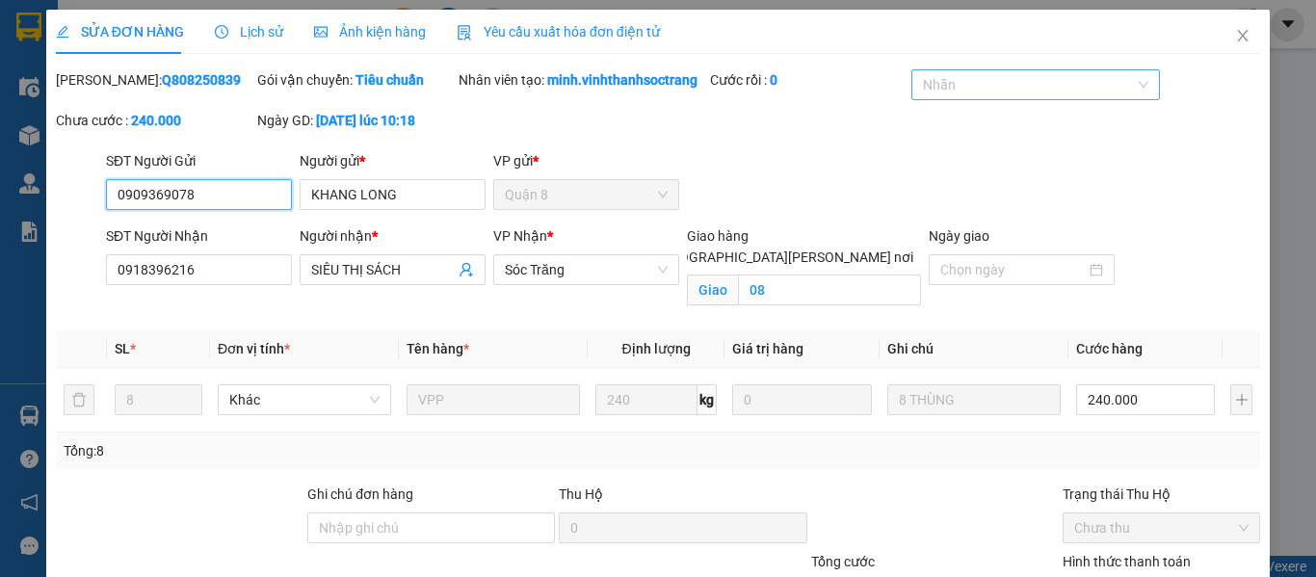
click at [940, 88] on div at bounding box center [1025, 84] width 219 height 23
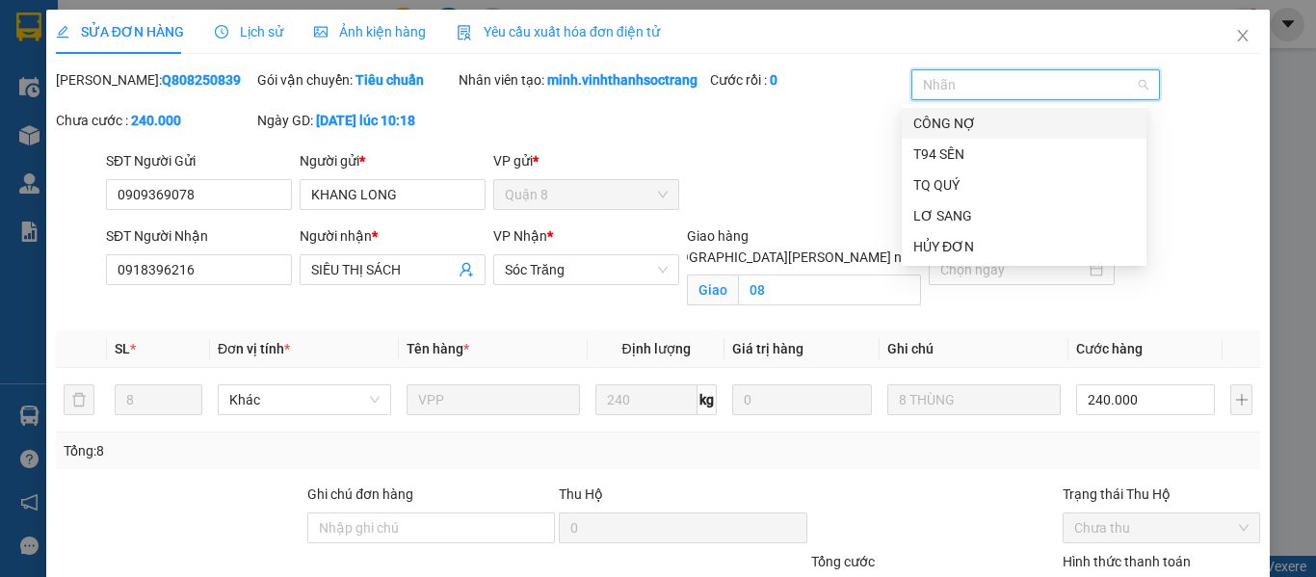
drag, startPoint x: 935, startPoint y: 111, endPoint x: 1040, endPoint y: 188, distance: 130.2
click at [936, 111] on div "CÔNG NỢ" at bounding box center [1023, 123] width 245 height 31
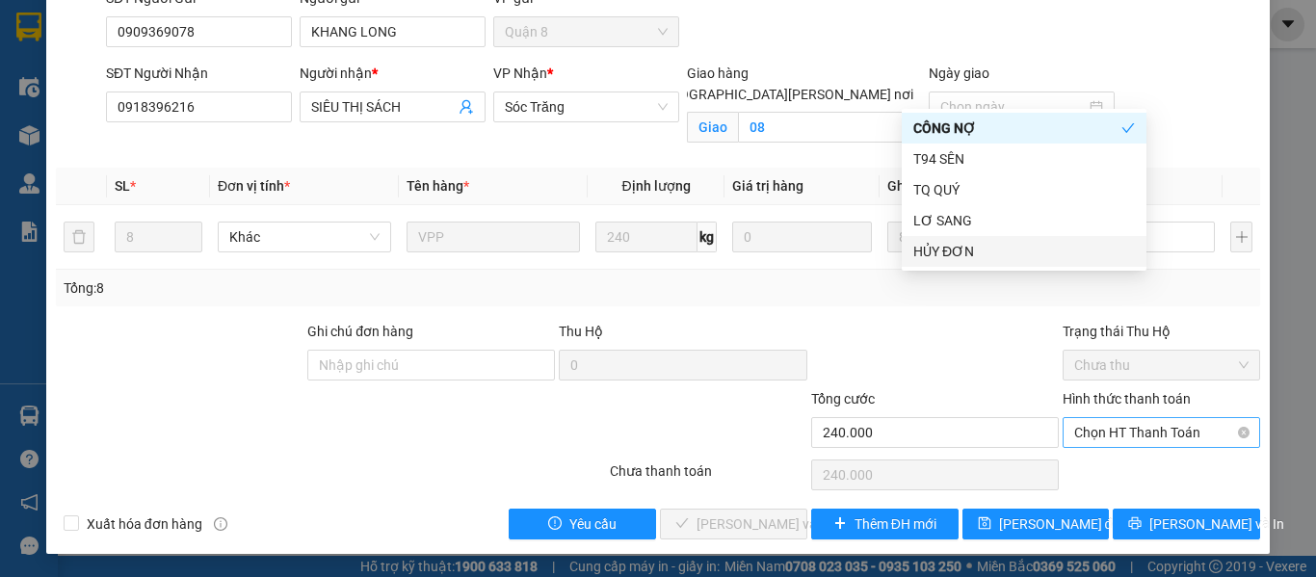
click at [1148, 420] on span "Chọn HT Thanh Toán" at bounding box center [1161, 432] width 174 height 29
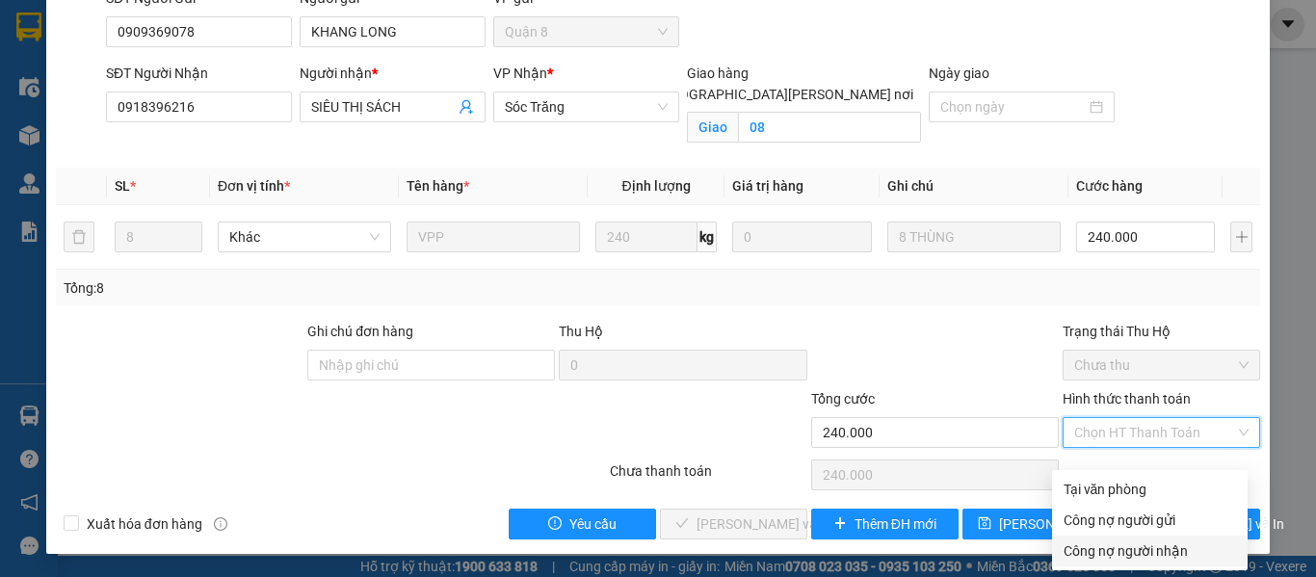
drag, startPoint x: 1128, startPoint y: 534, endPoint x: 849, endPoint y: 410, distance: 304.8
click at [1126, 540] on div "Công nợ người nhận" at bounding box center [1149, 550] width 172 height 21
type input "0"
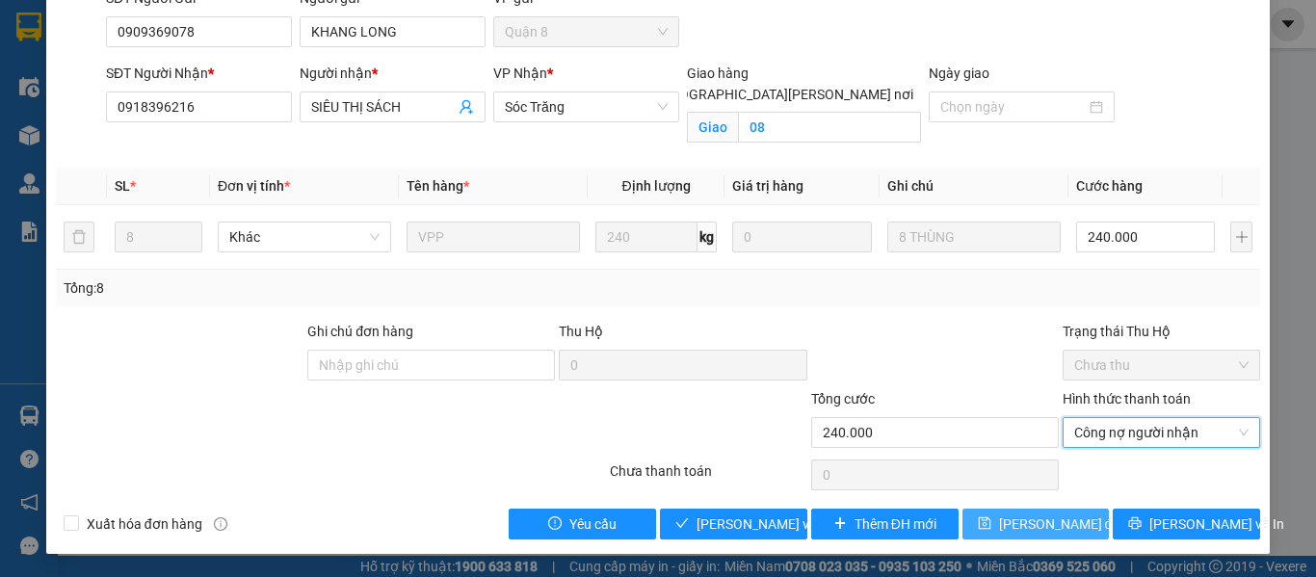
click at [1022, 528] on span "[PERSON_NAME] đổi" at bounding box center [1061, 523] width 124 height 21
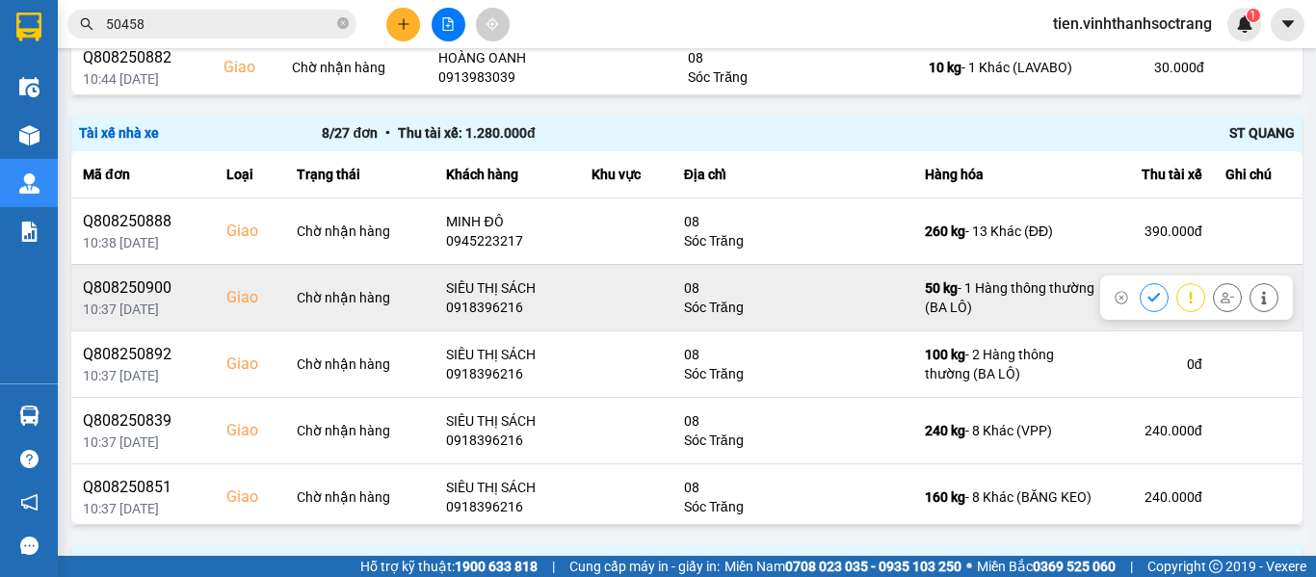
click at [1147, 301] on icon at bounding box center [1153, 297] width 13 height 13
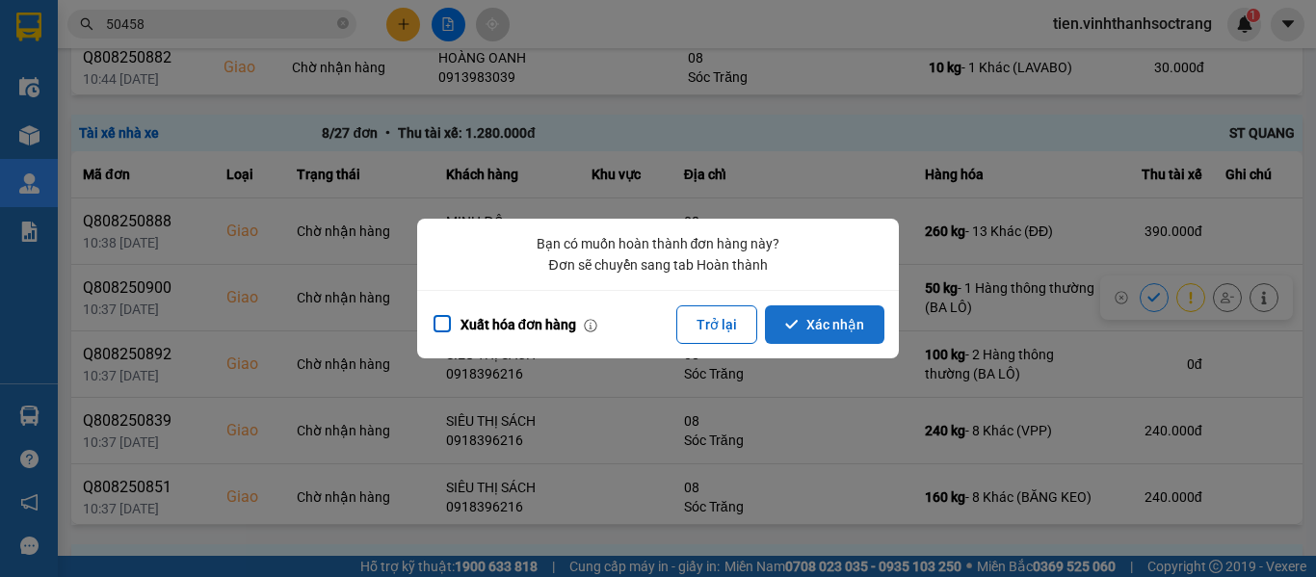
click at [809, 326] on button "Xác nhận" at bounding box center [824, 324] width 119 height 39
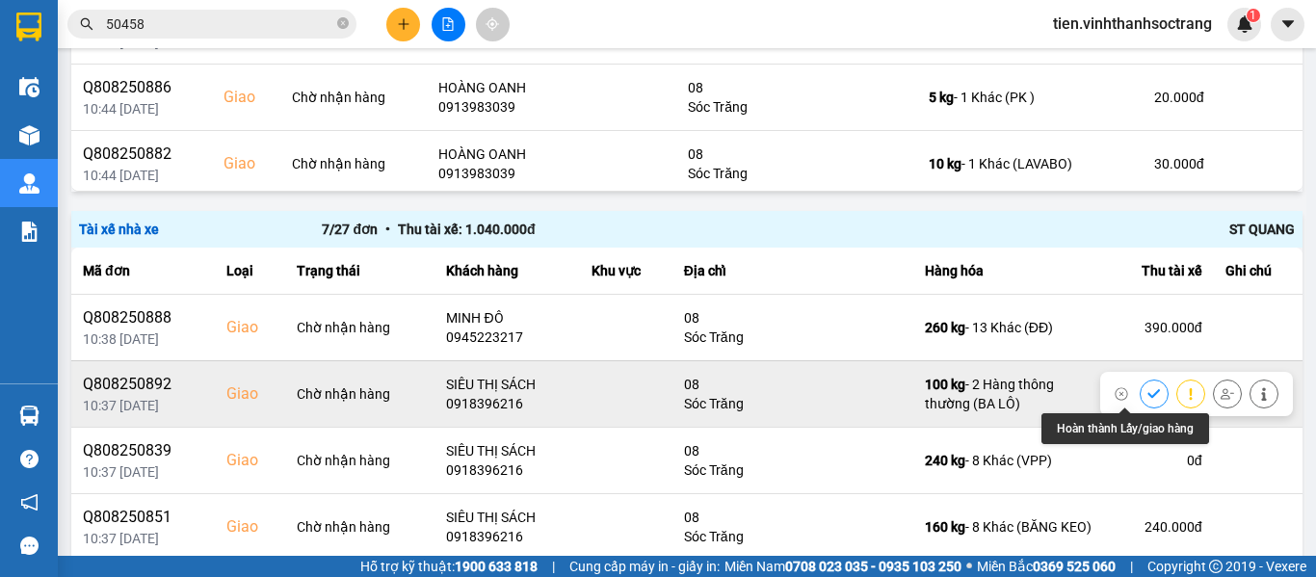
click at [1140, 391] on button at bounding box center [1153, 394] width 27 height 34
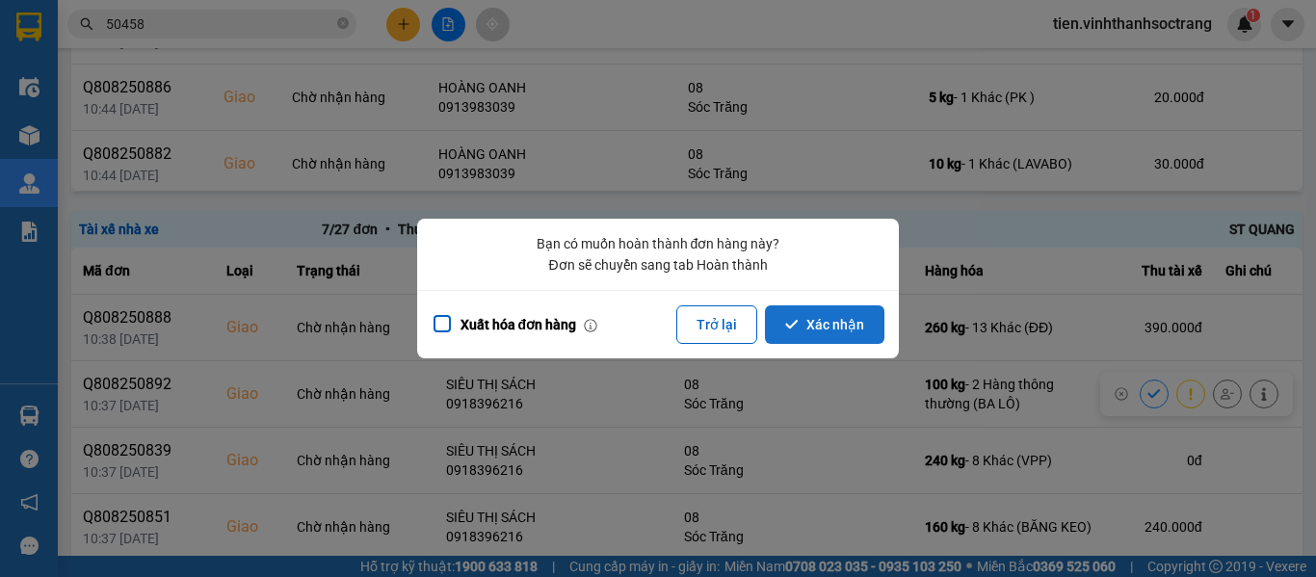
click at [822, 332] on button "Xác nhận" at bounding box center [824, 324] width 119 height 39
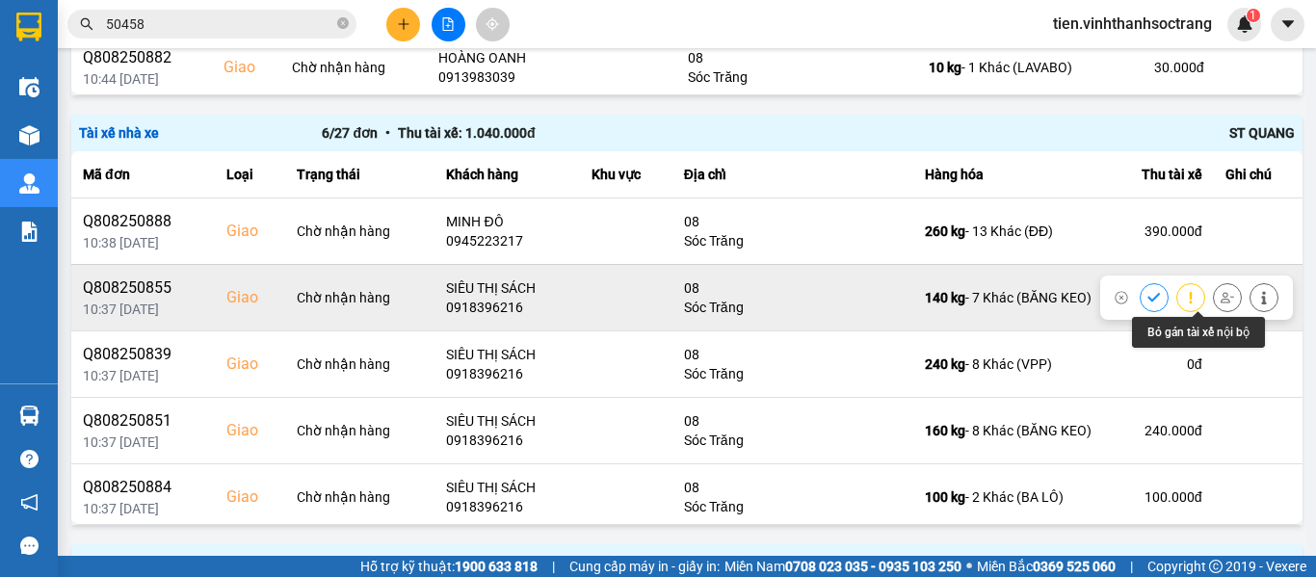
click at [1250, 291] on button at bounding box center [1263, 297] width 27 height 34
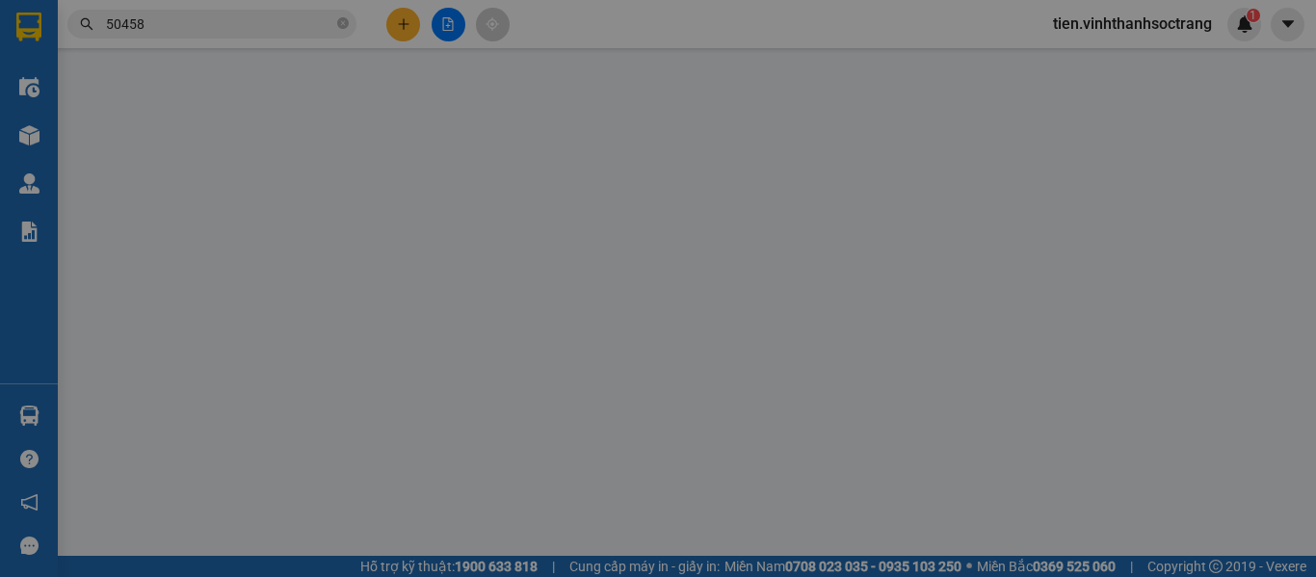
type input "0901822997"
type input "[PERSON_NAME] CẦU BK"
type input "0918396216"
type input "SIÊU THỊ SÁCH"
checkbox input "true"
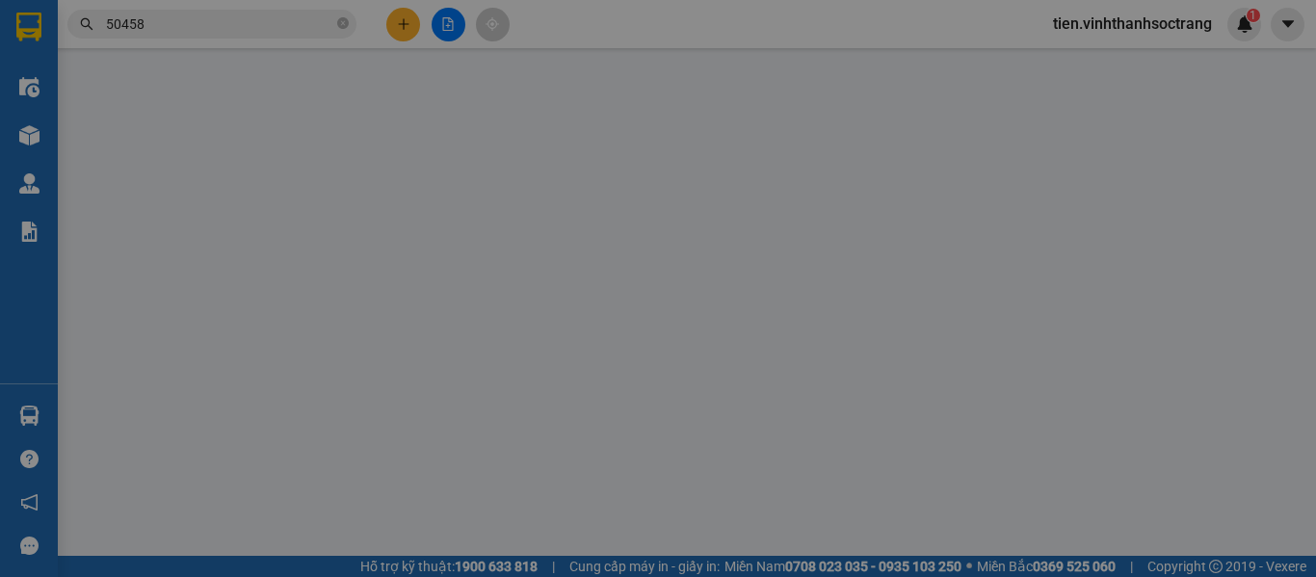
type input "08"
type input "210.000"
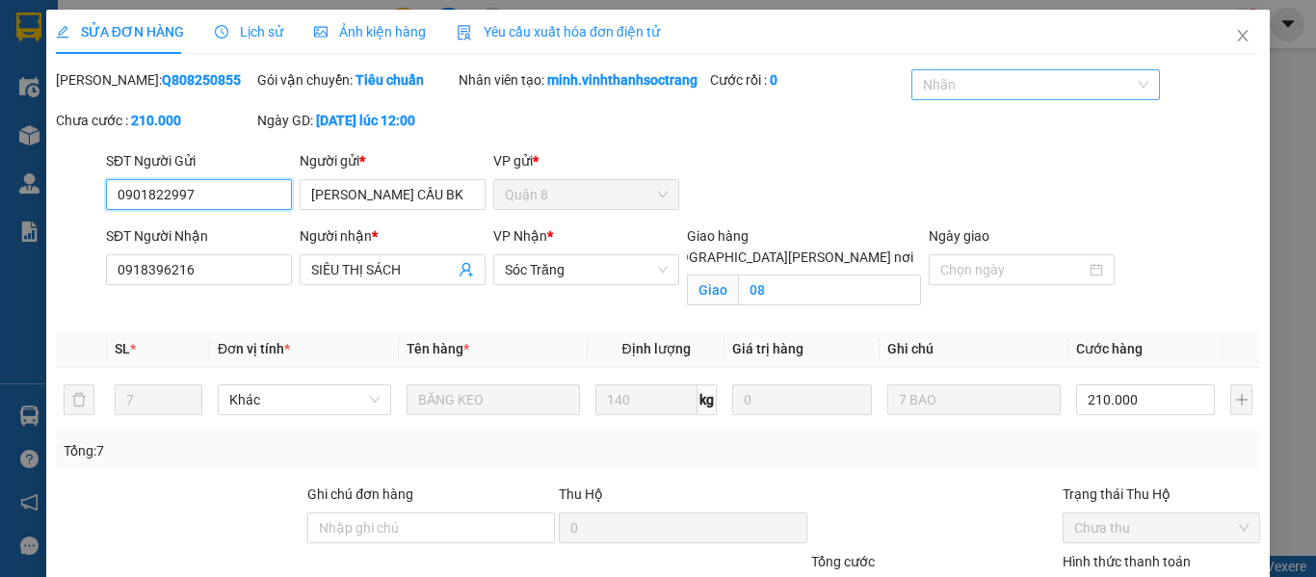
click at [976, 83] on div at bounding box center [1025, 84] width 219 height 23
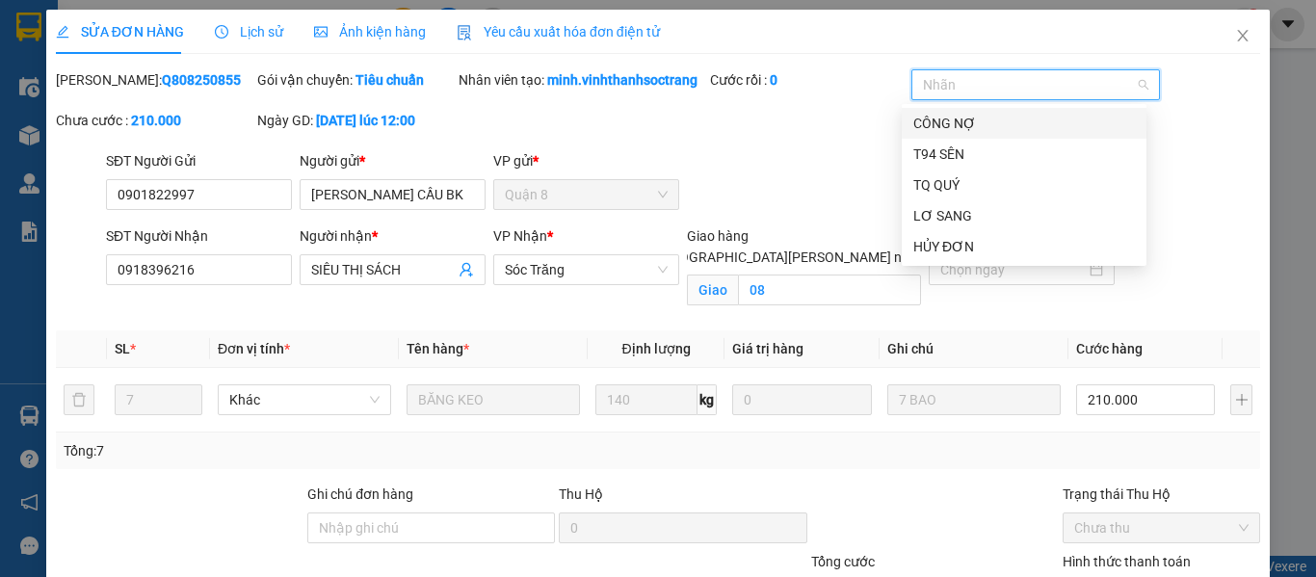
click at [945, 111] on div "CÔNG NỢ" at bounding box center [1023, 123] width 245 height 31
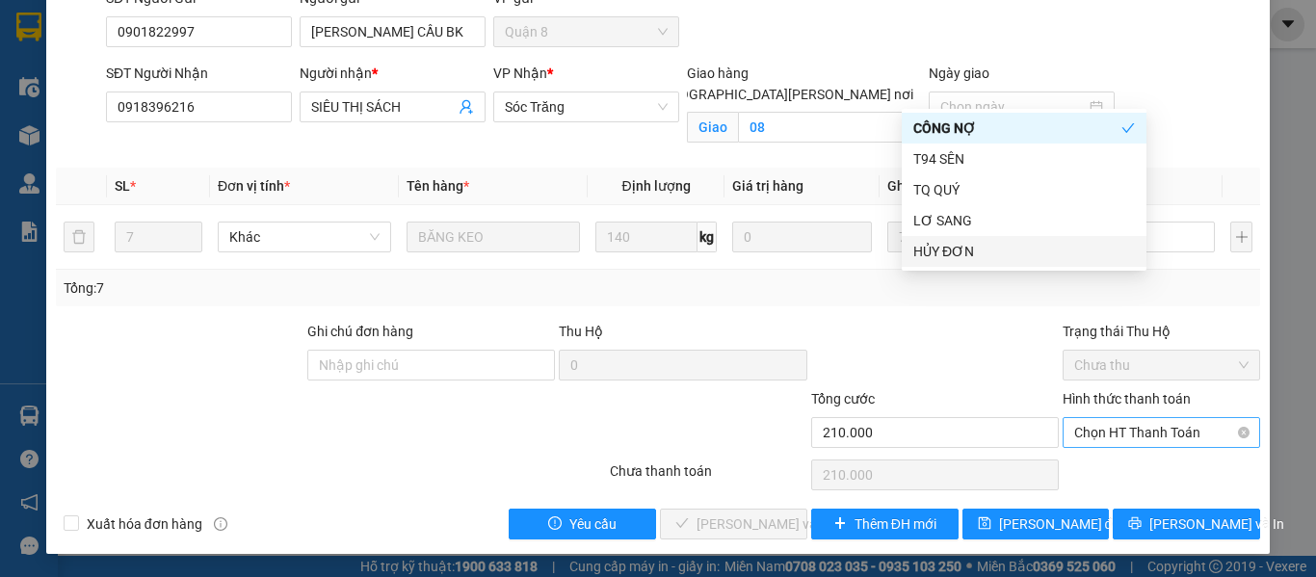
click at [1136, 428] on span "Chọn HT Thanh Toán" at bounding box center [1161, 432] width 174 height 29
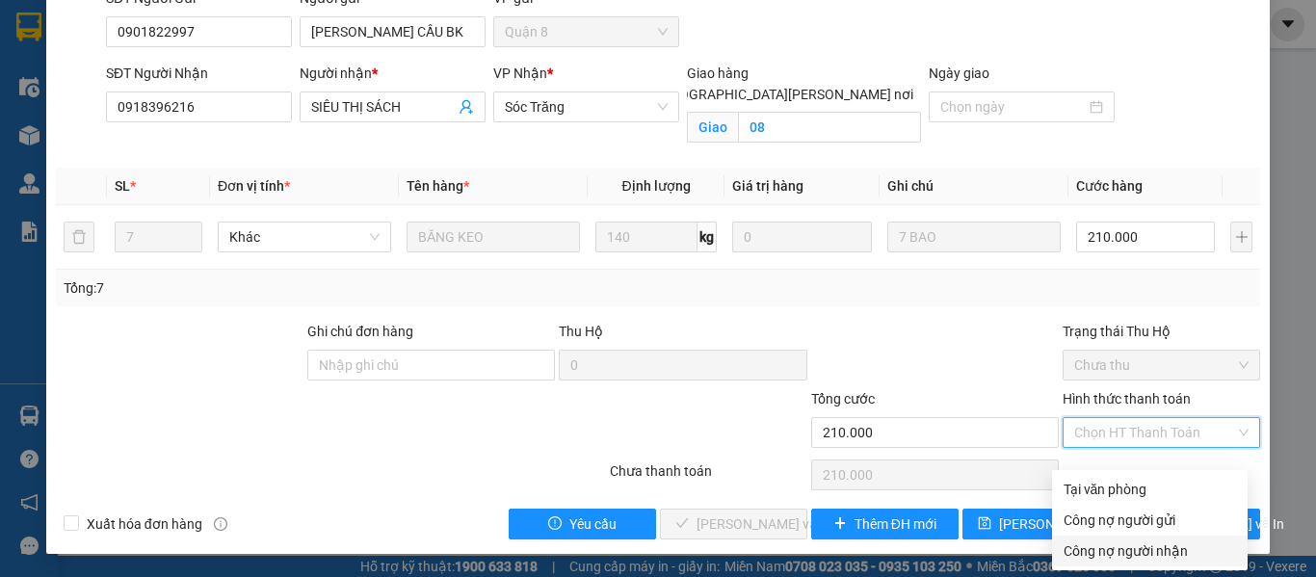
drag, startPoint x: 1098, startPoint y: 533, endPoint x: 939, endPoint y: 471, distance: 170.4
click at [1096, 540] on div "Công nợ người nhận" at bounding box center [1149, 550] width 172 height 21
type input "0"
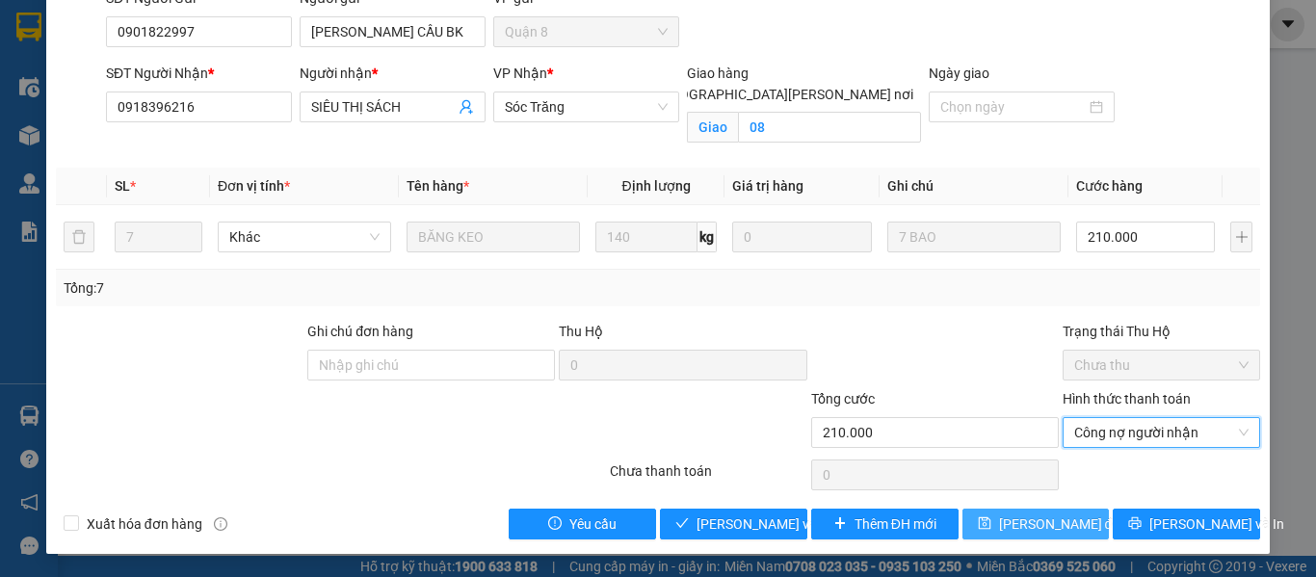
click at [1008, 517] on span "[PERSON_NAME] đổi" at bounding box center [1061, 523] width 124 height 21
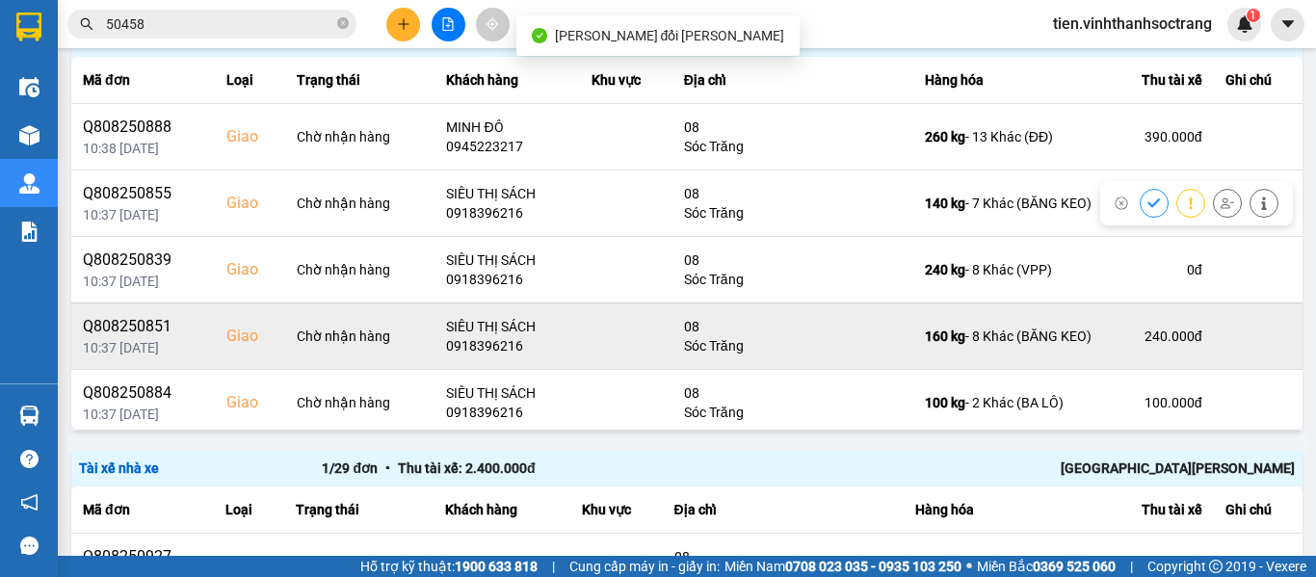
scroll to position [674, 0]
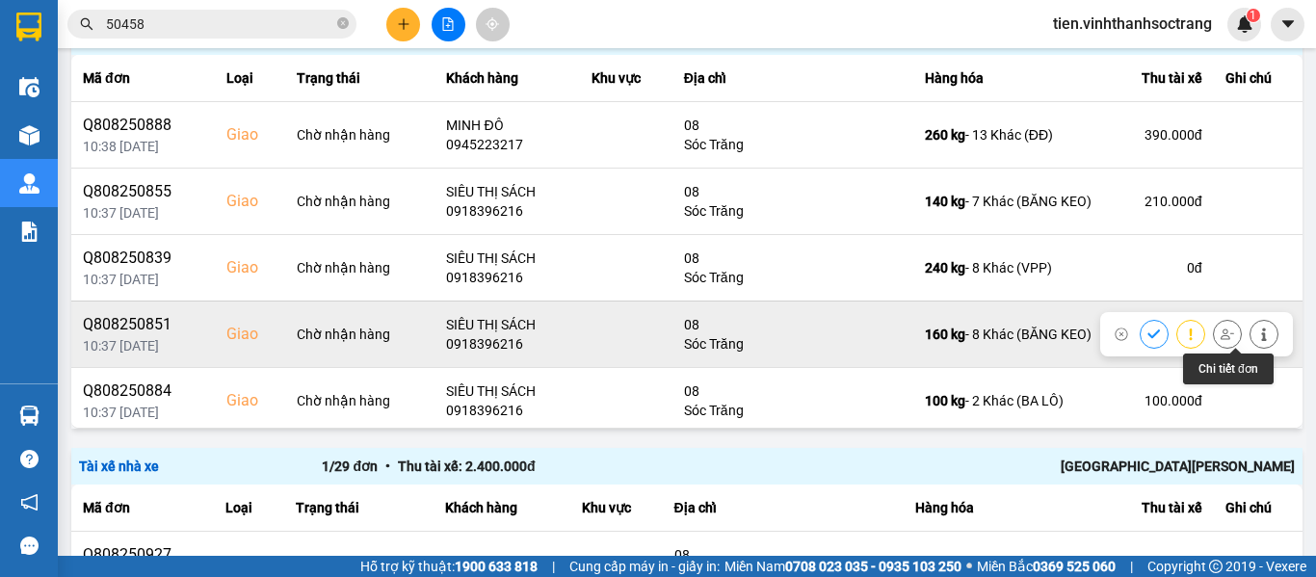
click at [1257, 328] on icon at bounding box center [1263, 333] width 13 height 13
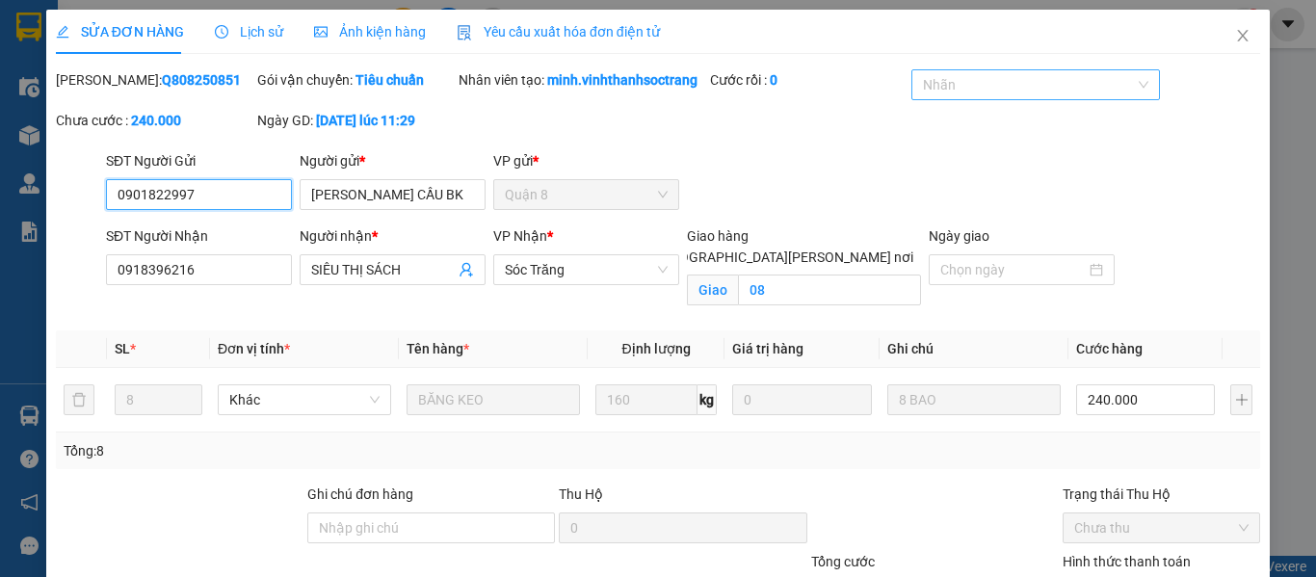
drag, startPoint x: 1013, startPoint y: 84, endPoint x: 999, endPoint y: 99, distance: 21.1
click at [1012, 84] on div at bounding box center [1025, 84] width 219 height 23
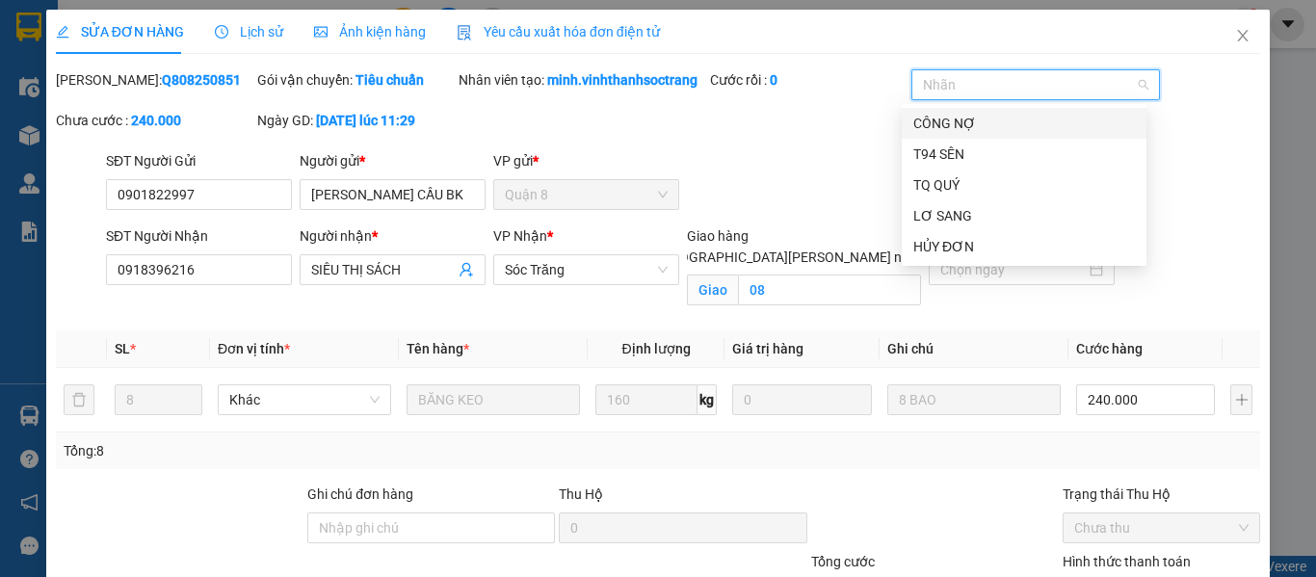
click at [977, 124] on div "CÔNG NỢ" at bounding box center [1024, 123] width 222 height 21
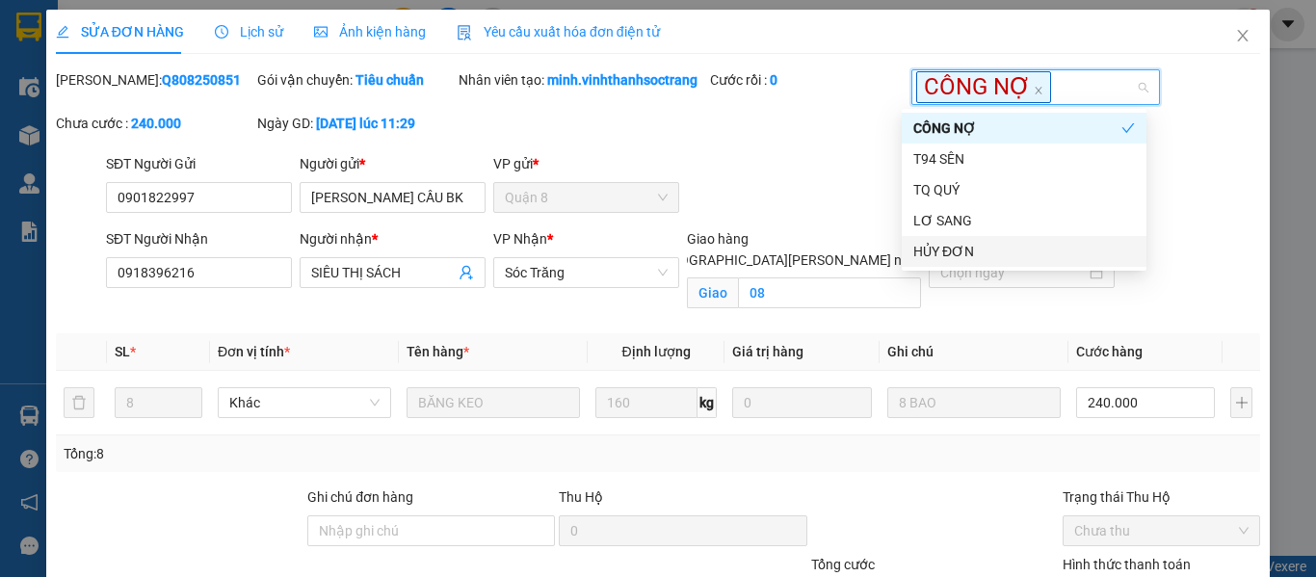
scroll to position [184, 0]
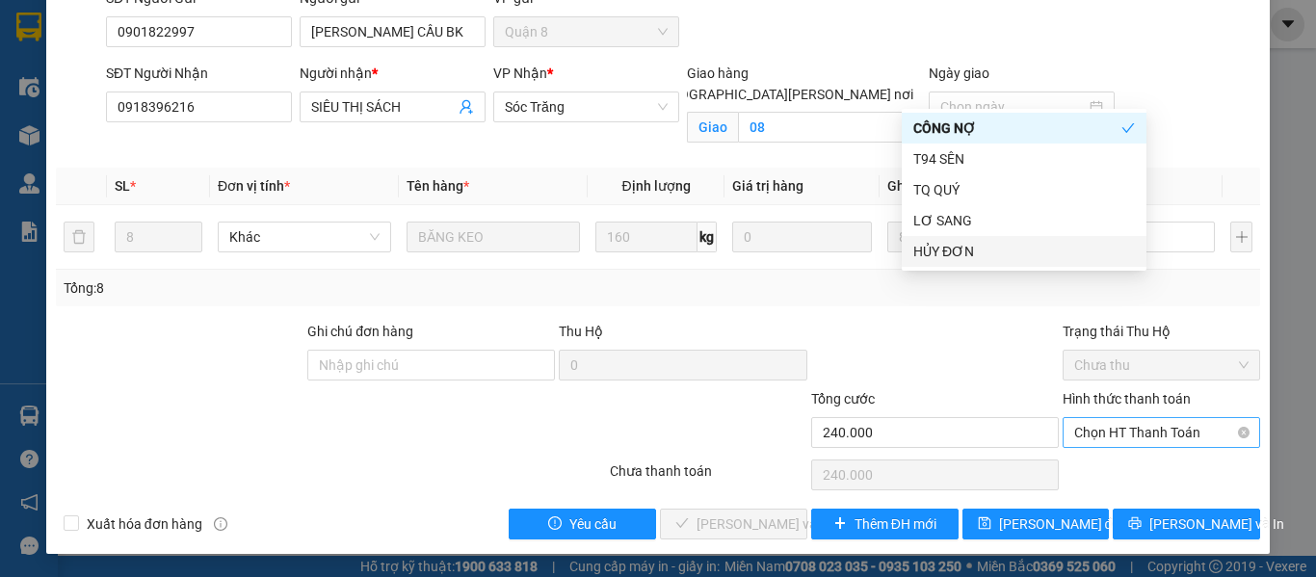
click at [1121, 441] on span "Chọn HT Thanh Toán" at bounding box center [1161, 432] width 174 height 29
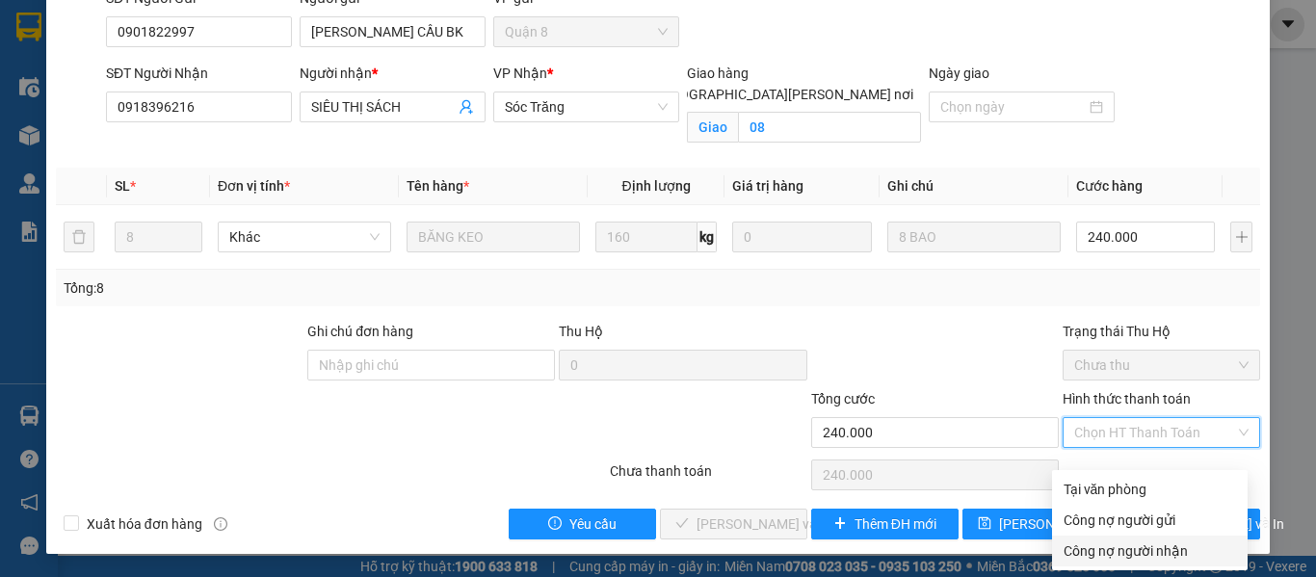
drag, startPoint x: 1111, startPoint y: 538, endPoint x: 1049, endPoint y: 504, distance: 71.6
click at [1111, 540] on div "Công nợ người nhận" at bounding box center [1149, 550] width 172 height 21
type input "0"
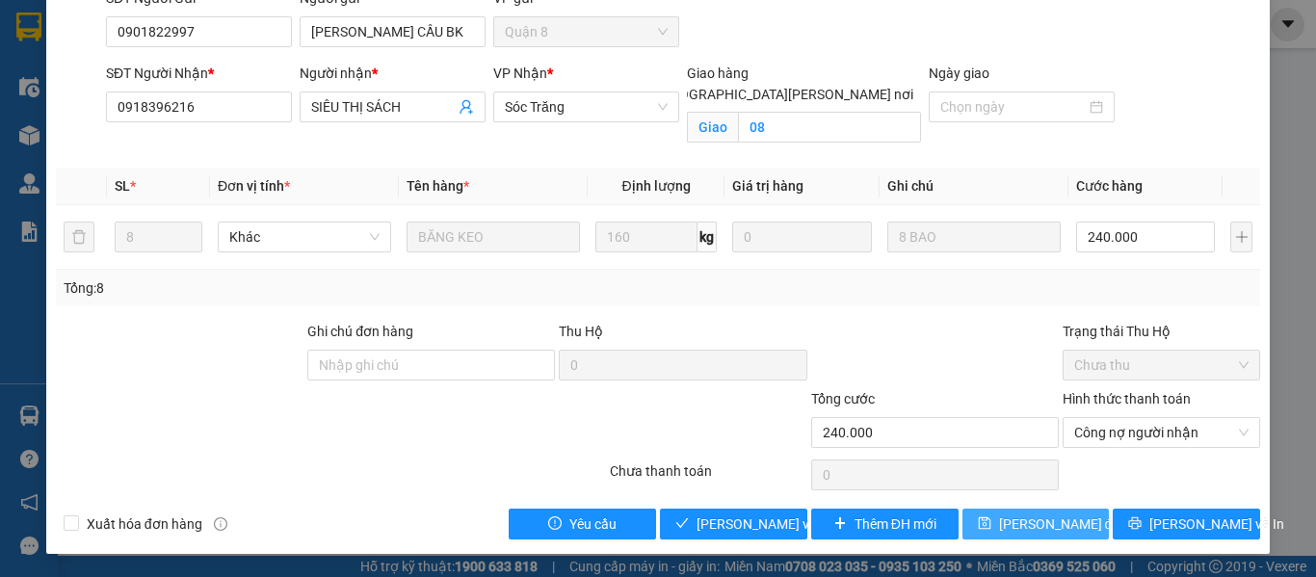
drag, startPoint x: 999, startPoint y: 526, endPoint x: 975, endPoint y: 487, distance: 45.4
click at [999, 524] on span "[PERSON_NAME] đổi" at bounding box center [1061, 523] width 124 height 21
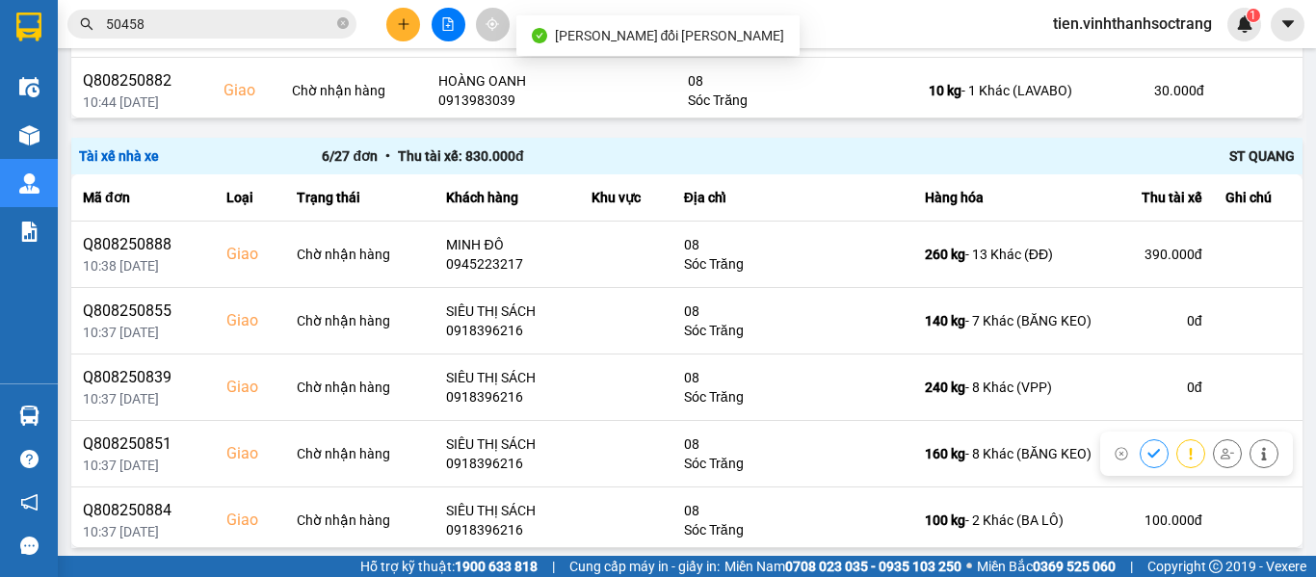
scroll to position [578, 0]
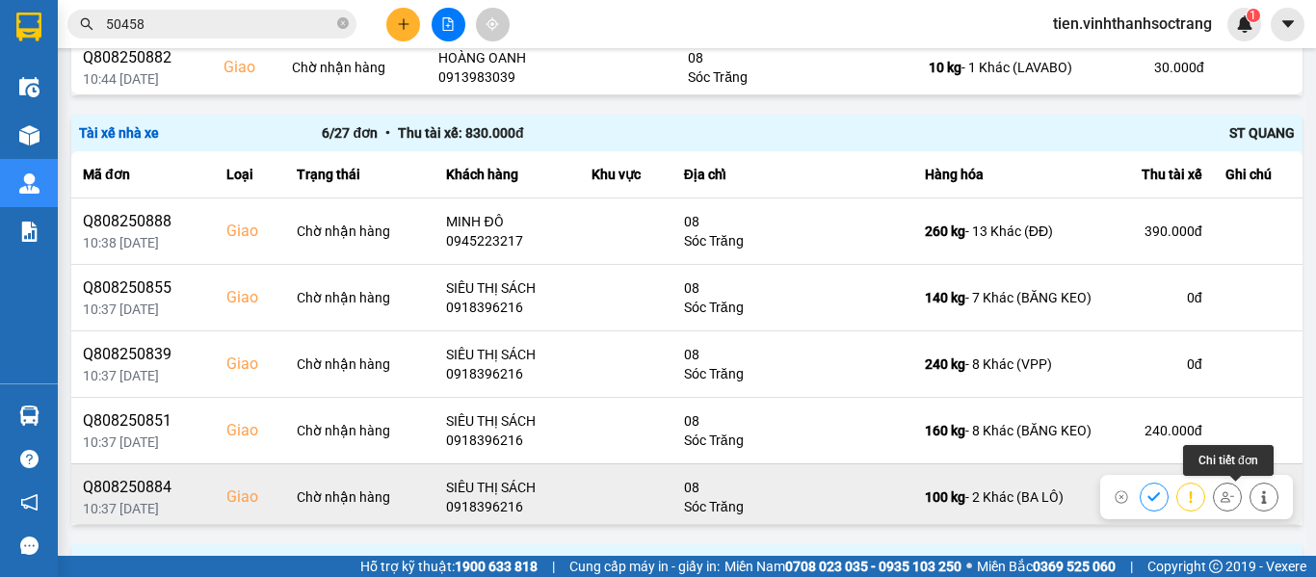
drag, startPoint x: 1248, startPoint y: 492, endPoint x: 1235, endPoint y: 489, distance: 13.8
click at [1249, 492] on div at bounding box center [1263, 496] width 29 height 29
click at [1257, 491] on icon at bounding box center [1263, 496] width 13 height 13
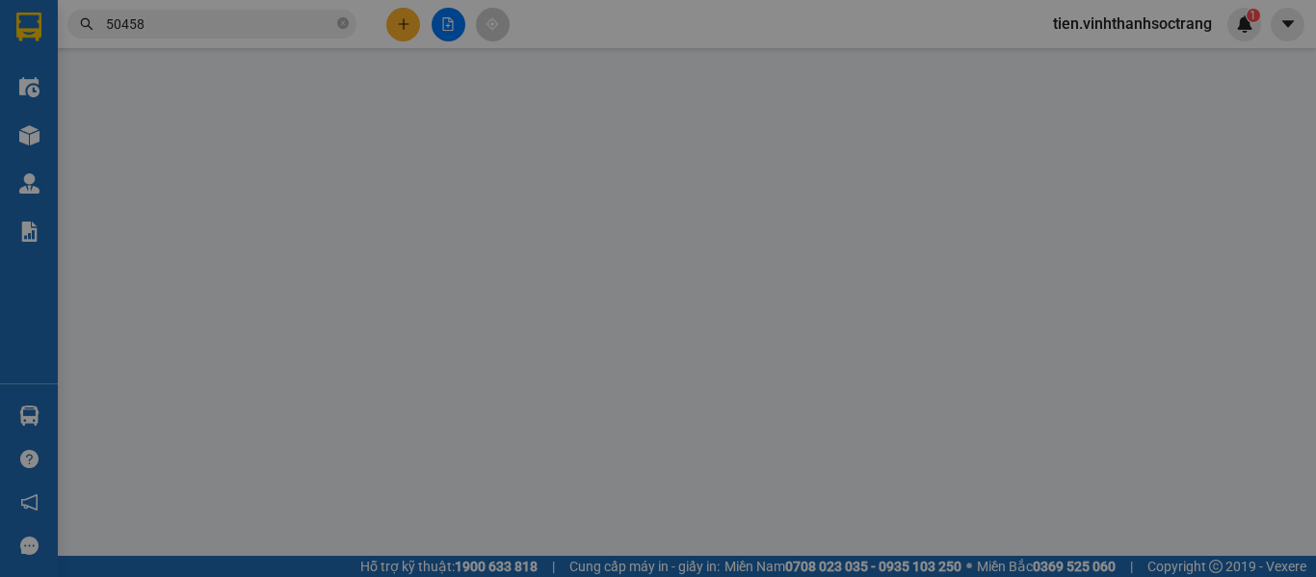
type input "[PERSON_NAME]"
type input "0918396216"
type input "SIÊU THỊ SÁCH"
checkbox input "true"
type input "08"
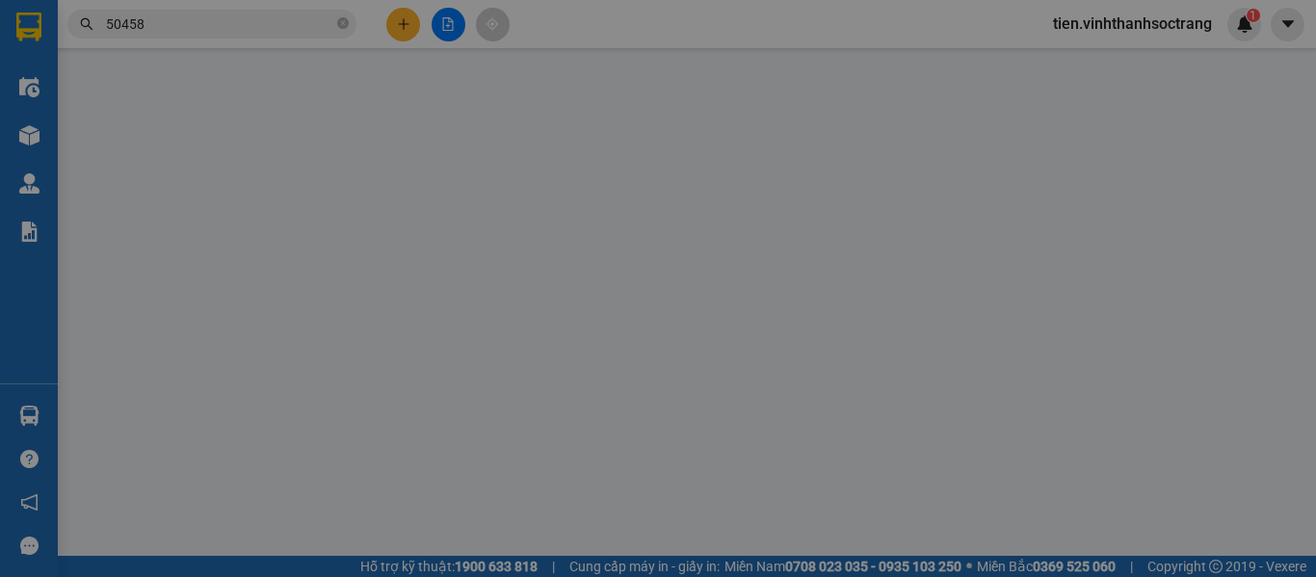
type input "100.000"
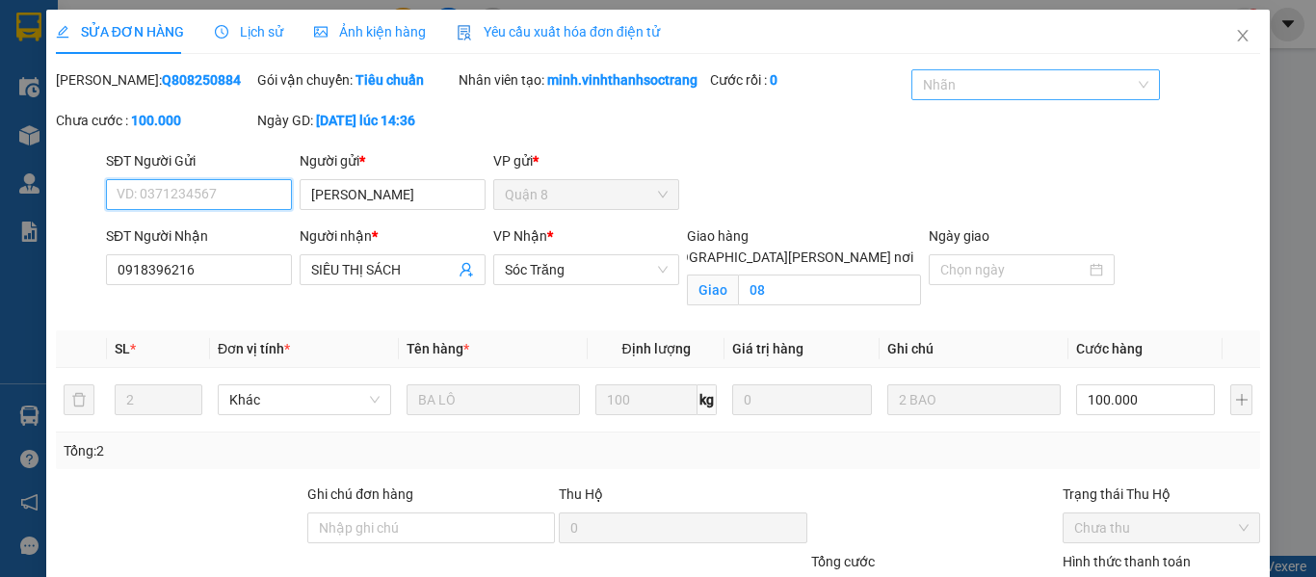
click at [943, 80] on div at bounding box center [1025, 84] width 219 height 23
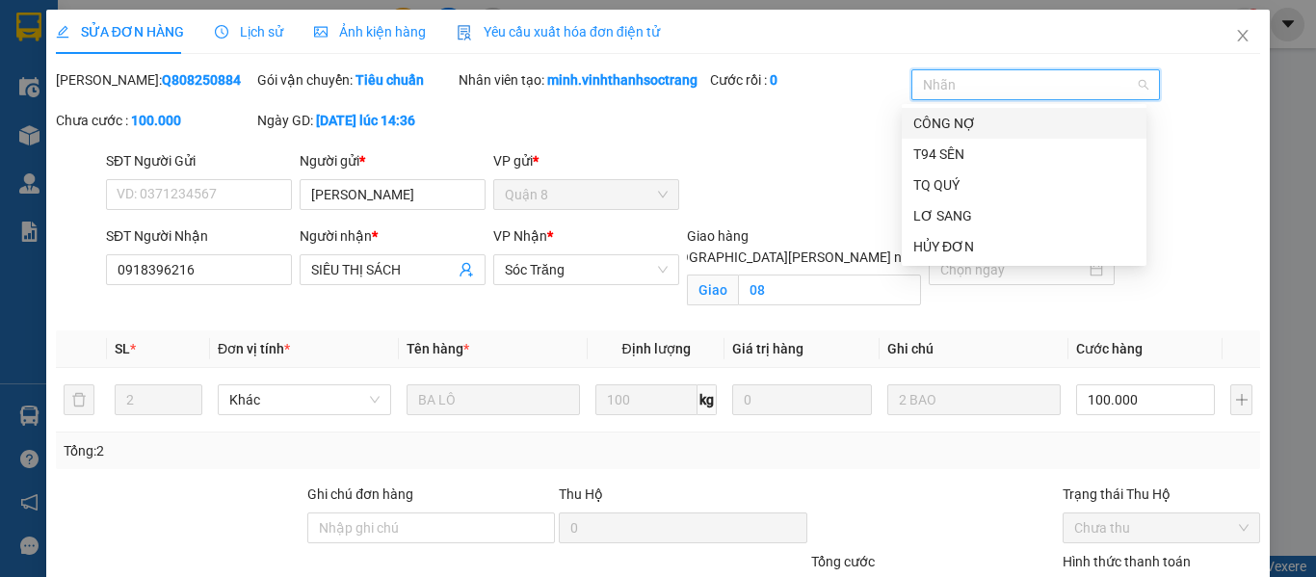
click at [941, 116] on div "CÔNG NỢ" at bounding box center [1024, 123] width 222 height 21
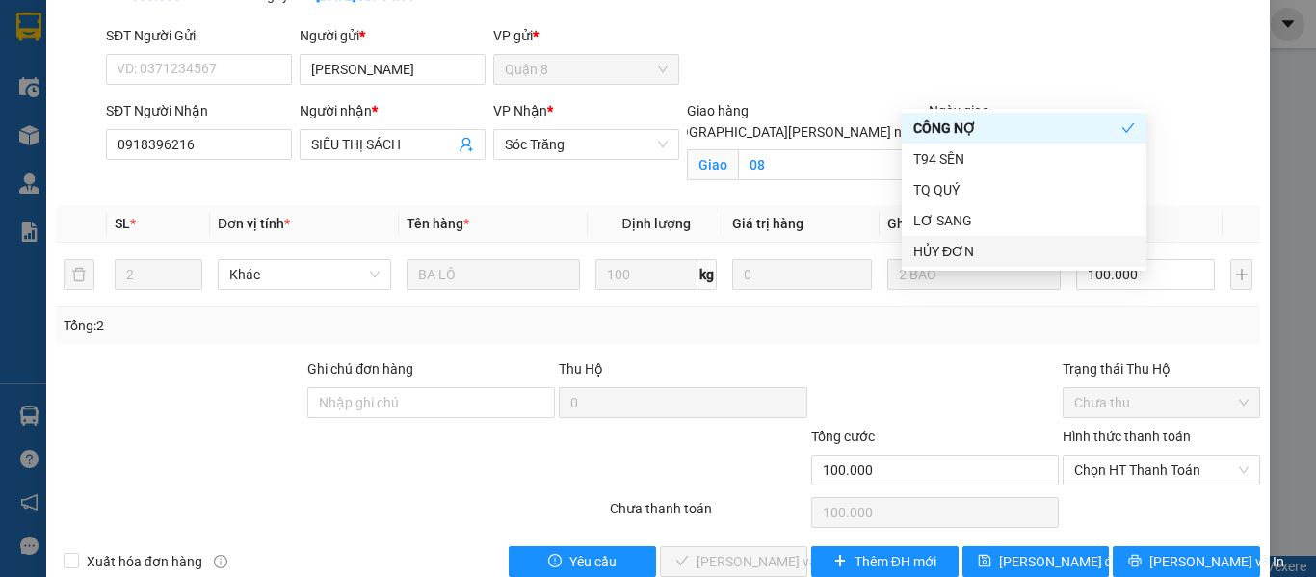
scroll to position [184, 0]
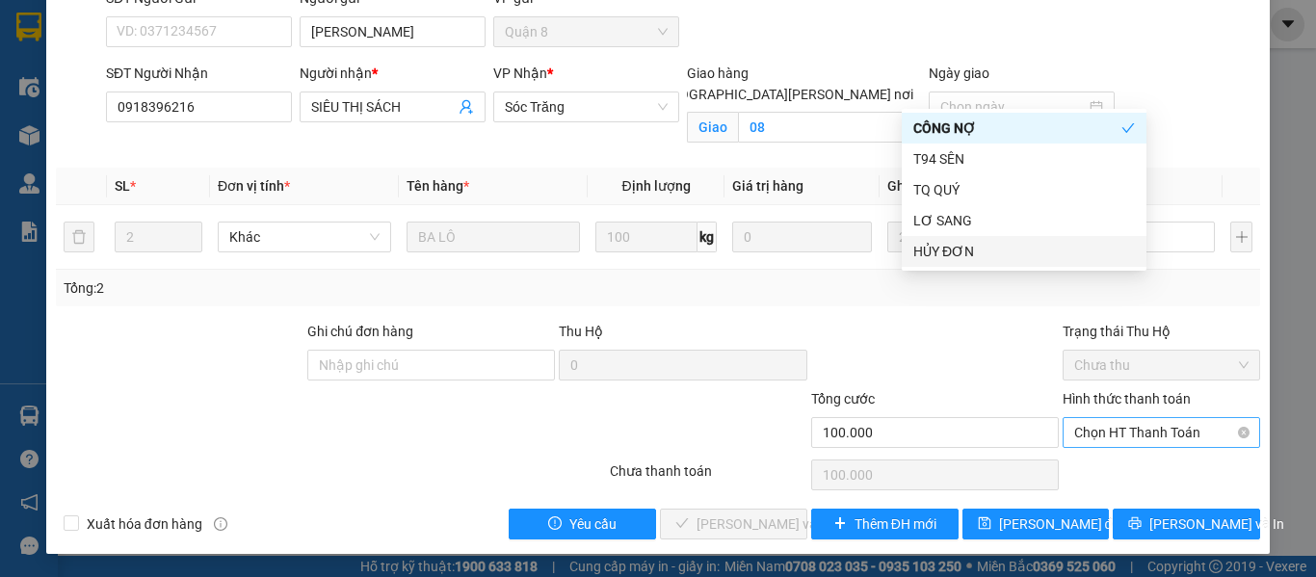
click at [1108, 432] on span "Chọn HT Thanh Toán" at bounding box center [1161, 432] width 174 height 29
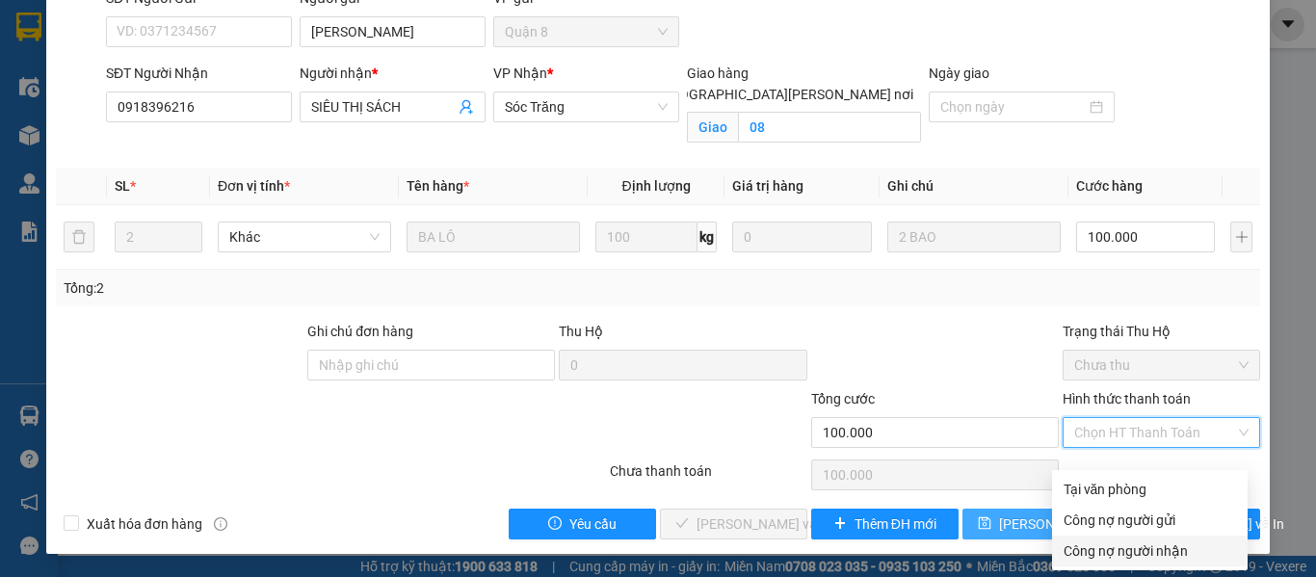
drag, startPoint x: 1098, startPoint y: 524, endPoint x: 1088, endPoint y: 528, distance: 10.4
click at [1098, 540] on div "Công nợ người nhận" at bounding box center [1149, 550] width 172 height 21
type input "0"
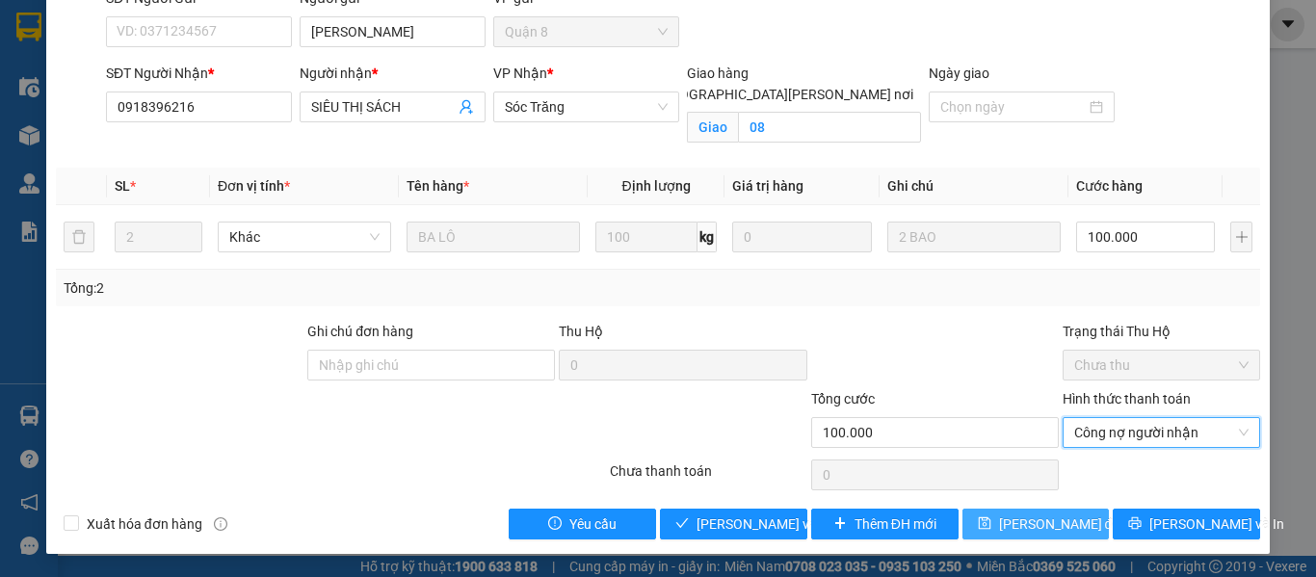
click at [985, 510] on button "[PERSON_NAME] đổi" at bounding box center [1035, 523] width 147 height 31
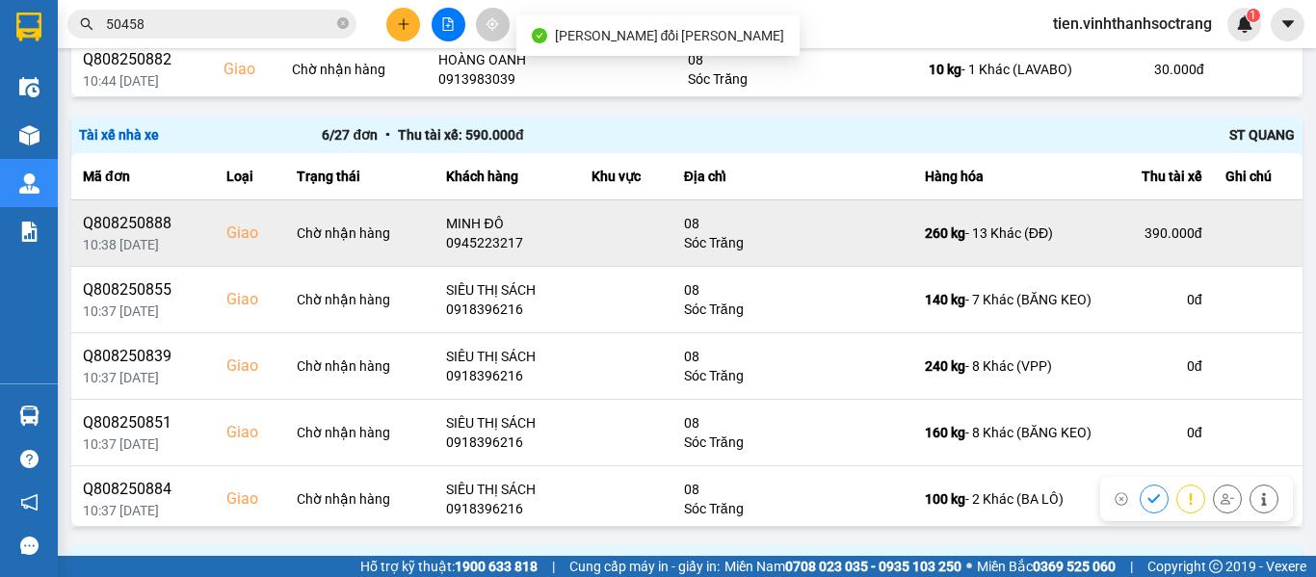
scroll to position [578, 0]
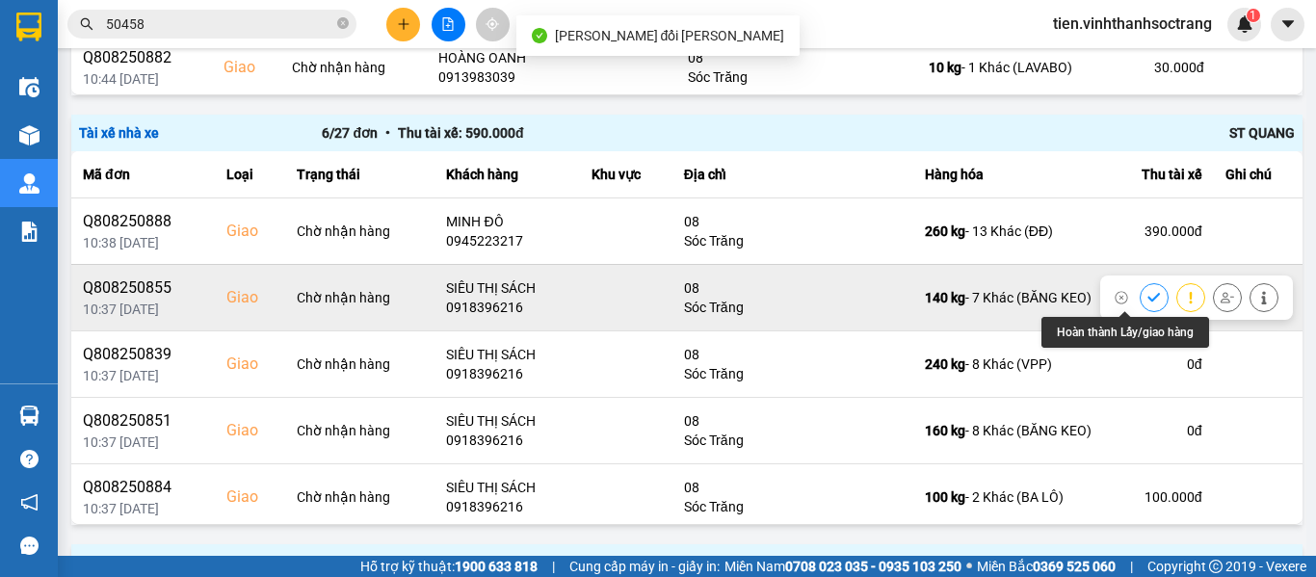
click at [1147, 295] on icon at bounding box center [1153, 297] width 13 height 13
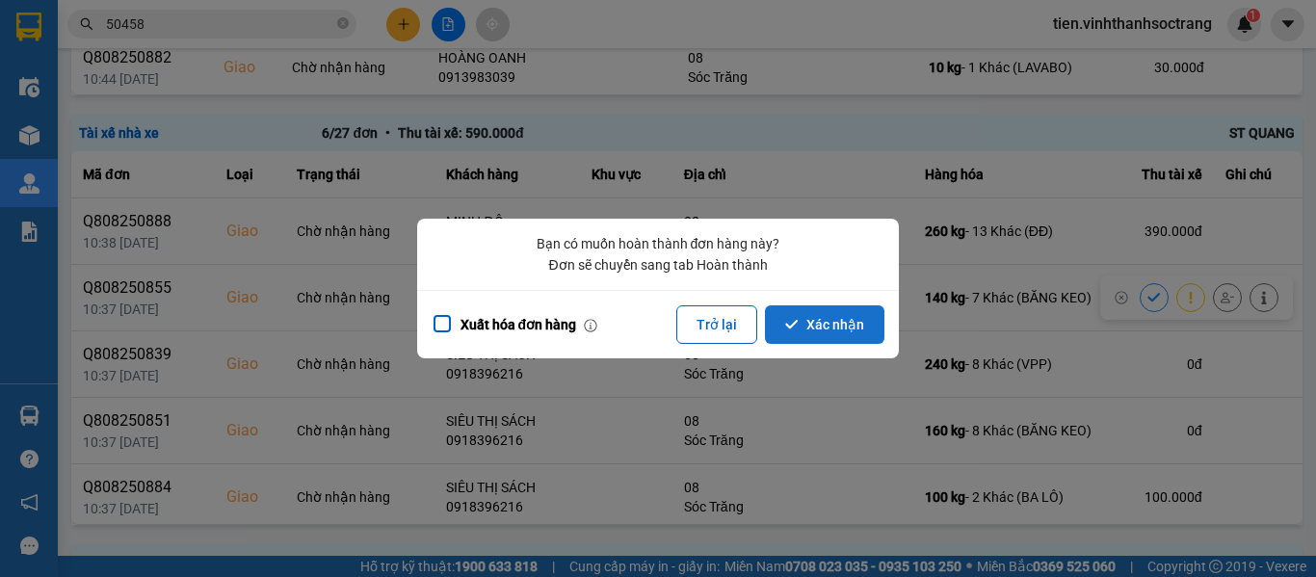
click at [823, 335] on button "Xác nhận" at bounding box center [824, 324] width 119 height 39
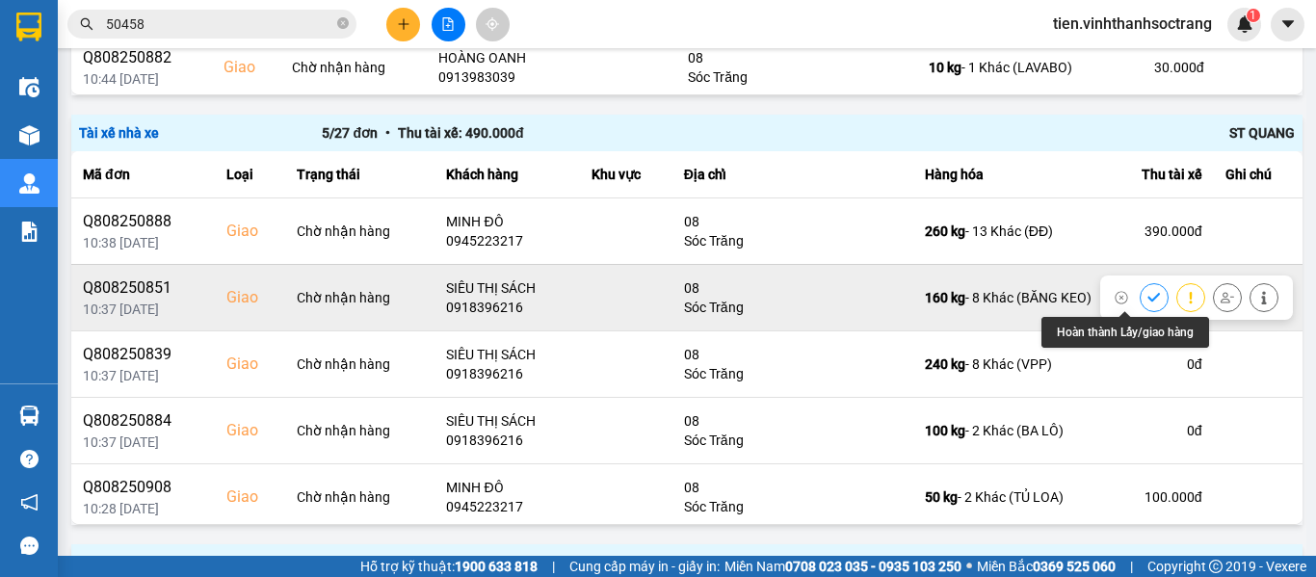
click at [1147, 297] on icon at bounding box center [1153, 297] width 13 height 9
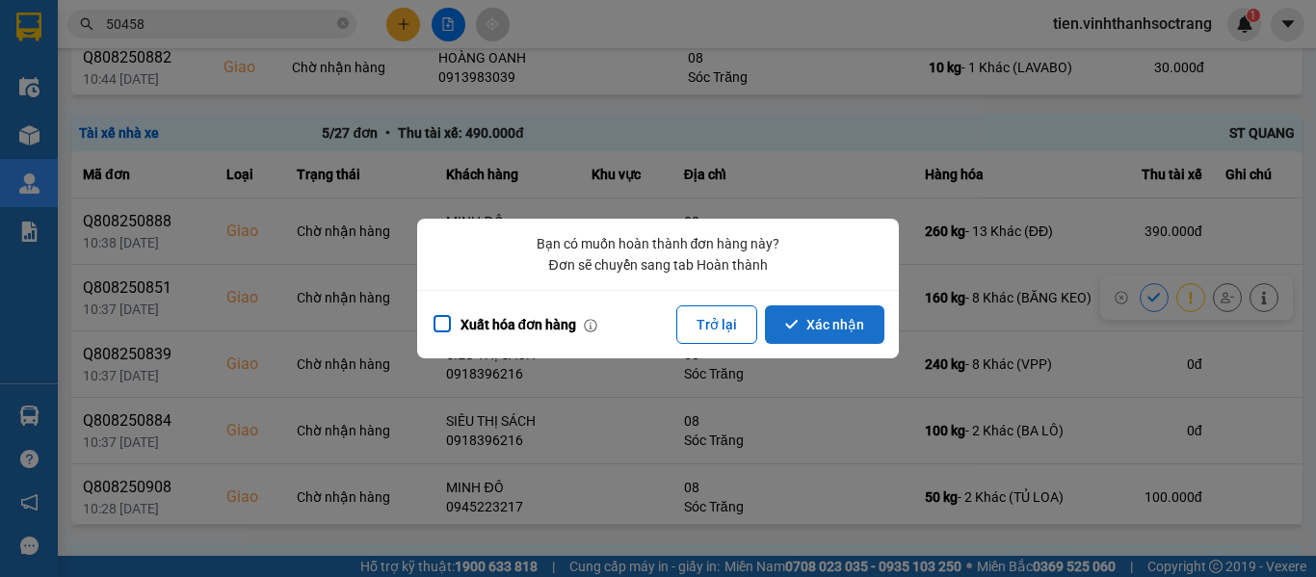
click at [803, 326] on button "Xác nhận" at bounding box center [824, 324] width 119 height 39
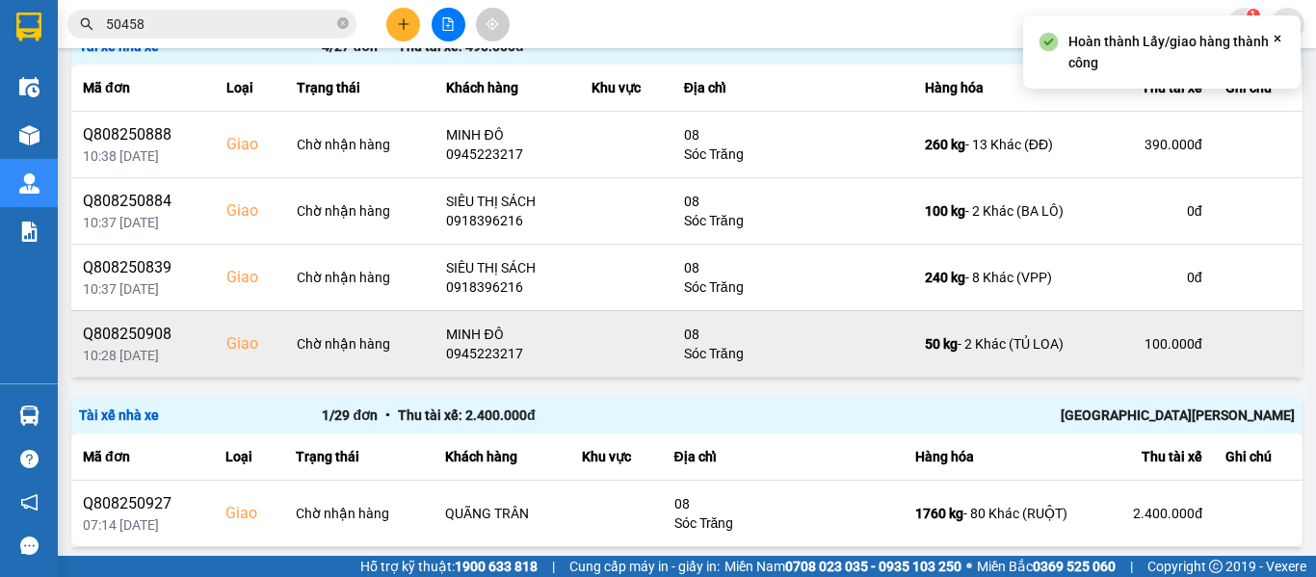
scroll to position [674, 0]
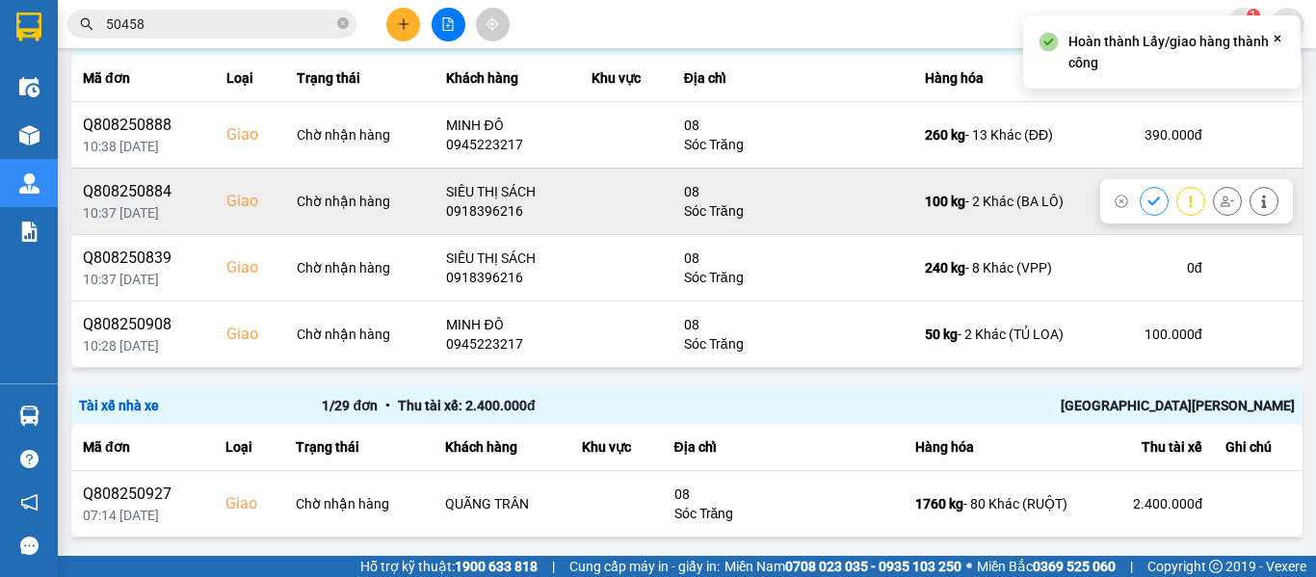
click at [1140, 198] on button at bounding box center [1153, 201] width 27 height 34
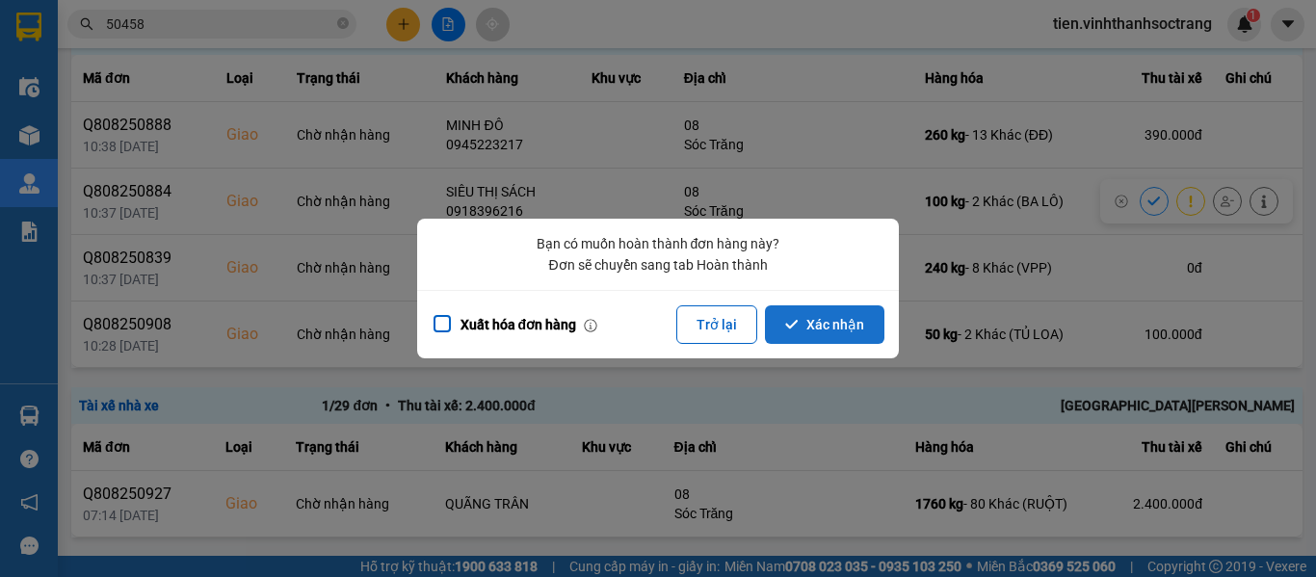
click at [811, 326] on button "Xác nhận" at bounding box center [824, 324] width 119 height 39
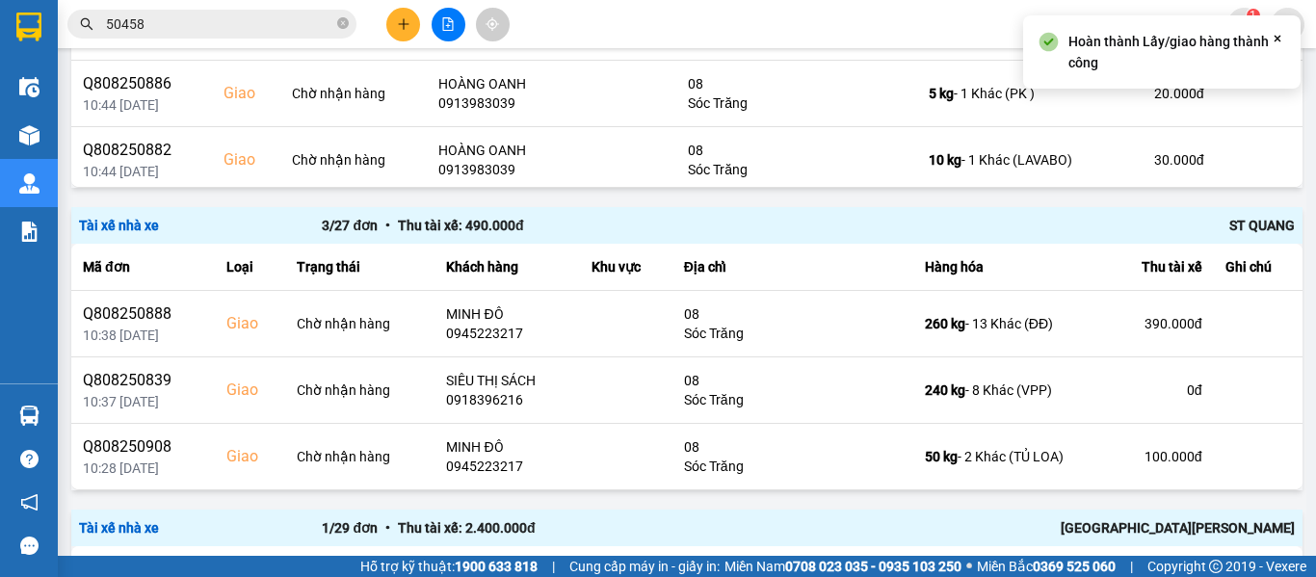
scroll to position [578, 0]
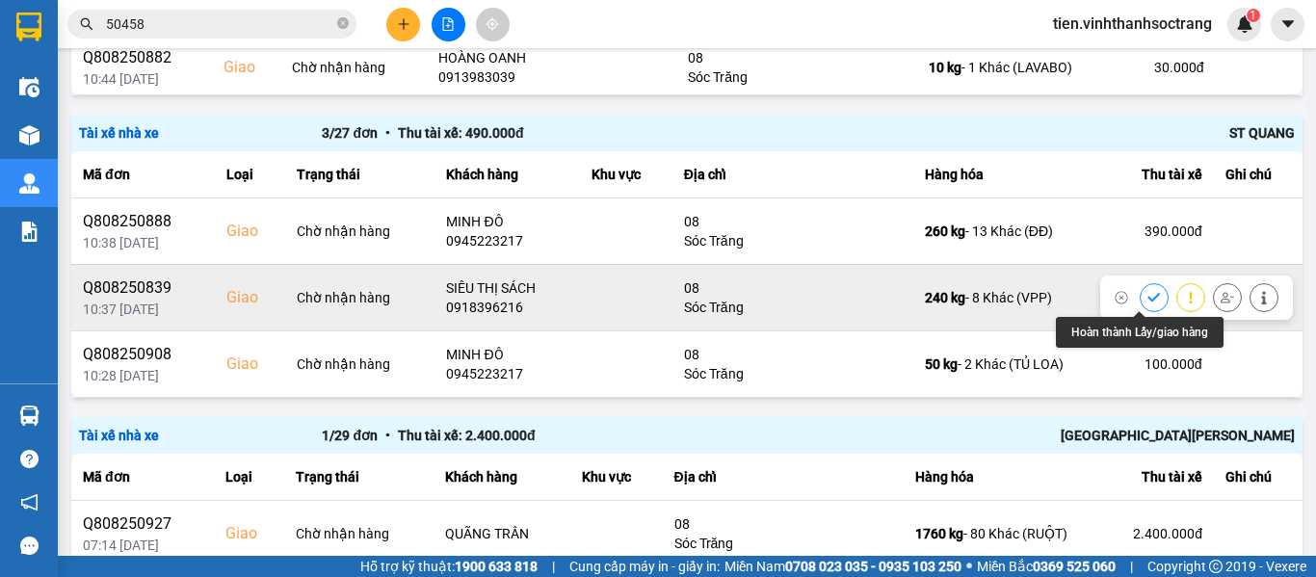
click at [1147, 296] on icon at bounding box center [1153, 297] width 13 height 13
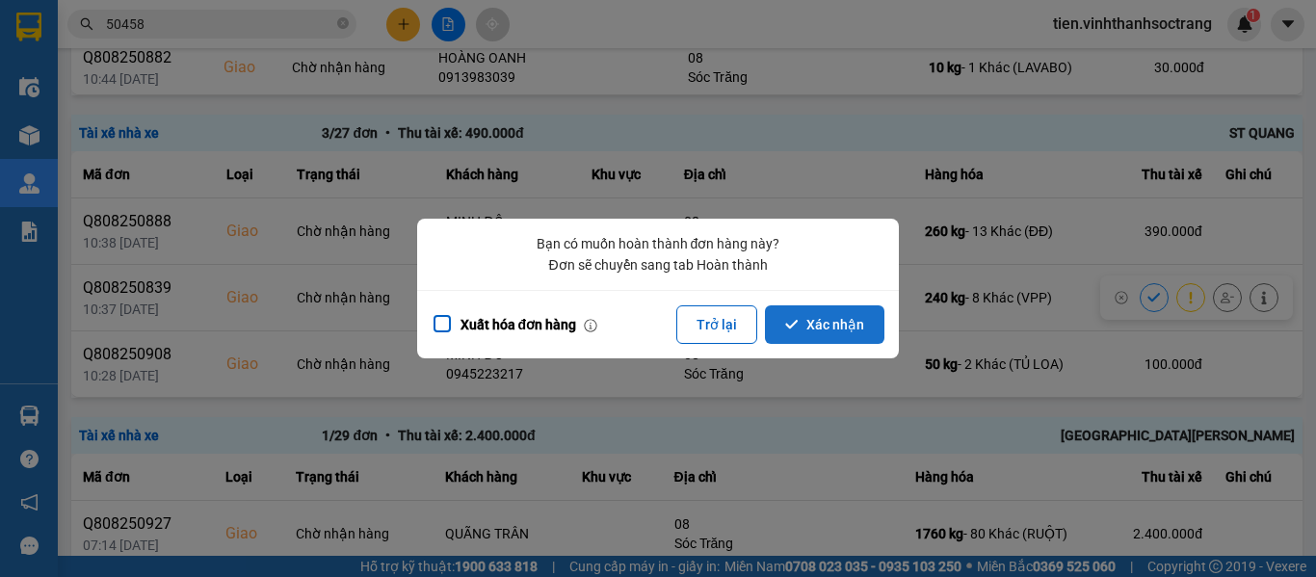
click at [840, 317] on button "Xác nhận" at bounding box center [824, 324] width 119 height 39
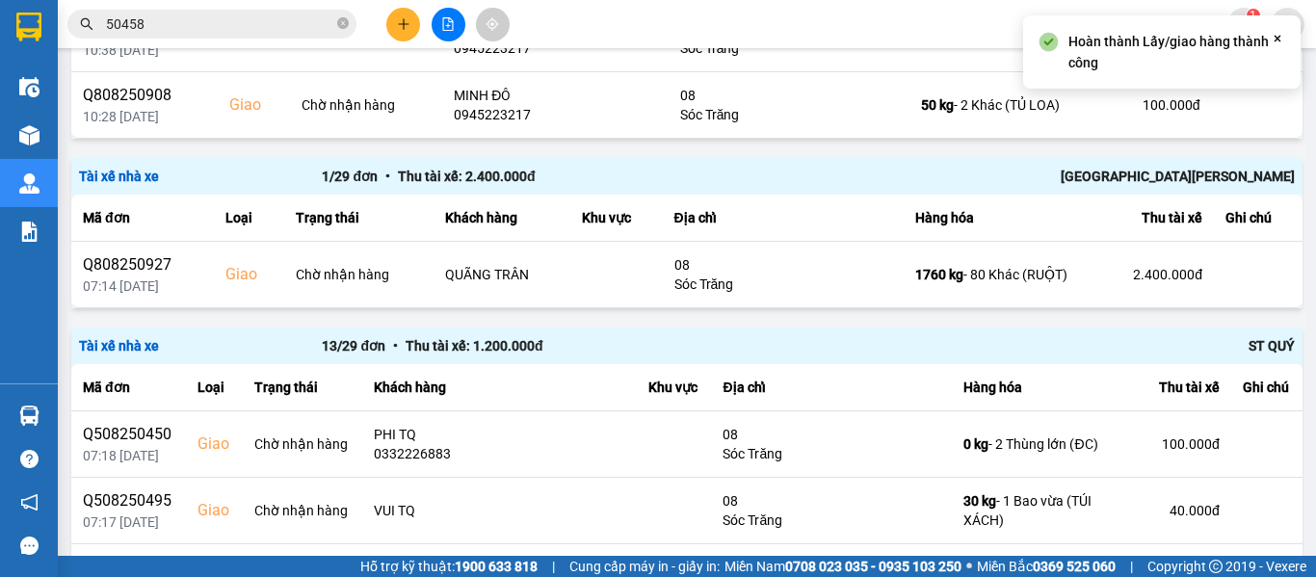
scroll to position [867, 0]
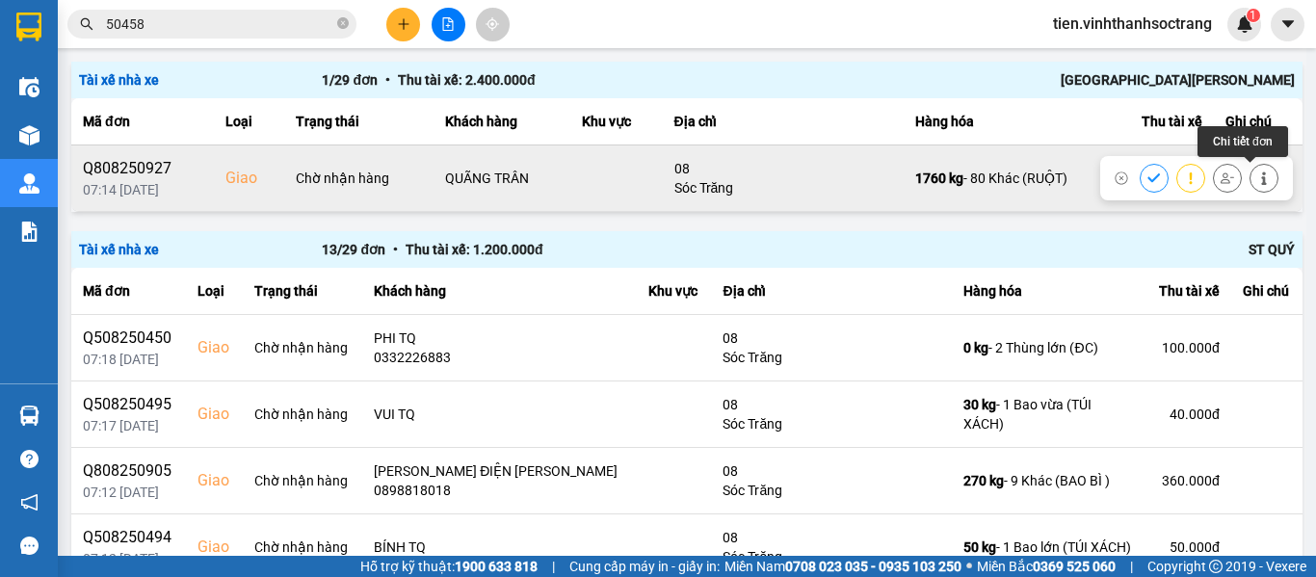
click at [1257, 175] on button at bounding box center [1263, 178] width 27 height 34
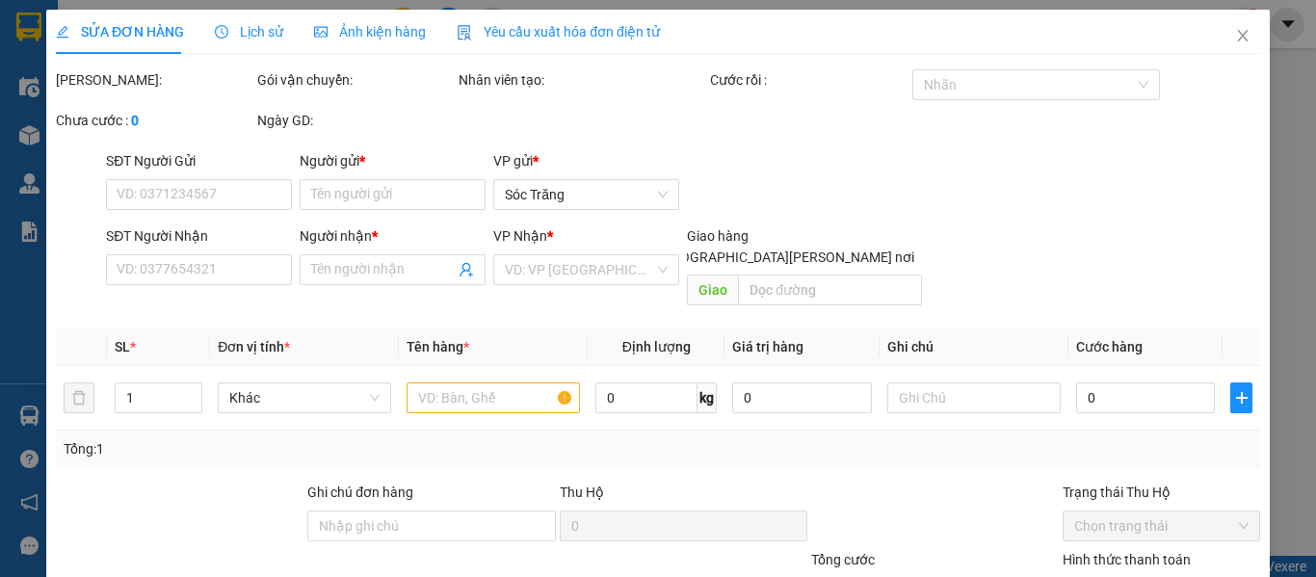
type input "PHỤNG"
type input "QUÃNG TRÂN"
checkbox input "true"
type input "08"
type input "2.400.000"
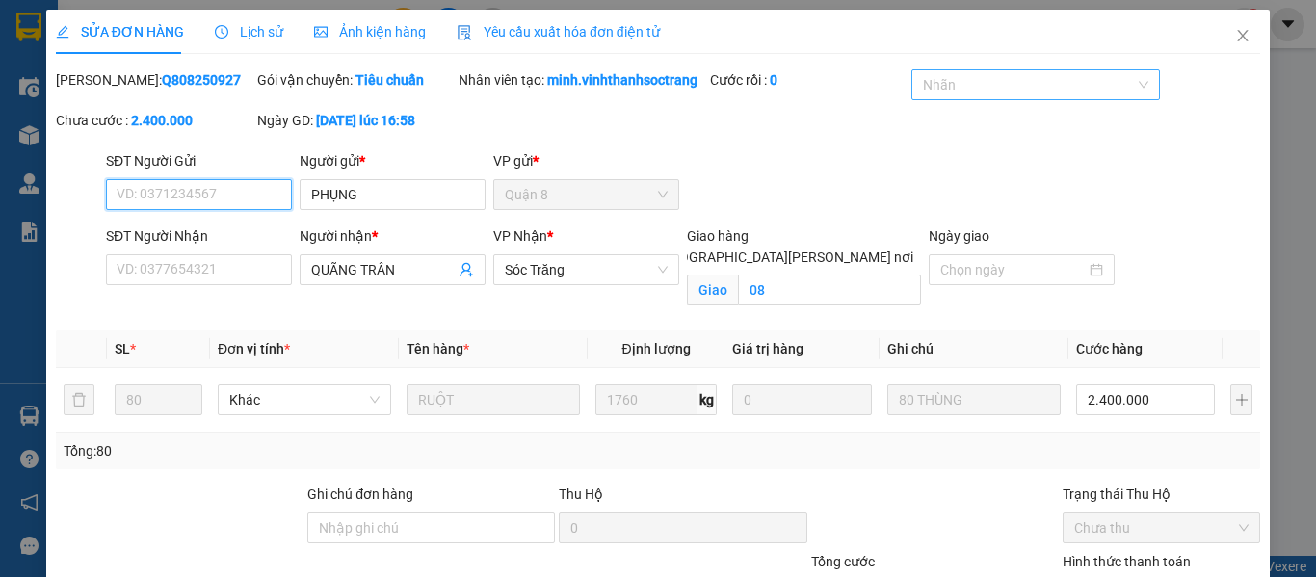
click at [1004, 87] on div at bounding box center [1025, 84] width 219 height 23
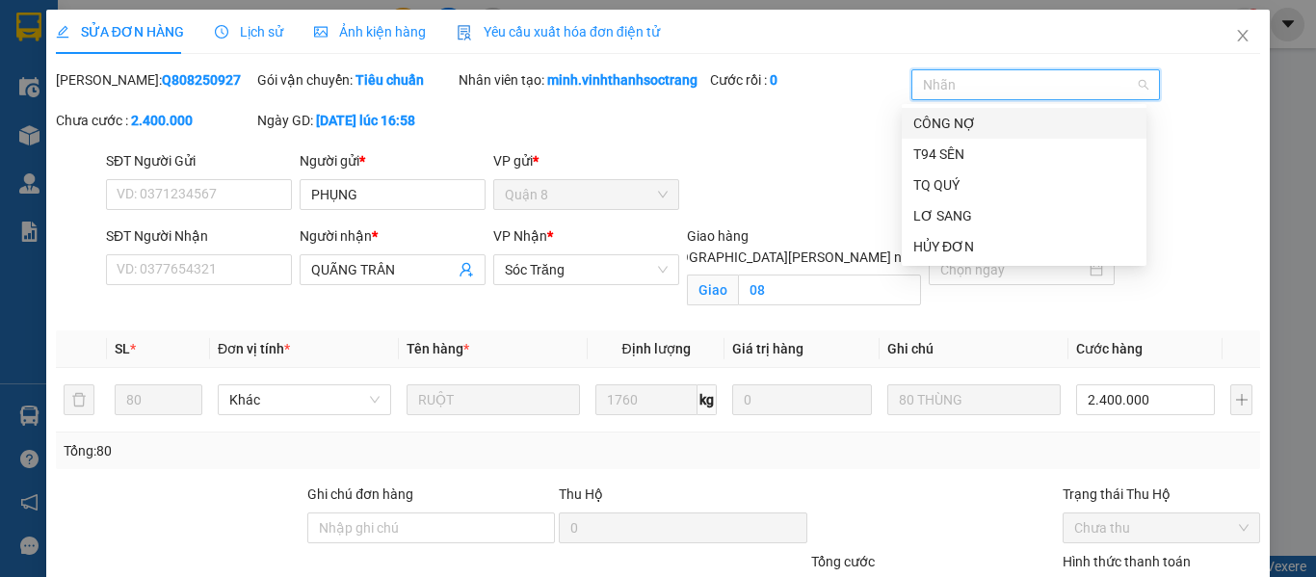
click at [922, 118] on div "CÔNG NỢ" at bounding box center [1024, 123] width 222 height 21
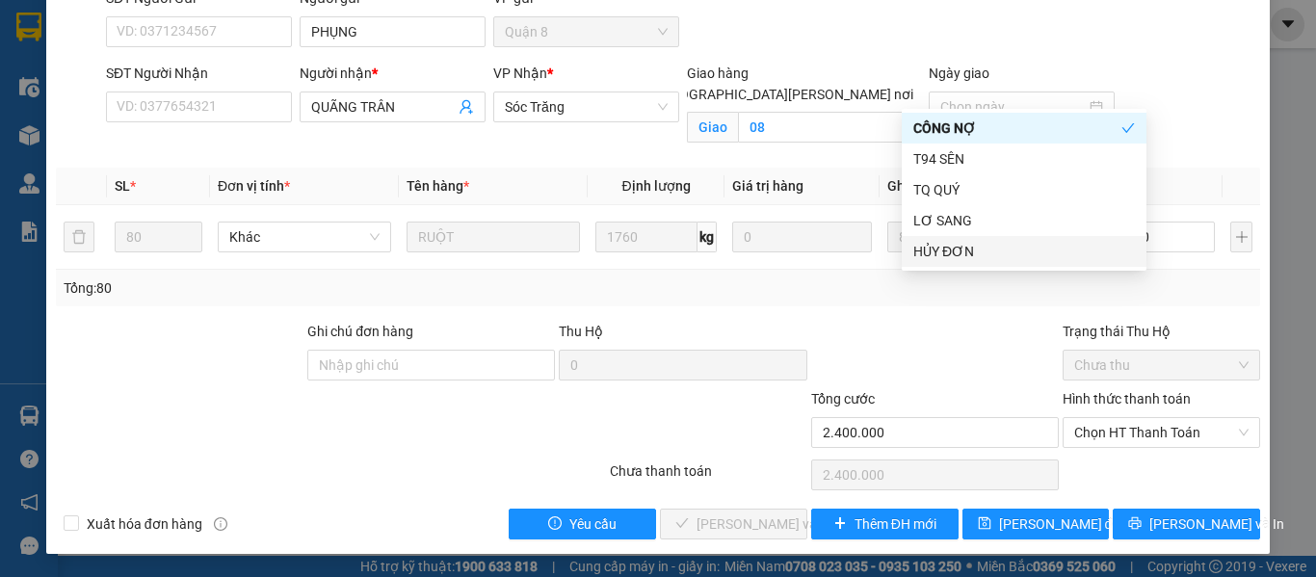
scroll to position [184, 0]
drag, startPoint x: 1160, startPoint y: 441, endPoint x: 1131, endPoint y: 442, distance: 29.9
click at [1160, 441] on span "Chọn HT Thanh Toán" at bounding box center [1161, 432] width 174 height 29
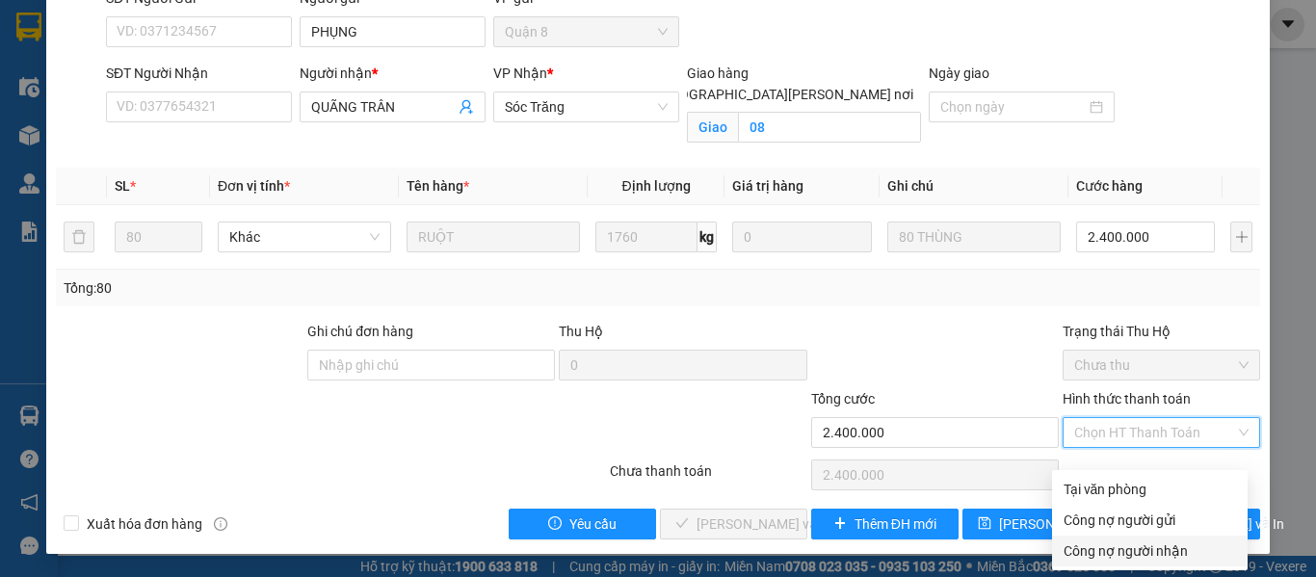
click at [1093, 540] on div "Công nợ người nhận" at bounding box center [1149, 550] width 172 height 21
type input "0"
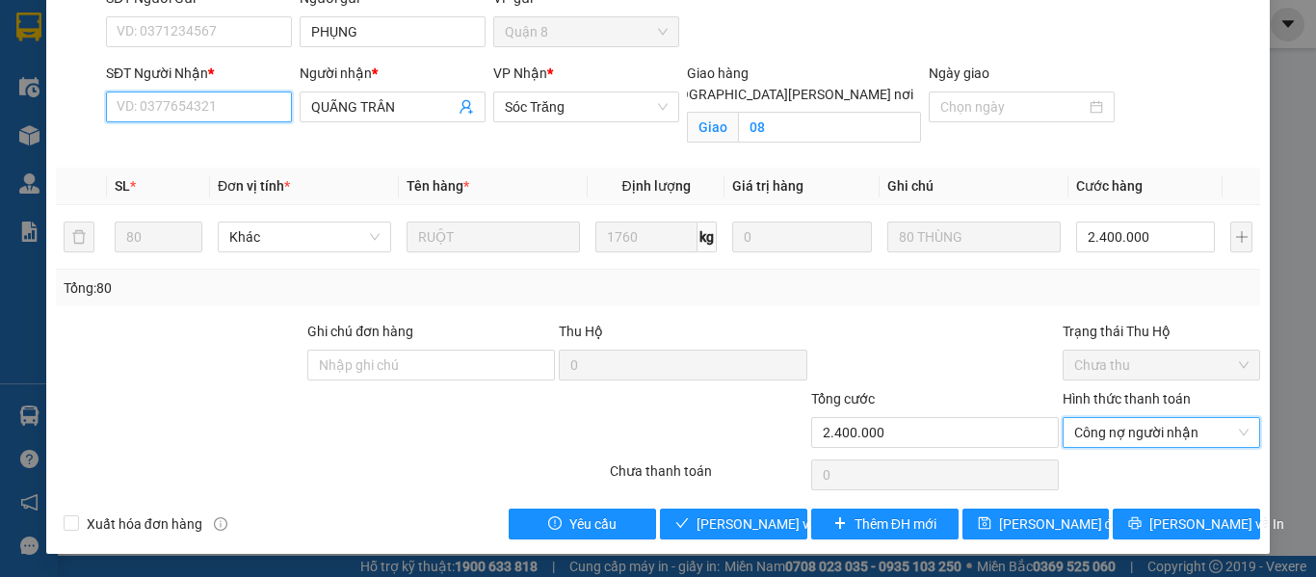
click at [217, 115] on input "SĐT Người Nhận *" at bounding box center [199, 106] width 186 height 31
paste input "0123456789"
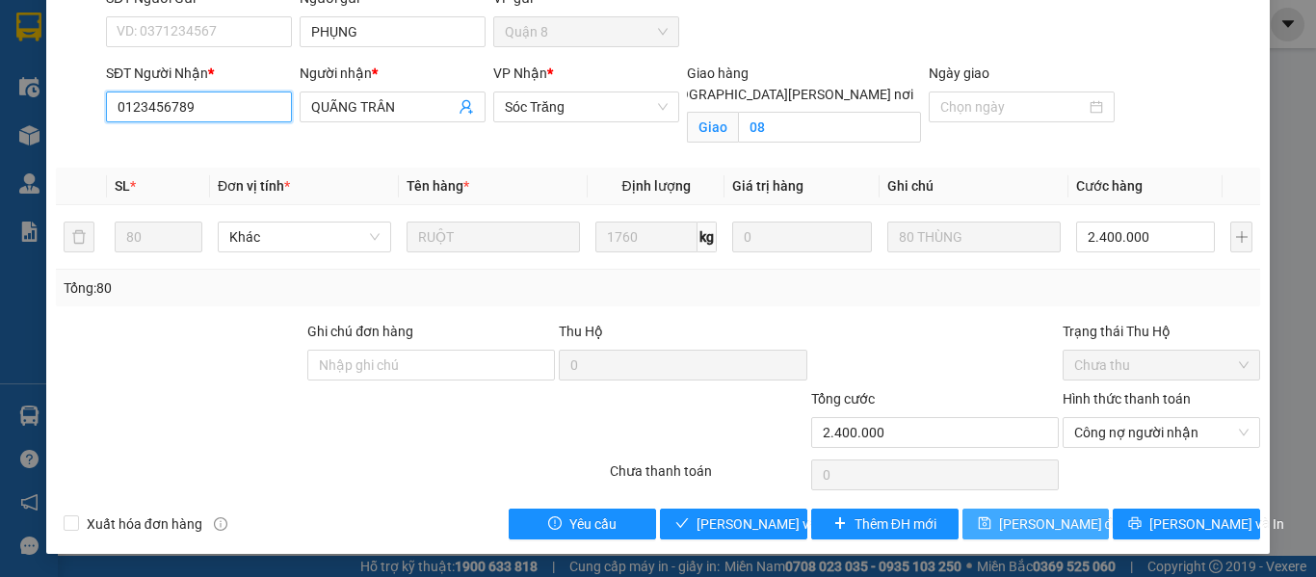
type input "0123456789"
click at [1056, 527] on span "[PERSON_NAME] đổi" at bounding box center [1061, 523] width 124 height 21
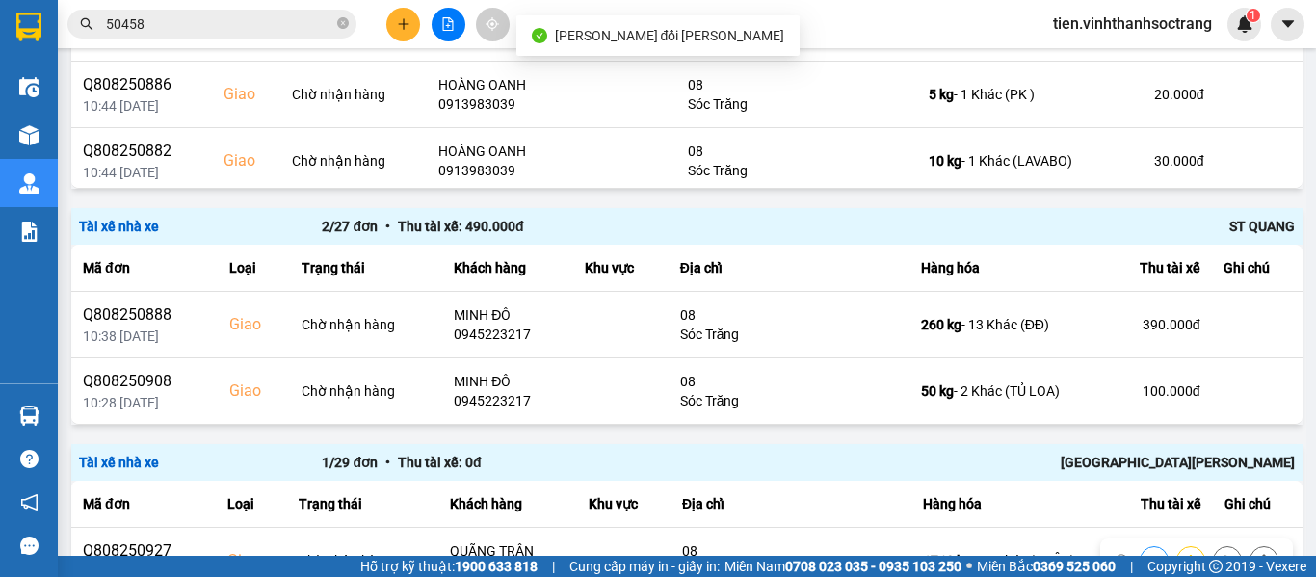
scroll to position [578, 0]
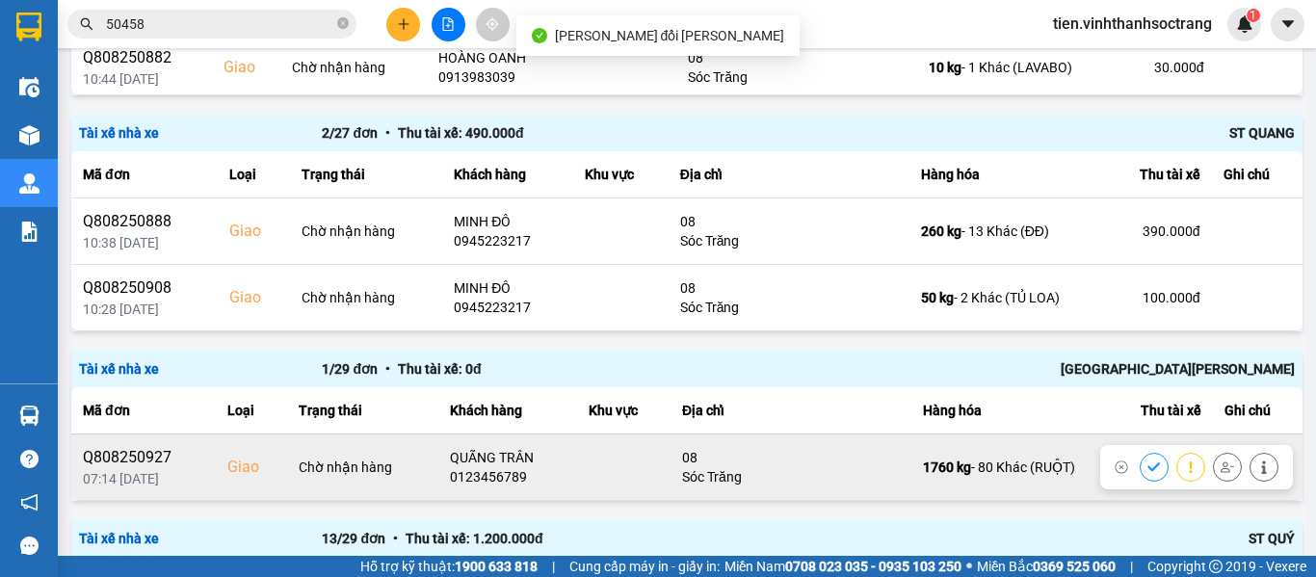
click at [1147, 464] on icon at bounding box center [1153, 466] width 13 height 13
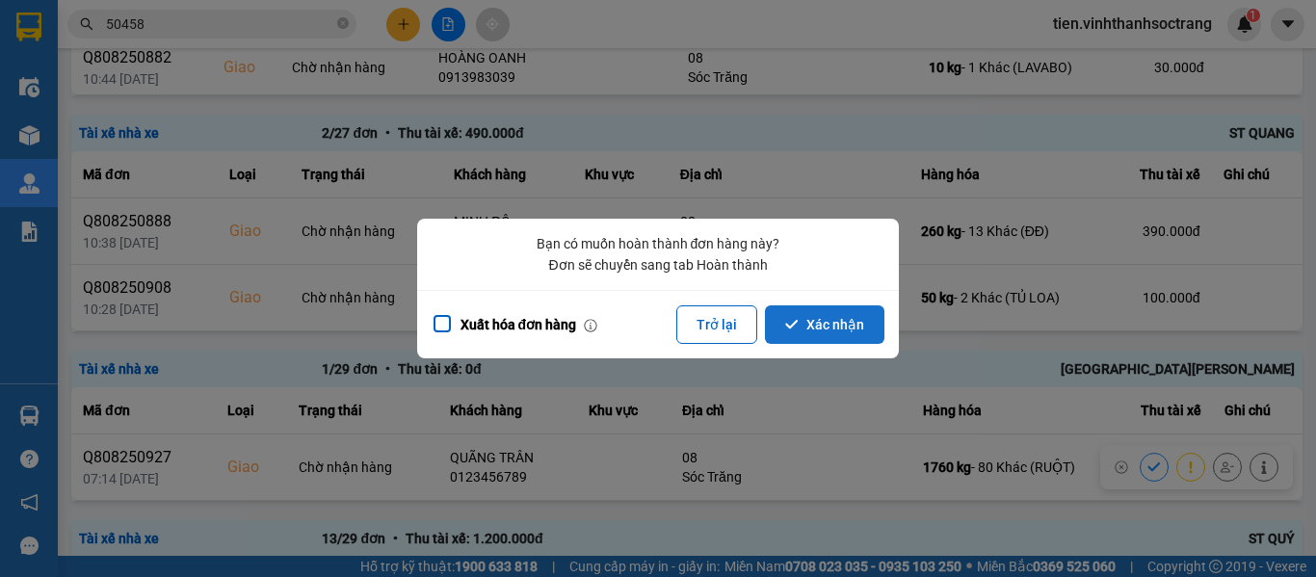
click at [786, 324] on button "Xác nhận" at bounding box center [824, 324] width 119 height 39
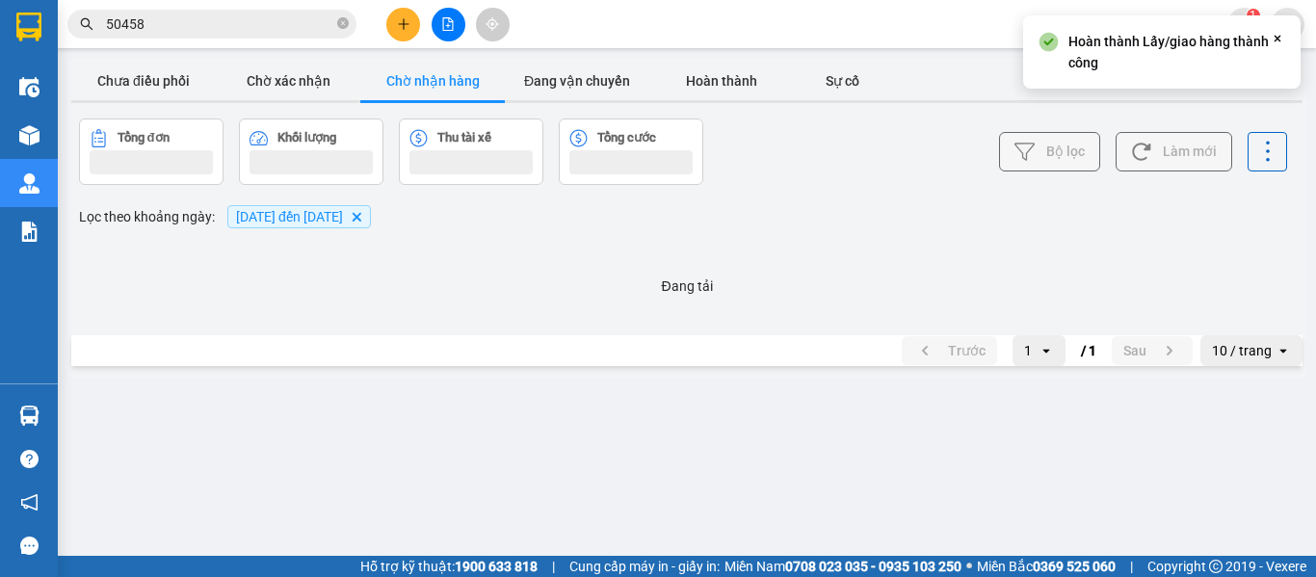
scroll to position [0, 0]
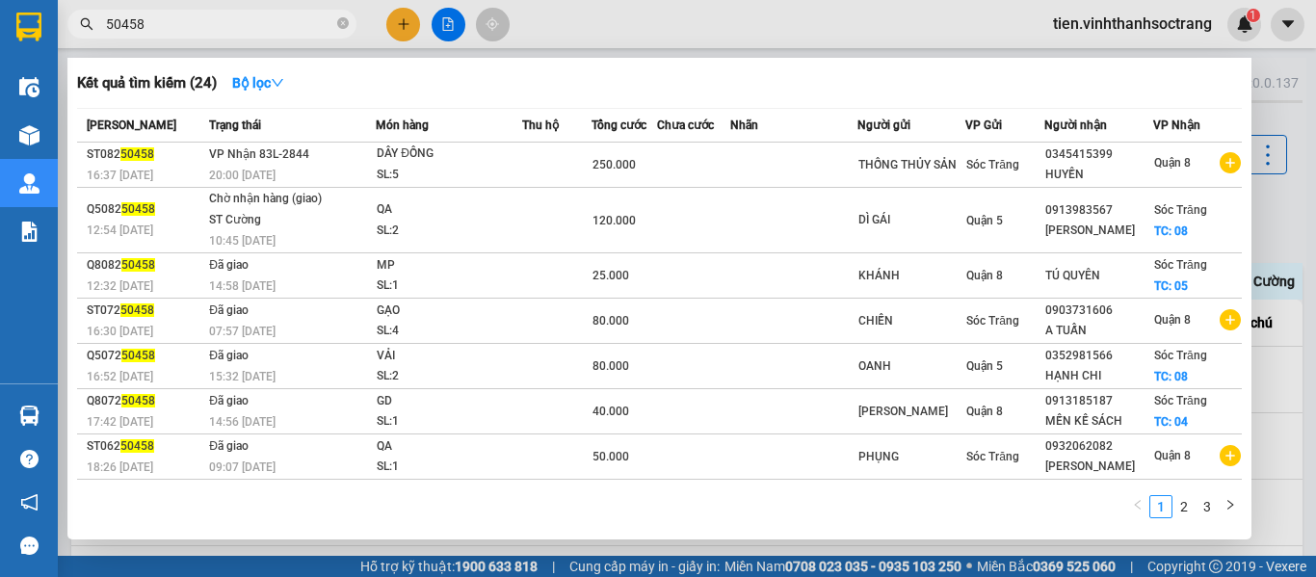
click at [344, 29] on icon "close-circle" at bounding box center [343, 23] width 12 height 12
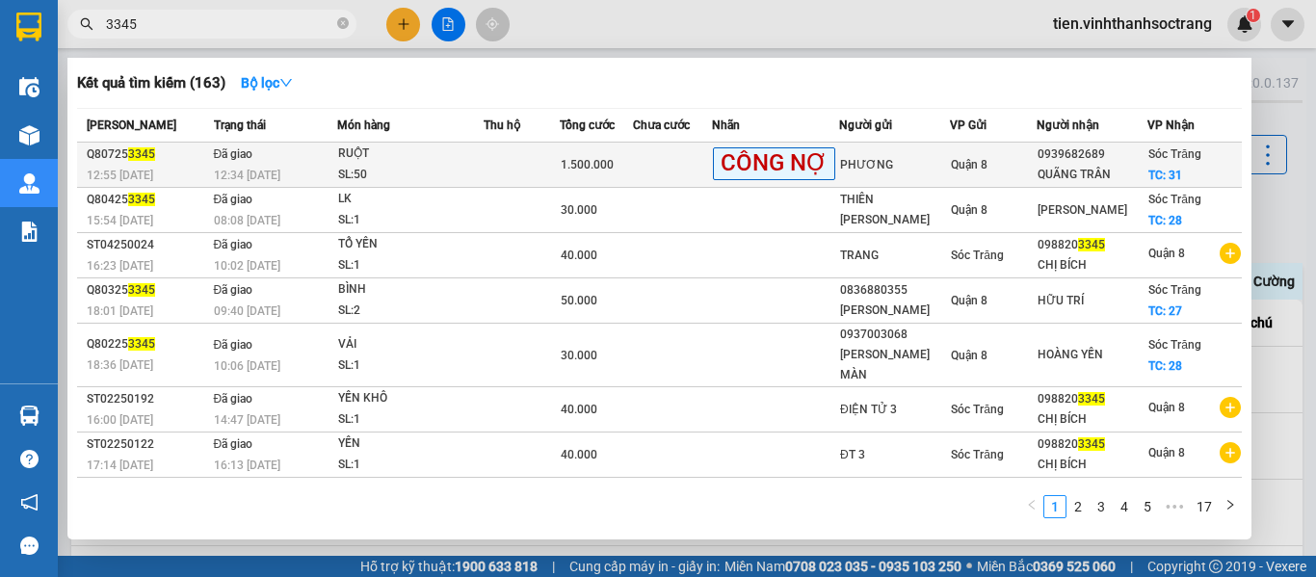
type input "3345"
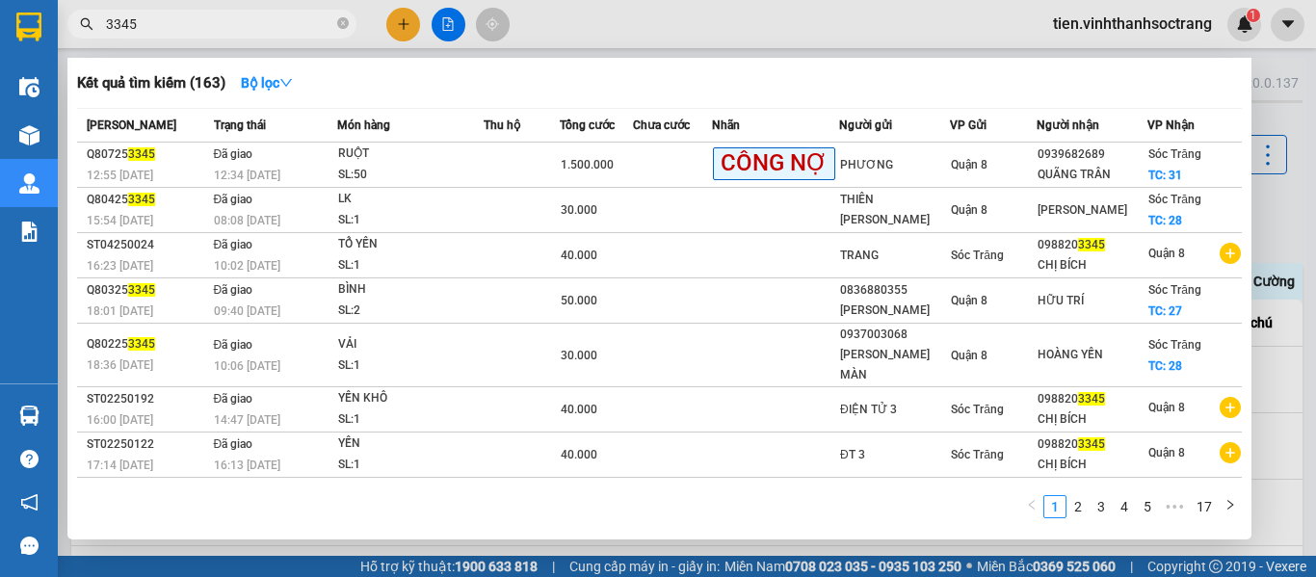
click at [346, 20] on icon "close-circle" at bounding box center [343, 23] width 12 height 12
type input "337"
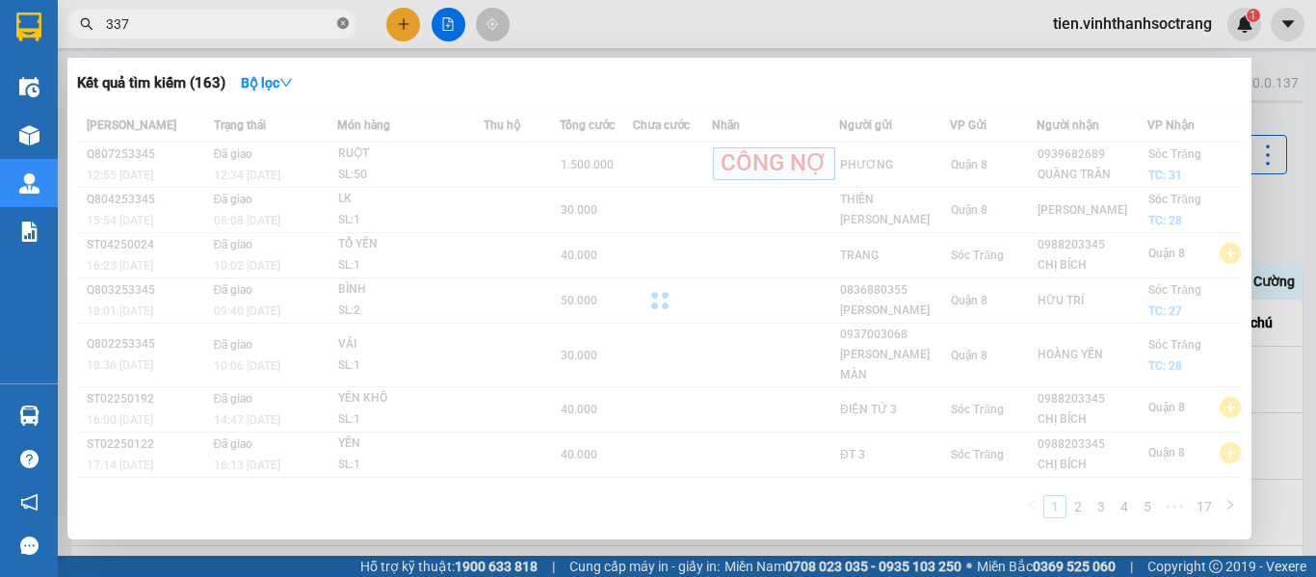
click at [342, 25] on icon "close-circle" at bounding box center [343, 23] width 12 height 12
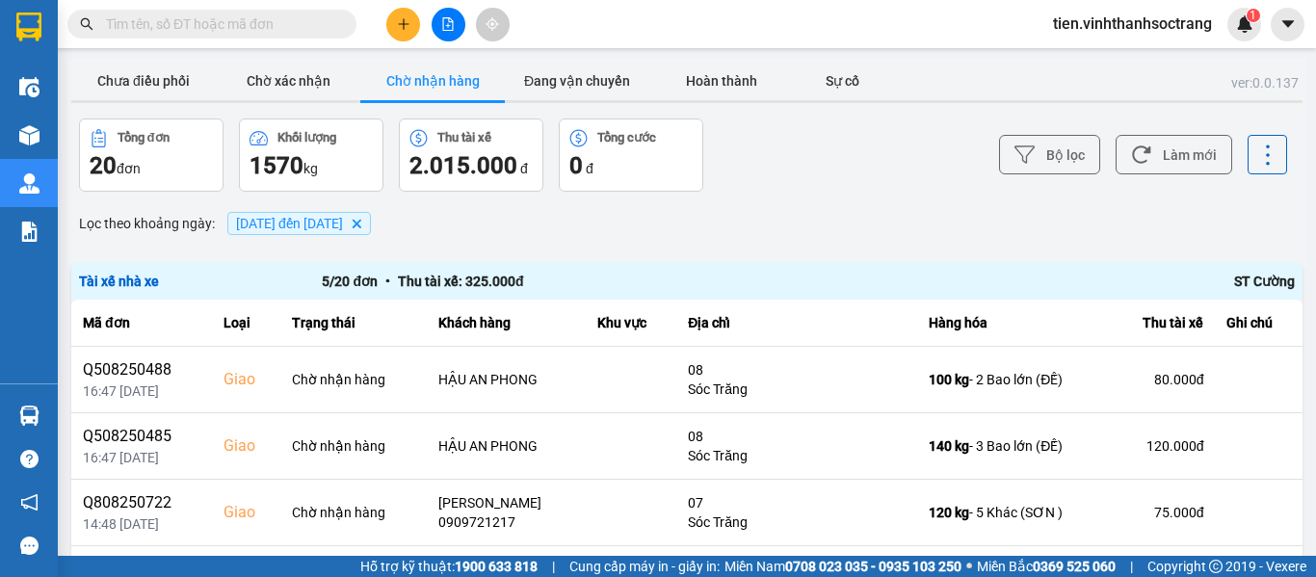
click at [330, 23] on input "text" at bounding box center [219, 23] width 227 height 21
click at [257, 28] on input "text" at bounding box center [219, 23] width 227 height 21
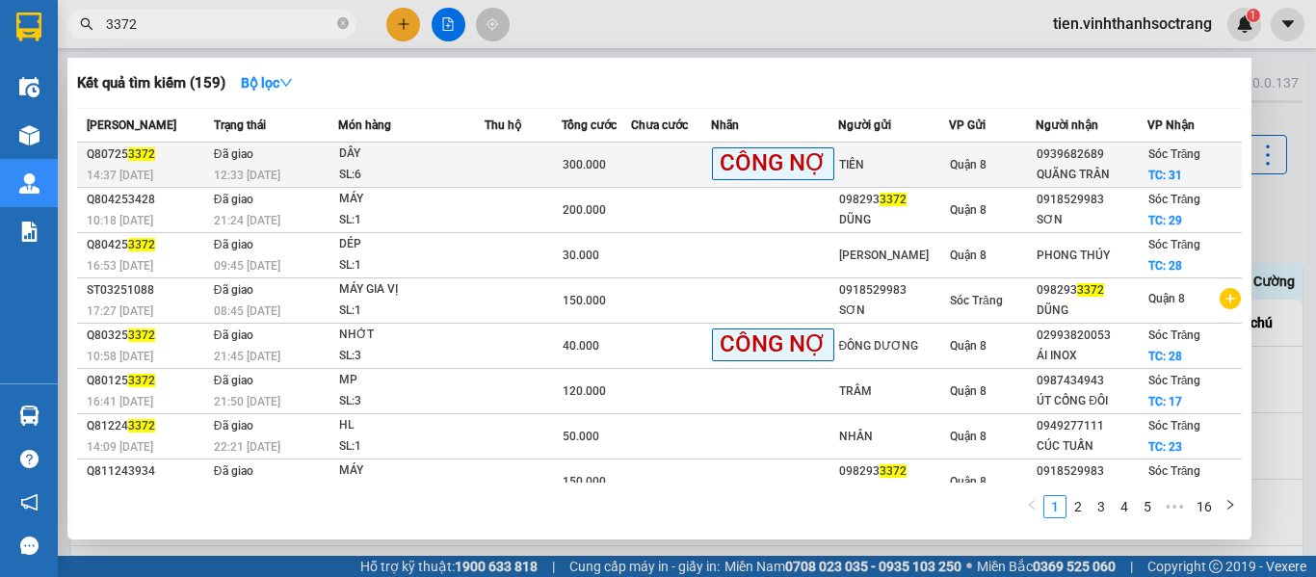
type input "3372"
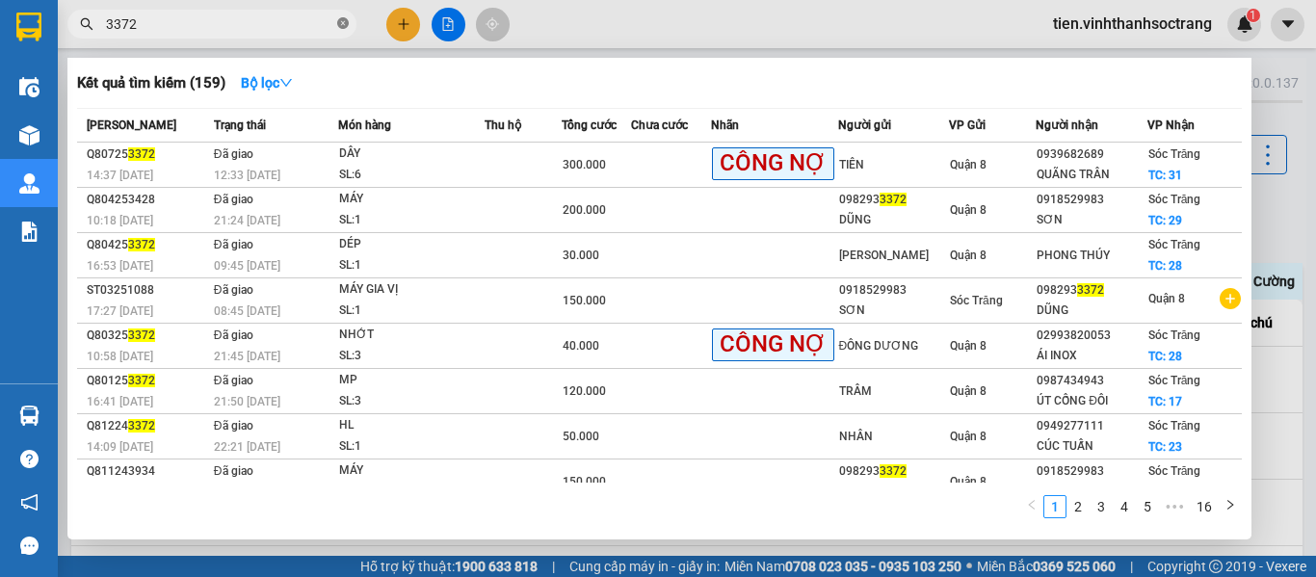
click at [340, 23] on icon "close-circle" at bounding box center [343, 23] width 12 height 12
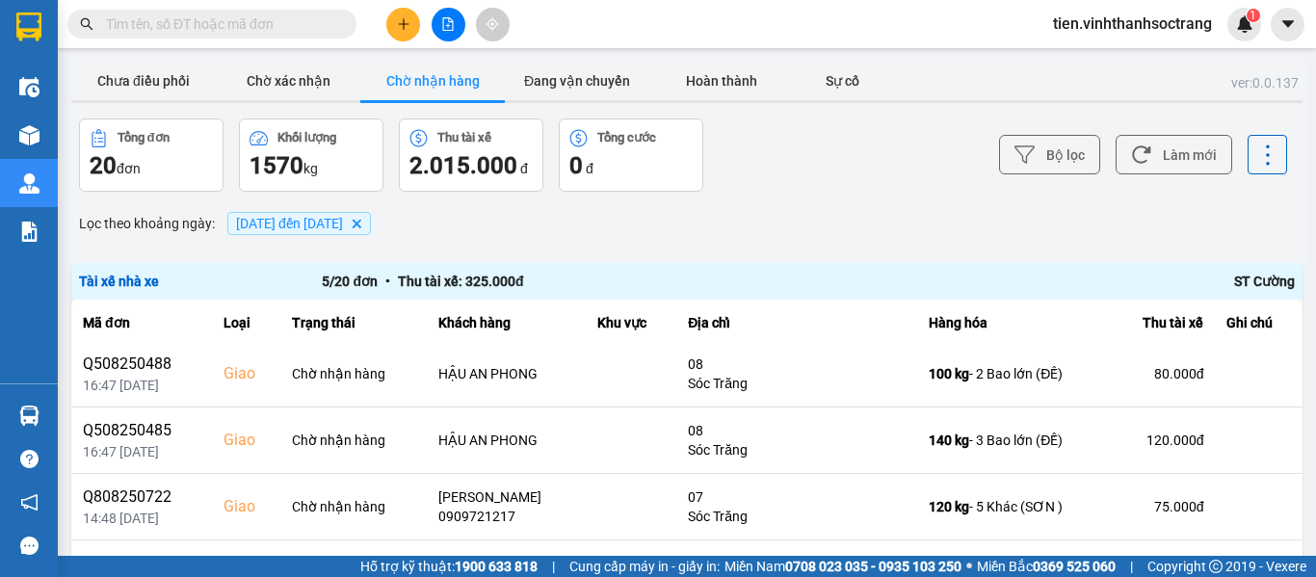
click at [343, 221] on span "[DATE] đến [DATE]" at bounding box center [289, 223] width 107 height 15
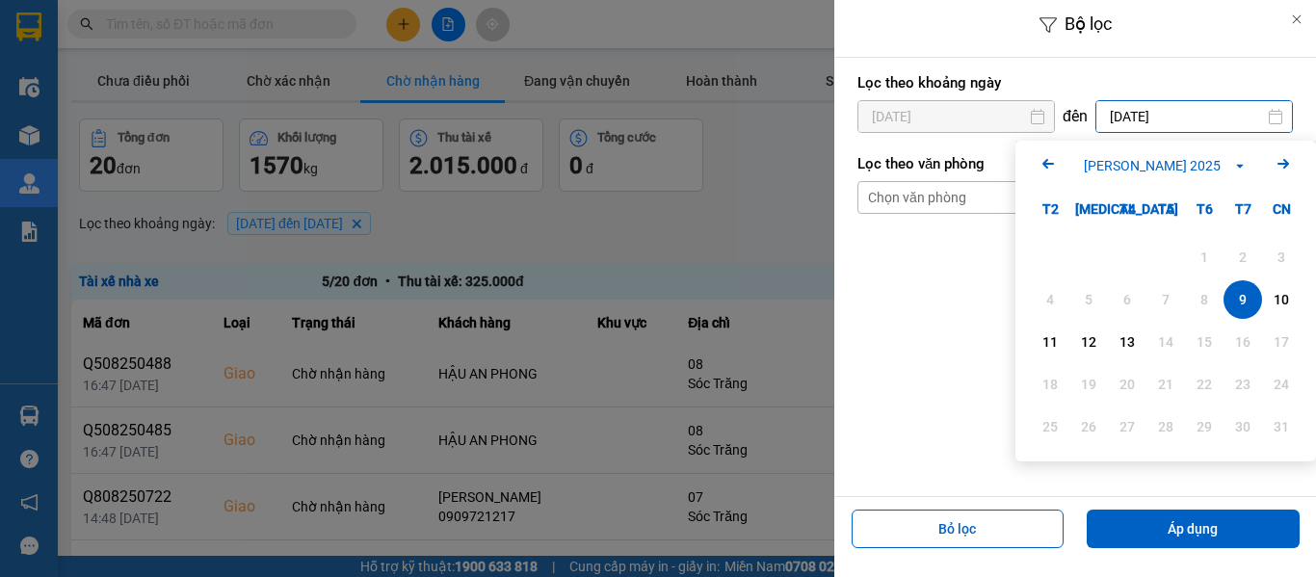
click at [1156, 117] on input "[DATE]" at bounding box center [1194, 116] width 196 height 31
drag, startPoint x: 1265, startPoint y: 309, endPoint x: 1118, endPoint y: 272, distance: 152.1
click at [1265, 307] on div "10" at bounding box center [1281, 299] width 39 height 39
type input "[DATE]"
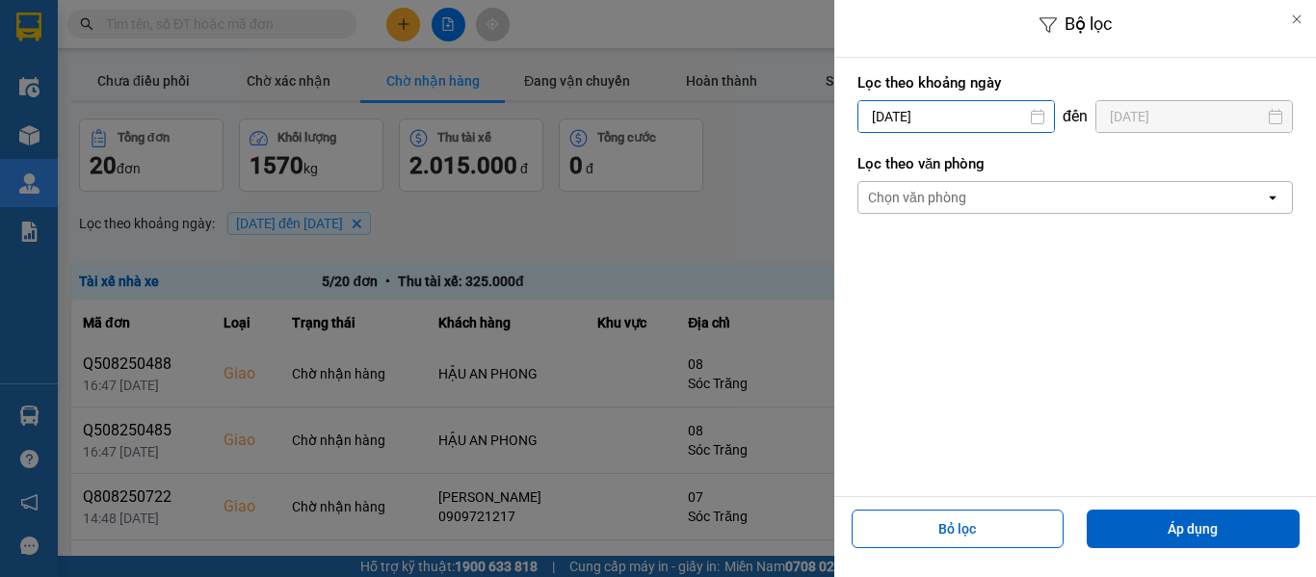
drag, startPoint x: 886, startPoint y: 114, endPoint x: 900, endPoint y: 122, distance: 16.8
click at [889, 114] on input "[DATE]" at bounding box center [956, 116] width 196 height 31
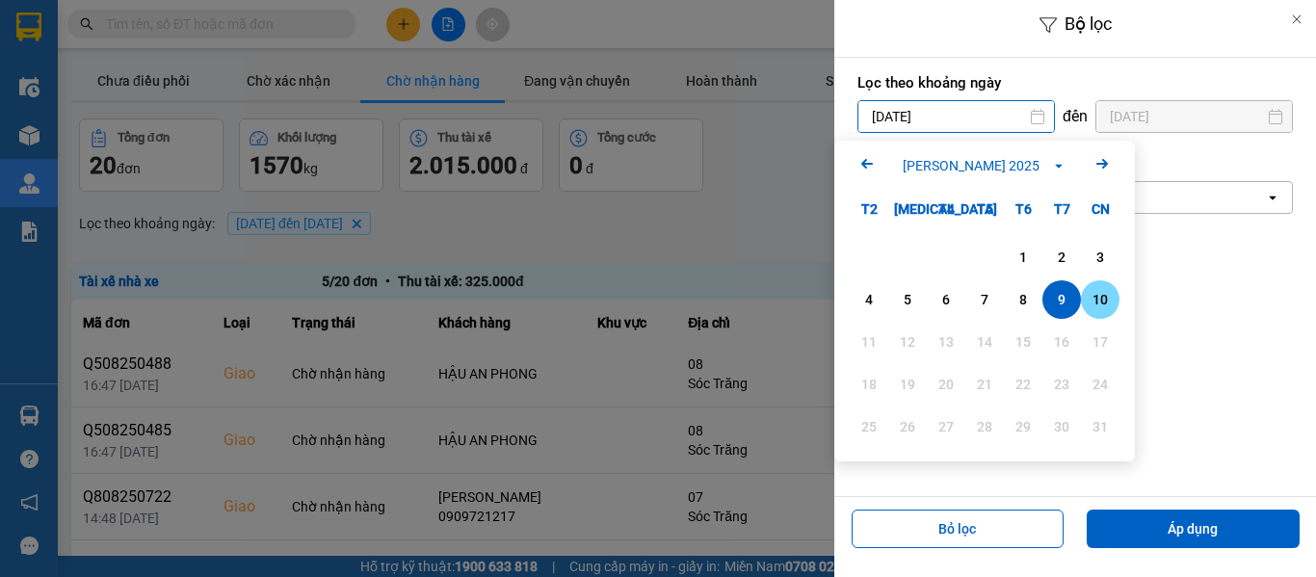
click at [1112, 309] on div "10" at bounding box center [1099, 299] width 27 height 23
type input "[DATE]"
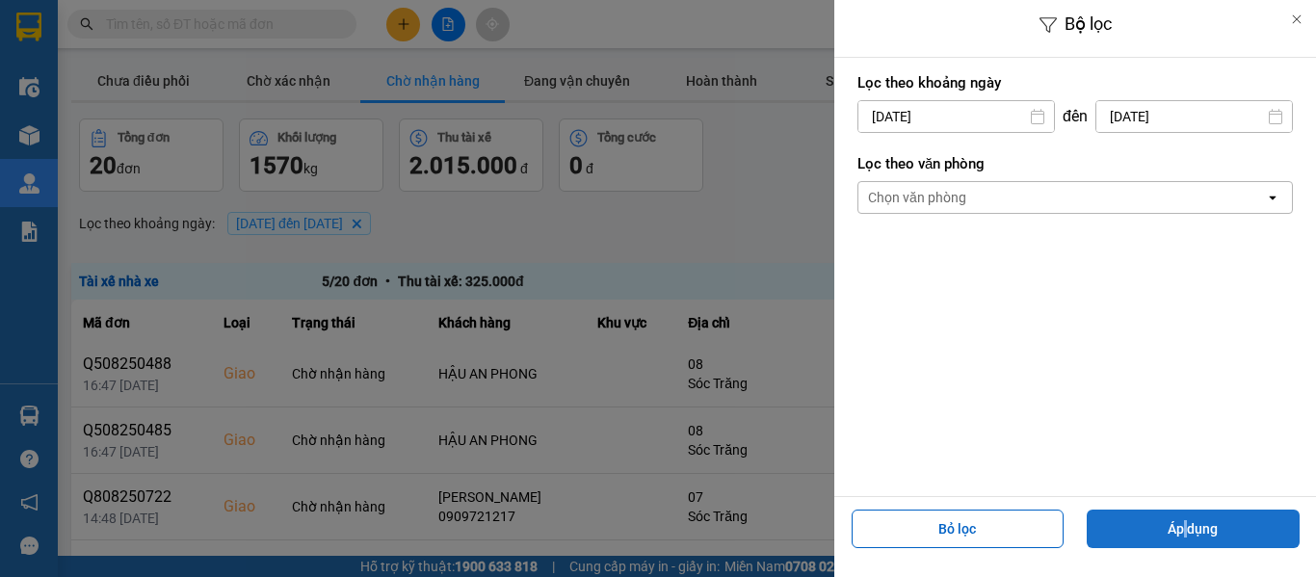
drag, startPoint x: 1188, startPoint y: 502, endPoint x: 1198, endPoint y: 520, distance: 20.7
click at [1193, 507] on div "Bỏ lọc Áp dụng" at bounding box center [1075, 536] width 472 height 69
click at [1198, 520] on button "Áp dụng" at bounding box center [1192, 528] width 213 height 39
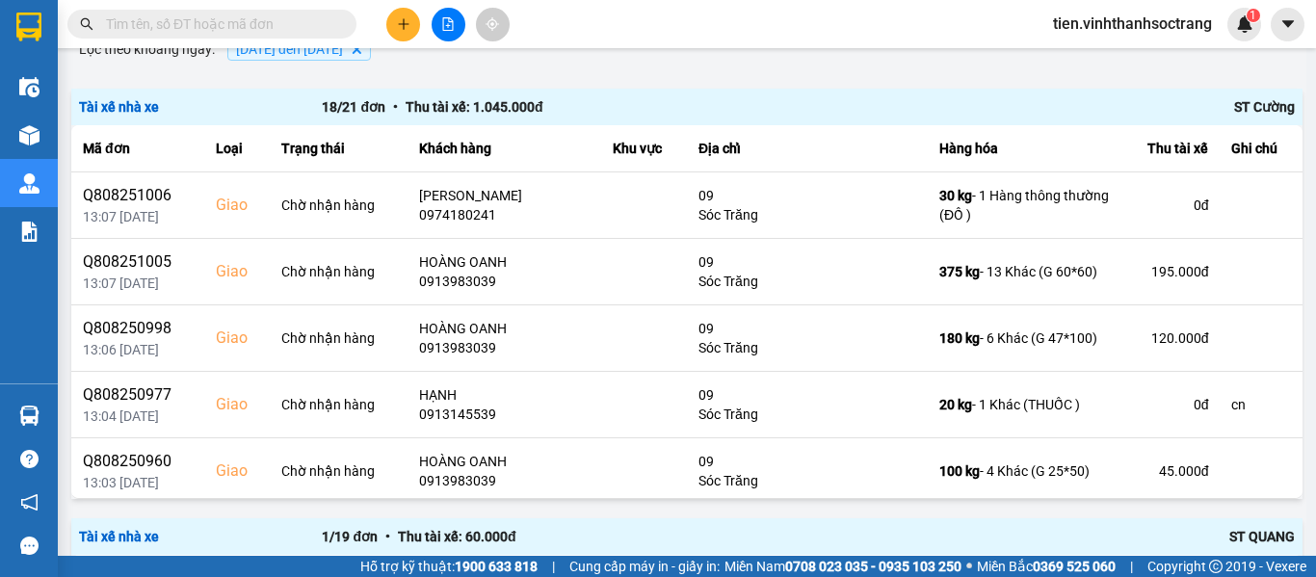
scroll to position [193, 0]
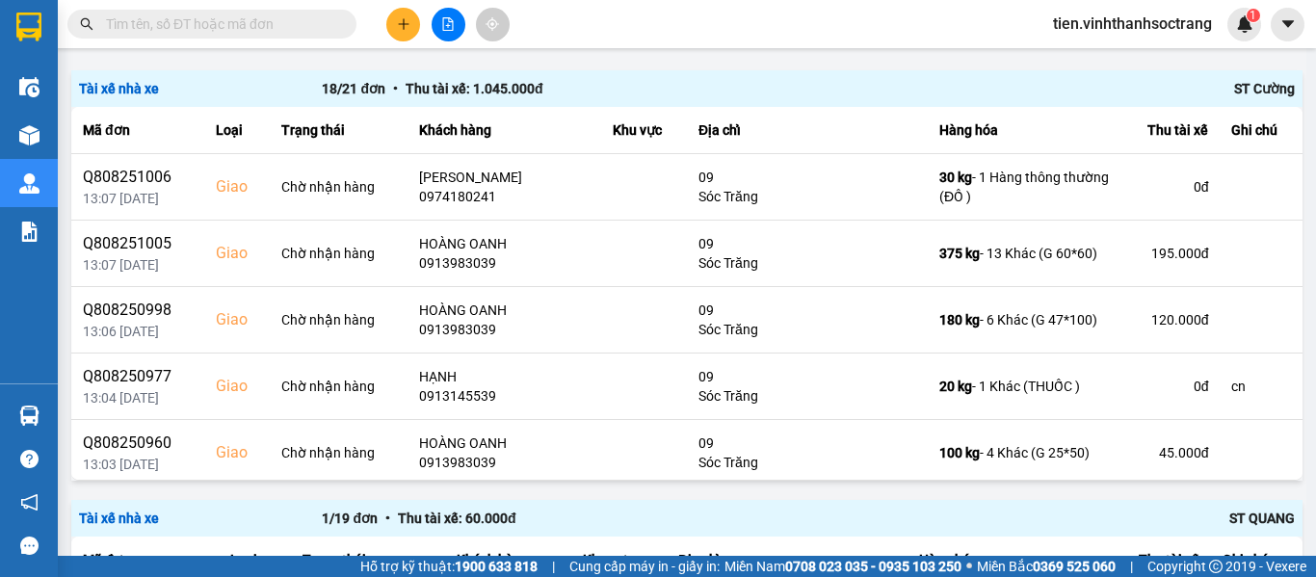
click at [293, 26] on input "text" at bounding box center [219, 23] width 227 height 21
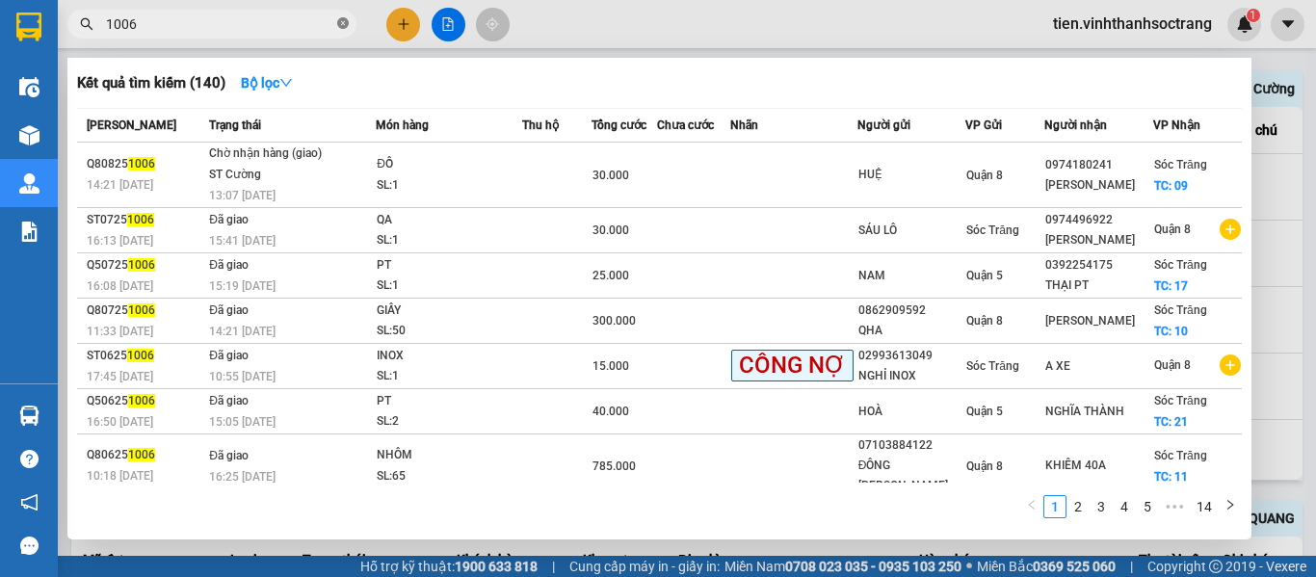
click at [344, 26] on icon "close-circle" at bounding box center [343, 23] width 12 height 12
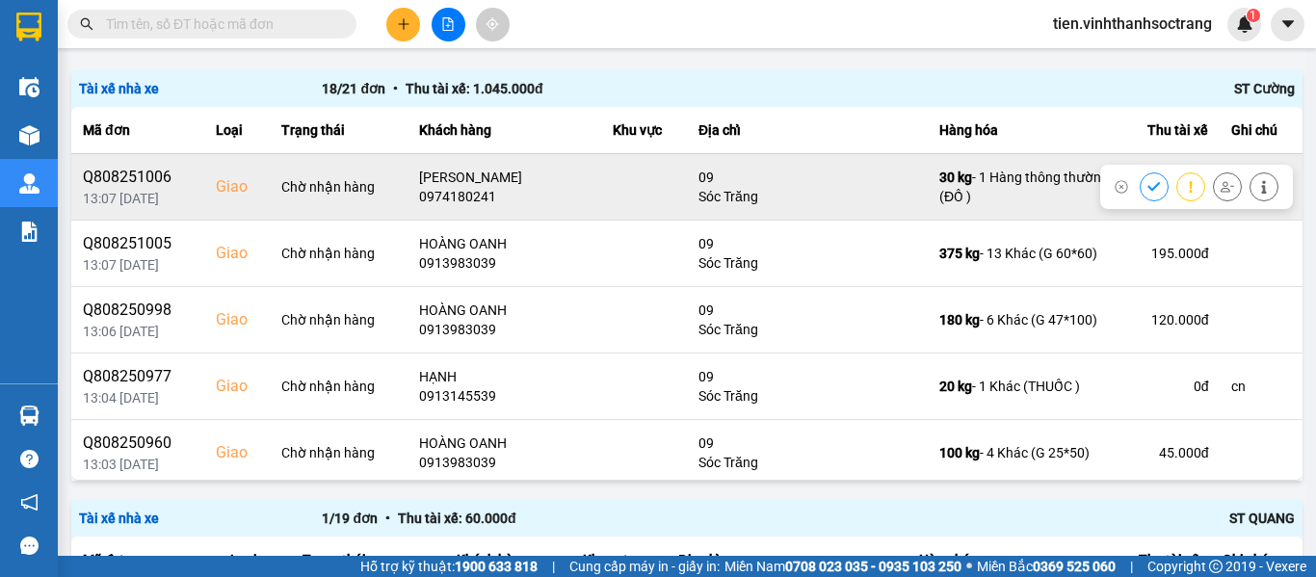
click at [1147, 186] on icon at bounding box center [1153, 186] width 13 height 13
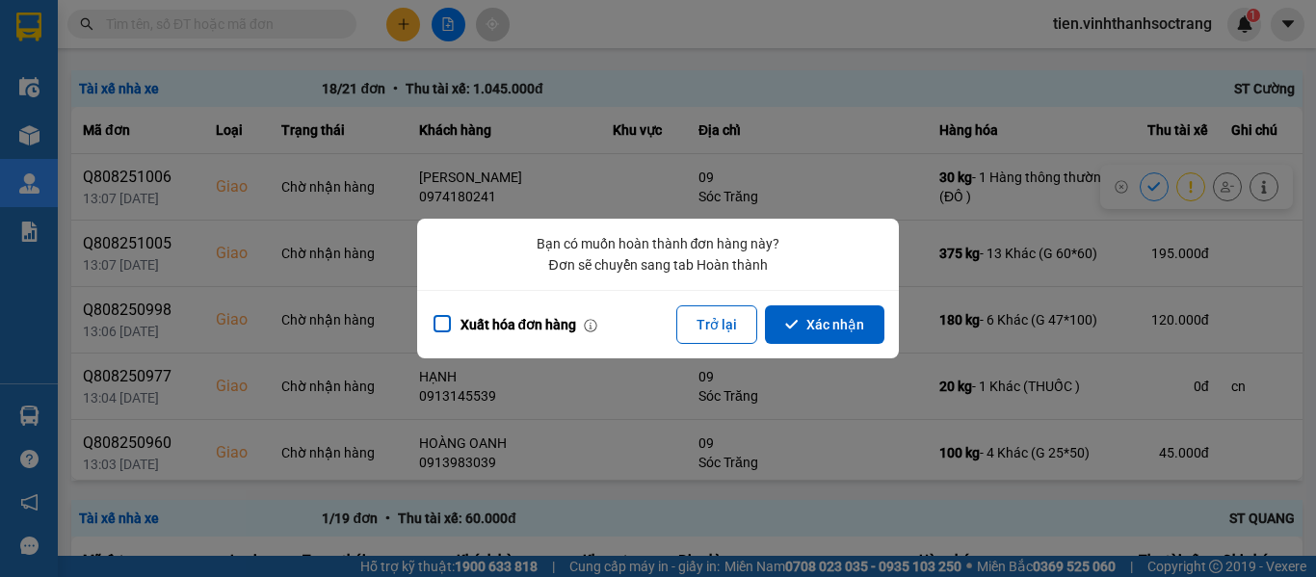
click at [828, 326] on button "Xác nhận" at bounding box center [824, 324] width 119 height 39
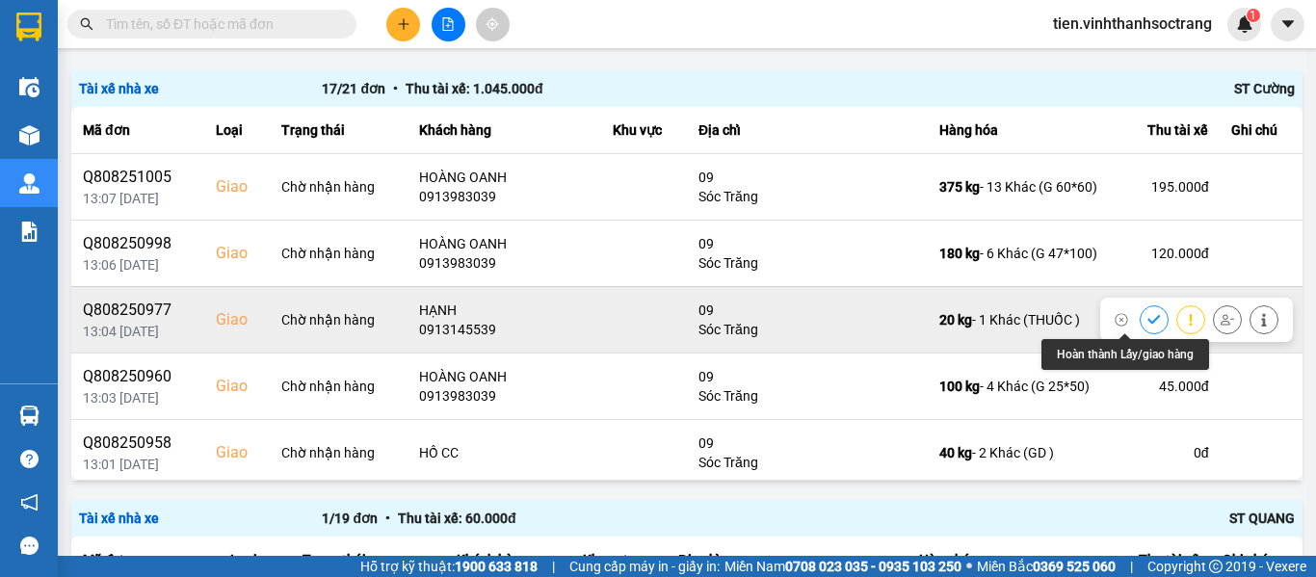
click at [1147, 318] on icon at bounding box center [1153, 319] width 13 height 9
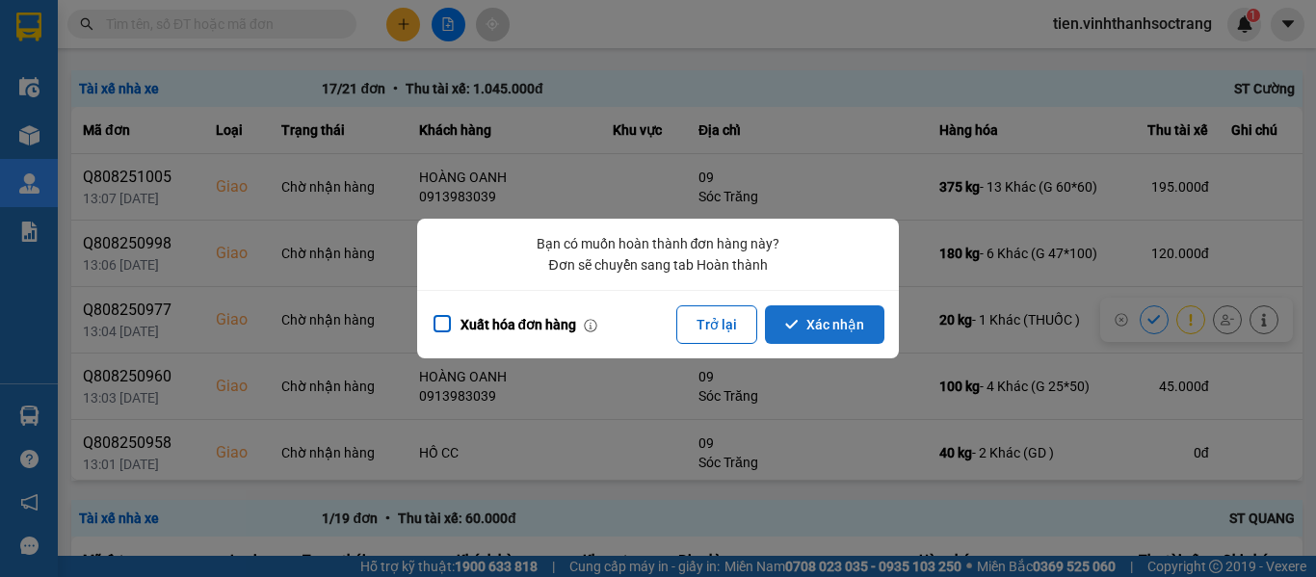
click at [823, 319] on button "Xác nhận" at bounding box center [824, 324] width 119 height 39
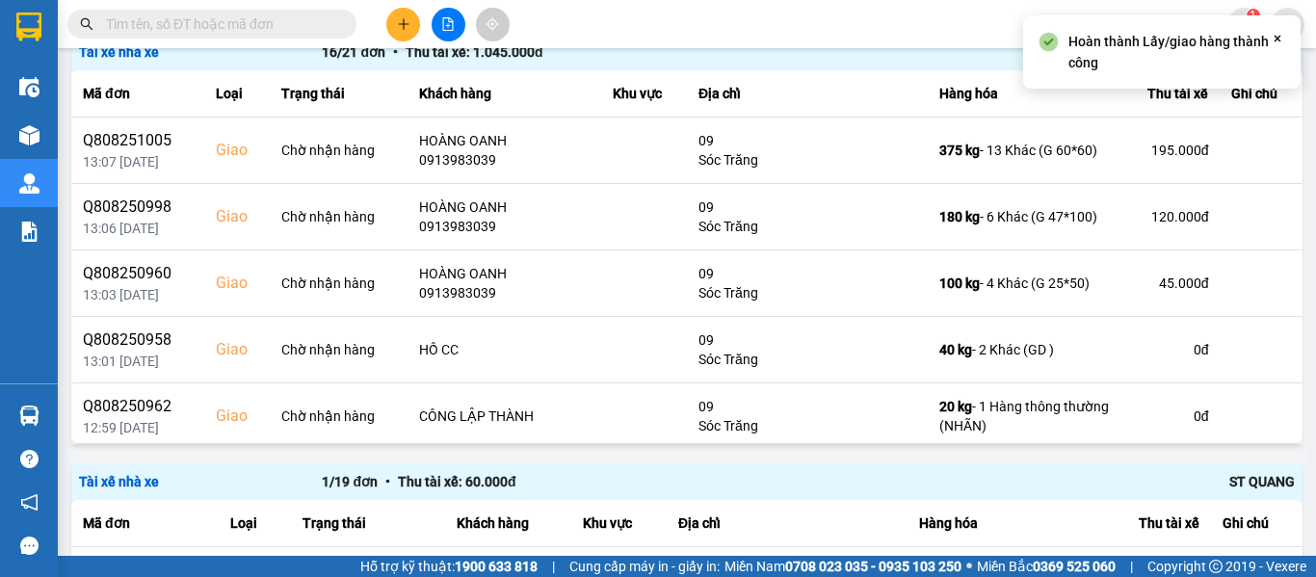
scroll to position [289, 0]
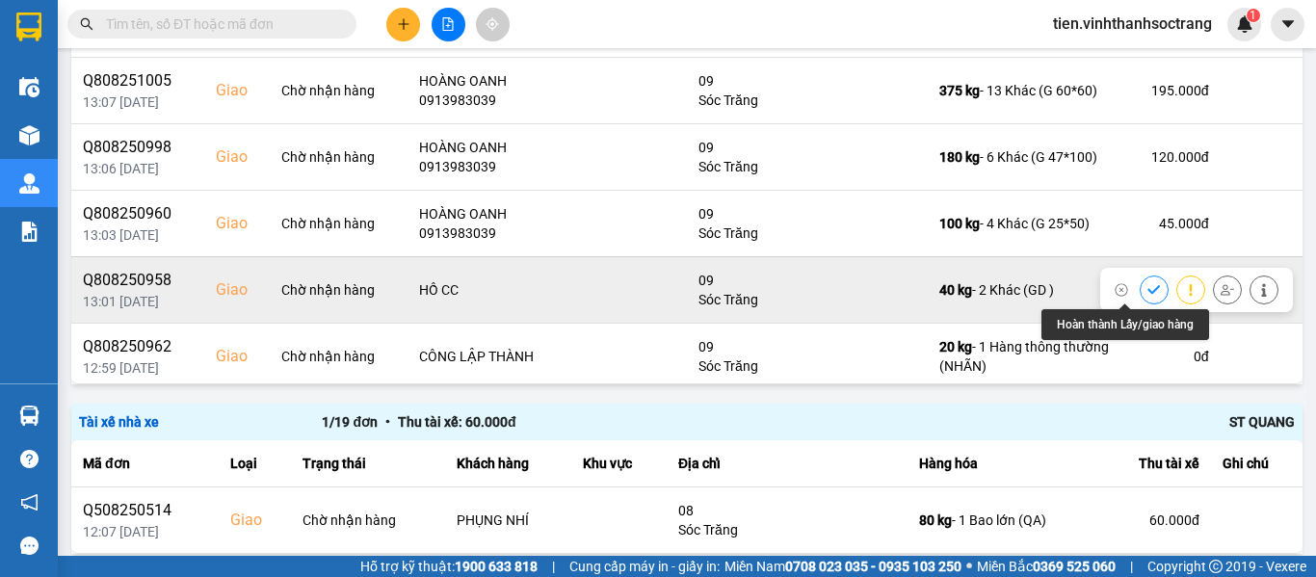
click at [1147, 292] on icon at bounding box center [1153, 289] width 13 height 13
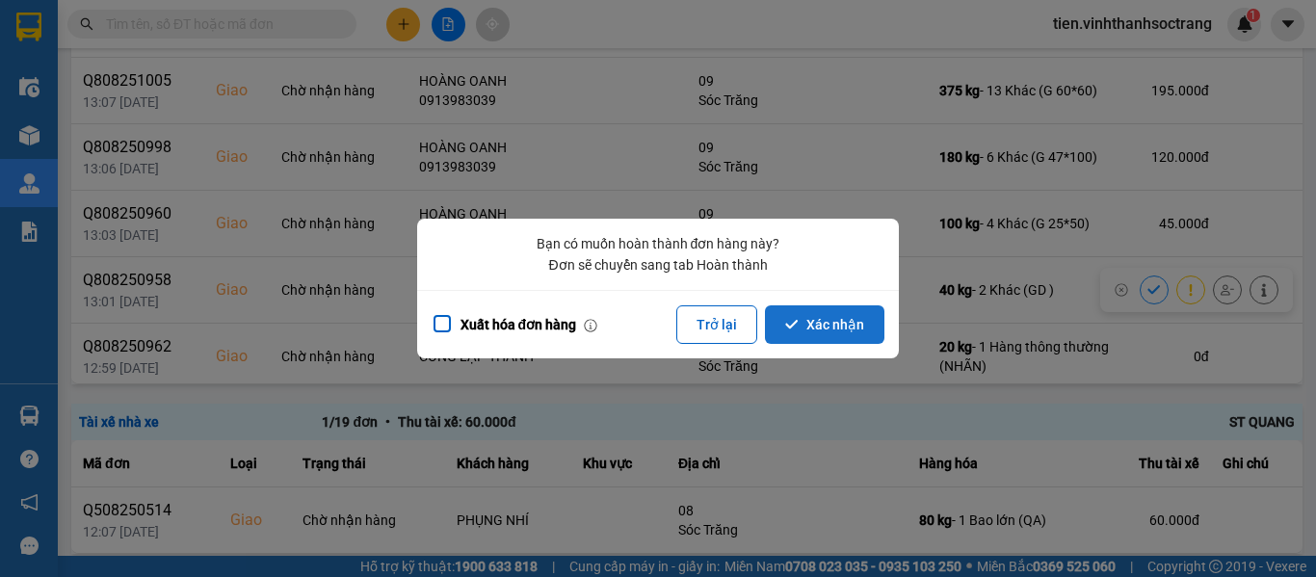
click at [847, 338] on button "Xác nhận" at bounding box center [824, 324] width 119 height 39
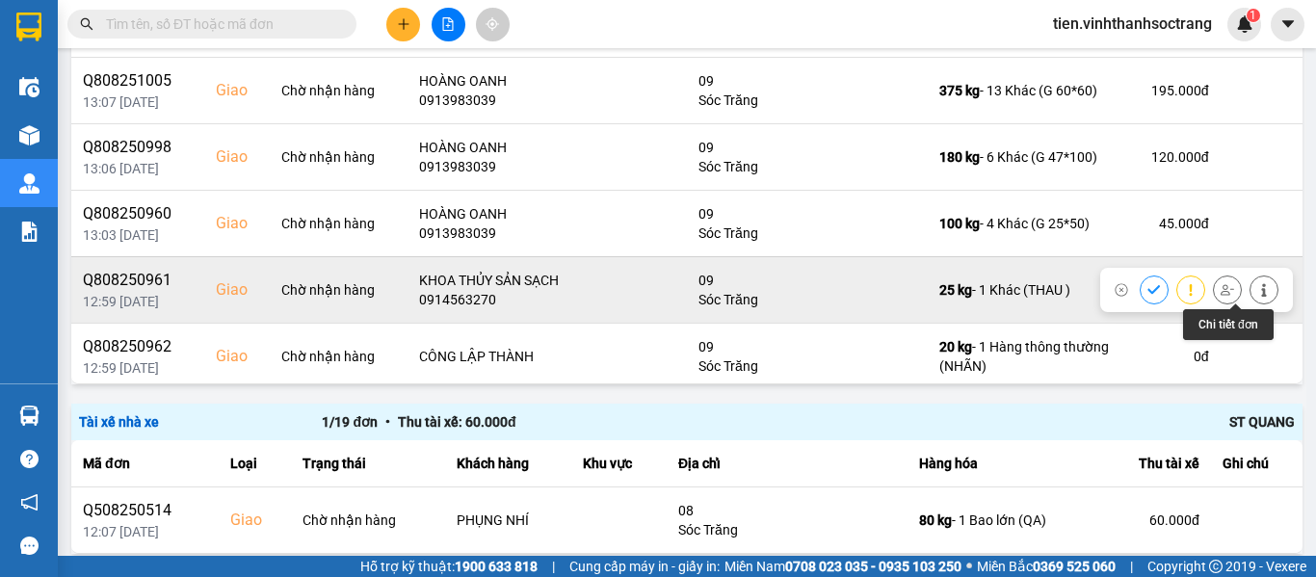
click at [1250, 299] on button at bounding box center [1263, 290] width 27 height 34
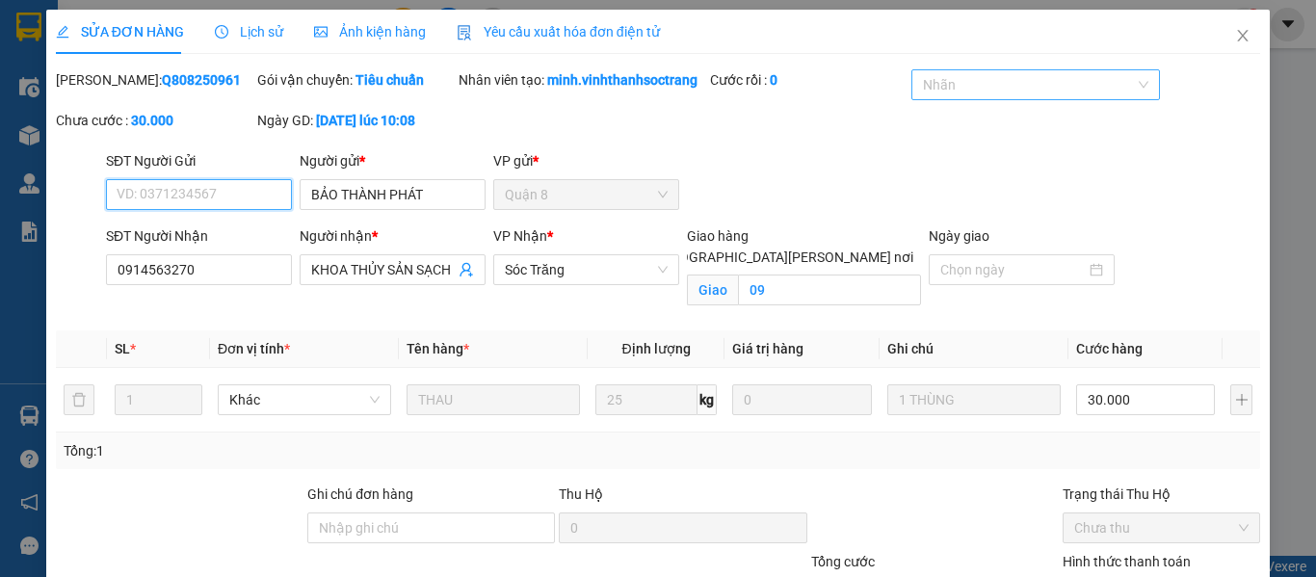
click at [963, 77] on div at bounding box center [1025, 84] width 219 height 23
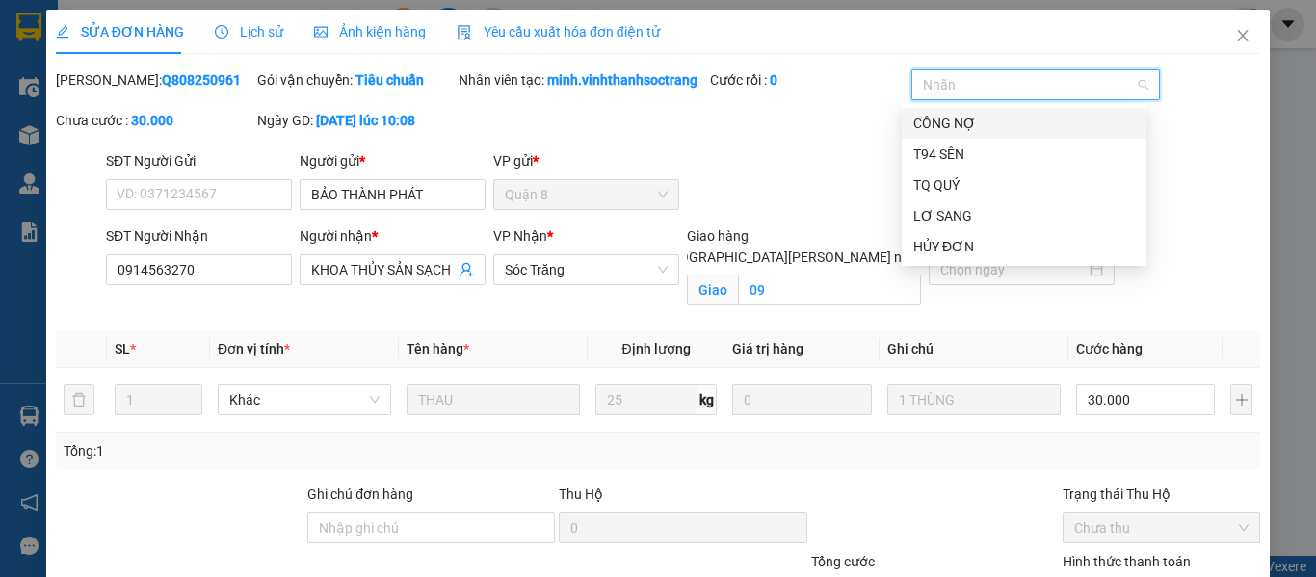
drag, startPoint x: 939, startPoint y: 123, endPoint x: 955, endPoint y: 172, distance: 51.8
click at [938, 123] on div "CÔNG NỢ" at bounding box center [1024, 123] width 222 height 21
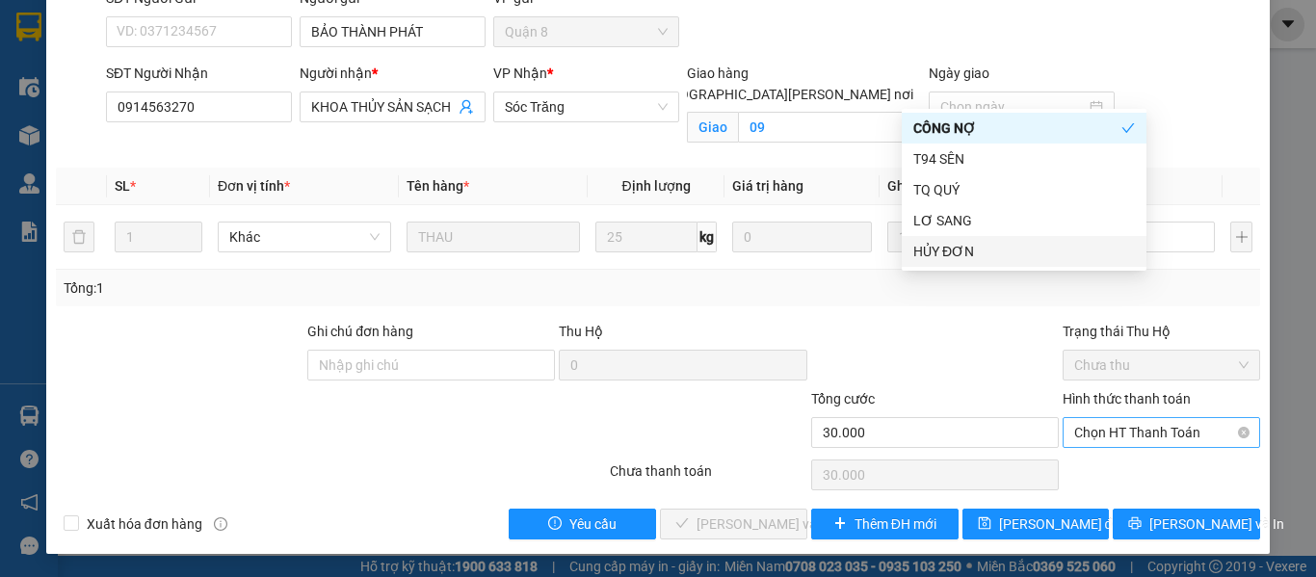
scroll to position [184, 0]
drag, startPoint x: 1105, startPoint y: 430, endPoint x: 1108, endPoint y: 440, distance: 11.0
click at [1106, 430] on span "Chọn HT Thanh Toán" at bounding box center [1161, 432] width 174 height 29
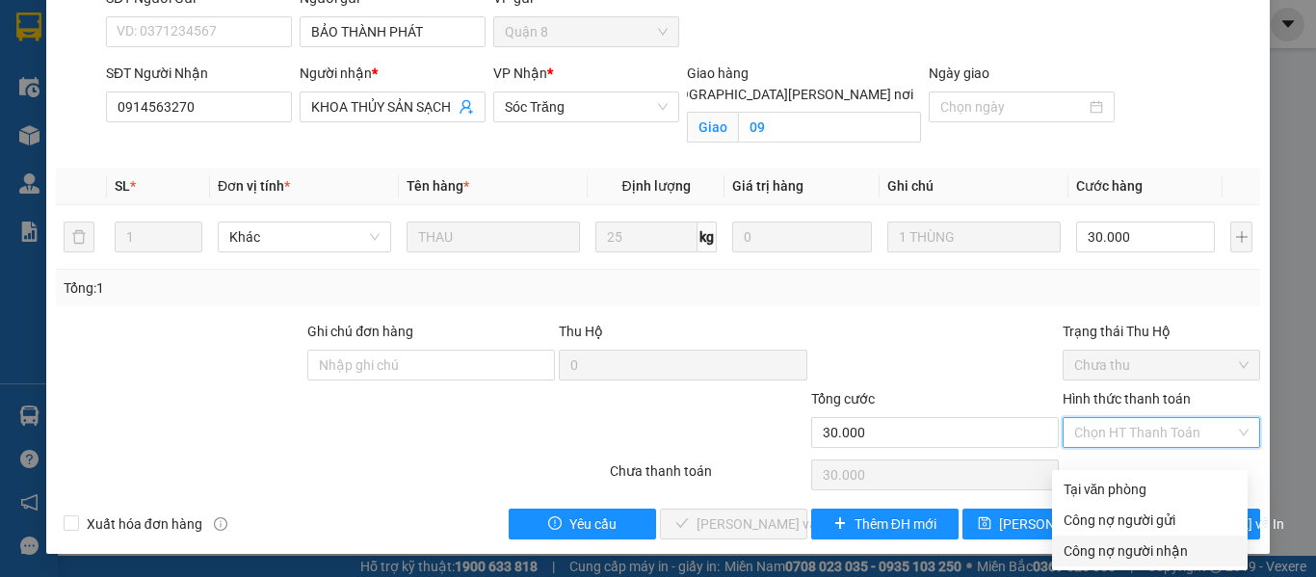
drag, startPoint x: 1122, startPoint y: 533, endPoint x: 873, endPoint y: 412, distance: 277.0
click at [1123, 540] on div "Công nợ người nhận" at bounding box center [1149, 550] width 172 height 21
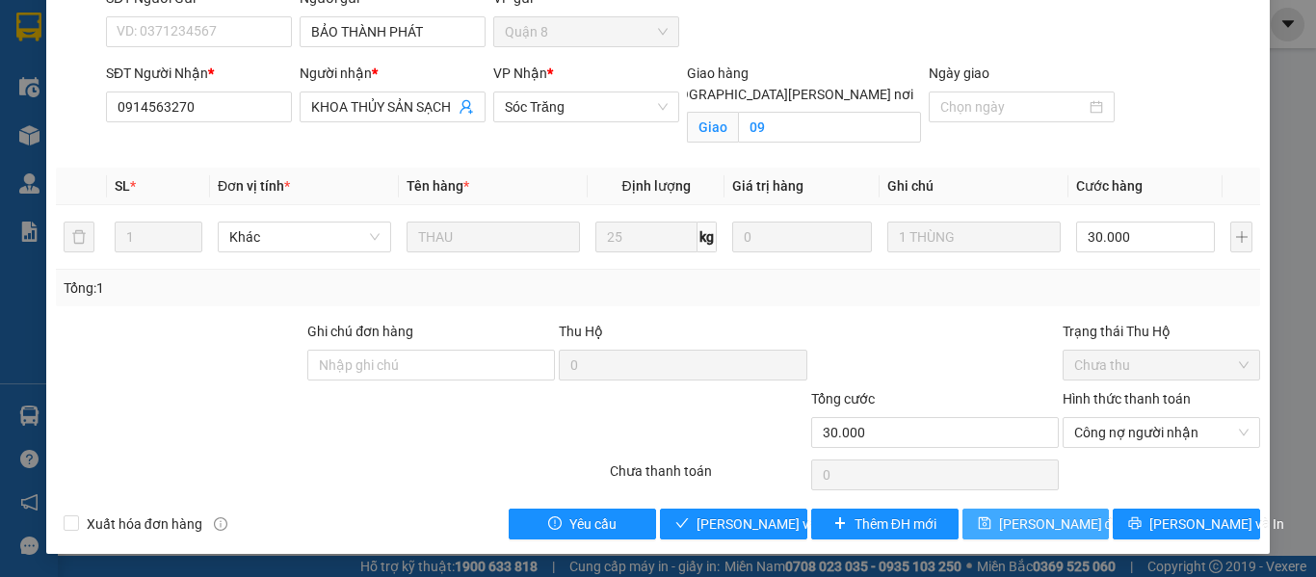
click at [1010, 523] on span "[PERSON_NAME] đổi" at bounding box center [1061, 523] width 124 height 21
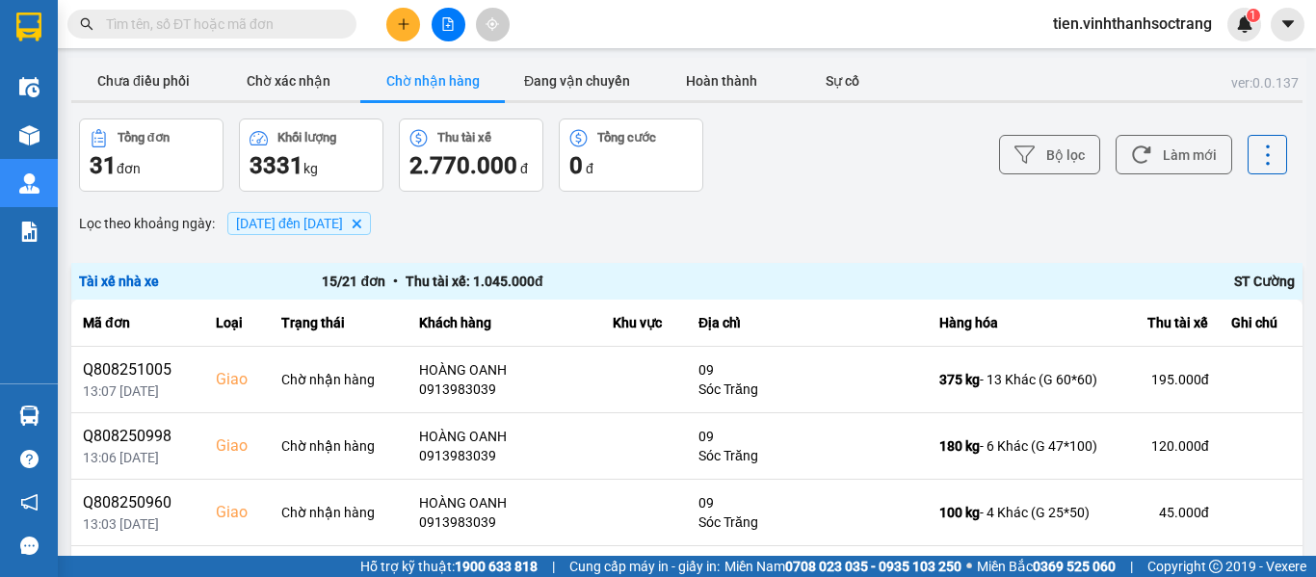
click at [303, 25] on input "text" at bounding box center [219, 23] width 227 height 21
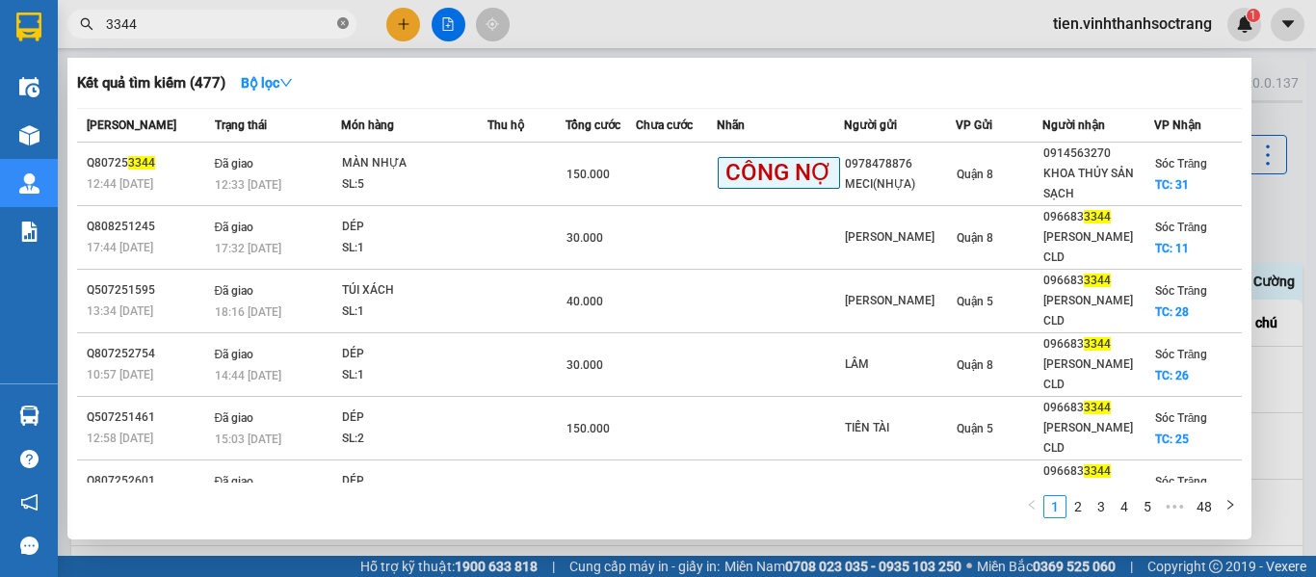
click at [340, 22] on icon "close-circle" at bounding box center [343, 23] width 12 height 12
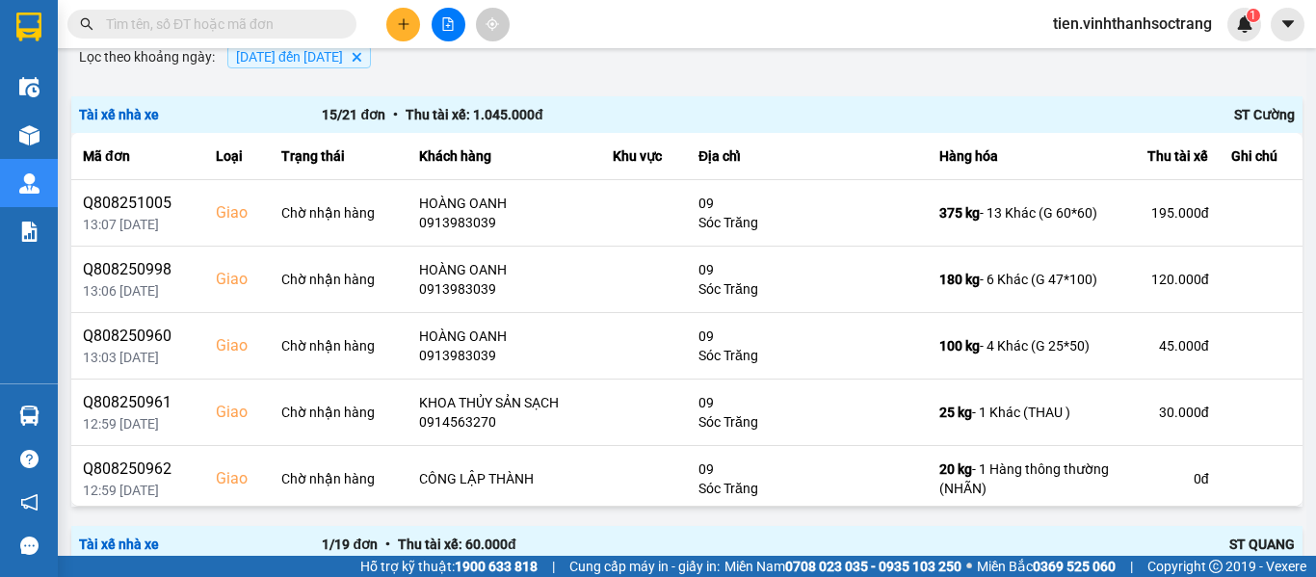
scroll to position [193, 0]
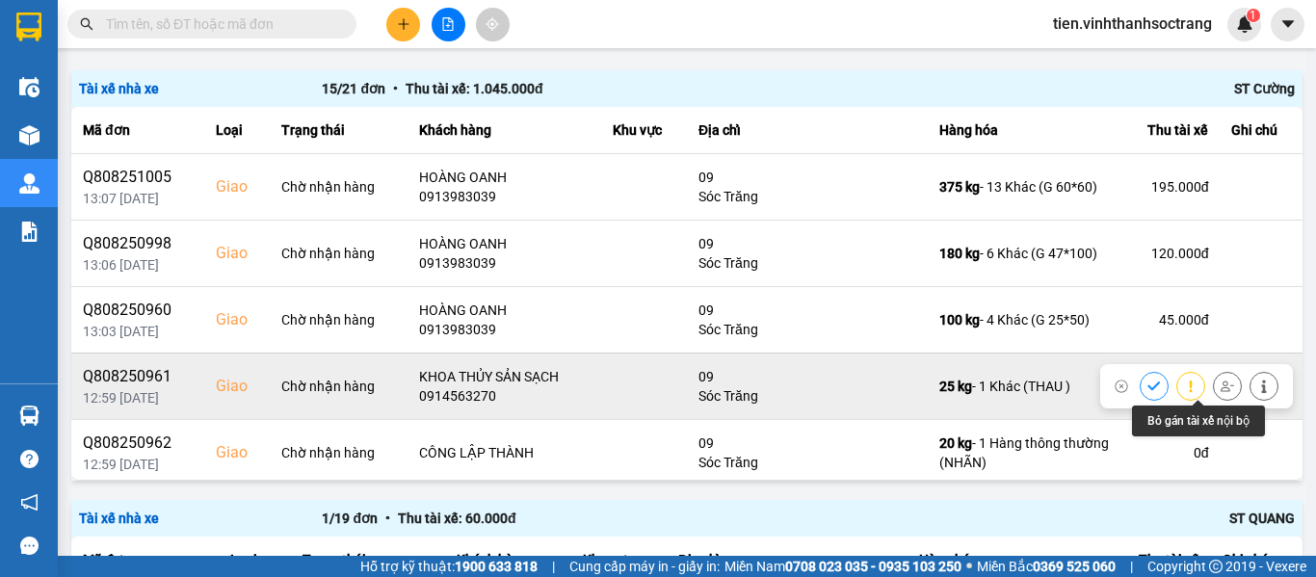
click at [1250, 383] on button at bounding box center [1263, 386] width 27 height 34
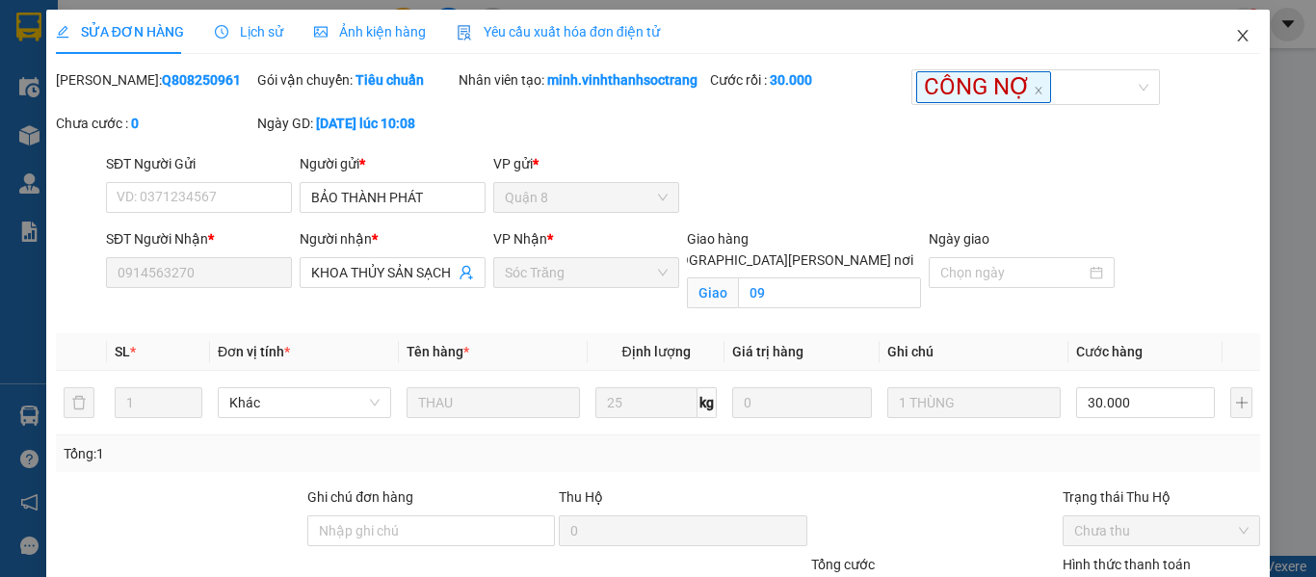
click at [1215, 33] on span "Close" at bounding box center [1242, 37] width 54 height 54
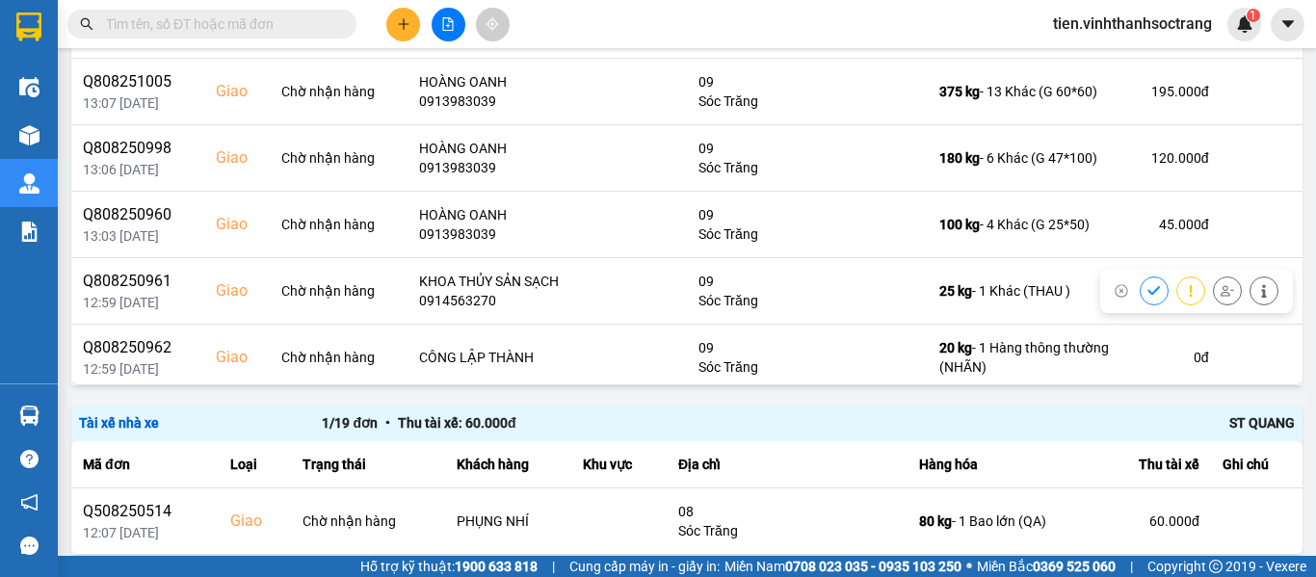
scroll to position [289, 0]
click at [226, 11] on span at bounding box center [211, 24] width 289 height 29
click at [231, 17] on input "text" at bounding box center [219, 23] width 227 height 21
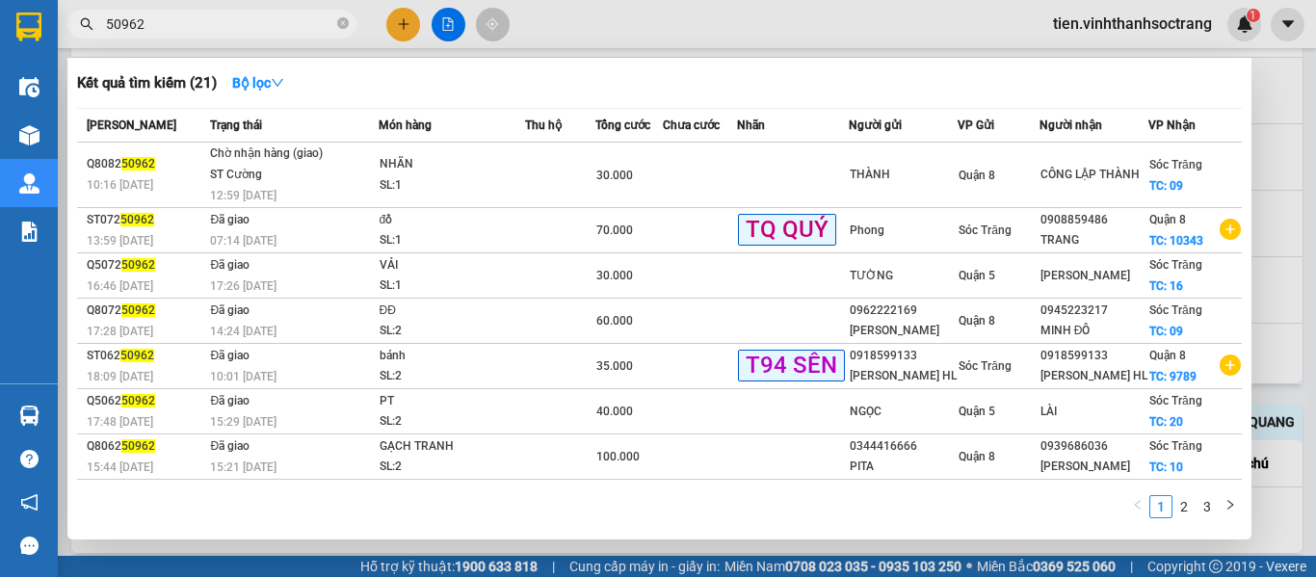
click at [1315, 259] on div at bounding box center [658, 288] width 1316 height 577
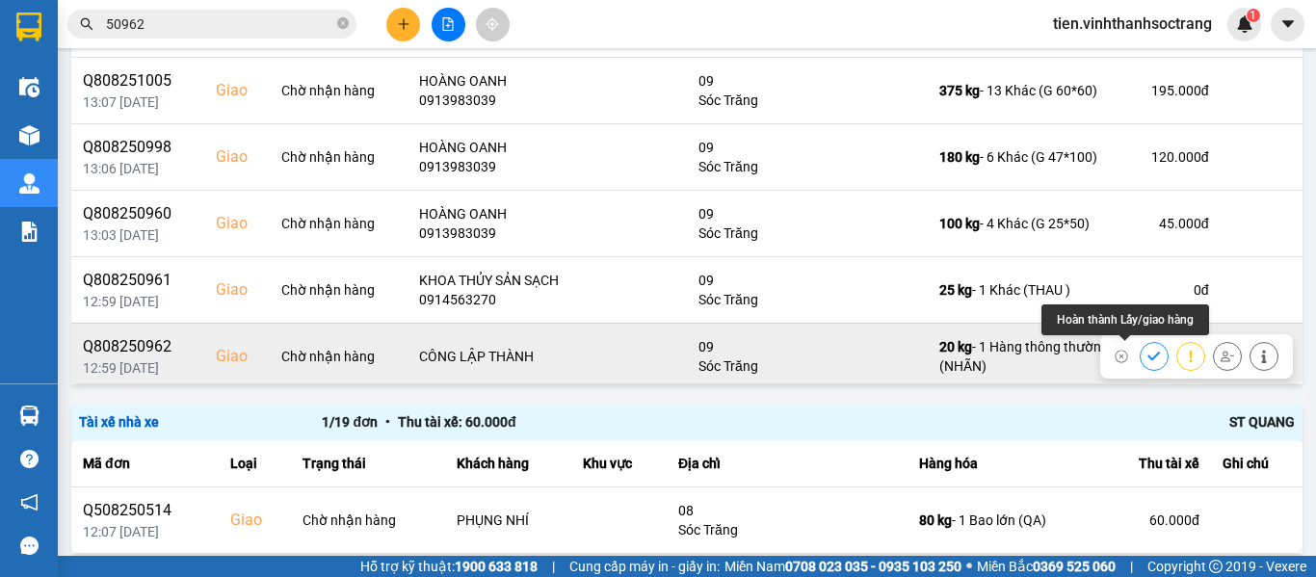
click at [1140, 348] on button at bounding box center [1153, 356] width 27 height 34
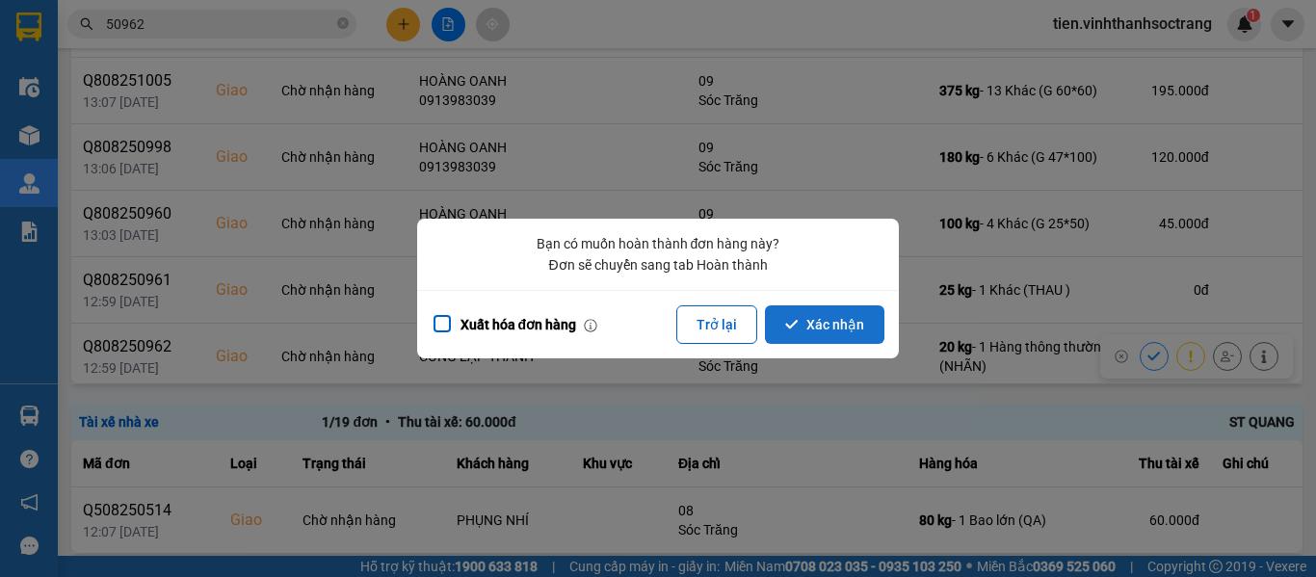
click at [766, 289] on div "Bạn có muốn [PERSON_NAME] hàng này? Đơn sẽ chuyển sang tab [PERSON_NAME]" at bounding box center [658, 254] width 482 height 71
click at [819, 308] on button "Xác nhận" at bounding box center [824, 324] width 119 height 39
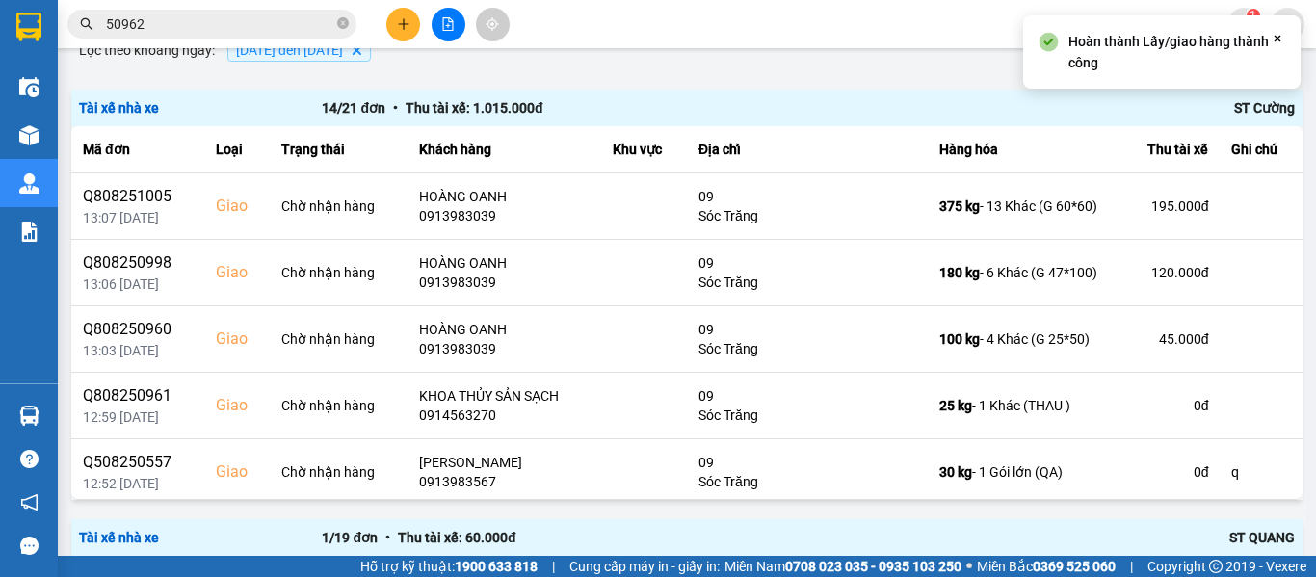
scroll to position [193, 0]
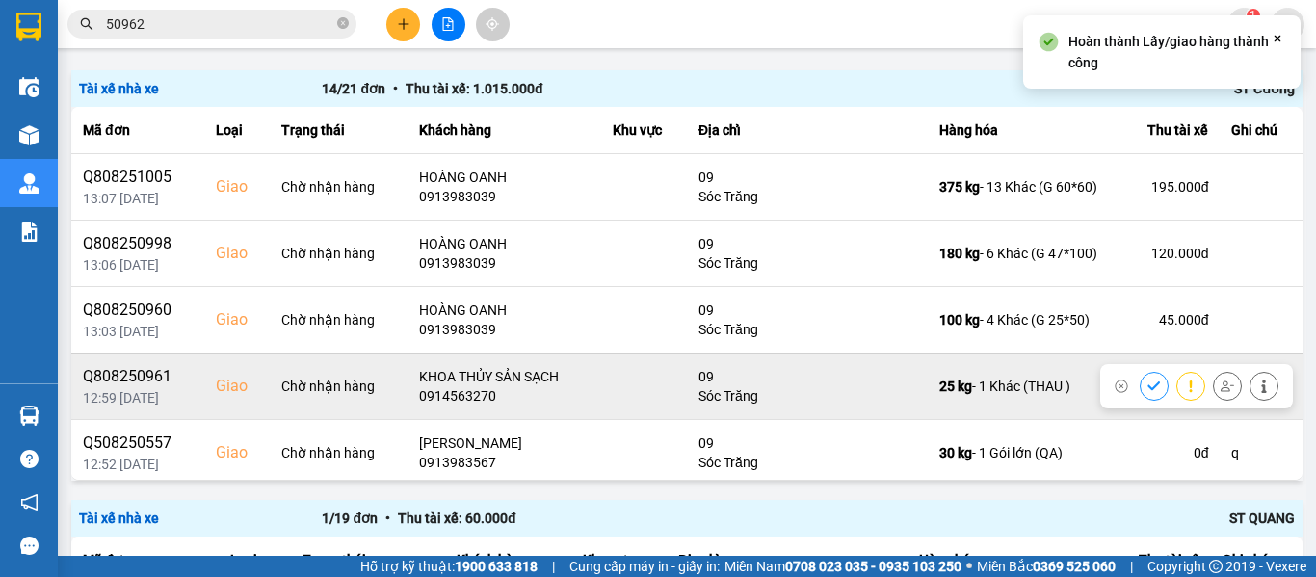
click at [1140, 383] on button at bounding box center [1153, 386] width 27 height 34
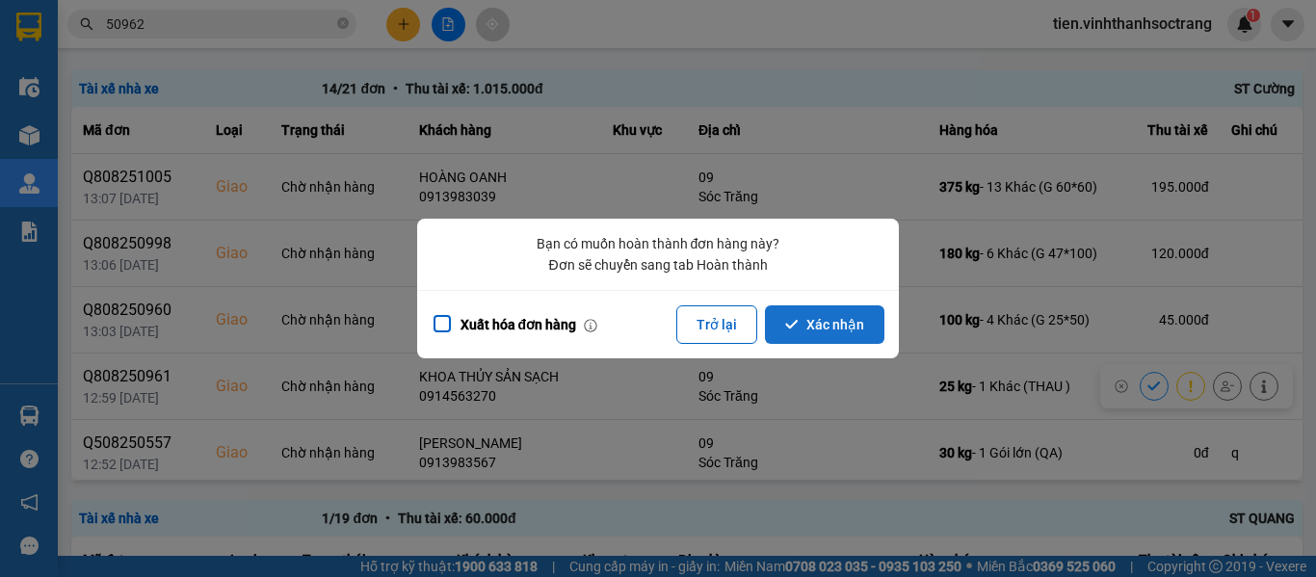
click at [814, 307] on button "Xác nhận" at bounding box center [824, 324] width 119 height 39
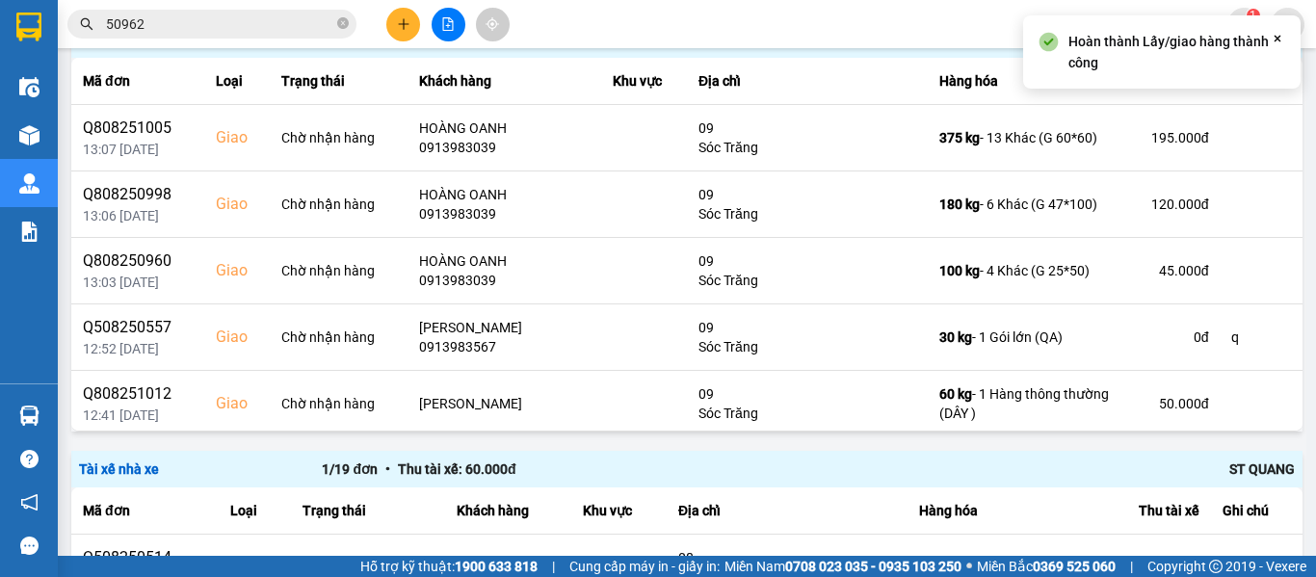
scroll to position [289, 0]
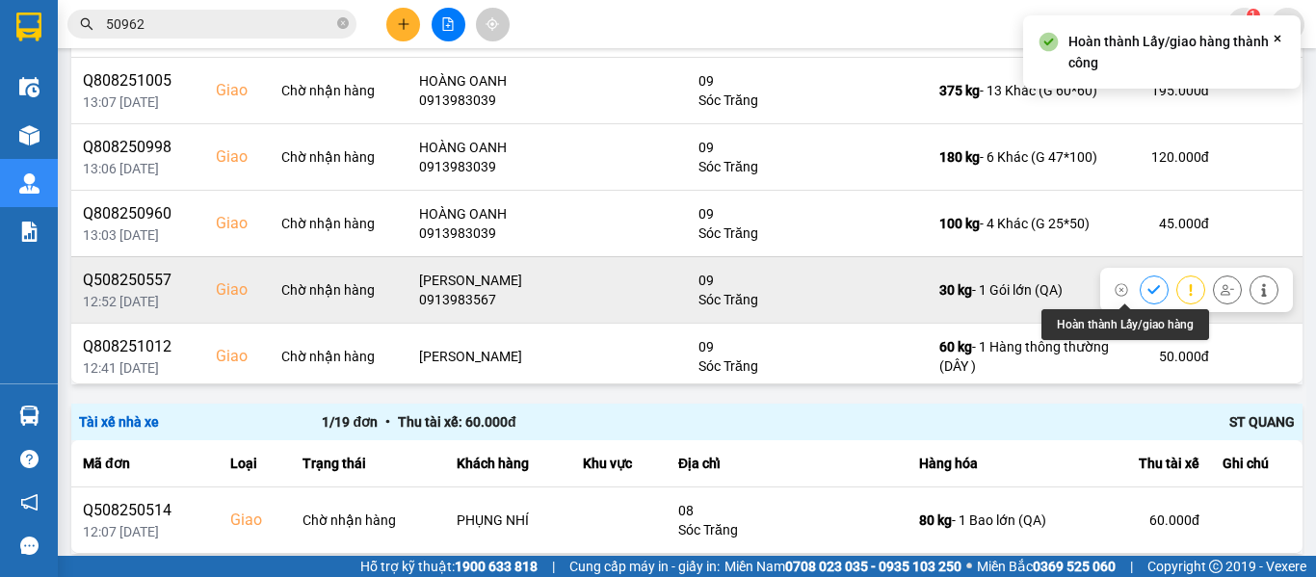
click at [1140, 297] on button at bounding box center [1153, 290] width 27 height 34
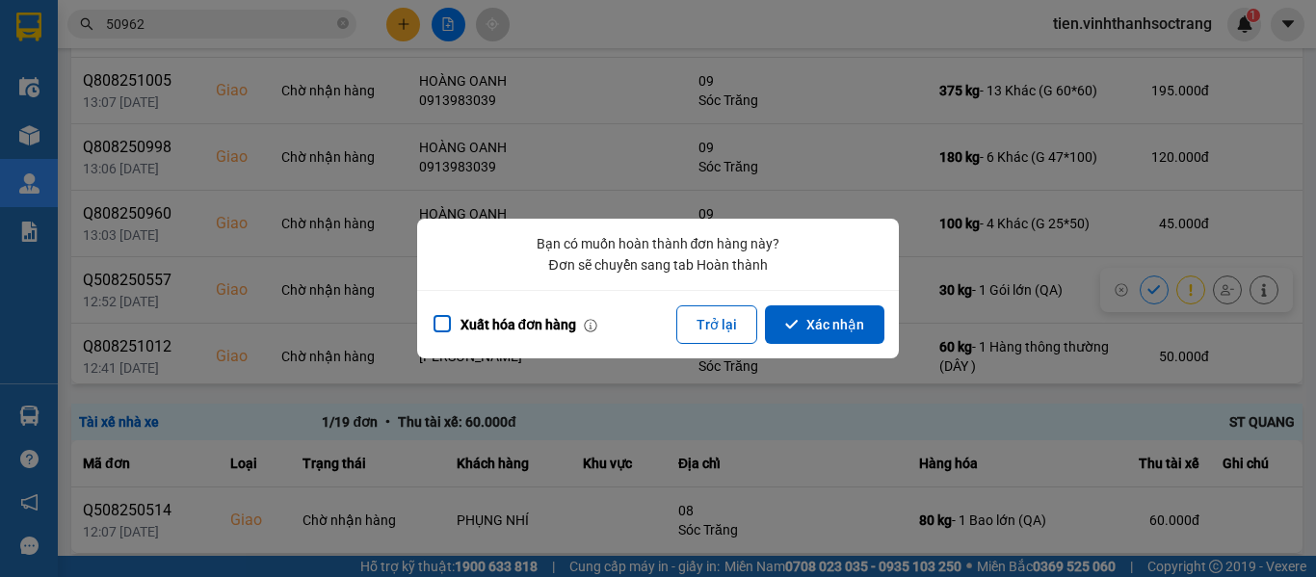
click at [826, 349] on div "Xuất hóa đơn hàng Trở lại Xác nhận" at bounding box center [658, 324] width 482 height 68
click at [832, 328] on button "Xác nhận" at bounding box center [824, 324] width 119 height 39
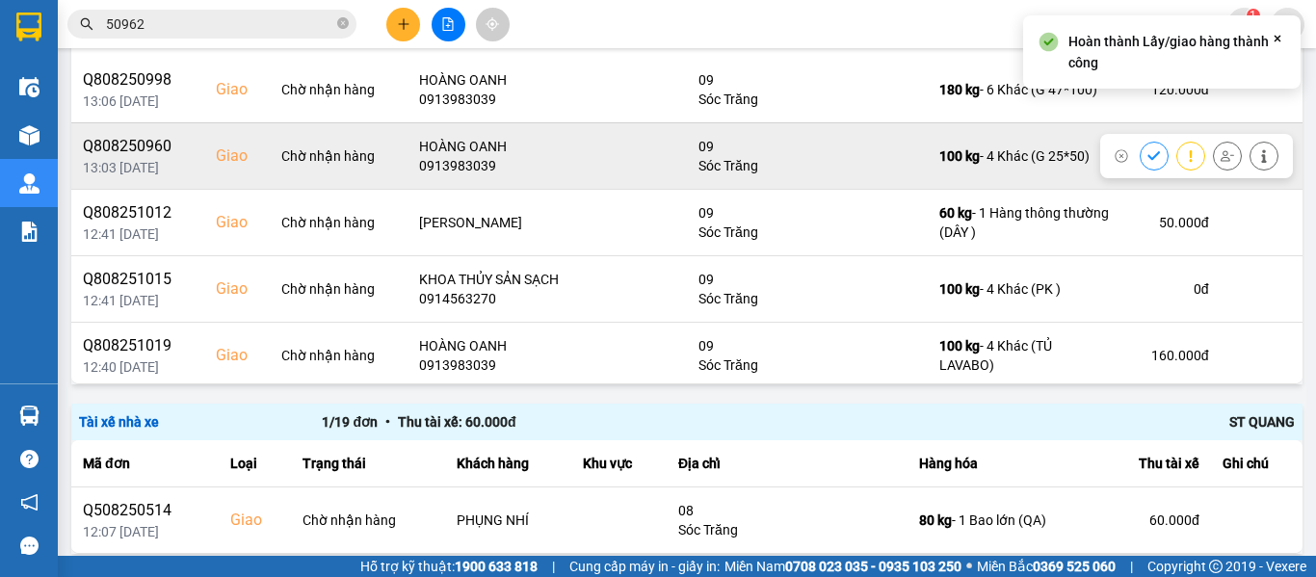
scroll to position [96, 0]
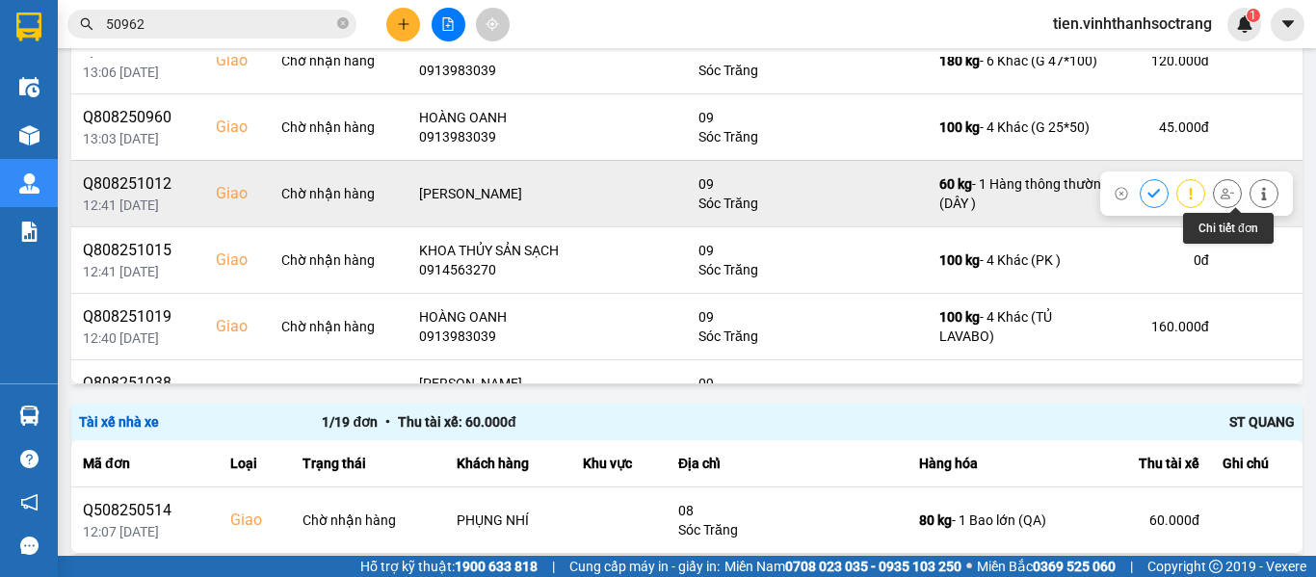
click at [1250, 203] on button at bounding box center [1263, 193] width 27 height 34
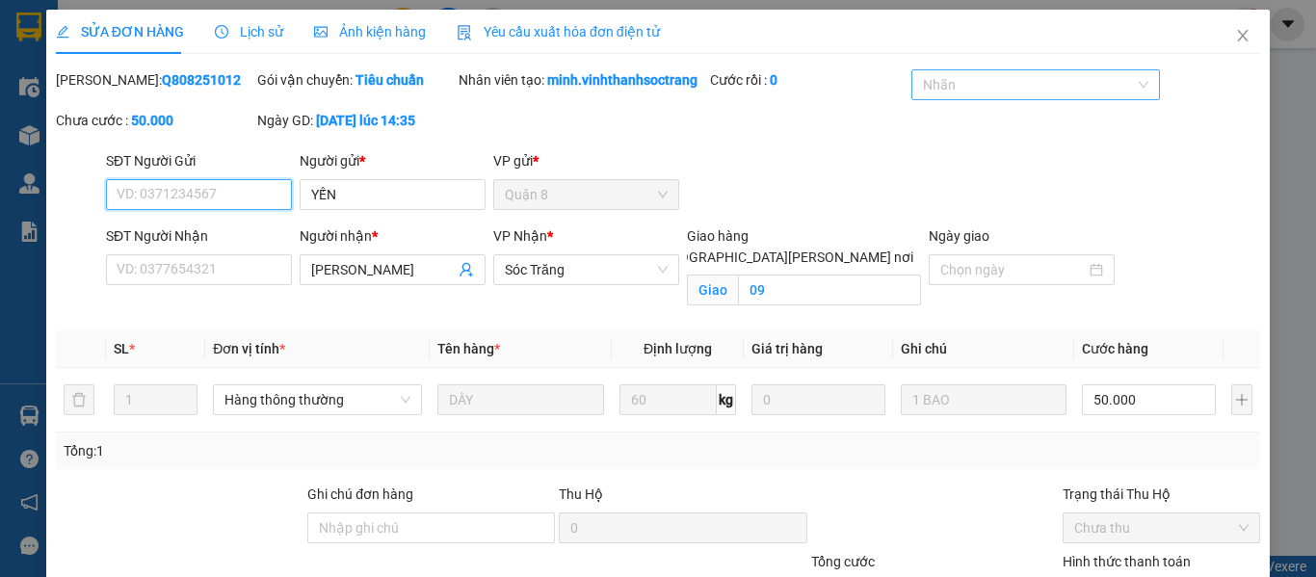
click at [972, 83] on div at bounding box center [1025, 84] width 219 height 23
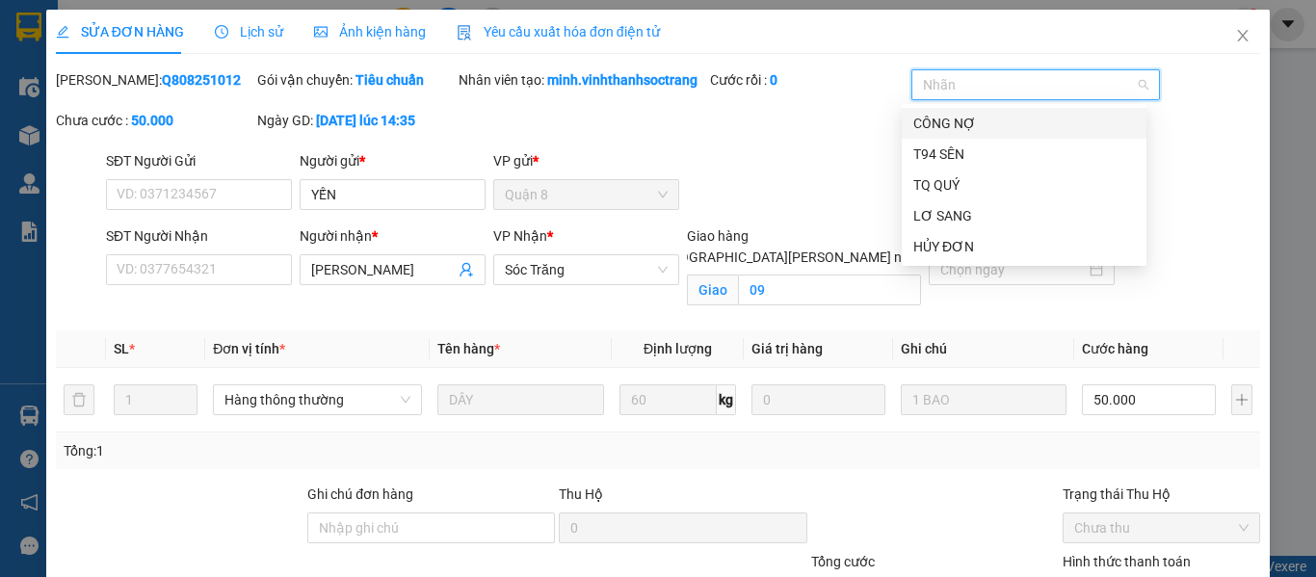
click at [978, 119] on div "CÔNG NỢ" at bounding box center [1024, 123] width 222 height 21
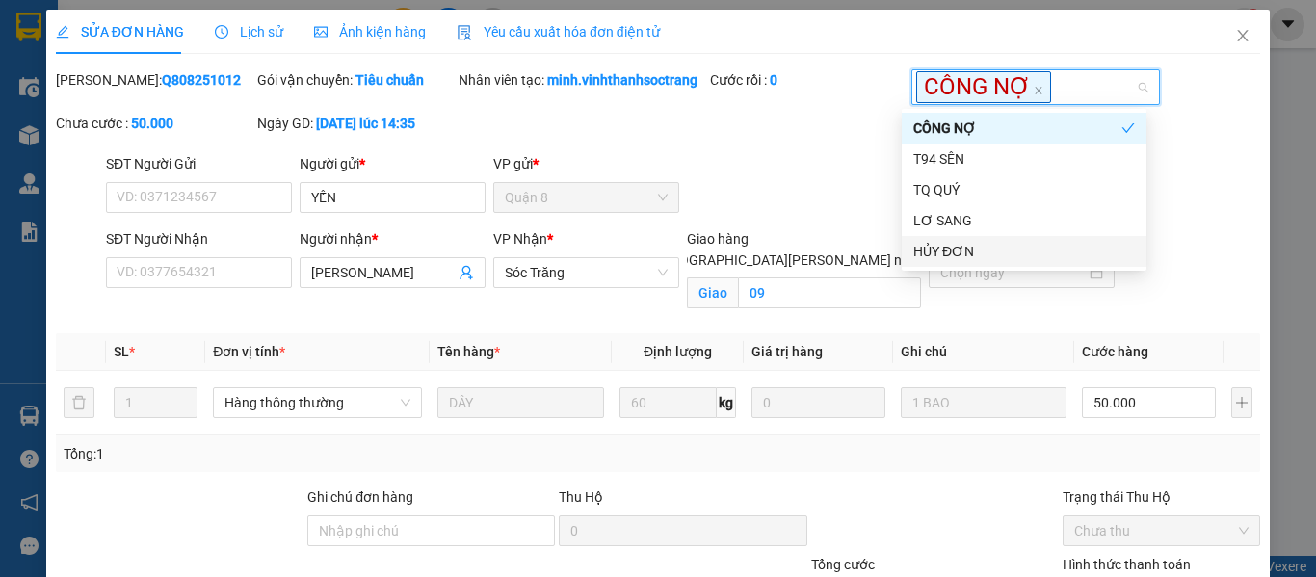
scroll to position [184, 0]
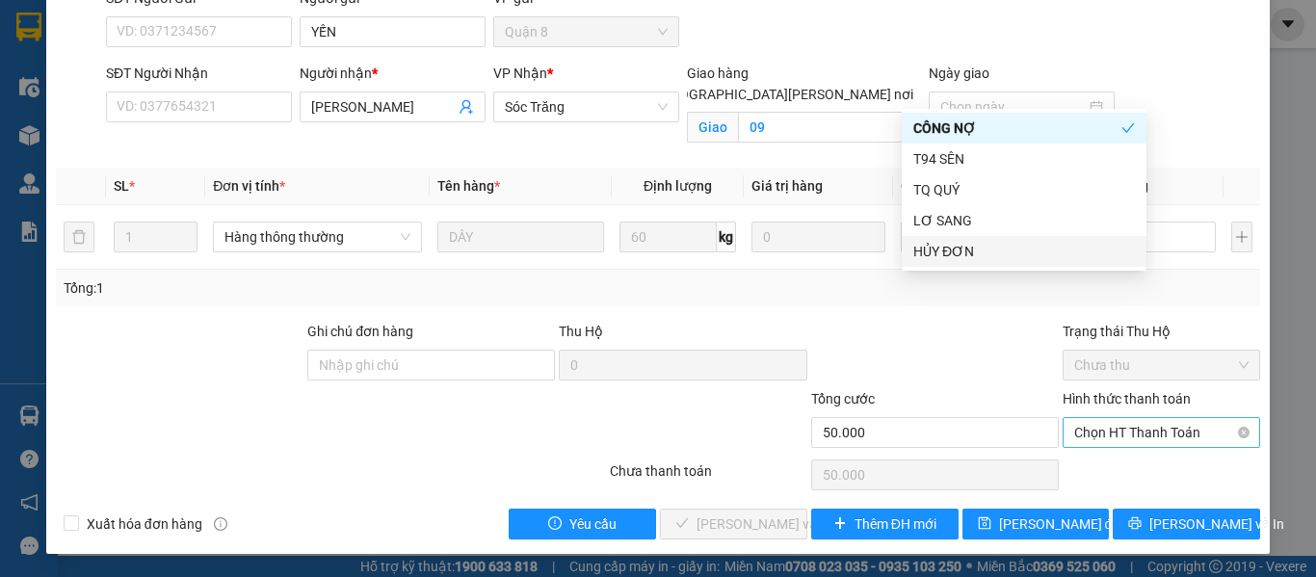
click at [1103, 441] on span "Chọn HT Thanh Toán" at bounding box center [1161, 432] width 174 height 29
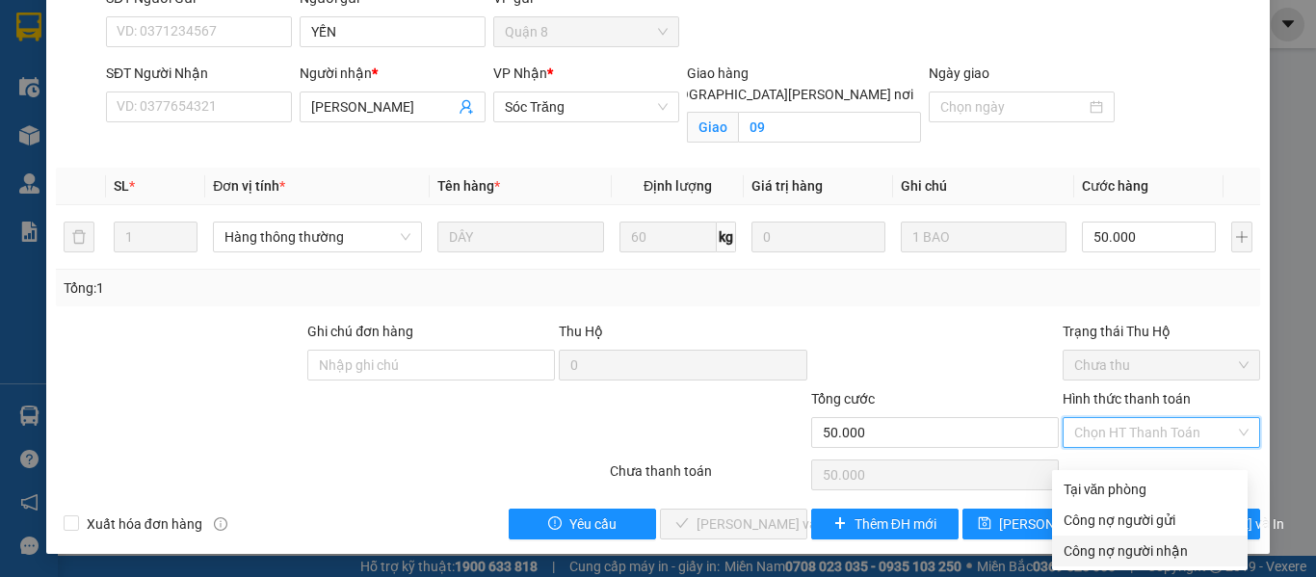
click at [1112, 540] on div "Công nợ người nhận" at bounding box center [1149, 550] width 172 height 21
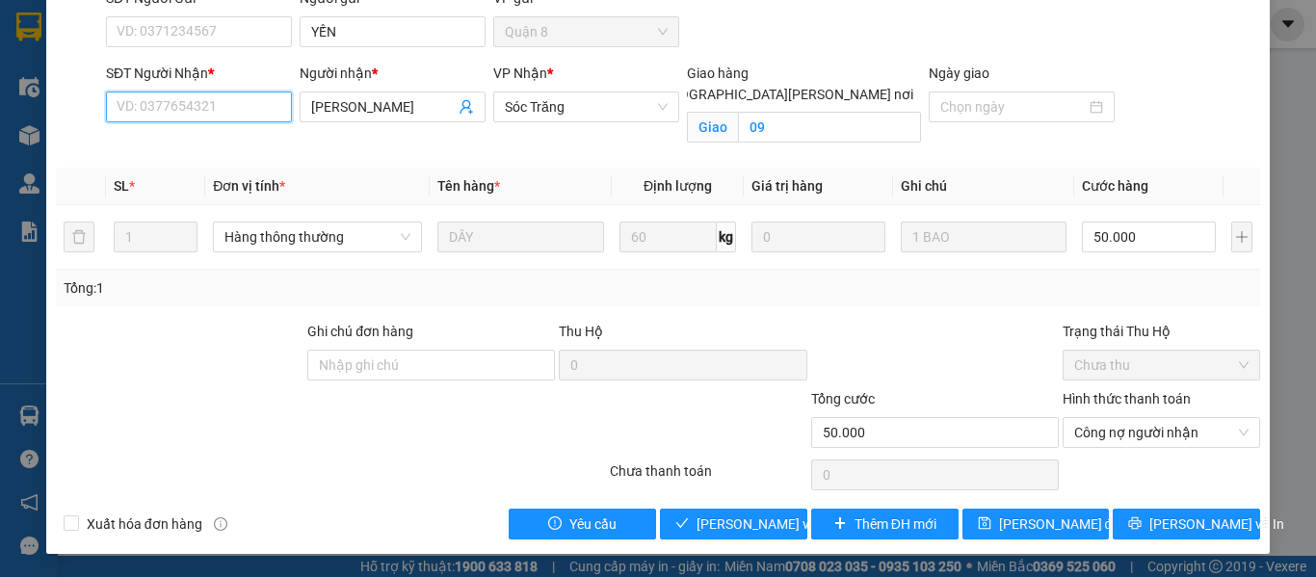
click at [234, 107] on input "SĐT Người Nhận *" at bounding box center [199, 106] width 186 height 31
paste input "0123456789"
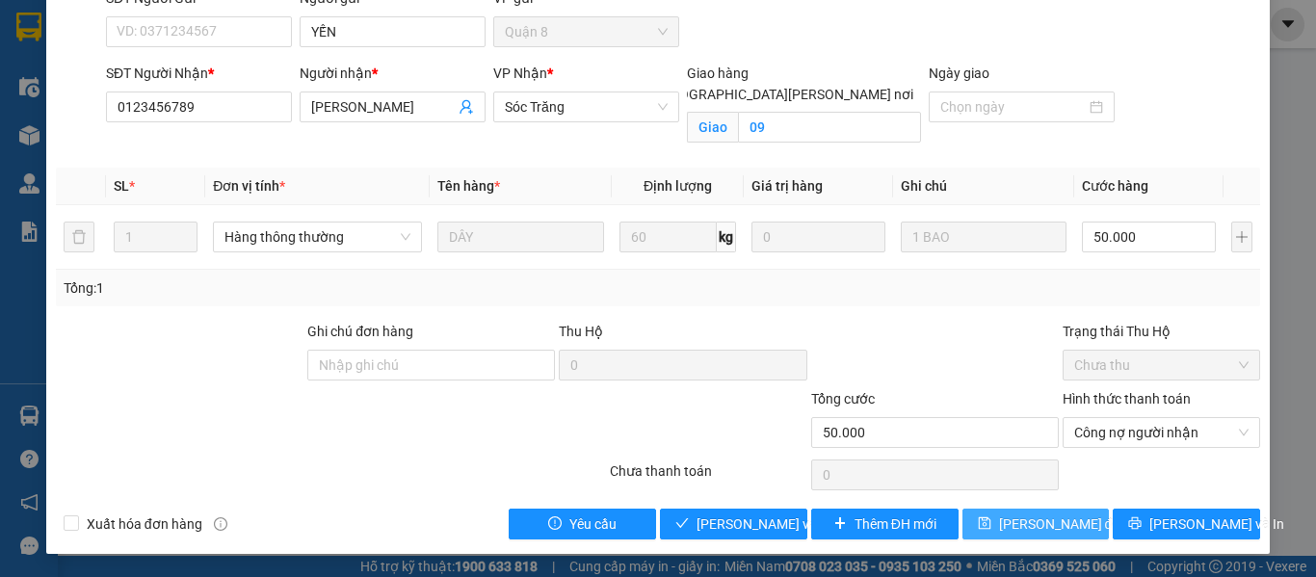
click at [1002, 522] on span "[PERSON_NAME] đổi" at bounding box center [1061, 523] width 124 height 21
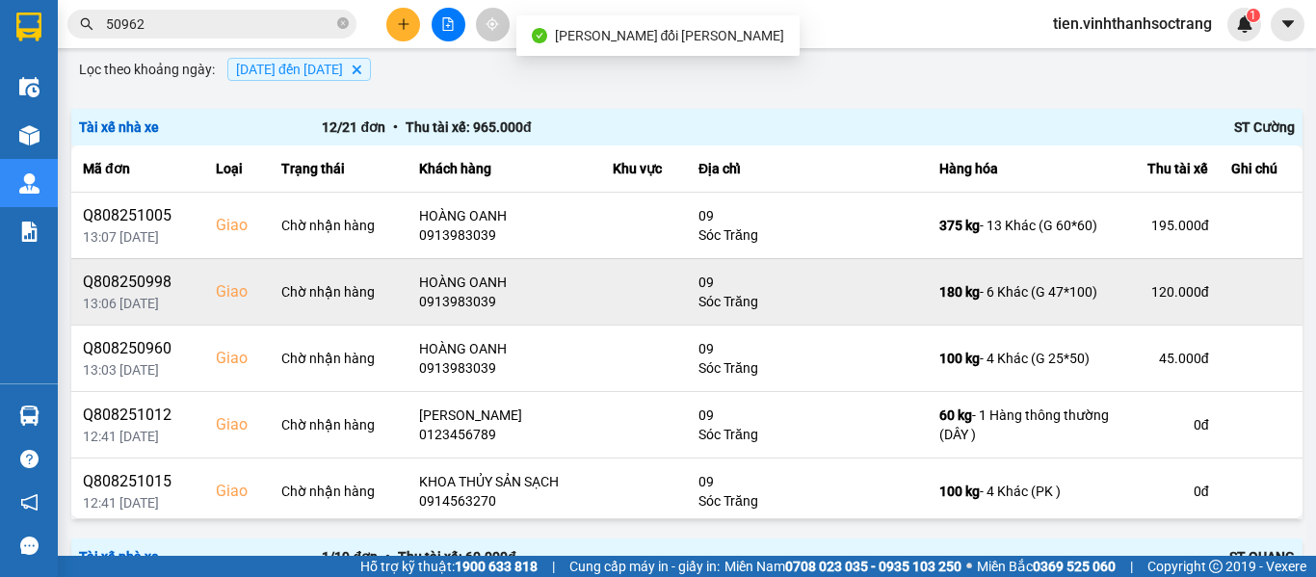
scroll to position [193, 0]
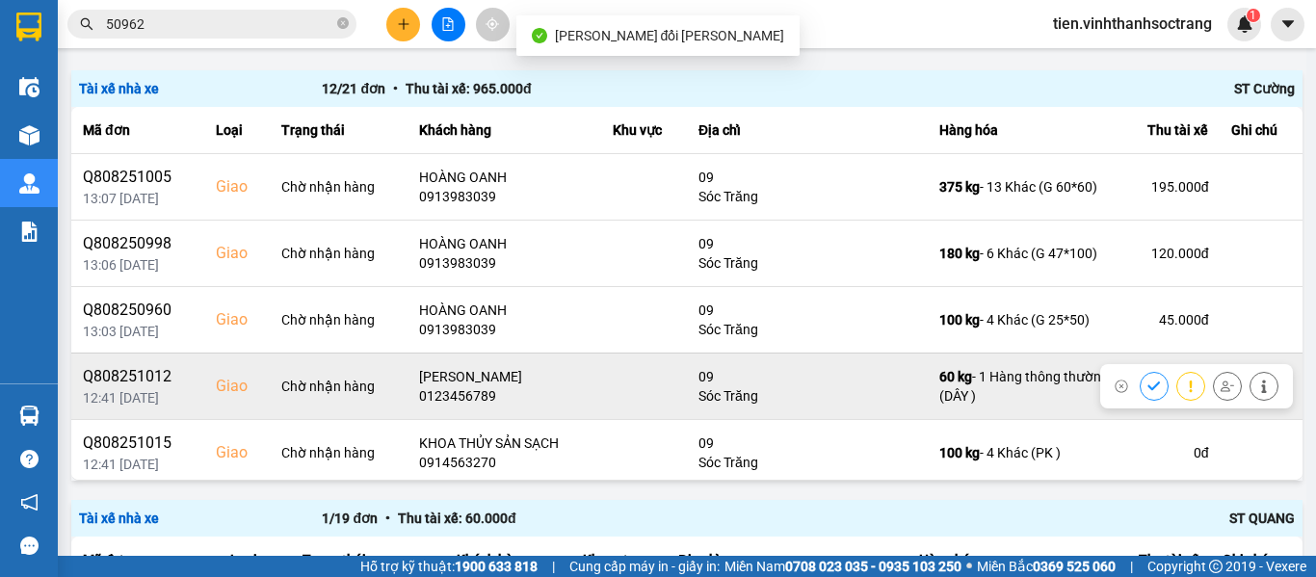
click at [1147, 379] on icon at bounding box center [1153, 385] width 13 height 13
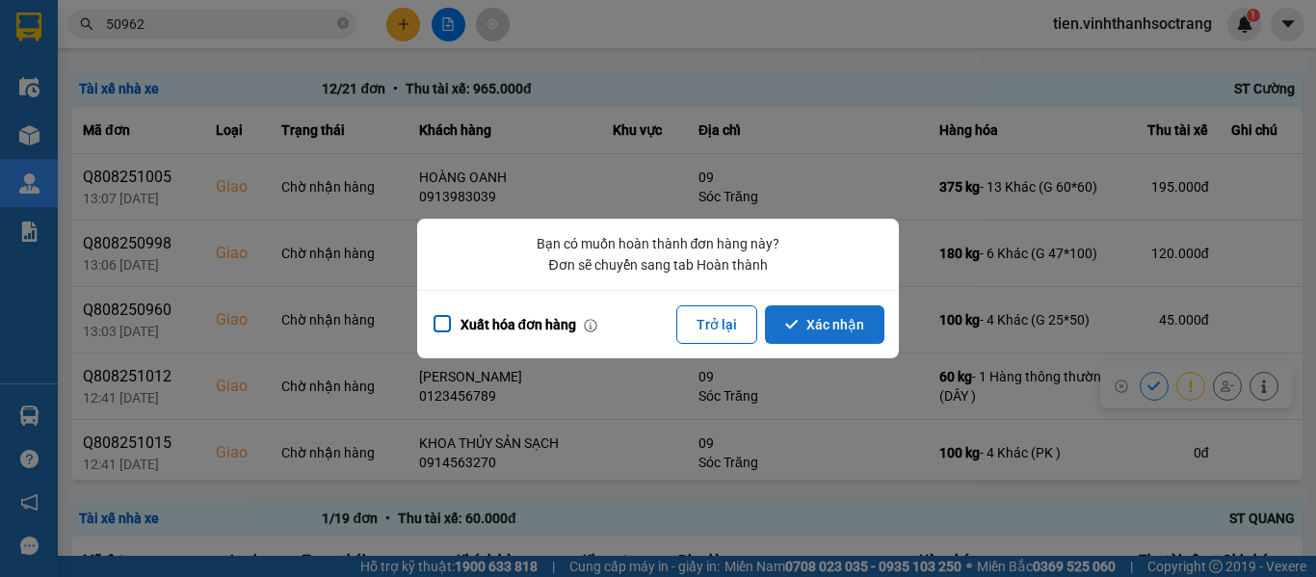
click at [783, 325] on button "Xác nhận" at bounding box center [824, 324] width 119 height 39
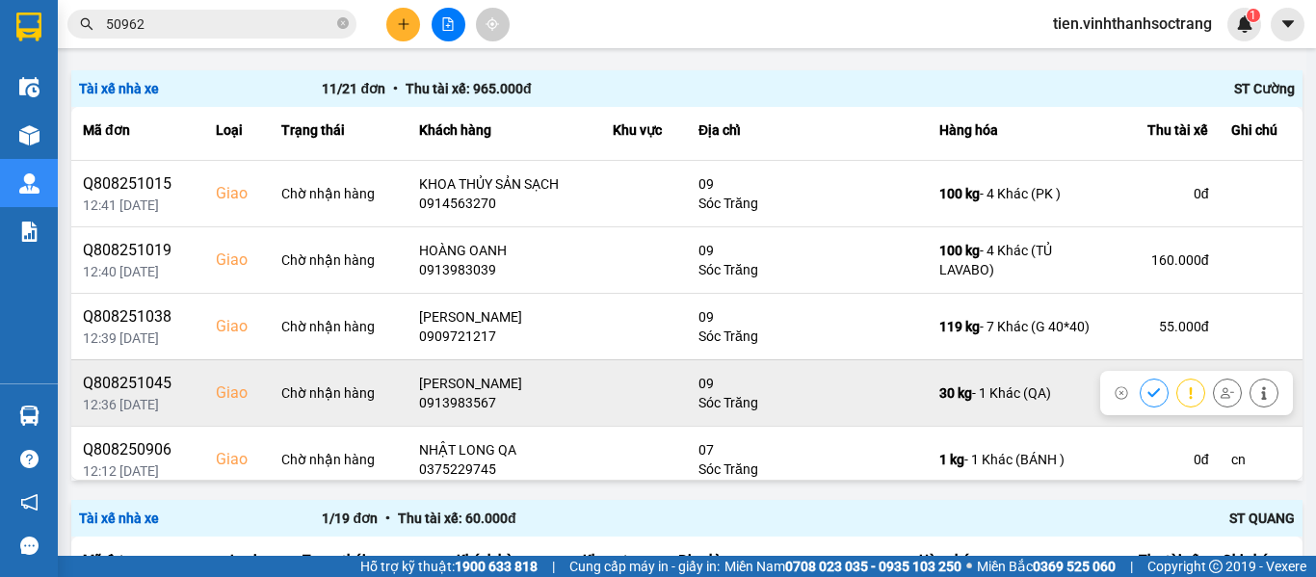
click at [1147, 389] on icon at bounding box center [1153, 392] width 13 height 13
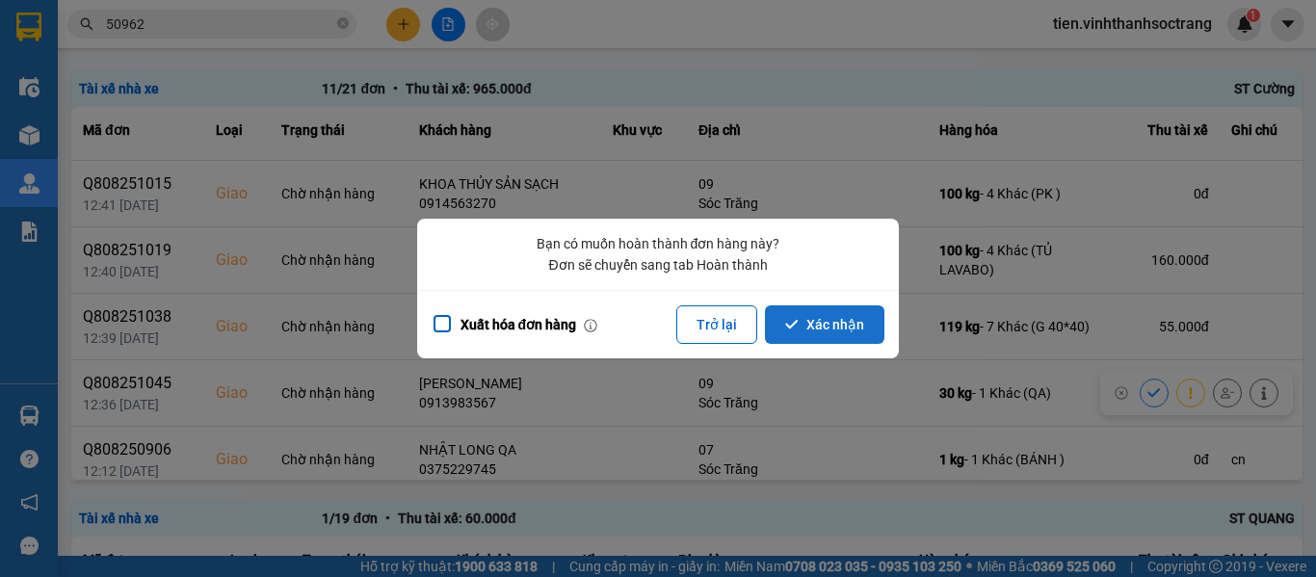
drag, startPoint x: 828, startPoint y: 328, endPoint x: 841, endPoint y: 329, distance: 12.6
click at [828, 326] on button "Xác nhận" at bounding box center [824, 324] width 119 height 39
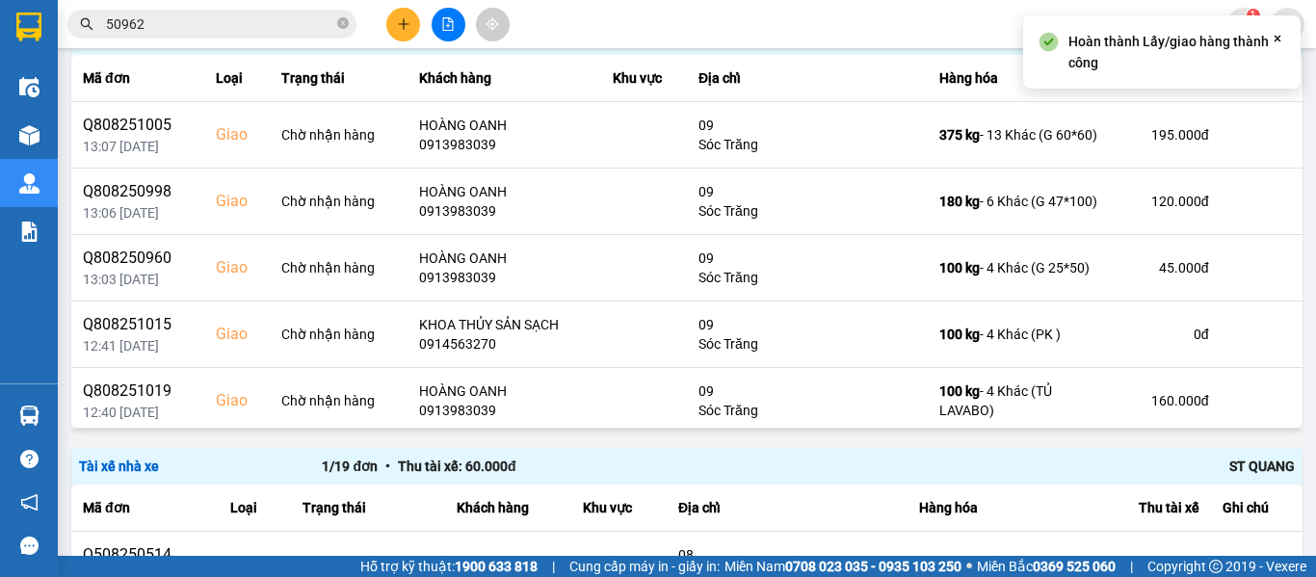
scroll to position [289, 0]
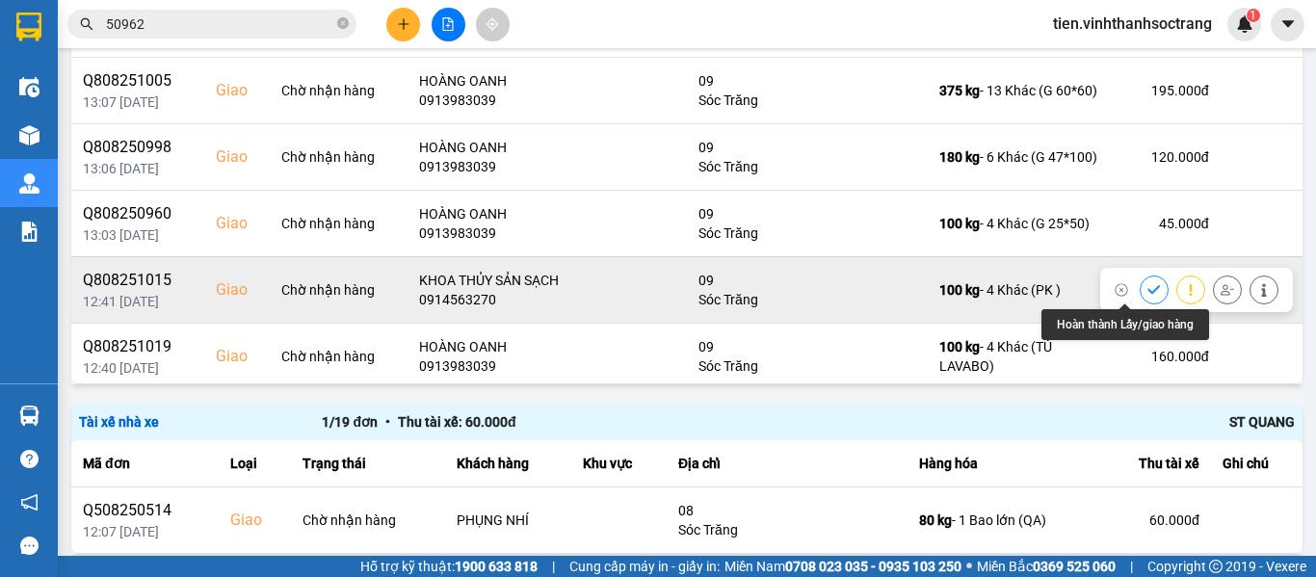
click at [1147, 287] on icon at bounding box center [1153, 289] width 13 height 9
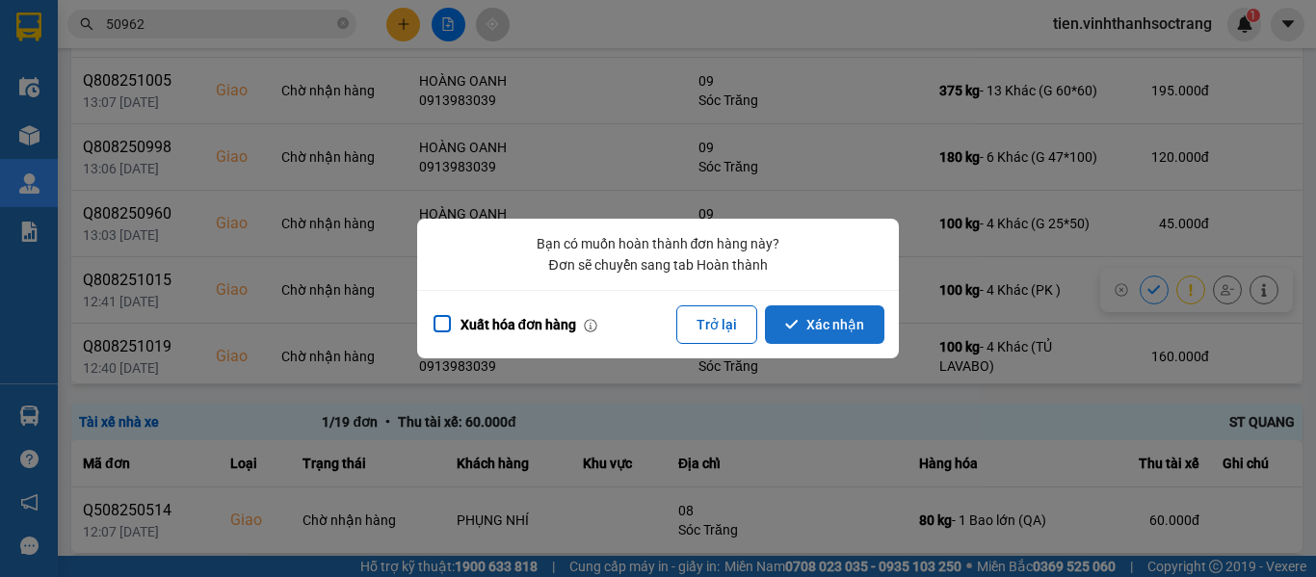
click at [816, 317] on button "Xác nhận" at bounding box center [824, 324] width 119 height 39
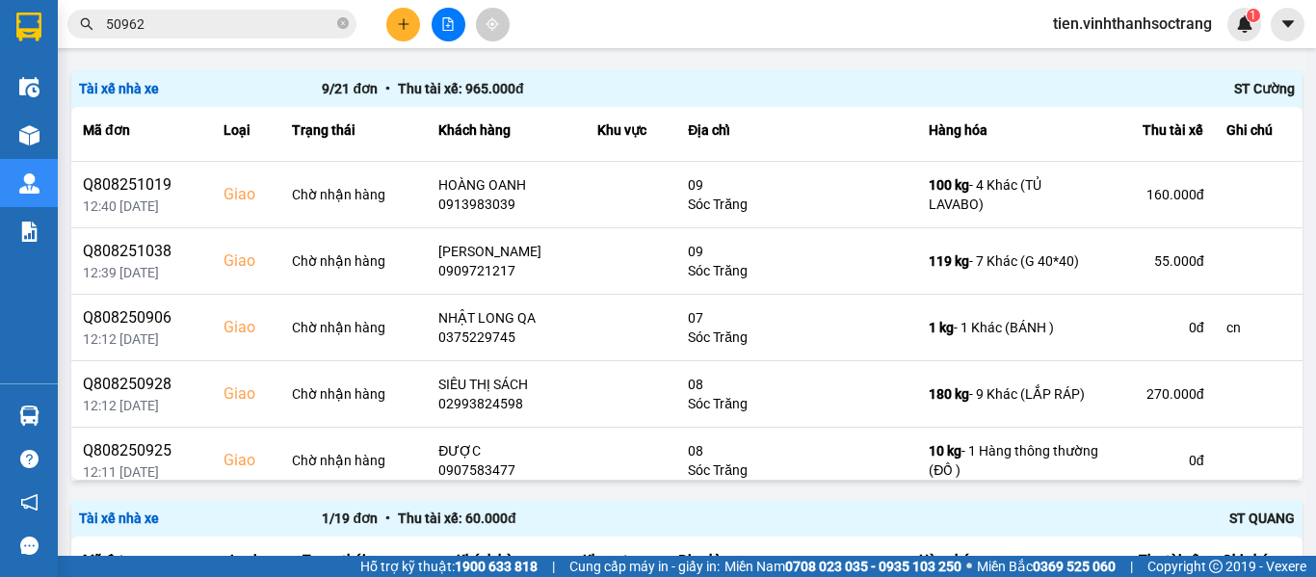
scroll to position [193, 0]
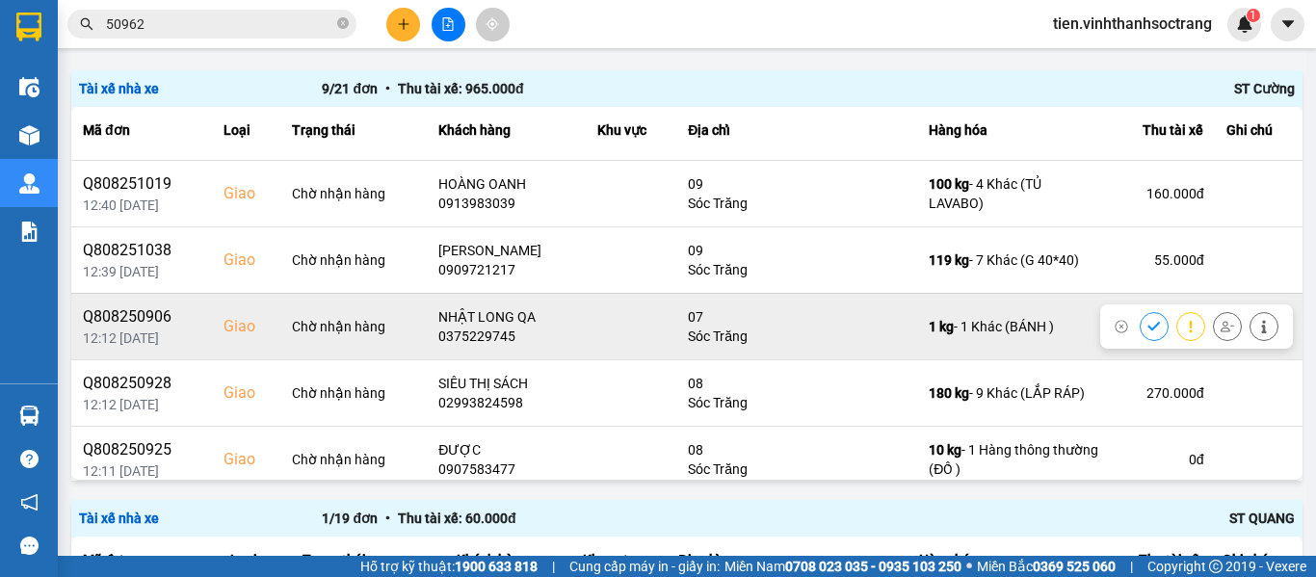
click at [1147, 322] on icon at bounding box center [1153, 326] width 13 height 13
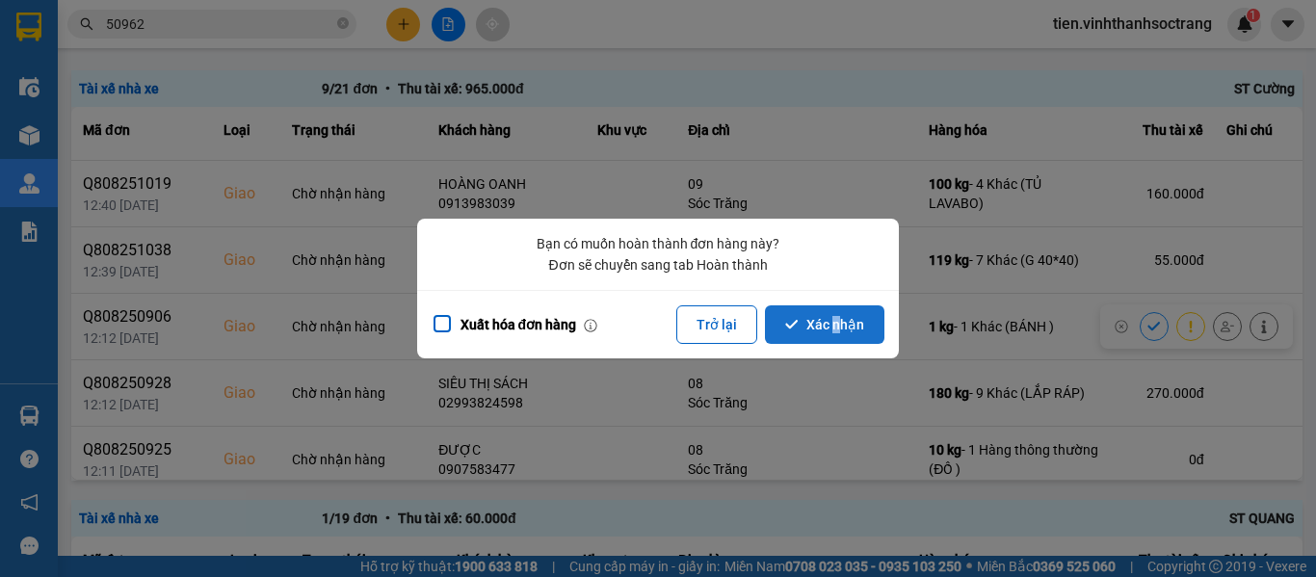
click at [837, 319] on button "Xác nhận" at bounding box center [824, 324] width 119 height 39
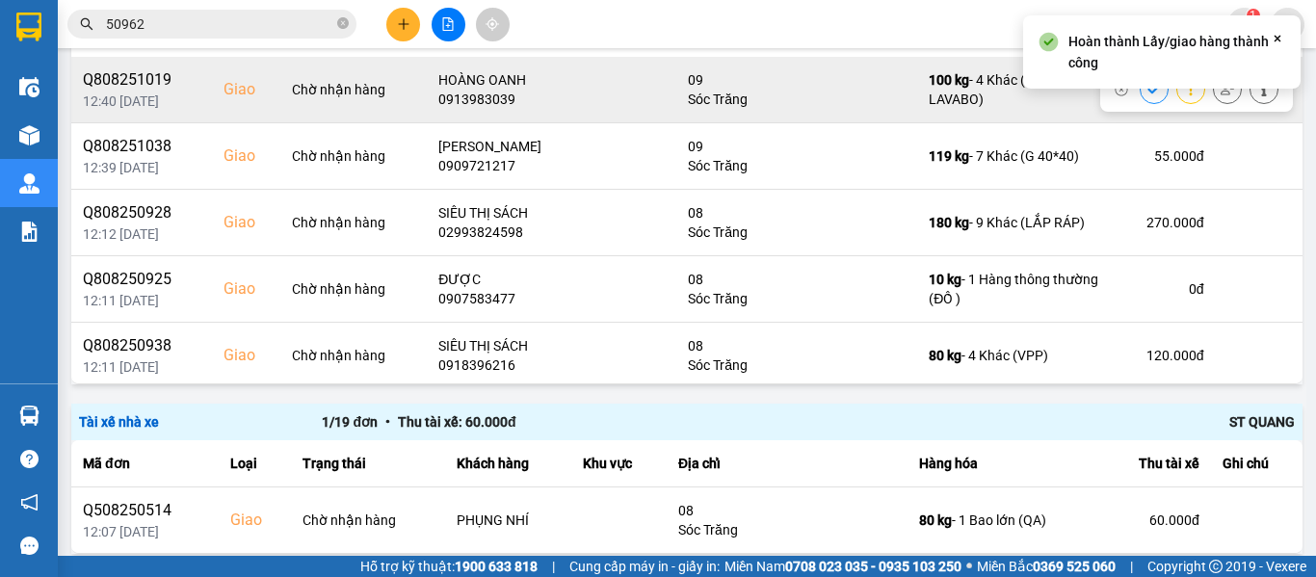
scroll to position [205, 0]
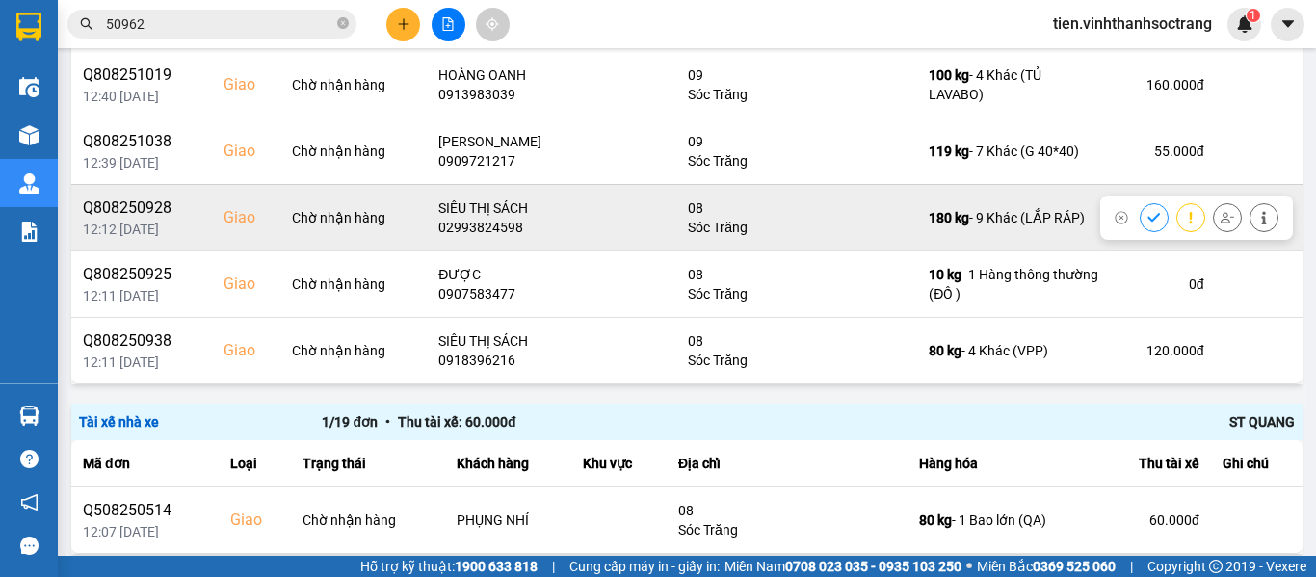
click at [1257, 216] on icon at bounding box center [1263, 217] width 13 height 13
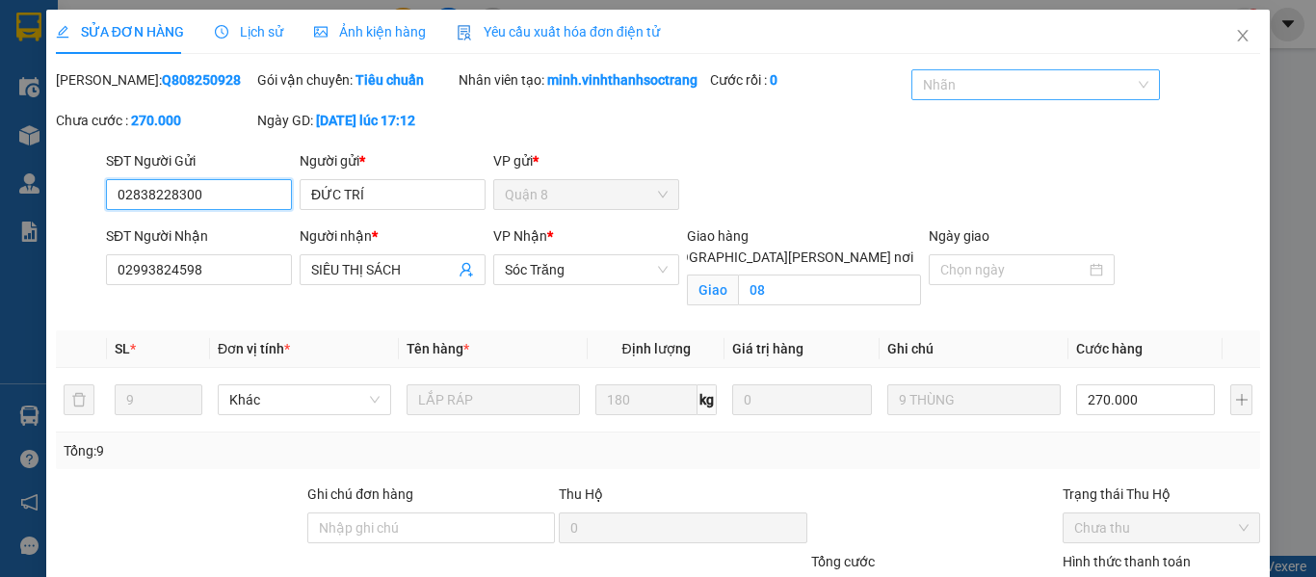
click at [959, 84] on div at bounding box center [1025, 84] width 219 height 23
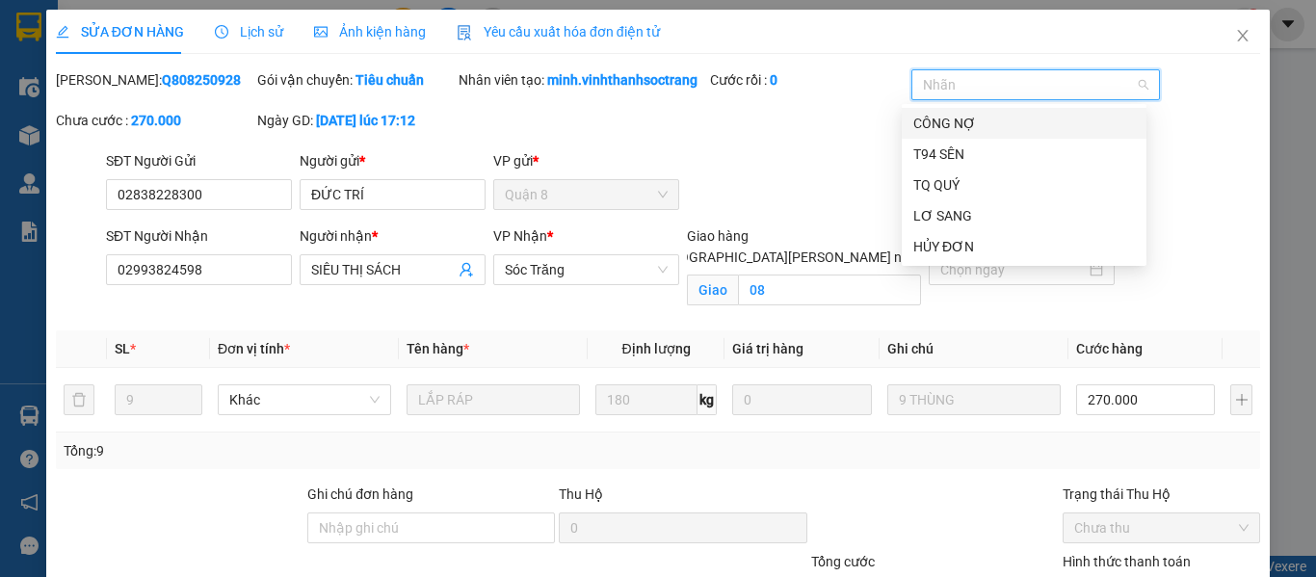
click at [948, 129] on div "CÔNG NỢ" at bounding box center [1024, 123] width 222 height 21
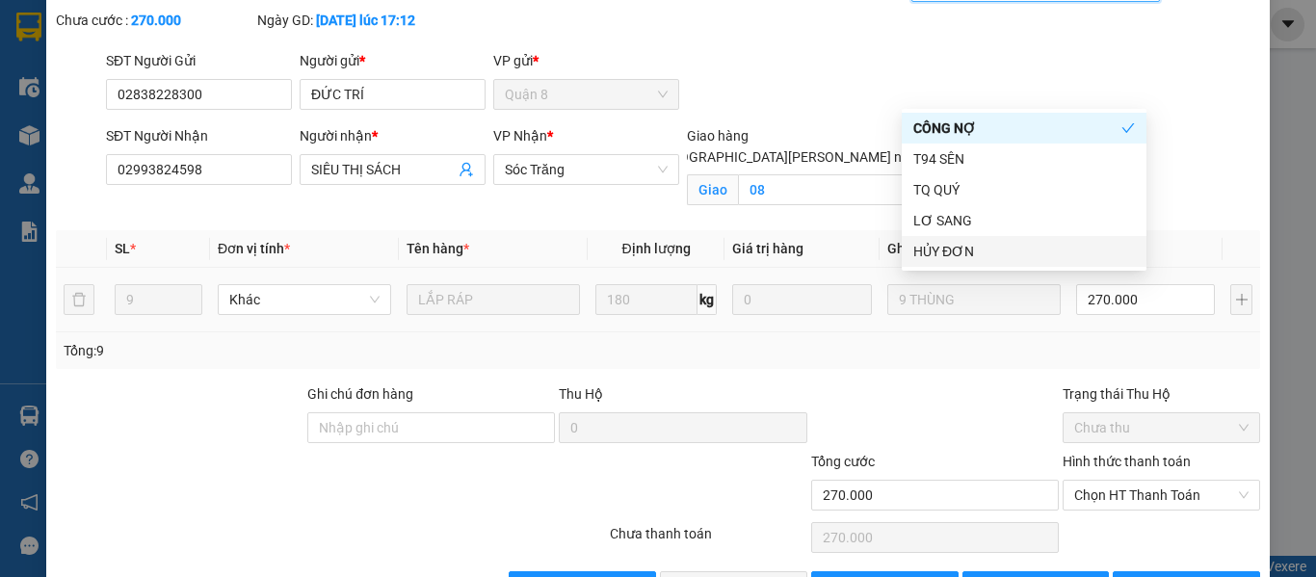
scroll to position [184, 0]
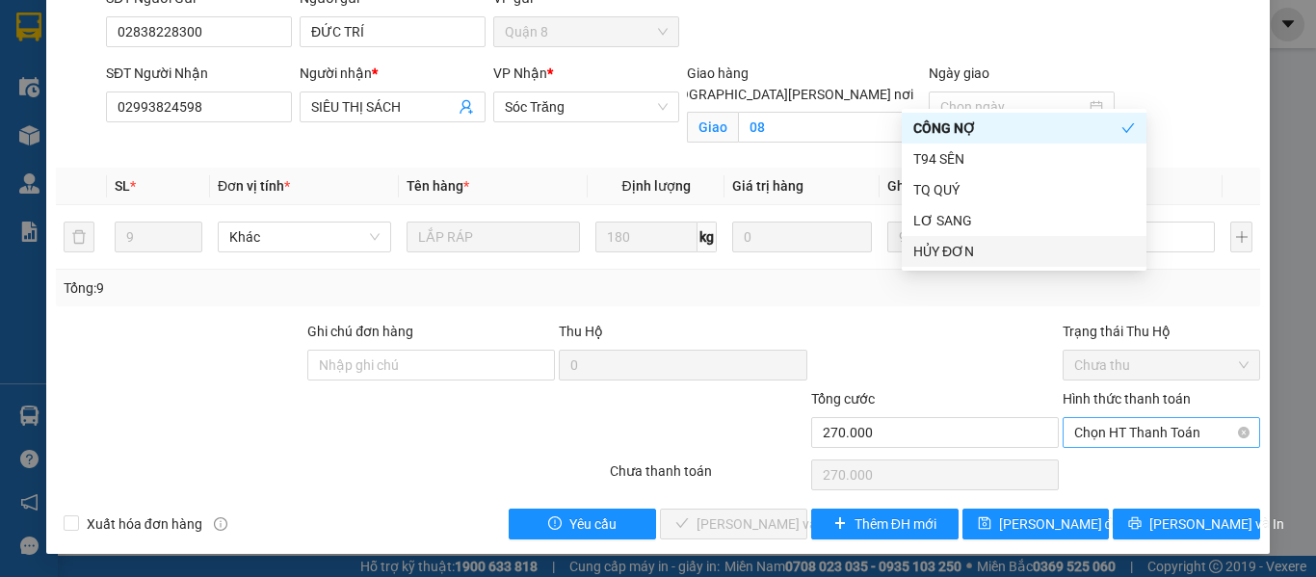
click at [1136, 425] on span "Chọn HT Thanh Toán" at bounding box center [1161, 432] width 174 height 29
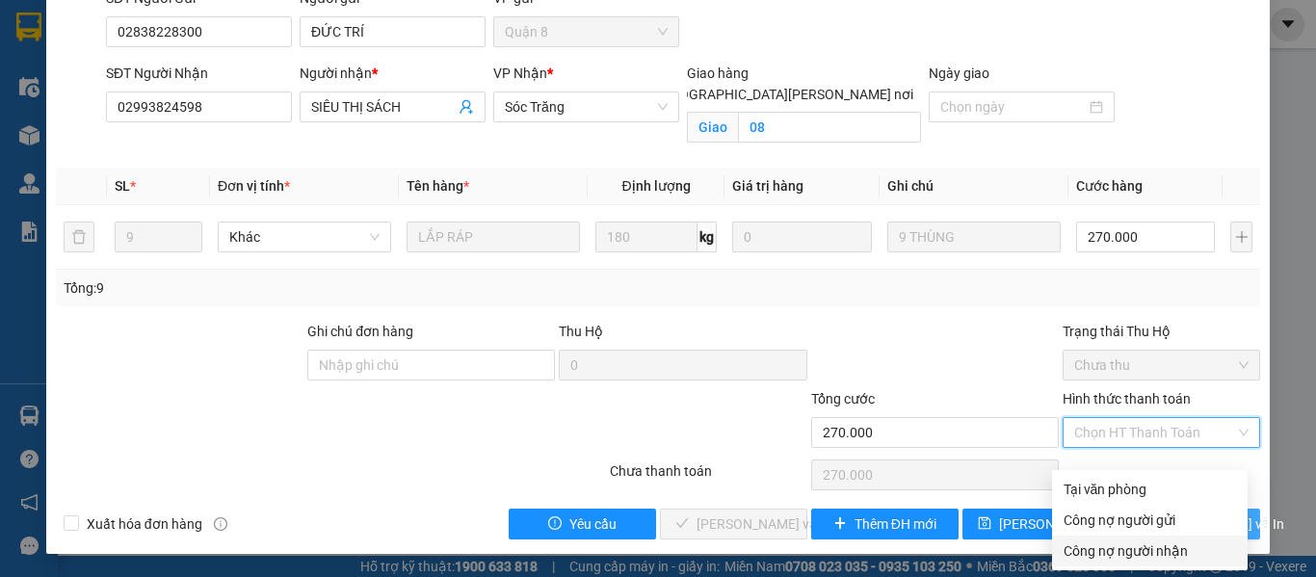
click at [1116, 540] on div "Công nợ người nhận" at bounding box center [1149, 550] width 172 height 21
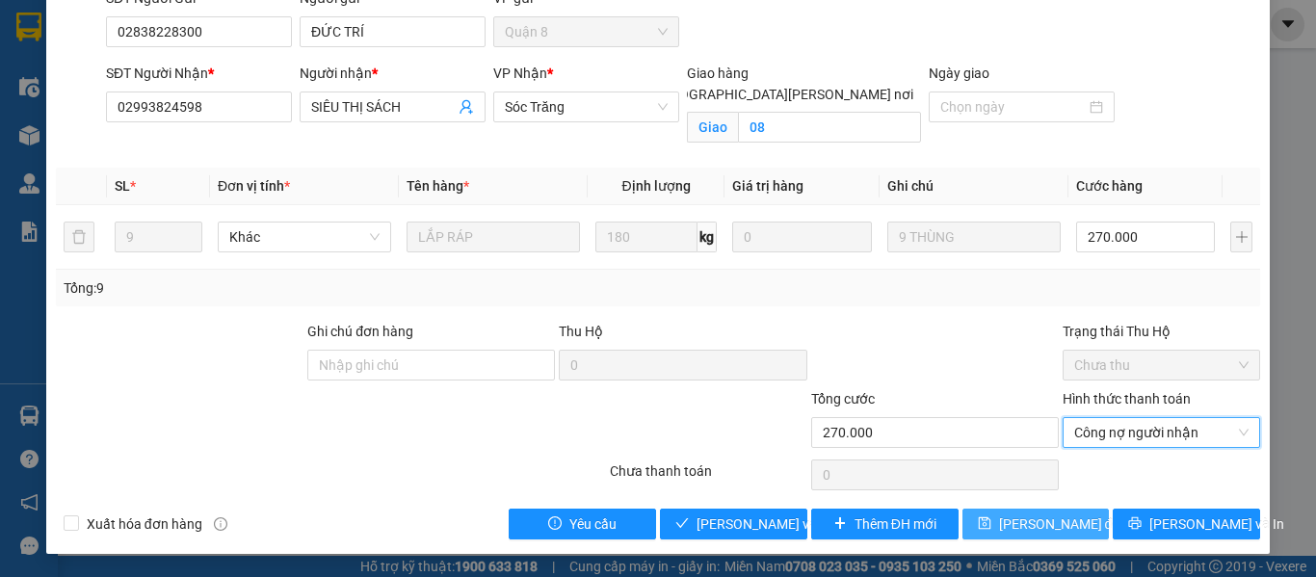
click at [992, 516] on button "[PERSON_NAME] đổi" at bounding box center [1035, 523] width 147 height 31
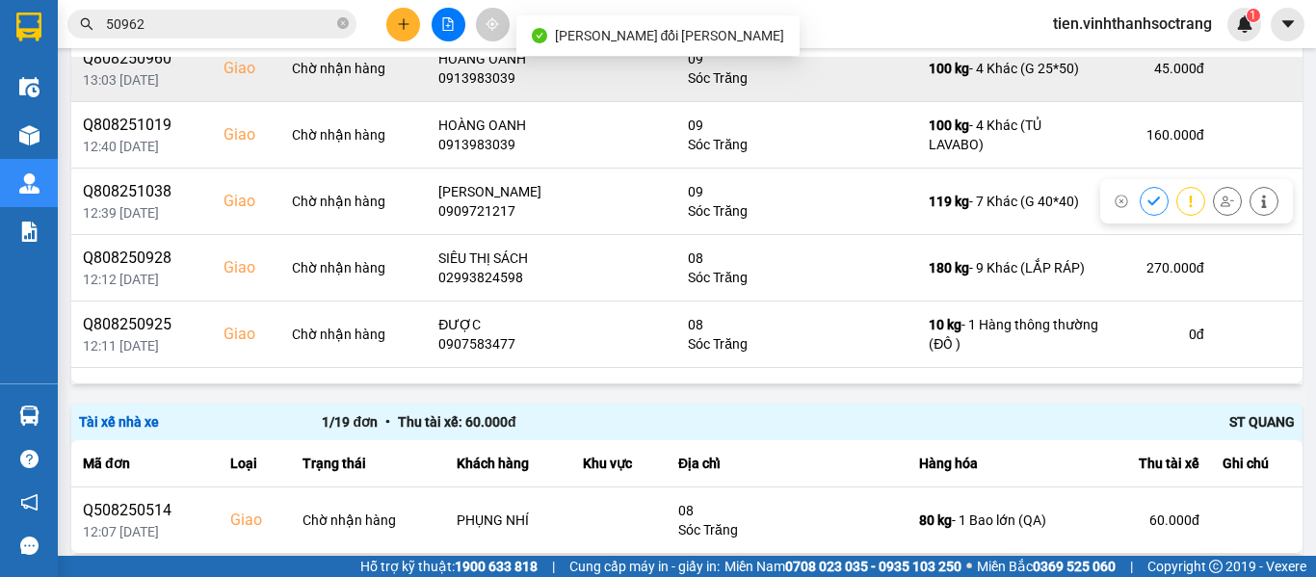
scroll to position [193, 0]
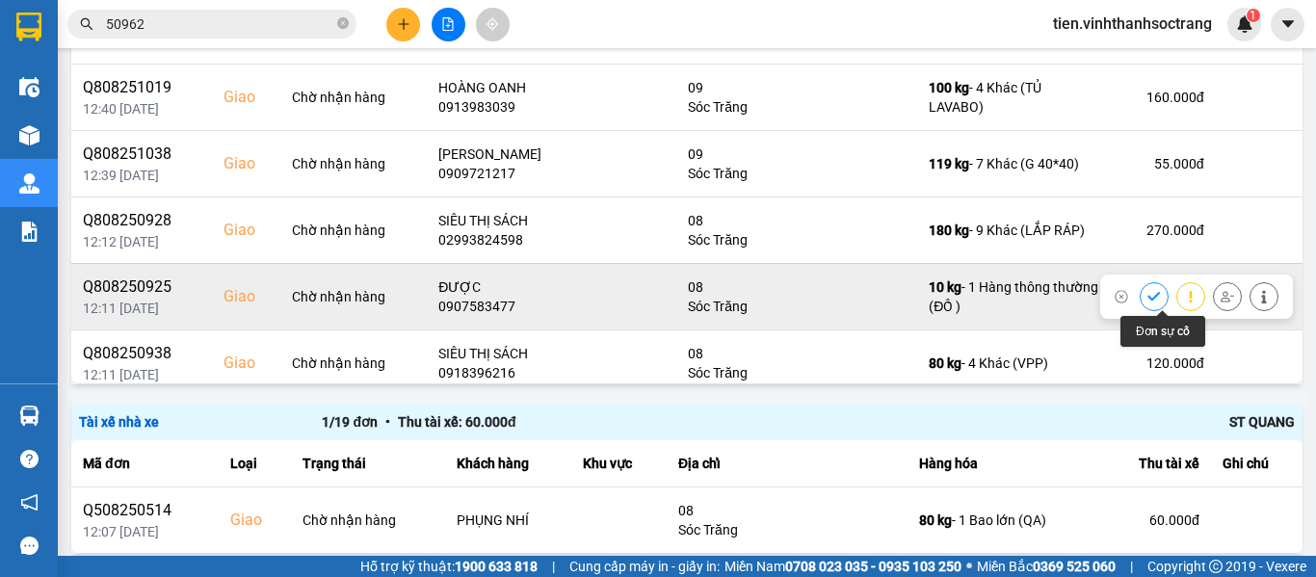
click at [1140, 295] on button at bounding box center [1153, 296] width 27 height 34
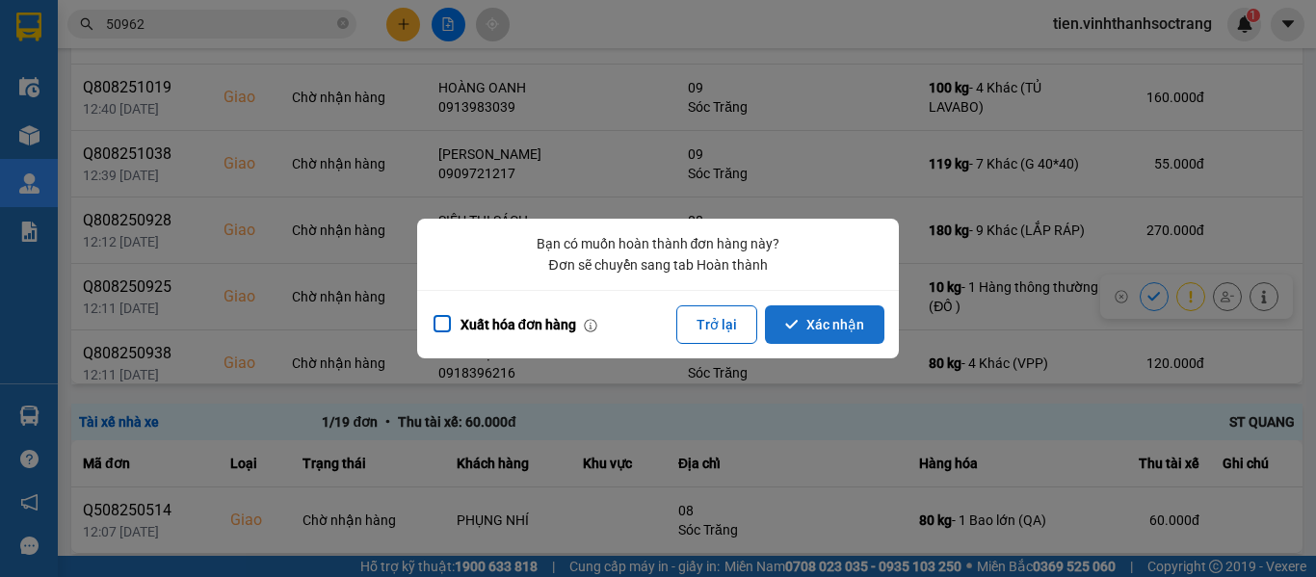
click at [845, 320] on button "Xác nhận" at bounding box center [824, 324] width 119 height 39
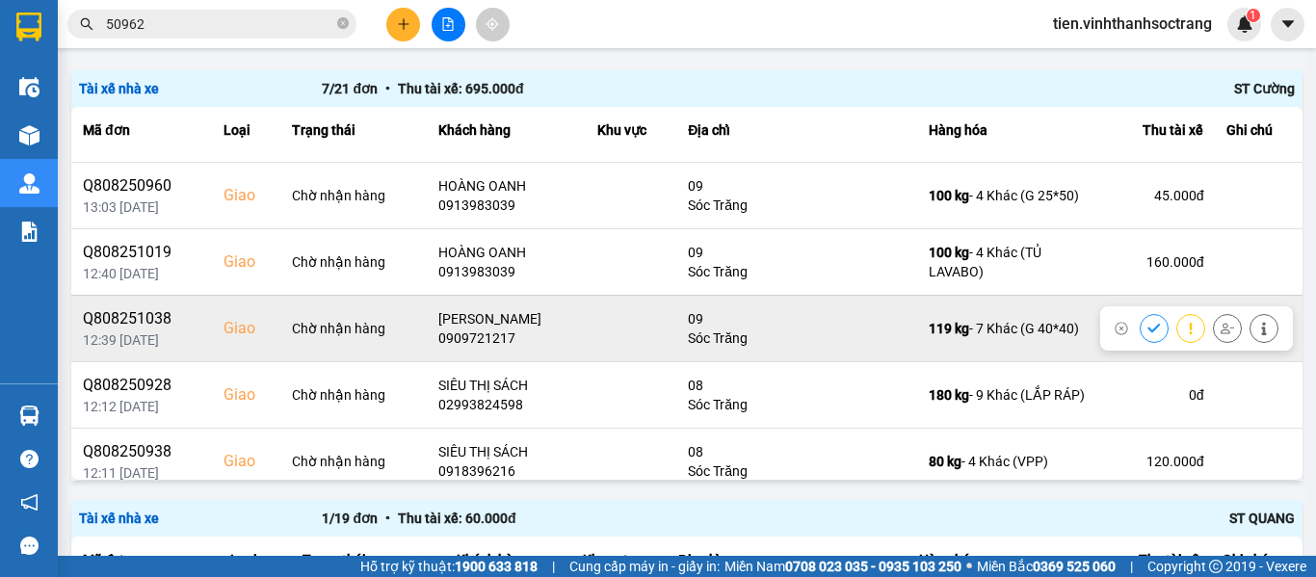
scroll to position [139, 0]
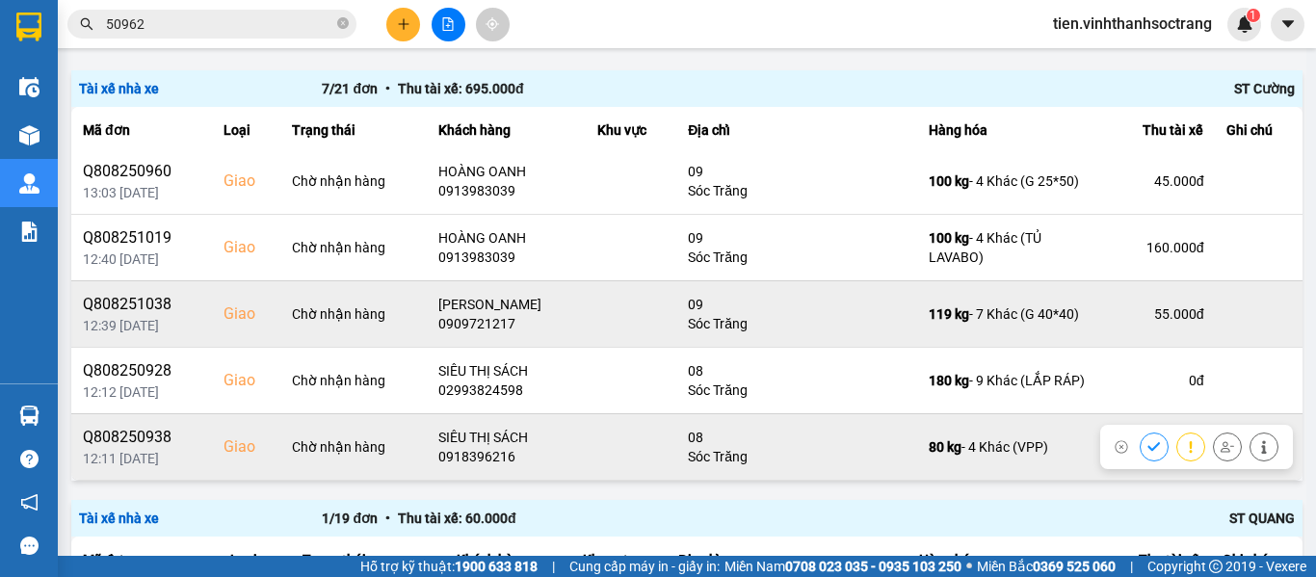
click at [1257, 451] on icon at bounding box center [1263, 446] width 13 height 13
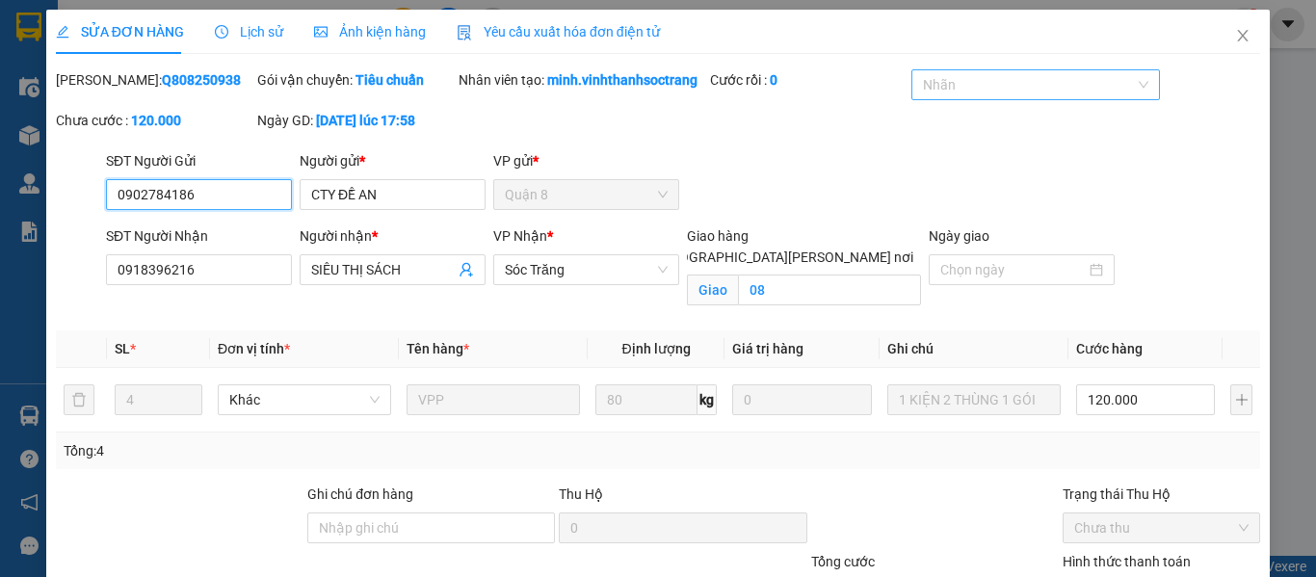
drag, startPoint x: 966, startPoint y: 87, endPoint x: 949, endPoint y: 102, distance: 23.2
click at [964, 87] on div at bounding box center [1025, 84] width 219 height 23
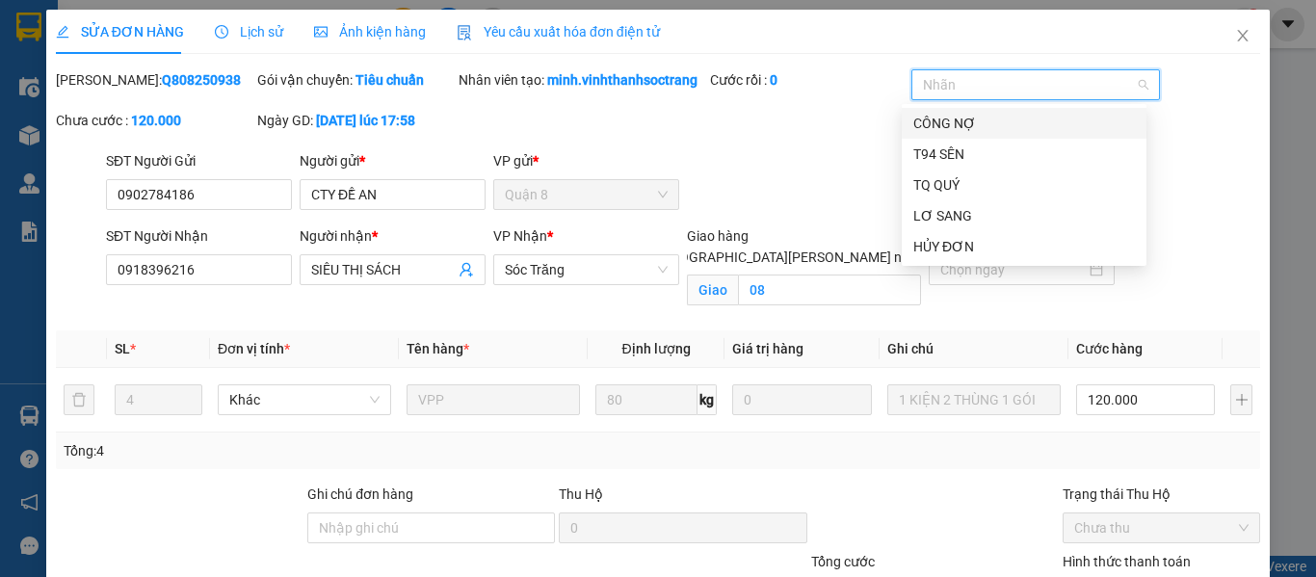
click at [941, 123] on div "CÔNG NỢ" at bounding box center [1024, 123] width 222 height 21
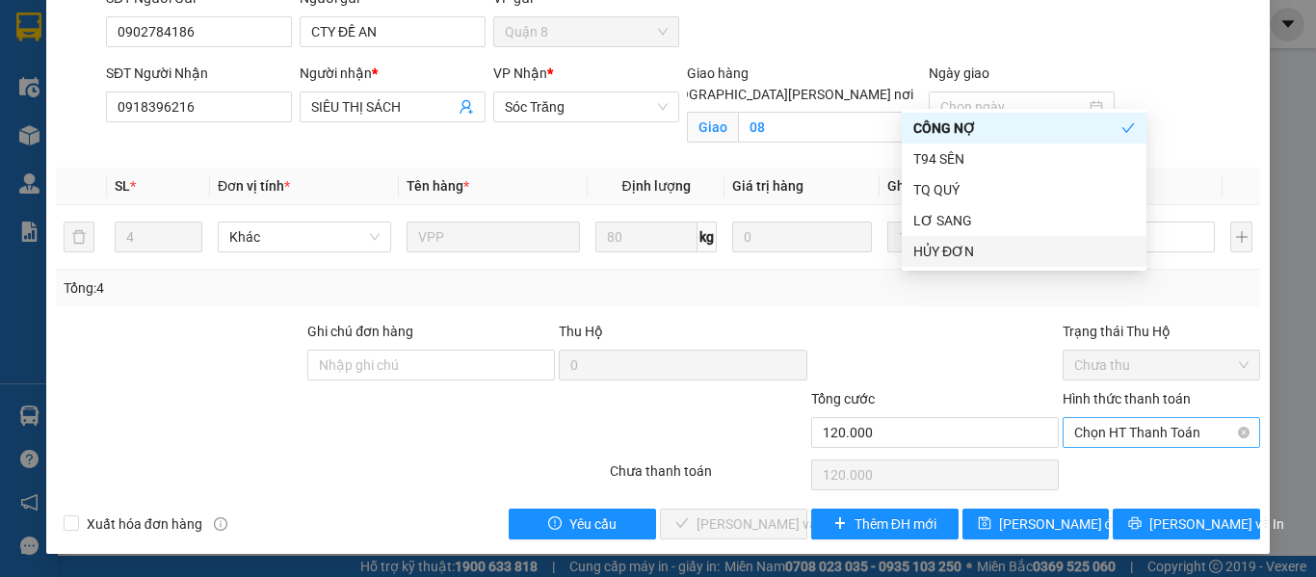
click at [1135, 432] on span "Chọn HT Thanh Toán" at bounding box center [1161, 432] width 174 height 29
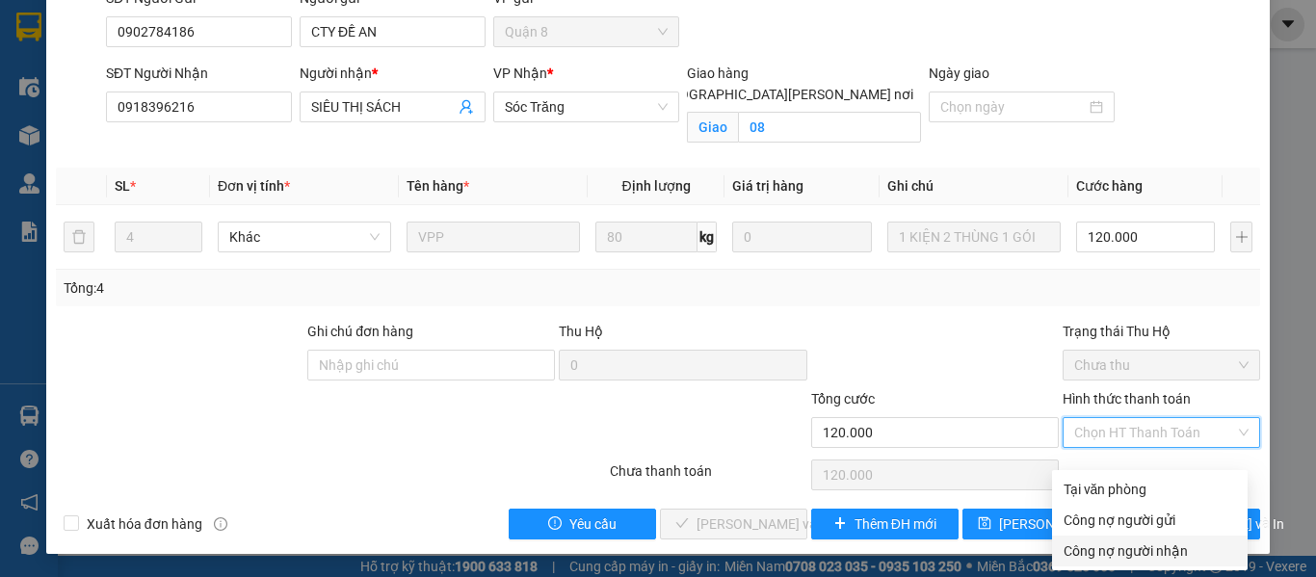
drag, startPoint x: 1108, startPoint y: 538, endPoint x: 1098, endPoint y: 530, distance: 13.0
click at [1108, 540] on div "Công nợ người nhận" at bounding box center [1149, 550] width 172 height 21
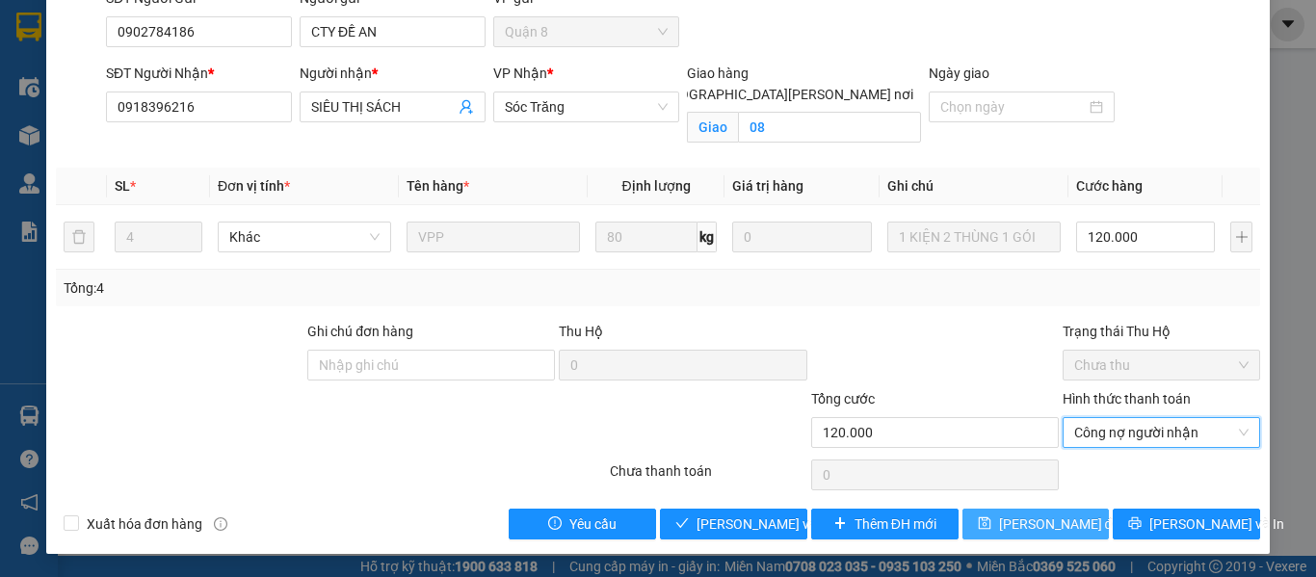
click at [994, 525] on button "[PERSON_NAME] đổi" at bounding box center [1035, 523] width 147 height 31
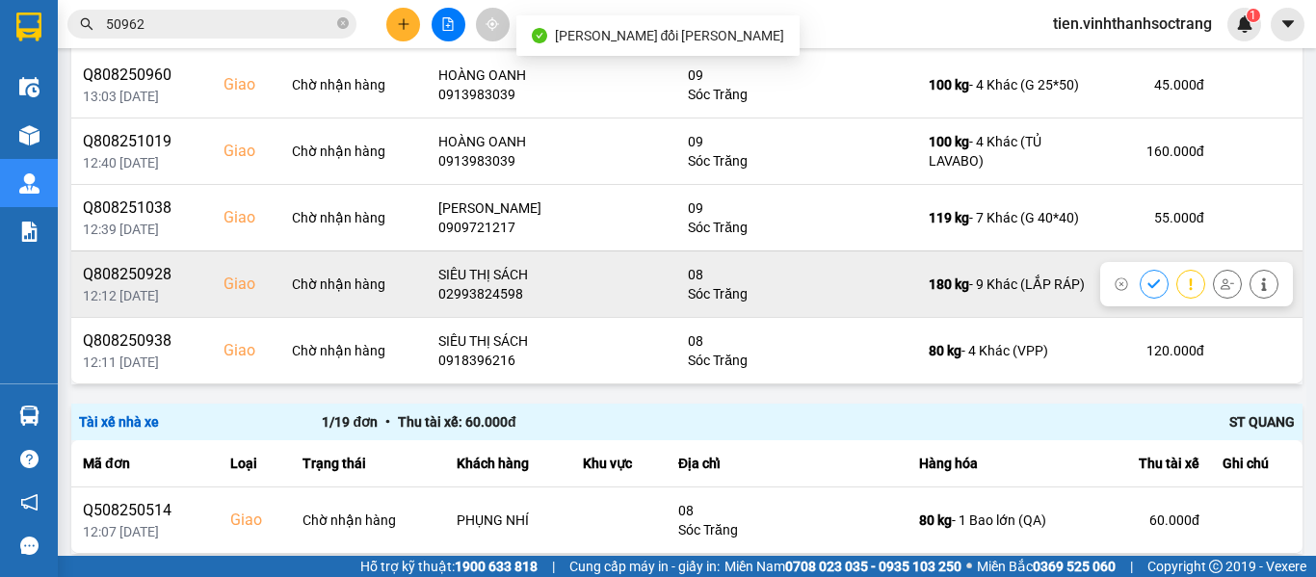
click at [1140, 291] on button at bounding box center [1153, 284] width 27 height 34
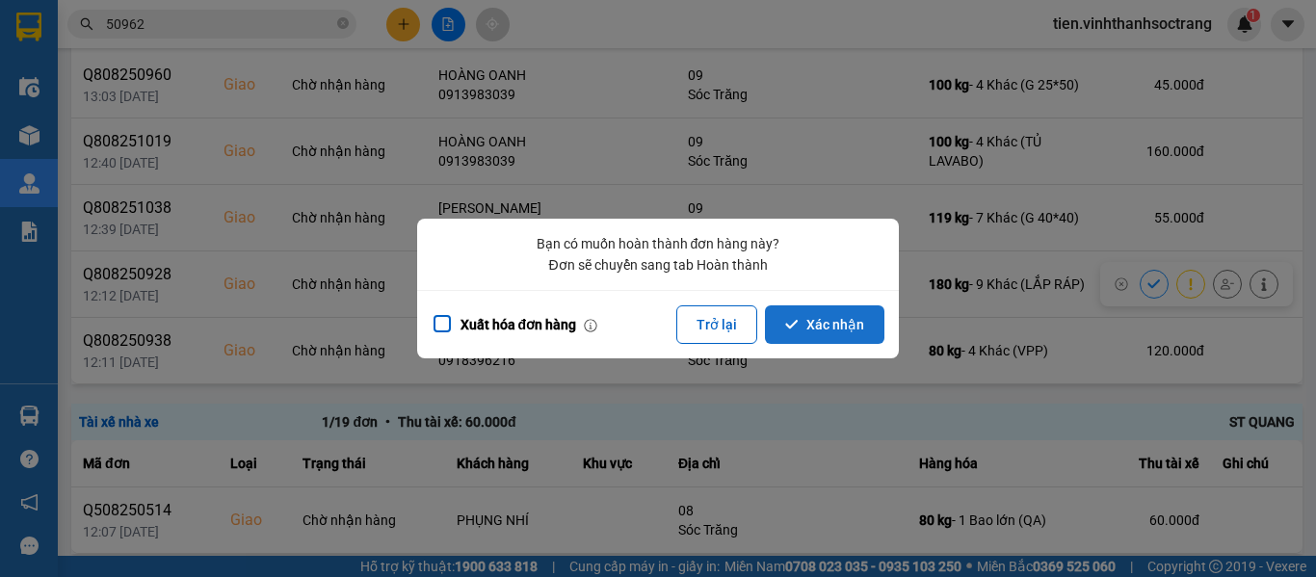
click at [862, 318] on button "Xác nhận" at bounding box center [824, 324] width 119 height 39
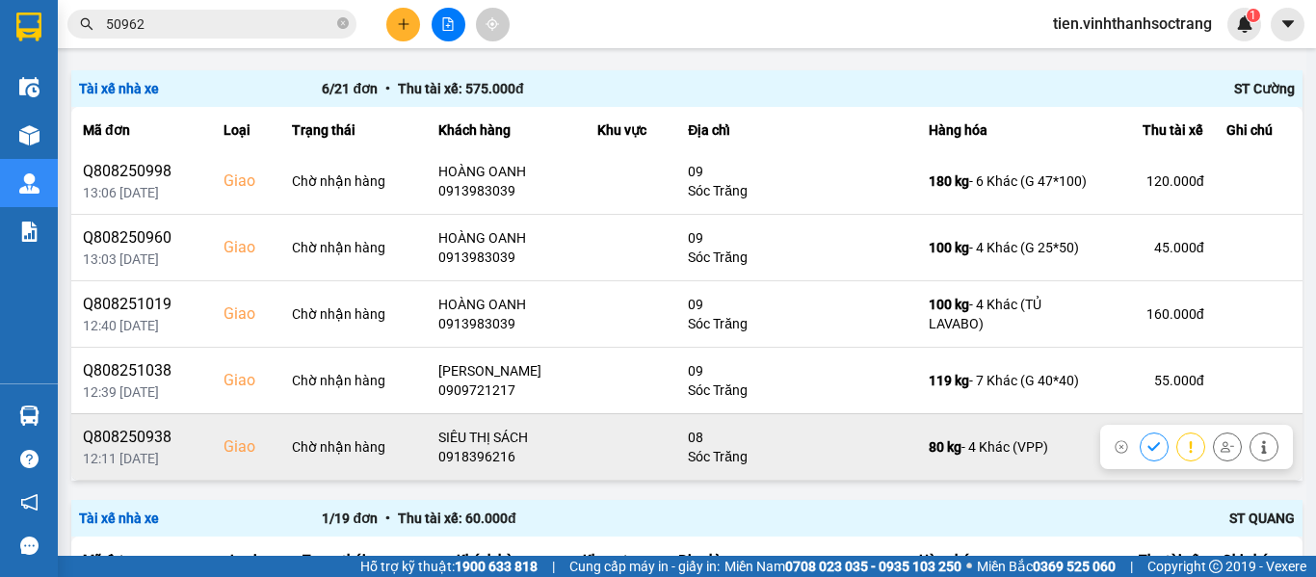
click at [1147, 449] on icon at bounding box center [1153, 446] width 13 height 13
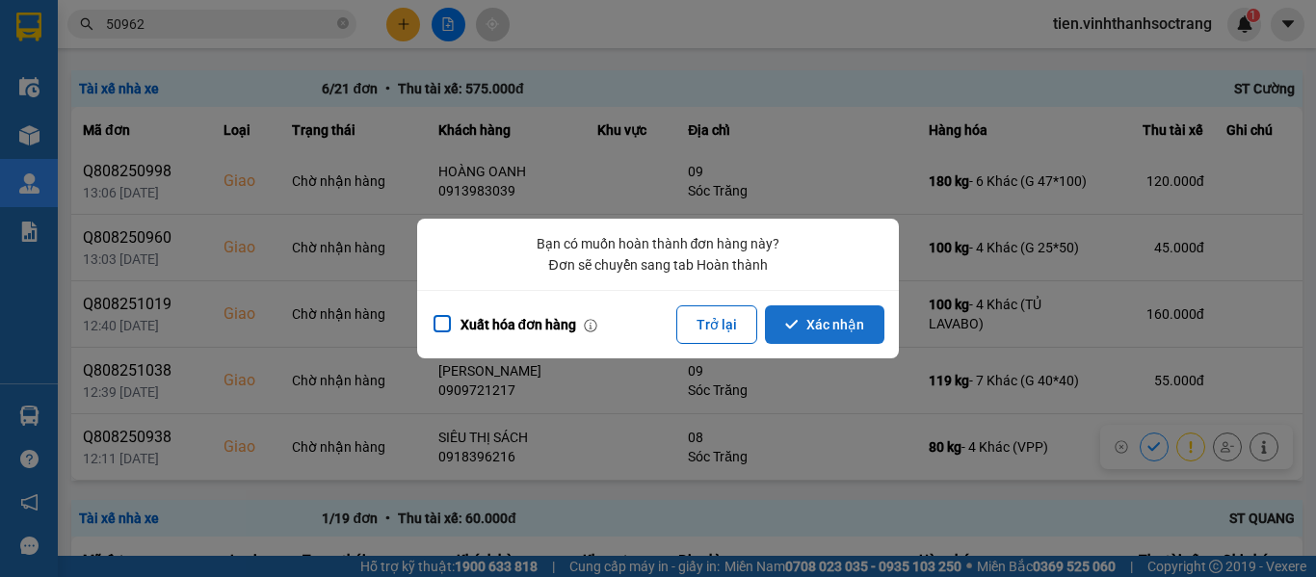
click at [797, 321] on icon "dialog" at bounding box center [791, 324] width 13 height 9
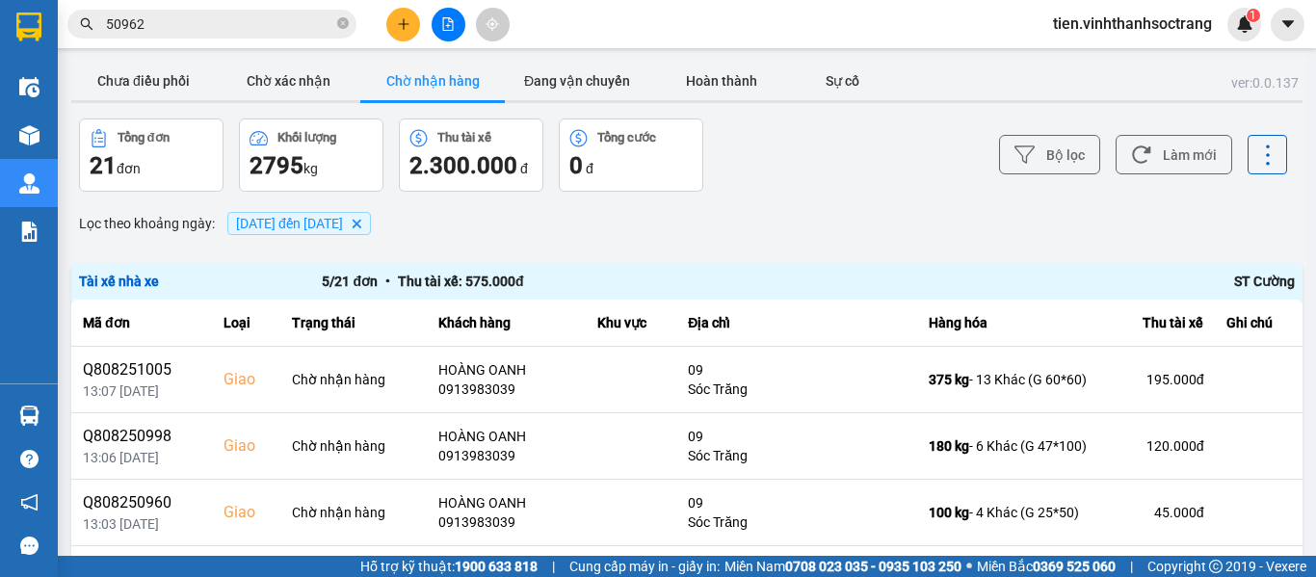
click at [303, 230] on span "[DATE] đến [DATE]" at bounding box center [289, 223] width 107 height 15
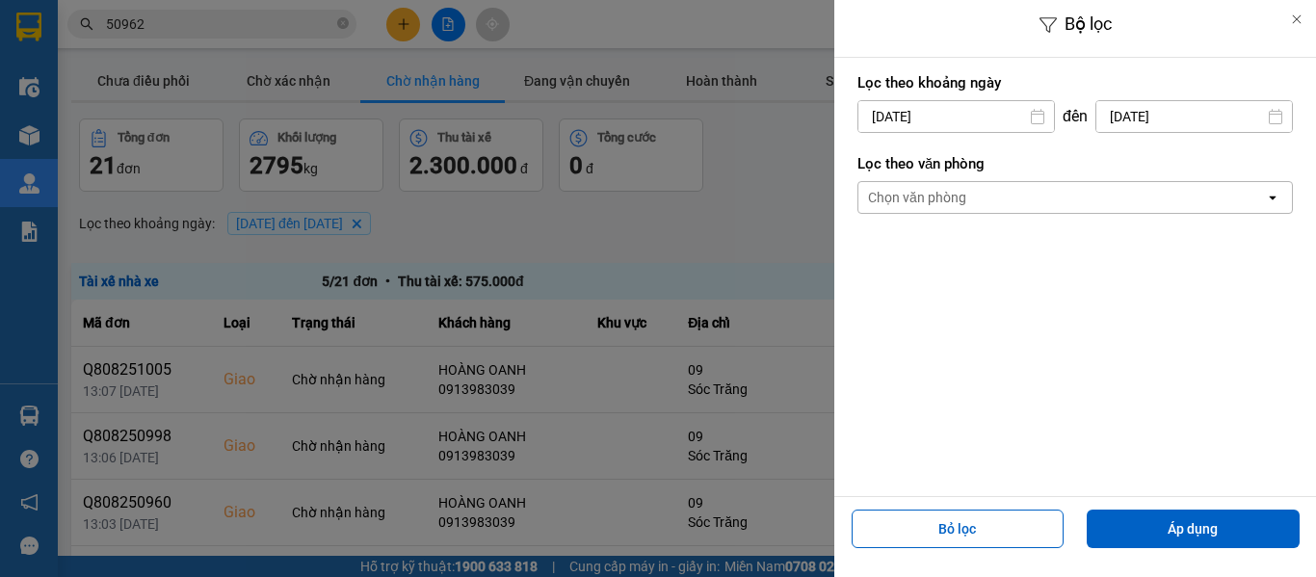
drag, startPoint x: 1186, startPoint y: 117, endPoint x: 1175, endPoint y: 127, distance: 15.0
click at [1185, 117] on input "[DATE]" at bounding box center [1194, 116] width 196 height 31
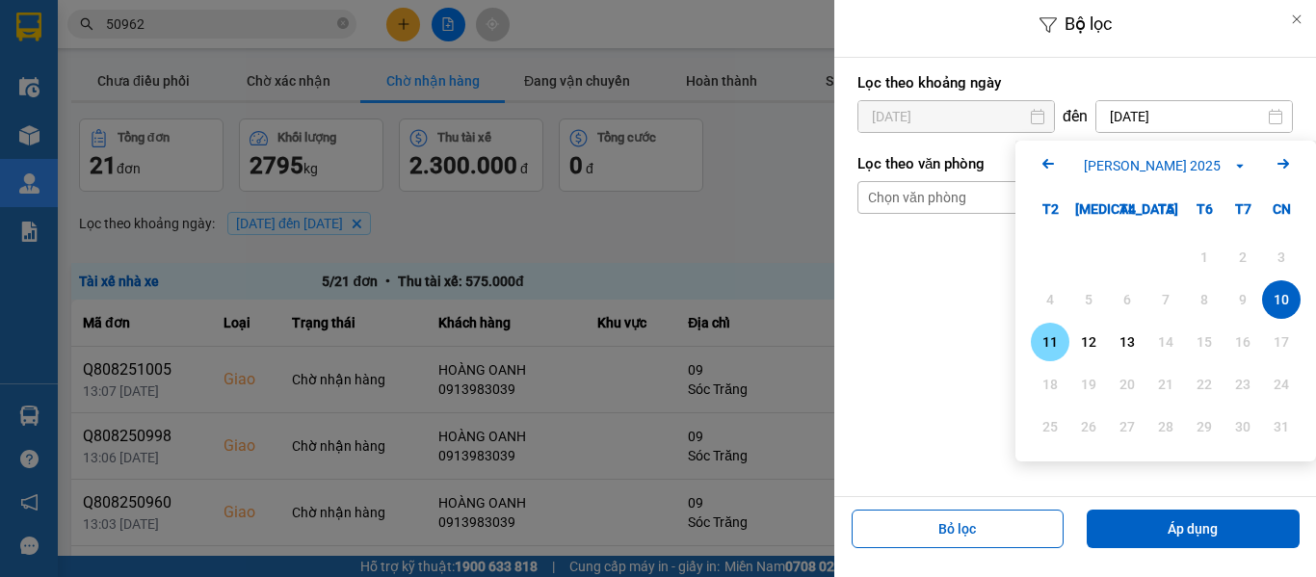
click at [1051, 344] on div "11" at bounding box center [1049, 341] width 27 height 23
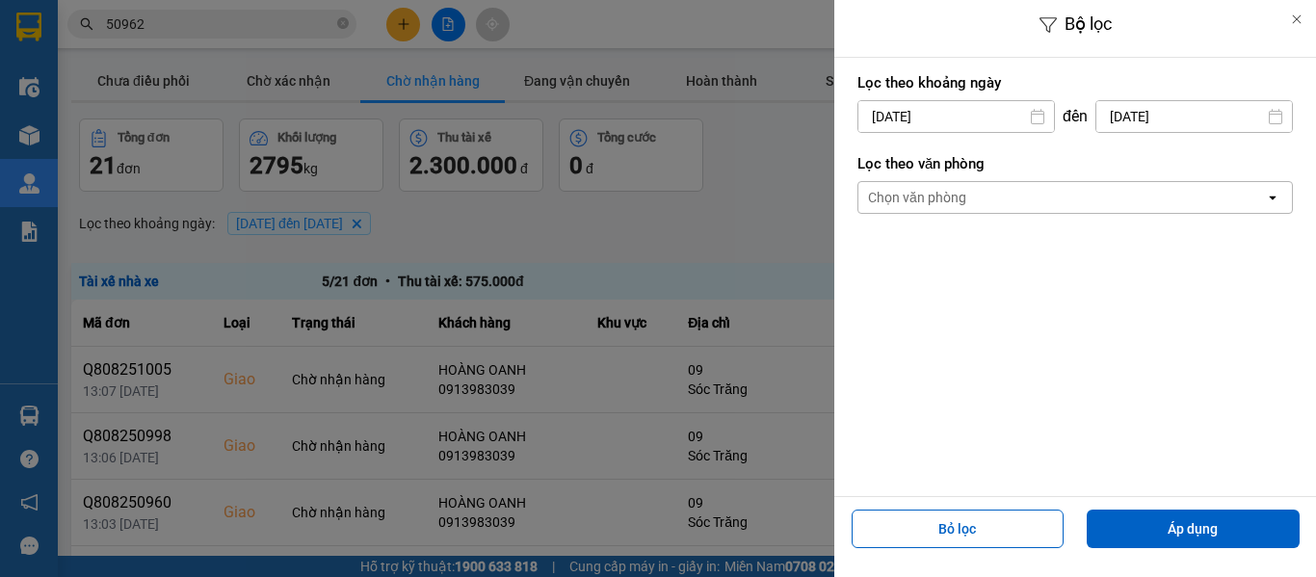
click at [912, 137] on div "Lọc [PERSON_NAME] ngày [DATE] Press the down arrow key to interact with the cal…" at bounding box center [1074, 102] width 435 height 71
click at [916, 119] on input "[DATE]" at bounding box center [956, 116] width 196 height 31
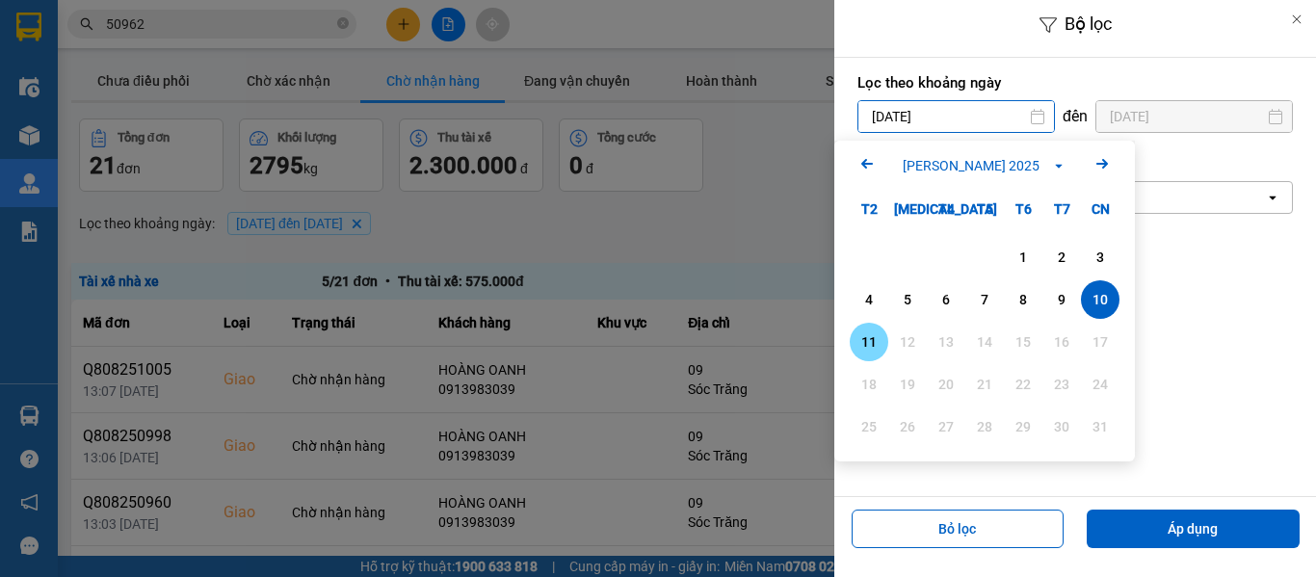
click at [877, 326] on div "11" at bounding box center [868, 342] width 39 height 39
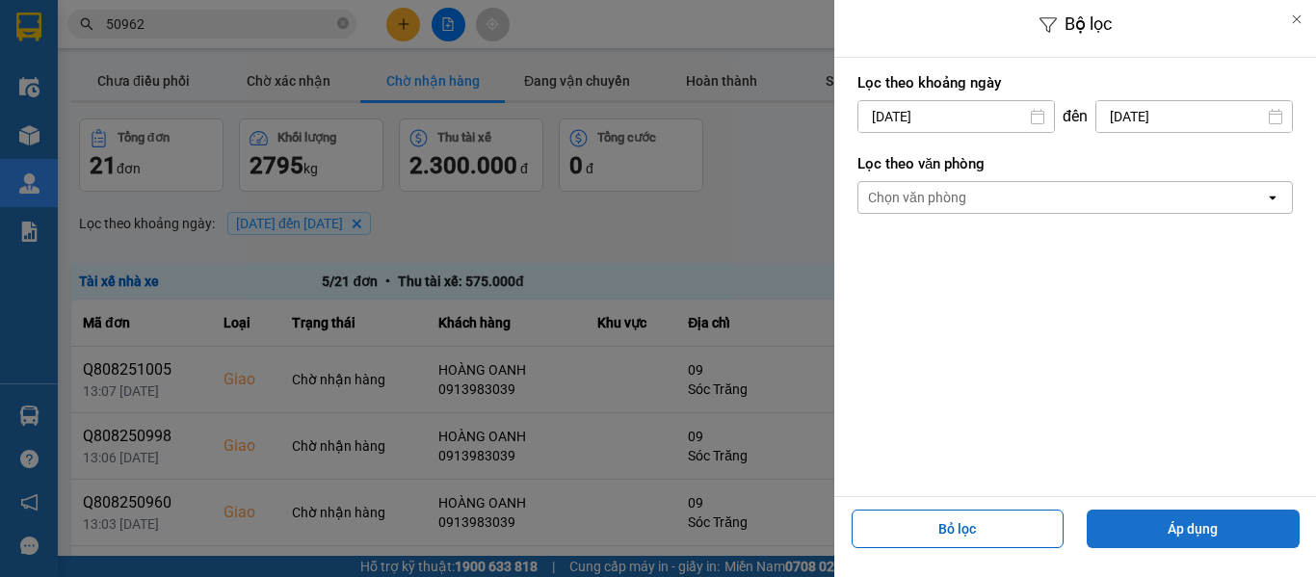
click at [1213, 519] on button "Áp dụng" at bounding box center [1192, 528] width 213 height 39
